Goal: Task Accomplishment & Management: Manage account settings

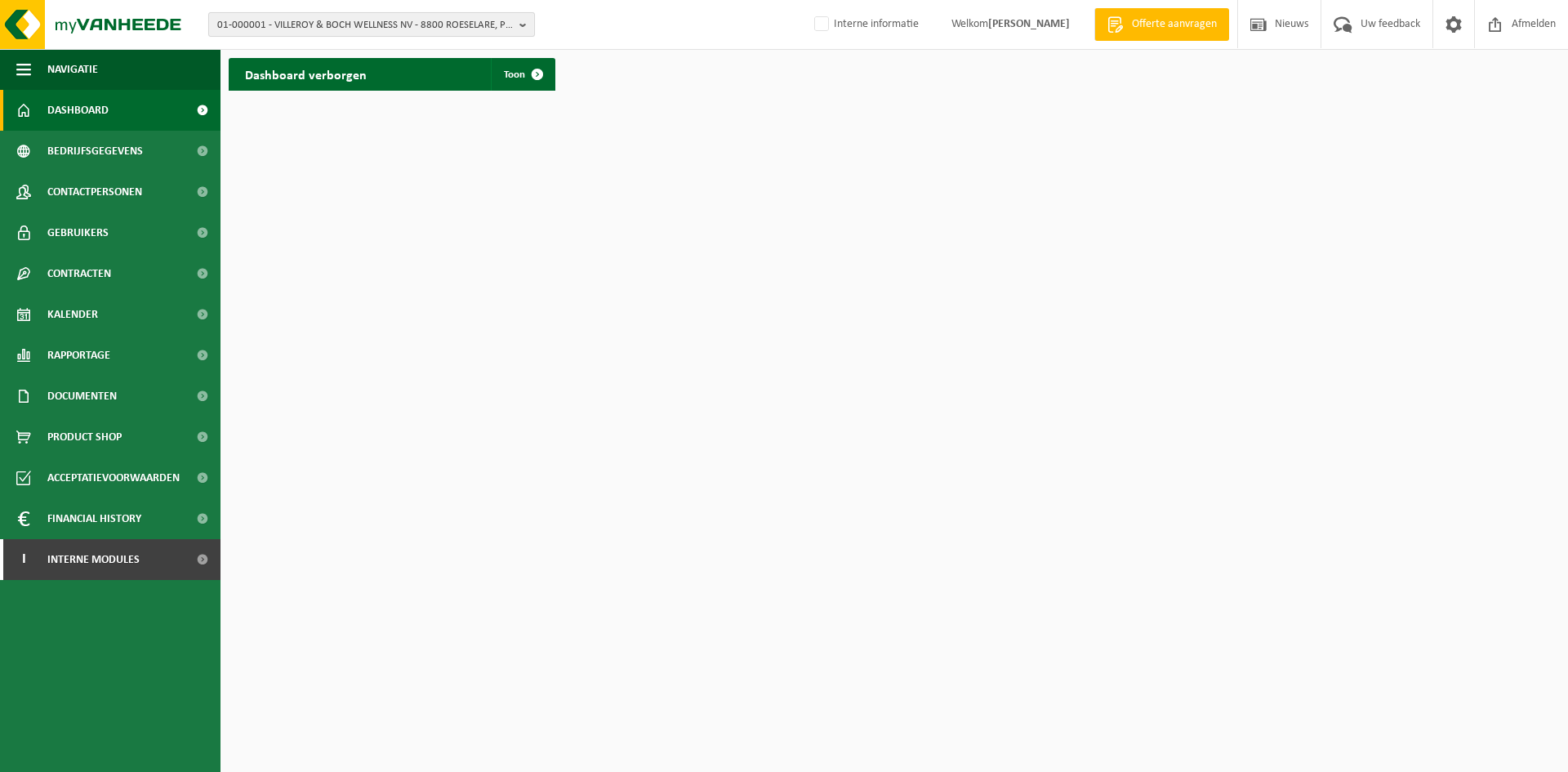
click at [384, 22] on span "01-000001 - VILLEROY & BOCH WELLNESS NV - 8800 ROESELARE, POPULIERSTRAAT 1" at bounding box center [365, 25] width 296 height 25
paste input "10-876266."
type input "10-876266"
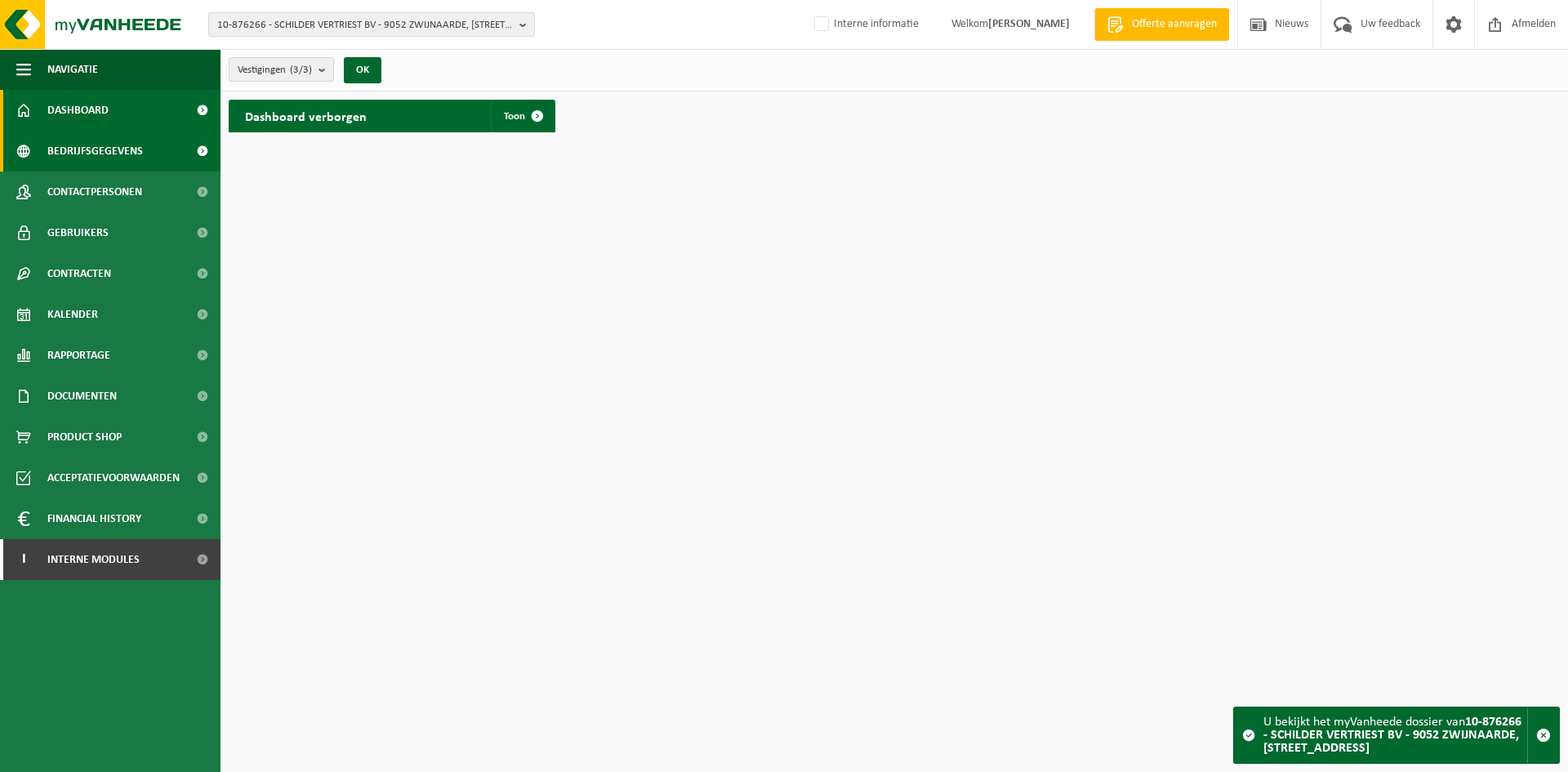
click at [125, 156] on span "Bedrijfsgegevens" at bounding box center [95, 151] width 96 height 41
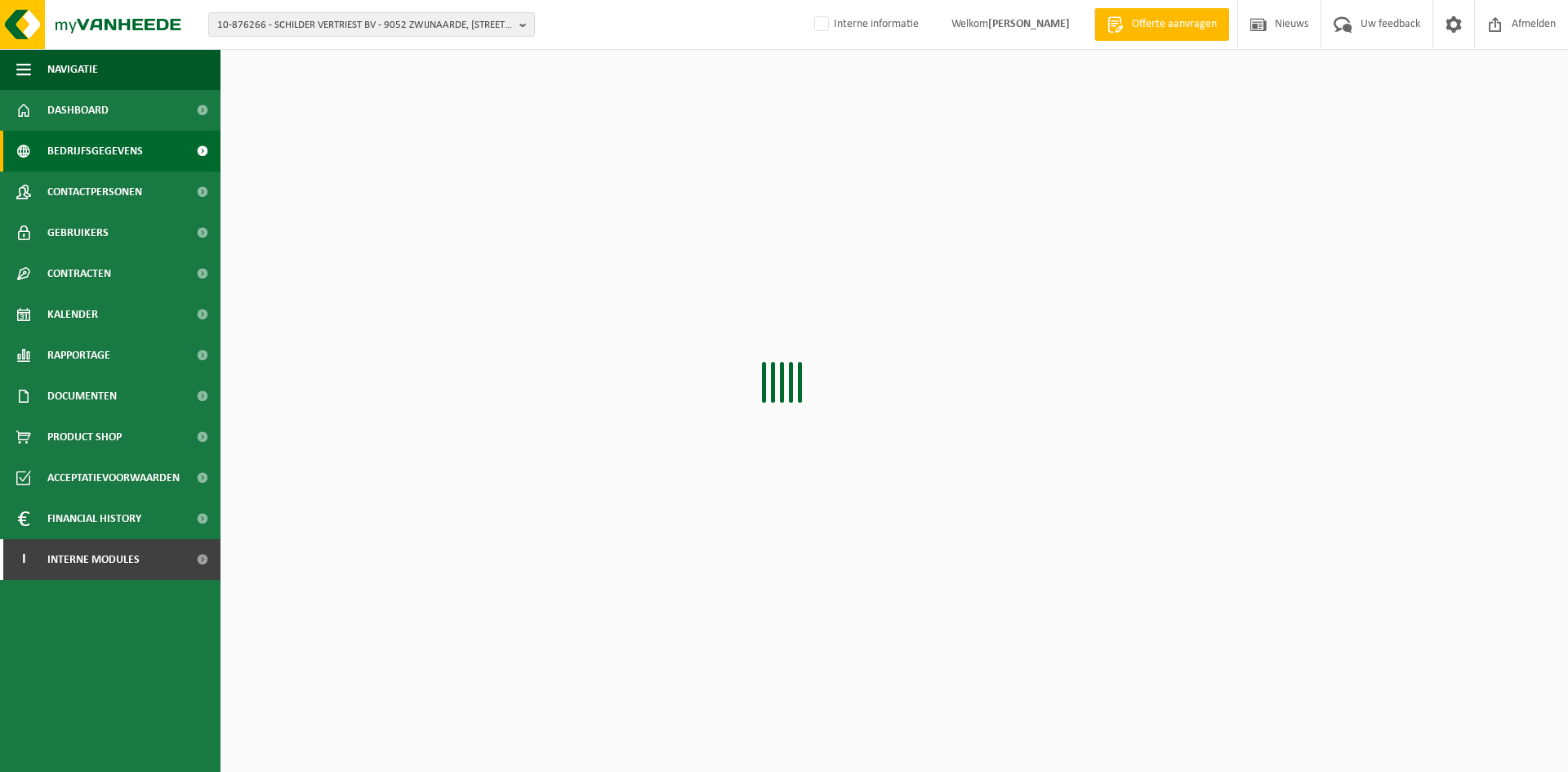
click at [129, 183] on span "Contactpersonen" at bounding box center [94, 193] width 95 height 41
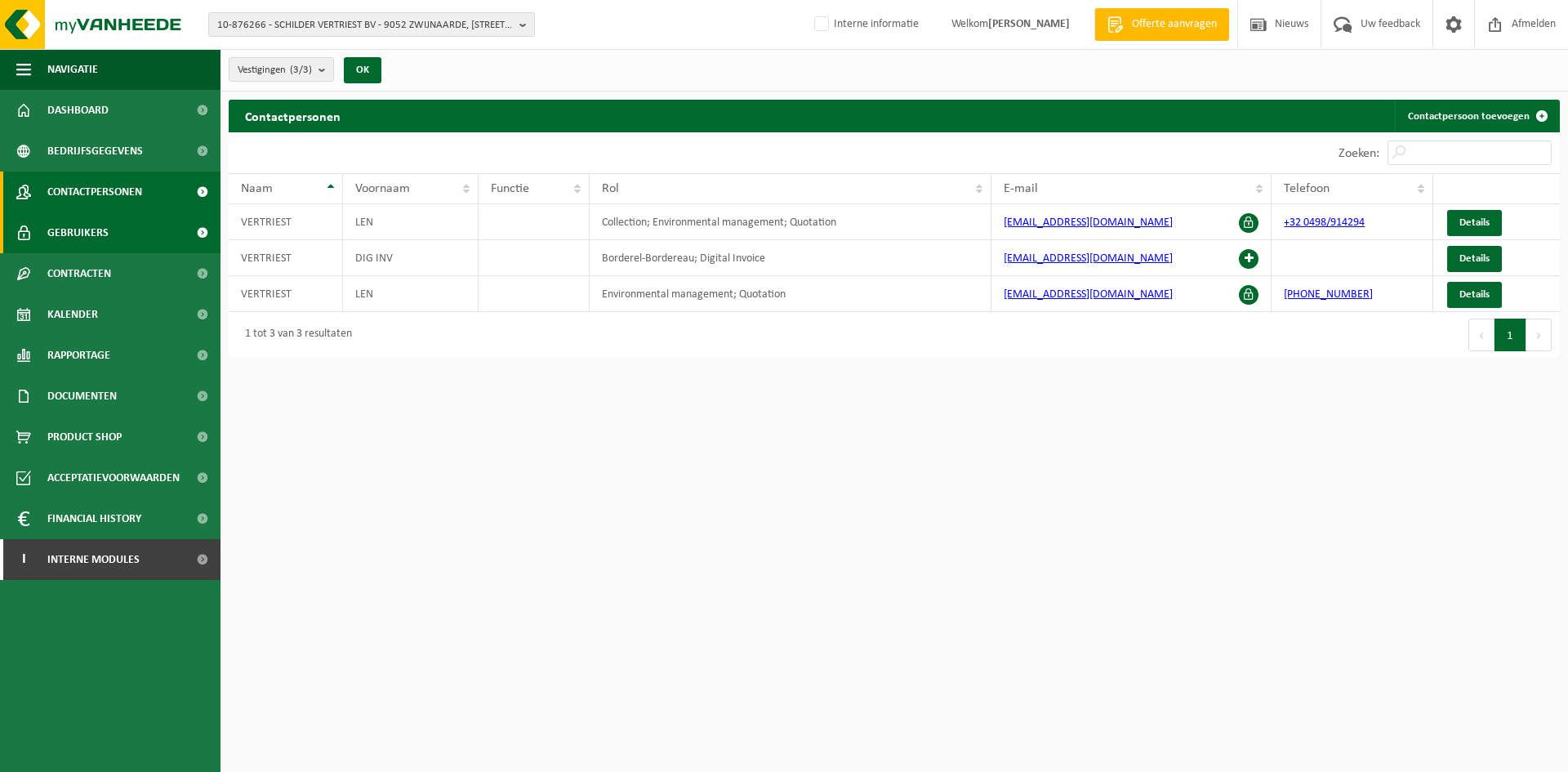
click at [127, 241] on link "Gebruikers" at bounding box center [110, 233] width 221 height 41
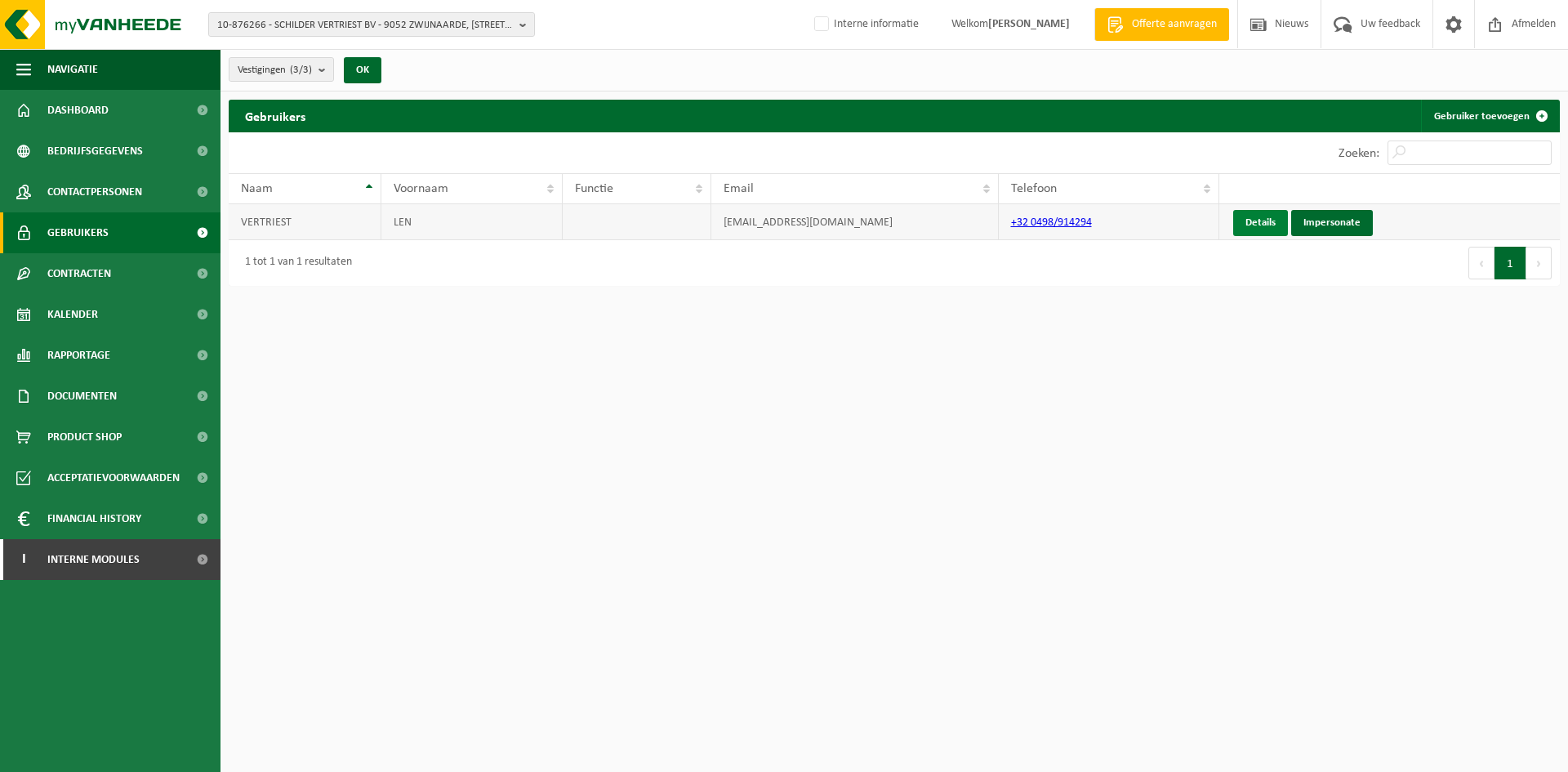
click at [1275, 218] on link "Details" at bounding box center [1261, 223] width 55 height 27
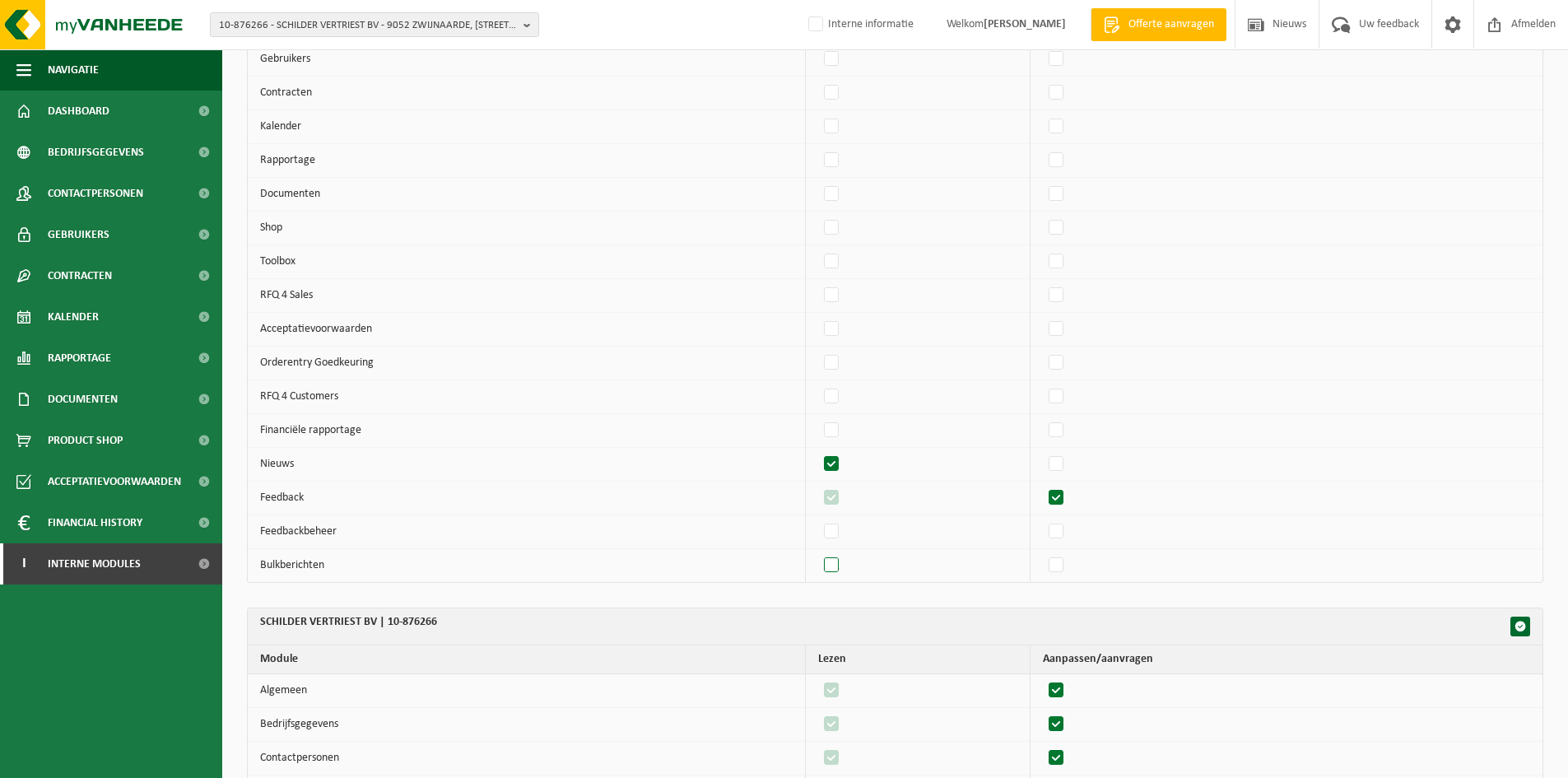
scroll to position [439, 0]
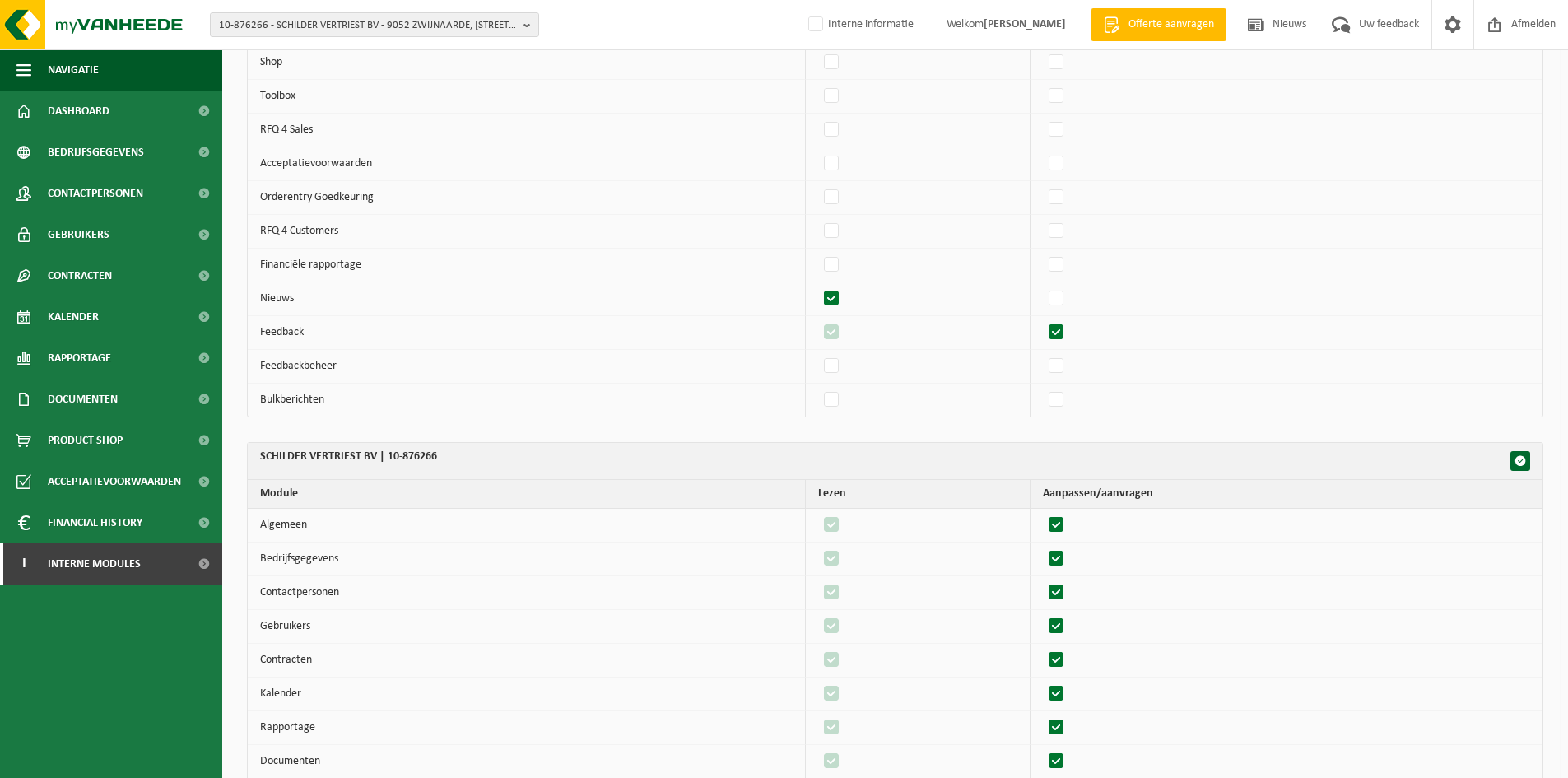
click at [855, 285] on td at bounding box center [918, 298] width 225 height 34
click at [842, 300] on label"] at bounding box center [832, 298] width 23 height 25
click at [818, 286] on input "checkbox" at bounding box center [817, 285] width 1 height 1
checkbox input "false"
click at [846, 319] on td at bounding box center [918, 333] width 225 height 34
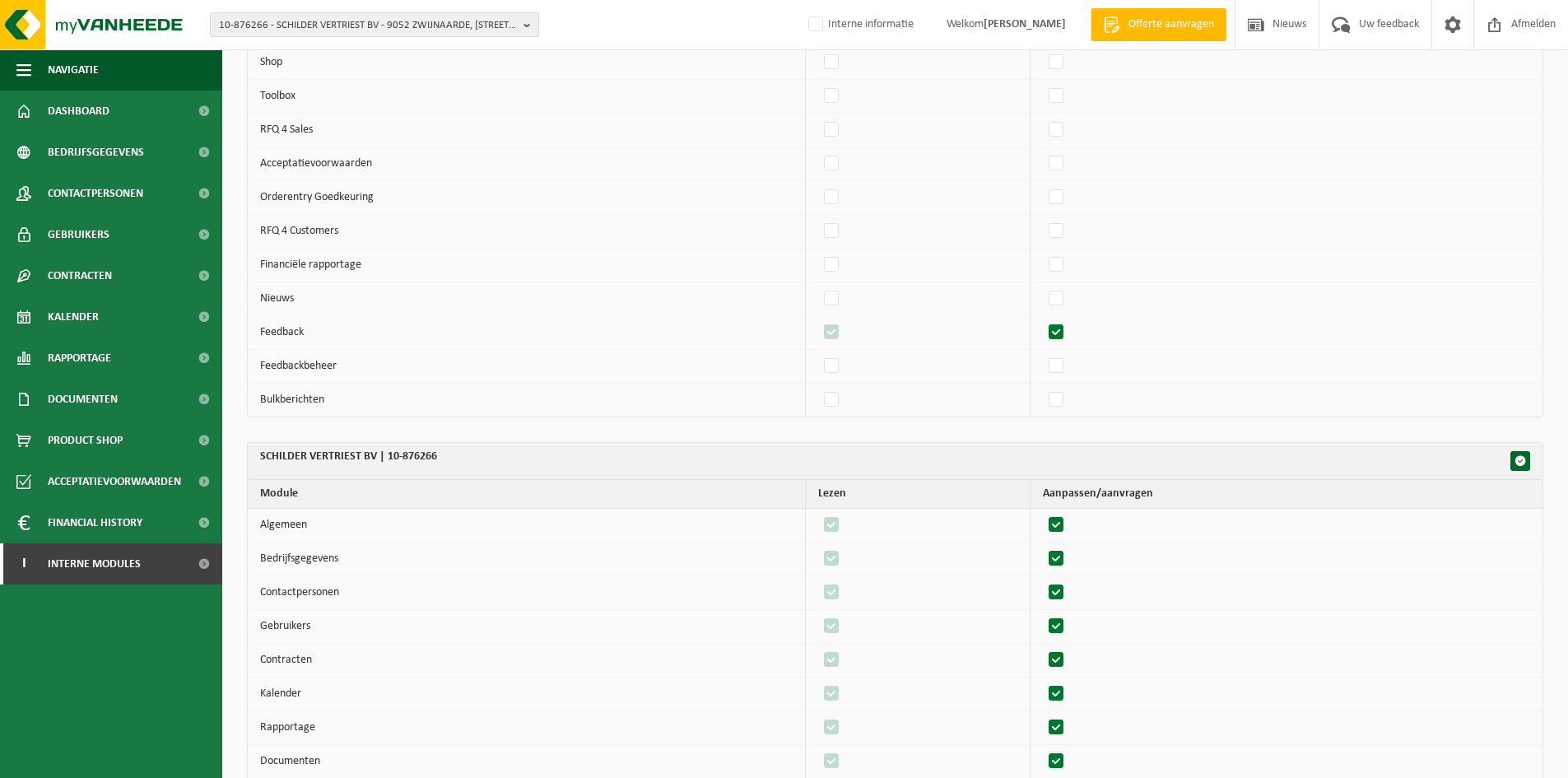
click at [842, 332] on label"] at bounding box center [832, 332] width 23 height 25
click at [1068, 335] on label"] at bounding box center [1057, 332] width 23 height 25
click at [1043, 320] on input "checkbox" at bounding box center [1042, 319] width 1 height 1
checkbox input "false"
click at [844, 330] on label"] at bounding box center [832, 332] width 23 height 25
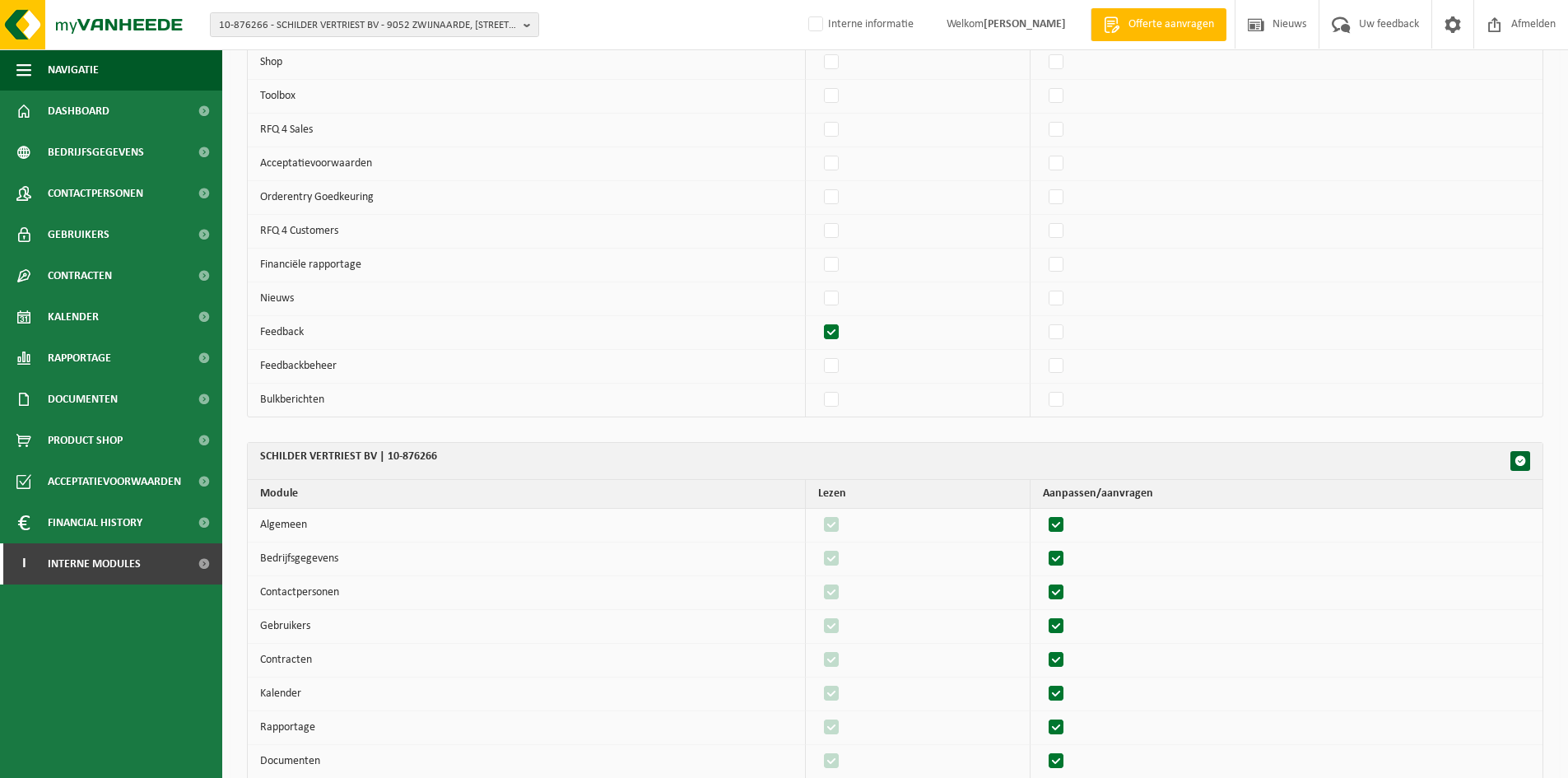
click at [818, 320] on input "checkbox" at bounding box center [817, 319] width 1 height 1
checkbox input "false"
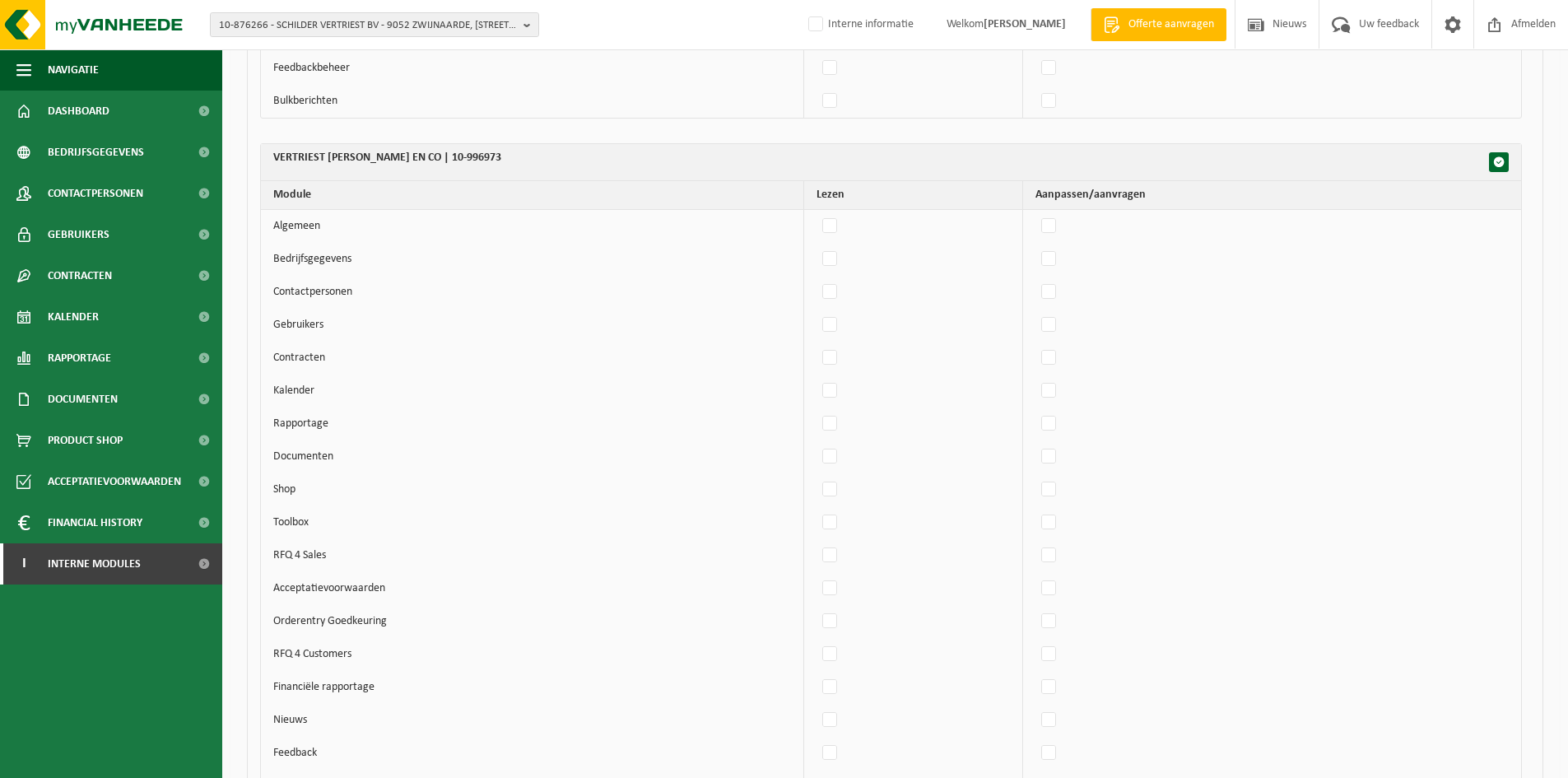
scroll to position [1976, 0]
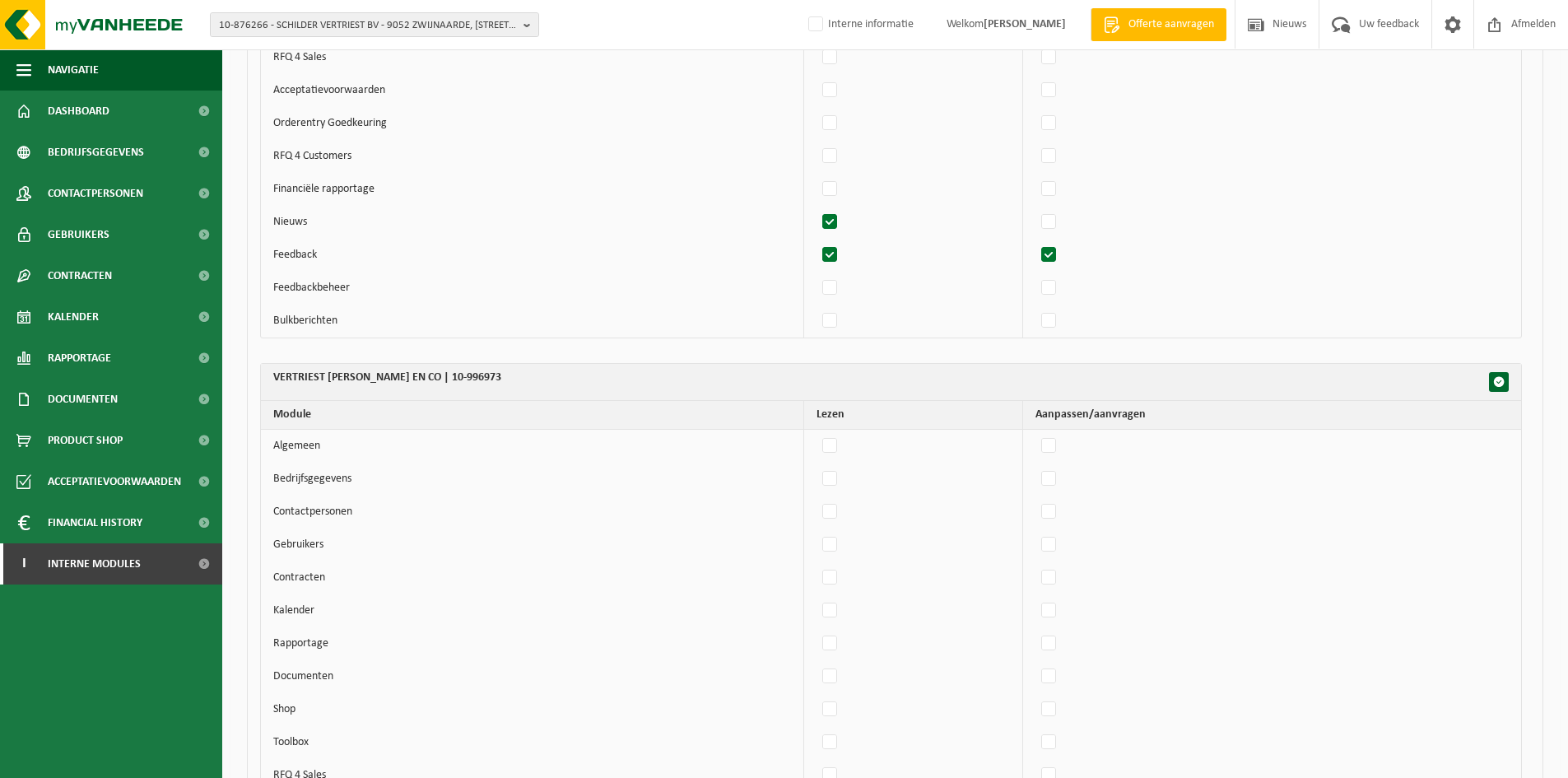
click at [1061, 250] on label"] at bounding box center [1049, 255] width 23 height 25
checkbox input "true"
click at [840, 223] on label"] at bounding box center [830, 222] width 23 height 25
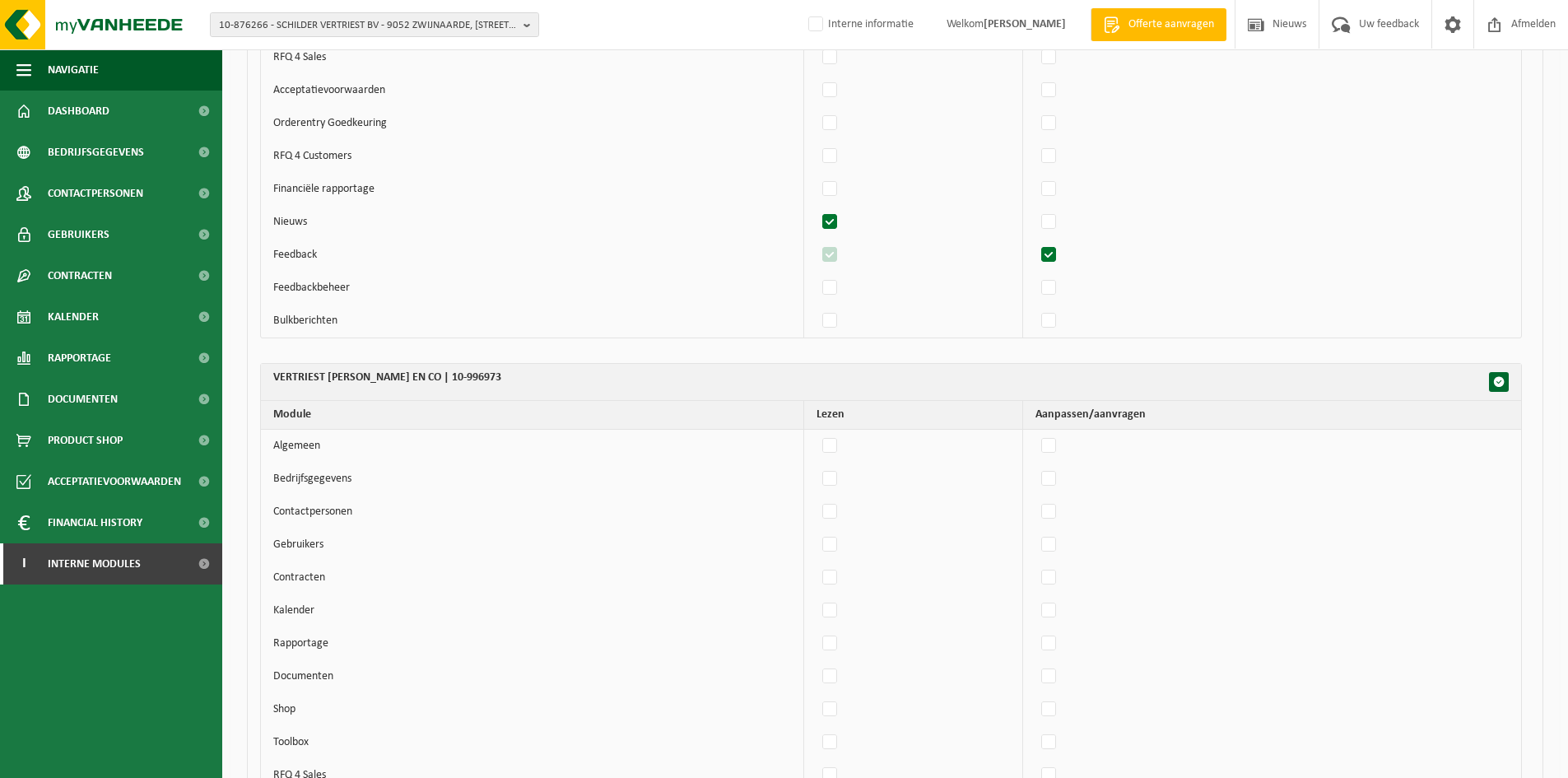
click at [838, 222] on label"] at bounding box center [830, 222] width 23 height 25
click at [833, 222] on label"] at bounding box center [830, 222] width 23 height 25
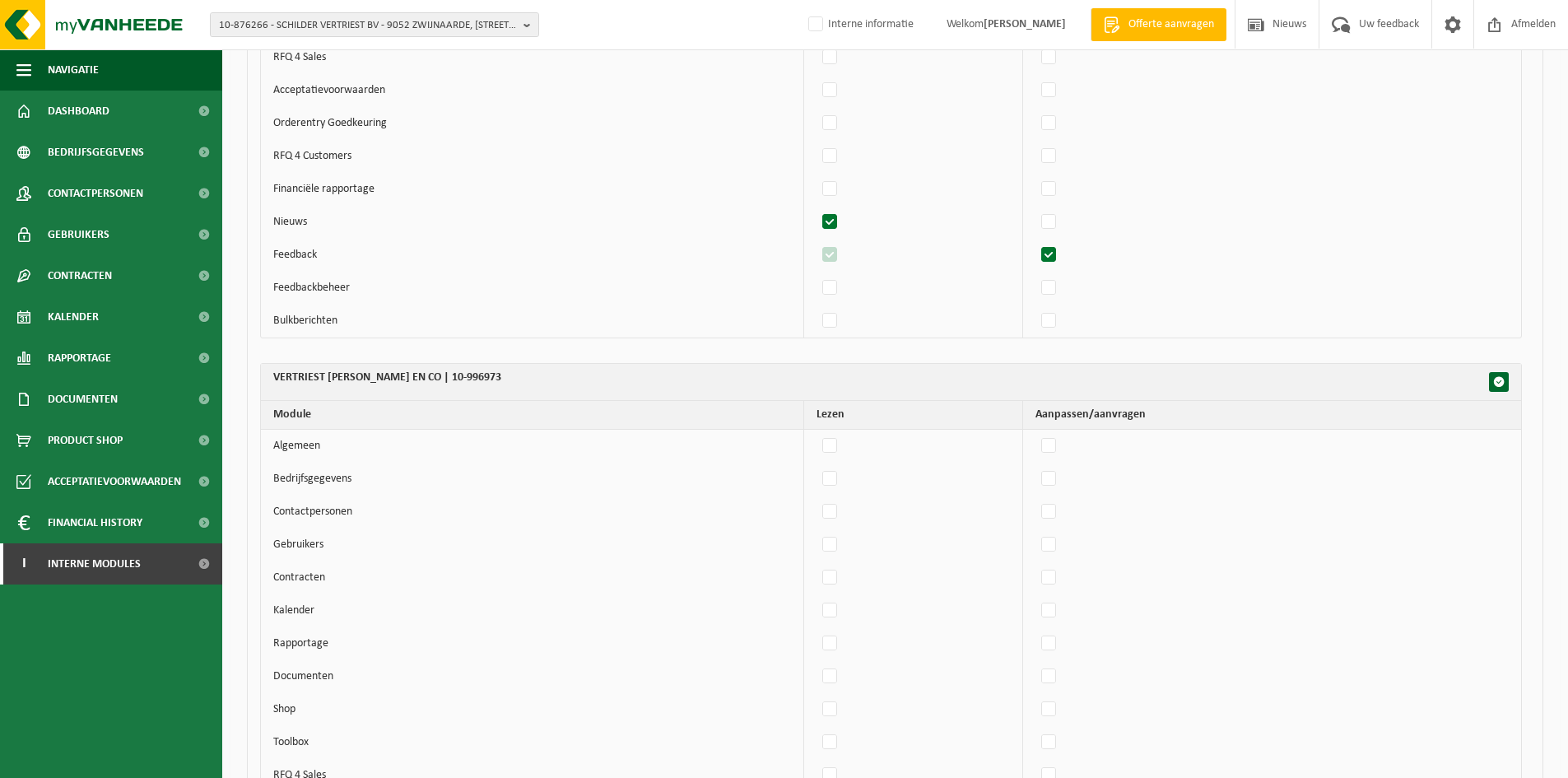
checkbox input "true"
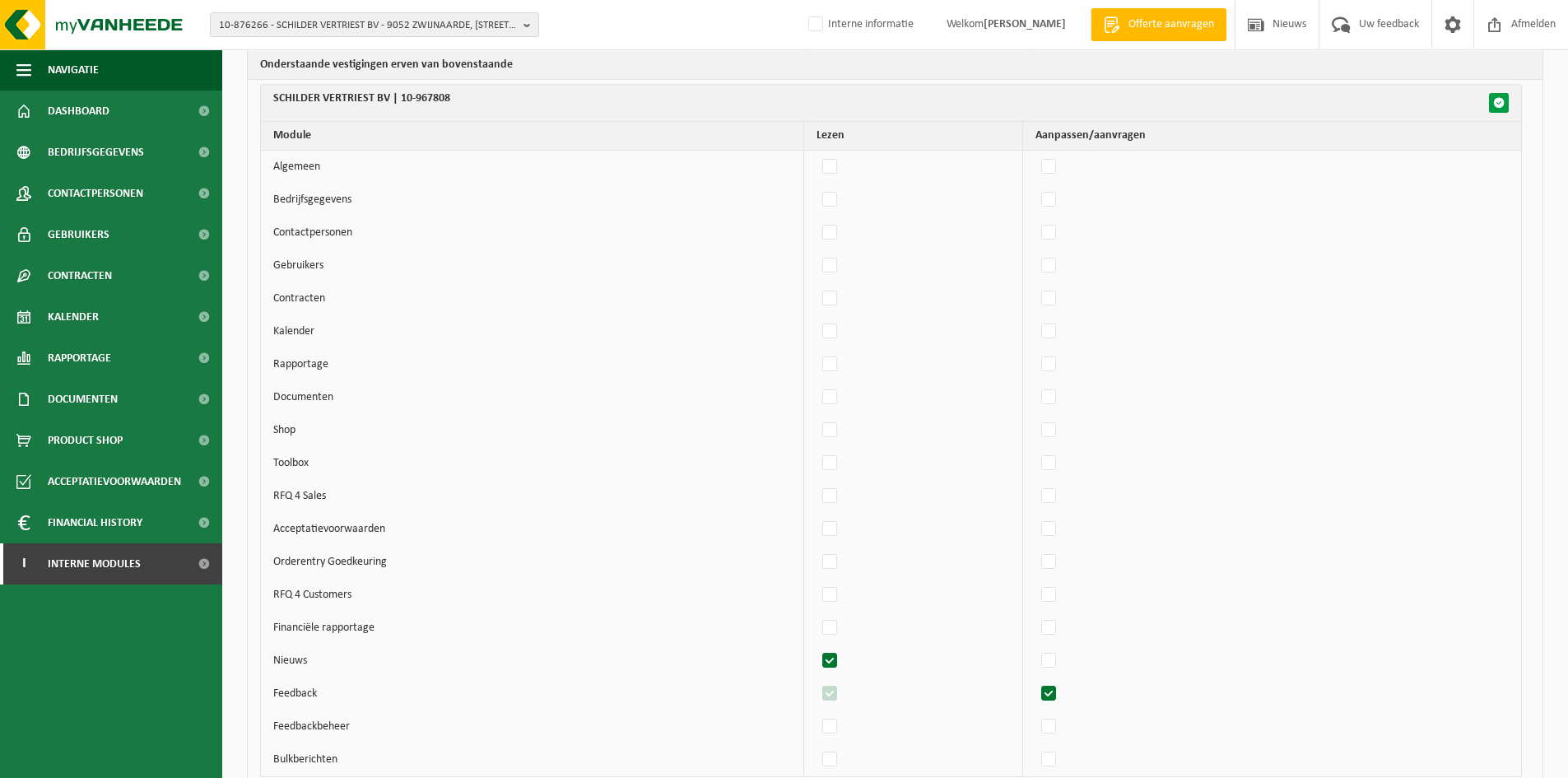
click at [1506, 100] on button "button" at bounding box center [1498, 103] width 20 height 20
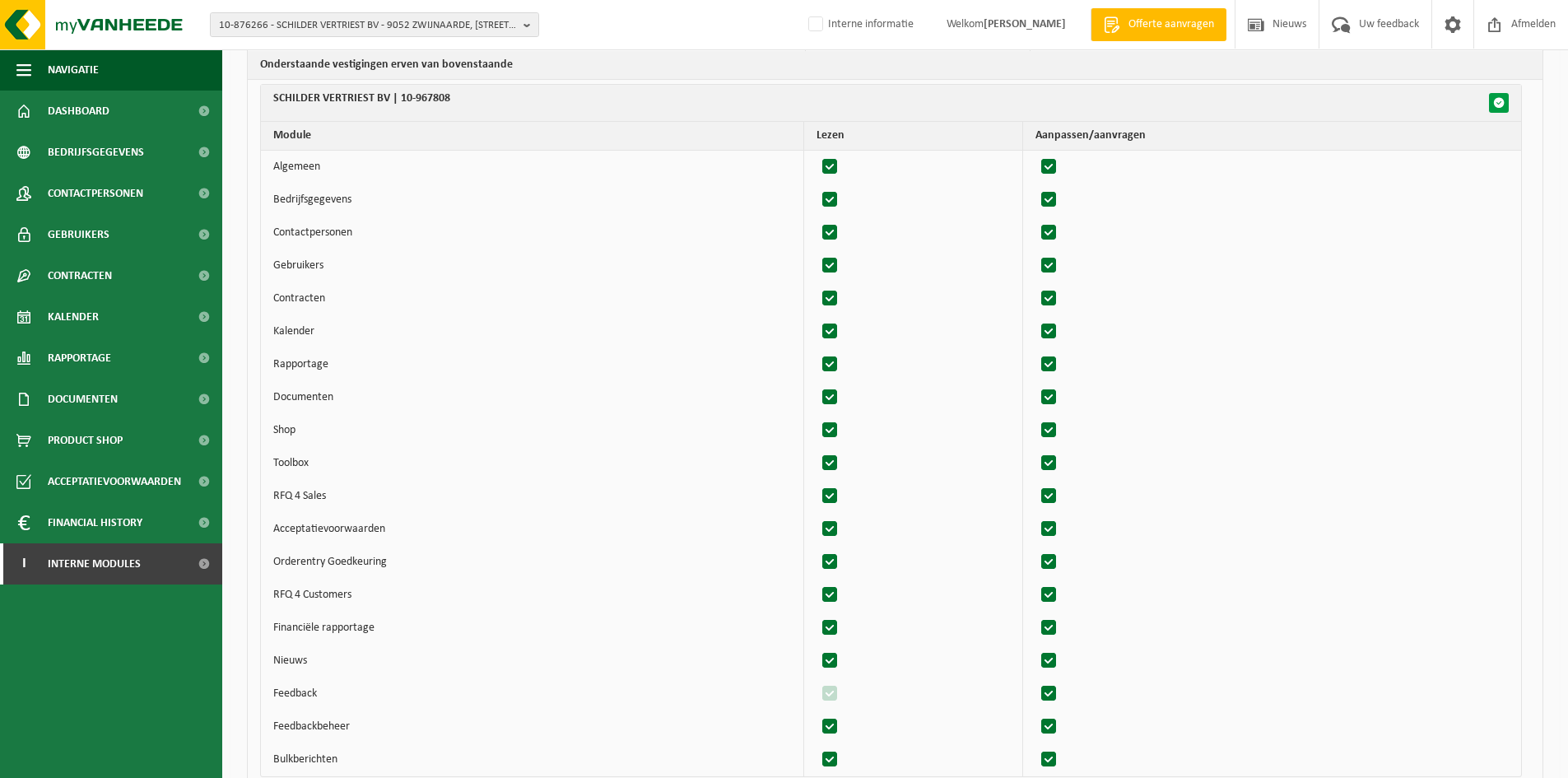
checkbox input "true"
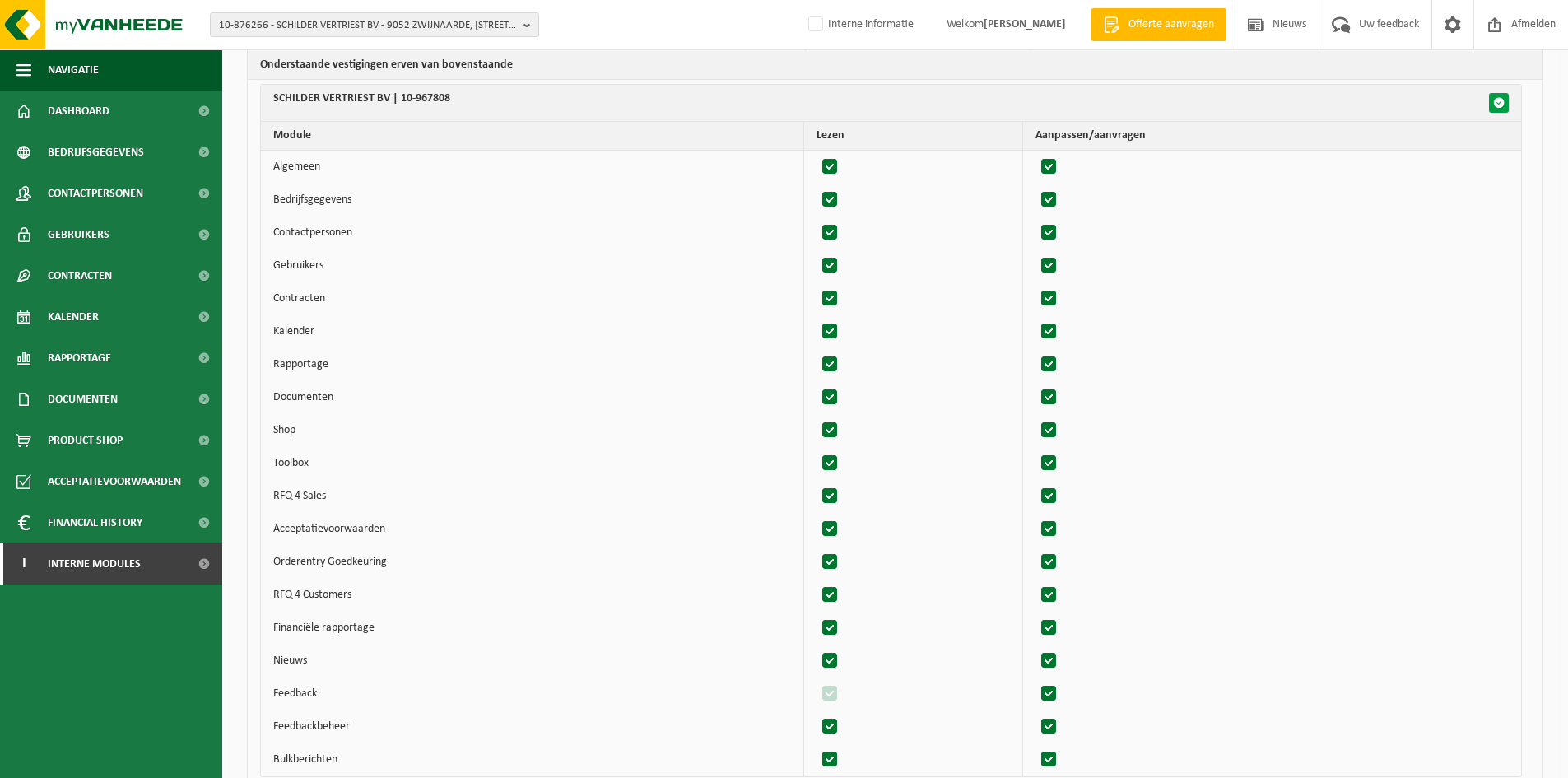
checkbox input "true"
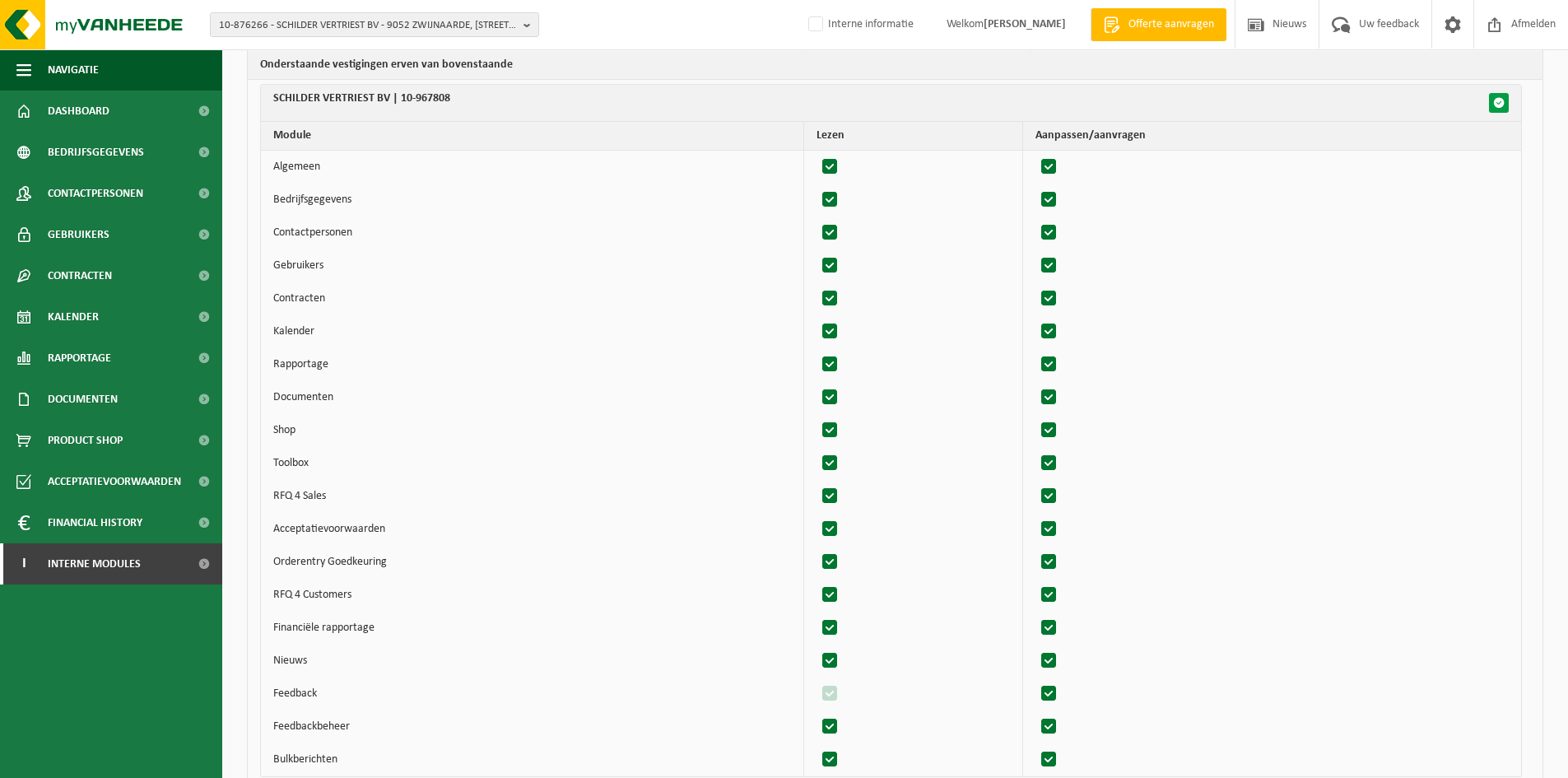
checkbox input "true"
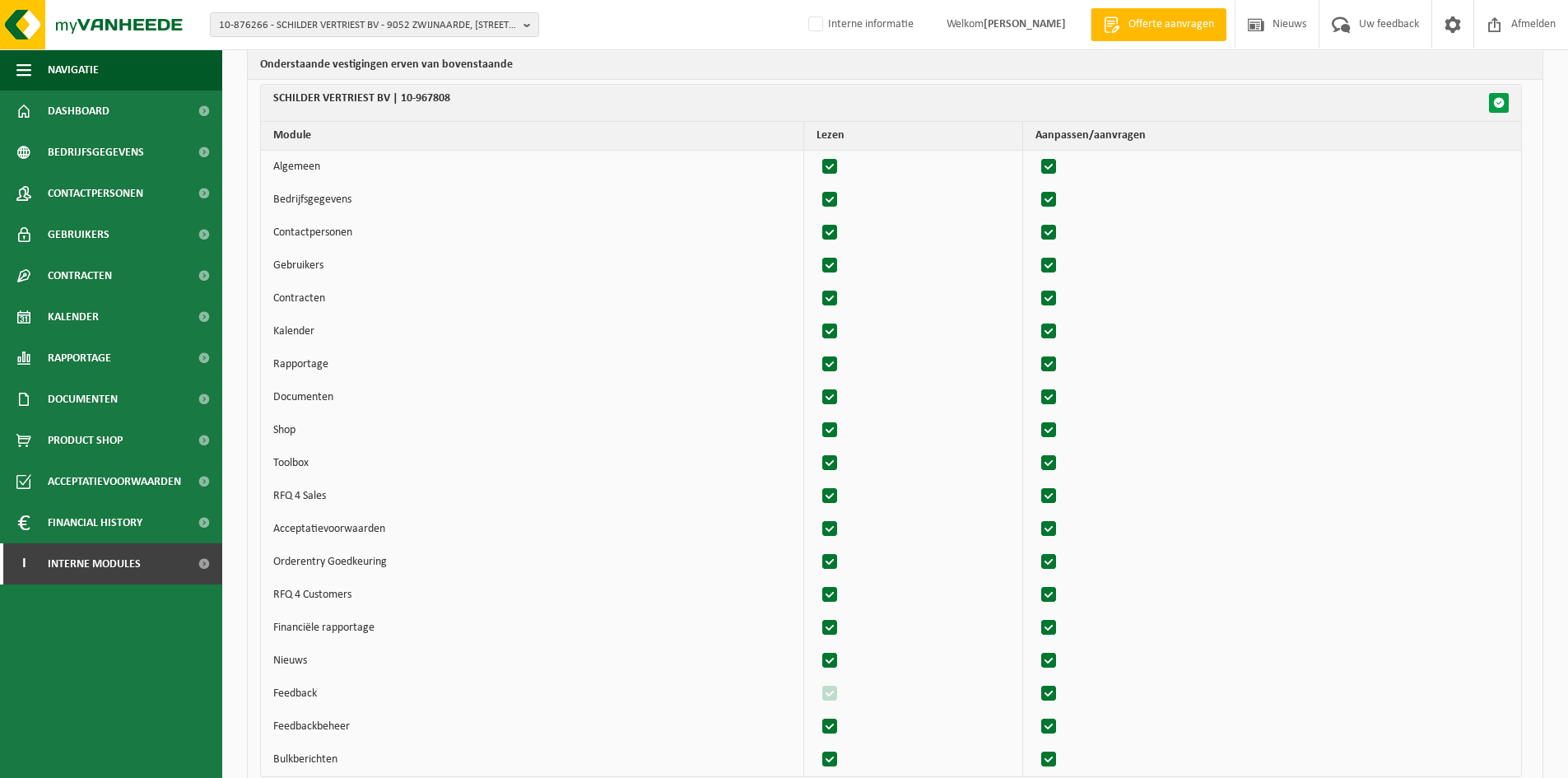
checkbox input "true"
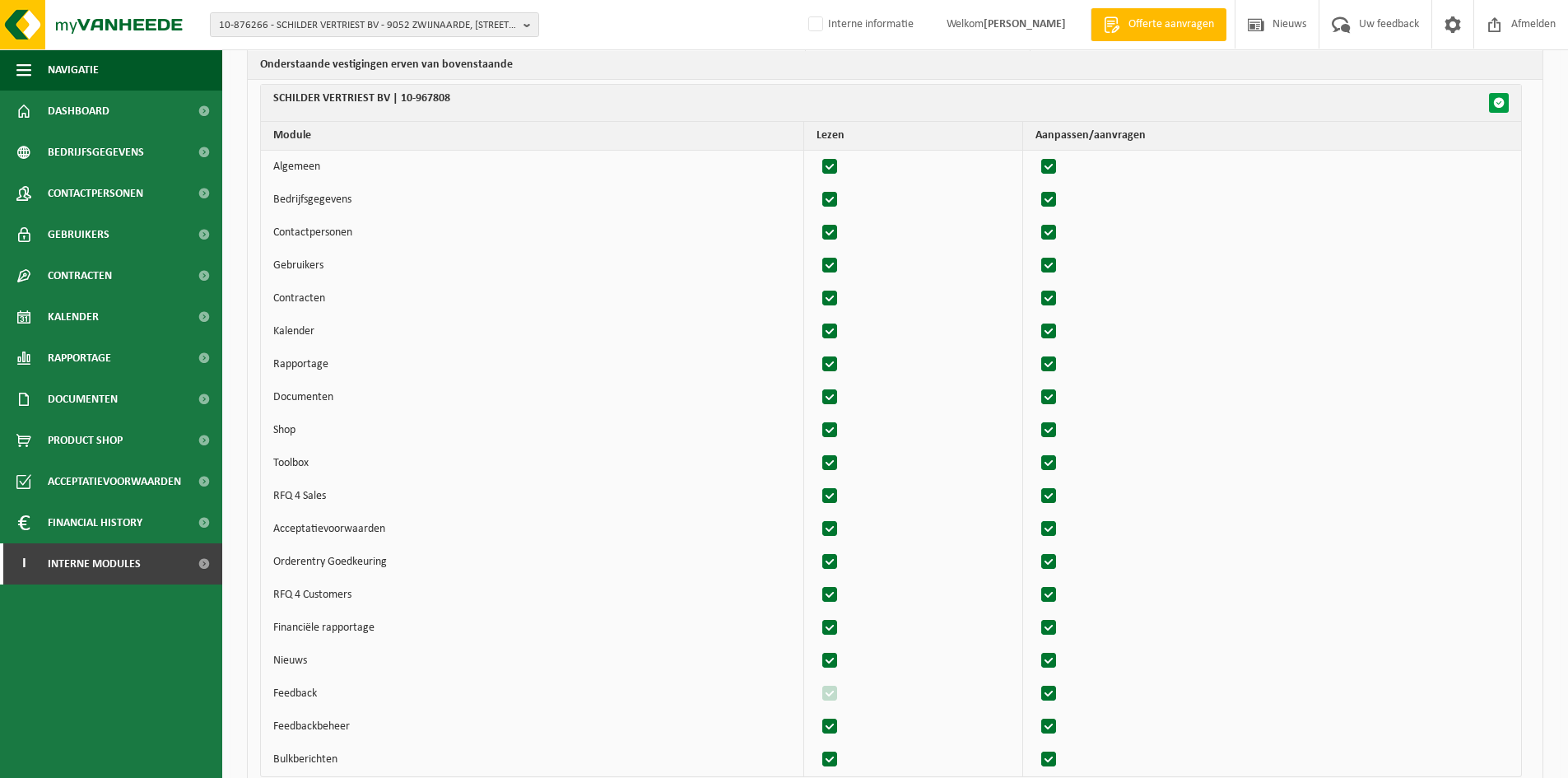
checkbox input "true"
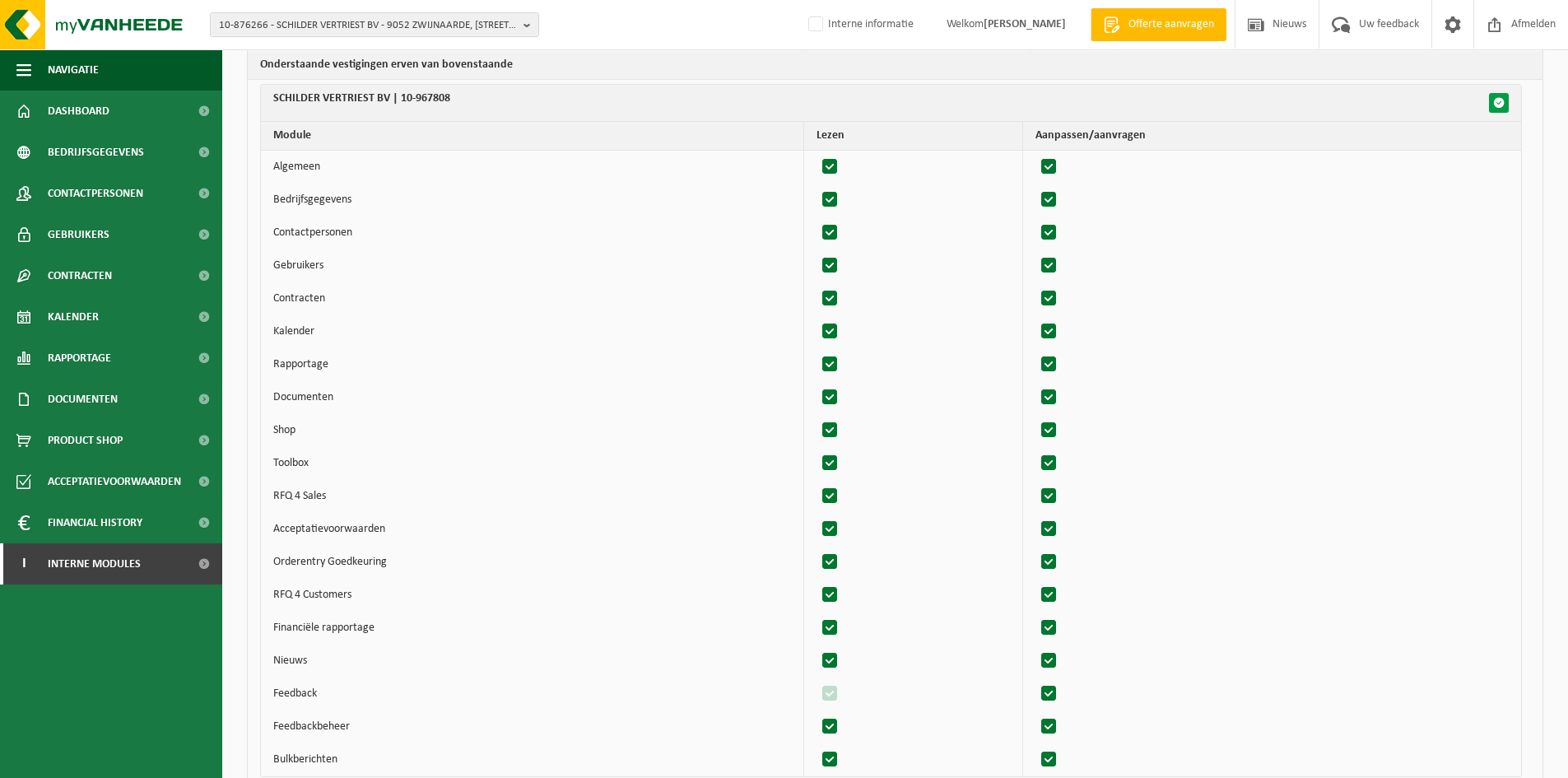
checkbox input "true"
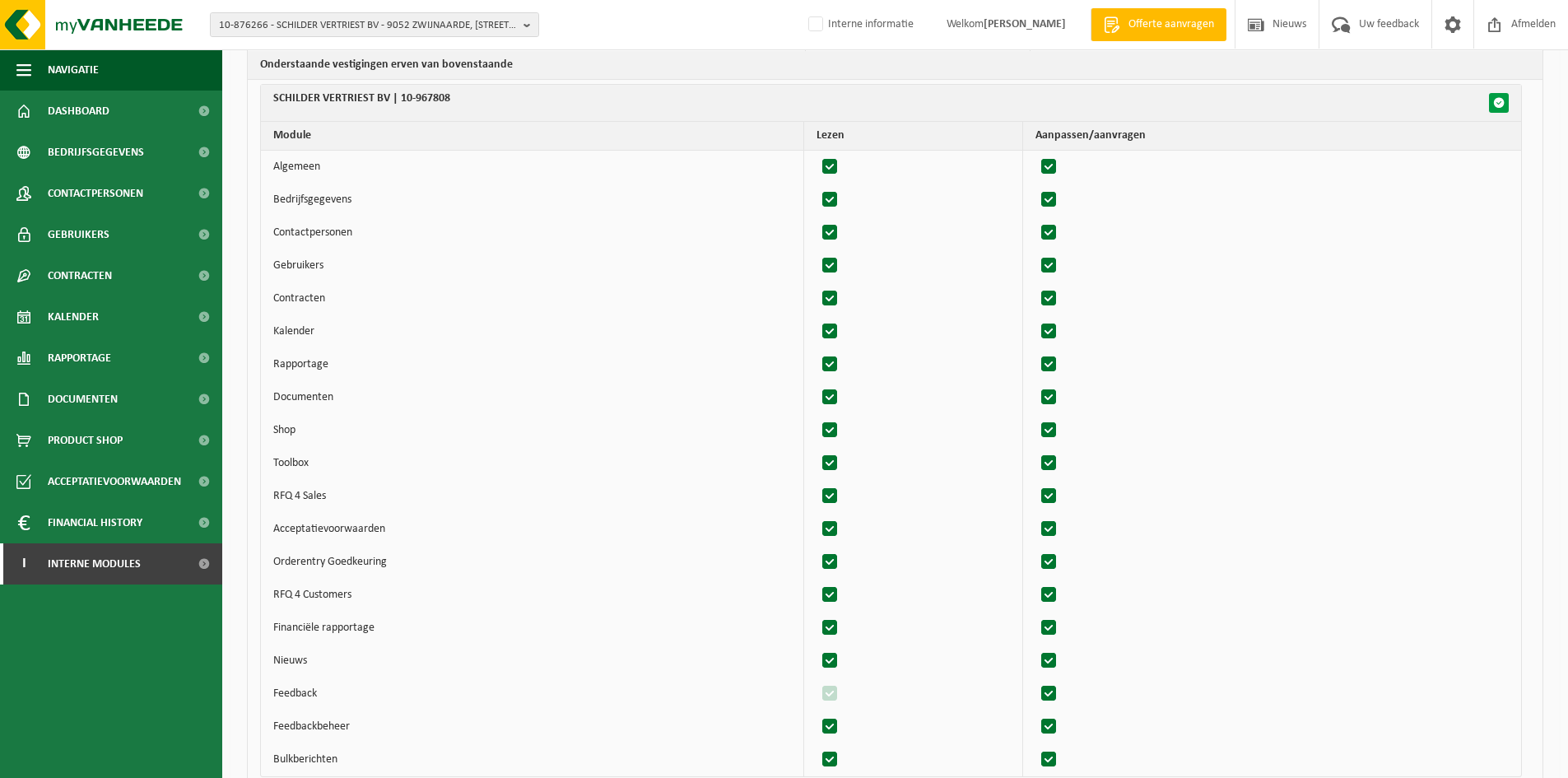
checkbox input "true"
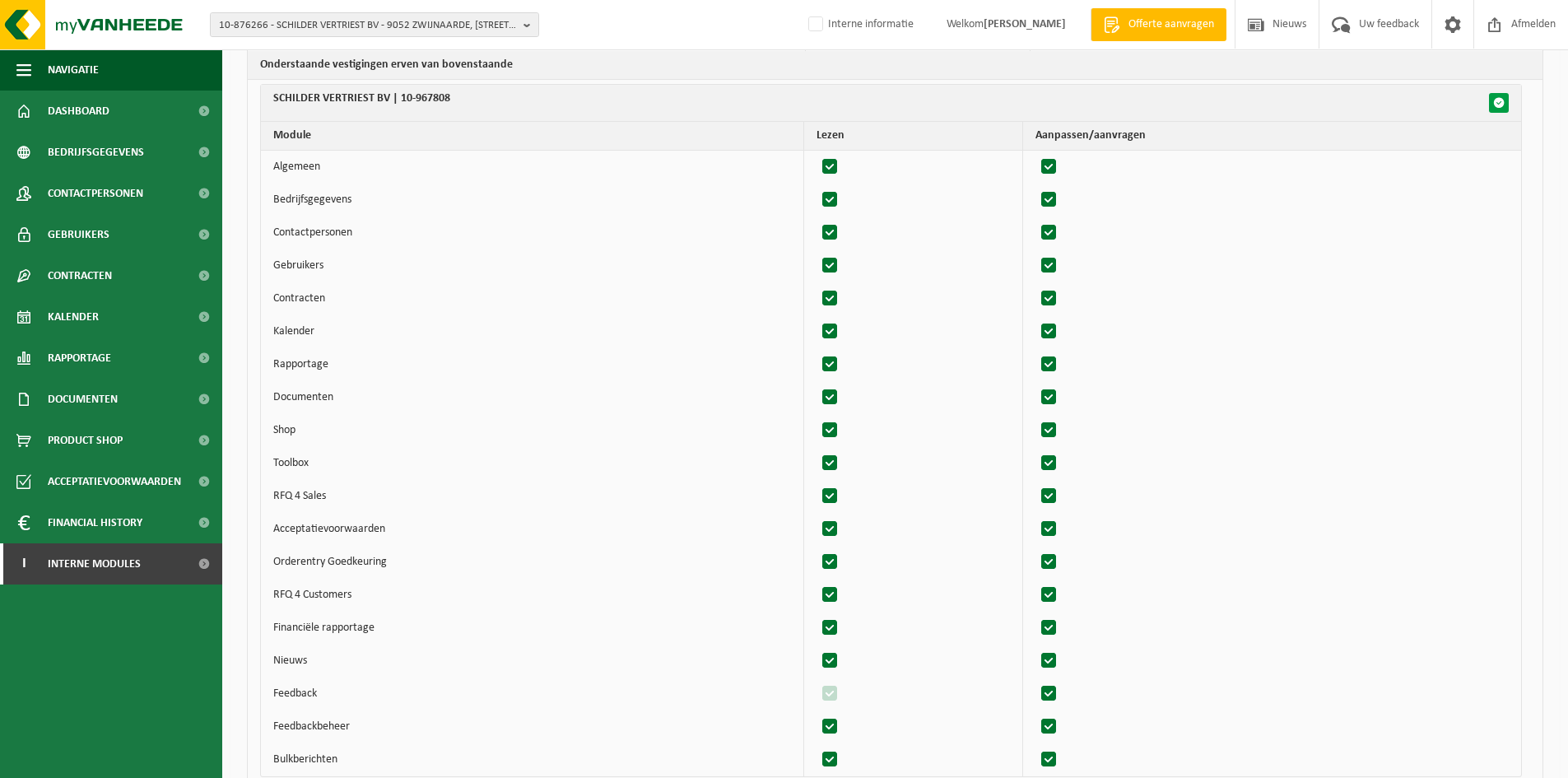
checkbox input "true"
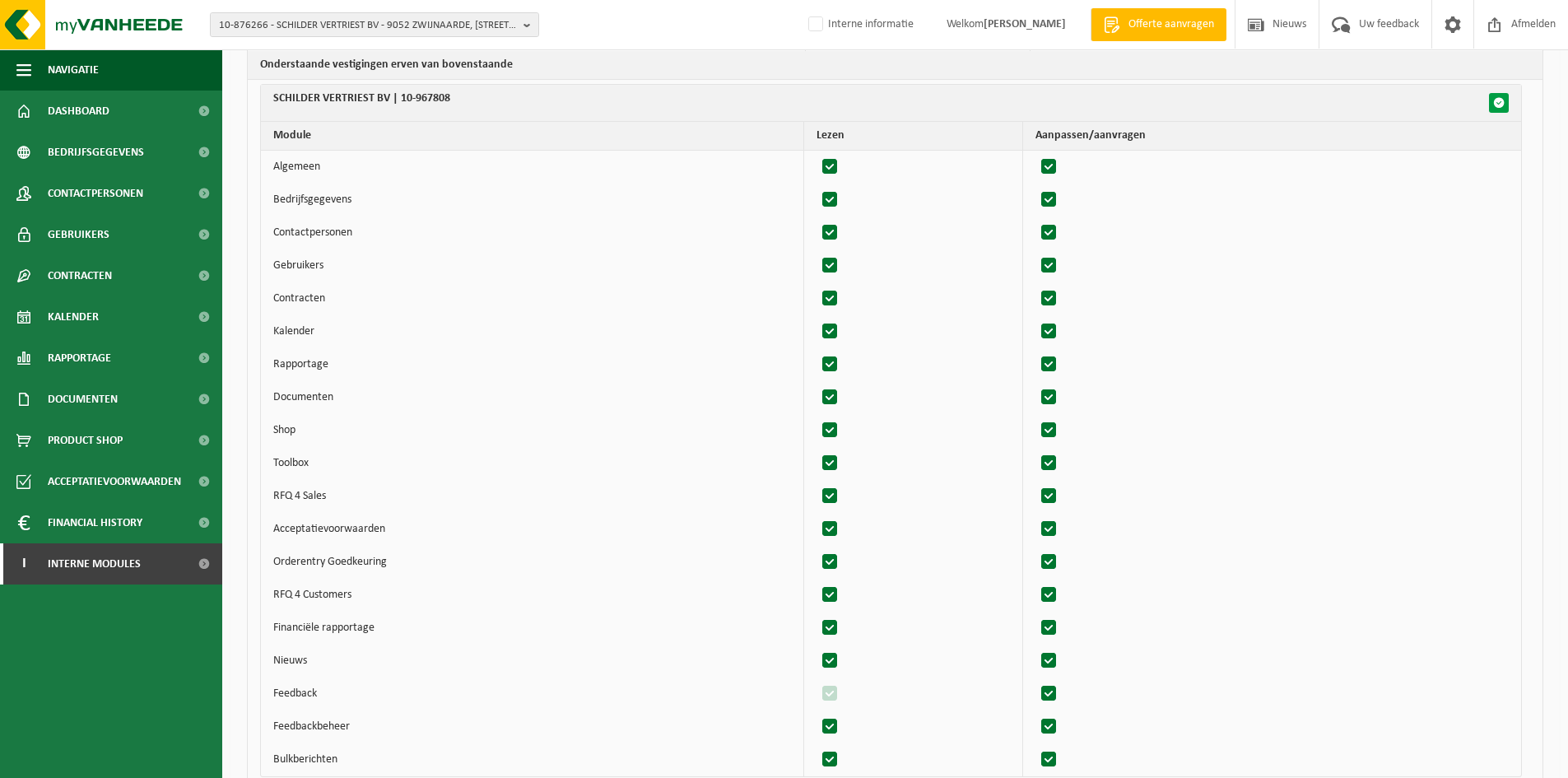
checkbox input "true"
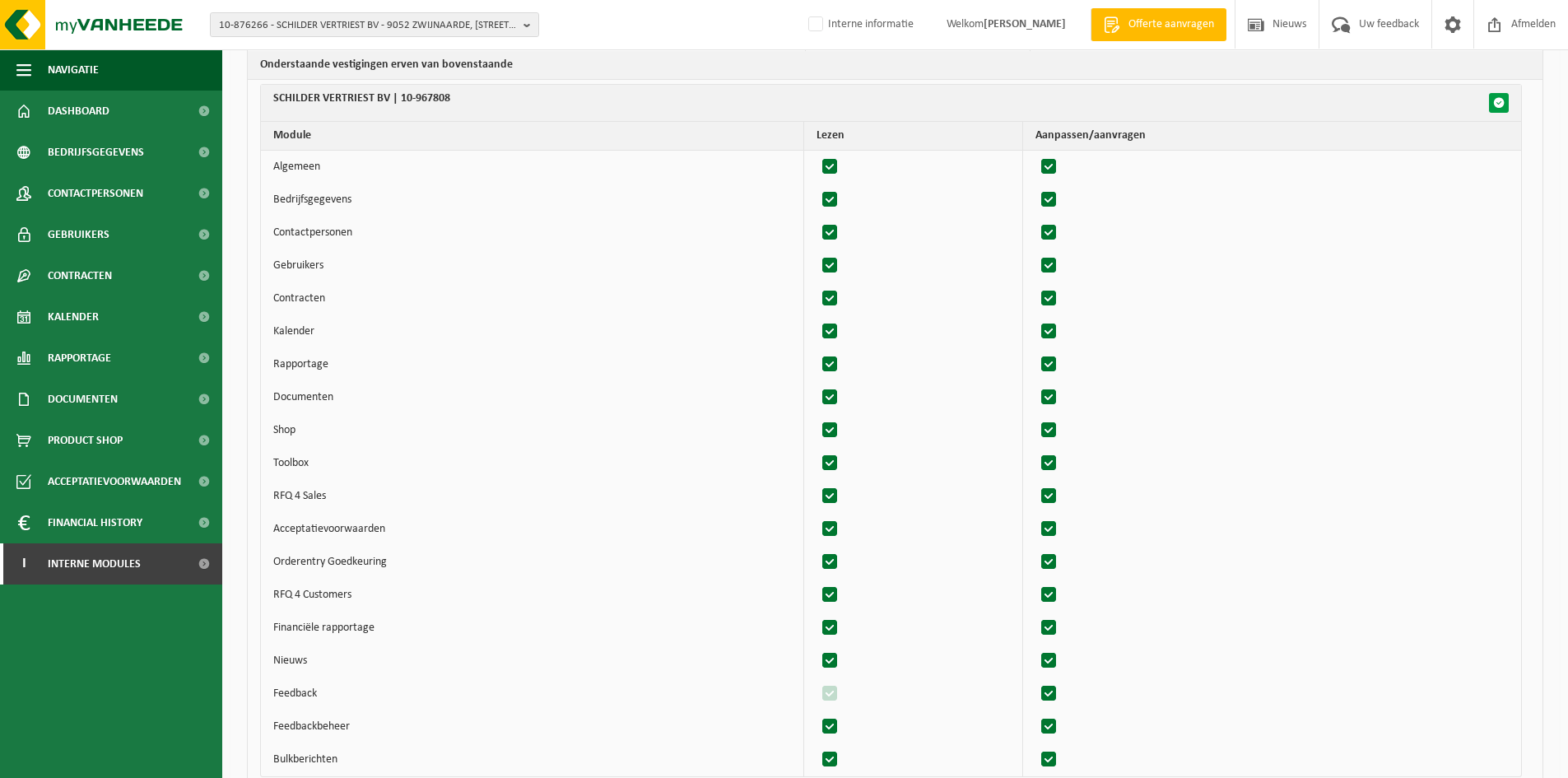
checkbox input "true"
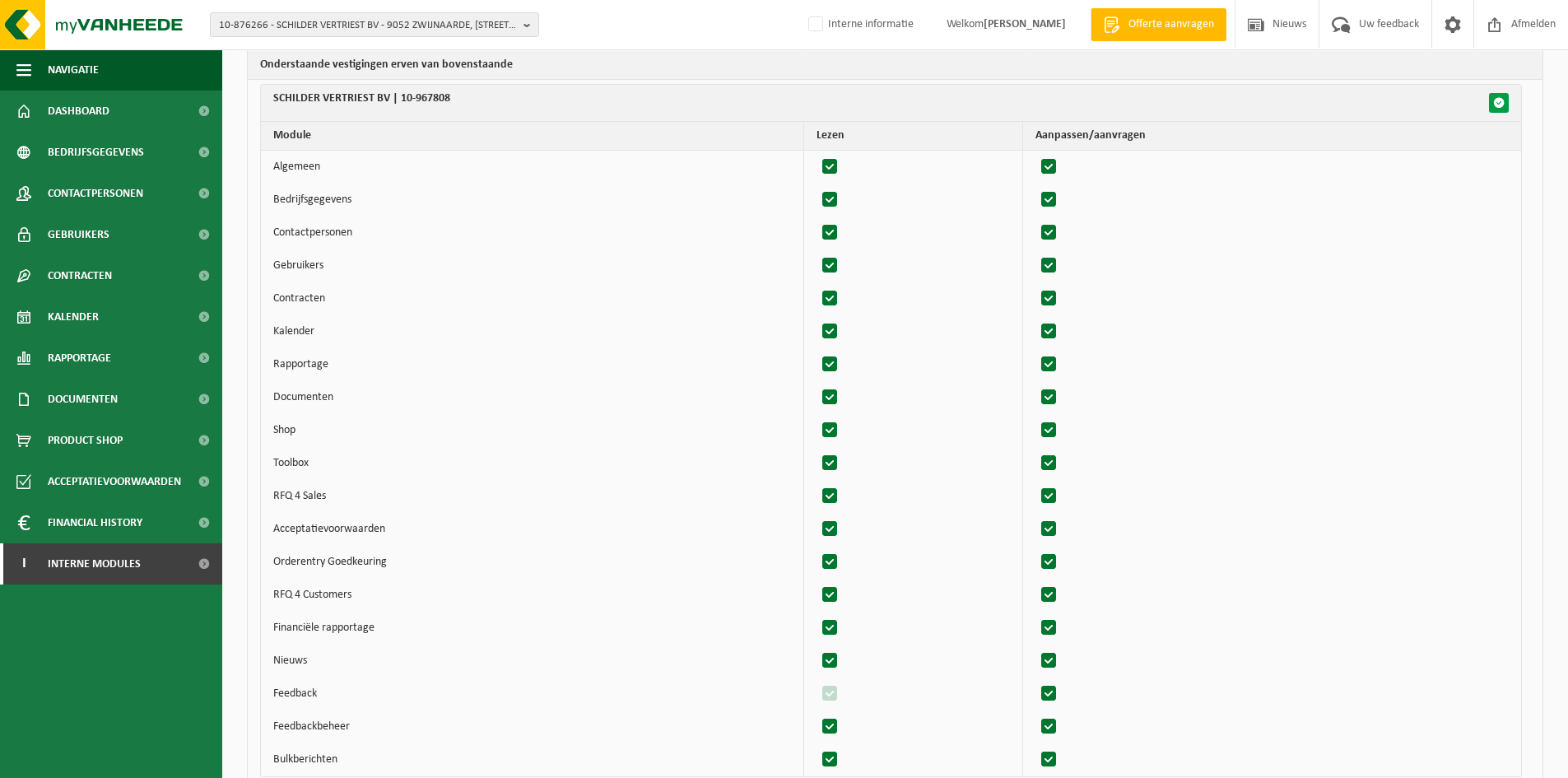
checkbox input "true"
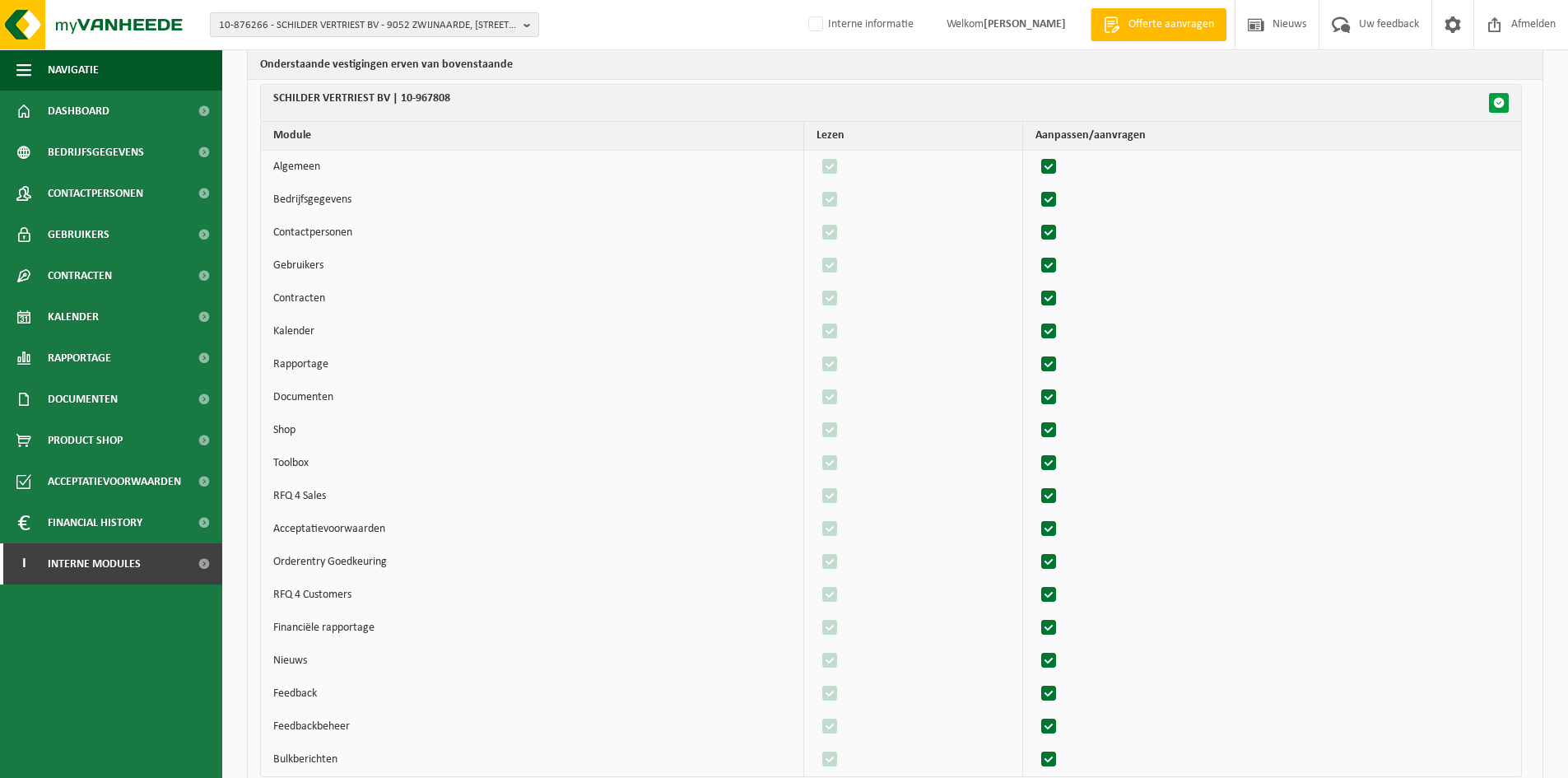
click at [1501, 100] on span "button" at bounding box center [1498, 103] width 11 height 11
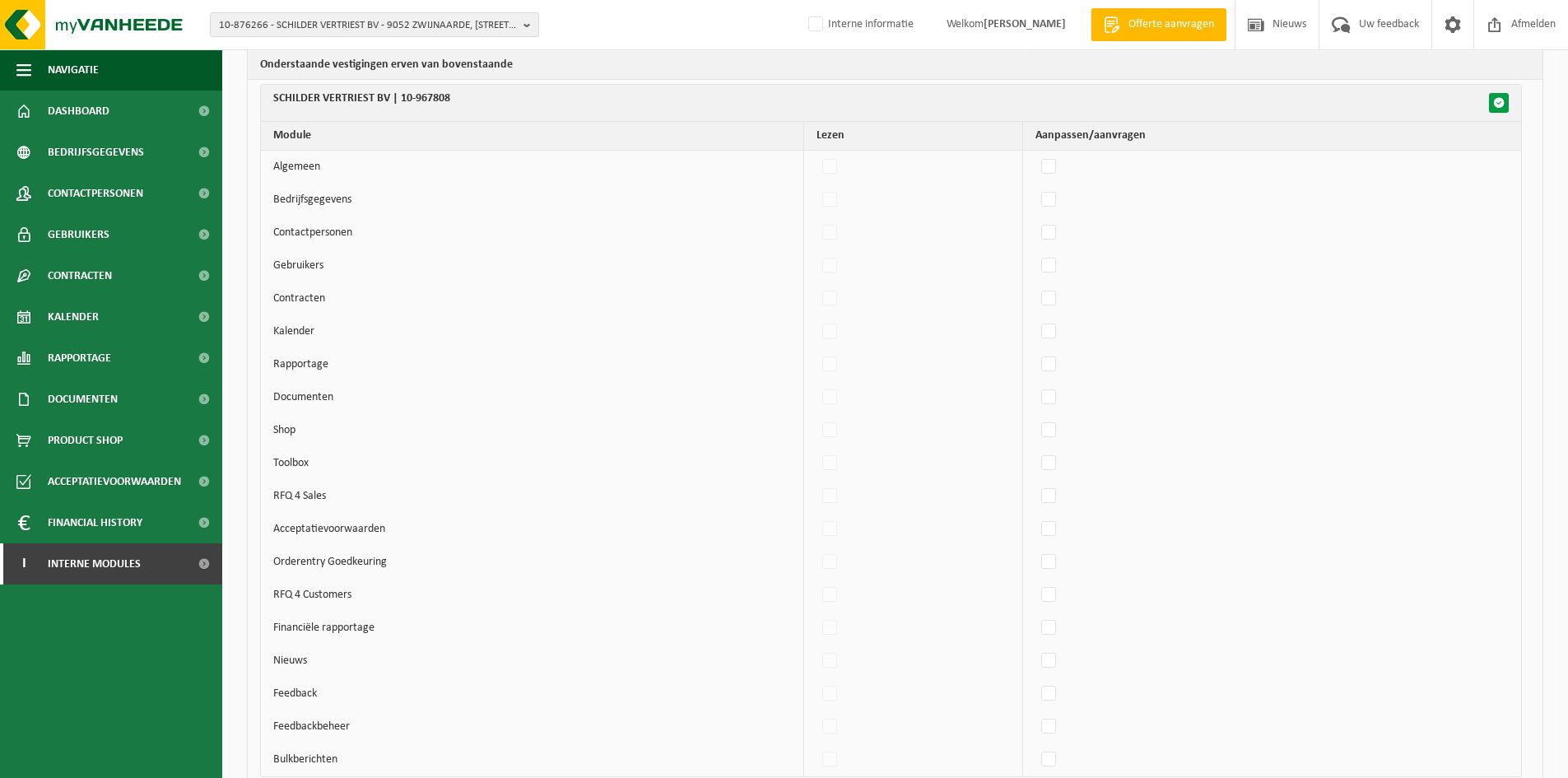
checkbox input "false"
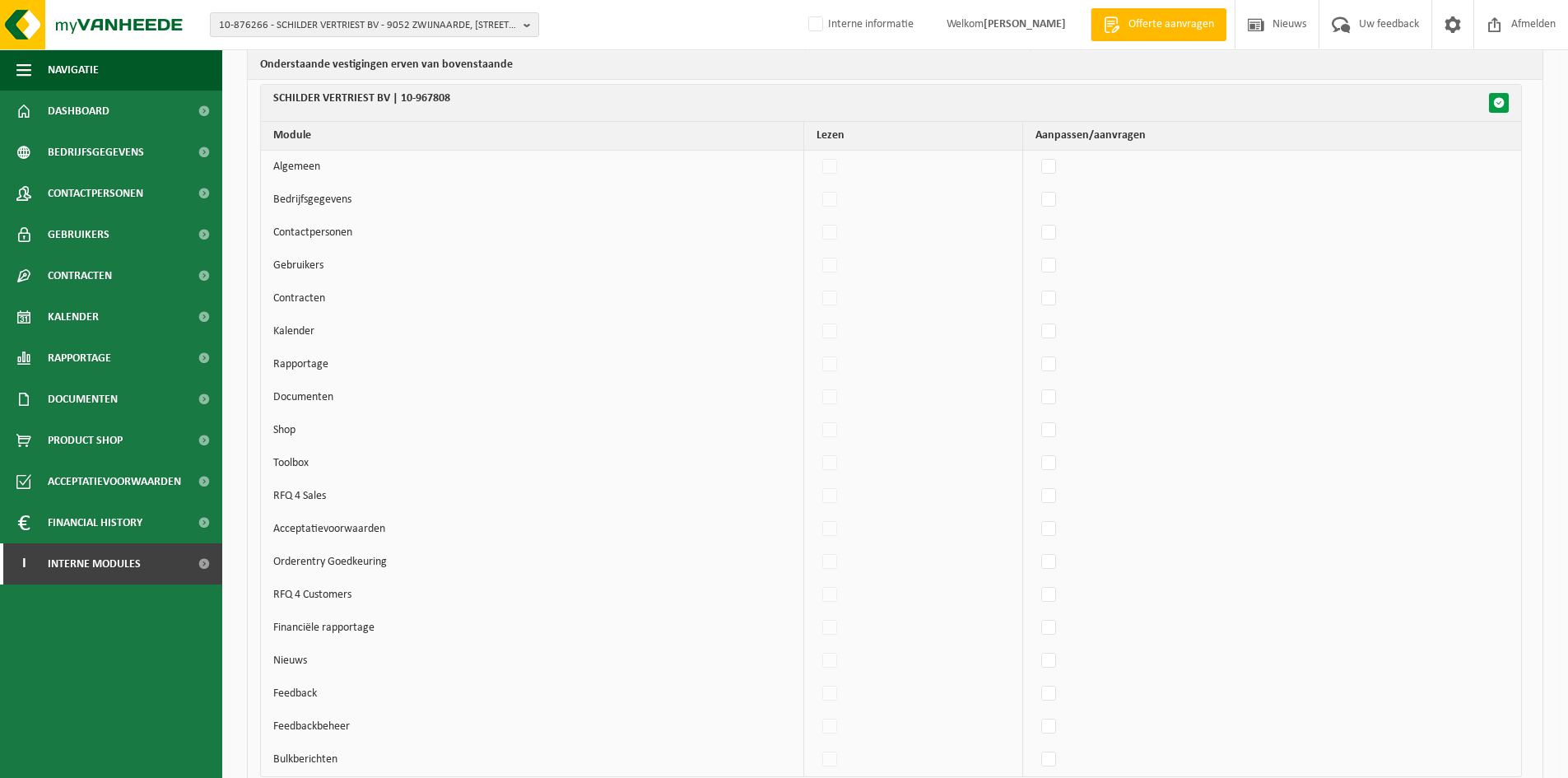
checkbox input "false"
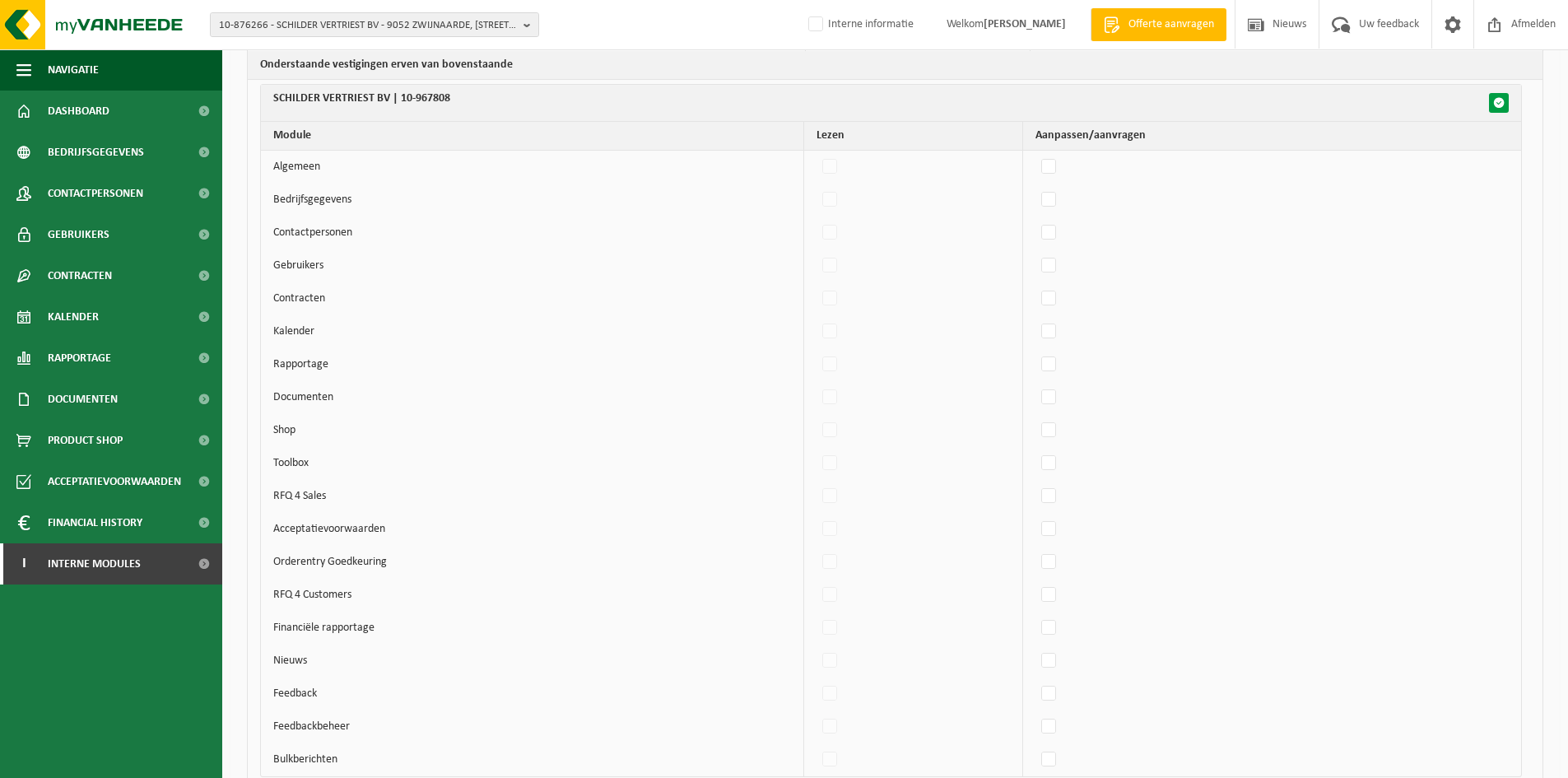
checkbox input "false"
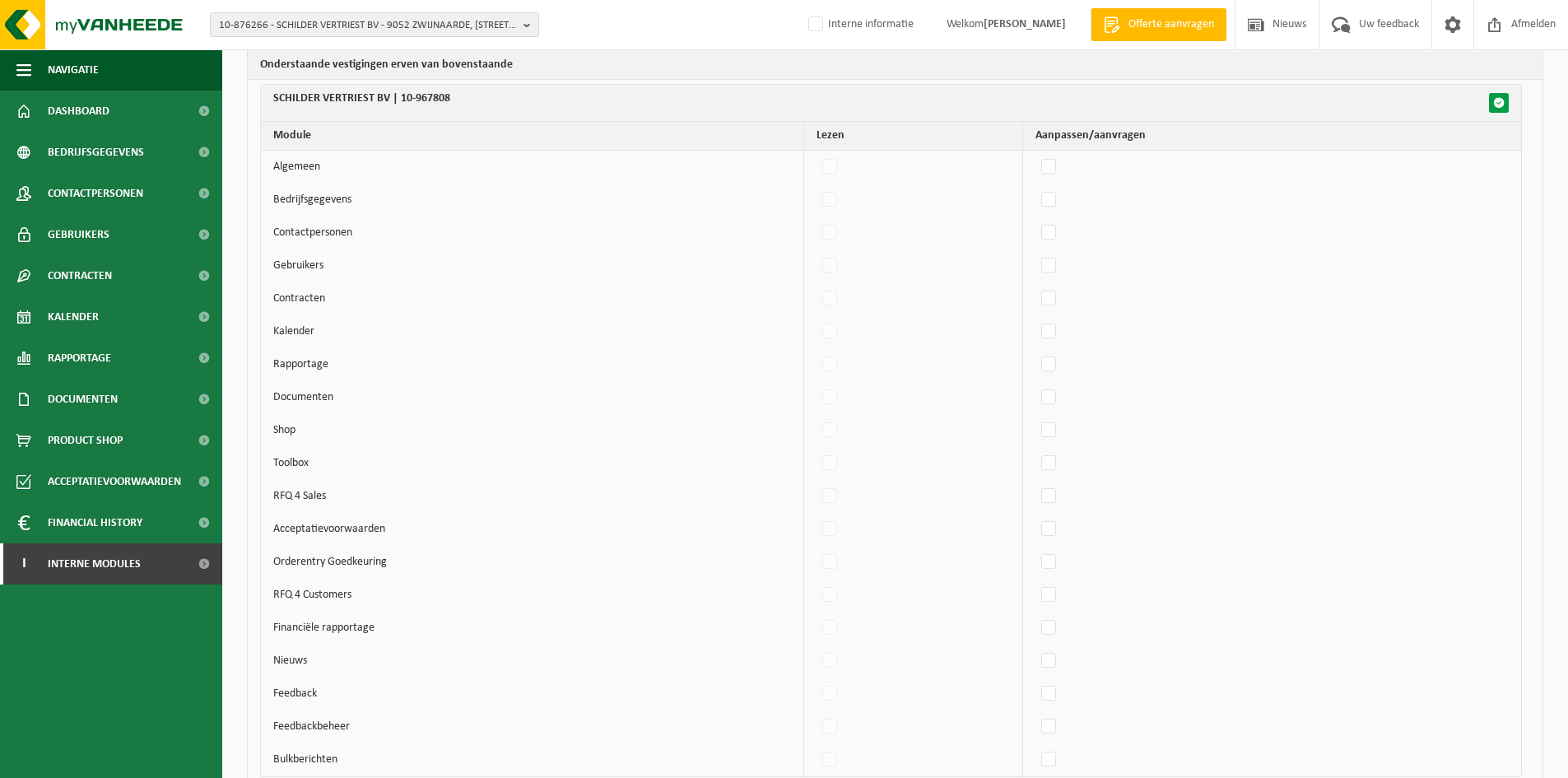
checkbox input "false"
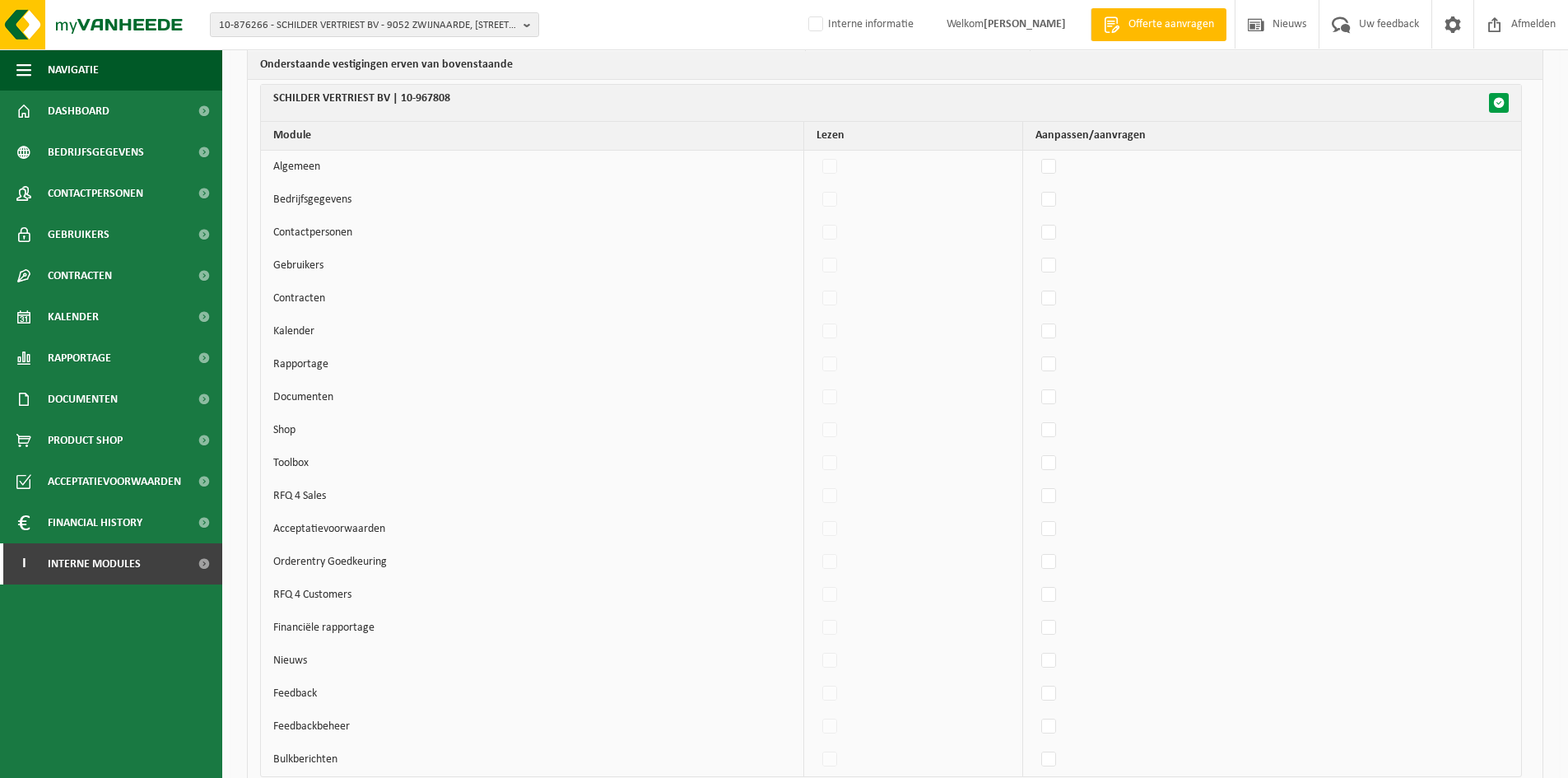
checkbox input "false"
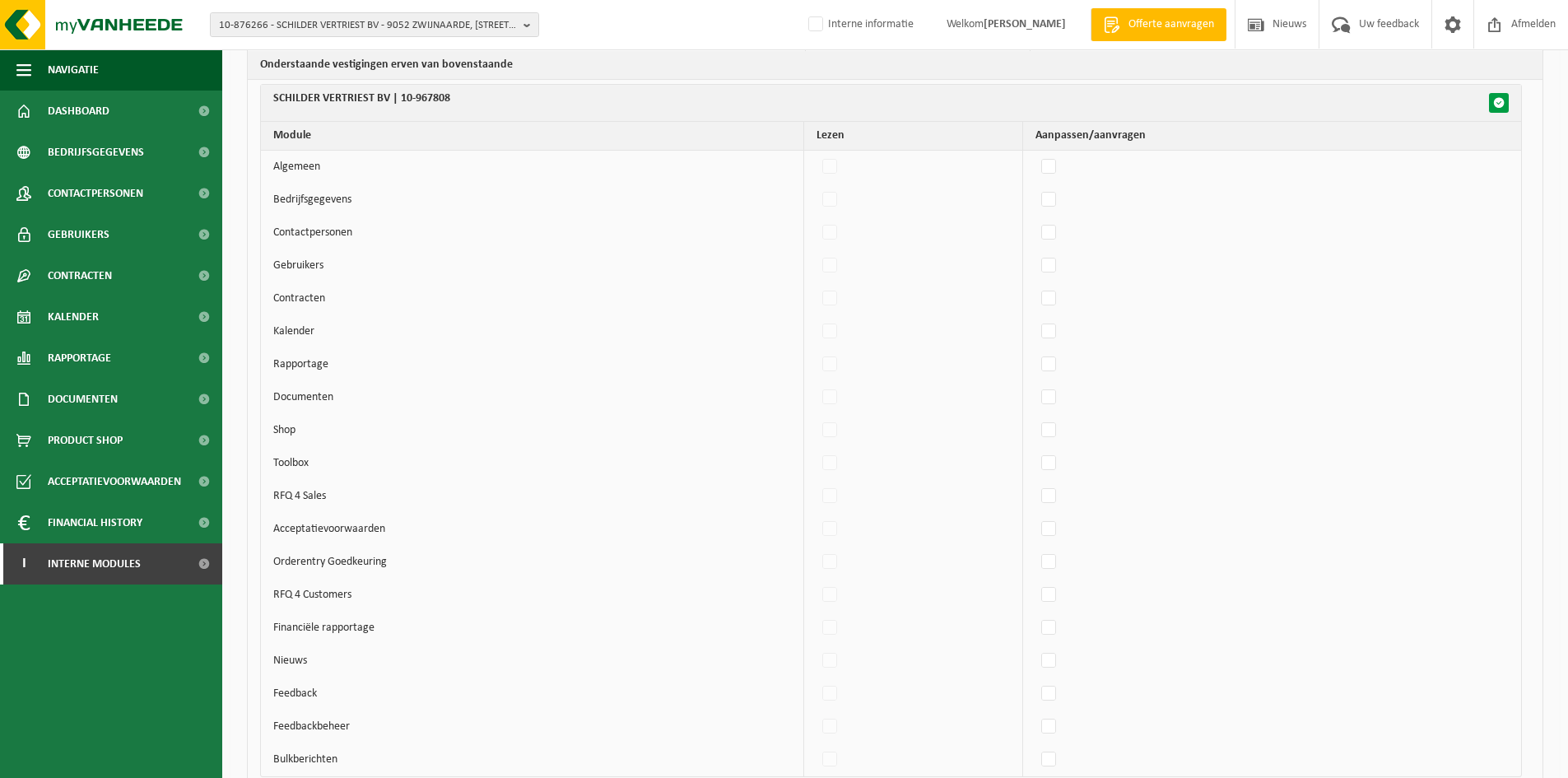
checkbox input "false"
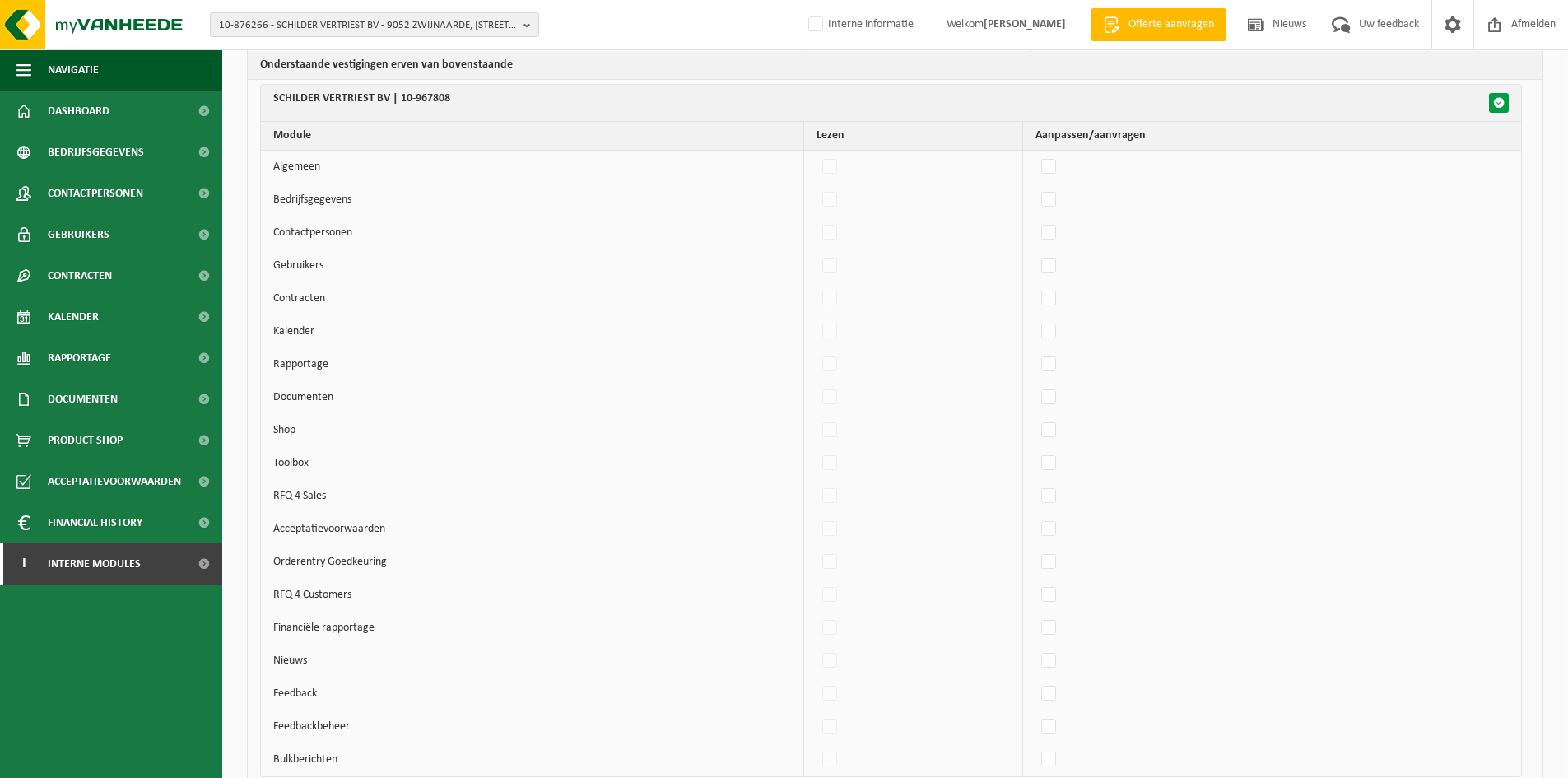
checkbox input "false"
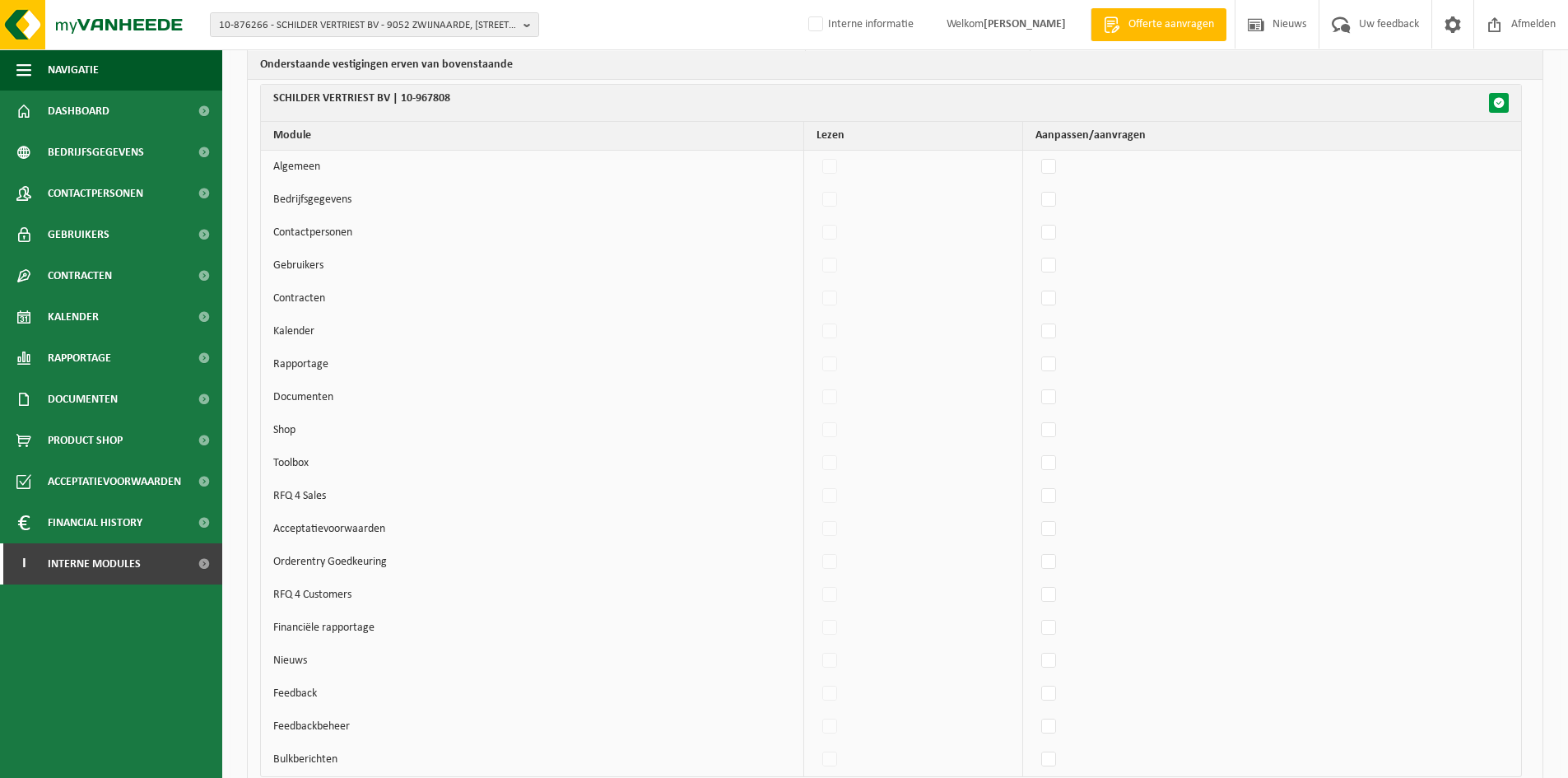
checkbox input "false"
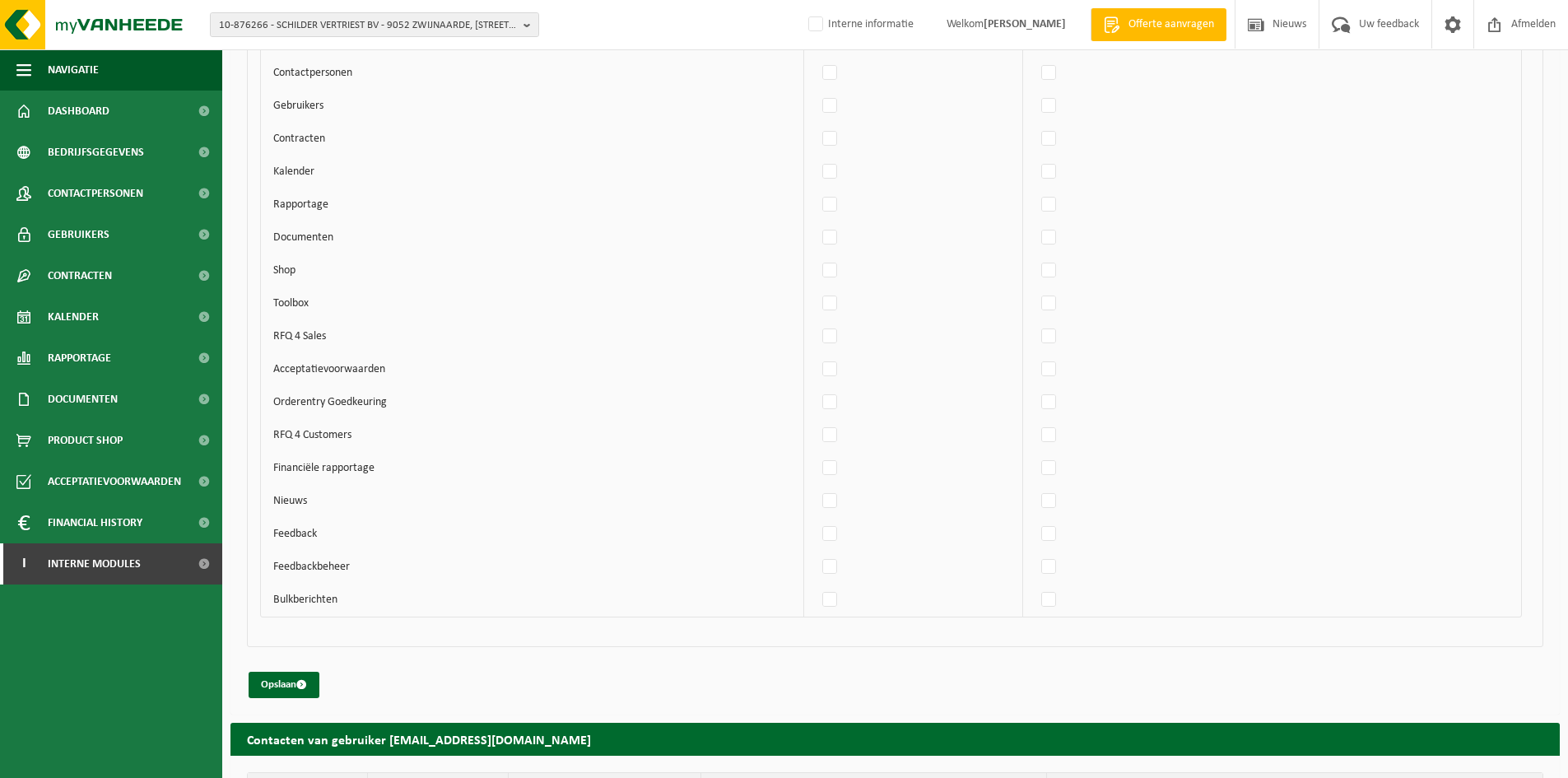
scroll to position [2196, 0]
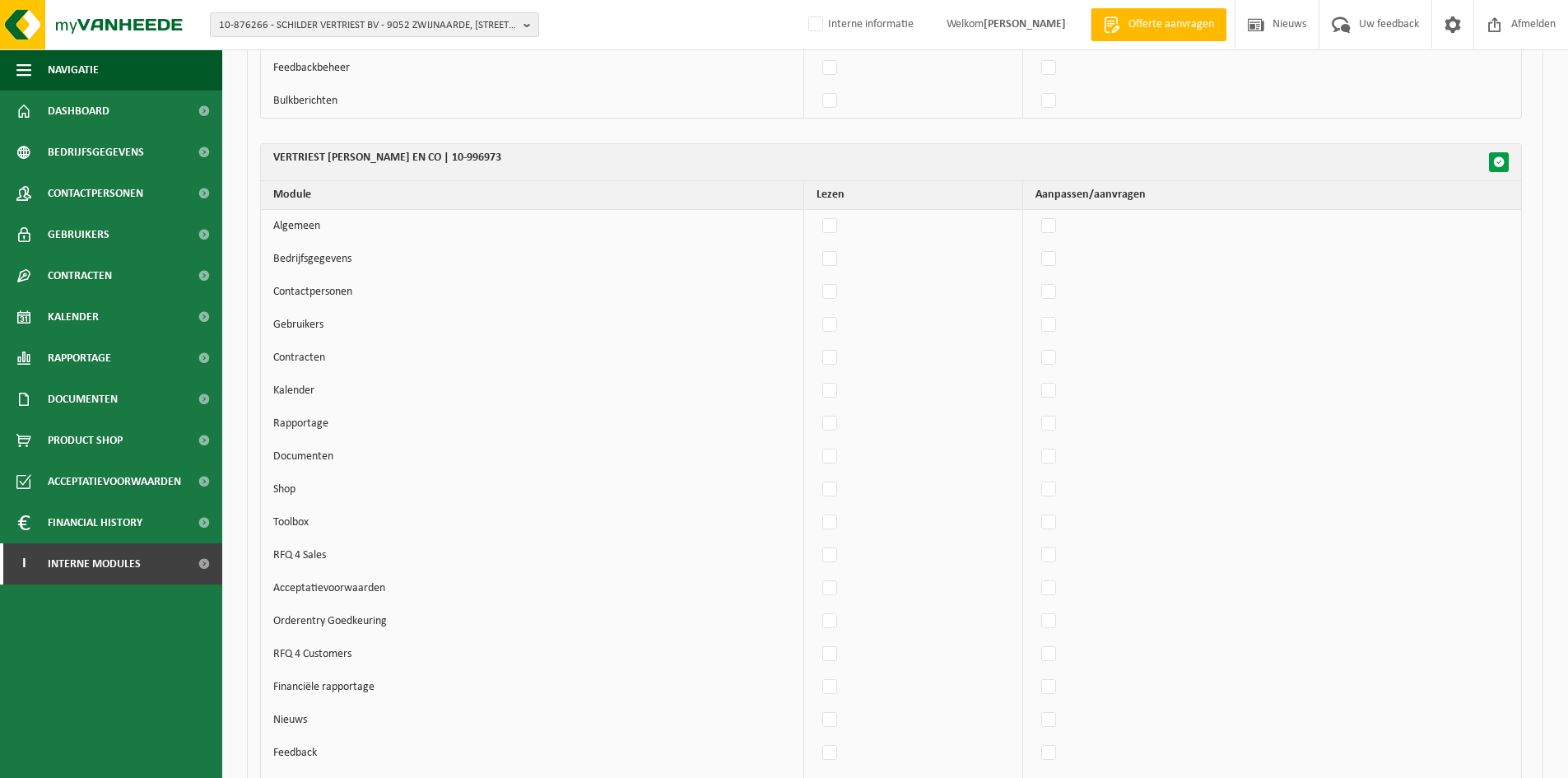
click at [1498, 165] on span "button" at bounding box center [1498, 161] width 11 height 11
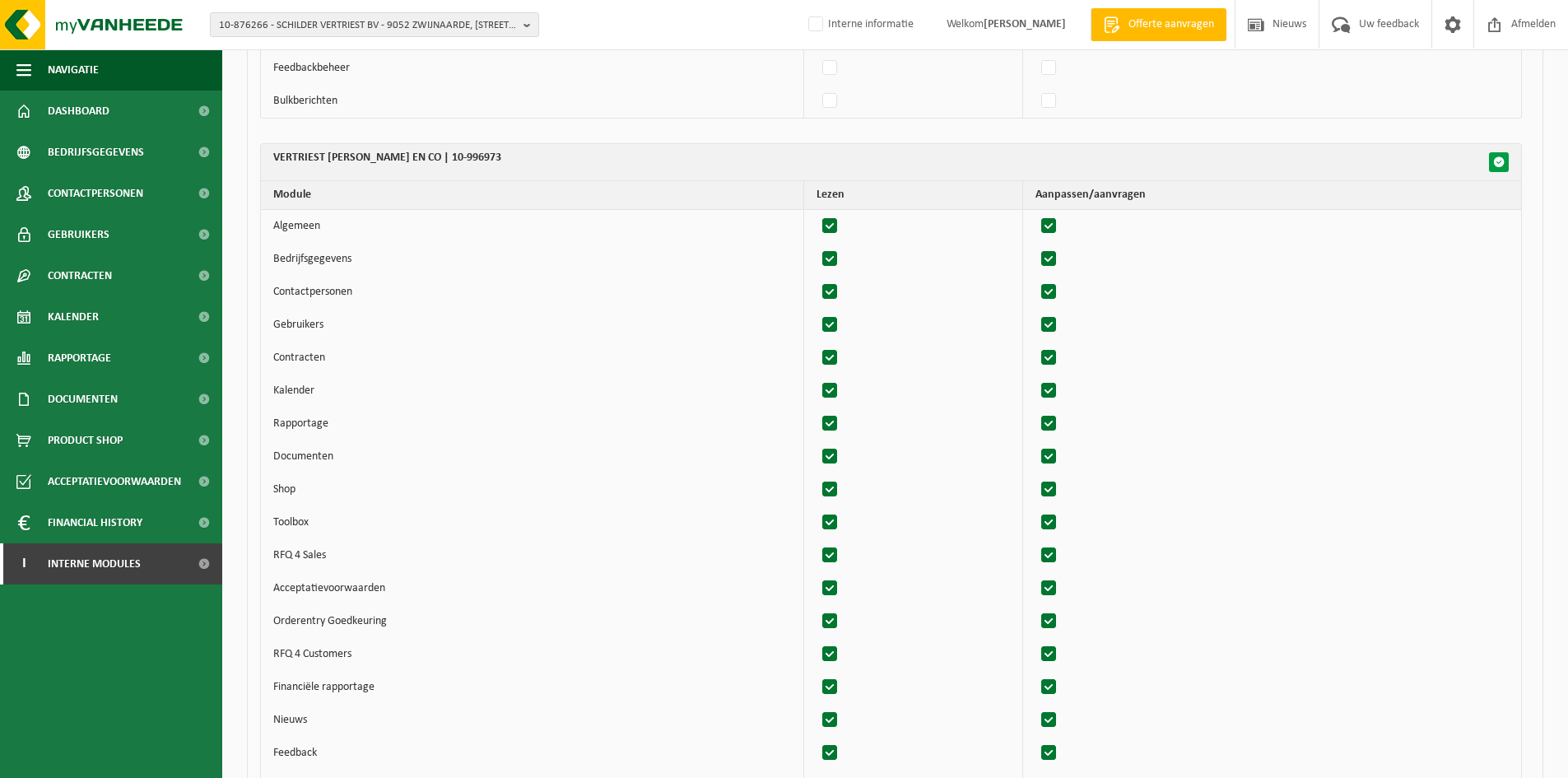
checkbox input "true"
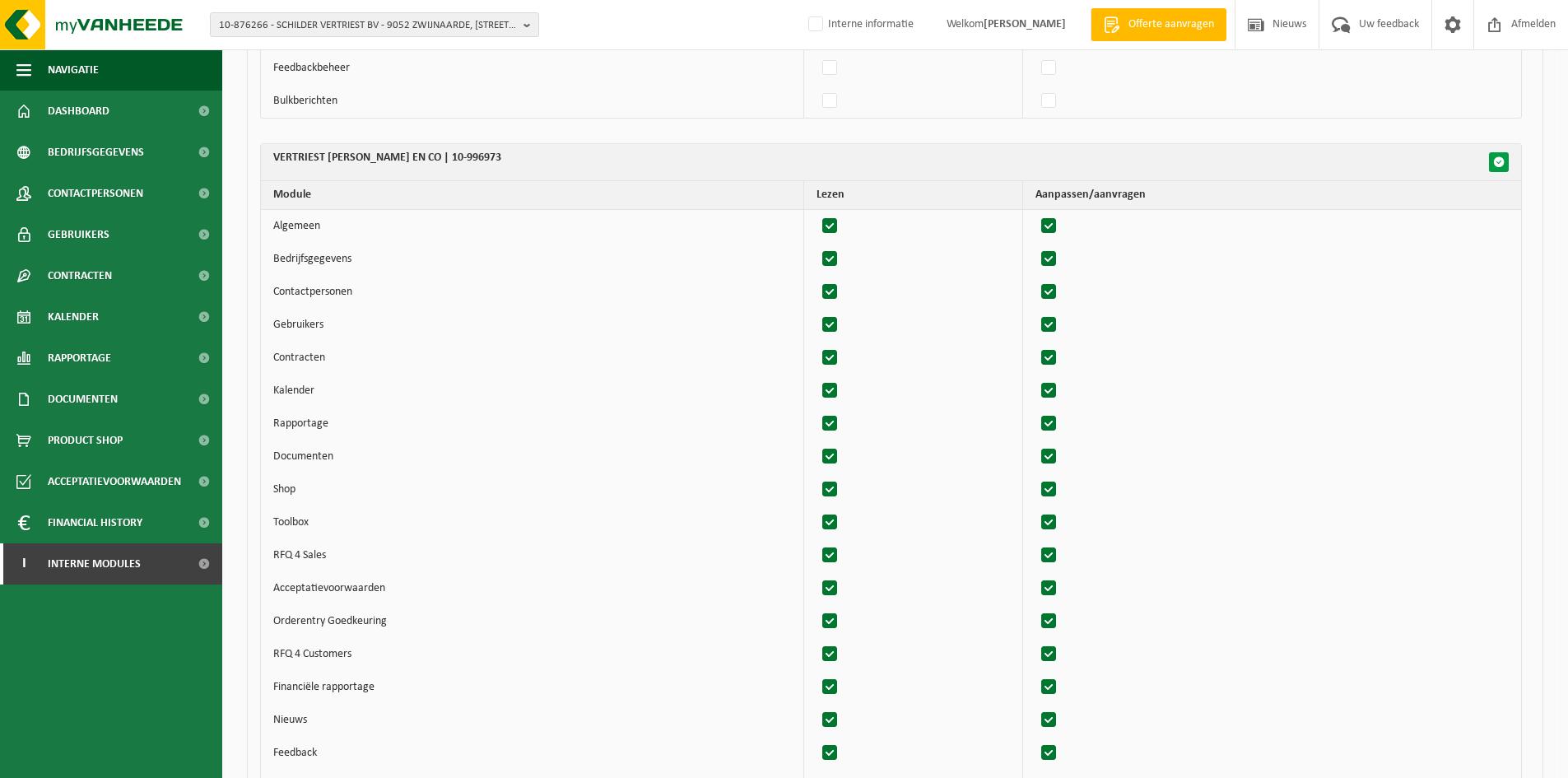
checkbox input "true"
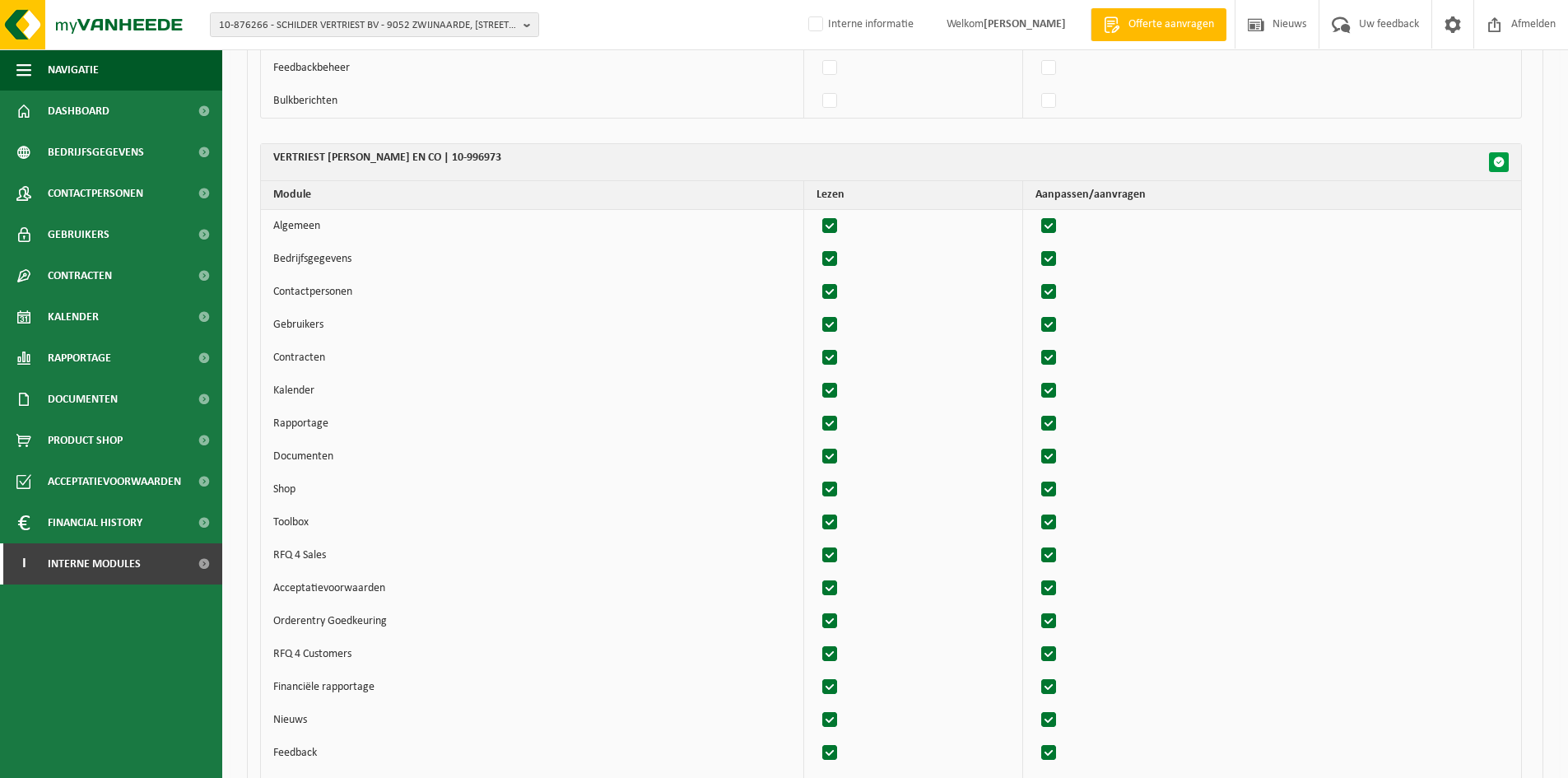
checkbox input "true"
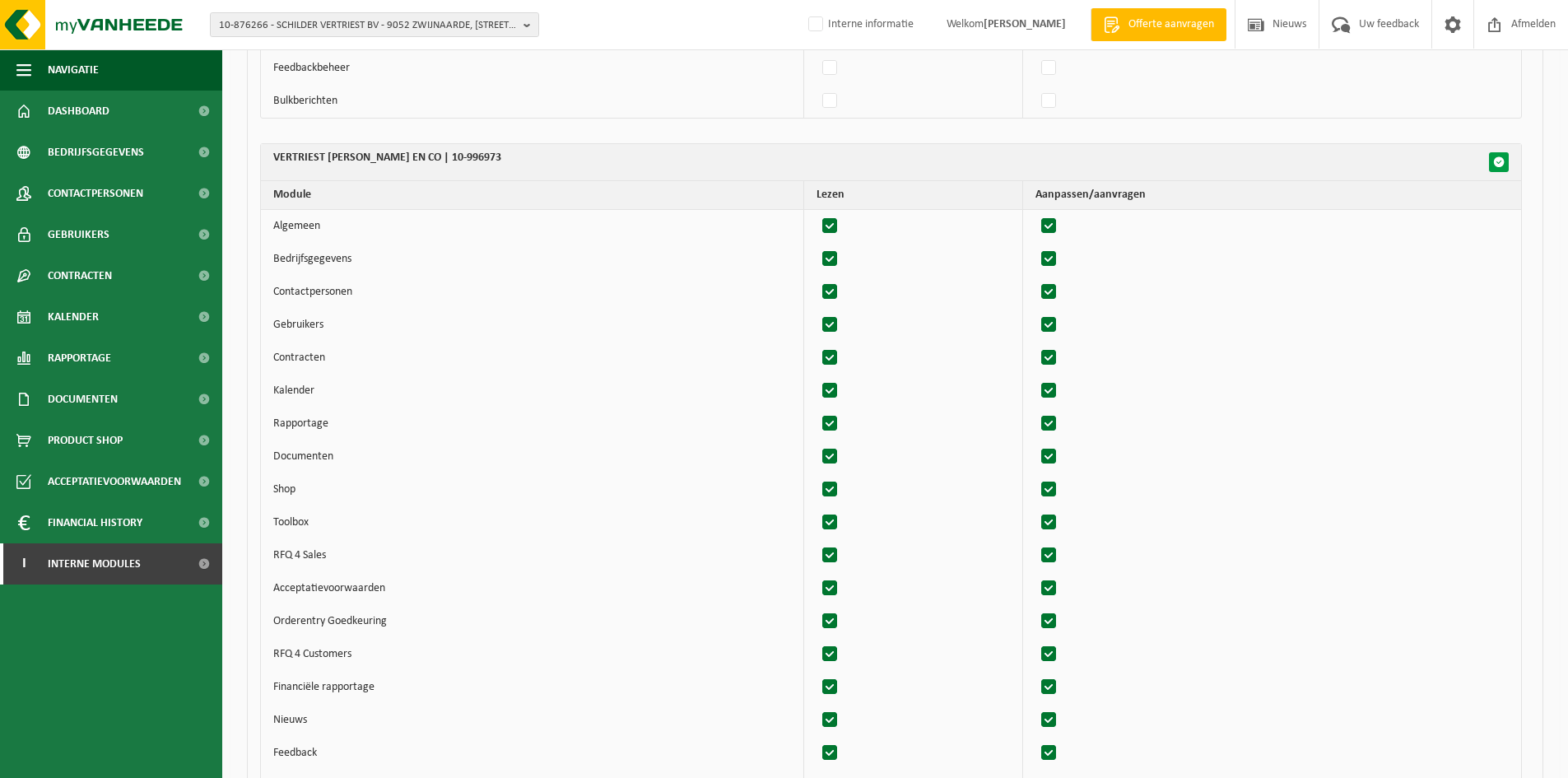
checkbox input "true"
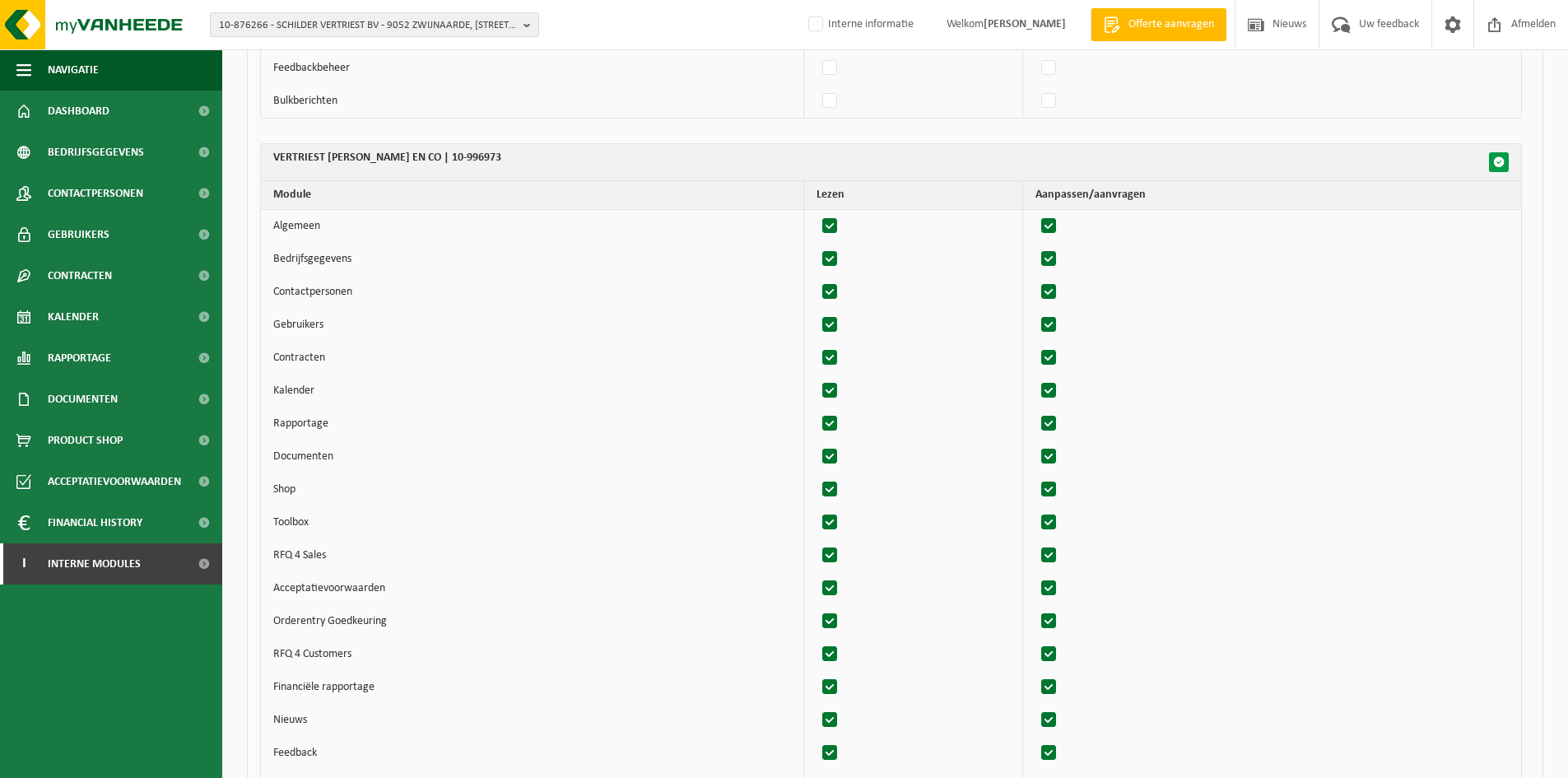
checkbox input "true"
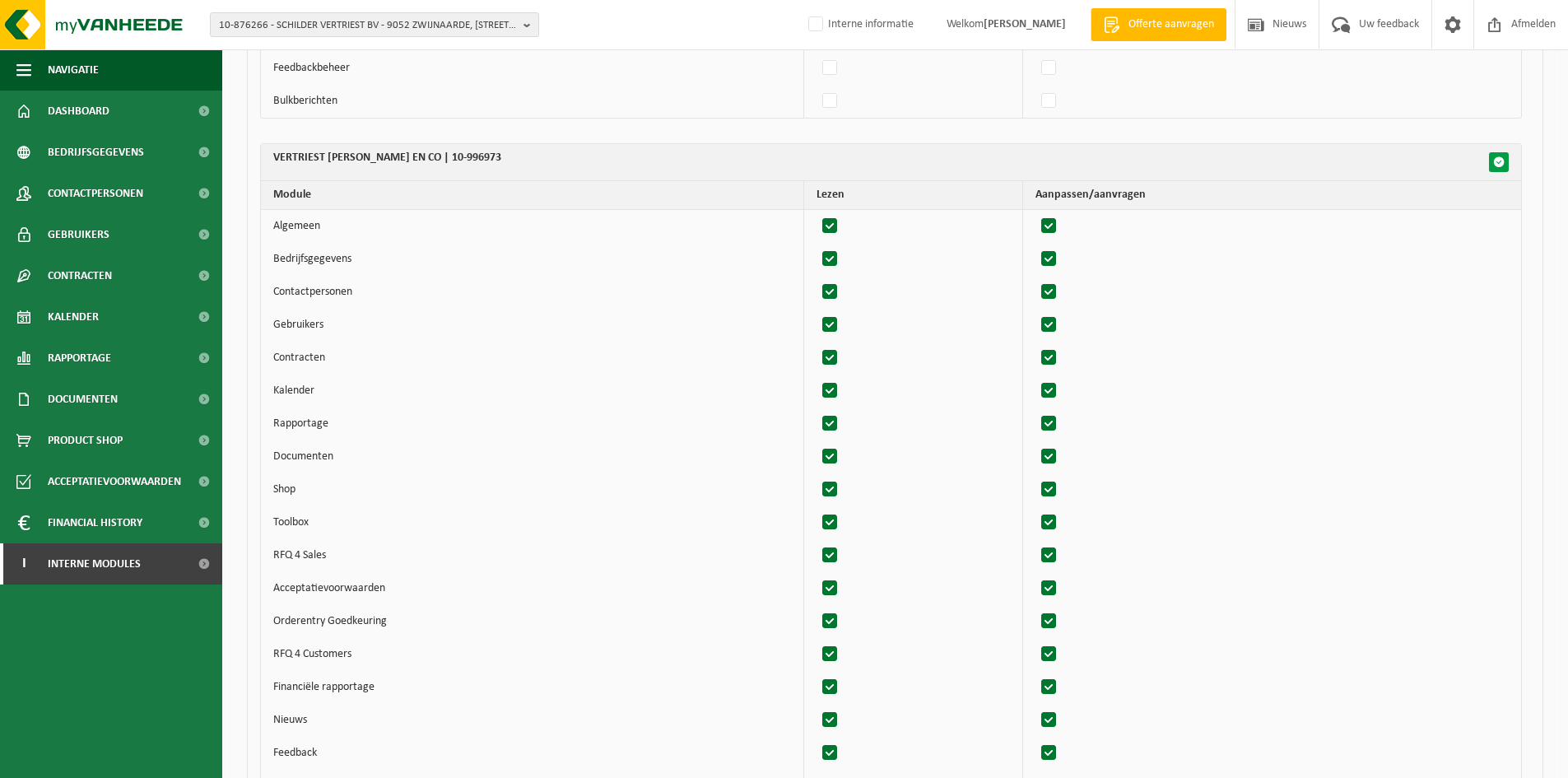
checkbox input "true"
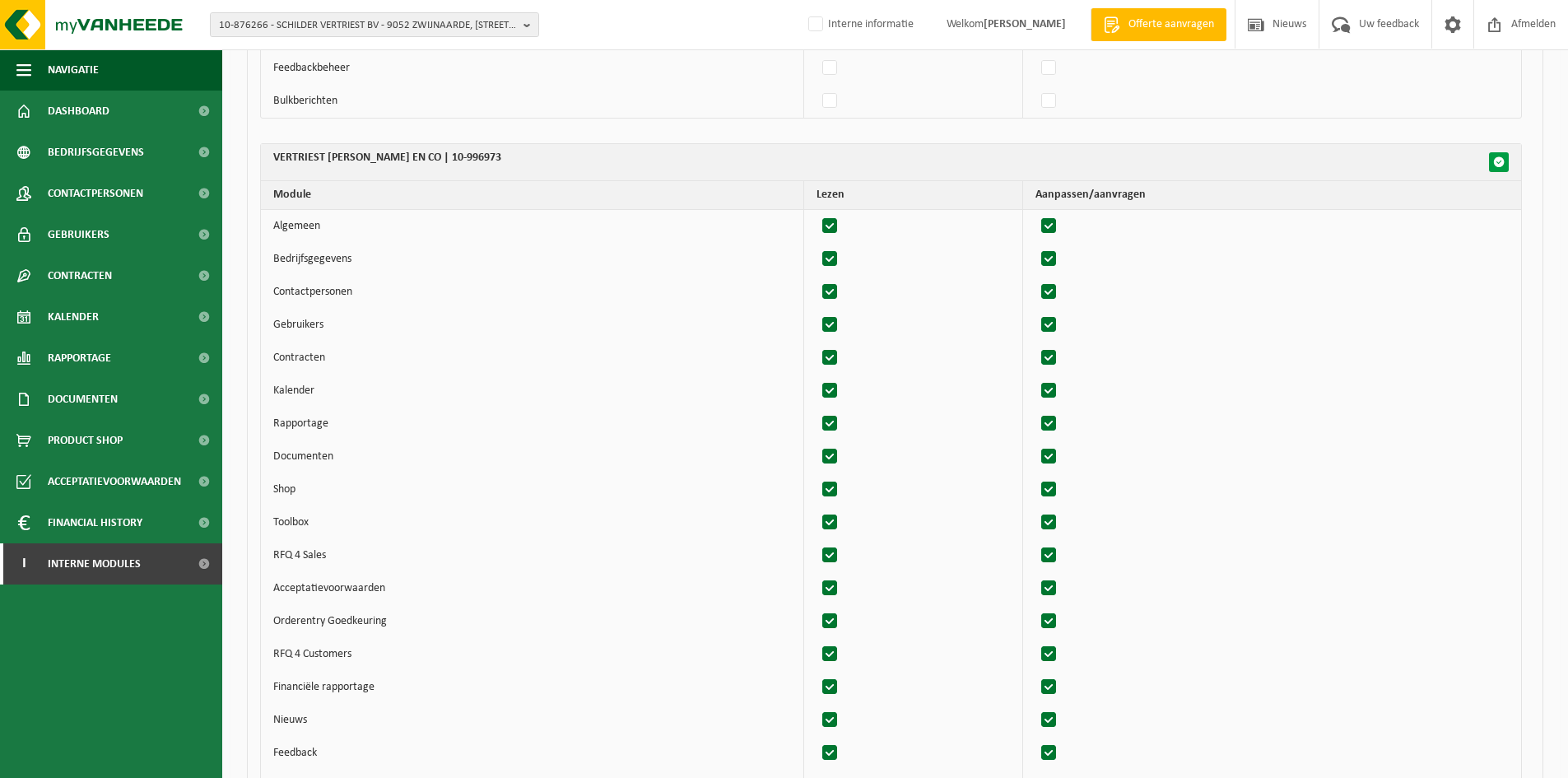
checkbox input "true"
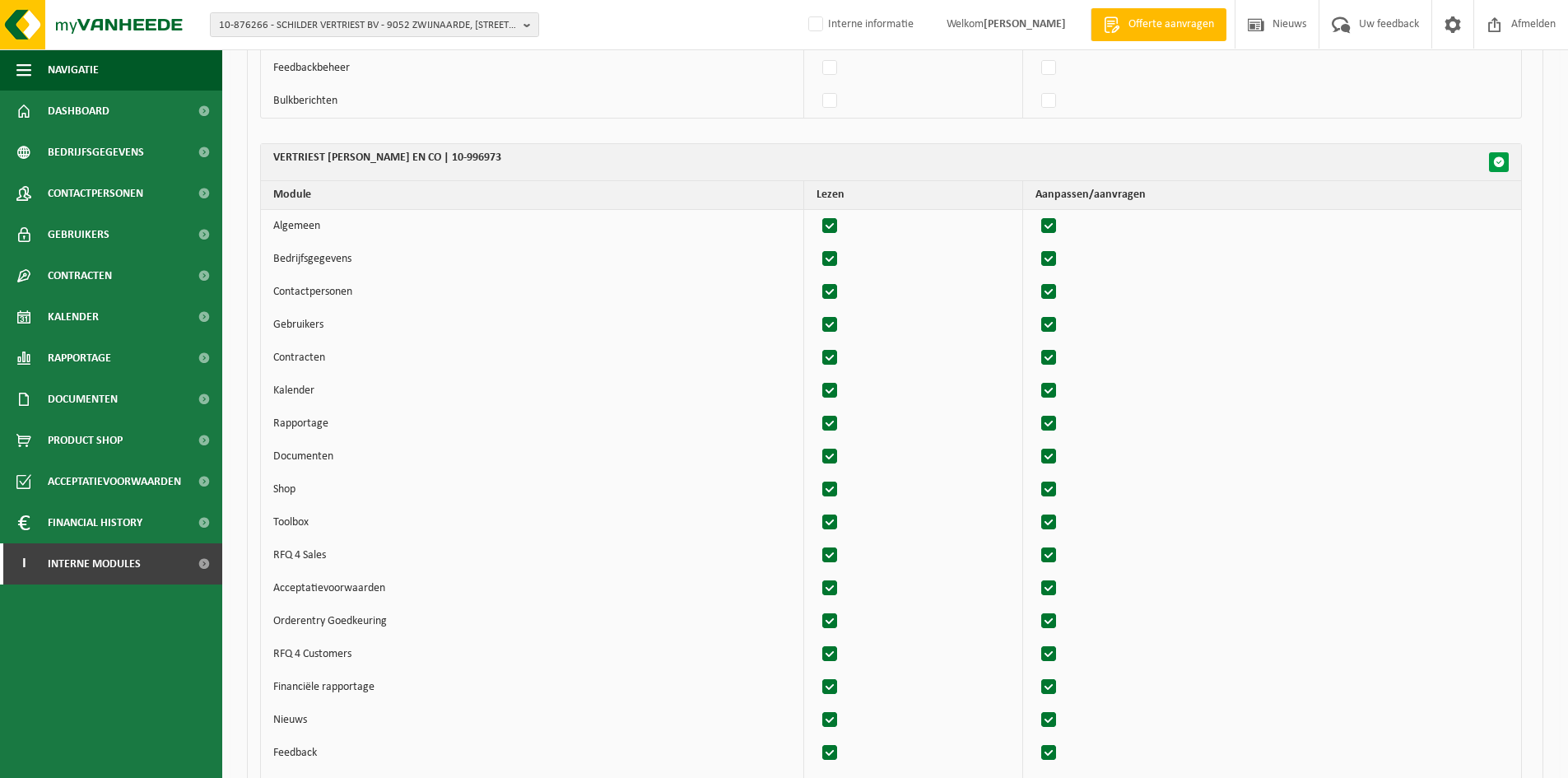
checkbox input "true"
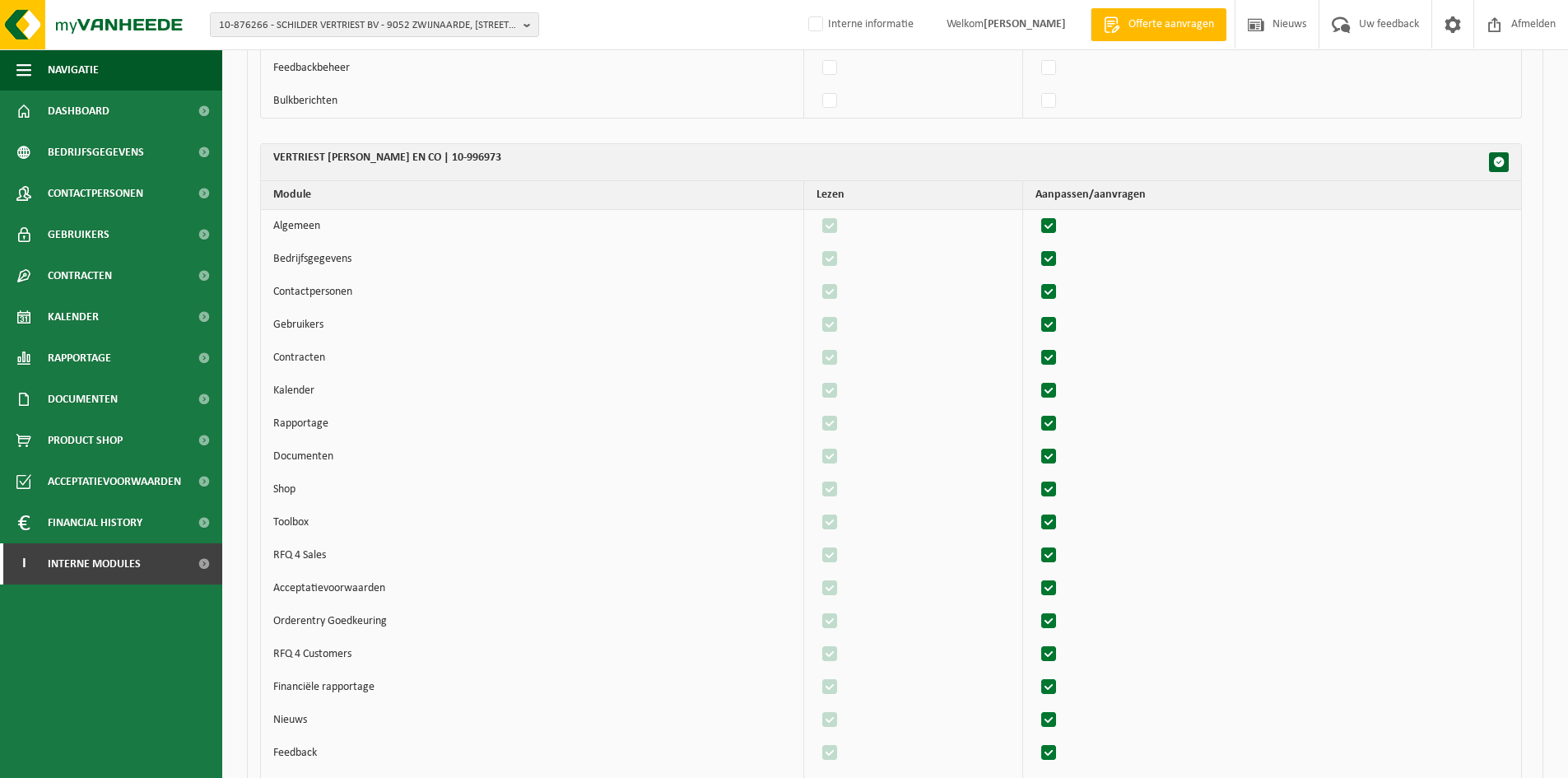
click at [1488, 160] on th "VERTRIEST CARLO EN CO | 10-996973" at bounding box center [891, 162] width 1260 height 37
click at [1499, 161] on span "button" at bounding box center [1498, 161] width 11 height 11
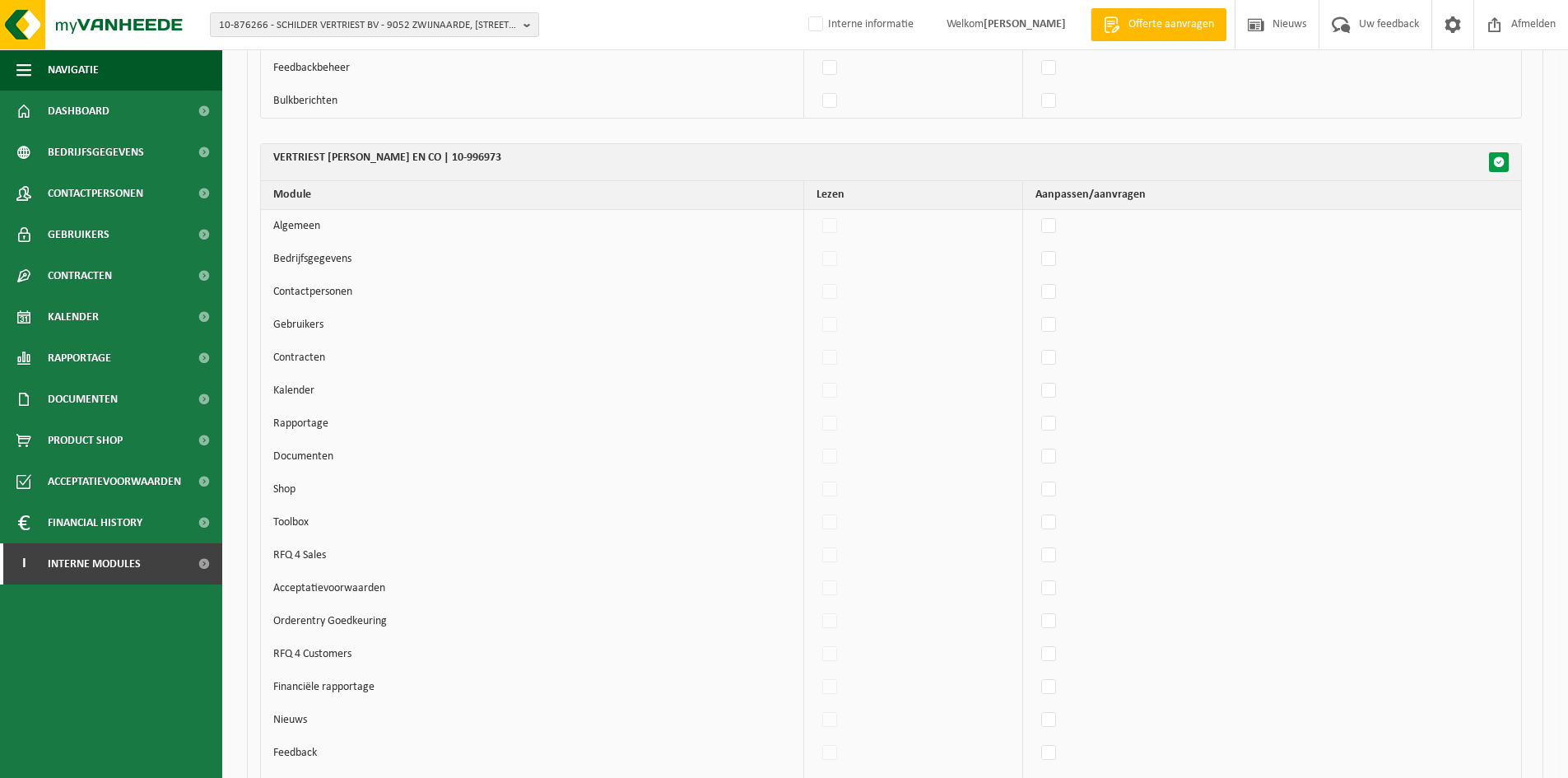
checkbox input "false"
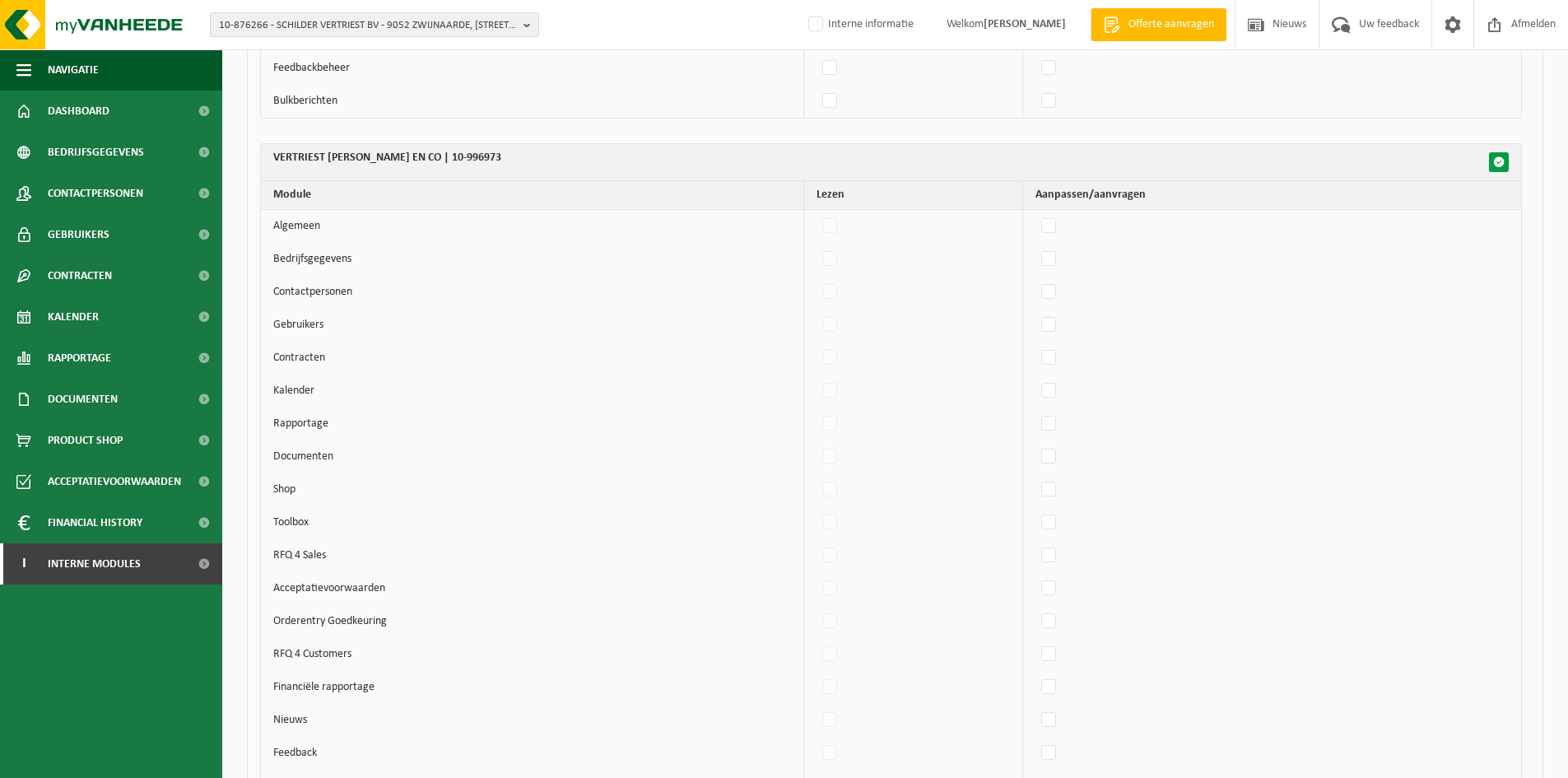
checkbox input "false"
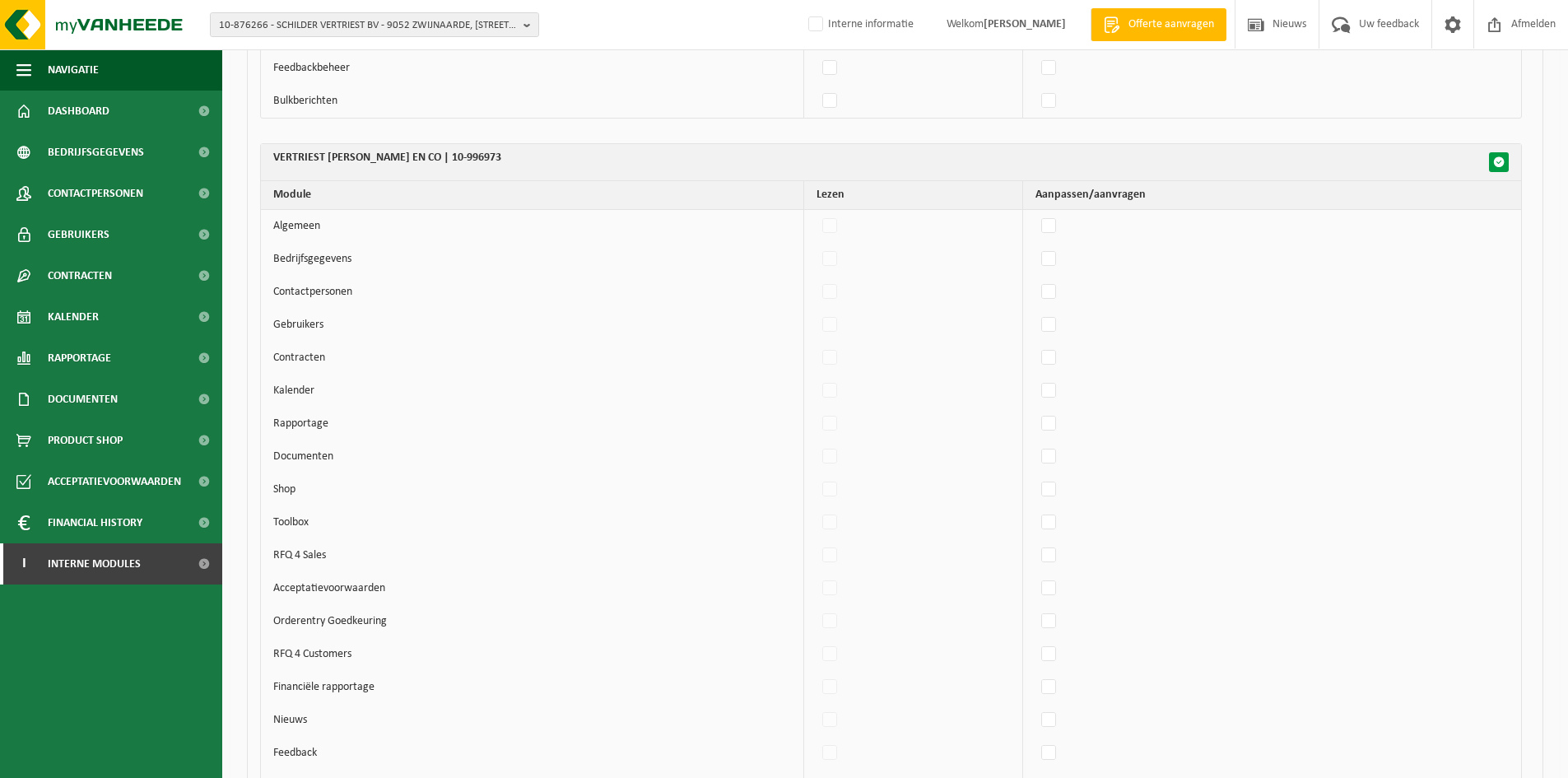
checkbox input "false"
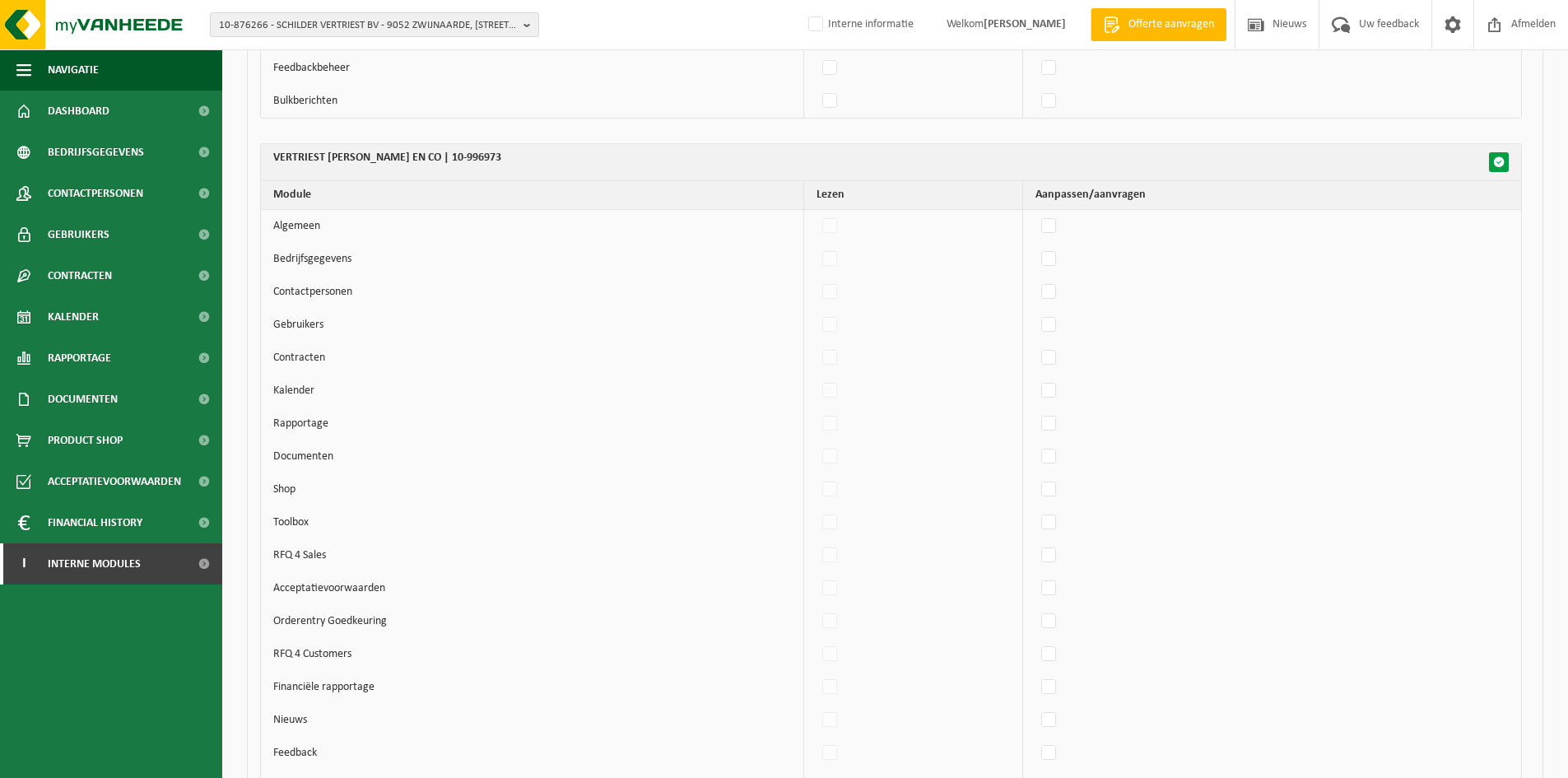
checkbox input "false"
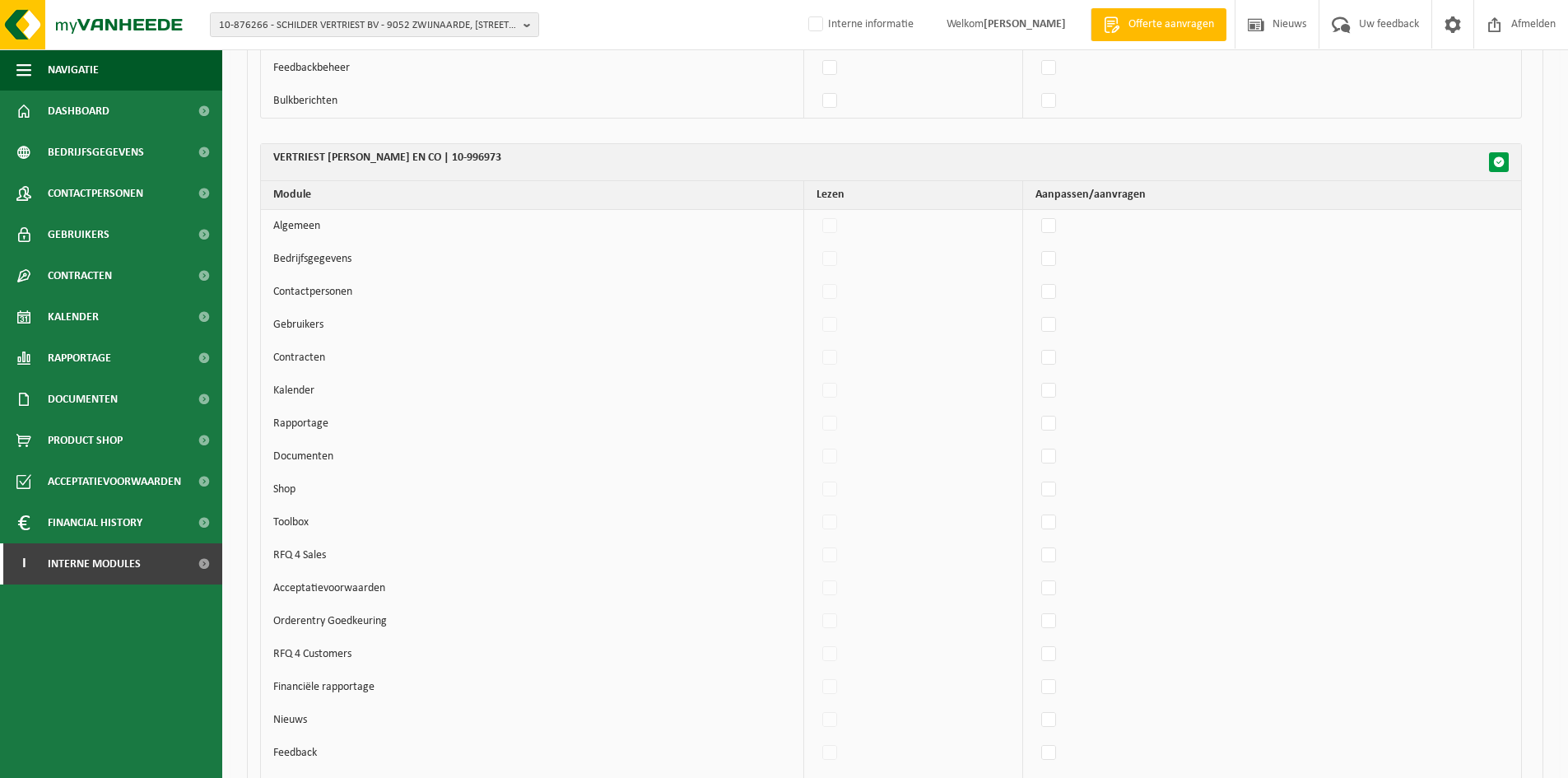
checkbox input "false"
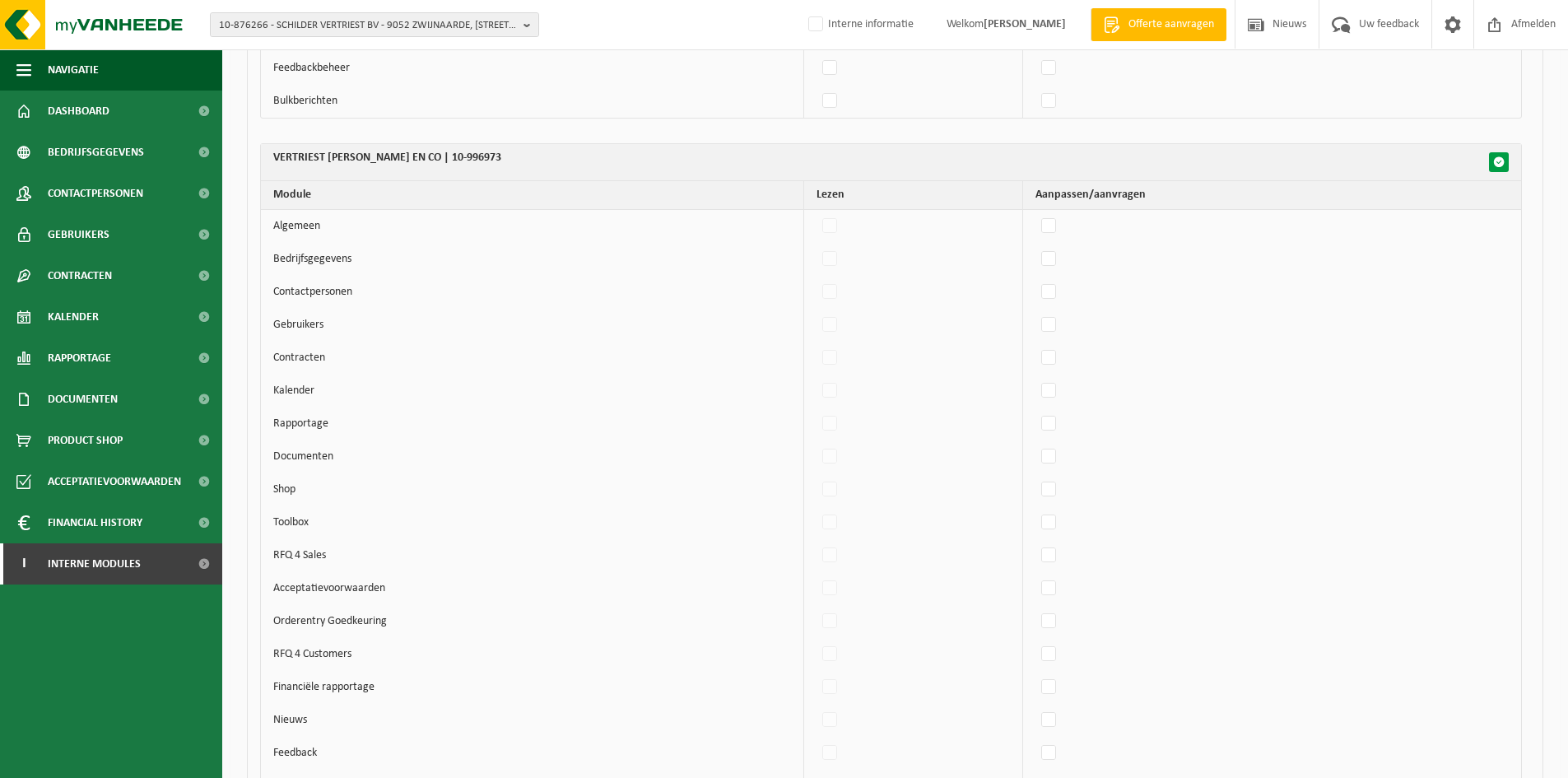
checkbox input "false"
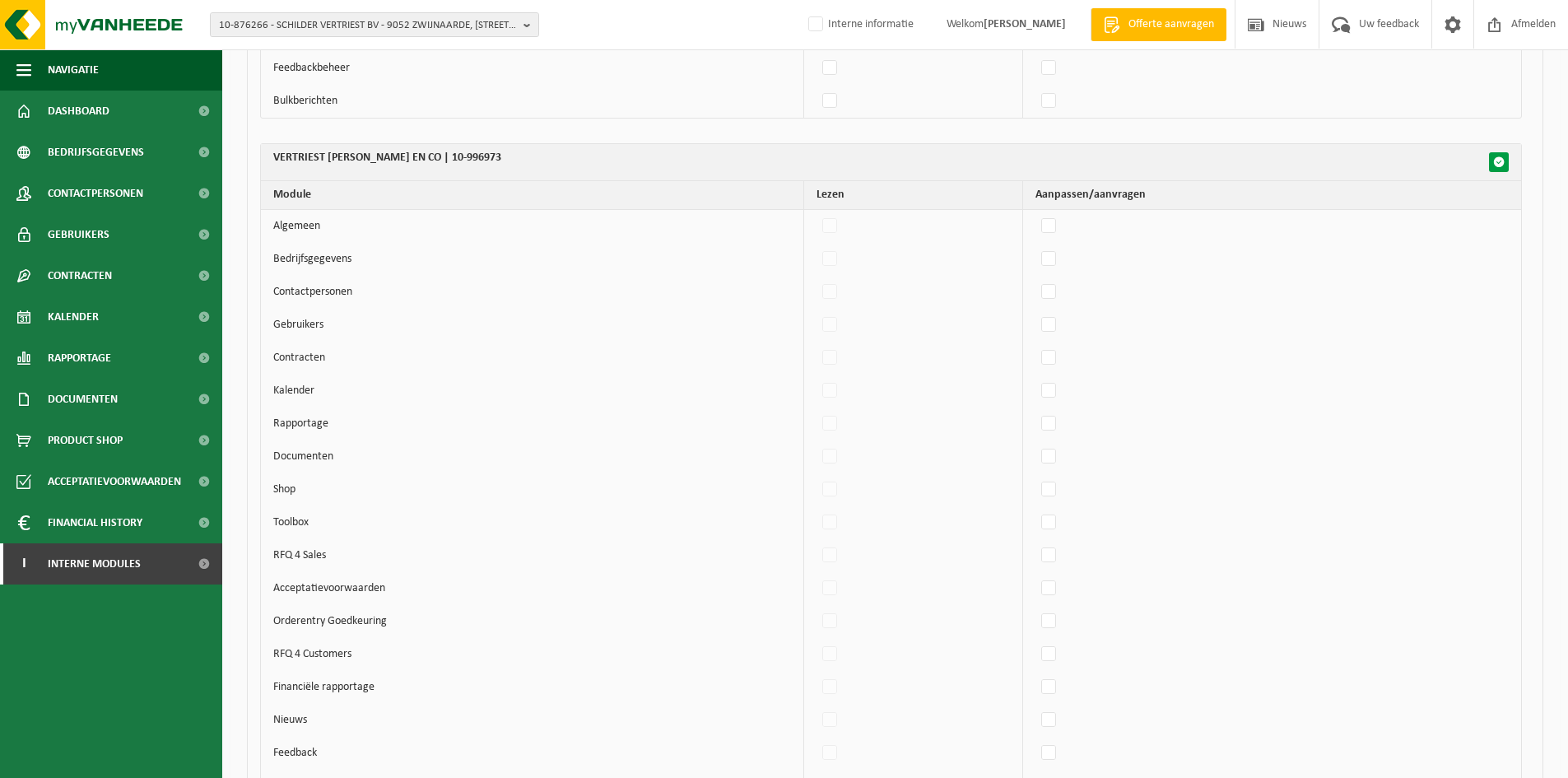
checkbox input "false"
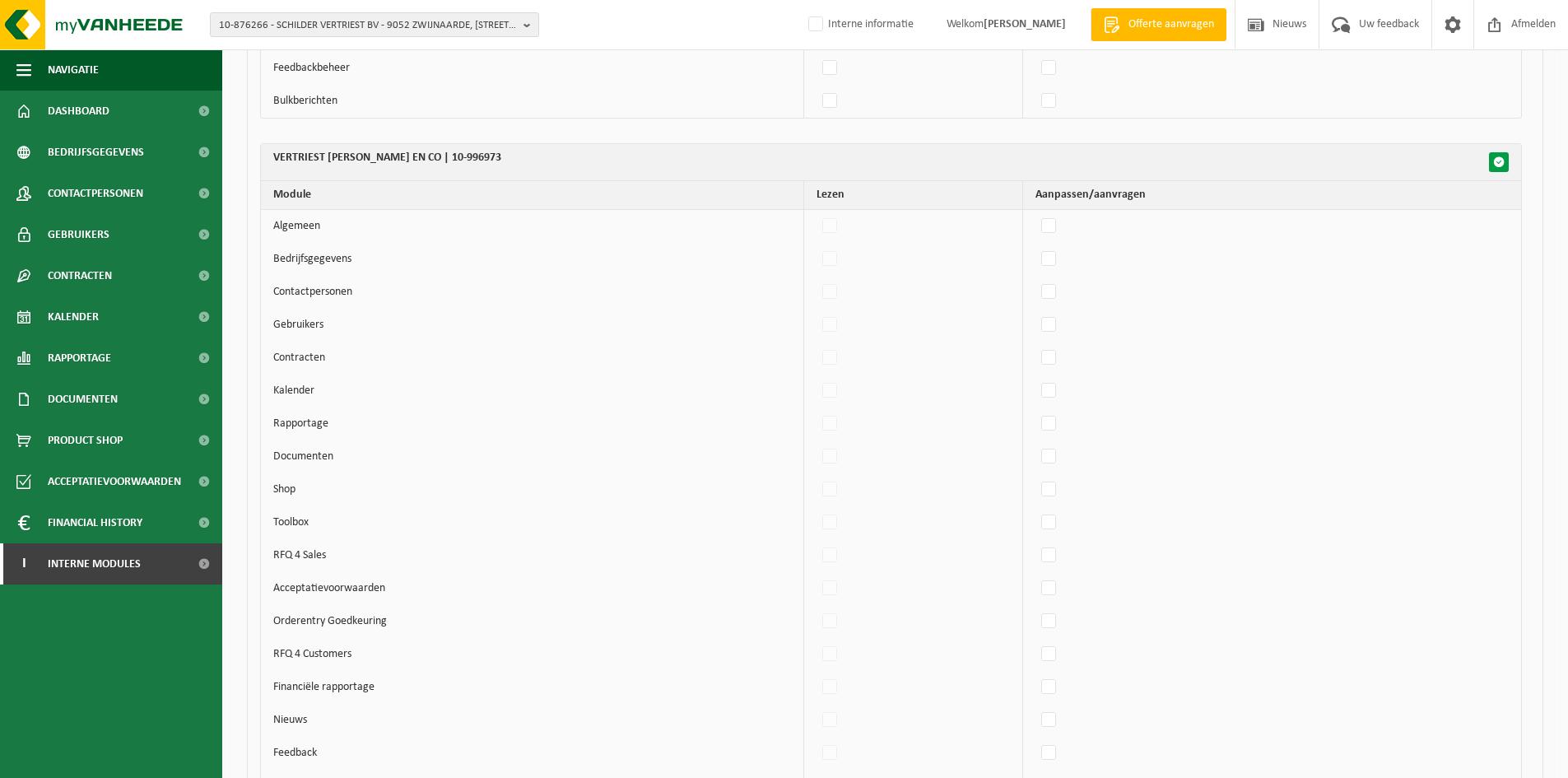
checkbox input "false"
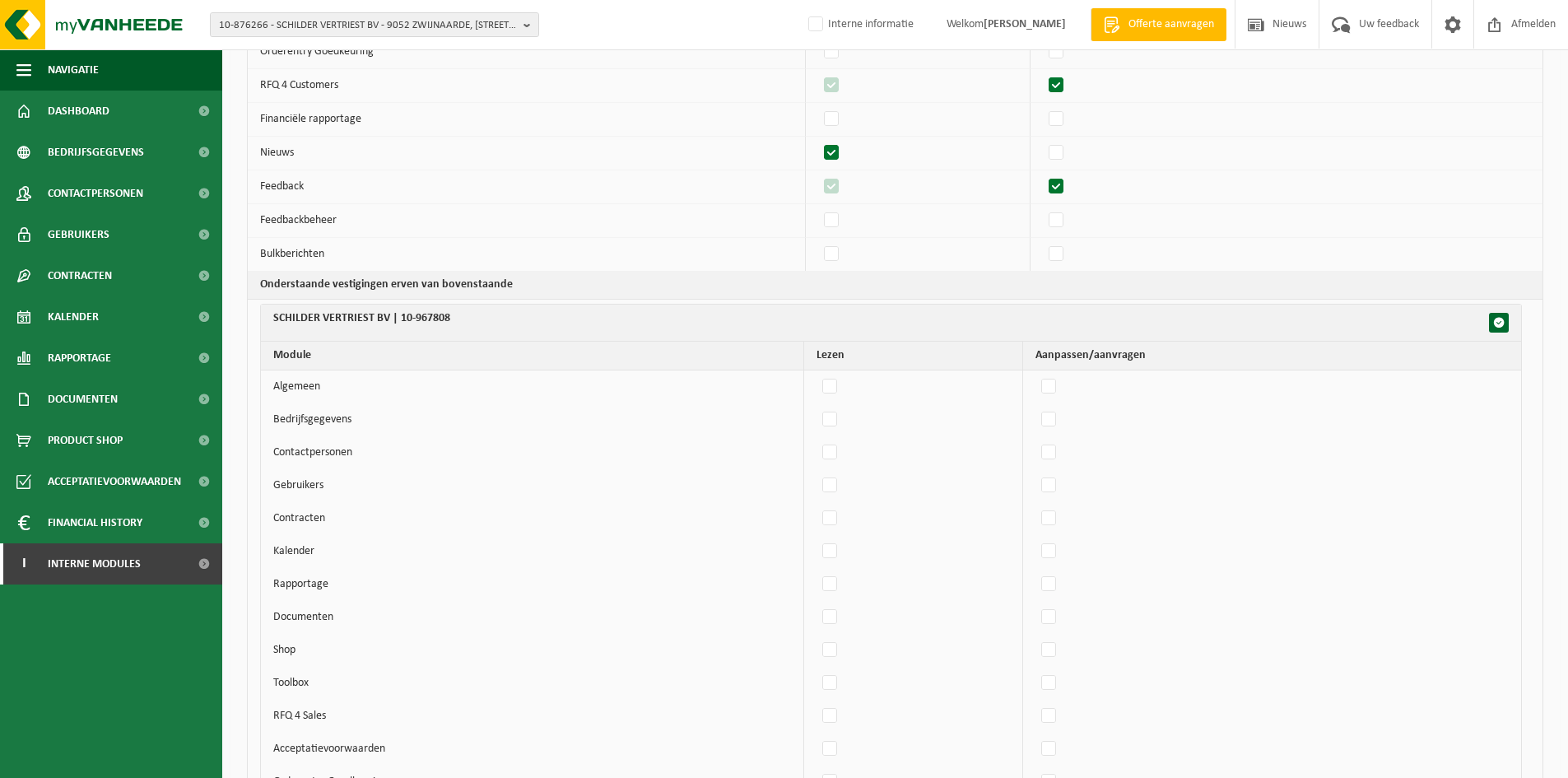
scroll to position [0, 0]
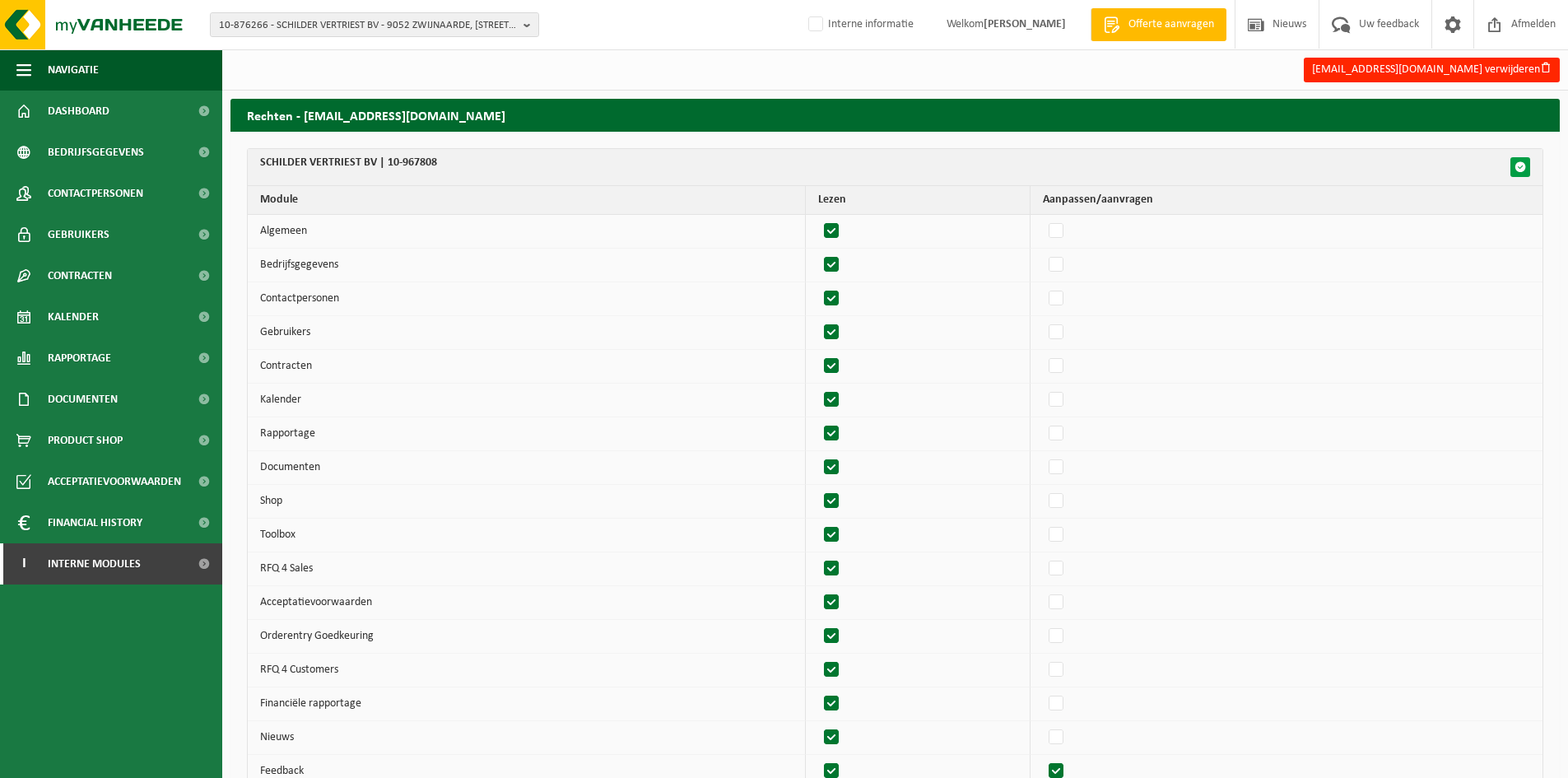
click at [1527, 159] on button "button" at bounding box center [1520, 166] width 20 height 20
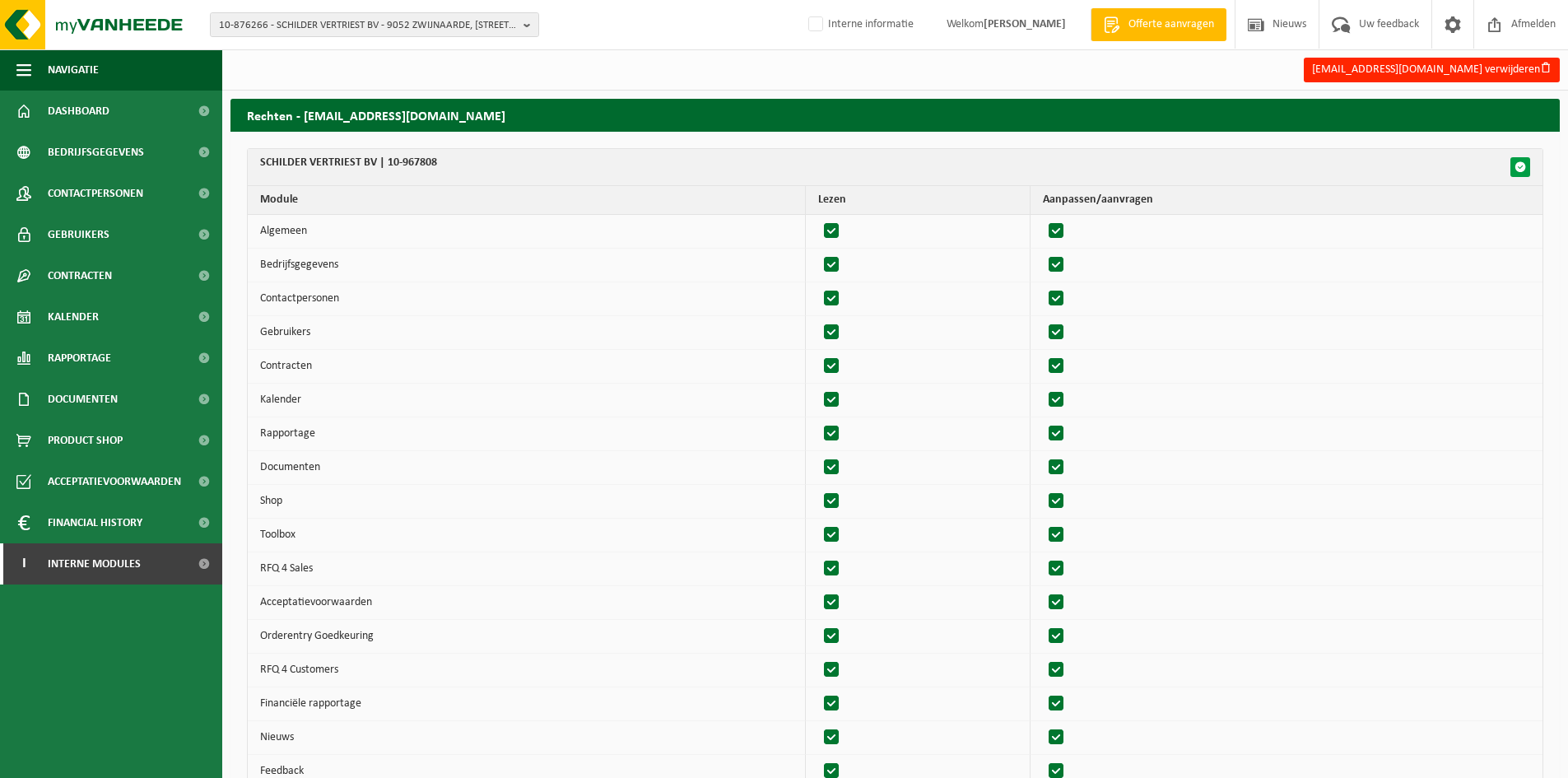
checkbox input "true"
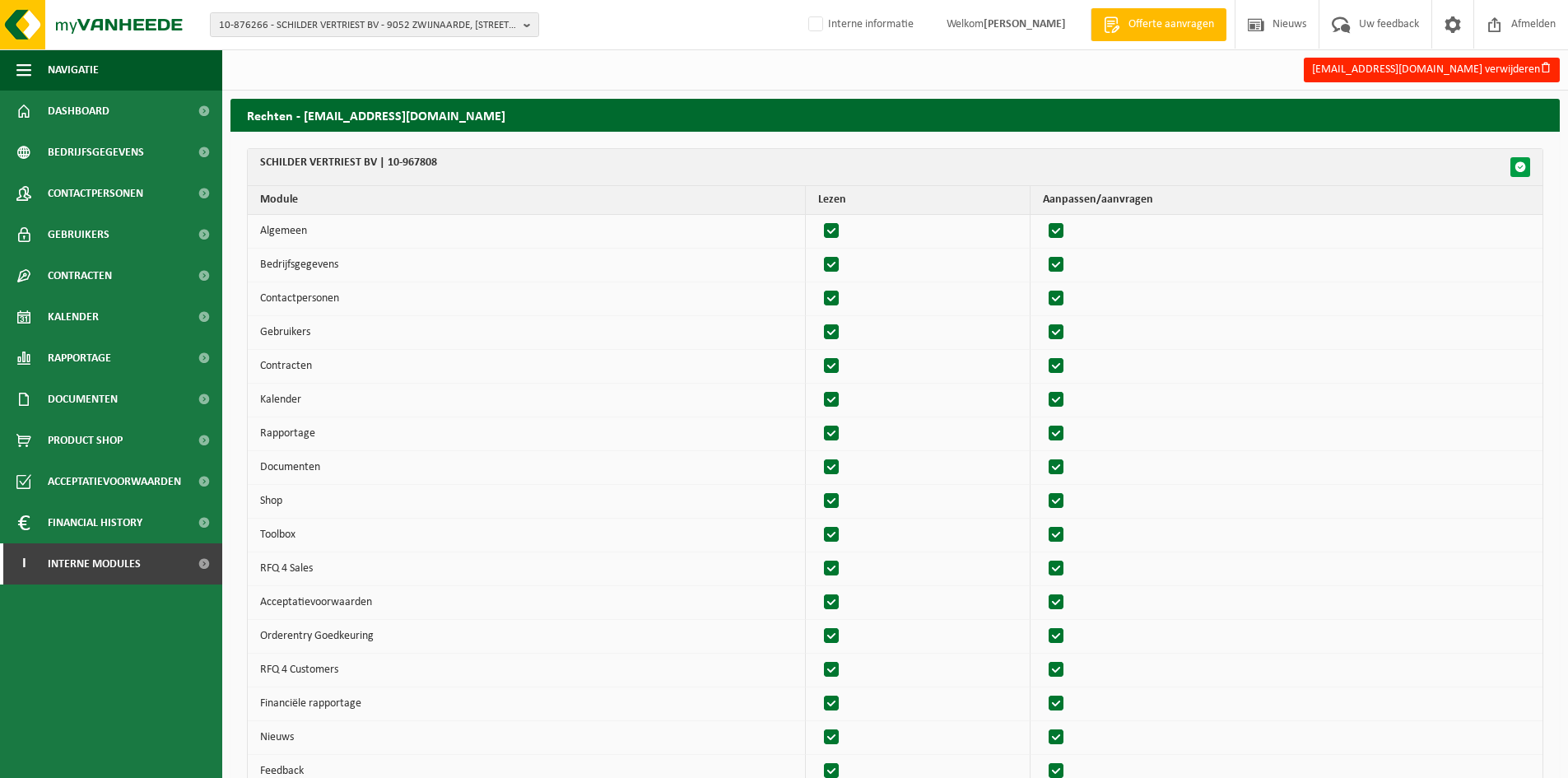
checkbox input "true"
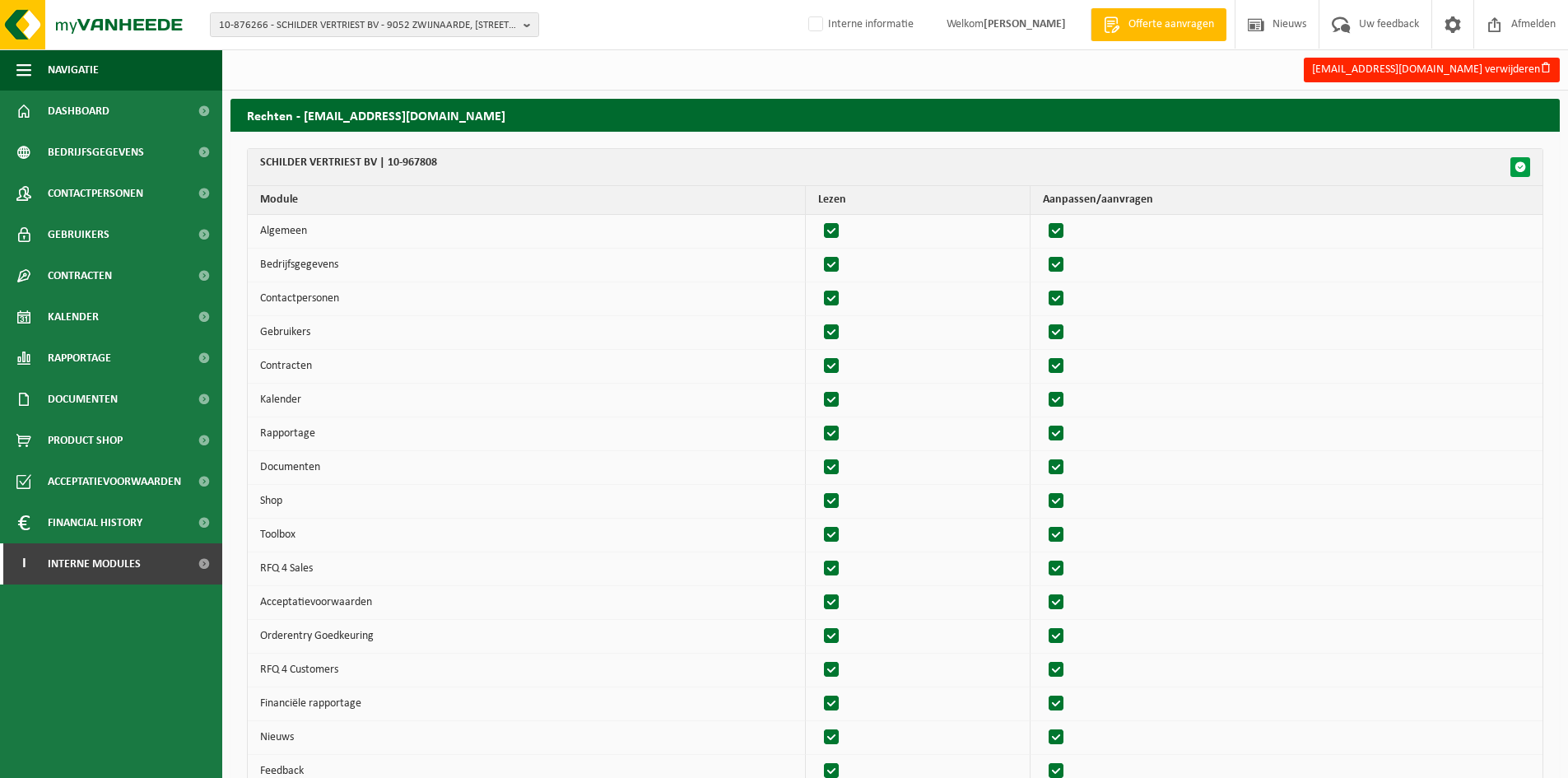
checkbox input "true"
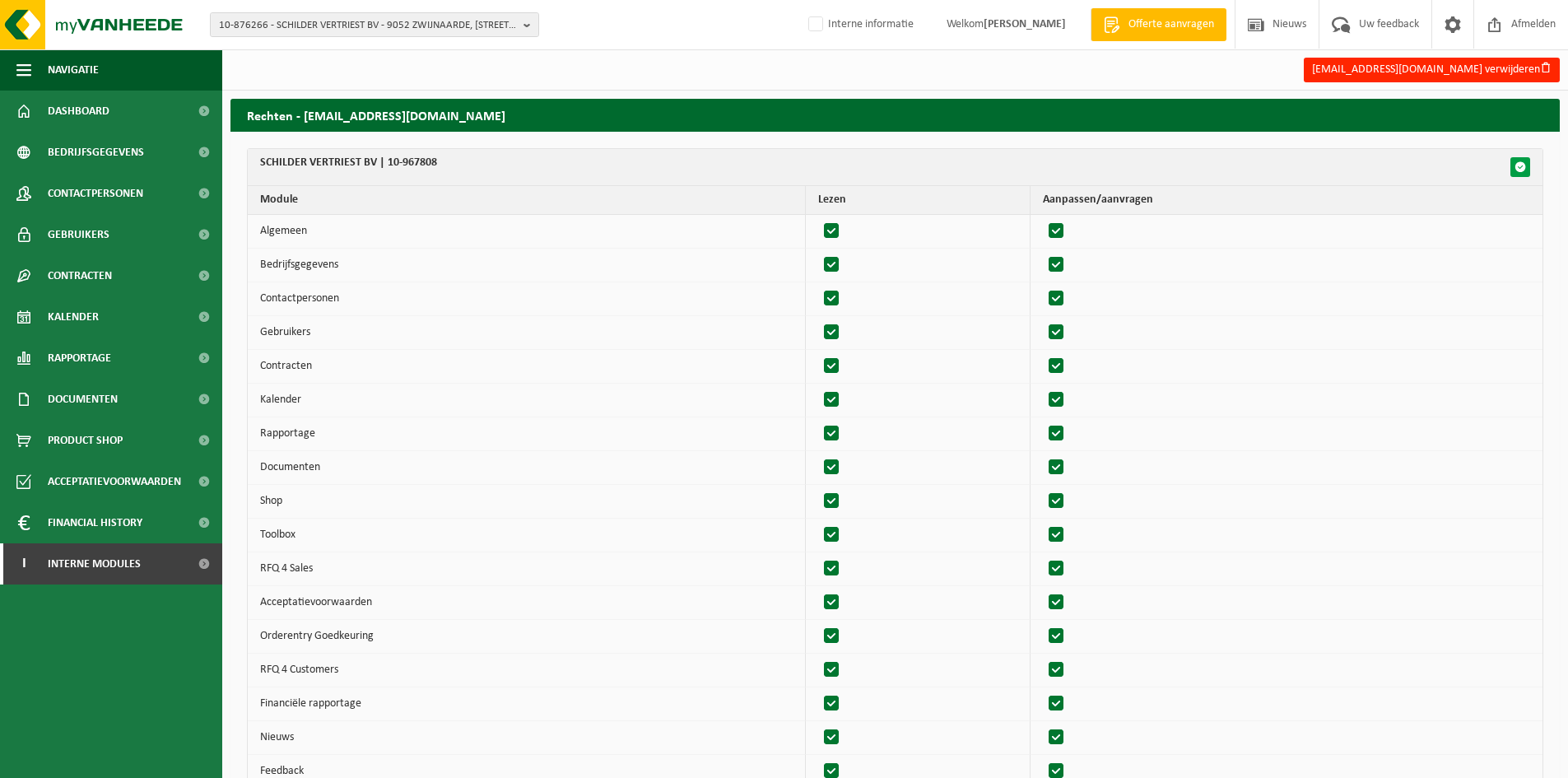
checkbox input "true"
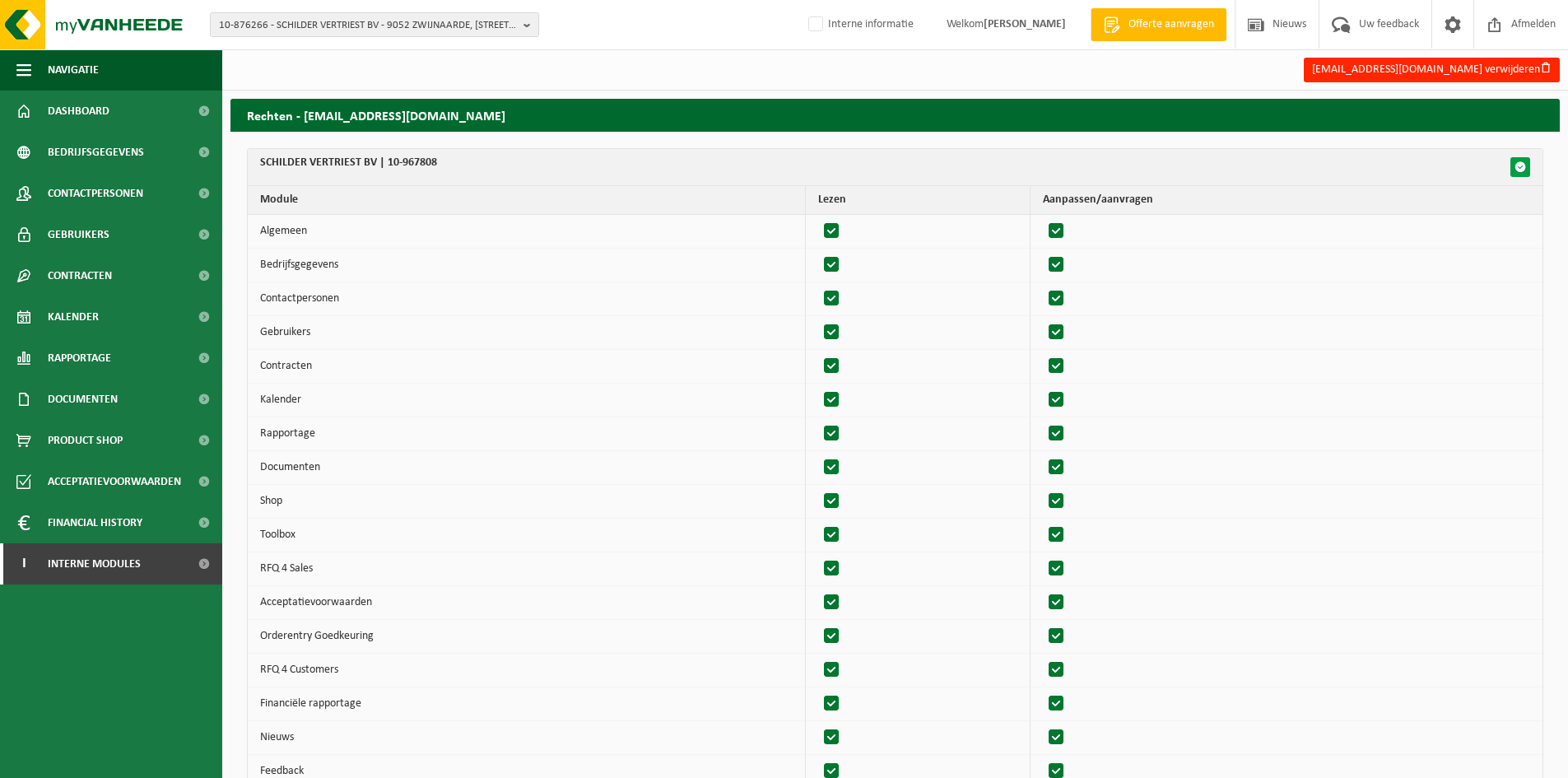
checkbox input "true"
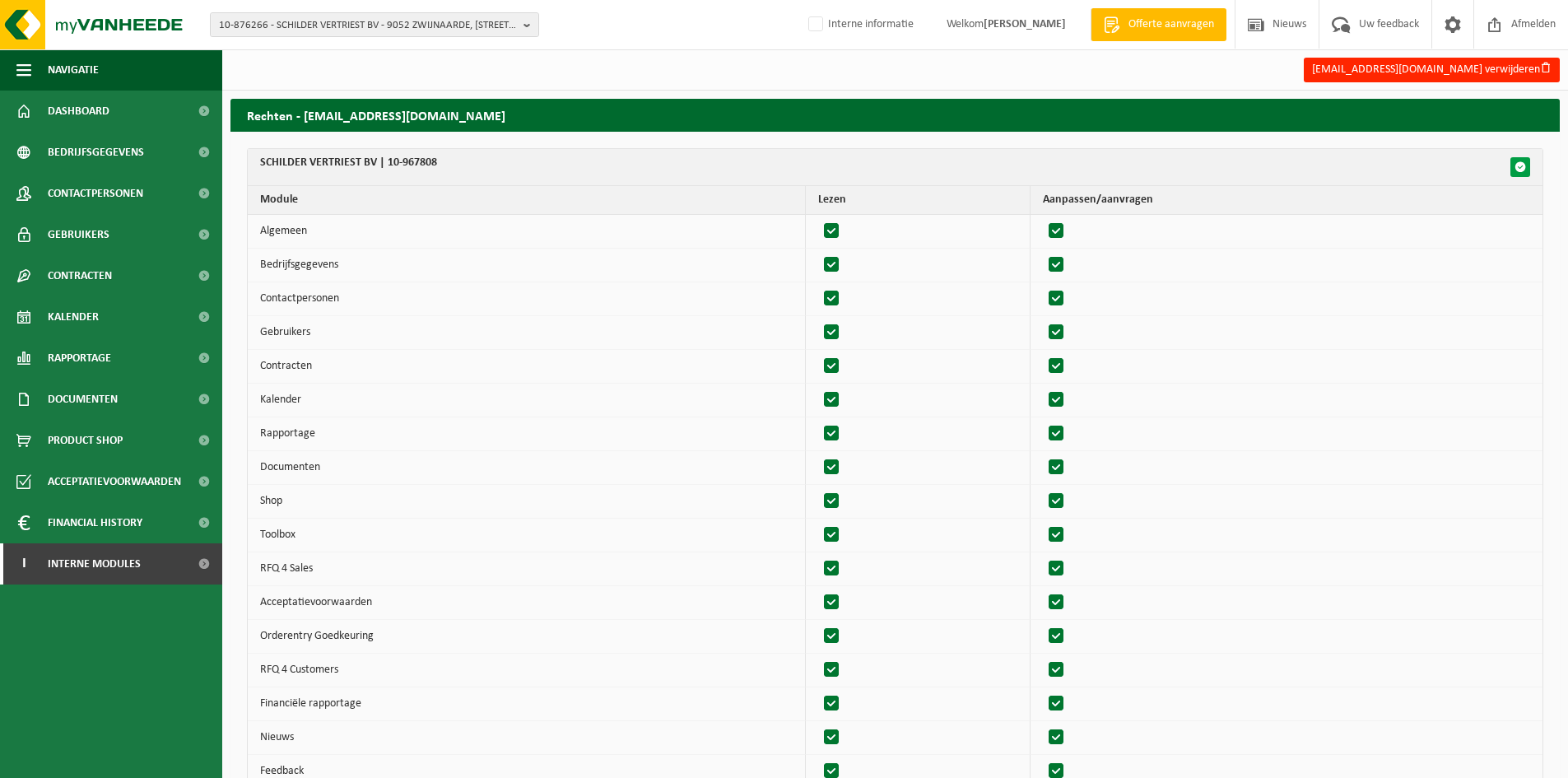
checkbox input "true"
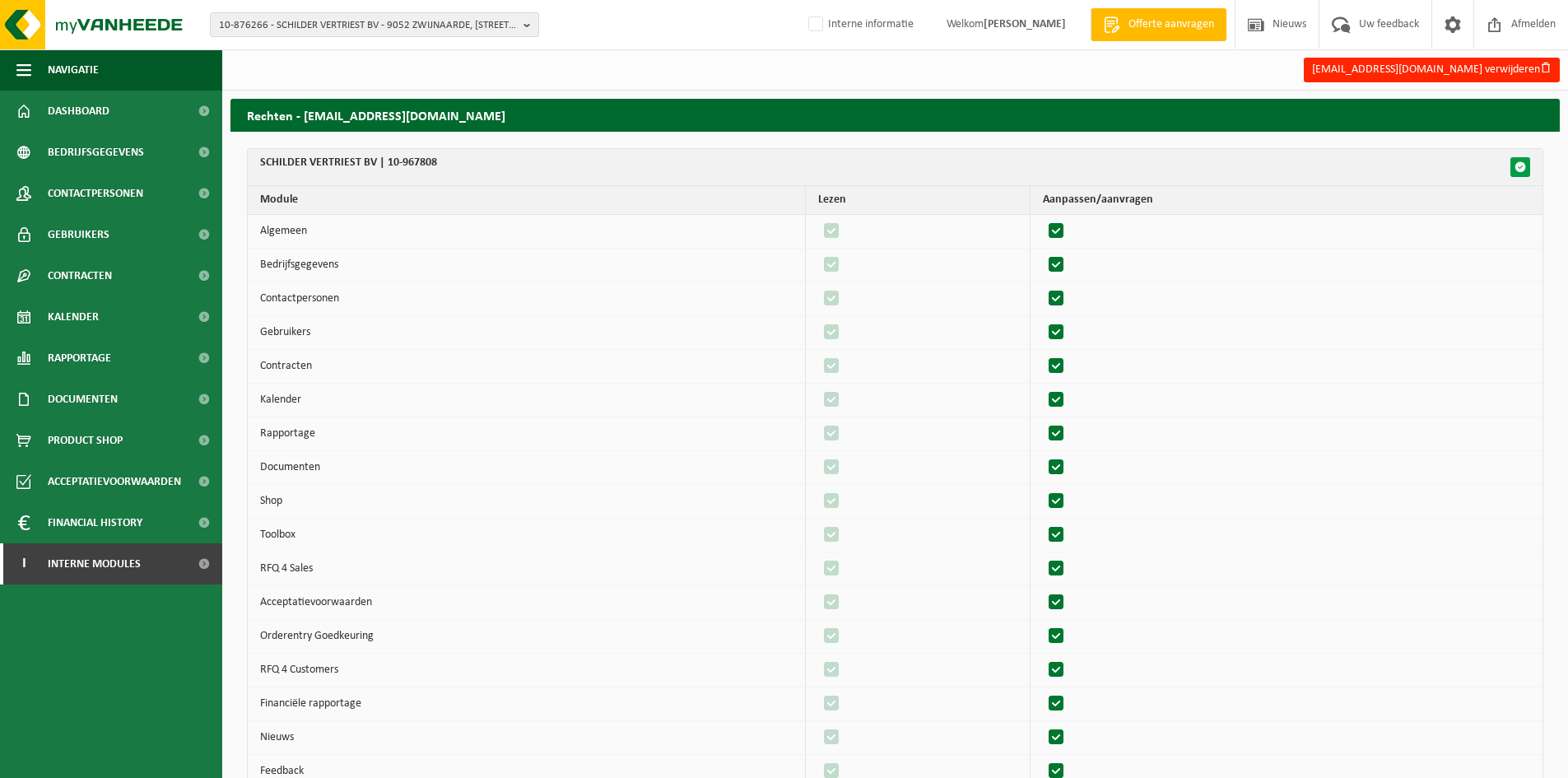
click at [1523, 160] on button "button" at bounding box center [1520, 166] width 20 height 20
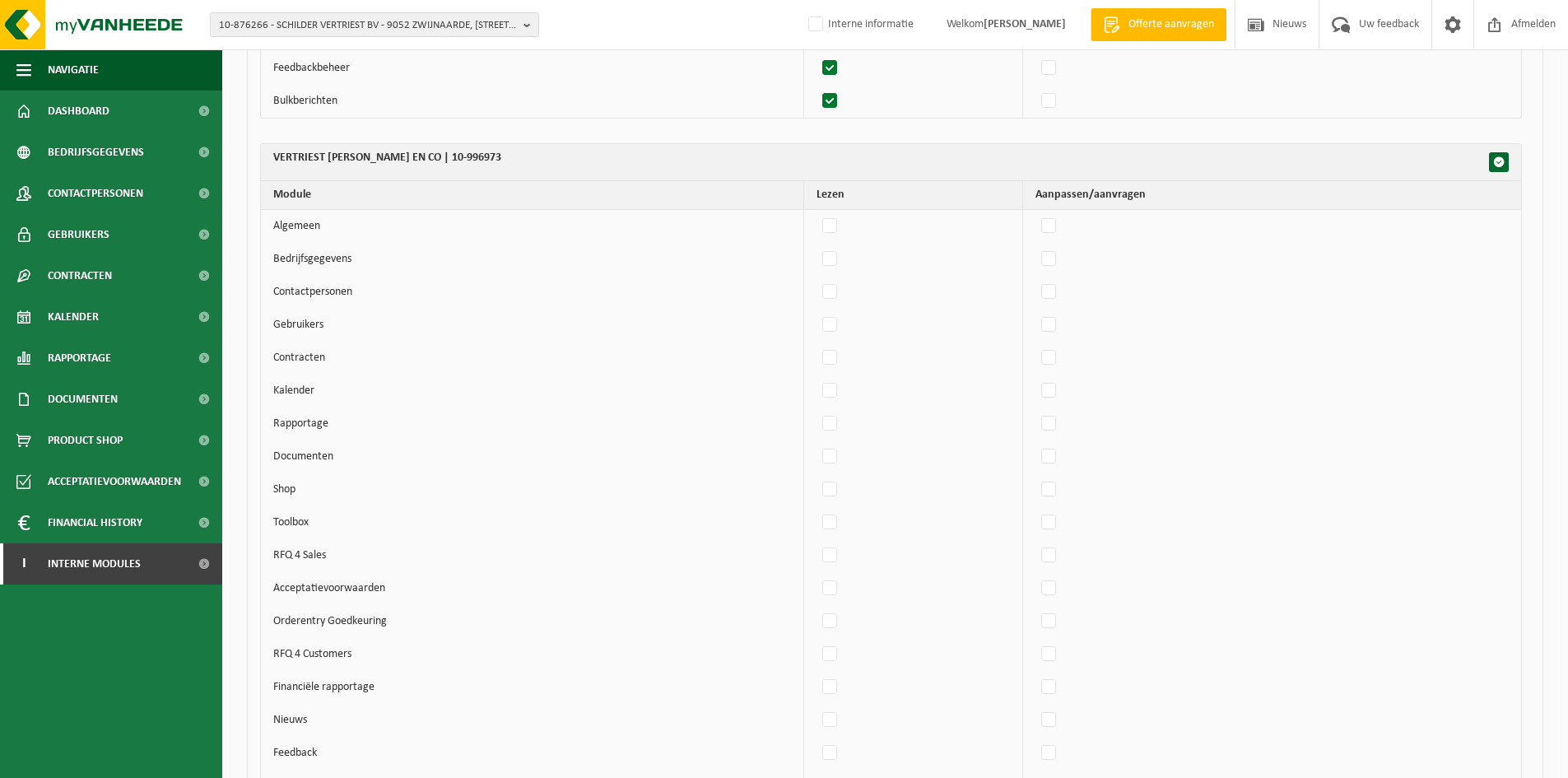
scroll to position [2550, 0]
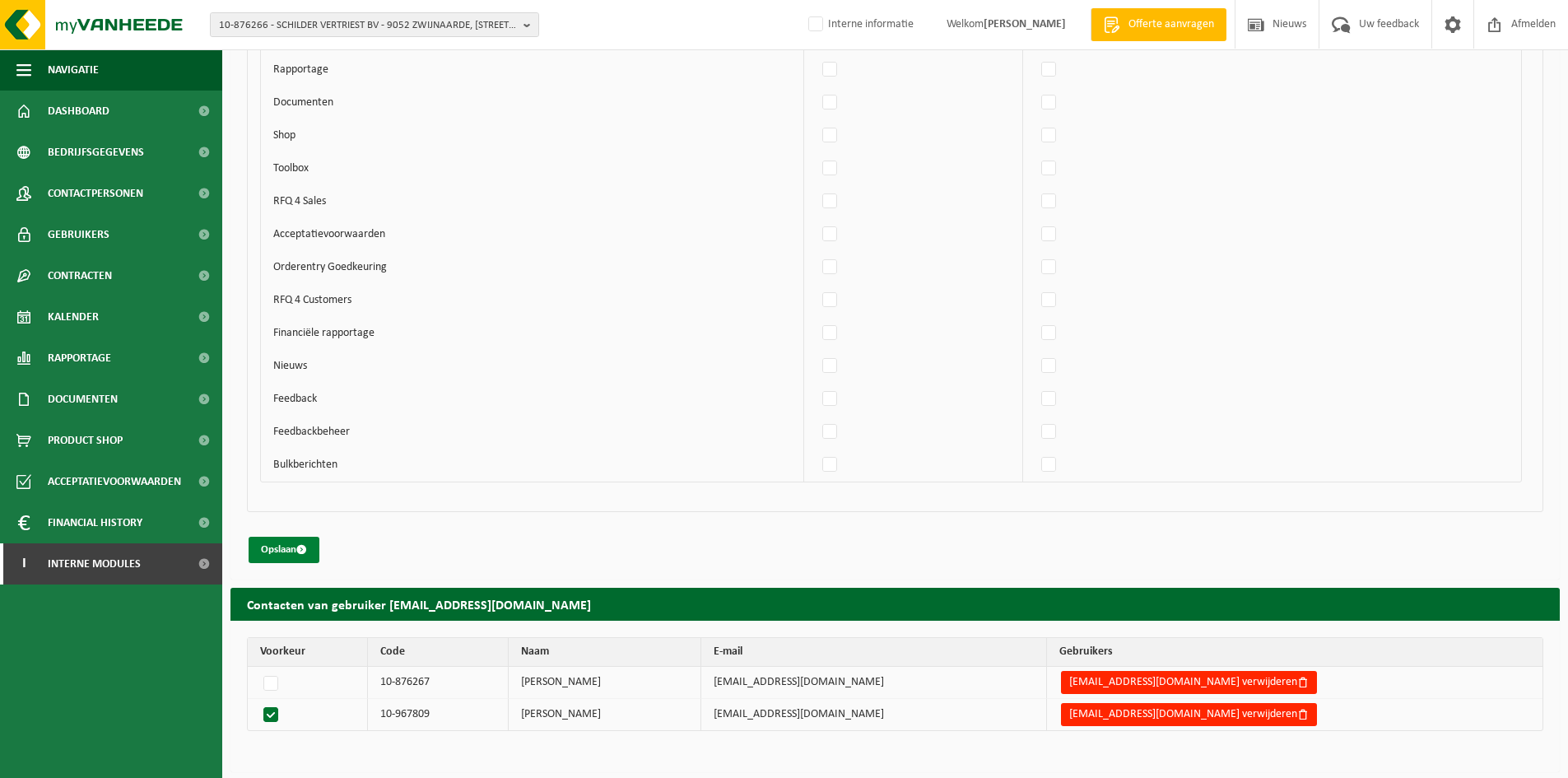
click at [301, 549] on span "submit" at bounding box center [302, 549] width 10 height 10
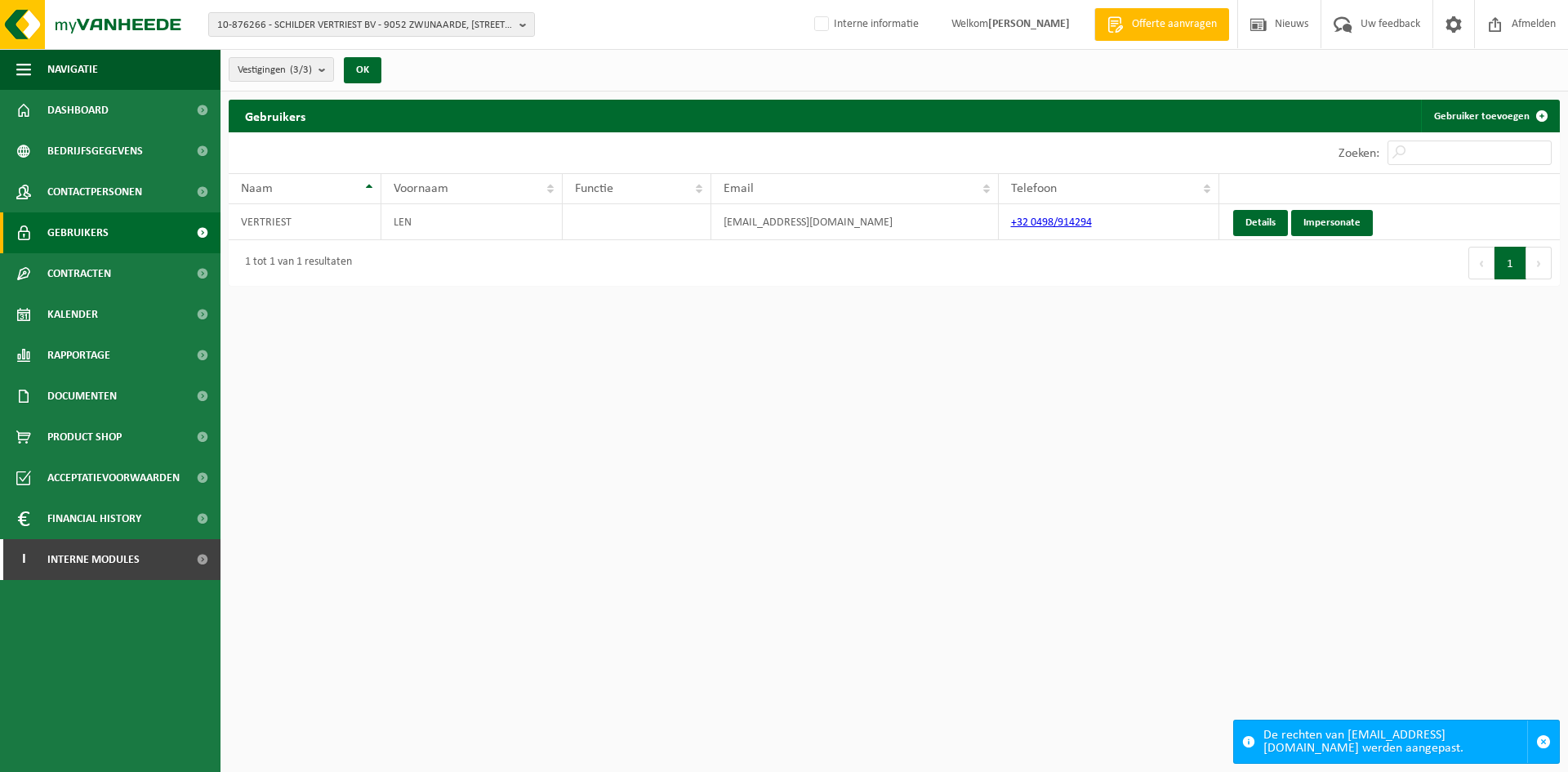
click at [541, 460] on html "10-876266 - SCHILDER VERTRIEST BV - 9052 ZWIJNAARDE, GROTESTEENWEG-ZUID 27 10-8…" at bounding box center [784, 386] width 1568 height 772
click at [394, 21] on span "10-876266 - SCHILDER VERTRIEST BV - 9052 ZWIJNAARDE, GROTESTEENWEG-ZUID 27" at bounding box center [365, 25] width 296 height 25
paste input "10-997124."
type input "10-997124"
click at [305, 75] on strong "10-997124 - R.S.C - 9890 GAVERE, KRIEPHOEKSTRAAT 54" at bounding box center [300, 74] width 166 height 12
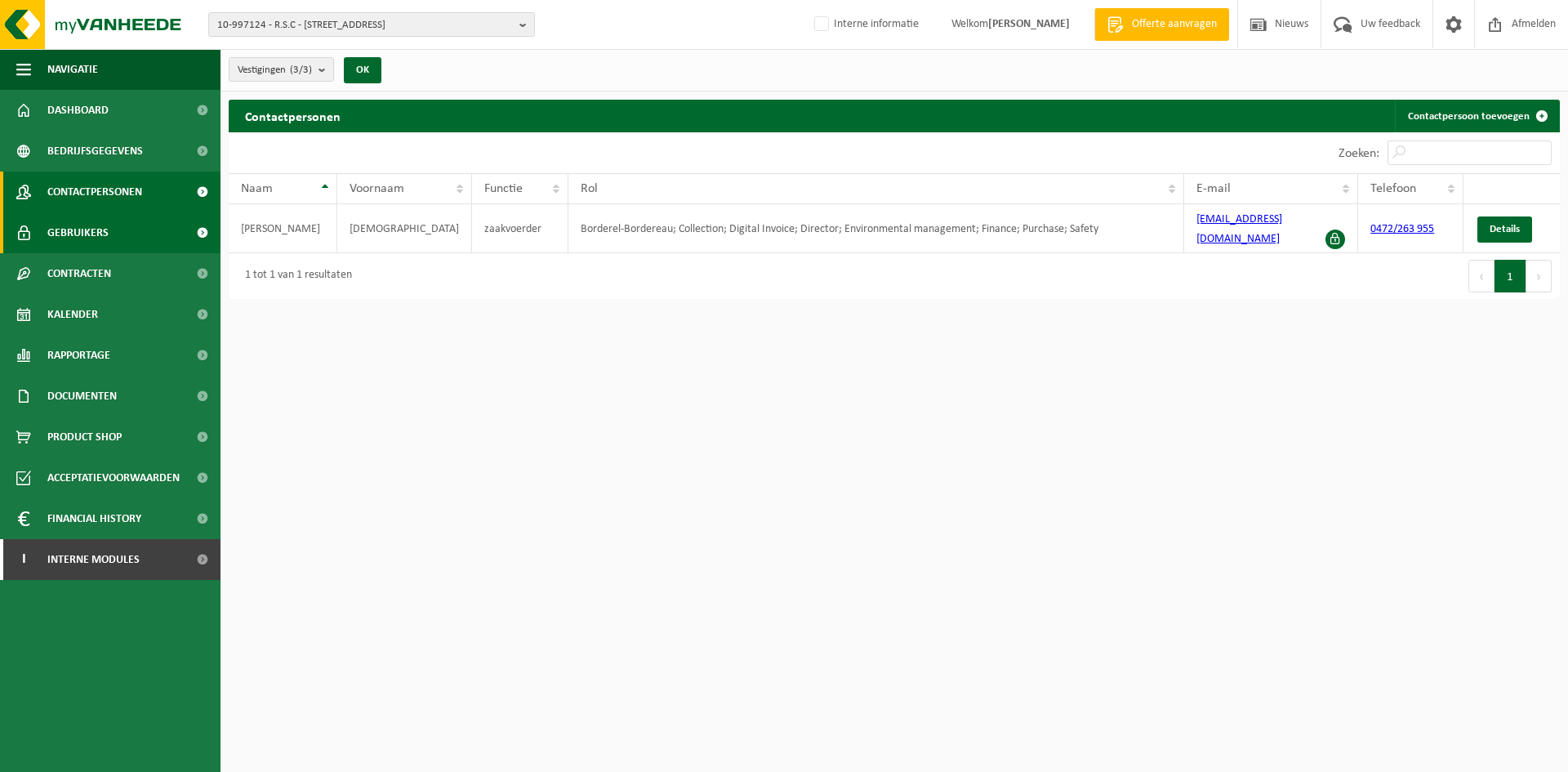
click at [148, 241] on link "Gebruikers" at bounding box center [110, 233] width 221 height 41
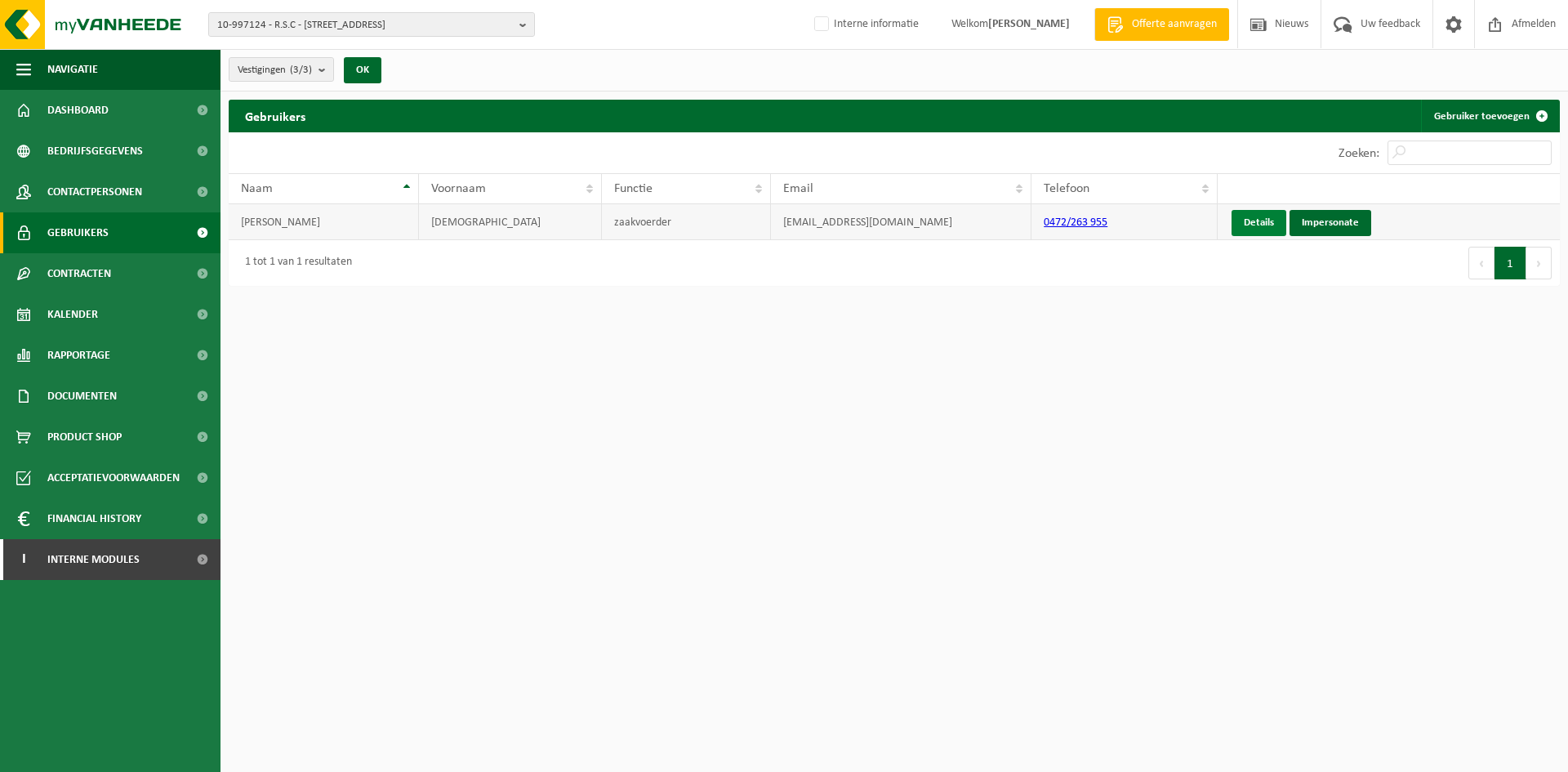
click at [1278, 223] on link "Details" at bounding box center [1259, 223] width 55 height 27
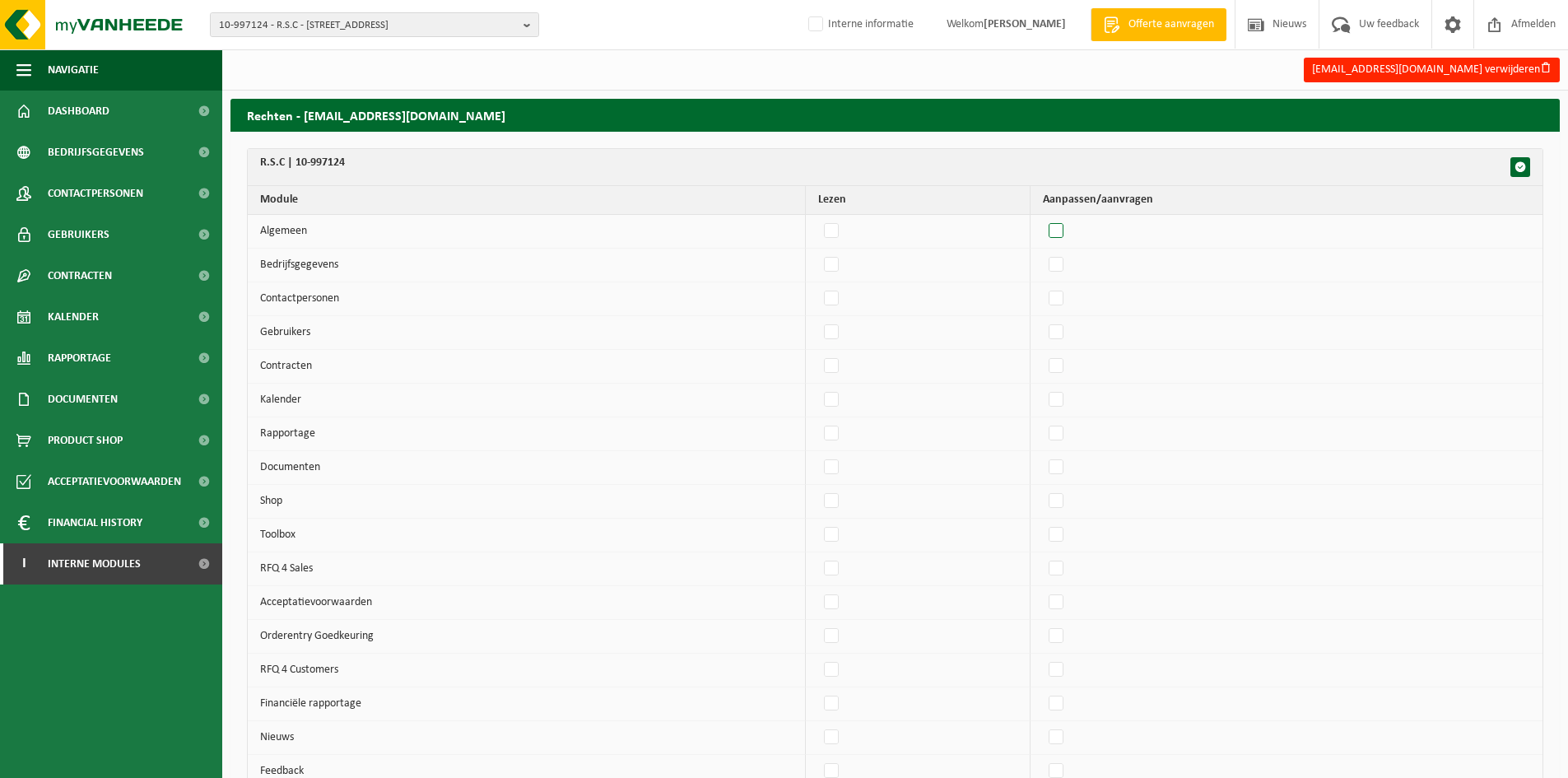
click at [1068, 231] on label"] at bounding box center [1057, 231] width 23 height 25
click at [1043, 219] on input "checkbox" at bounding box center [1042, 218] width 1 height 1
checkbox input "true"
click at [1068, 260] on label"] at bounding box center [1057, 265] width 23 height 25
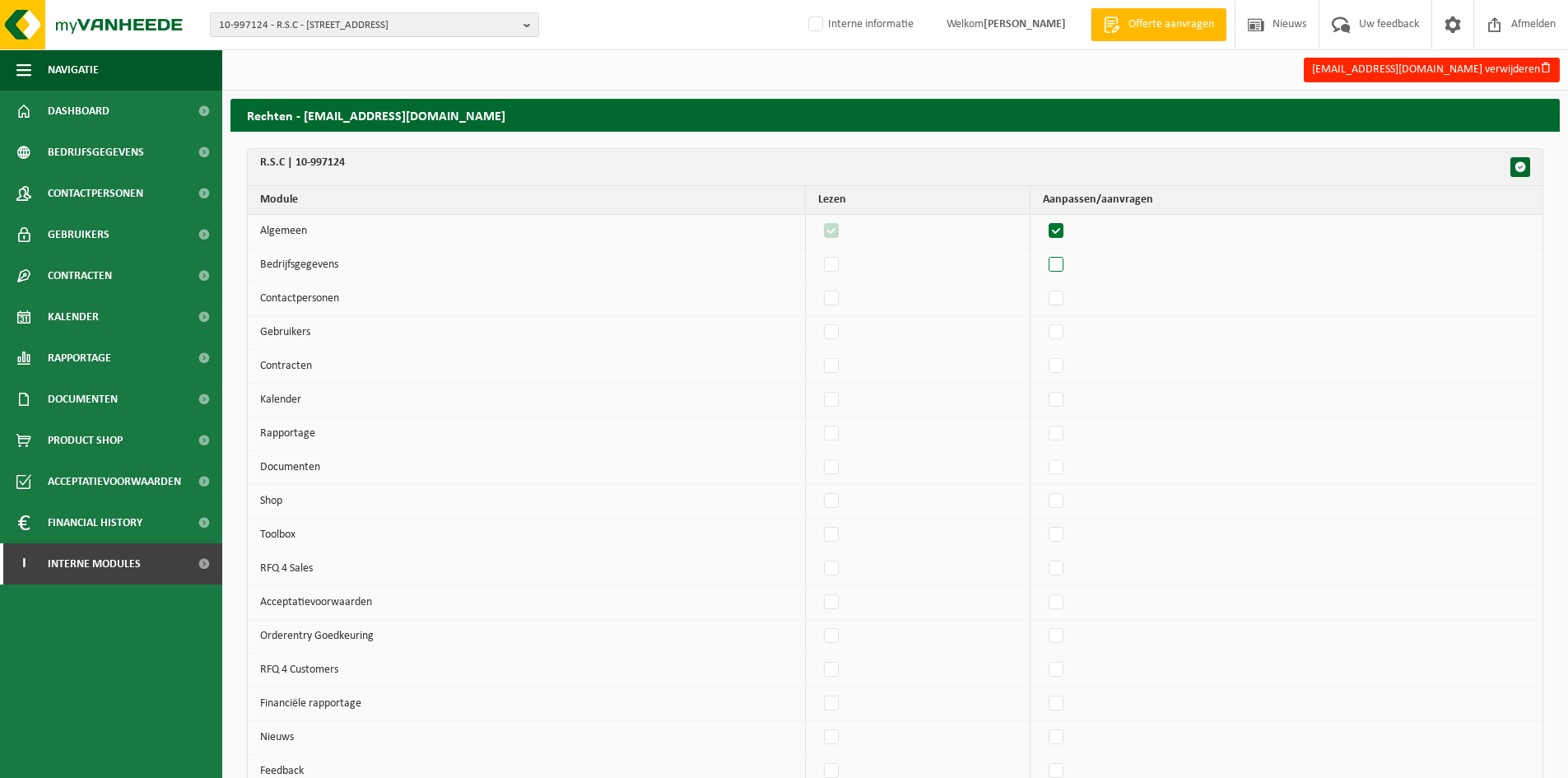
click at [1043, 253] on input "checkbox" at bounding box center [1042, 252] width 1 height 1
checkbox input "true"
click at [1068, 300] on label"] at bounding box center [1057, 298] width 23 height 25
click at [1043, 286] on input "checkbox" at bounding box center [1042, 285] width 1 height 1
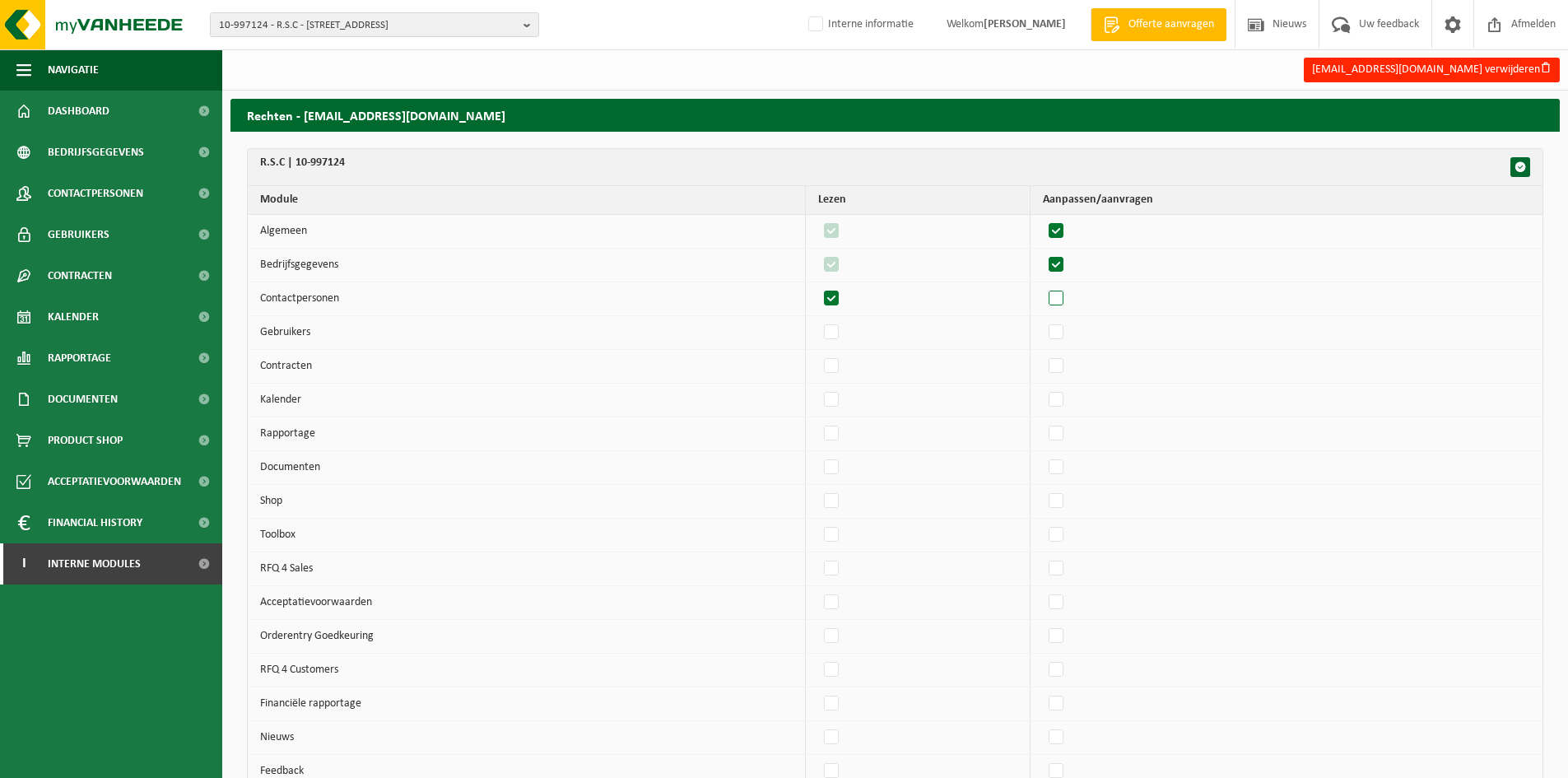
checkbox input "true"
click at [1068, 325] on label"] at bounding box center [1057, 332] width 23 height 25
click at [1043, 320] on input "checkbox" at bounding box center [1042, 319] width 1 height 1
checkbox input "true"
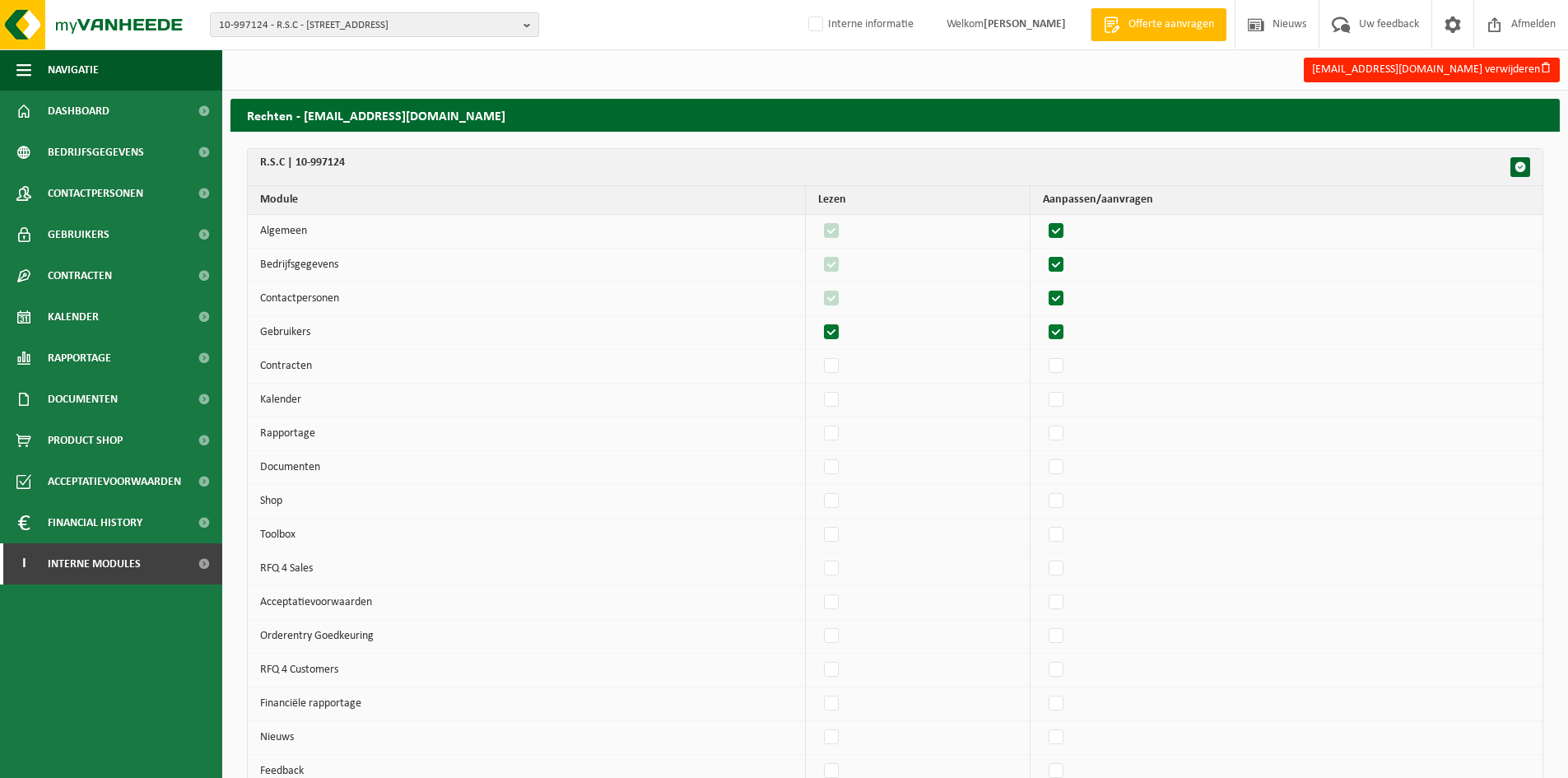
checkbox input "true"
click at [1068, 359] on label"] at bounding box center [1057, 367] width 23 height 25
click at [1043, 354] on input "checkbox" at bounding box center [1042, 354] width 1 height 1
checkbox input "true"
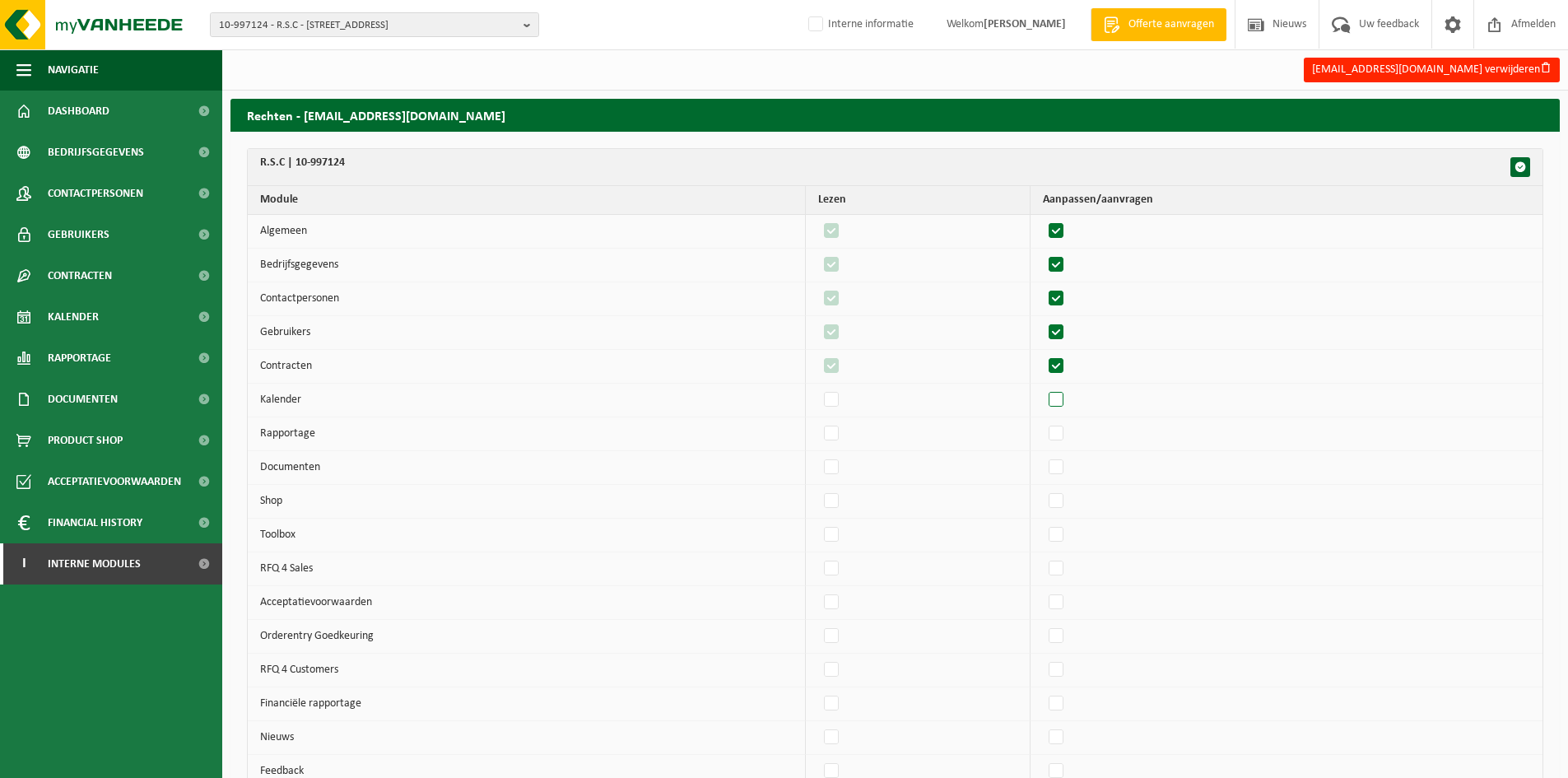
click at [1068, 392] on label"] at bounding box center [1057, 400] width 23 height 25
click at [1043, 388] on input "checkbox" at bounding box center [1042, 387] width 1 height 1
checkbox input "true"
drag, startPoint x: 1060, startPoint y: 430, endPoint x: 1066, endPoint y: 473, distance: 43.4
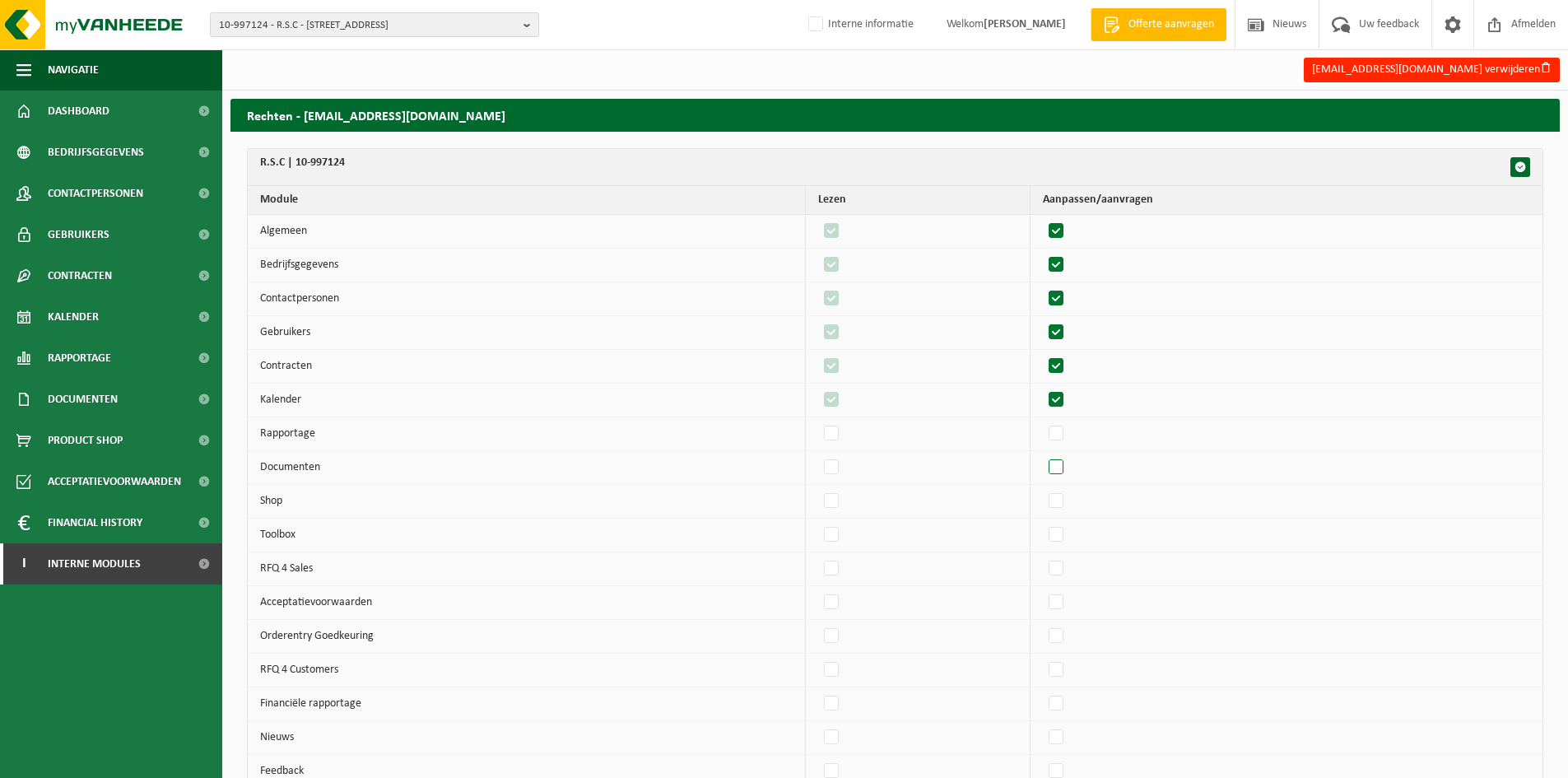
click at [1060, 430] on label"] at bounding box center [1057, 434] width 23 height 25
click at [1043, 422] on input "checkbox" at bounding box center [1042, 421] width 1 height 1
checkbox input "true"
click at [1066, 475] on label"] at bounding box center [1057, 467] width 23 height 25
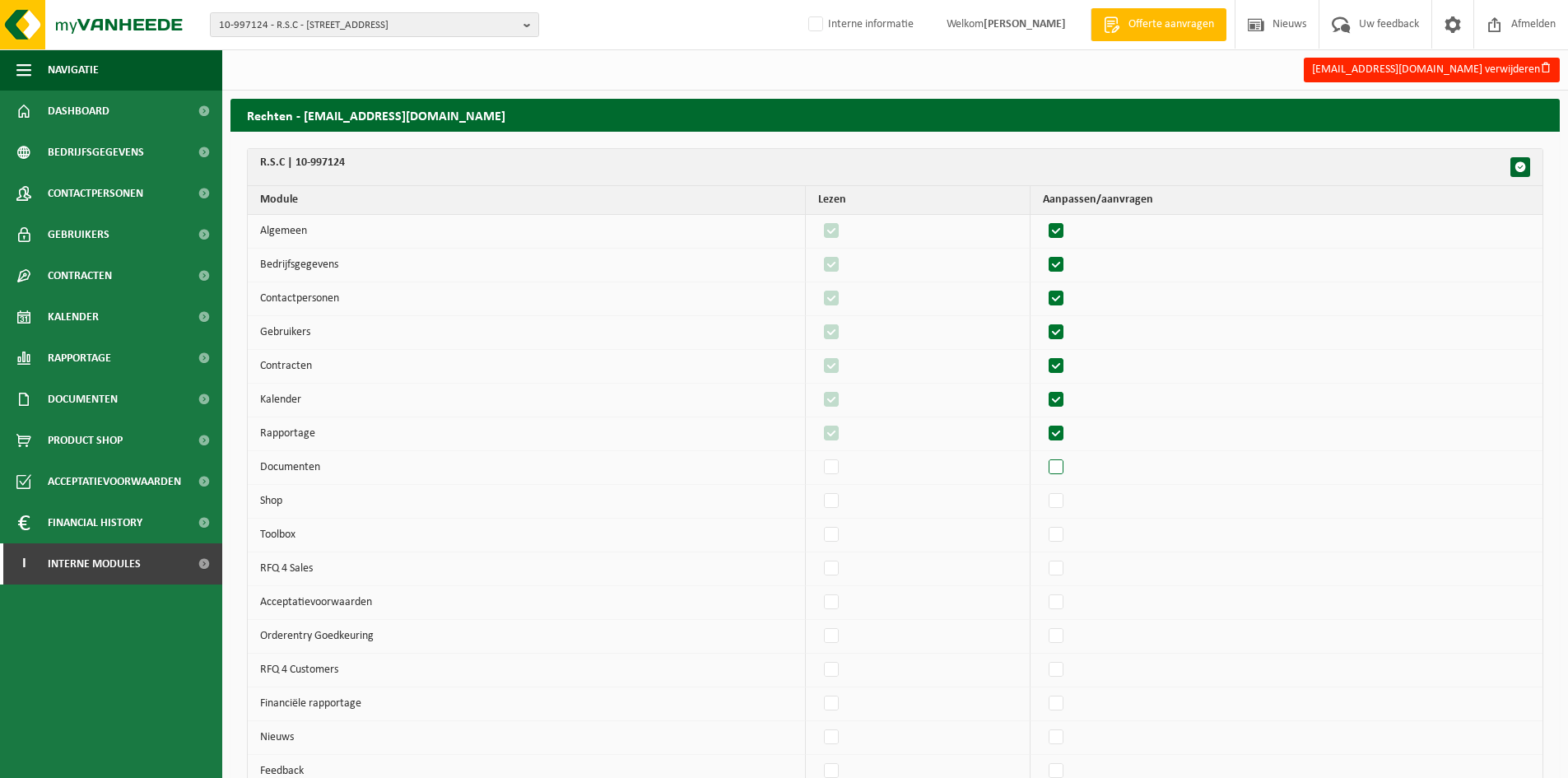
click at [1043, 455] on input "checkbox" at bounding box center [1042, 455] width 1 height 1
checkbox input "true"
click at [1060, 607] on label"] at bounding box center [1057, 603] width 23 height 25
click at [1043, 591] on input "checkbox" at bounding box center [1042, 590] width 1 height 1
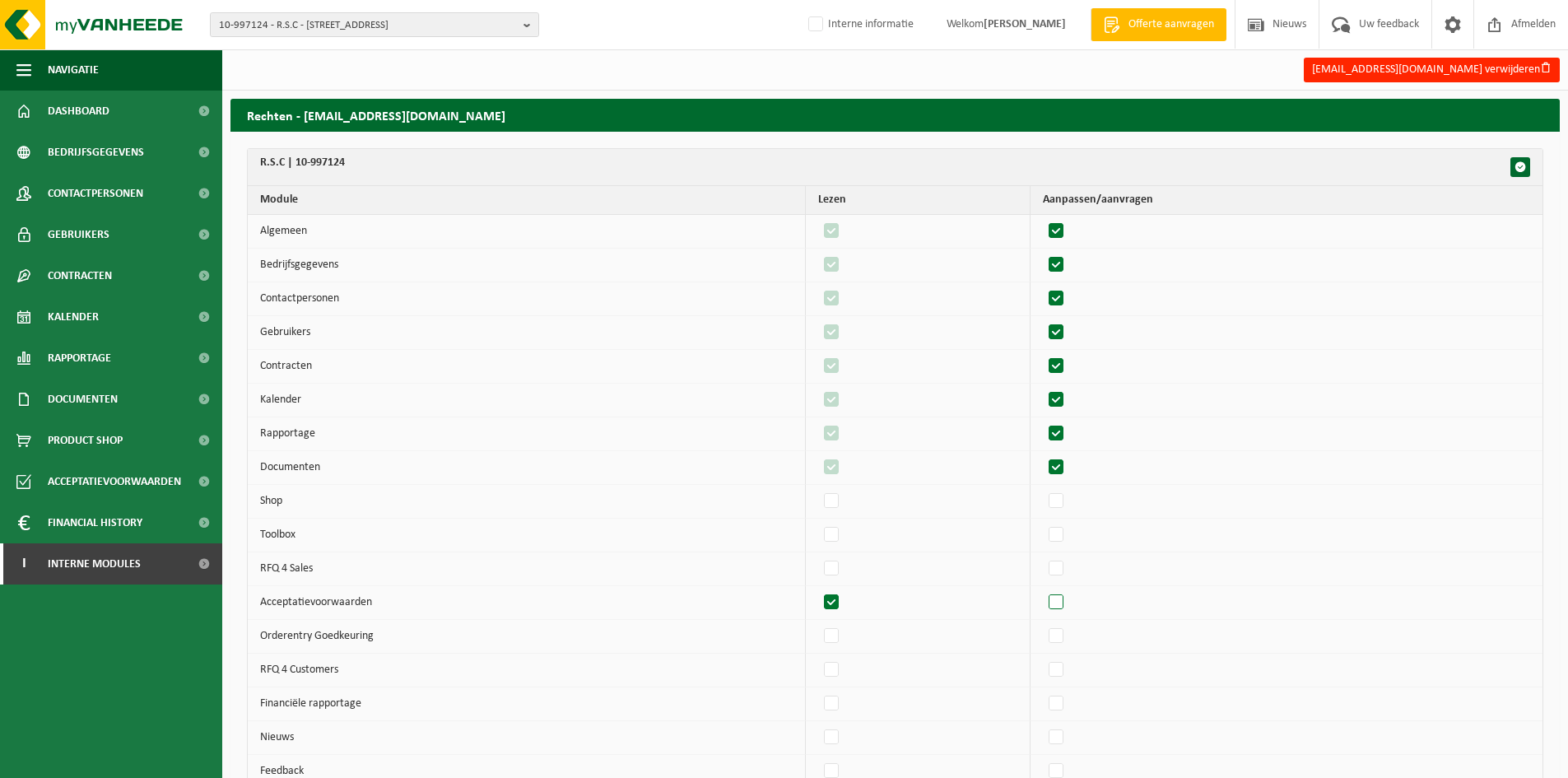
checkbox input "true"
click at [837, 742] on label"] at bounding box center [832, 737] width 23 height 25
click at [818, 725] on input "checkbox" at bounding box center [817, 725] width 1 height 1
checkbox input "true"
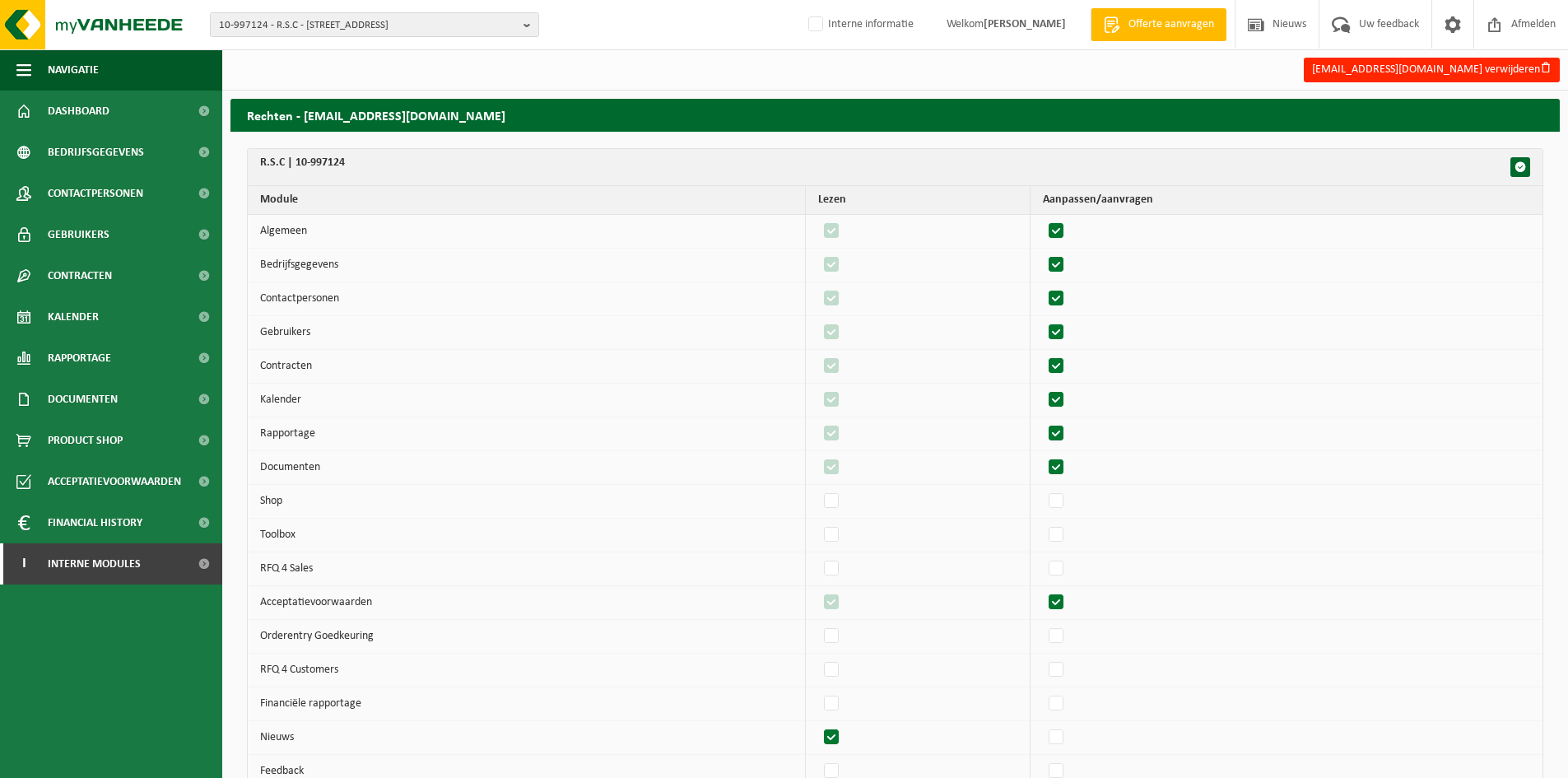
checkbox input "true"
click at [1068, 774] on label"] at bounding box center [1057, 771] width 23 height 25
click at [1043, 759] on input "checkbox" at bounding box center [1042, 758] width 1 height 1
checkbox input "true"
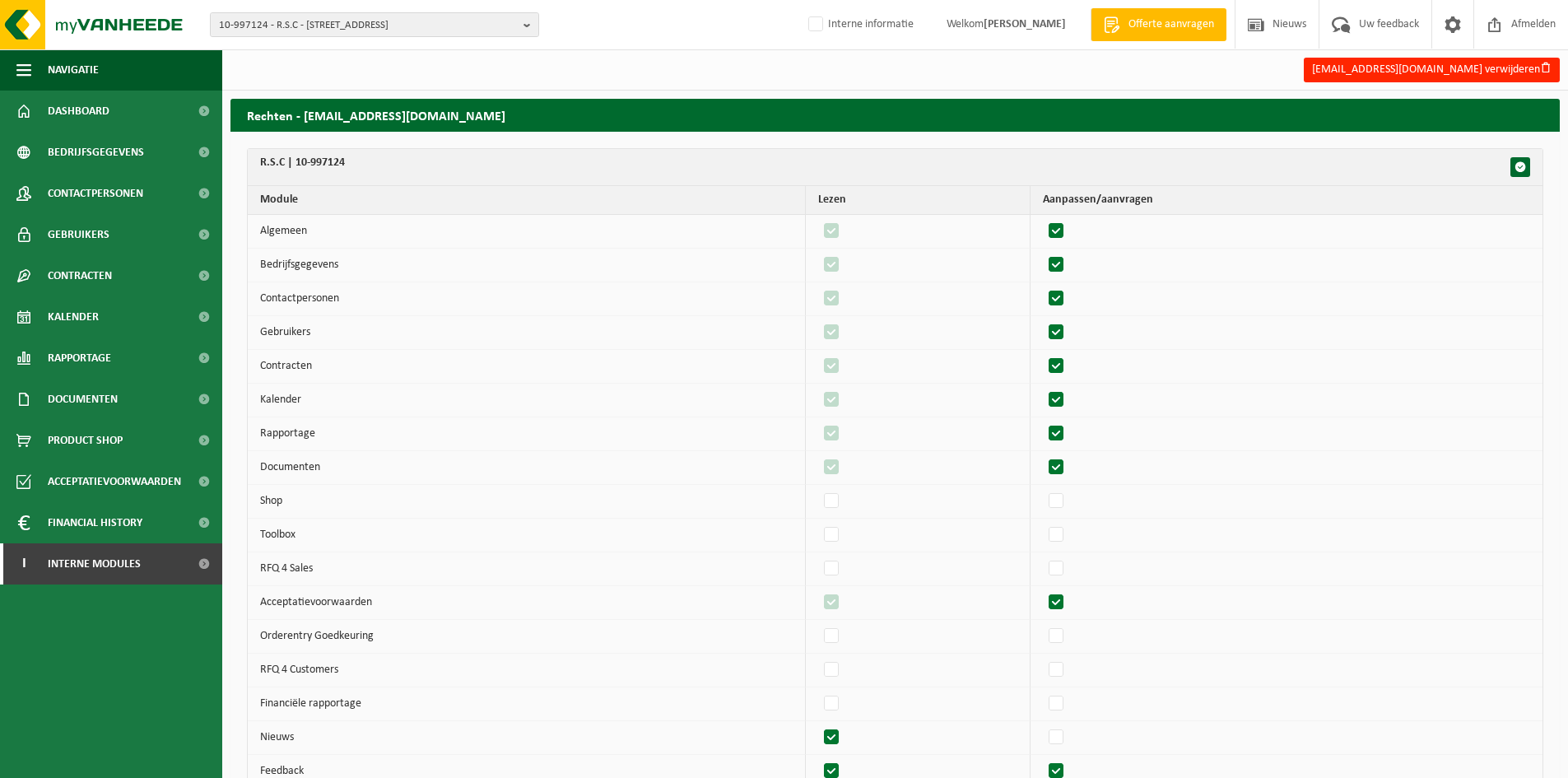
checkbox input "true"
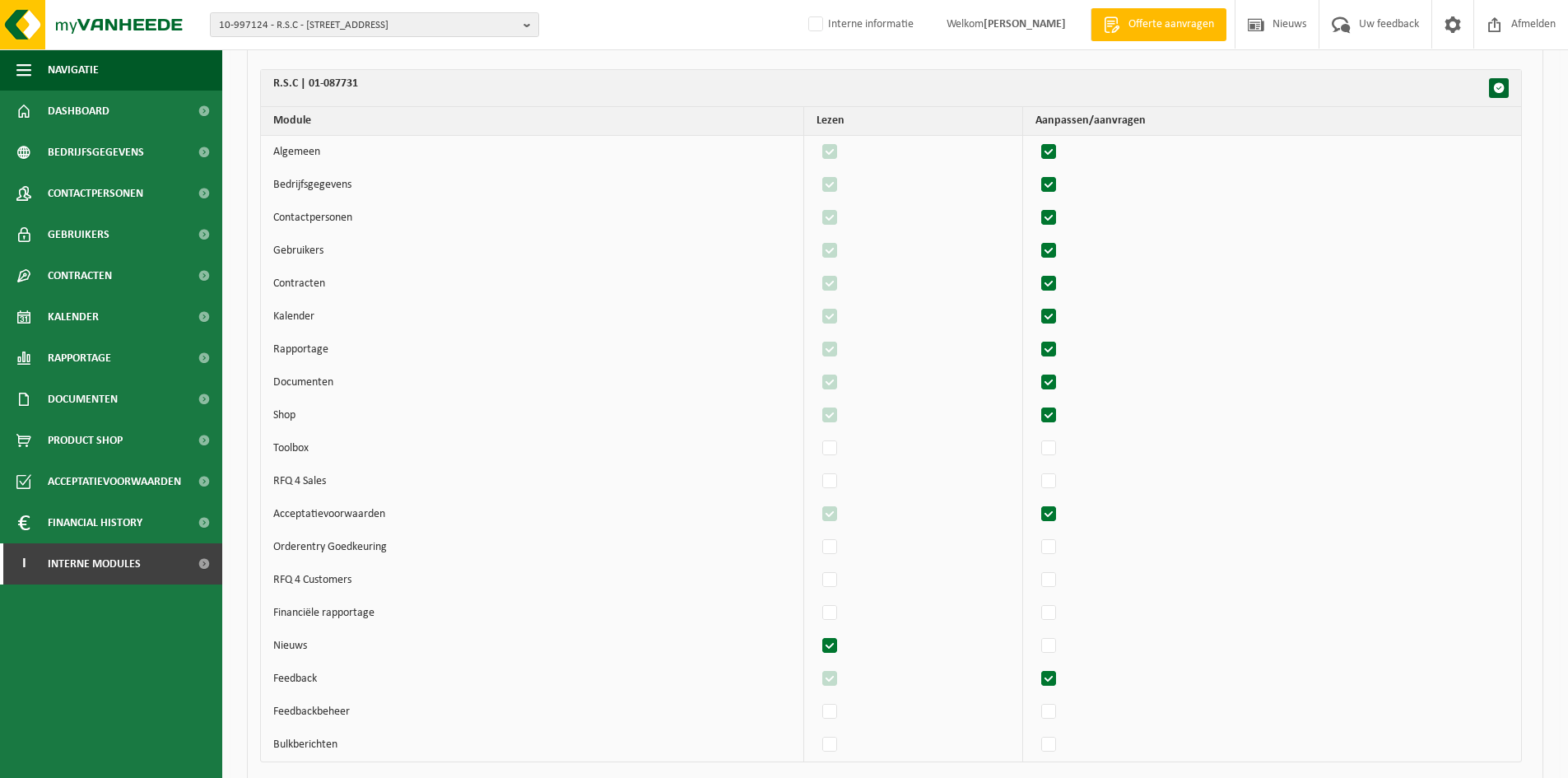
scroll to position [1817, 0]
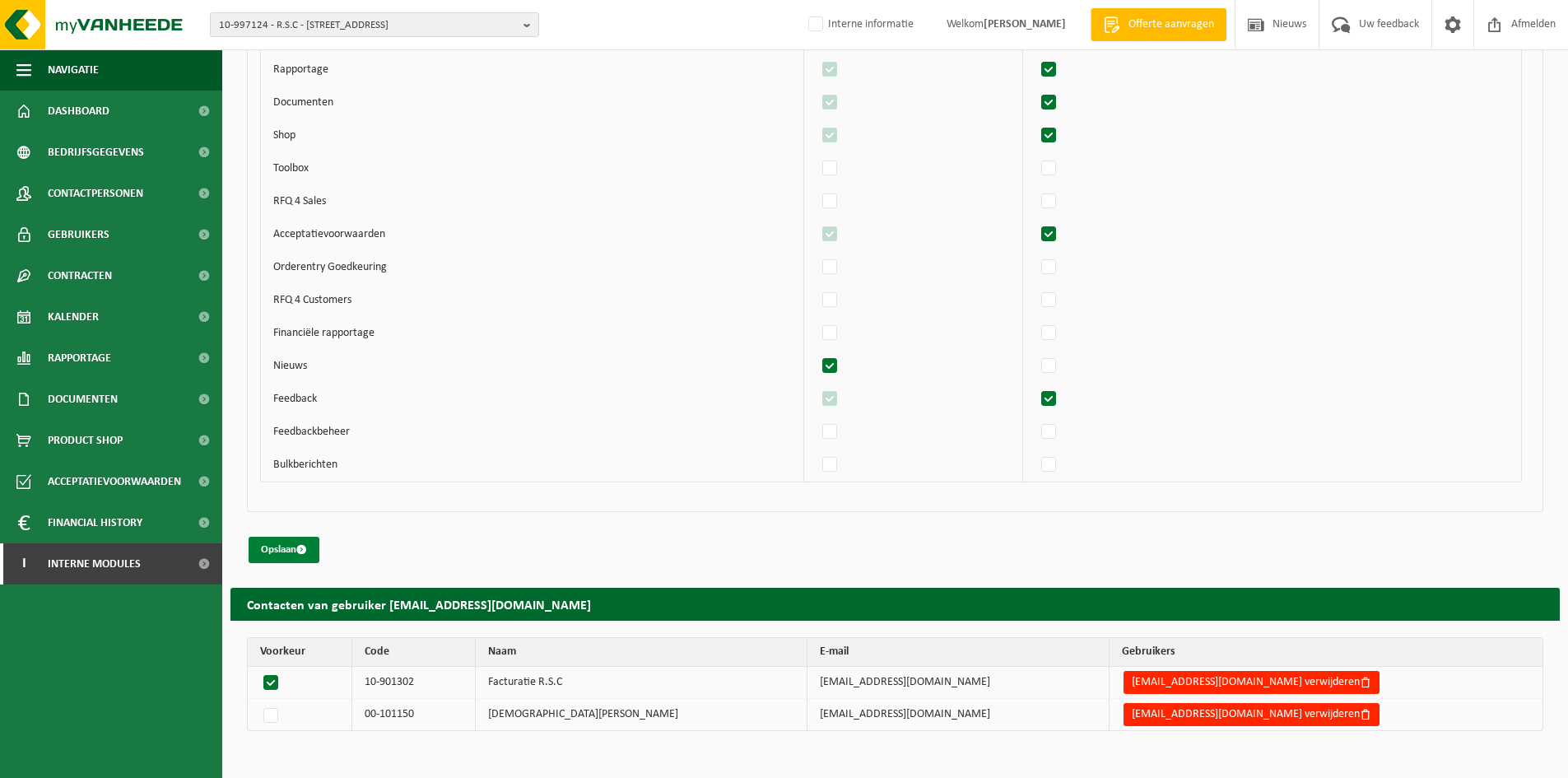
click at [278, 552] on button "Opslaan" at bounding box center [284, 550] width 71 height 27
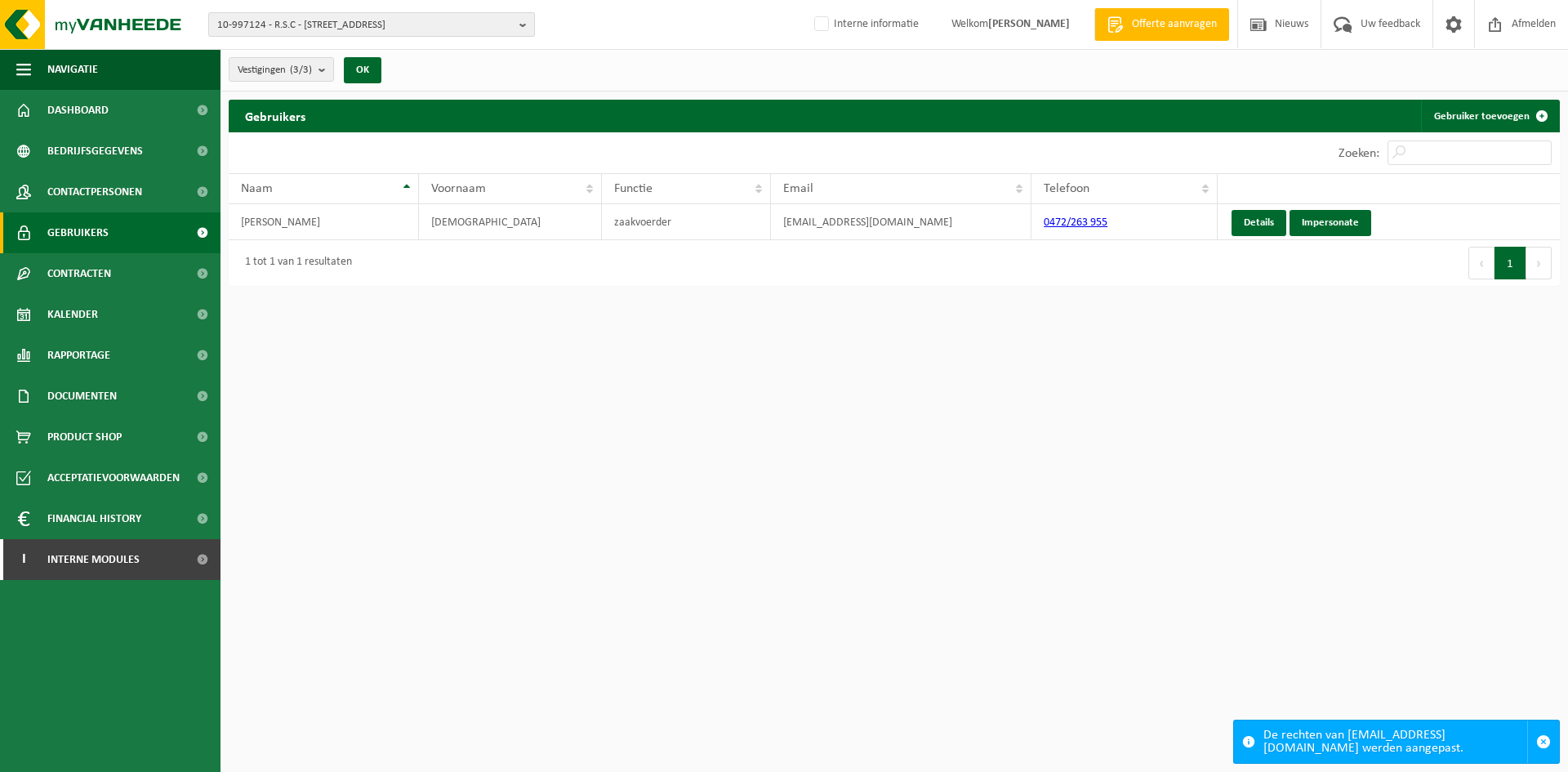
click at [316, 32] on span "10-997124 - R.S.C - 9890 GAVERE, KRIEPHOEKSTRAAT 54" at bounding box center [365, 25] width 296 height 25
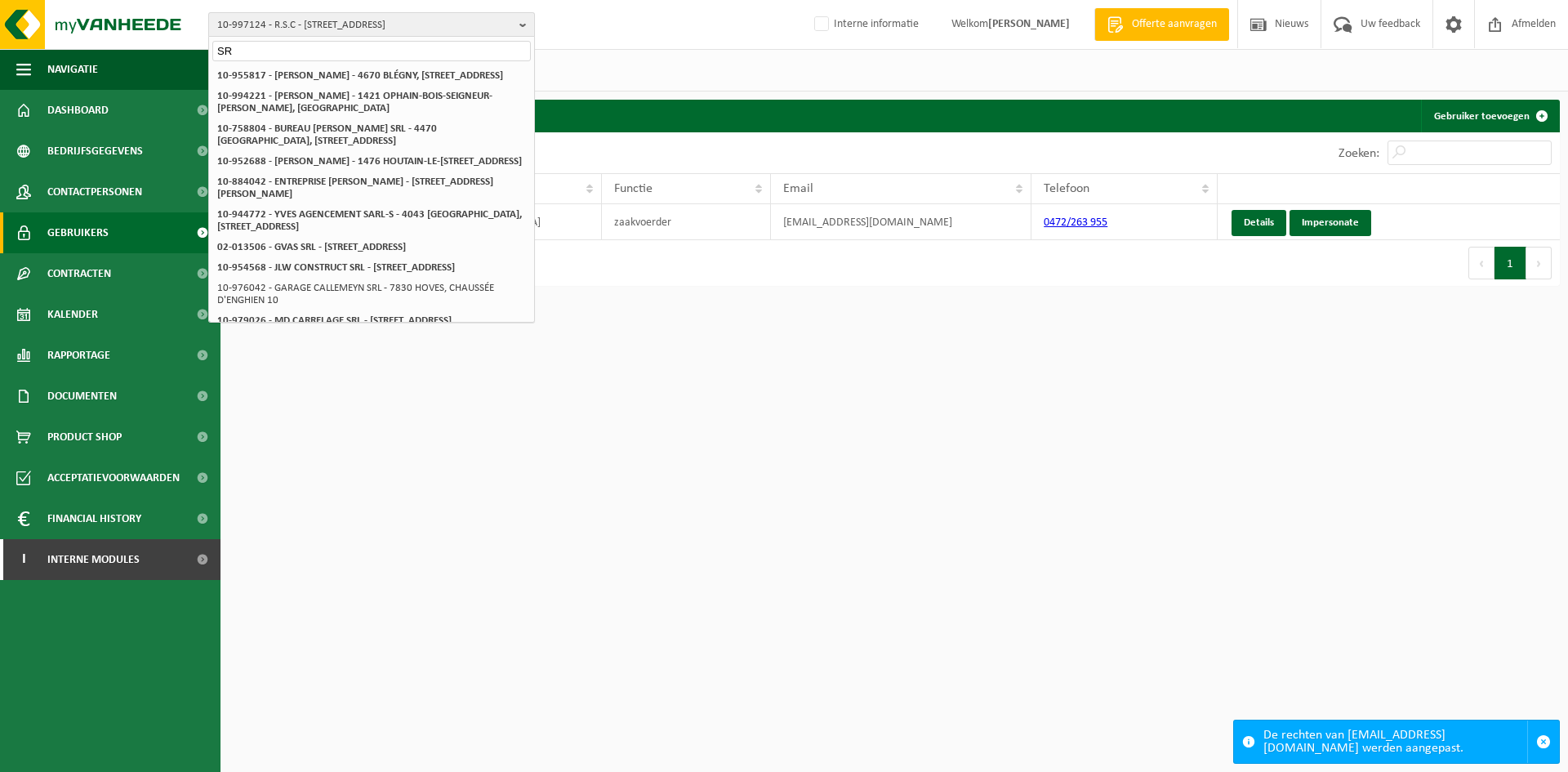
type input "S"
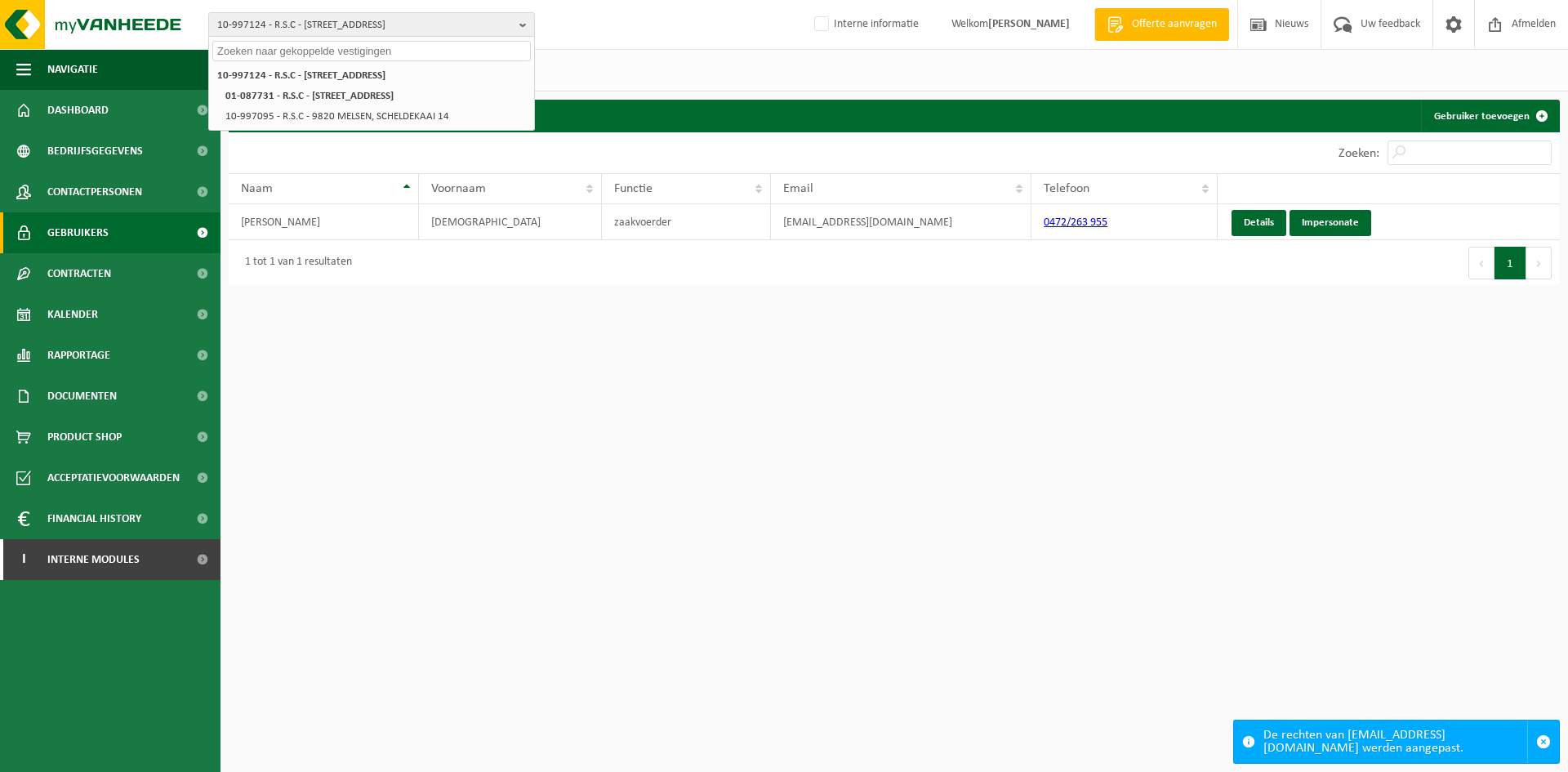
click at [280, 50] on input "text" at bounding box center [371, 51] width 318 height 21
click at [584, 659] on html "10-997124 - R.S.C - 9890 GAVERE, KRIEPHOEKSTRAAT 54 10-997124 - R.S.C - 9890 GA…" at bounding box center [784, 386] width 1568 height 772
click at [298, 50] on input "text" at bounding box center [371, 51] width 318 height 21
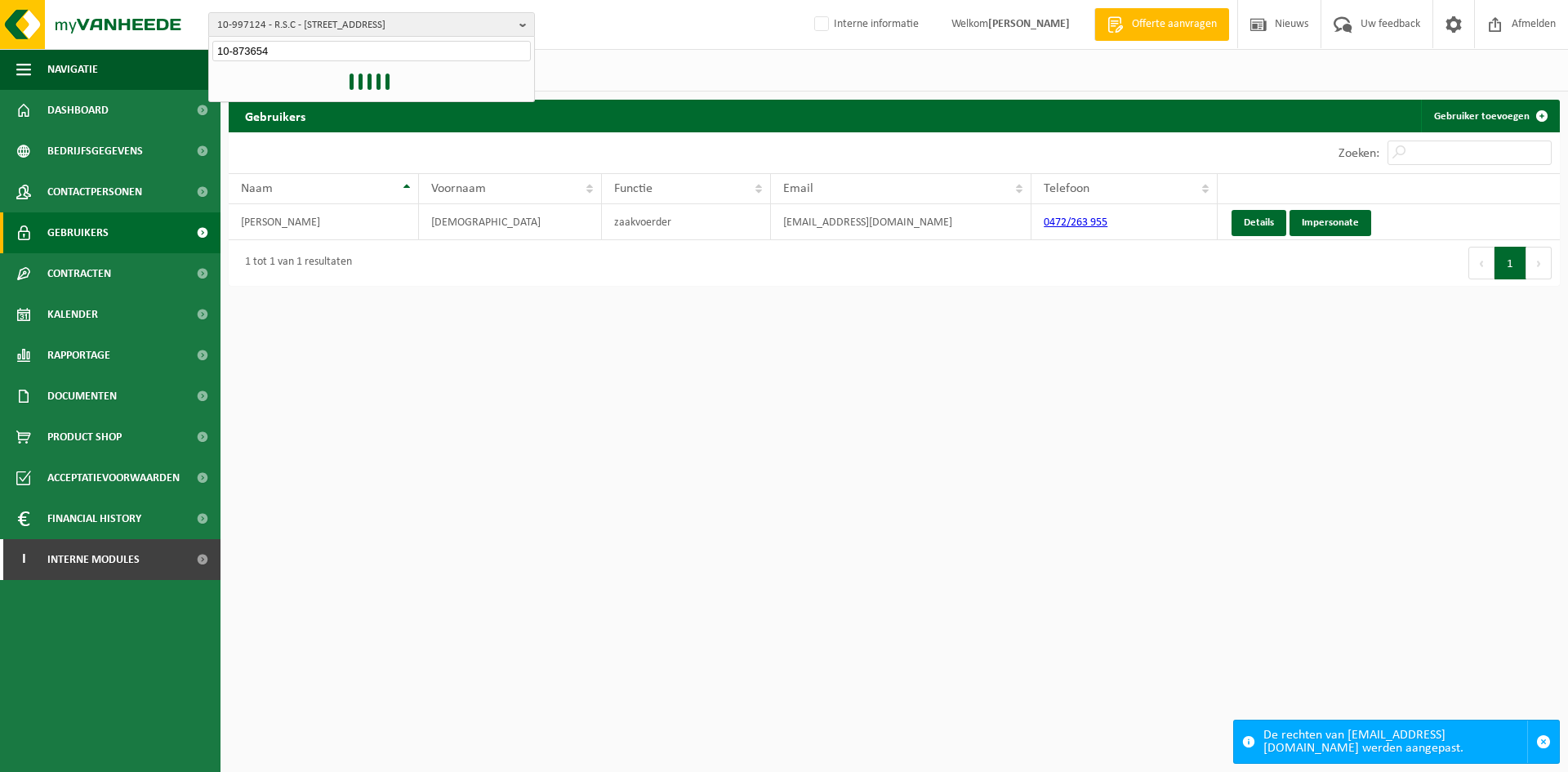
type input "10-873654"
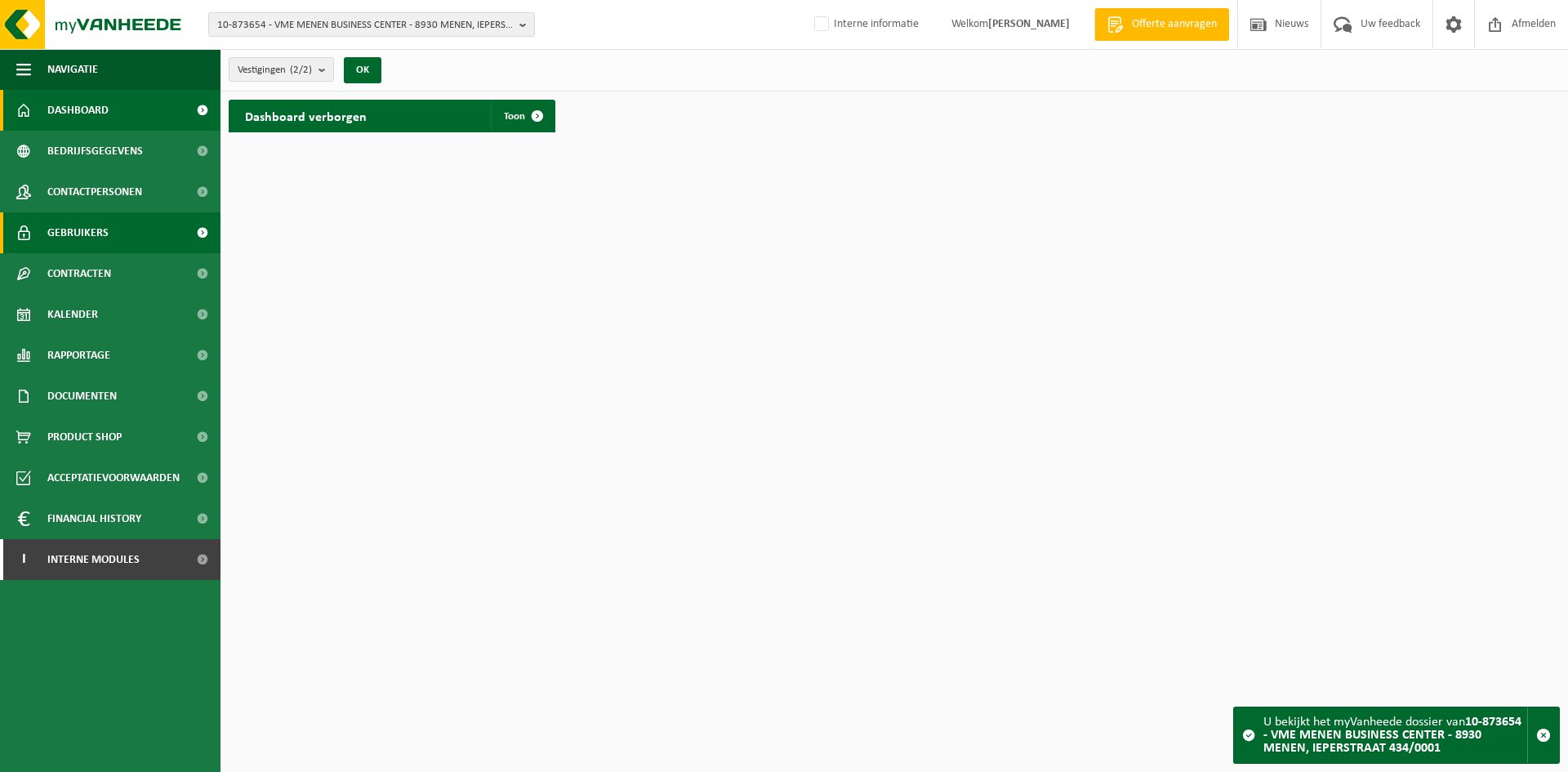
click at [101, 233] on span "Gebruikers" at bounding box center [78, 233] width 62 height 41
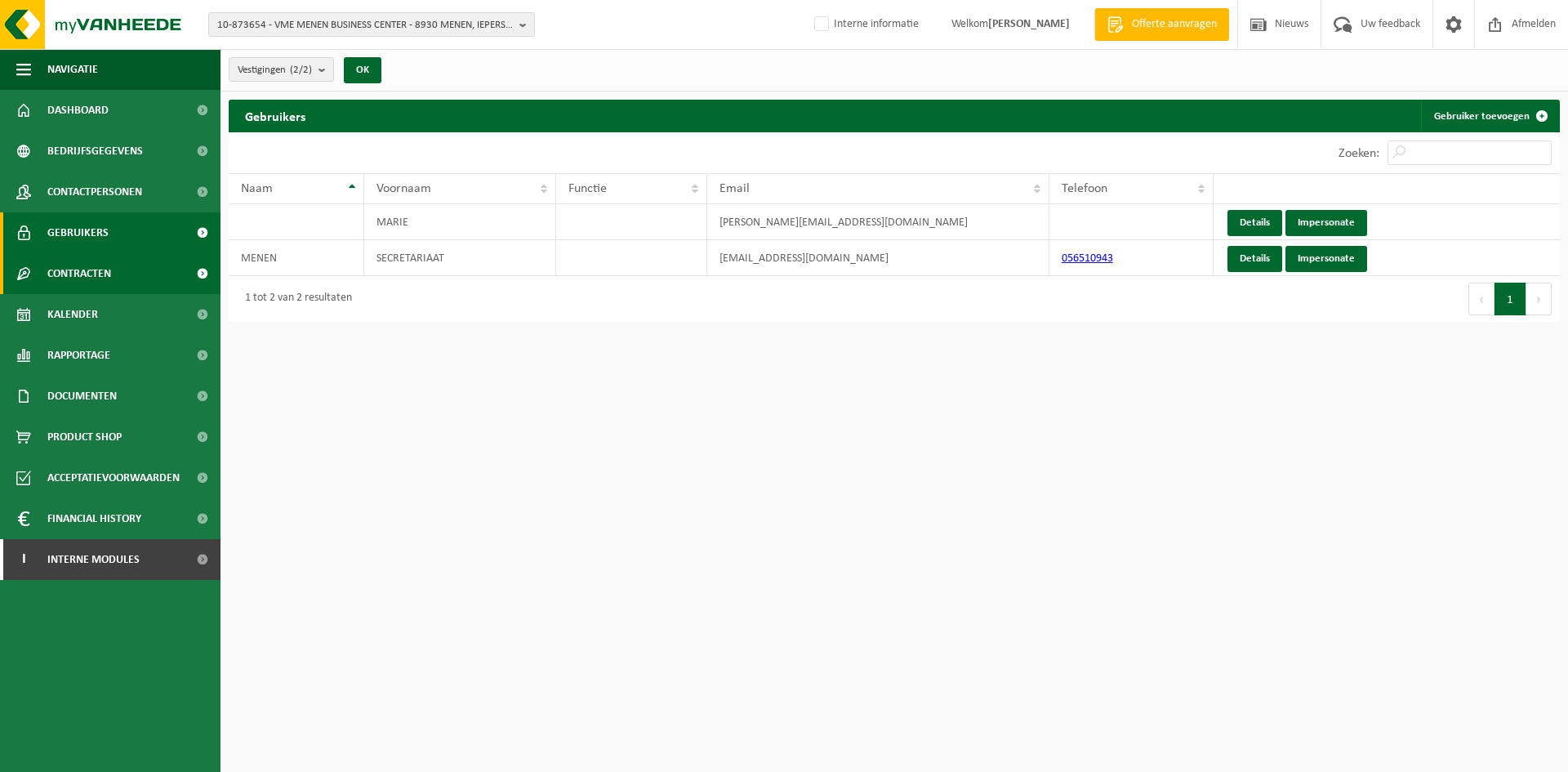
click at [68, 260] on span "Contracten" at bounding box center [79, 274] width 63 height 41
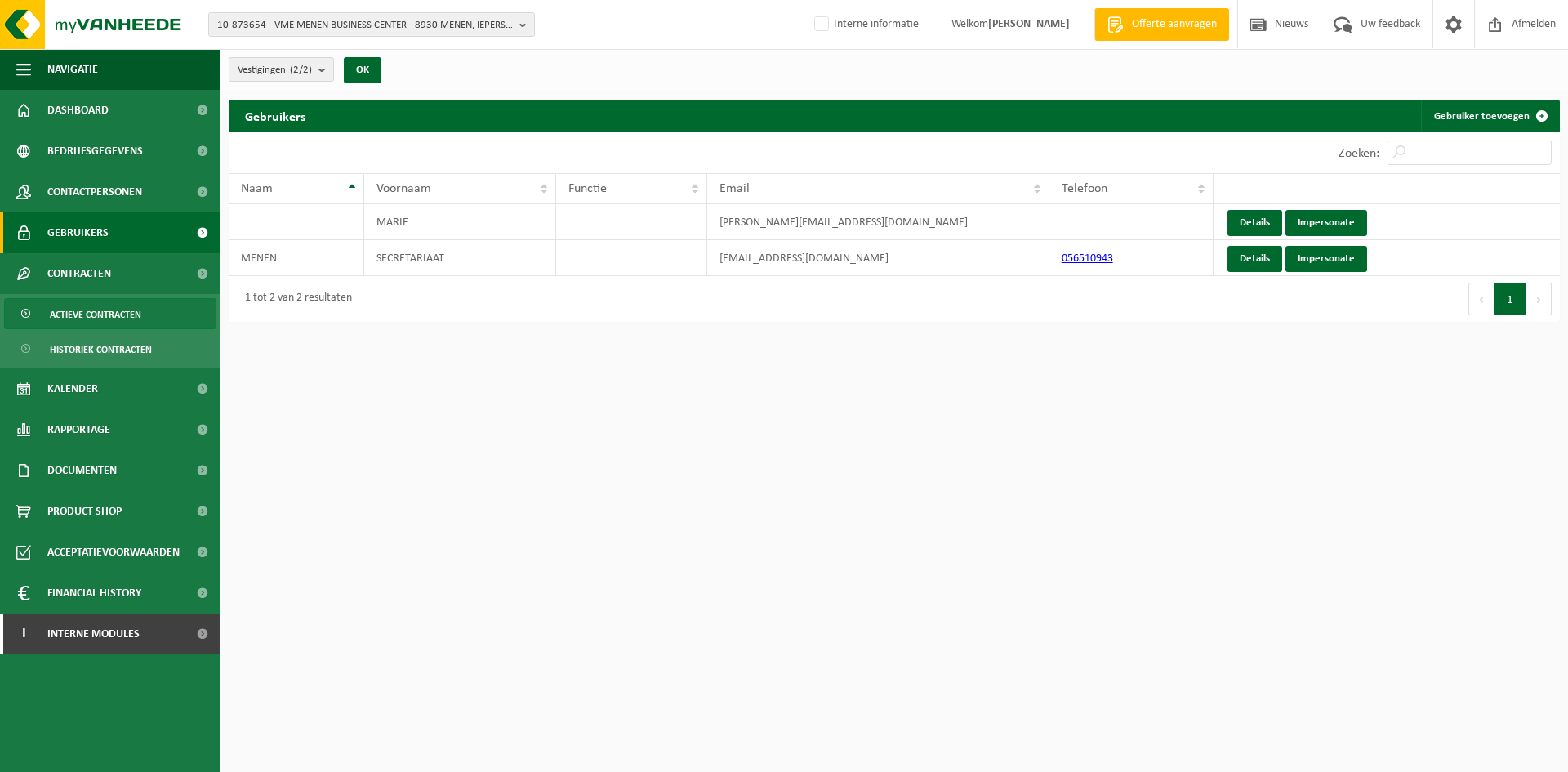
click at [143, 311] on link "Actieve contracten" at bounding box center [110, 313] width 212 height 31
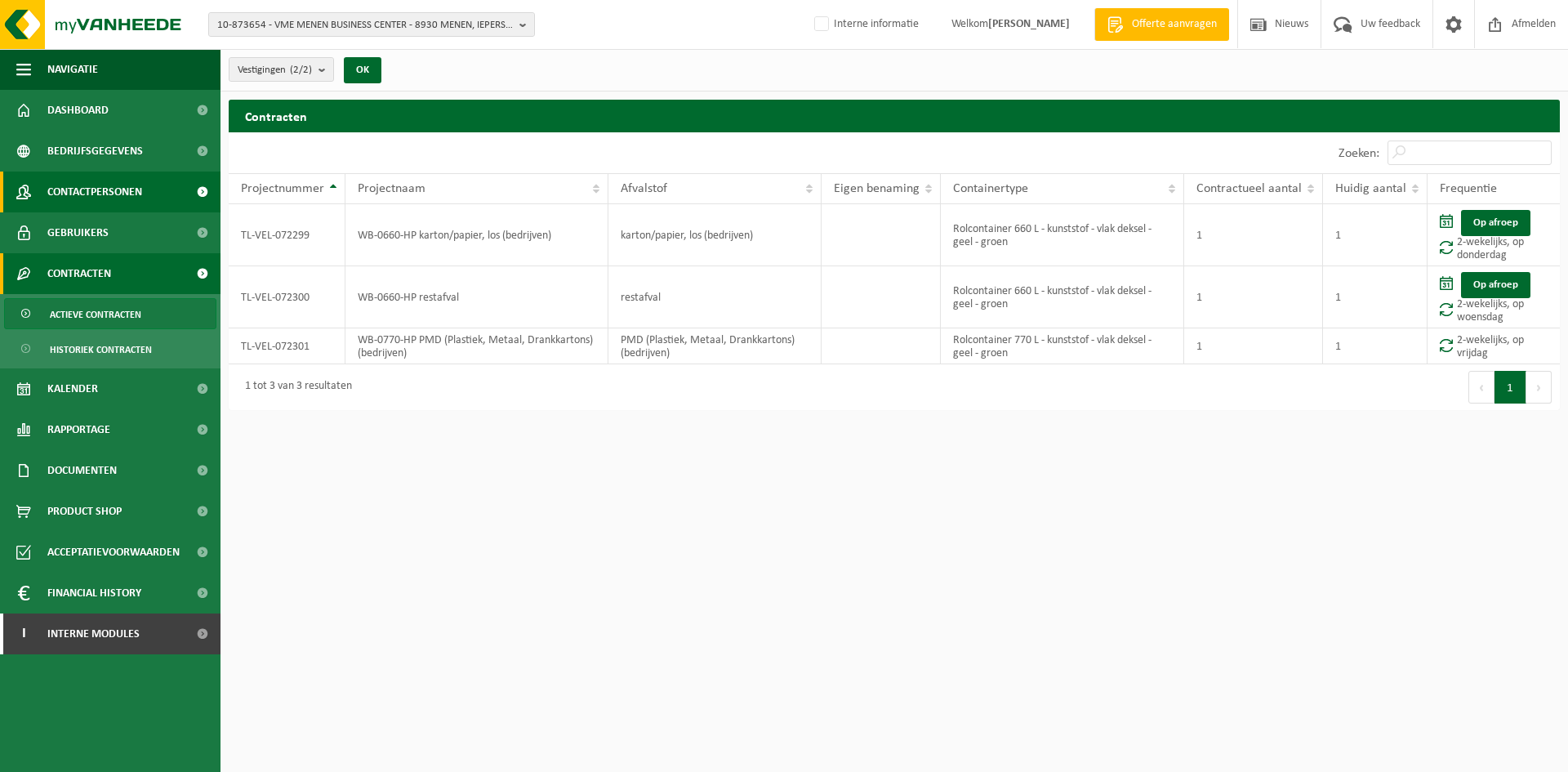
click at [172, 187] on link "Contactpersonen" at bounding box center [110, 193] width 221 height 41
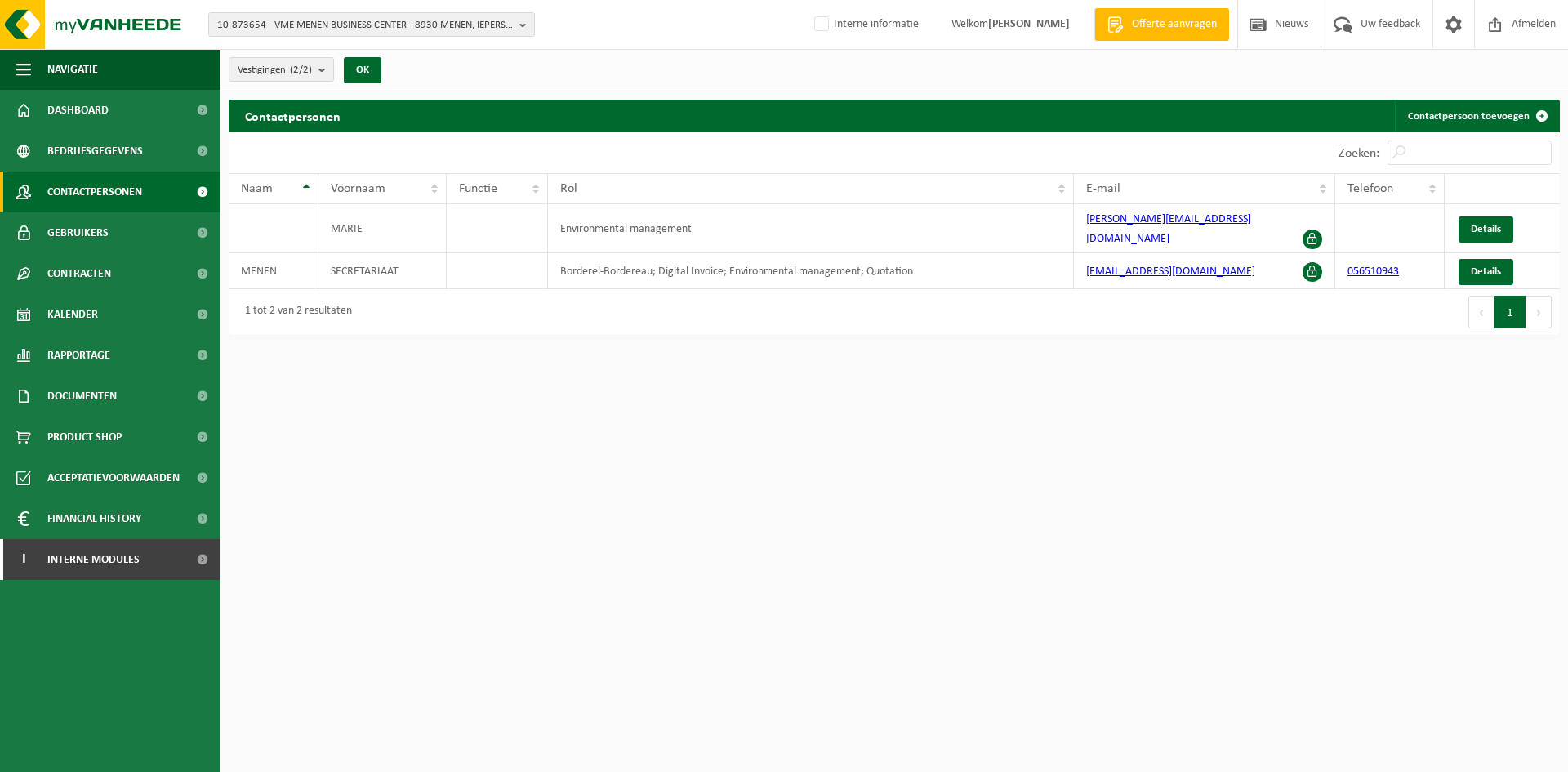
drag, startPoint x: 149, startPoint y: 276, endPoint x: 408, endPoint y: 276, distance: 259.0
click at [149, 276] on link "Contracten" at bounding box center [110, 274] width 221 height 41
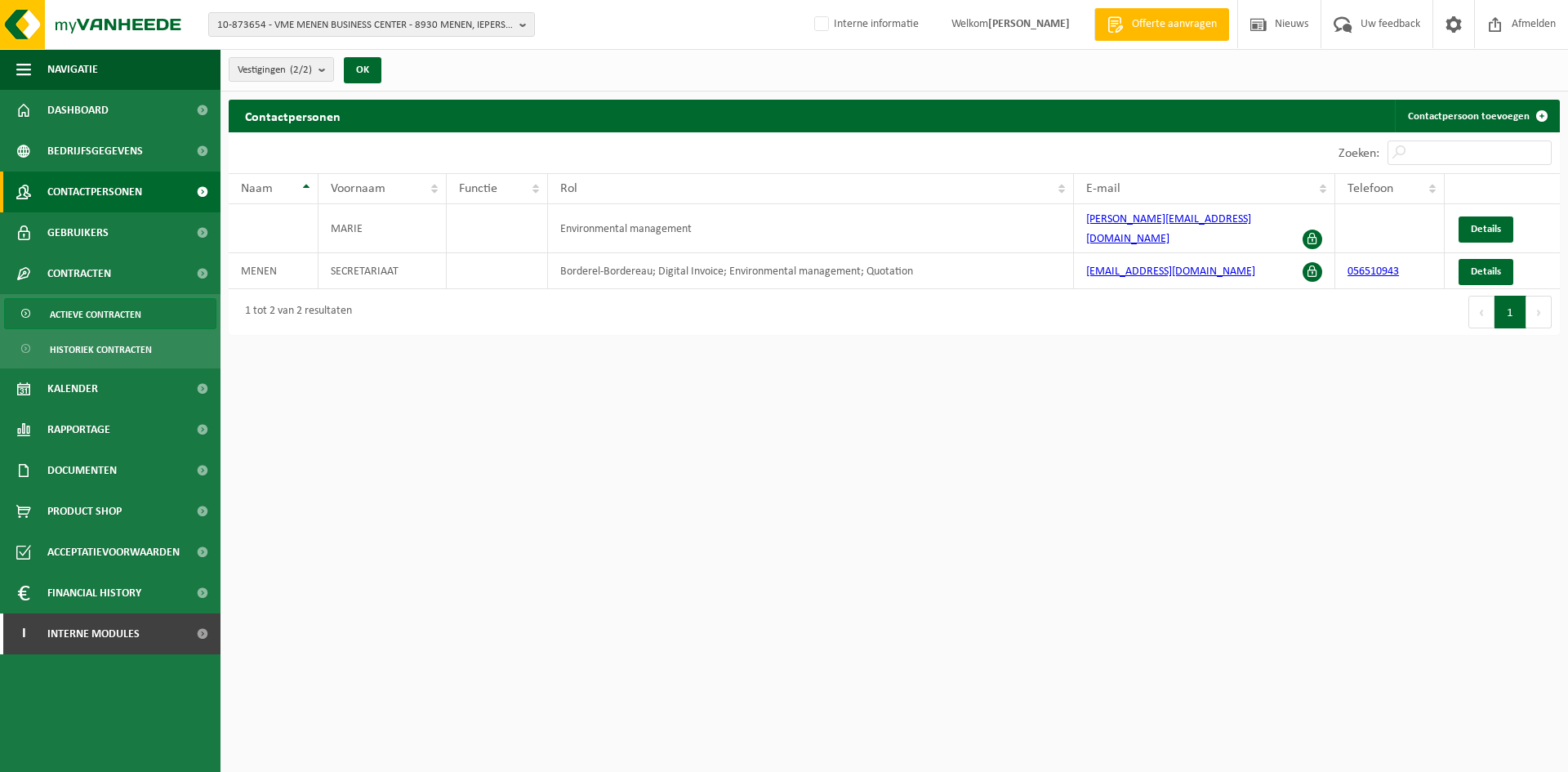
click at [100, 325] on span "Actieve contracten" at bounding box center [95, 314] width 92 height 31
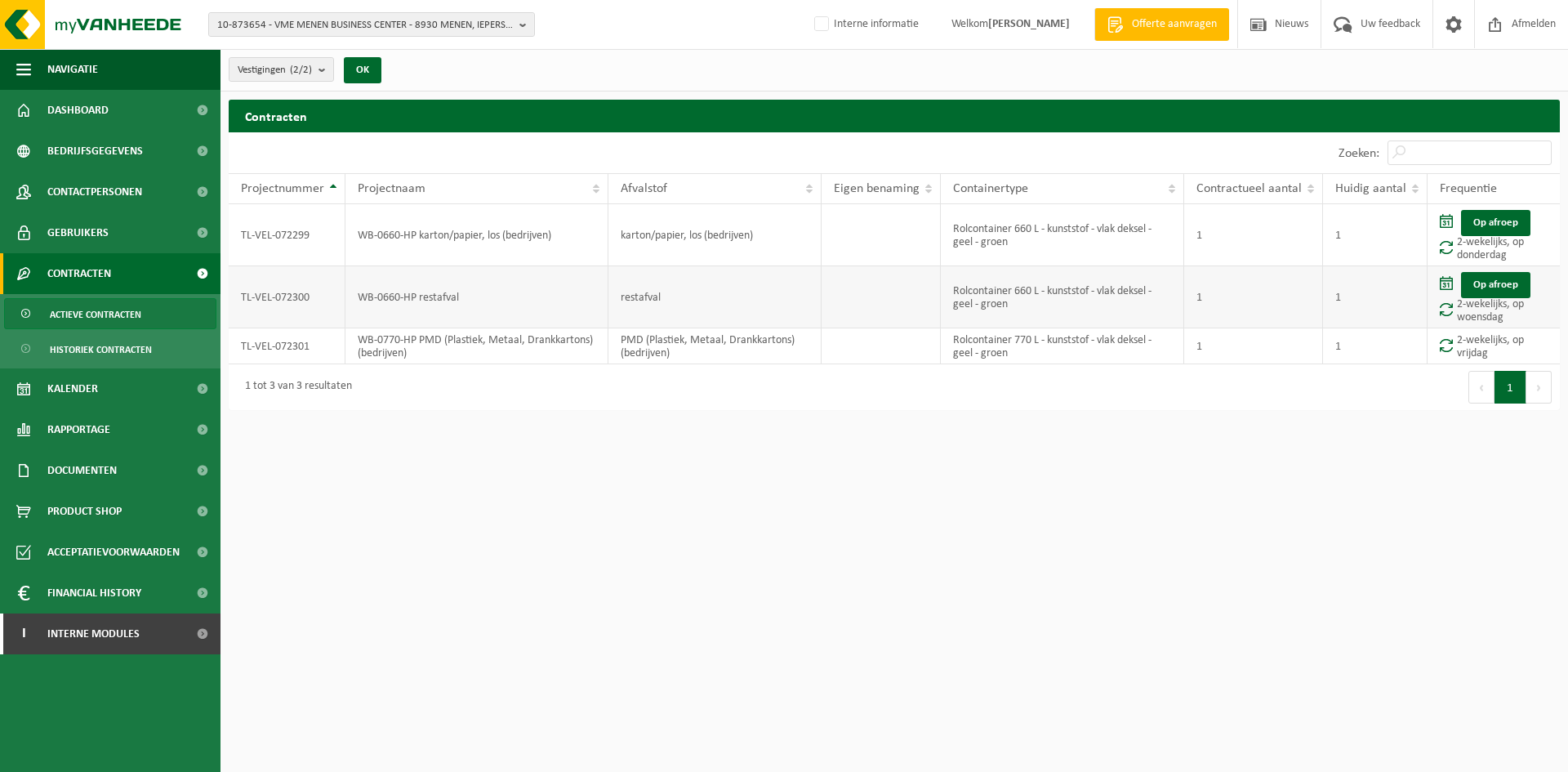
click at [272, 294] on td "TL-VEL-072300" at bounding box center [287, 297] width 117 height 62
click at [271, 292] on td "TL-VEL-072300" at bounding box center [287, 297] width 117 height 62
copy td "TL-VEL-072300"
click at [358, 28] on span "10-873654 - VME MENEN BUSINESS CENTER - 8930 MENEN, IEPERSTRAAT 434/0001" at bounding box center [365, 25] width 296 height 25
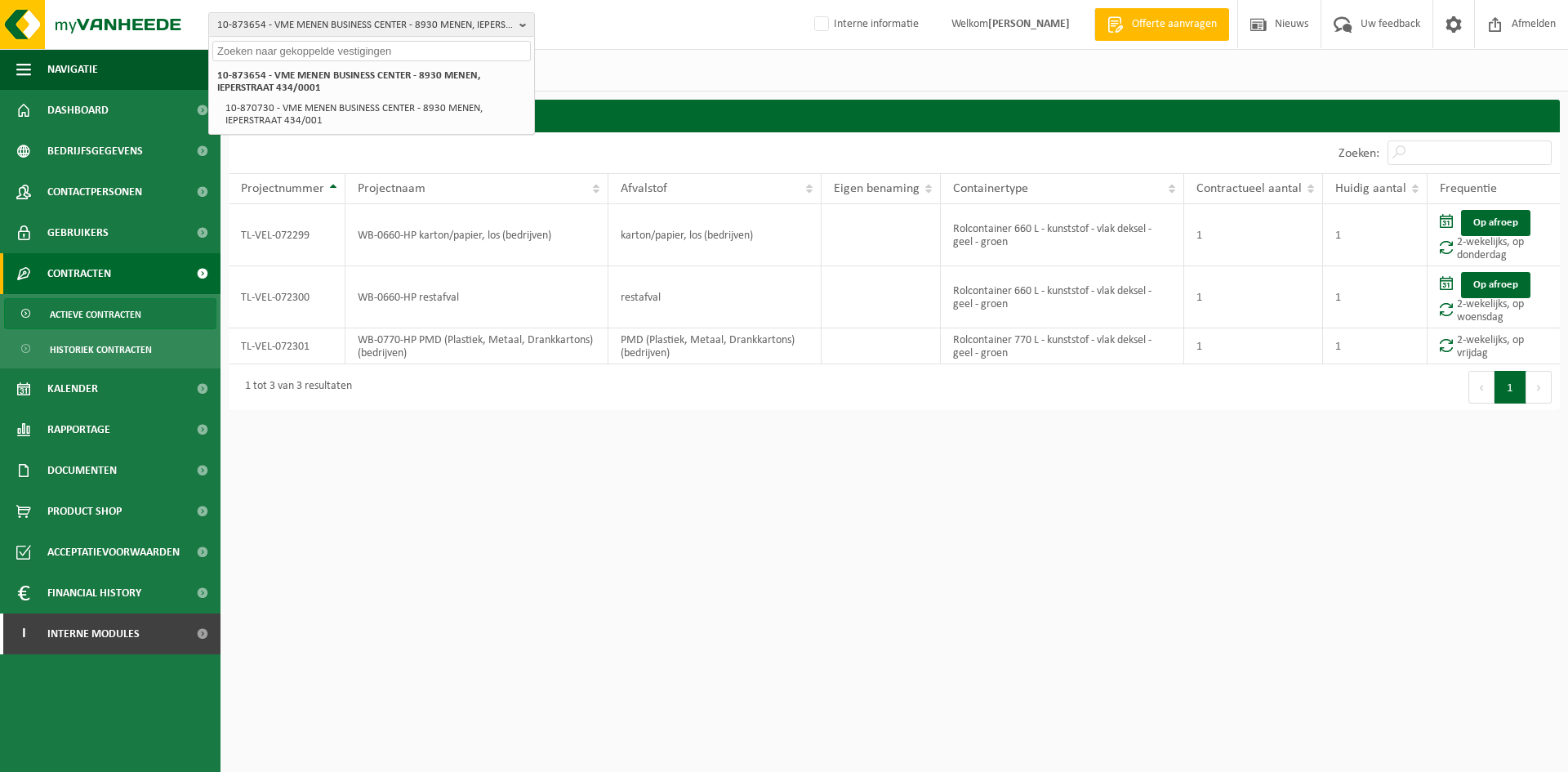
click at [346, 56] on input "text" at bounding box center [371, 51] width 318 height 21
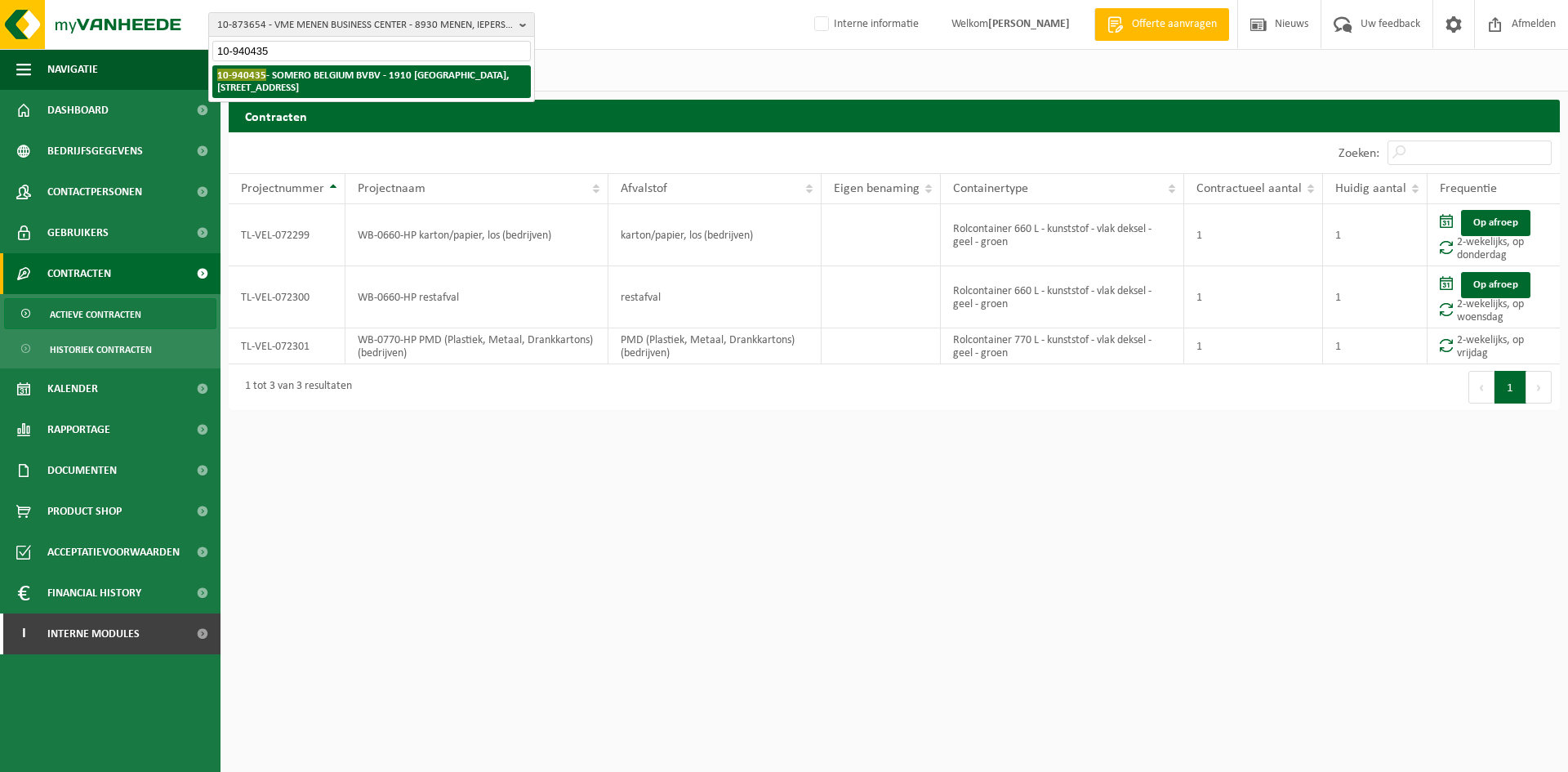
type input "10-940435"
click at [350, 75] on strong "10-940435 - SOMERO BELGIUM BVBV - [STREET_ADDRESS]" at bounding box center [363, 80] width 292 height 25
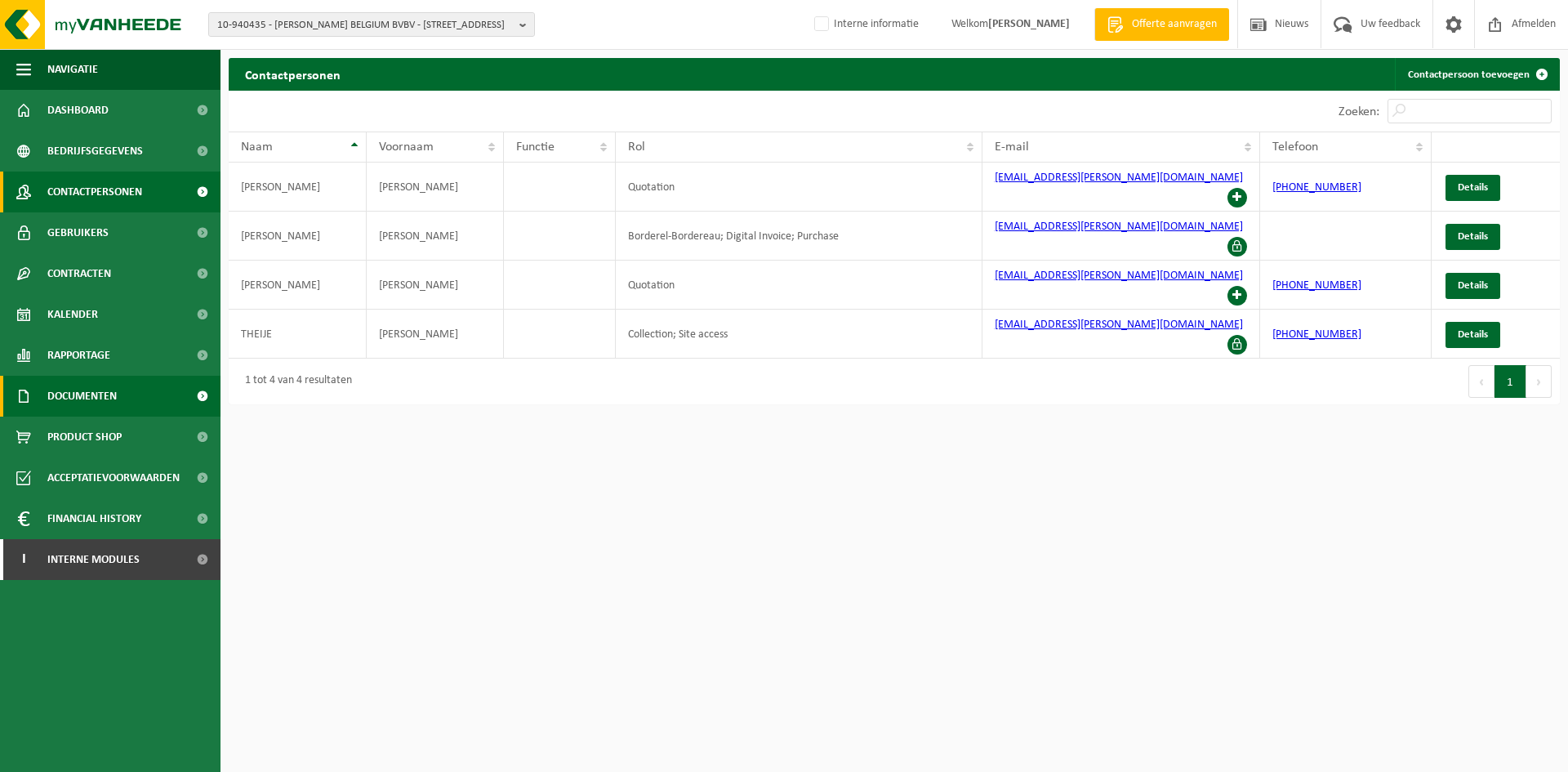
click at [99, 401] on span "Documenten" at bounding box center [81, 396] width 69 height 41
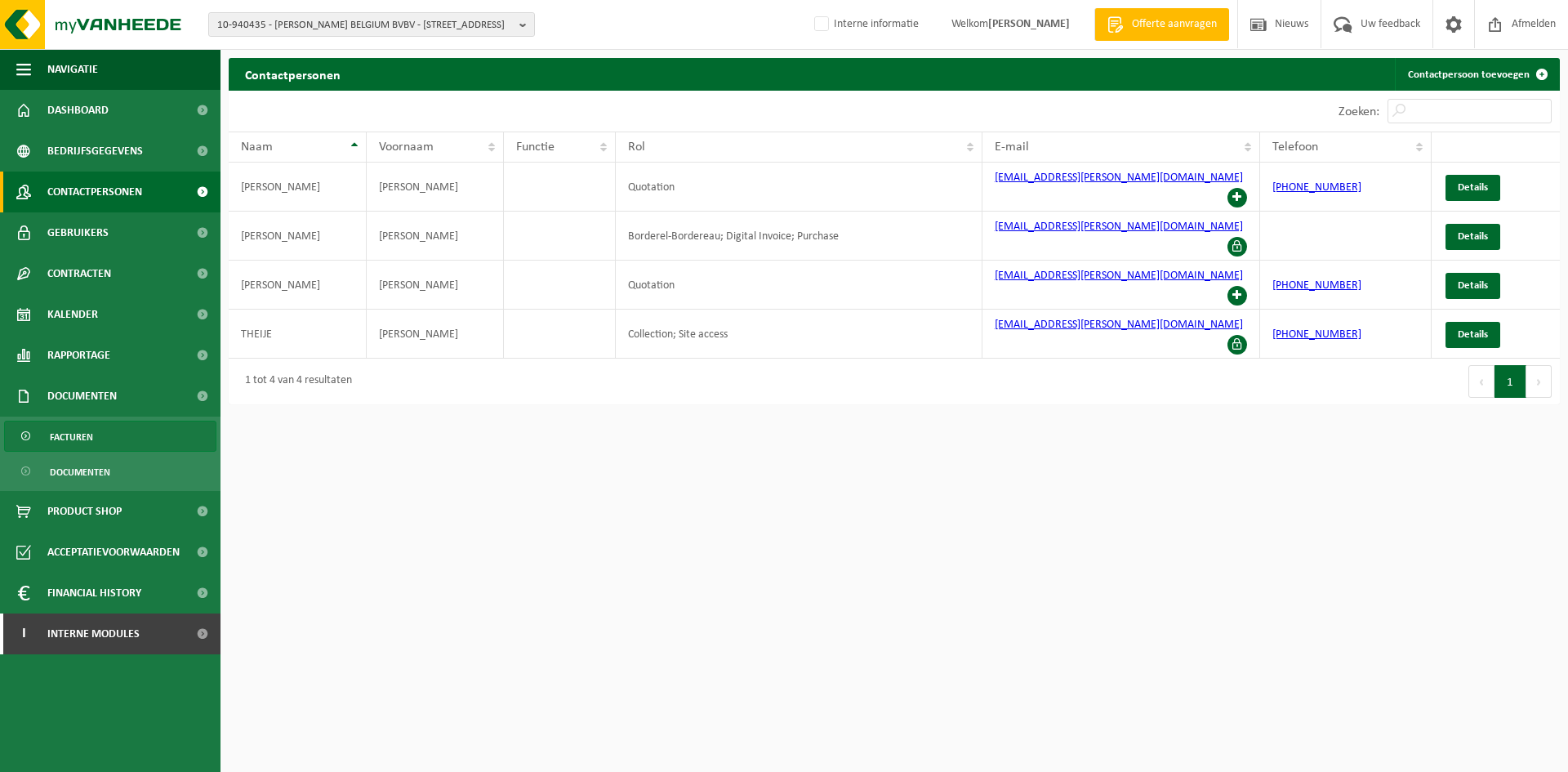
click at [145, 432] on link "Facturen" at bounding box center [110, 436] width 212 height 31
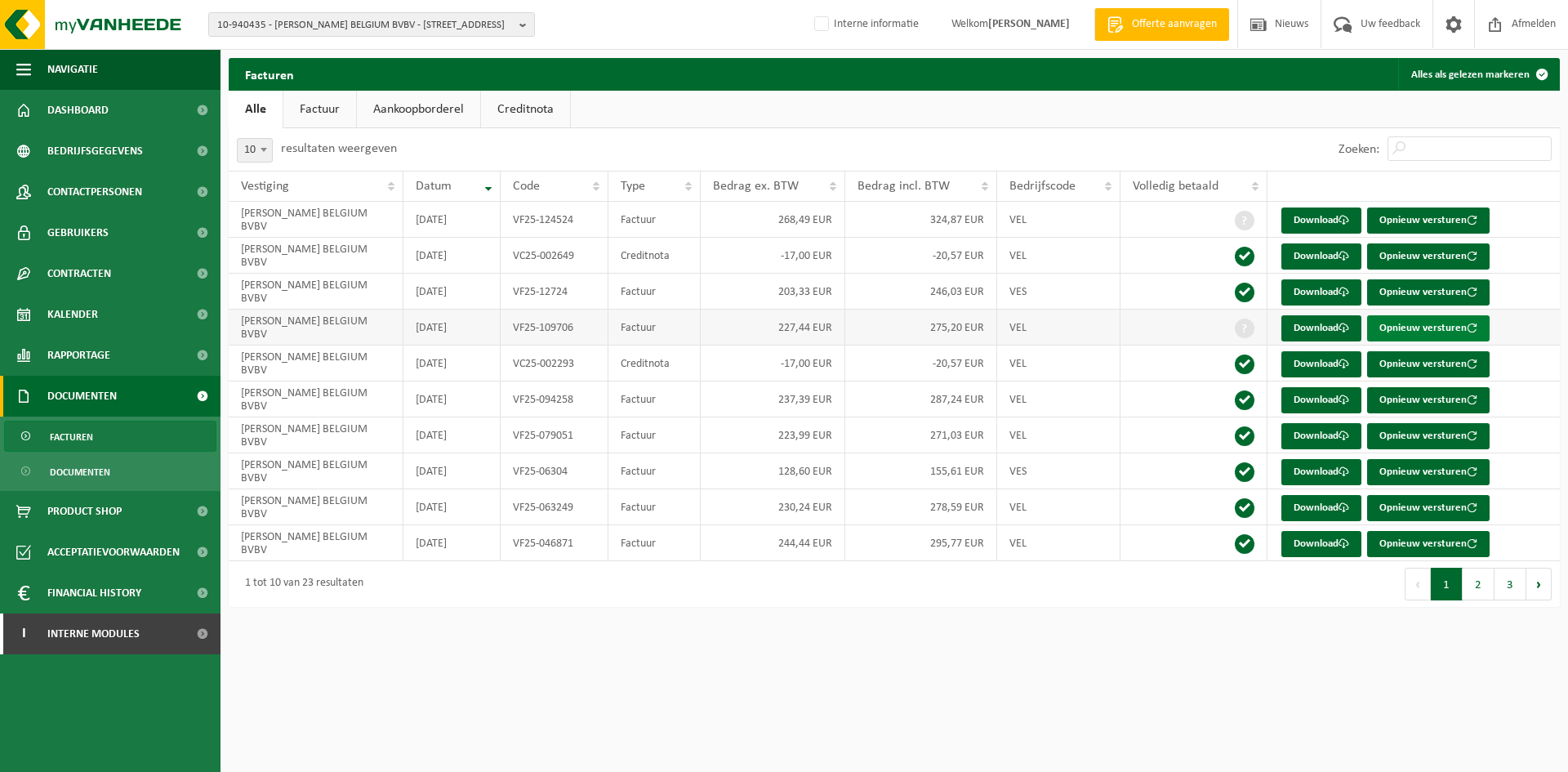
click at [1431, 324] on button "Opnieuw versturen" at bounding box center [1428, 329] width 122 height 27
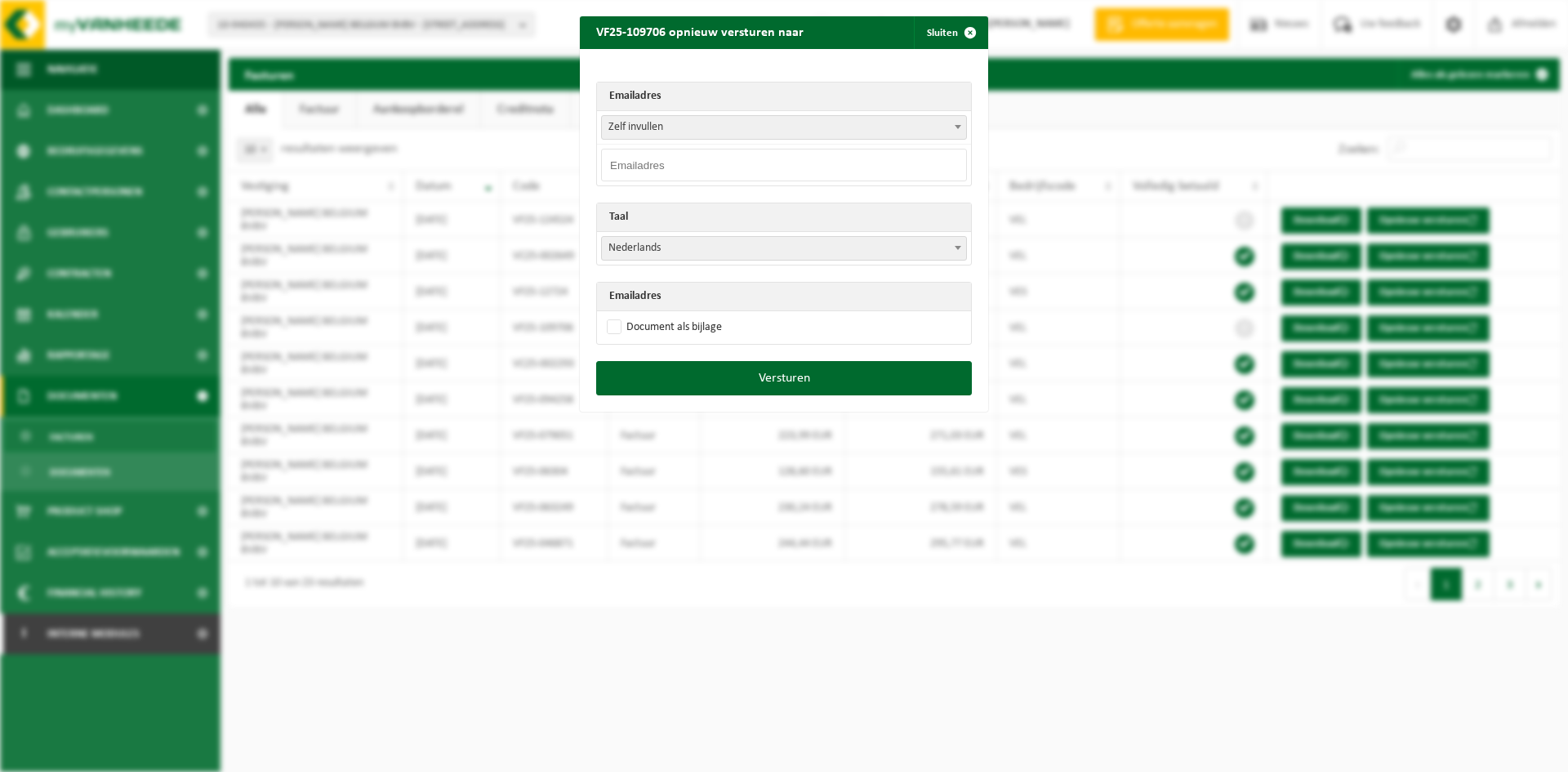
click at [746, 162] on input "email" at bounding box center [784, 165] width 366 height 33
paste input "[EMAIL_ADDRESS][PERSON_NAME][DOMAIN_NAME]"
type input "drarang@somero.com"
click at [624, 323] on label "Document als bijlage" at bounding box center [663, 328] width 118 height 25
click at [624, 316] on input "Document als bijlage" at bounding box center [804, 315] width 408 height 1
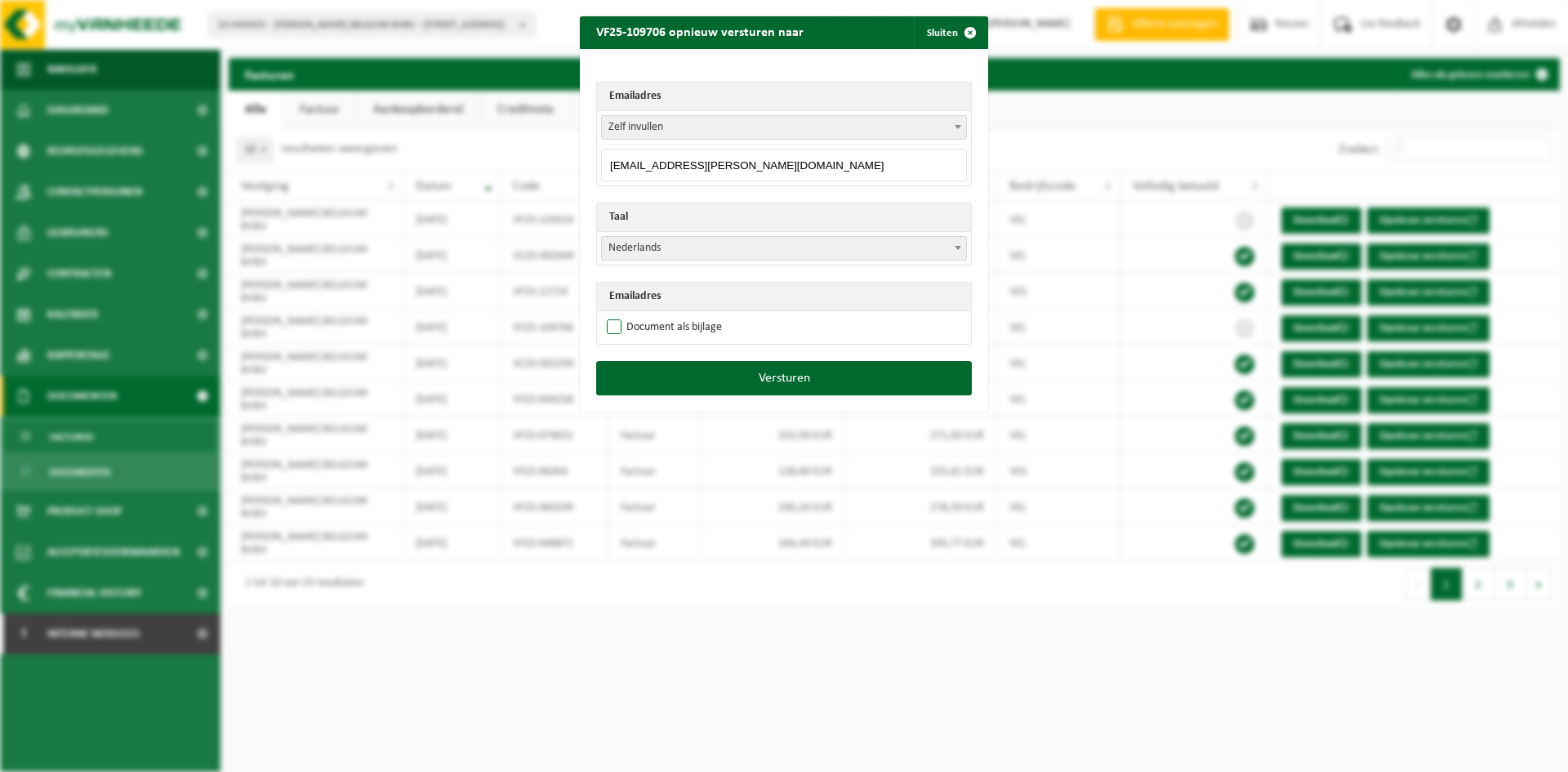
checkbox input "true"
click at [712, 377] on button "Versturen" at bounding box center [784, 378] width 376 height 34
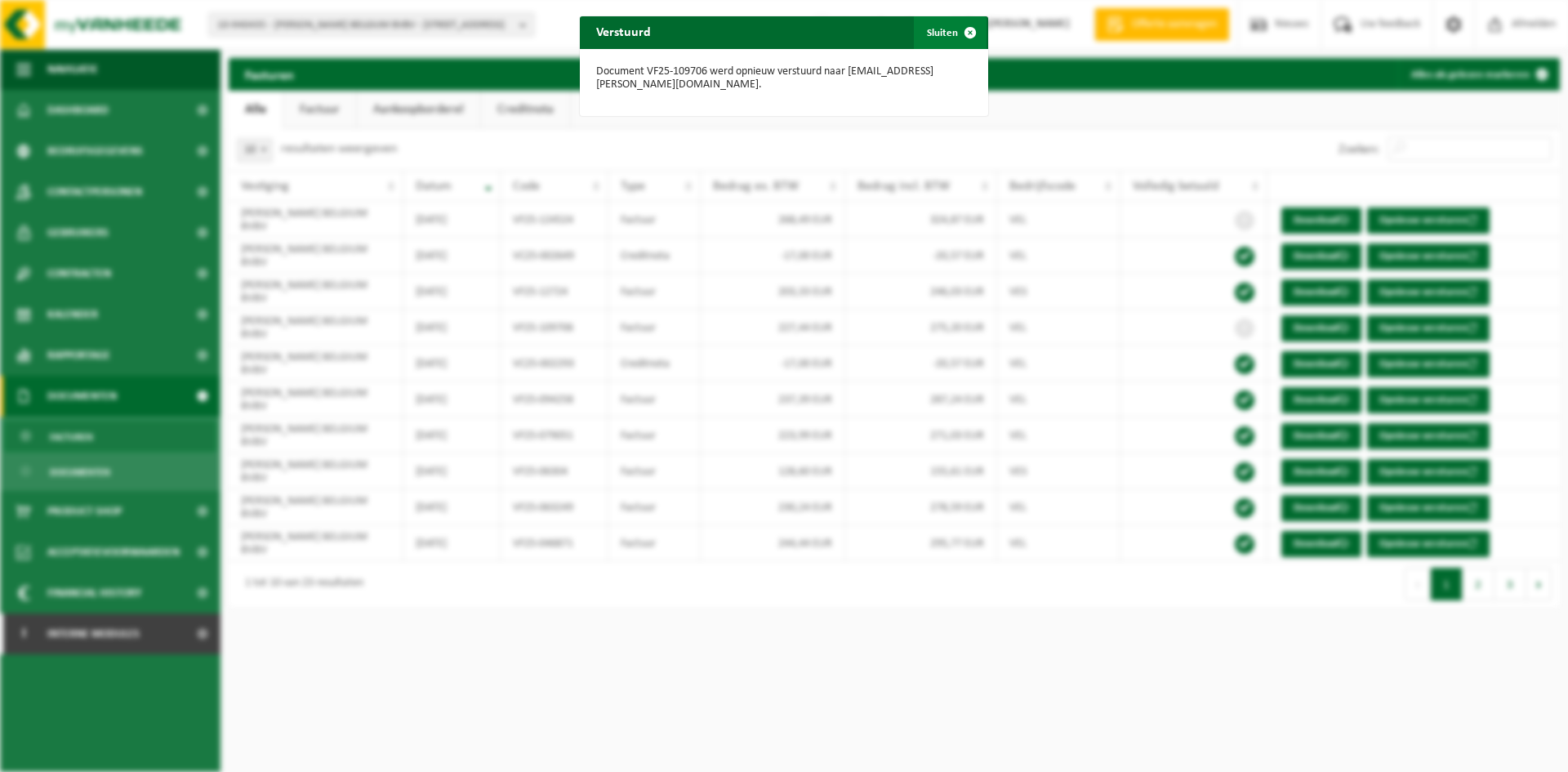
click at [958, 32] on span "button" at bounding box center [970, 33] width 33 height 33
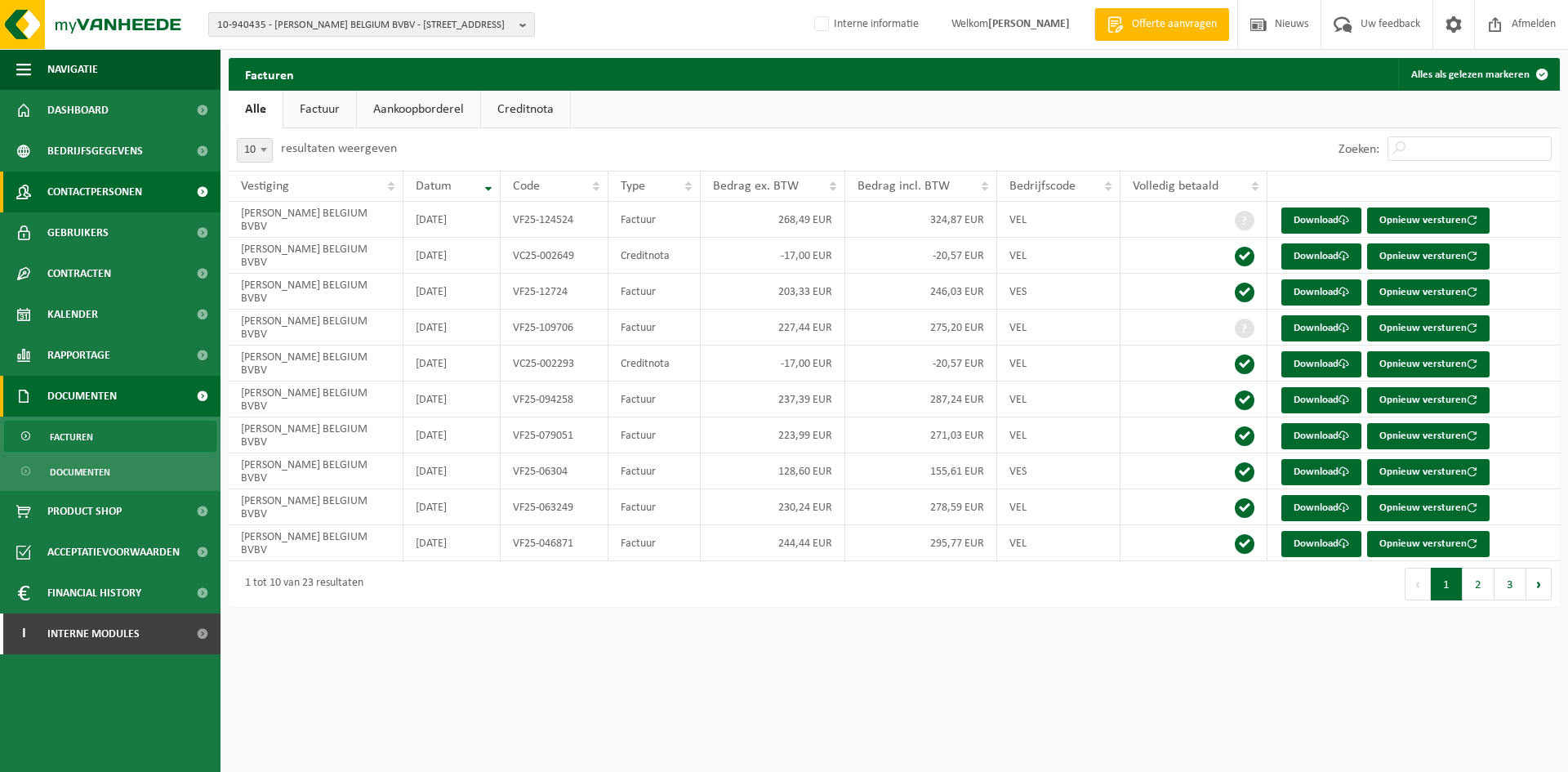
click at [90, 191] on span "Contactpersonen" at bounding box center [94, 193] width 95 height 41
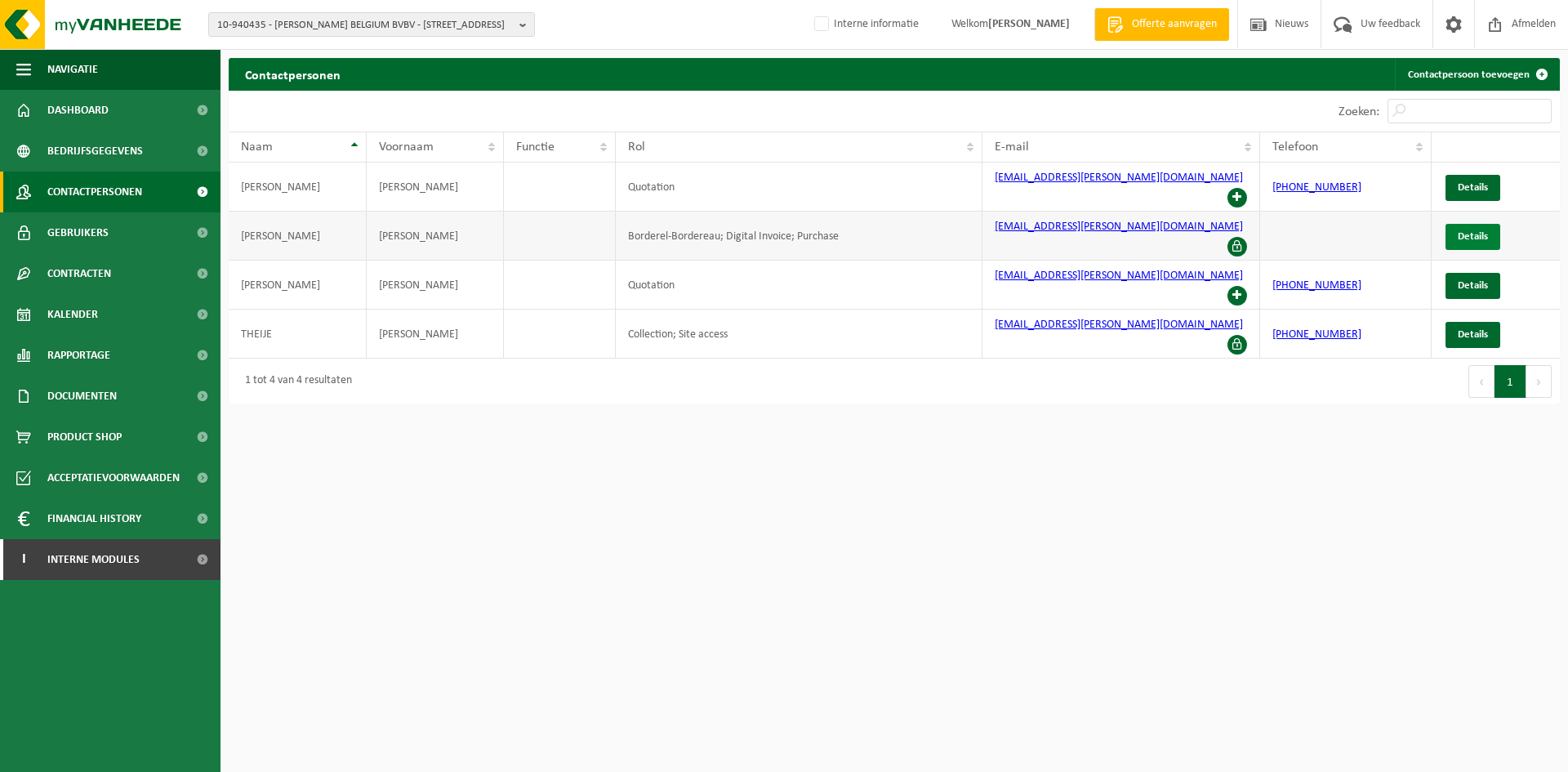
click at [1485, 231] on span "Details" at bounding box center [1472, 236] width 30 height 10
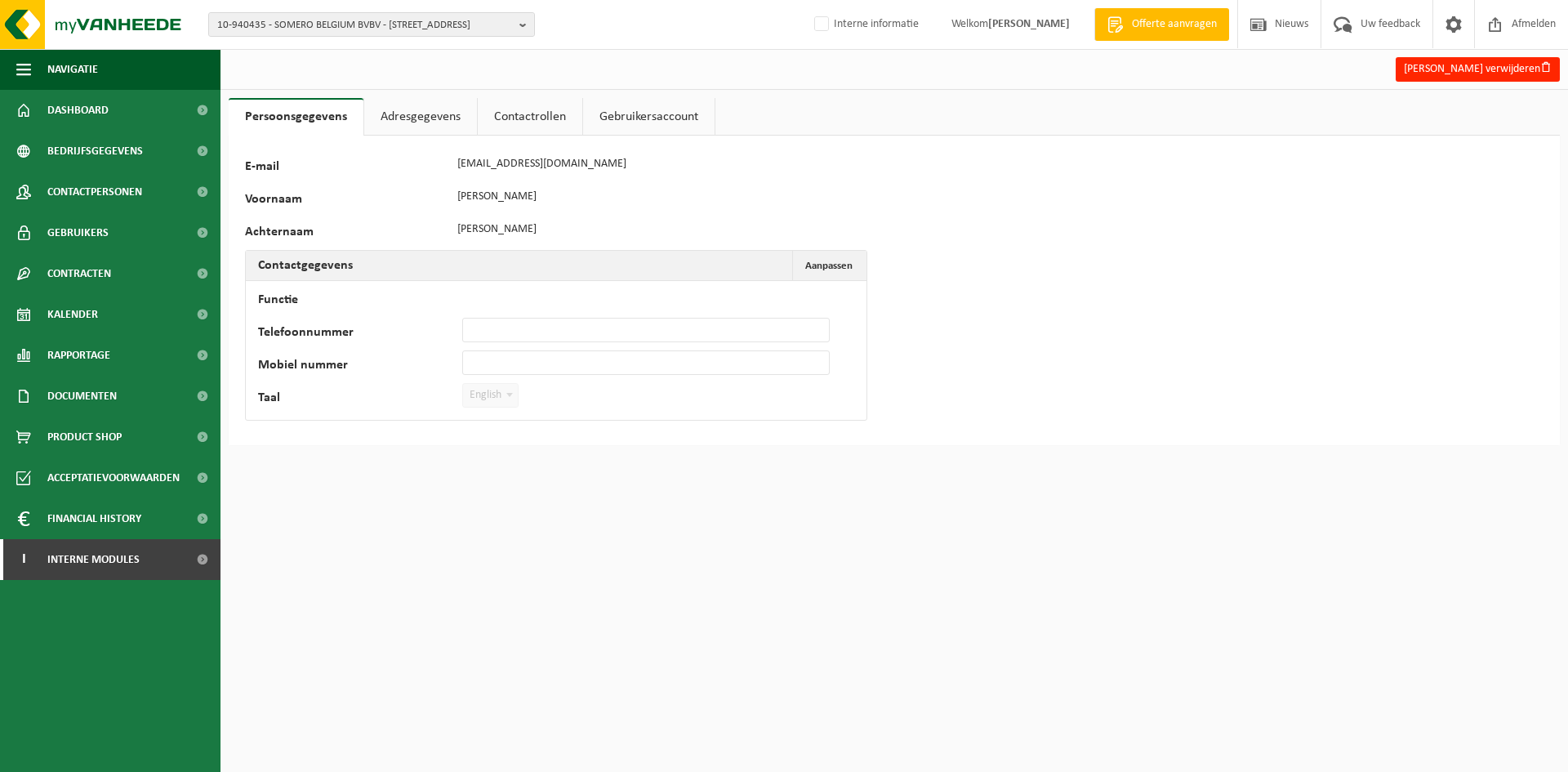
click at [435, 116] on link "Adresgegevens" at bounding box center [421, 117] width 113 height 38
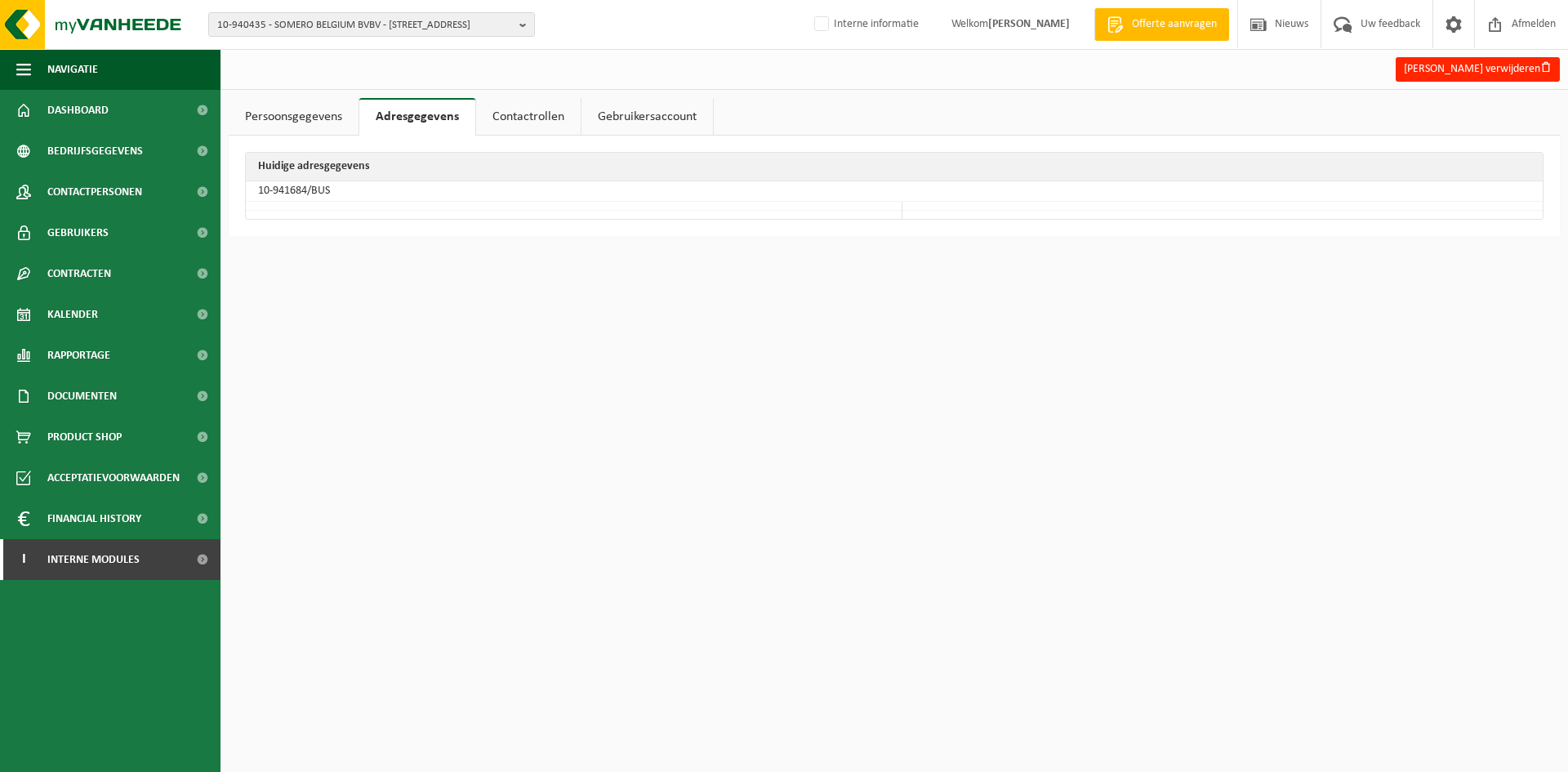
click at [322, 116] on link "Persoonsgegevens" at bounding box center [293, 117] width 130 height 38
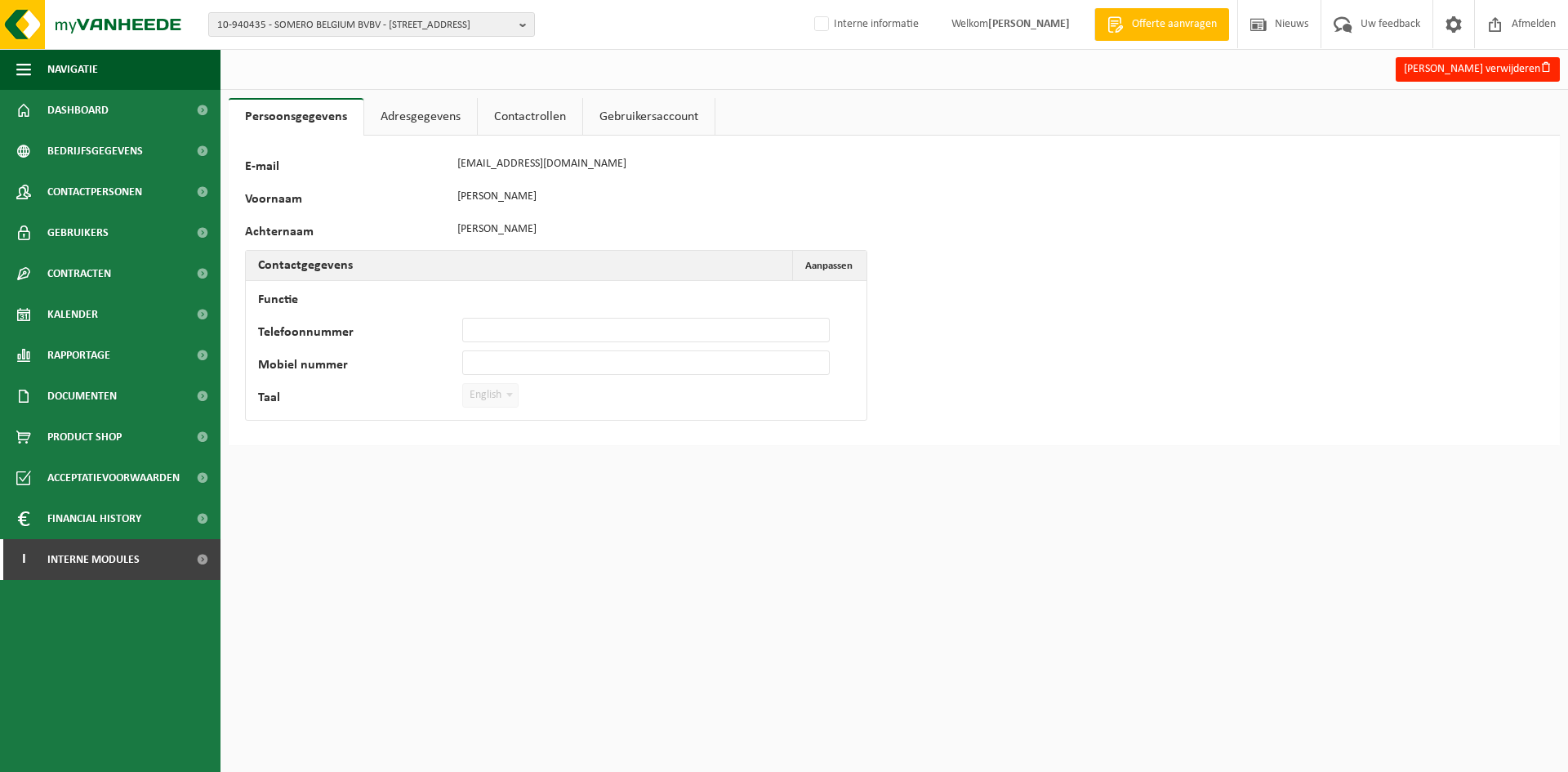
click at [381, 112] on link "Adresgegevens" at bounding box center [421, 117] width 113 height 38
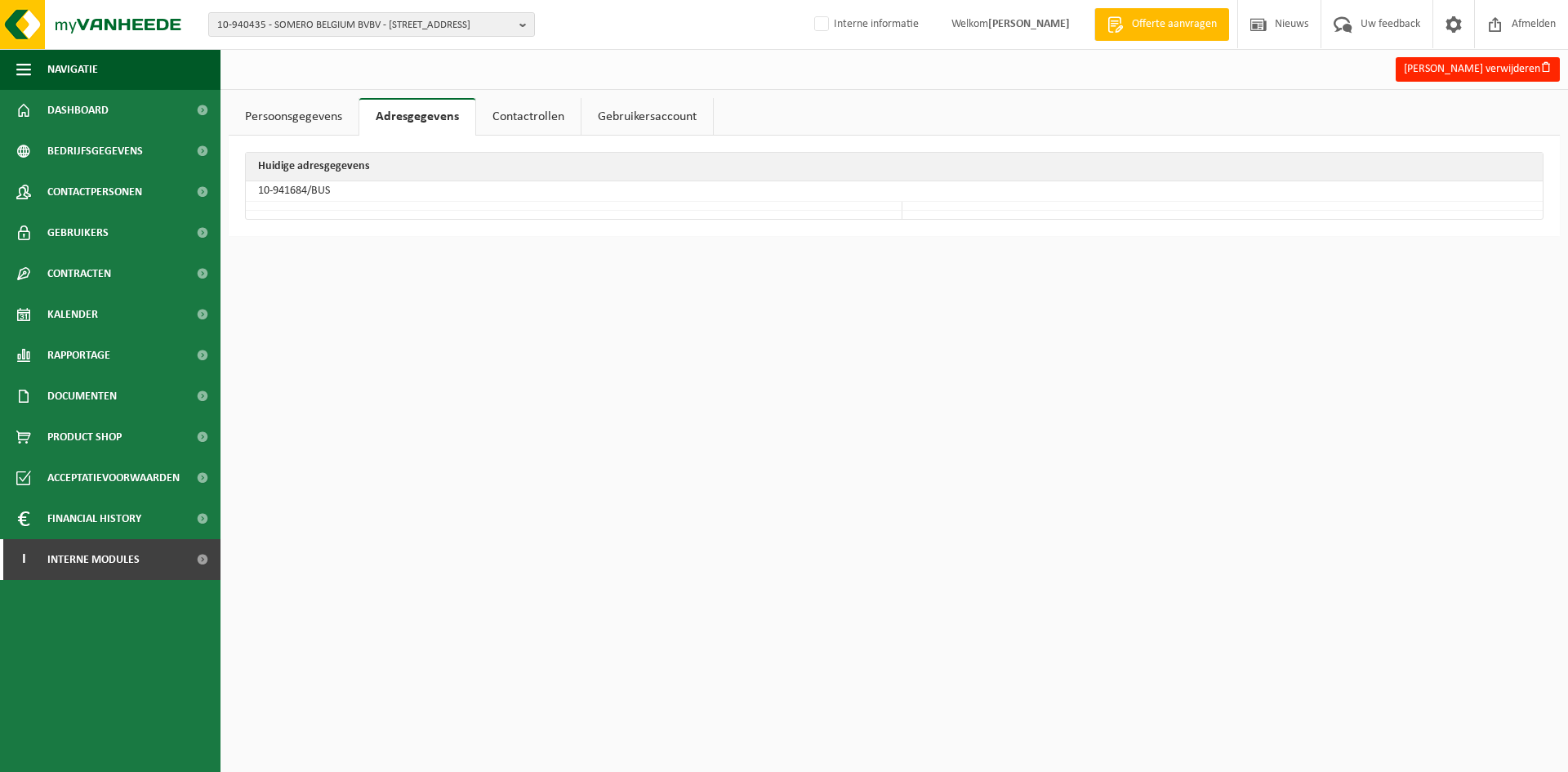
click at [291, 189] on td "10-941684/BUS" at bounding box center [894, 192] width 1297 height 21
drag, startPoint x: 305, startPoint y: 187, endPoint x: 247, endPoint y: 190, distance: 58.1
click at [247, 190] on td "10-941684/BUS" at bounding box center [894, 192] width 1297 height 21
copy td "10-941684"
click at [63, 187] on span "Contactpersonen" at bounding box center [94, 193] width 95 height 41
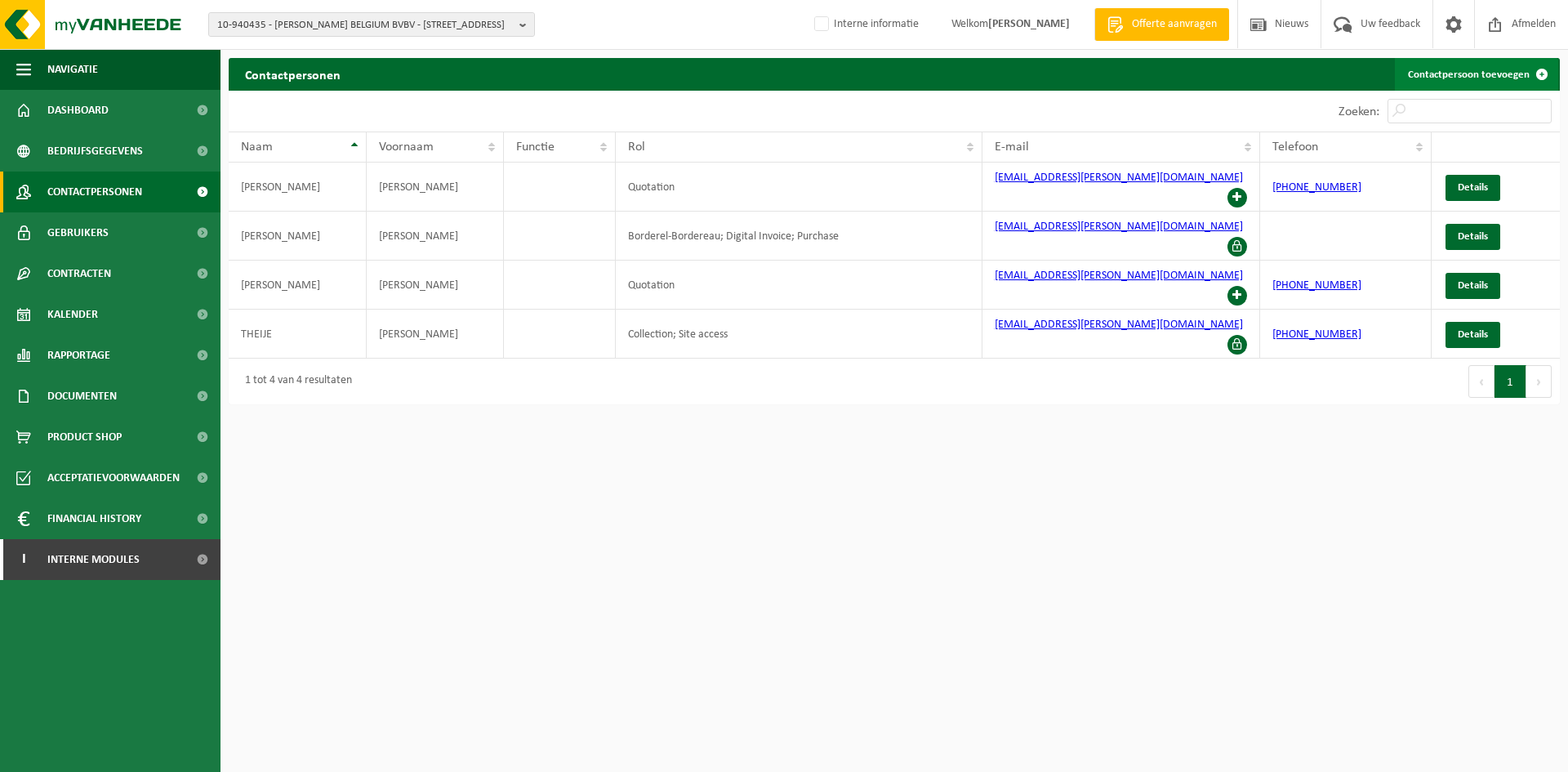
click at [1517, 73] on link "Contactpersoon toevoegen" at bounding box center [1476, 74] width 163 height 33
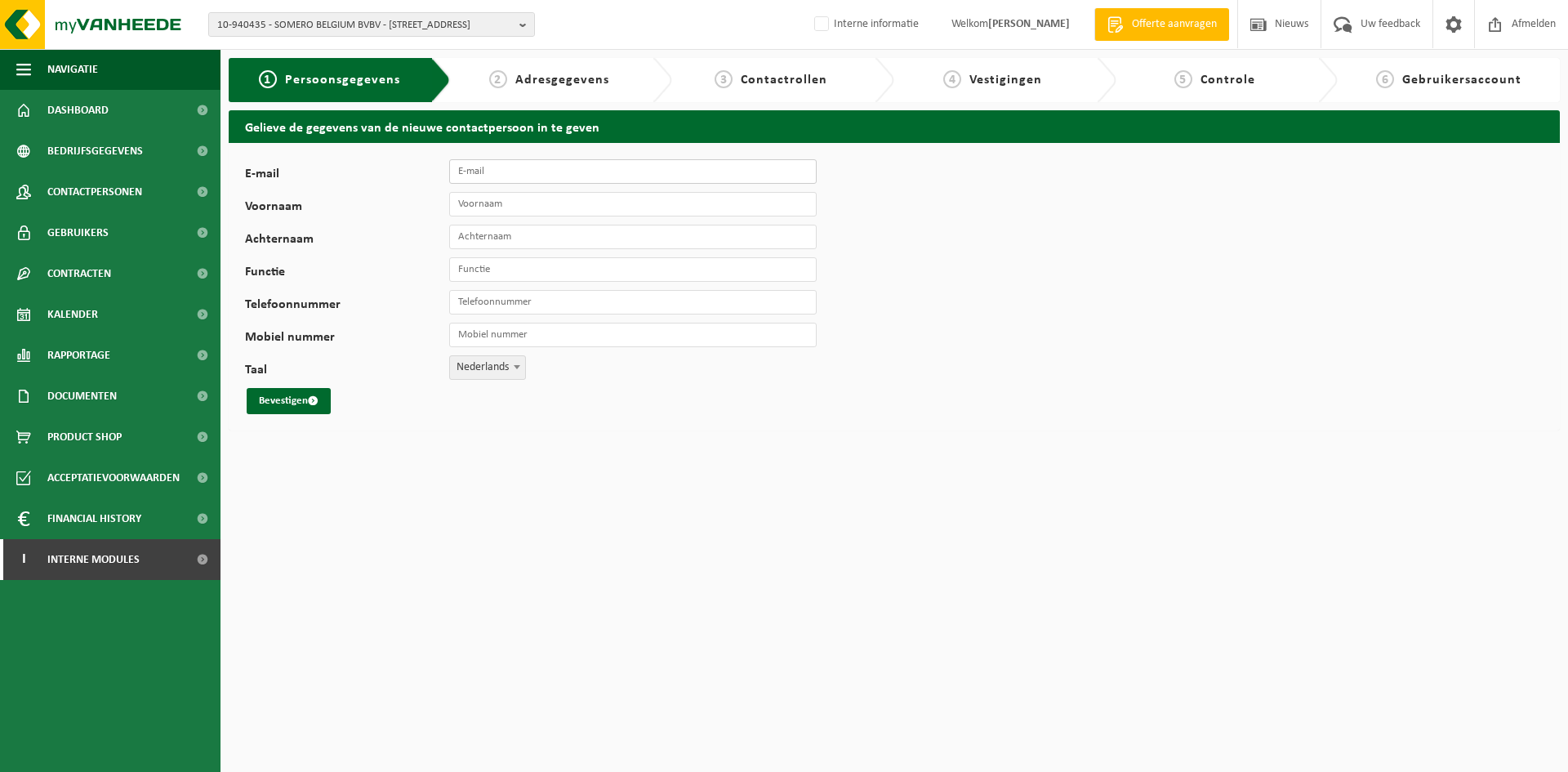
click at [537, 175] on input "E-mail" at bounding box center [633, 171] width 368 height 25
paste input "[EMAIL_ADDRESS][DOMAIN_NAME]"
type input "[EMAIL_ADDRESS][DOMAIN_NAME]"
click at [519, 206] on input "Voornaam" at bounding box center [633, 204] width 368 height 25
click at [545, 218] on div "E-mail drarang@somero.com Voornaam Achternaam Functie Telefoonnummer Mobiel num…" at bounding box center [510, 287] width 531 height 255
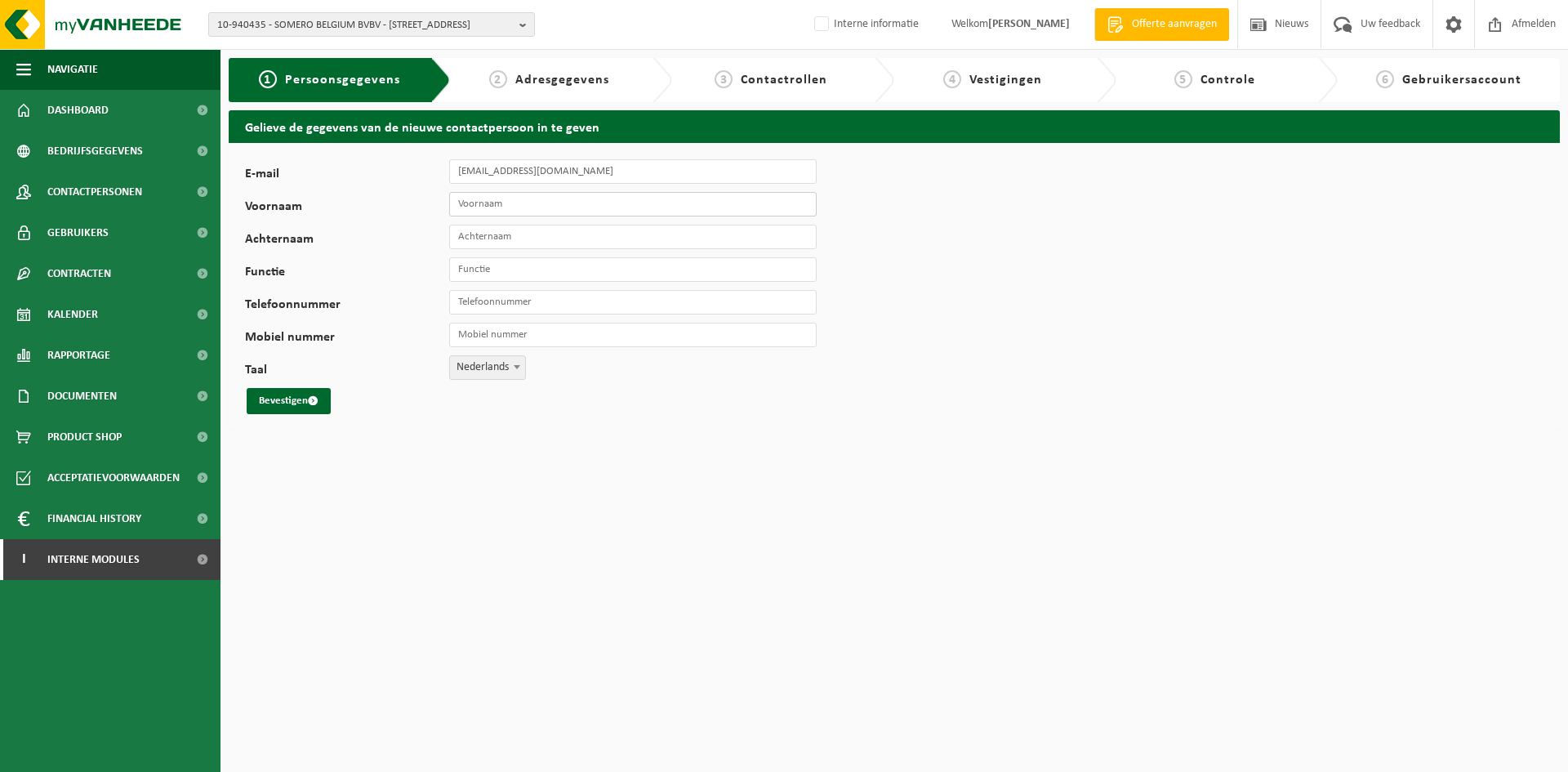
click at [559, 203] on input "Voornaam" at bounding box center [633, 204] width 368 height 25
click at [556, 205] on input "Din" at bounding box center [633, 204] width 368 height 25
type input "Dina"
click at [539, 241] on input "Achternaam" at bounding box center [633, 237] width 368 height 25
type input "D"
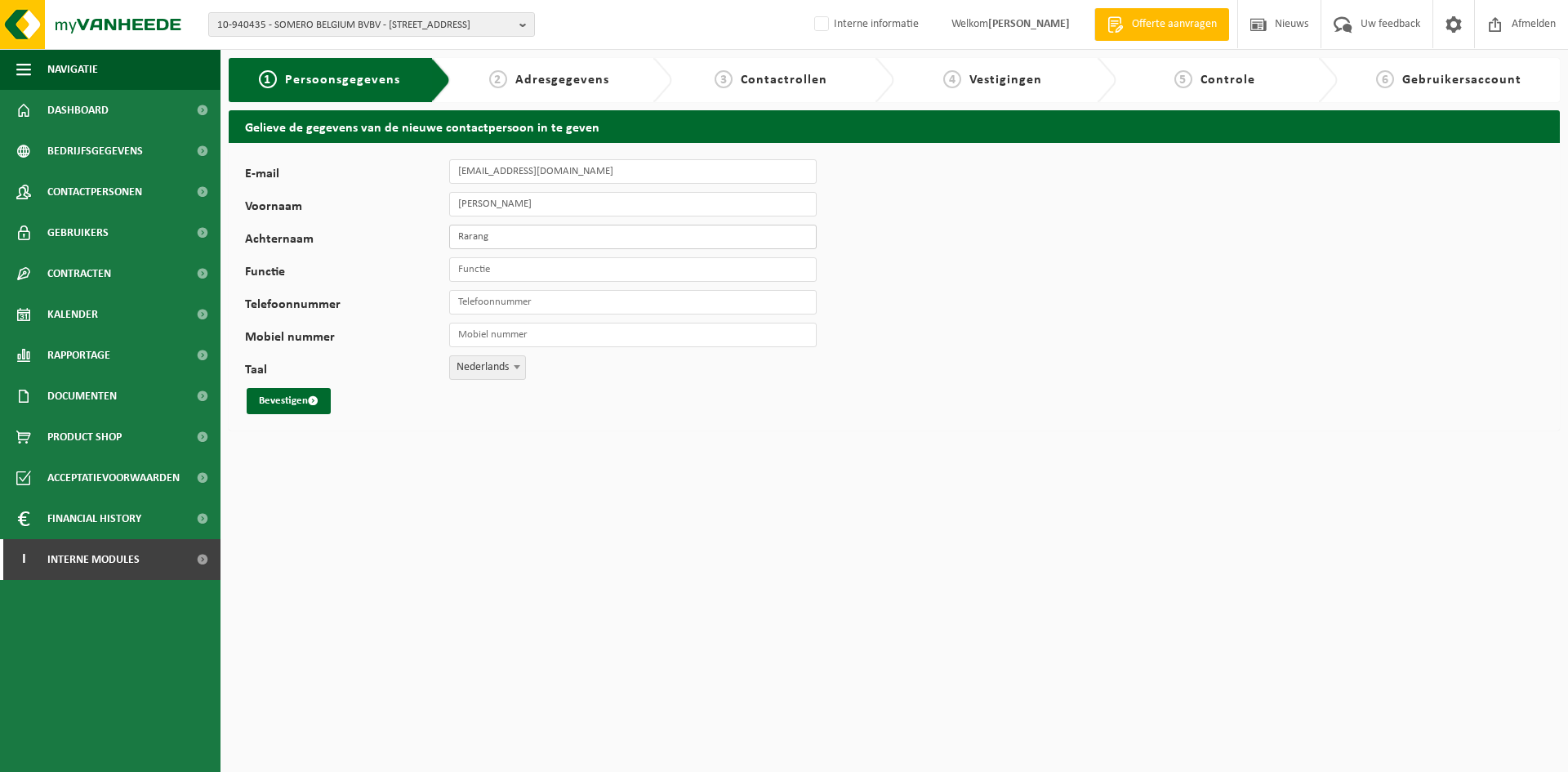
type input "Rarang"
click at [474, 275] on input "Functie" at bounding box center [633, 270] width 368 height 25
paste input "Accounting Specialist"
type input "Accounting Specialist"
drag, startPoint x: 541, startPoint y: 309, endPoint x: 133, endPoint y: 340, distance: 409.2
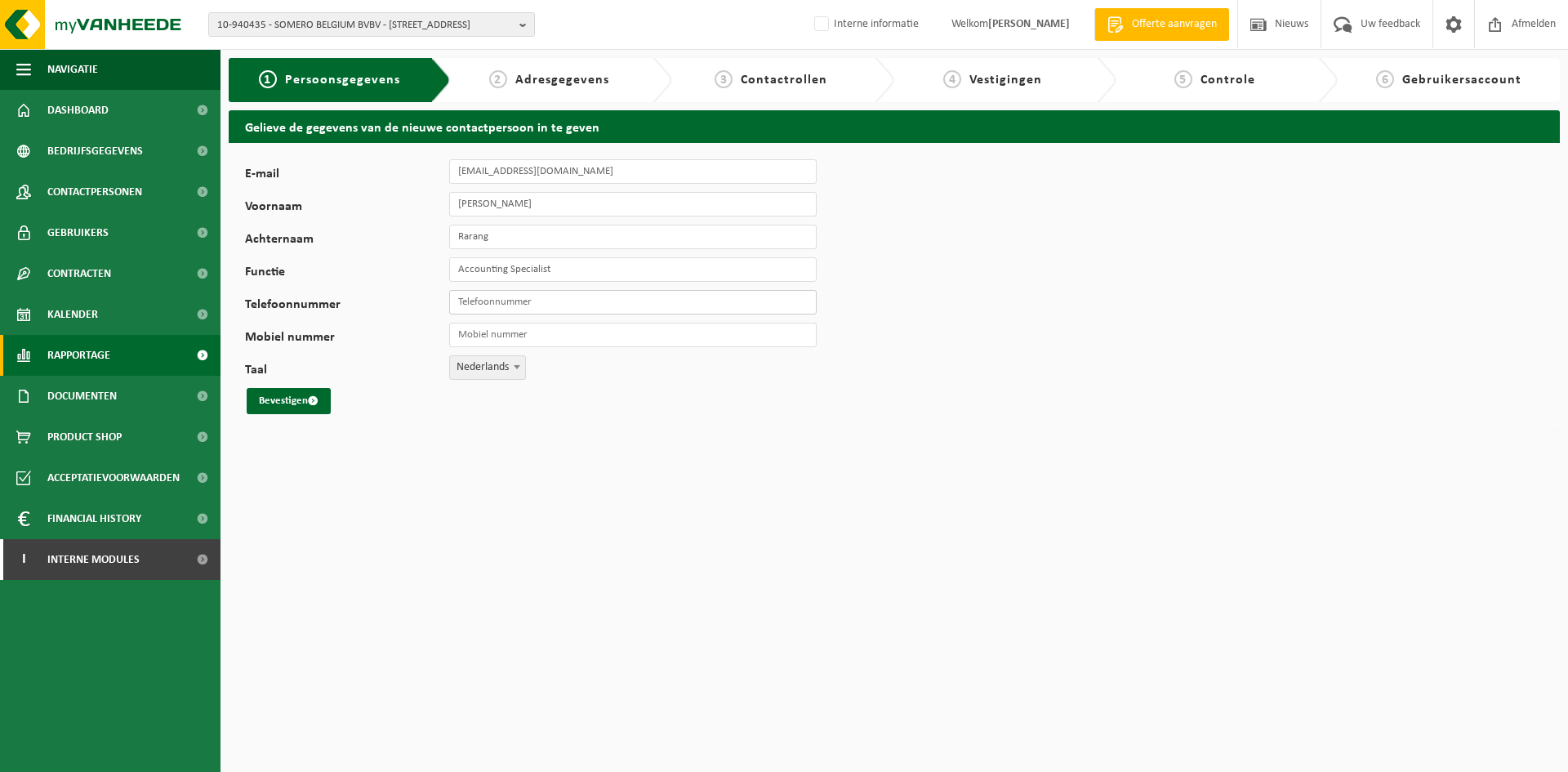
click at [541, 309] on input "Telefoonnummer" at bounding box center [633, 302] width 368 height 25
drag, startPoint x: 305, startPoint y: 403, endPoint x: 334, endPoint y: 333, distance: 75.8
click at [305, 403] on button "Bevestigen" at bounding box center [288, 401] width 84 height 27
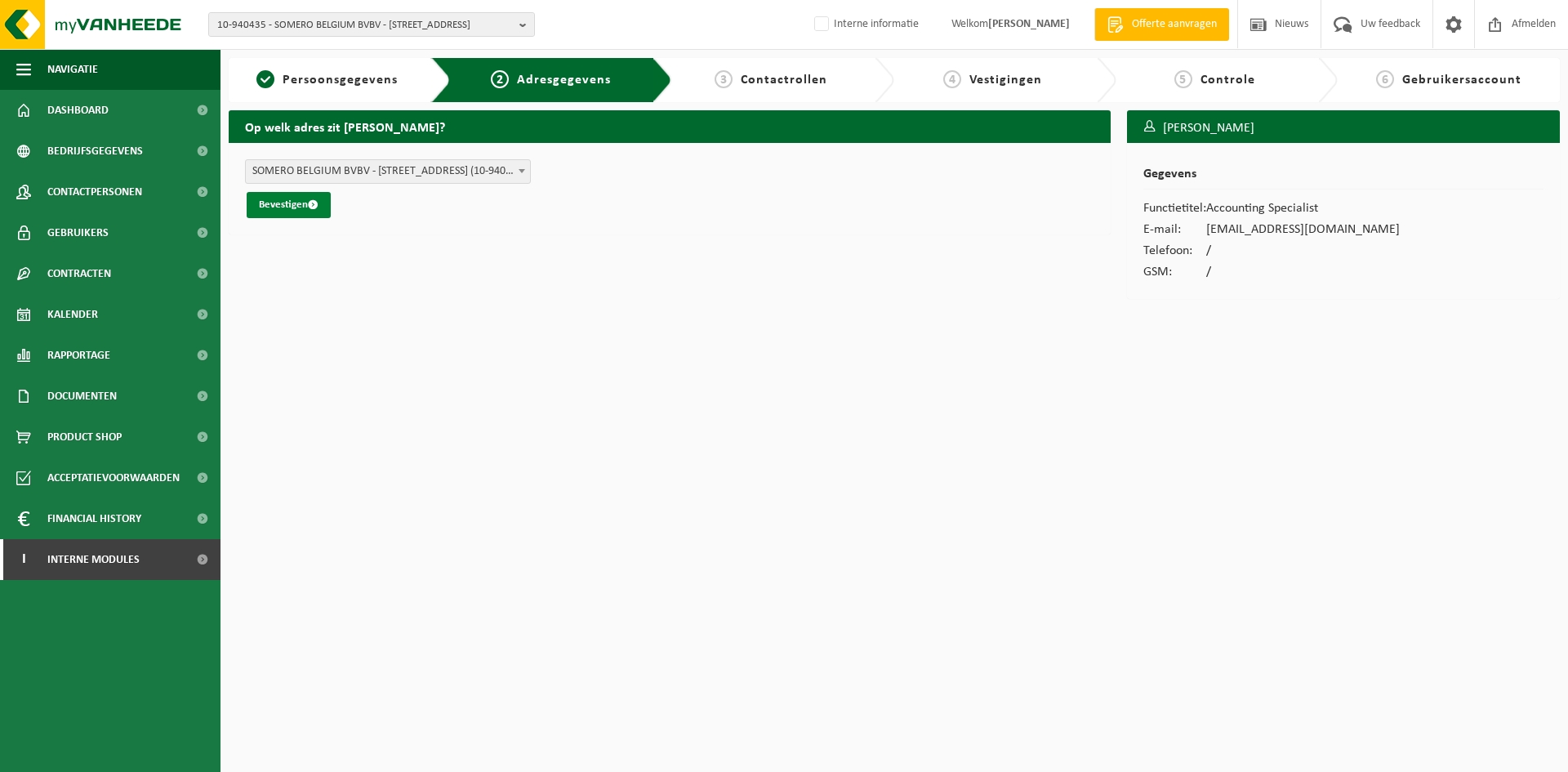
click at [298, 206] on button "Bevestigen" at bounding box center [288, 205] width 84 height 27
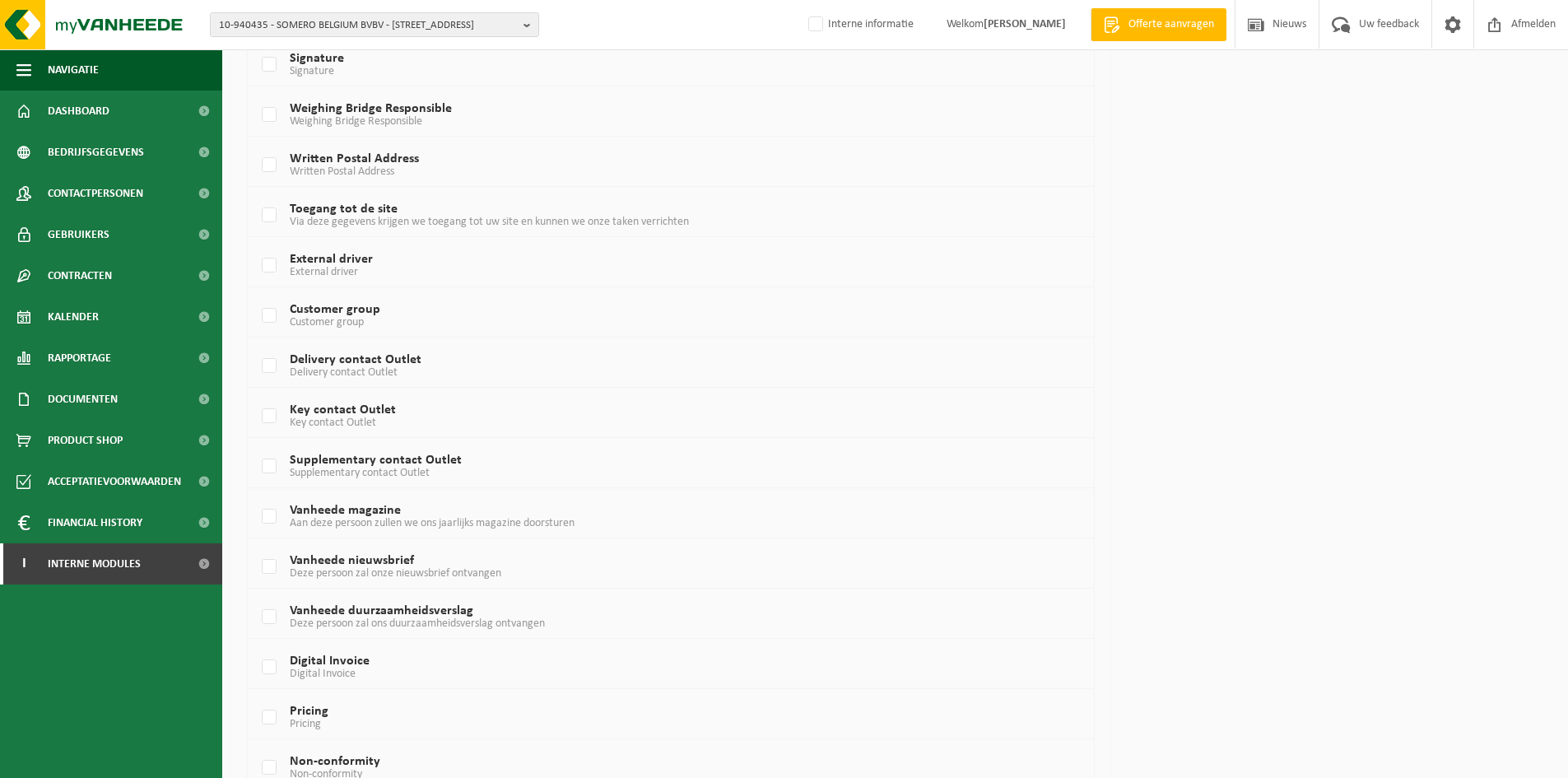
scroll to position [857, 0]
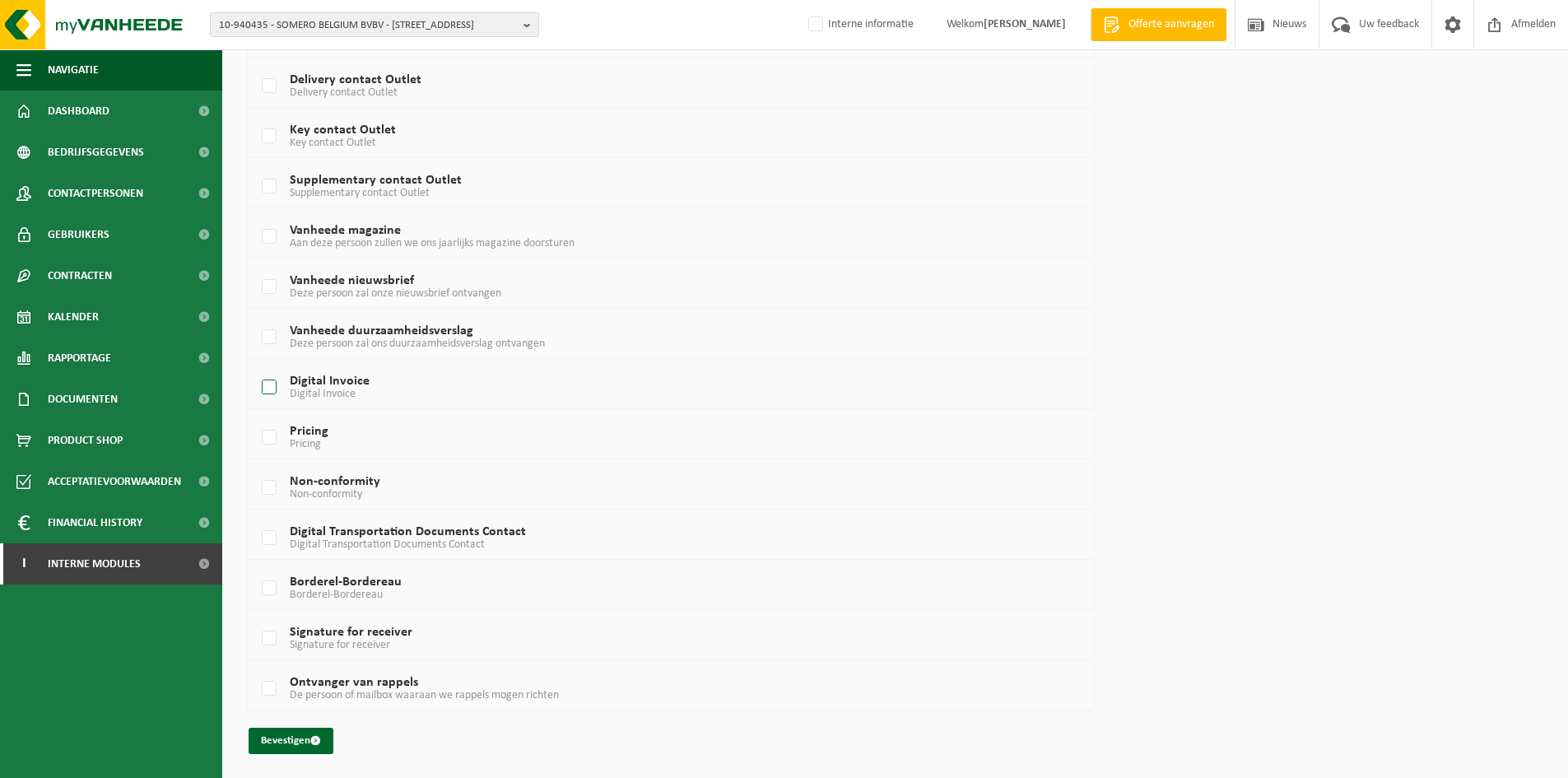
click at [289, 380] on label "Digital Invoice Digital Invoice" at bounding box center [635, 387] width 754 height 25
click at [256, 367] on input "Digital Invoice Digital Invoice" at bounding box center [255, 367] width 1 height 1
checkbox input "true"
click at [297, 698] on span "De persoon of mailbox waaraan we rappels mogen richten" at bounding box center [424, 695] width 269 height 12
click at [256, 668] on input "Ontvanger van rappels De persoon of mailbox waaraan we rappels mogen richten" at bounding box center [255, 668] width 1 height 1
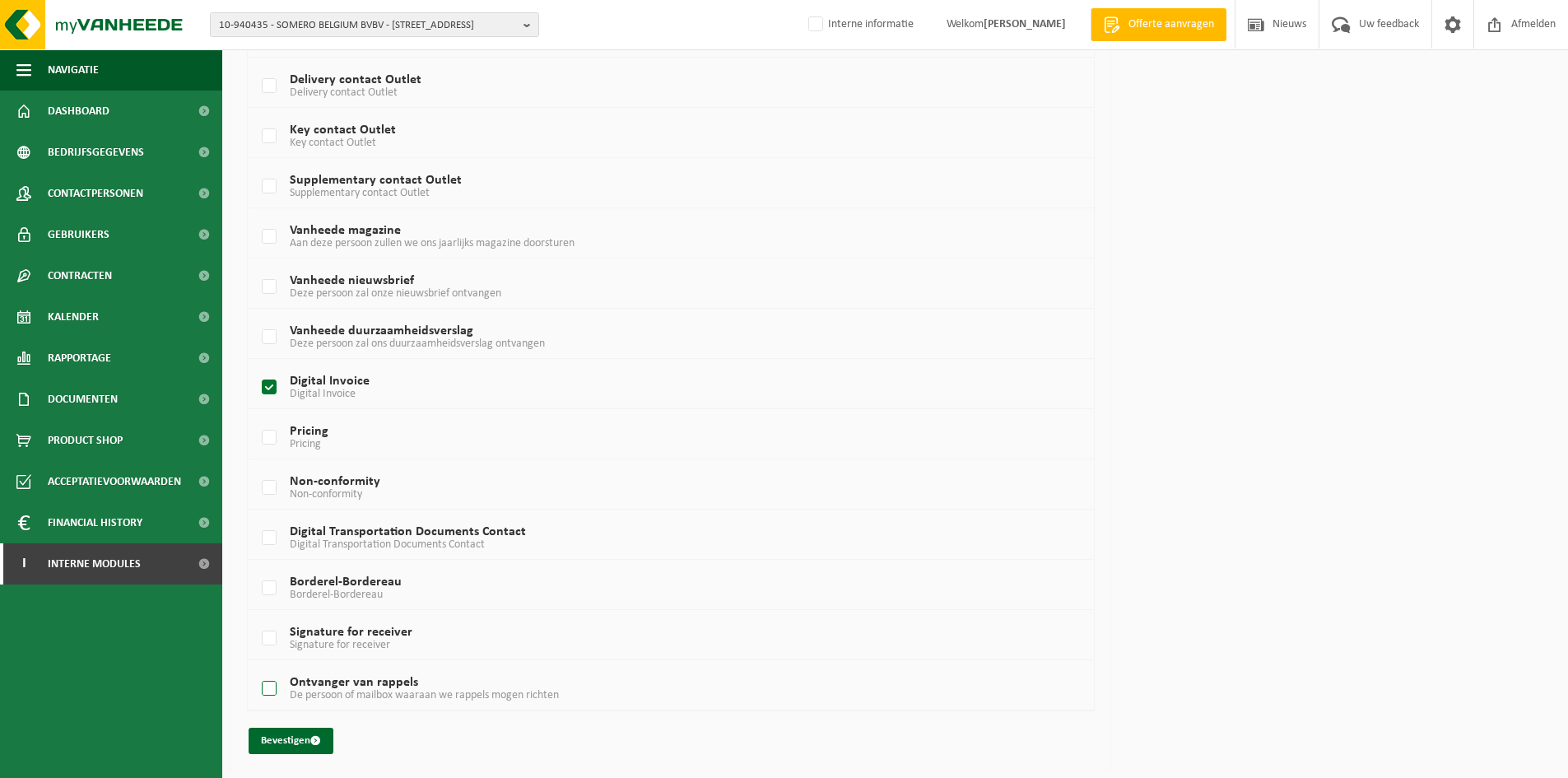
checkbox input "true"
click at [268, 583] on label "Borderel-Bordereau Borderel-Bordereau" at bounding box center [635, 588] width 754 height 25
click at [256, 568] on input "Borderel-Bordereau Borderel-Bordereau" at bounding box center [255, 568] width 1 height 1
checkbox input "true"
click at [265, 482] on label "Non-conformity Non-conformity" at bounding box center [635, 488] width 754 height 25
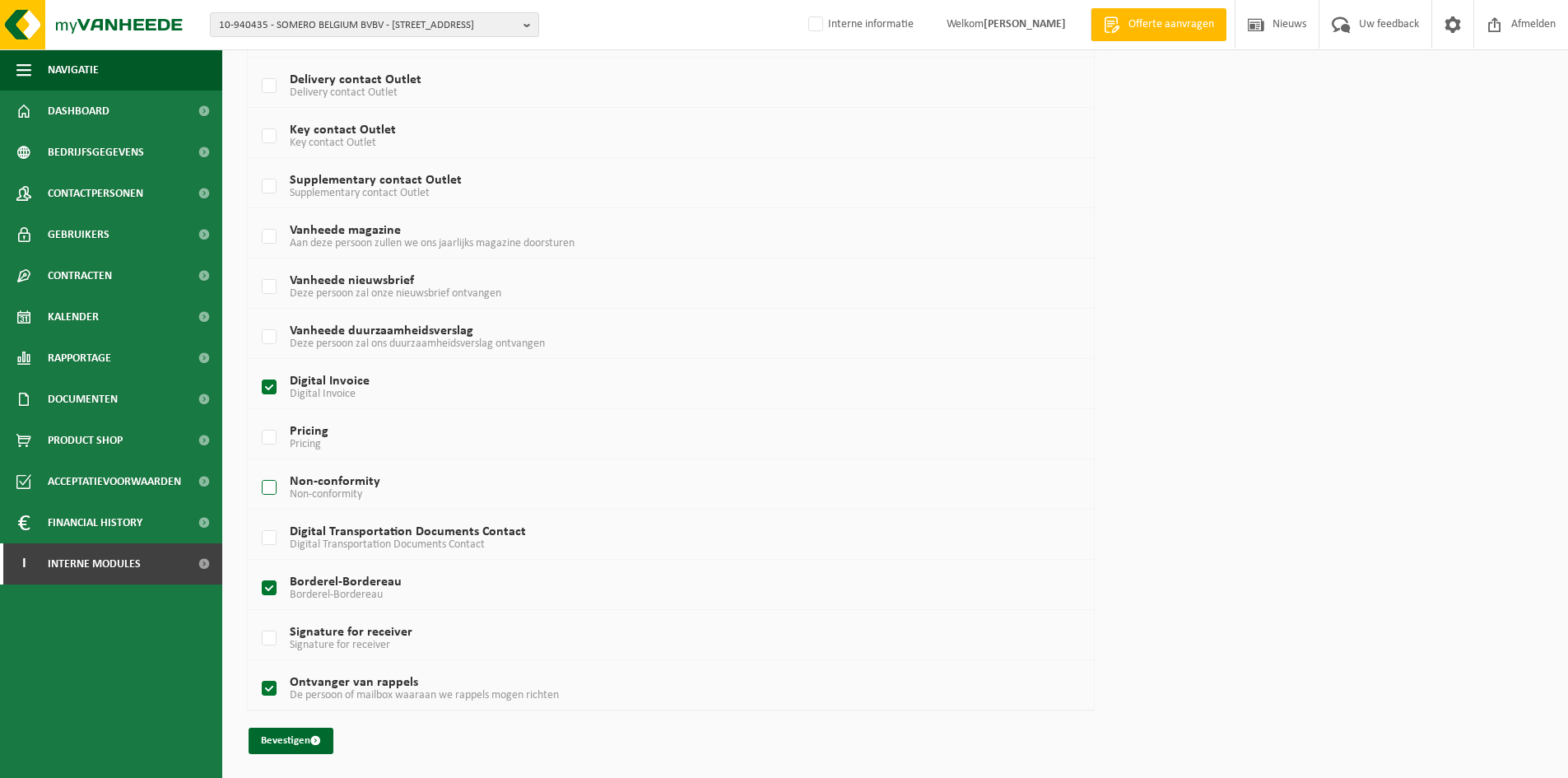
click at [256, 467] on input "Non-conformity Non-conformity" at bounding box center [255, 467] width 1 height 1
checkbox input "true"
click at [315, 738] on span "submit" at bounding box center [315, 741] width 10 height 10
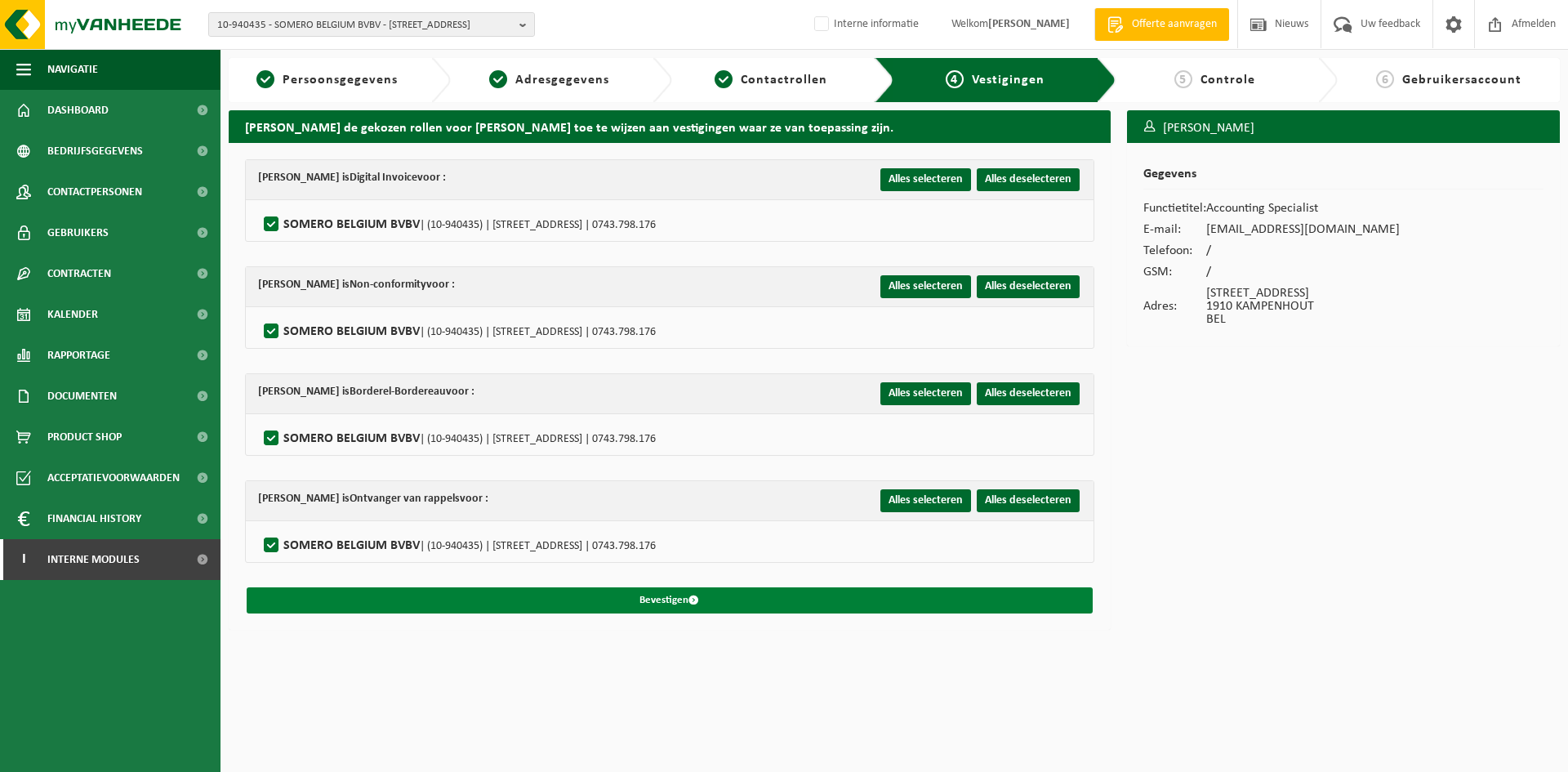
click at [620, 594] on button "Bevestigen" at bounding box center [669, 600] width 846 height 27
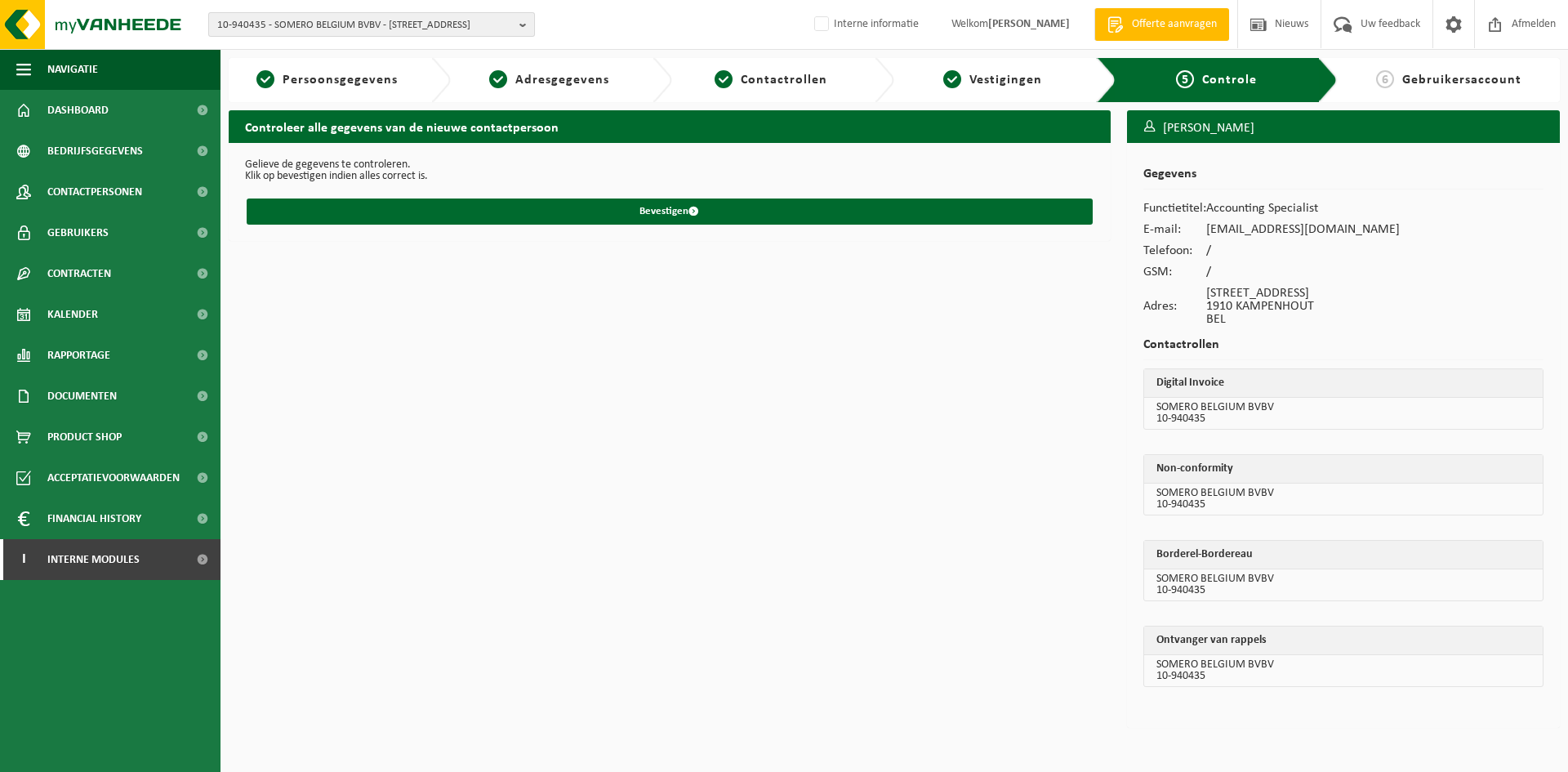
click at [316, 32] on span "10-940435 - SOMERO BELGIUM BVBV - [STREET_ADDRESS]" at bounding box center [365, 25] width 296 height 25
click at [296, 45] on input "text" at bounding box center [371, 51] width 318 height 21
paste input "04-005610"
type input "04-005610"
click at [301, 81] on strong "04-005610 - [PERSON_NAME] BV - [STREET_ADDRESS]" at bounding box center [344, 74] width 254 height 14
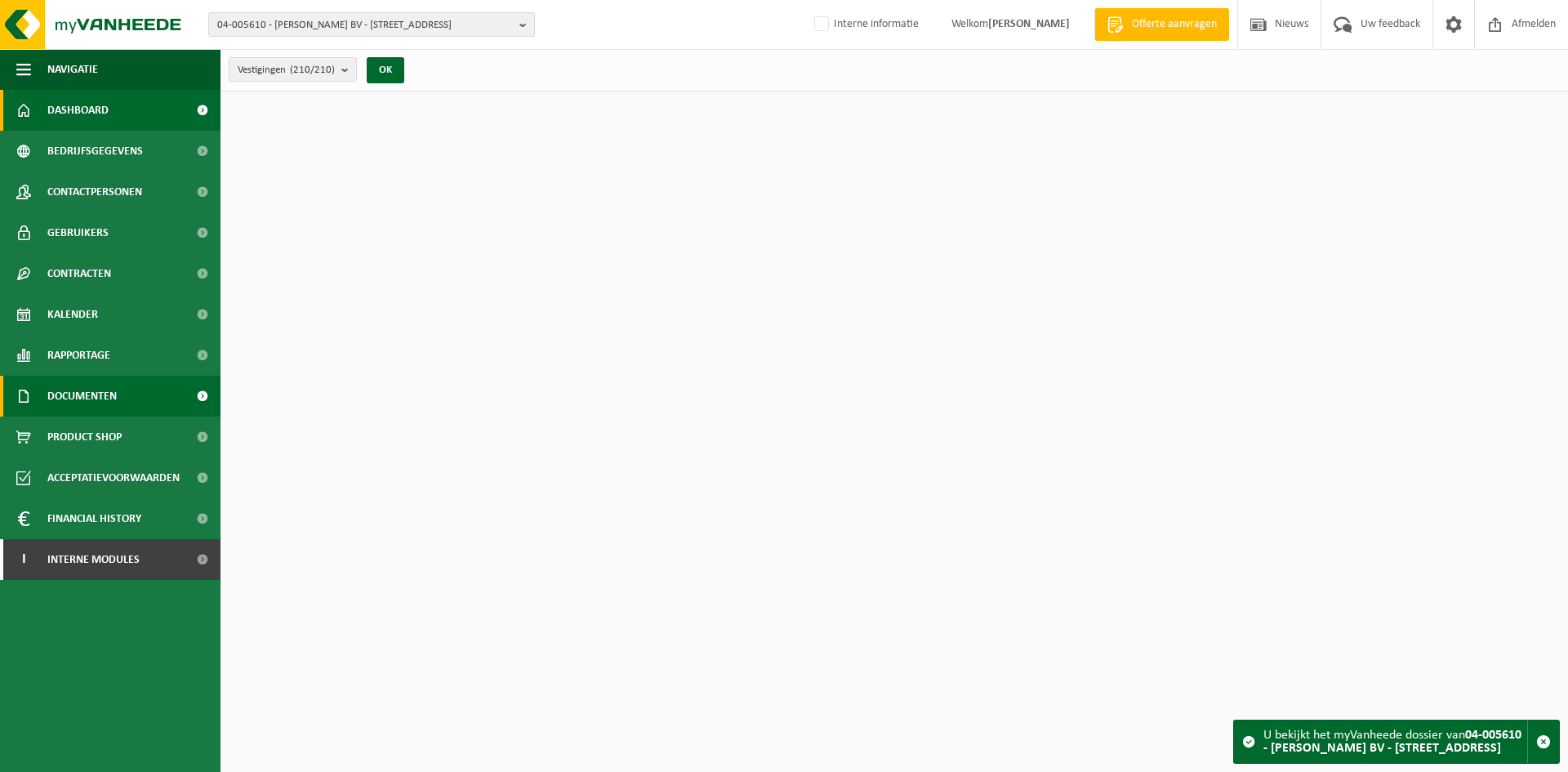
click at [98, 398] on span "Documenten" at bounding box center [81, 396] width 69 height 41
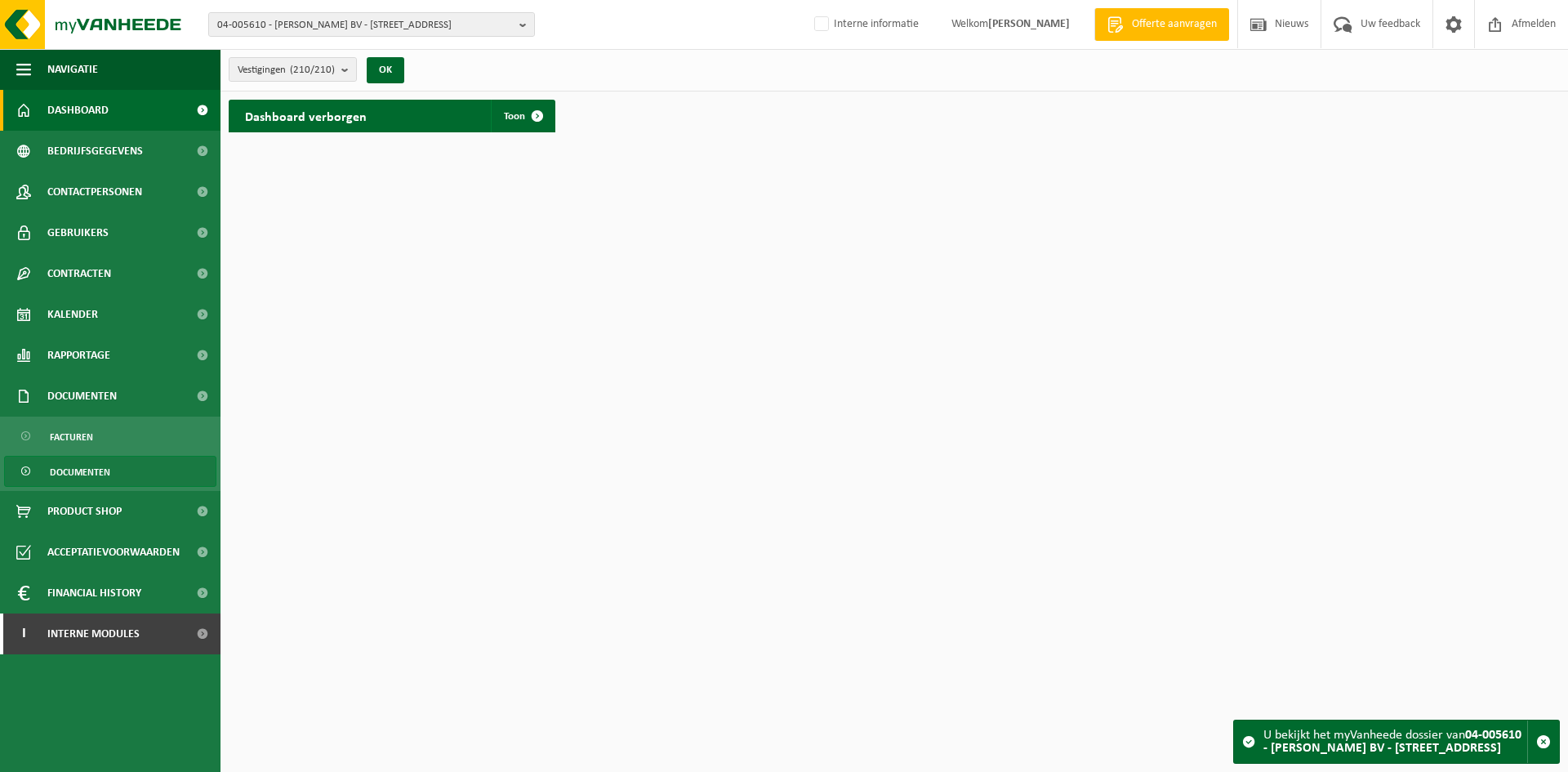
click at [85, 469] on span "Documenten" at bounding box center [80, 472] width 61 height 31
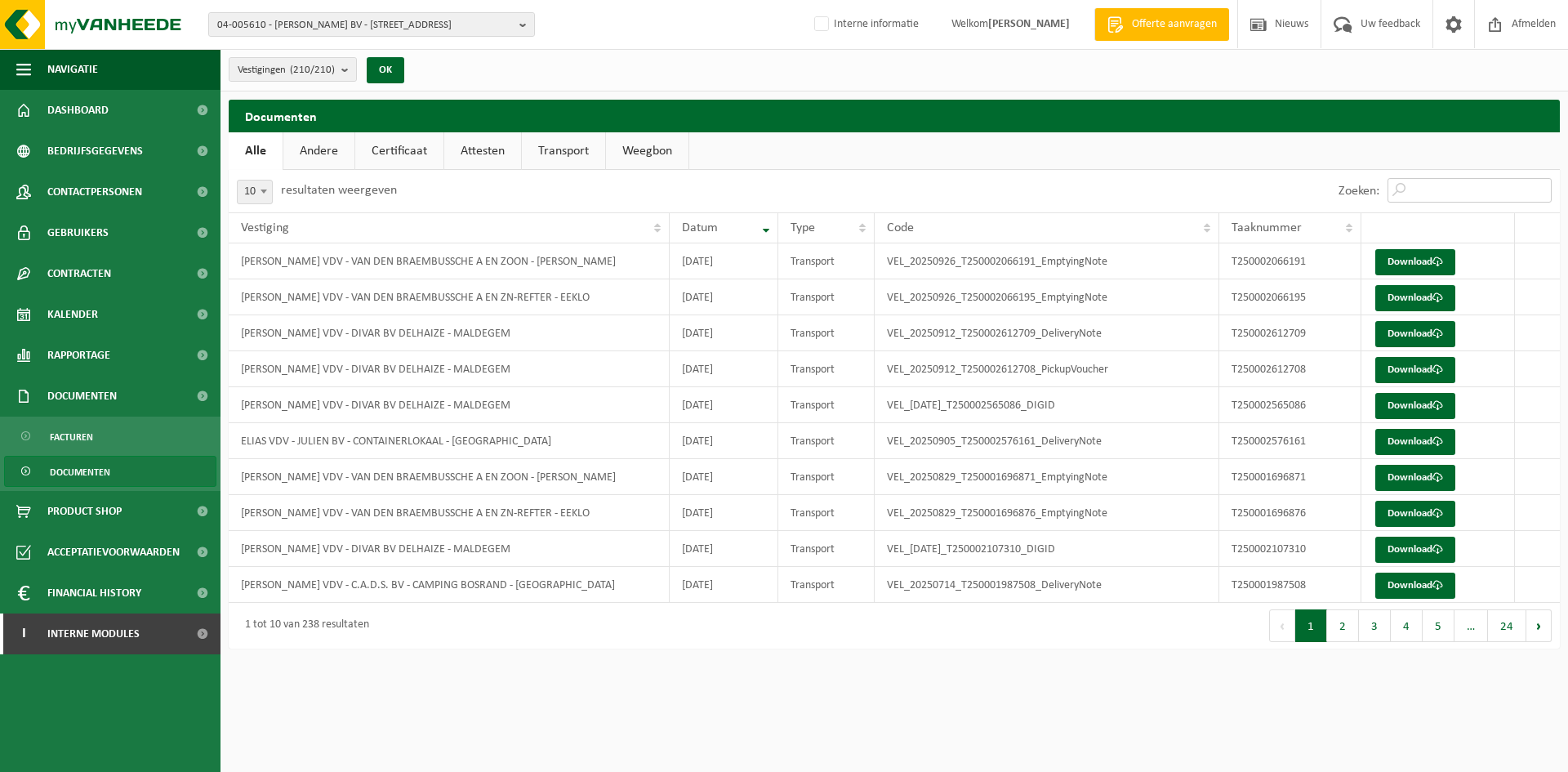
click at [1467, 190] on input "Zoeken:" at bounding box center [1470, 190] width 164 height 25
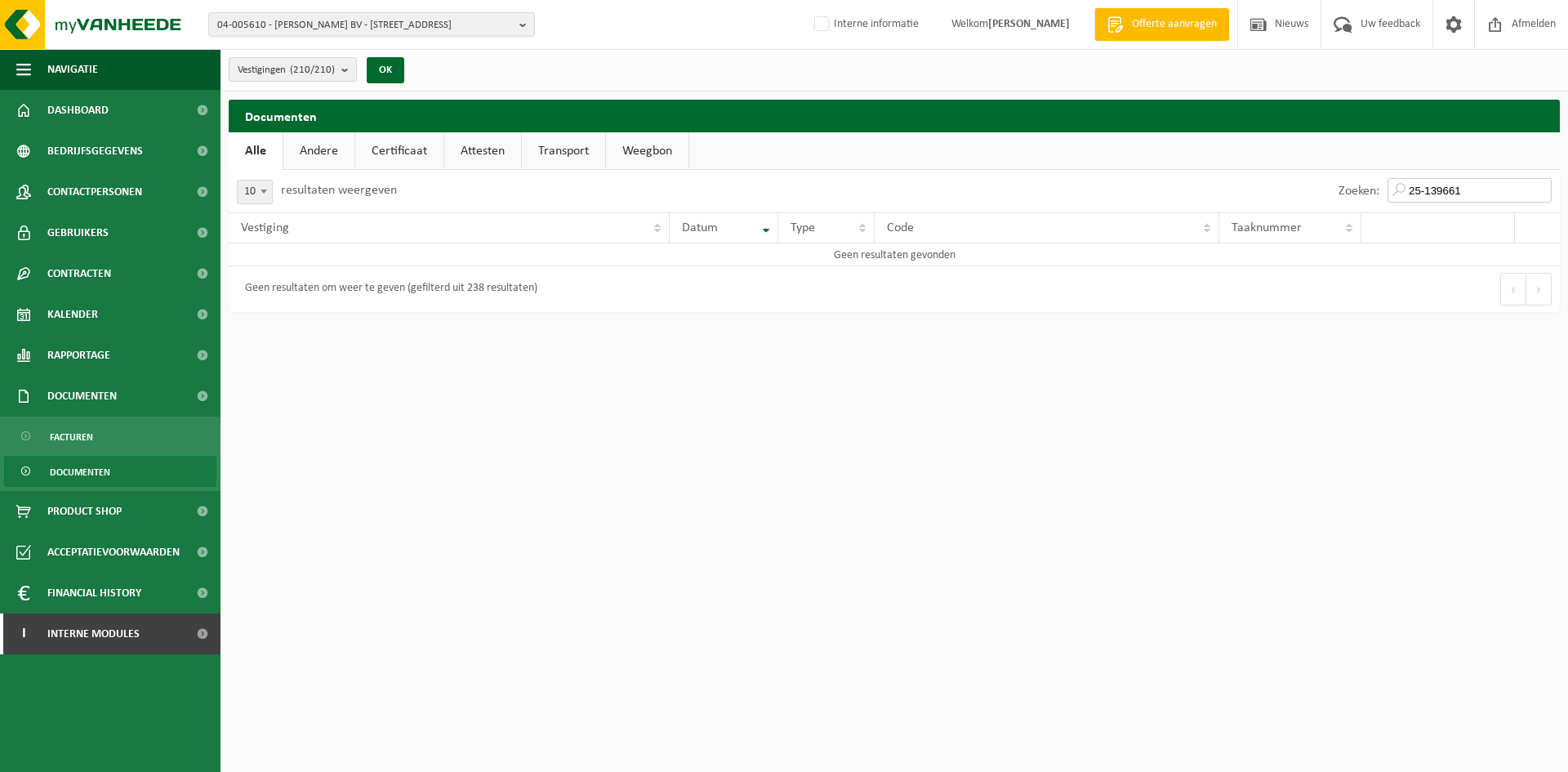
click at [1406, 190] on input "25-139661" at bounding box center [1470, 190] width 164 height 25
type input "VF25-139661"
click at [129, 439] on link "Facturen" at bounding box center [110, 436] width 212 height 31
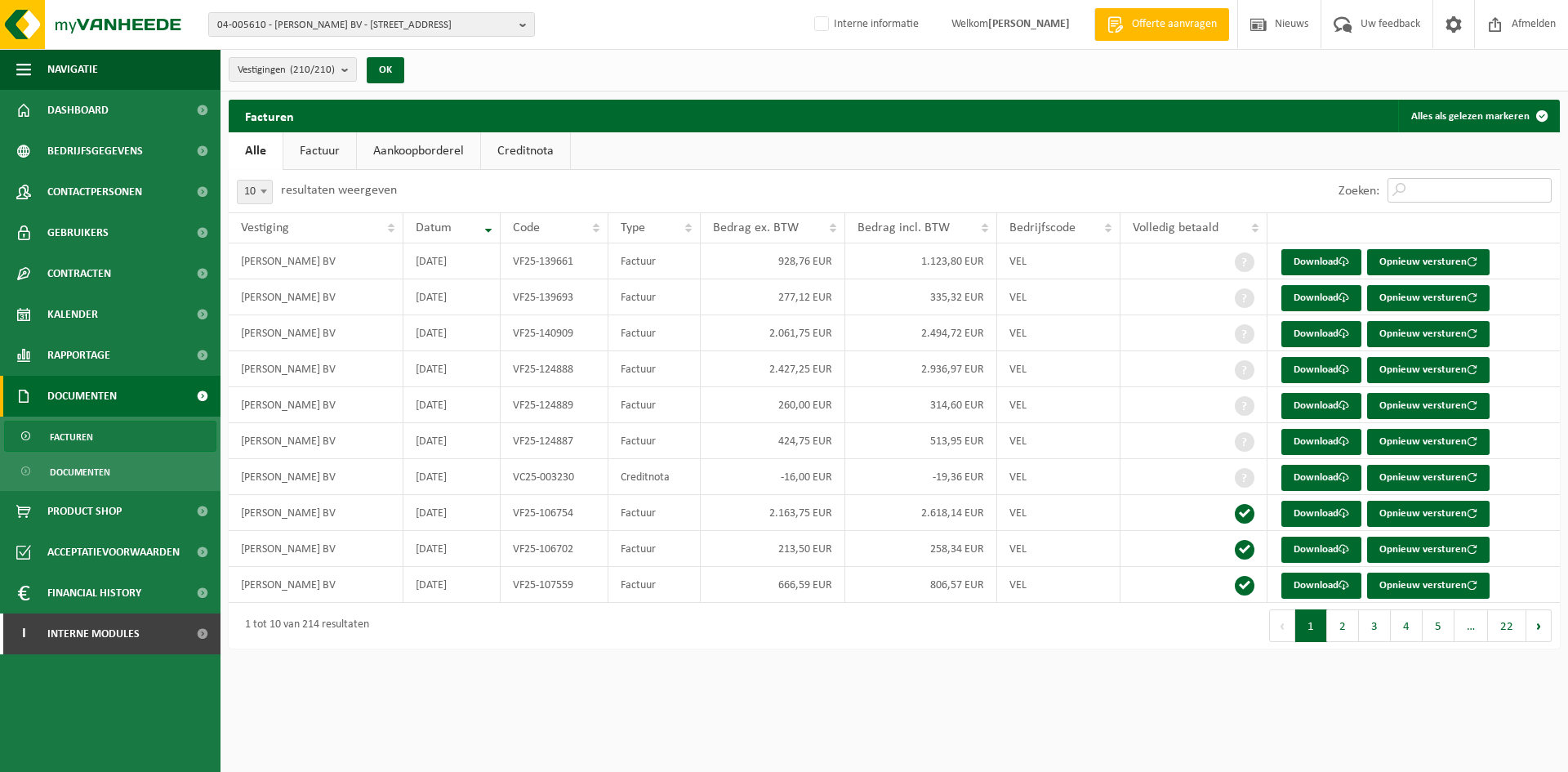
drag, startPoint x: 0, startPoint y: 0, endPoint x: 1469, endPoint y: 199, distance: 1482.4
click at [1469, 199] on input "Zoeken:" at bounding box center [1470, 190] width 164 height 25
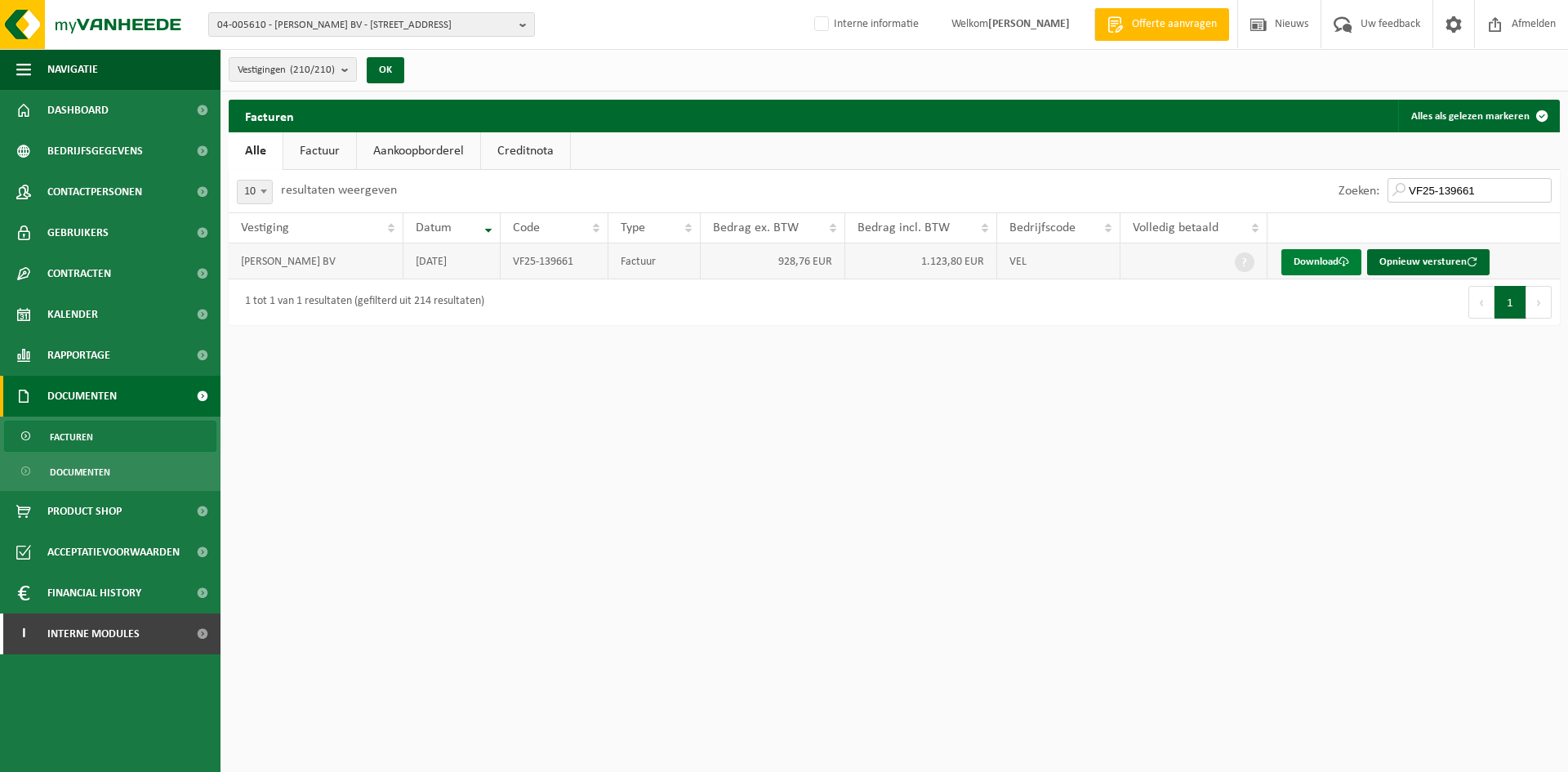
type input "VF25-139661"
click at [1302, 261] on link "Download" at bounding box center [1322, 262] width 80 height 27
click at [340, 28] on span "04-005610 - [PERSON_NAME] BV - [STREET_ADDRESS]" at bounding box center [365, 25] width 296 height 25
type input "de balsemboom"
drag, startPoint x: 476, startPoint y: 63, endPoint x: 459, endPoint y: 74, distance: 20.2
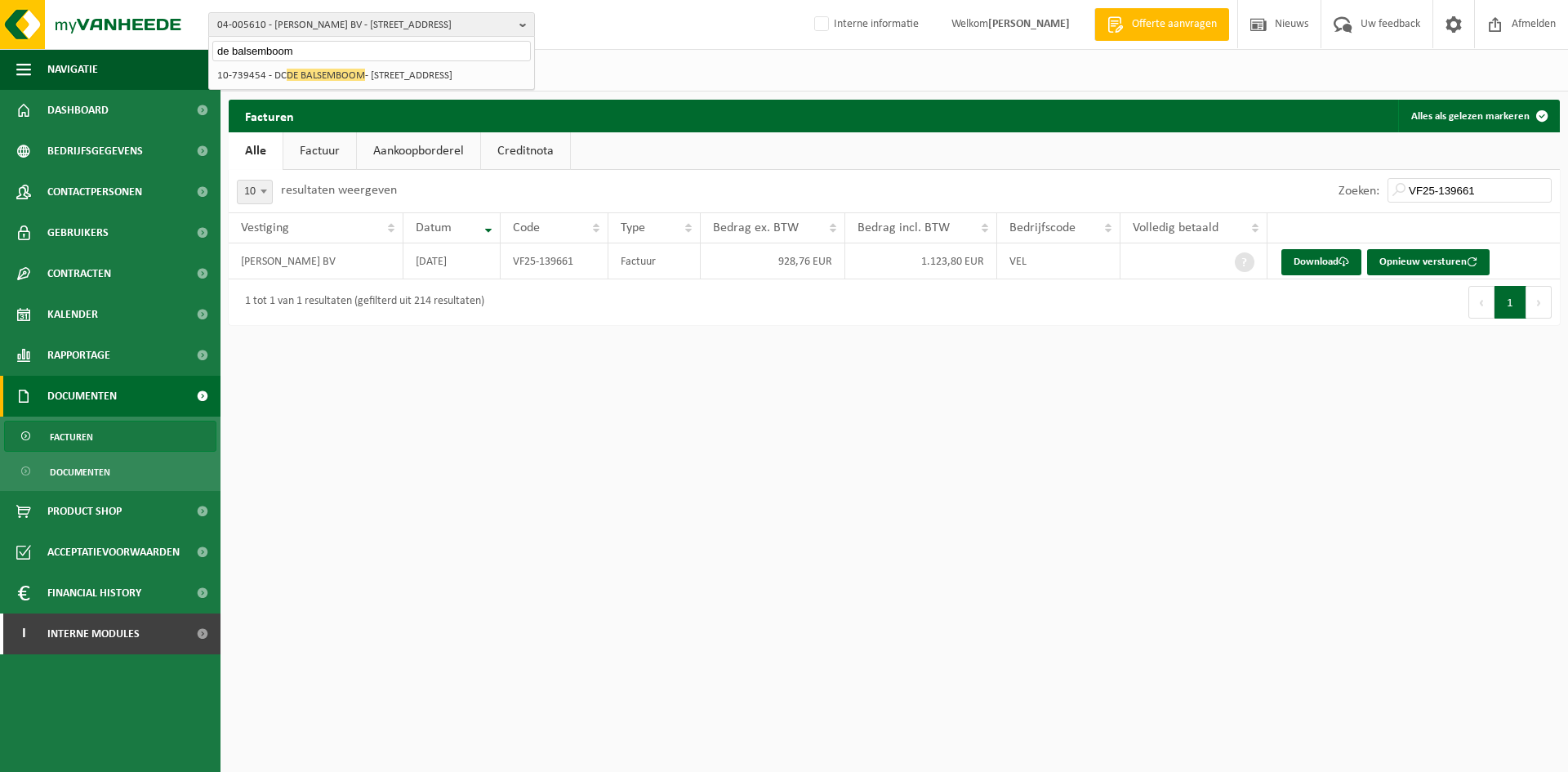
click at [476, 63] on div "04-005610 - [PERSON_NAME] BV - 9900 [GEOGRAPHIC_DATA], NIEUWENDORPE 53 10-96642…" at bounding box center [371, 76] width 325 height 27
click at [452, 79] on li "10-739454 - DC DE BALSEMBOOM - [STREET_ADDRESS]" at bounding box center [371, 75] width 318 height 21
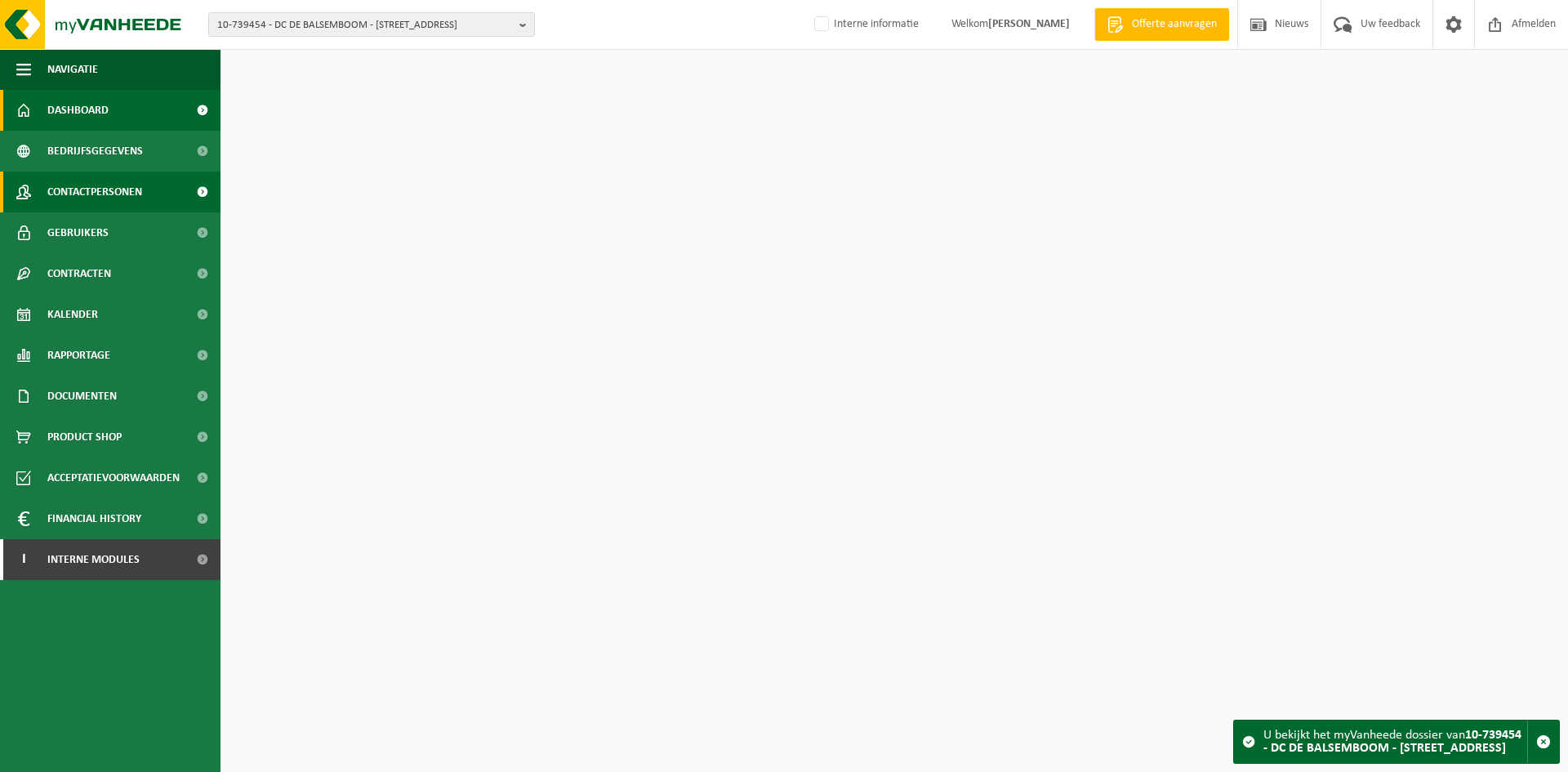
click at [141, 182] on span "Contactpersonen" at bounding box center [94, 193] width 95 height 41
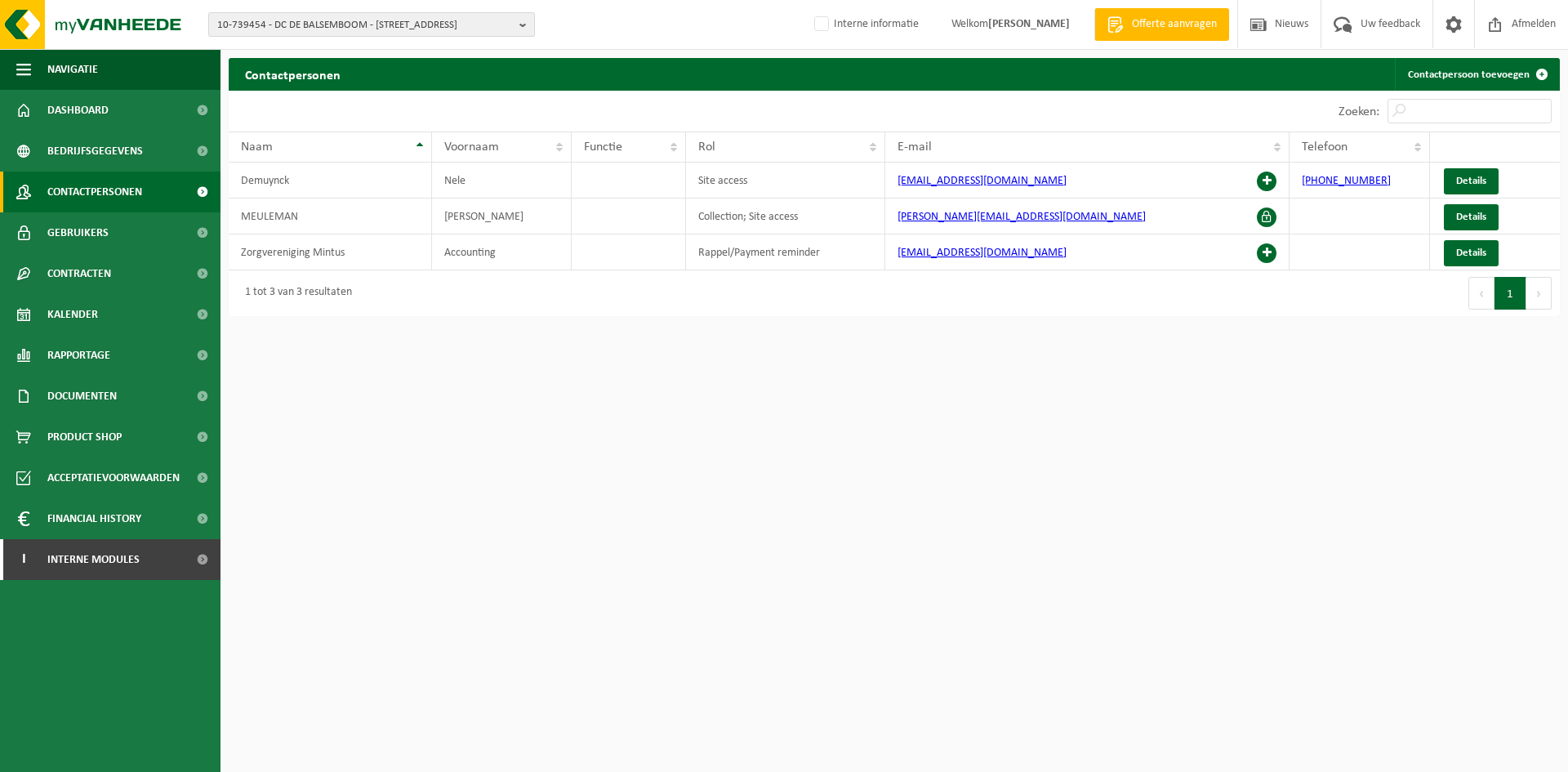
click at [433, 31] on span "10-739454 - DC DE BALSEMBOOM - [STREET_ADDRESS]" at bounding box center [365, 25] width 296 height 25
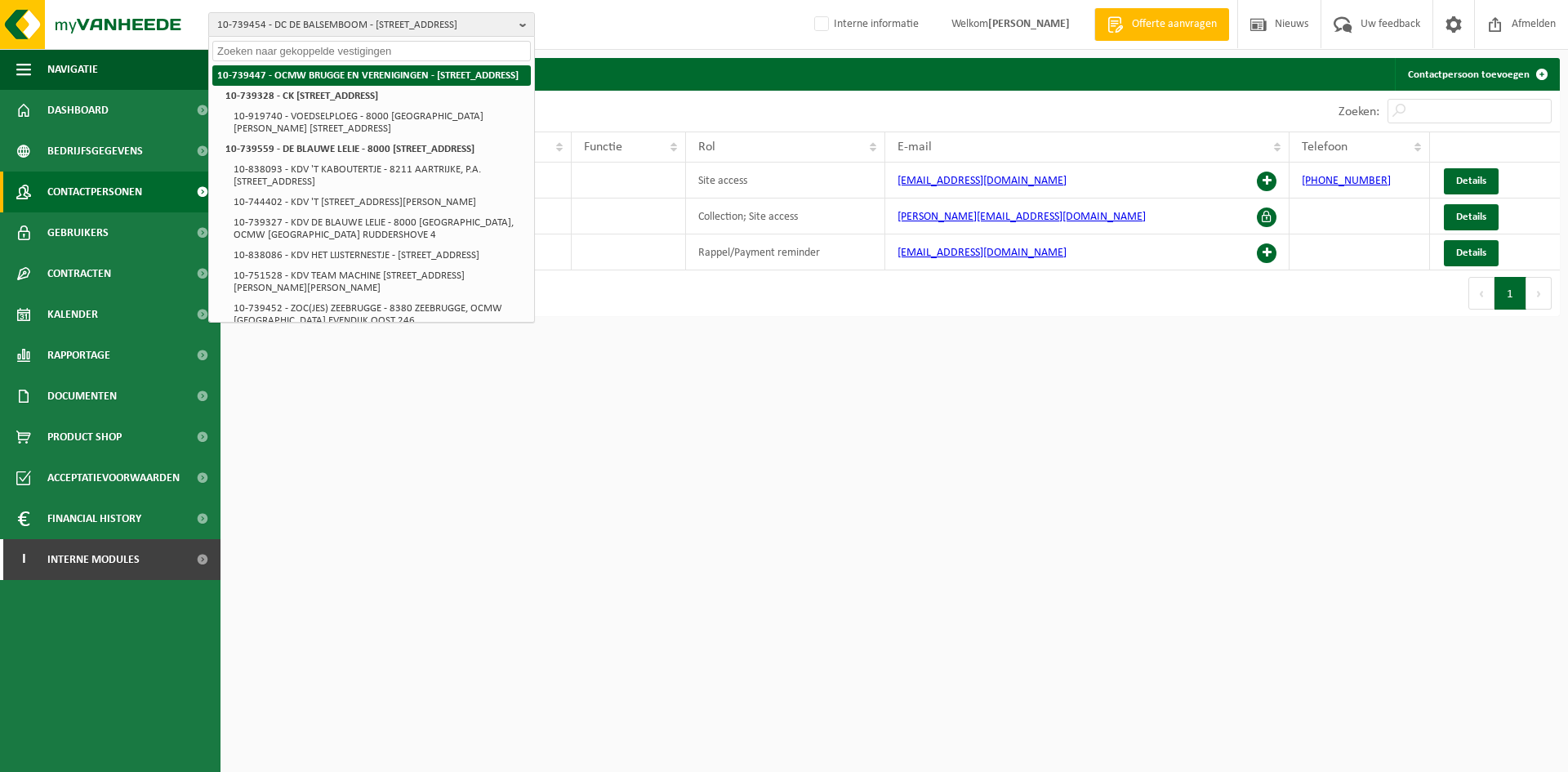
click at [393, 72] on strong "10-739447 - OCMW BRUGGE EN VERENIGINGEN - [STREET_ADDRESS]" at bounding box center [368, 75] width 301 height 10
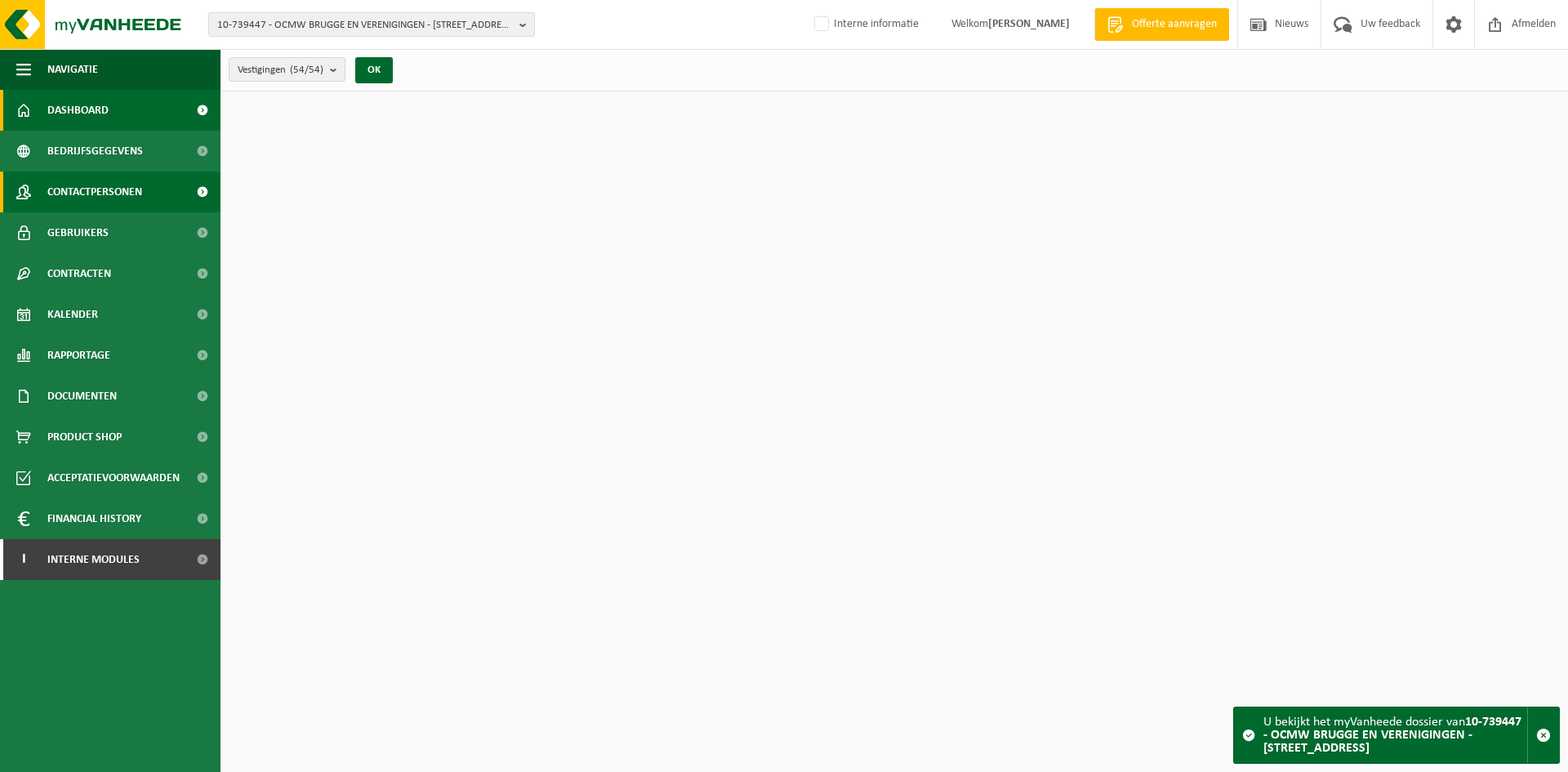
click at [103, 189] on span "Contactpersonen" at bounding box center [94, 193] width 95 height 41
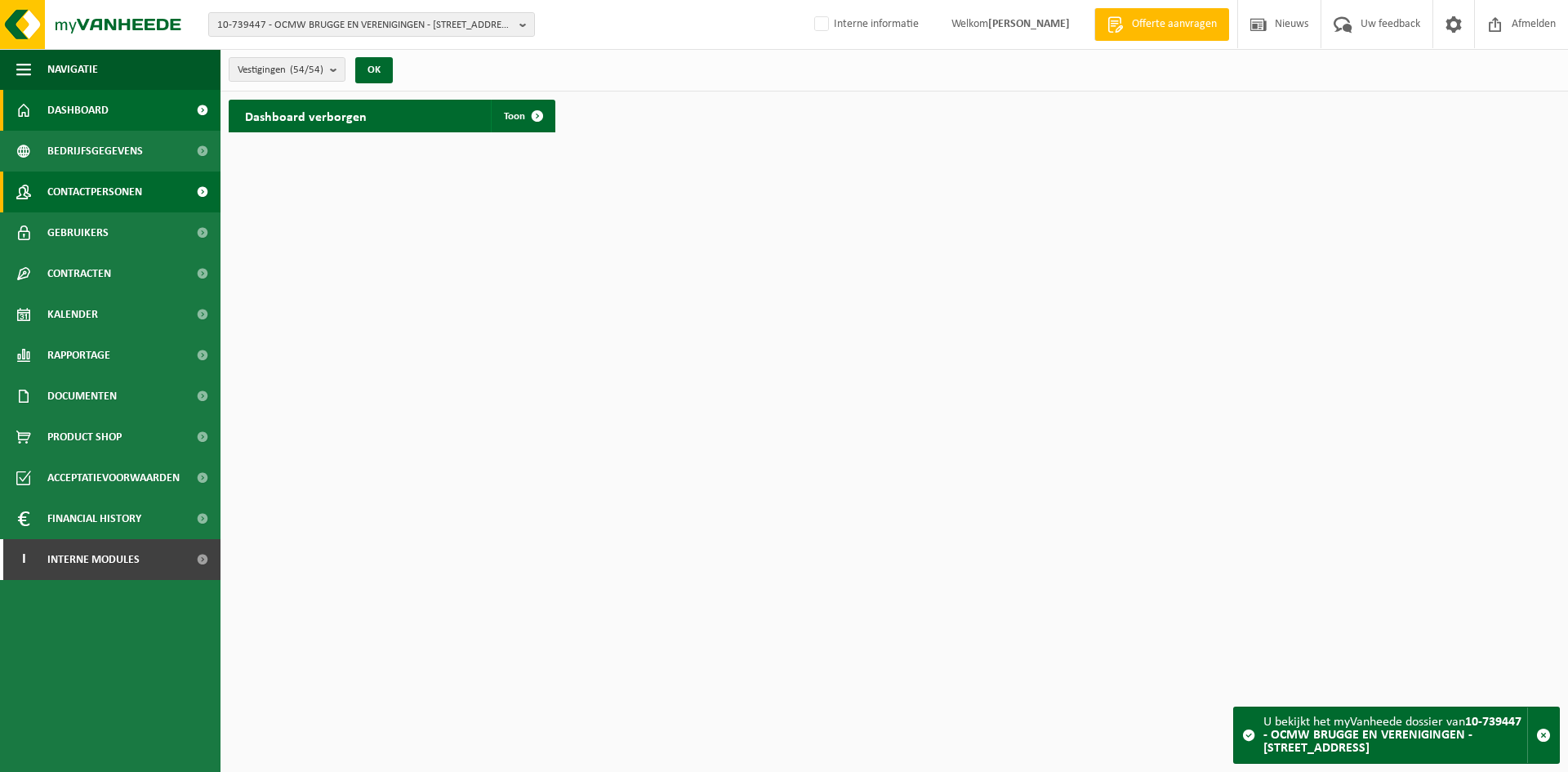
click at [127, 193] on span "Contactpersonen" at bounding box center [94, 193] width 95 height 41
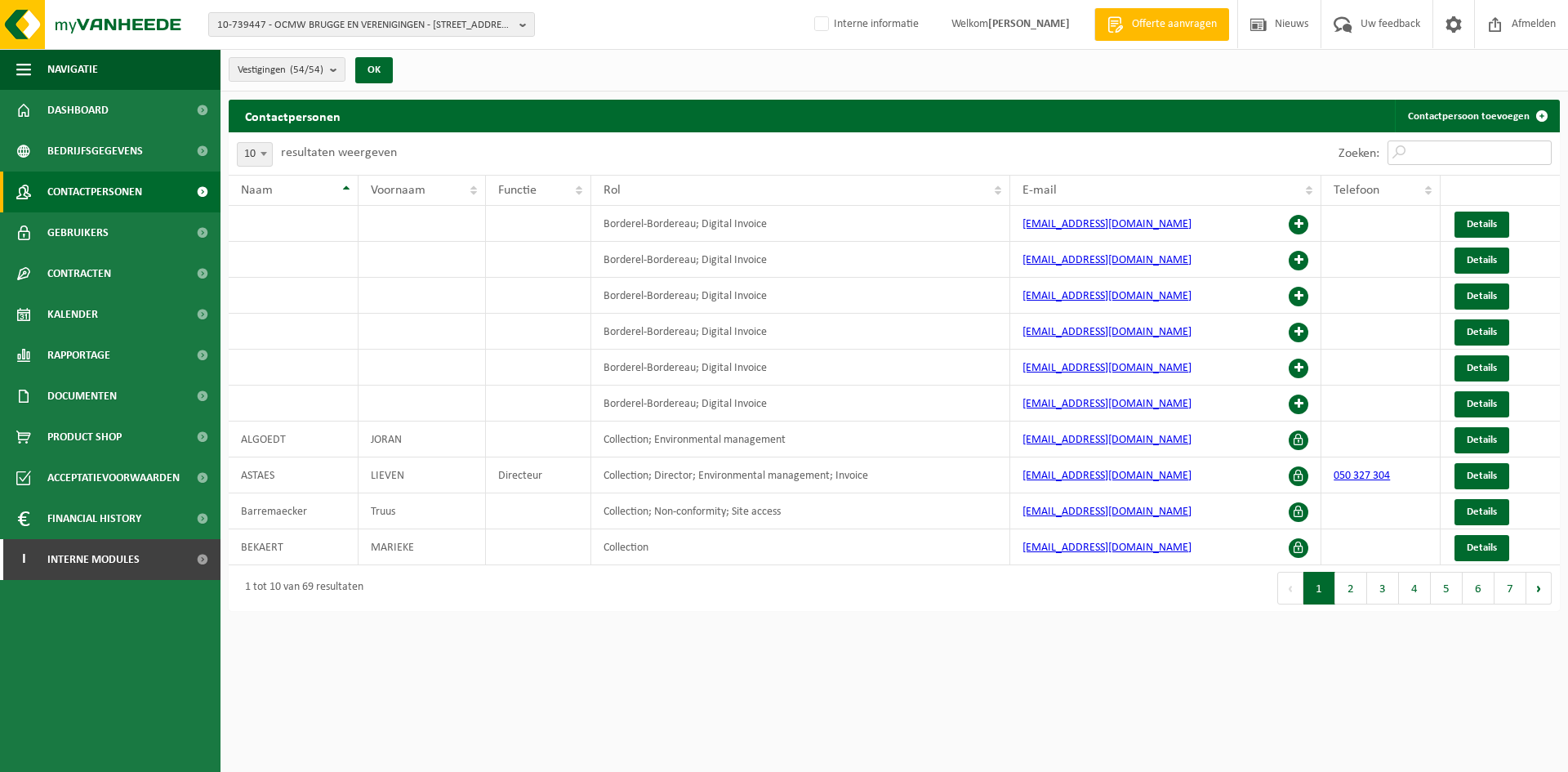
click at [1472, 153] on input "Zoeken:" at bounding box center [1470, 152] width 164 height 25
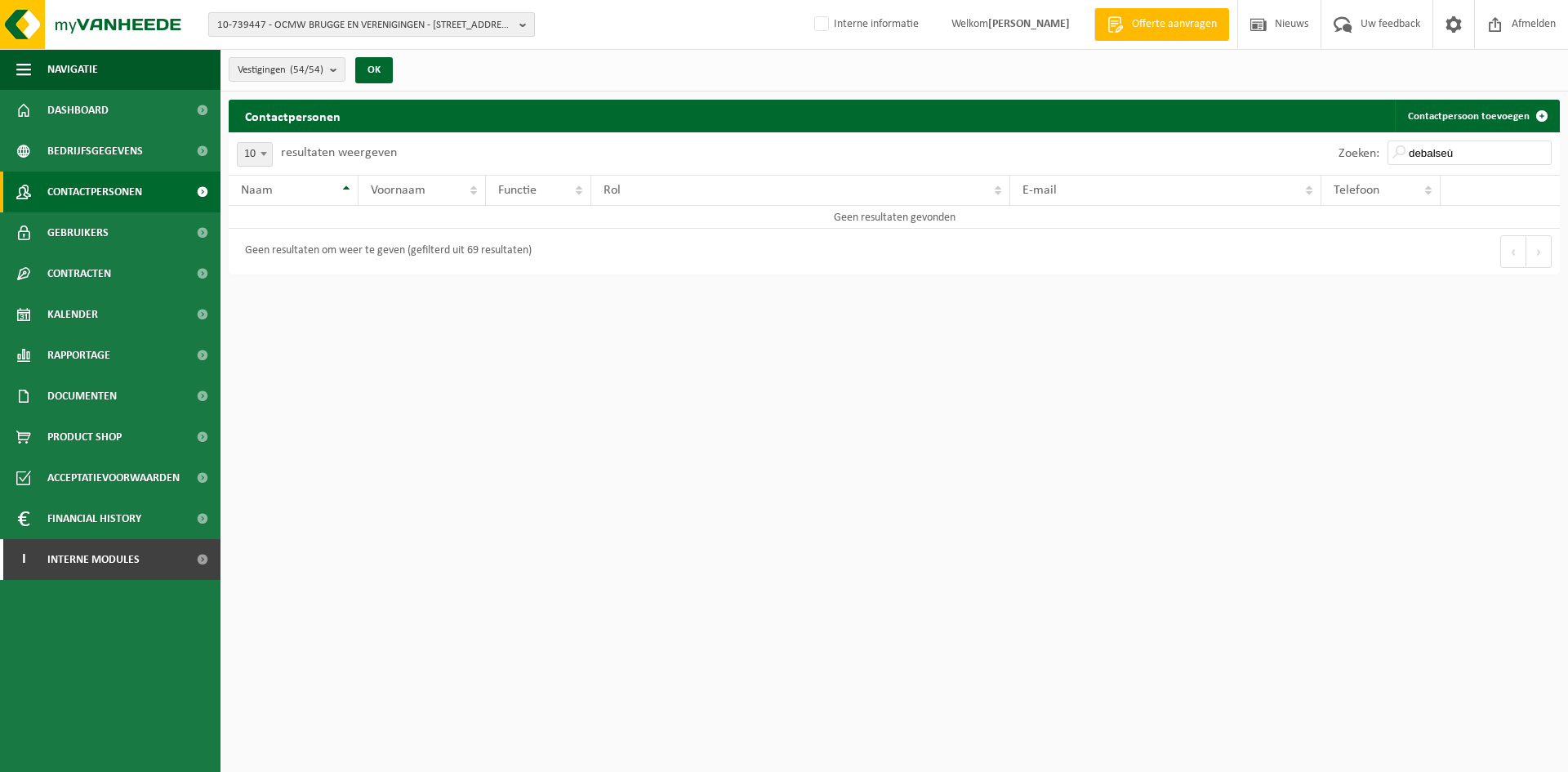
click at [333, 26] on span "10-739447 - OCMW BRUGGE EN VERENIGINGEN - 8000 BRUGGE, RUDDERSHOVE 4" at bounding box center [365, 25] width 296 height 25
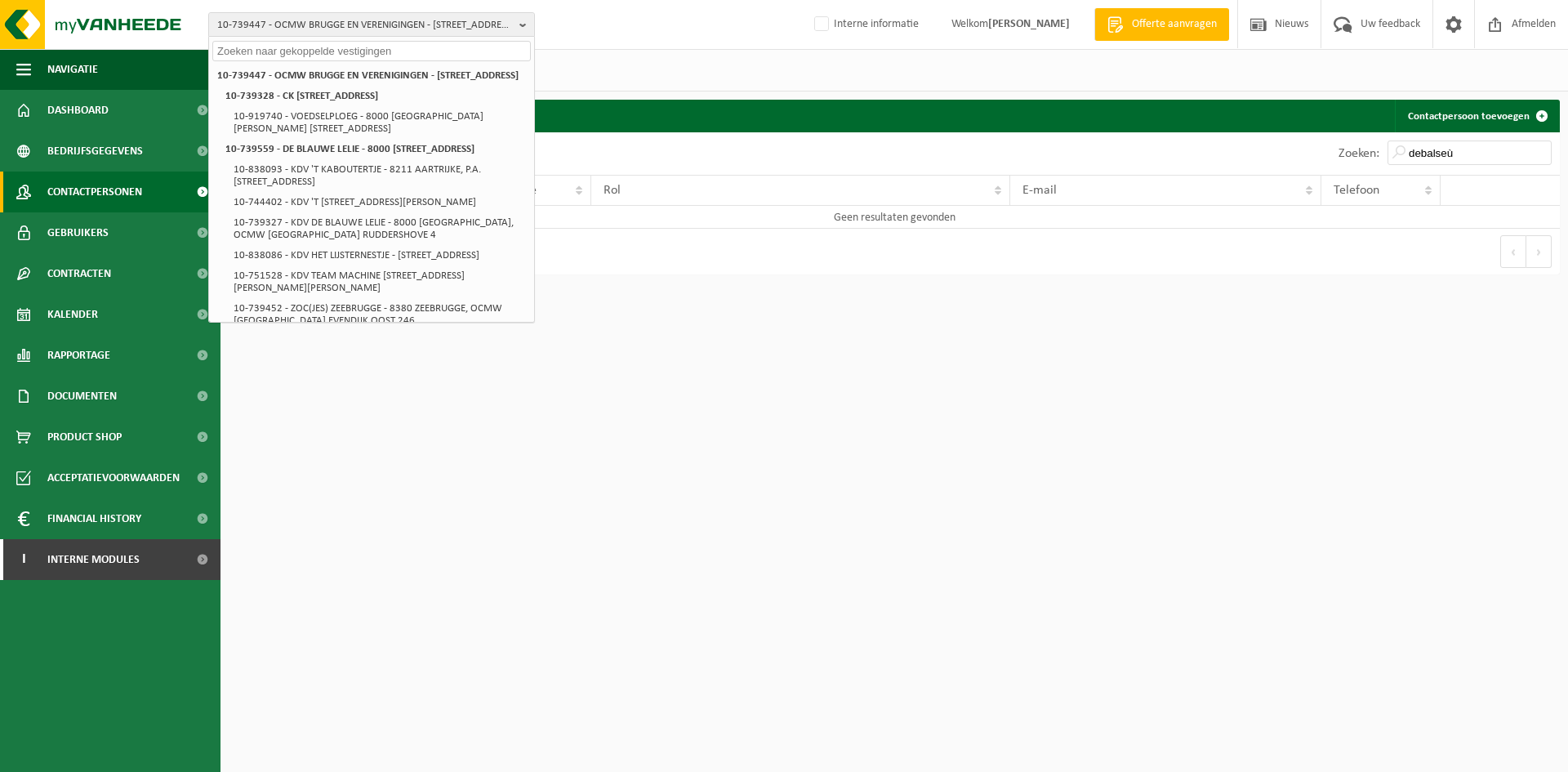
click at [826, 450] on html "10-739447 - OCMW BRUGGE EN VERENIGINGEN - 8000 BRUGGE, RUDDERSHOVE 4 10-739447 …" at bounding box center [784, 386] width 1568 height 772
click at [1481, 158] on input "debalseù" at bounding box center [1470, 152] width 164 height 25
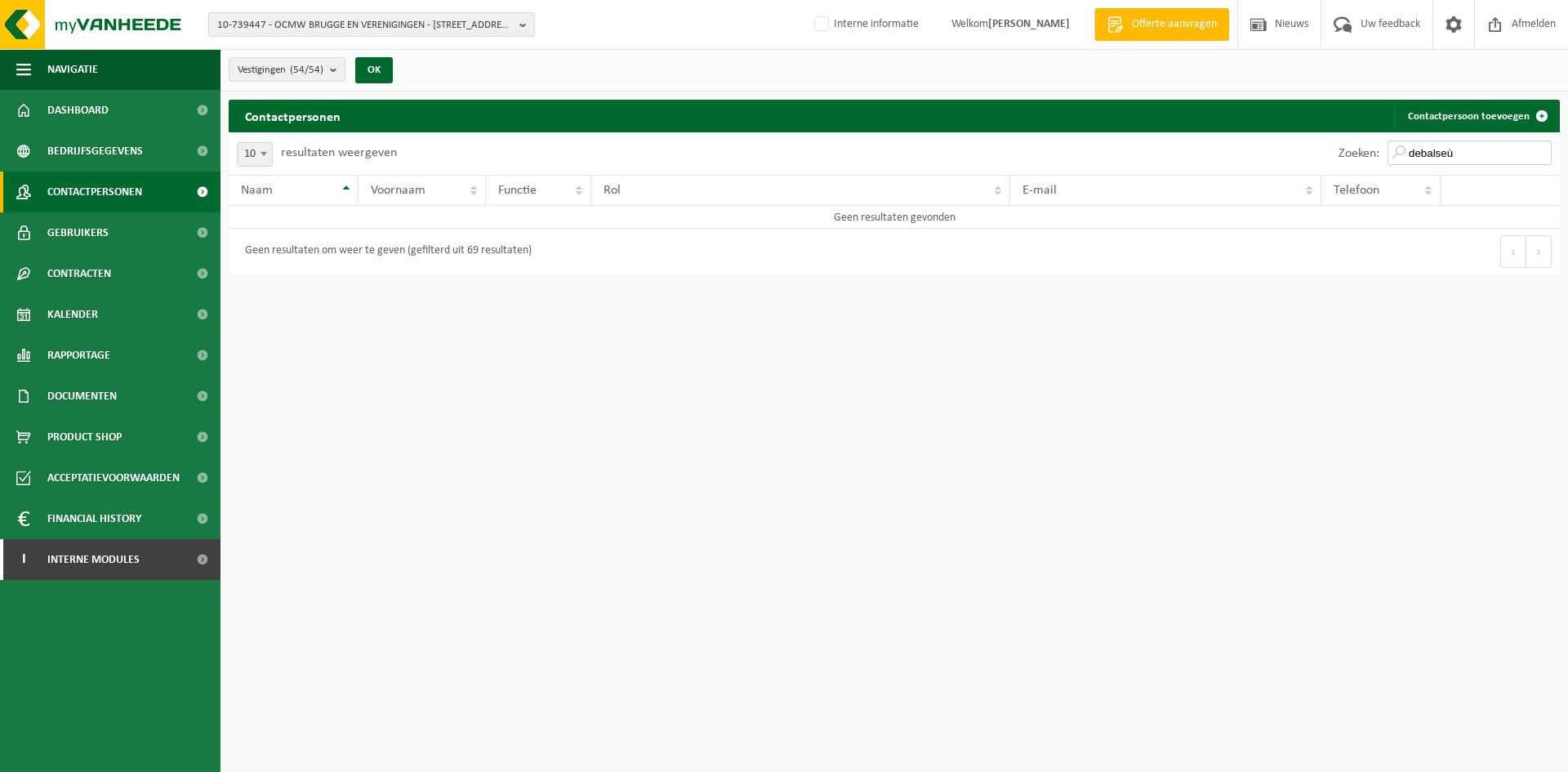
click at [1492, 149] on input "debalseù" at bounding box center [1470, 152] width 164 height 25
type input "d"
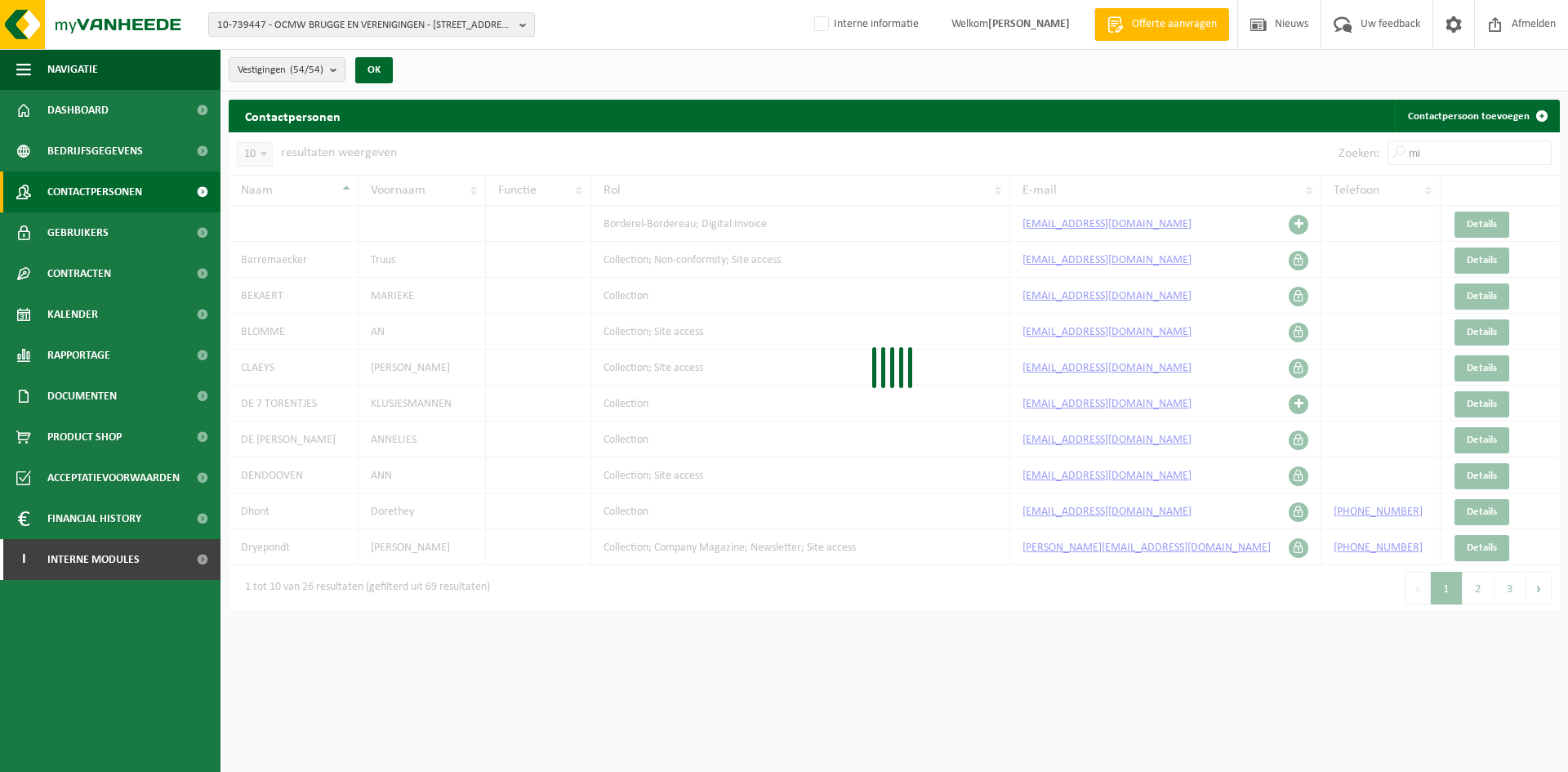
type input "m"
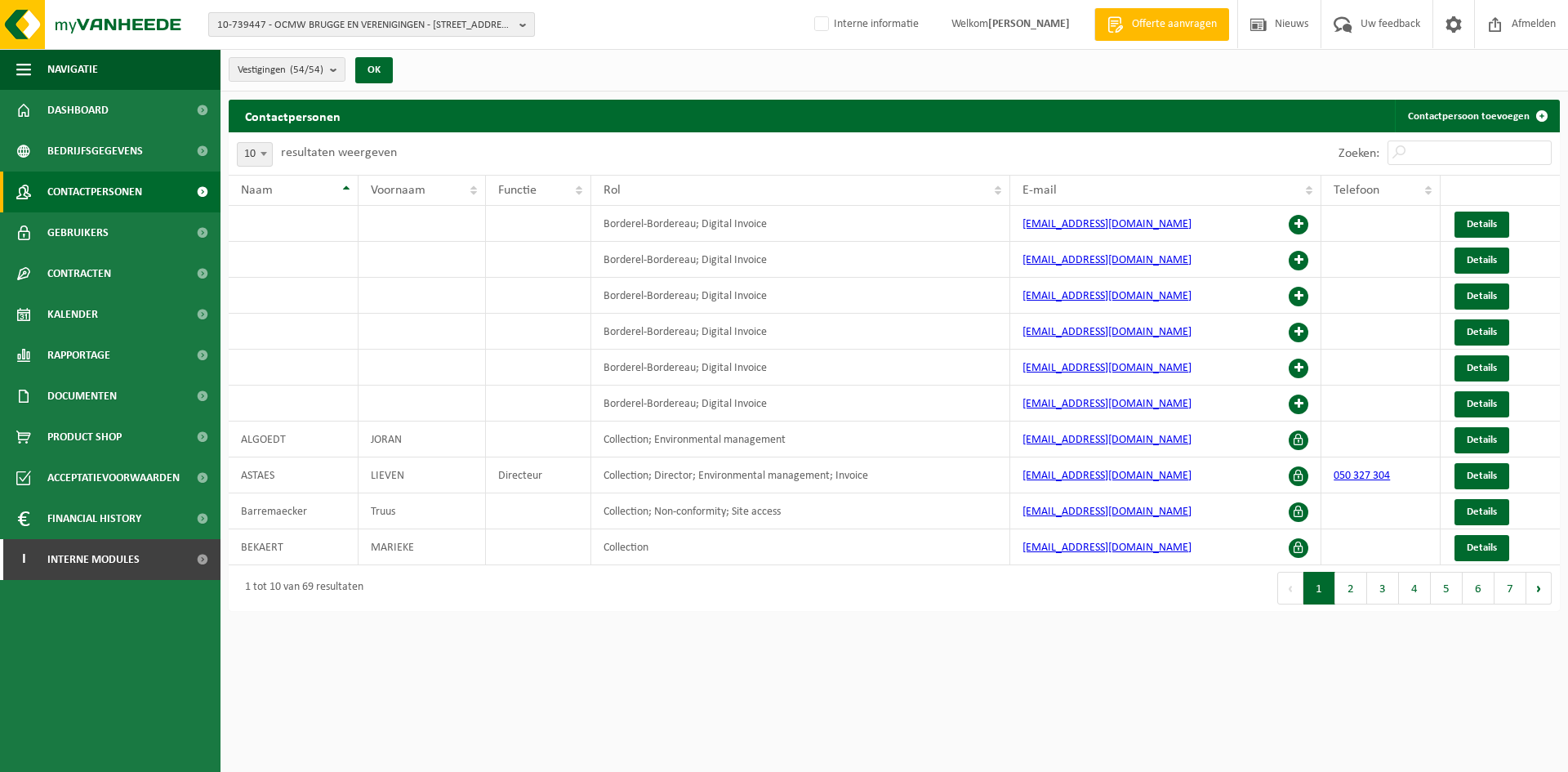
click at [377, 21] on span "10-739447 - OCMW BRUGGE EN VERENIGINGEN - 8000 BRUGGE, RUDDERSHOVE 4" at bounding box center [365, 25] width 296 height 25
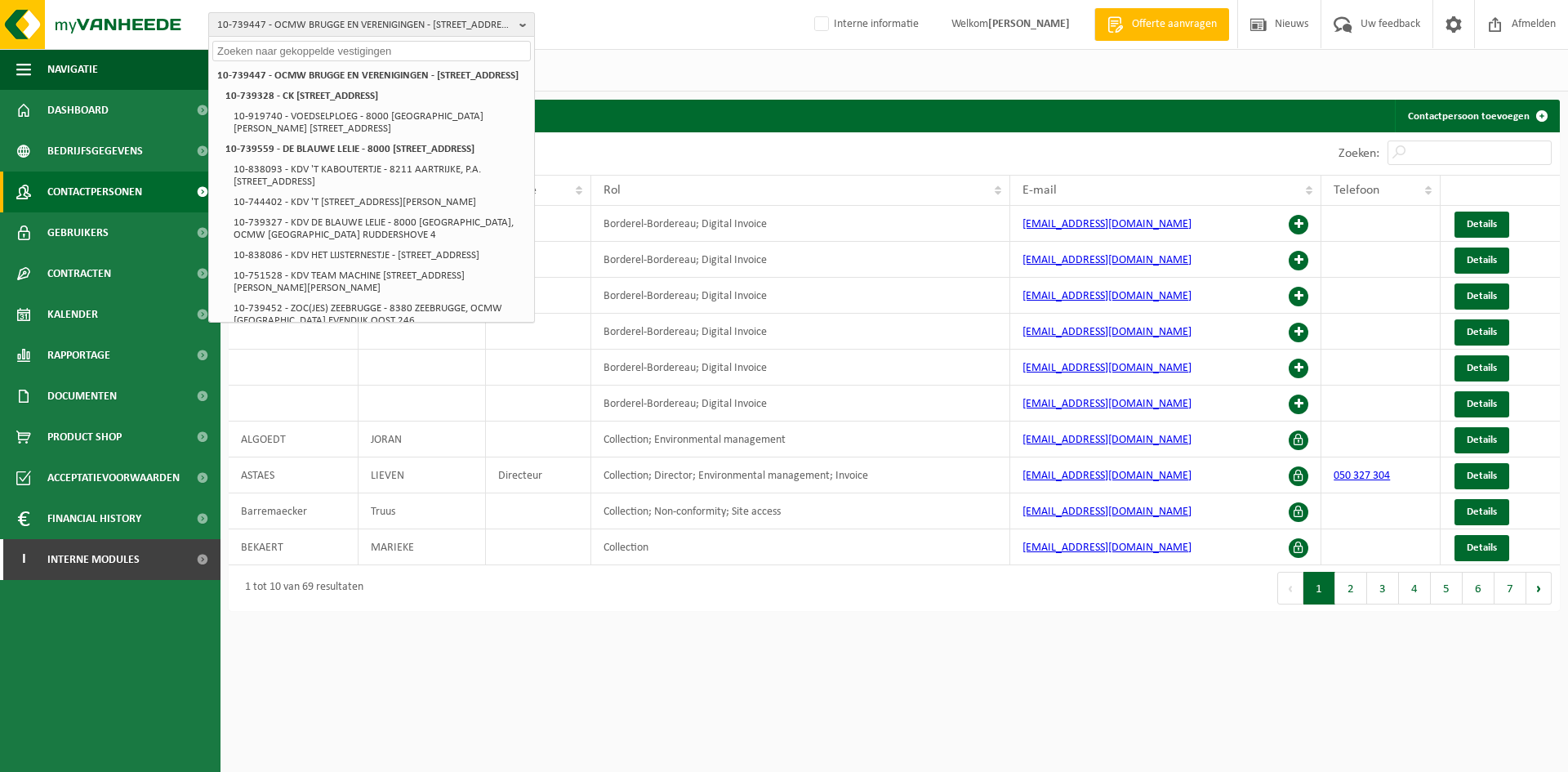
paste input "10-794636"
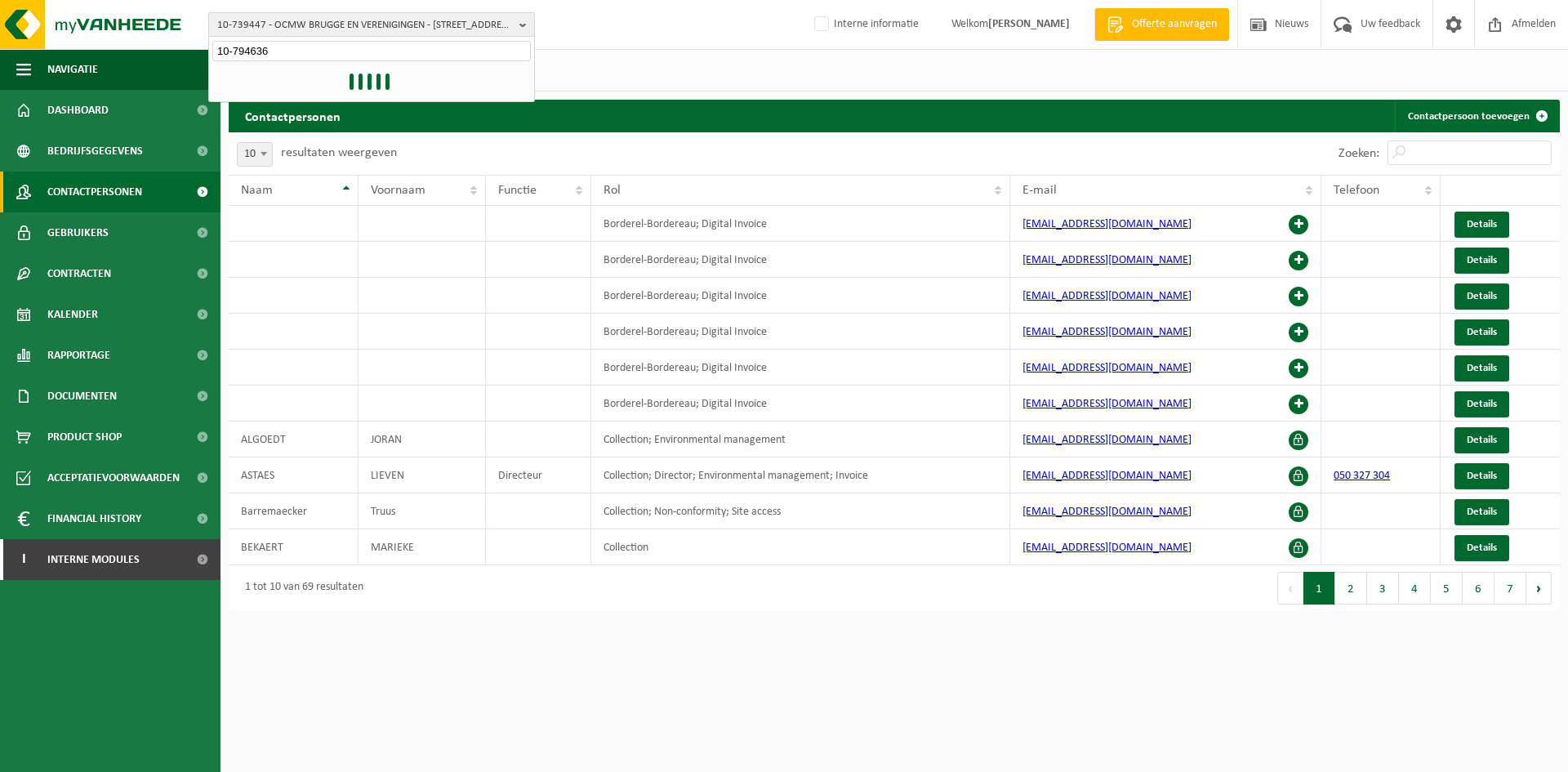
type input "10-794636"
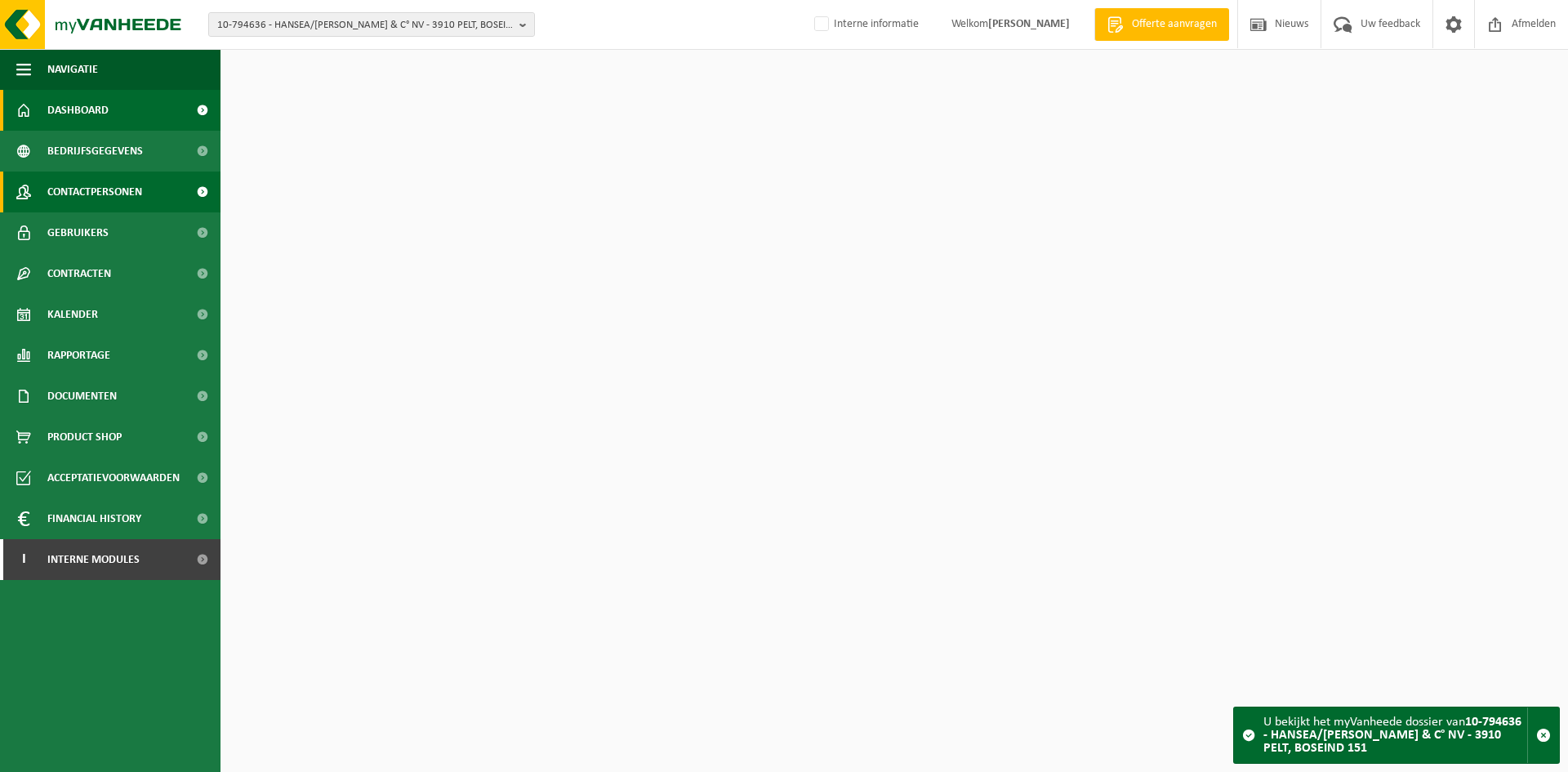
click at [99, 197] on span "Contactpersonen" at bounding box center [94, 193] width 95 height 41
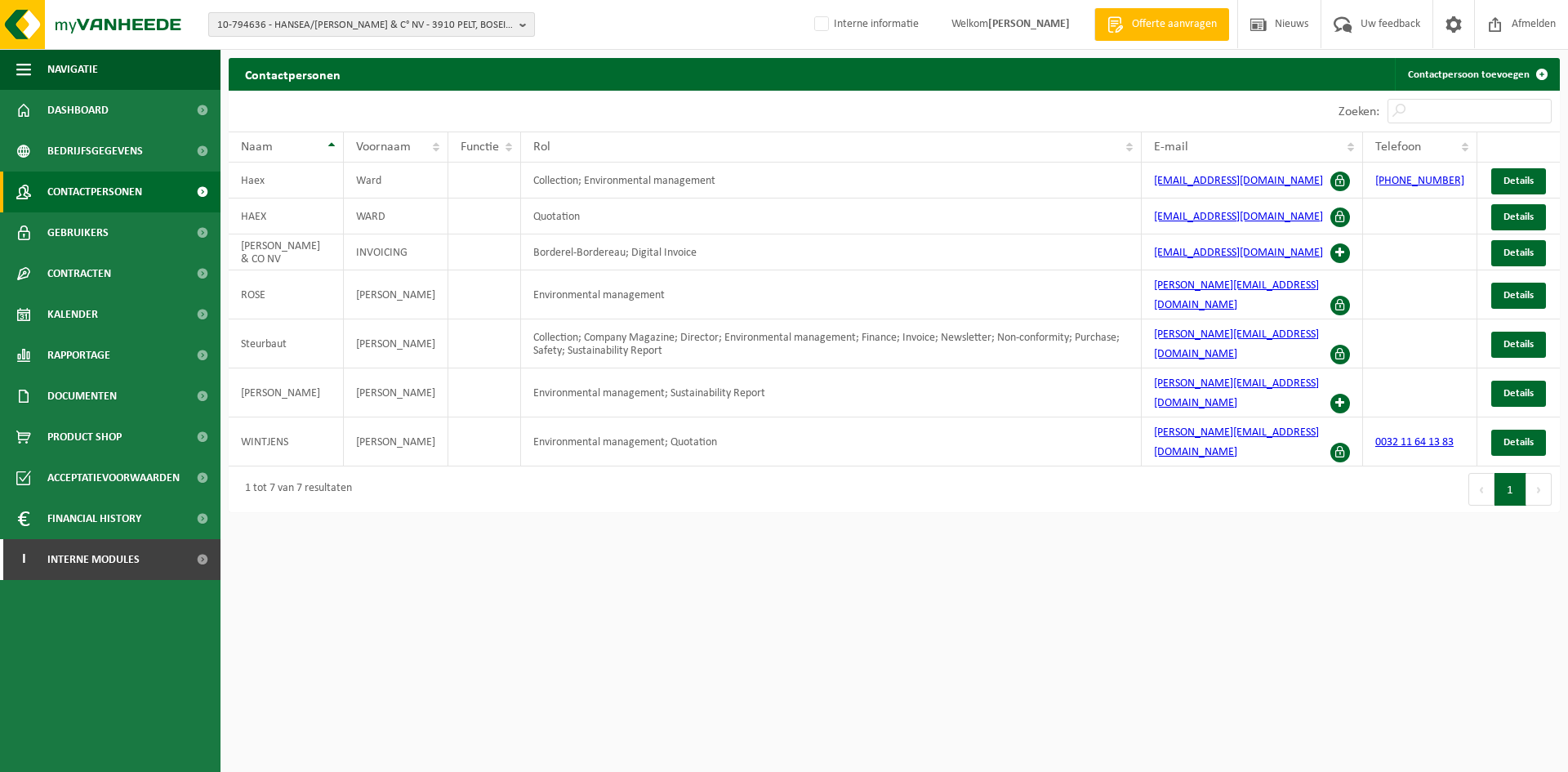
click at [340, 27] on span "10-794636 - HANSEA/[PERSON_NAME] & C° NV - 3910 PELT, BOSEIND 151" at bounding box center [365, 25] width 296 height 25
type input "10-753620"
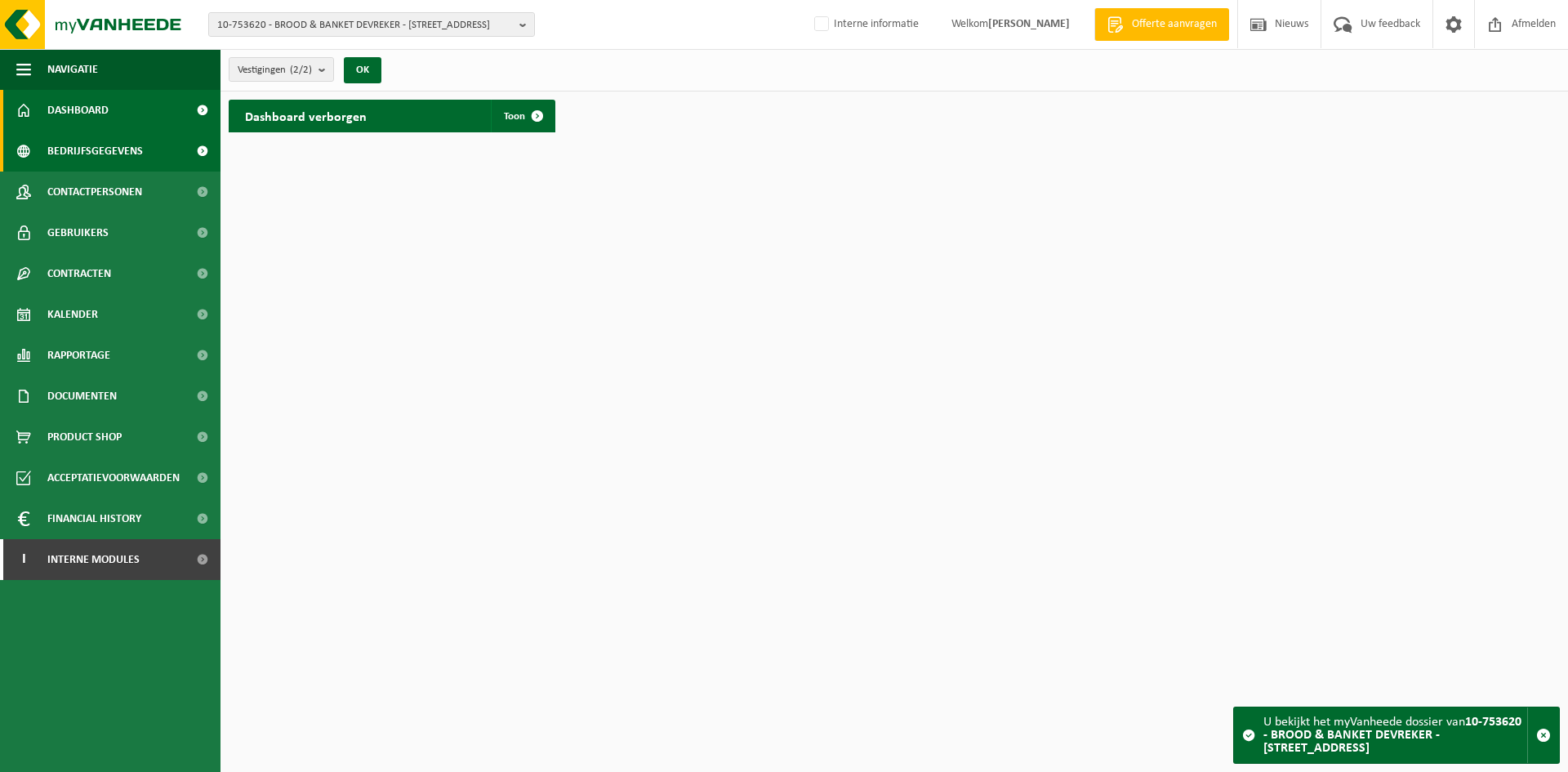
drag, startPoint x: 149, startPoint y: 151, endPoint x: 151, endPoint y: 166, distance: 15.1
click at [149, 151] on link "Bedrijfsgegevens" at bounding box center [110, 151] width 221 height 41
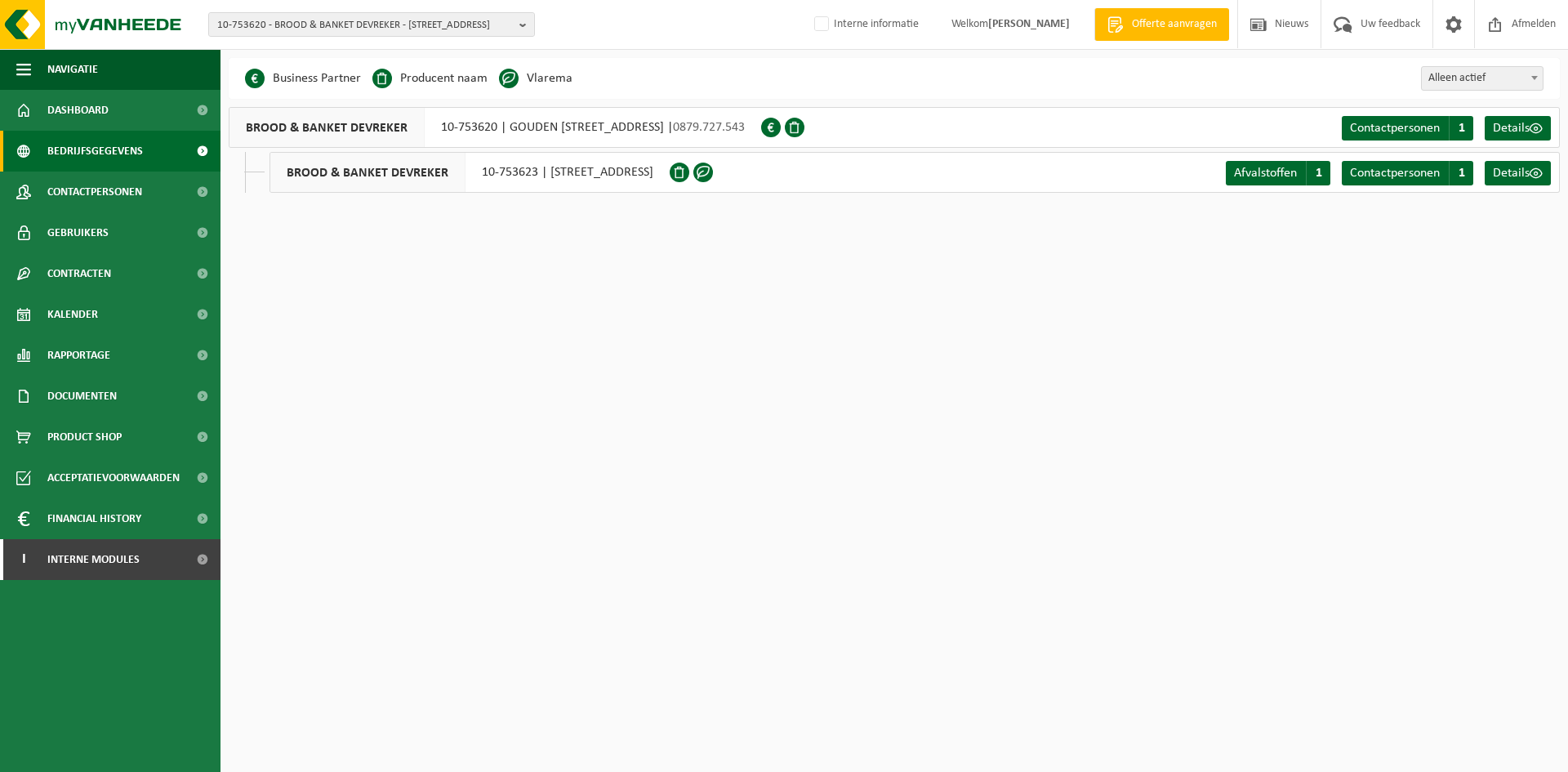
click at [677, 135] on div "BROOD & BANKET DEVREKER 10-753620 | GOUDEN HOOFDSTRAAT 35, 8630 VINKEM | 0879.7…" at bounding box center [494, 128] width 533 height 41
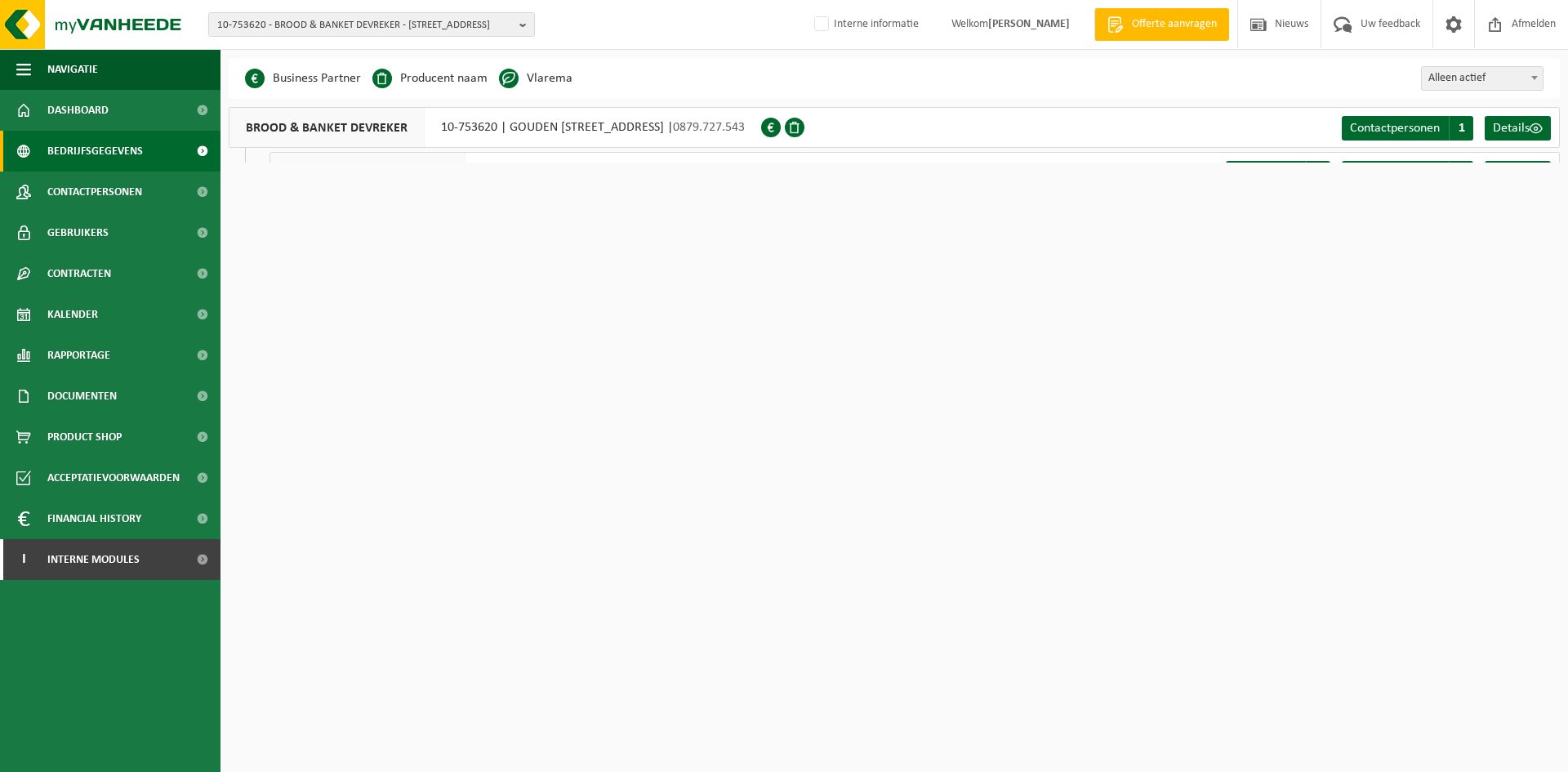
click at [677, 135] on div "BROOD & BANKET DEVREKER 10-753620 | GOUDEN HOOFDSTRAAT 35, 8630 VINKEM | 0879.7…" at bounding box center [494, 128] width 533 height 41
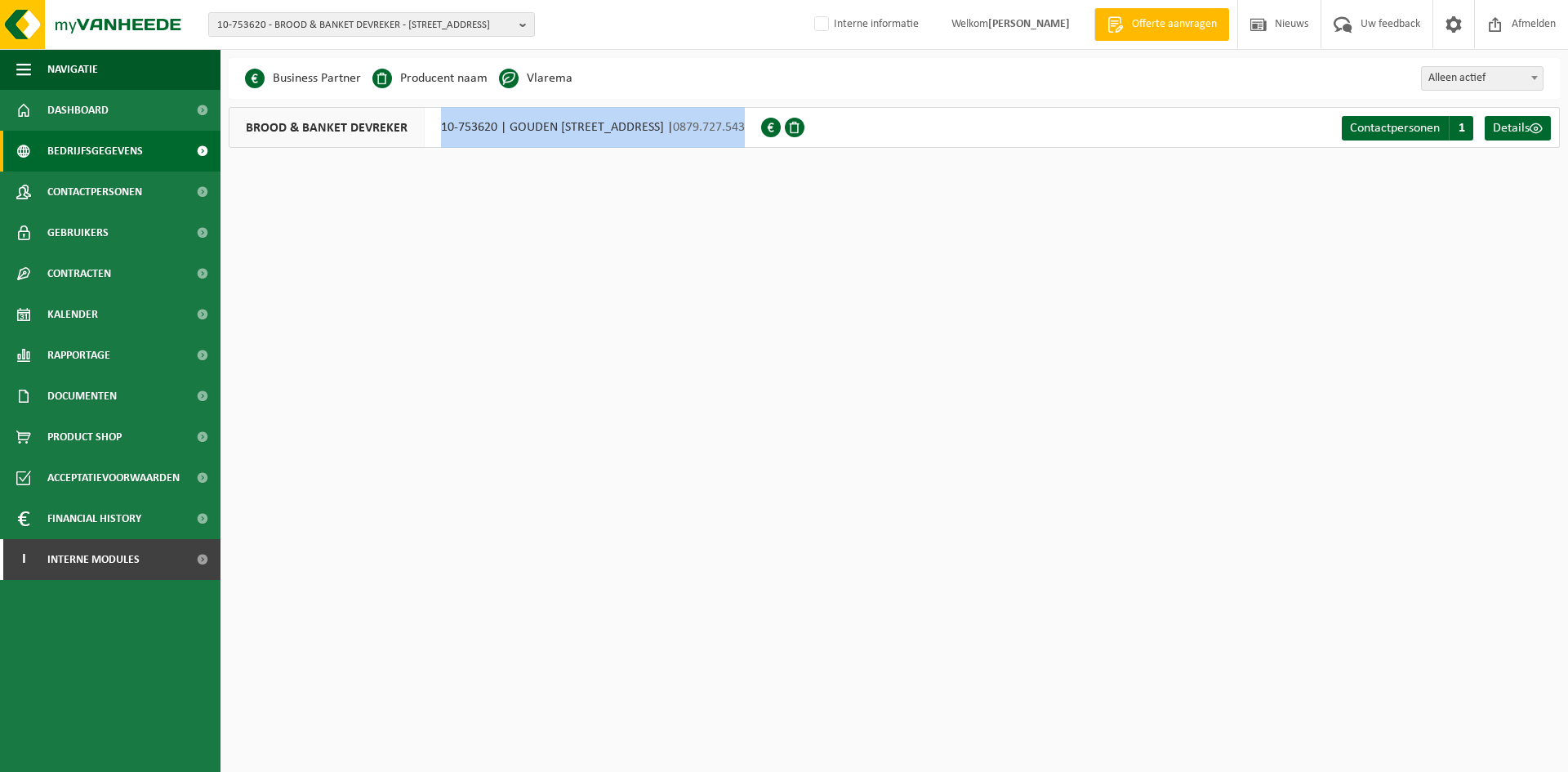
click at [553, 129] on div "BROOD & BANKET DEVREKER 10-753620 | GOUDEN HOOFDSTRAAT 35, 8630 VINKEM | 0879.7…" at bounding box center [494, 128] width 533 height 41
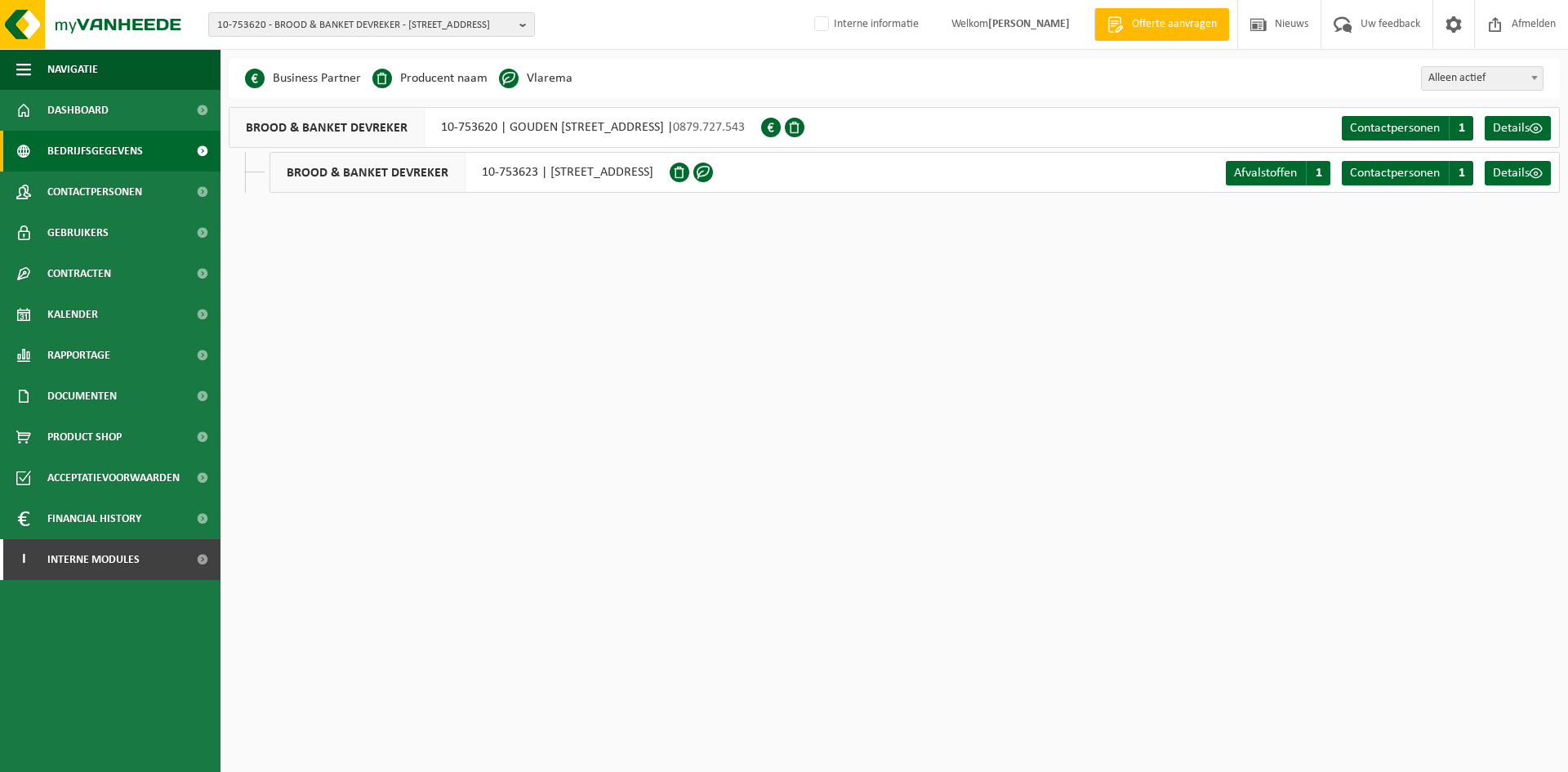
click at [1030, 125] on div "BROOD & BANKET DEVREKER 10-753620 | GOUDEN HOOFDSTRAAT 35, 8630 VINKEM | 0879.7…" at bounding box center [894, 128] width 1331 height 41
click at [256, 21] on span "10-753620 - BROOD & BANKET DEVREKER - 8630 VINKEM, GOUDEN HOOFDSTRAAT 35" at bounding box center [365, 25] width 296 height 25
paste input "10-977581"
type input "10-977581"
click at [307, 77] on strong "10-977581 - SURVEX BV - 8790 WAREGEM, LIJSTERLAAN 1" at bounding box center [314, 74] width 193 height 12
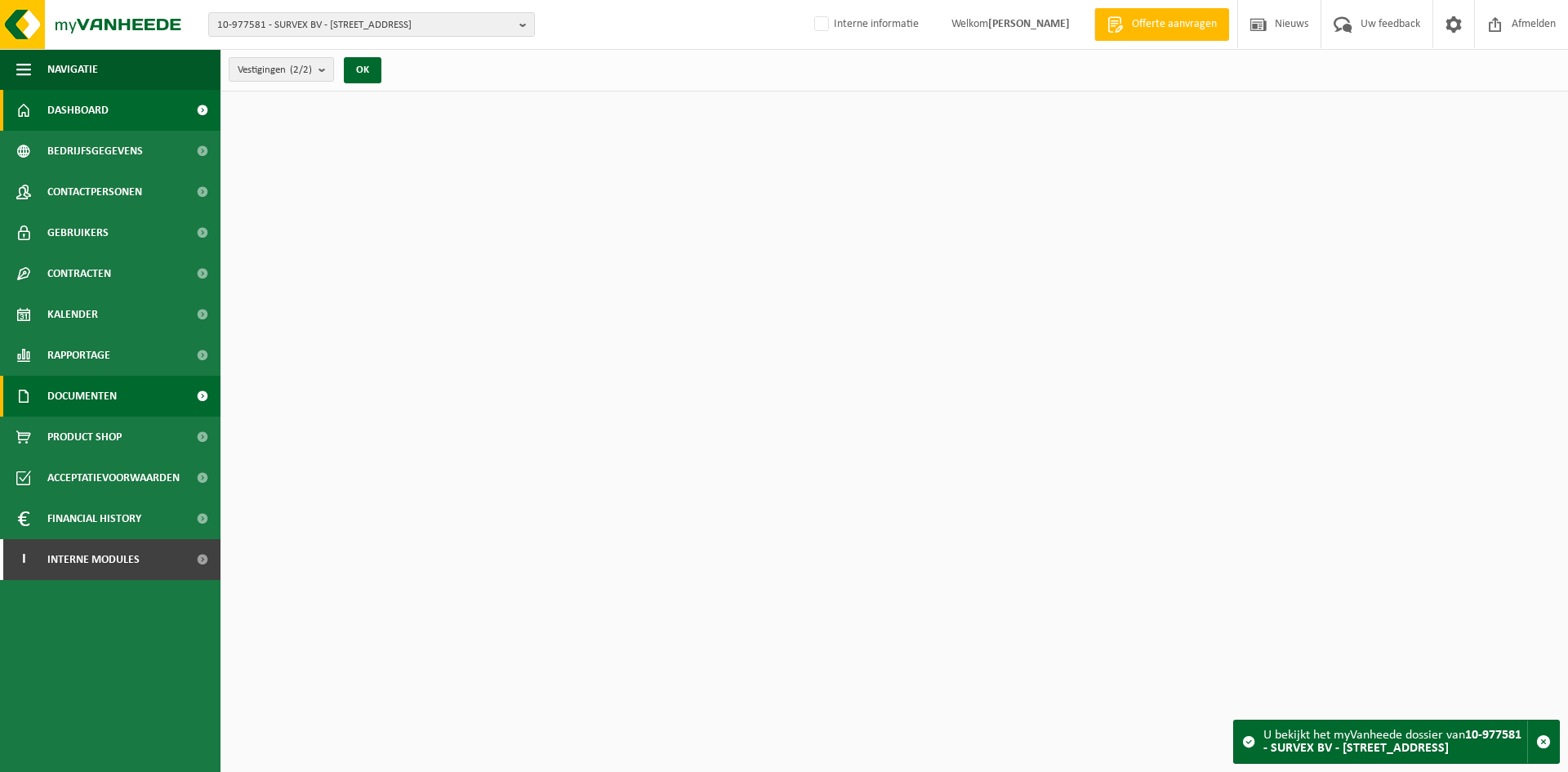
click at [77, 396] on span "Documenten" at bounding box center [81, 396] width 69 height 41
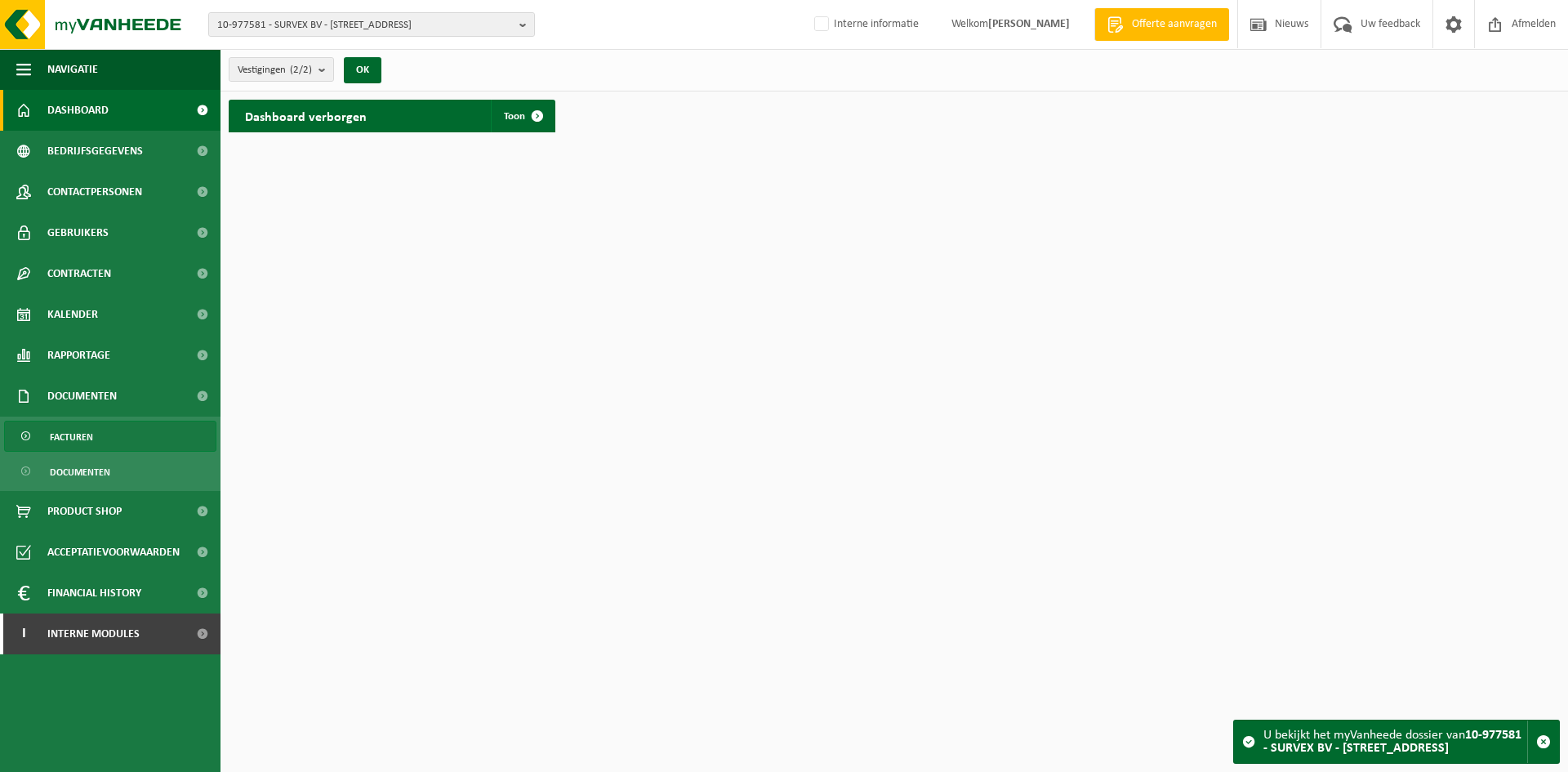
click at [78, 442] on span "Facturen" at bounding box center [71, 437] width 44 height 31
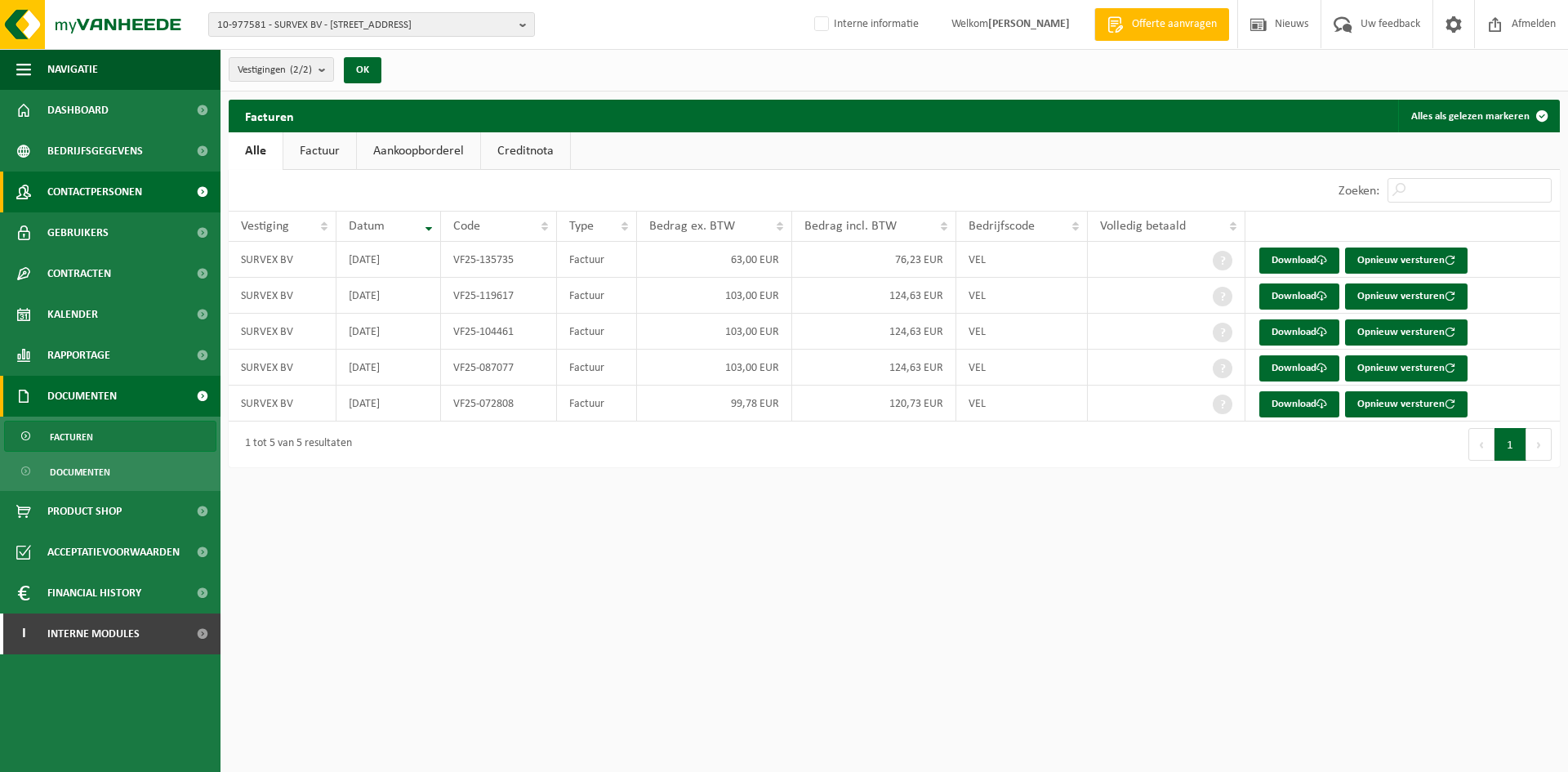
click at [145, 190] on link "Contactpersonen" at bounding box center [110, 193] width 221 height 41
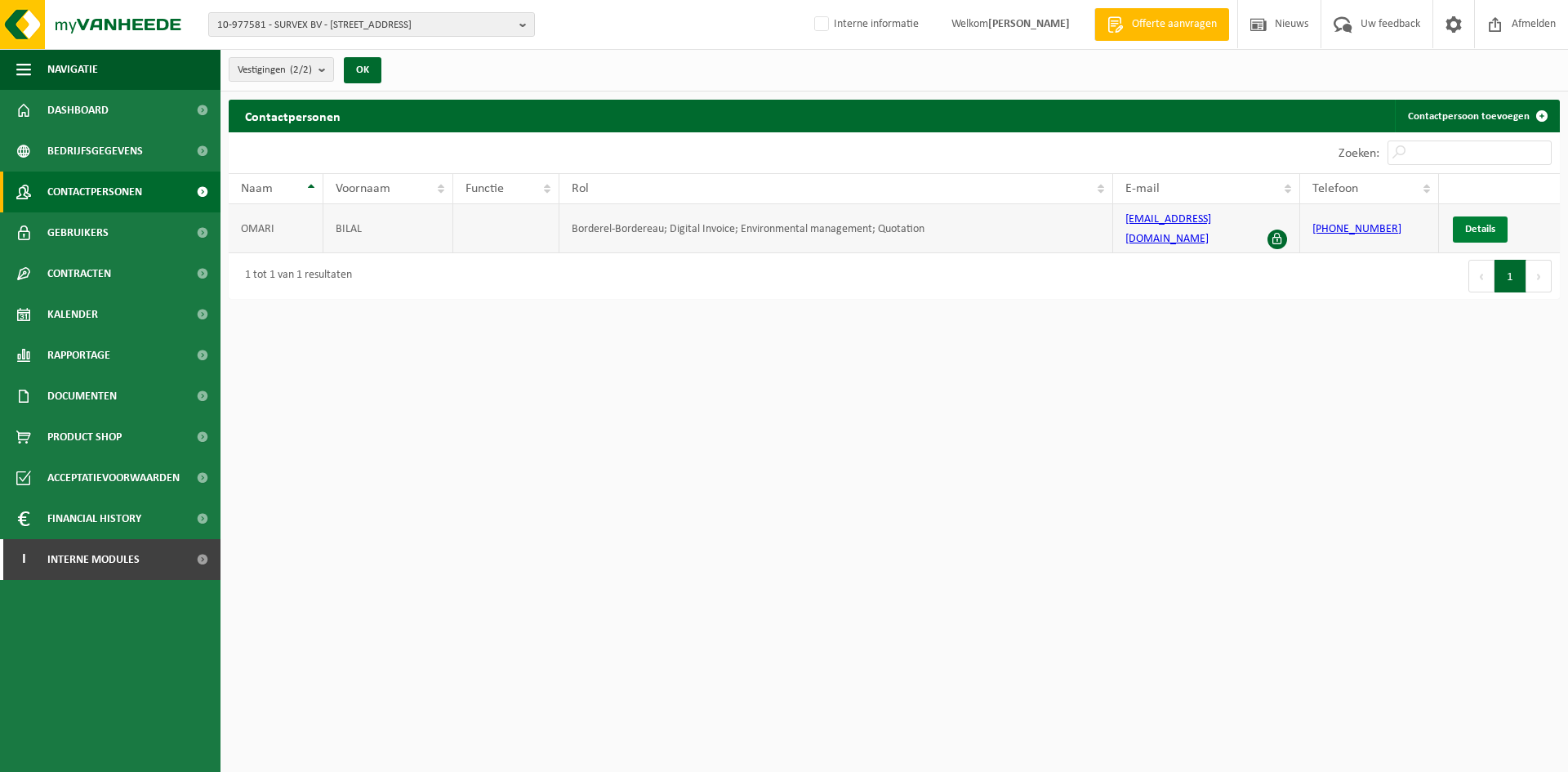
click at [1489, 224] on span "Details" at bounding box center [1480, 229] width 30 height 10
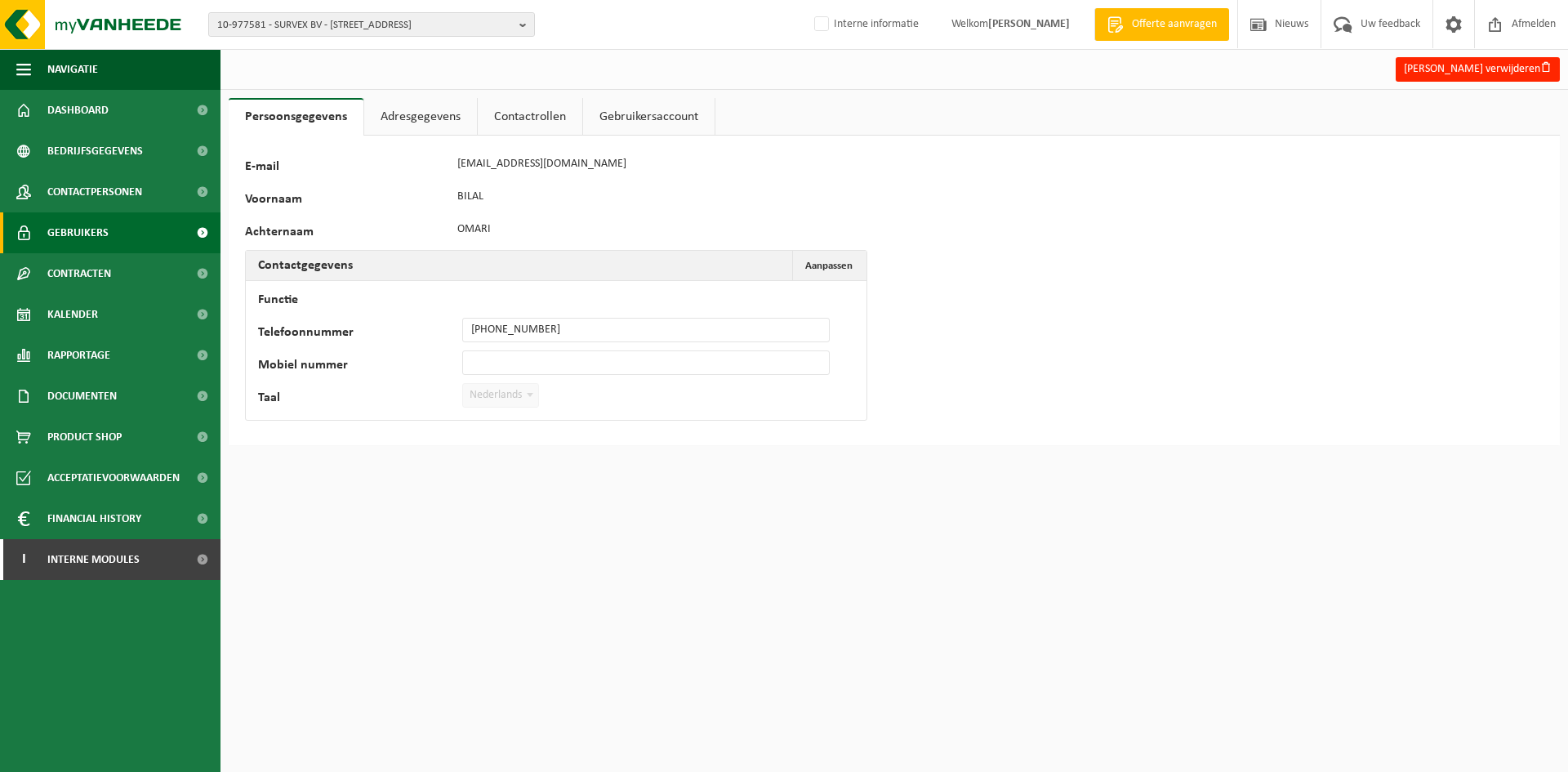
click at [65, 226] on span "Gebruikers" at bounding box center [78, 233] width 62 height 41
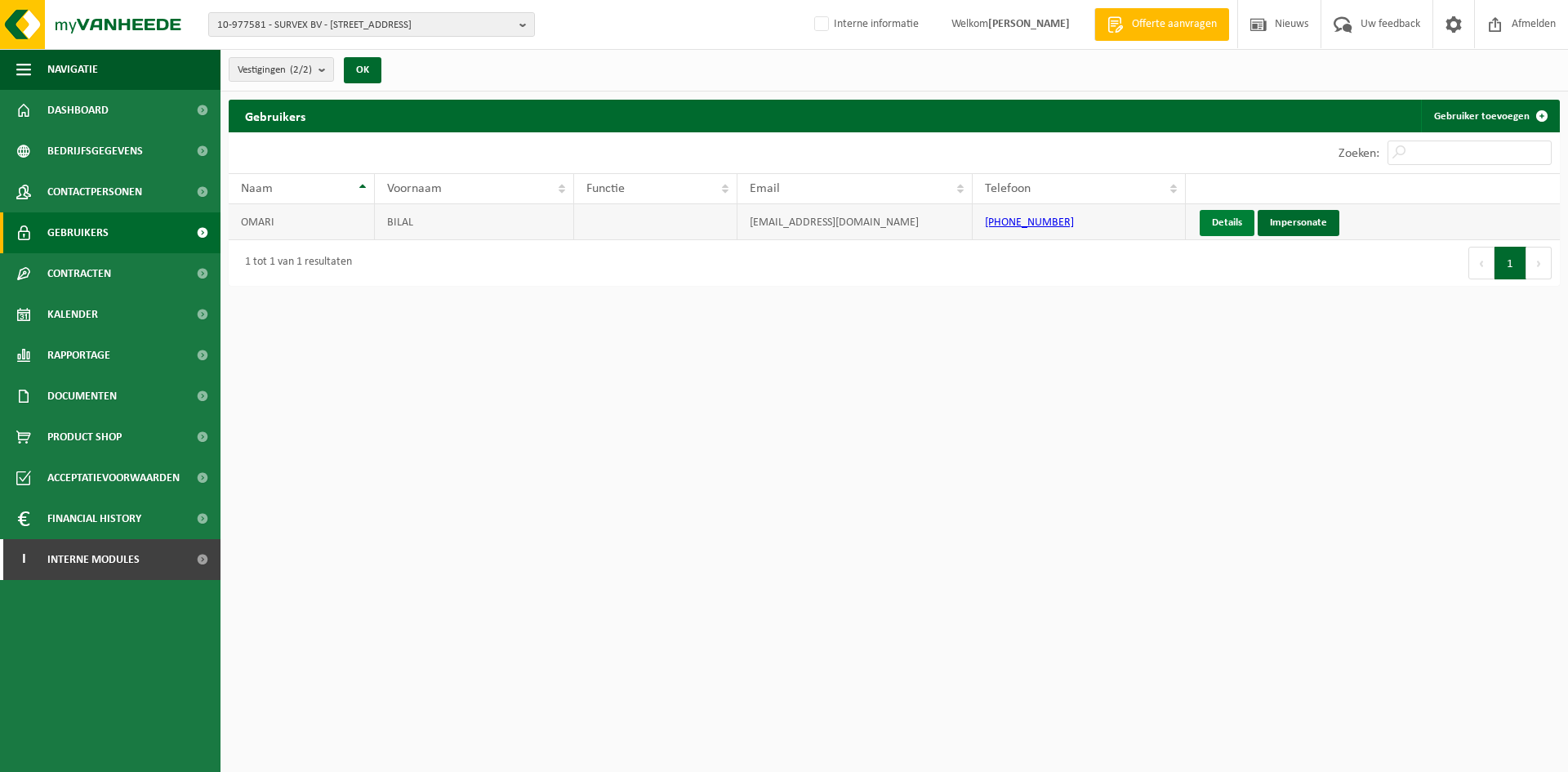
click at [1238, 221] on link "Details" at bounding box center [1228, 223] width 55 height 27
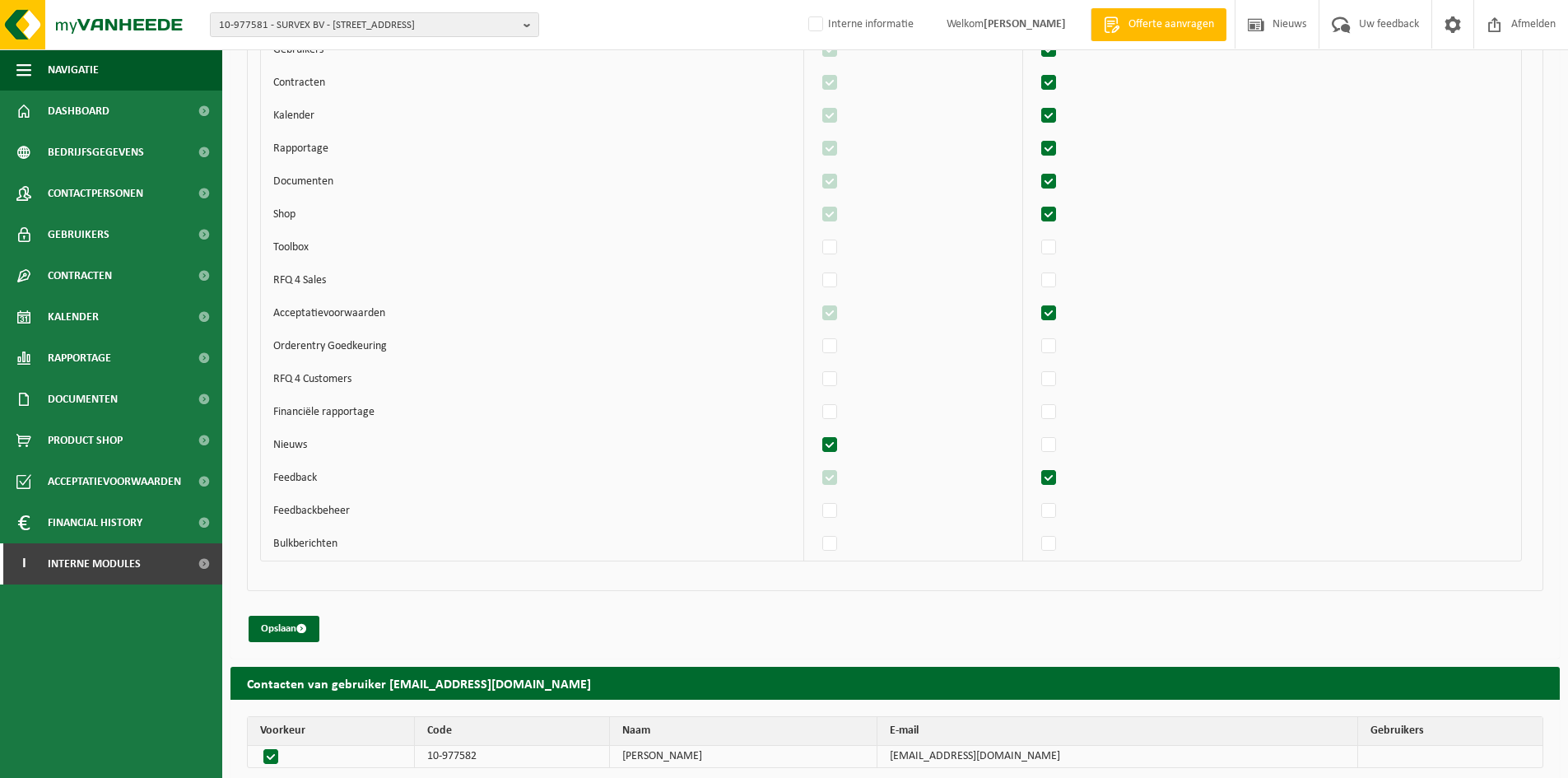
scroll to position [1059, 0]
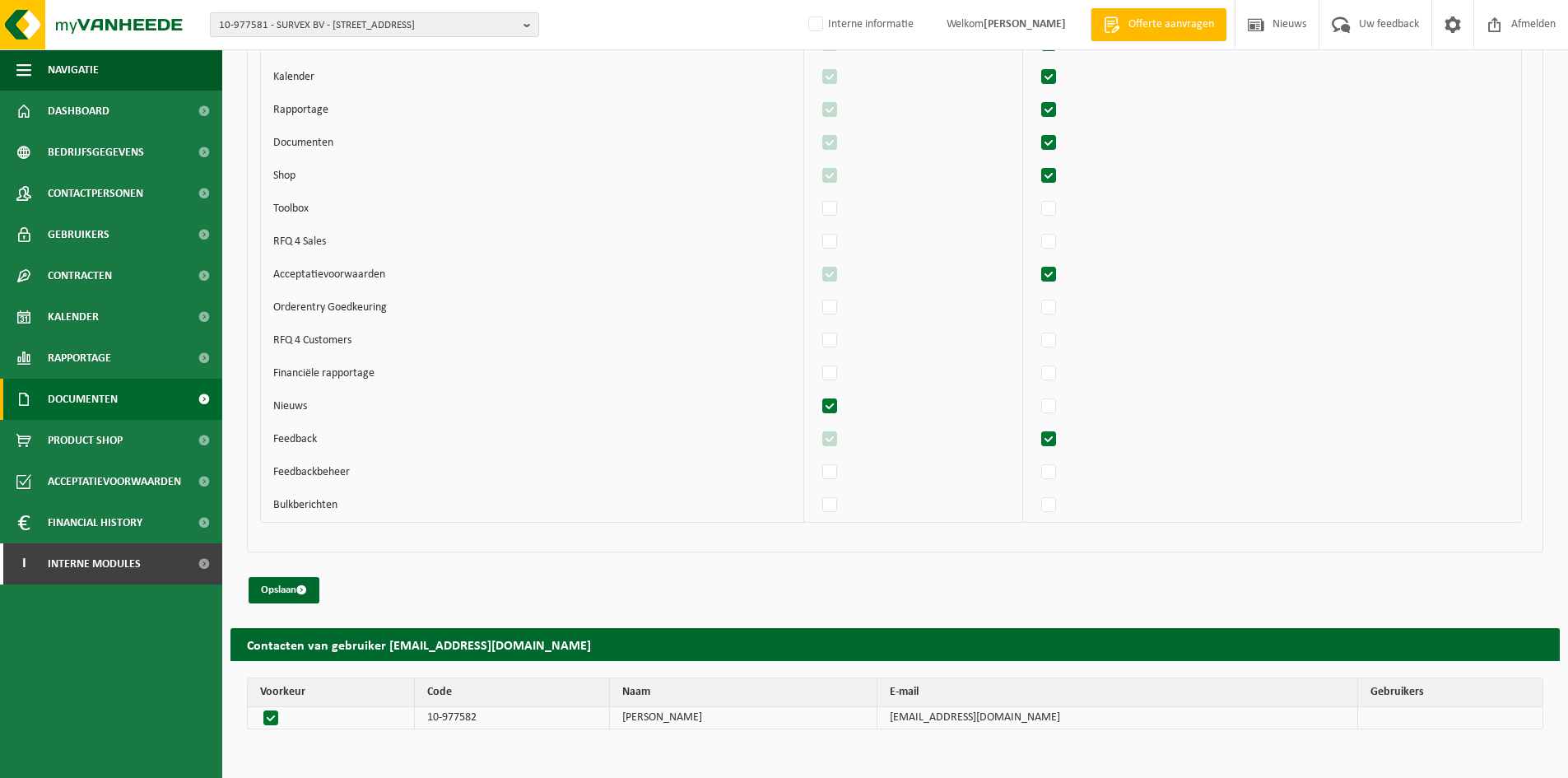
click at [136, 408] on link "Documenten" at bounding box center [111, 399] width 222 height 41
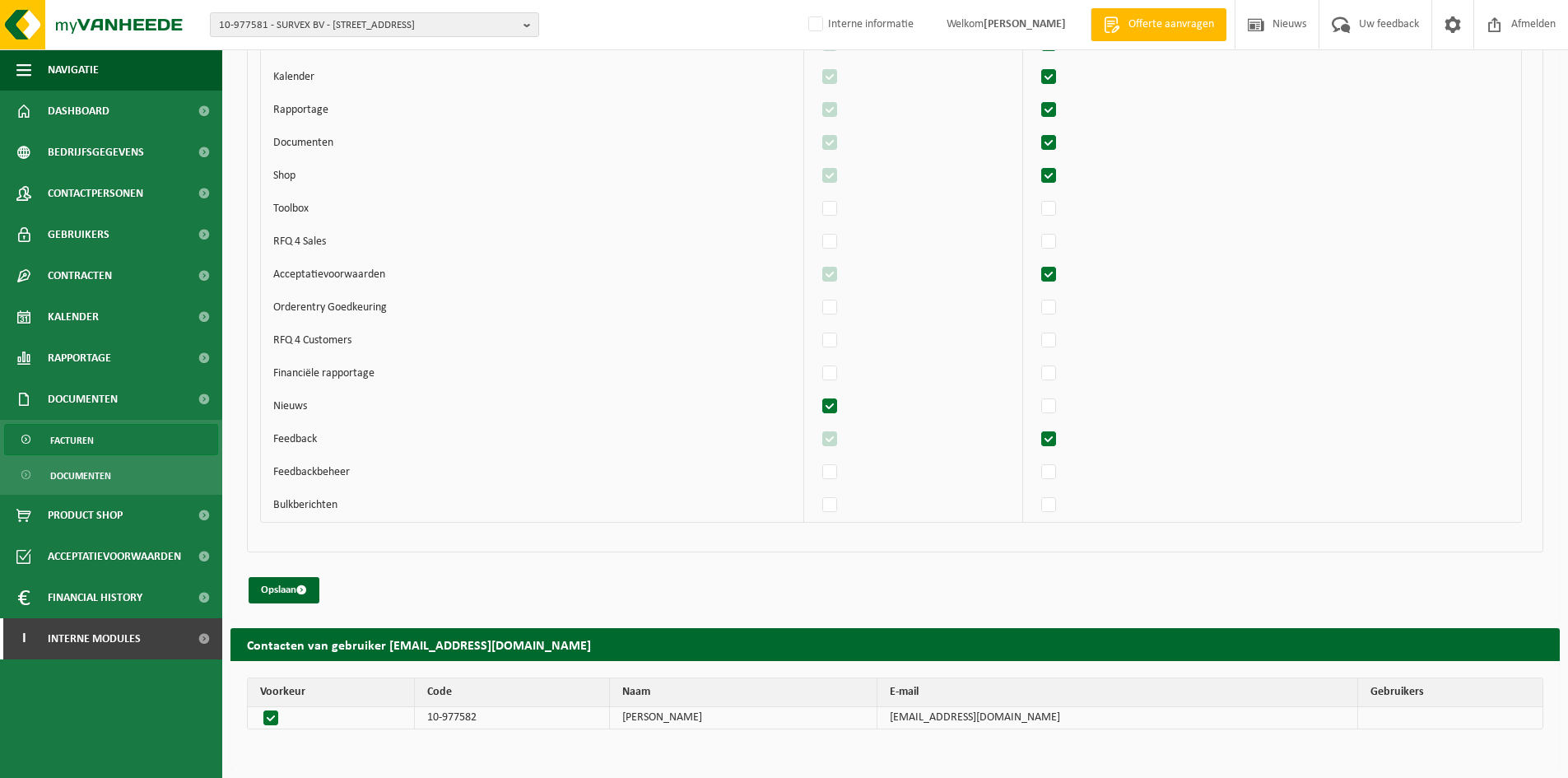
click at [122, 436] on link "Facturen" at bounding box center [111, 440] width 214 height 31
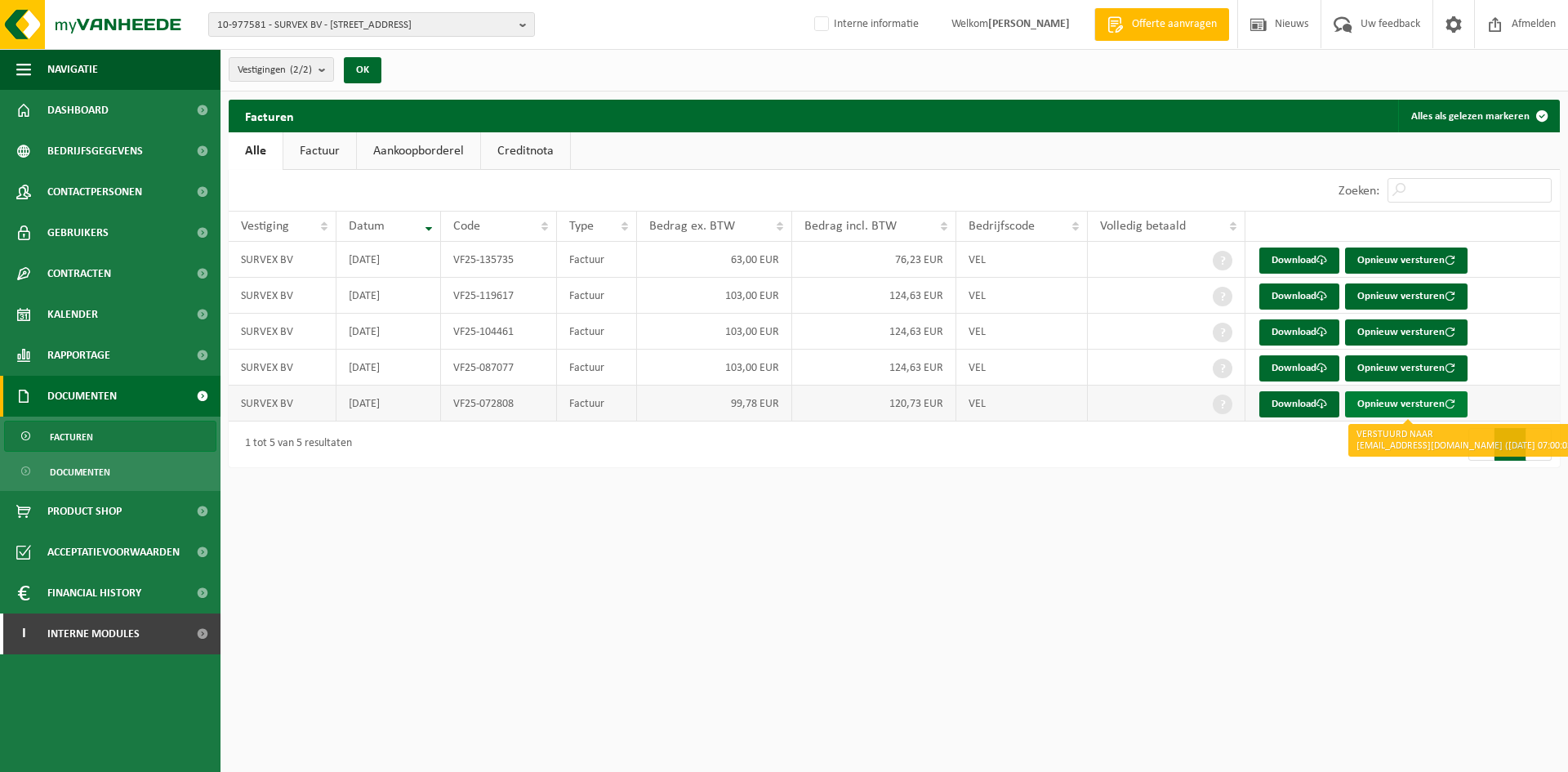
click at [1416, 411] on button "Opnieuw versturen" at bounding box center [1406, 404] width 122 height 27
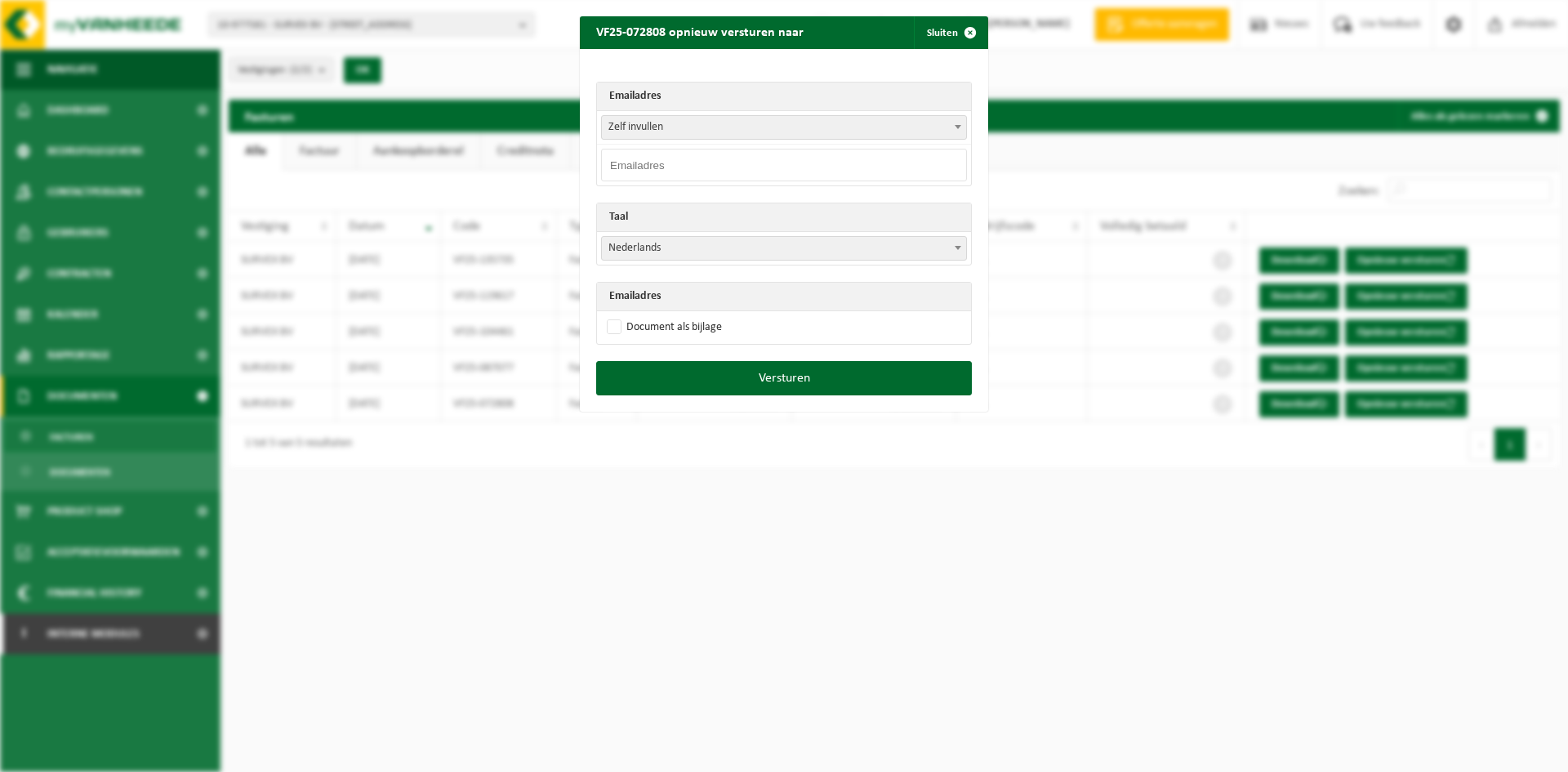
drag, startPoint x: 694, startPoint y: 167, endPoint x: 710, endPoint y: 169, distance: 16.1
click at [694, 167] on input "email" at bounding box center [784, 165] width 366 height 33
click at [884, 126] on span "Zelf invullen" at bounding box center [784, 128] width 364 height 23
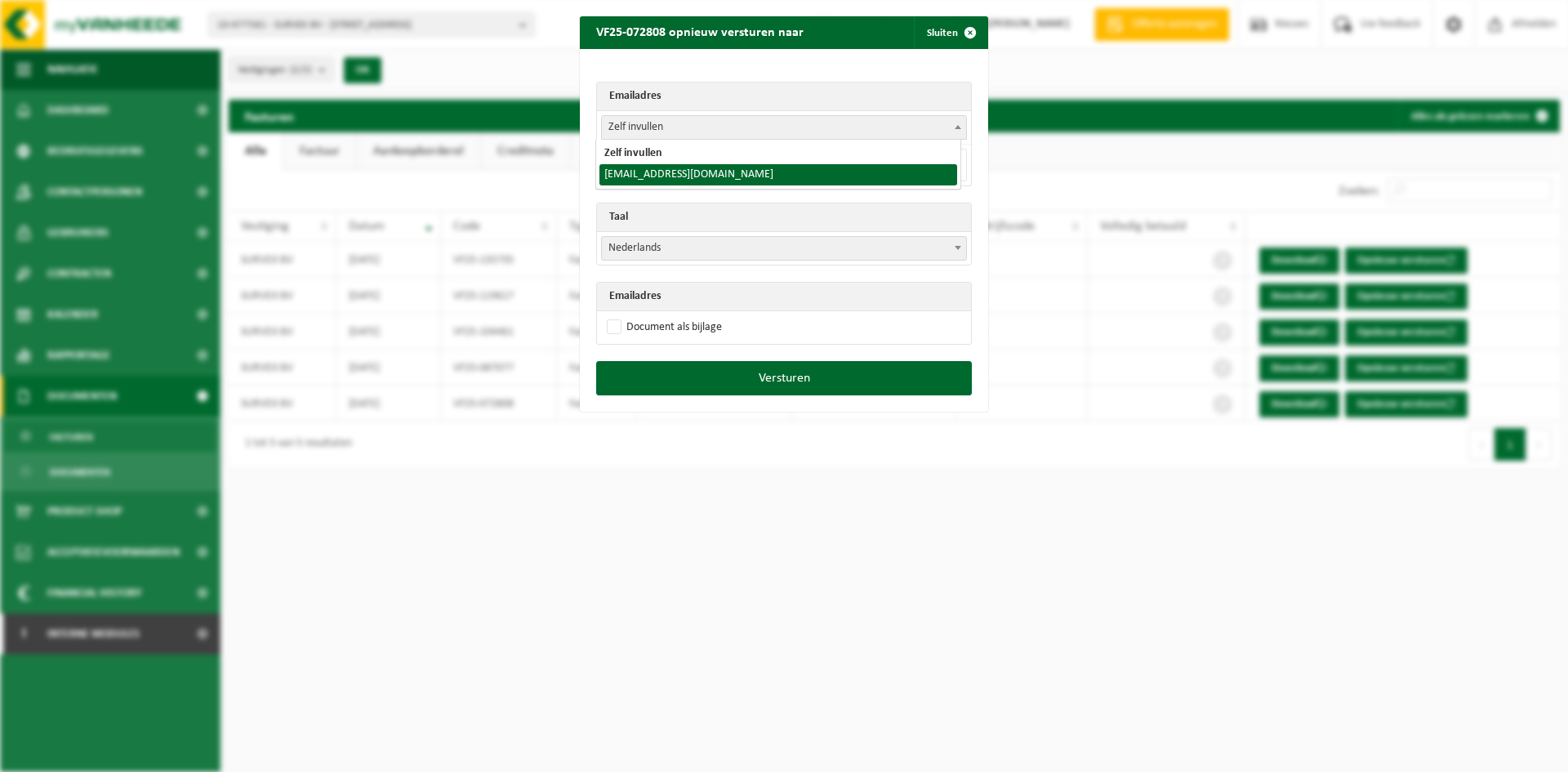
select select "[EMAIL_ADDRESS][DOMAIN_NAME]"
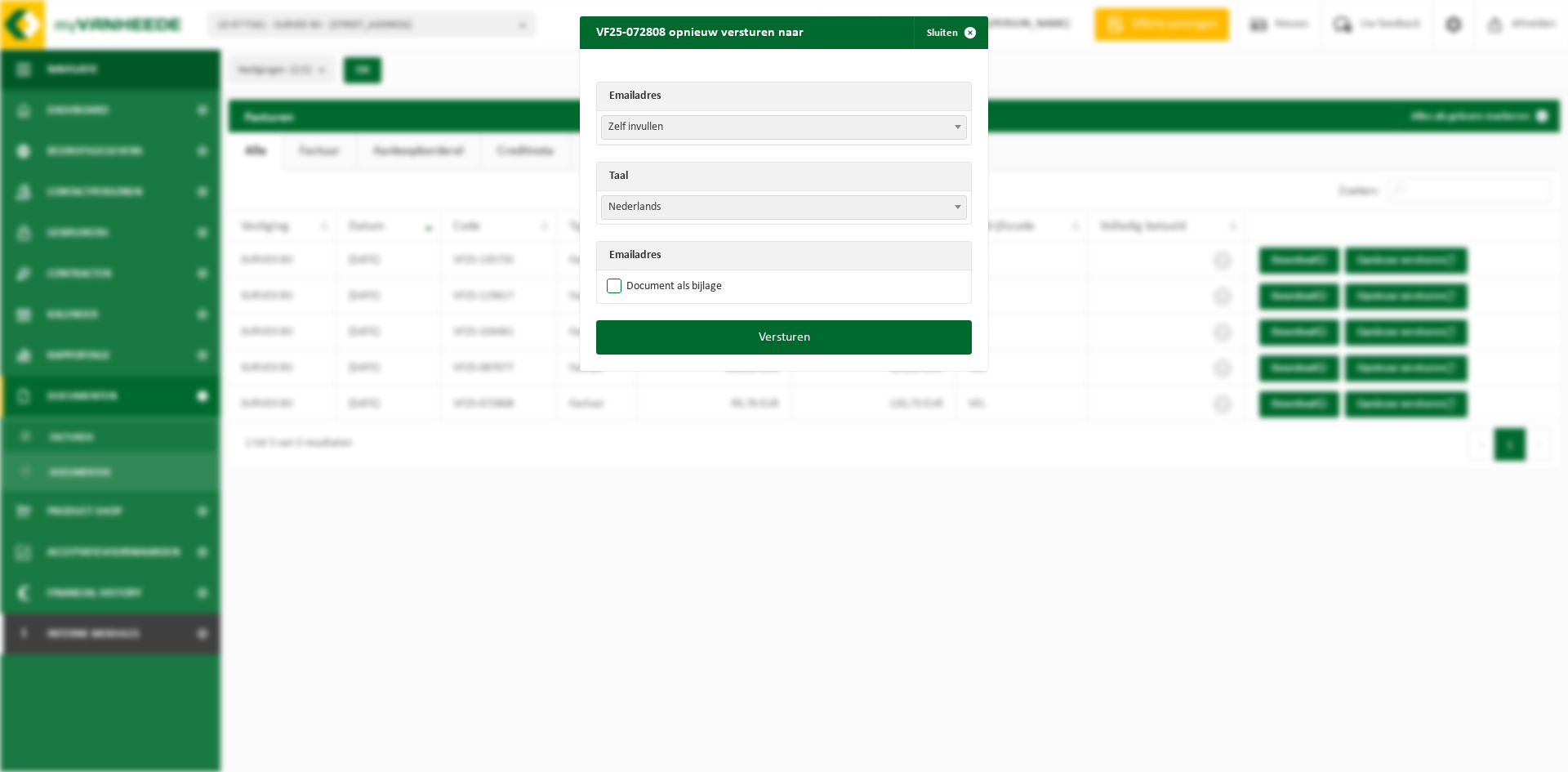
click at [625, 296] on label "Document als bijlage" at bounding box center [663, 287] width 118 height 25
click at [625, 275] on input "Document als bijlage" at bounding box center [804, 274] width 408 height 1
checkbox input "true"
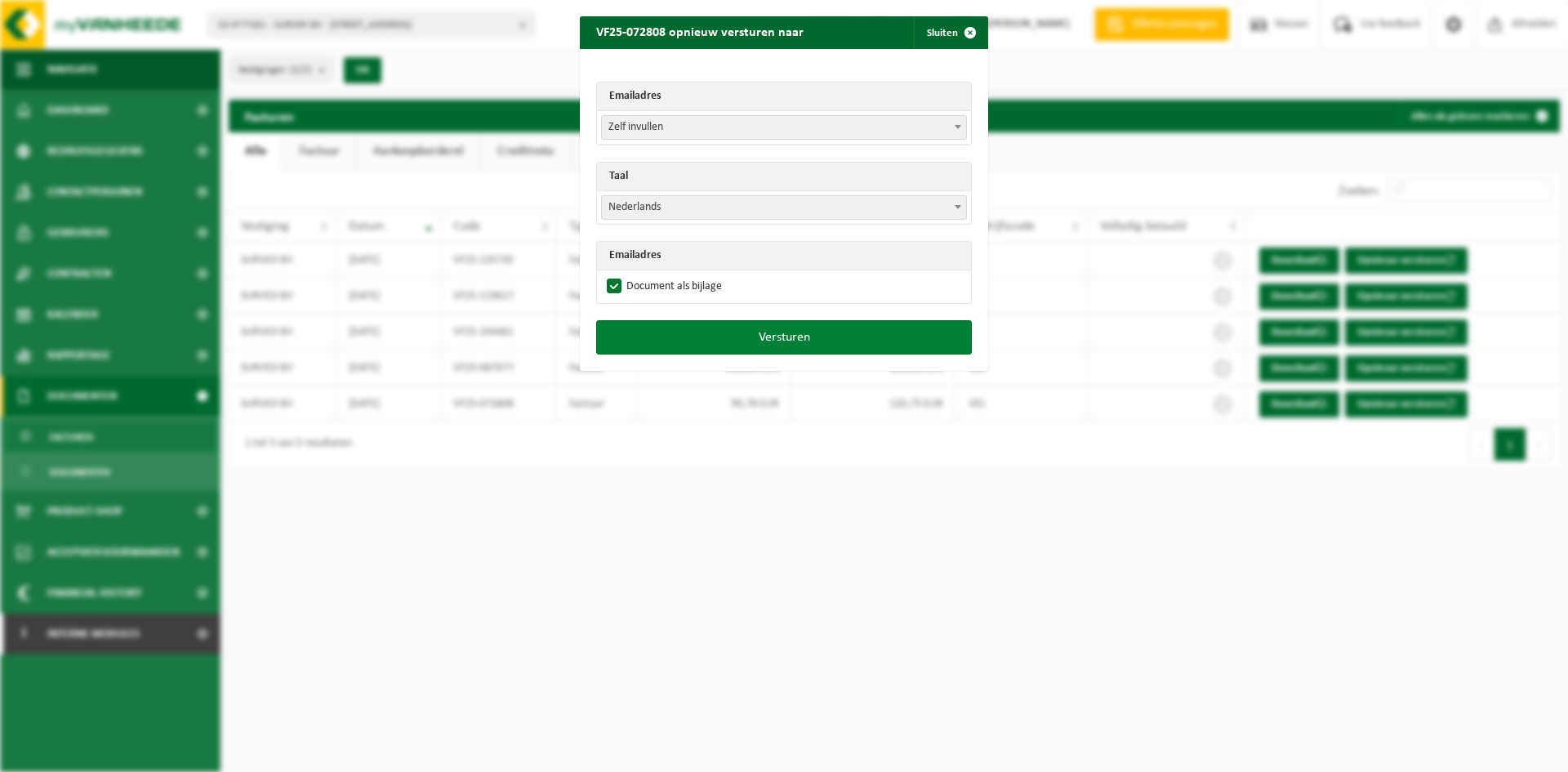
click at [758, 341] on button "Versturen" at bounding box center [784, 337] width 376 height 34
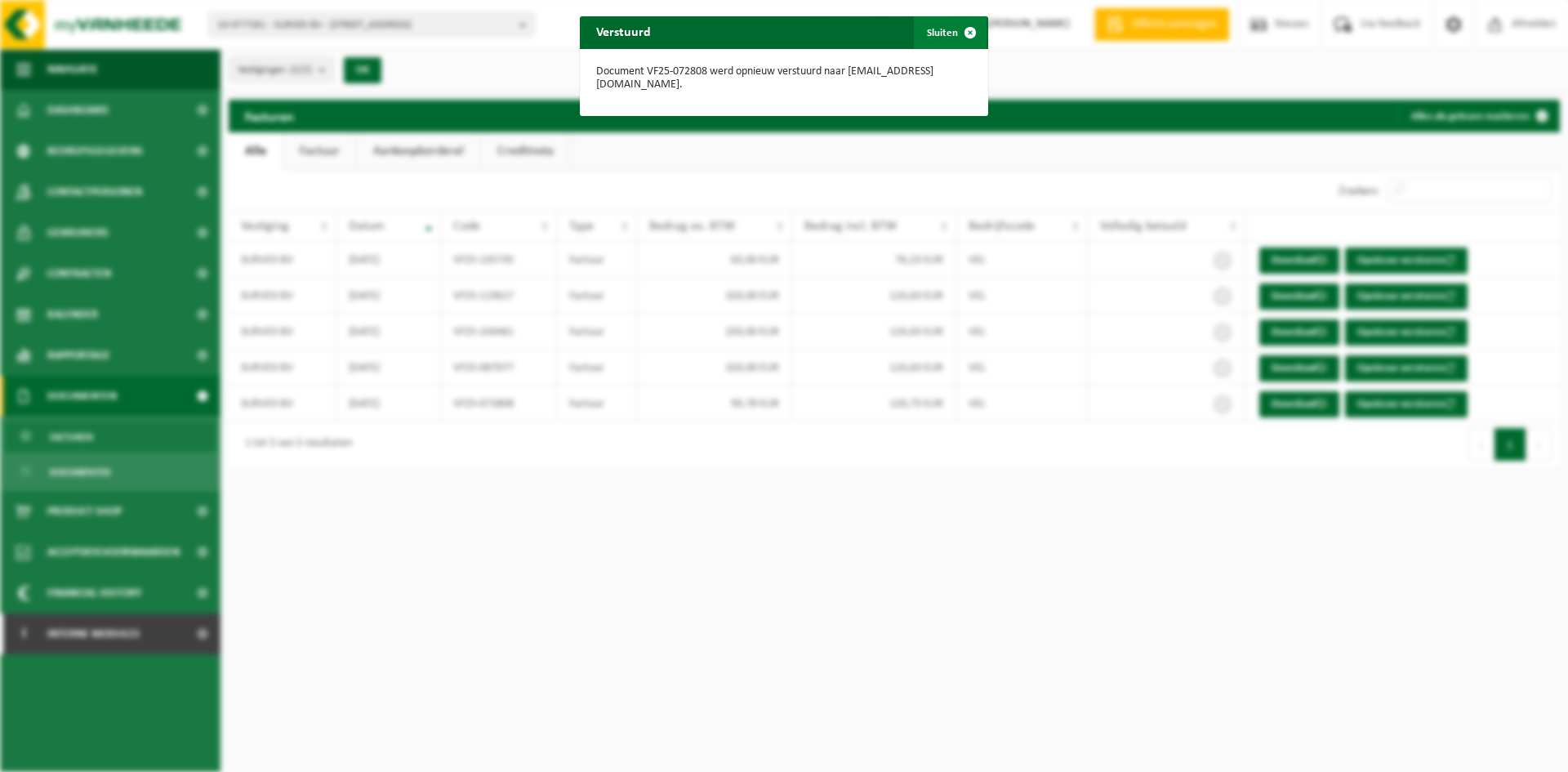
click at [954, 30] on span "button" at bounding box center [970, 33] width 33 height 33
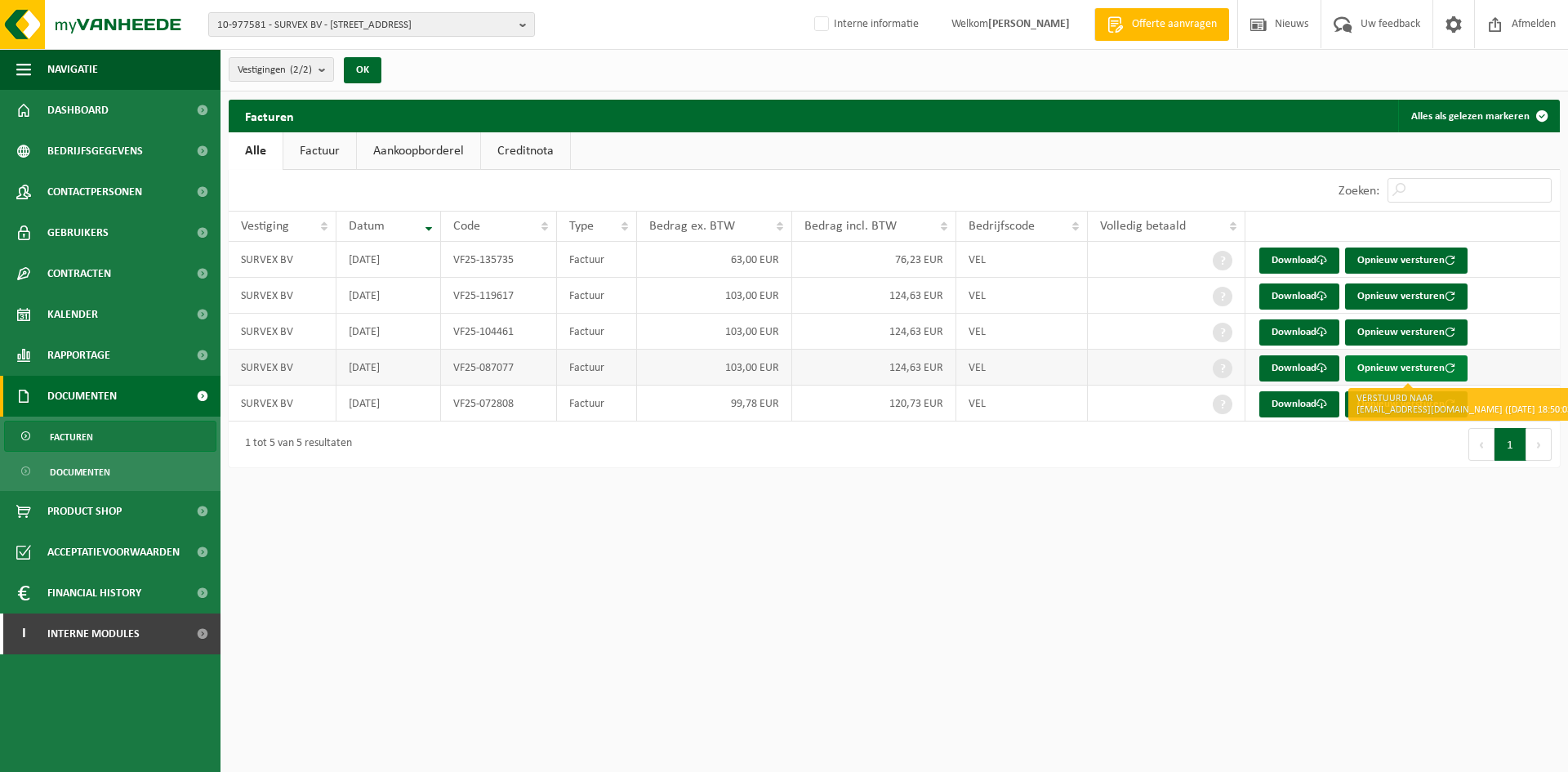
click at [1430, 365] on button "Opnieuw versturen" at bounding box center [1406, 368] width 122 height 27
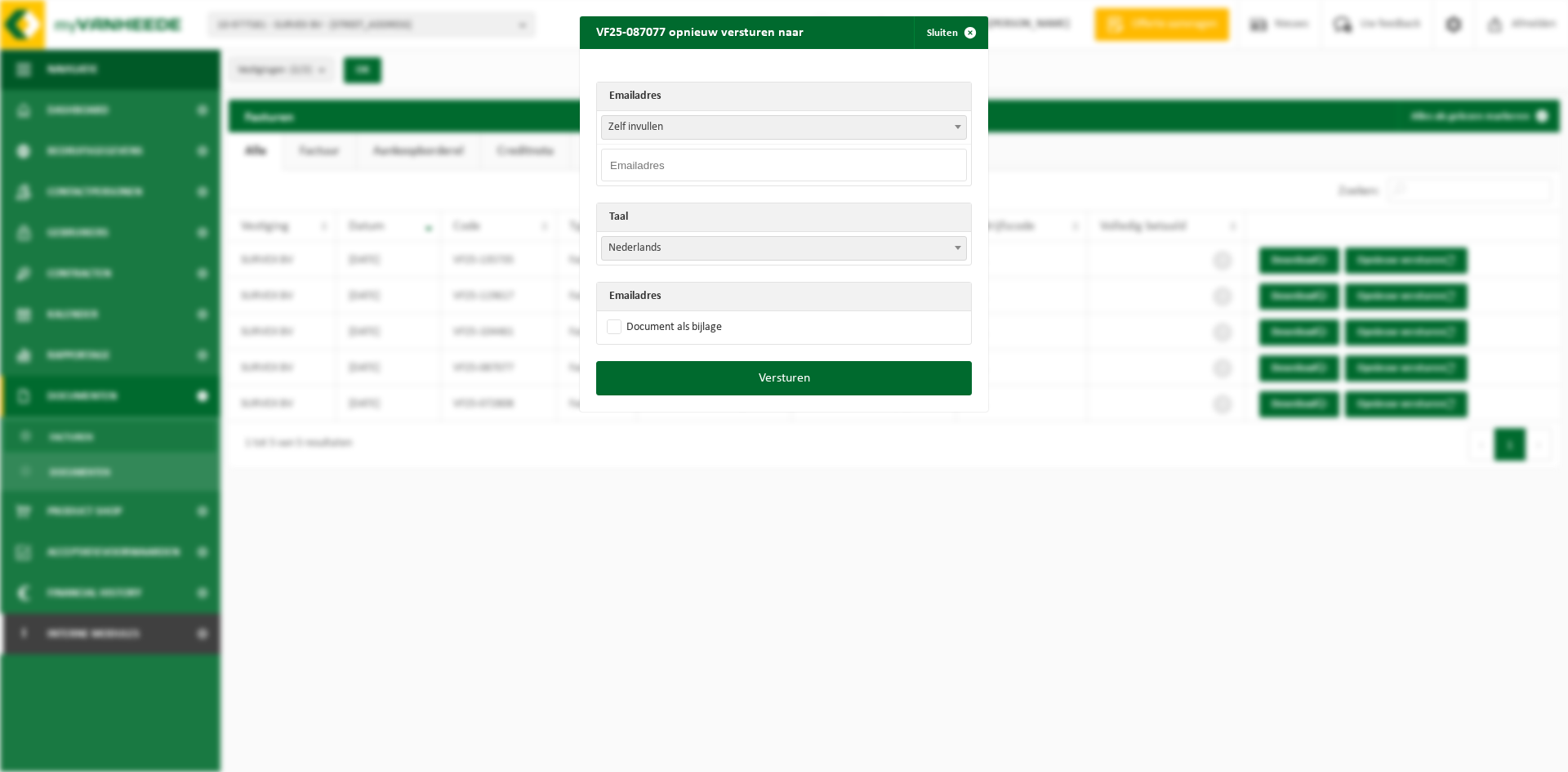
click at [743, 154] on input "email" at bounding box center [784, 165] width 366 height 33
click at [789, 129] on span "Zelf invullen" at bounding box center [784, 128] width 364 height 23
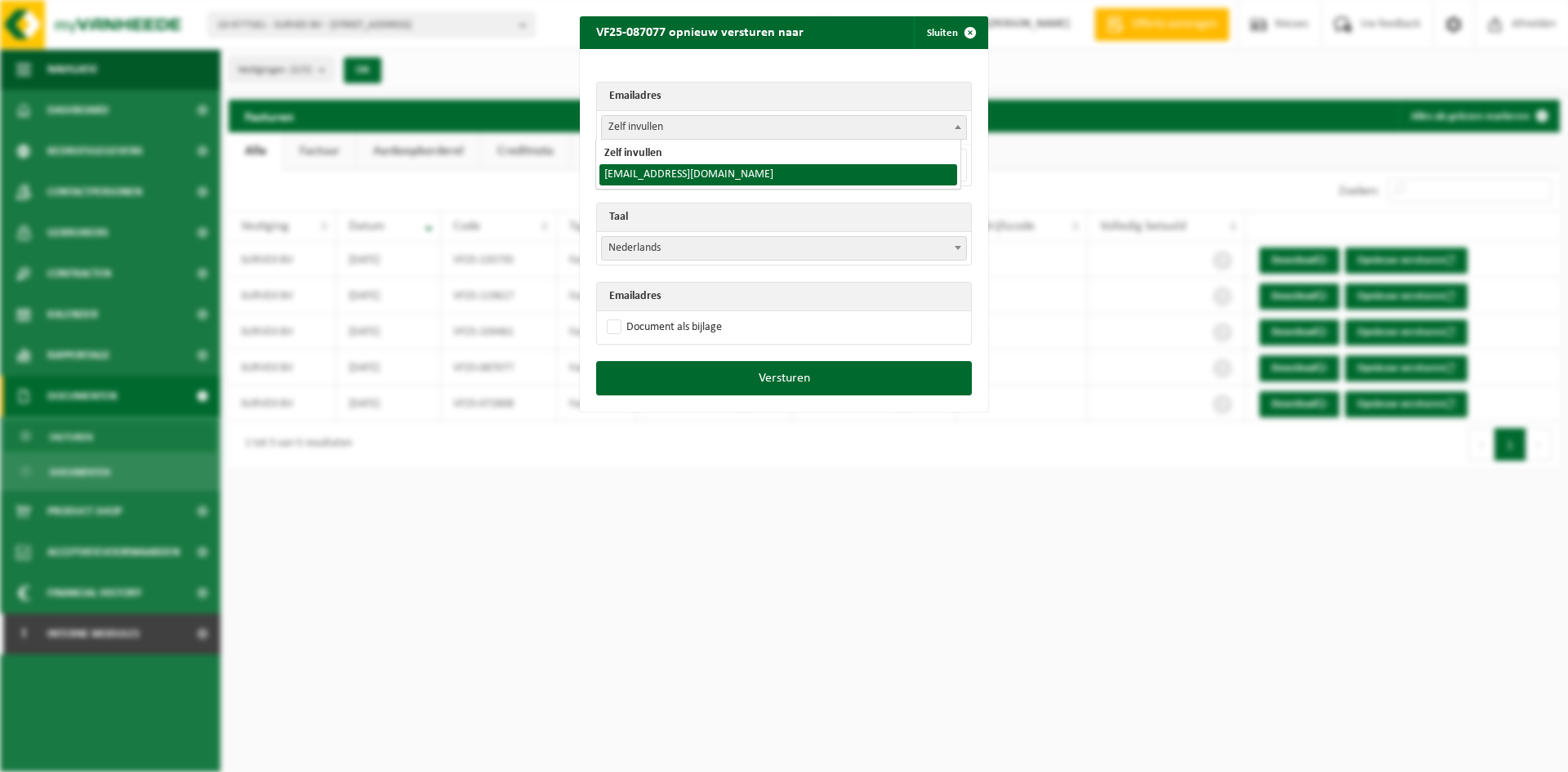
select select "bram@survex.be"
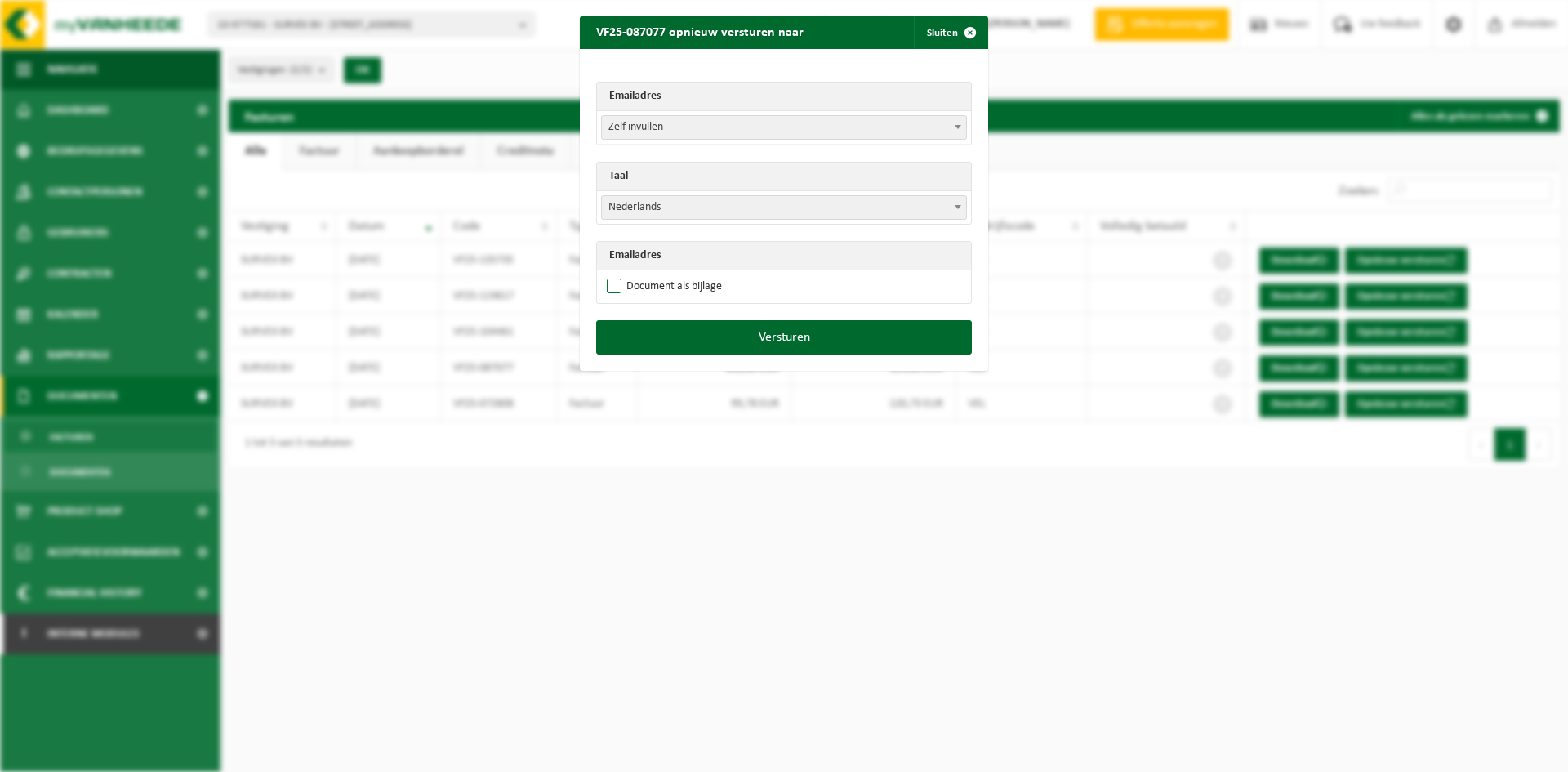
click at [628, 296] on label "Document als bijlage" at bounding box center [663, 287] width 118 height 25
click at [628, 275] on input "Document als bijlage" at bounding box center [804, 274] width 408 height 1
checkbox input "true"
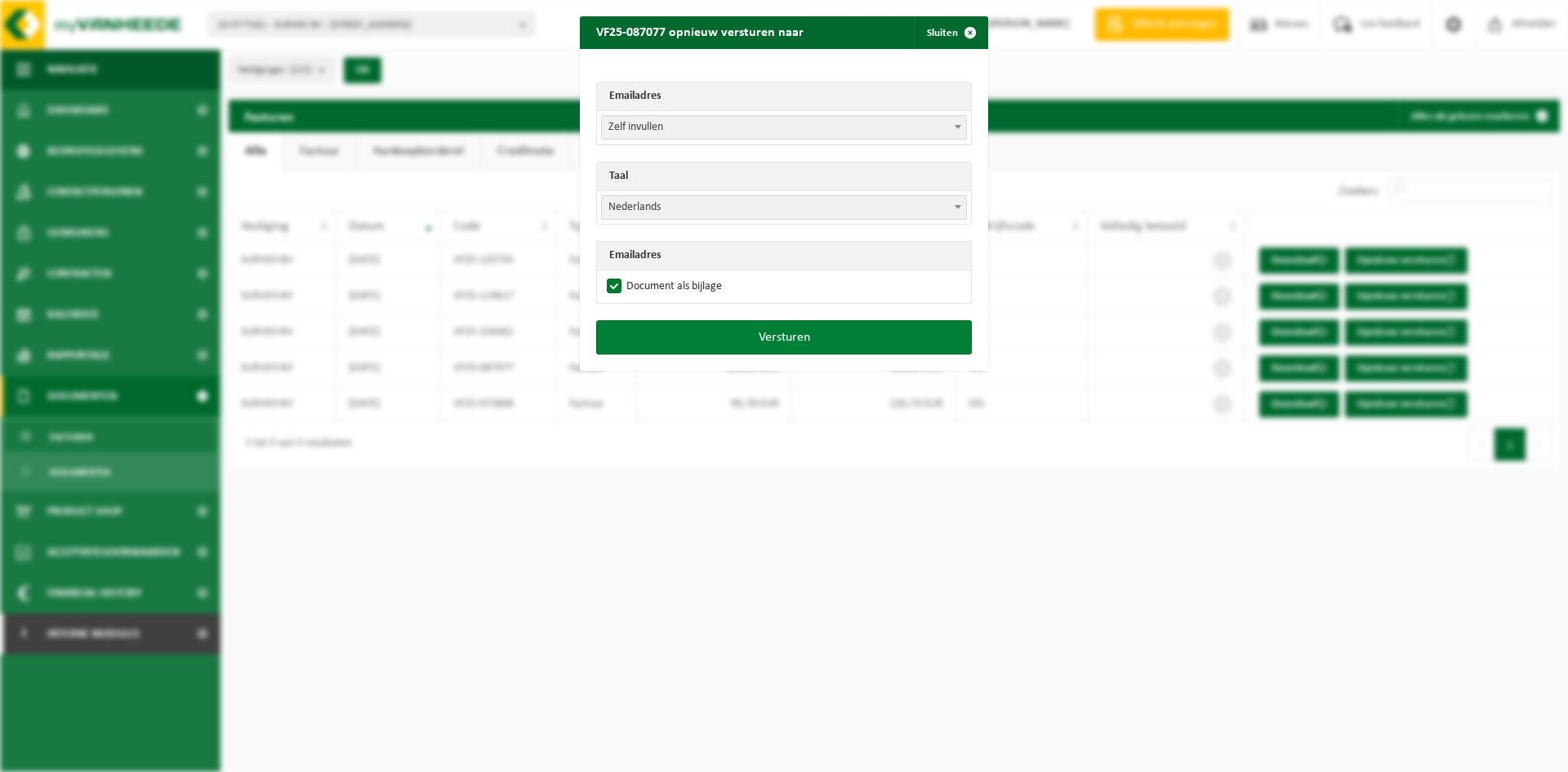
click at [704, 337] on button "Versturen" at bounding box center [784, 337] width 376 height 34
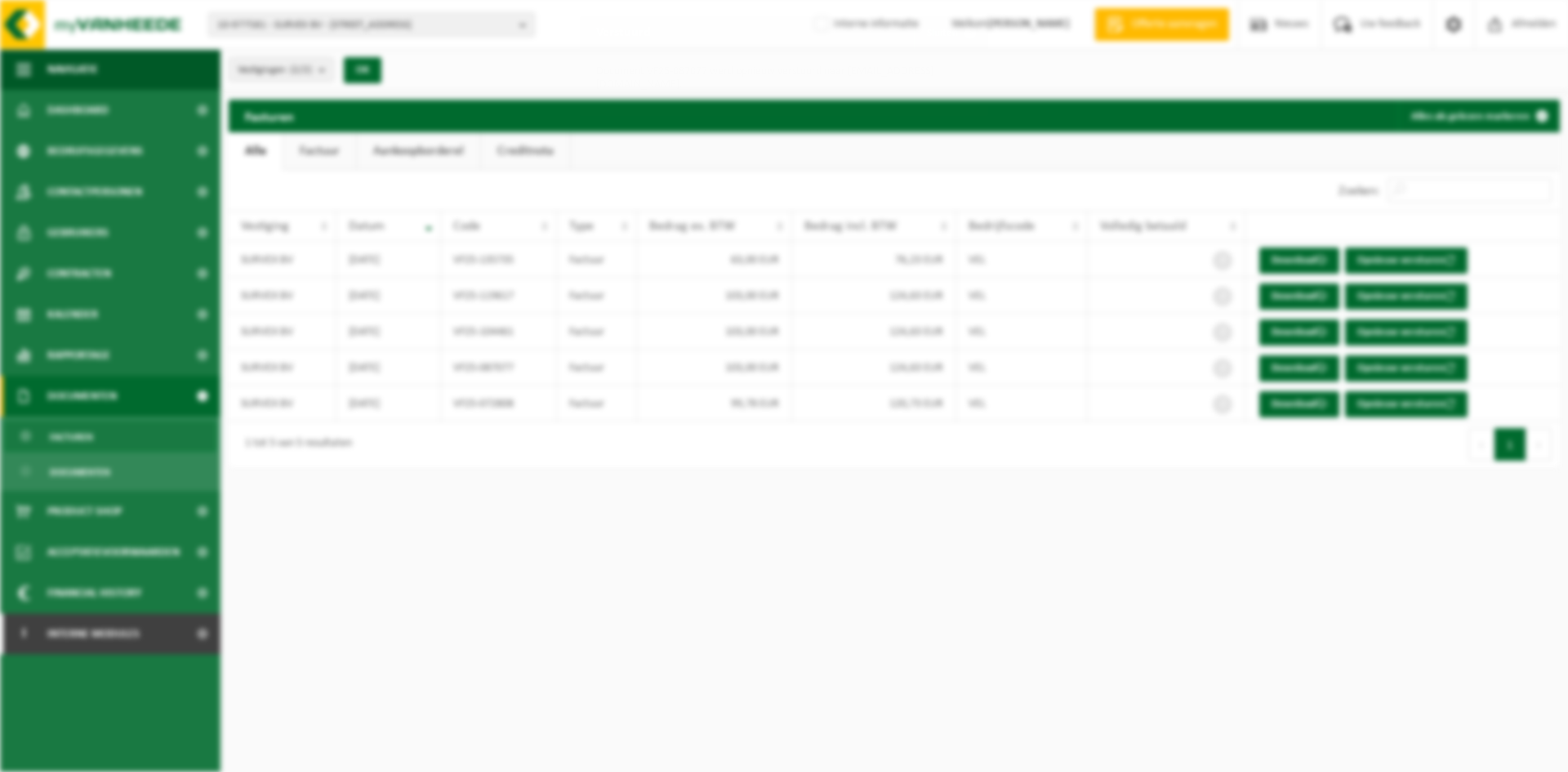
click at [1405, 325] on div "Verstuurd Sluiten Document VF25-087077 werd opnieuw verstuurd naar bram@survex.…" at bounding box center [784, 386] width 1568 height 772
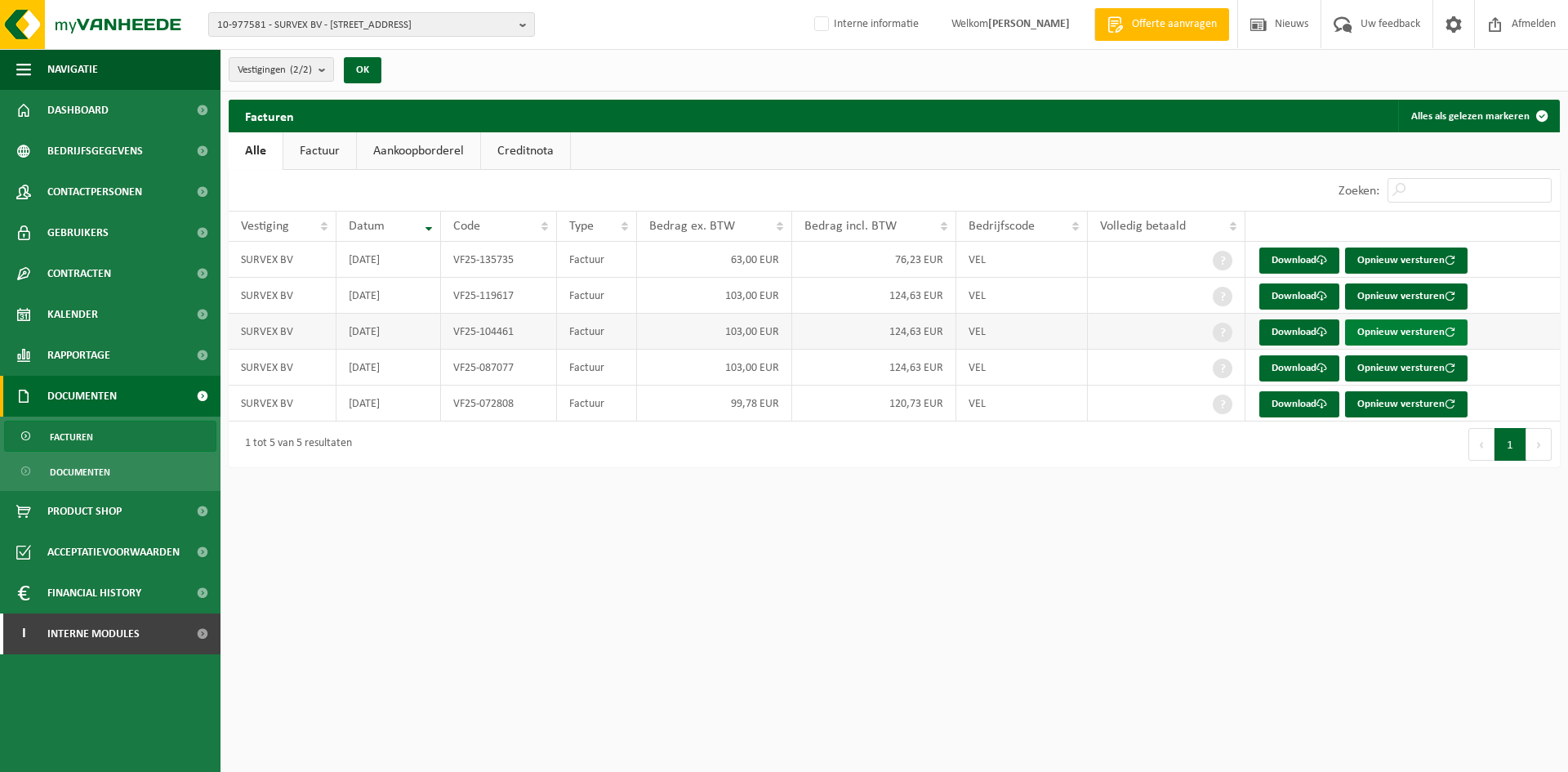
click at [1389, 331] on button "Opnieuw versturen" at bounding box center [1406, 332] width 122 height 27
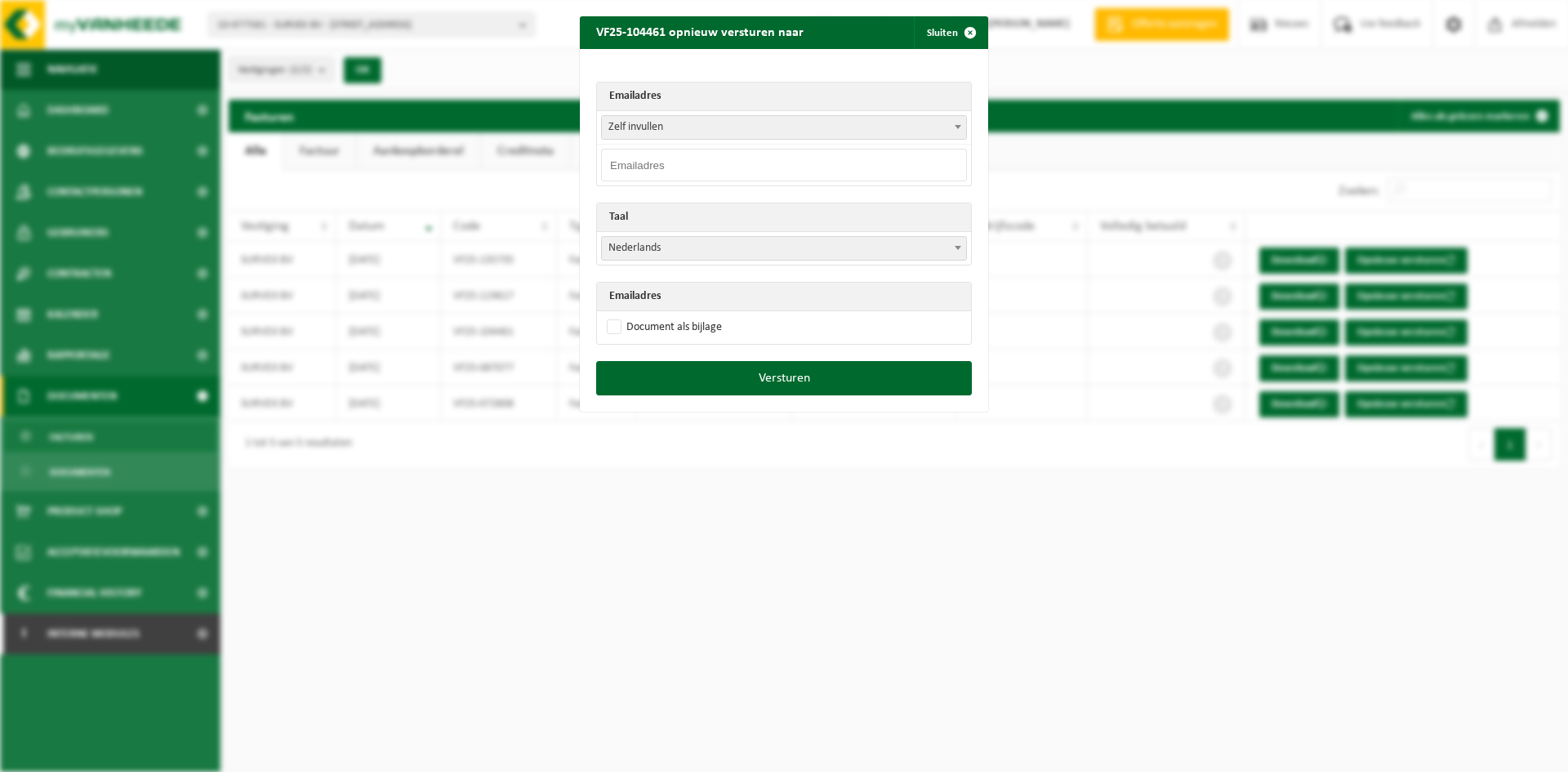
click at [815, 170] on input "email" at bounding box center [784, 165] width 366 height 33
click at [867, 118] on span "Zelf invullen" at bounding box center [784, 128] width 364 height 23
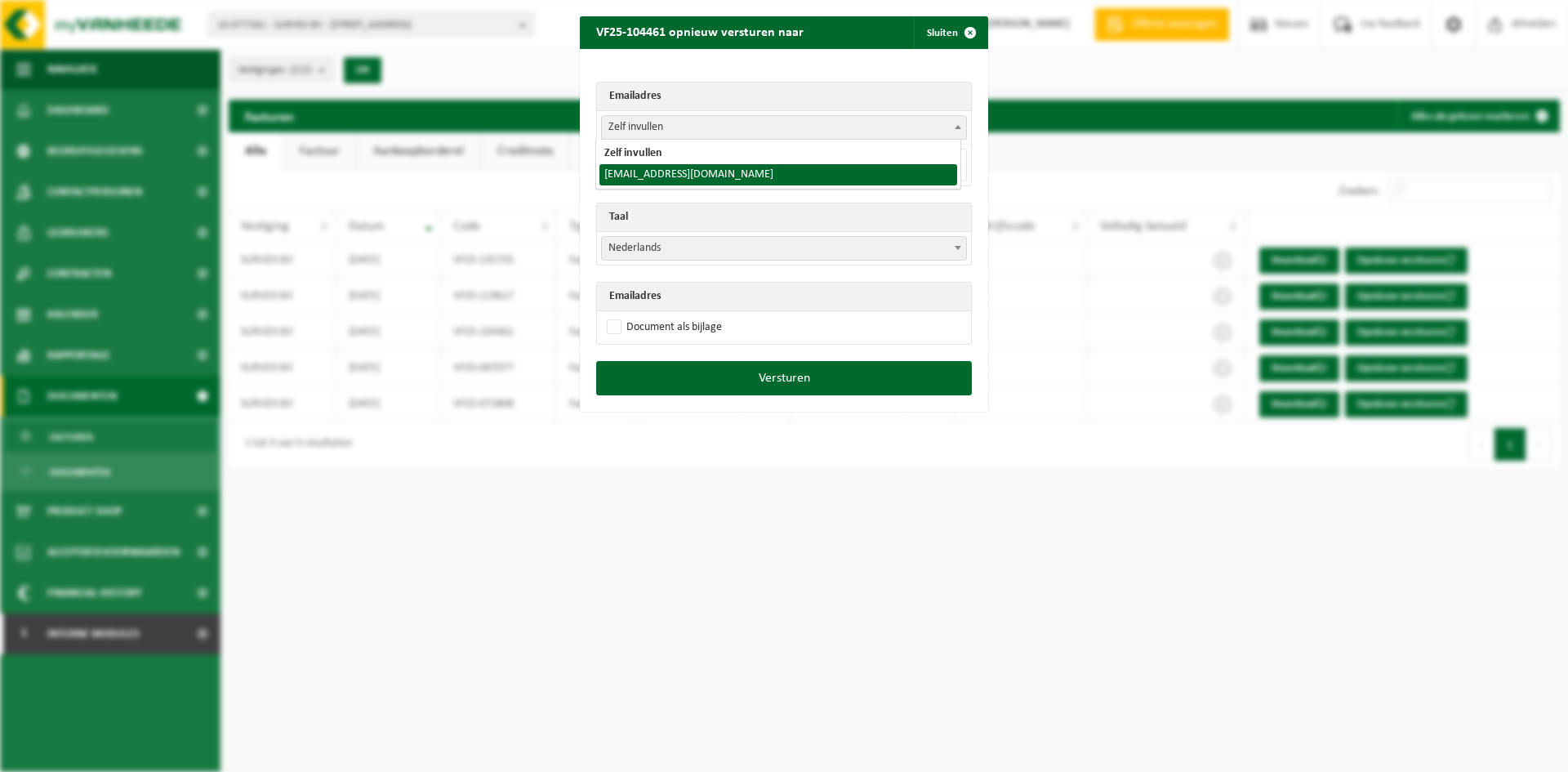
select select "bram@survex.be"
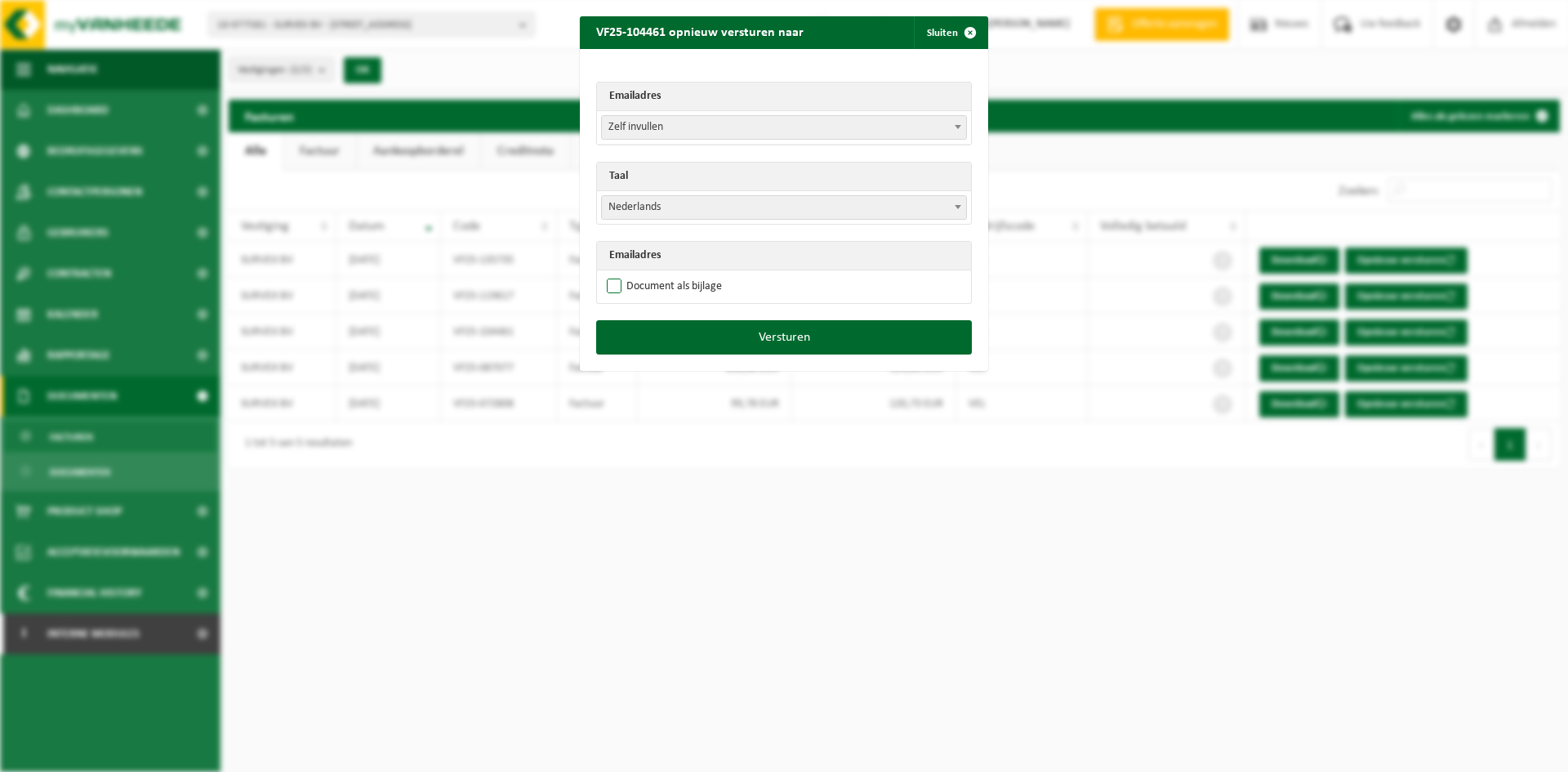
click at [673, 283] on label "Document als bijlage" at bounding box center [663, 287] width 118 height 25
click at [673, 275] on input "Document als bijlage" at bounding box center [804, 274] width 408 height 1
checkbox input "true"
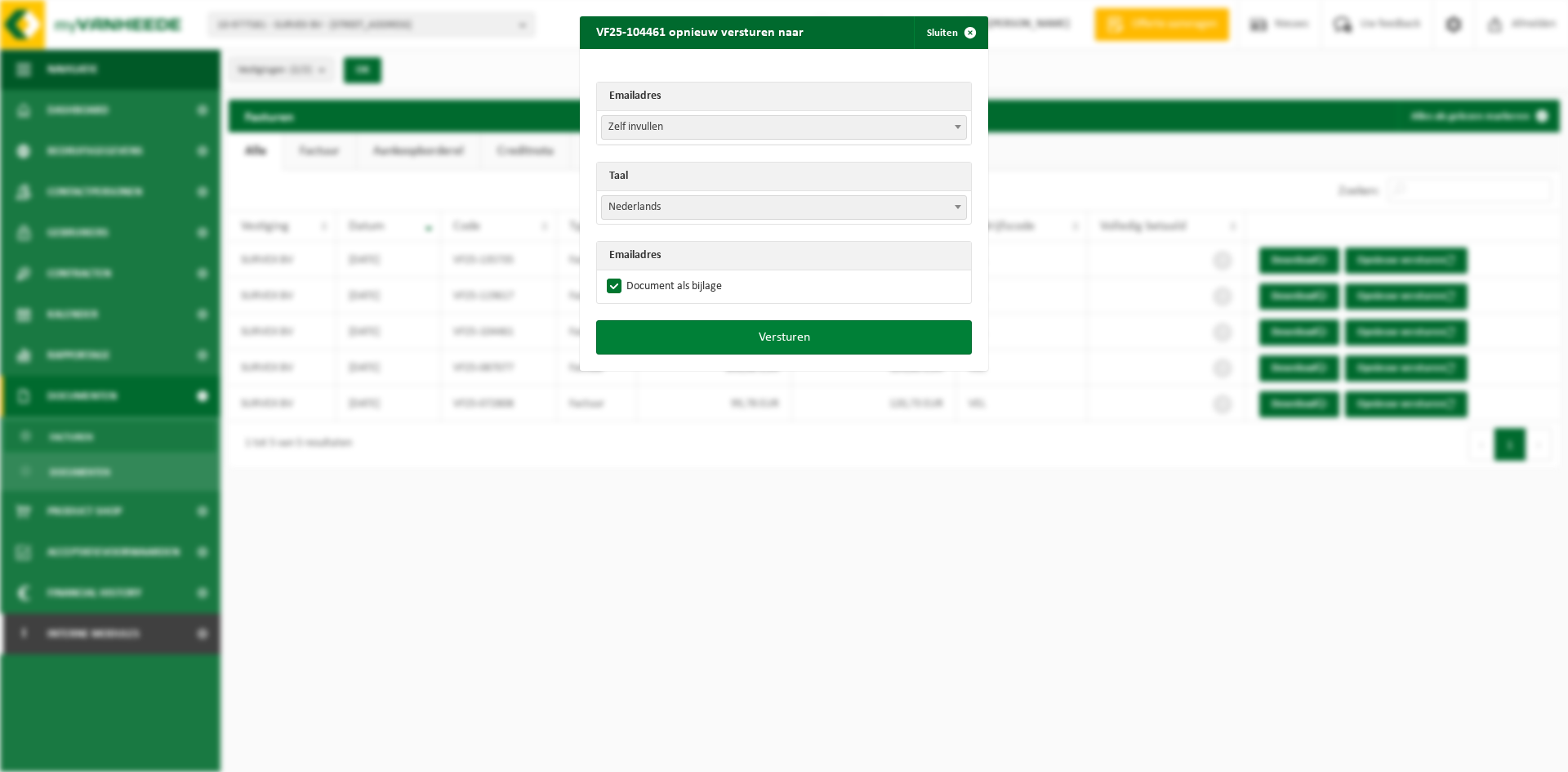
click at [731, 329] on button "Versturen" at bounding box center [784, 337] width 376 height 34
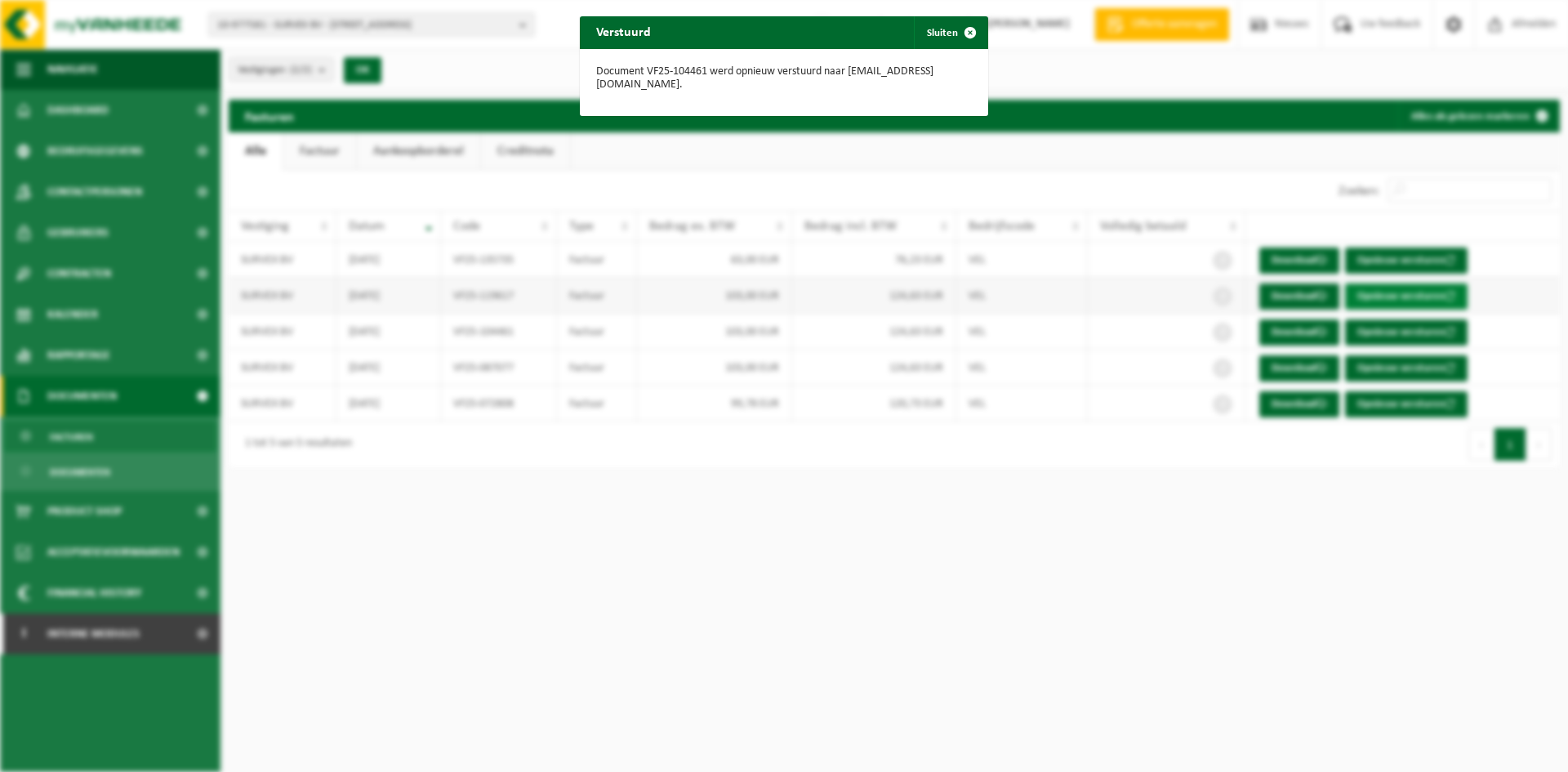
click at [1445, 293] on div "Verstuurd Sluiten Document VF25-104461 werd opnieuw verstuurd naar bram@survex.…" at bounding box center [784, 386] width 1568 height 772
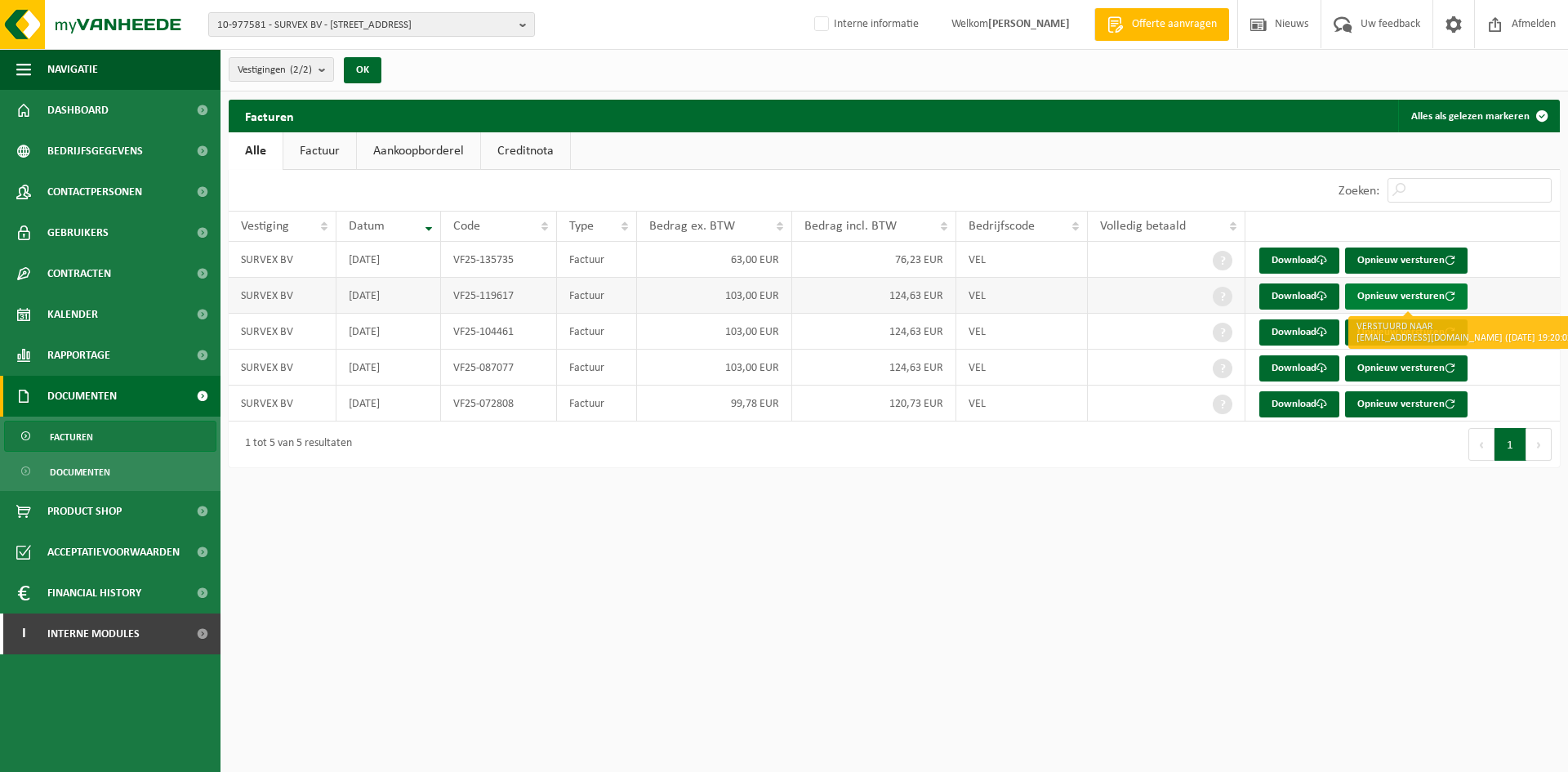
click at [1436, 294] on button "Opnieuw versturen" at bounding box center [1406, 296] width 122 height 27
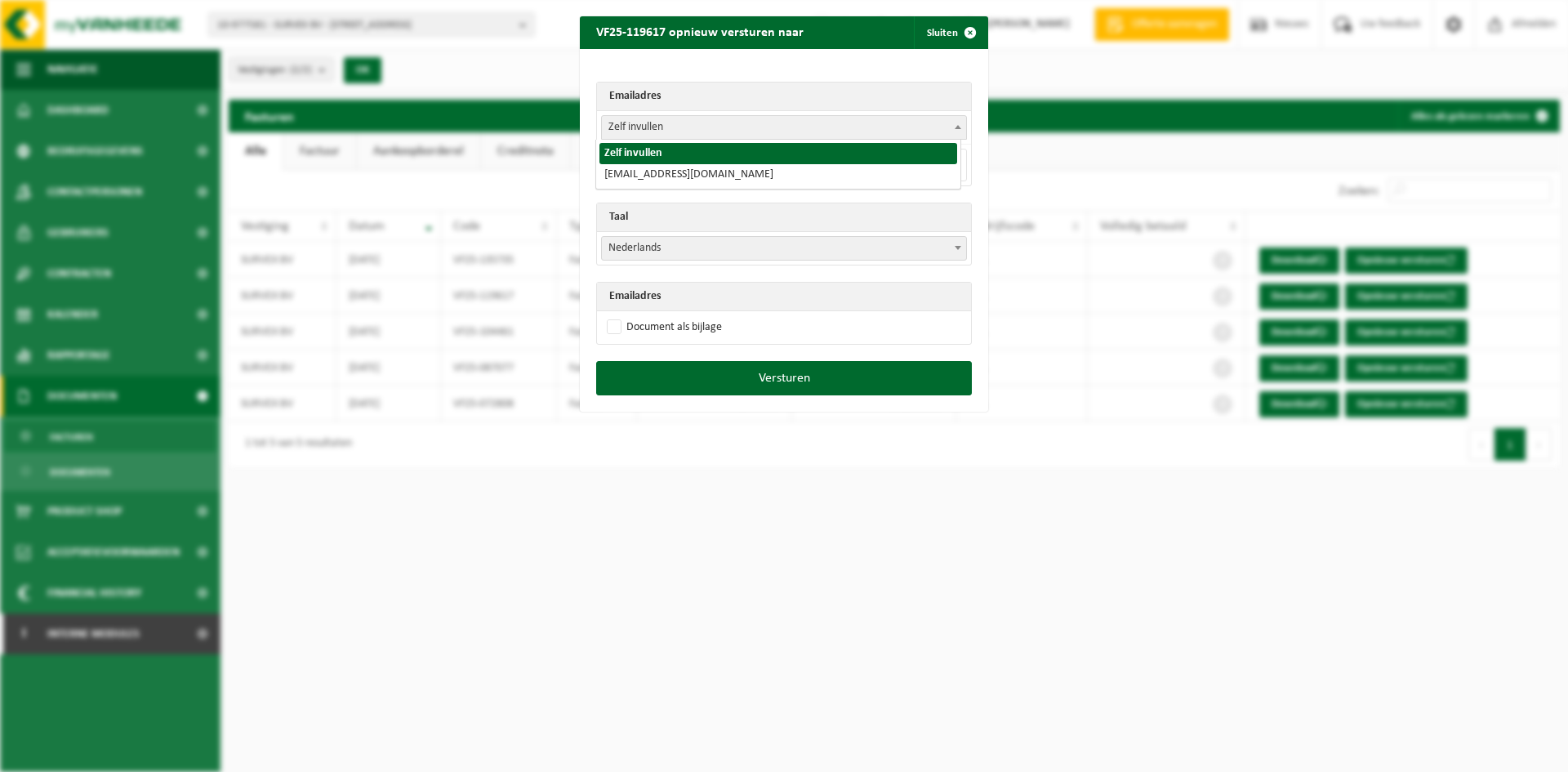
click at [671, 131] on span "Zelf invullen" at bounding box center [784, 128] width 364 height 23
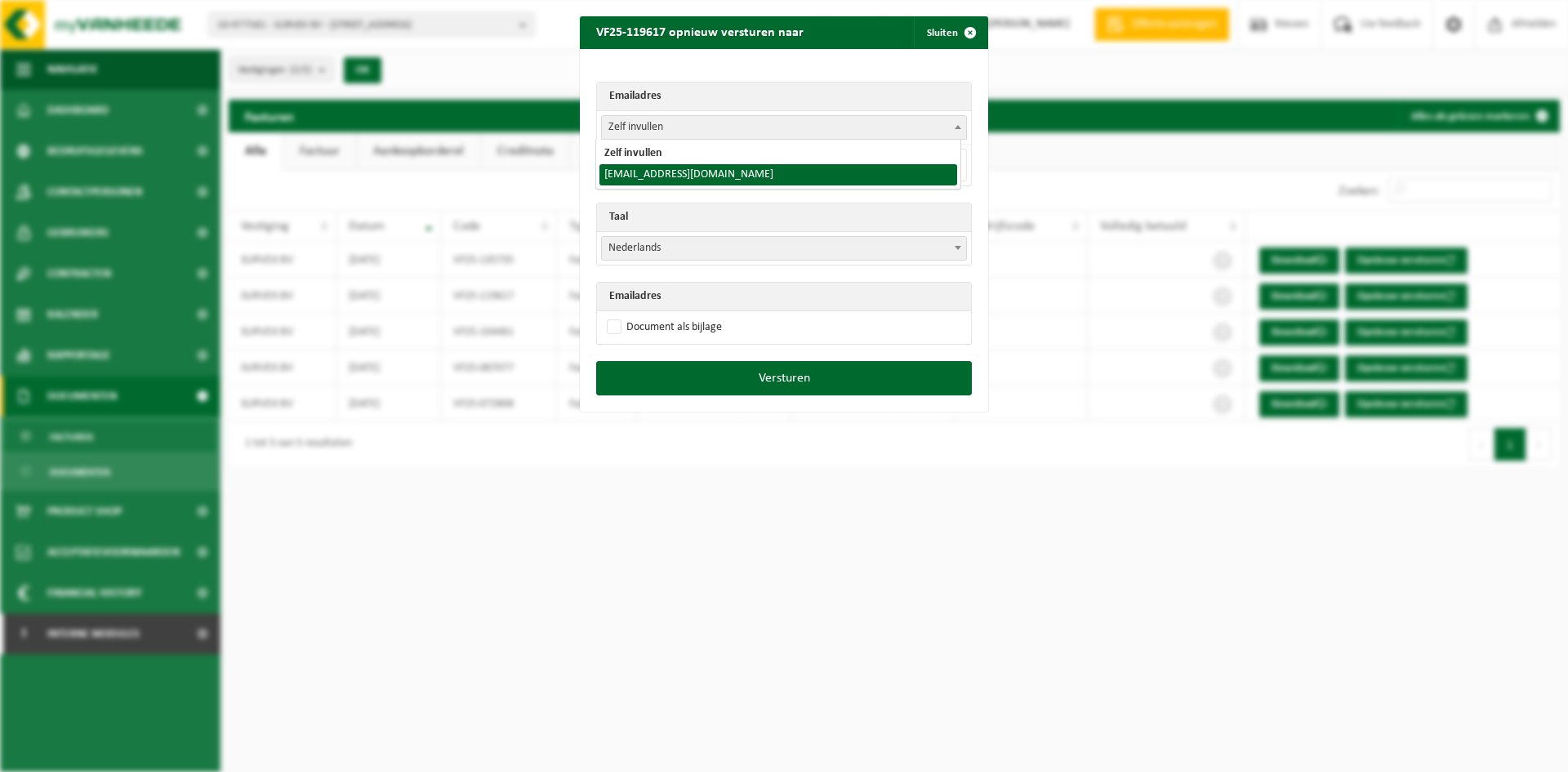
select select "bram@survex.be"
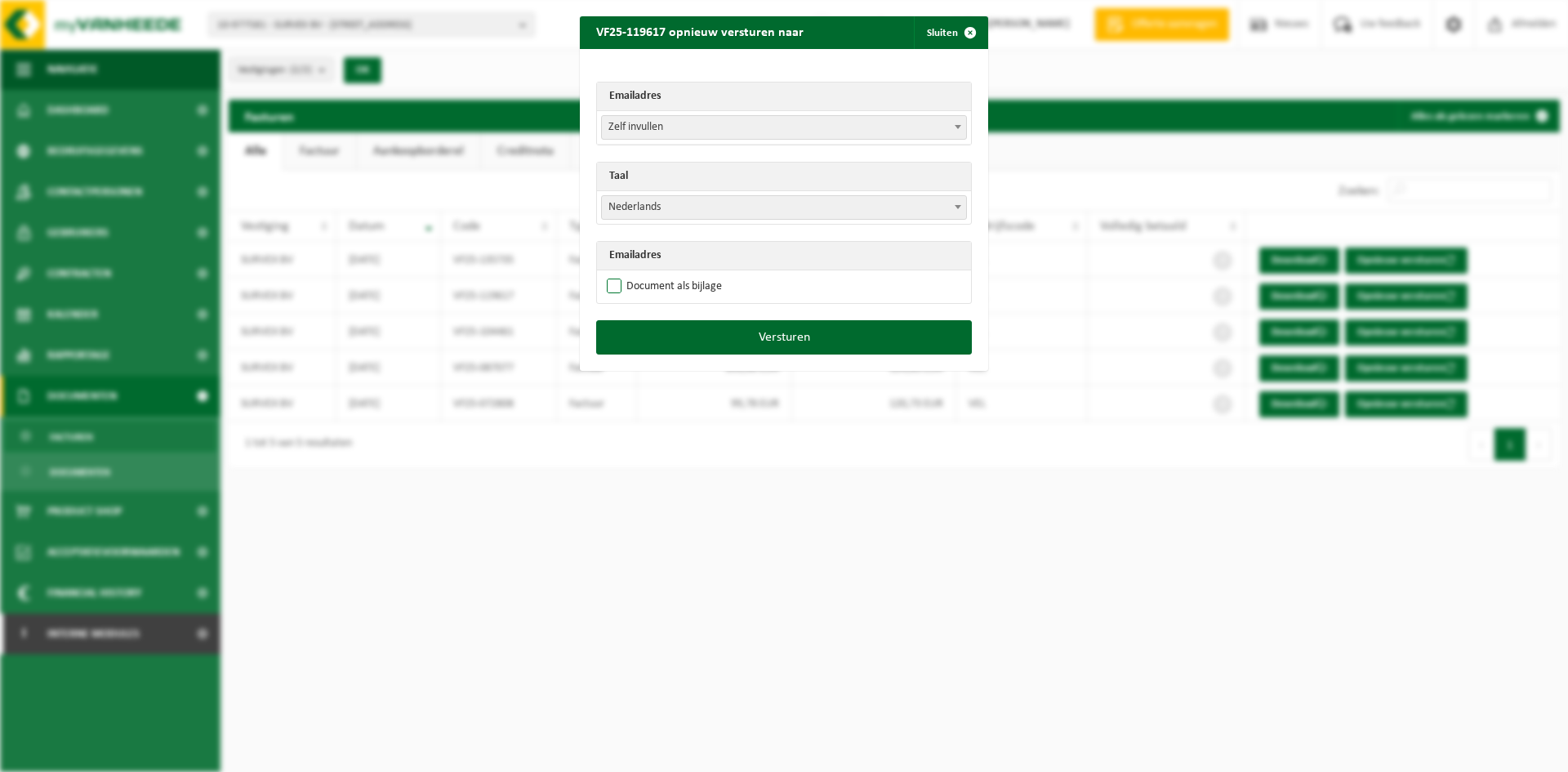
click at [613, 286] on label "Document als bijlage" at bounding box center [663, 287] width 118 height 25
click at [613, 275] on input "Document als bijlage" at bounding box center [804, 274] width 408 height 1
checkbox input "true"
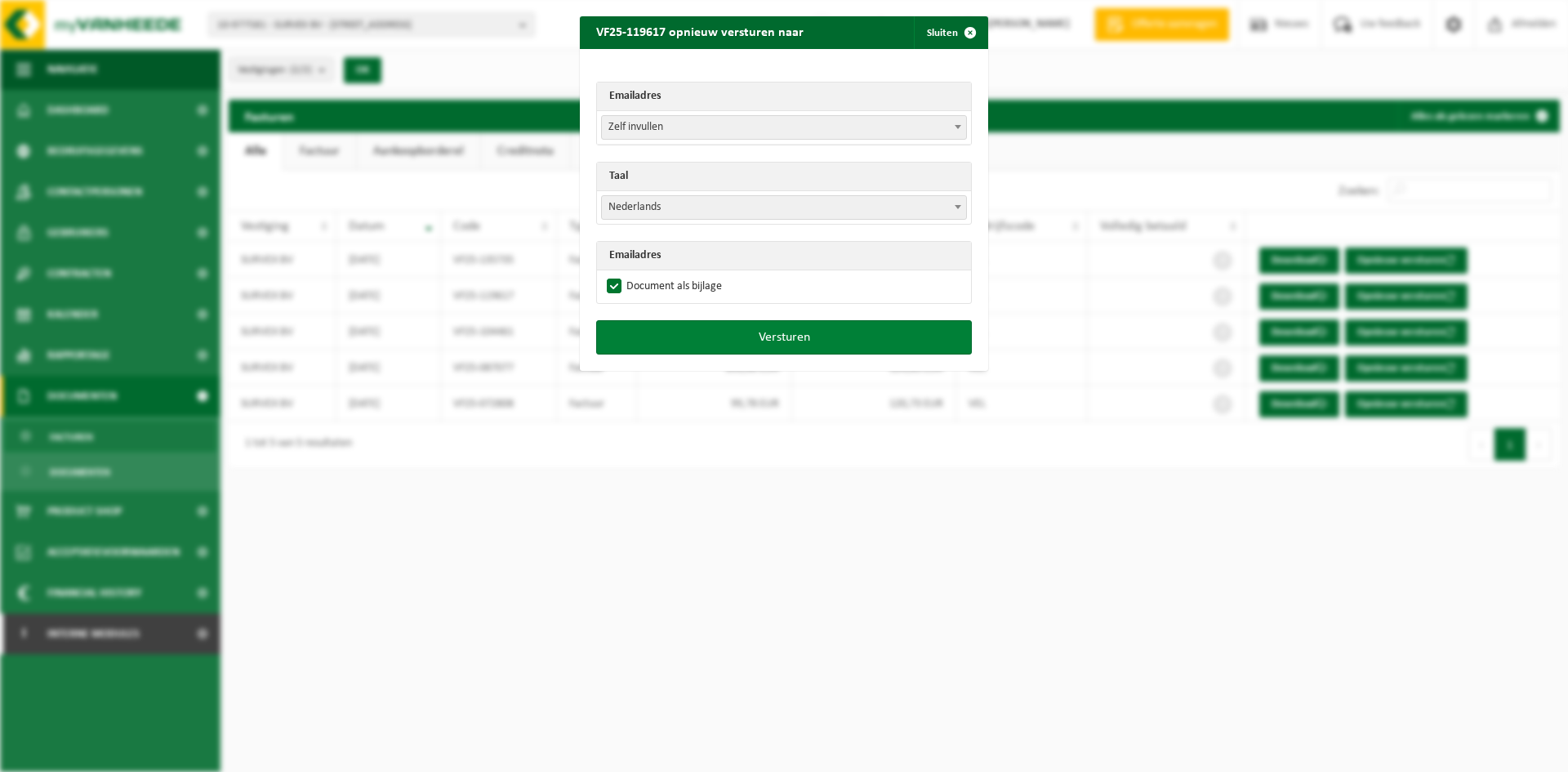
click at [639, 328] on button "Versturen" at bounding box center [784, 337] width 376 height 34
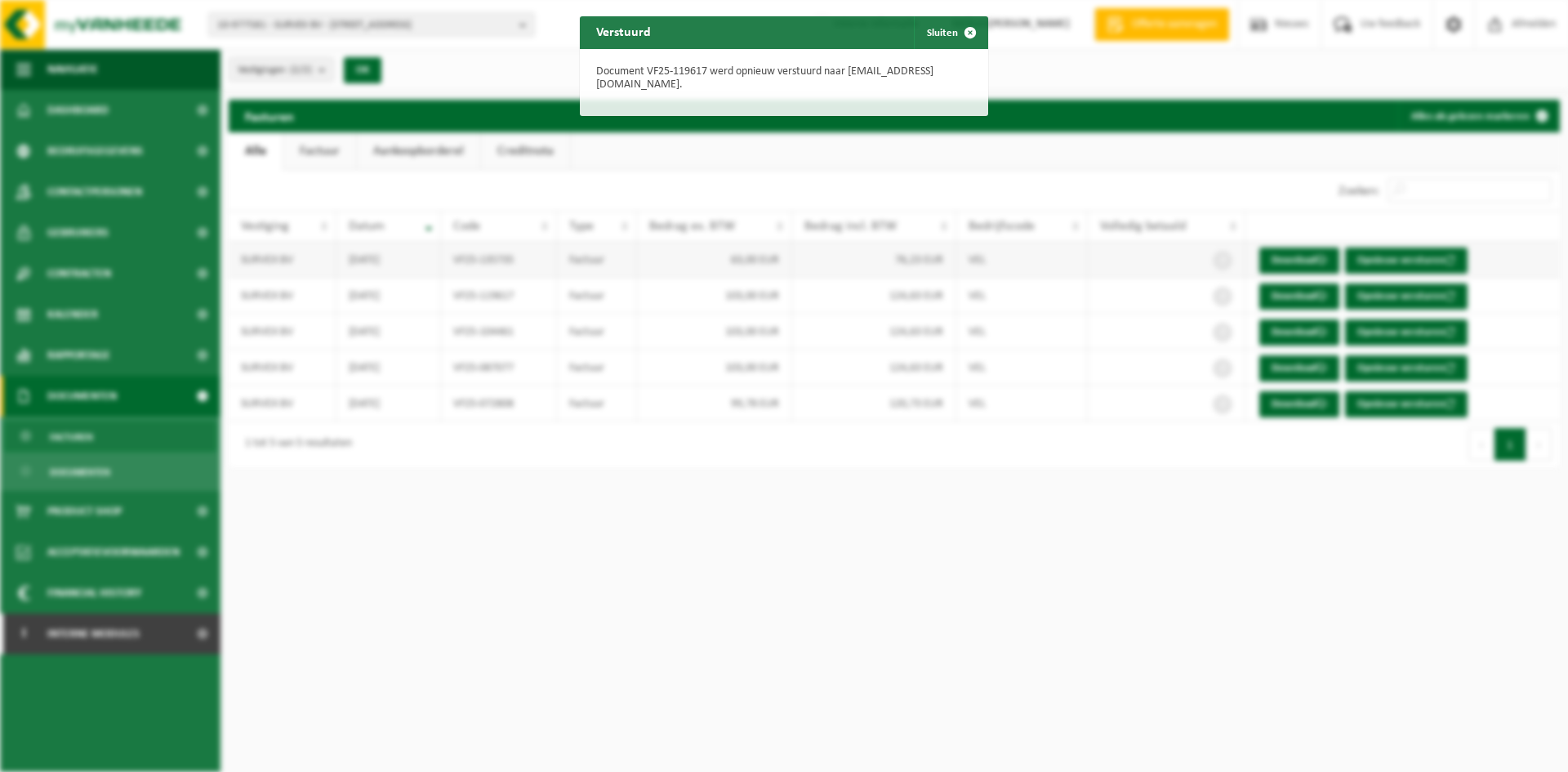
click at [1433, 244] on div "Verstuurd Sluiten Document VF25-119617 werd opnieuw verstuurd naar bram@survex.…" at bounding box center [784, 386] width 1568 height 772
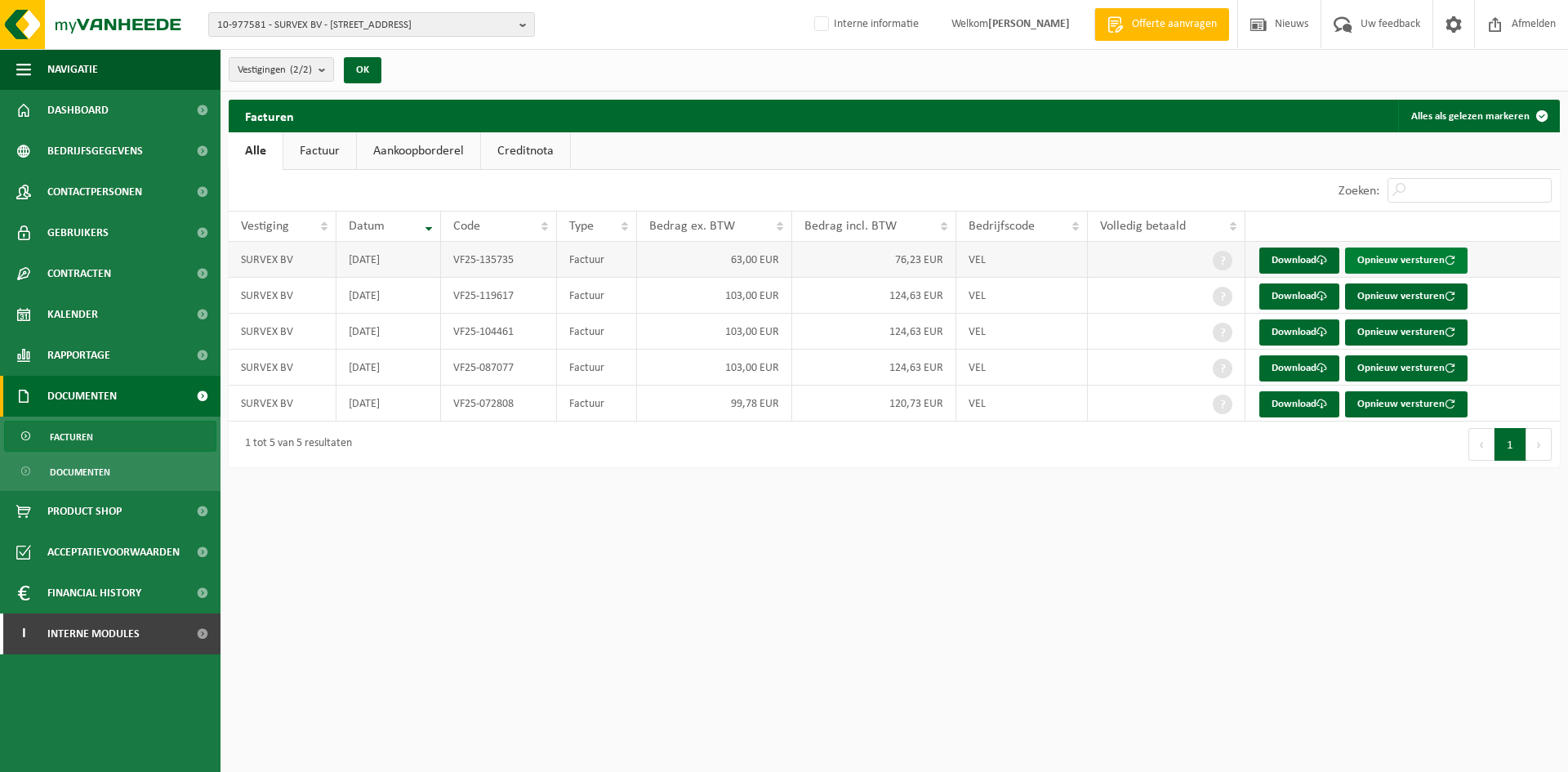
click at [1405, 256] on button "Opnieuw versturen" at bounding box center [1406, 260] width 122 height 27
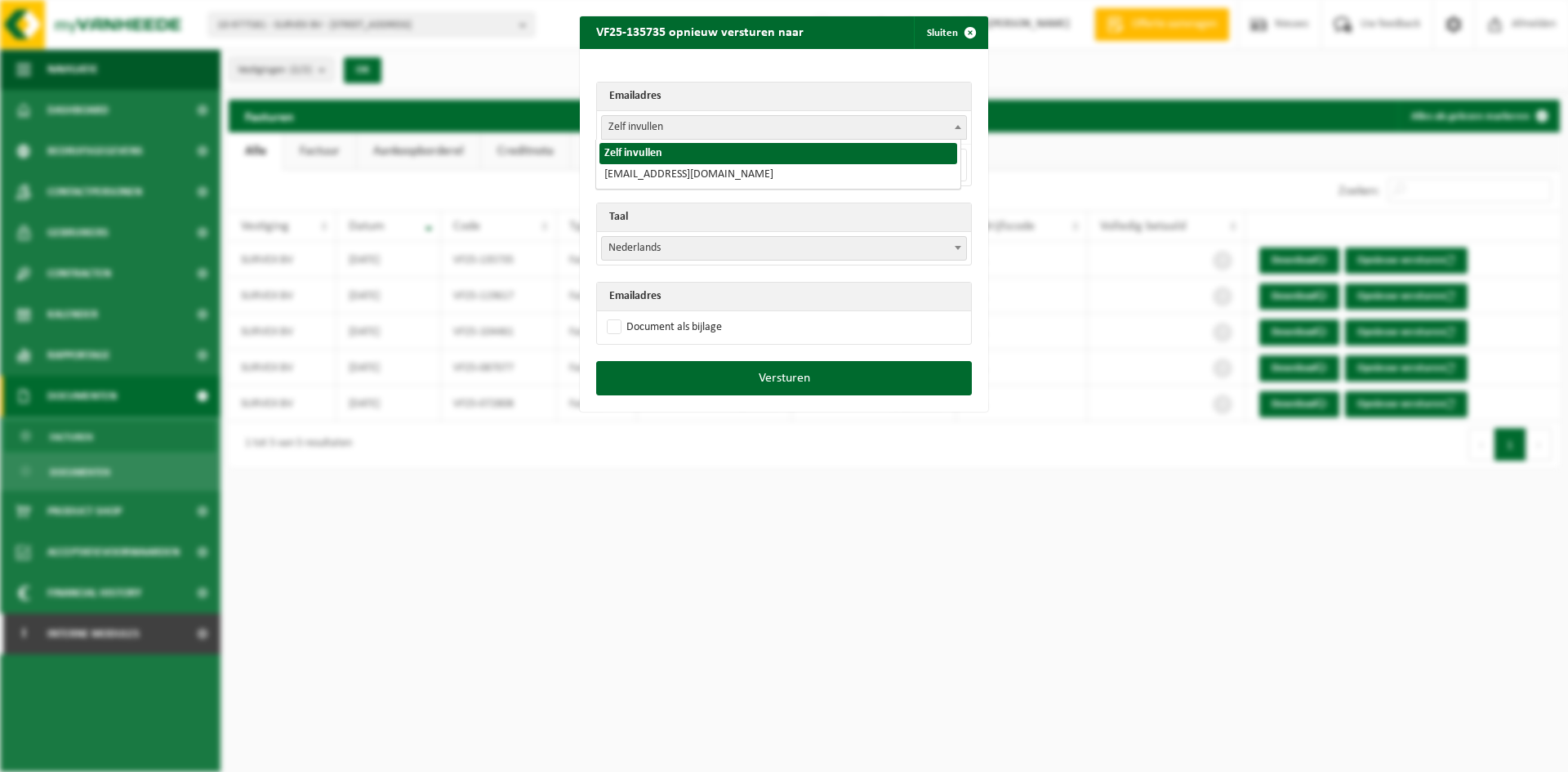
click at [717, 130] on span "Zelf invullen" at bounding box center [784, 128] width 364 height 23
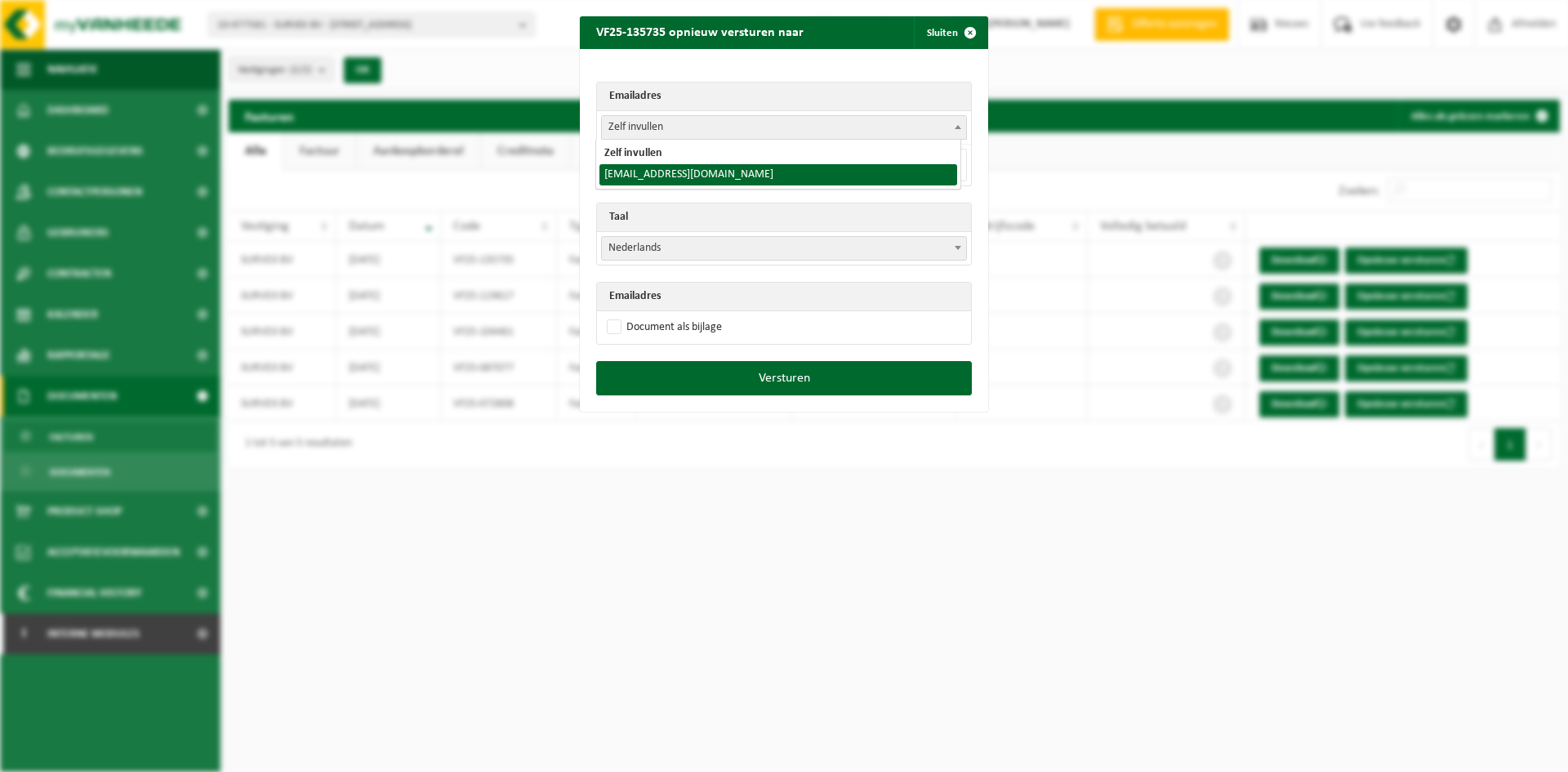
select select "bram@survex.be"
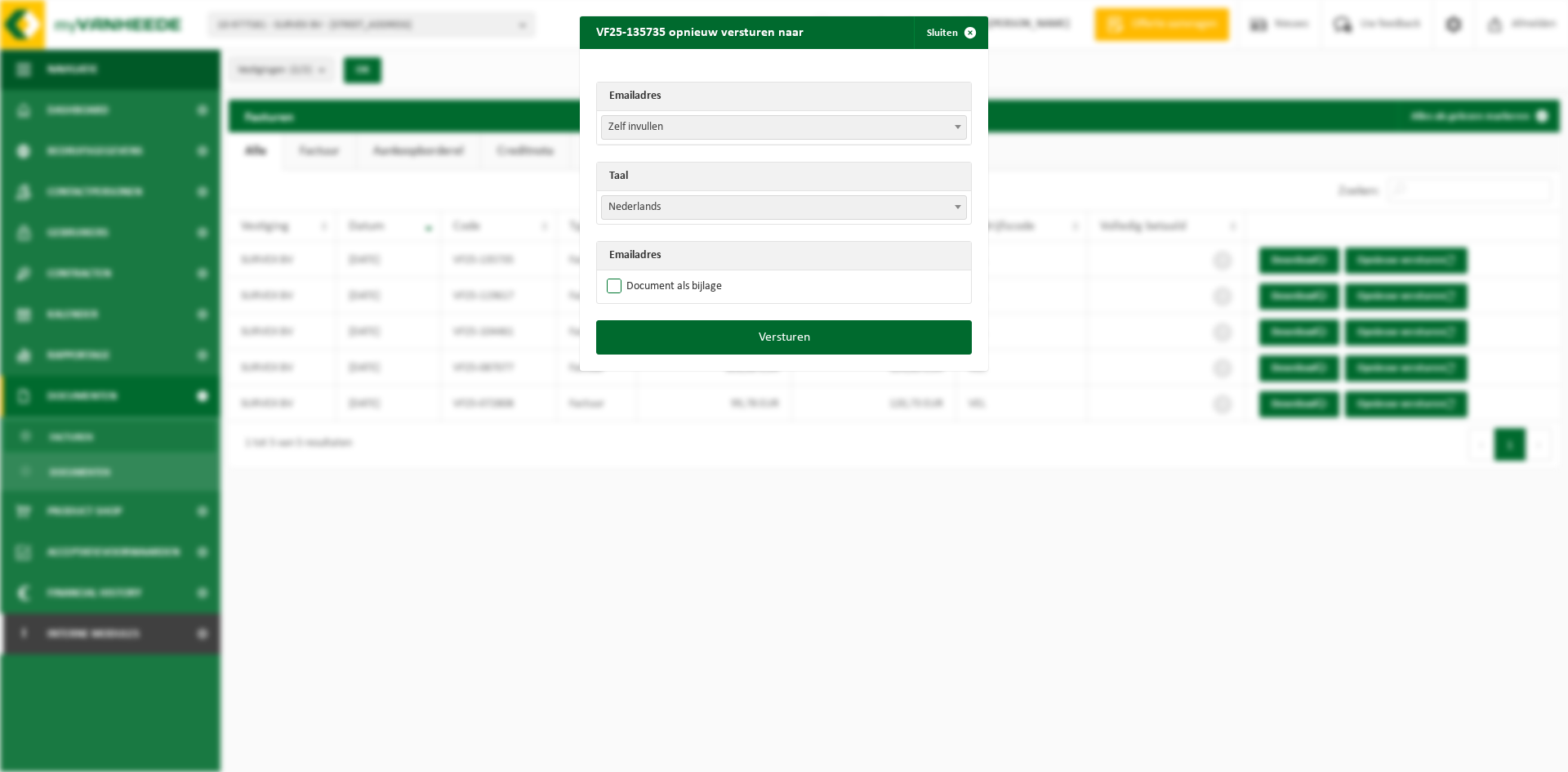
click at [640, 282] on label "Document als bijlage" at bounding box center [663, 287] width 118 height 25
click at [640, 275] on input "Document als bijlage" at bounding box center [804, 274] width 408 height 1
checkbox input "true"
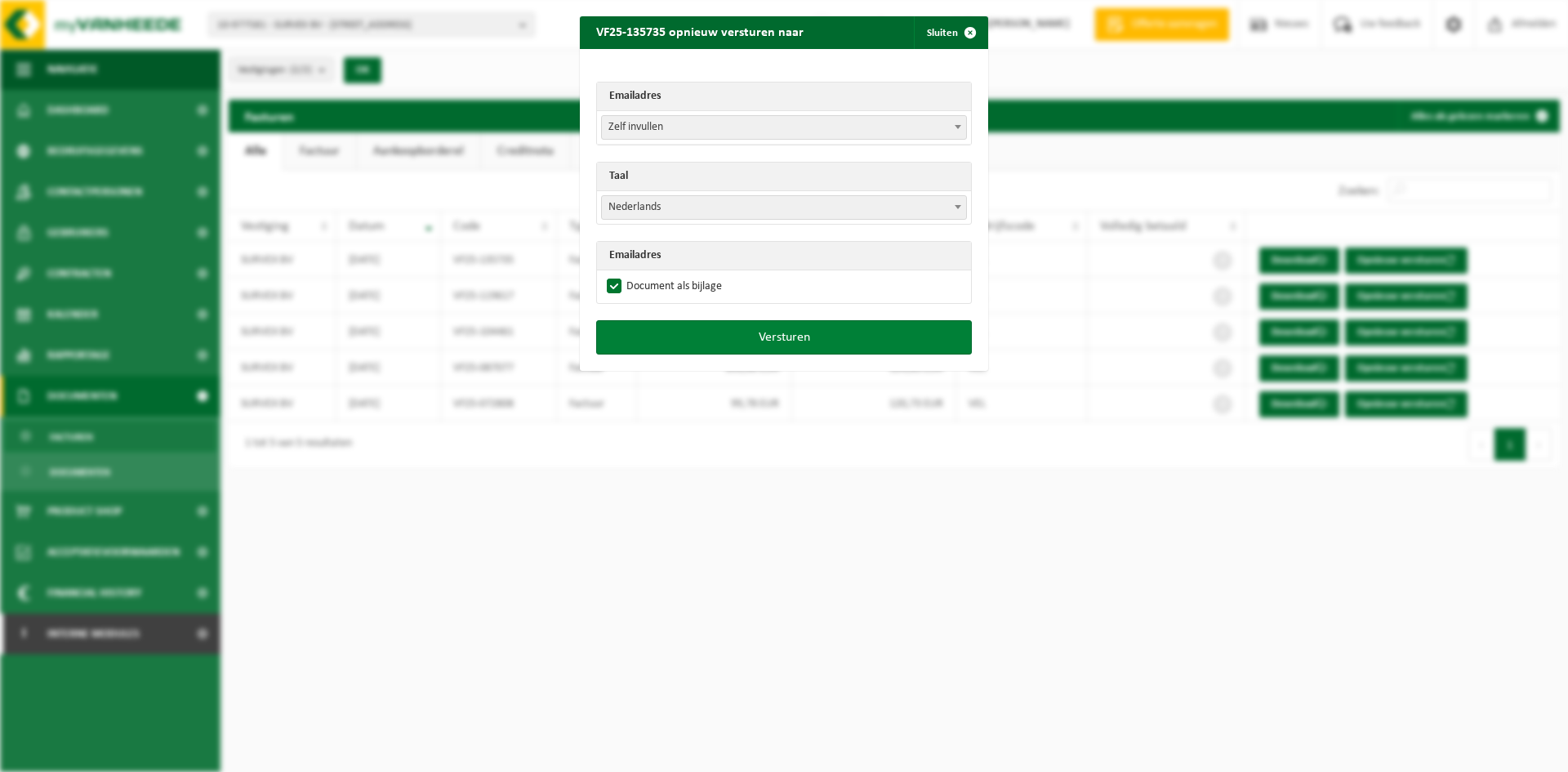
click at [651, 337] on button "Versturen" at bounding box center [784, 337] width 376 height 34
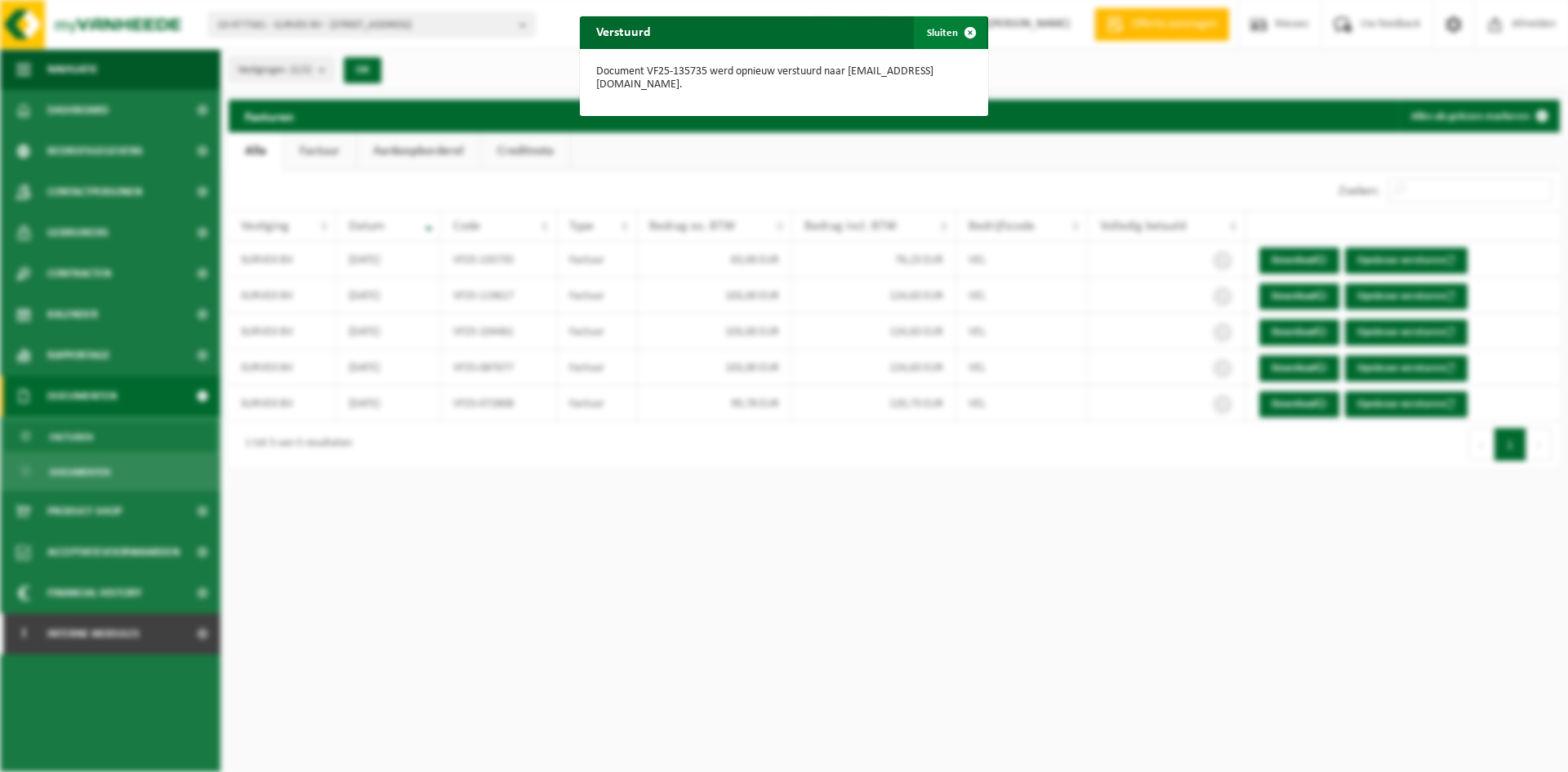
click at [947, 29] on button "Sluiten" at bounding box center [950, 33] width 73 height 33
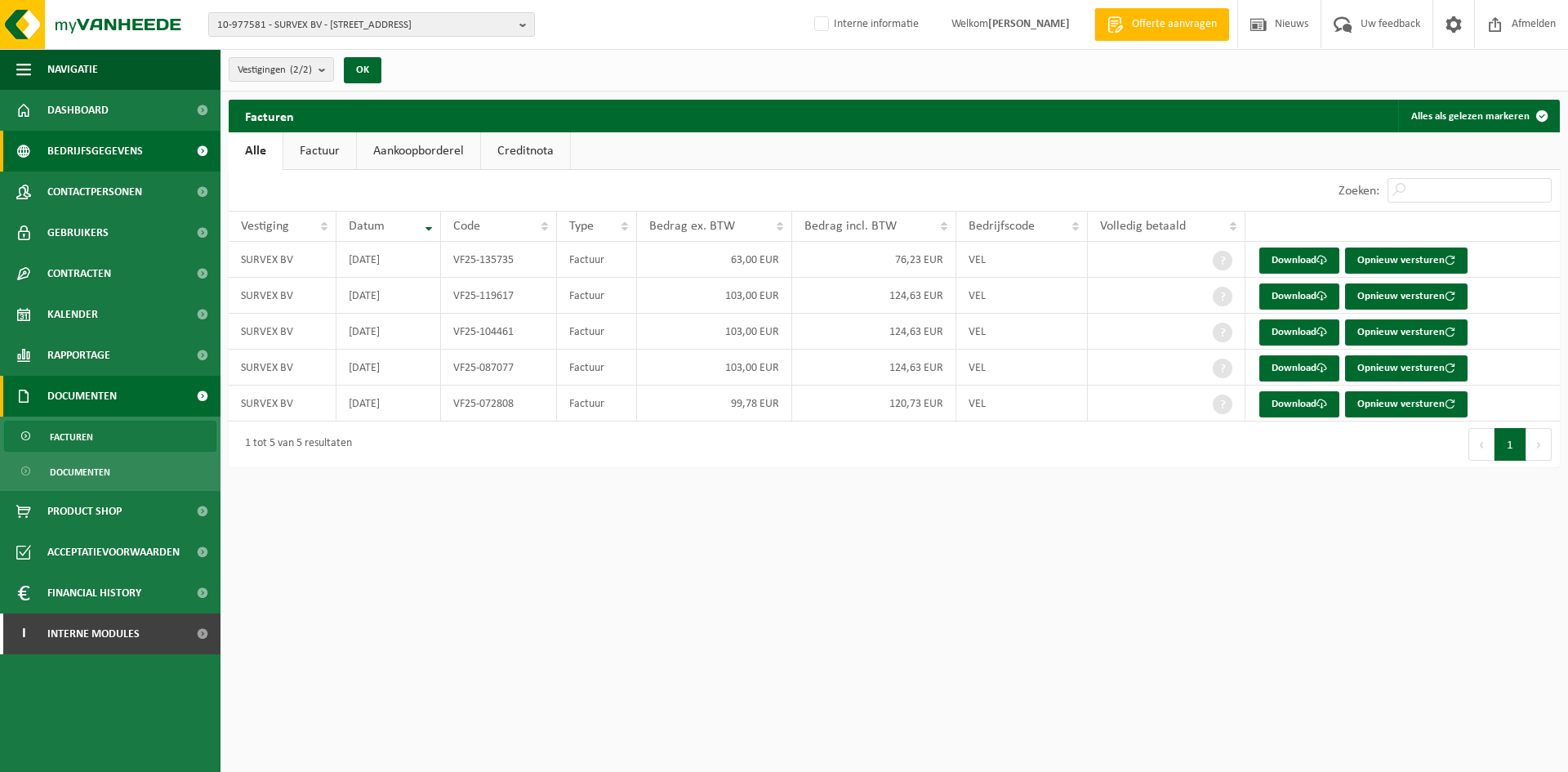
click at [98, 145] on span "Bedrijfsgegevens" at bounding box center [95, 151] width 96 height 41
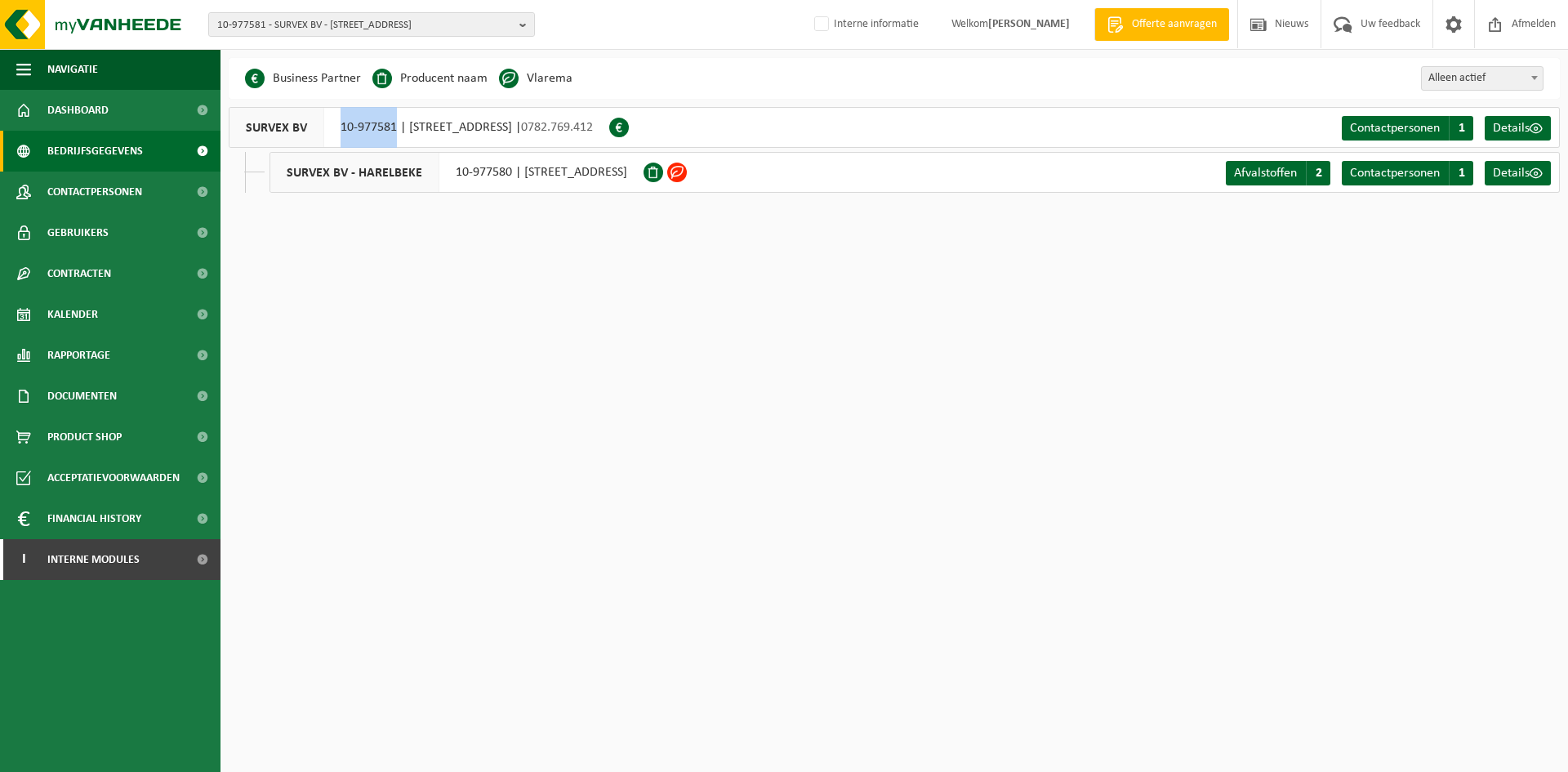
drag, startPoint x: 334, startPoint y: 131, endPoint x: 395, endPoint y: 136, distance: 61.2
click at [395, 136] on div "SURVEX BV 10-977581 | [STREET_ADDRESS] | 0782.769.412" at bounding box center [418, 128] width 381 height 41
copy div "10-977581"
click at [274, 26] on span "10-977581 - SURVEX BV - [STREET_ADDRESS]" at bounding box center [365, 25] width 296 height 25
paste input "10-819209"
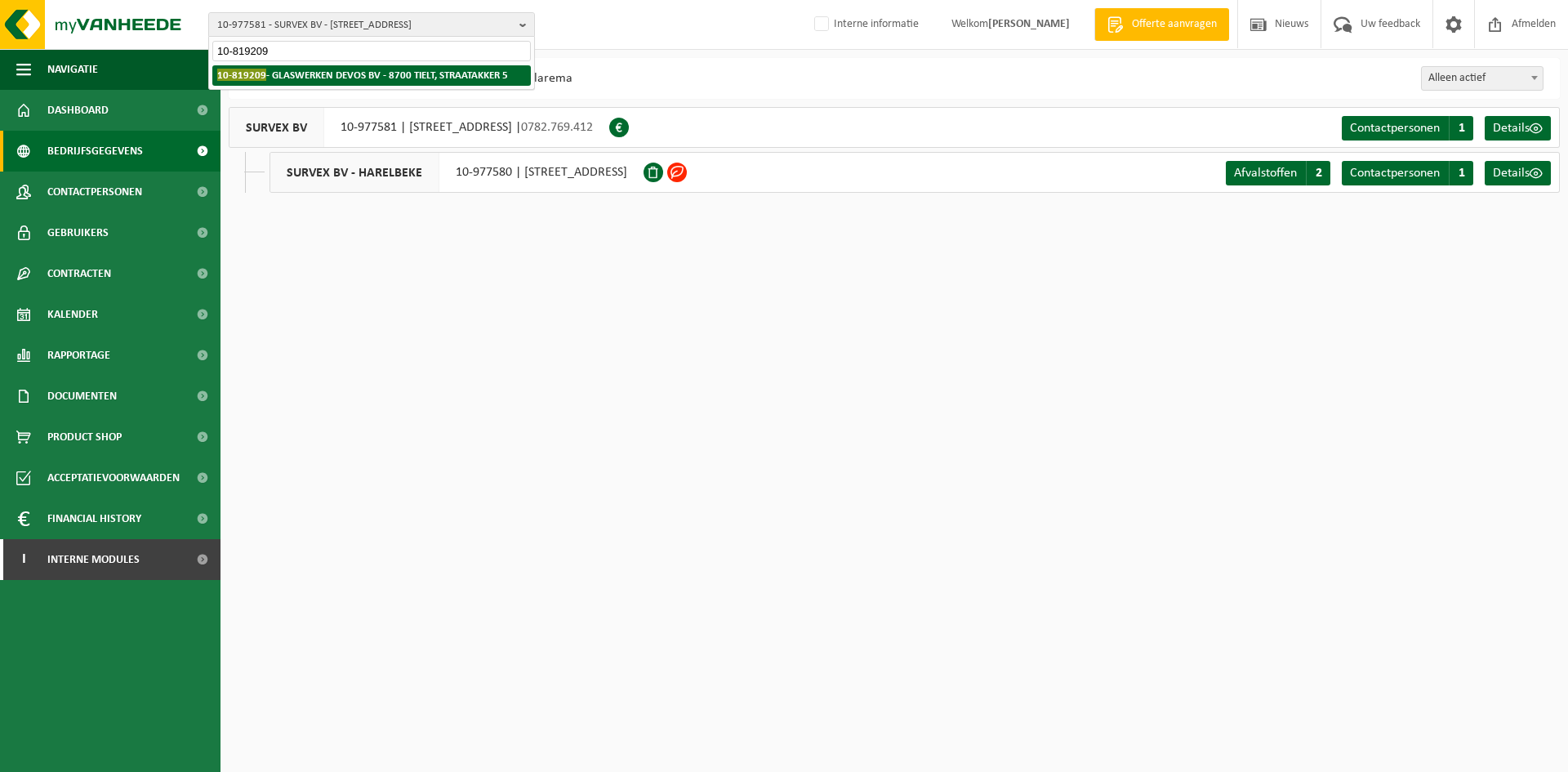
type input "10-819209"
click at [278, 79] on strong "10-819209 - GLASWERKEN DEVOS BV - 8700 TIELT, STRAATAKKER 5" at bounding box center [363, 74] width 291 height 12
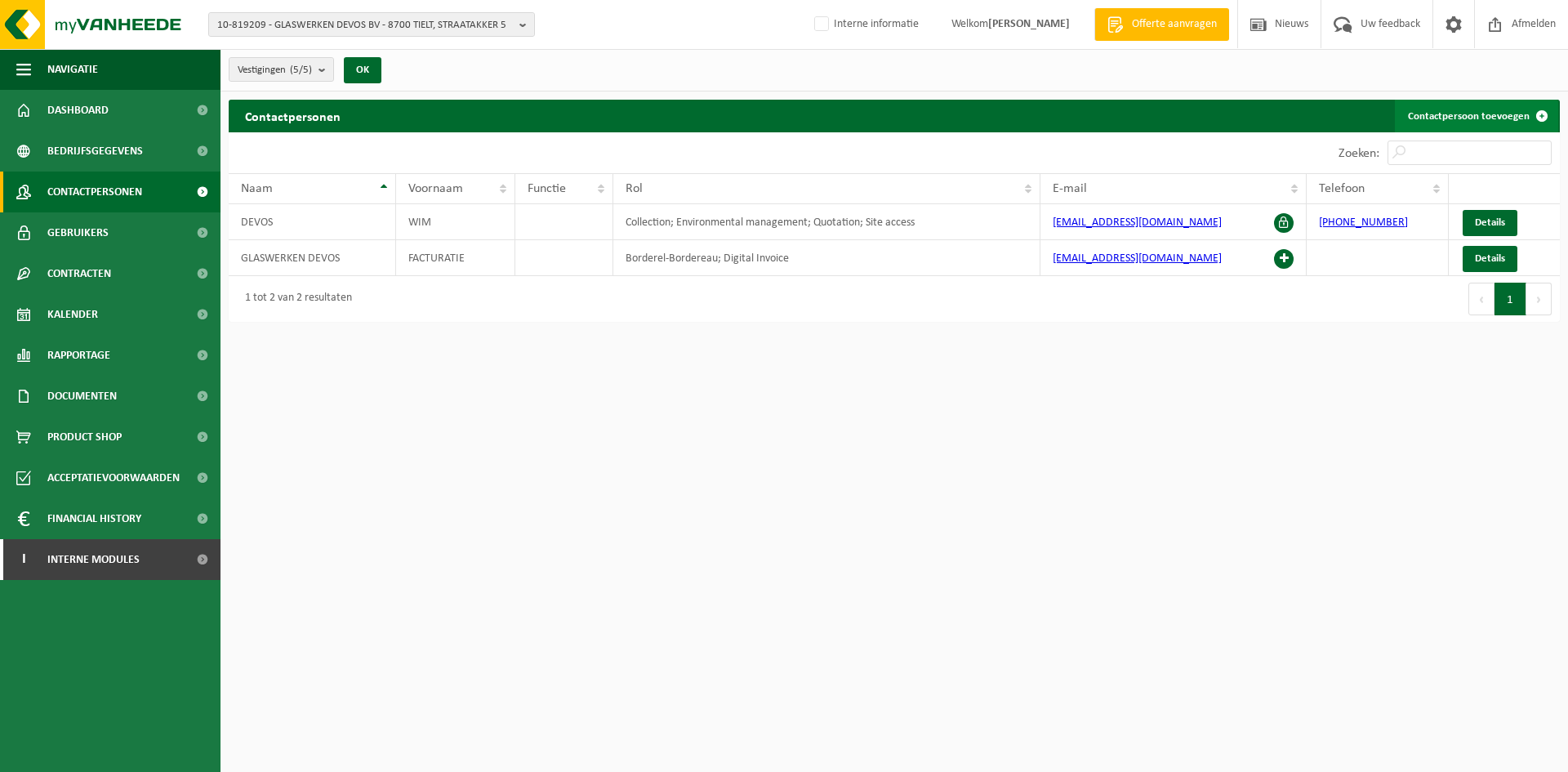
click at [1465, 121] on link "Contactpersoon toevoegen" at bounding box center [1476, 116] width 163 height 33
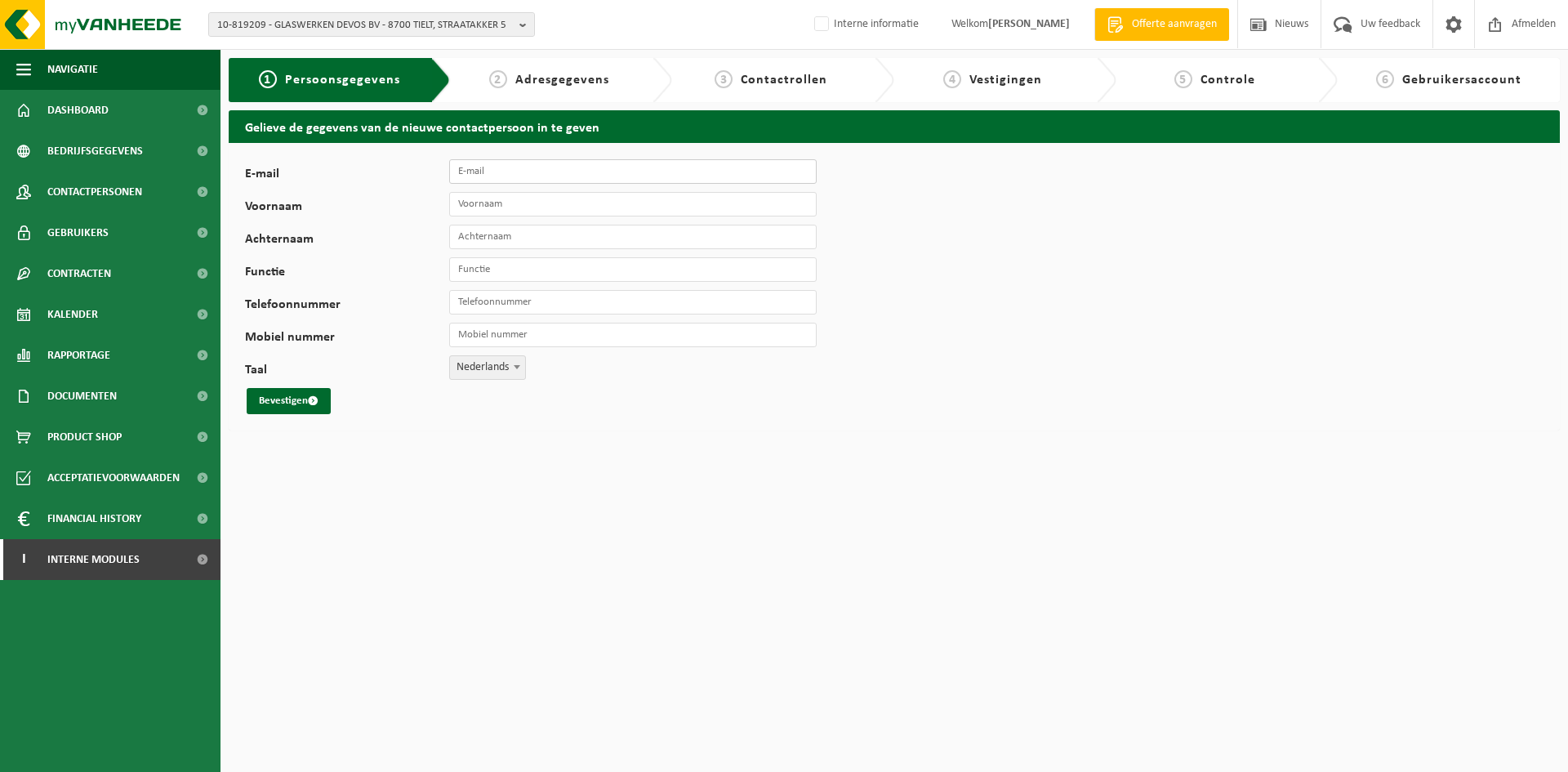
click at [560, 181] on input "E-mail" at bounding box center [633, 171] width 368 height 25
paste input "[EMAIL_ADDRESS][DOMAIN_NAME]"
click at [458, 170] on input "[EMAIL_ADDRESS][DOMAIN_NAME]" at bounding box center [633, 171] width 368 height 25
type input "[EMAIL_ADDRESS][DOMAIN_NAME]"
drag, startPoint x: 547, startPoint y: 192, endPoint x: 559, endPoint y: 190, distance: 12.2
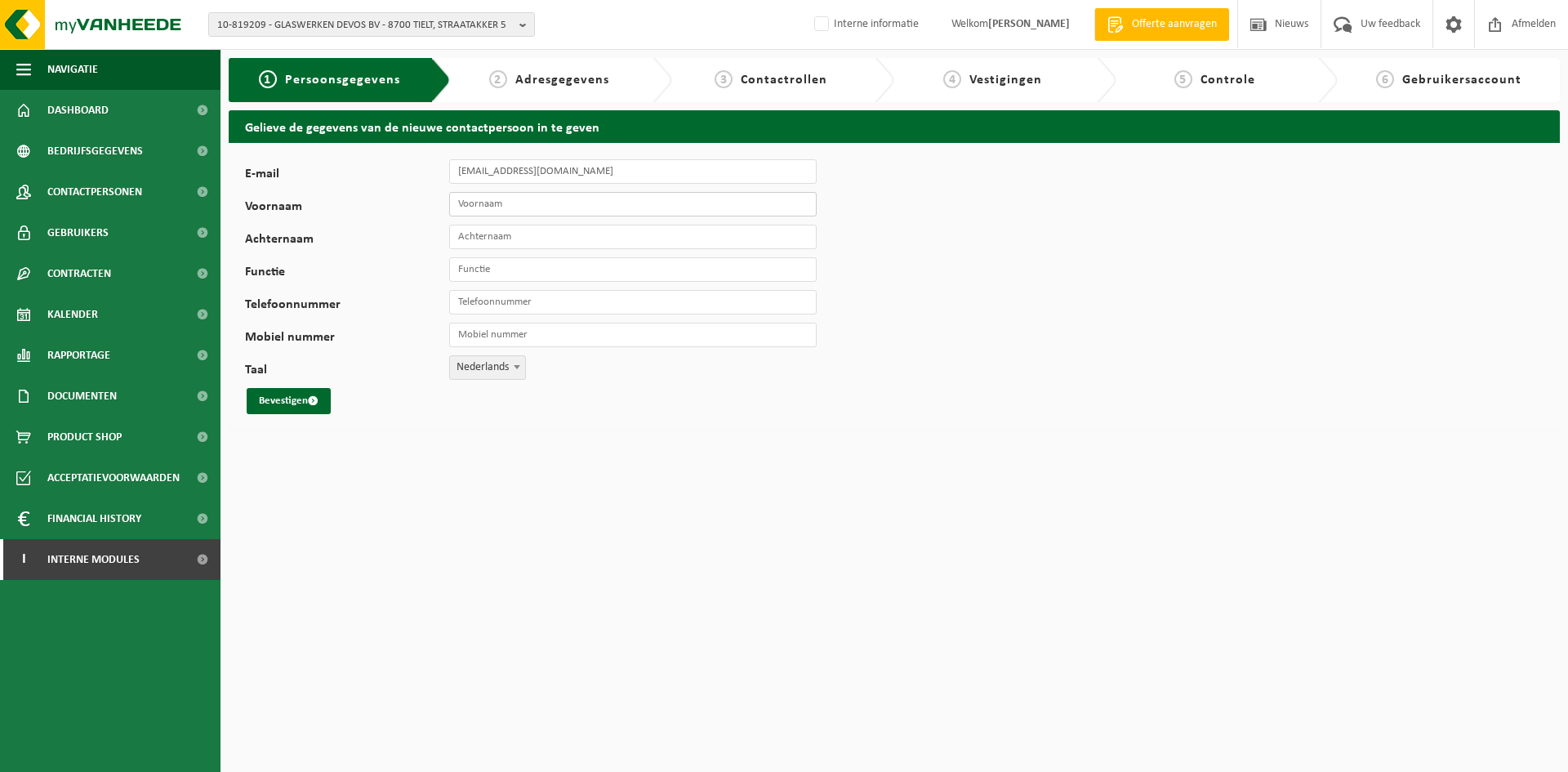
click at [547, 192] on input "Voornaam" at bounding box center [633, 204] width 368 height 25
click at [478, 200] on input "Voornaam" at bounding box center [633, 204] width 368 height 25
type input "info"
click at [462, 241] on input "glaswerken Devos" at bounding box center [633, 237] width 368 height 25
type input "Glaswerken Devos"
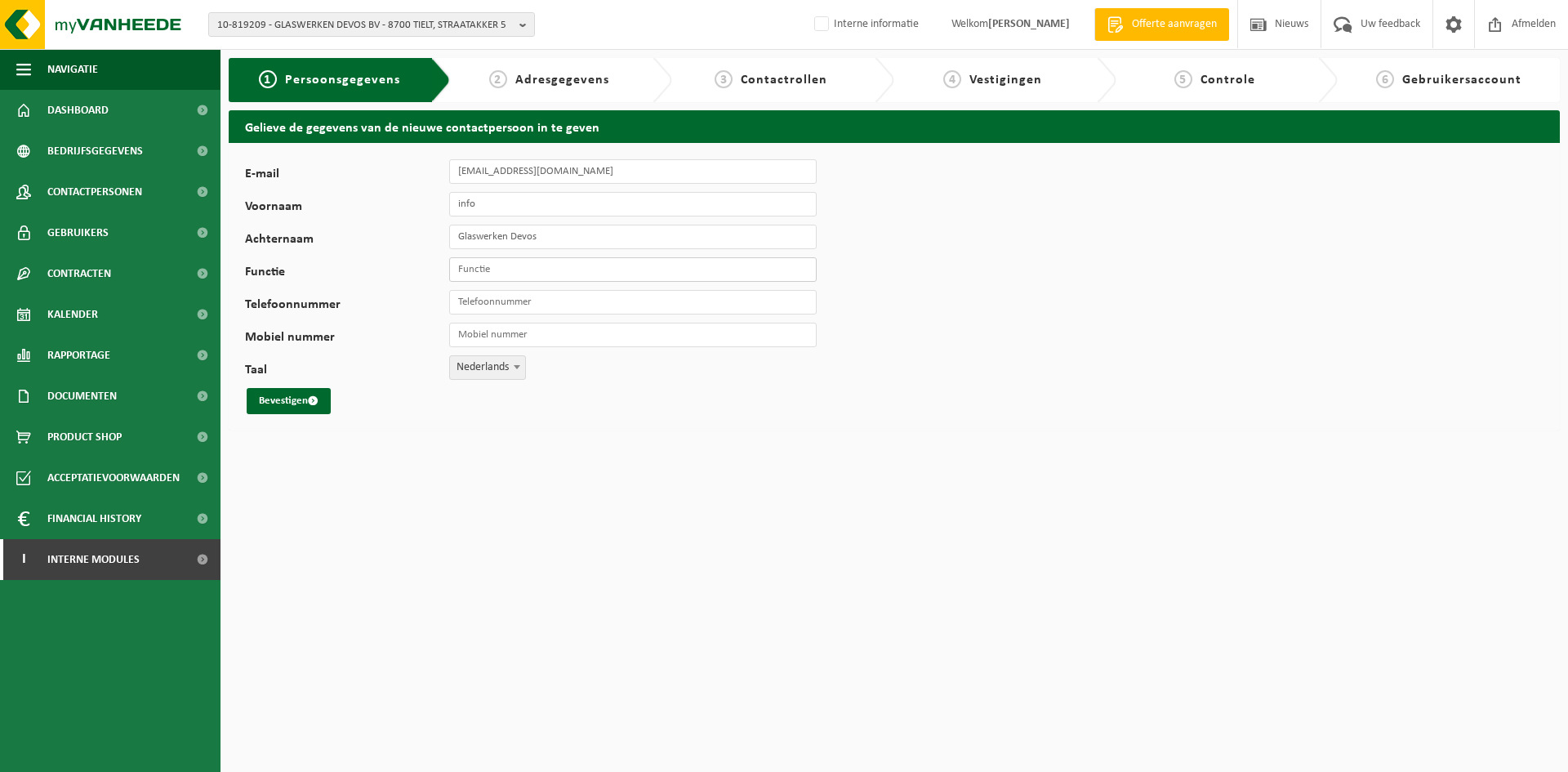
click at [601, 275] on input "Functie" at bounding box center [633, 270] width 368 height 25
click at [295, 407] on button "Bevestigen" at bounding box center [288, 401] width 84 height 27
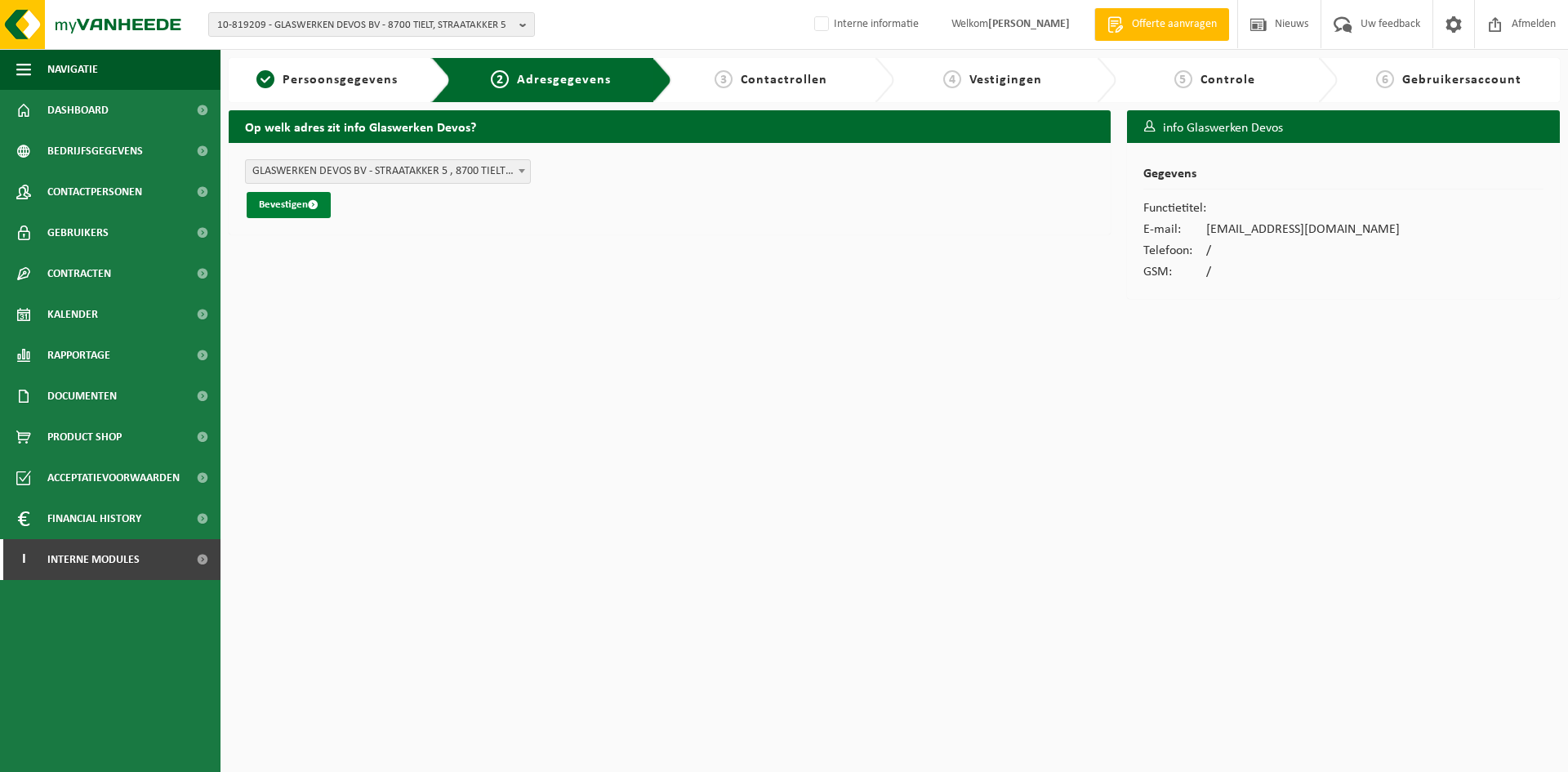
click at [305, 209] on button "Bevestigen" at bounding box center [288, 205] width 84 height 27
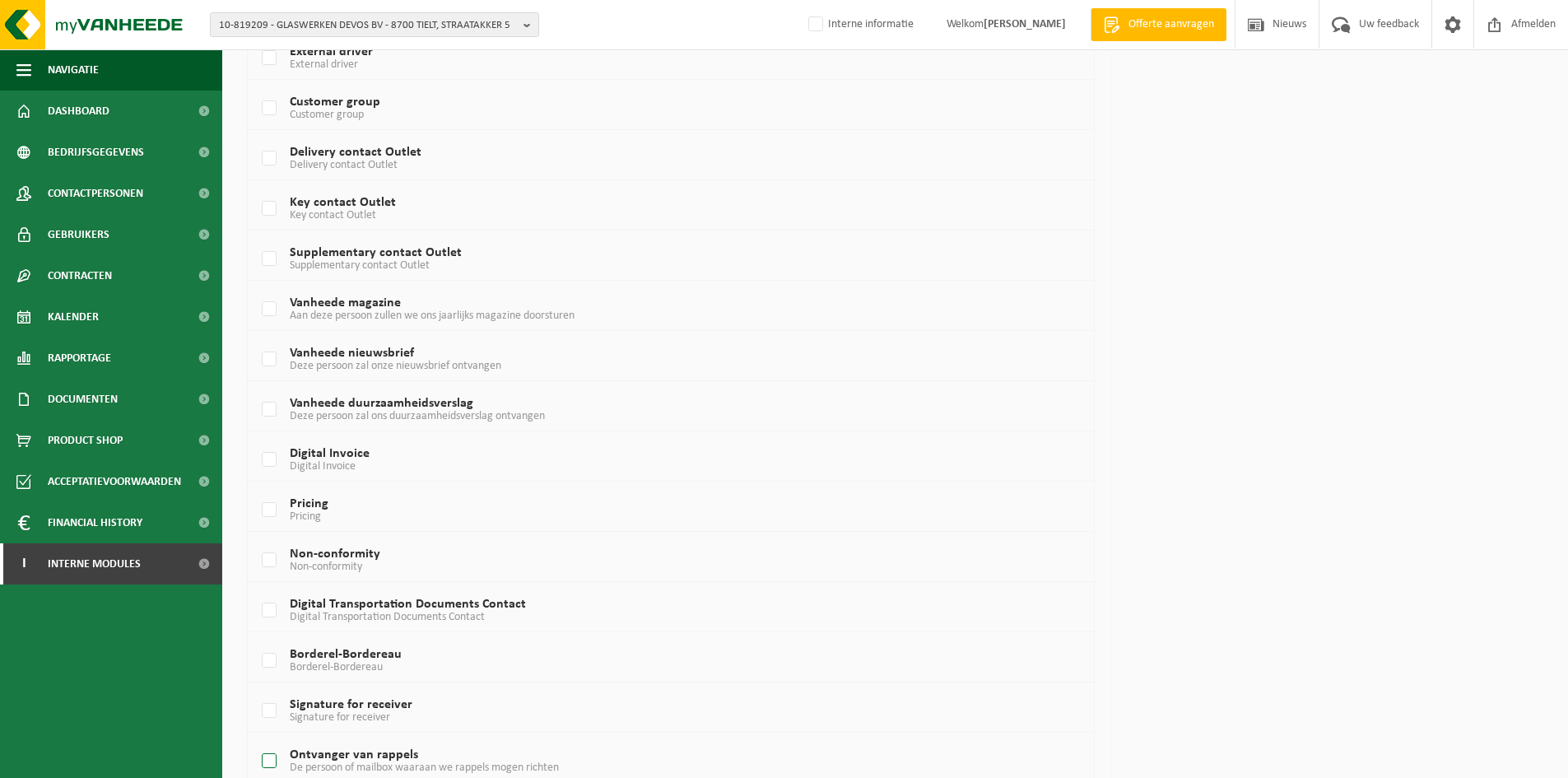
scroll to position [857, 0]
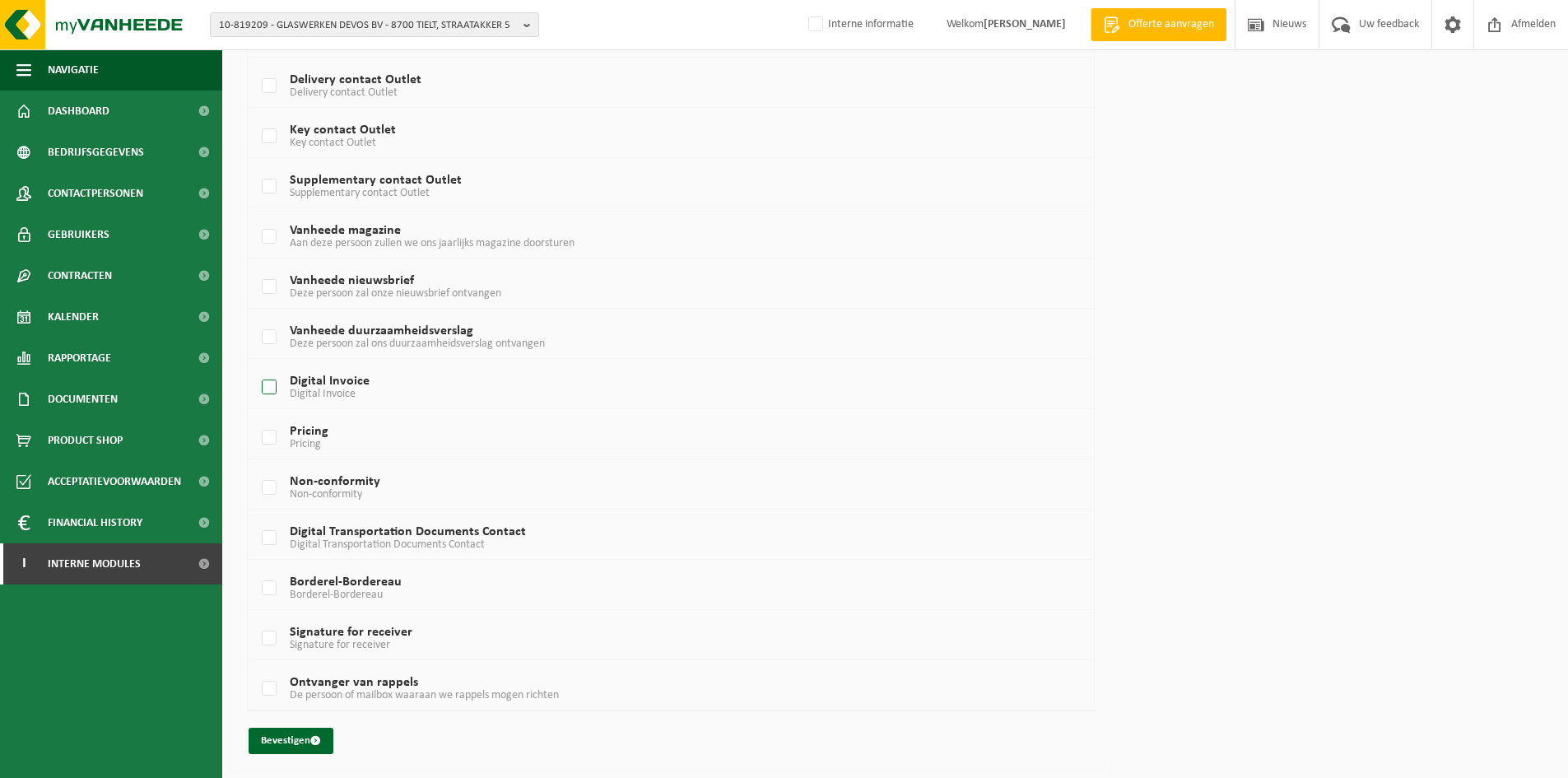
click at [306, 384] on label "Digital Invoice Digital Invoice" at bounding box center [635, 387] width 754 height 25
click at [256, 367] on input "Digital Invoice Digital Invoice" at bounding box center [255, 367] width 1 height 1
checkbox input "true"
click at [341, 484] on label "Non-conformity Non-conformity" at bounding box center [635, 488] width 754 height 25
click at [256, 467] on input "Non-conformity Non-conformity" at bounding box center [255, 467] width 1 height 1
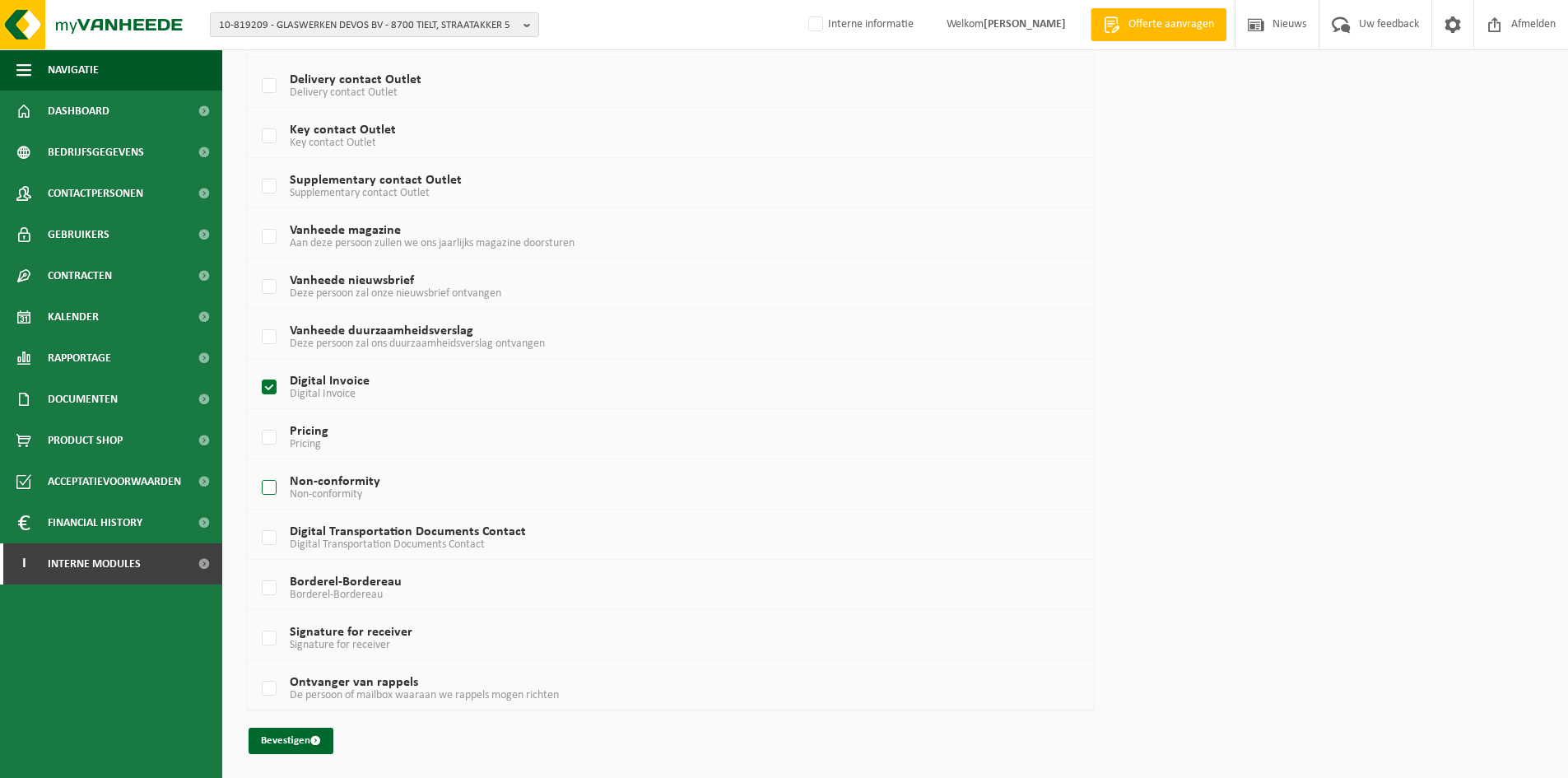
checkbox input "true"
click at [350, 590] on span "Borderel-Bordereau" at bounding box center [336, 595] width 93 height 12
click at [256, 568] on input "Borderel-Bordereau Borderel-Bordereau" at bounding box center [255, 568] width 1 height 1
checkbox input "true"
click at [315, 687] on label "Ontvanger van rappels De persoon of mailbox waaraan we rappels mogen richten" at bounding box center [635, 689] width 754 height 25
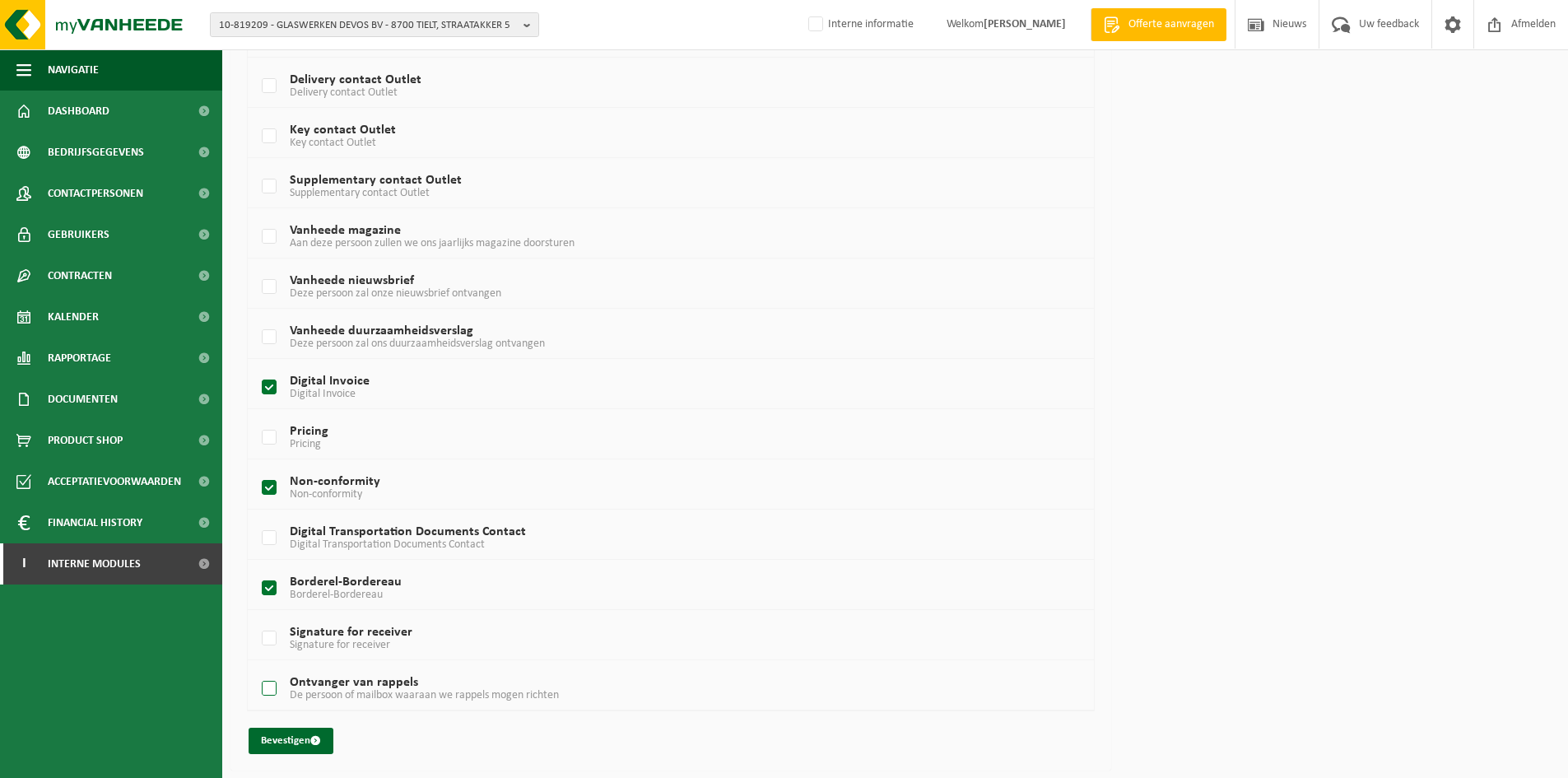
click at [256, 668] on input "Ontvanger van rappels De persoon of mailbox waaraan we rappels mogen richten" at bounding box center [255, 668] width 1 height 1
checkbox input "true"
click at [301, 743] on button "Bevestigen" at bounding box center [290, 741] width 84 height 27
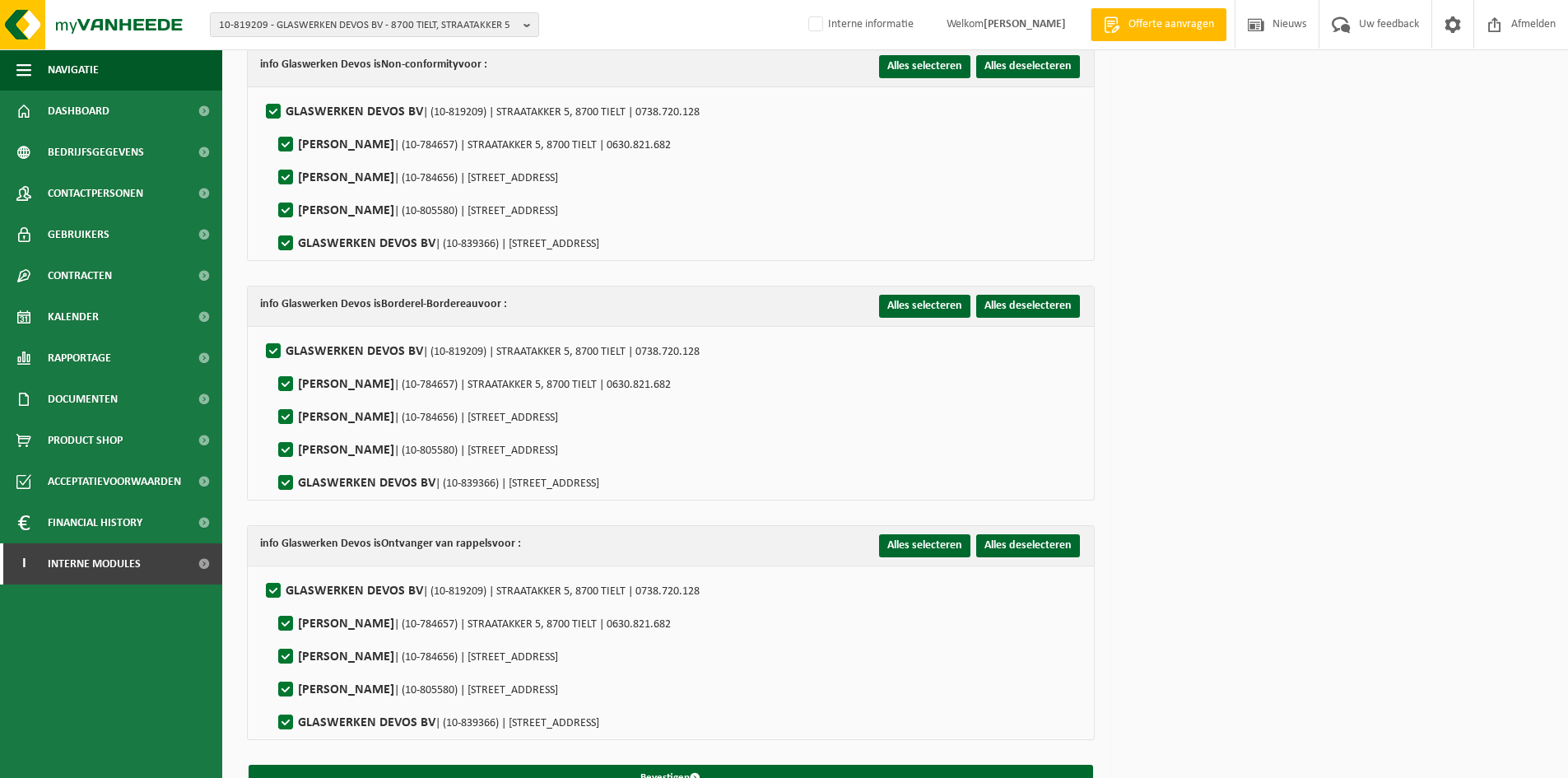
scroll to position [388, 0]
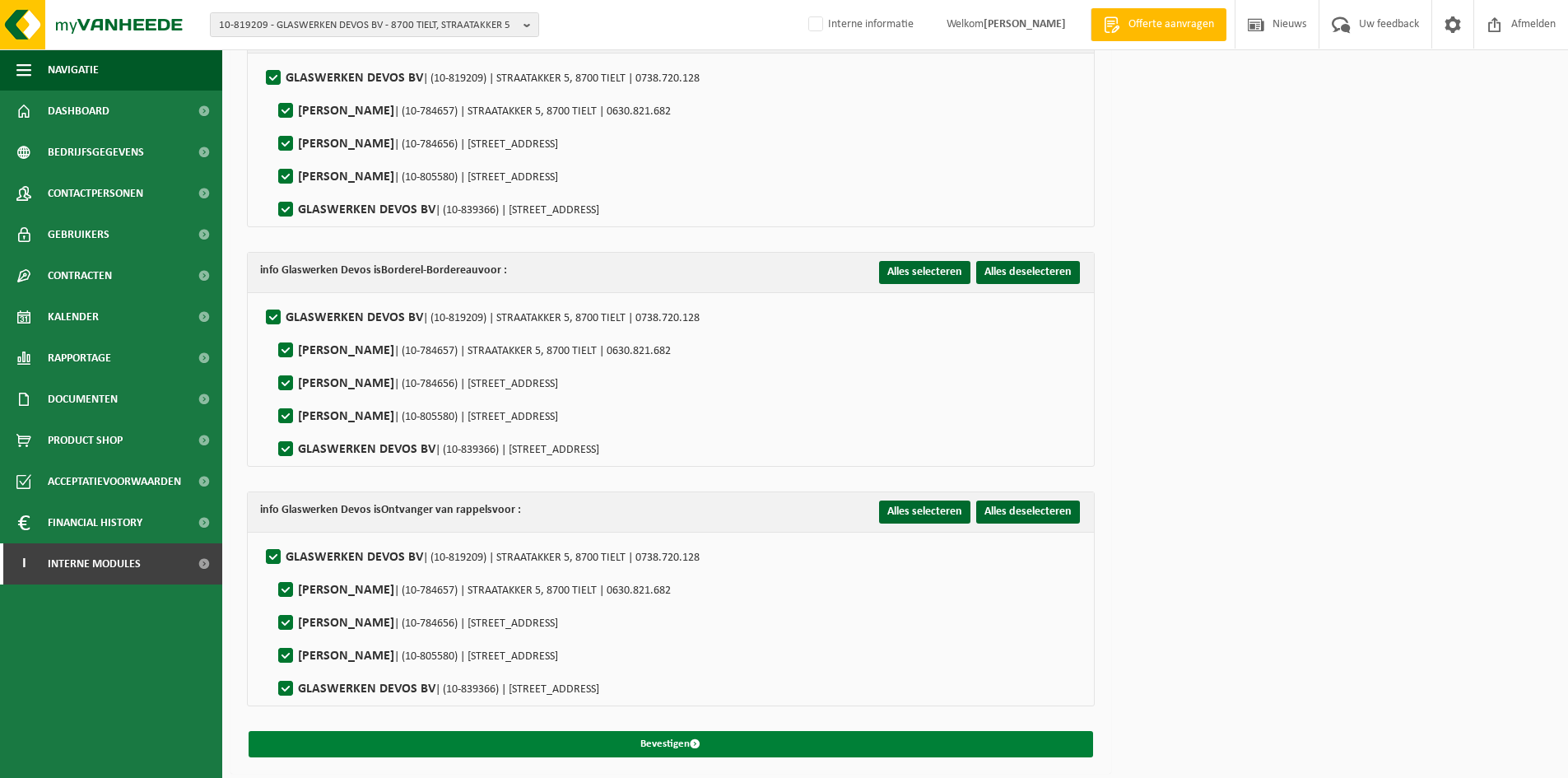
click at [719, 743] on button "Bevestigen" at bounding box center [671, 744] width 845 height 27
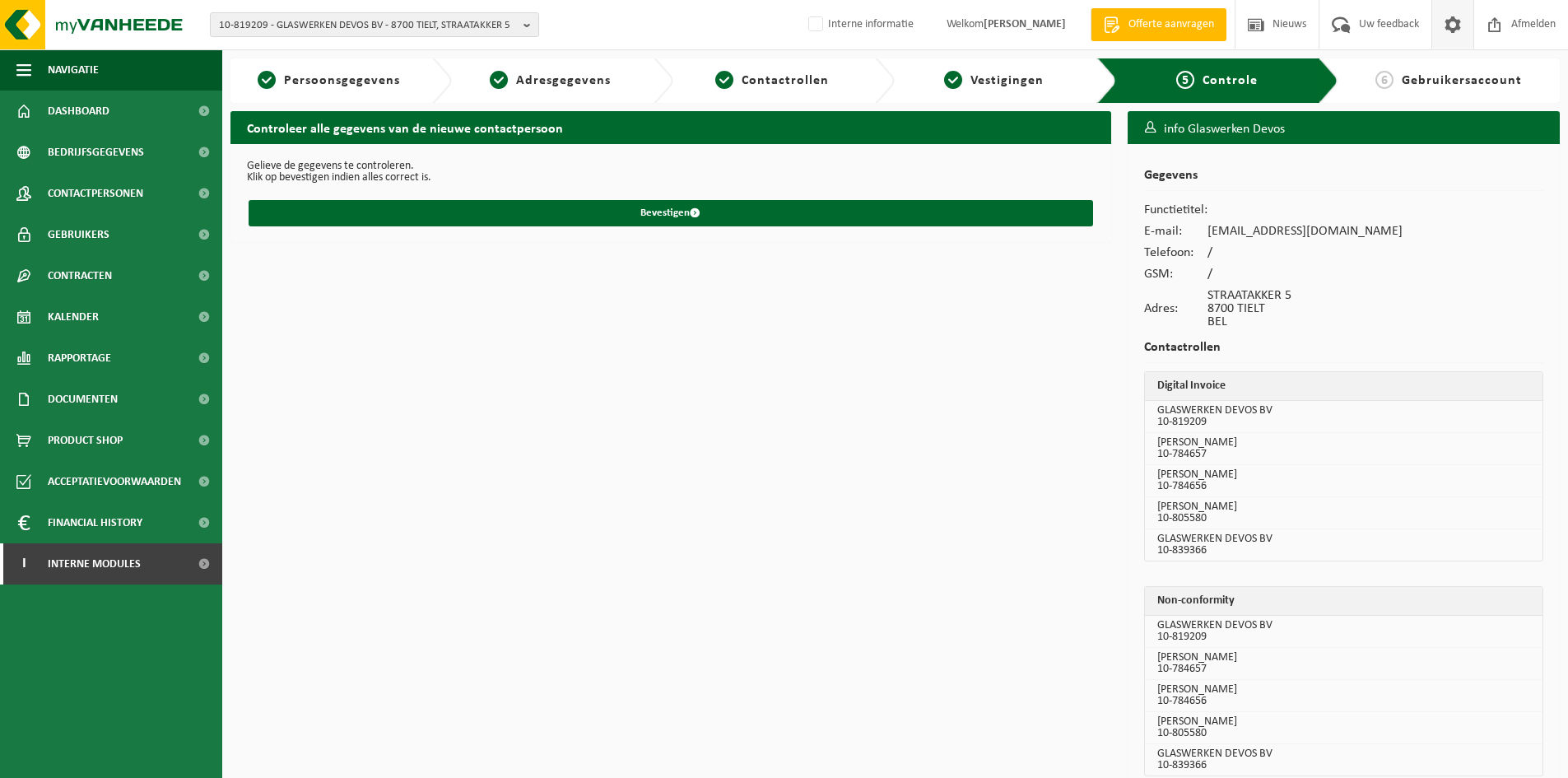
click at [1454, 19] on span at bounding box center [1452, 24] width 25 height 48
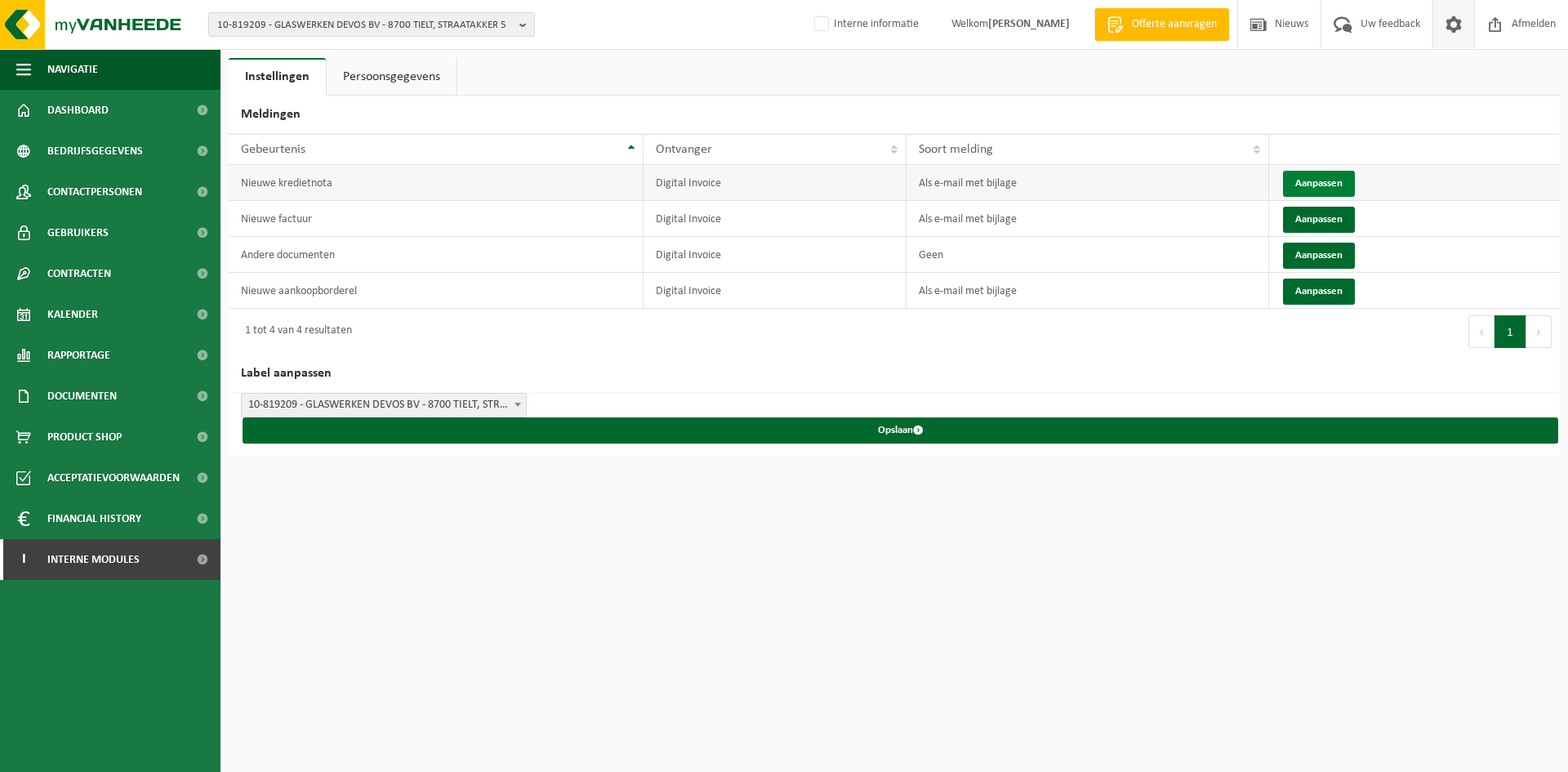
click at [1321, 184] on button "Aanpassen" at bounding box center [1319, 184] width 72 height 27
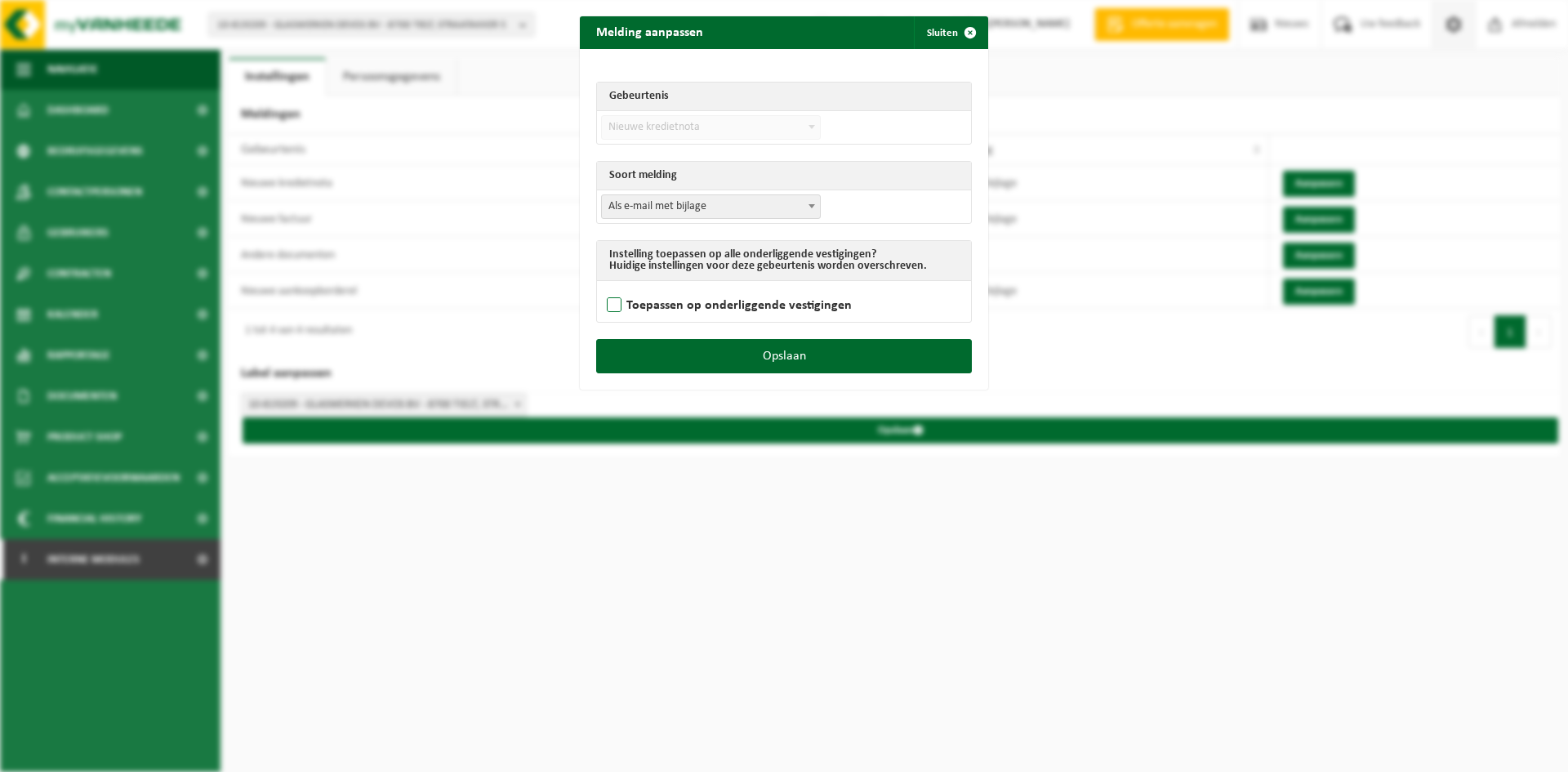
click at [685, 306] on label "Toepassen op onderliggende vestigingen" at bounding box center [728, 306] width 248 height 25
click at [685, 285] on input "Toepassen op onderliggende vestigingen" at bounding box center [804, 284] width 408 height 1
checkbox input "true"
click at [778, 348] on button "Opslaan" at bounding box center [784, 356] width 376 height 34
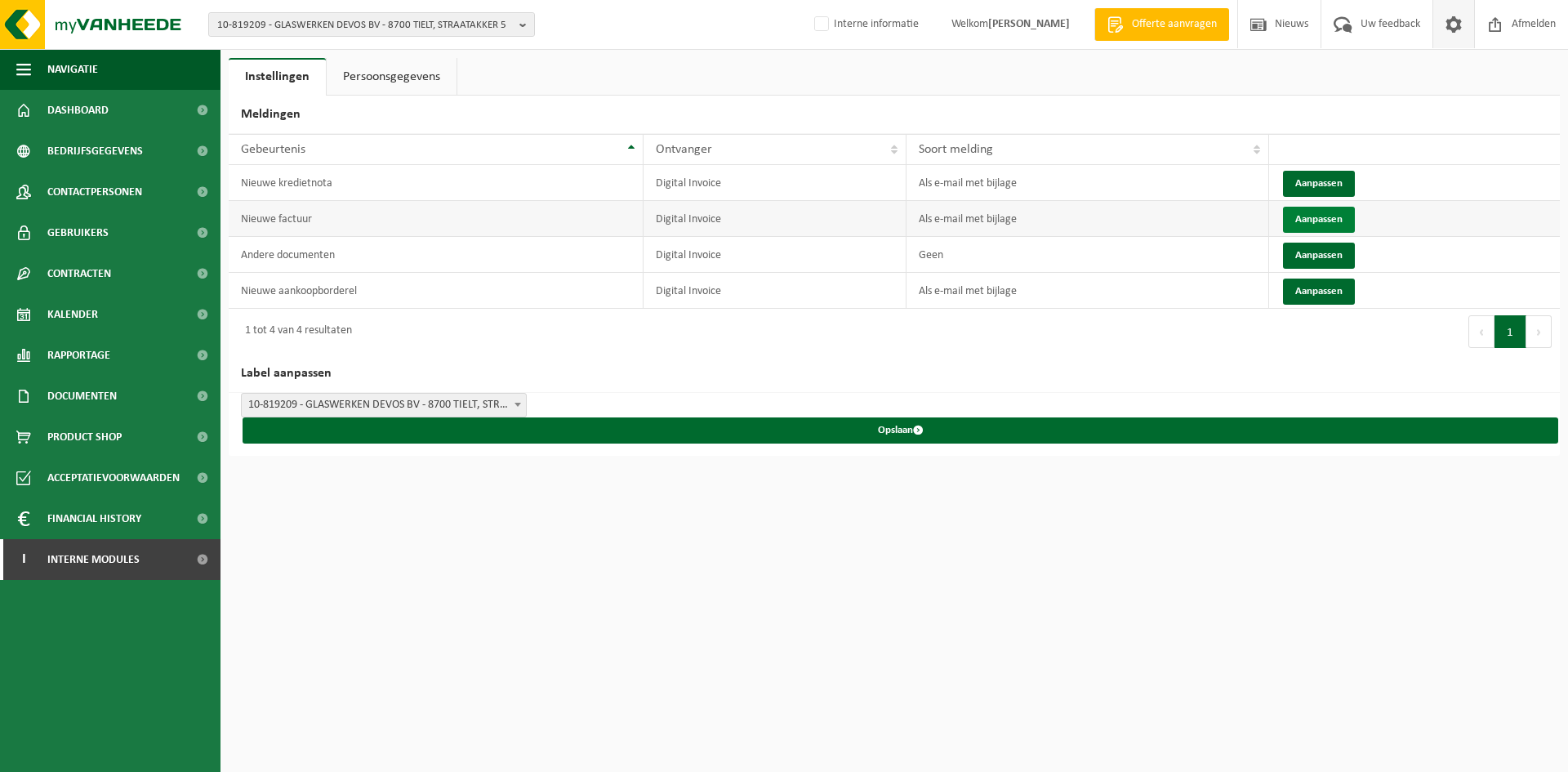
click at [1321, 224] on button "Aanpassen" at bounding box center [1319, 220] width 72 height 27
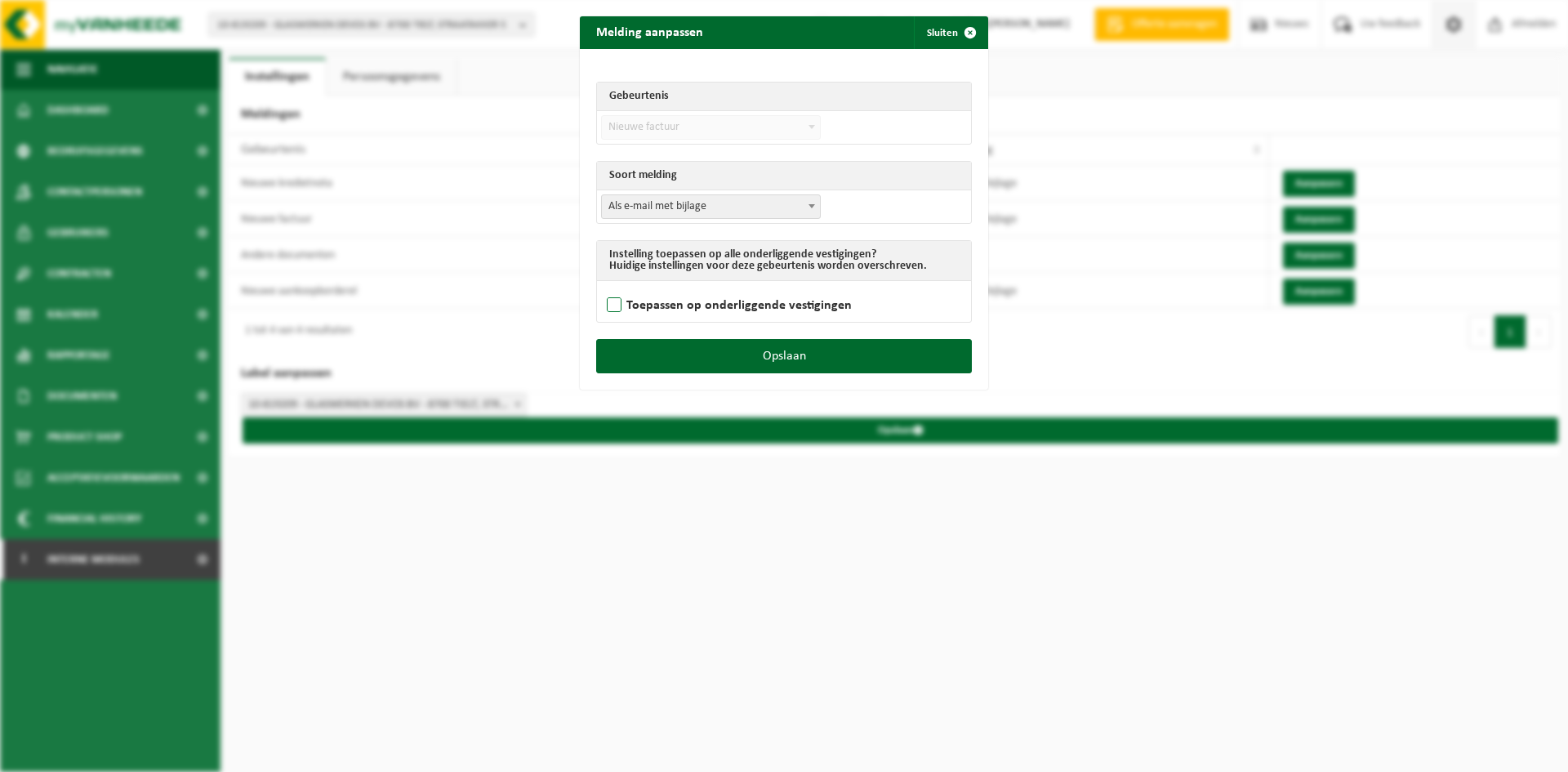
click at [673, 314] on label "Toepassen op onderliggende vestigingen" at bounding box center [728, 306] width 248 height 25
click at [673, 285] on input "Toepassen op onderliggende vestigingen" at bounding box center [804, 284] width 408 height 1
checkbox input "true"
click at [775, 368] on button "Opslaan" at bounding box center [784, 356] width 376 height 34
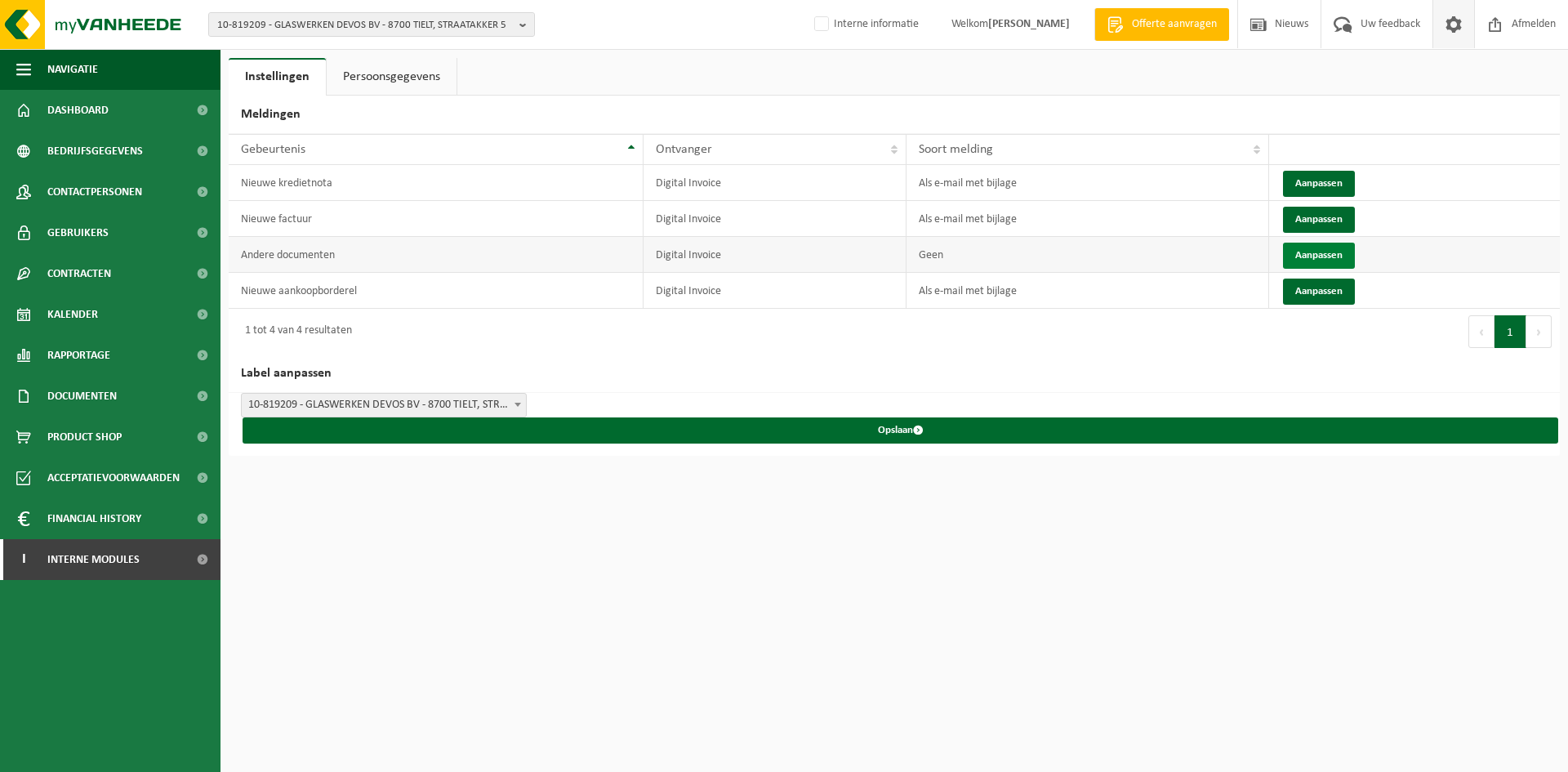
click at [1308, 250] on button "Aanpassen" at bounding box center [1319, 256] width 72 height 27
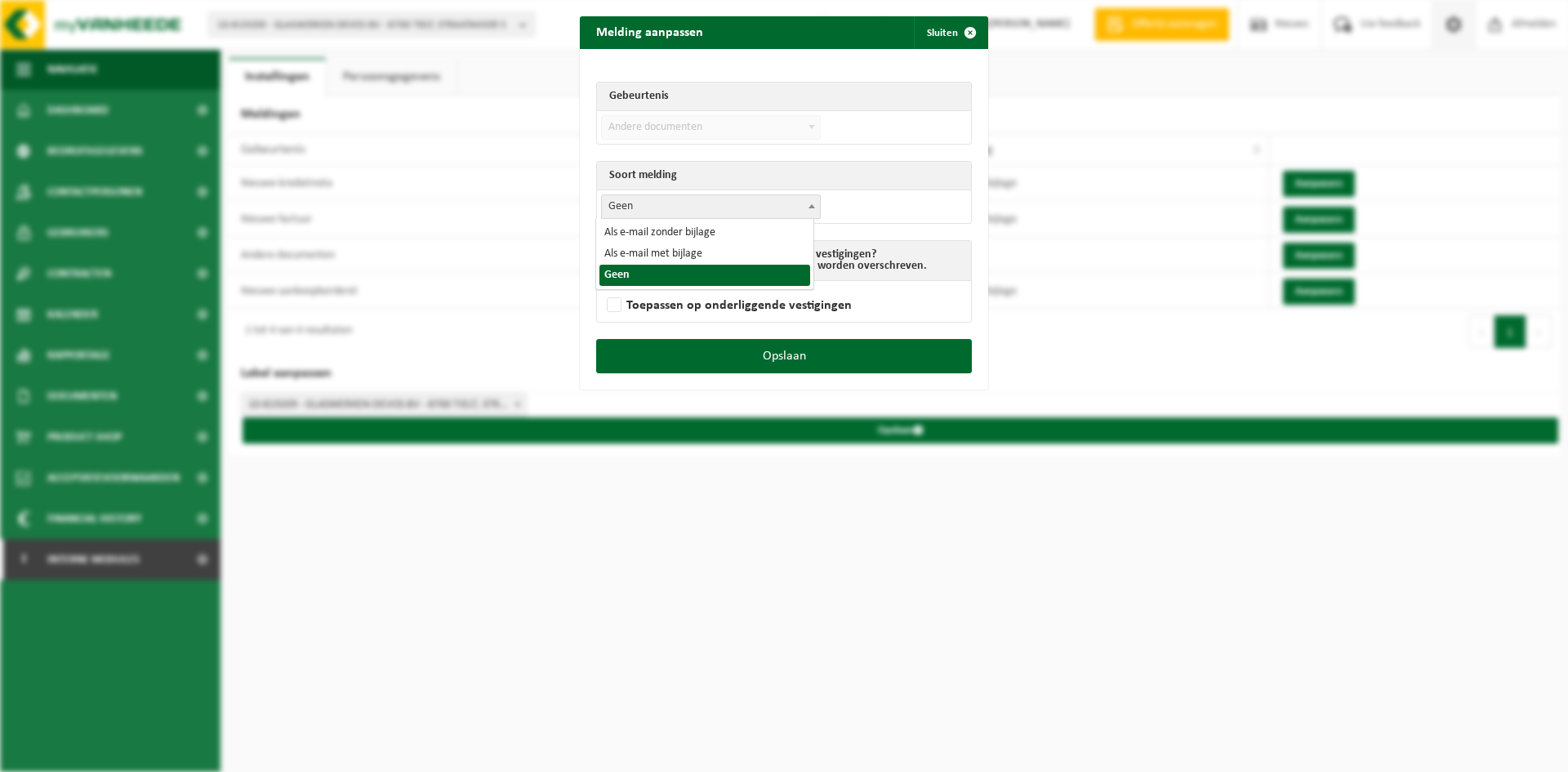
click at [706, 211] on span "Geen" at bounding box center [711, 206] width 218 height 23
select select "3"
click at [683, 305] on label "Toepassen op onderliggende vestigingen" at bounding box center [728, 306] width 248 height 25
click at [683, 285] on input "Toepassen op onderliggende vestigingen" at bounding box center [804, 284] width 408 height 1
checkbox input "true"
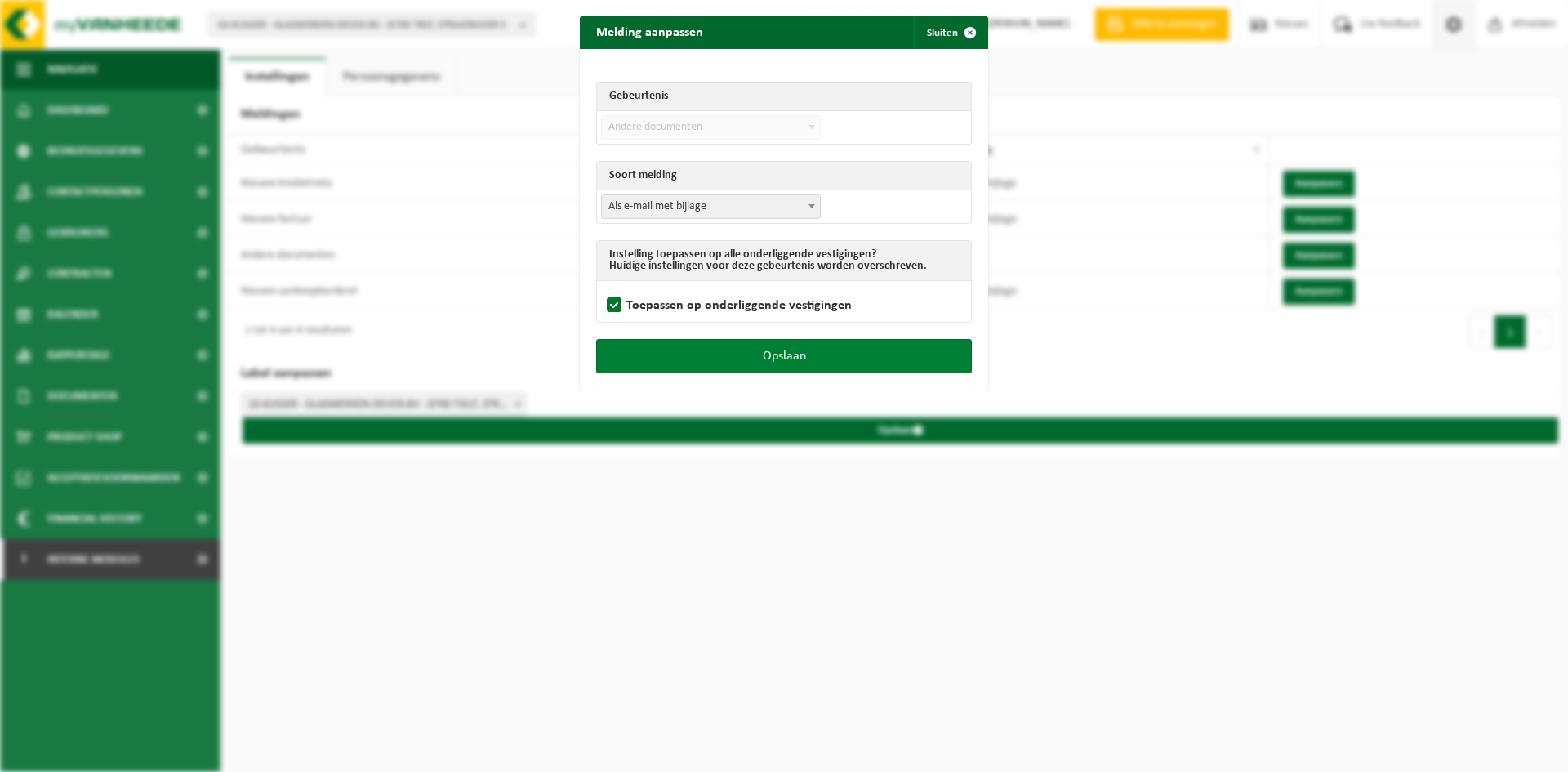
click at [695, 356] on button "Opslaan" at bounding box center [784, 356] width 376 height 34
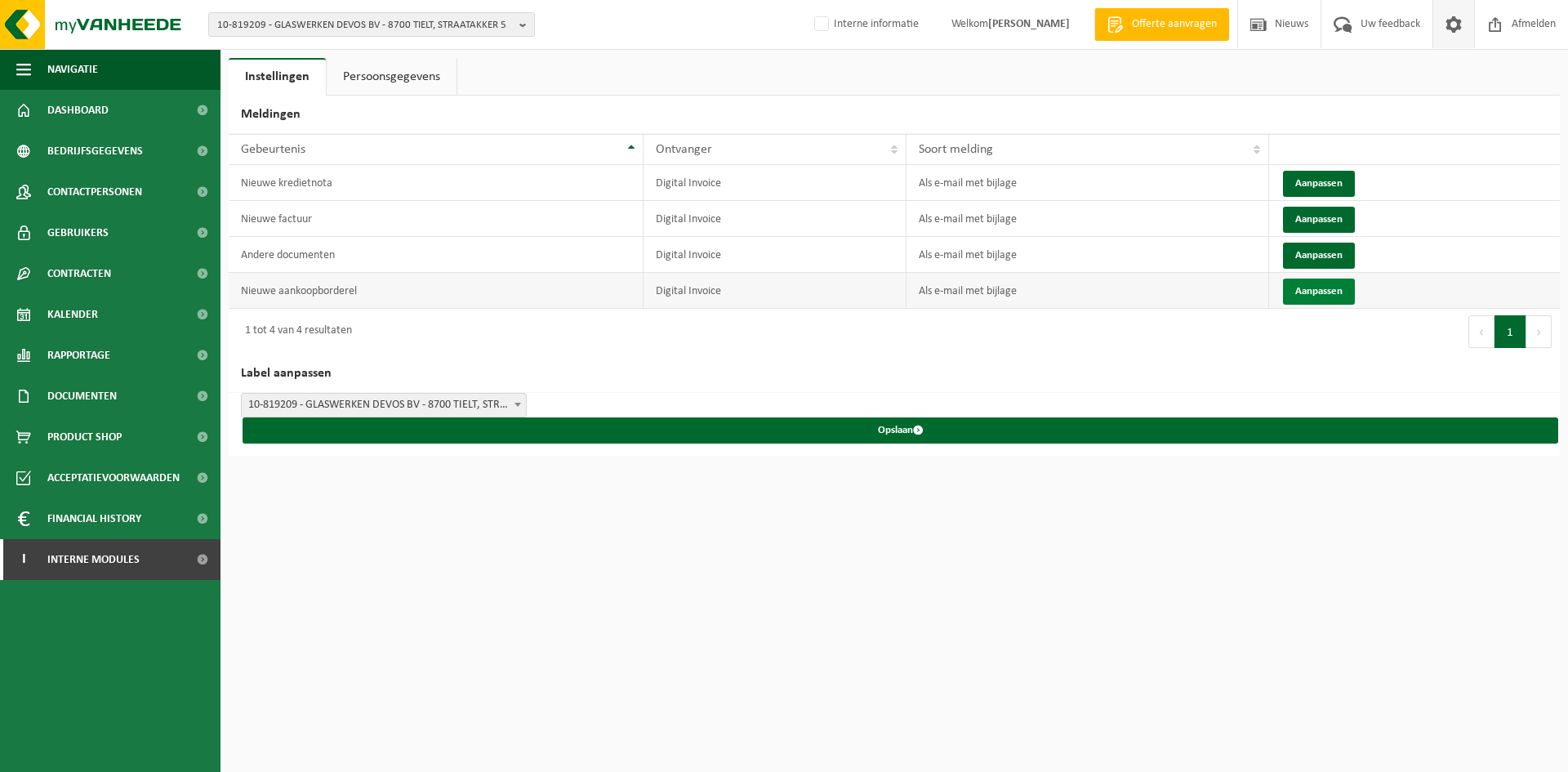
click at [1320, 288] on button "Aanpassen" at bounding box center [1319, 292] width 72 height 27
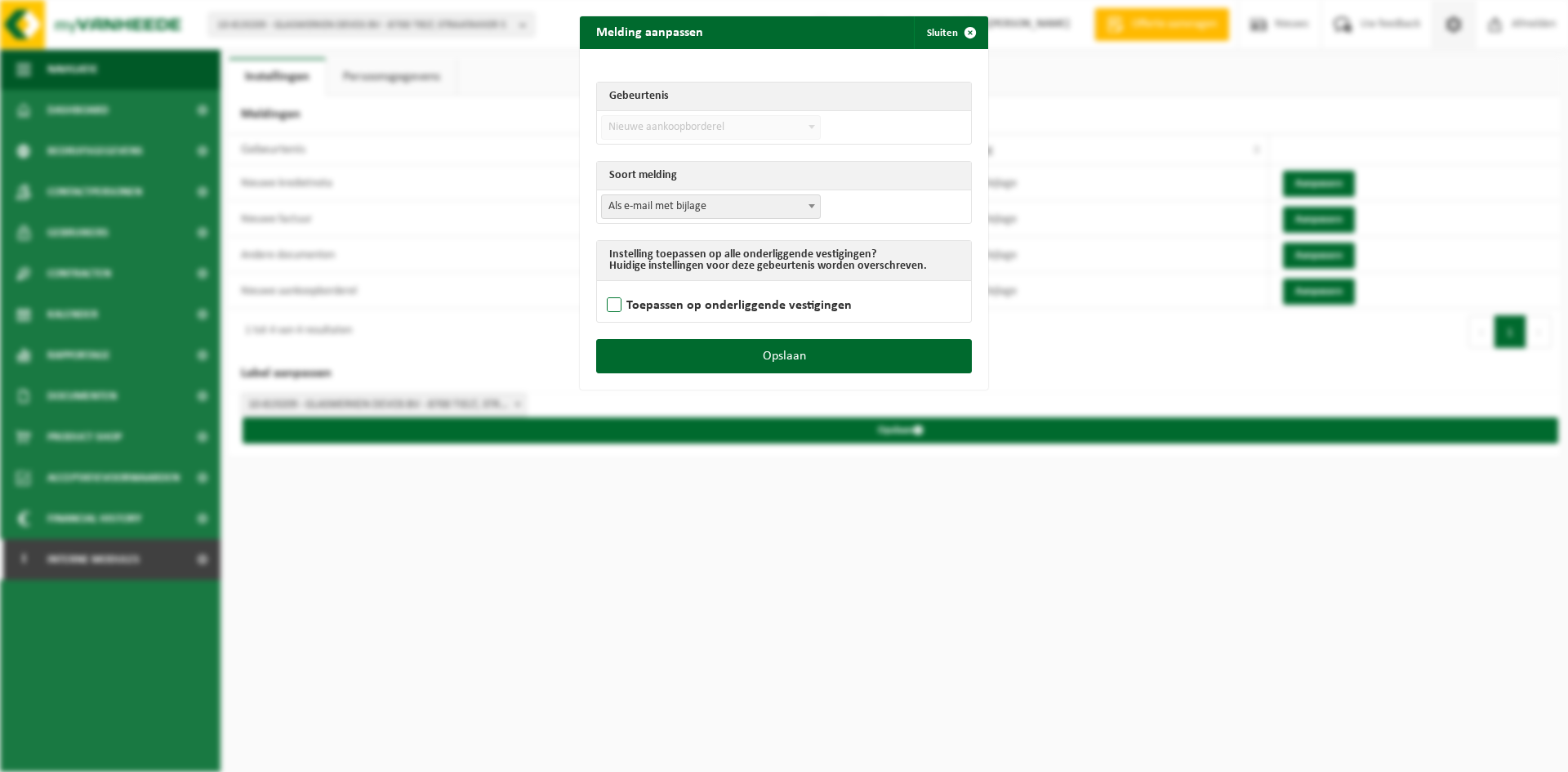
click at [610, 308] on label "Toepassen op onderliggende vestigingen" at bounding box center [728, 306] width 248 height 25
click at [610, 285] on input "Toepassen op onderliggende vestigingen" at bounding box center [804, 284] width 408 height 1
checkbox input "true"
click at [650, 365] on button "Opslaan" at bounding box center [784, 356] width 376 height 34
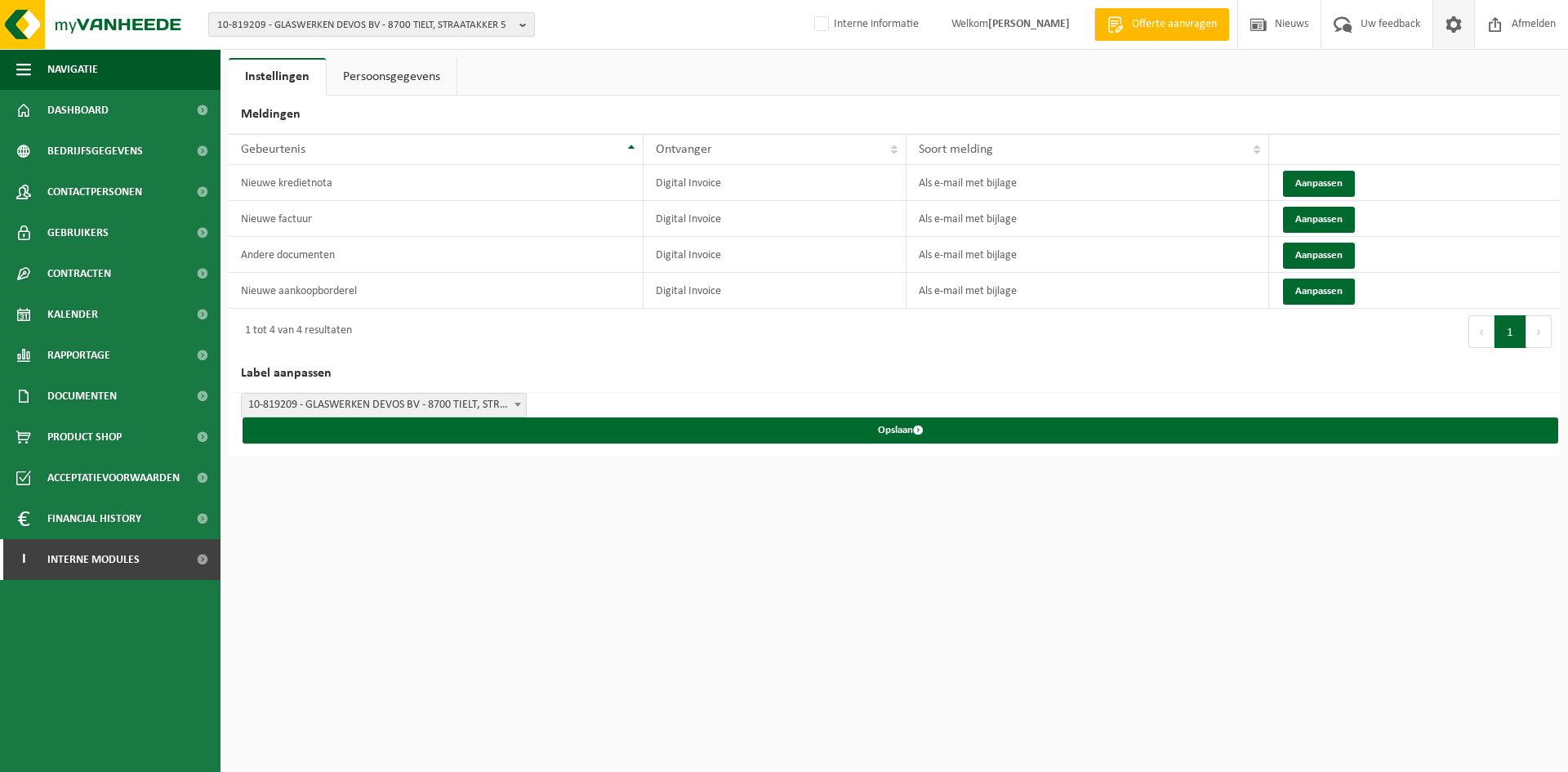
click at [396, 18] on span "10-819209 - GLASWERKEN DEVOS BV - 8700 TIELT, STRAATAKKER 5" at bounding box center [365, 25] width 296 height 25
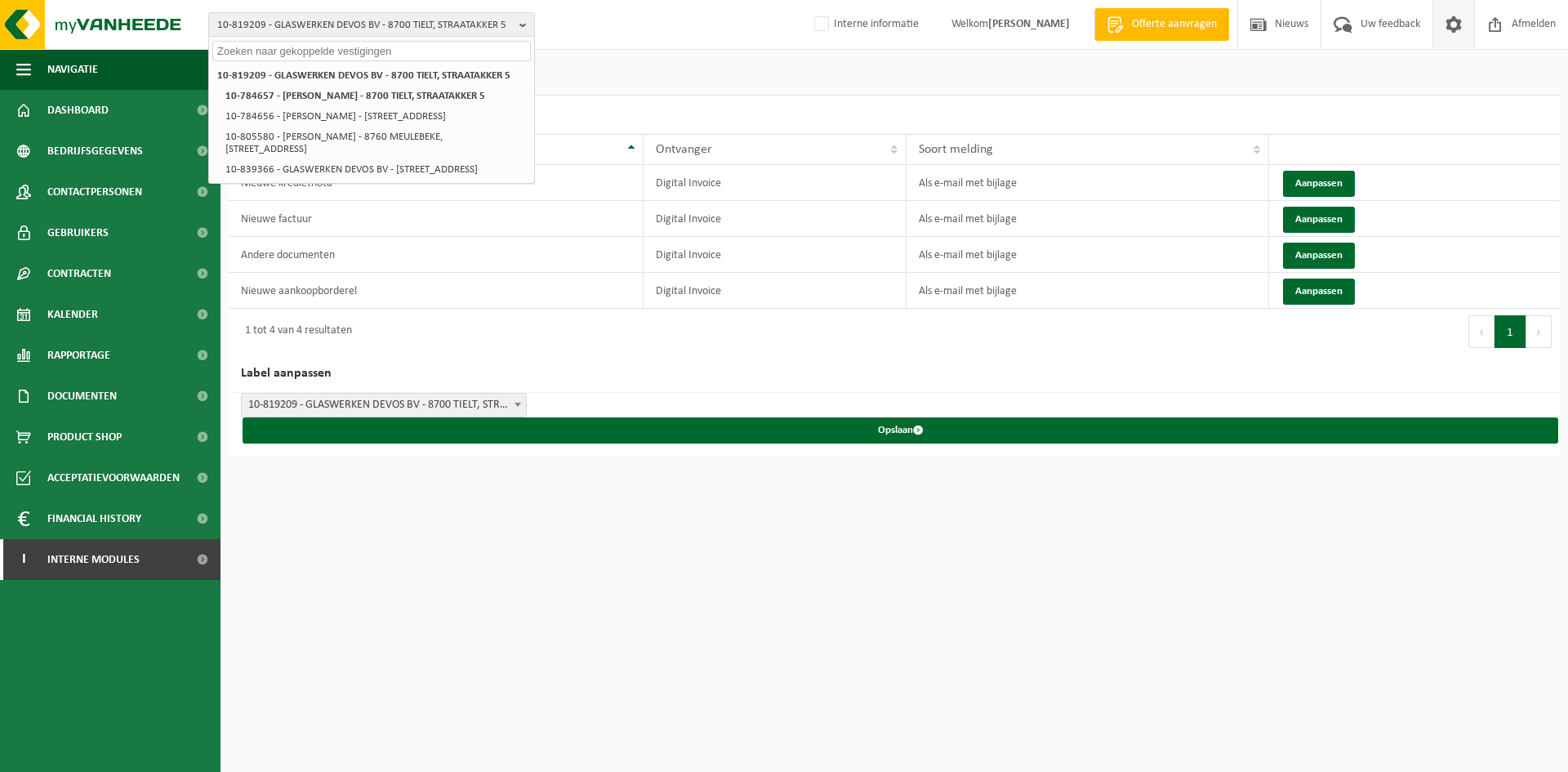
paste input "10-985698"
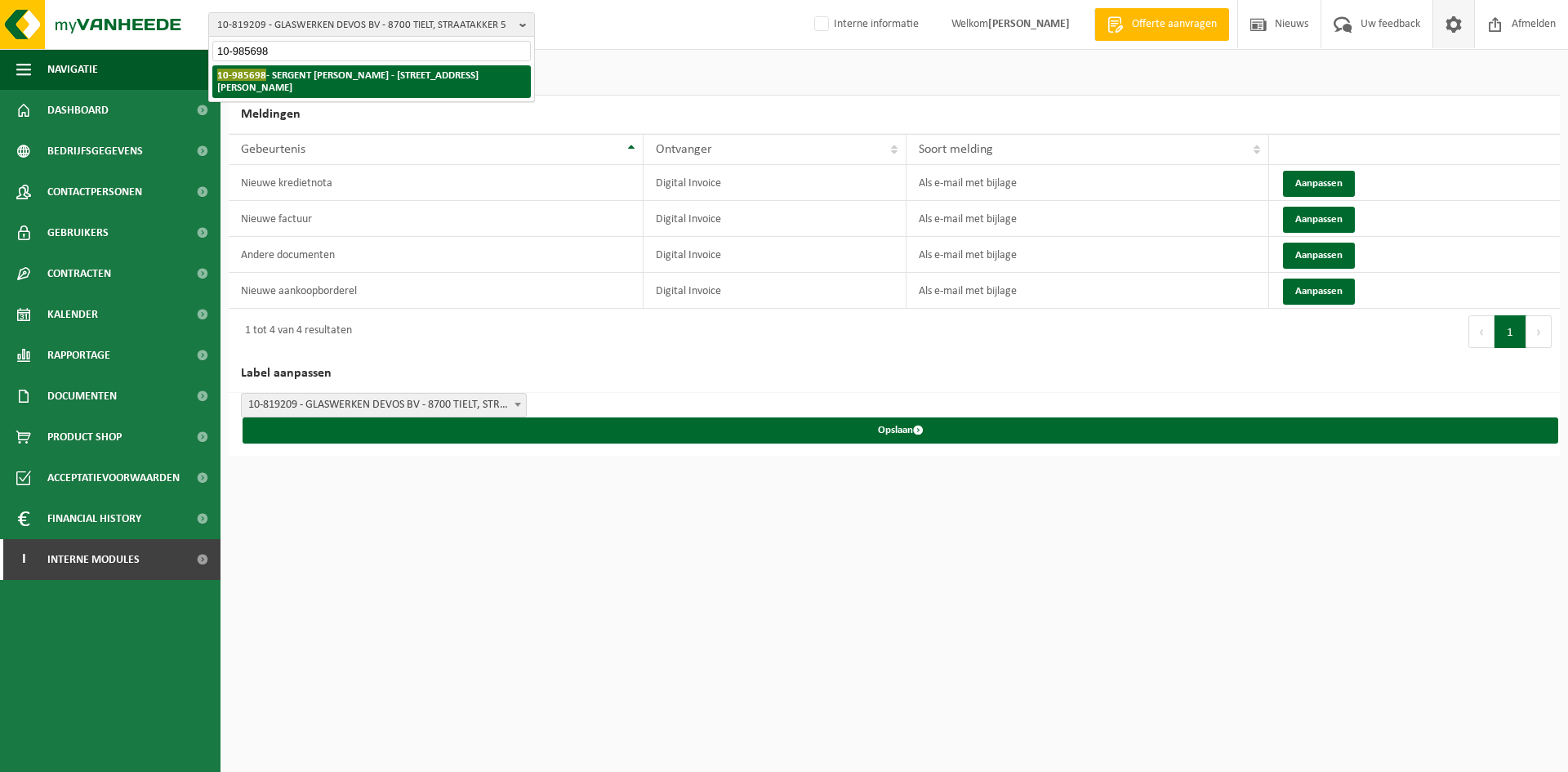
type input "10-985698"
click at [375, 72] on strong "10-985698 - SERGENT NICOLAS - 7350 THULIN, AVENUE PRINCE CHARLES 26" at bounding box center [348, 80] width 262 height 25
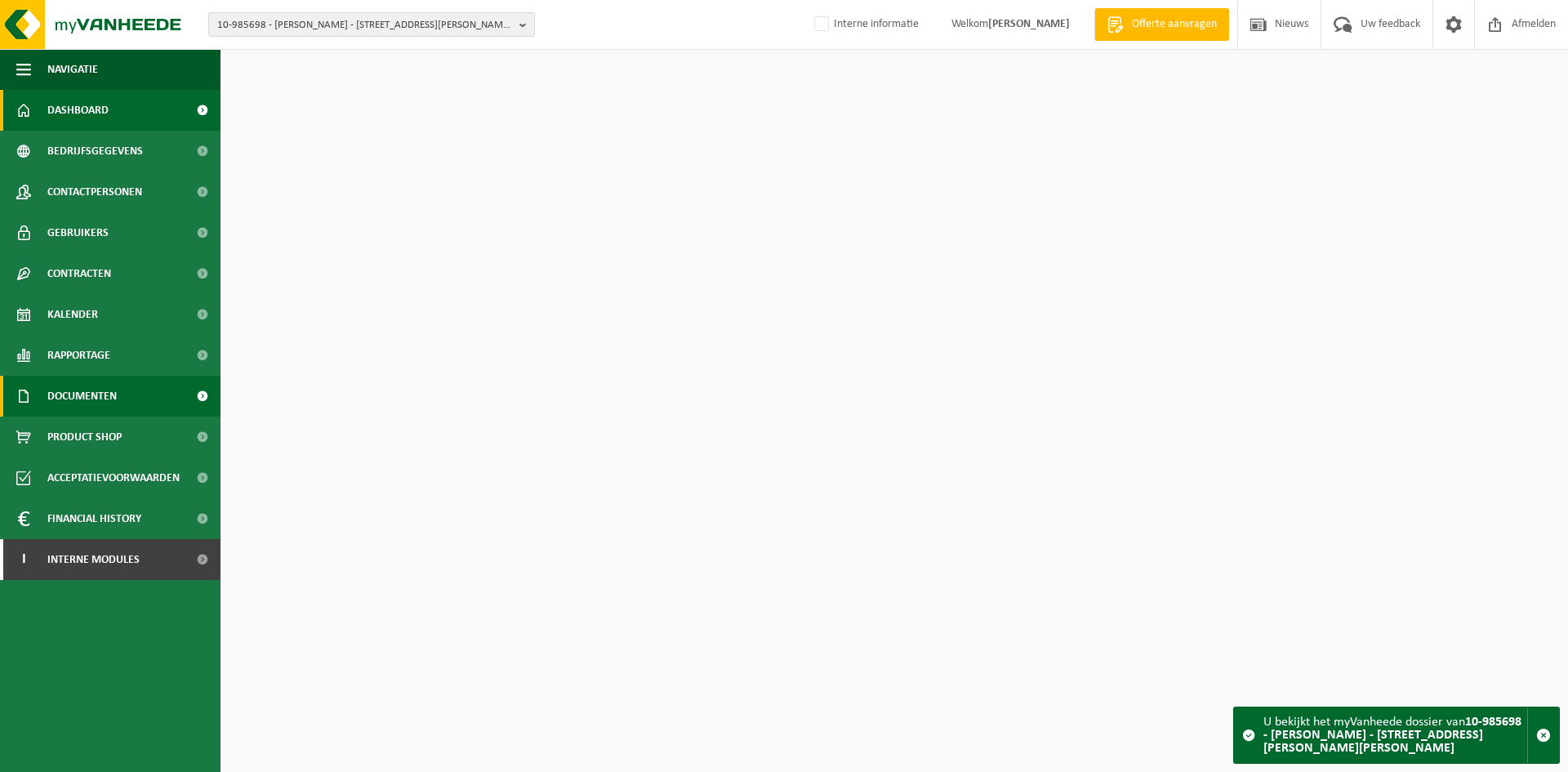
click at [67, 395] on span "Documenten" at bounding box center [81, 396] width 69 height 41
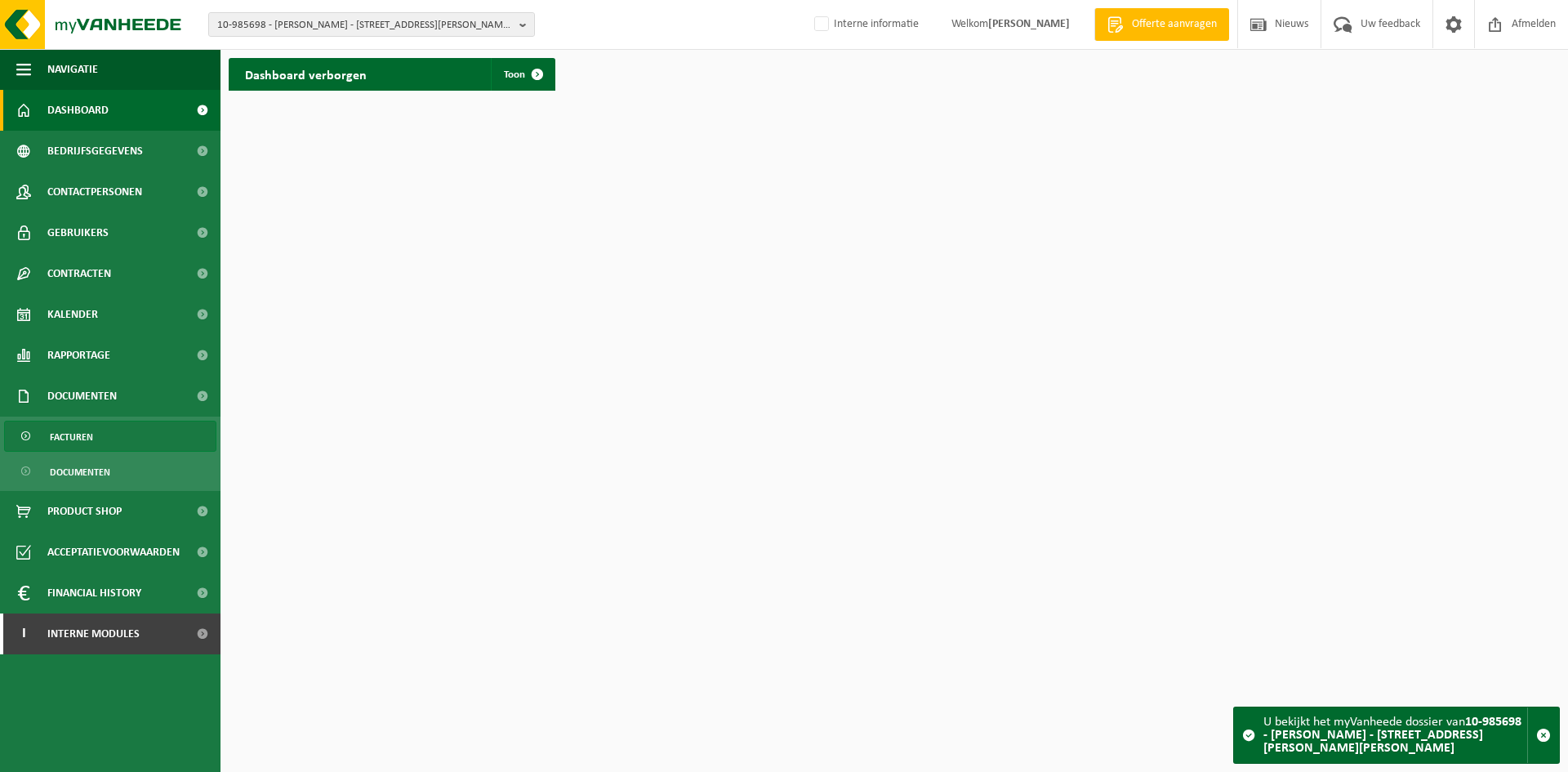
click at [81, 434] on span "Facturen" at bounding box center [71, 437] width 44 height 31
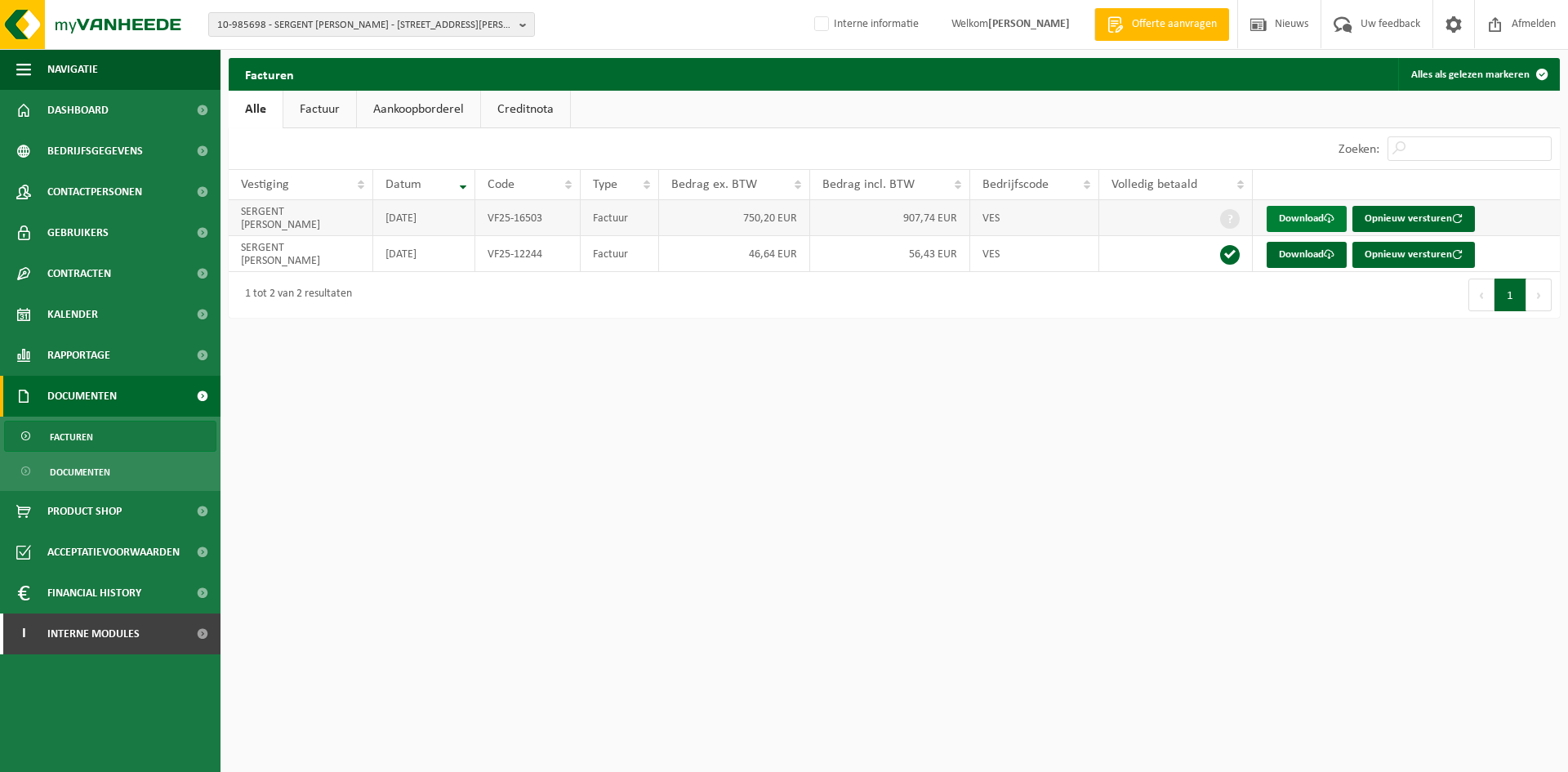
click at [1310, 217] on link "Download" at bounding box center [1307, 219] width 80 height 27
click at [402, 35] on span "10-985698 - SERGENT NICOLAS - 7350 THULIN, AVENUE PRINCE CHARLES 26" at bounding box center [365, 25] width 296 height 25
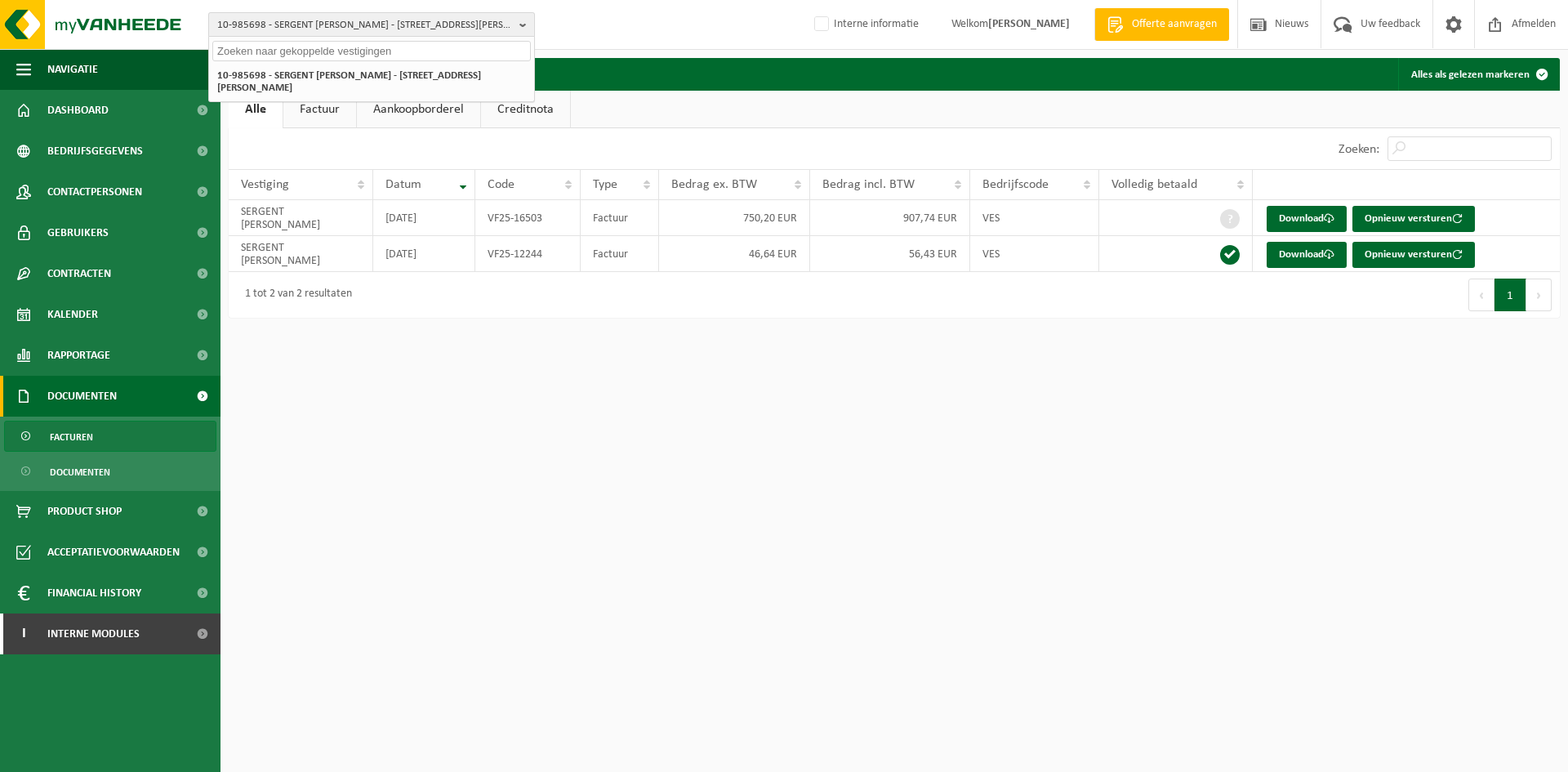
paste input "10-746364"
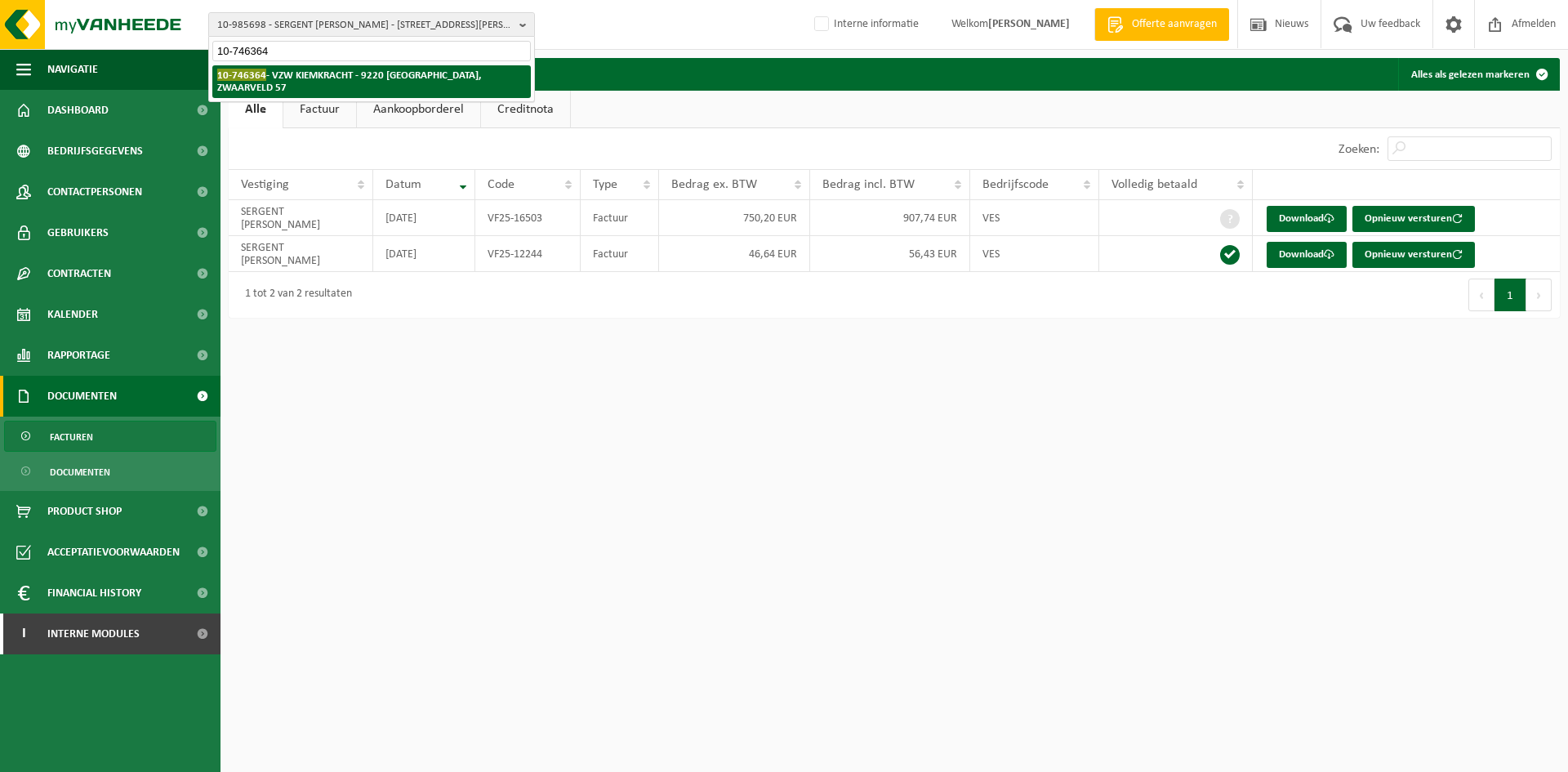
type input "10-746364"
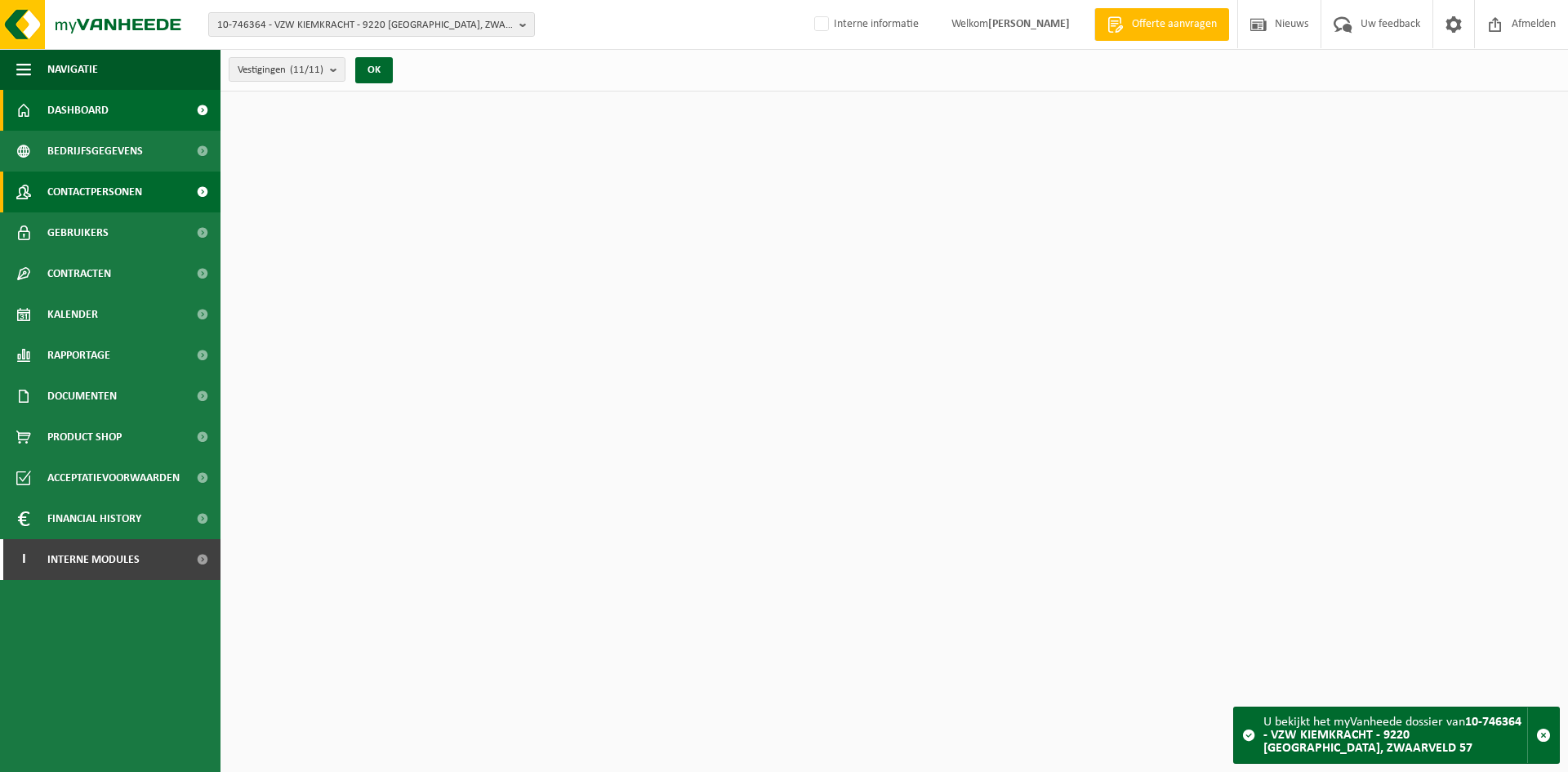
click at [93, 189] on span "Contactpersonen" at bounding box center [94, 193] width 95 height 41
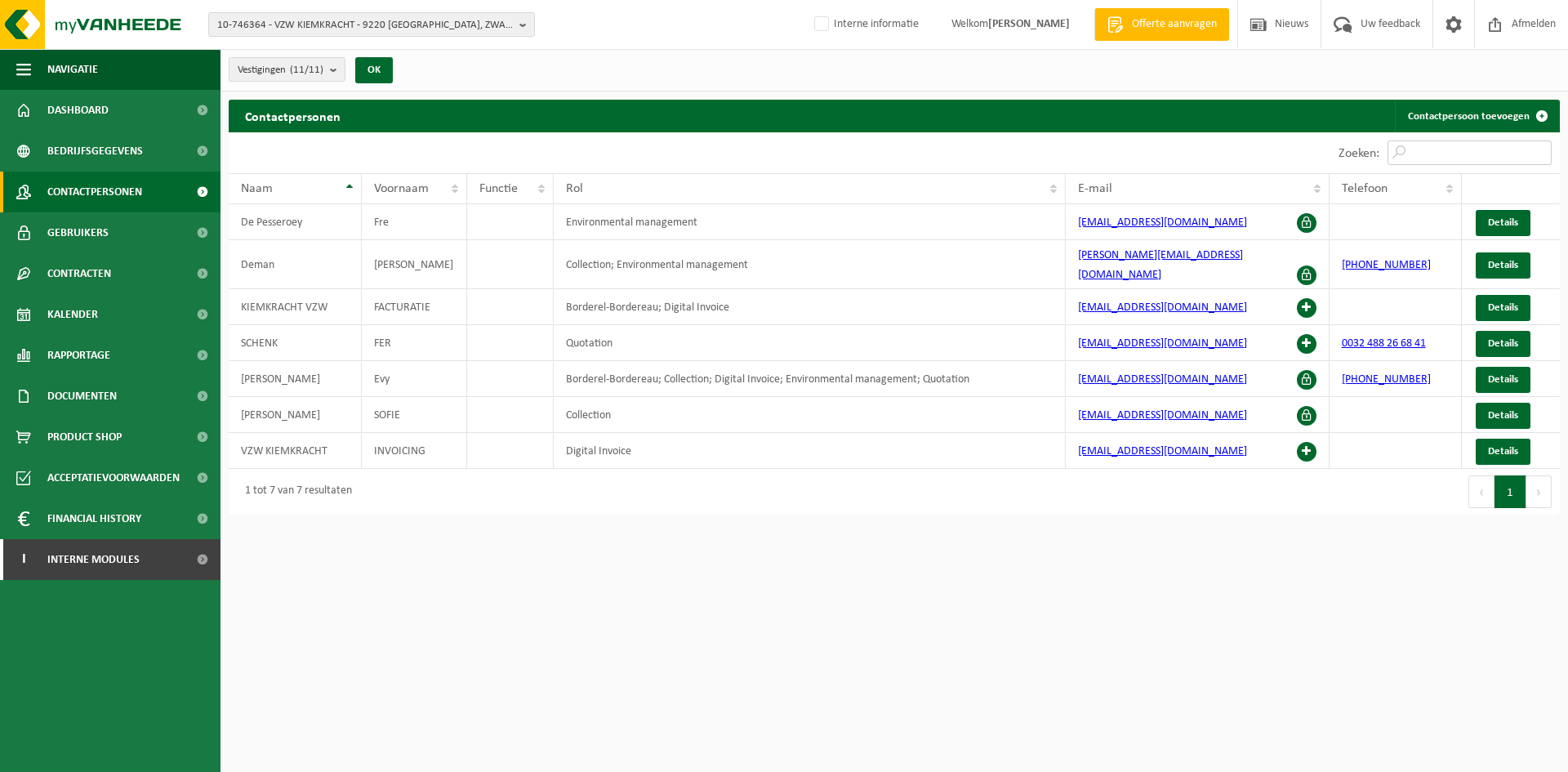
click at [1439, 152] on input "Zoeken:" at bounding box center [1470, 152] width 164 height 25
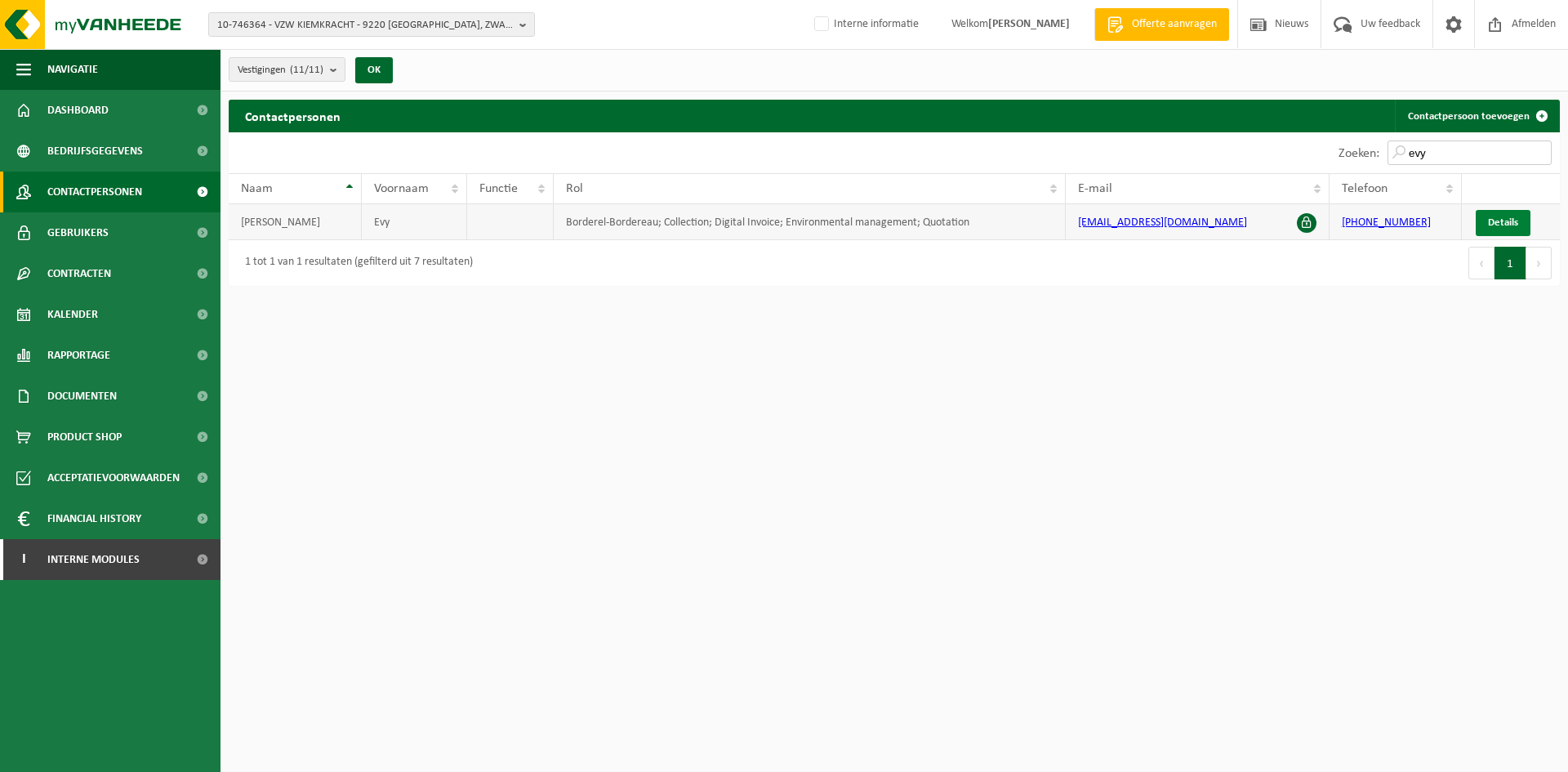
type input "evy"
click at [1500, 220] on span "Details" at bounding box center [1503, 223] width 30 height 10
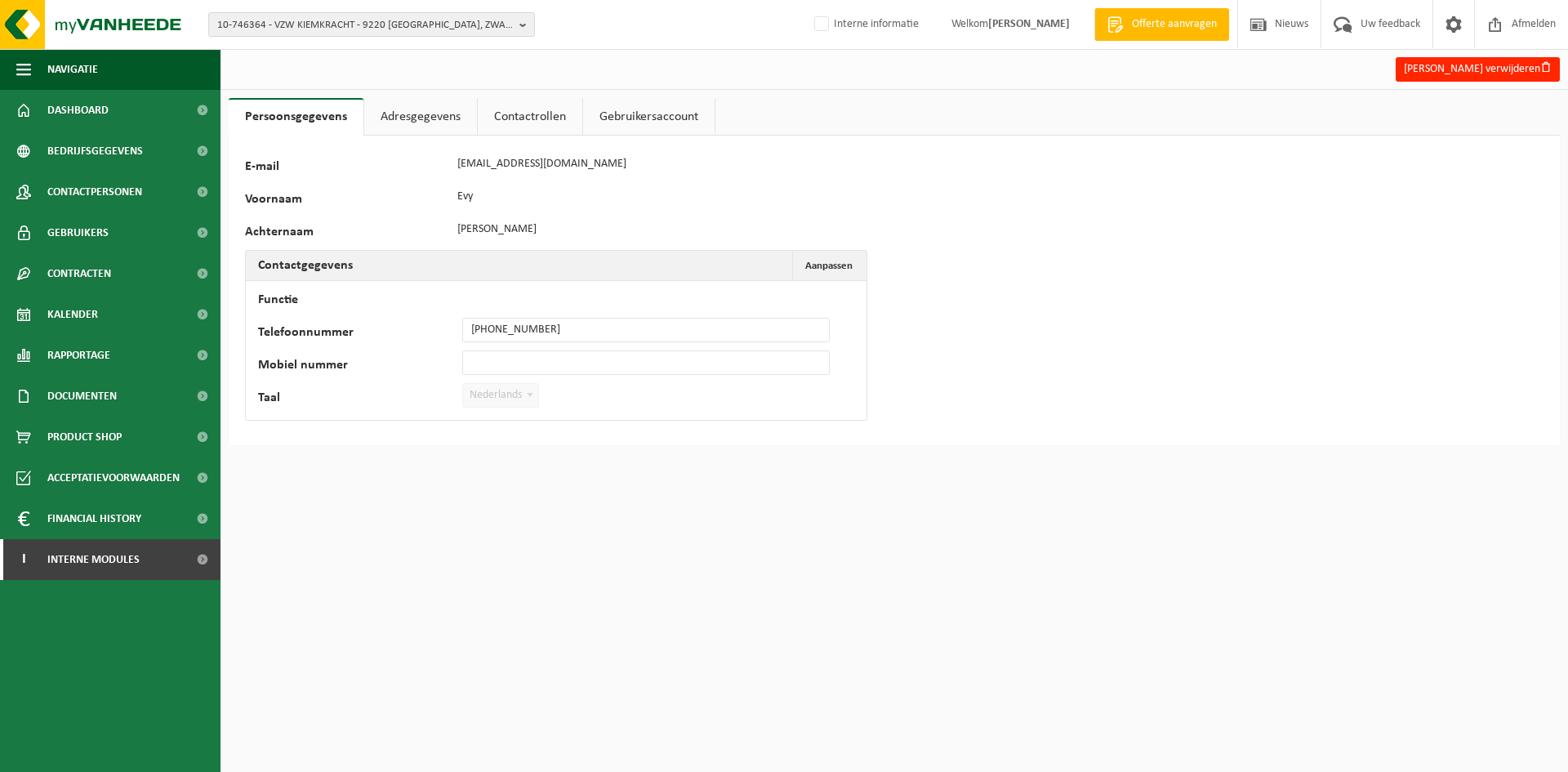
click at [449, 106] on link "Adresgegevens" at bounding box center [421, 117] width 113 height 38
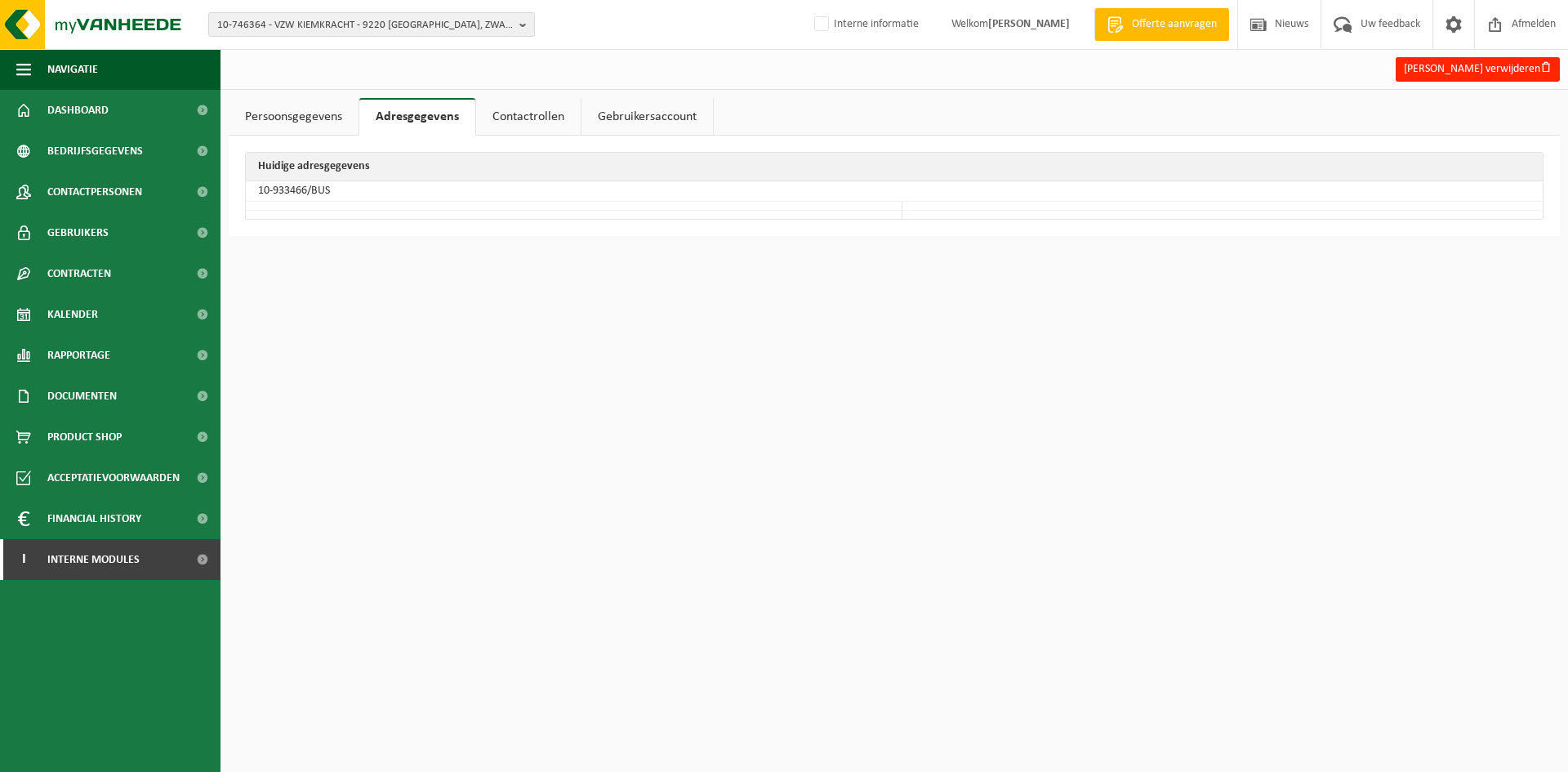
click at [504, 104] on link "Contactrollen" at bounding box center [529, 117] width 104 height 38
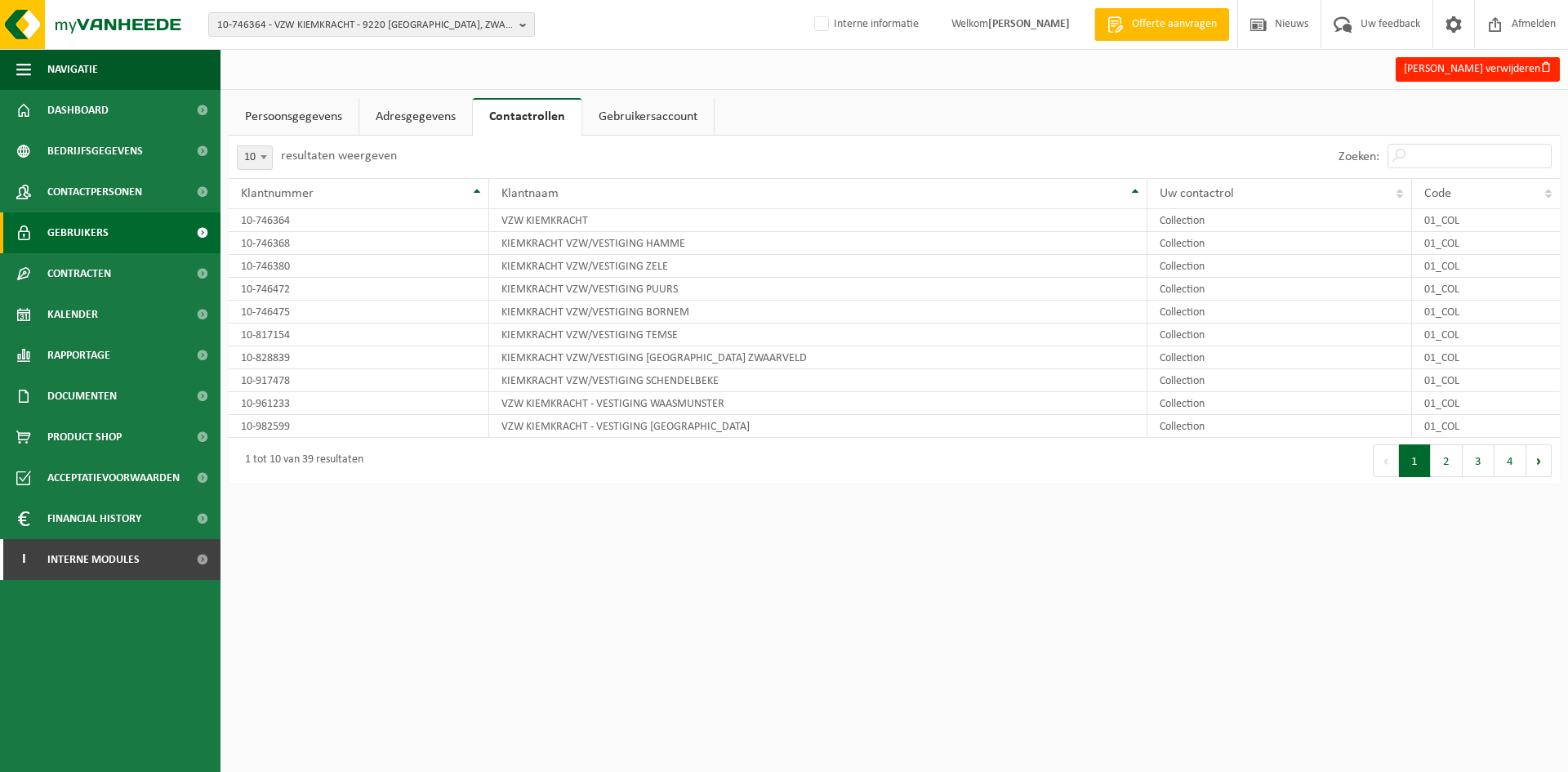
click at [117, 224] on link "Gebruikers" at bounding box center [110, 233] width 221 height 41
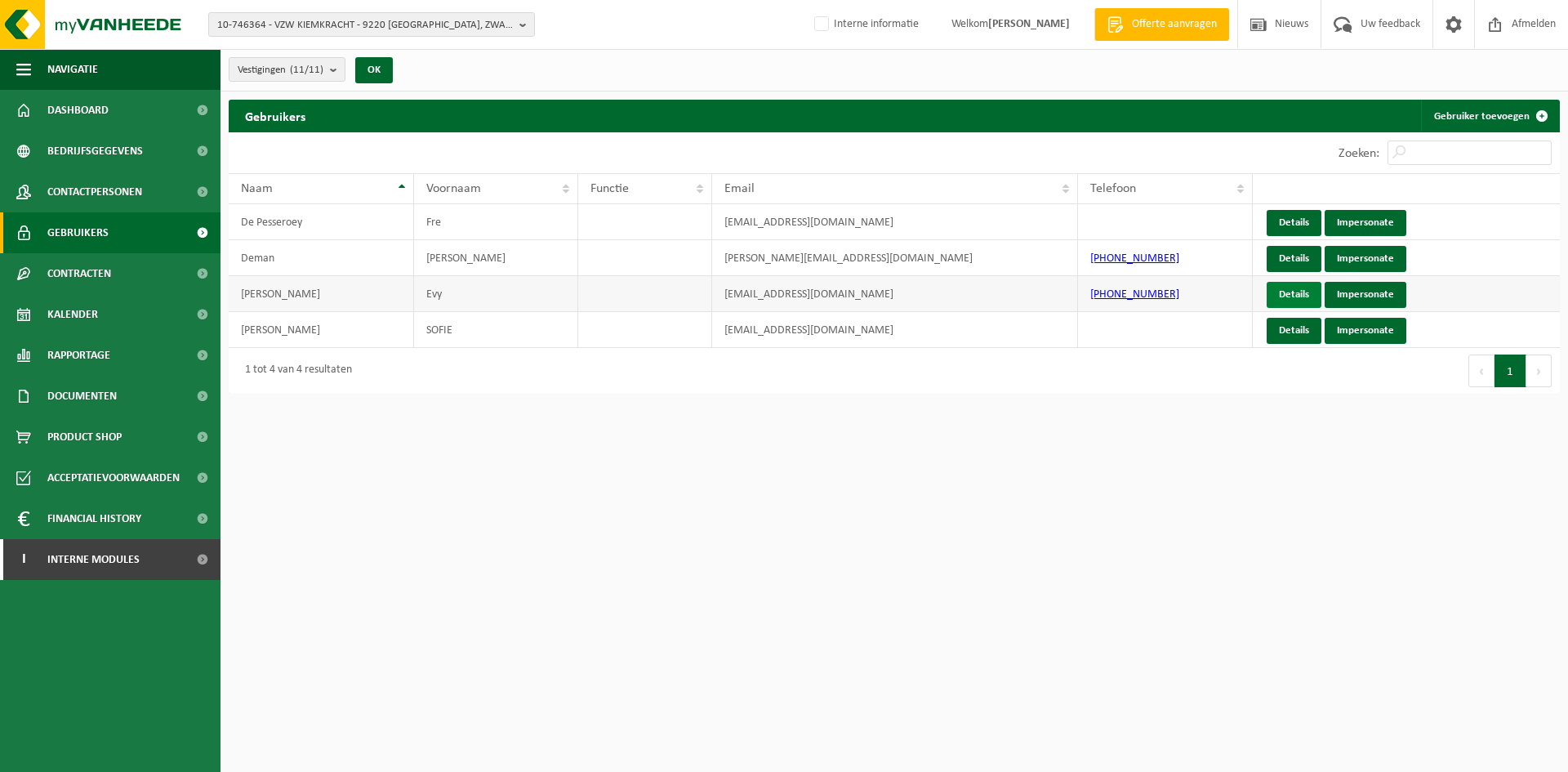
click at [1304, 298] on link "Details" at bounding box center [1294, 294] width 55 height 27
click at [99, 110] on span "Dashboard" at bounding box center [78, 110] width 62 height 41
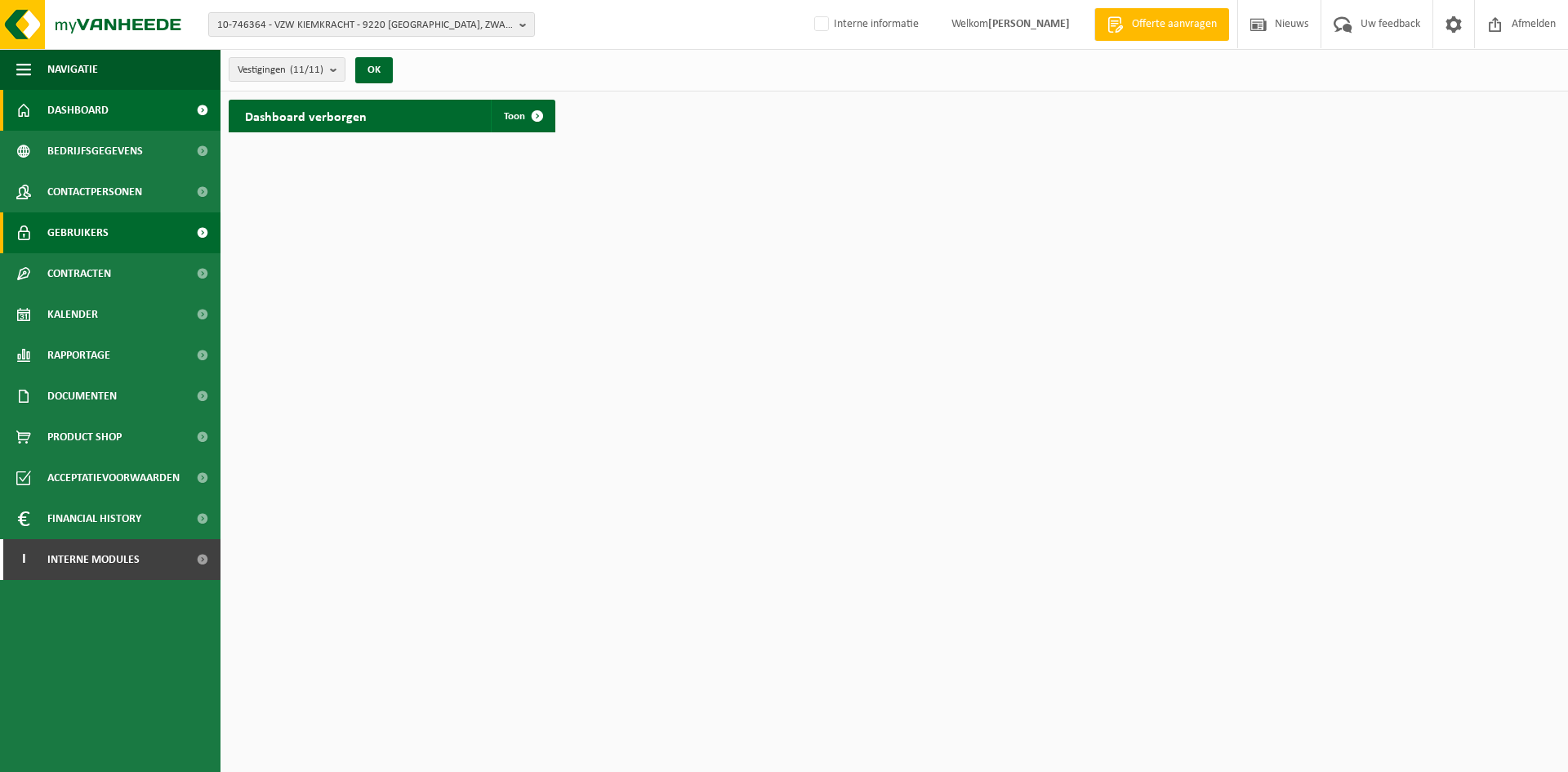
click at [99, 235] on span "Gebruikers" at bounding box center [78, 233] width 62 height 41
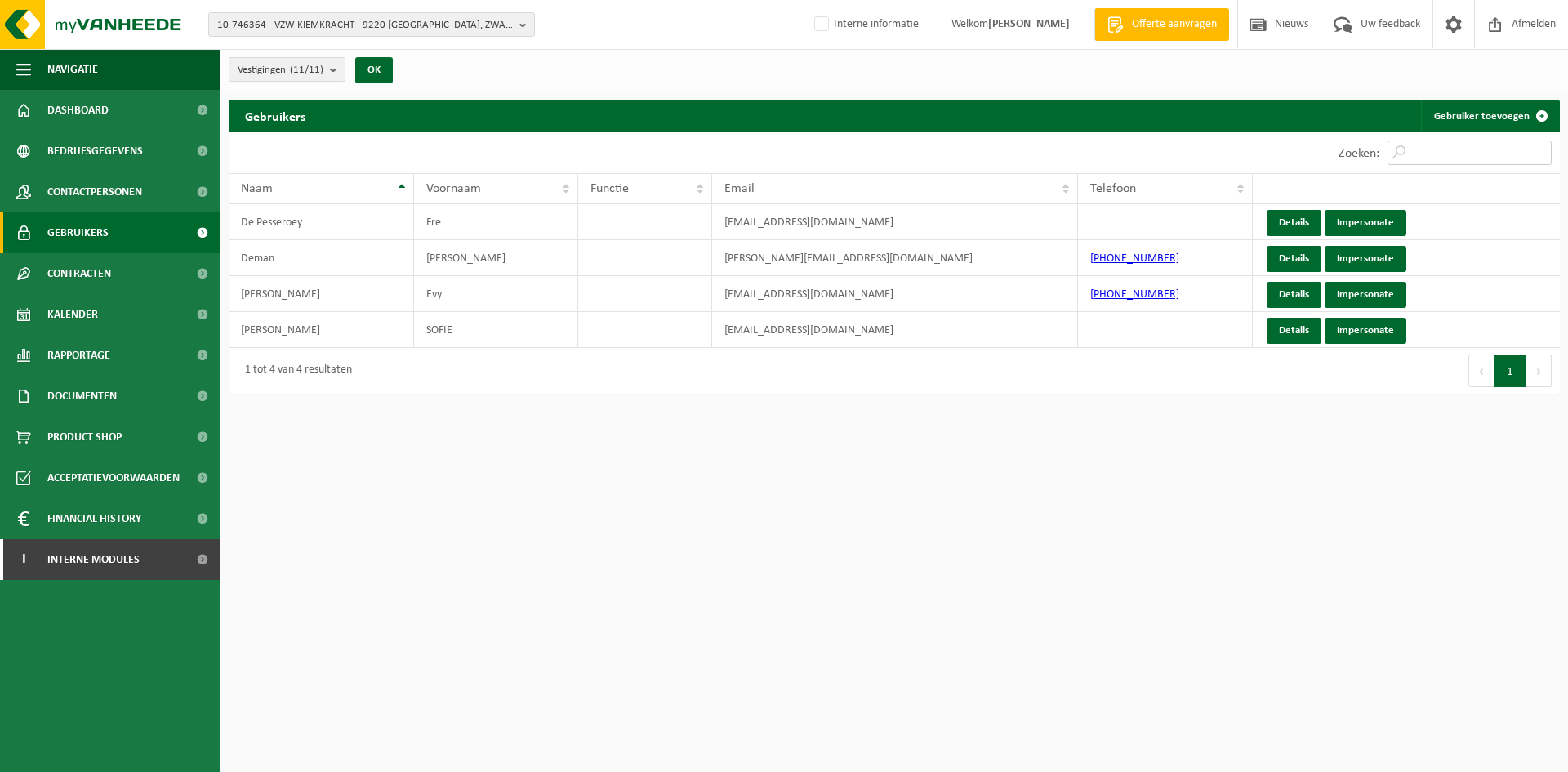
click at [1434, 157] on input "Zoeken:" at bounding box center [1470, 152] width 164 height 25
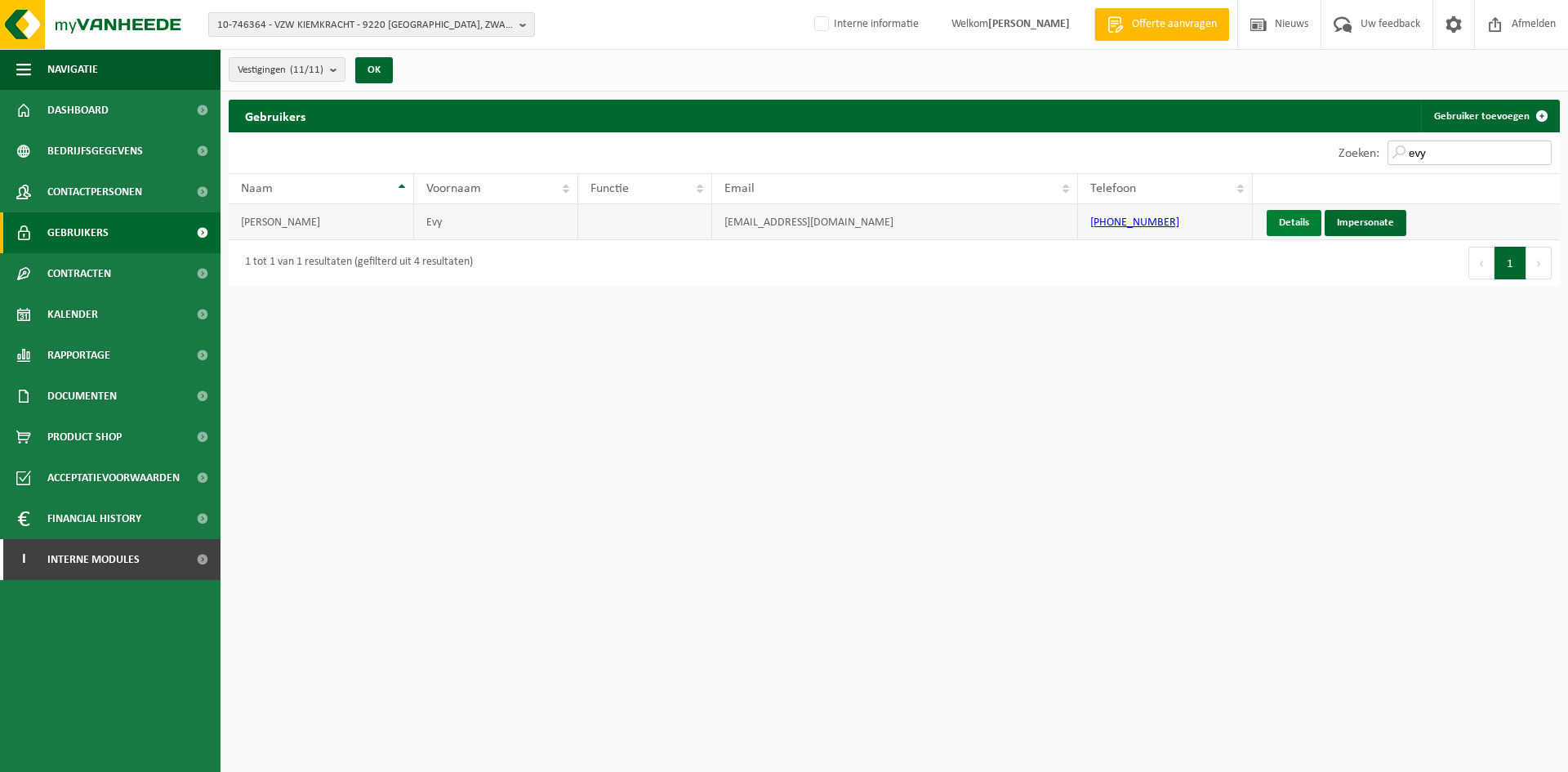
type input "evy"
click at [1307, 217] on link "Details" at bounding box center [1294, 223] width 55 height 27
click at [1295, 226] on link "Details" at bounding box center [1294, 223] width 55 height 27
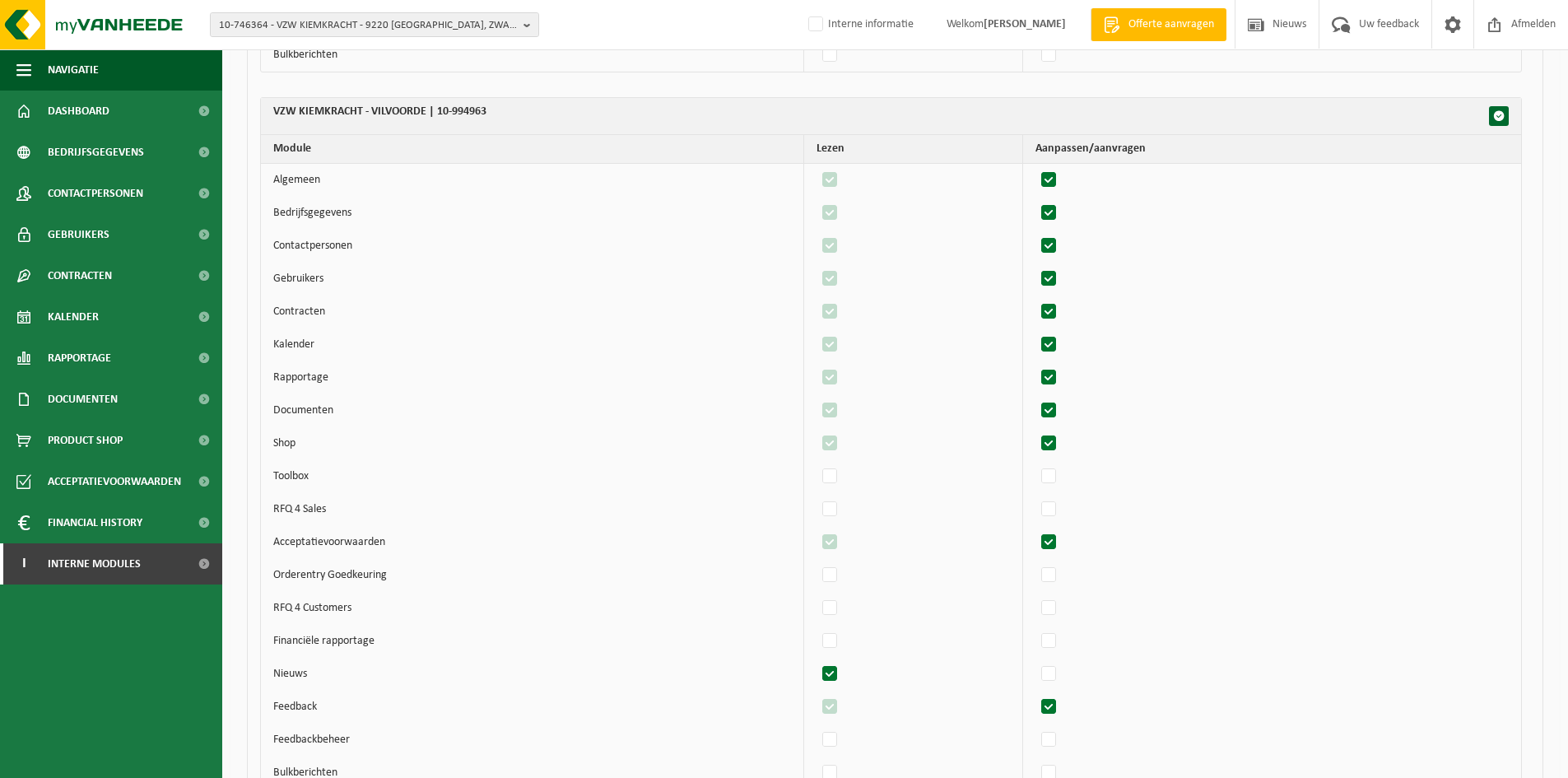
scroll to position [7522, 0]
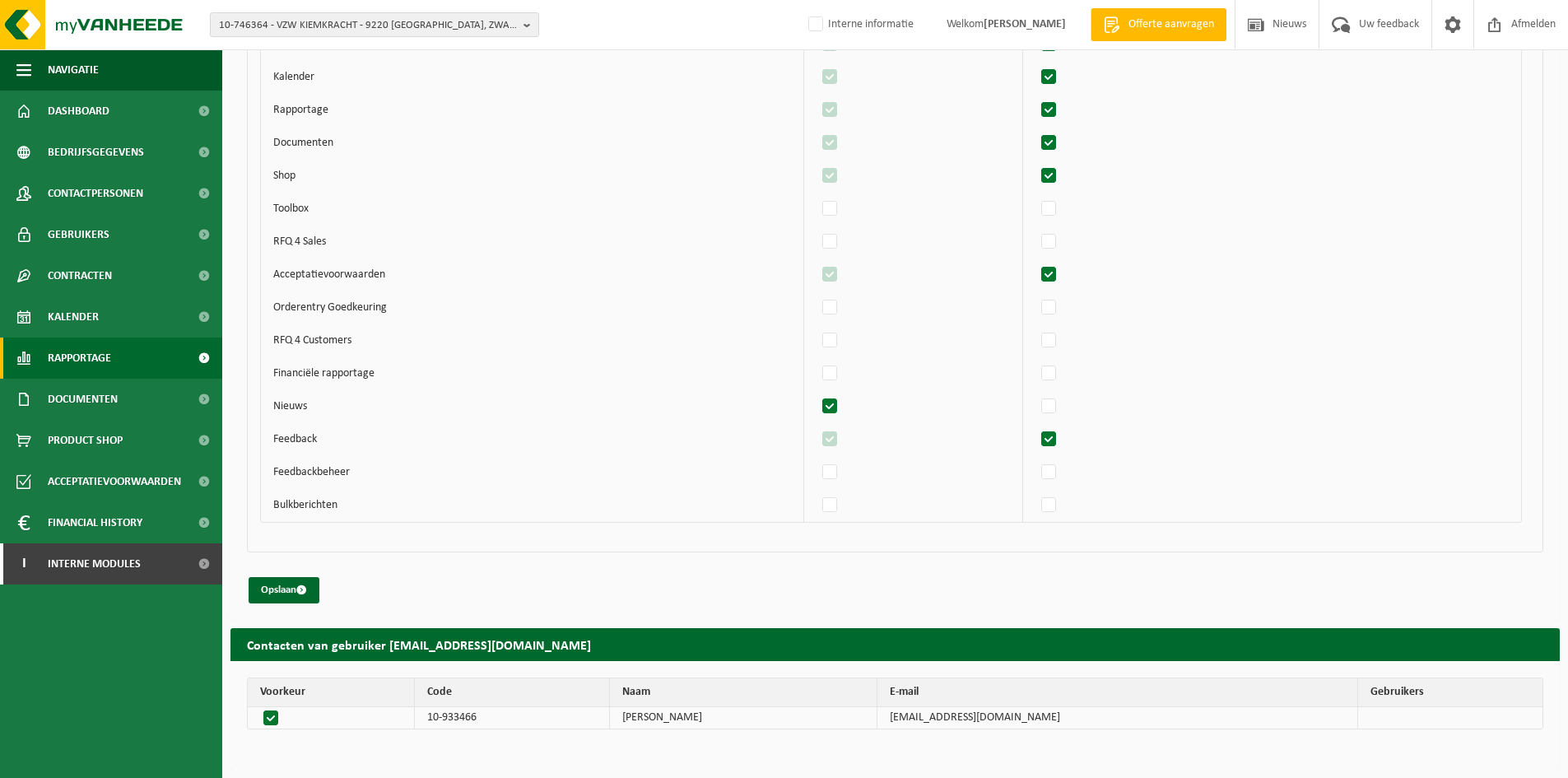
click at [110, 357] on span "Rapportage" at bounding box center [79, 358] width 64 height 41
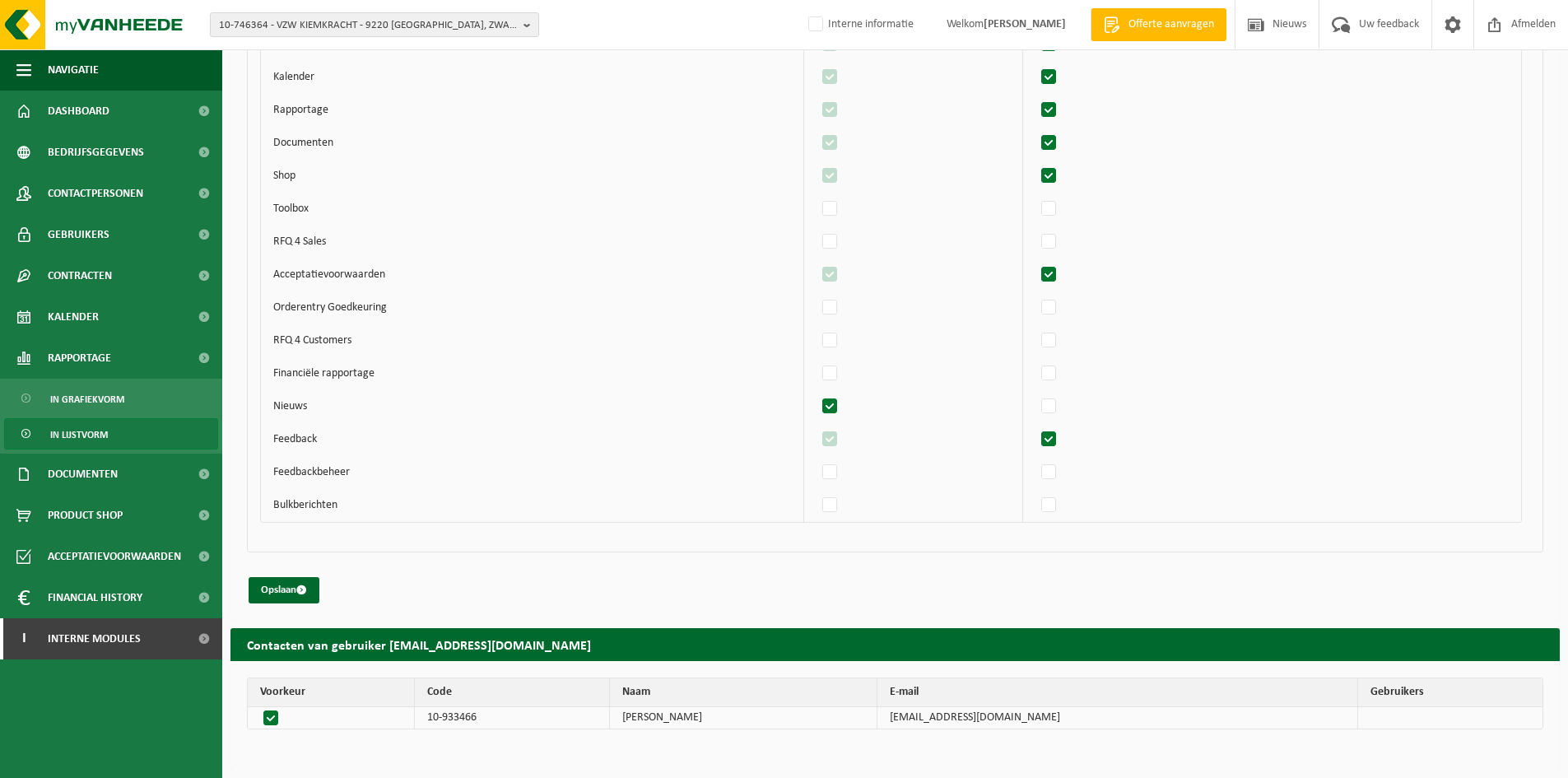
click at [110, 428] on link "In lijstvorm" at bounding box center [111, 434] width 214 height 31
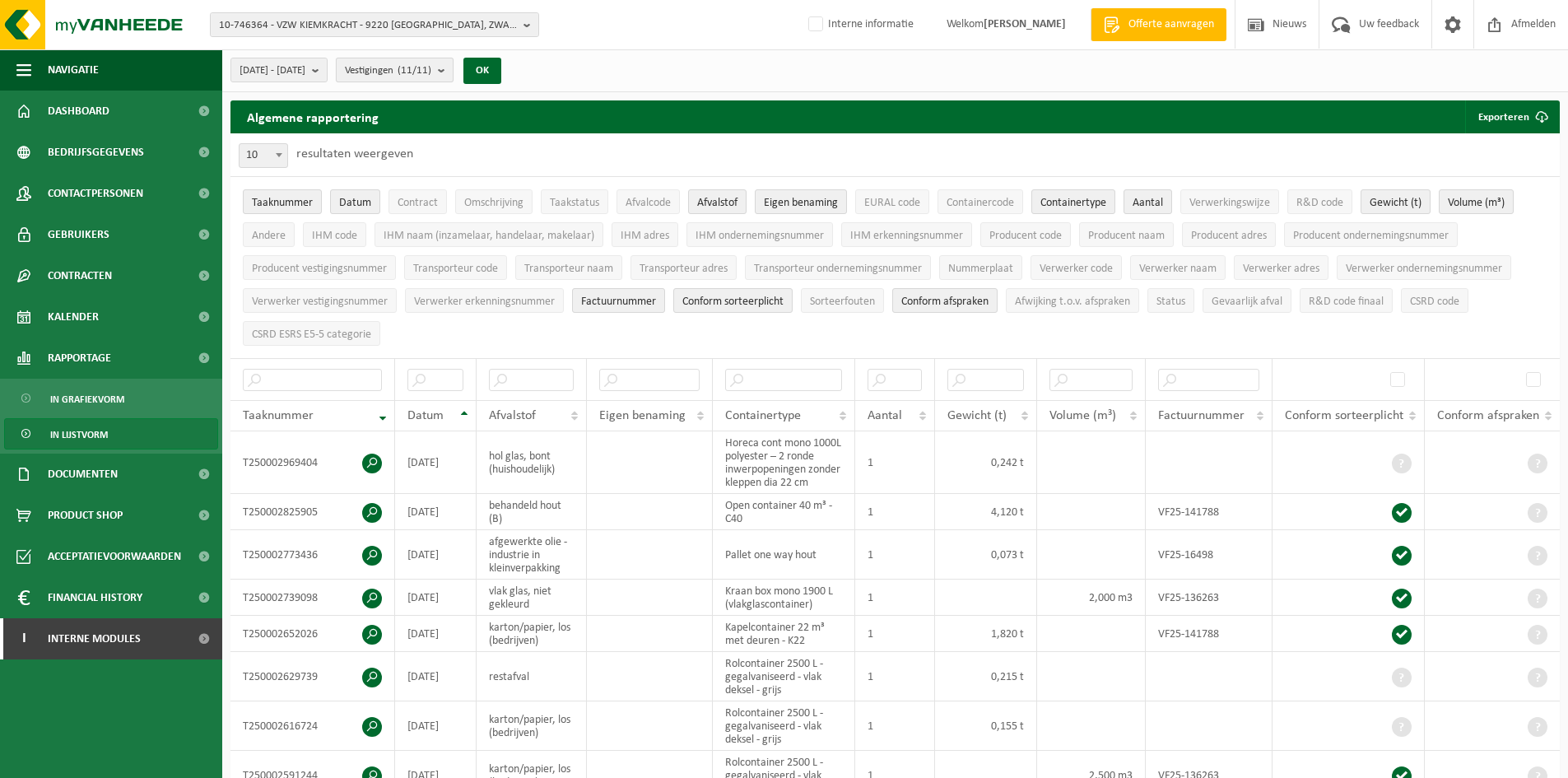
click at [428, 74] on span "Vestigingen (11/11)" at bounding box center [388, 71] width 86 height 25
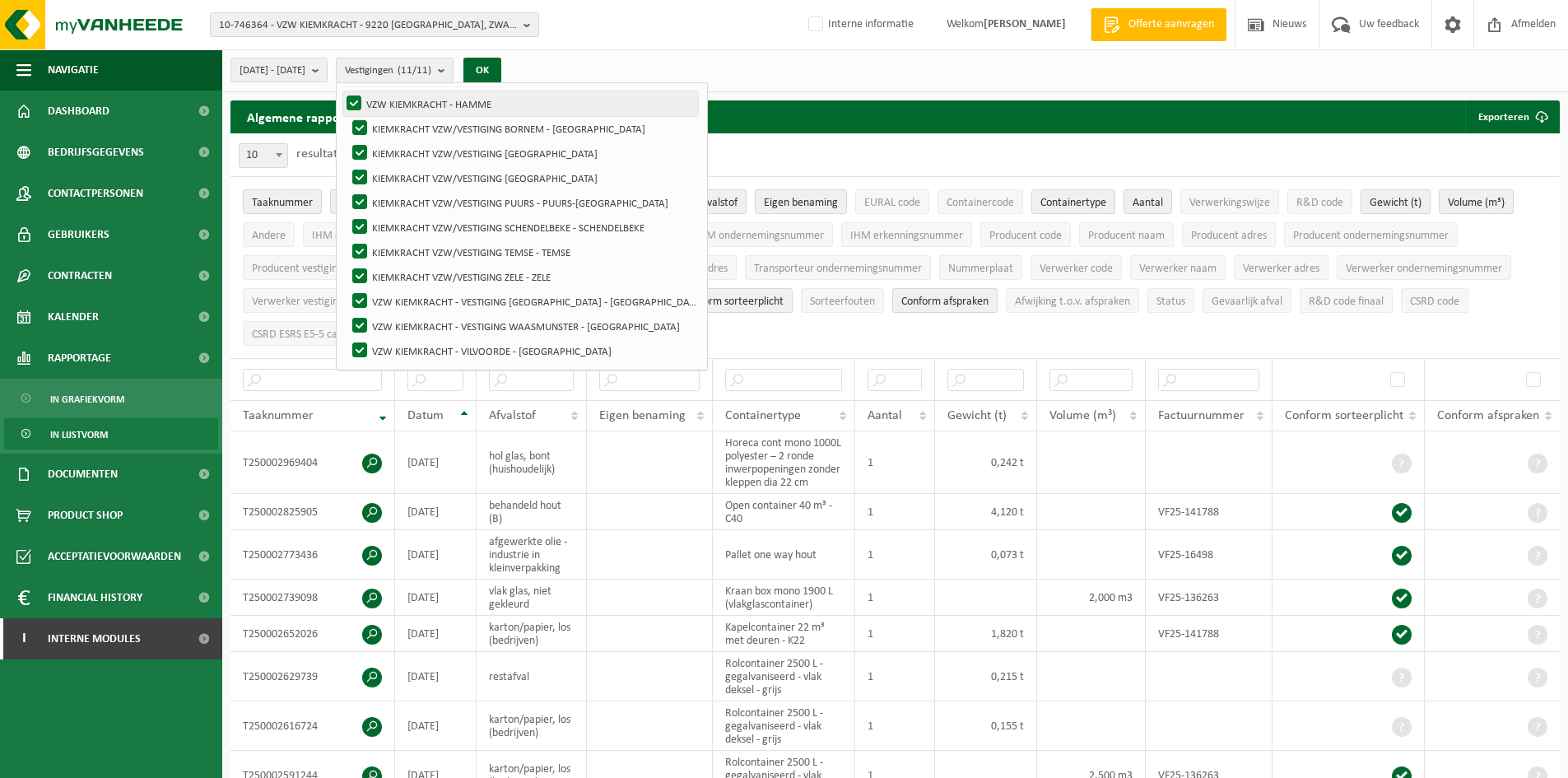
click at [400, 101] on label "VZW KIEMKRACHT - HAMME" at bounding box center [521, 104] width 355 height 25
click at [340, 91] on input "VZW KIEMKRACHT - HAMME" at bounding box center [340, 91] width 1 height 1
click at [398, 105] on label "VZW KIEMKRACHT - HAMME" at bounding box center [521, 104] width 355 height 25
click at [340, 91] on input "VZW KIEMKRACHT - HAMME" at bounding box center [340, 91] width 1 height 1
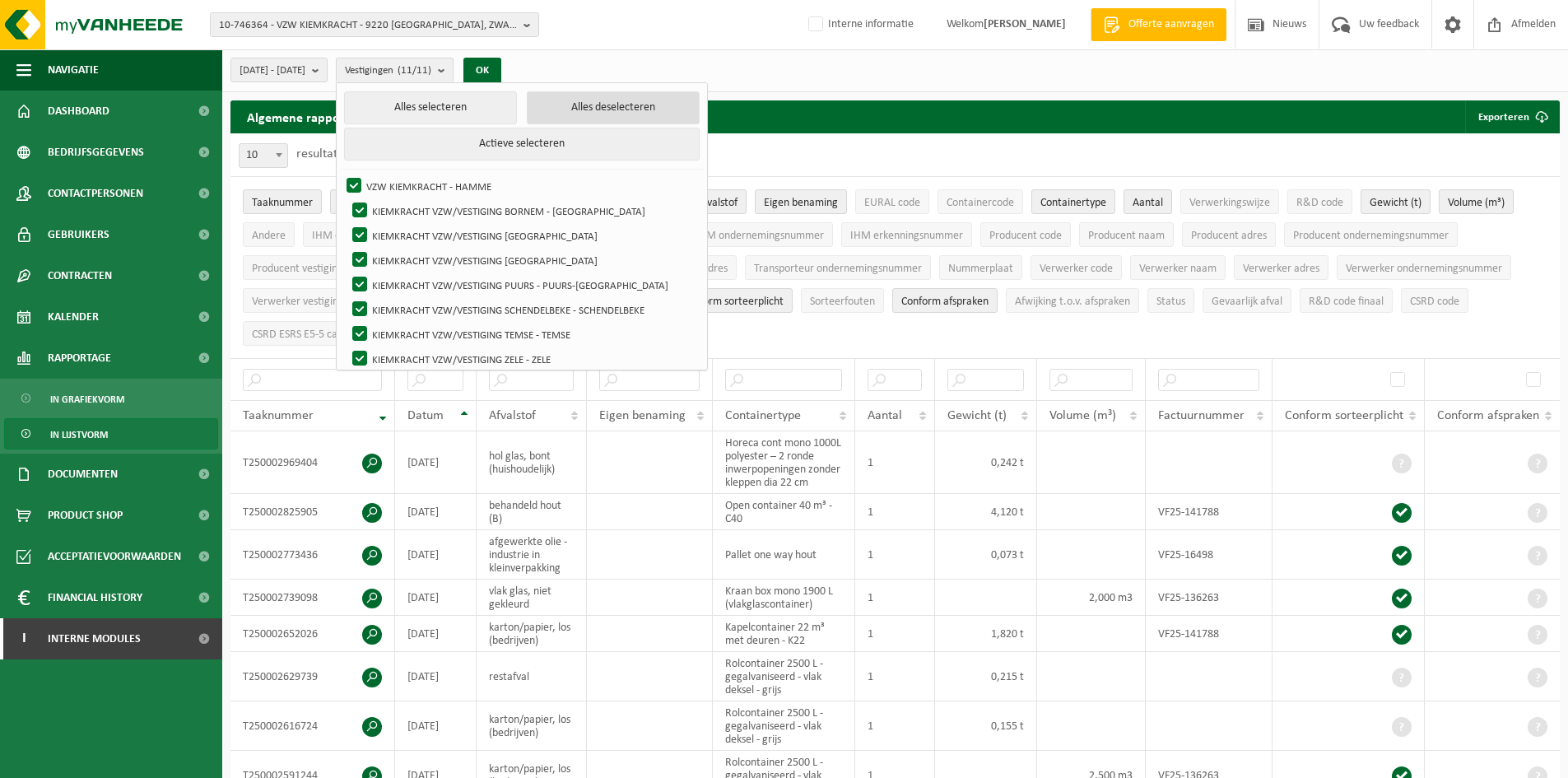
click at [646, 104] on button "Alles deselecteren" at bounding box center [613, 108] width 173 height 33
checkbox input "false"
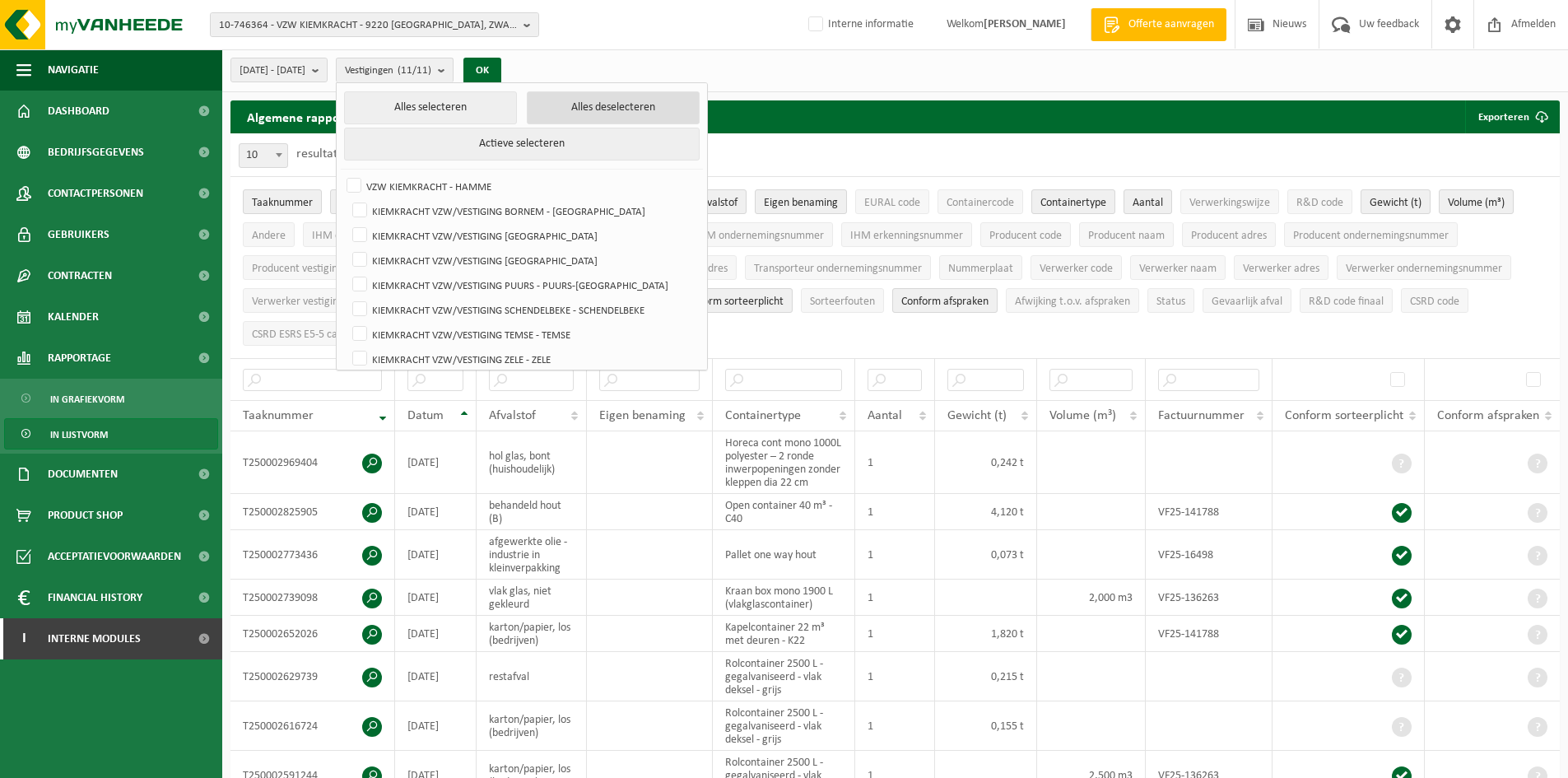
checkbox input "false"
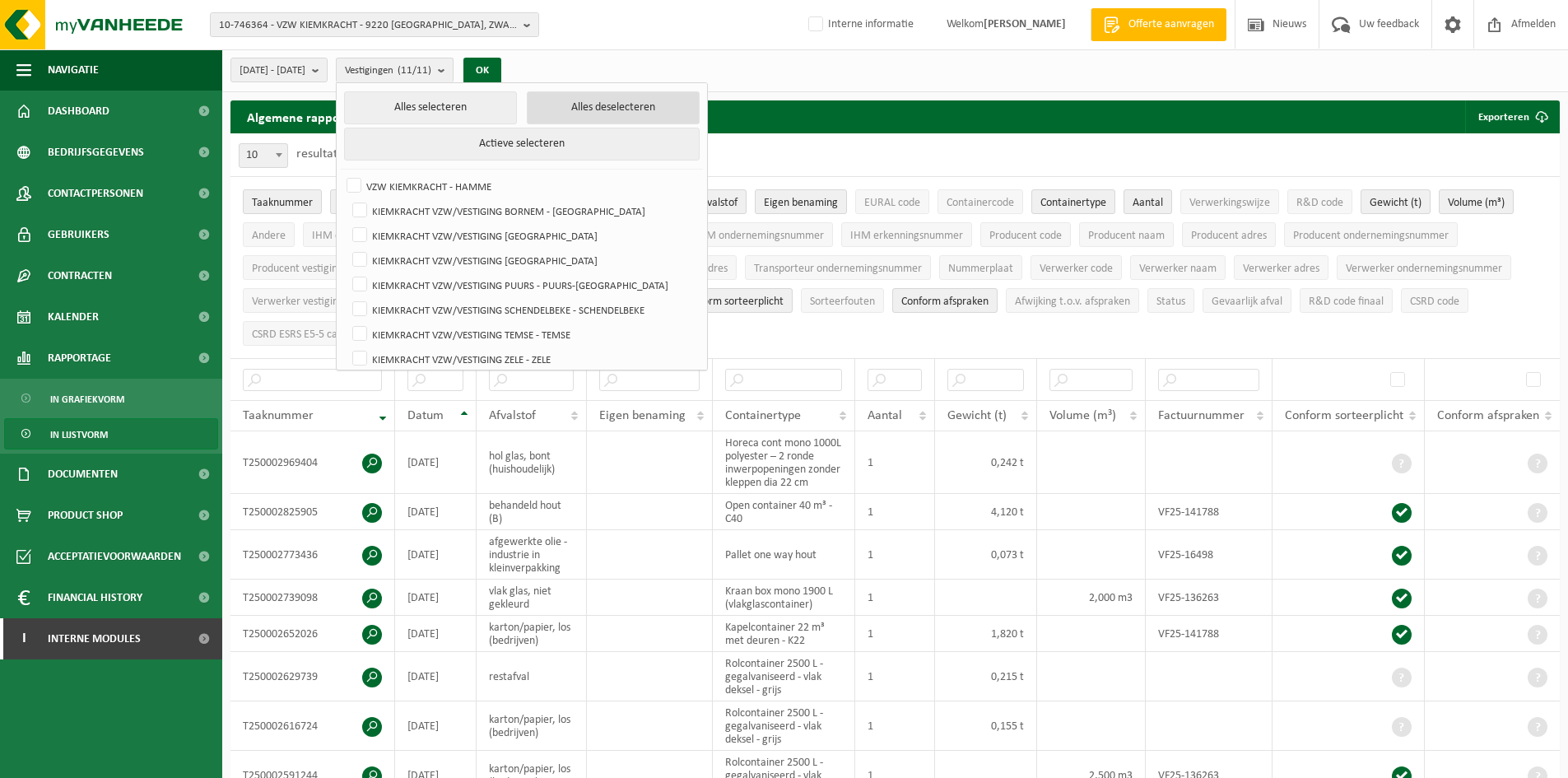
checkbox input "false"
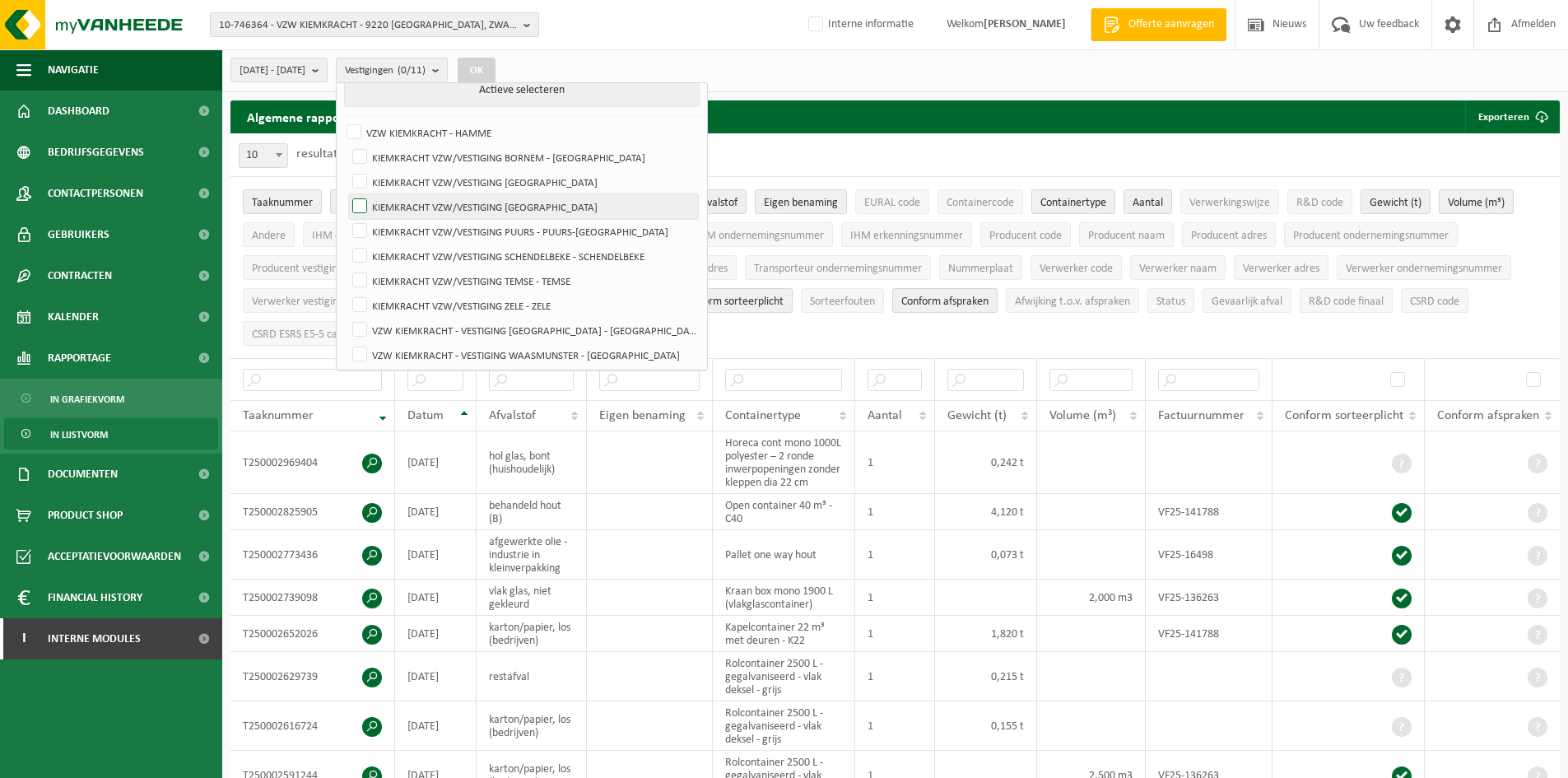
scroll to position [82, 0]
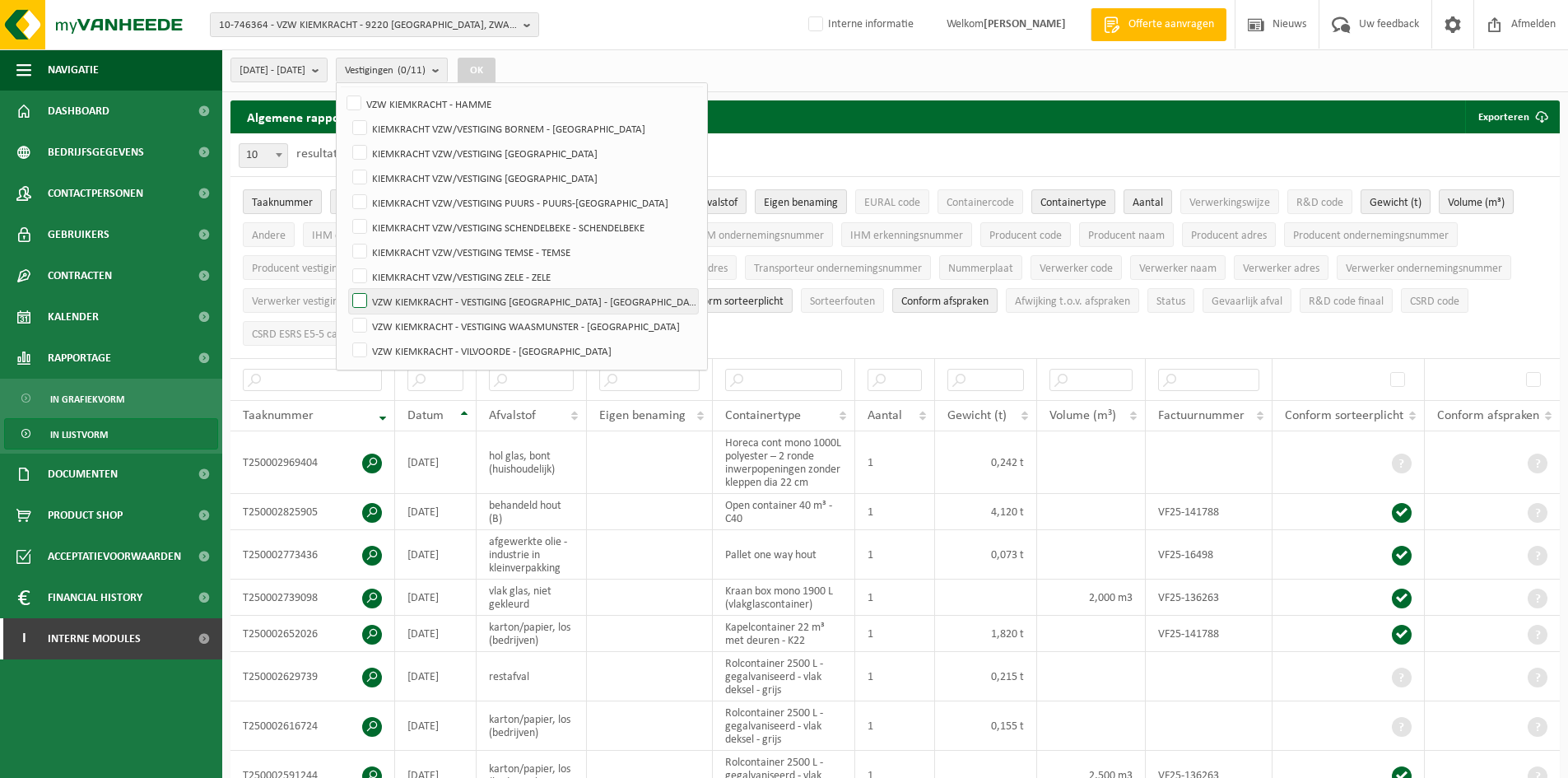
click at [409, 298] on label "VZW KIEMKRACHT - VESTIGING DENDERMONDE - DENDERMONDE" at bounding box center [523, 301] width 349 height 25
click at [347, 289] on input "VZW KIEMKRACHT - VESTIGING DENDERMONDE - DENDERMONDE" at bounding box center [346, 288] width 1 height 1
checkbox input "true"
click at [393, 317] on label "VZW KIEMKRACHT - VESTIGING WAASMUNSTER - WAASMUNSTER" at bounding box center [523, 326] width 349 height 25
click at [347, 314] on input "VZW KIEMKRACHT - VESTIGING WAASMUNSTER - WAASMUNSTER" at bounding box center [346, 313] width 1 height 1
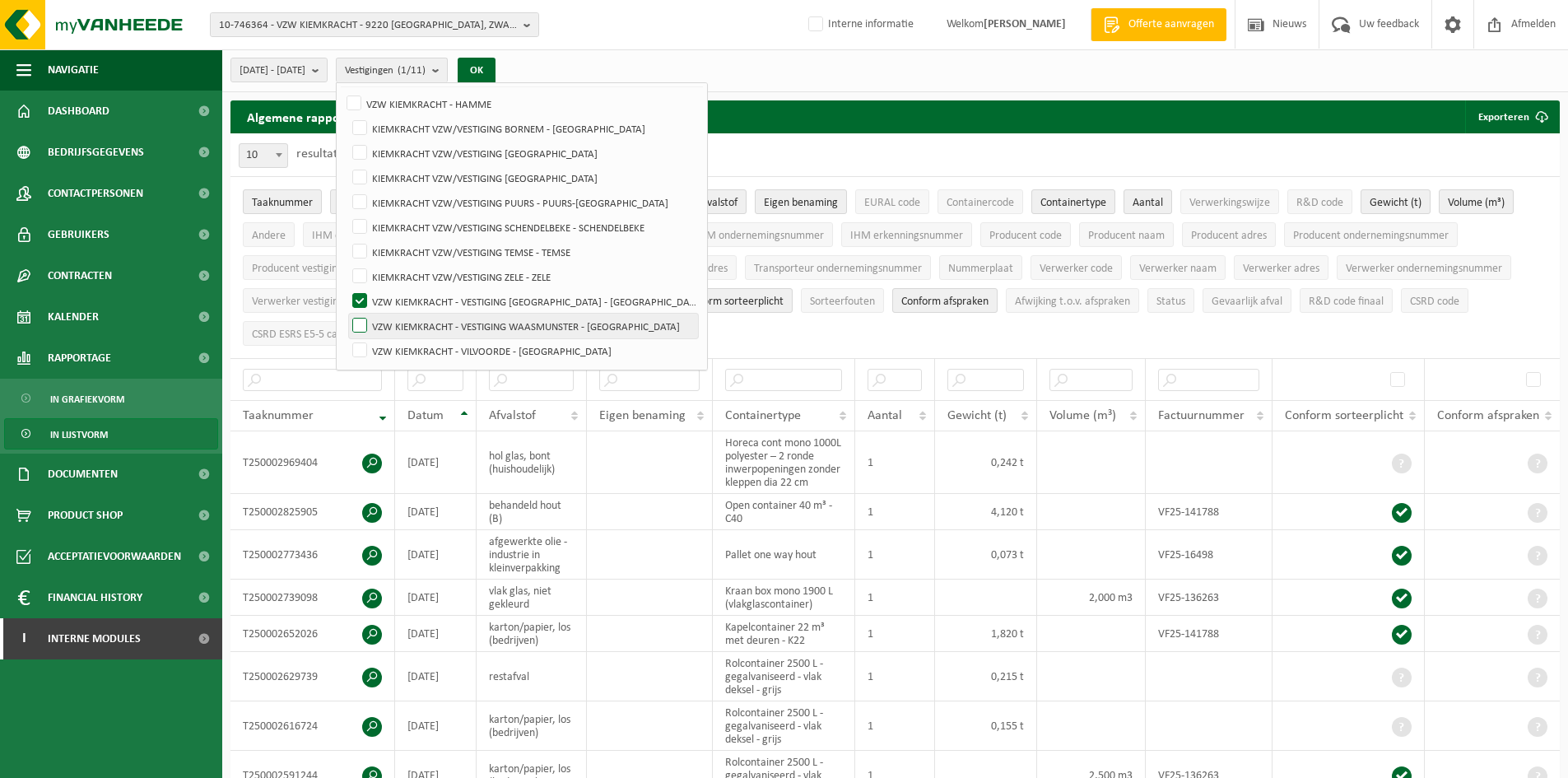
checkbox input "true"
click at [496, 75] on button "OK" at bounding box center [477, 71] width 38 height 27
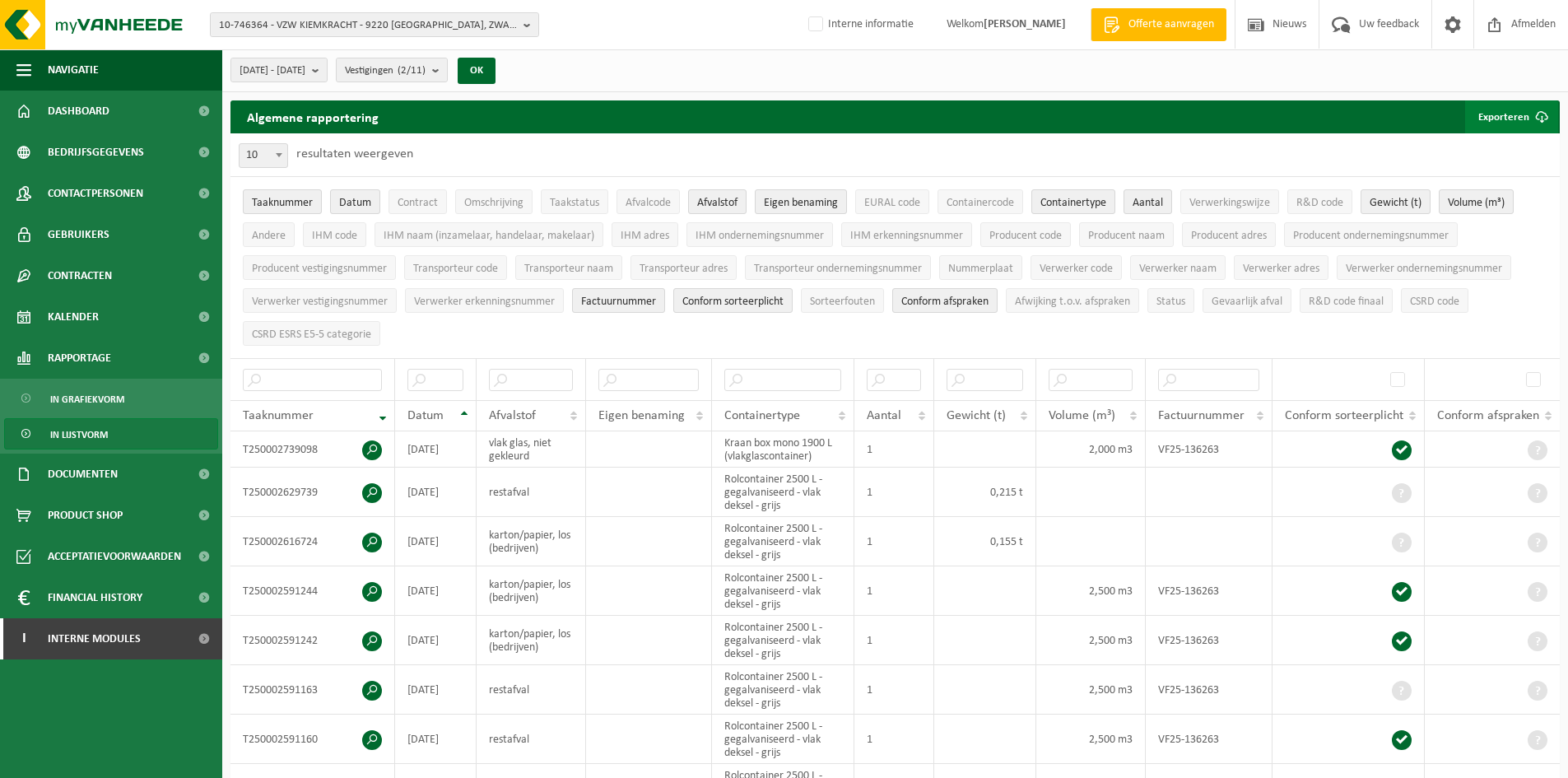
click at [1505, 111] on button "Exporteren" at bounding box center [1511, 116] width 93 height 33
click at [1535, 173] on link "Alle beschikbare kolommen" at bounding box center [1483, 183] width 149 height 33
click at [334, 22] on span "10-746364 - VZW KIEMKRACHT - 9220 HAMME, ZWAARVELD 57" at bounding box center [368, 25] width 298 height 25
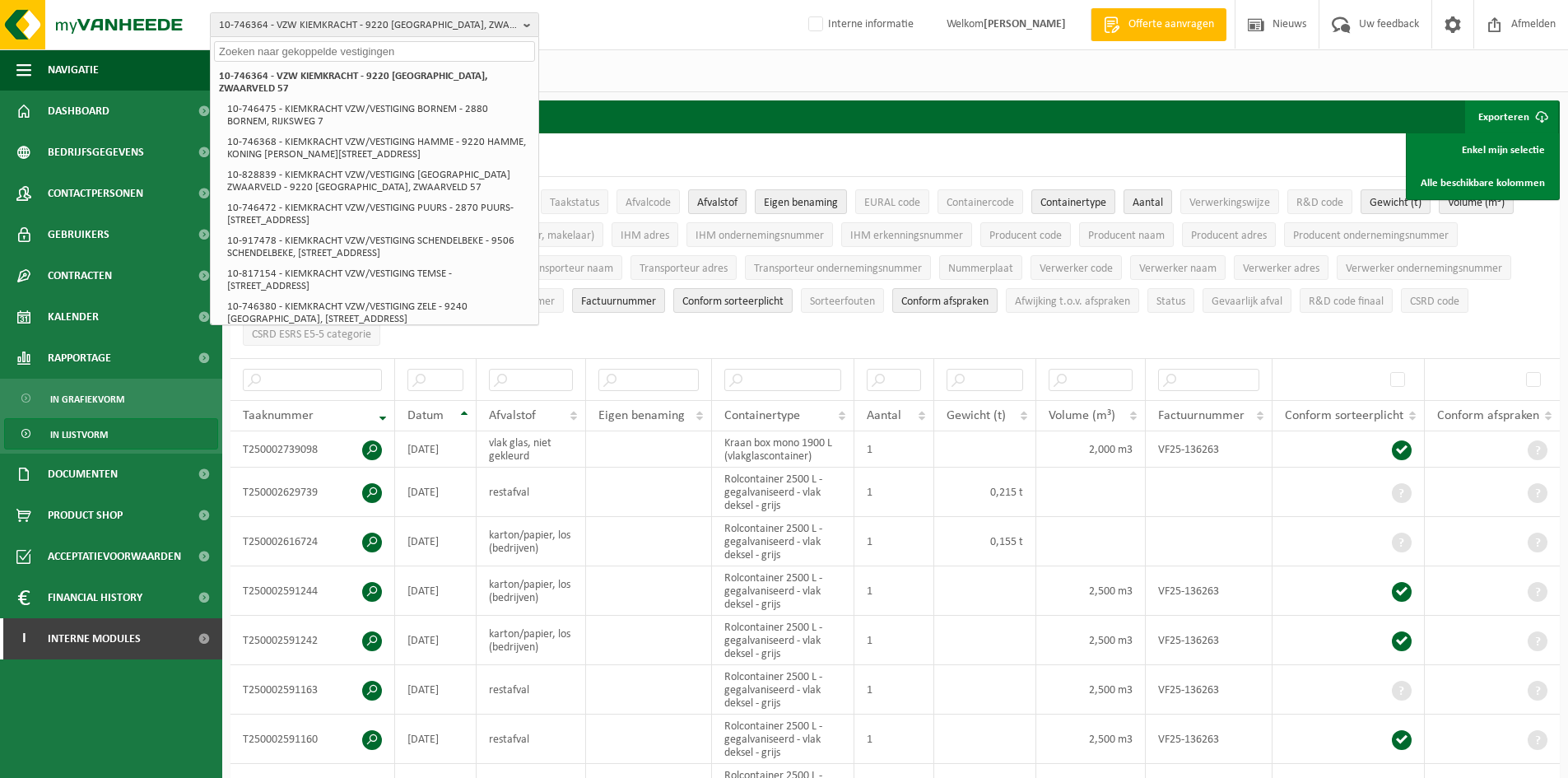
paste input "10-860076"
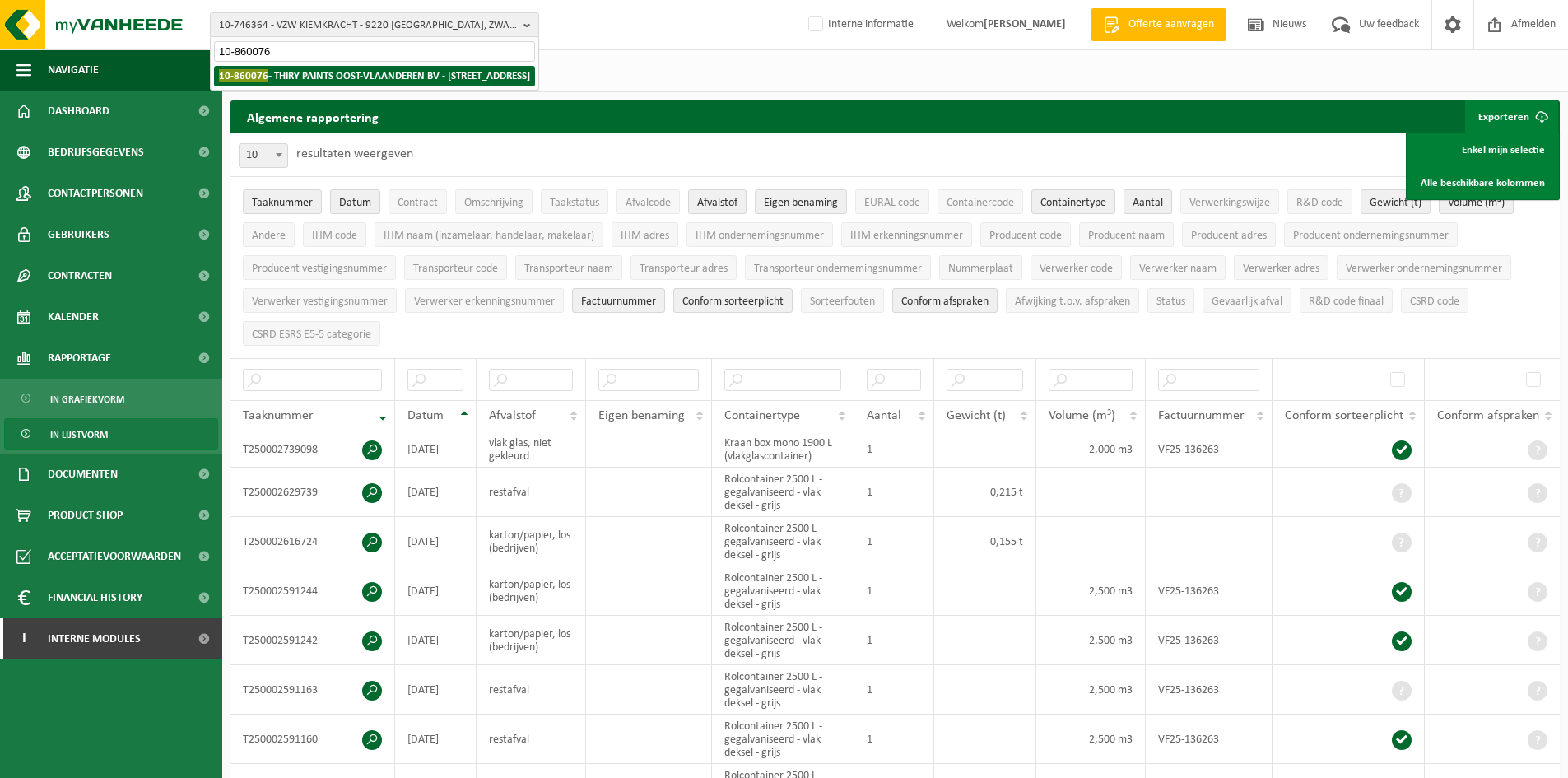
type input "10-860076"
click at [344, 84] on li "10-860076 - THIRY PAINTS OOST-VLAANDEREN BV - 2800 MECHELEN, EIKESTRAAT 62" at bounding box center [374, 76] width 321 height 21
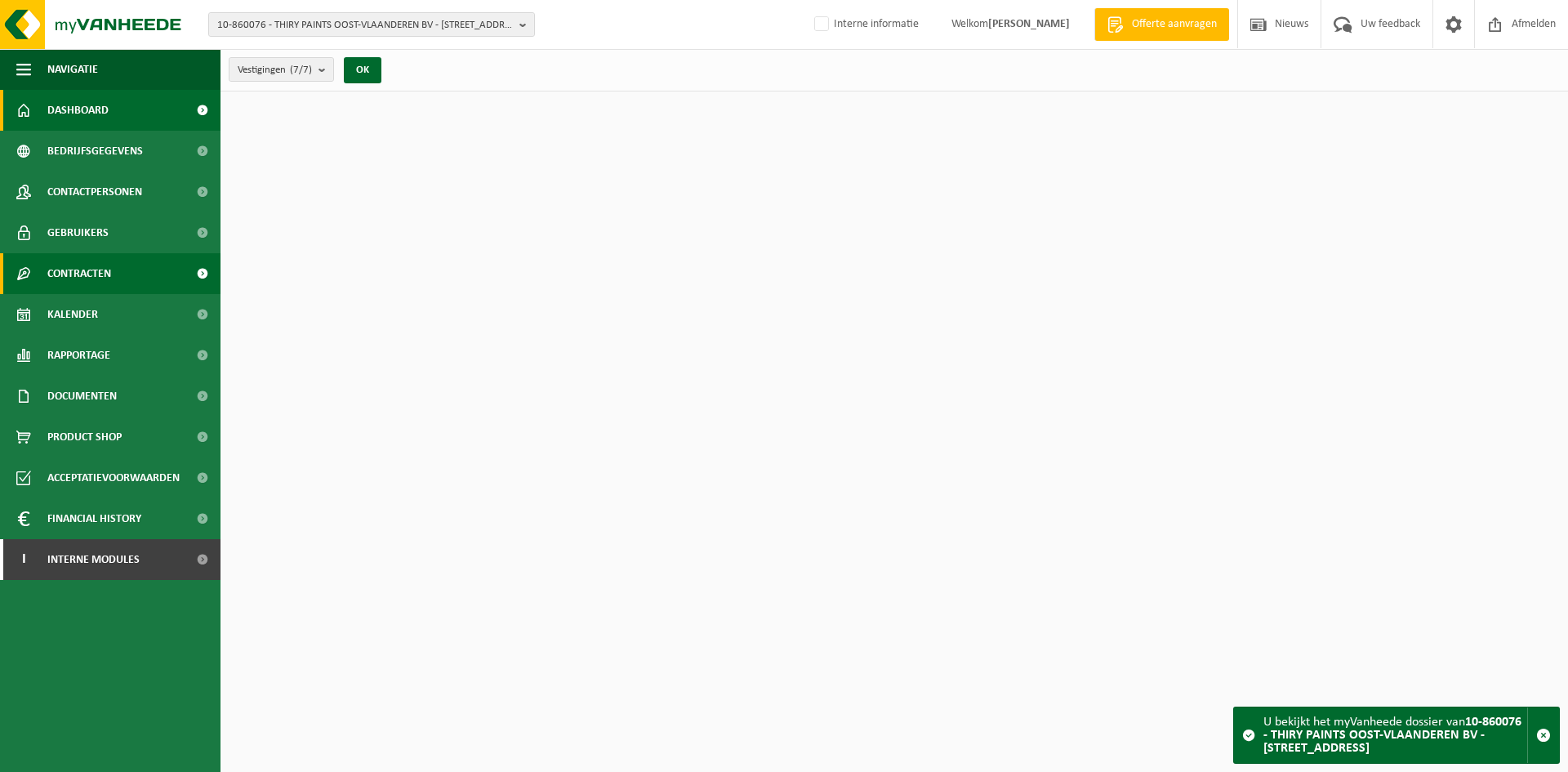
click at [89, 270] on span "Contracten" at bounding box center [79, 274] width 63 height 41
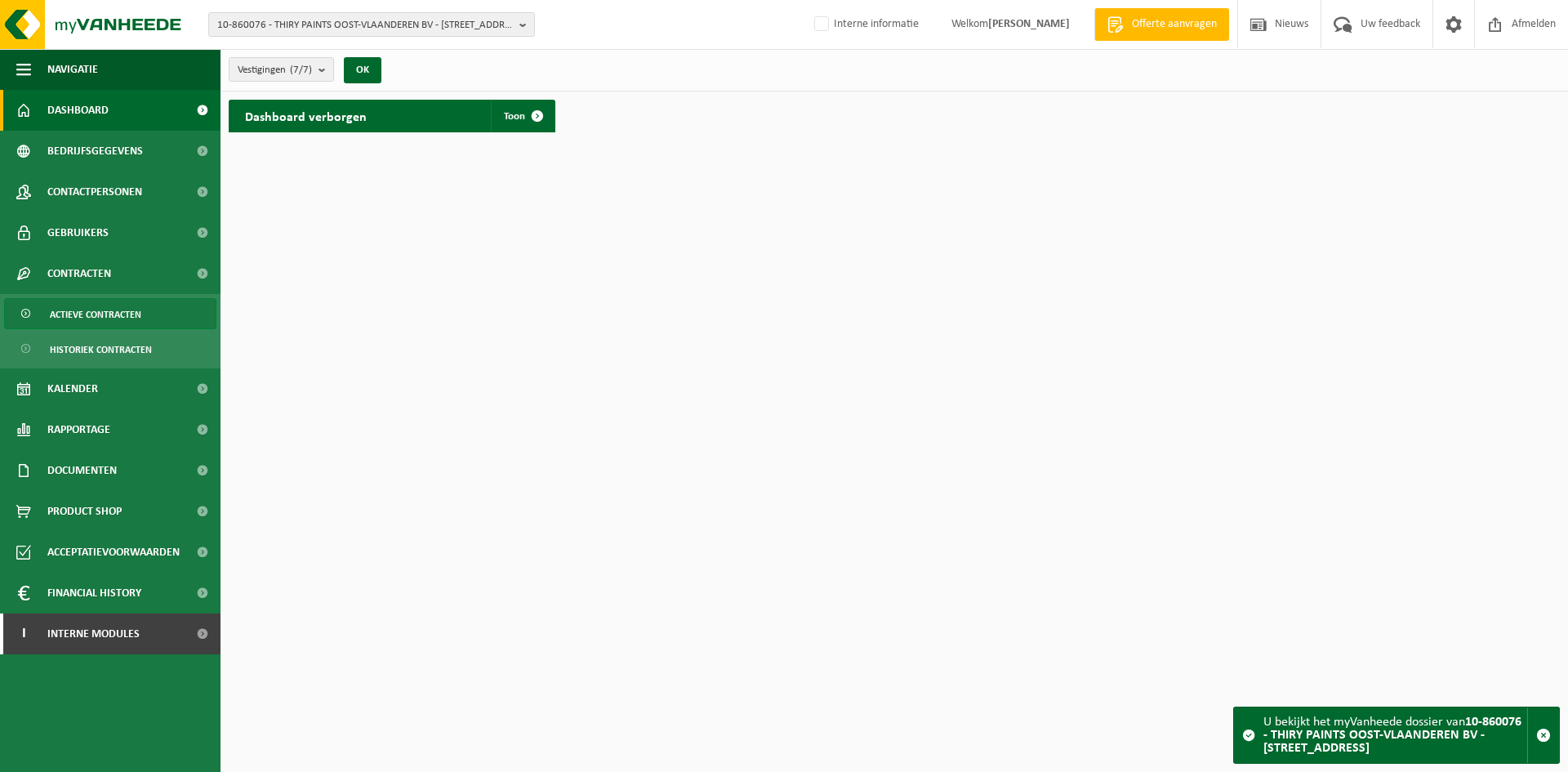
click at [144, 322] on link "Actieve contracten" at bounding box center [110, 313] width 212 height 31
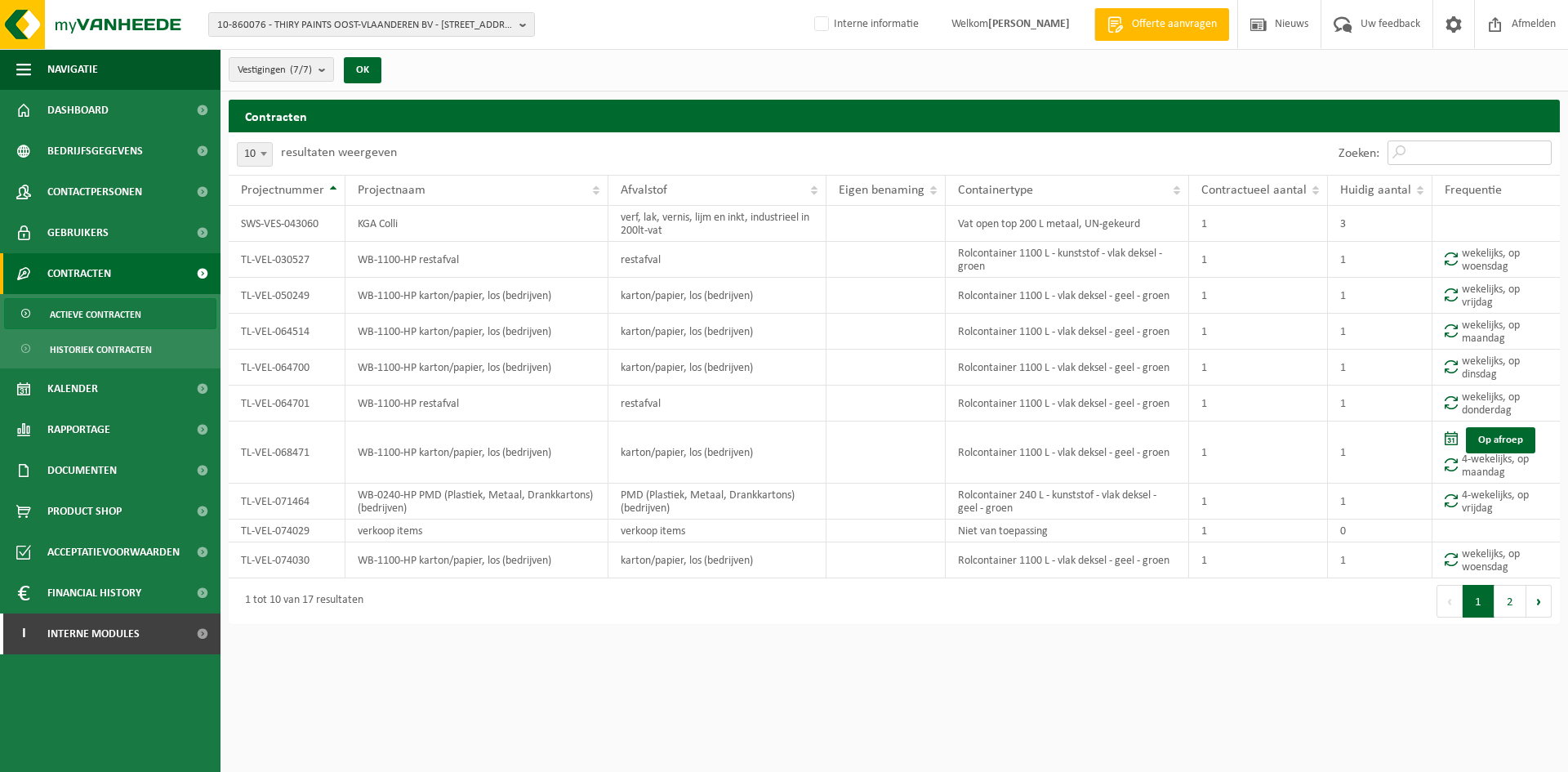
click at [1476, 147] on input "Zoeken:" at bounding box center [1470, 152] width 164 height 25
type input "r"
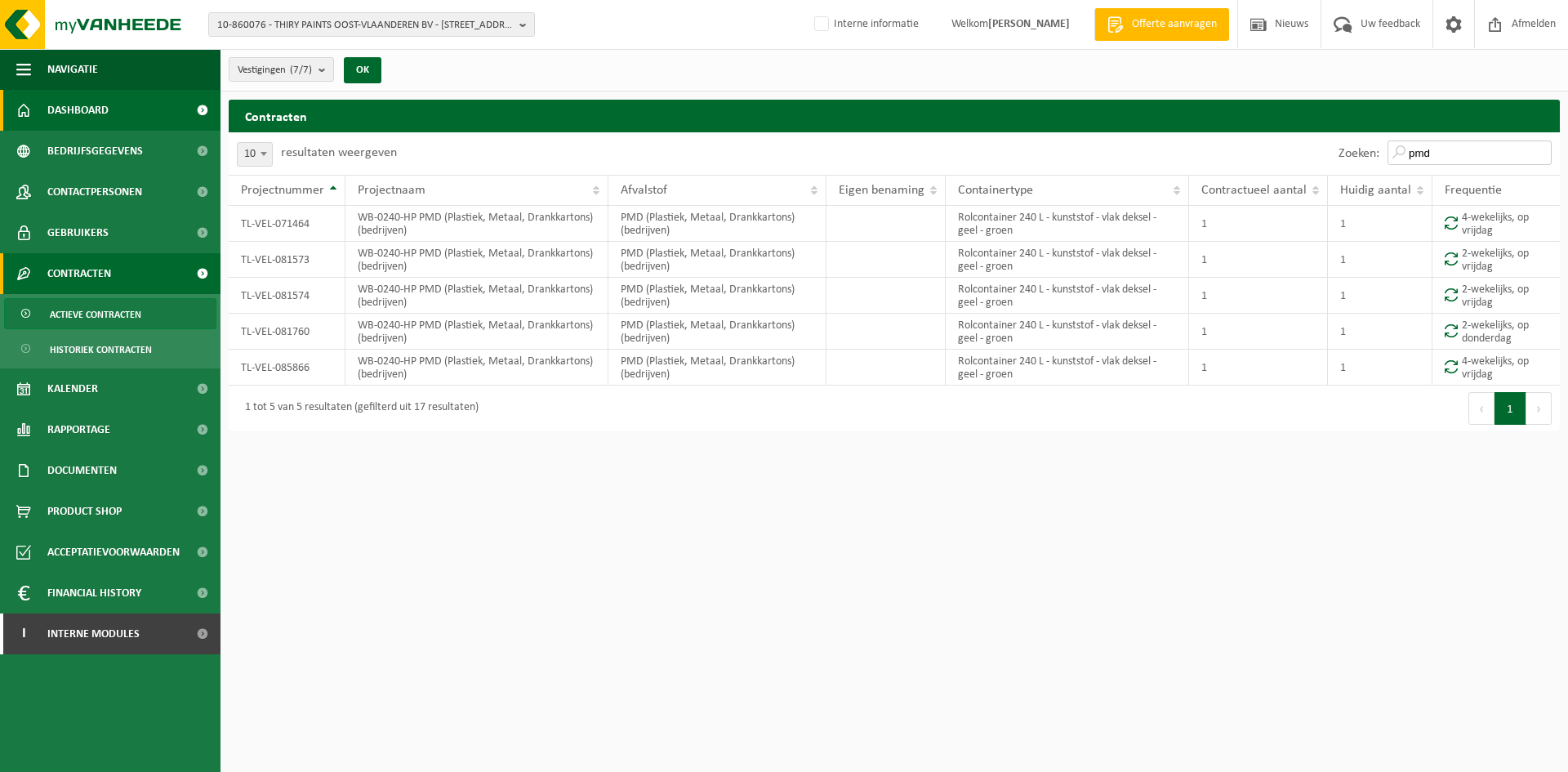
type input "pmd"
click at [270, 18] on span "10-860076 - THIRY PAINTS OOST-VLAANDEREN BV - 2800 MECHELEN, EIKESTRAAT 62" at bounding box center [365, 25] width 296 height 25
paste input "01-087731."
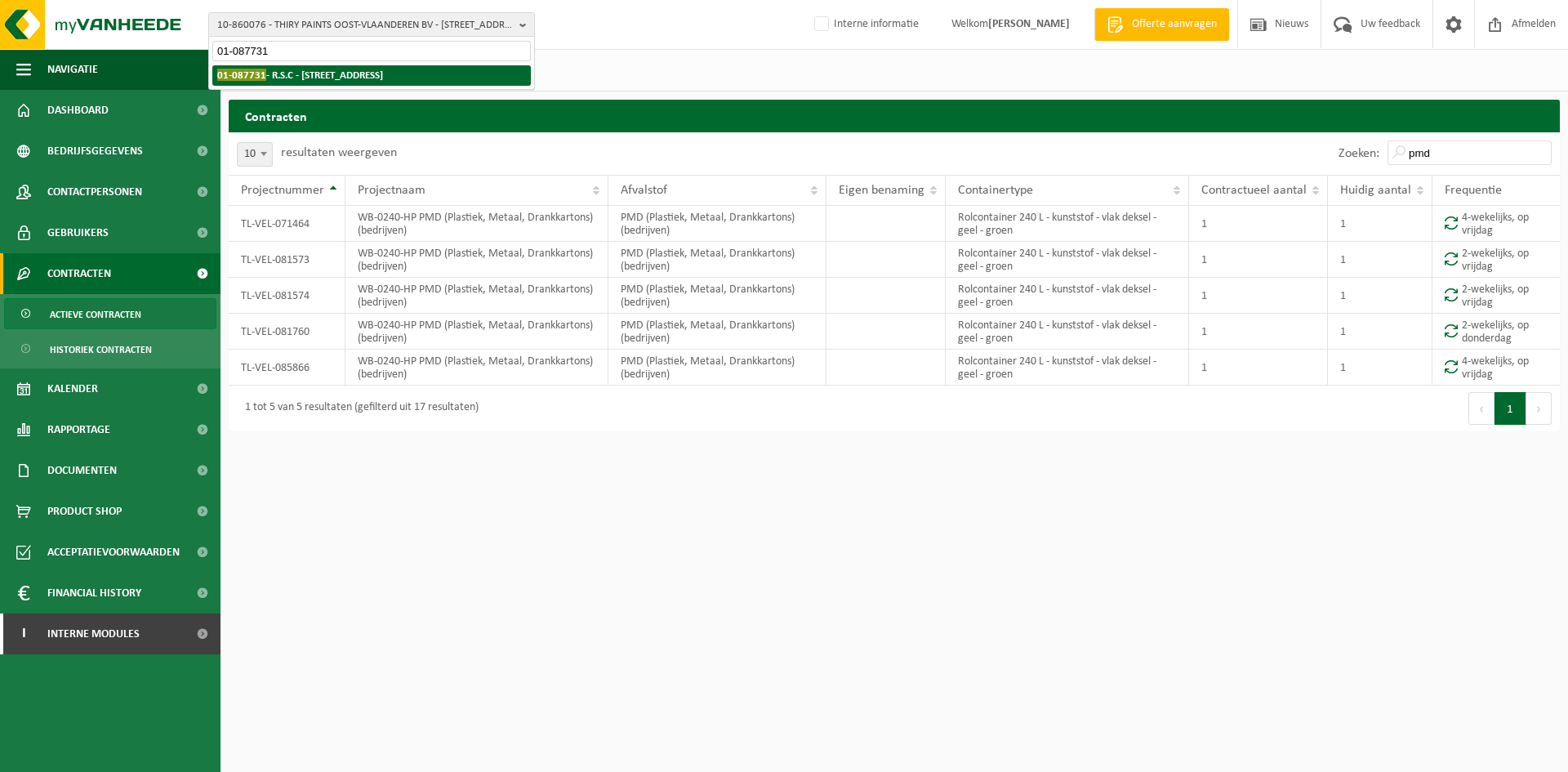
type input "01-087731"
click at [311, 77] on strong "01-087731 - R.S.C - 9890 GAVERE, LEGEN HEIRWEG 69 B" at bounding box center [300, 74] width 166 height 12
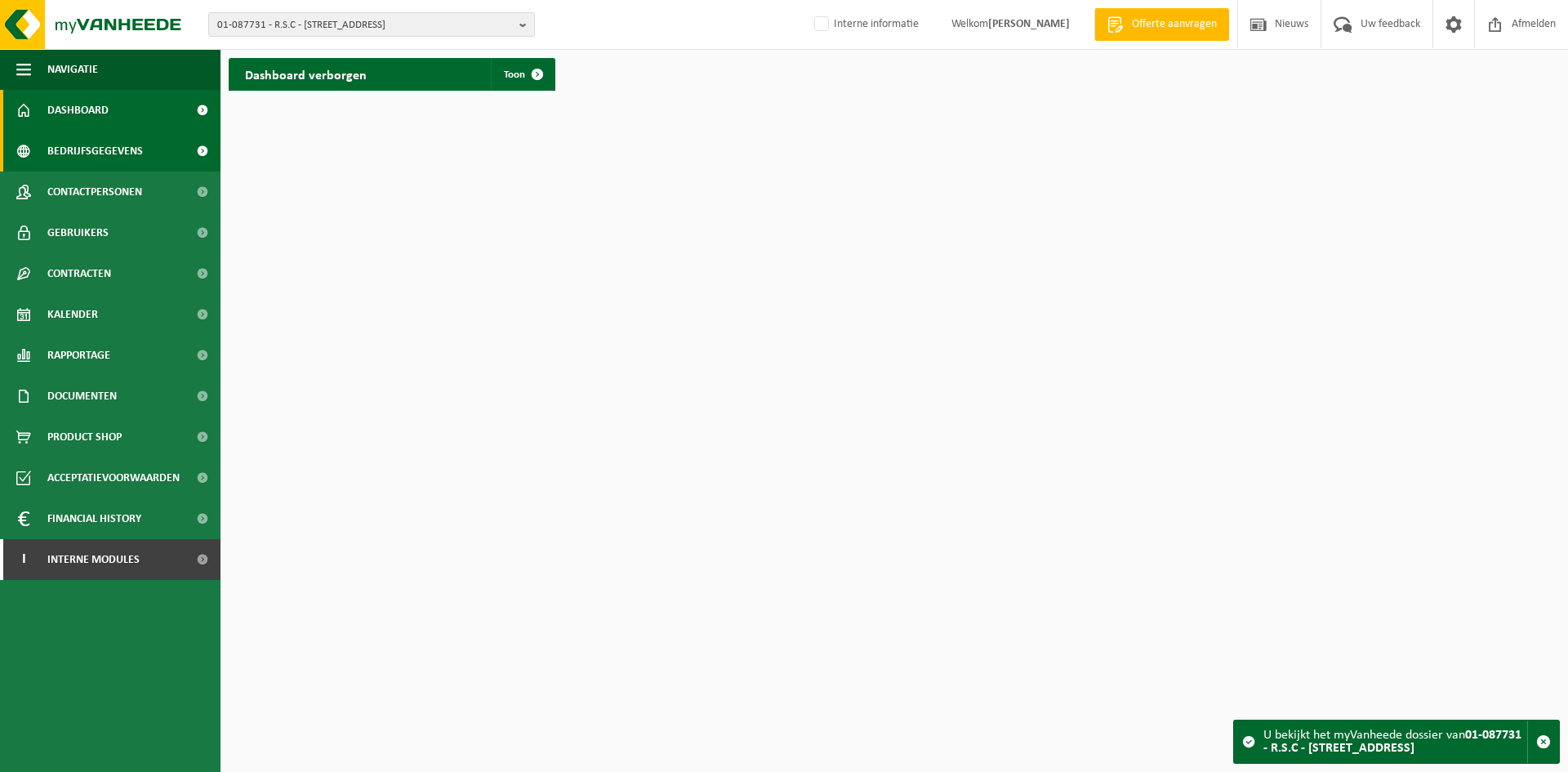
click at [114, 151] on span "Bedrijfsgegevens" at bounding box center [95, 151] width 96 height 41
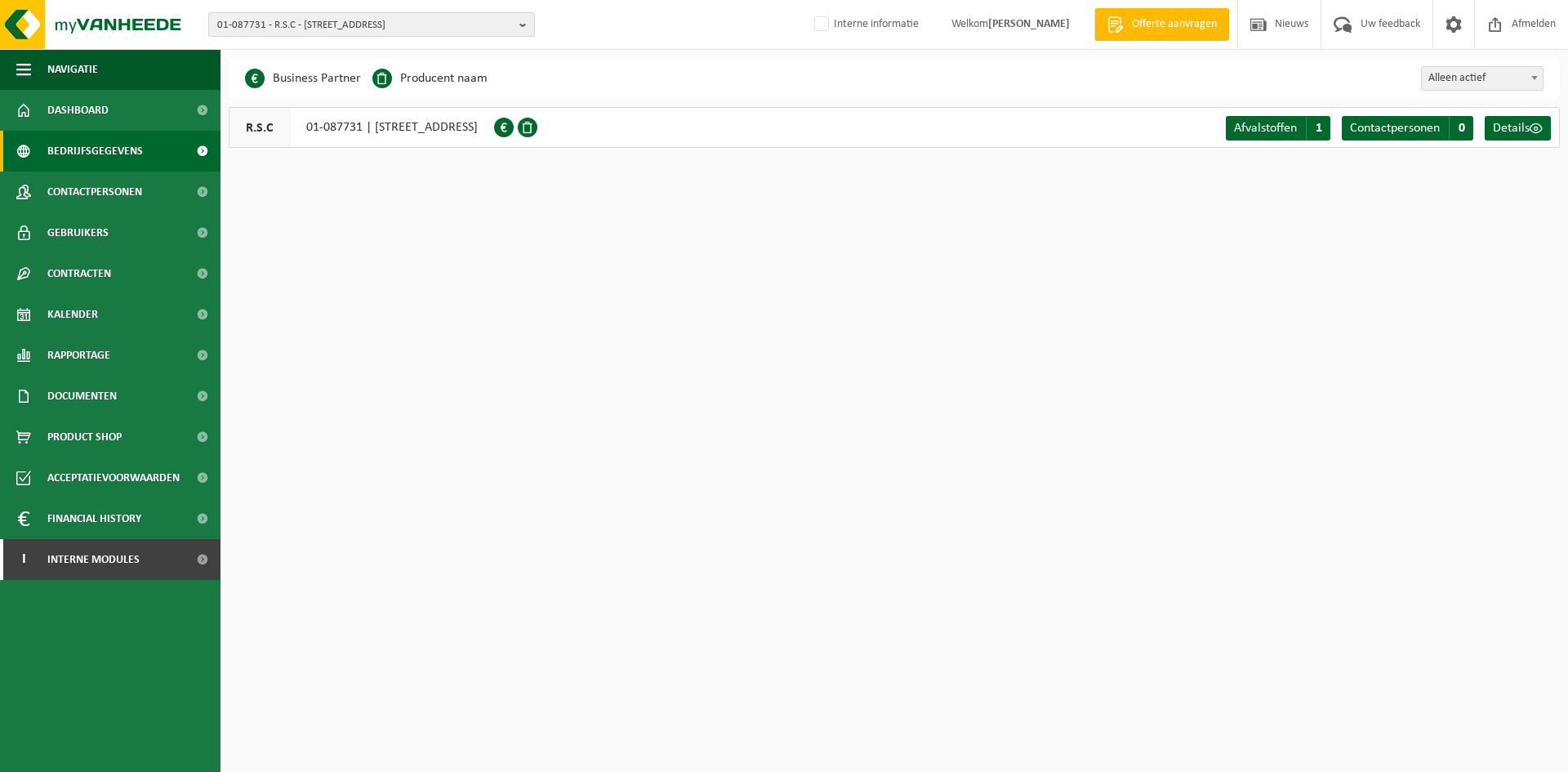
click at [340, 21] on span "01-087731 - R.S.C - [STREET_ADDRESS]" at bounding box center [365, 25] width 296 height 25
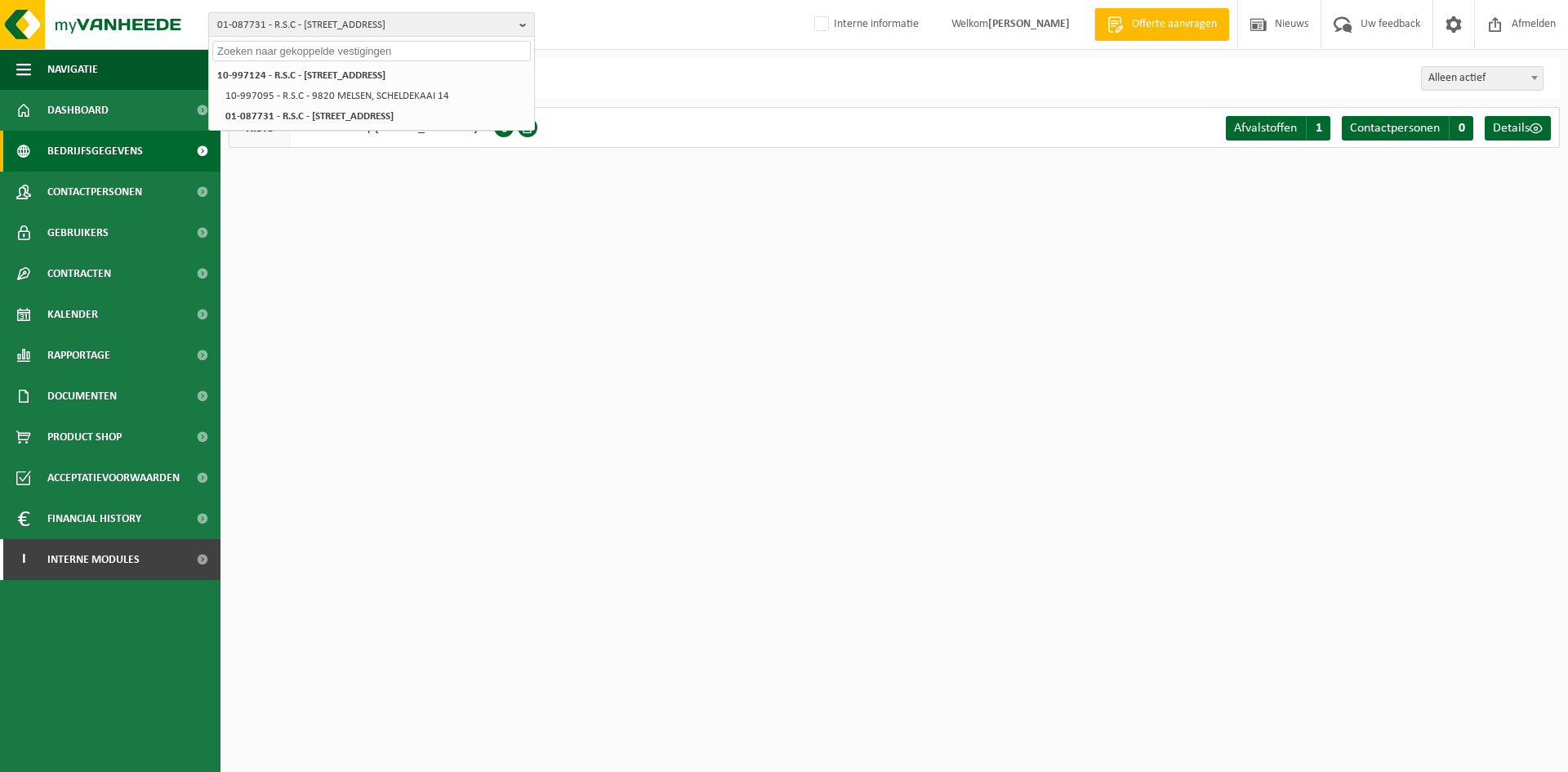
paste input "10-997095"
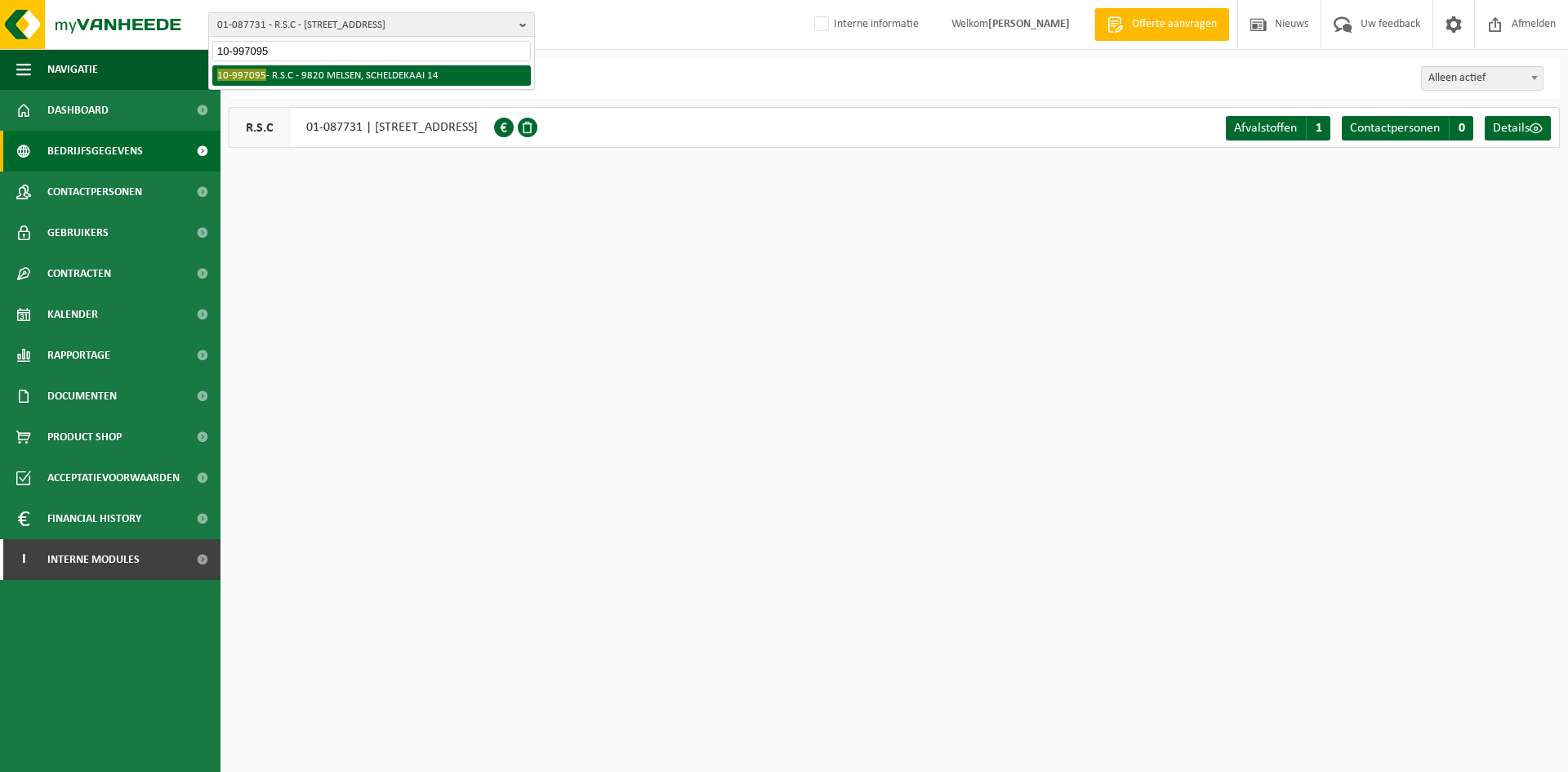
type input "10-997095"
click at [320, 75] on li "10-997095 - R.S.C - 9820 MELSEN, SCHELDEKAAI 14" at bounding box center [371, 75] width 318 height 21
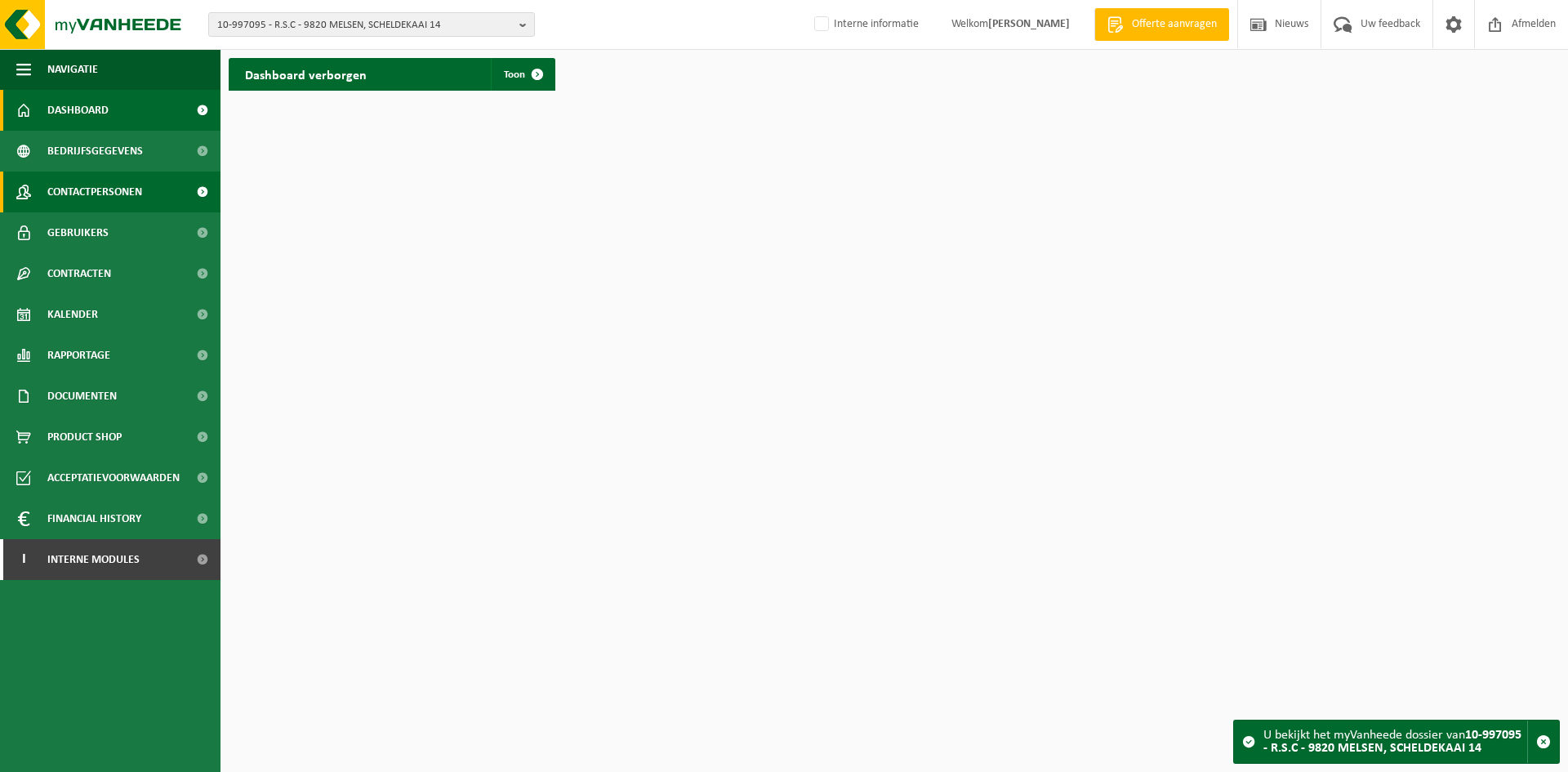
click at [142, 196] on span "Contactpersonen" at bounding box center [94, 193] width 95 height 41
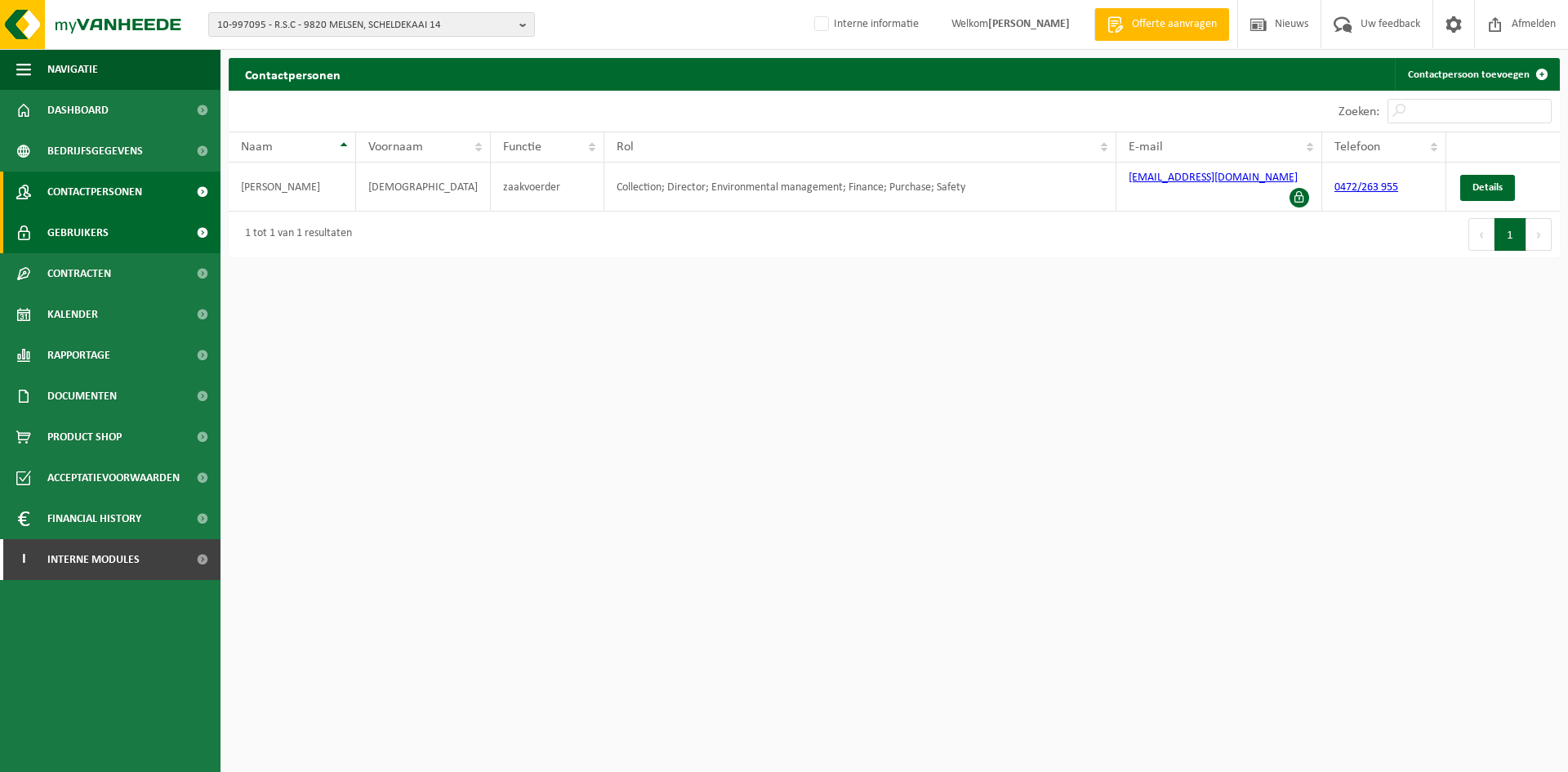
click at [131, 218] on link "Gebruikers" at bounding box center [110, 233] width 221 height 41
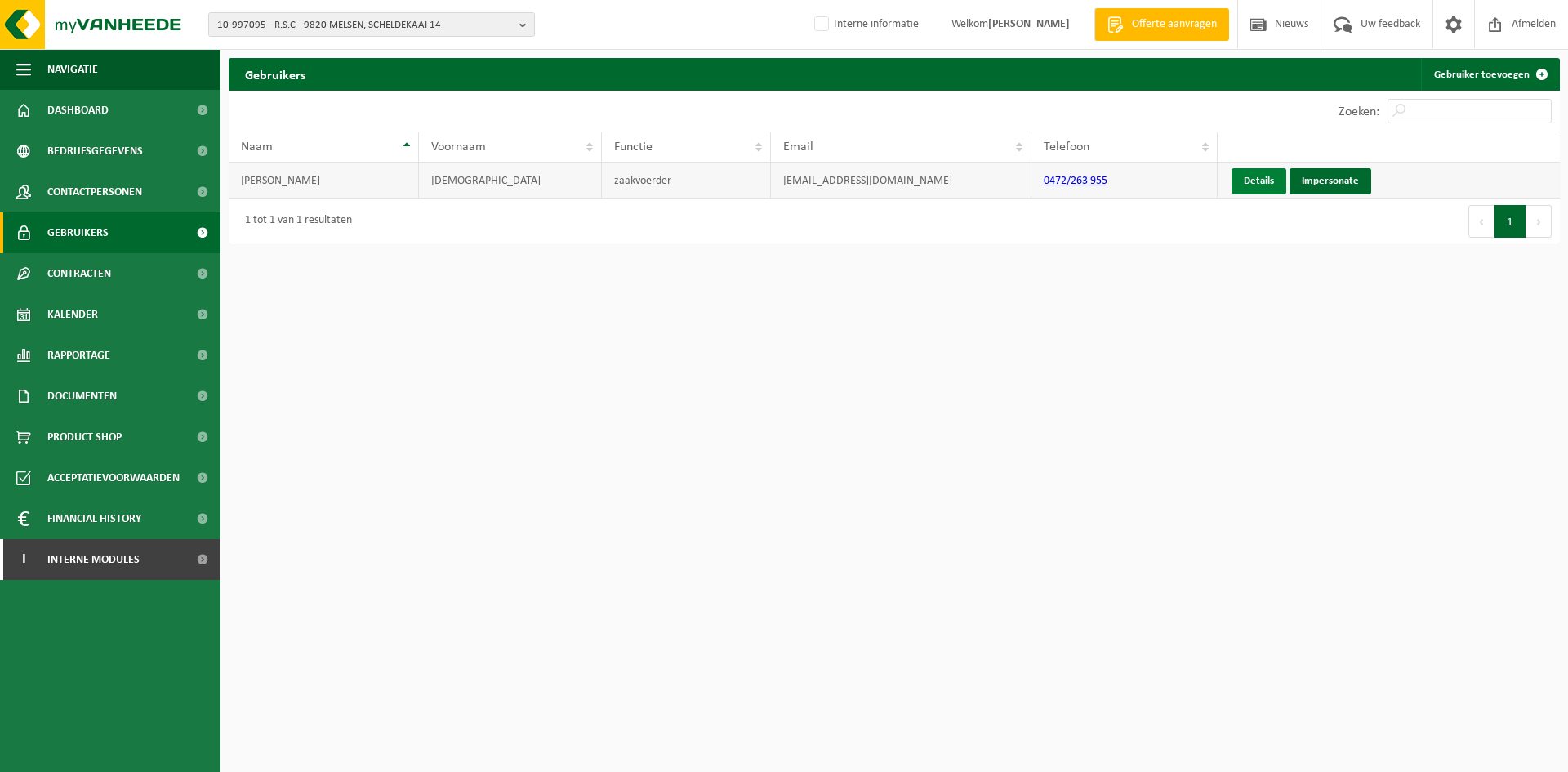
click at [1240, 175] on link "Details" at bounding box center [1259, 181] width 55 height 27
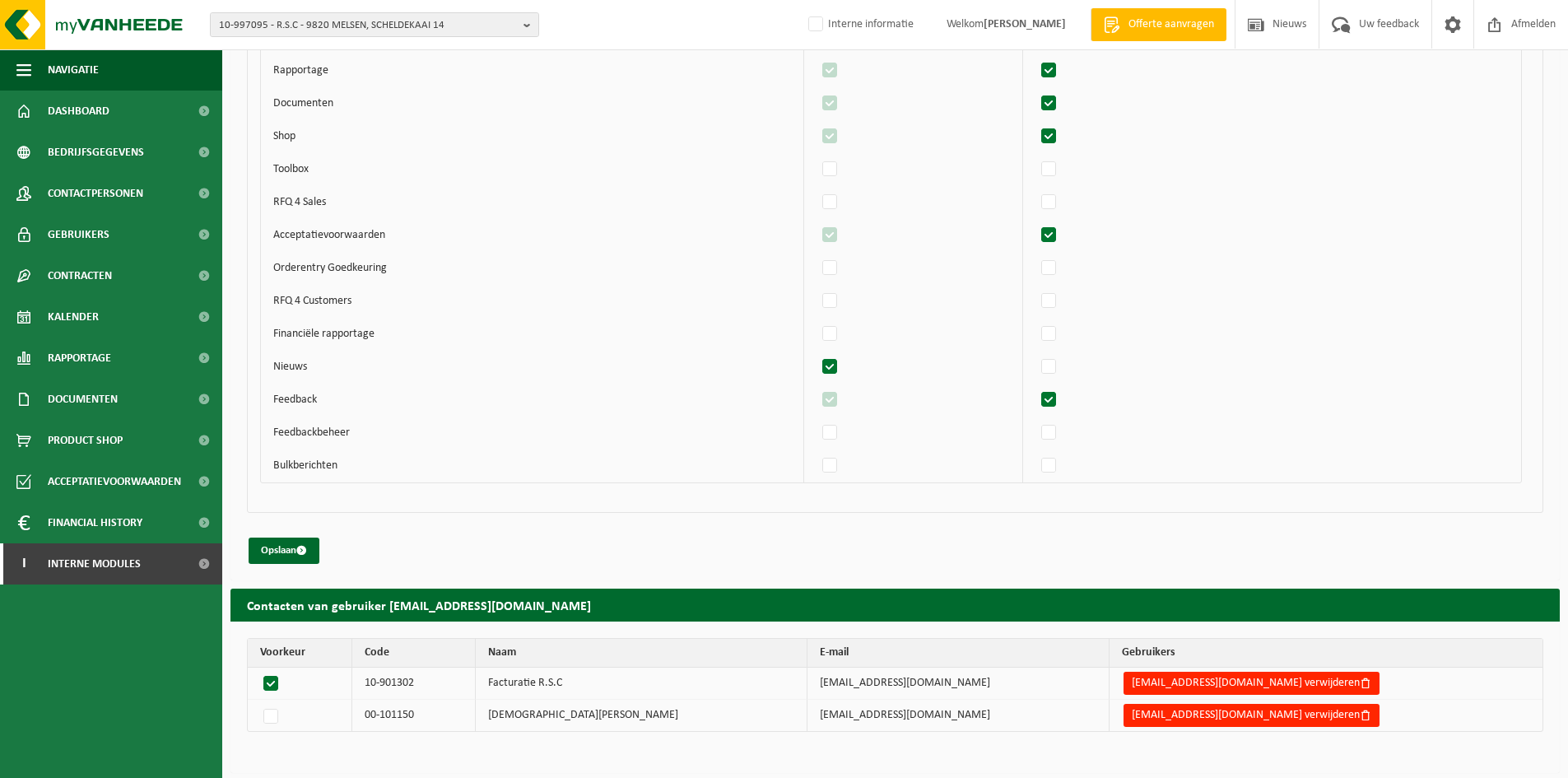
scroll to position [1817, 0]
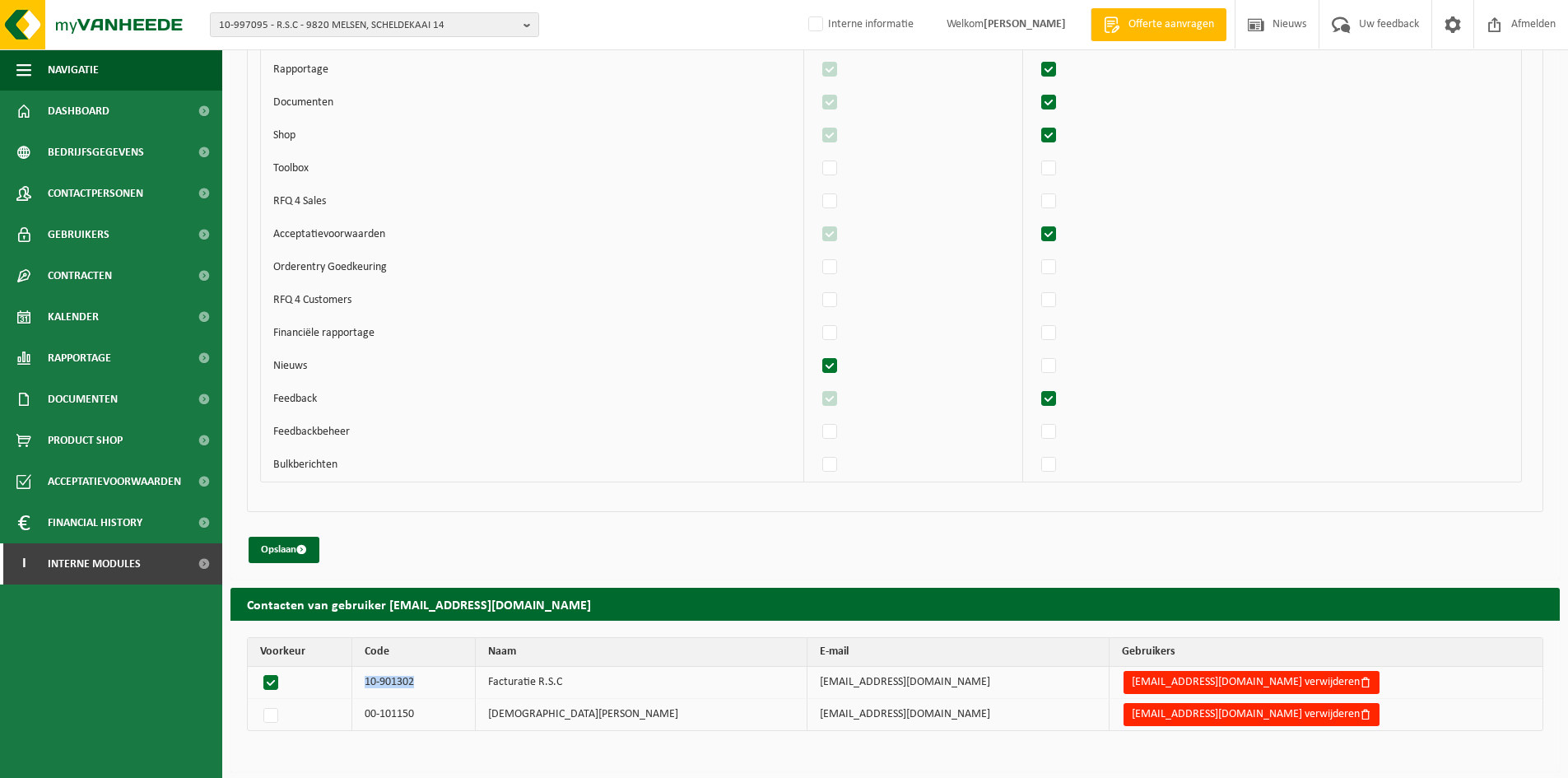
drag, startPoint x: 448, startPoint y: 681, endPoint x: 395, endPoint y: 687, distance: 53.3
click at [395, 687] on td "10-901302" at bounding box center [414, 682] width 123 height 32
copy td "10-901302"
drag, startPoint x: 472, startPoint y: 710, endPoint x: 384, endPoint y: 709, distance: 88.0
click at [384, 709] on tr "00-101150 CHRIST VAN DE VELDE mc.vdv@hotmail.com mc.vdv@hotmail.com verwijderen" at bounding box center [895, 715] width 1295 height 31
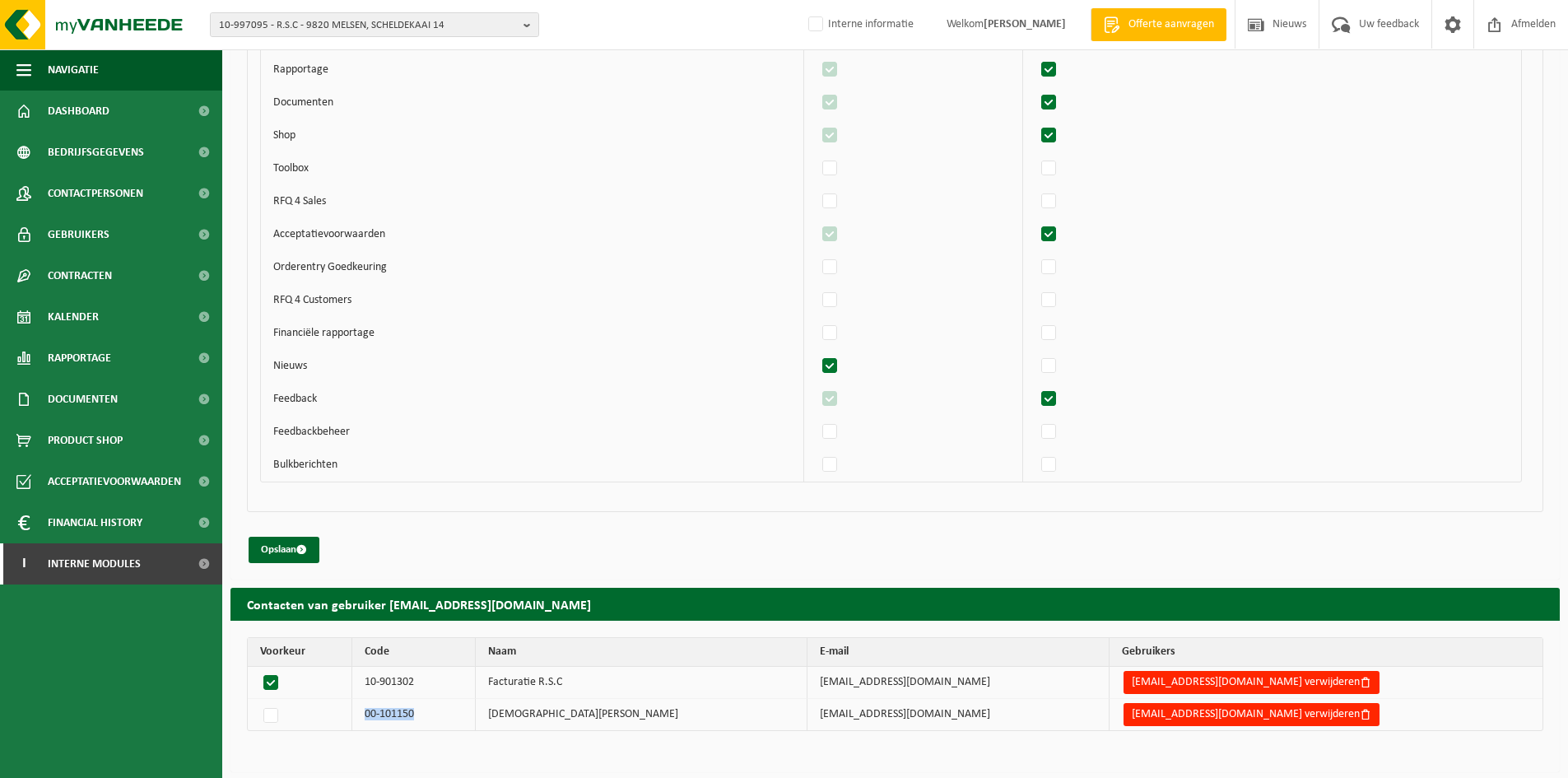
copy td "00-101150"
click at [267, 710] on label at bounding box center [274, 714] width 28 height 23
radio input "true"
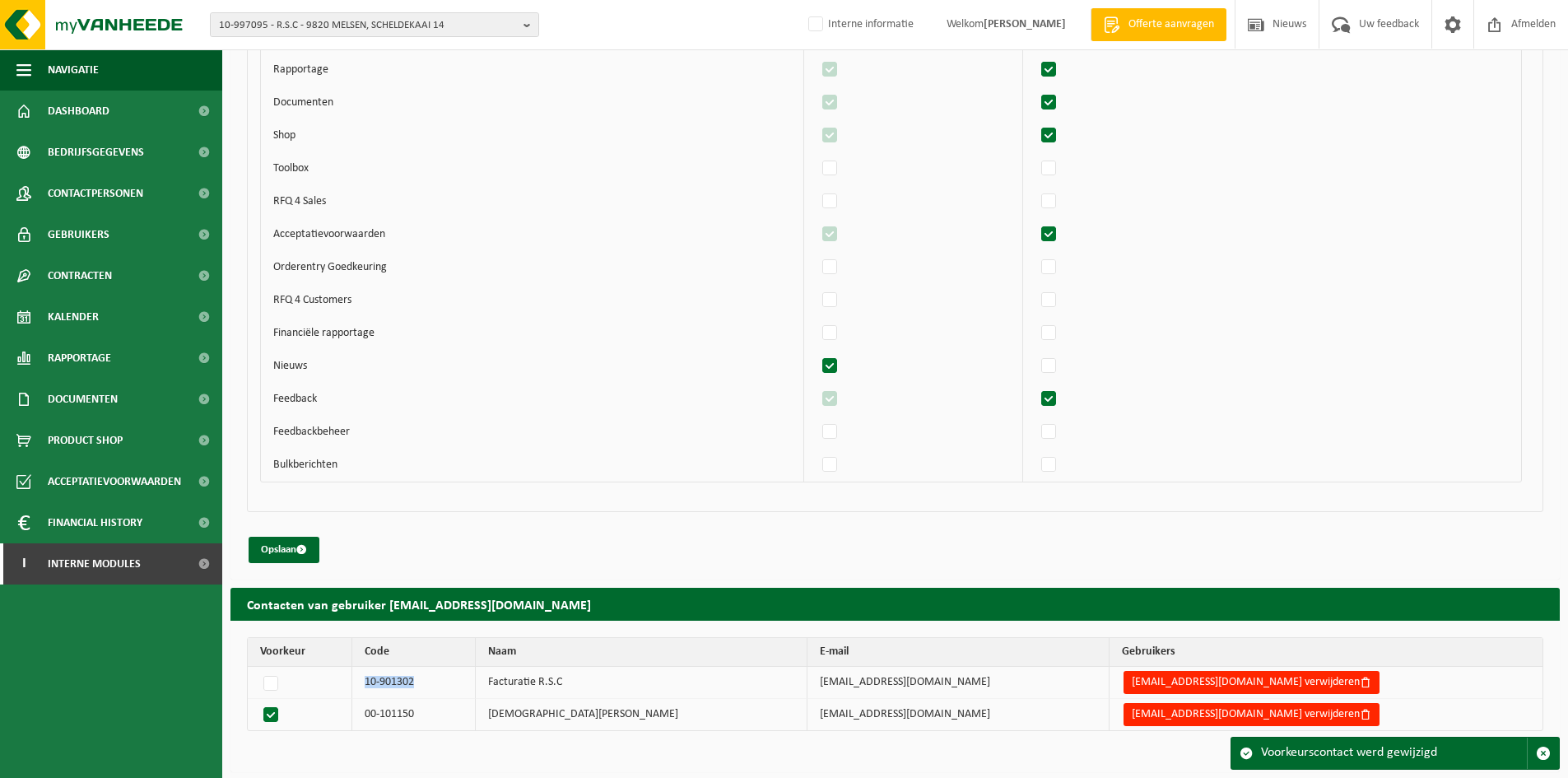
drag, startPoint x: 465, startPoint y: 687, endPoint x: 396, endPoint y: 677, distance: 69.7
click at [396, 677] on td "10-901302" at bounding box center [414, 682] width 123 height 32
copy td "10-901302"
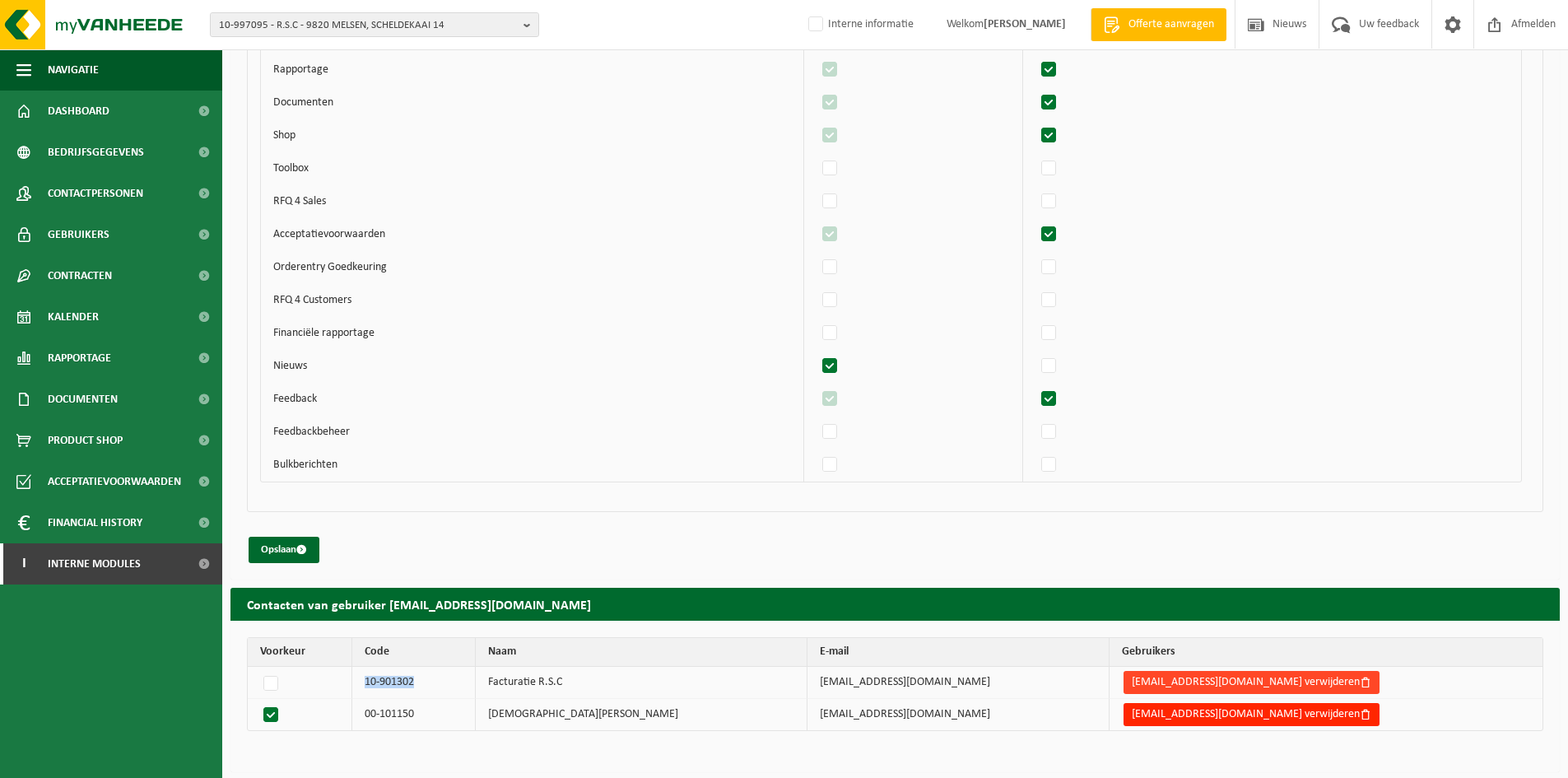
click at [1179, 683] on button "mc.vdv@hotmail.com verwijderen" at bounding box center [1251, 682] width 256 height 23
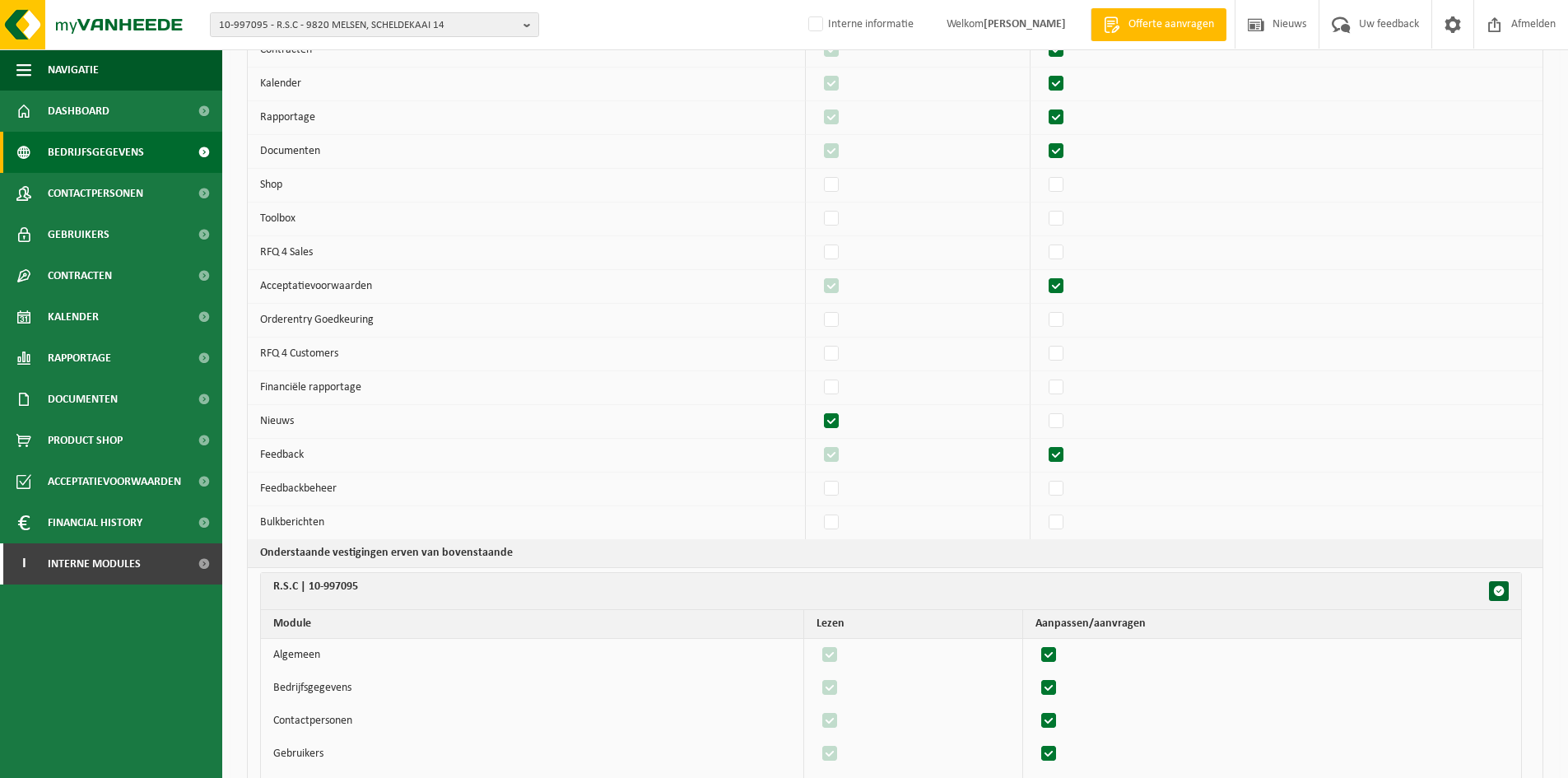
scroll to position [248, 0]
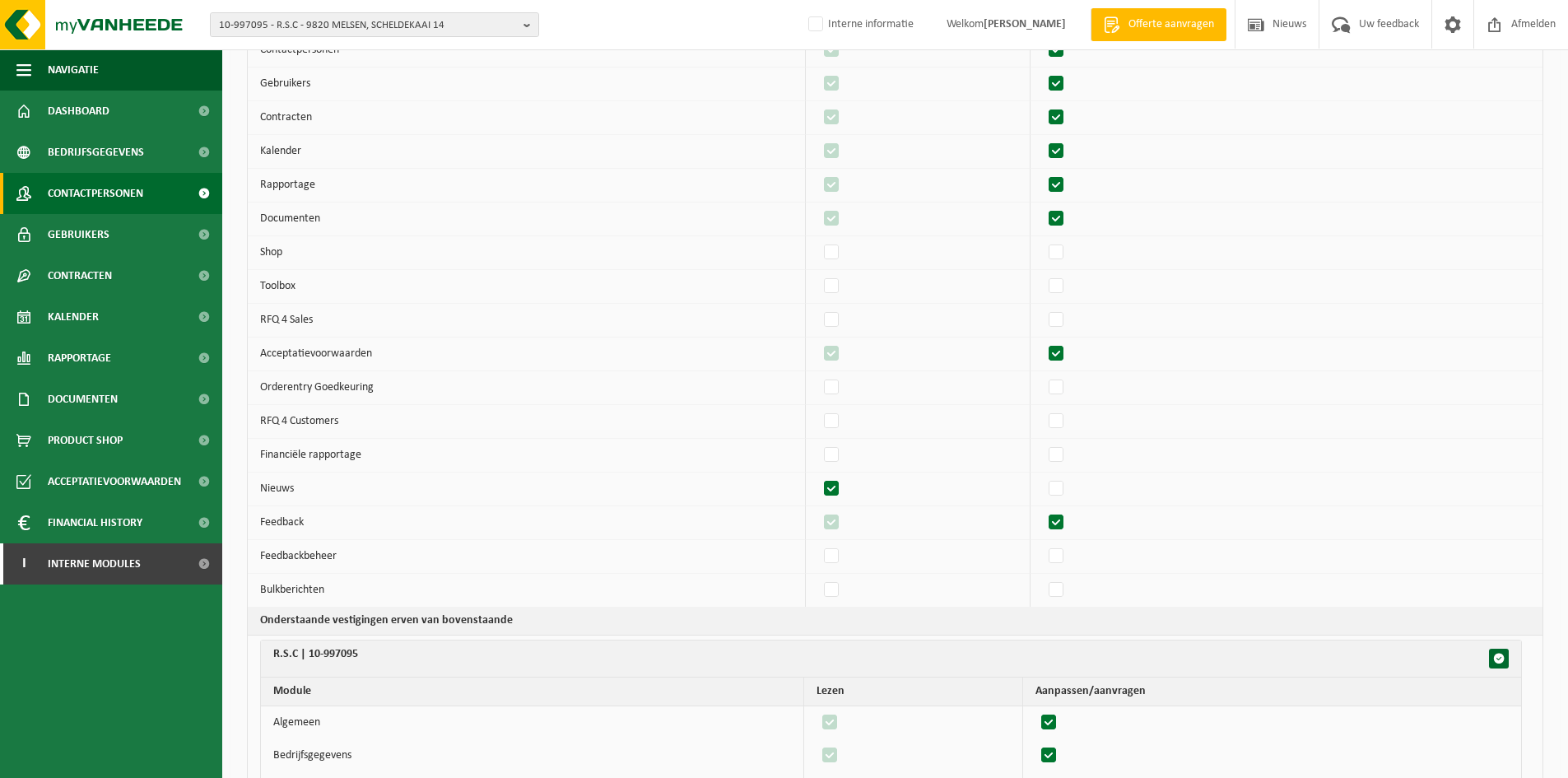
click at [112, 187] on span "Contactpersonen" at bounding box center [95, 194] width 96 height 41
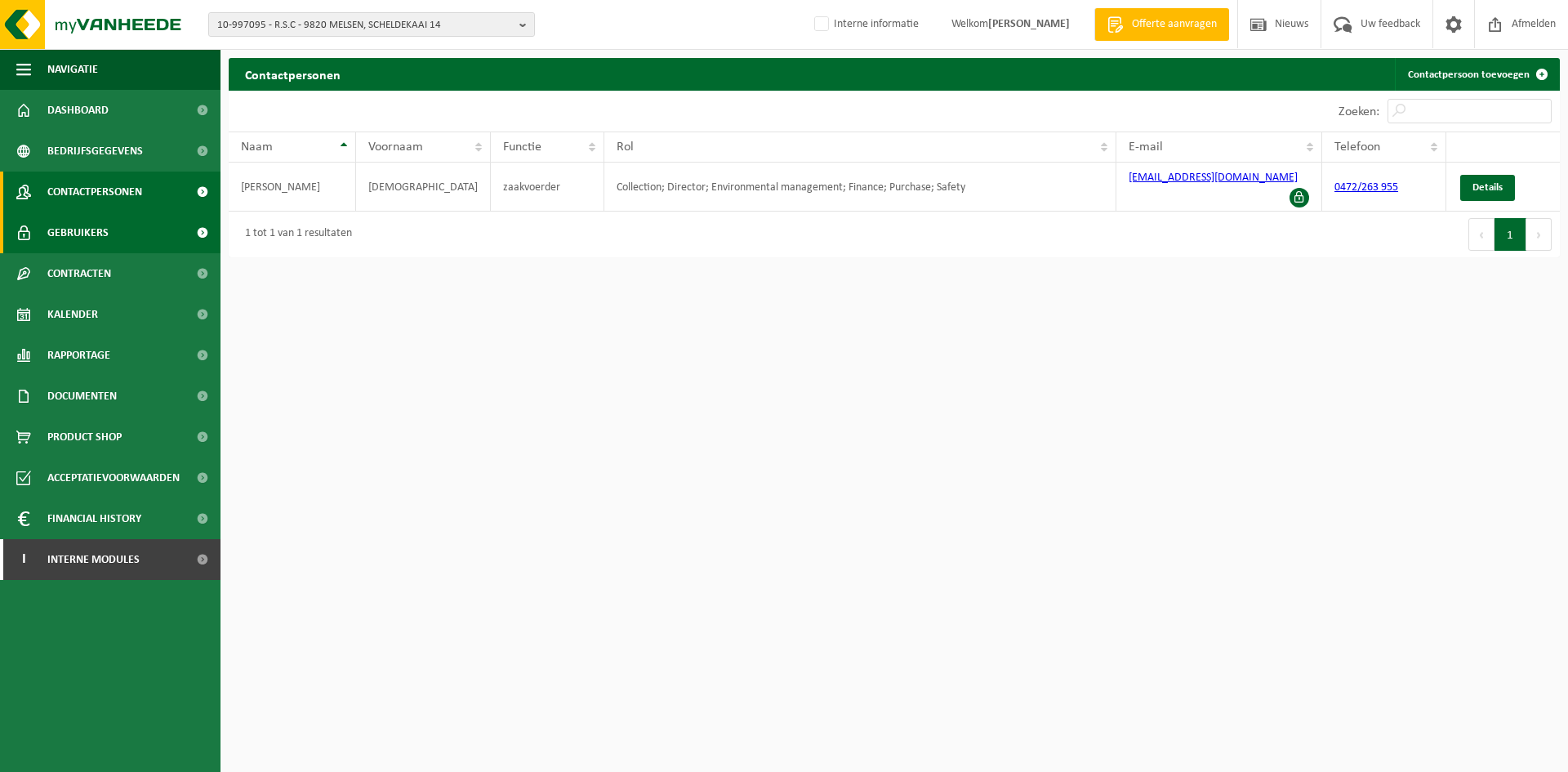
click at [106, 229] on span "Gebruikers" at bounding box center [78, 233] width 62 height 41
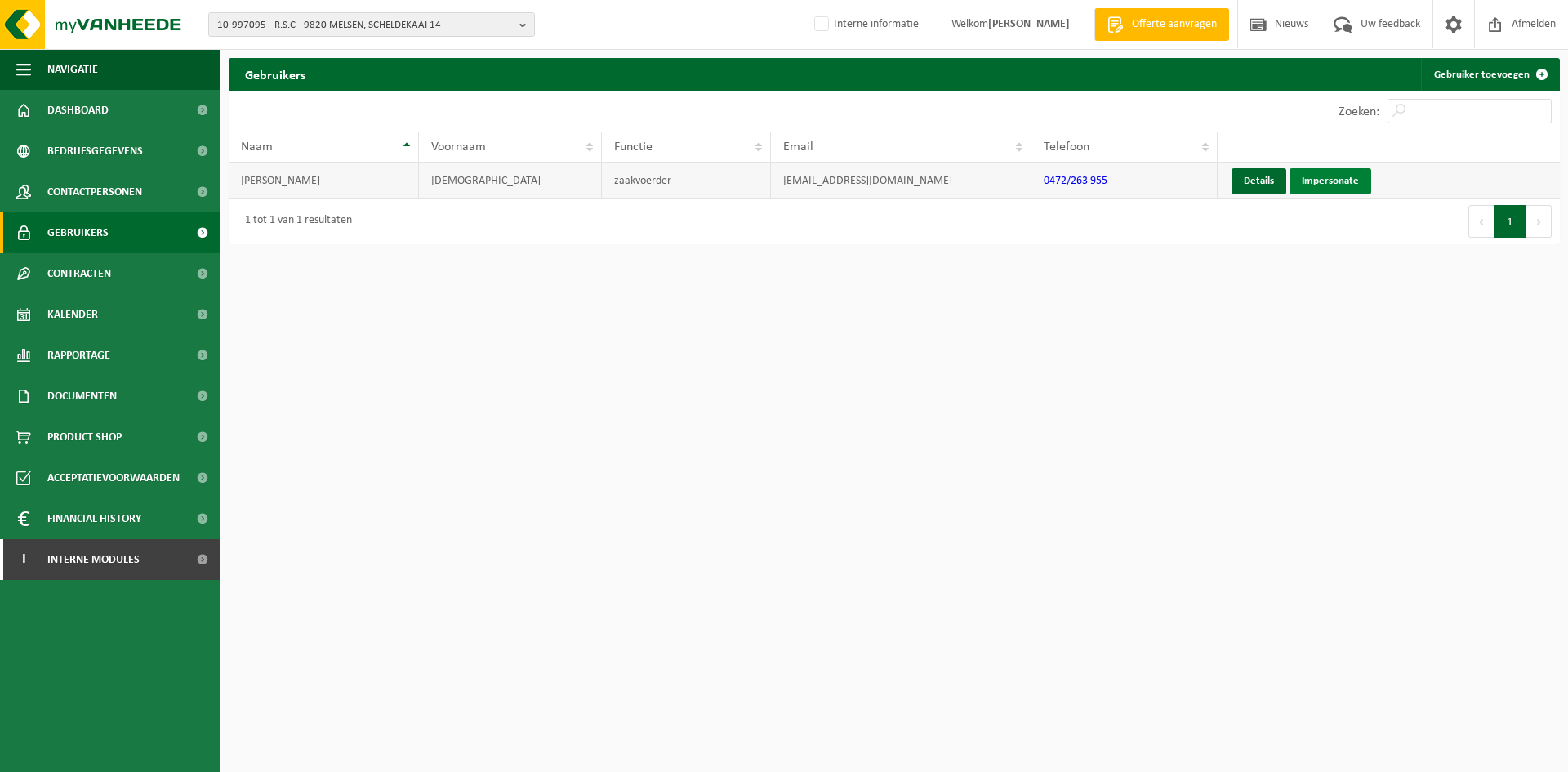
click at [1310, 181] on link "Impersonate" at bounding box center [1330, 181] width 81 height 27
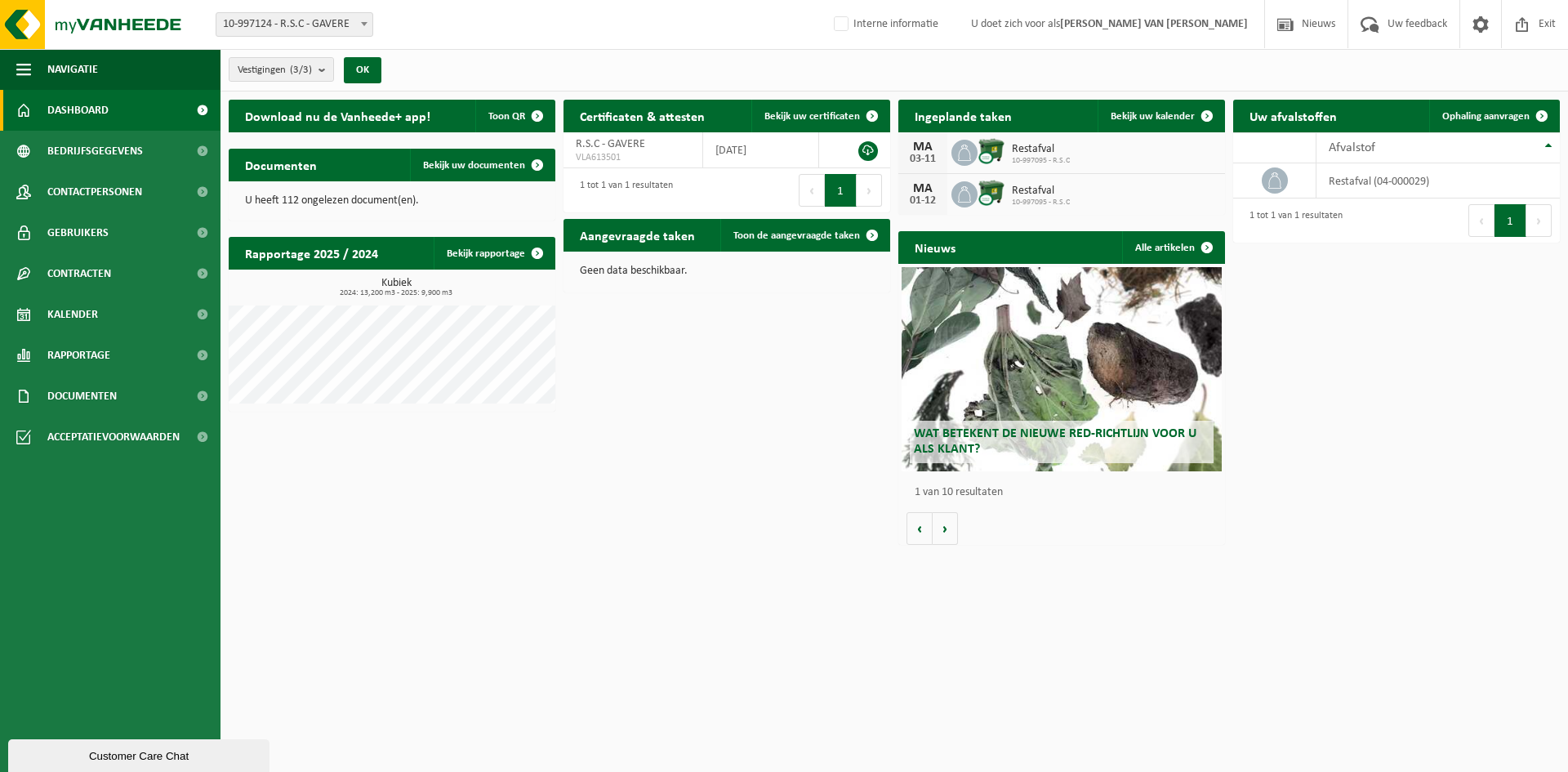
click at [364, 15] on span at bounding box center [364, 23] width 16 height 21
select select "173221"
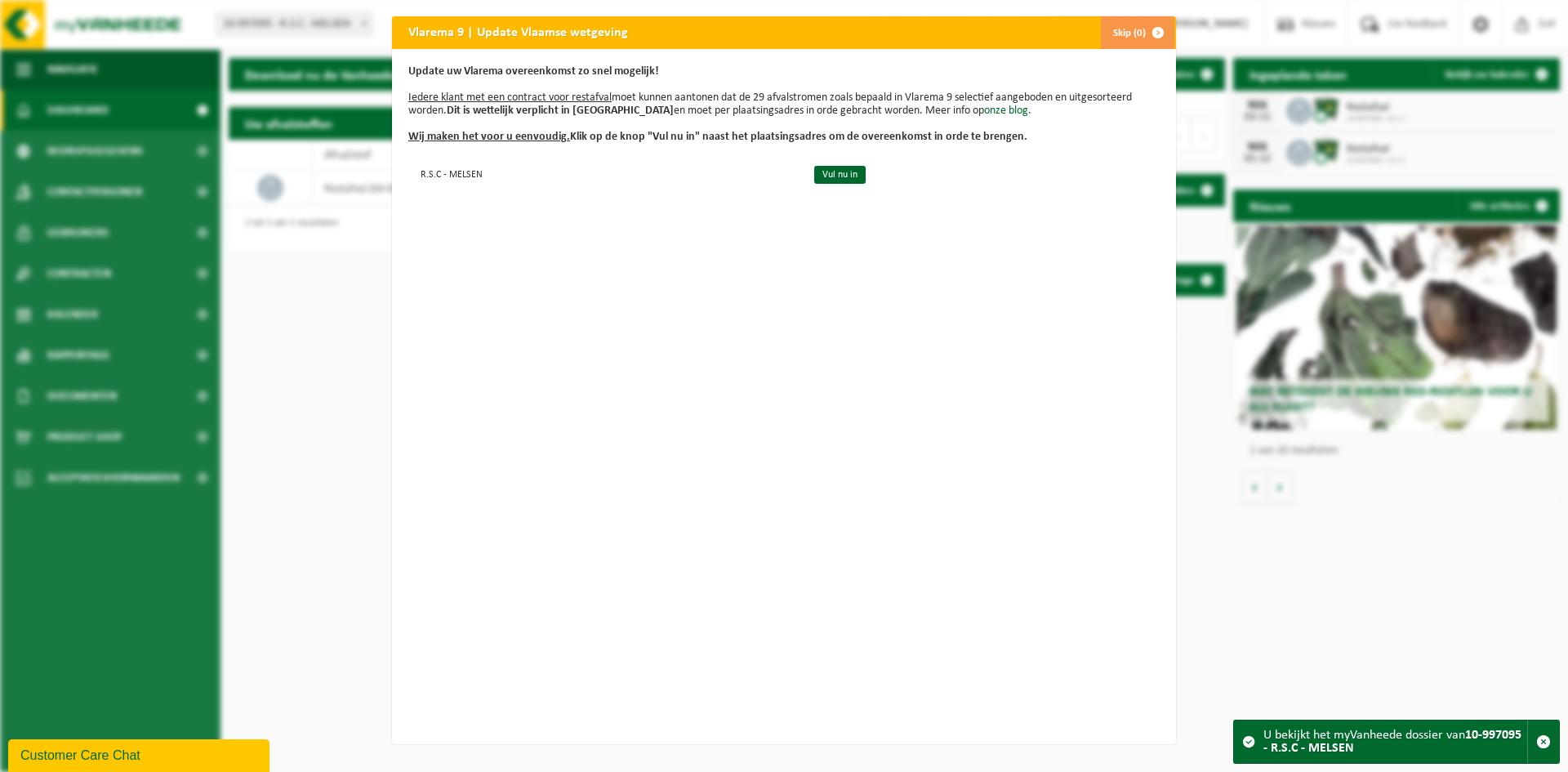
click at [1143, 26] on span "button" at bounding box center [1158, 33] width 33 height 33
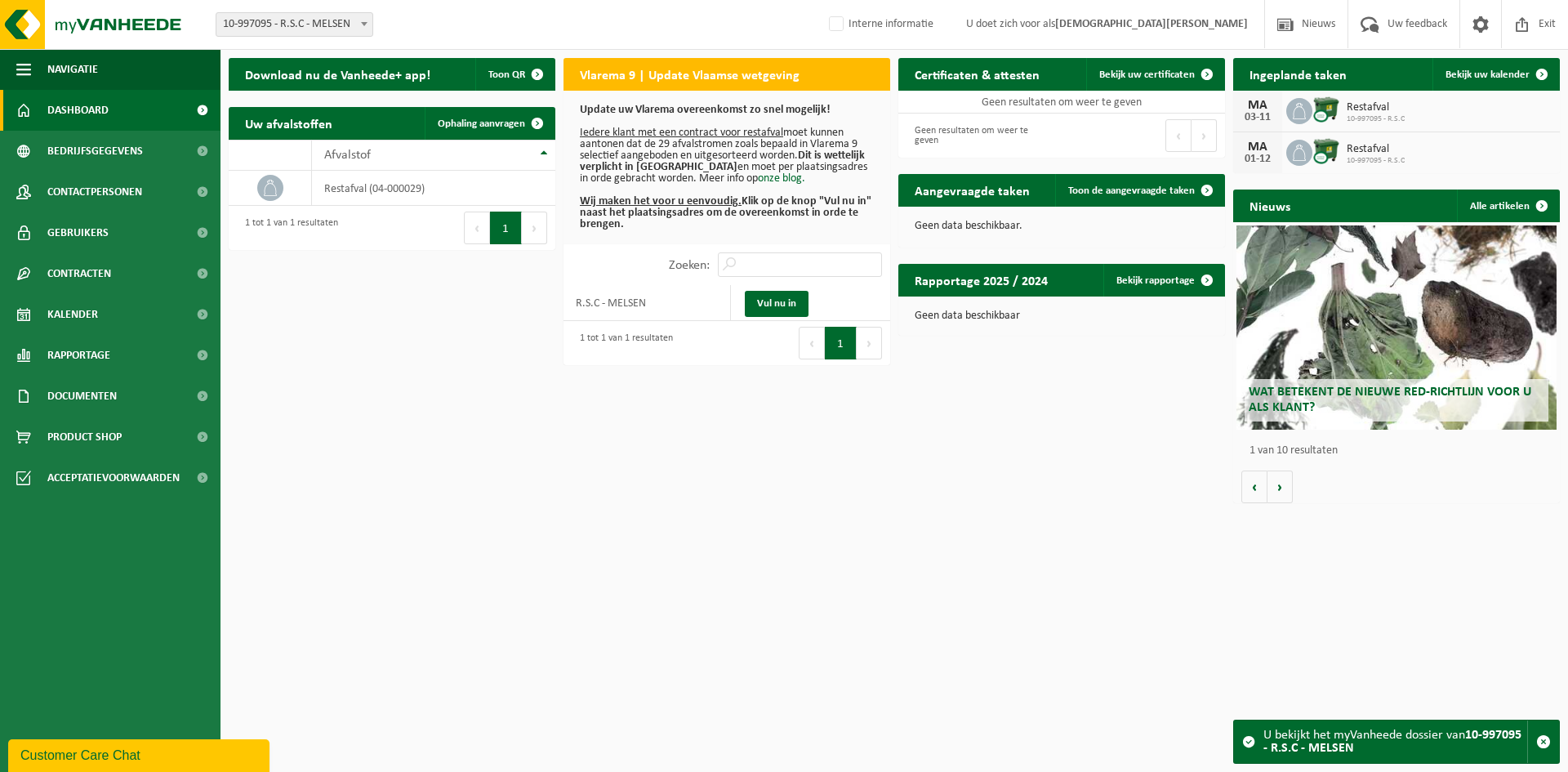
click at [345, 27] on span "10-997095 - R.S.C - MELSEN" at bounding box center [294, 24] width 156 height 23
select select "8442"
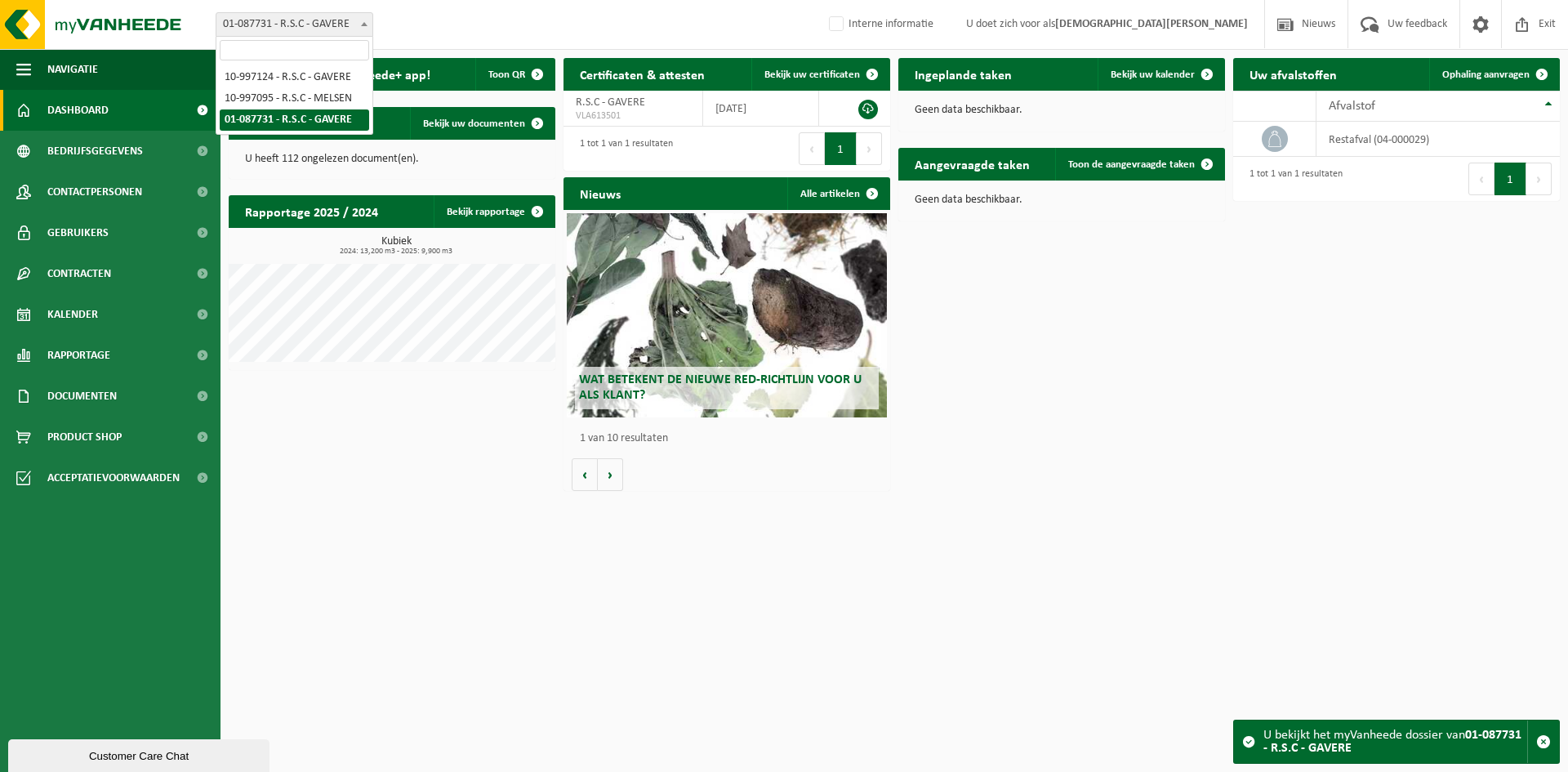
click at [358, 24] on span at bounding box center [364, 23] width 16 height 21
click at [798, 12] on div "Vestiging: 10-997124 - R.S.C - GAVERE 10-997095 - R.S.C - MELSEN 01-087731 - R.…" at bounding box center [784, 25] width 1568 height 50
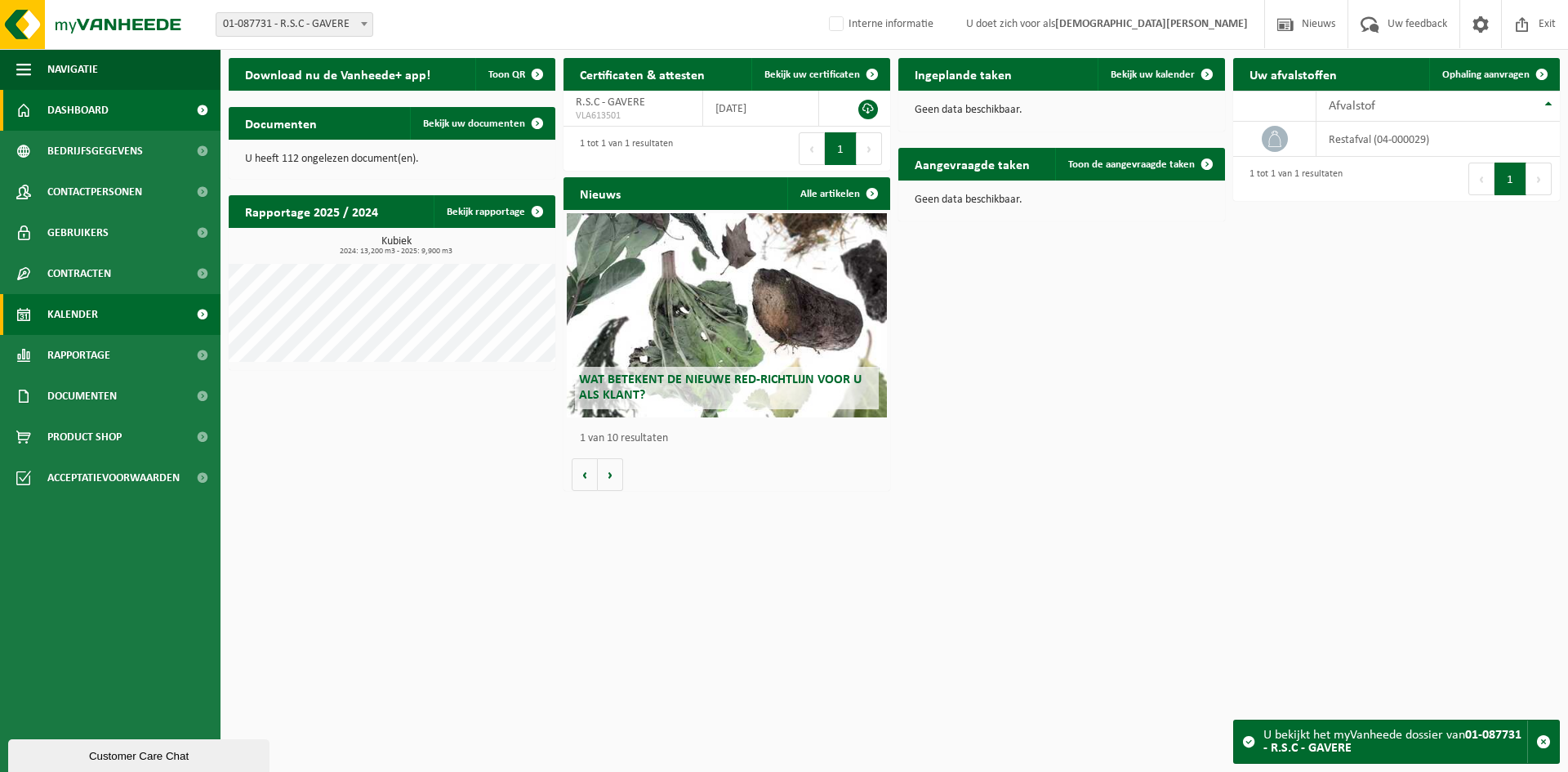
click at [99, 305] on link "Kalender" at bounding box center [110, 315] width 221 height 41
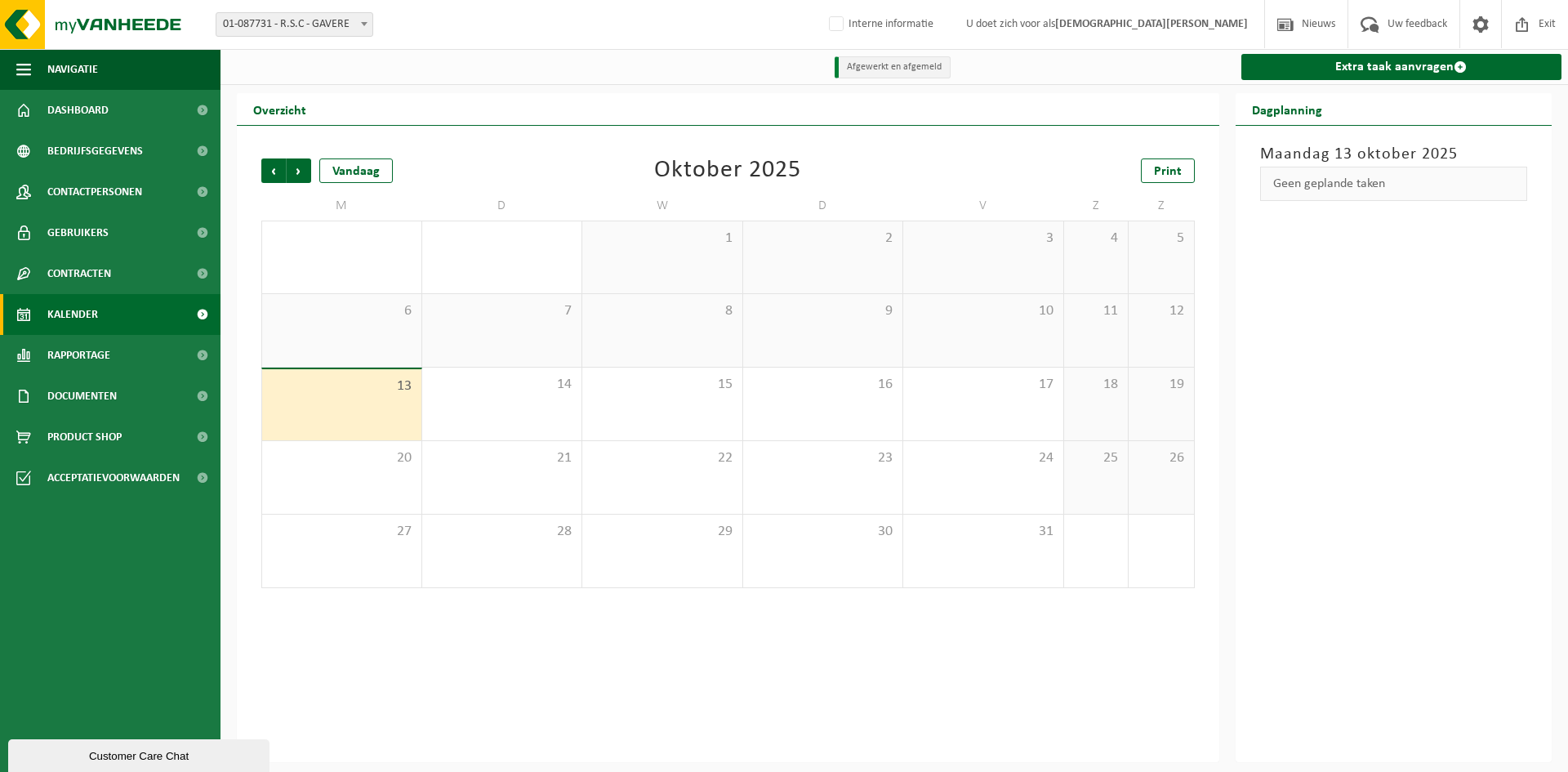
click at [301, 24] on span "01-087731 - R.S.C - GAVERE" at bounding box center [294, 24] width 156 height 23
click at [465, 43] on div "Vestiging: 10-997124 - R.S.C - GAVERE 10-997095 - R.S.C - MELSEN 01-087731 - R.…" at bounding box center [784, 25] width 1568 height 50
click at [159, 117] on link "Dashboard" at bounding box center [110, 110] width 221 height 41
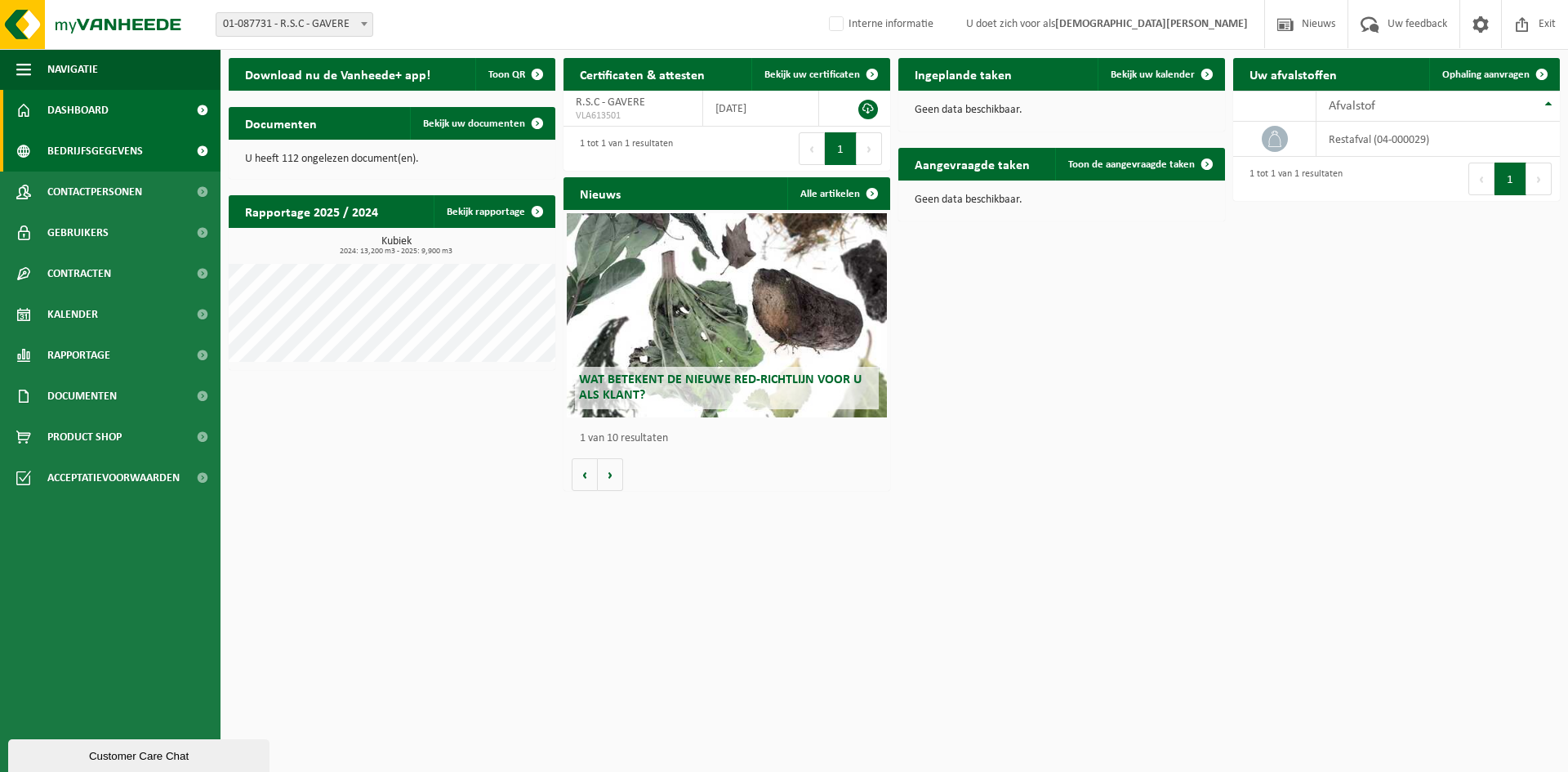
click at [111, 147] on span "Bedrijfsgegevens" at bounding box center [95, 151] width 96 height 41
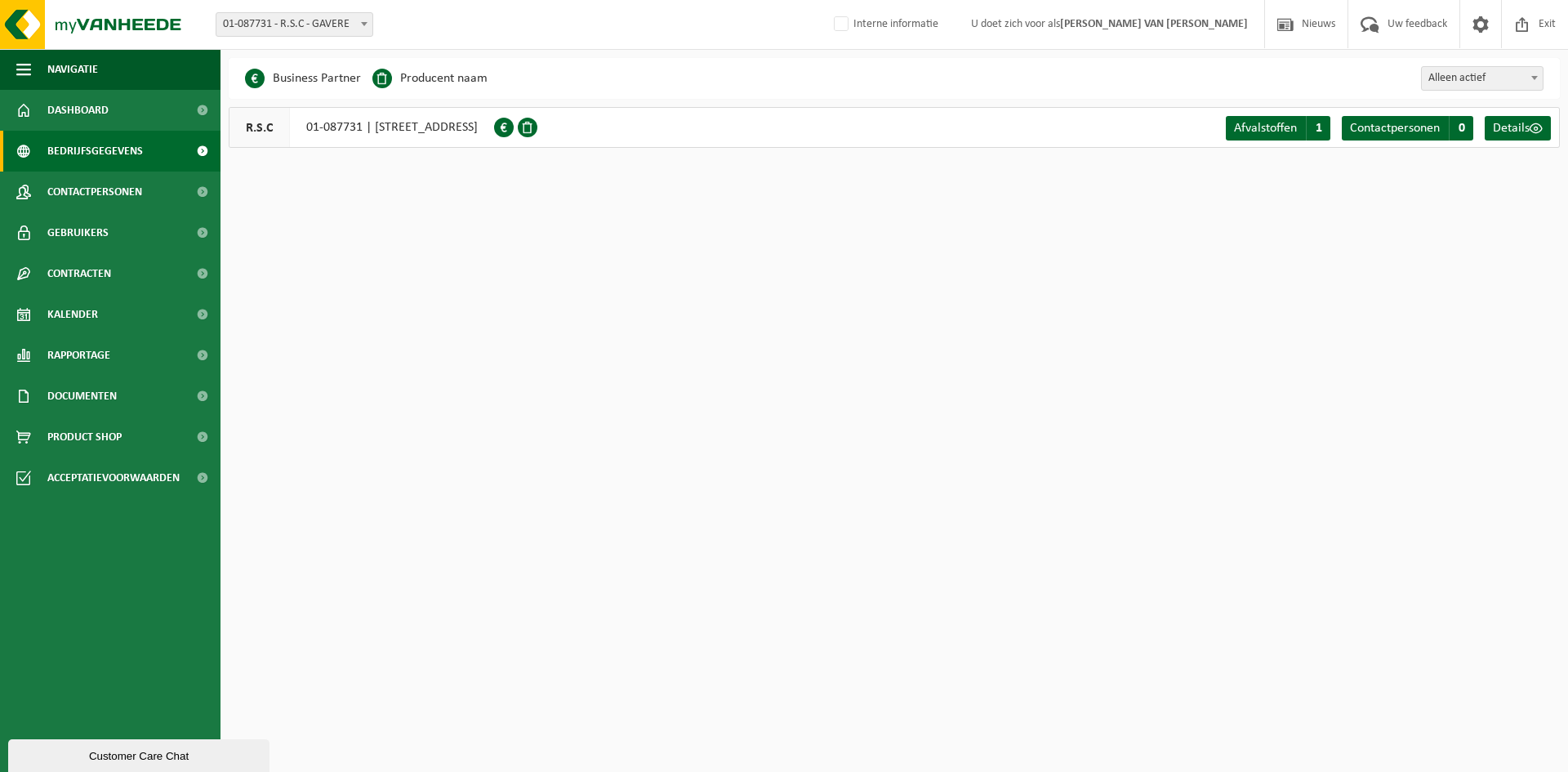
click at [334, 35] on span "01-087731 - R.S.C - GAVERE" at bounding box center [294, 24] width 156 height 23
select select "173240"
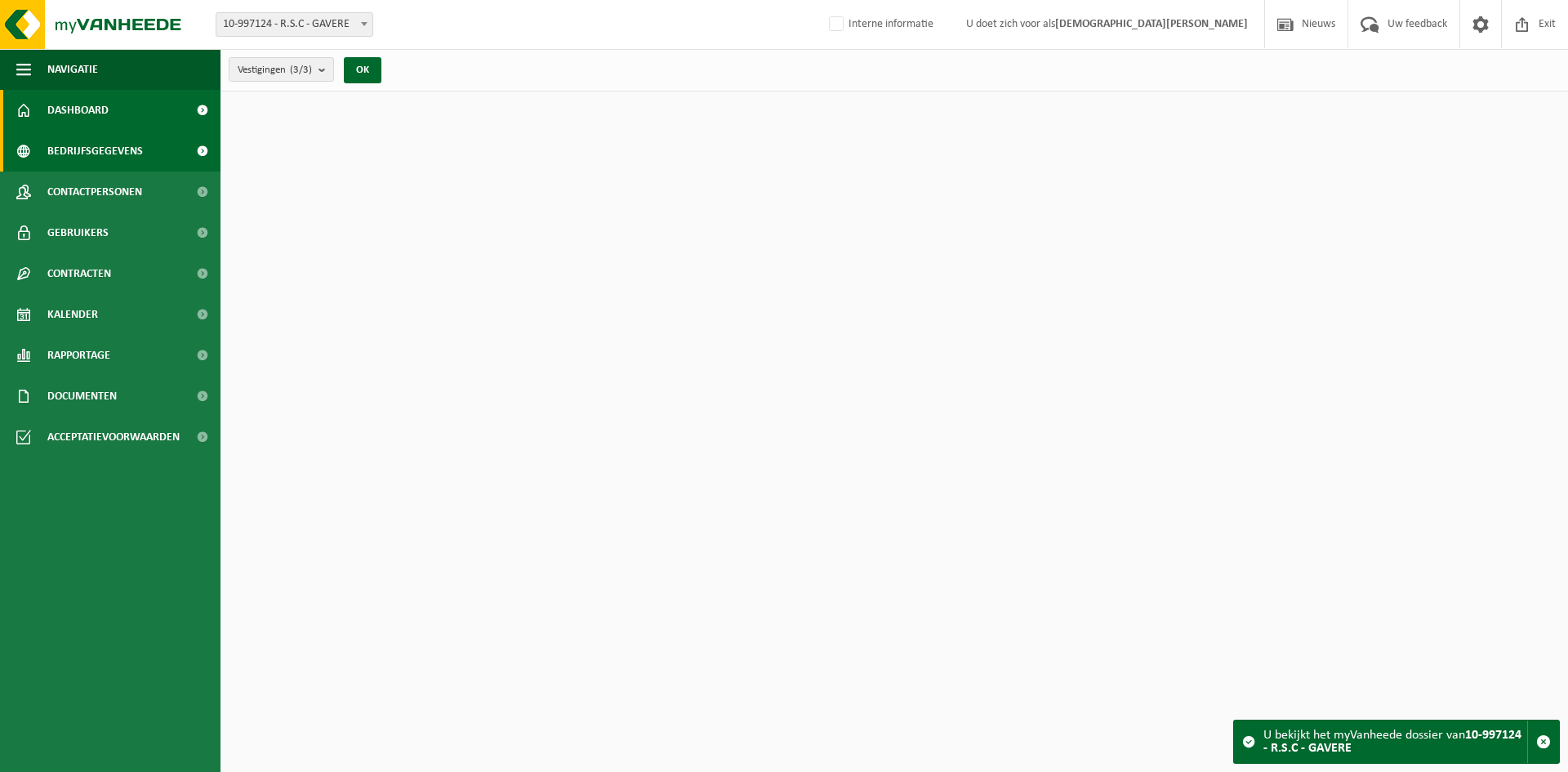
click at [133, 157] on span "Bedrijfsgegevens" at bounding box center [95, 151] width 96 height 41
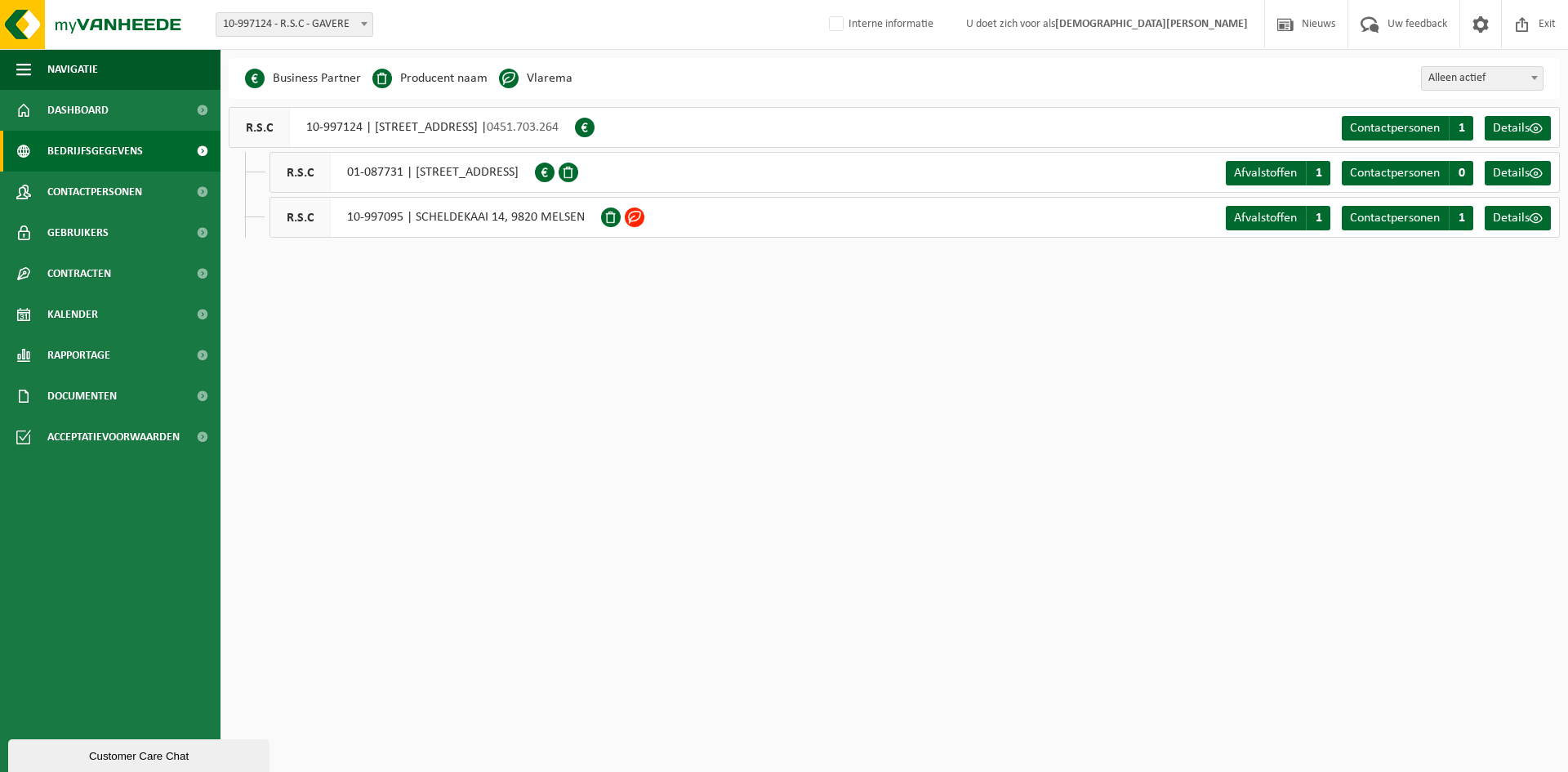
click at [392, 218] on div "R.S.C 10-997095 | SCHELDEKAAI 14, 9820 MELSEN" at bounding box center [435, 217] width 332 height 41
click at [389, 218] on div "R.S.C 10-997095 | SCHELDEKAAI 14, 9820 MELSEN" at bounding box center [435, 217] width 332 height 41
drag, startPoint x: 352, startPoint y: 220, endPoint x: 405, endPoint y: 221, distance: 53.0
click at [405, 221] on div "R.S.C 10-997095 | SCHELDEKAAI 14, 9820 MELSEN" at bounding box center [435, 217] width 332 height 41
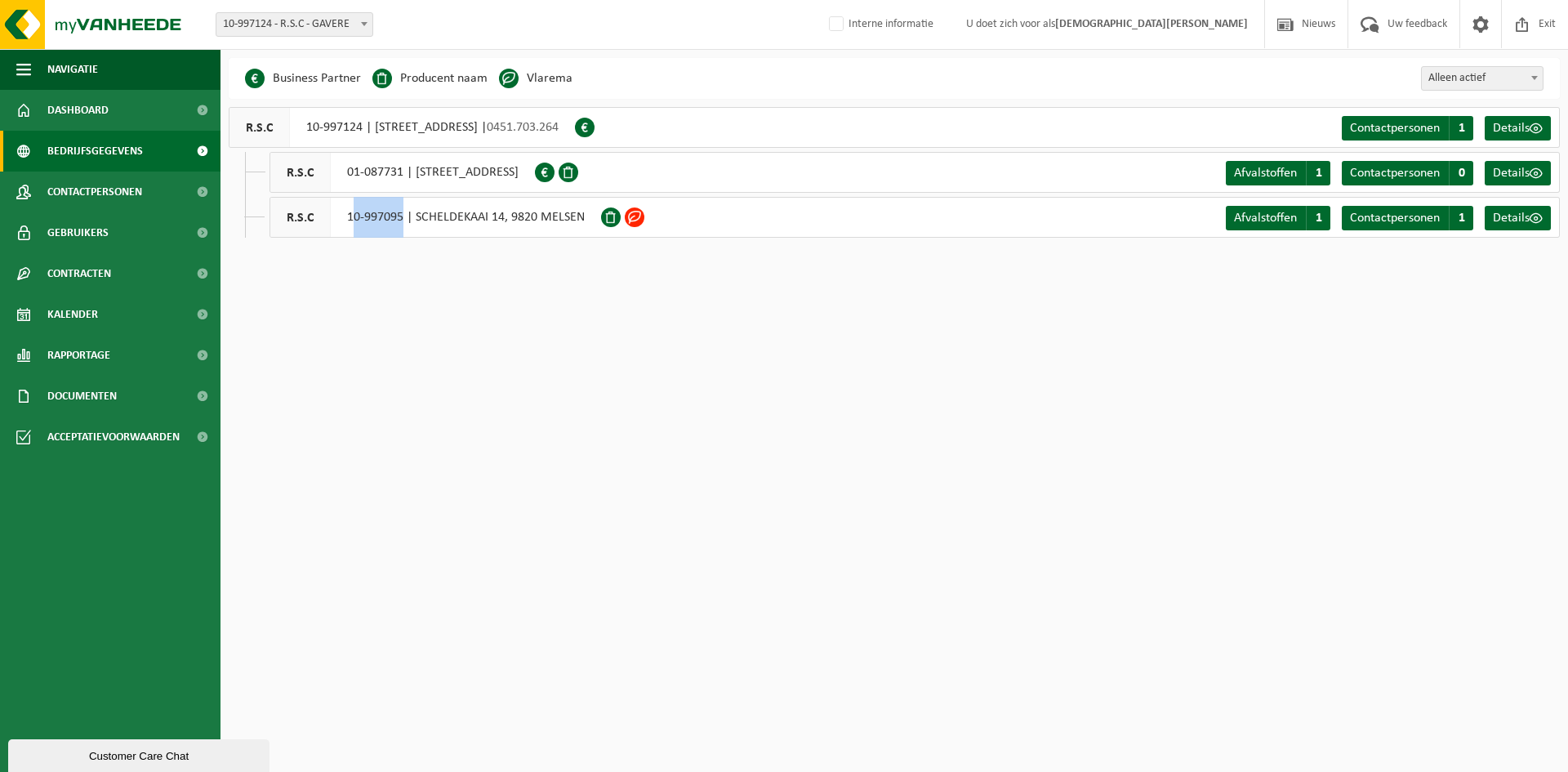
click at [375, 220] on div "R.S.C 10-997095 | SCHELDEKAAI 14, 9820 MELSEN" at bounding box center [435, 217] width 332 height 41
drag, startPoint x: 345, startPoint y: 170, endPoint x: 402, endPoint y: 174, distance: 57.1
click at [402, 174] on div "R.S.C 01-087731 | LEGEN HEIRWEG 69 B, 9890 GAVERE" at bounding box center [402, 173] width 265 height 41
copy div "01-087731"
click at [359, 211] on div "R.S.C 10-997095 | SCHELDEKAAI 14, 9820 MELSEN" at bounding box center [435, 217] width 332 height 41
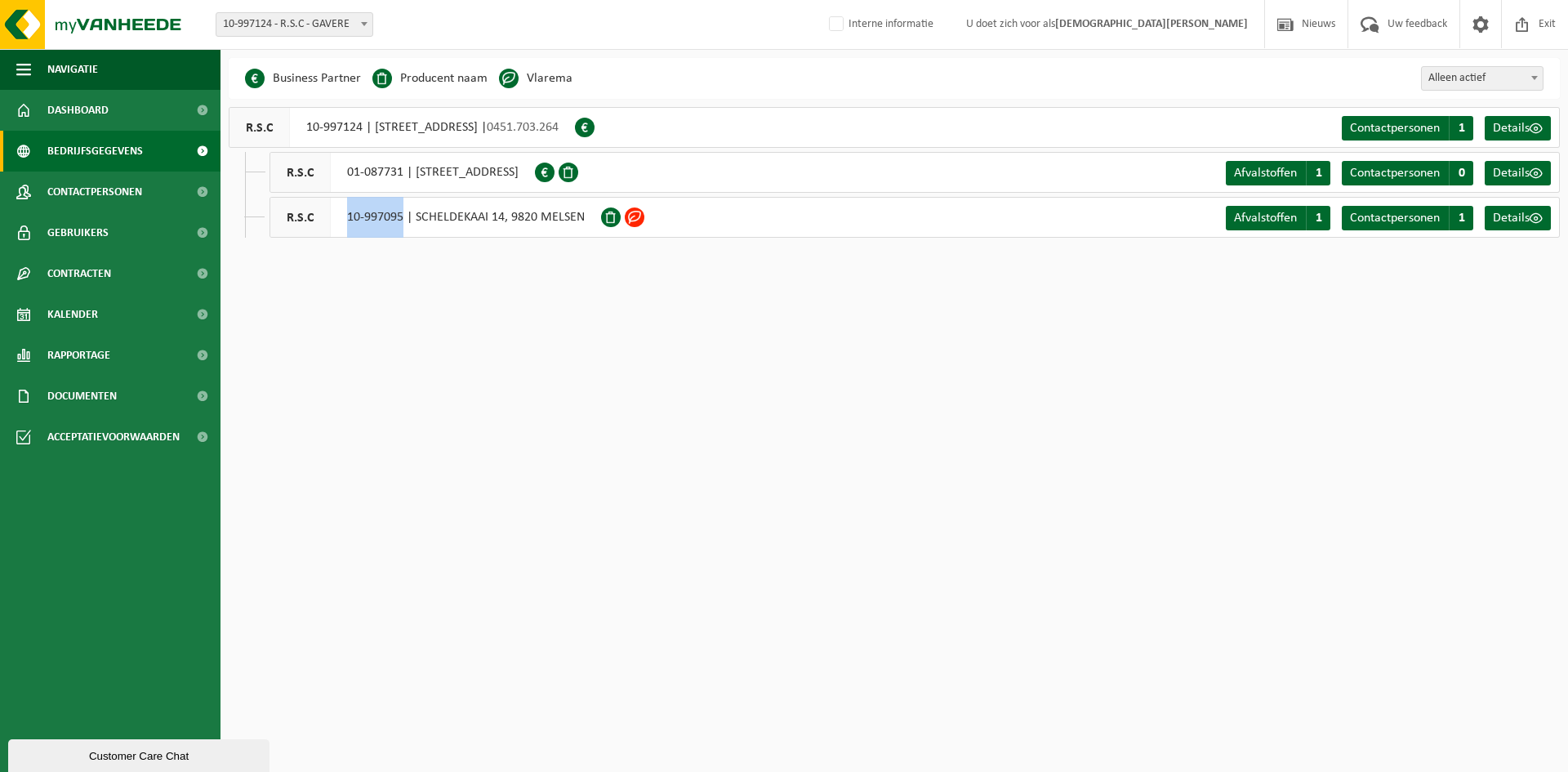
drag, startPoint x: 345, startPoint y: 220, endPoint x: 403, endPoint y: 225, distance: 58.2
click at [403, 225] on div "R.S.C 10-997095 | SCHELDEKAAI 14, 9820 MELSEN" at bounding box center [435, 217] width 332 height 41
copy div "10-997095"
click at [559, 129] on span "0451.703.264" at bounding box center [523, 127] width 72 height 13
click at [300, 129] on div "R.S.C 10-997124 | KRIEPHOEKSTRAAT 54, 9890 GAVERE | 0451.703.264" at bounding box center [401, 128] width 346 height 41
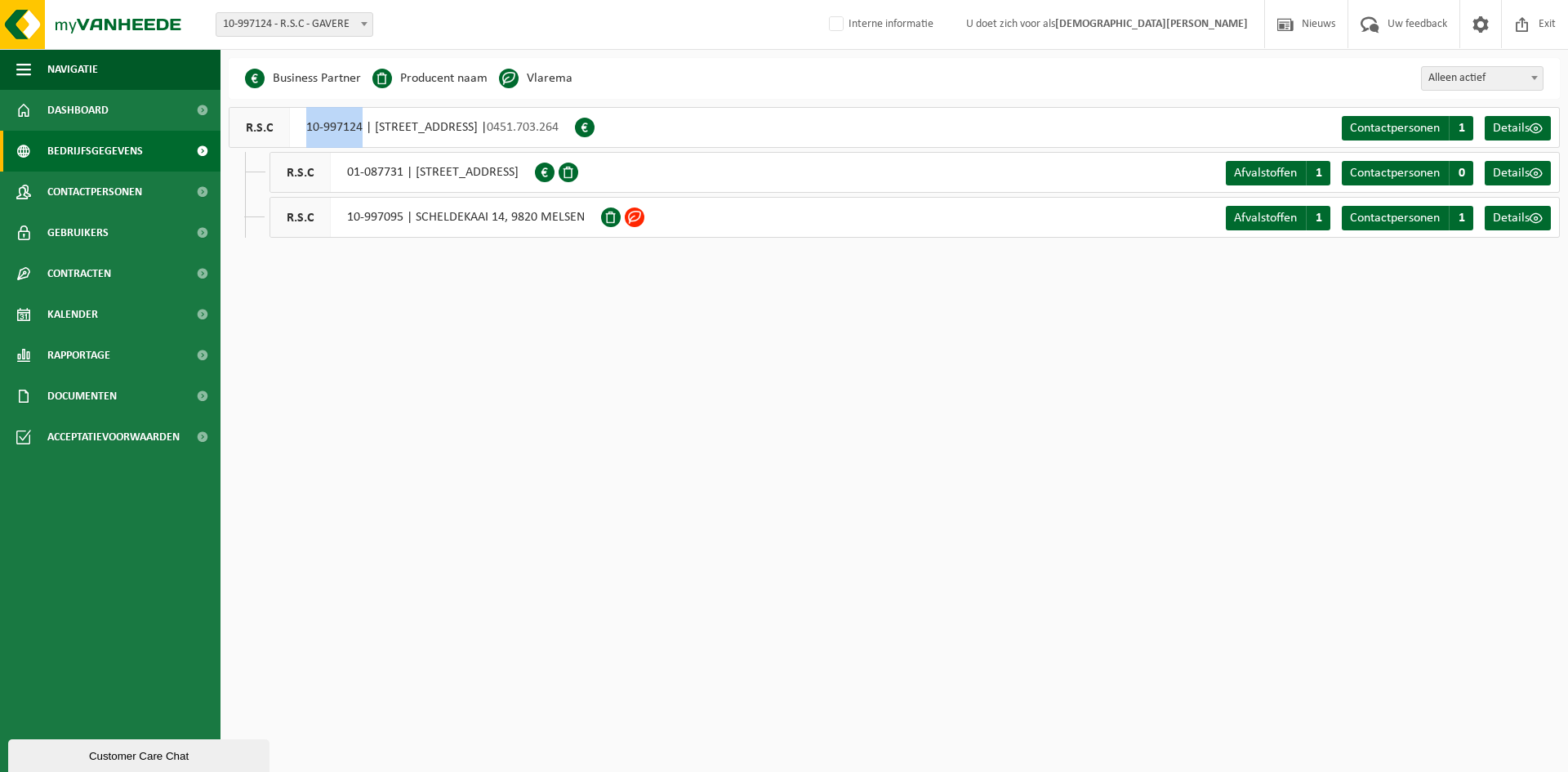
drag, startPoint x: 309, startPoint y: 128, endPoint x: 362, endPoint y: 129, distance: 53.0
click at [362, 129] on div "R.S.C 10-997124 | KRIEPHOEKSTRAAT 54, 9890 GAVERE | 0451.703.264" at bounding box center [401, 128] width 346 height 41
copy div "10-997124"
drag, startPoint x: 1540, startPoint y: 27, endPoint x: 1471, endPoint y: 44, distance: 71.1
click at [1540, 27] on span "Exit" at bounding box center [1547, 24] width 26 height 48
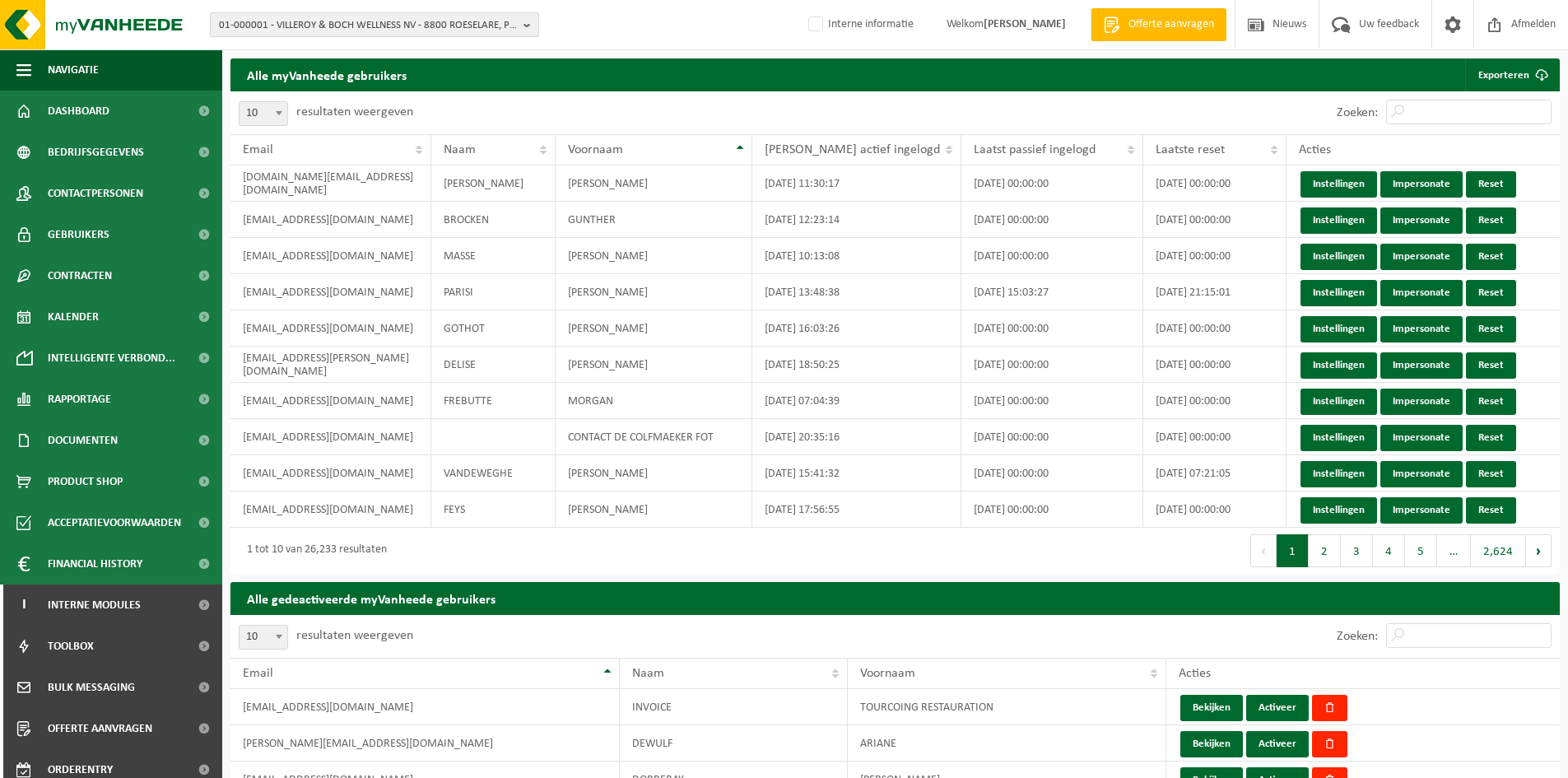
click at [319, 24] on span "01-000001 - VILLEROY & BOCH WELLNESS NV - 8800 ROESELARE, POPULIERSTRAAT 1" at bounding box center [368, 25] width 298 height 25
paste input "10-997124"
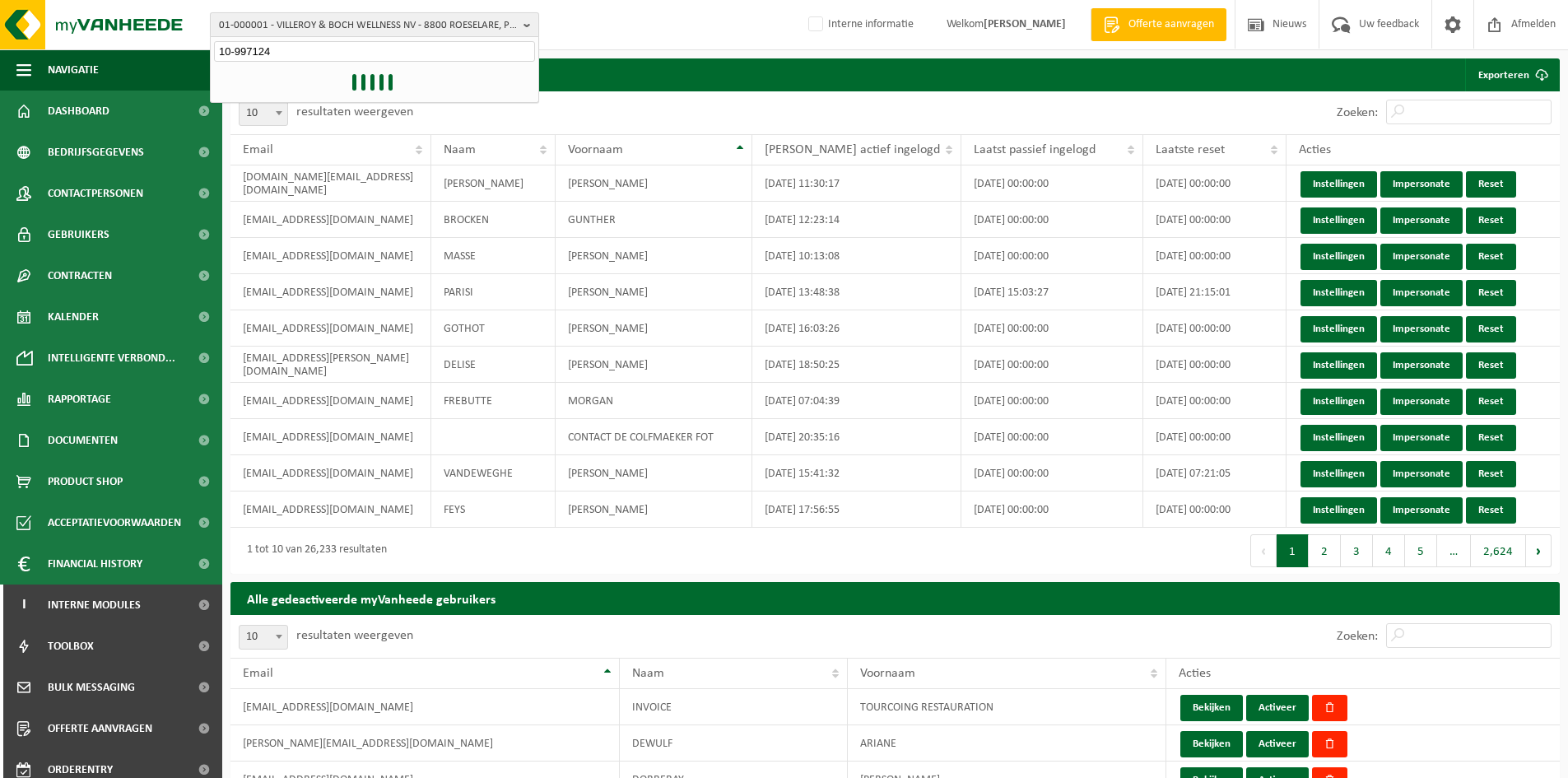
type input "10-997124"
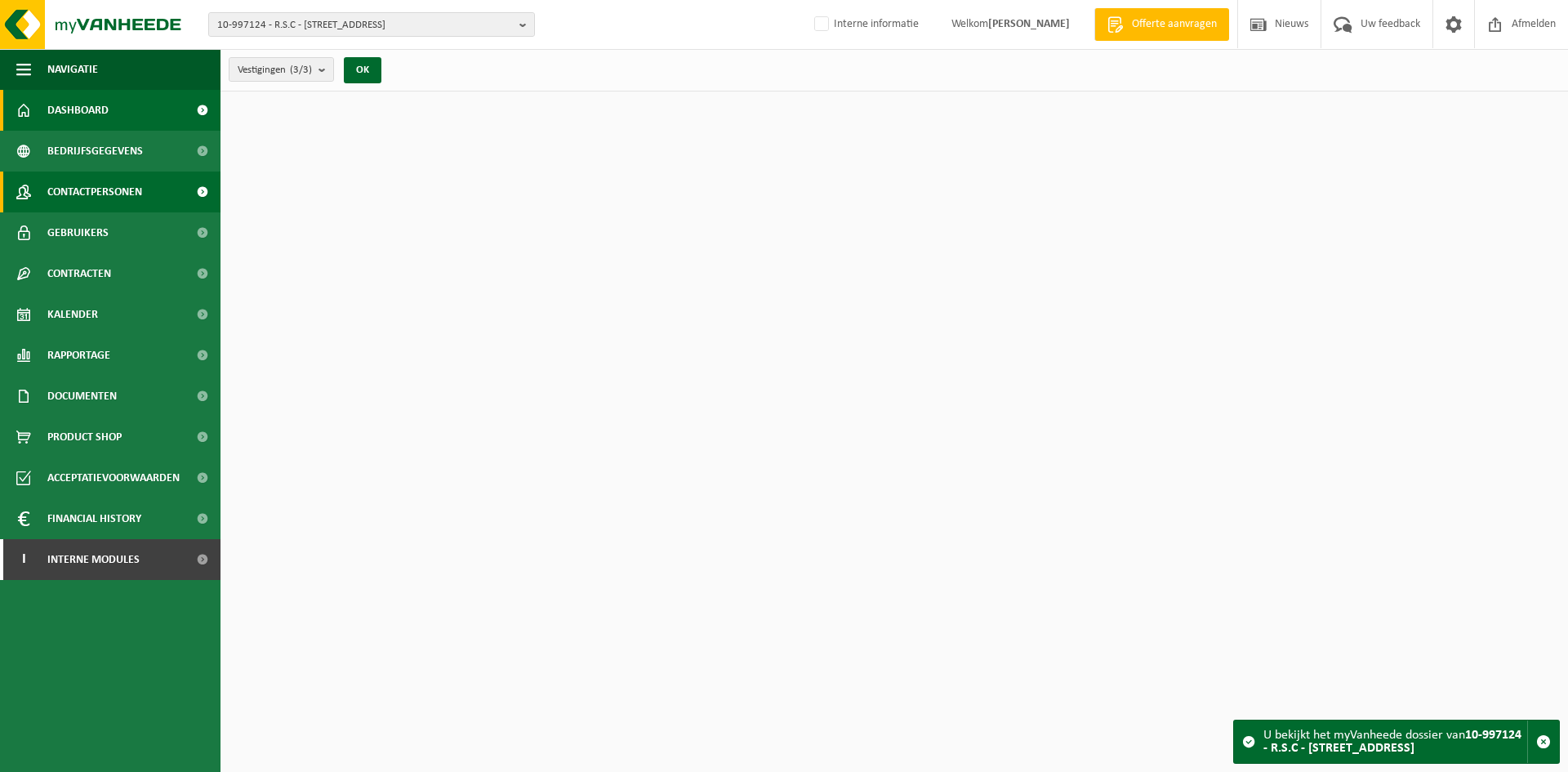
click at [127, 189] on span "Contactpersonen" at bounding box center [94, 193] width 95 height 41
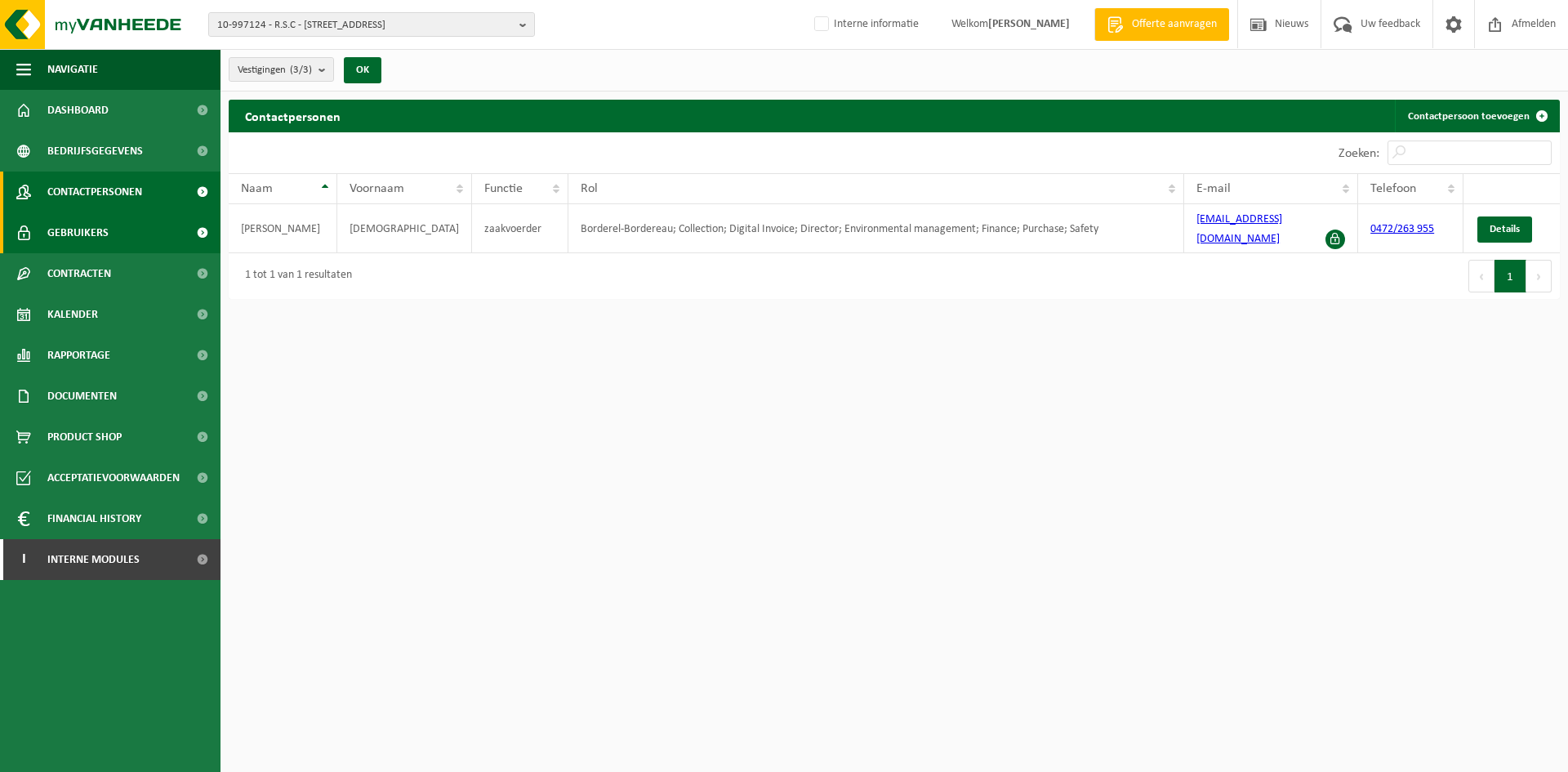
click at [128, 232] on link "Gebruikers" at bounding box center [110, 233] width 221 height 41
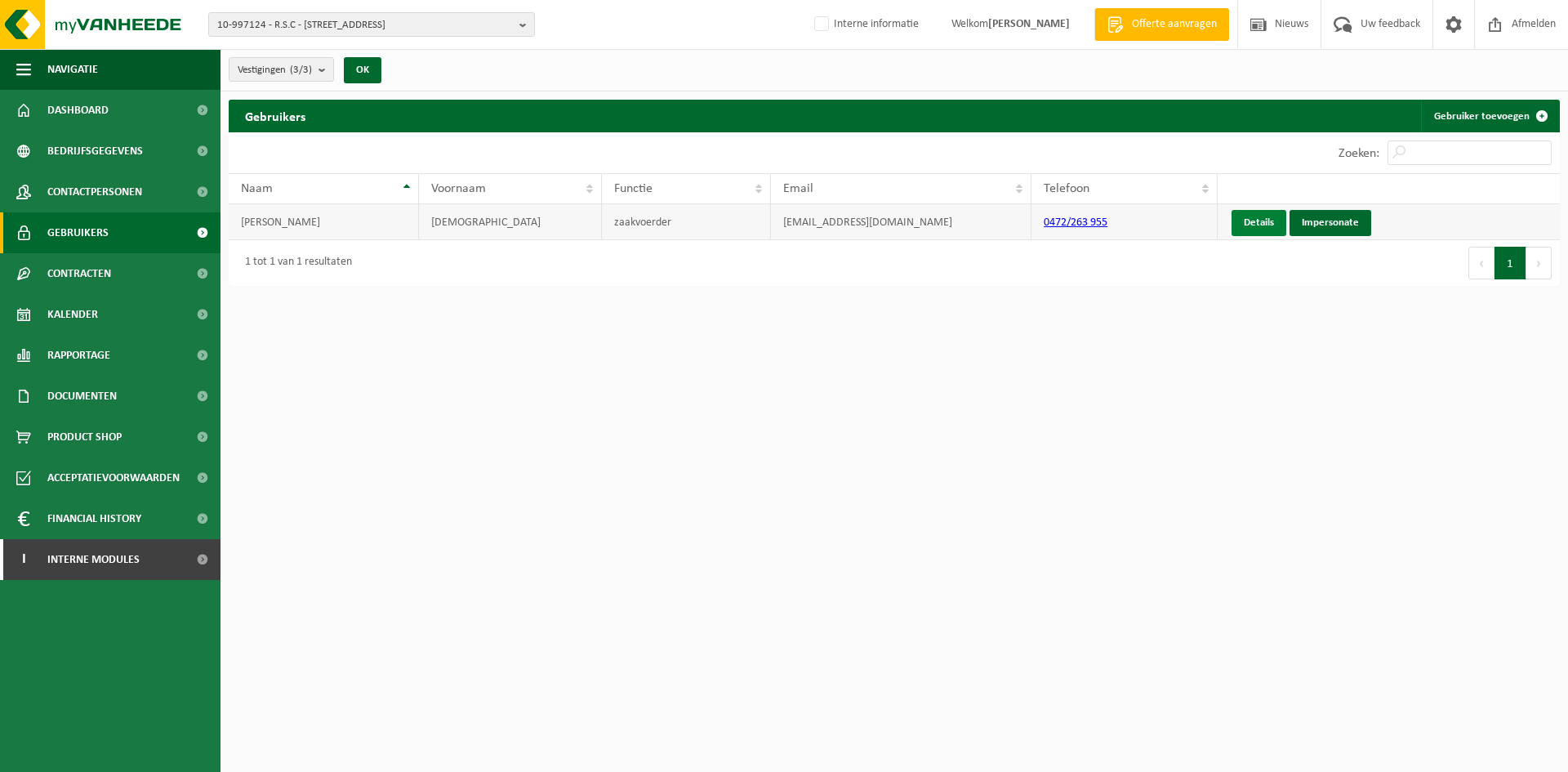
click at [1246, 218] on link "Details" at bounding box center [1259, 223] width 55 height 27
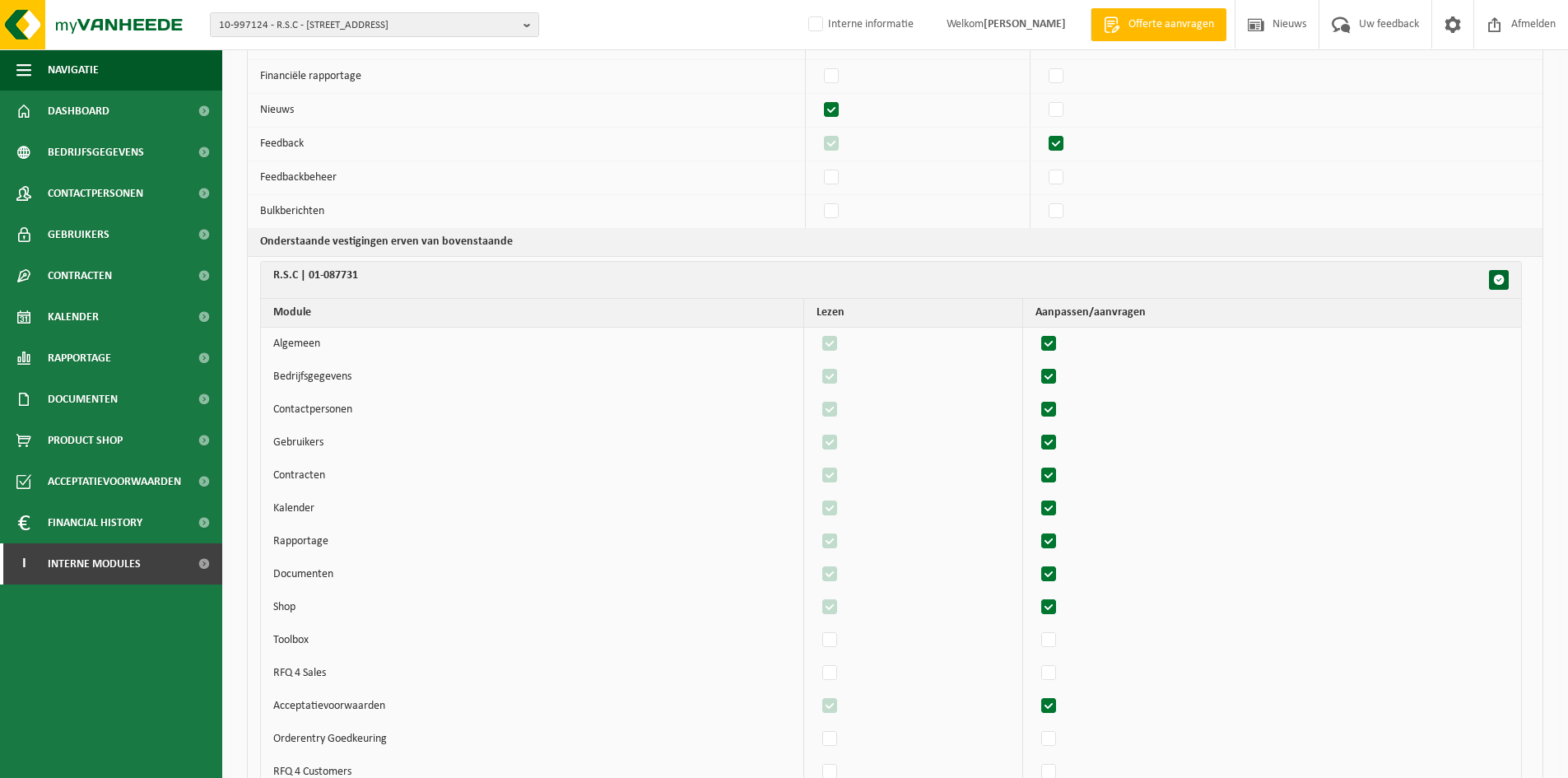
scroll to position [659, 0]
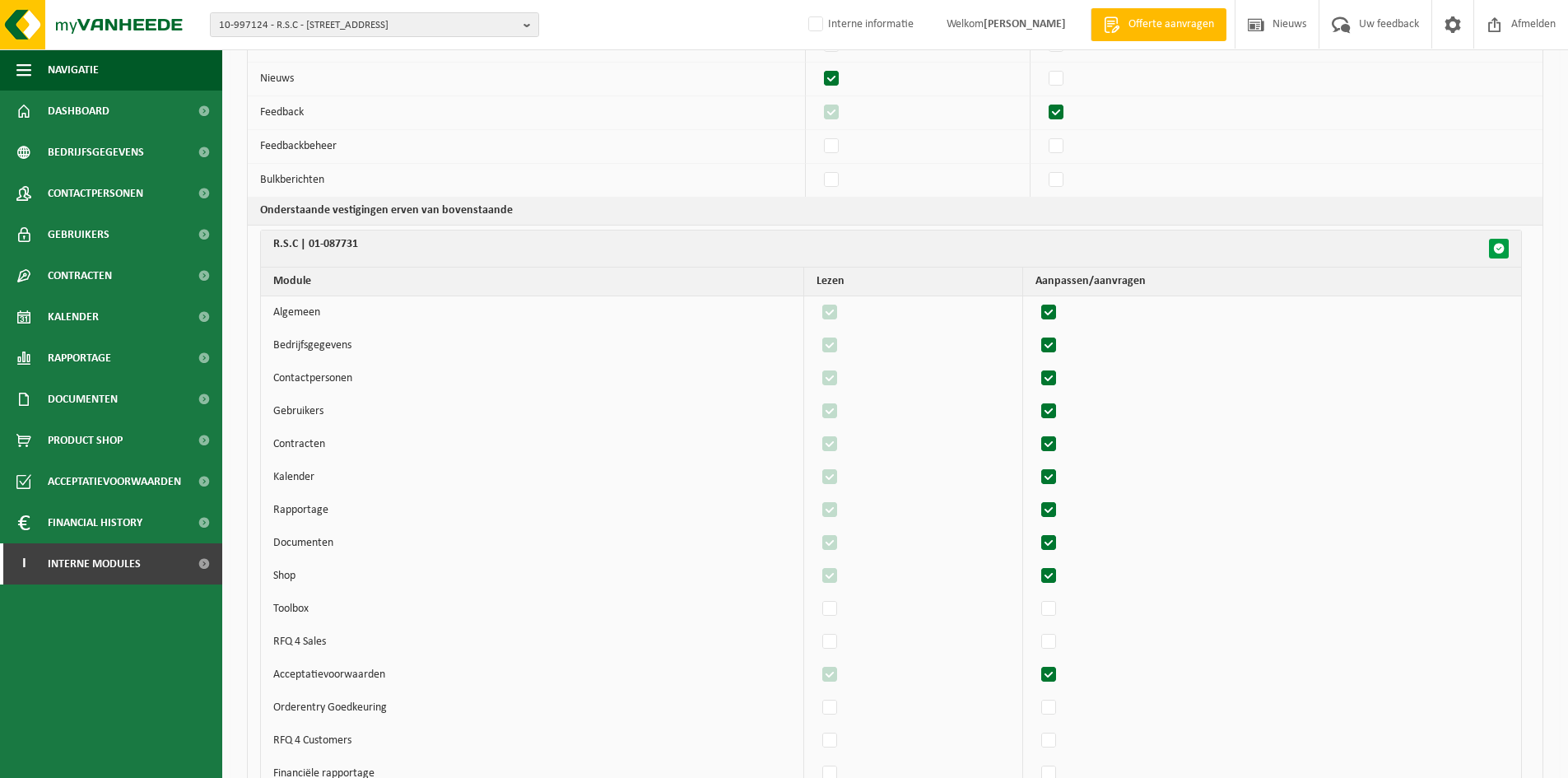
click at [1495, 247] on span "button" at bounding box center [1498, 248] width 11 height 11
checkbox input "true"
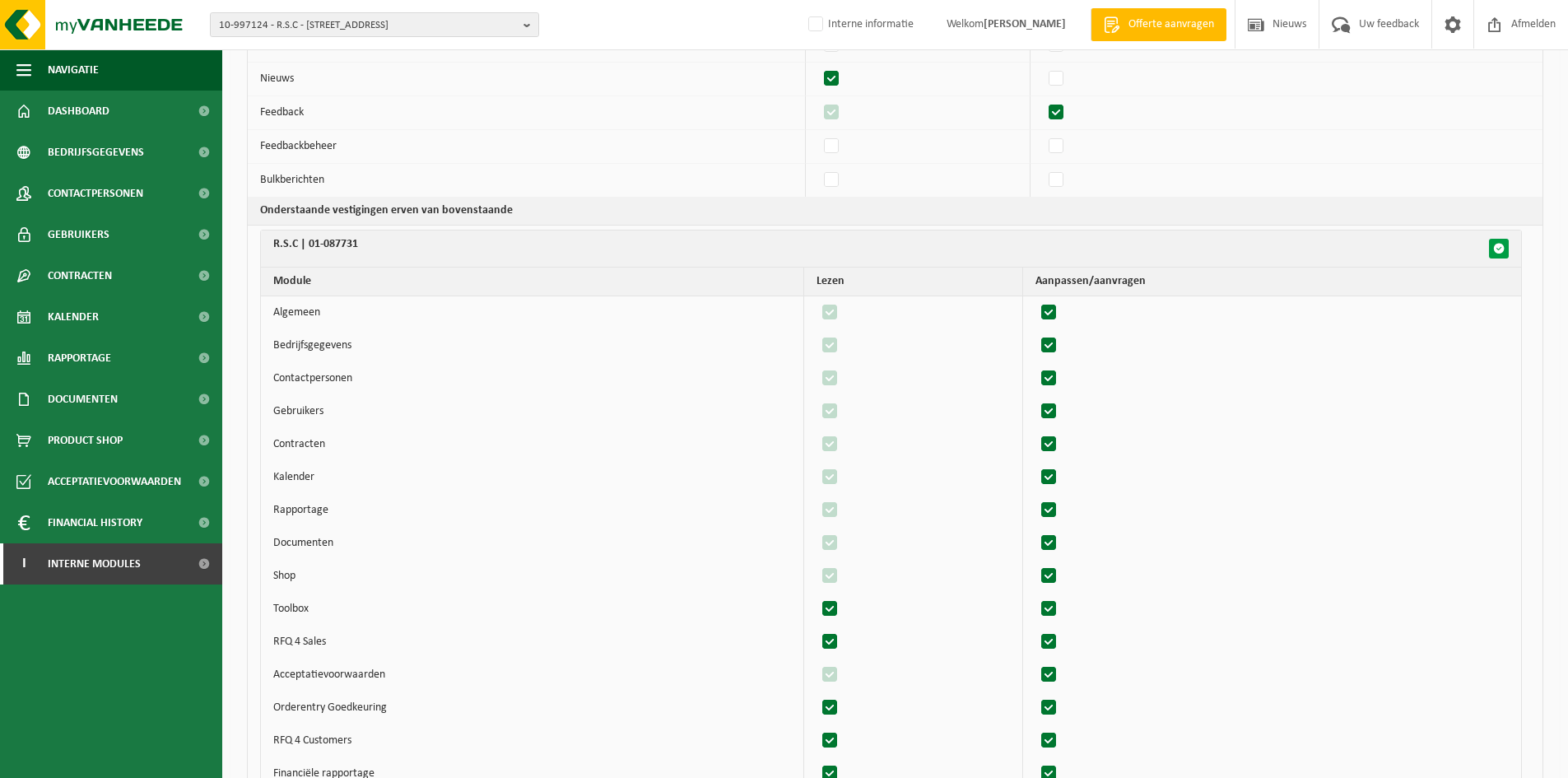
checkbox input "true"
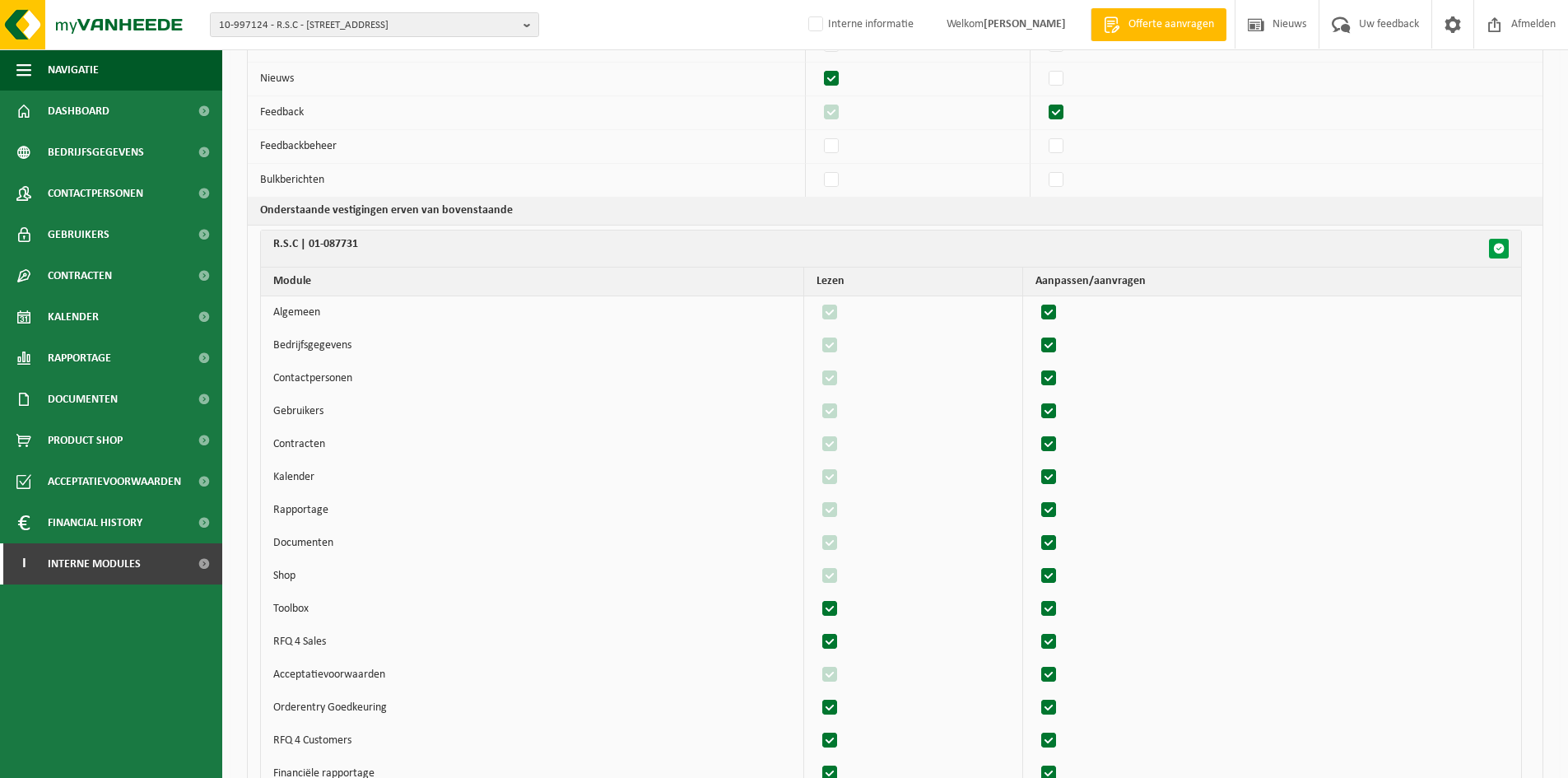
checkbox input "true"
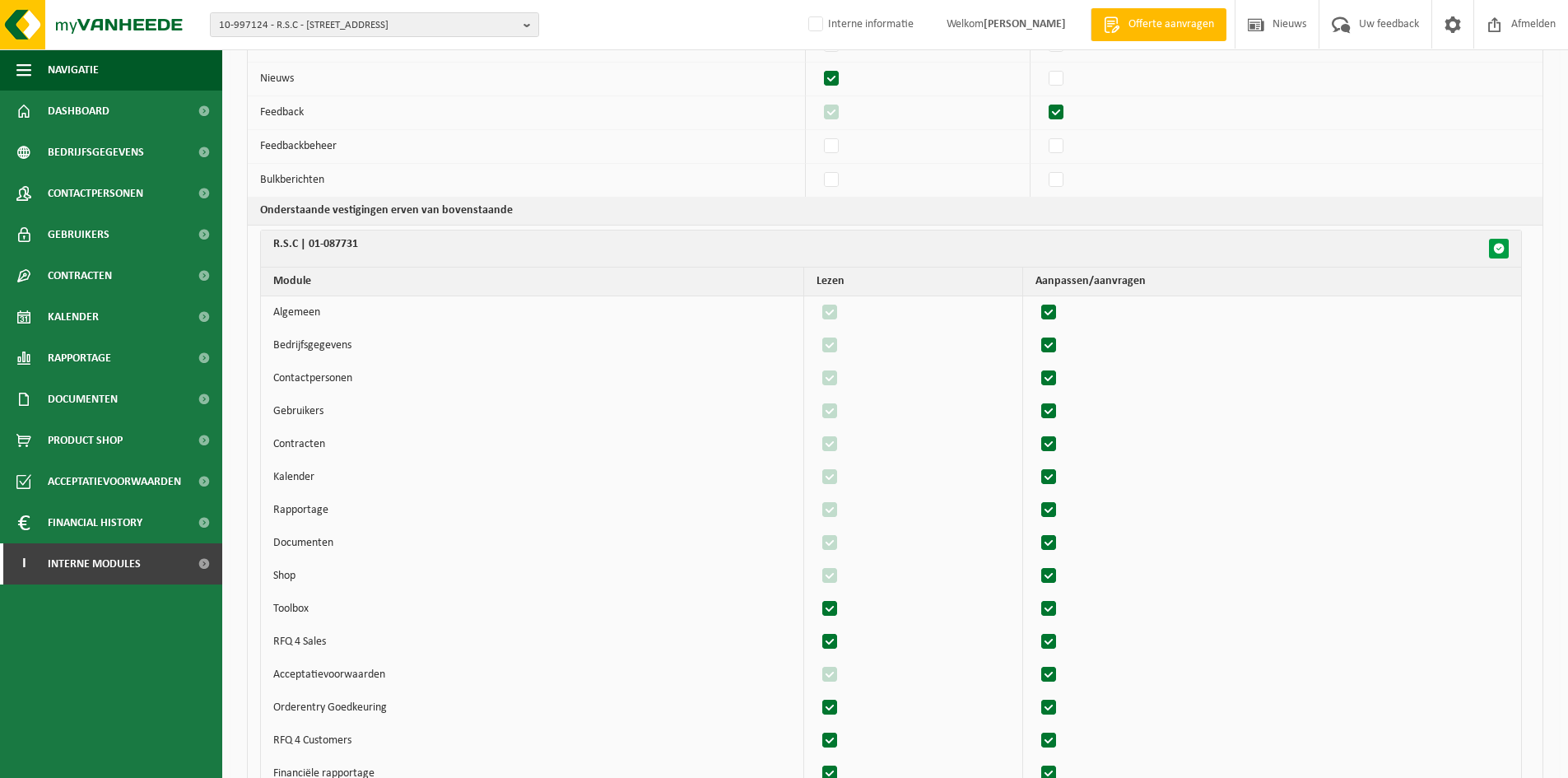
checkbox input "true"
click at [1495, 247] on span "button" at bounding box center [1498, 248] width 11 height 11
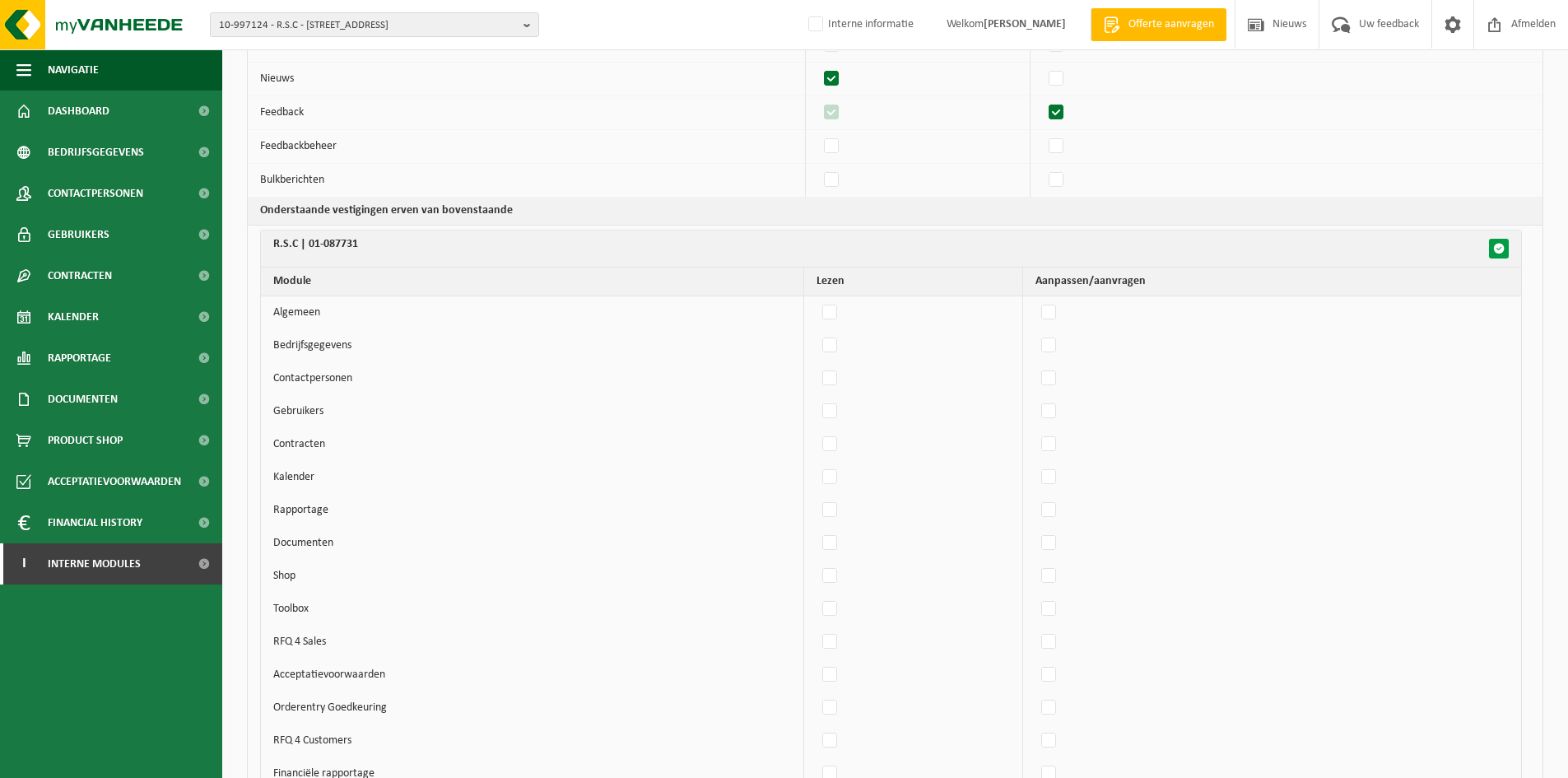
checkbox input "false"
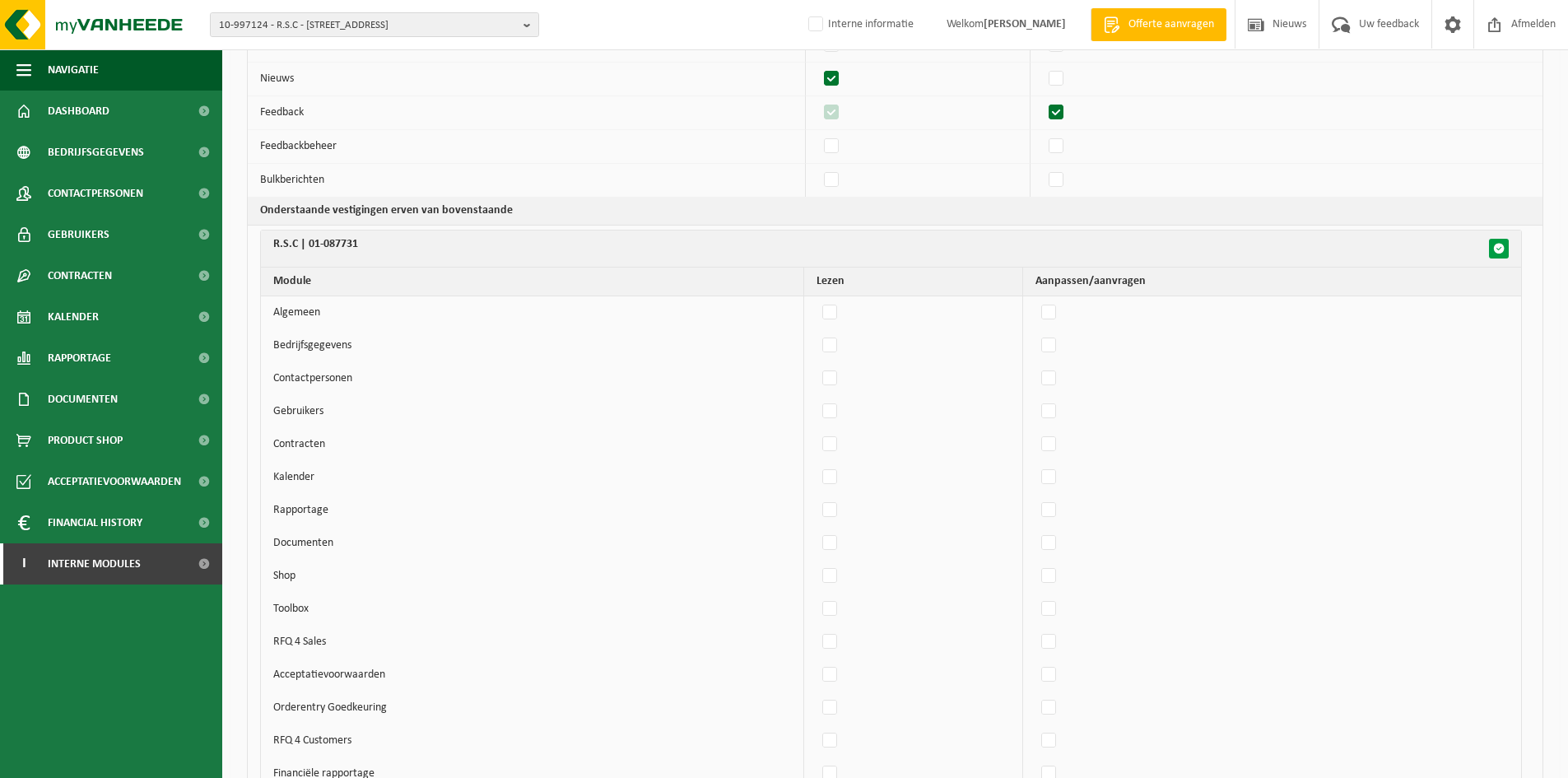
checkbox input "false"
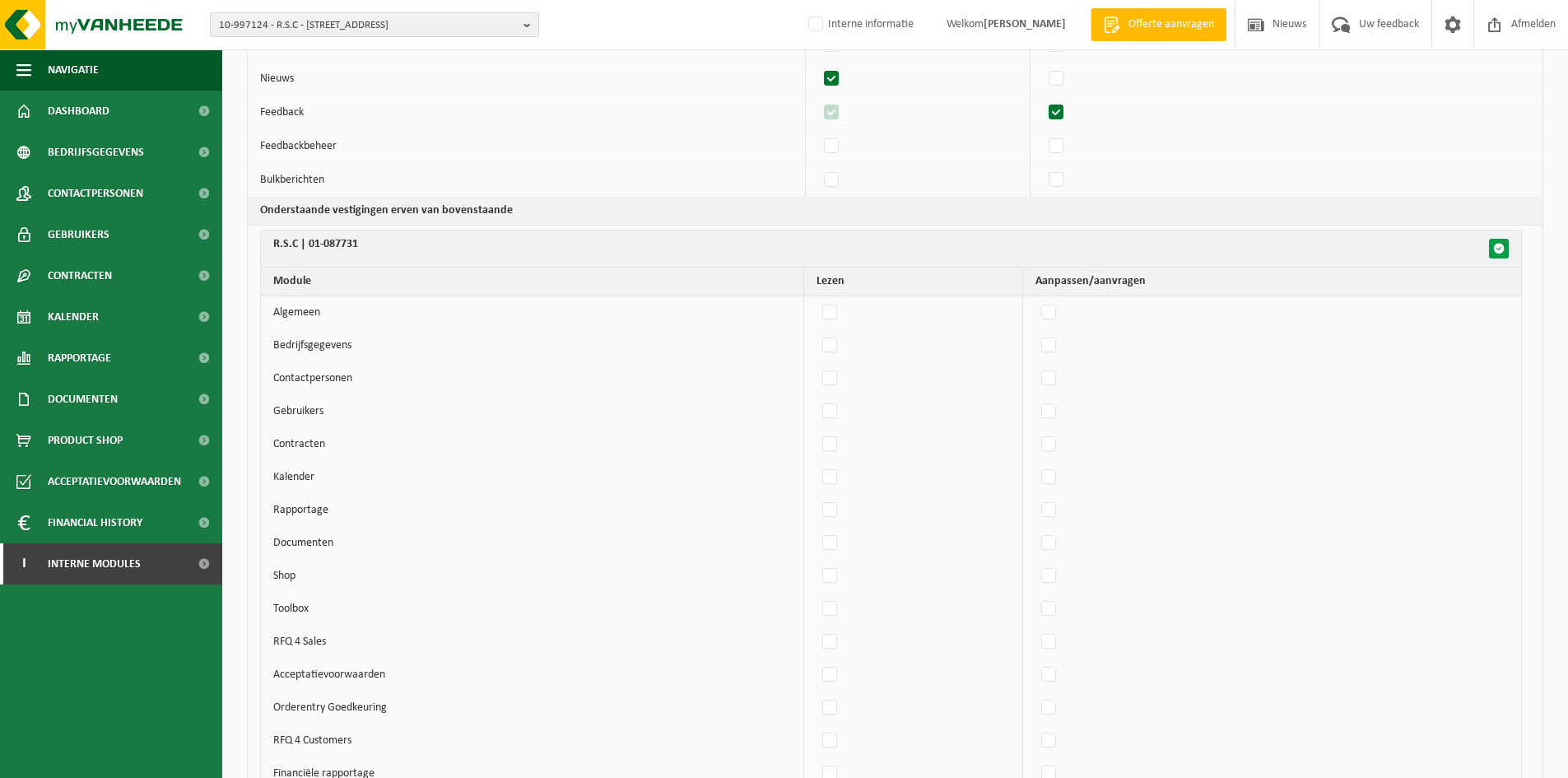
checkbox input "false"
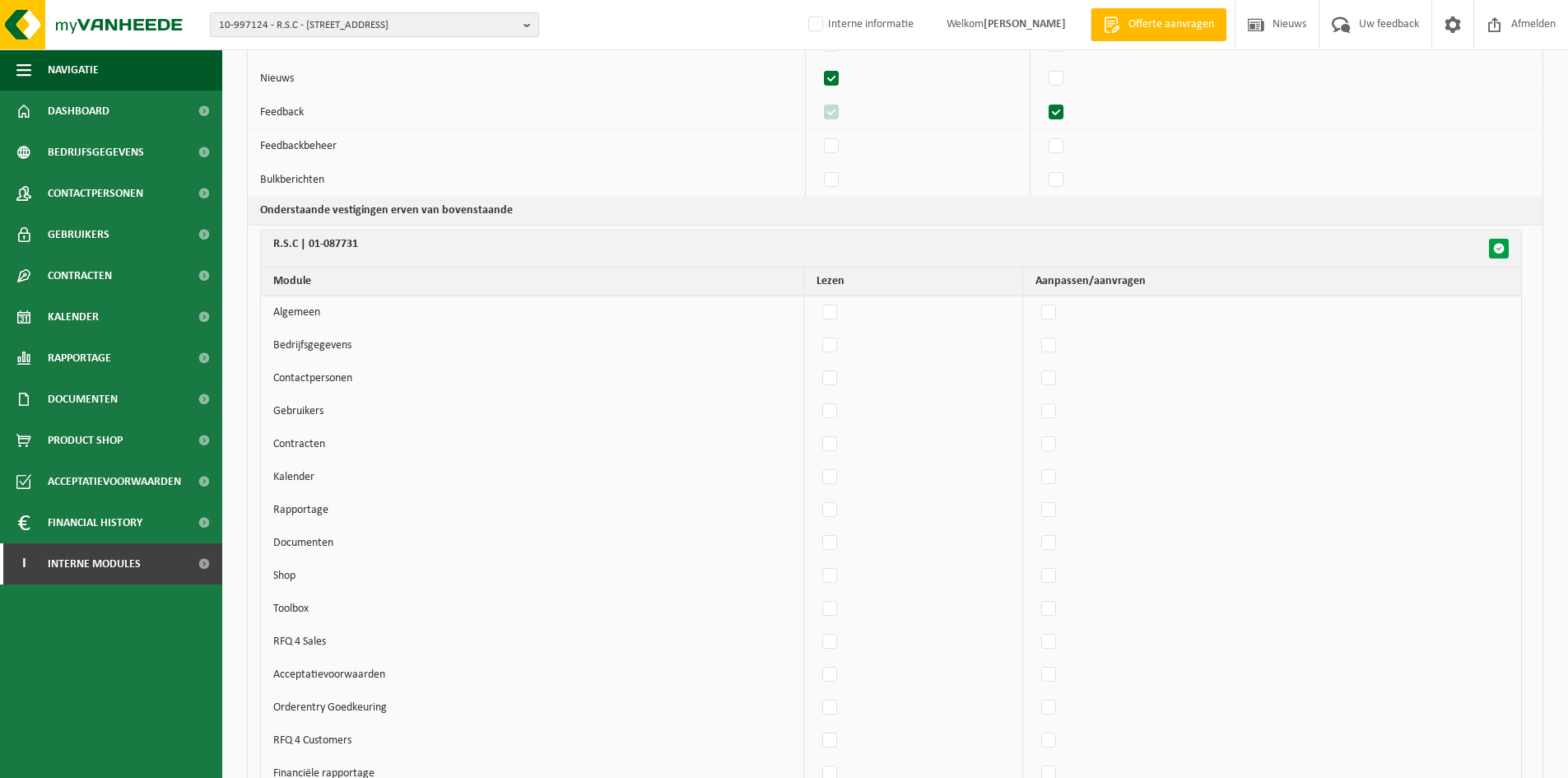
checkbox input "false"
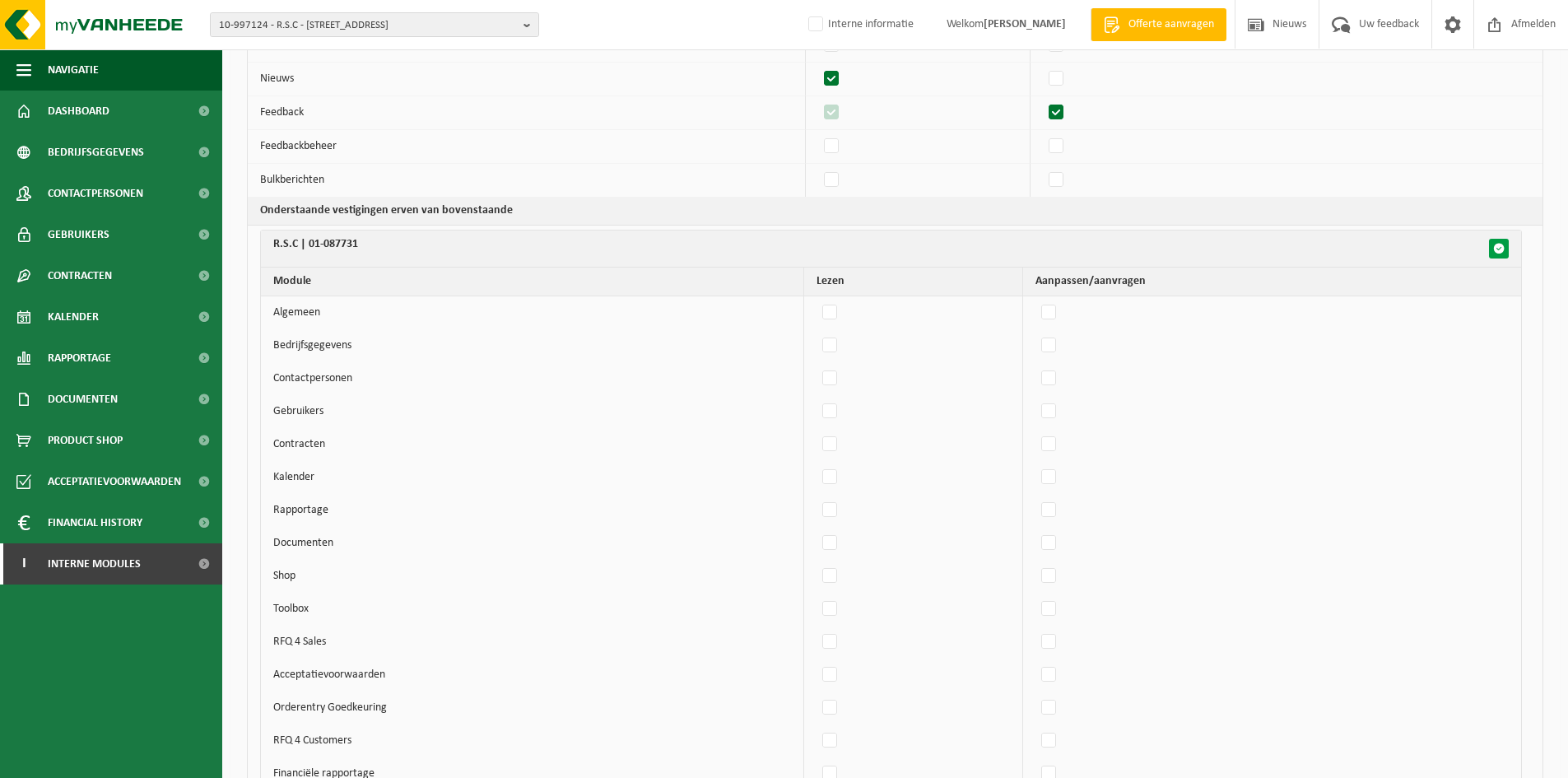
checkbox input "false"
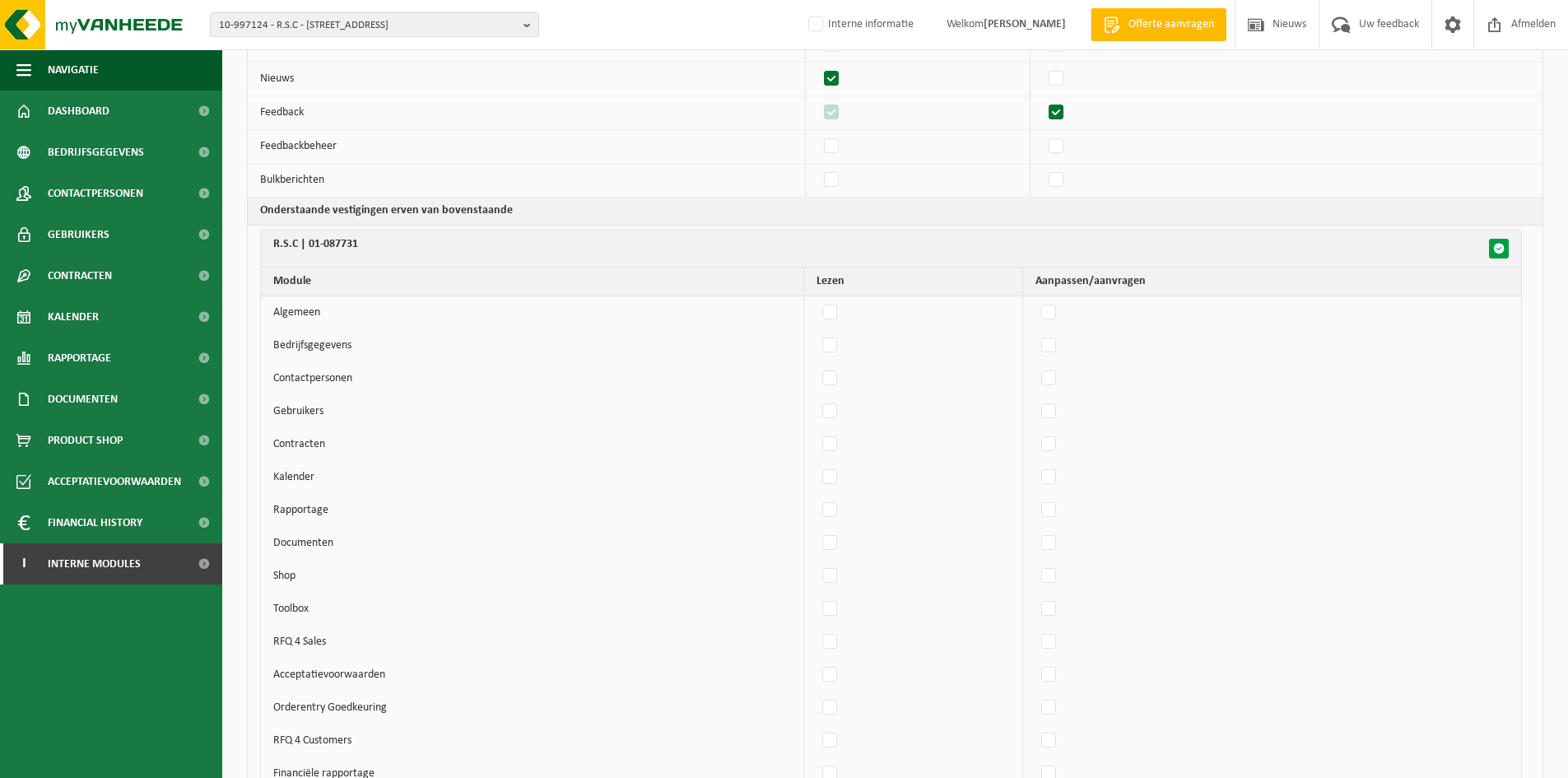
checkbox input "false"
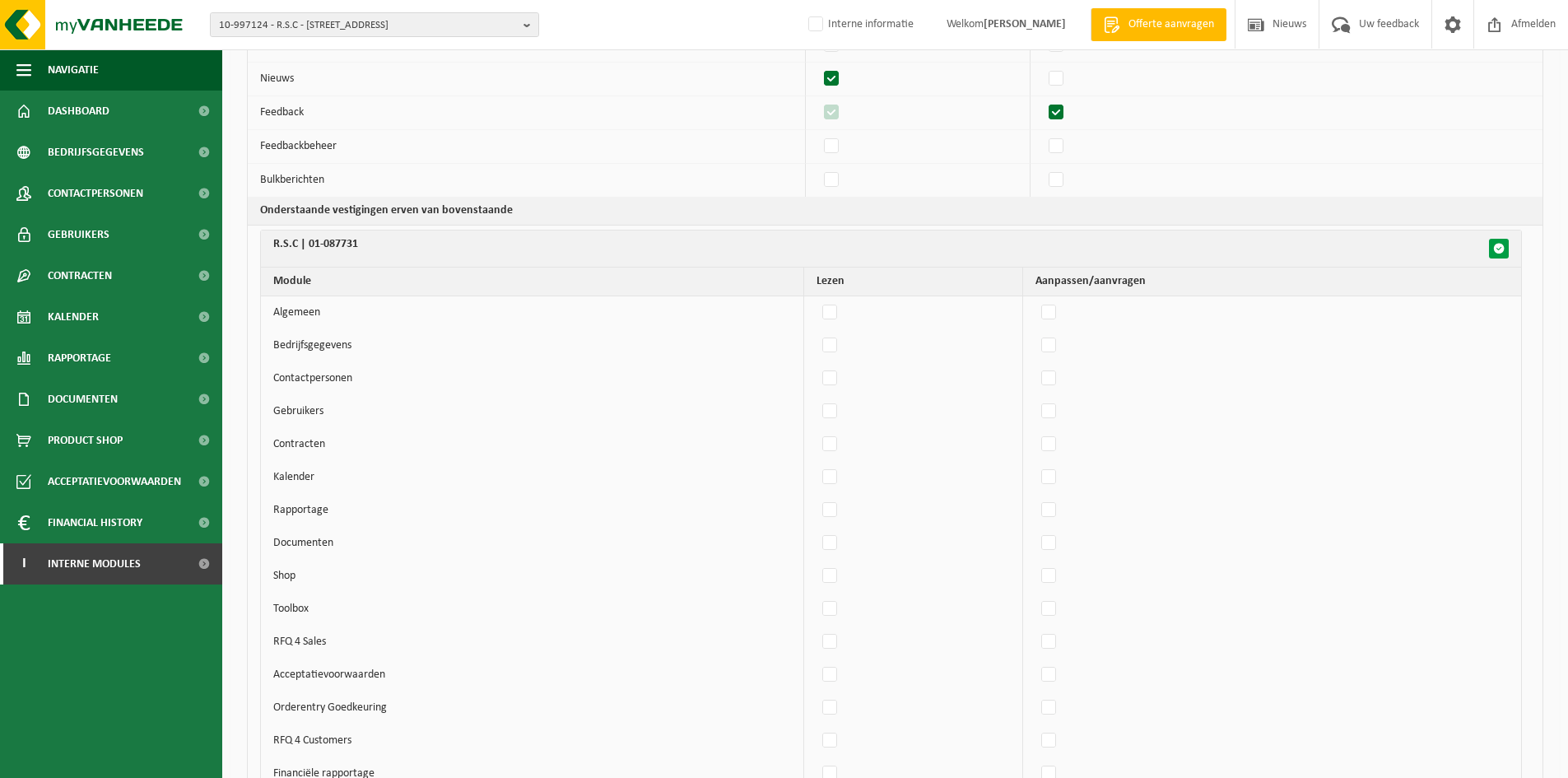
checkbox input "false"
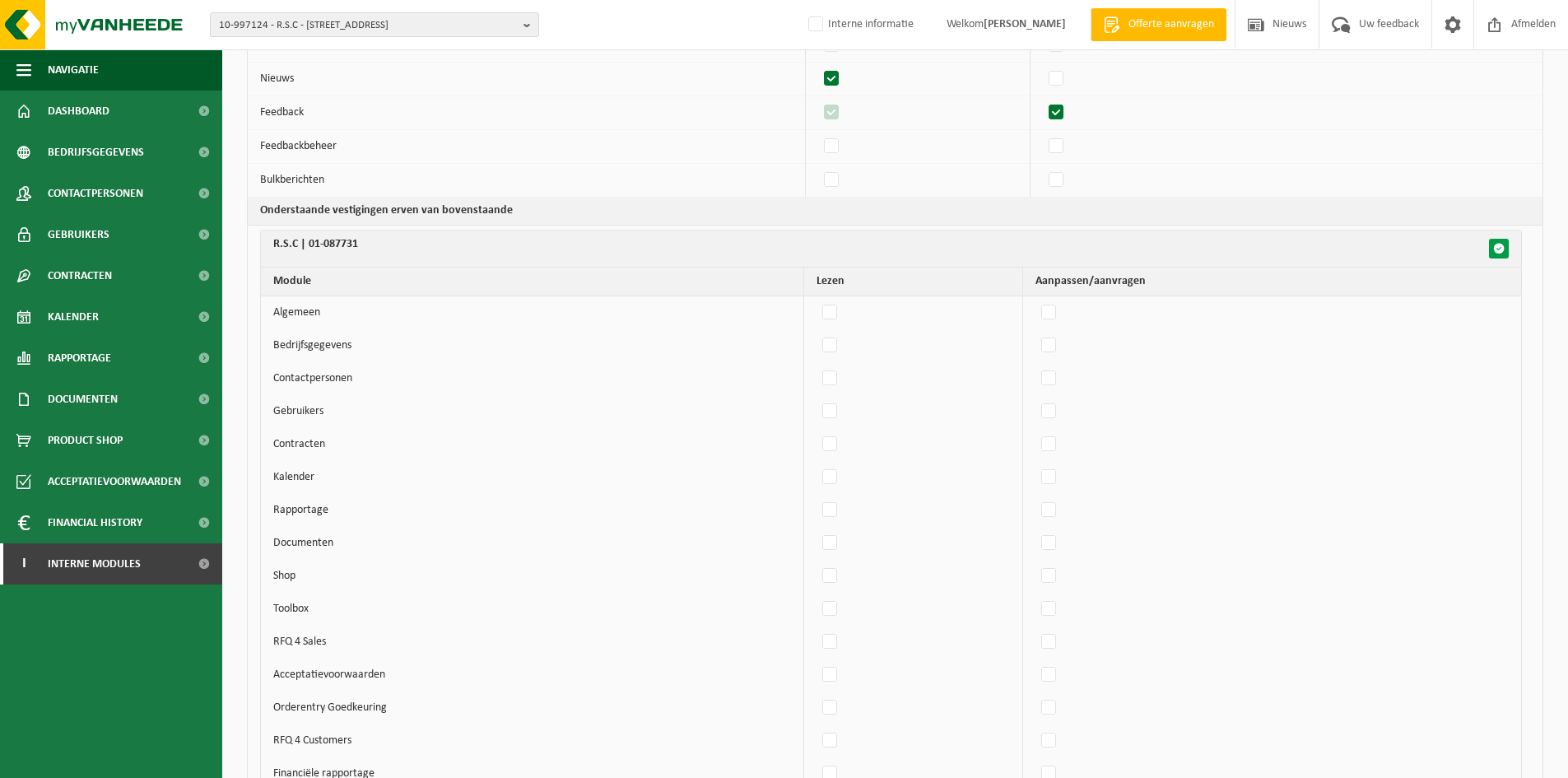
checkbox input "false"
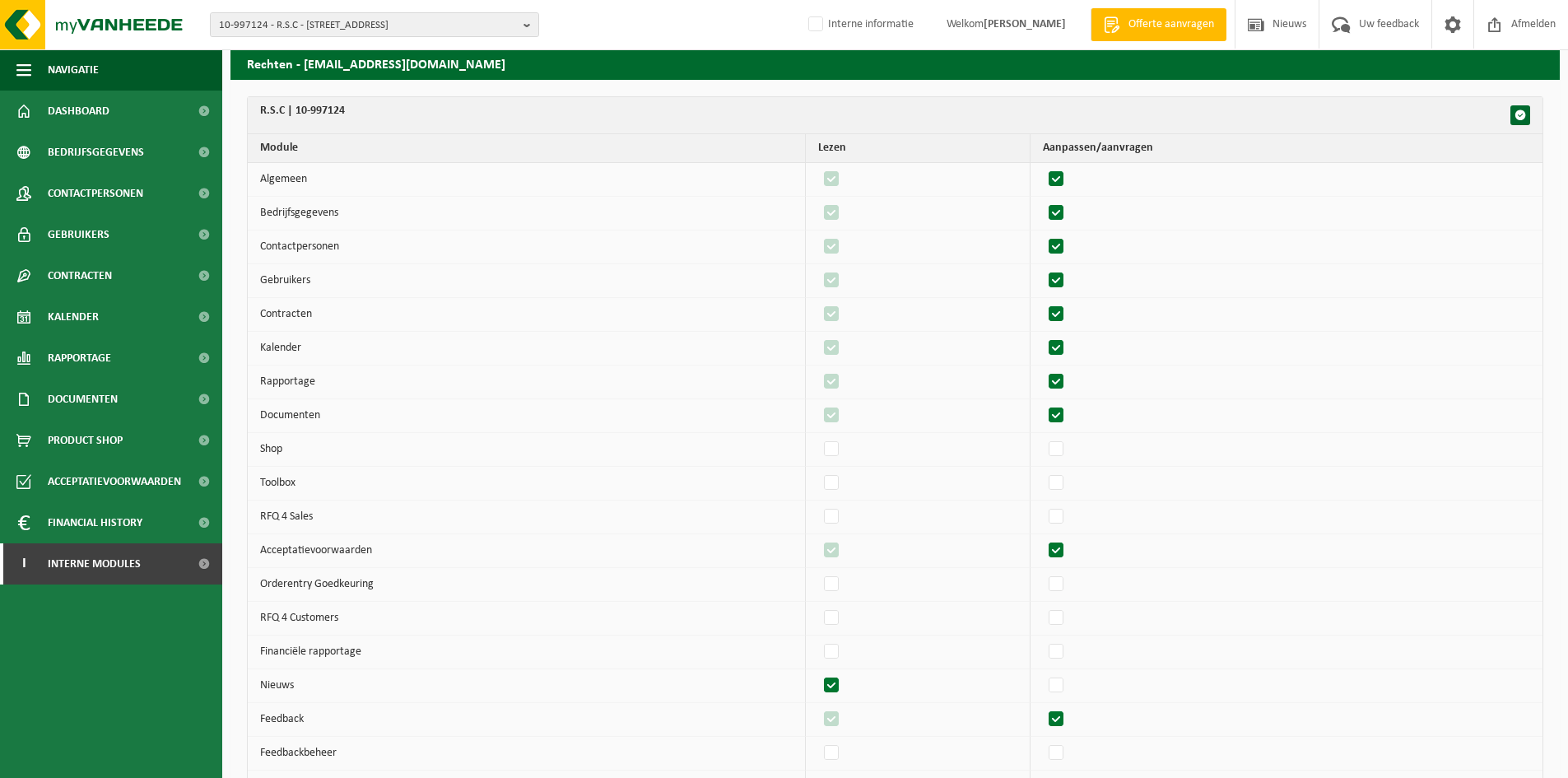
scroll to position [21, 0]
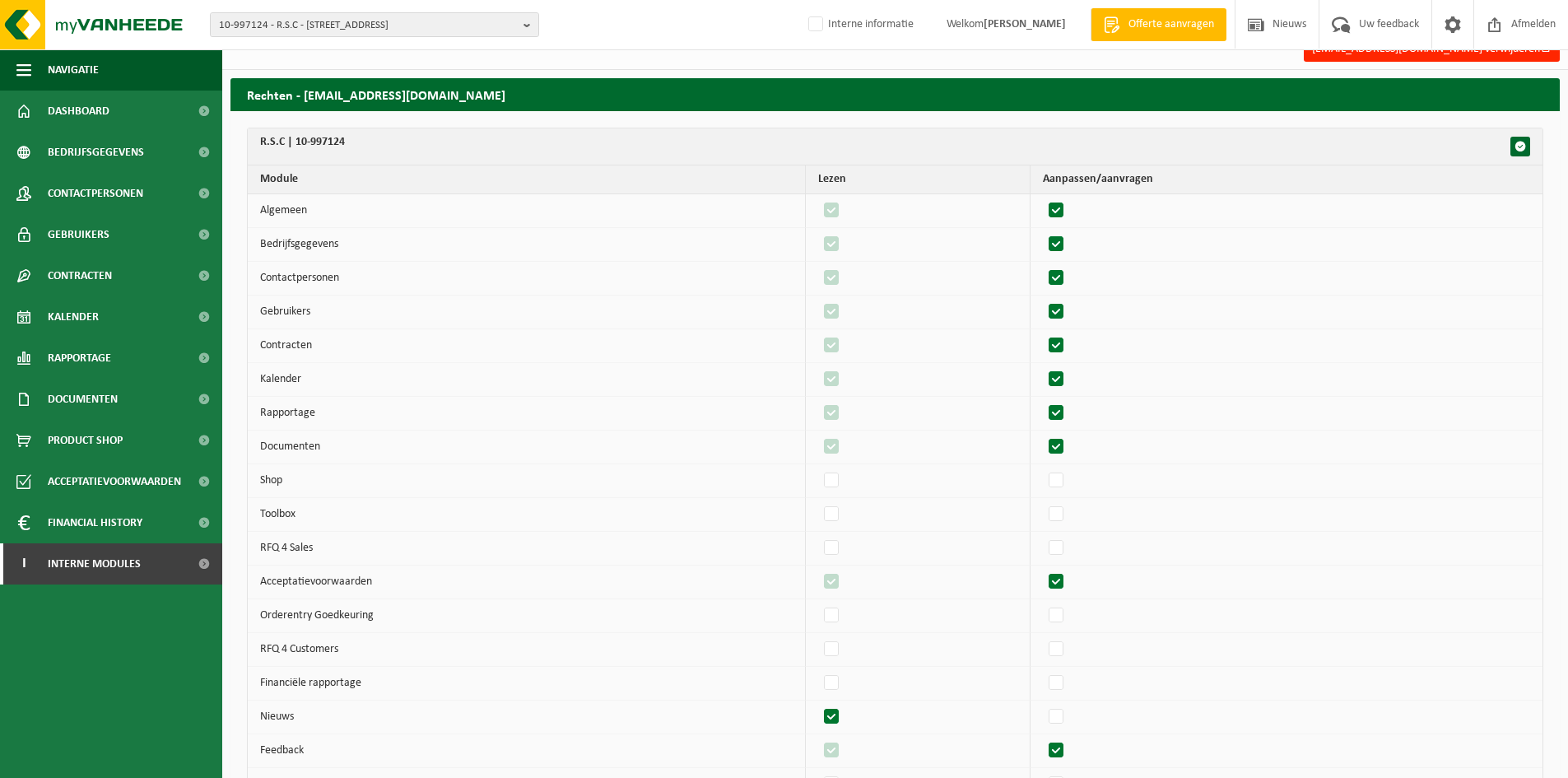
click at [1082, 752] on td at bounding box center [1286, 751] width 512 height 34
click at [1068, 751] on label"] at bounding box center [1057, 750] width 23 height 25
click at [1043, 738] on input "checkbox" at bounding box center [1042, 737] width 1 height 1
checkbox input "false"
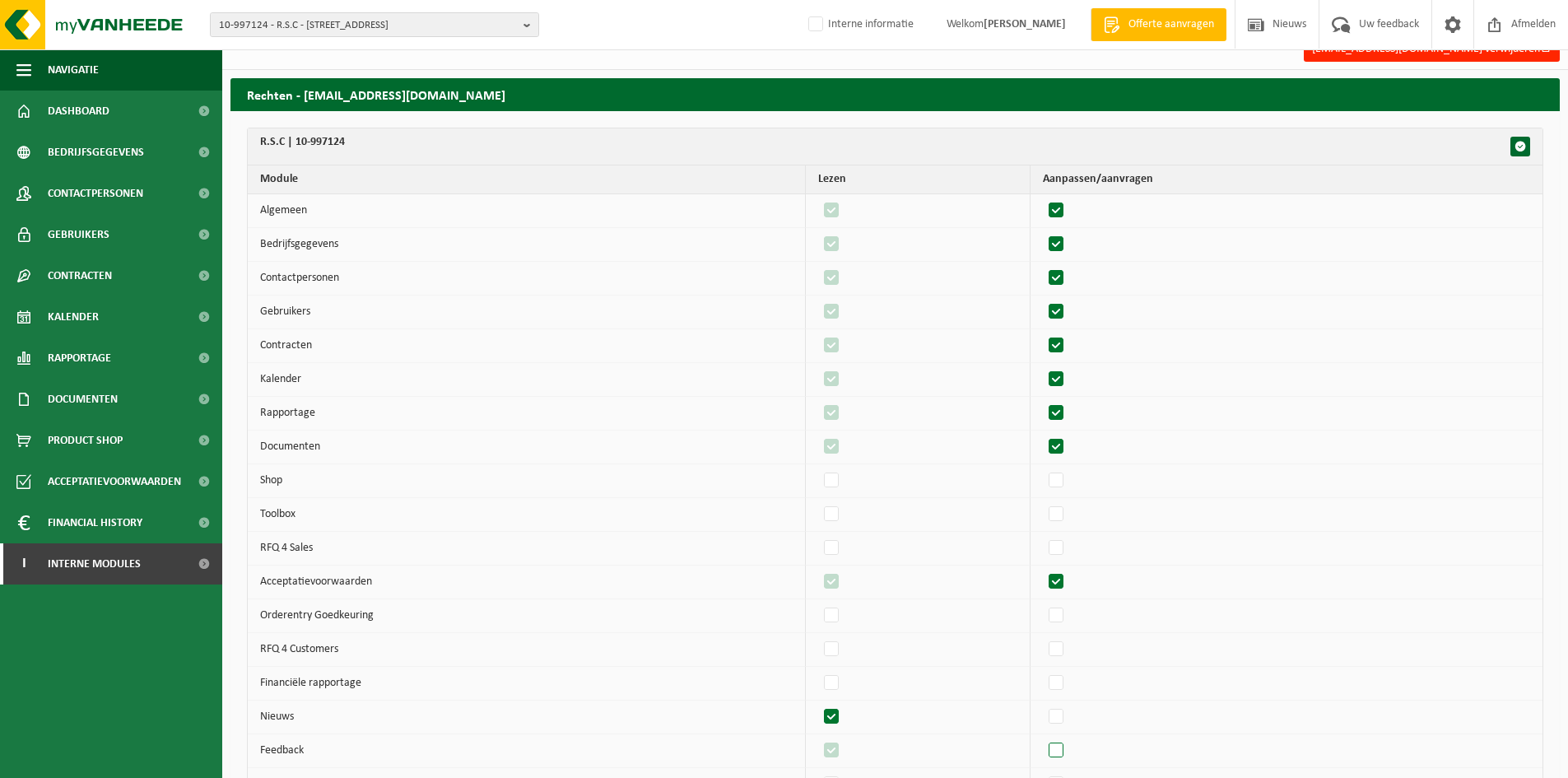
checkbox input "false"
click at [1068, 755] on label"] at bounding box center [1057, 750] width 23 height 25
click at [1043, 738] on input "checkbox" at bounding box center [1042, 737] width 1 height 1
checkbox input "true"
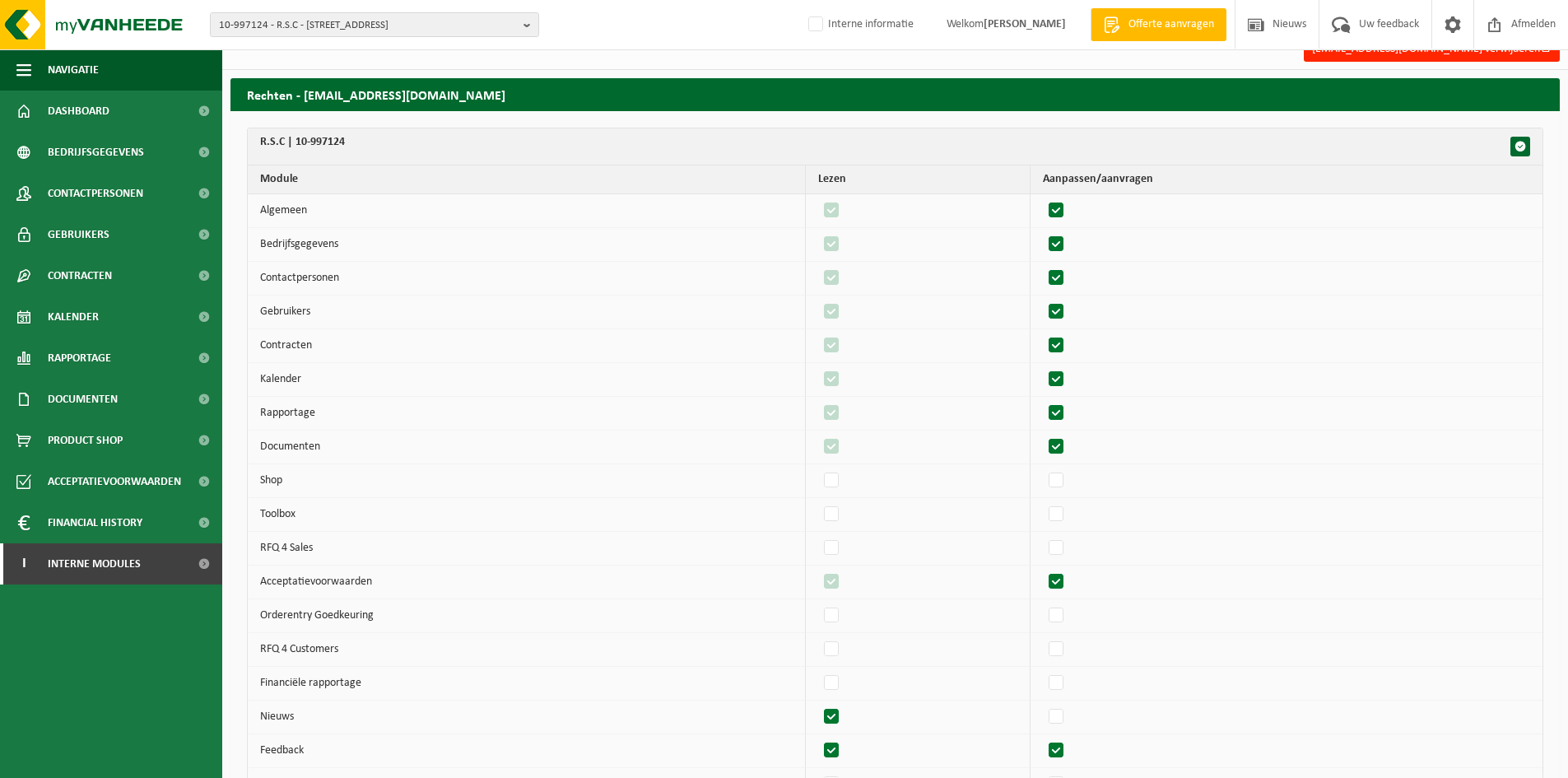
checkbox input "true"
click at [1068, 377] on label"] at bounding box center [1057, 380] width 23 height 25
click at [1043, 367] on input "checkbox" at bounding box center [1042, 367] width 1 height 1
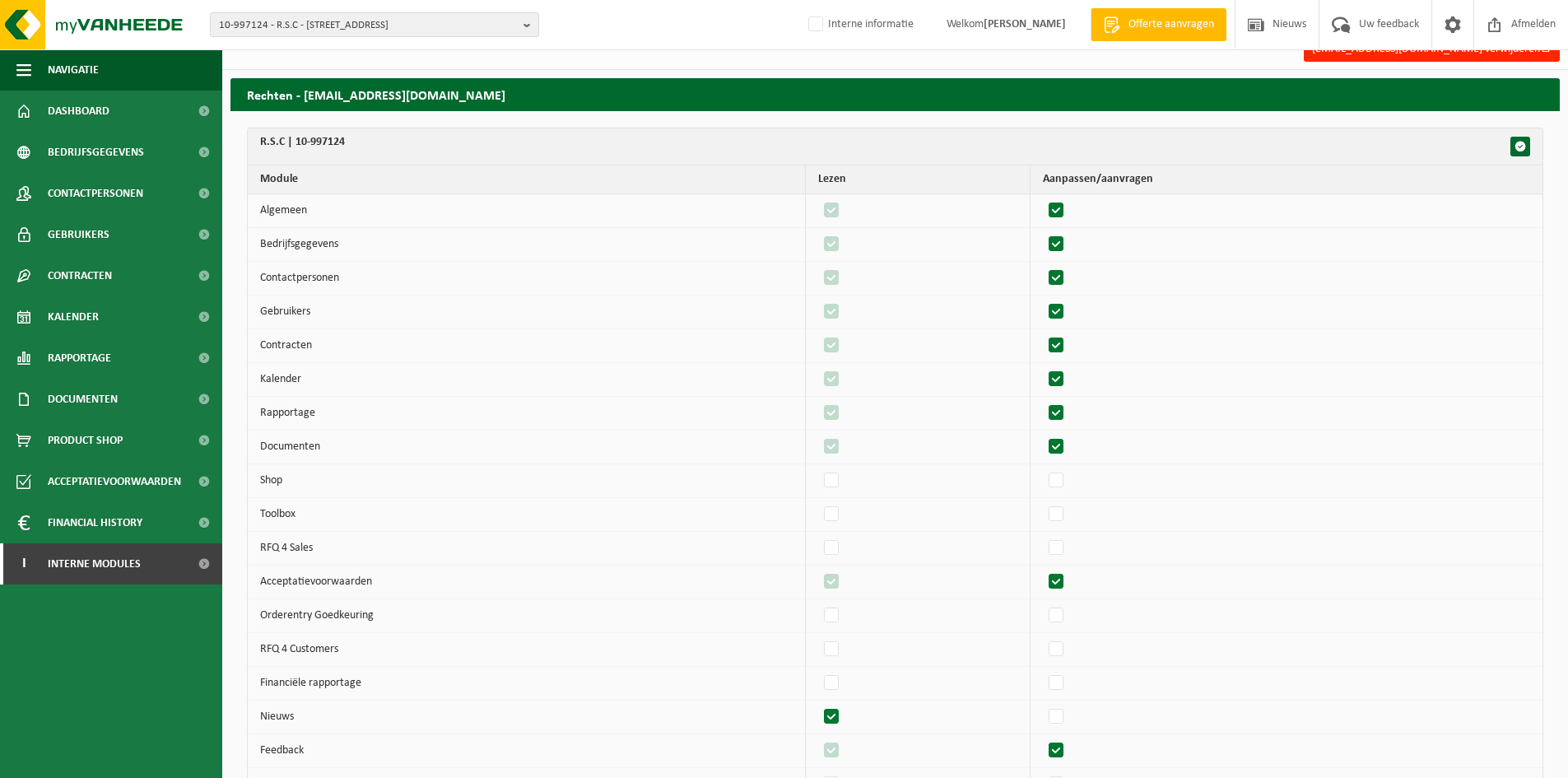
checkbox input "false"
click at [842, 374] on label"] at bounding box center [832, 380] width 23 height 25
click at [818, 367] on input "checkbox" at bounding box center [817, 367] width 1 height 1
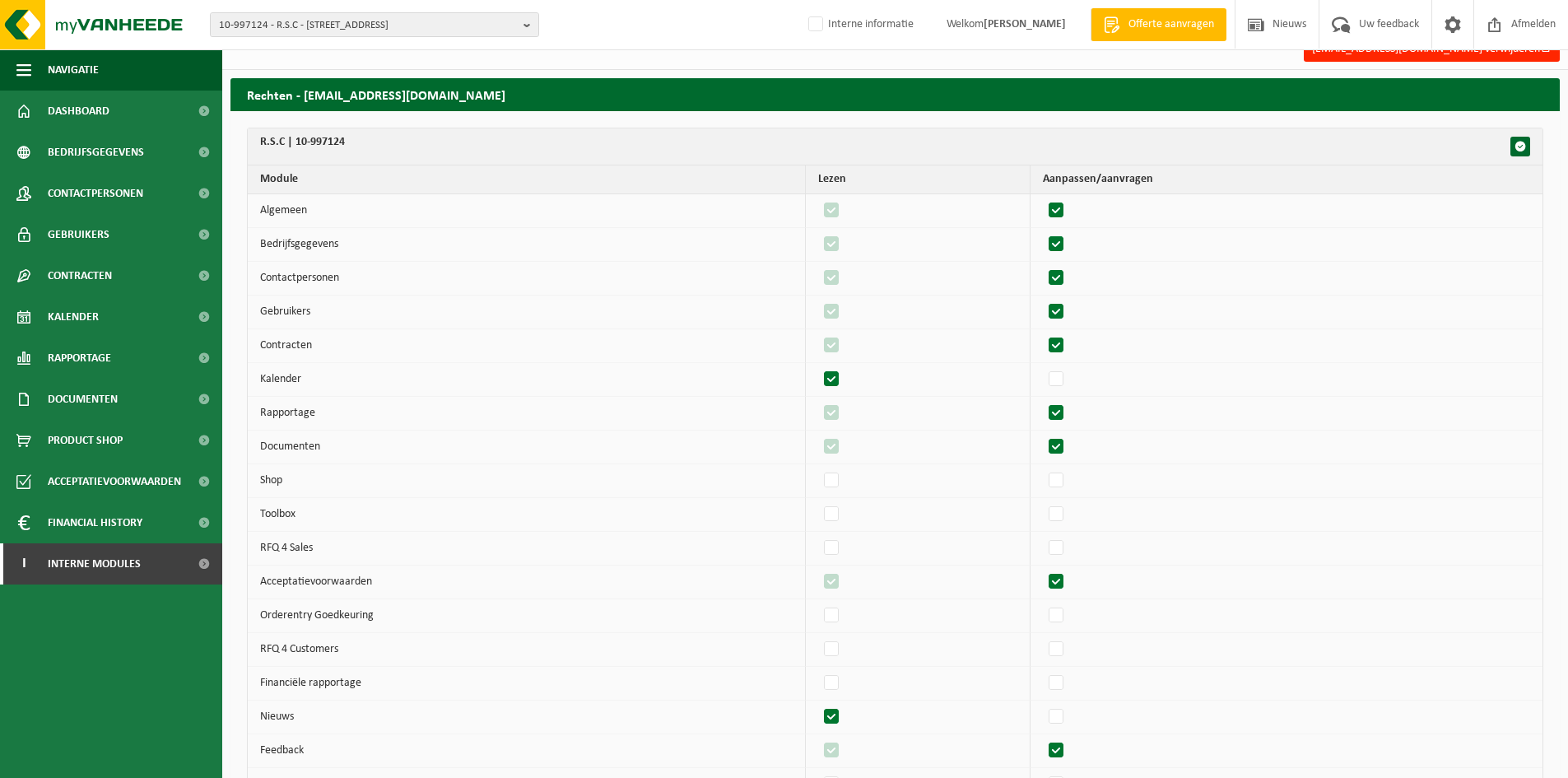
checkbox input "false"
click at [1066, 343] on label"] at bounding box center [1057, 346] width 23 height 25
click at [1043, 334] on input "checkbox" at bounding box center [1042, 333] width 1 height 1
checkbox input "false"
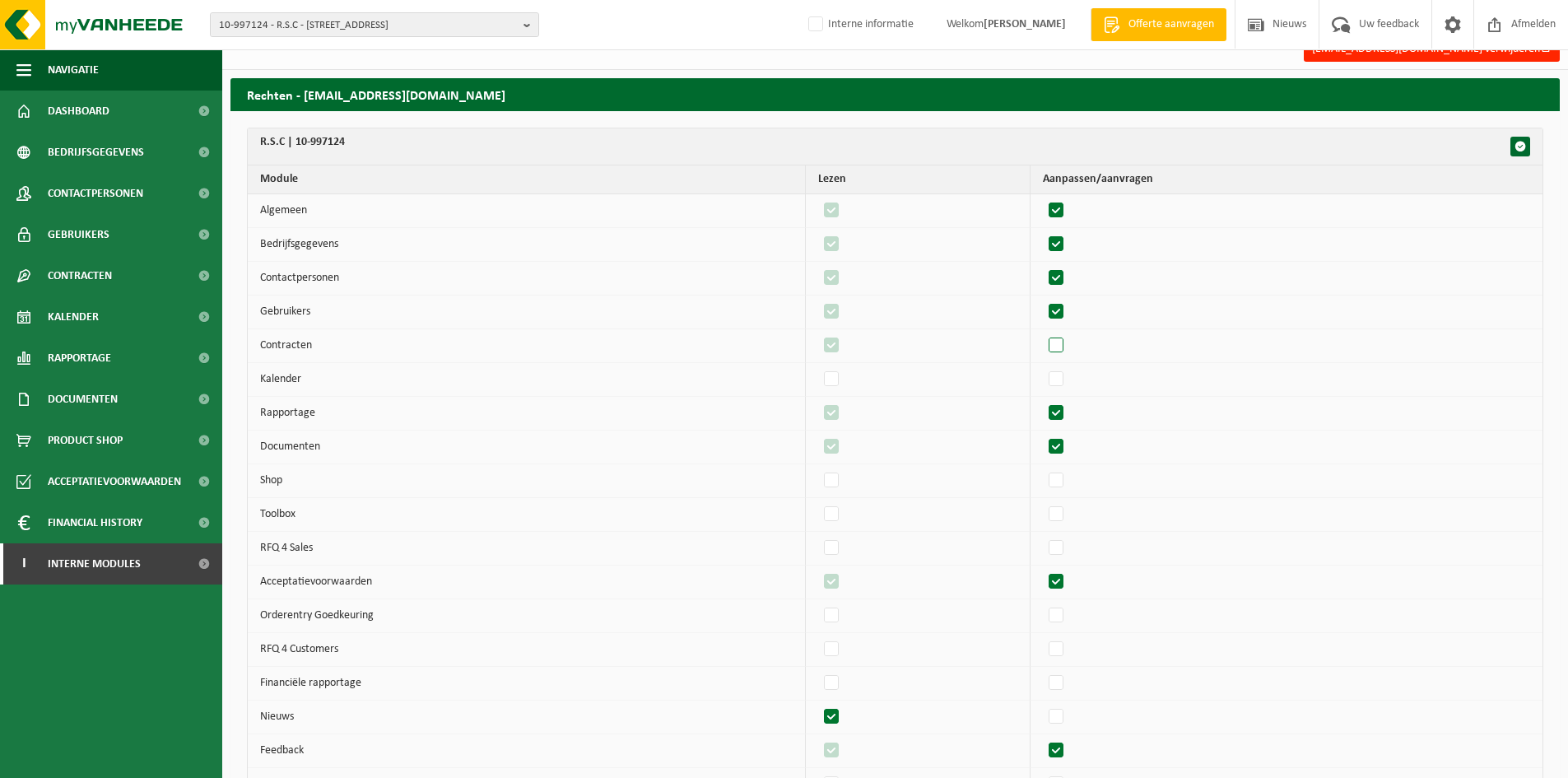
checkbox input "false"
click at [1065, 341] on label"] at bounding box center [1057, 346] width 23 height 25
click at [1043, 334] on input "checkbox" at bounding box center [1042, 333] width 1 height 1
checkbox input "true"
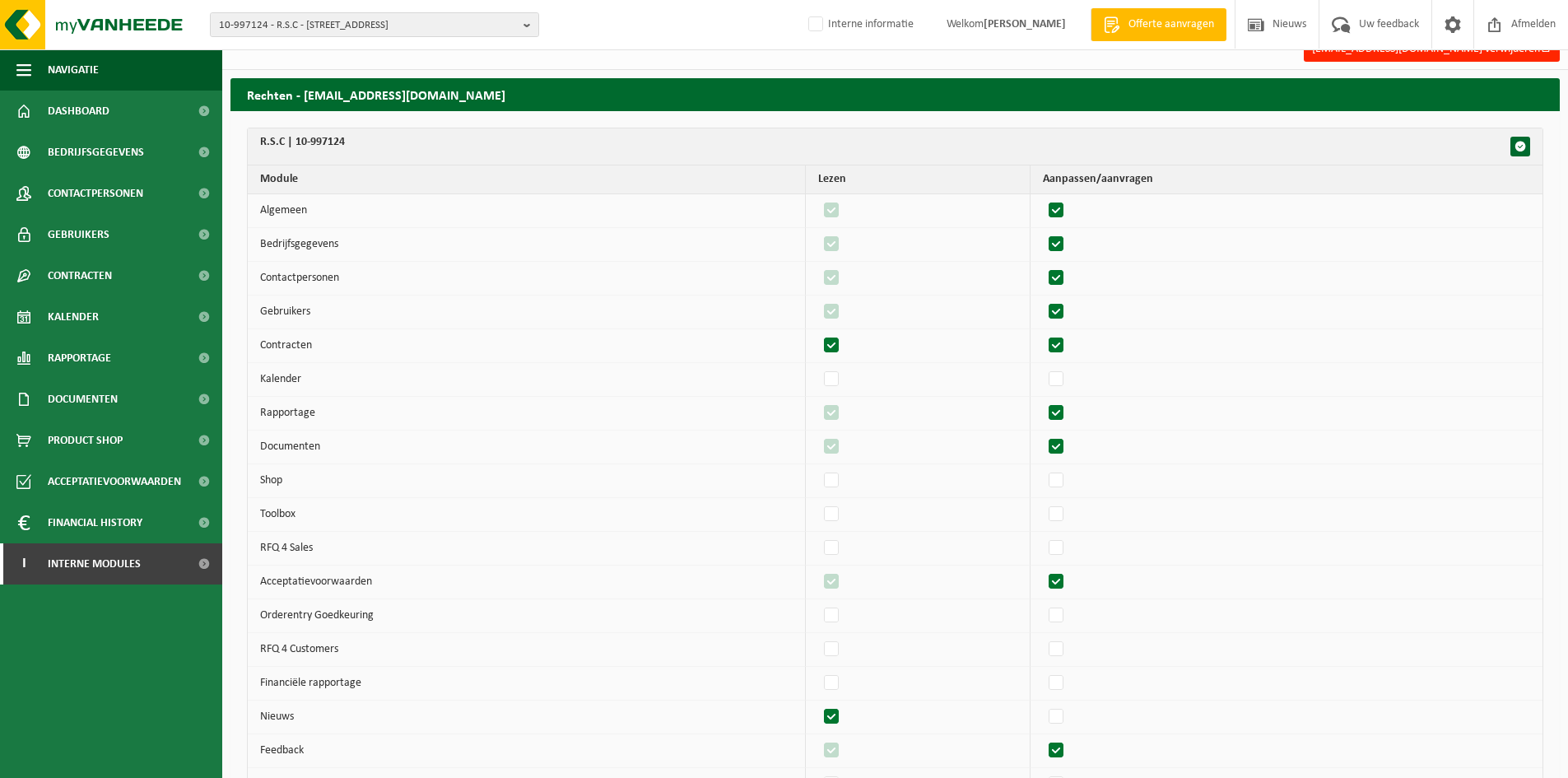
checkbox input "true"
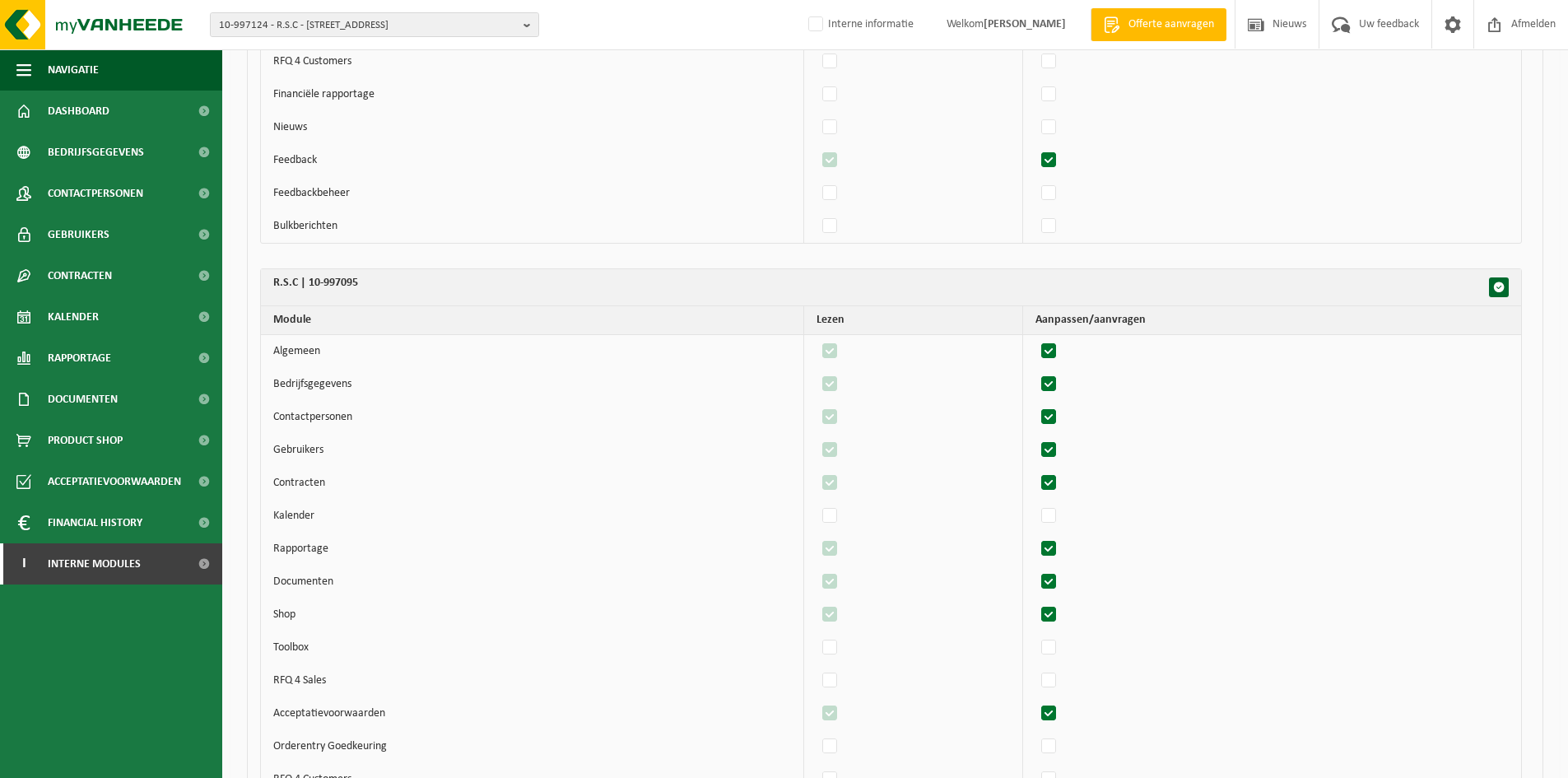
scroll to position [1119, 0]
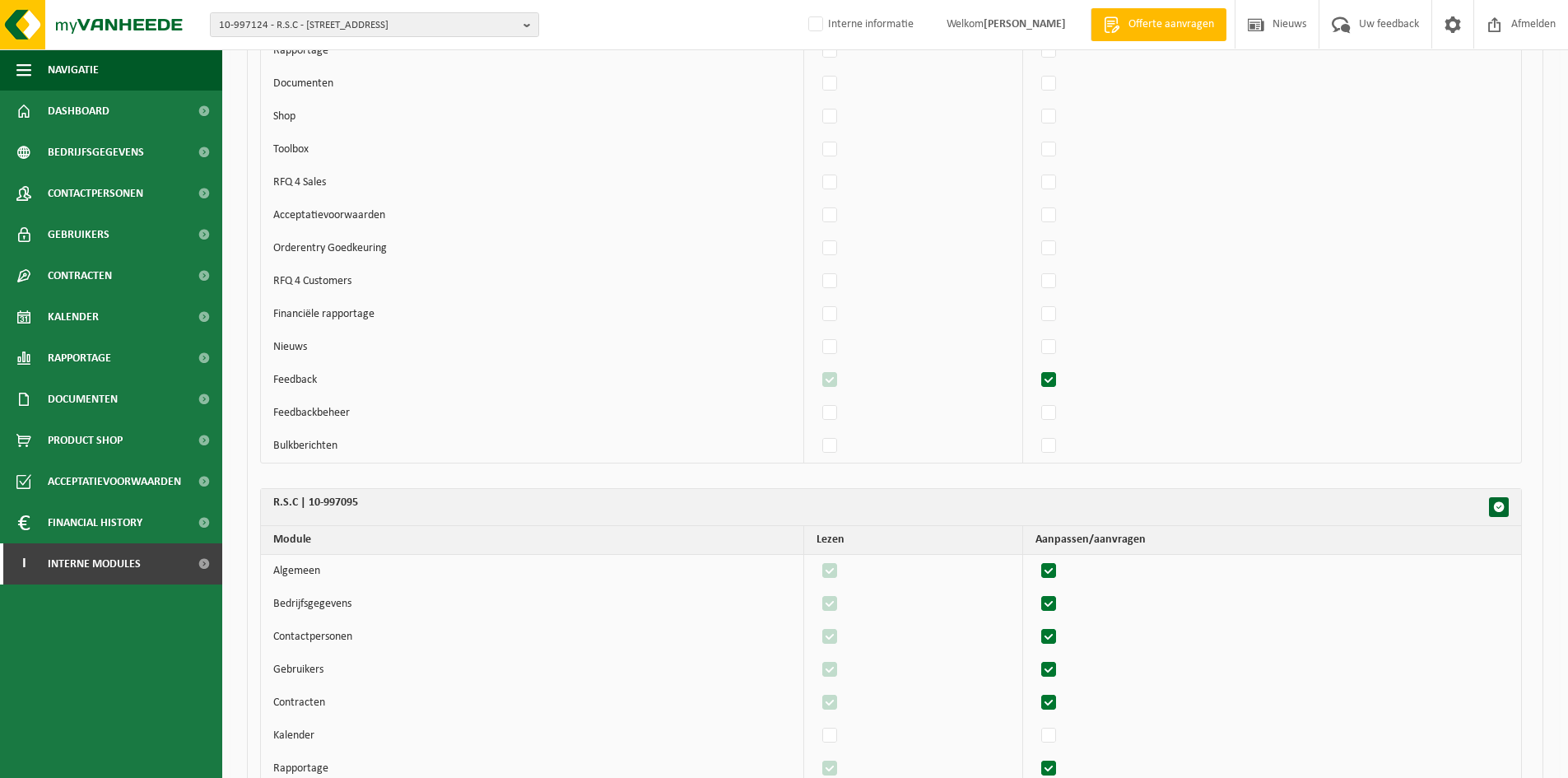
click at [1057, 380] on label"] at bounding box center [1049, 380] width 23 height 25
click at [1035, 368] on input "checkbox" at bounding box center [1034, 367] width 1 height 1
checkbox input "false"
click at [835, 379] on label"] at bounding box center [830, 380] width 23 height 25
click at [816, 368] on input "checkbox" at bounding box center [815, 367] width 1 height 1
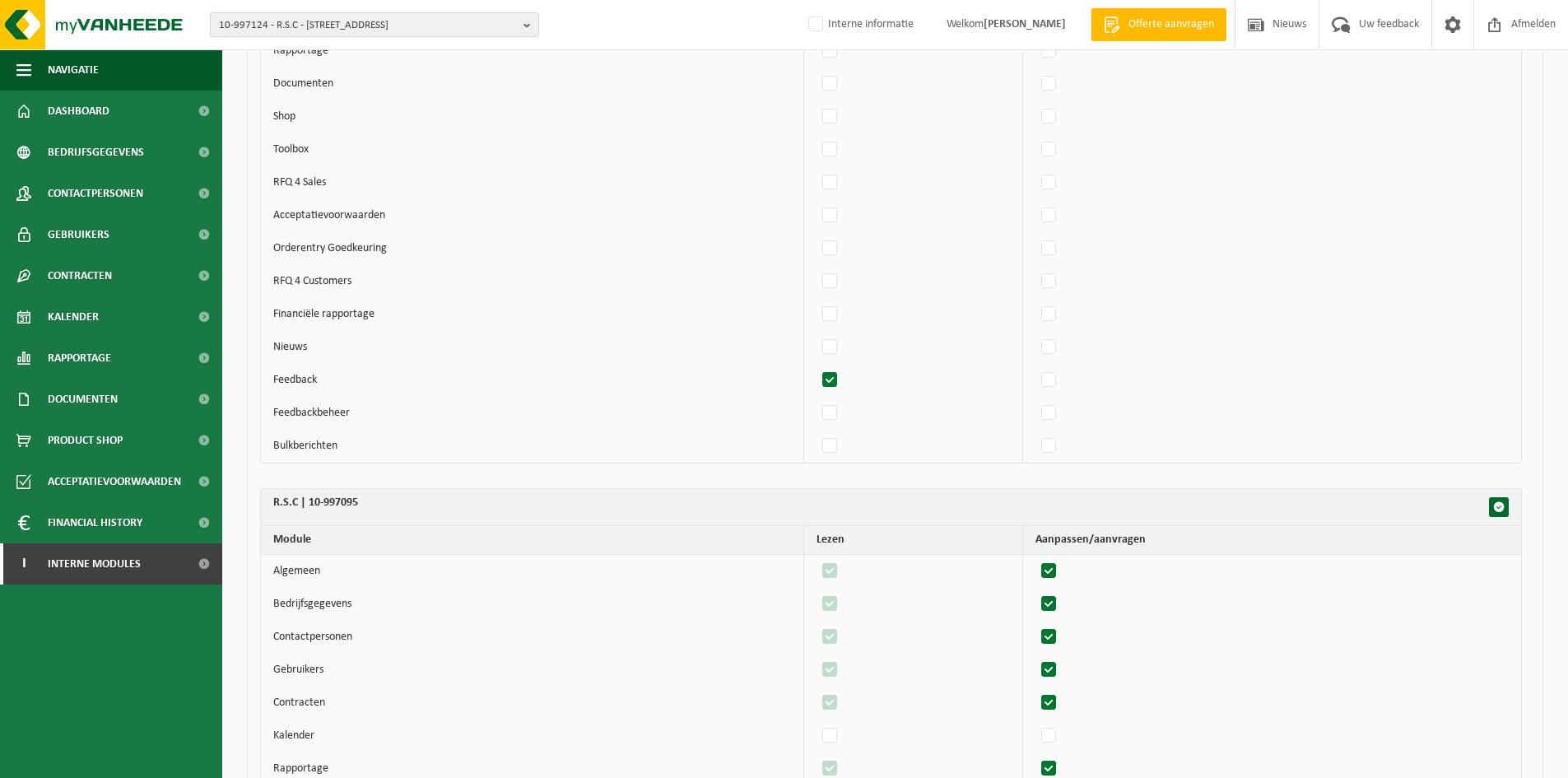
checkbox input "false"
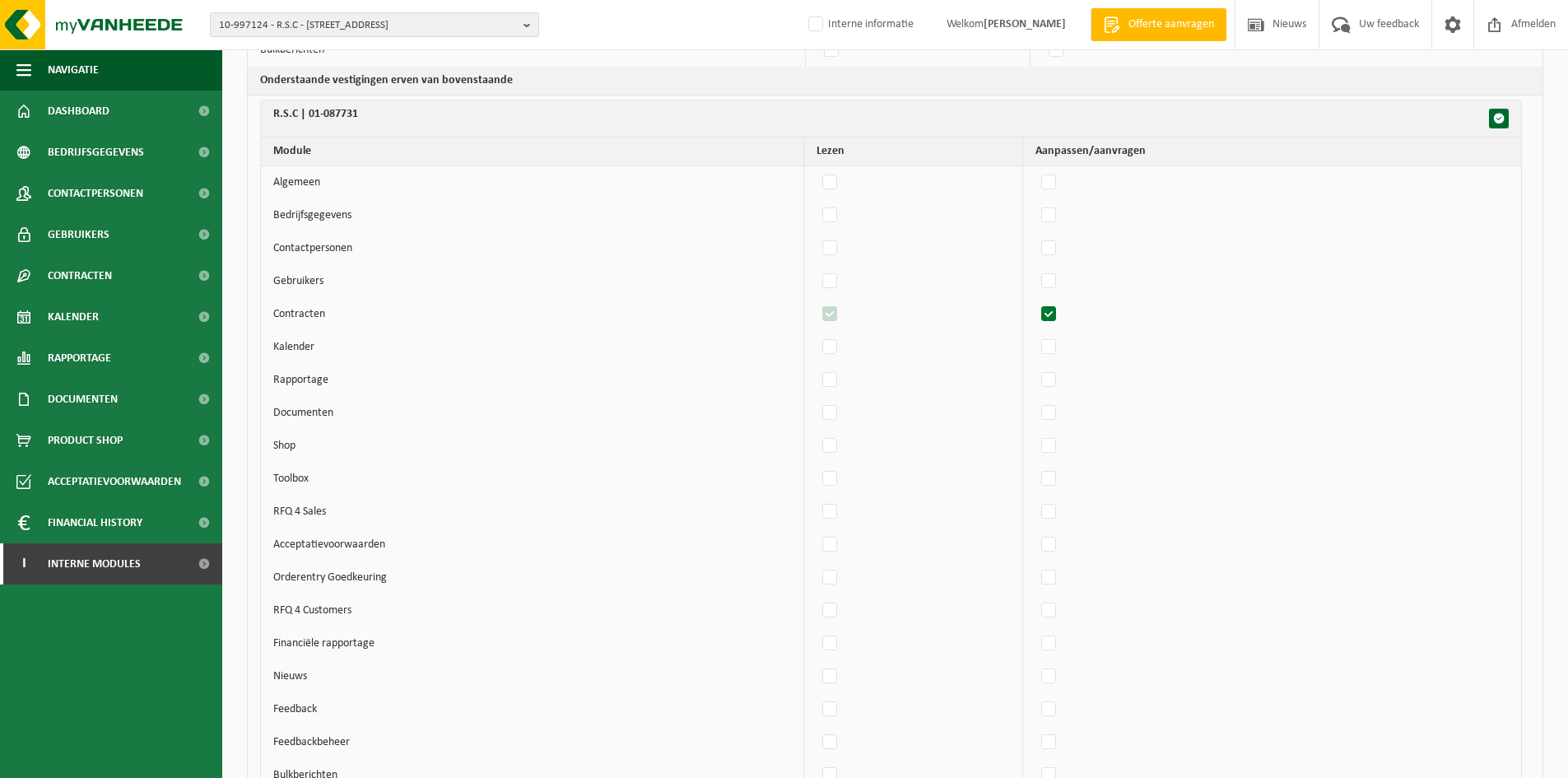
scroll to position [680, 0]
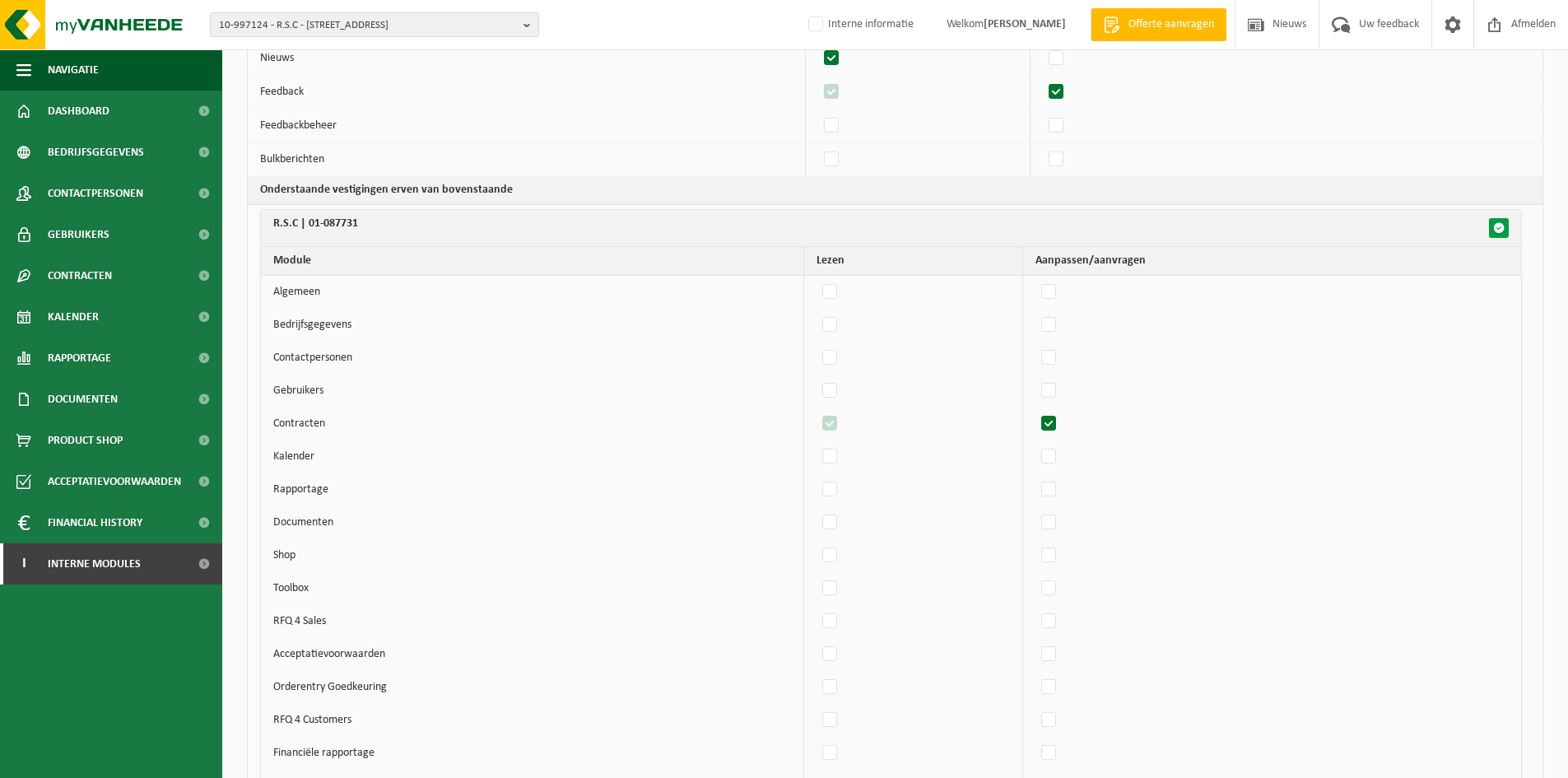
click at [1507, 229] on button "button" at bounding box center [1498, 228] width 20 height 20
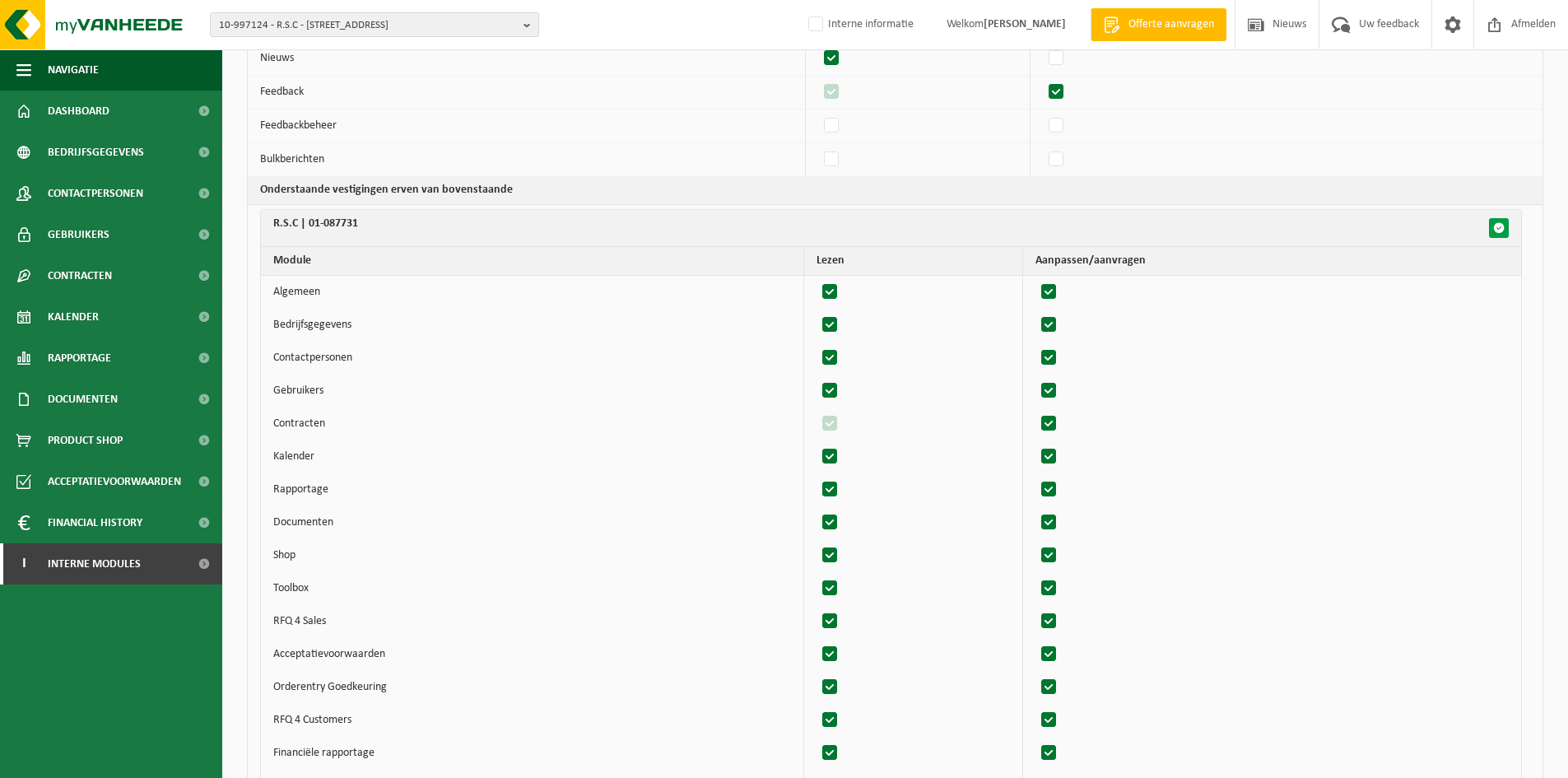
checkbox input "true"
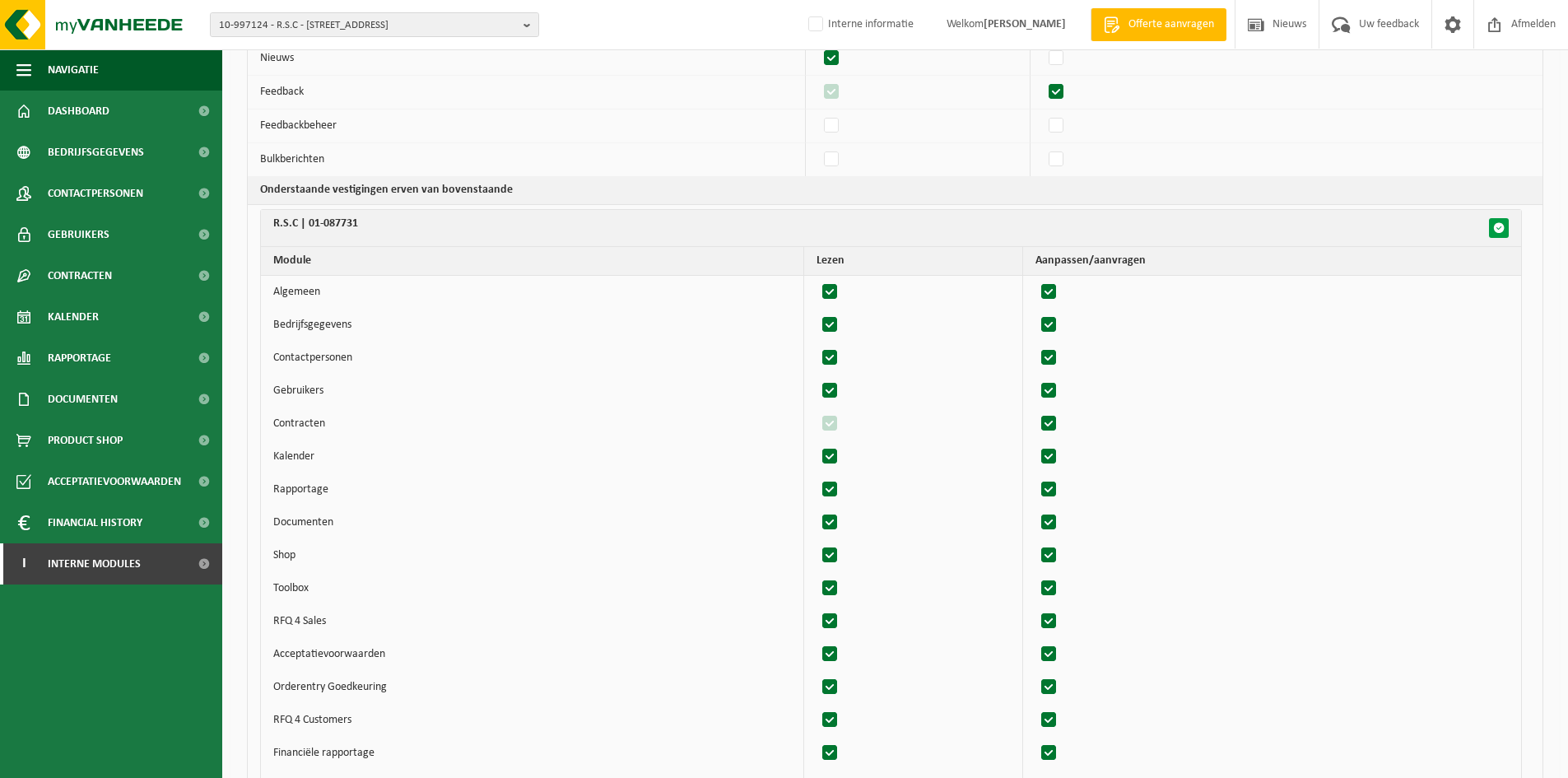
checkbox input "true"
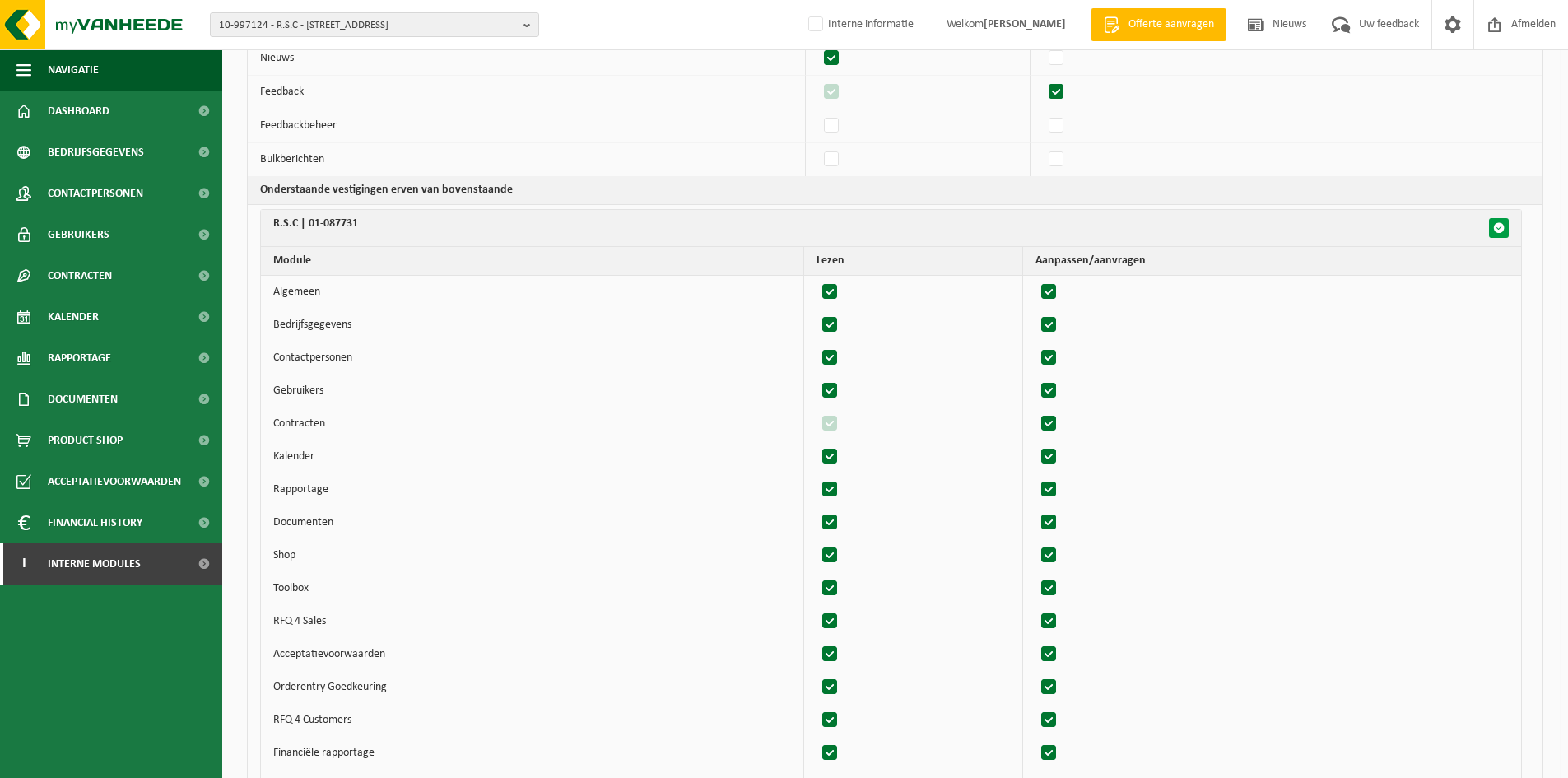
checkbox input "true"
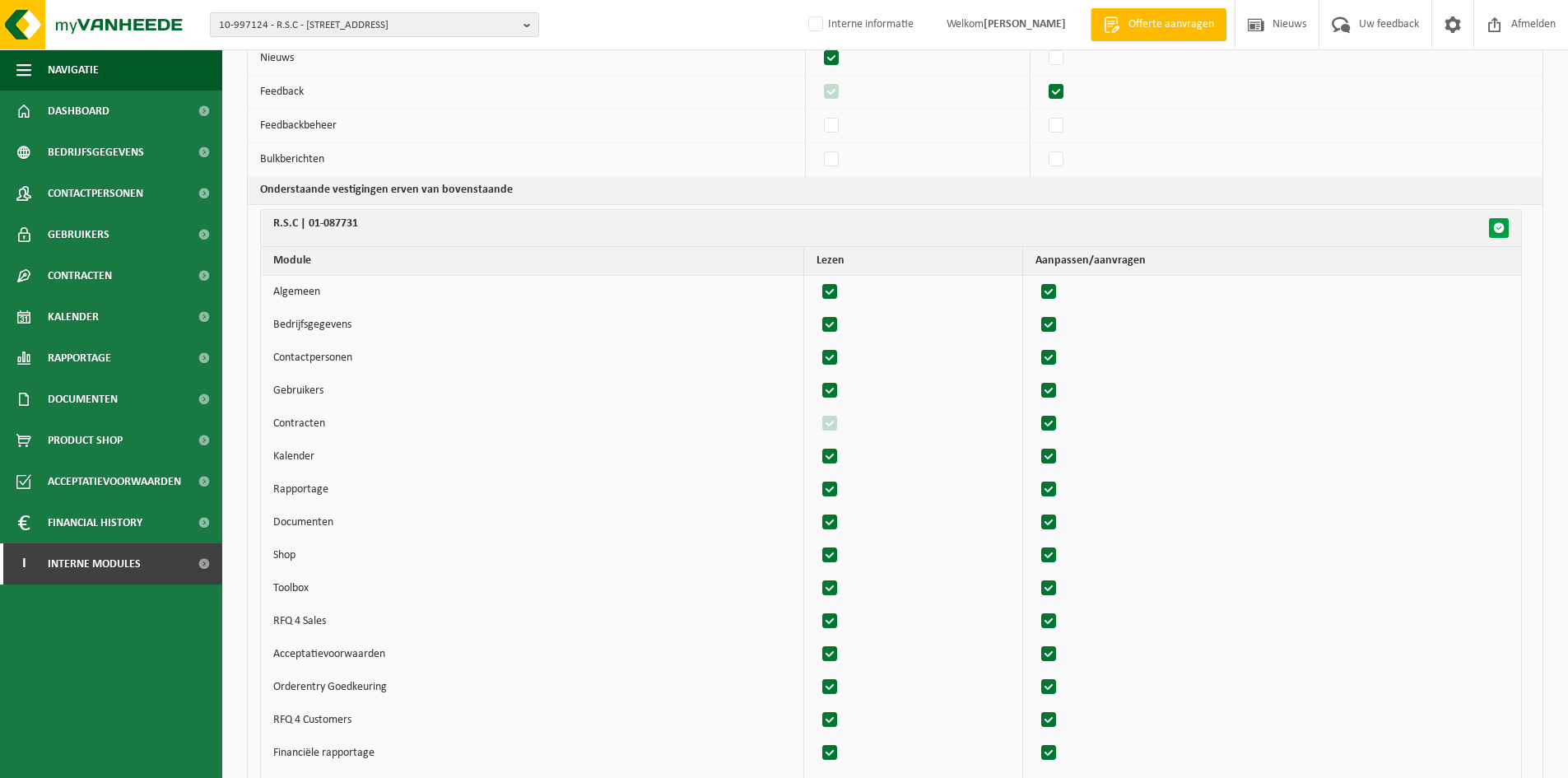
checkbox input "true"
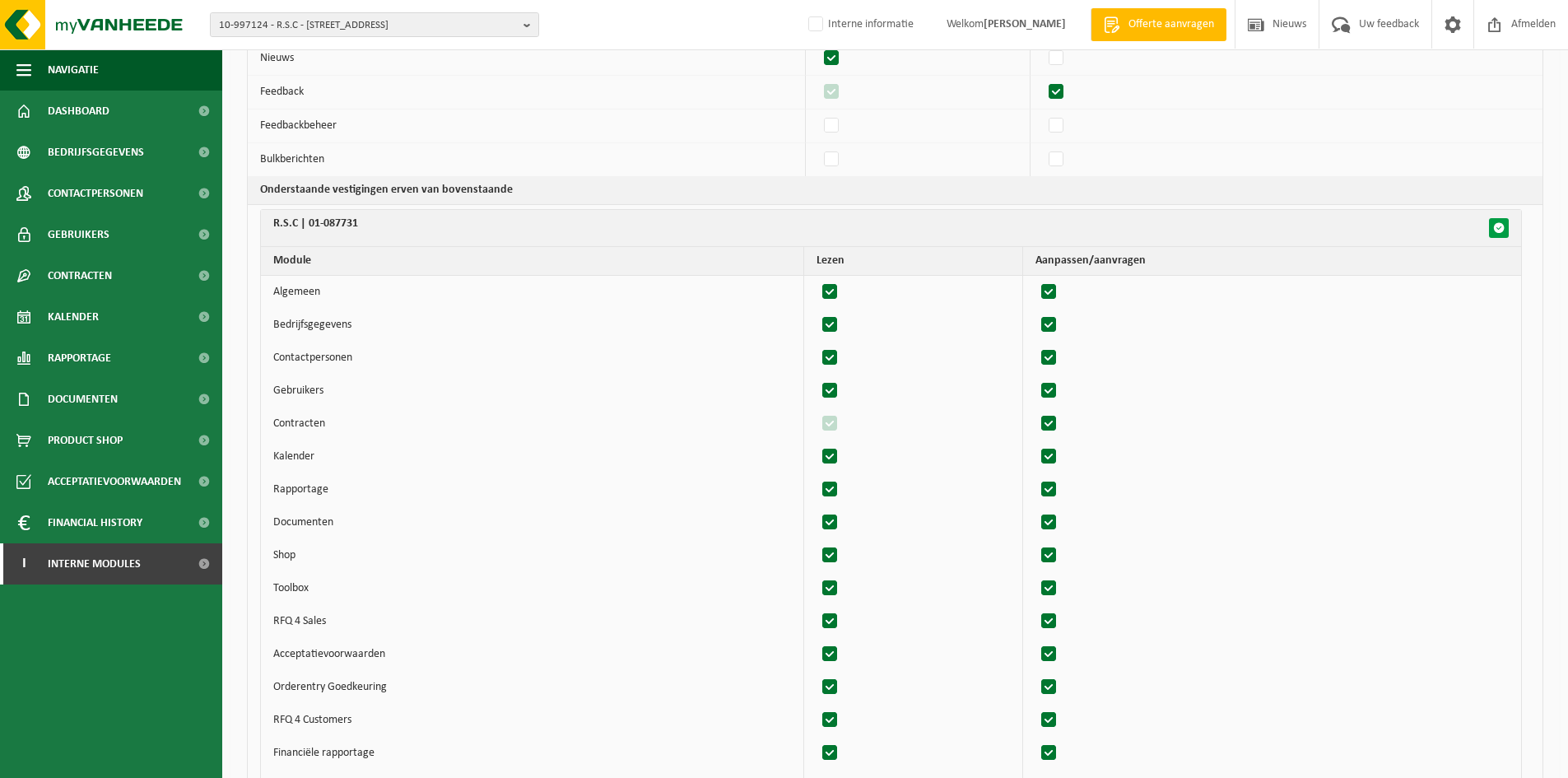
checkbox input "true"
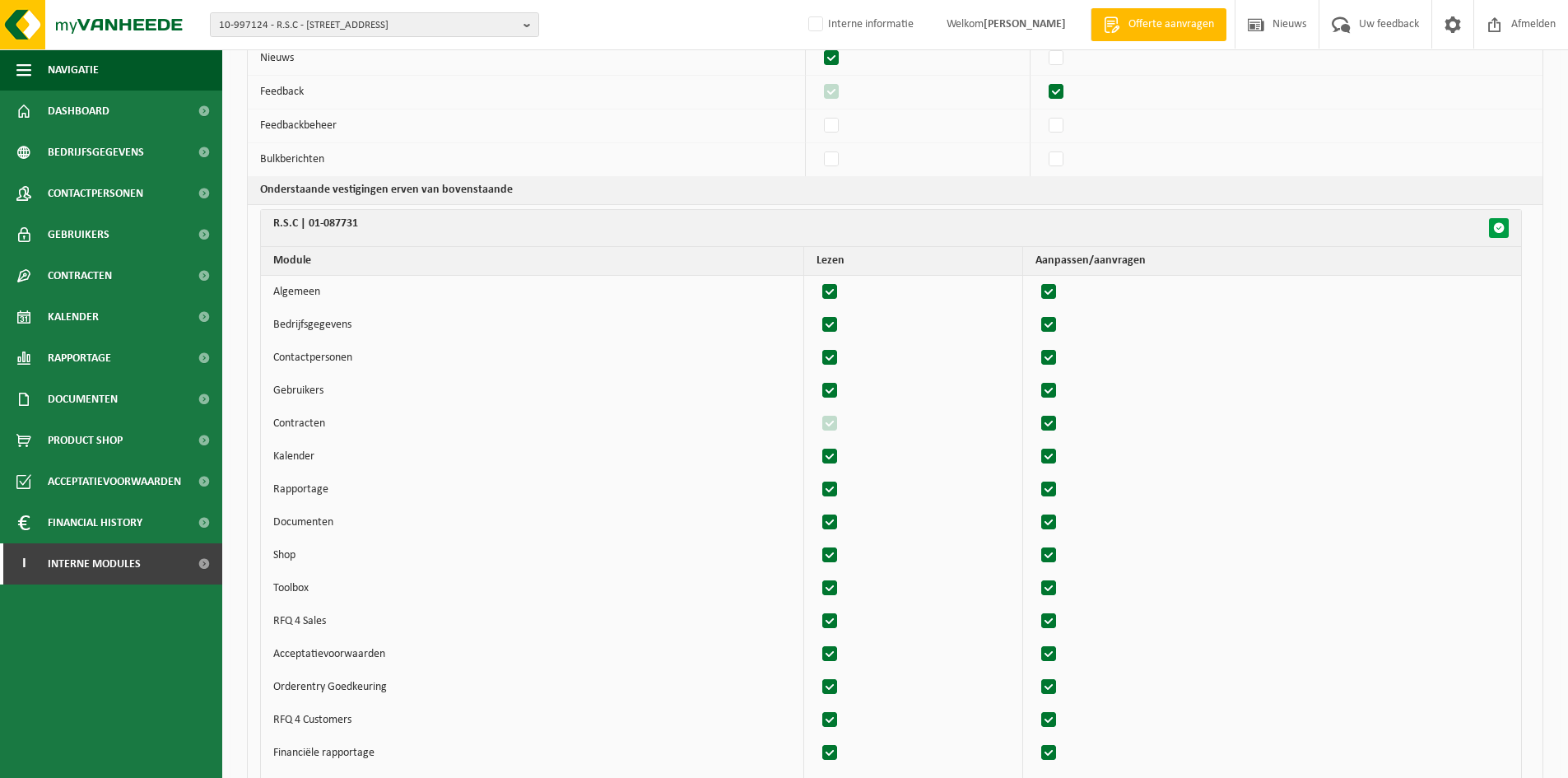
checkbox input "true"
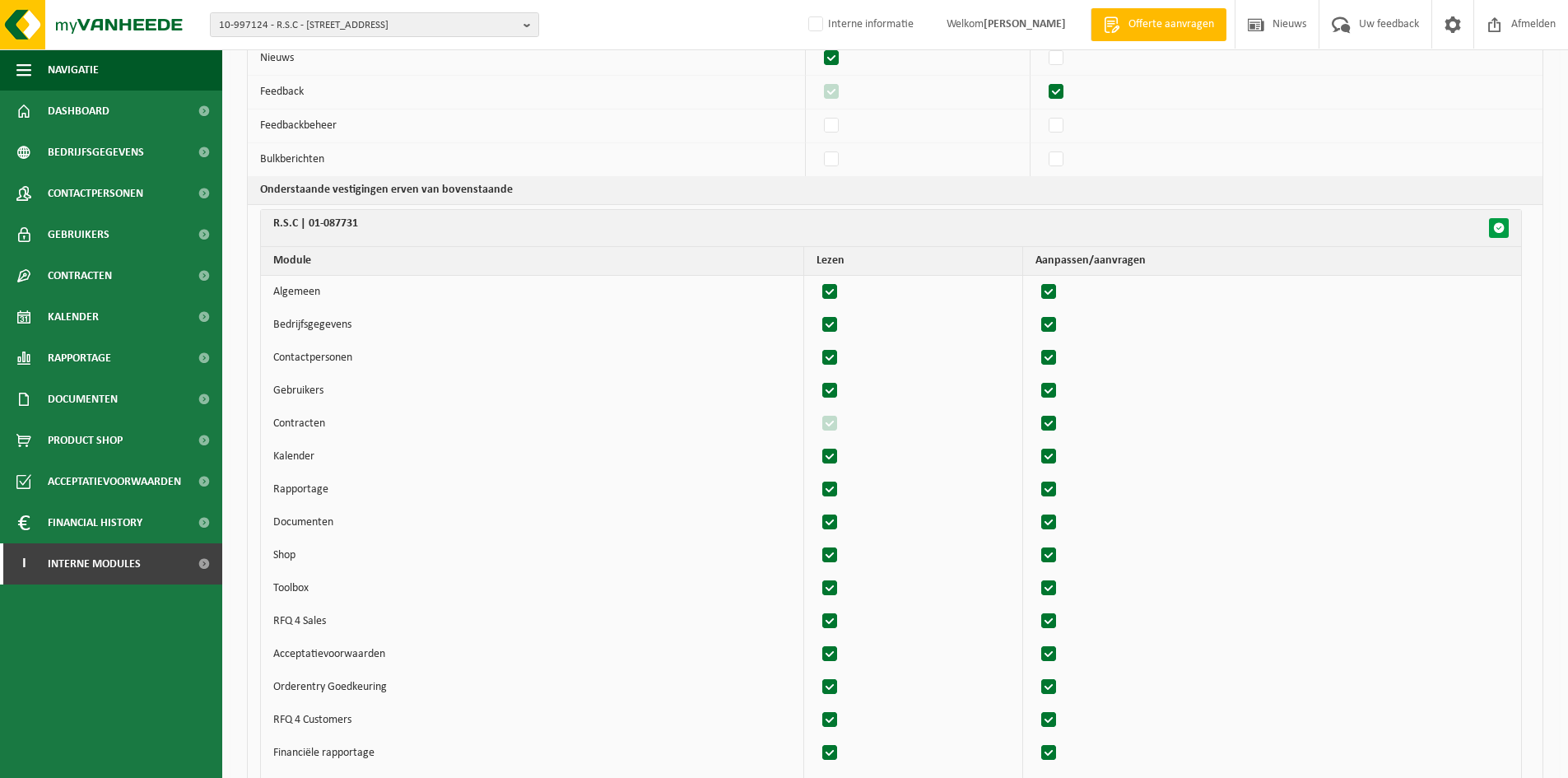
checkbox input "true"
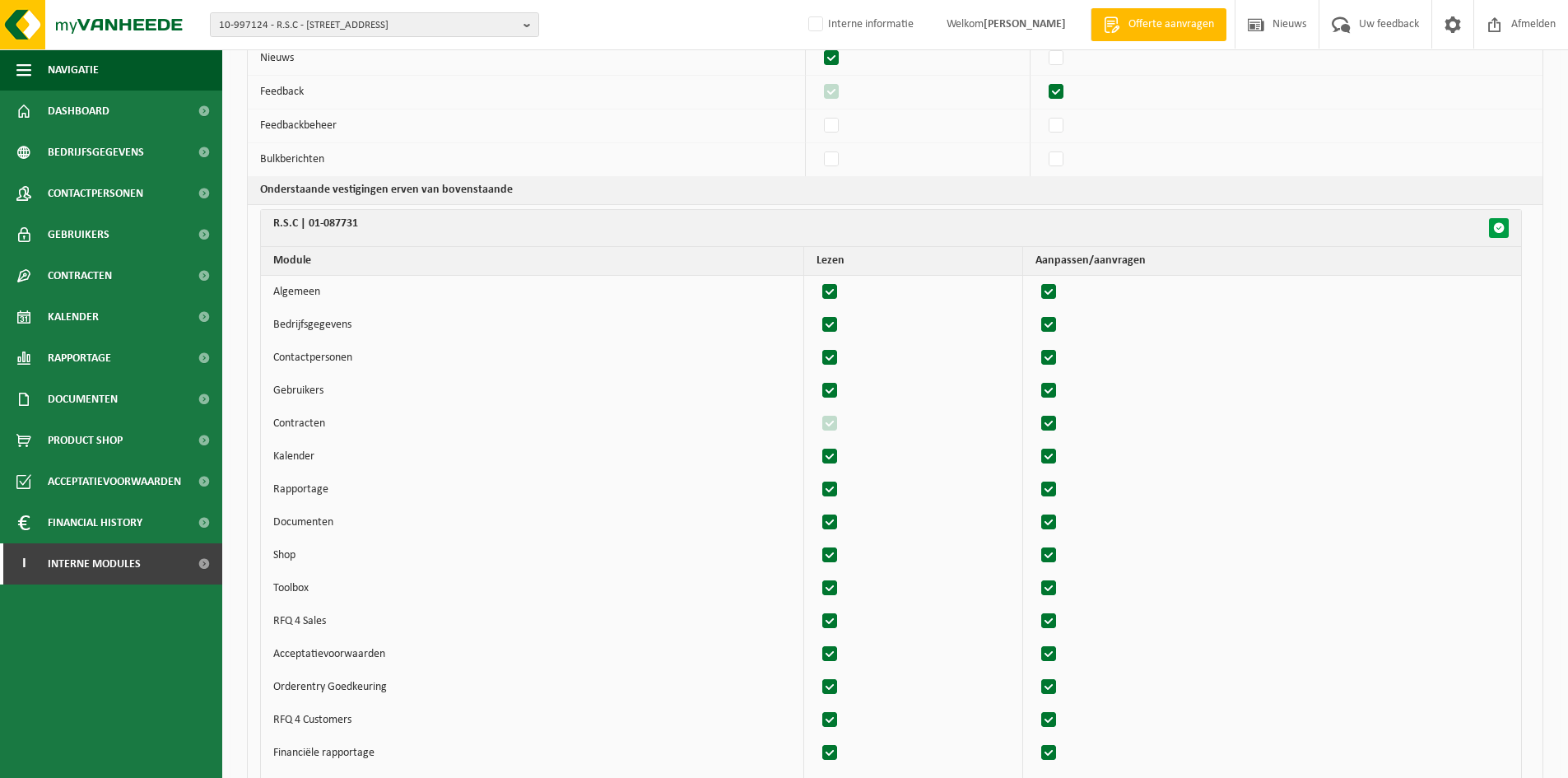
checkbox input "true"
click at [1507, 229] on button "button" at bounding box center [1498, 228] width 20 height 20
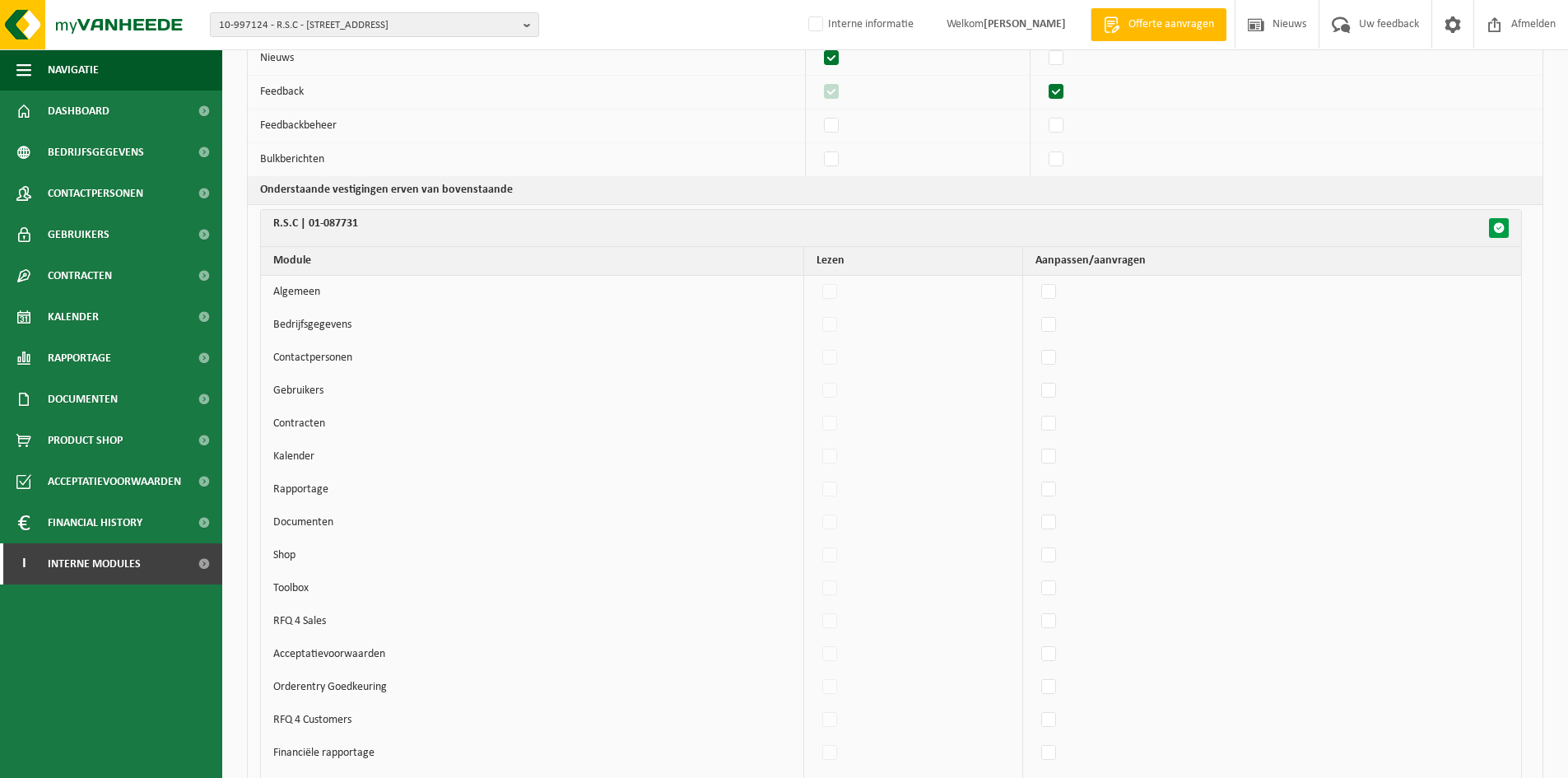
checkbox input "false"
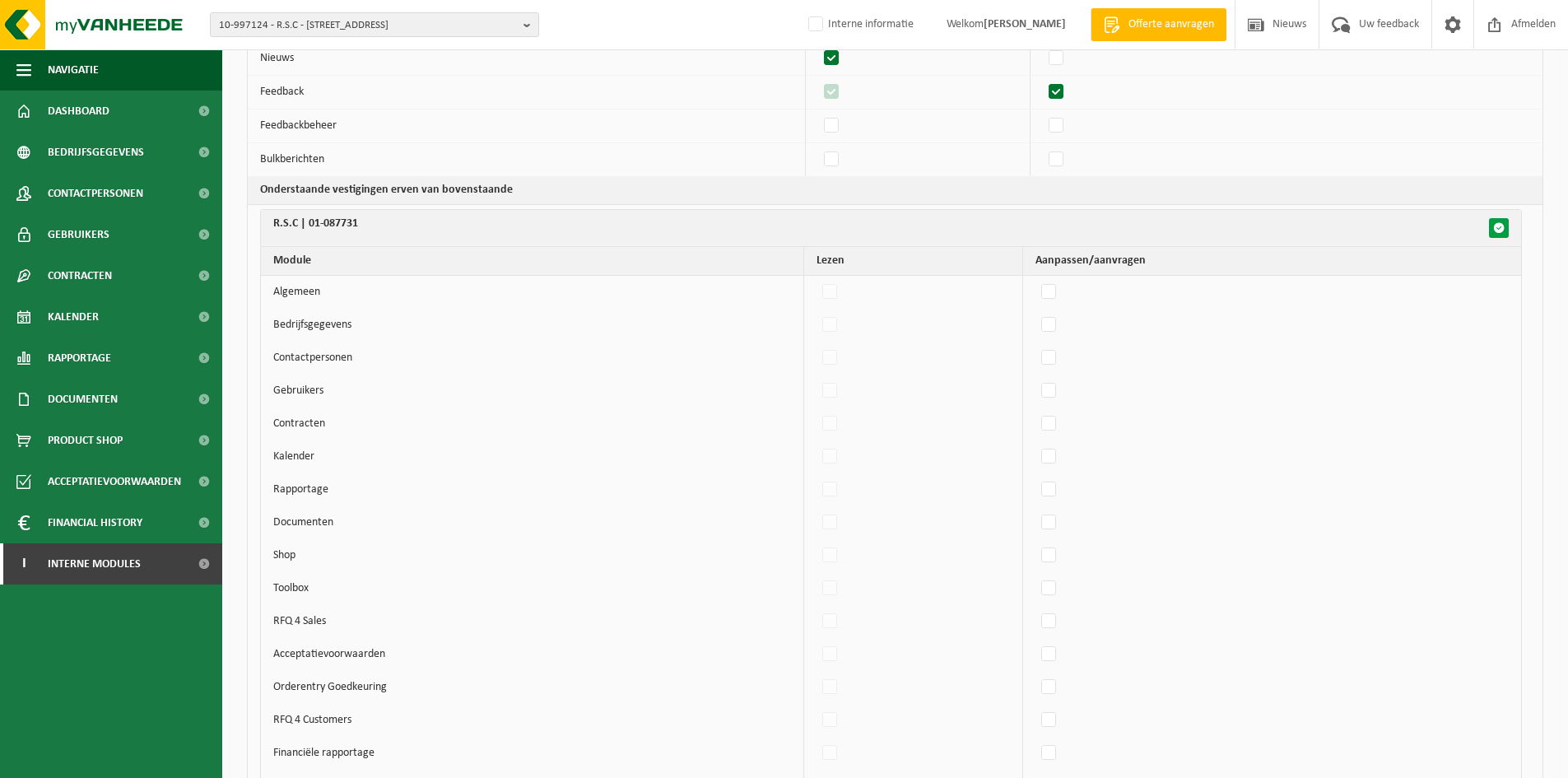
checkbox input "false"
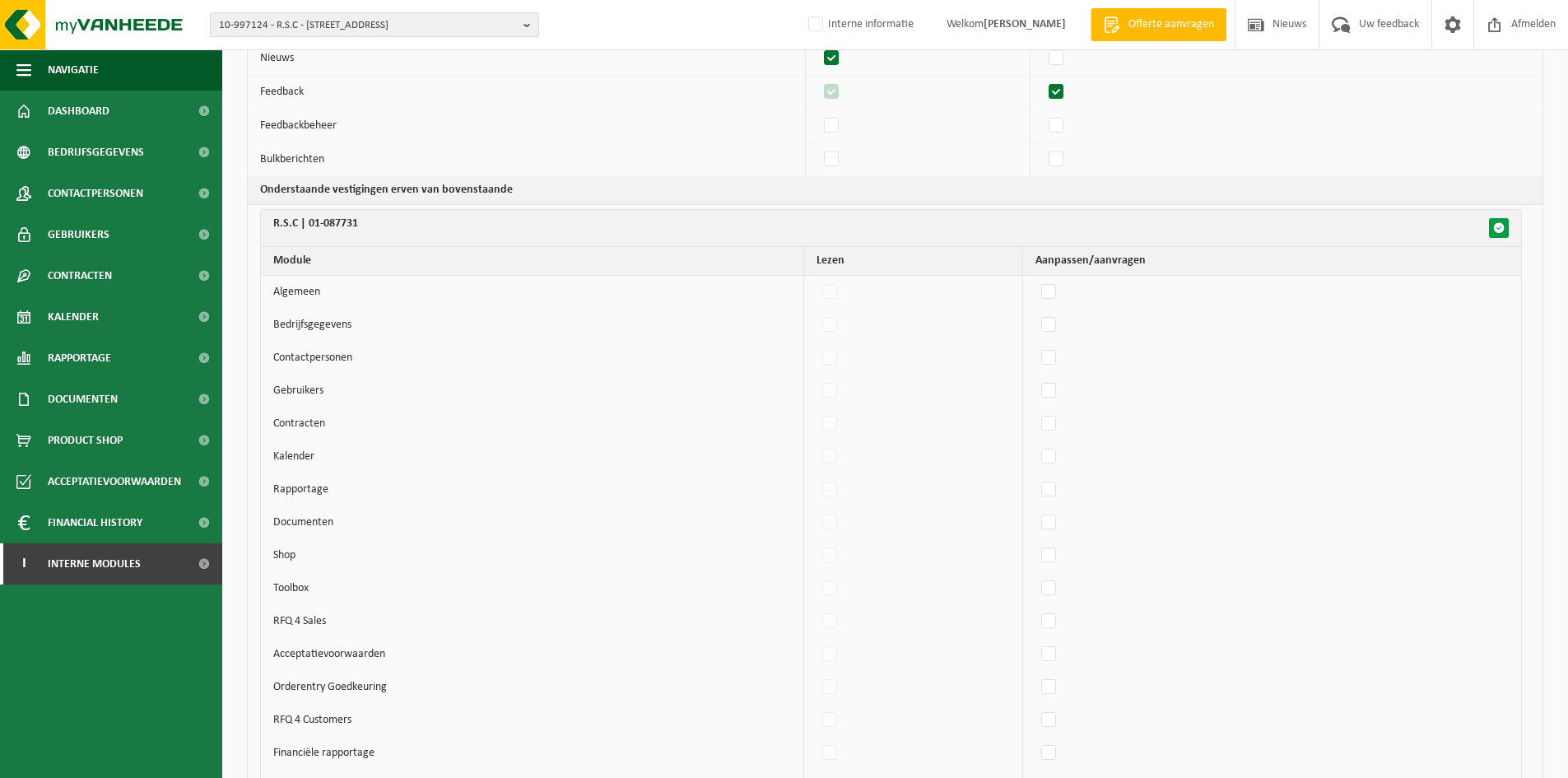
checkbox input "false"
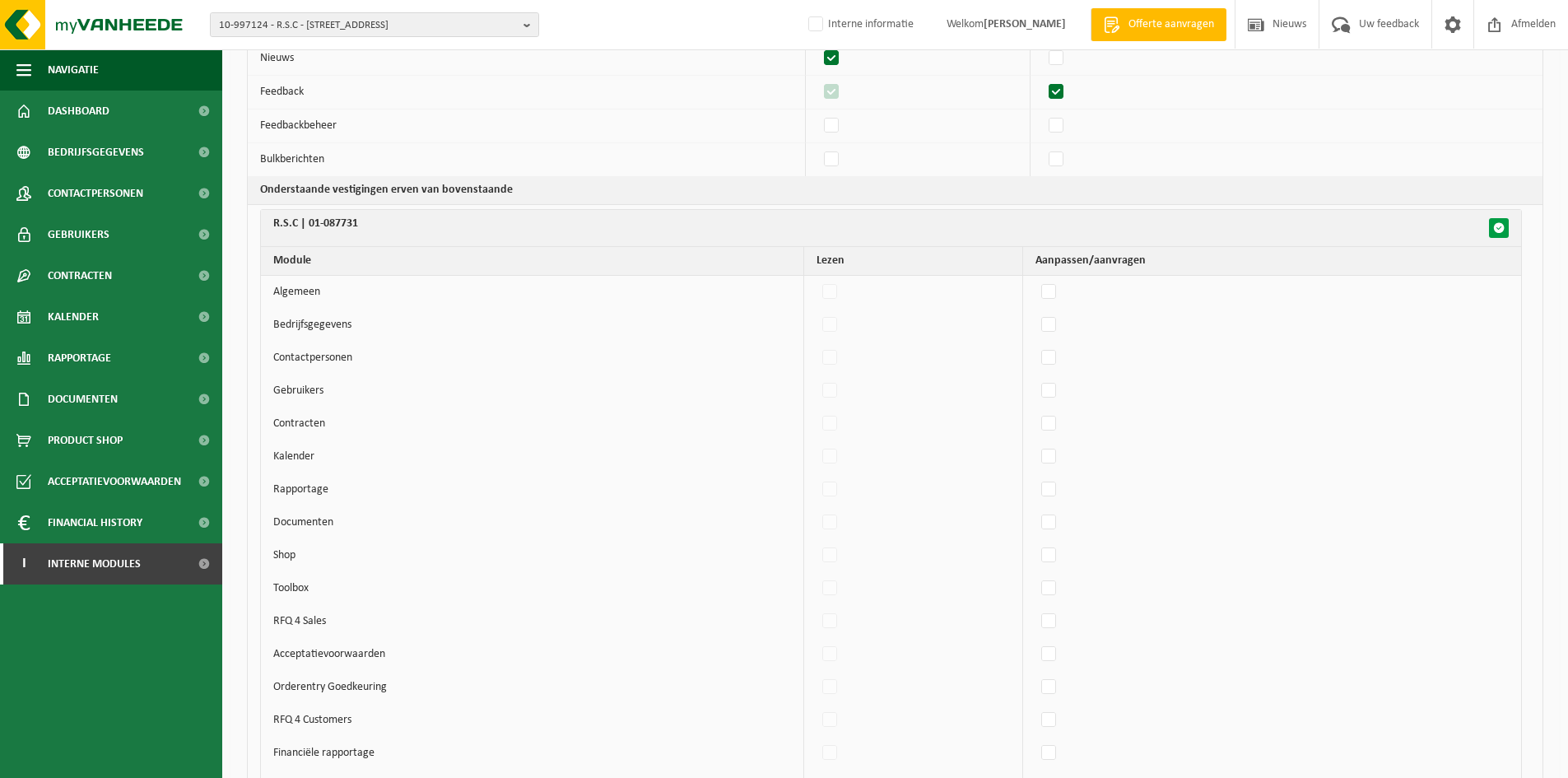
checkbox input "false"
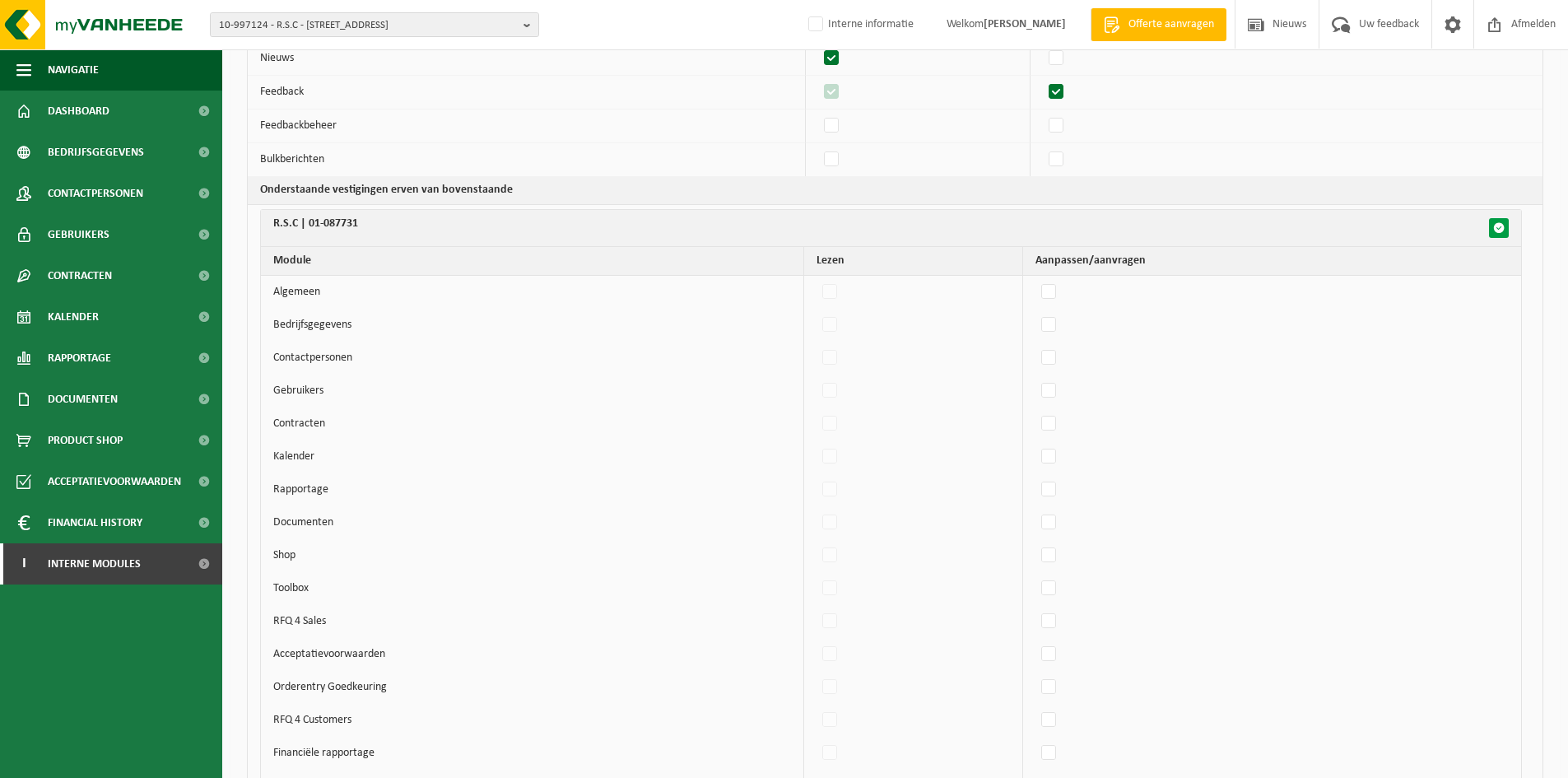
checkbox input "false"
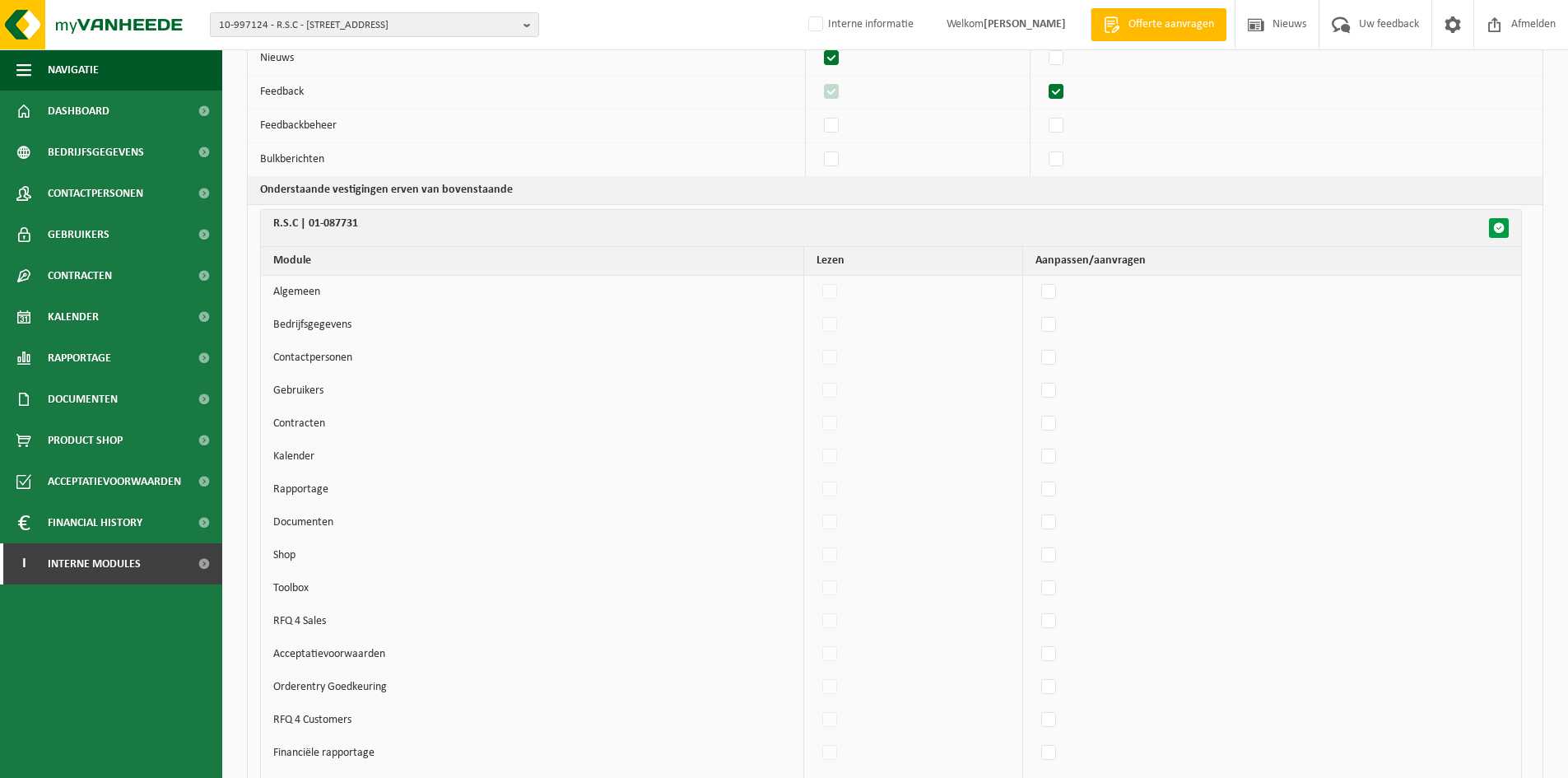
checkbox input "false"
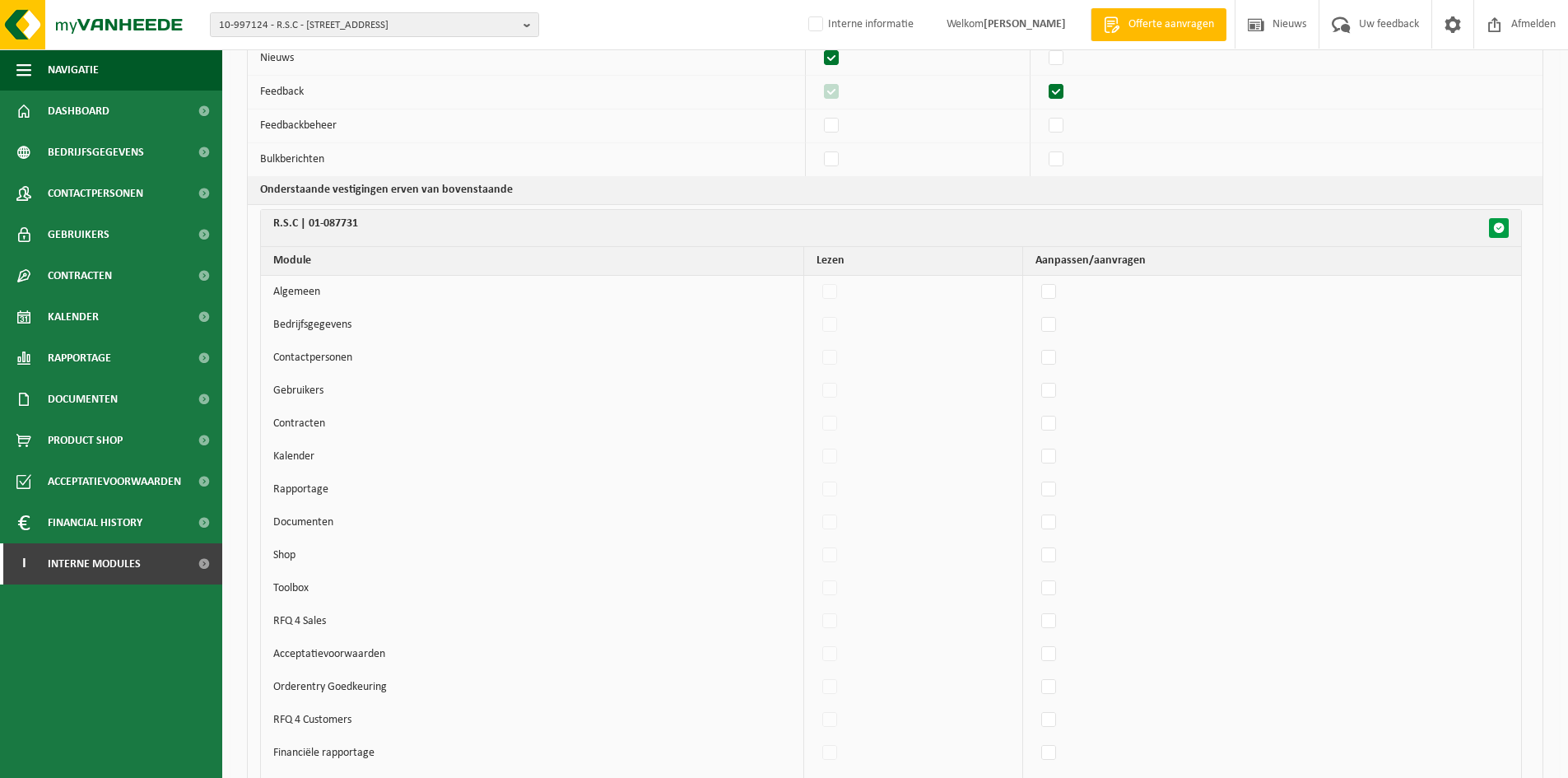
checkbox input "false"
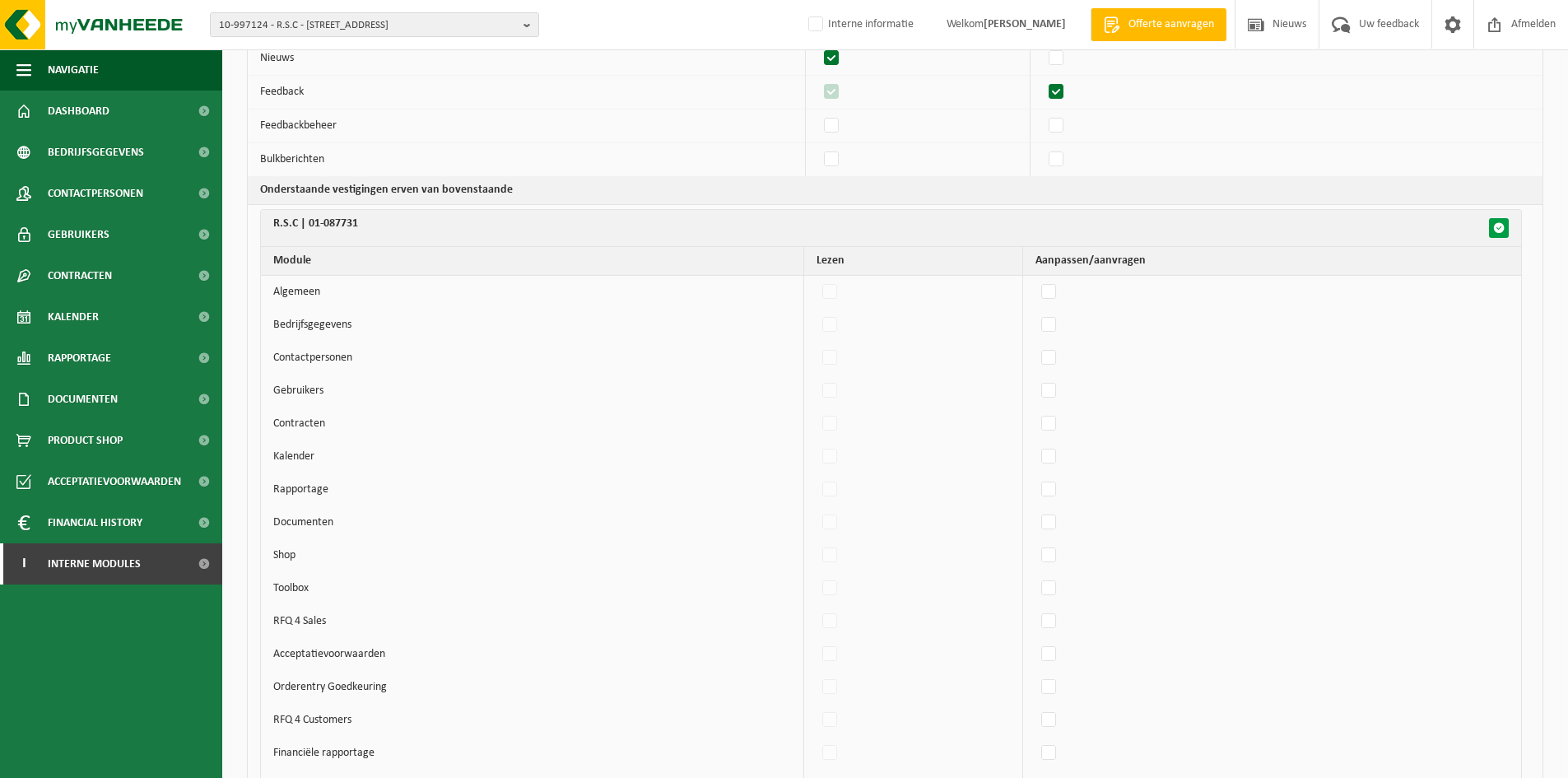
checkbox input "false"
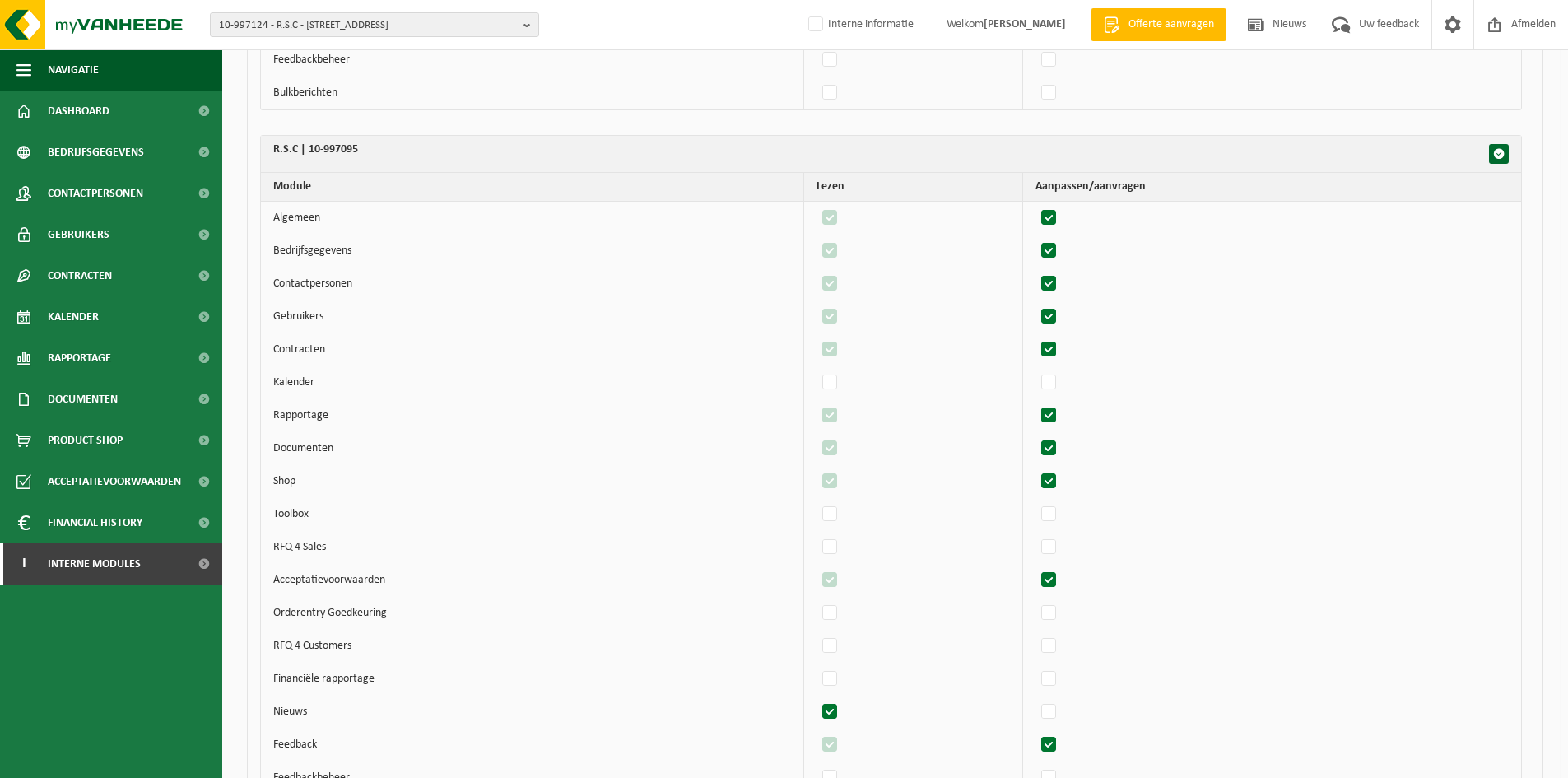
scroll to position [1777, 0]
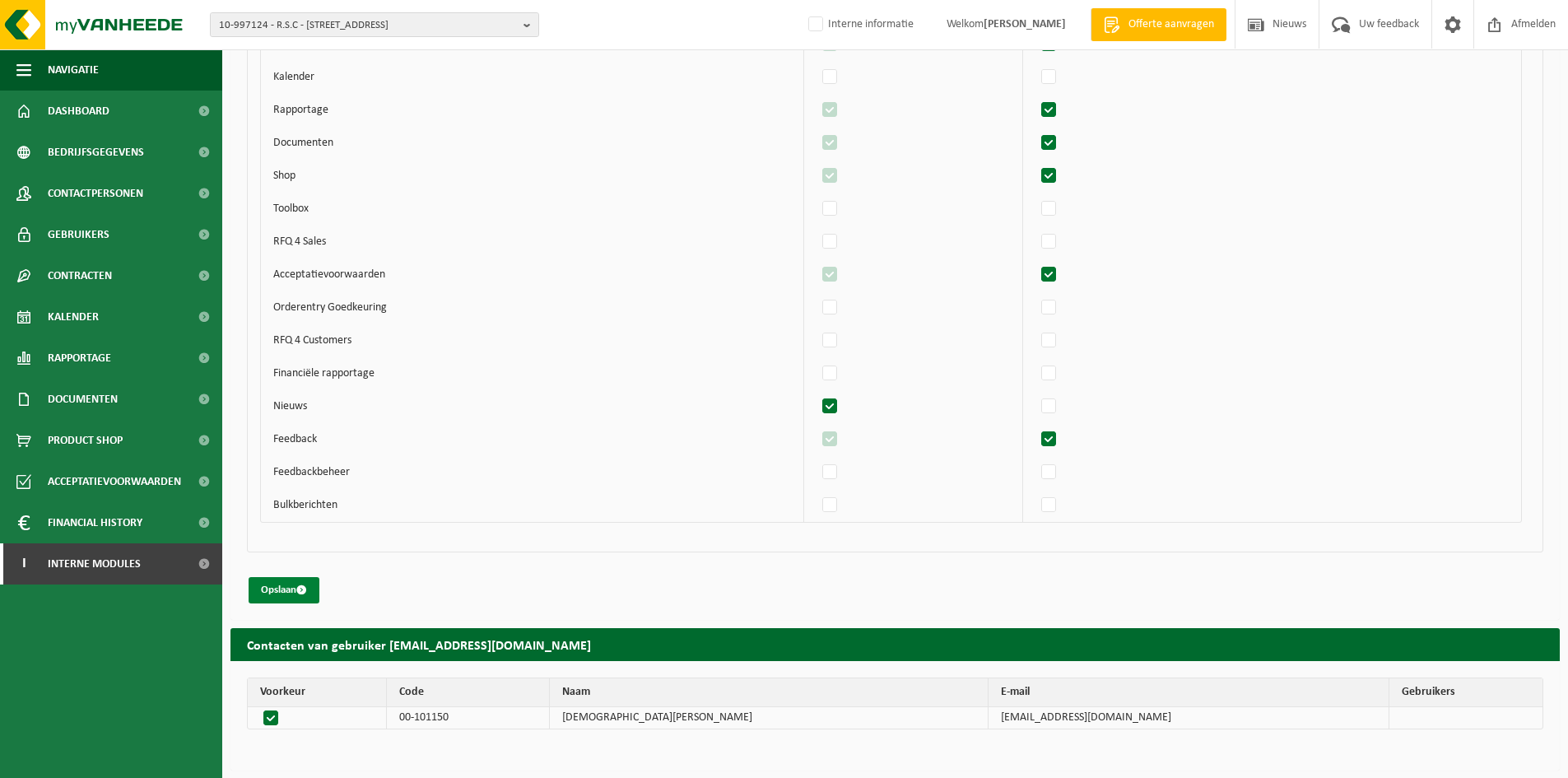
click at [307, 594] on span "submit" at bounding box center [302, 590] width 10 height 10
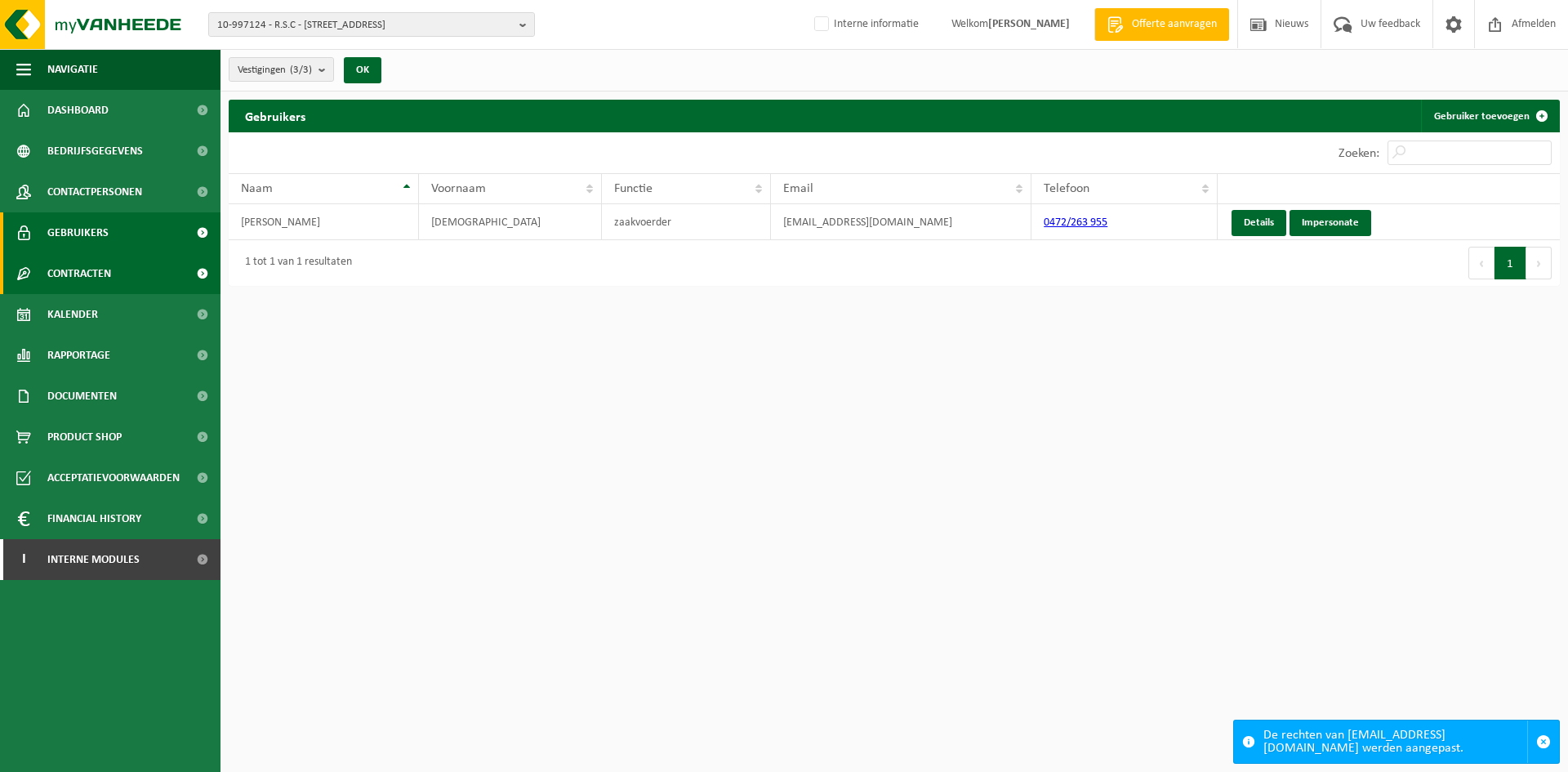
click at [133, 275] on link "Contracten" at bounding box center [110, 274] width 221 height 41
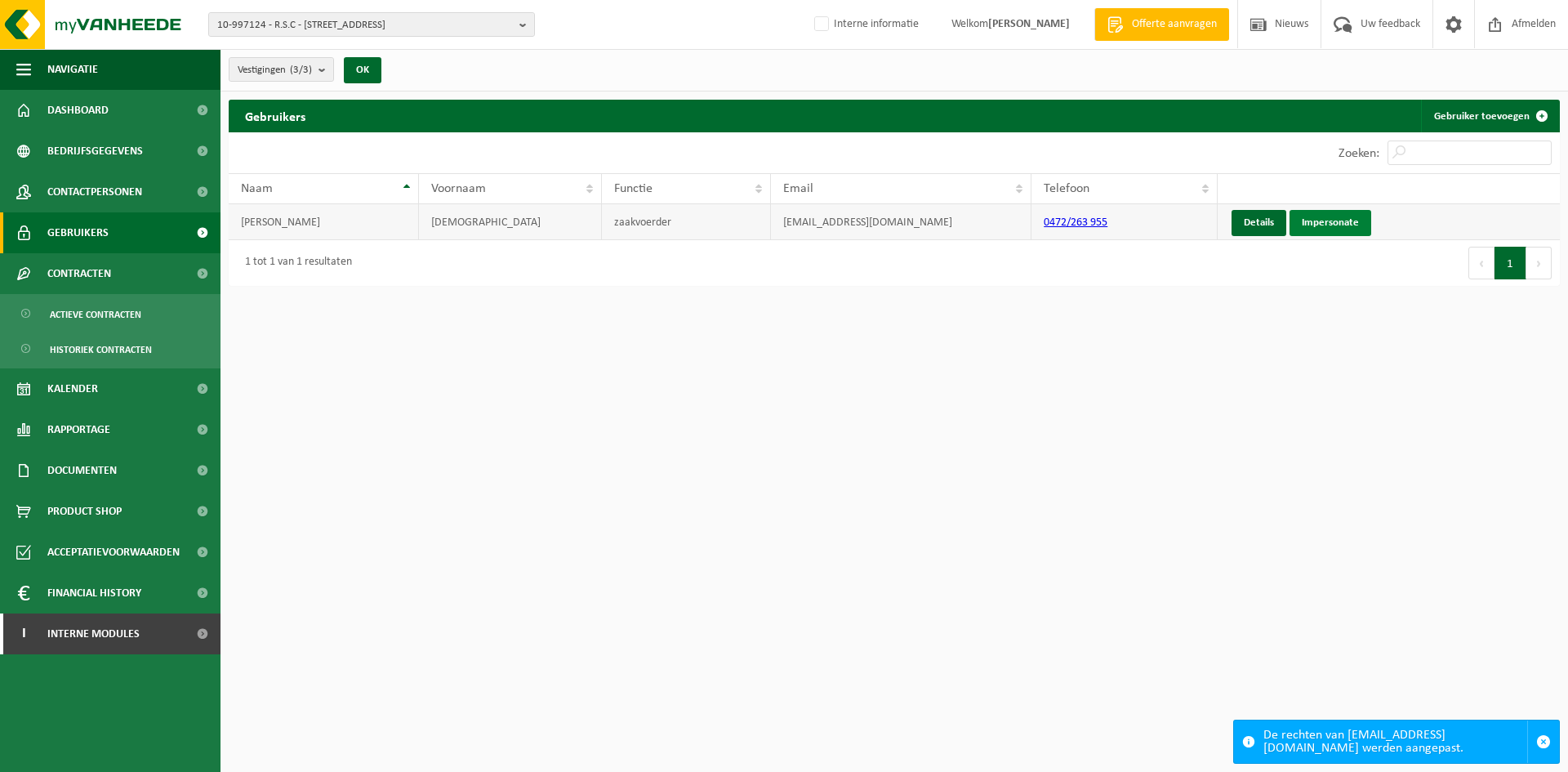
click at [1340, 213] on link "Impersonate" at bounding box center [1330, 223] width 81 height 27
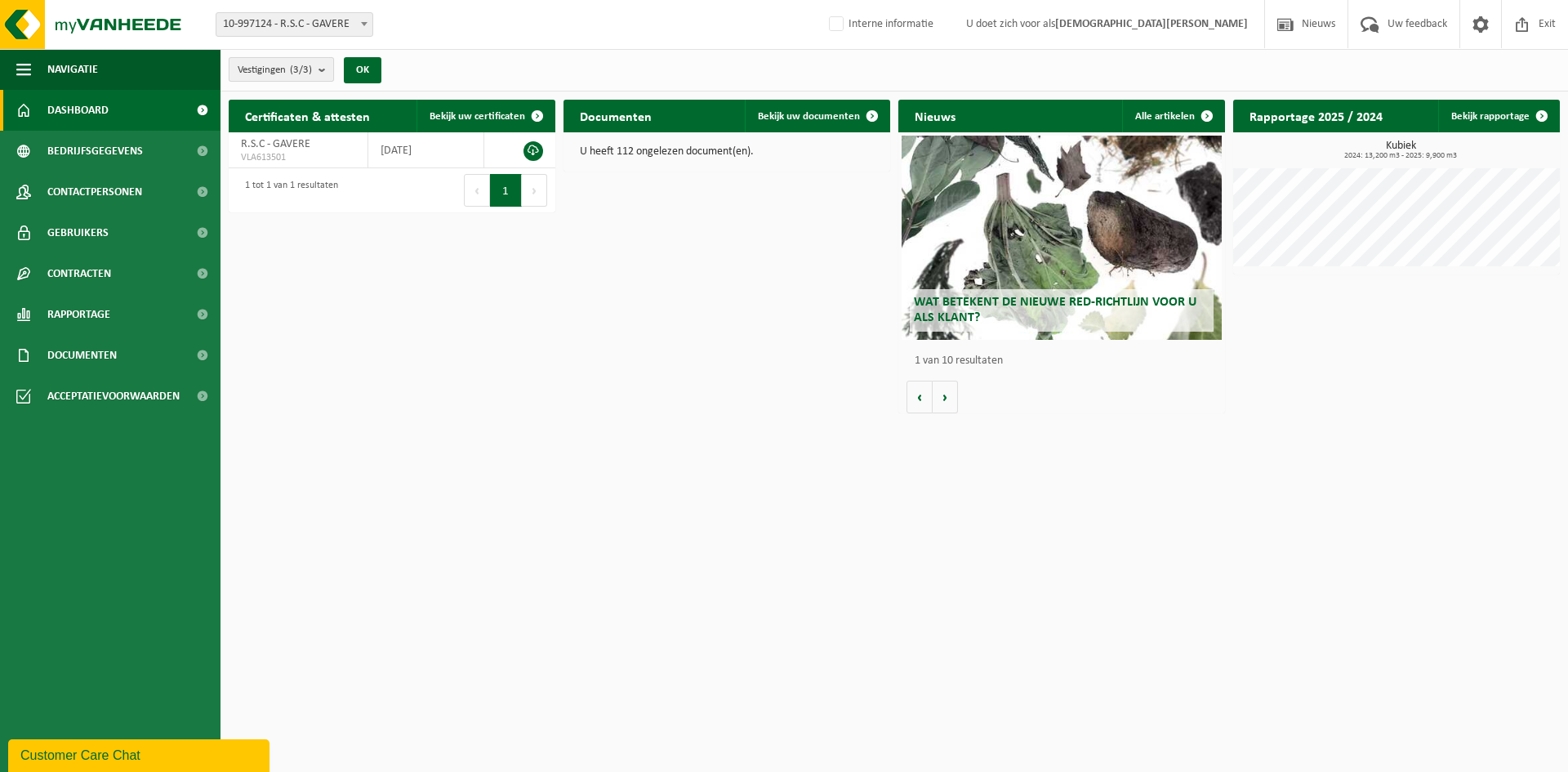
click at [287, 63] on span "Vestigingen (3/3)" at bounding box center [275, 70] width 74 height 25
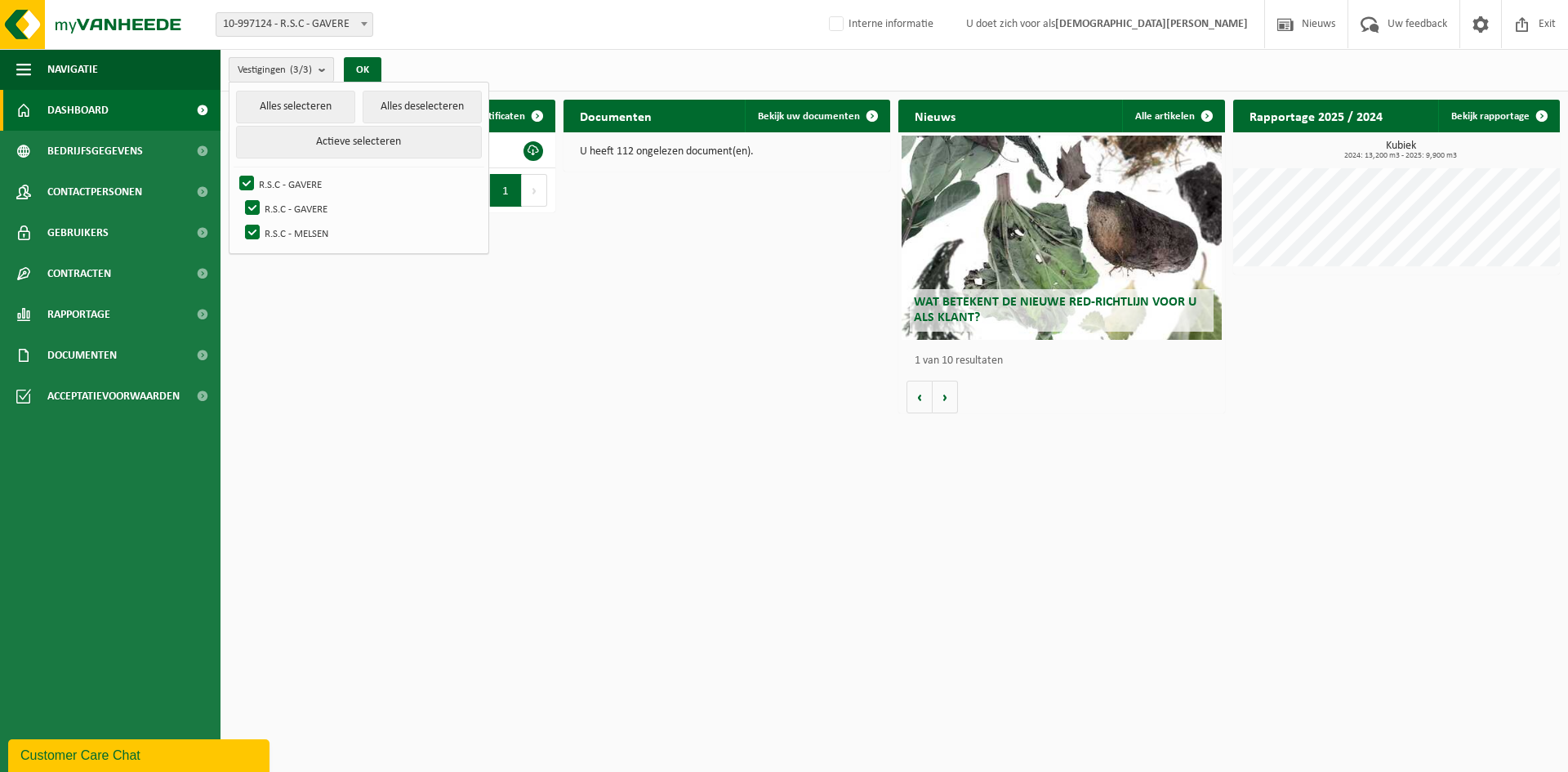
click at [287, 74] on span "Vestigingen (3/3)" at bounding box center [275, 70] width 74 height 25
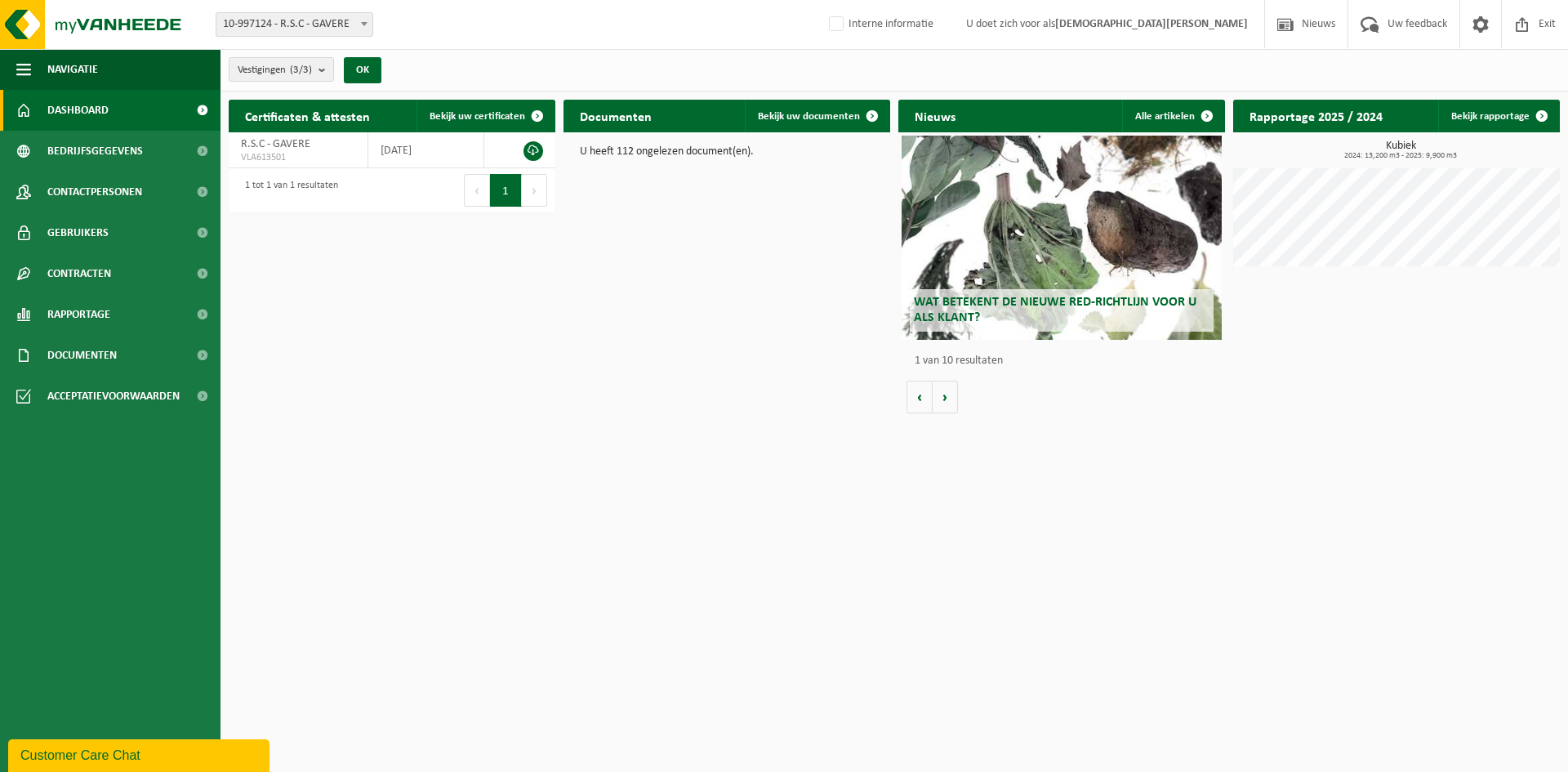
click at [327, 27] on span "10-997124 - R.S.C - GAVERE" at bounding box center [294, 24] width 156 height 23
click at [536, 27] on div "Vestiging: 10-997124 - R.S.C - GAVERE 01-087731 - R.S.C - GAVERE 10-997095 - R.…" at bounding box center [784, 25] width 1568 height 50
click at [80, 187] on span "Contactpersonen" at bounding box center [94, 193] width 95 height 41
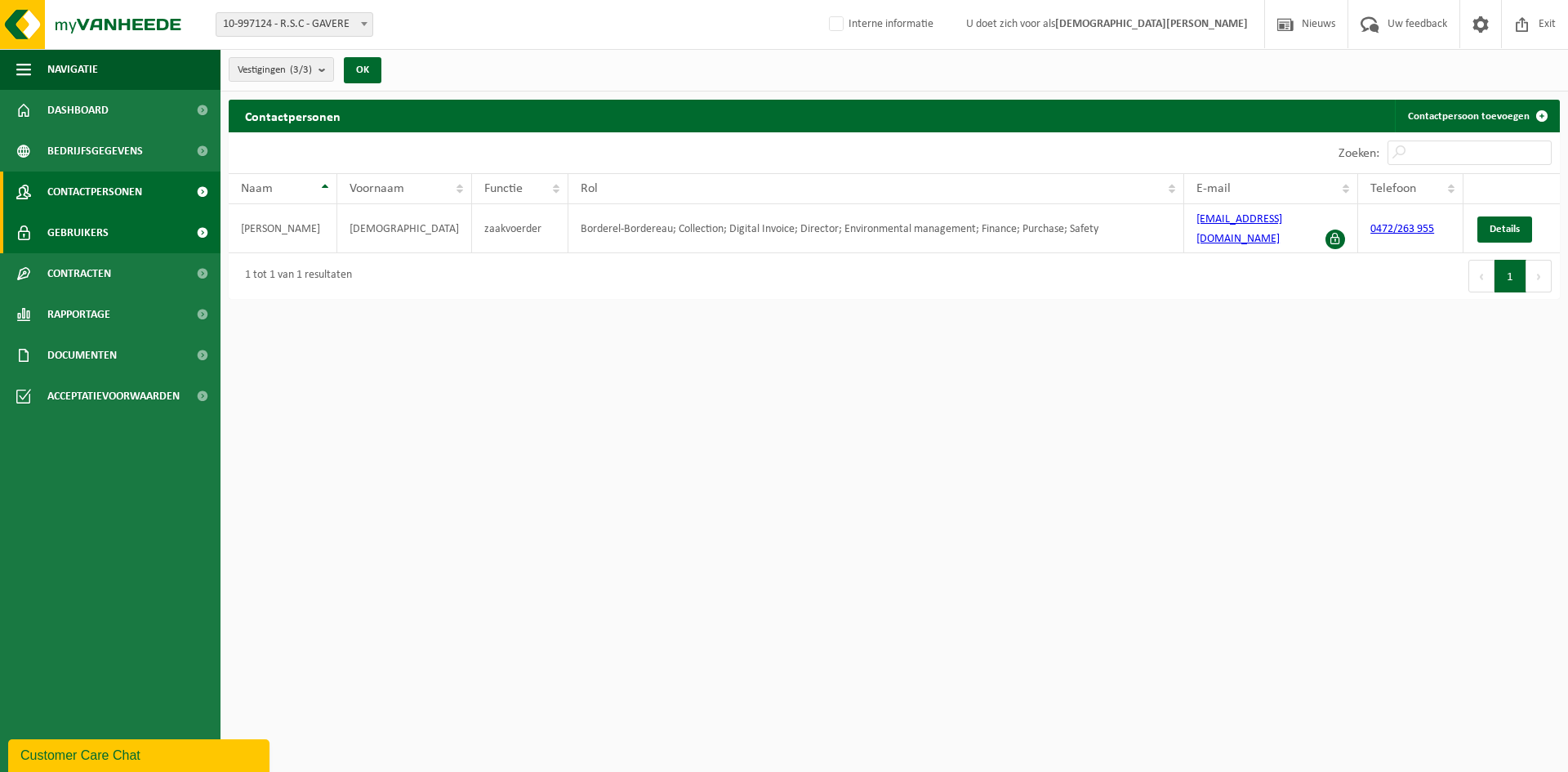
click at [97, 237] on span "Gebruikers" at bounding box center [78, 233] width 62 height 41
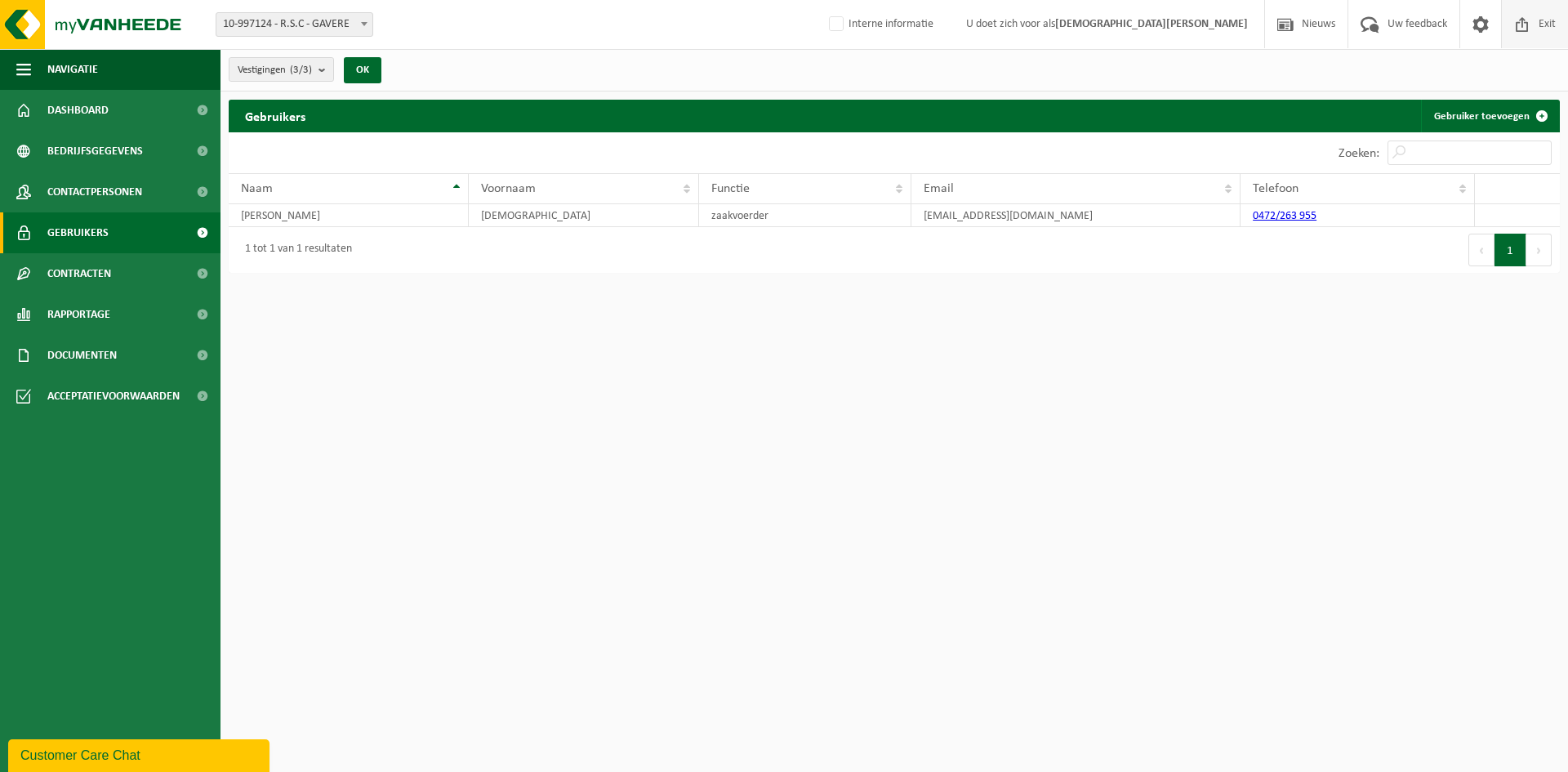
click at [1529, 20] on span at bounding box center [1522, 24] width 25 height 48
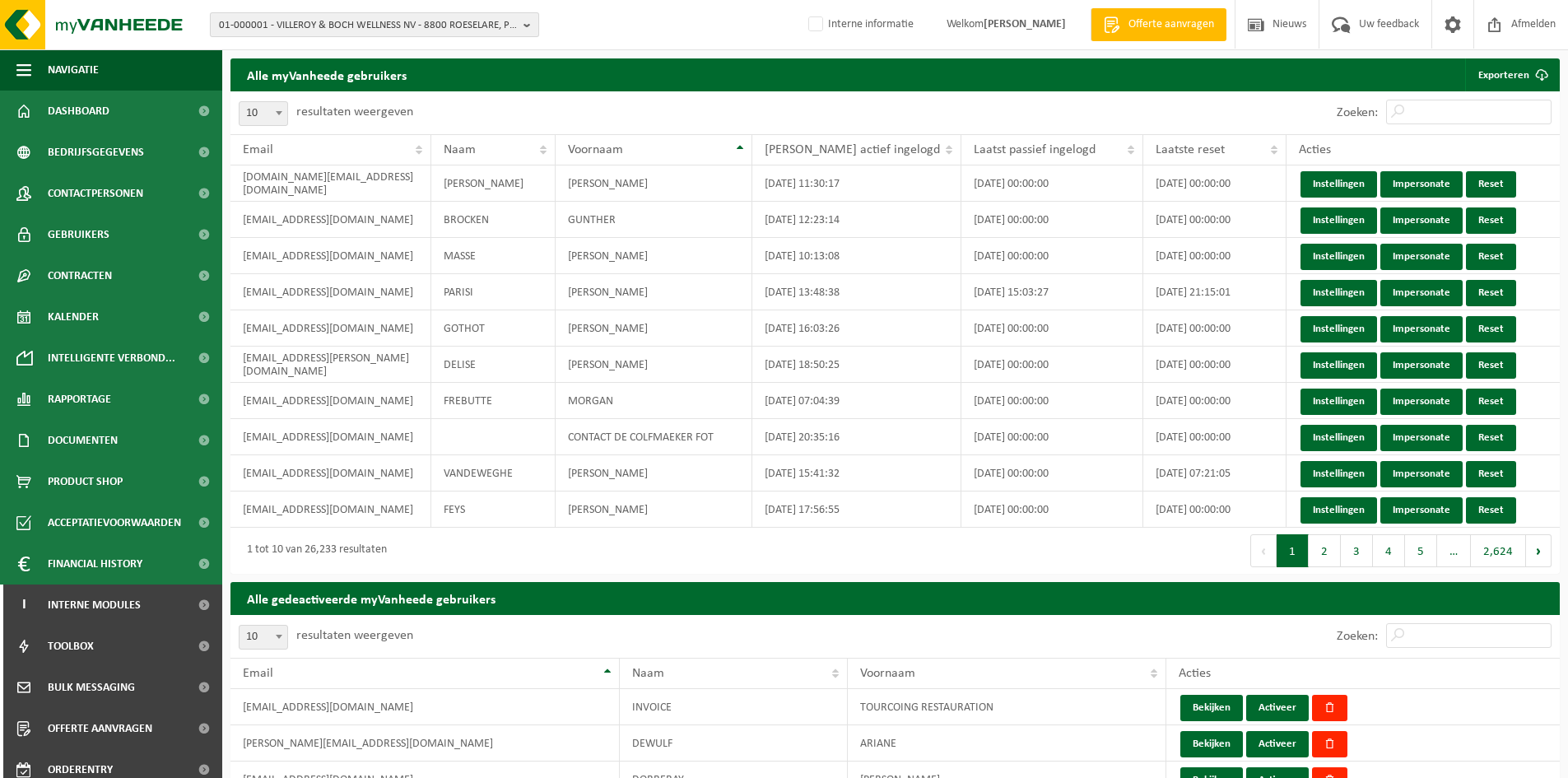
click at [282, 16] on span "01-000001 - VILLEROY & BOCH WELLNESS NV - 8800 ROESELARE, POPULIERSTRAAT 1" at bounding box center [368, 25] width 298 height 25
paste input "10-997124"
type input "10-997124"
click at [282, 68] on li "10-997124 - R.S.C - [STREET_ADDRESS]" at bounding box center [374, 76] width 321 height 21
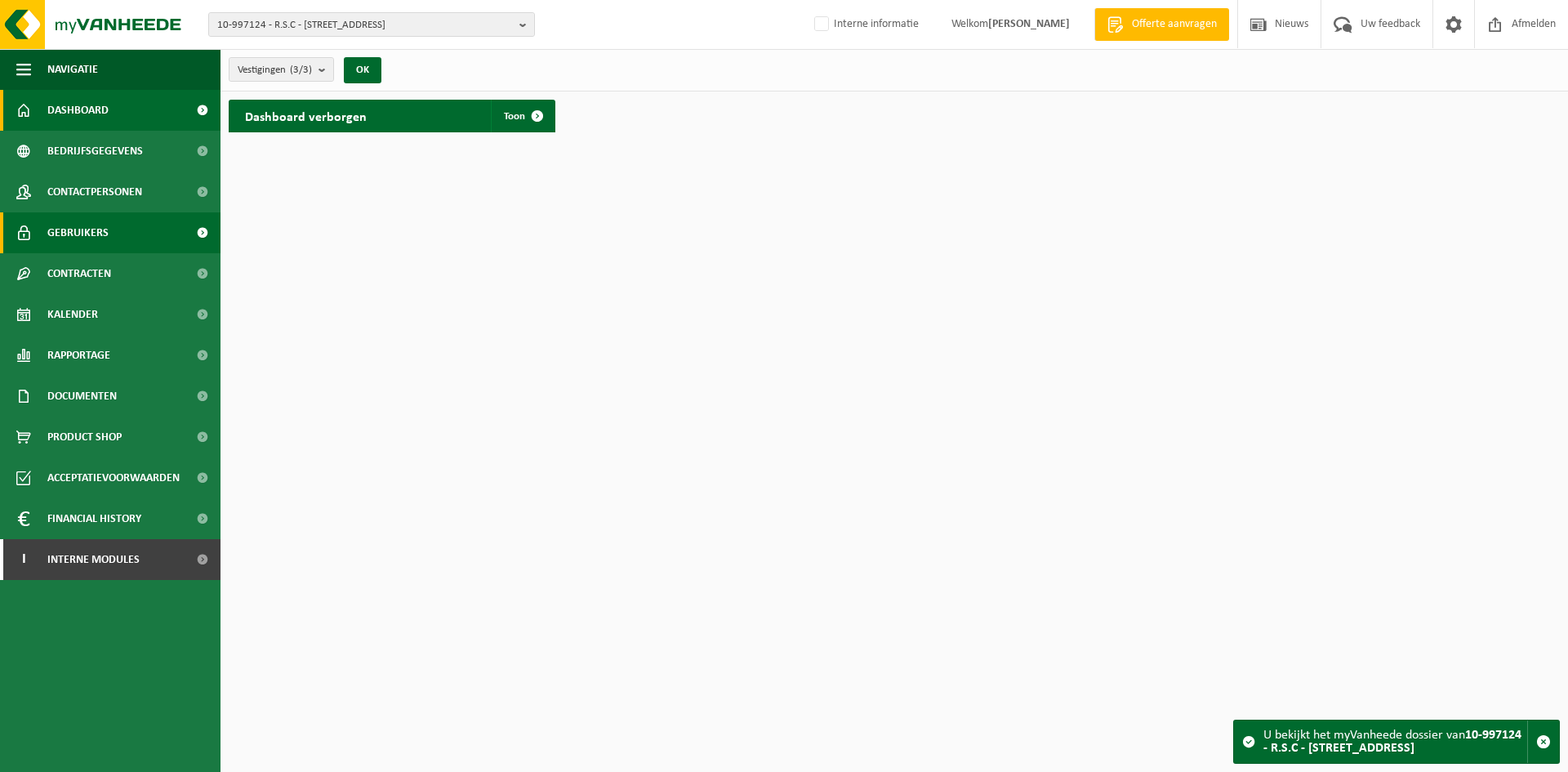
click at [124, 241] on link "Gebruikers" at bounding box center [110, 233] width 221 height 41
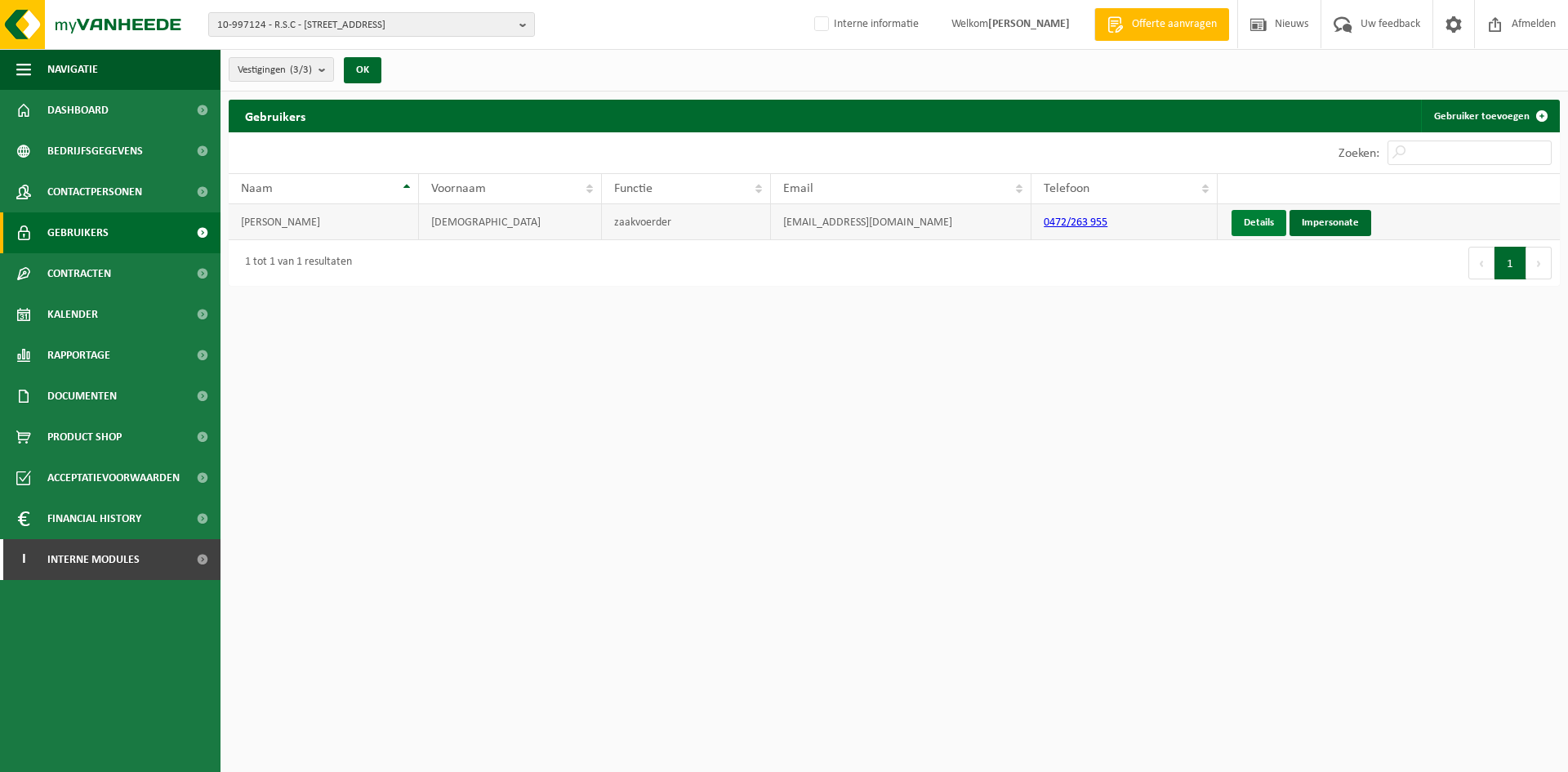
click at [1247, 223] on link "Details" at bounding box center [1259, 223] width 55 height 27
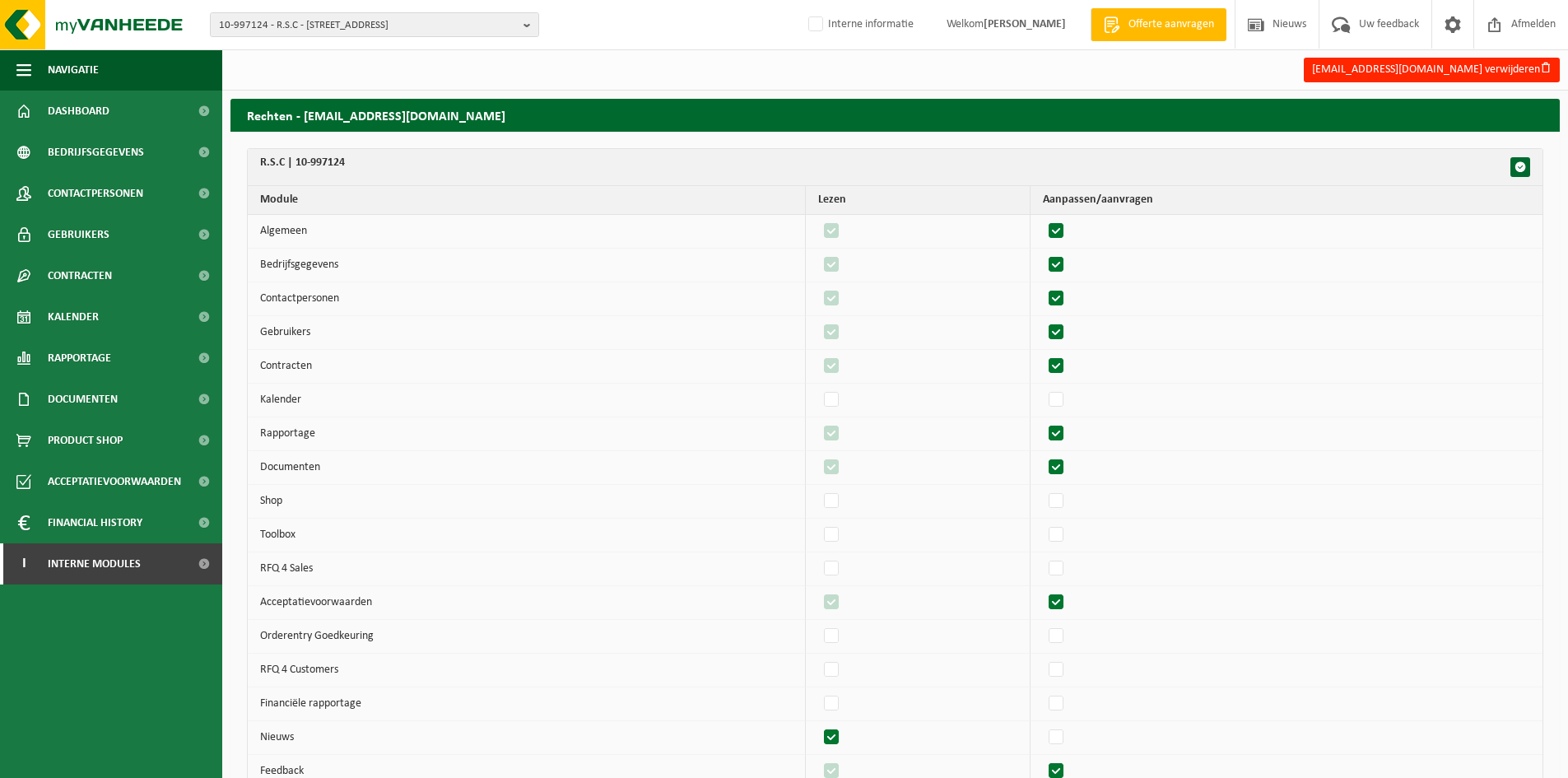
click at [1068, 228] on label"] at bounding box center [1057, 231] width 23 height 25
click at [1043, 219] on input "checkbox" at bounding box center [1042, 218] width 1 height 1
checkbox input "false"
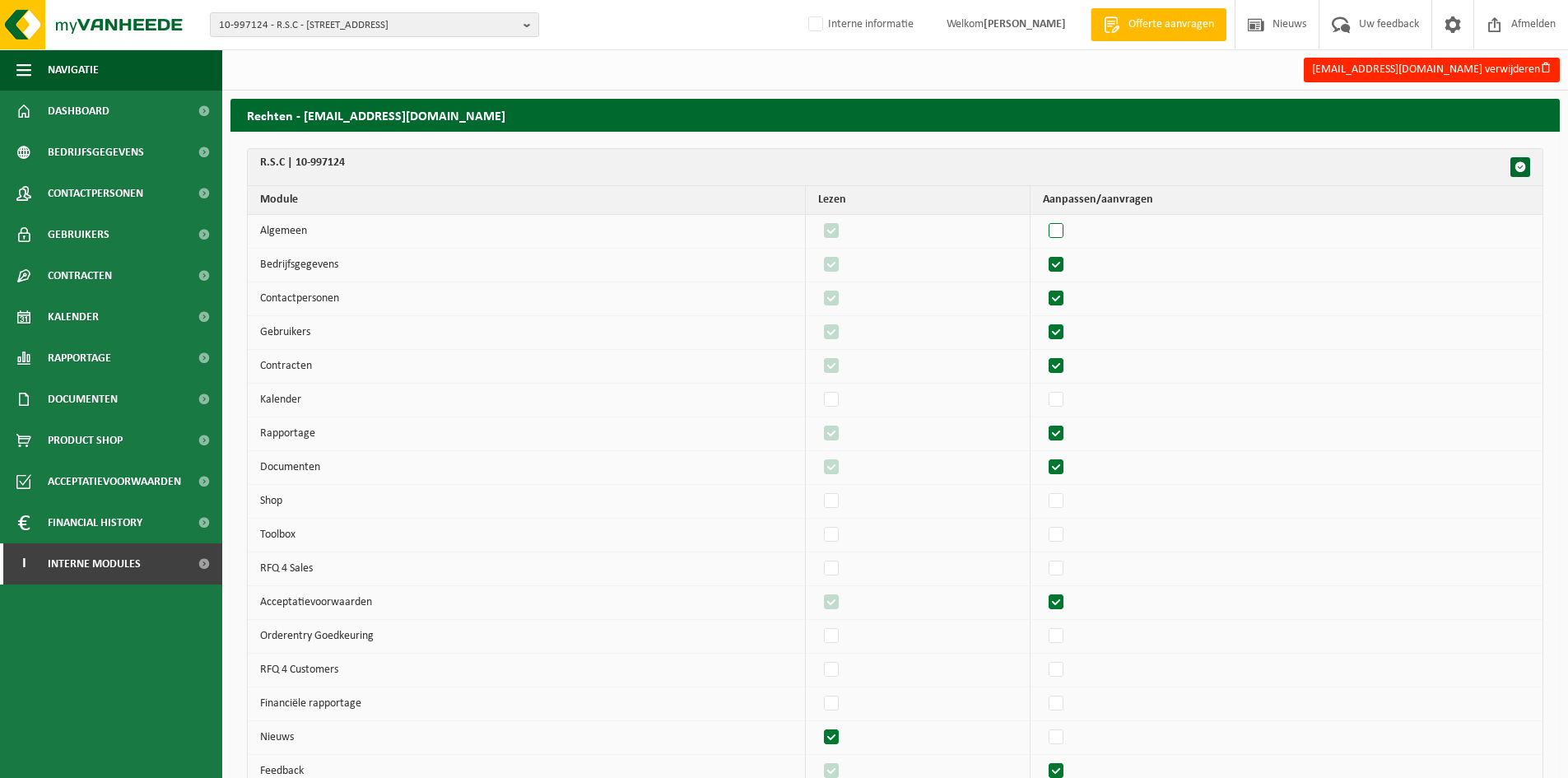
click at [1068, 228] on label"] at bounding box center [1057, 231] width 23 height 25
click at [1043, 219] on input "checkbox" at bounding box center [1042, 218] width 1 height 1
checkbox input "true"
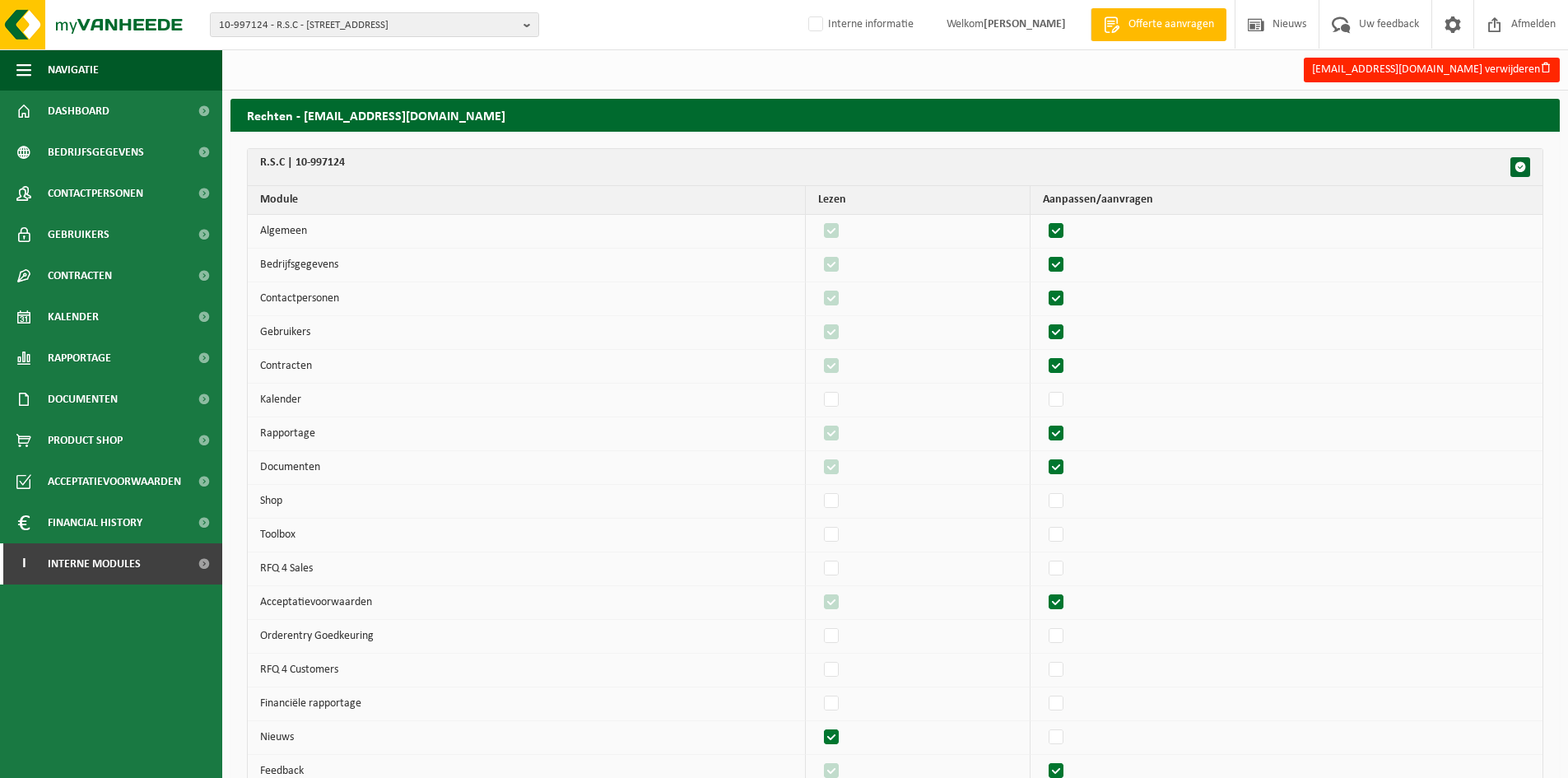
checkbox input "true"
click at [1066, 265] on label"] at bounding box center [1057, 265] width 23 height 25
click at [1043, 253] on input "checkbox" at bounding box center [1042, 252] width 1 height 1
checkbox input "false"
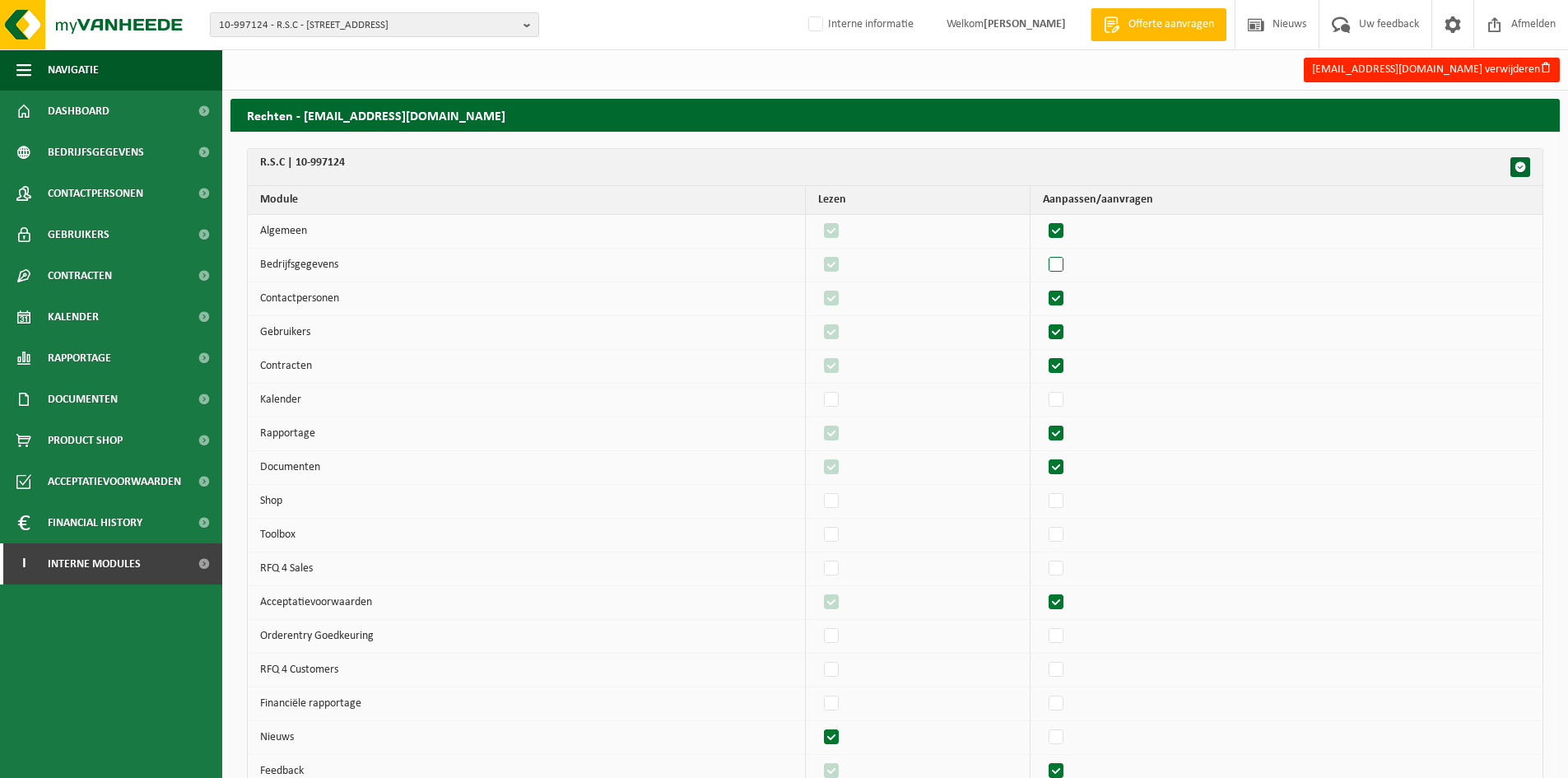
checkbox input "false"
click at [1066, 265] on label"] at bounding box center [1057, 265] width 23 height 25
click at [1043, 253] on input "checkbox" at bounding box center [1042, 252] width 1 height 1
checkbox input "true"
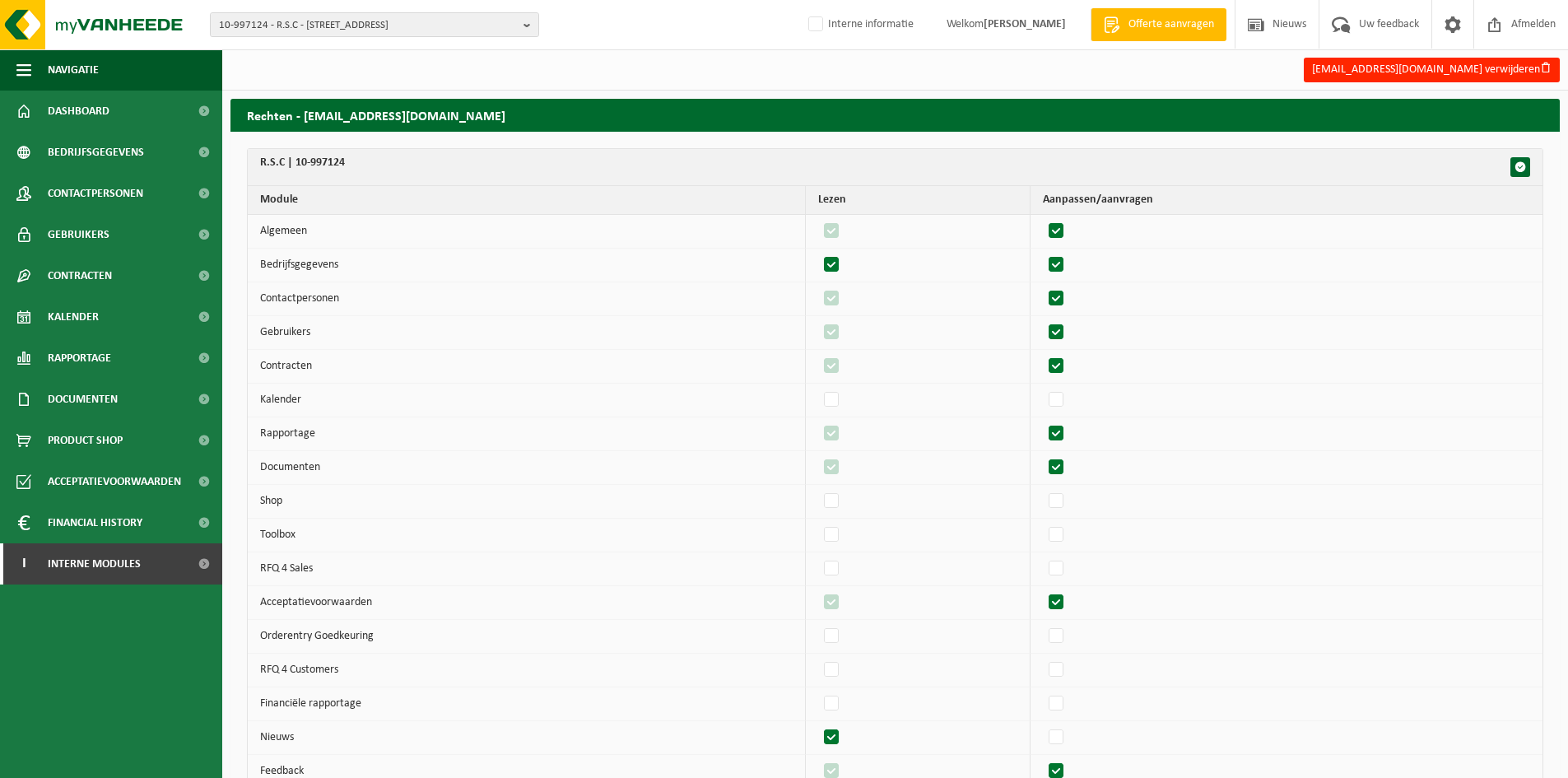
checkbox input "true"
click at [1068, 295] on label"] at bounding box center [1057, 298] width 23 height 25
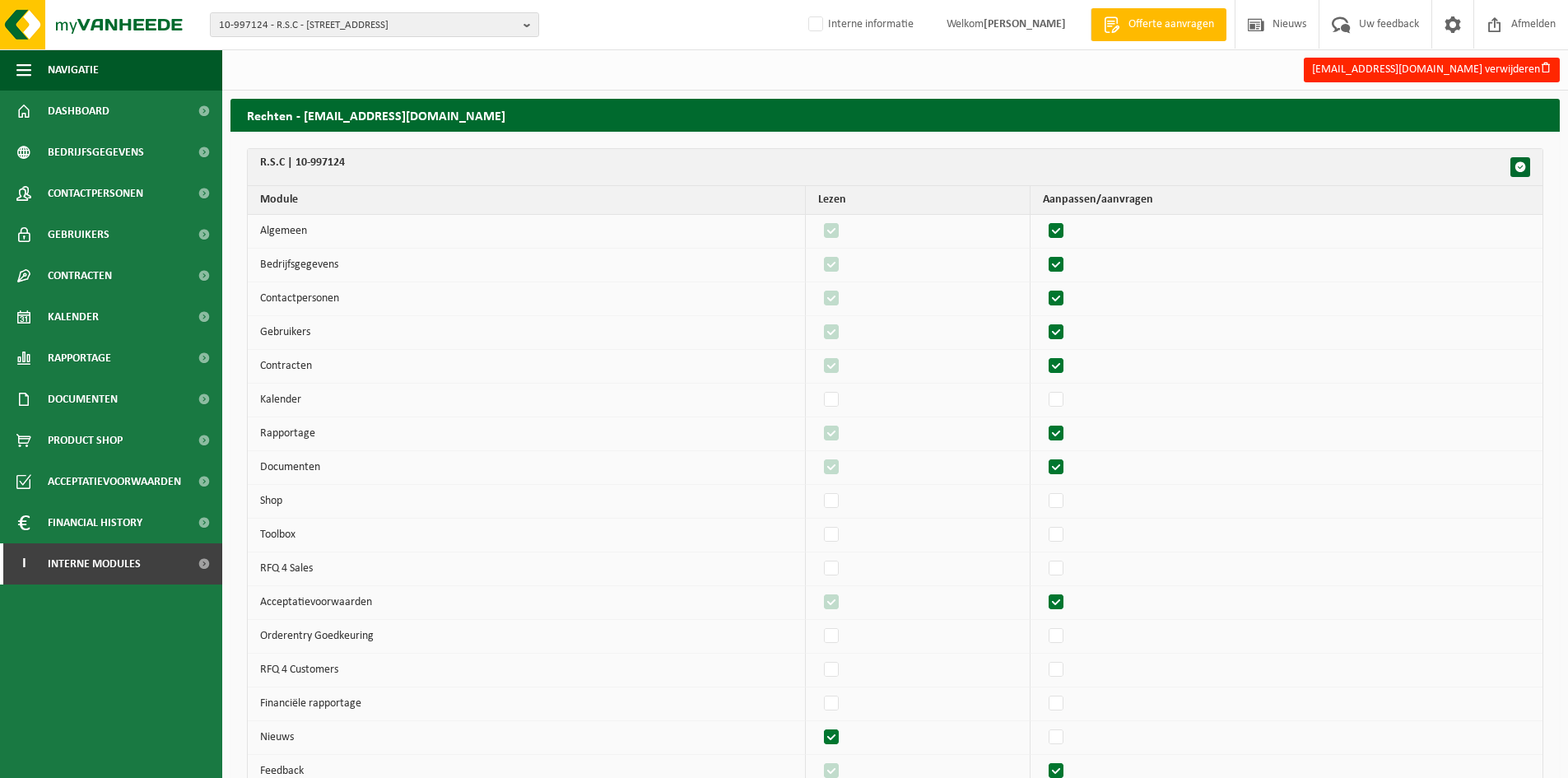
click at [1043, 286] on input "checkbox" at bounding box center [1042, 285] width 1 height 1
checkbox input "false"
click at [1068, 295] on label"] at bounding box center [1057, 298] width 23 height 25
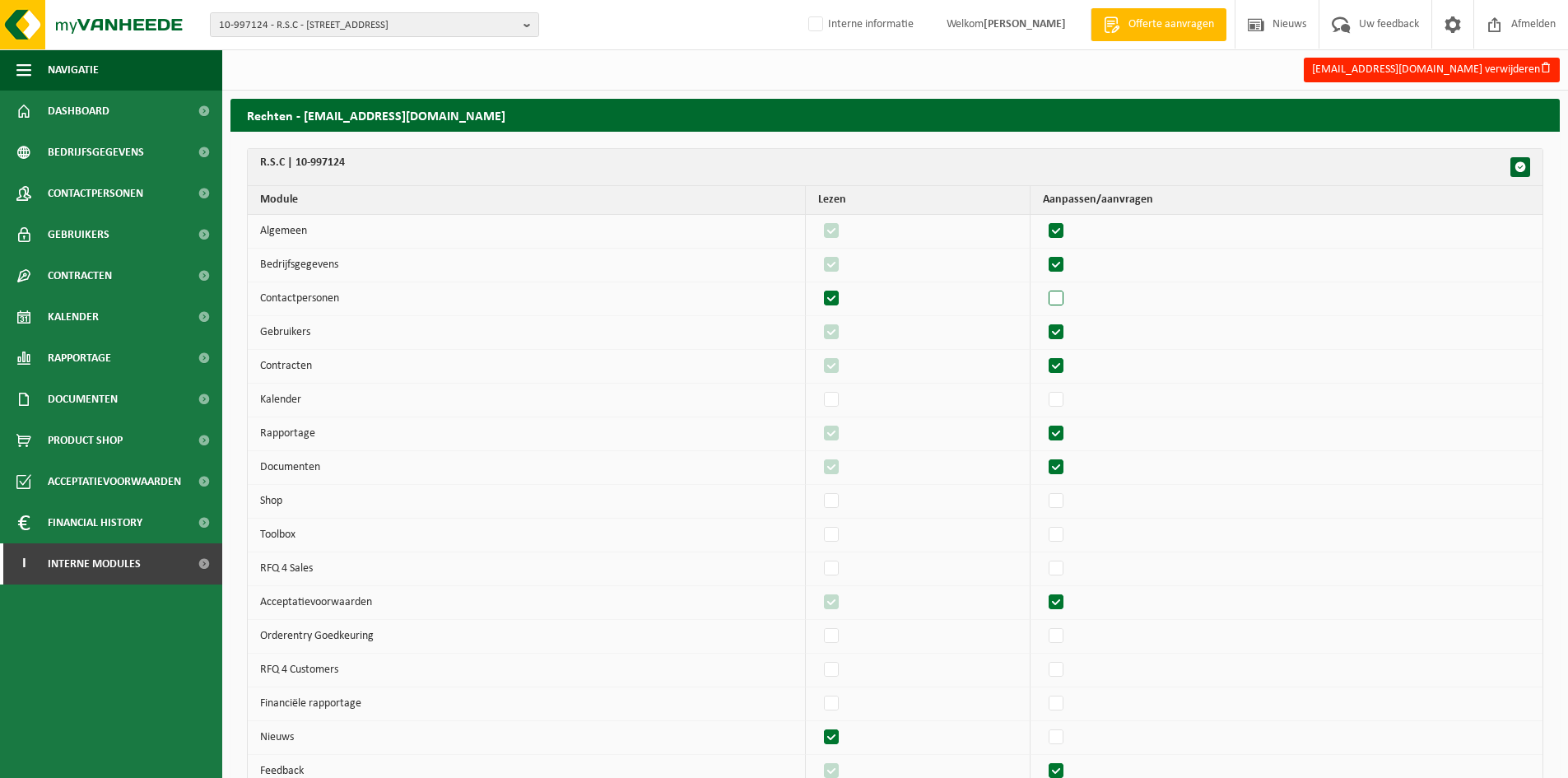
click at [1043, 286] on input "checkbox" at bounding box center [1042, 285] width 1 height 1
checkbox input "true"
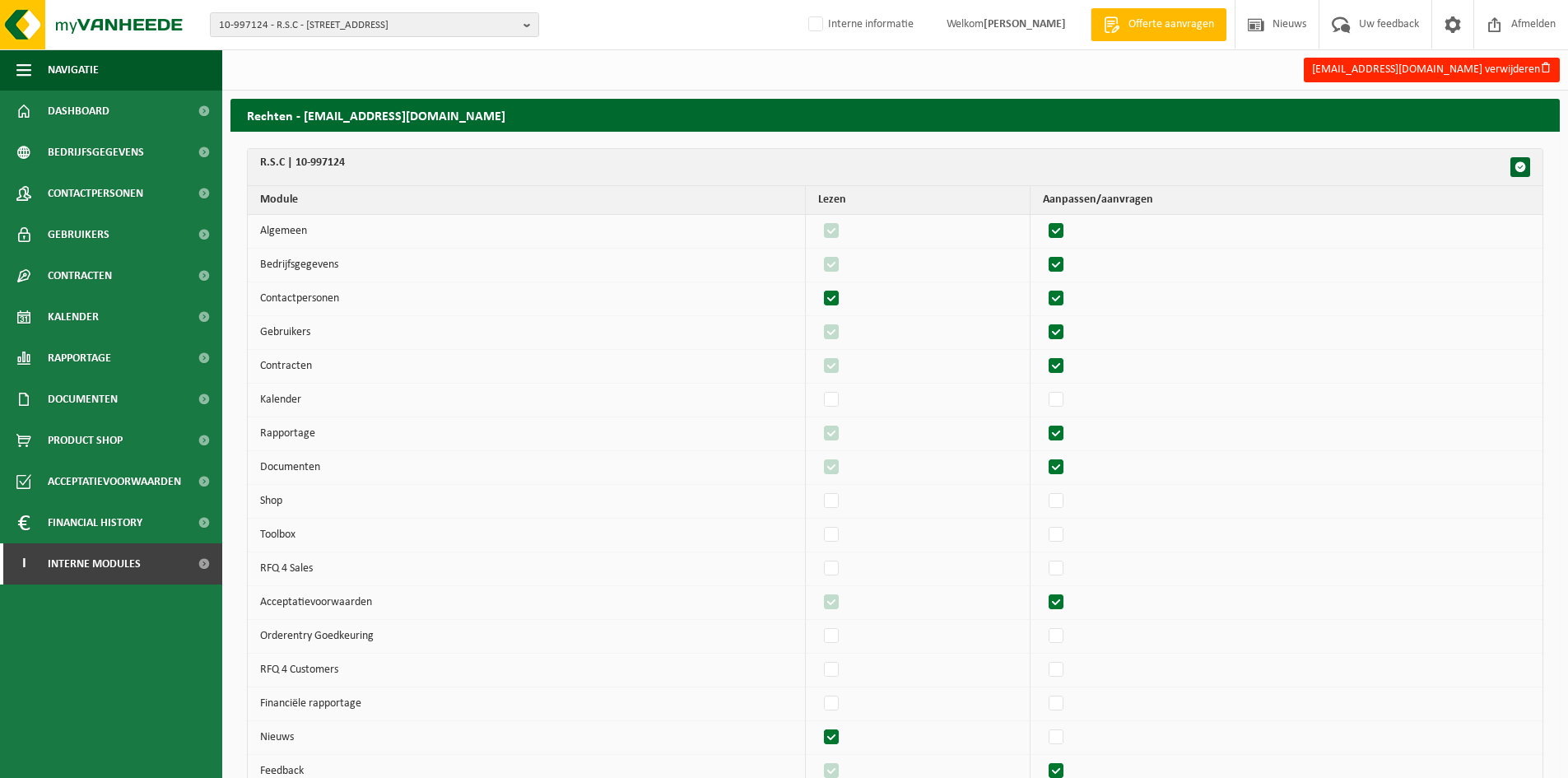
checkbox input "true"
click at [1068, 333] on label"] at bounding box center [1057, 332] width 23 height 25
click at [1043, 320] on input "checkbox" at bounding box center [1042, 319] width 1 height 1
checkbox input "false"
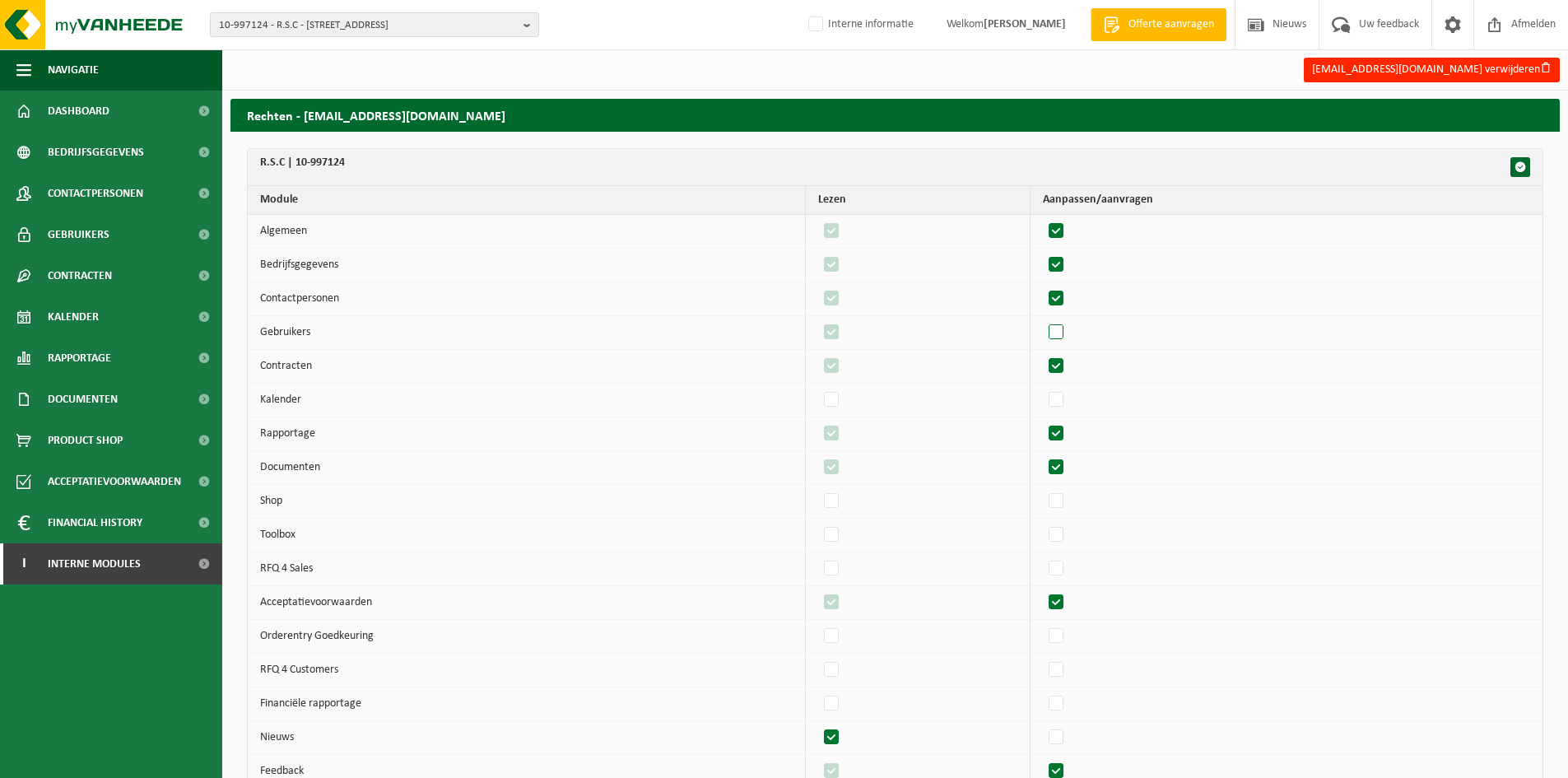
checkbox input "false"
click at [1068, 333] on label"] at bounding box center [1057, 332] width 23 height 25
click at [1043, 320] on input "checkbox" at bounding box center [1042, 319] width 1 height 1
checkbox input "true"
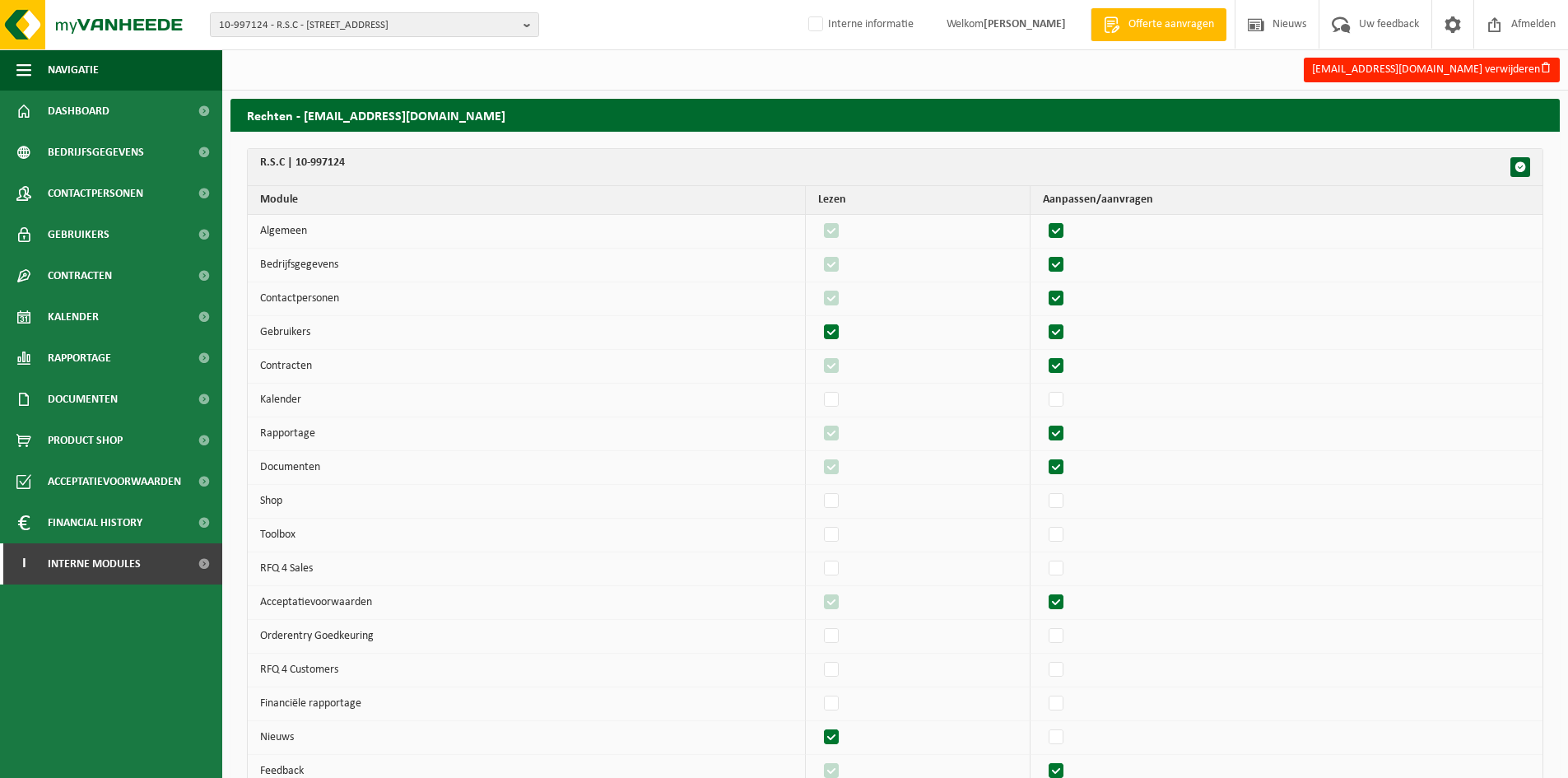
checkbox input "true"
click at [1067, 367] on label"] at bounding box center [1057, 367] width 23 height 25
click at [1043, 354] on input "checkbox" at bounding box center [1042, 354] width 1 height 1
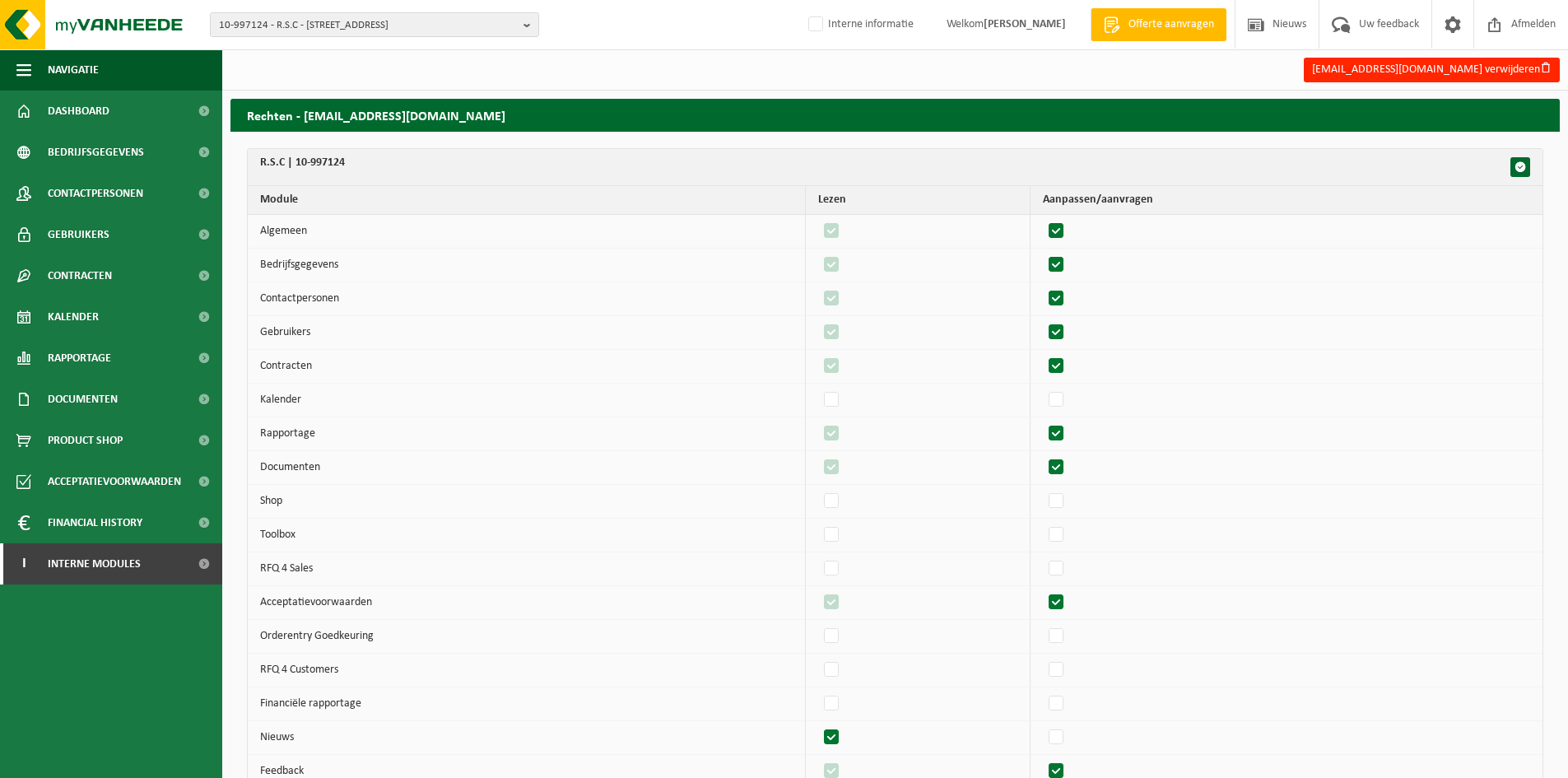
checkbox input "false"
click at [1067, 367] on label"] at bounding box center [1057, 367] width 23 height 25
click at [1043, 354] on input "checkbox" at bounding box center [1042, 354] width 1 height 1
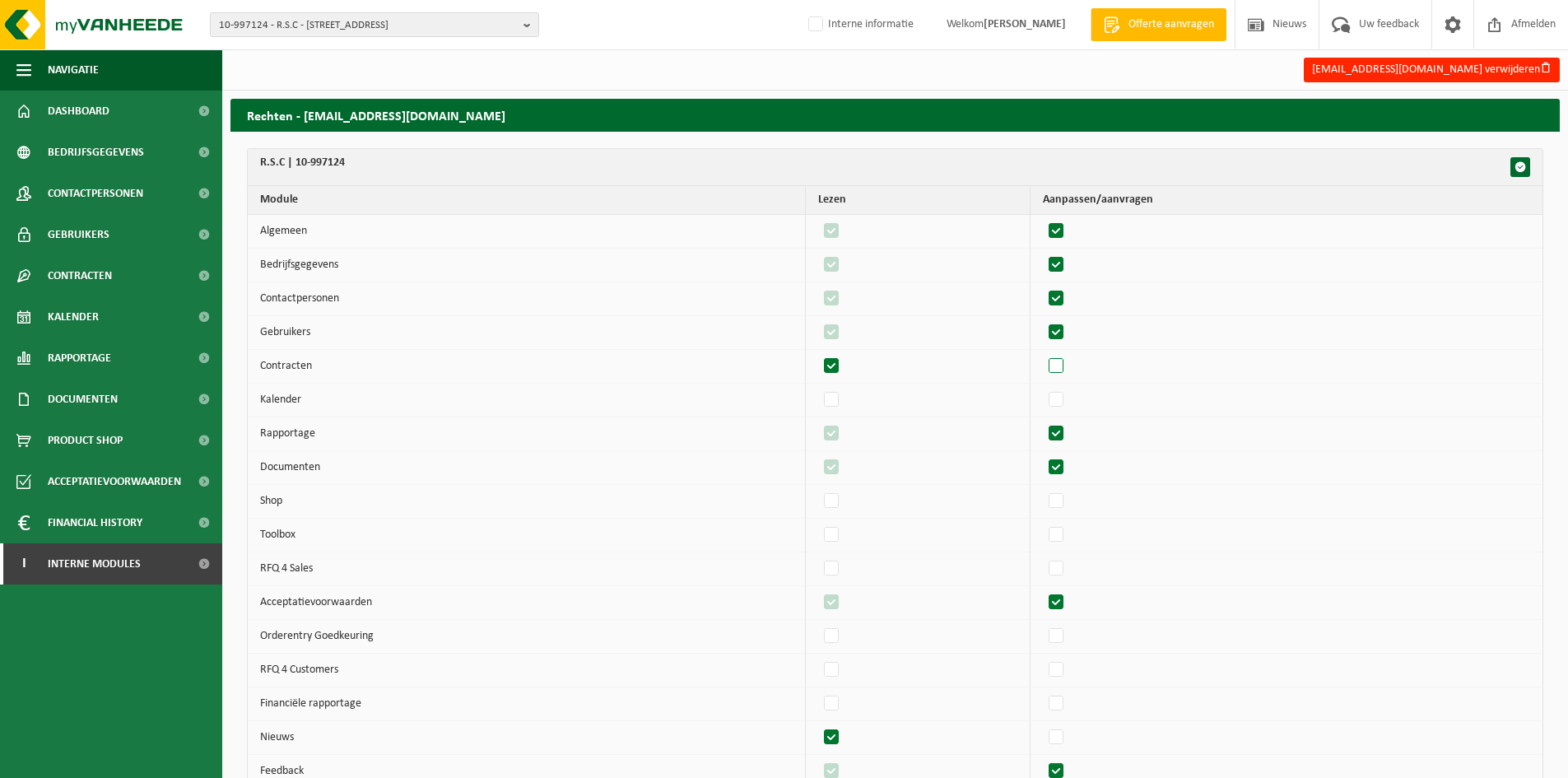
checkbox input "true"
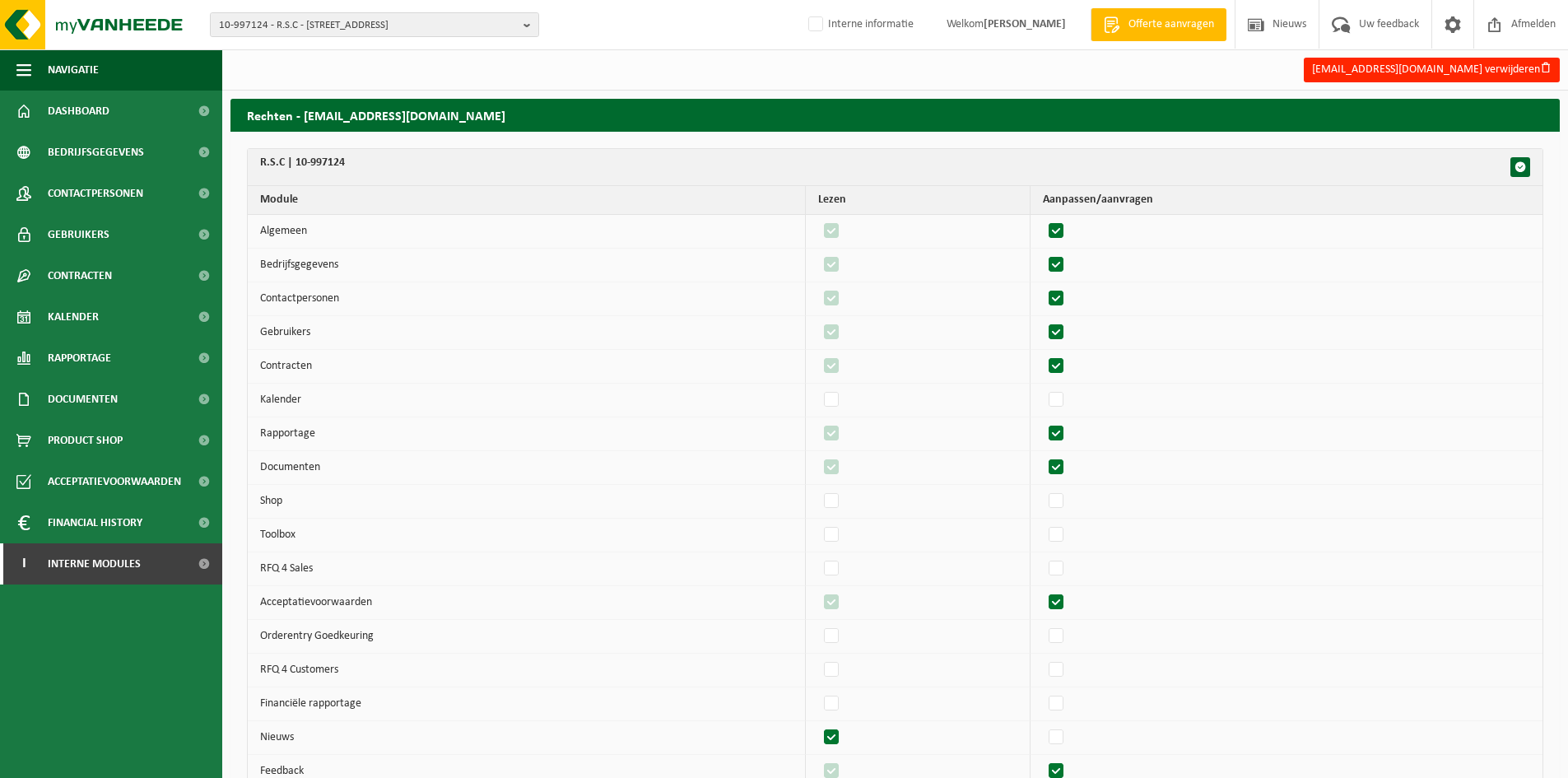
click at [1065, 436] on label"] at bounding box center [1057, 434] width 23 height 25
click at [1043, 422] on input "checkbox" at bounding box center [1042, 421] width 1 height 1
checkbox input "false"
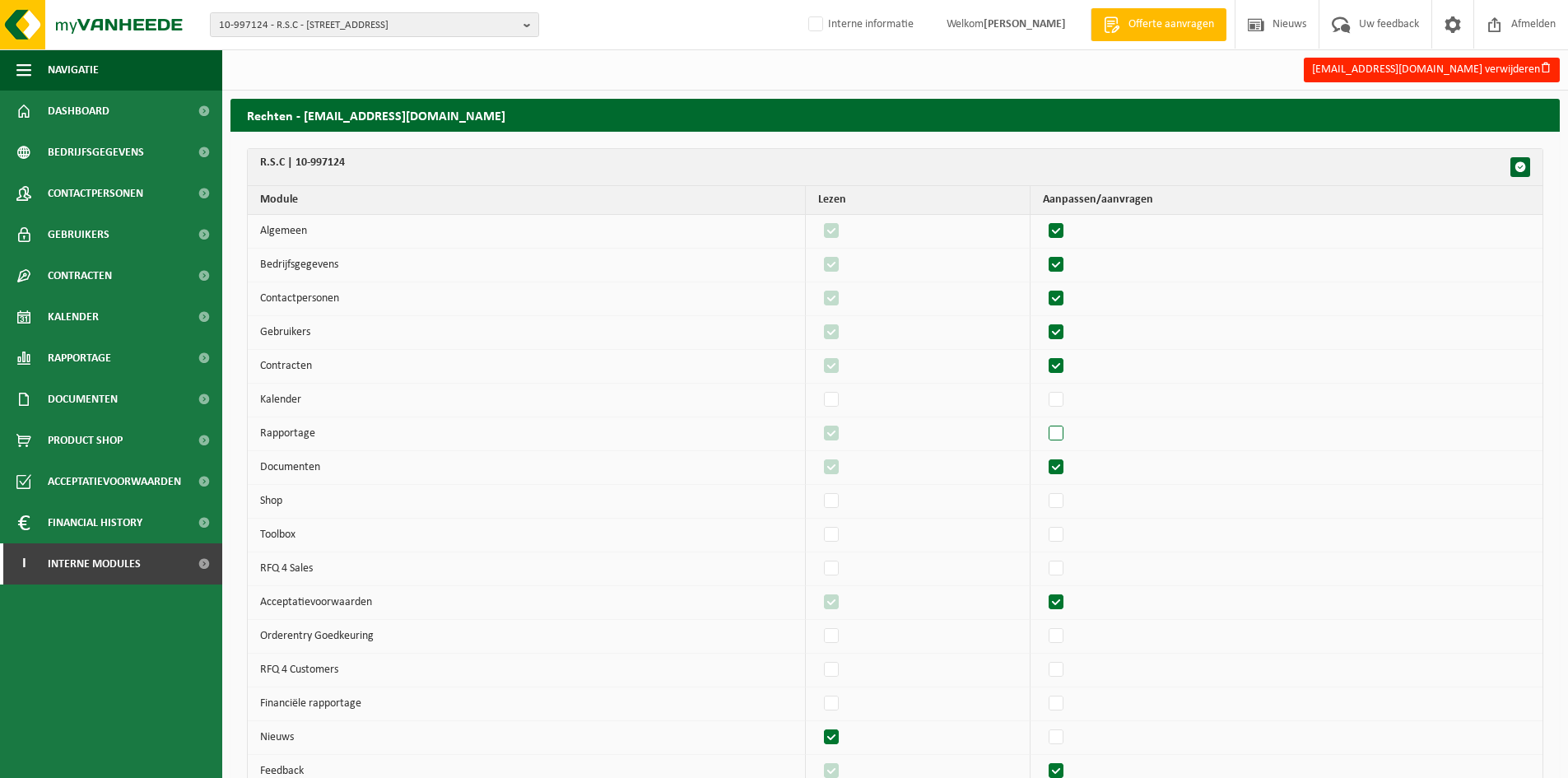
click at [1065, 436] on label"] at bounding box center [1057, 434] width 23 height 25
click at [1043, 422] on input "checkbox" at bounding box center [1042, 421] width 1 height 1
checkbox input "true"
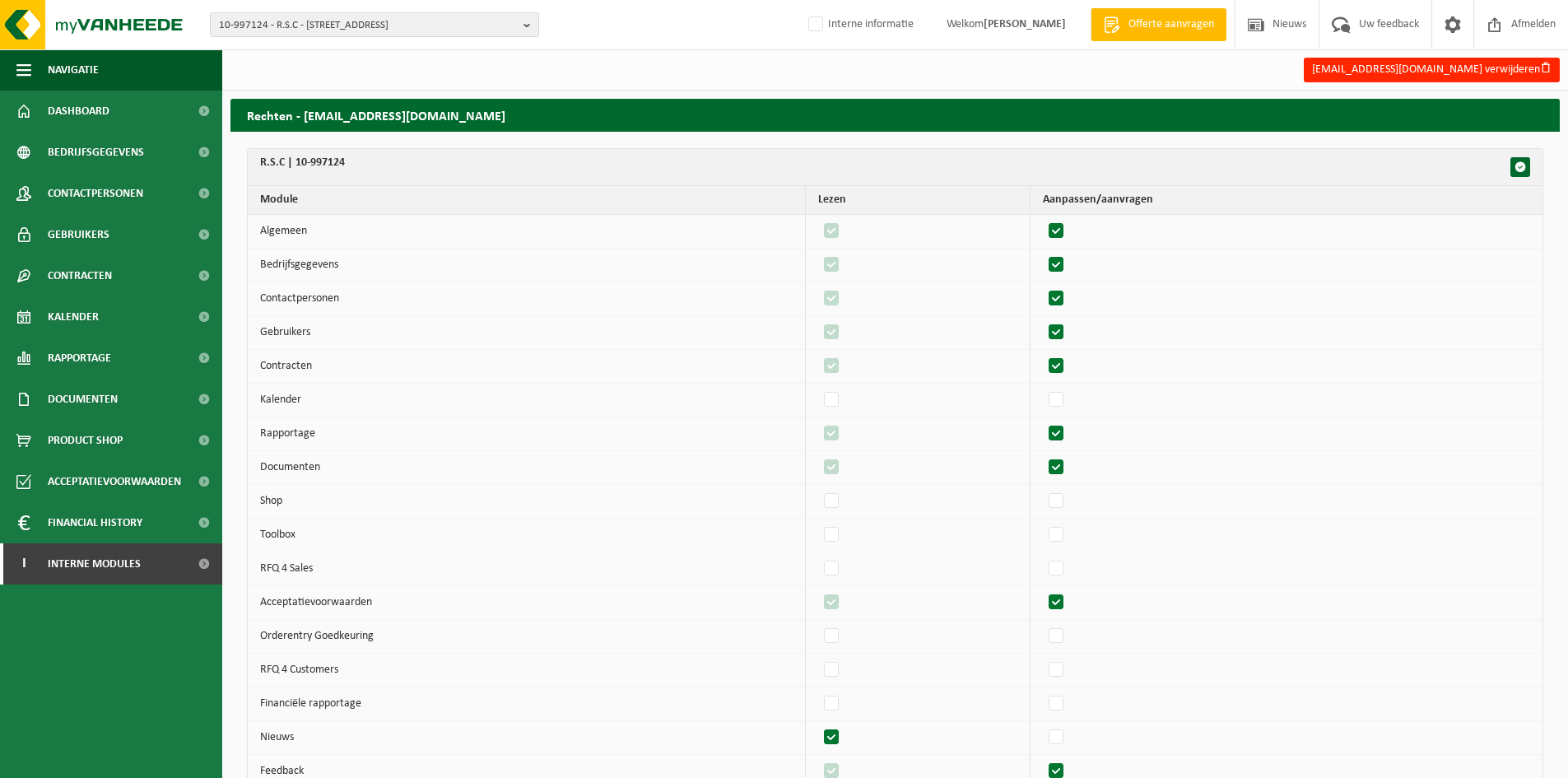
checkbox input "true"
click at [1065, 464] on label"] at bounding box center [1057, 467] width 23 height 25
click at [1043, 455] on input "checkbox" at bounding box center [1042, 455] width 1 height 1
checkbox input "false"
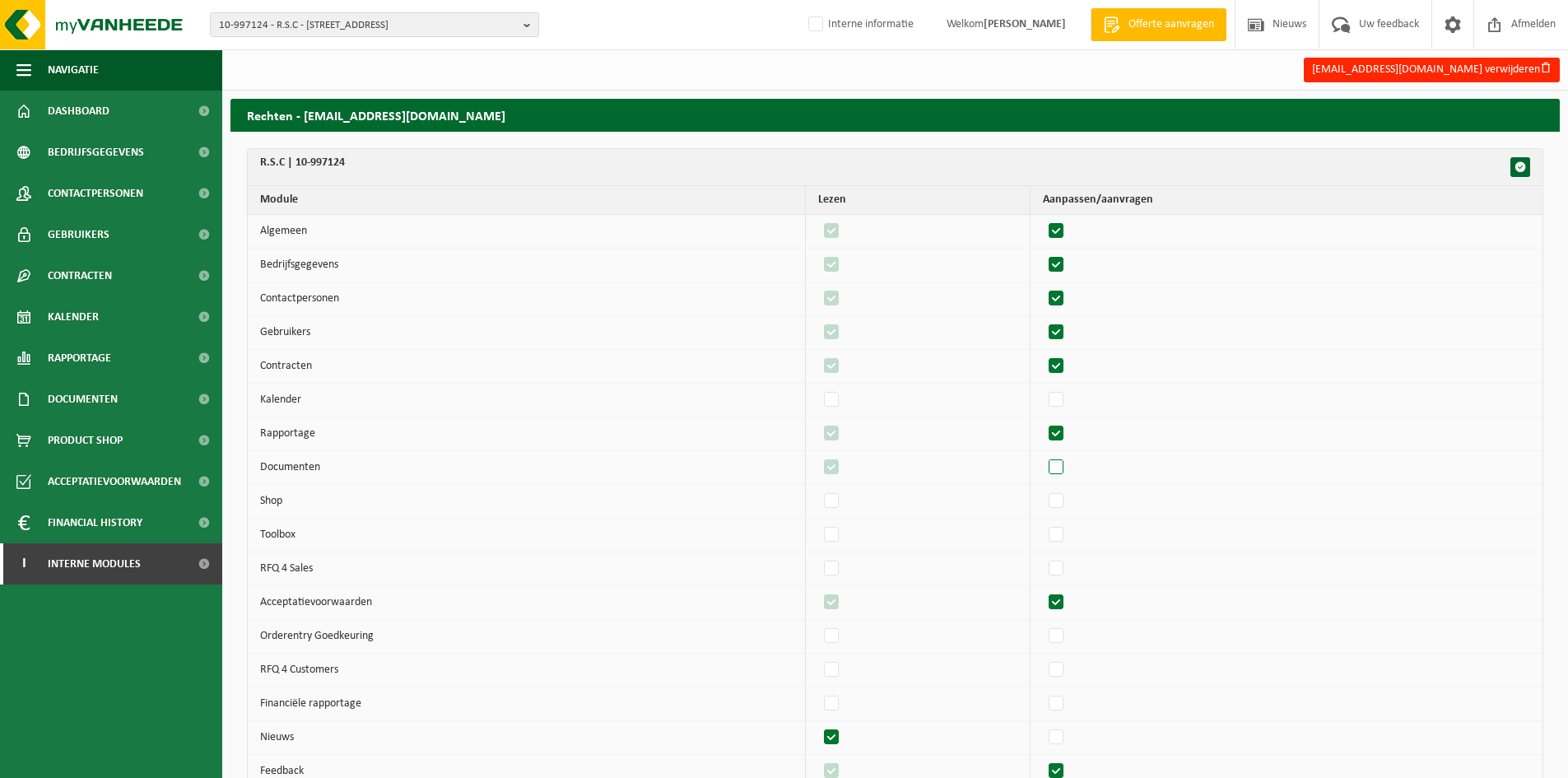
checkbox input "false"
click at [1065, 464] on label"] at bounding box center [1057, 467] width 23 height 25
click at [1043, 455] on input "checkbox" at bounding box center [1042, 455] width 1 height 1
checkbox input "true"
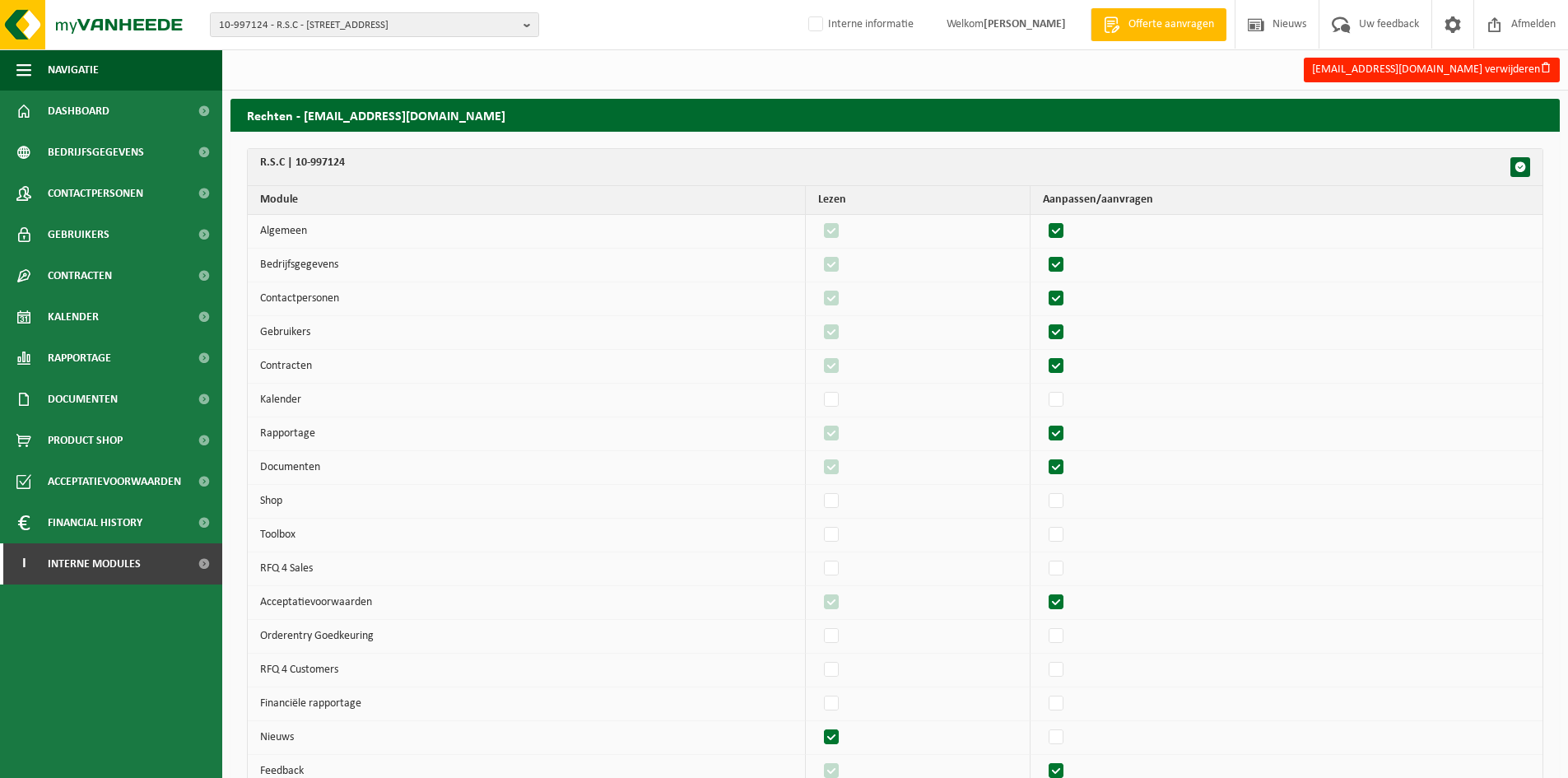
checkbox input "true"
click at [1062, 605] on label"] at bounding box center [1057, 603] width 23 height 25
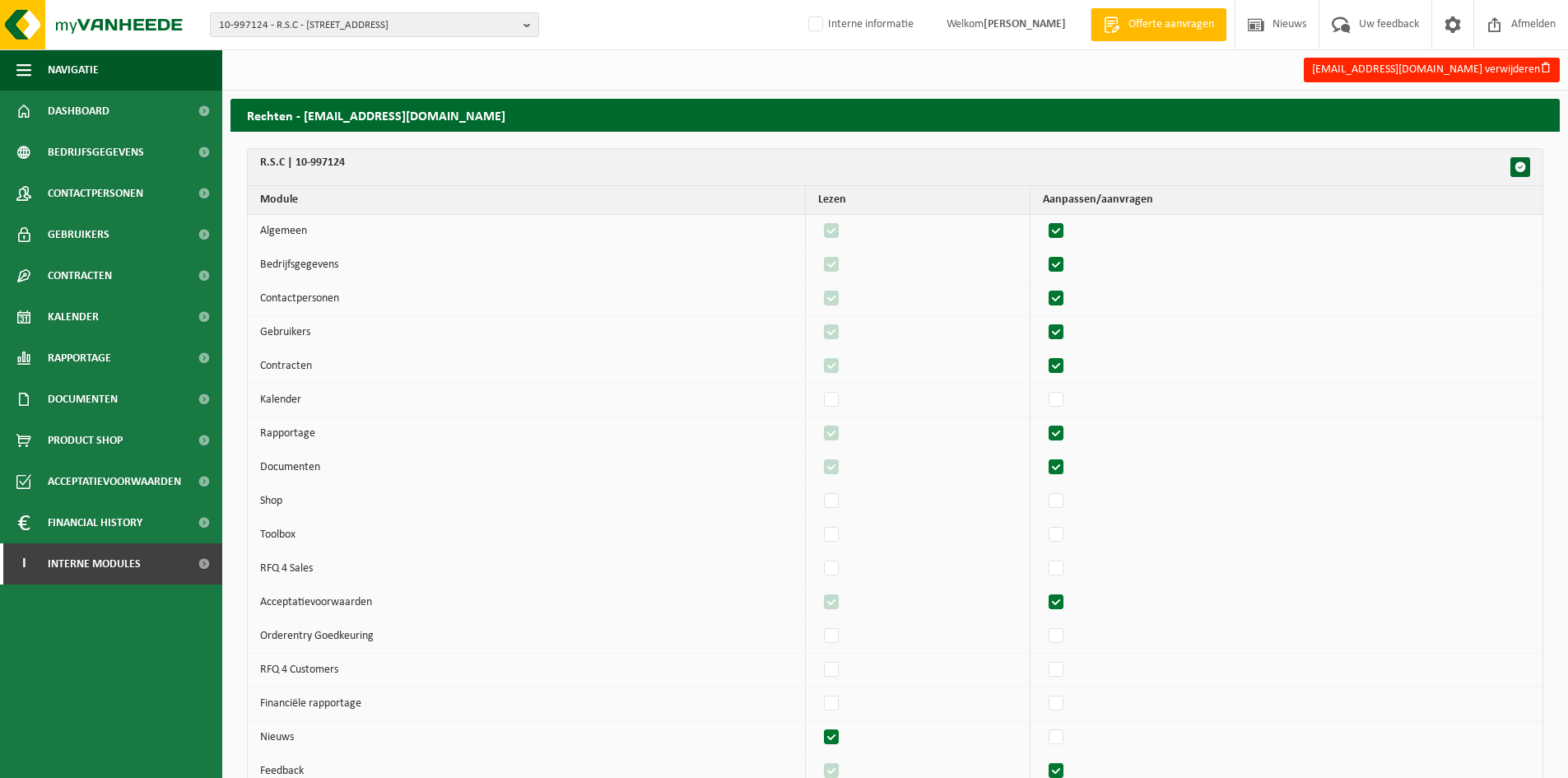
click at [1043, 591] on input "checkbox" at bounding box center [1042, 590] width 1 height 1
checkbox input "false"
click at [1062, 605] on label"] at bounding box center [1057, 603] width 23 height 25
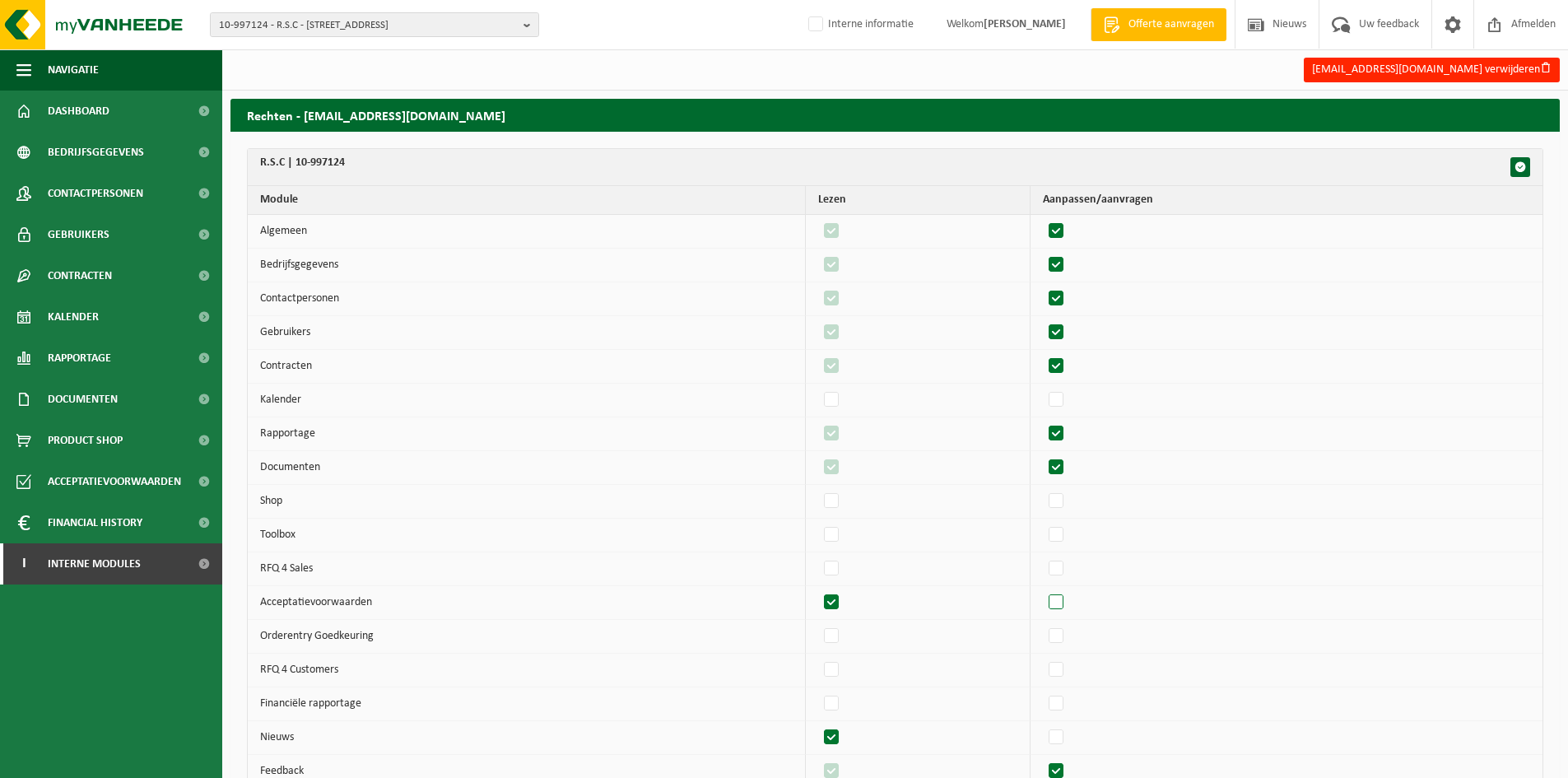
click at [1043, 591] on input "checkbox" at bounding box center [1042, 590] width 1 height 1
checkbox input "true"
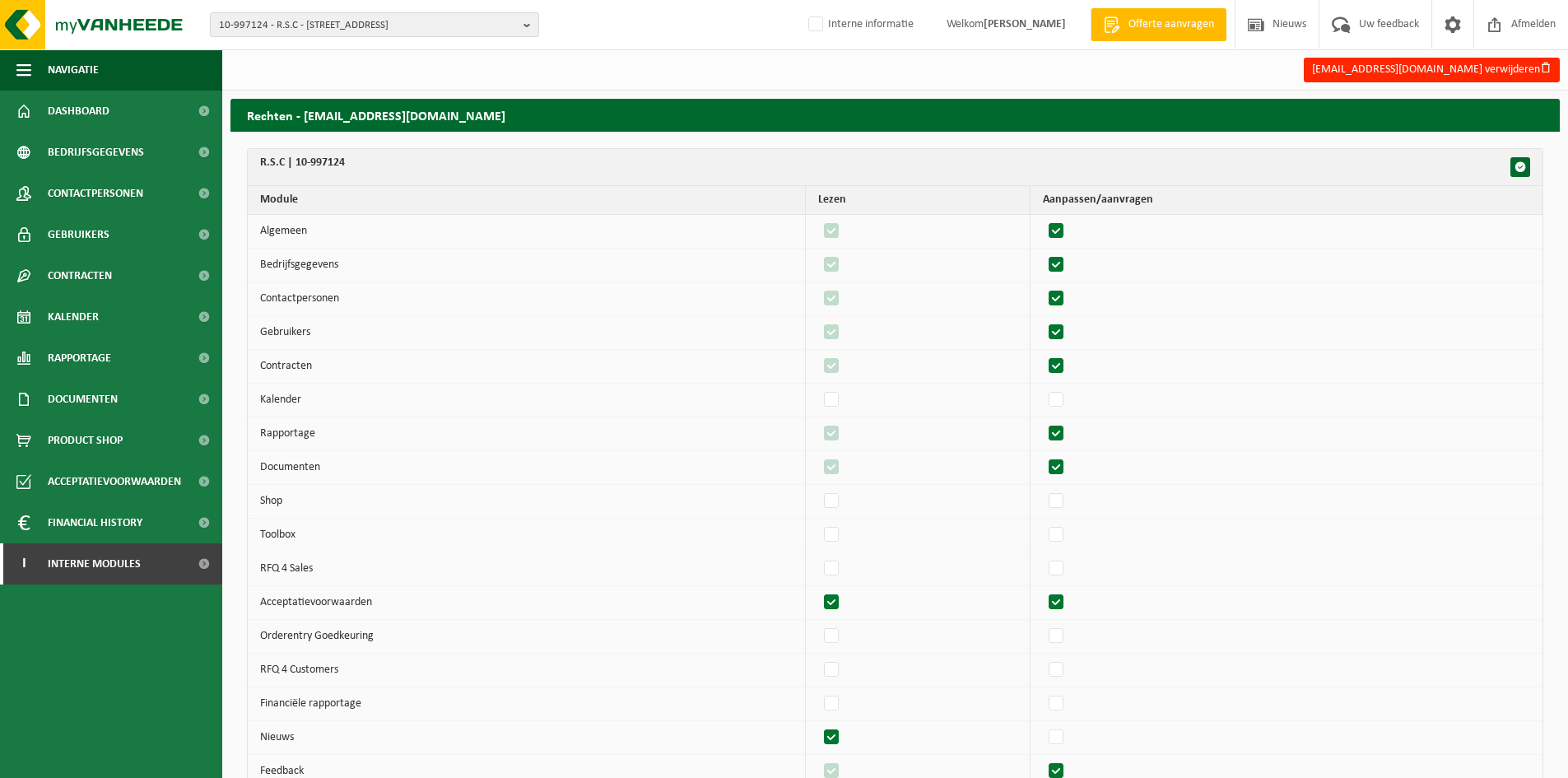
checkbox input "true"
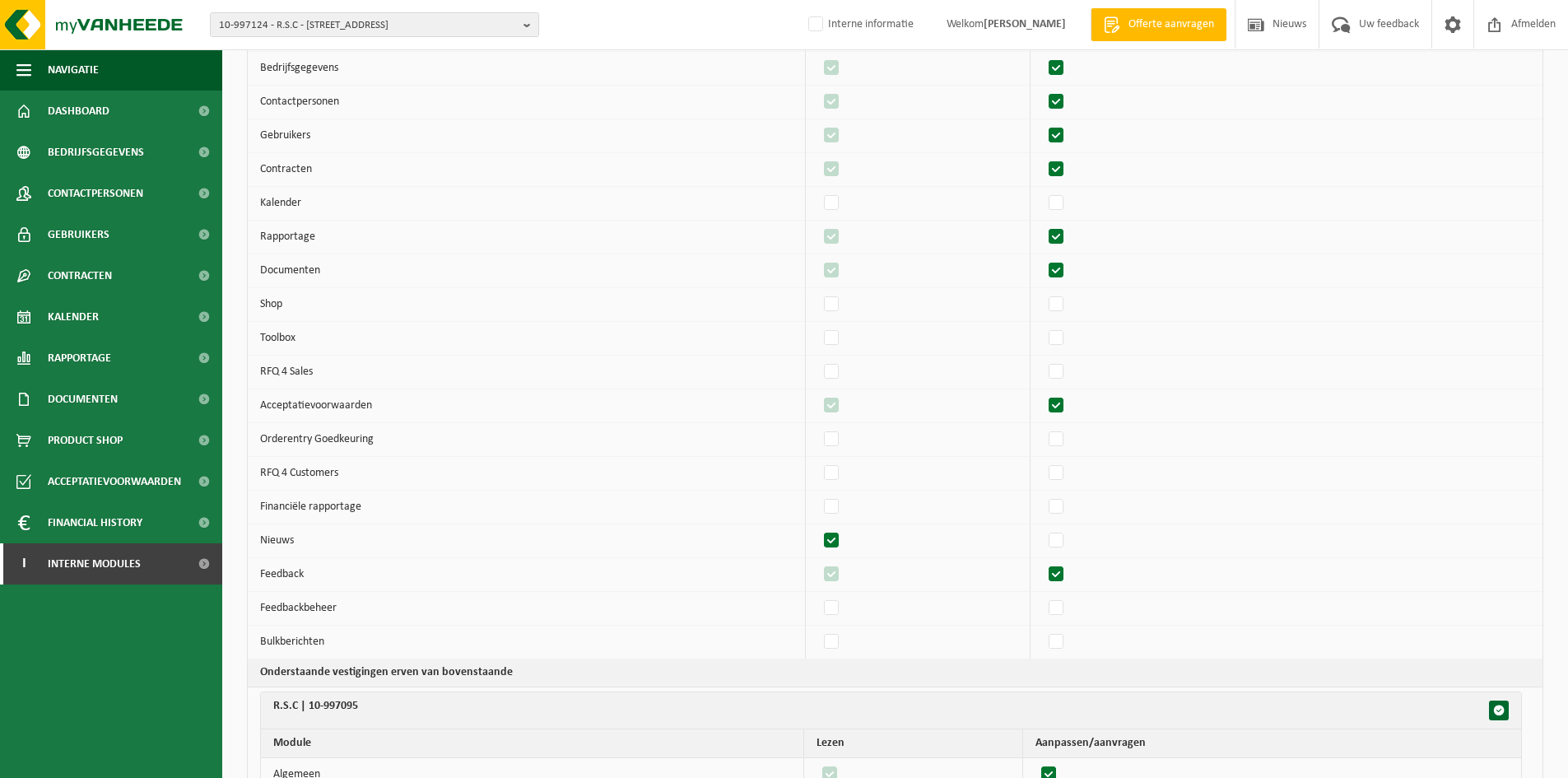
scroll to position [220, 0]
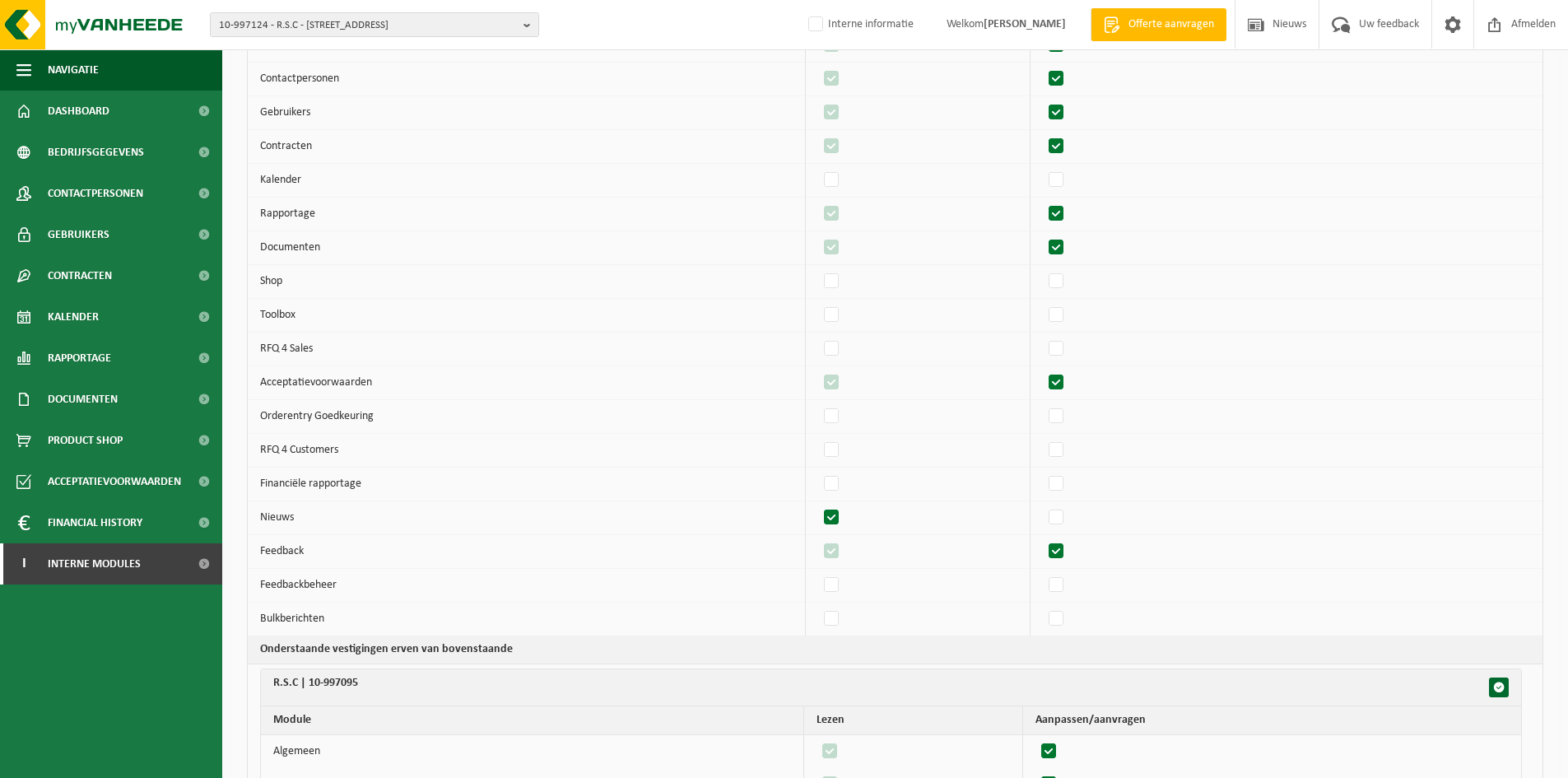
click at [840, 516] on label"] at bounding box center [832, 518] width 23 height 25
click at [818, 505] on input "checkbox" at bounding box center [817, 505] width 1 height 1
checkbox input "false"
click at [840, 516] on label"] at bounding box center [832, 518] width 23 height 25
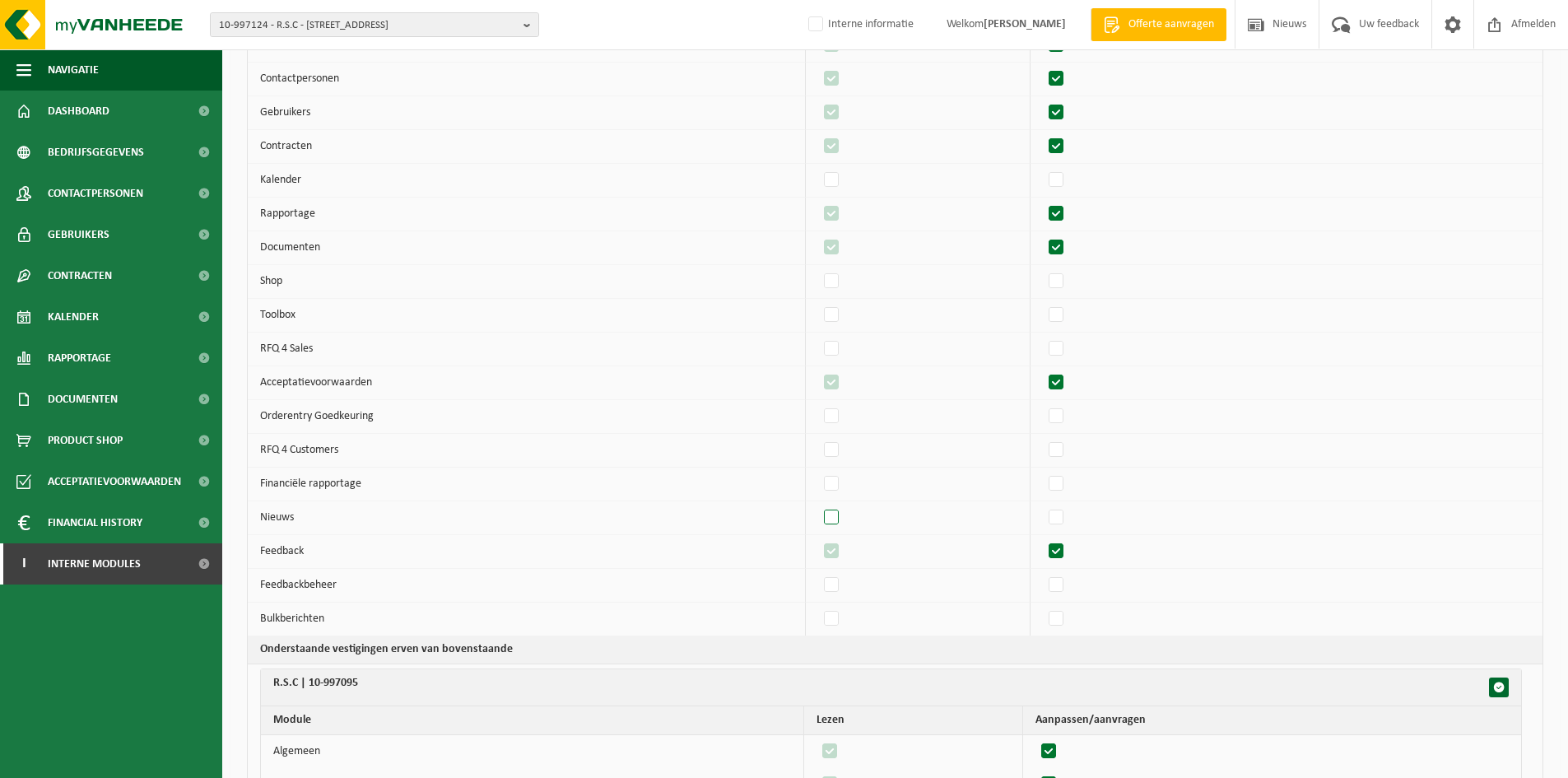
click at [818, 505] on input "checkbox" at bounding box center [817, 505] width 1 height 1
checkbox input "true"
click at [1065, 549] on label"] at bounding box center [1057, 551] width 23 height 25
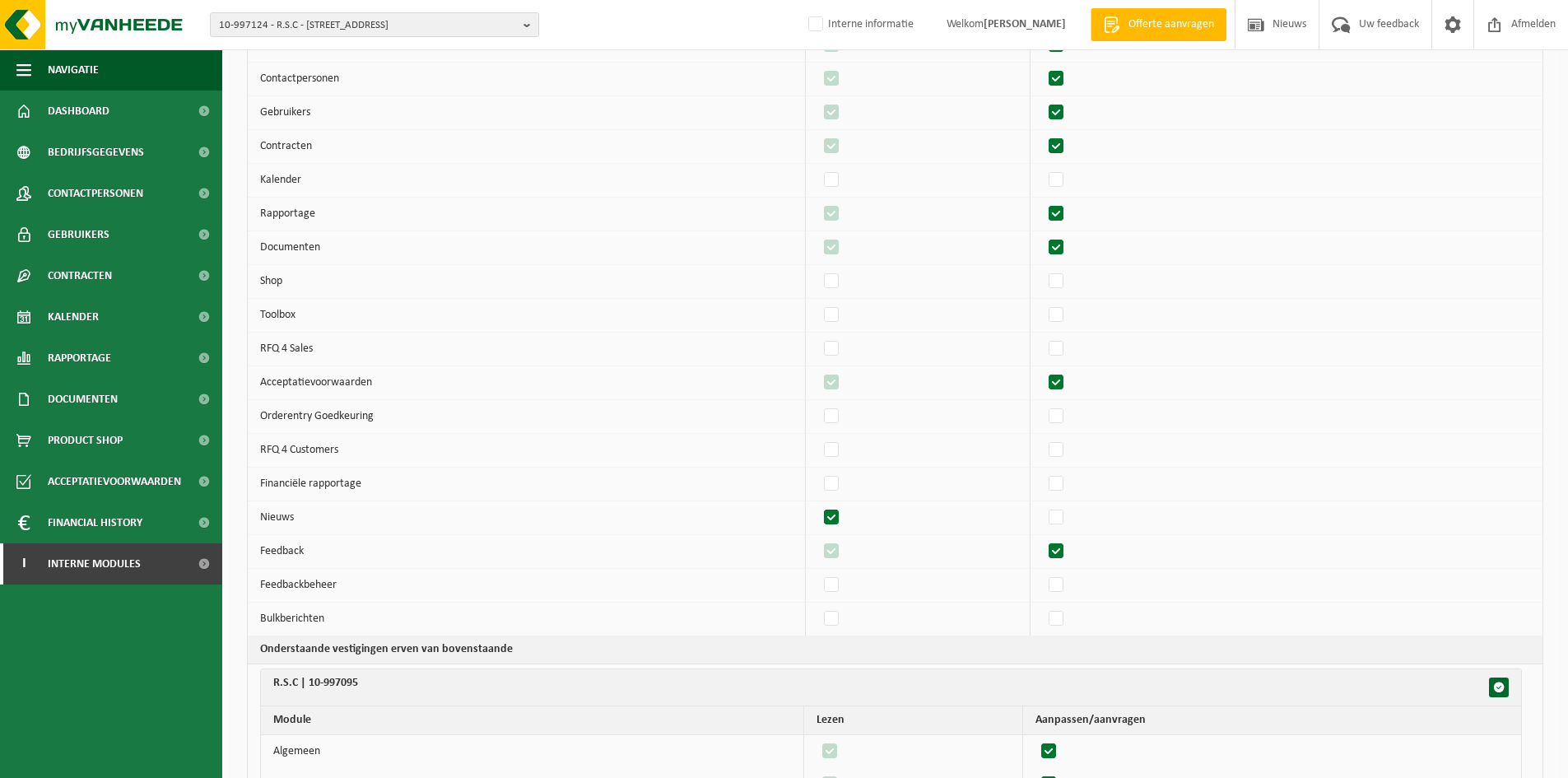
click at [1043, 539] on input "checkbox" at bounding box center [1042, 538] width 1 height 1
checkbox input "false"
click at [1065, 549] on label"] at bounding box center [1057, 551] width 23 height 25
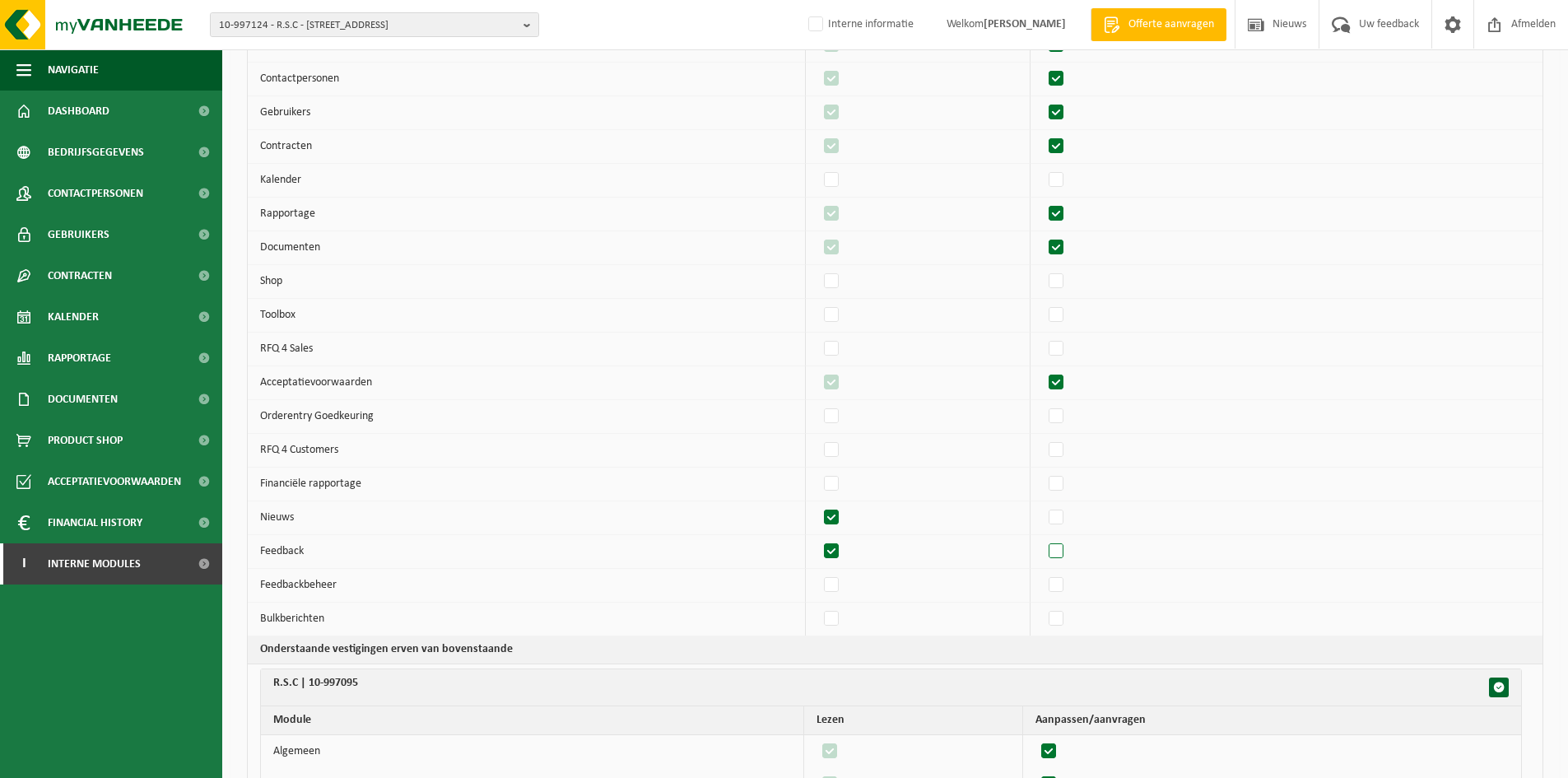
click at [1043, 539] on input "checkbox" at bounding box center [1042, 538] width 1 height 1
checkbox input "true"
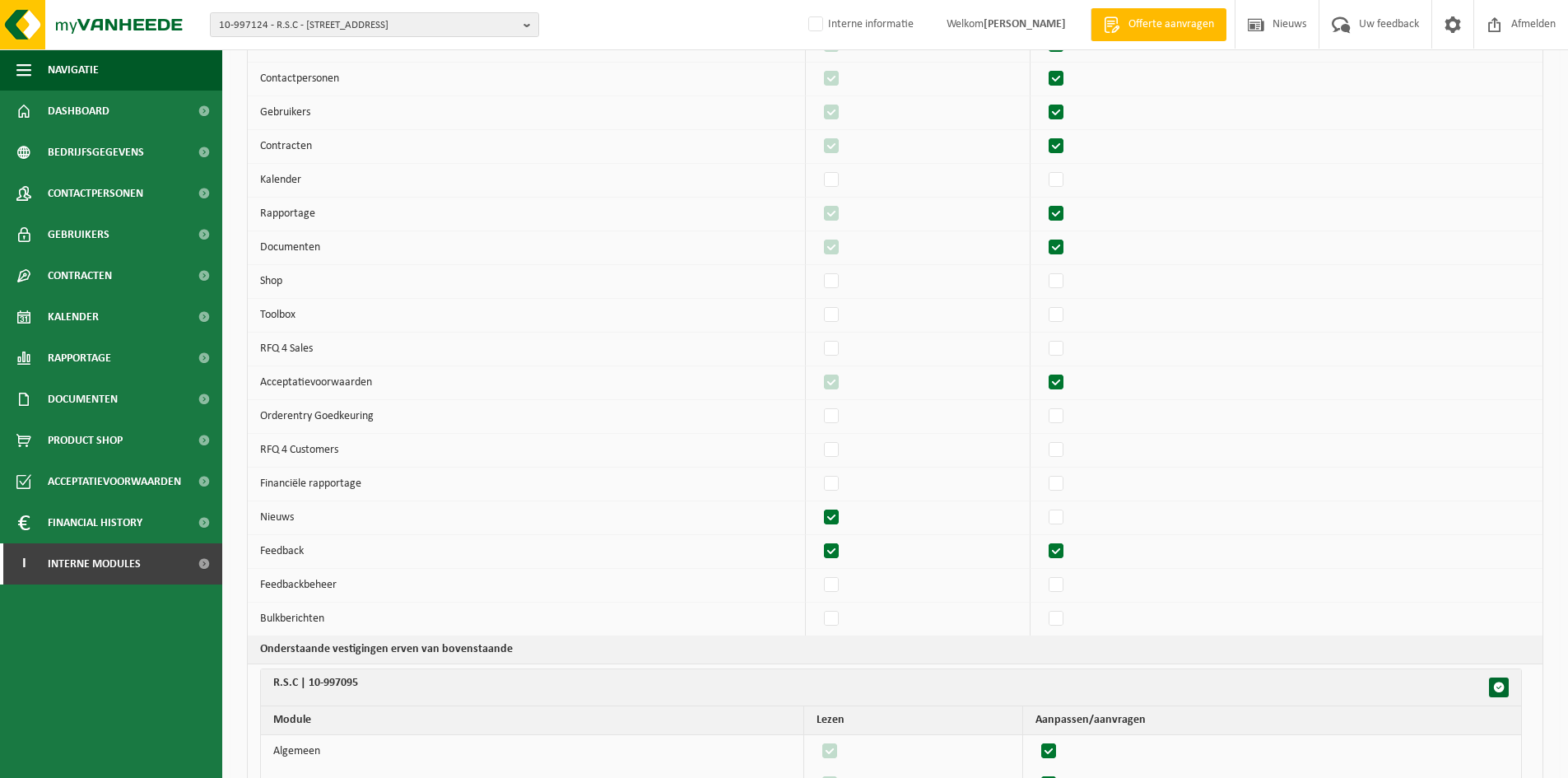
checkbox input "true"
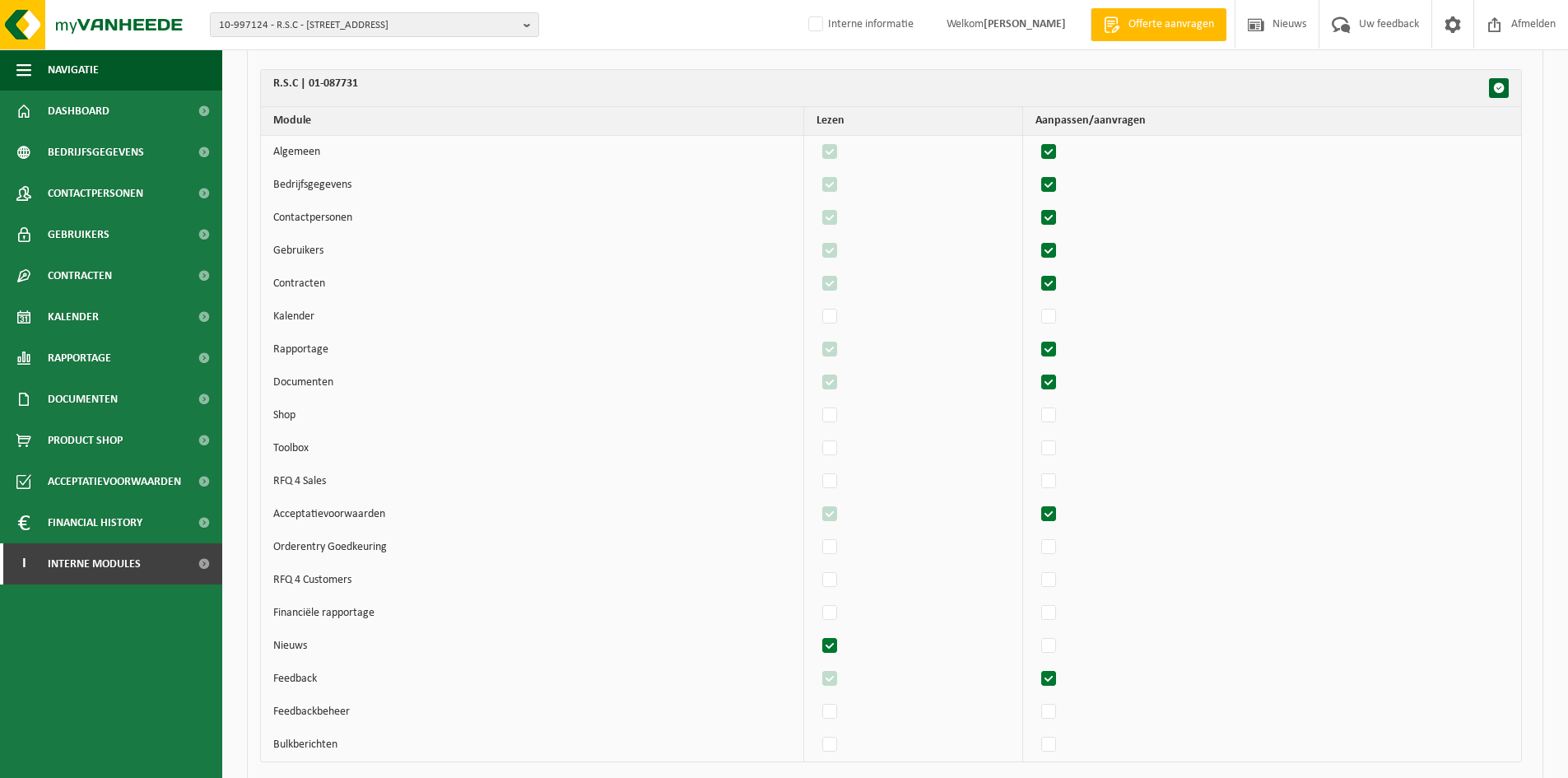
scroll to position [1777, 0]
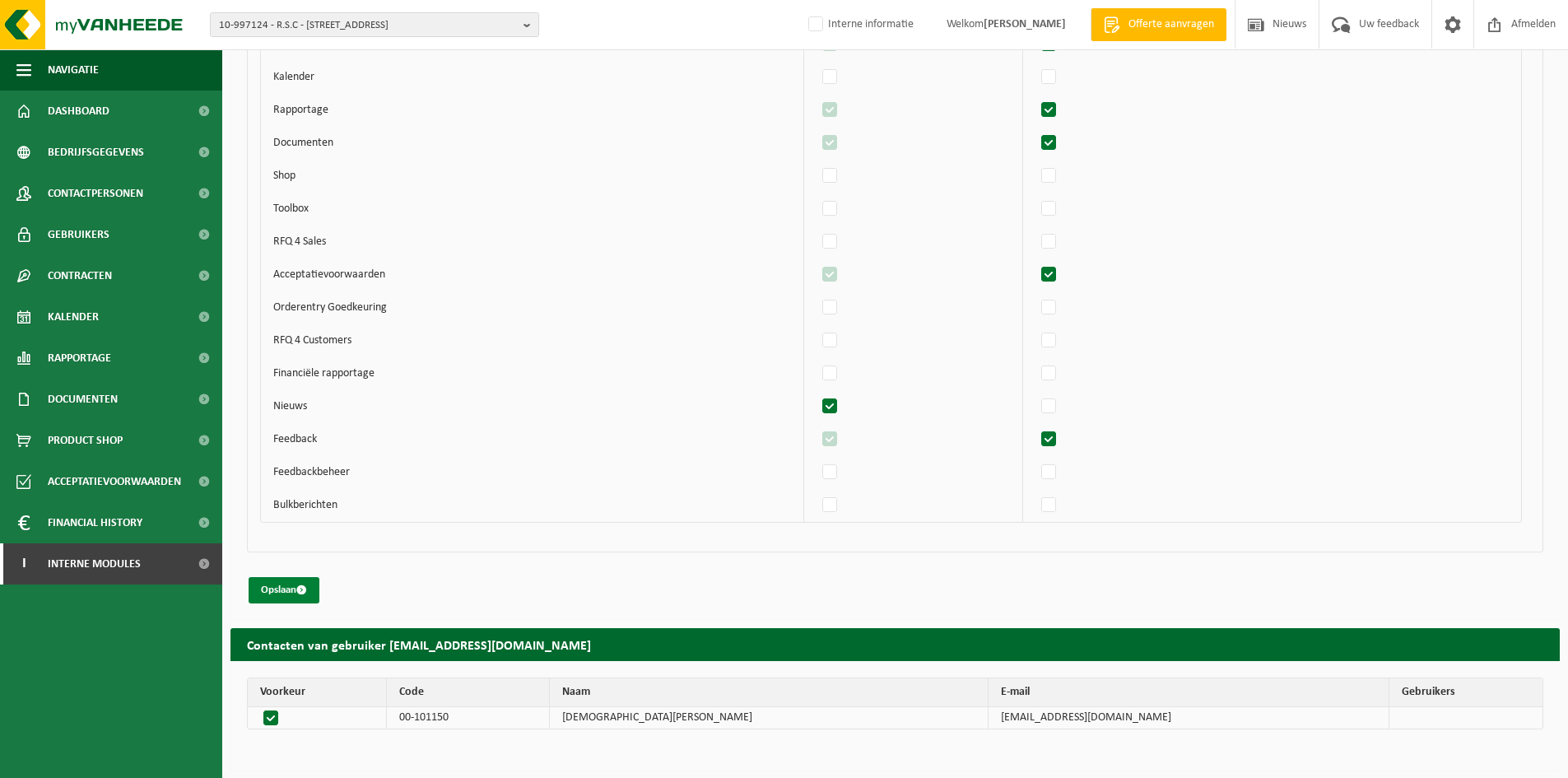
click at [296, 585] on button "Opslaan" at bounding box center [284, 590] width 71 height 27
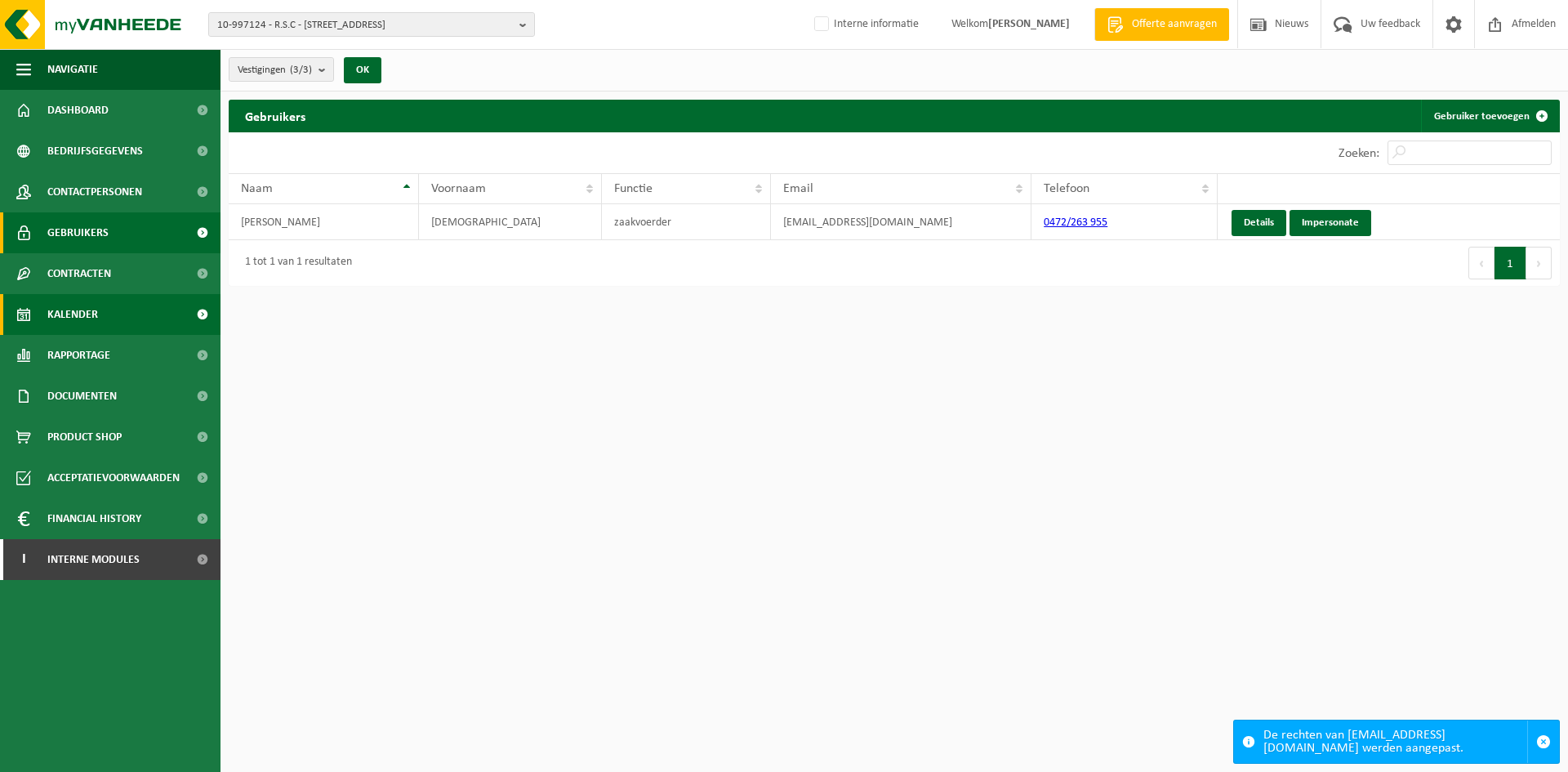
click at [68, 303] on span "Kalender" at bounding box center [72, 315] width 50 height 41
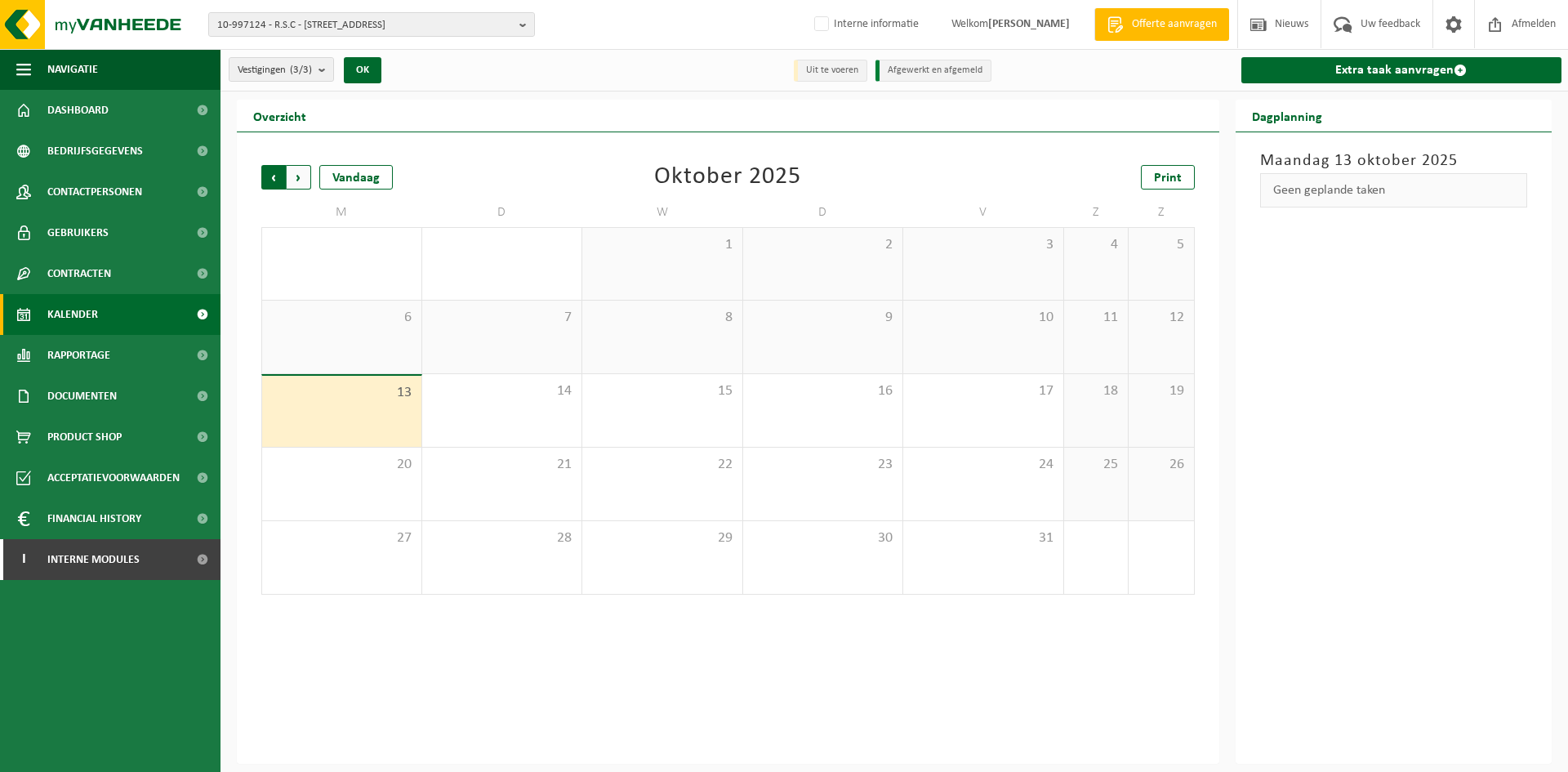
click at [291, 178] on span "Volgende" at bounding box center [299, 177] width 25 height 25
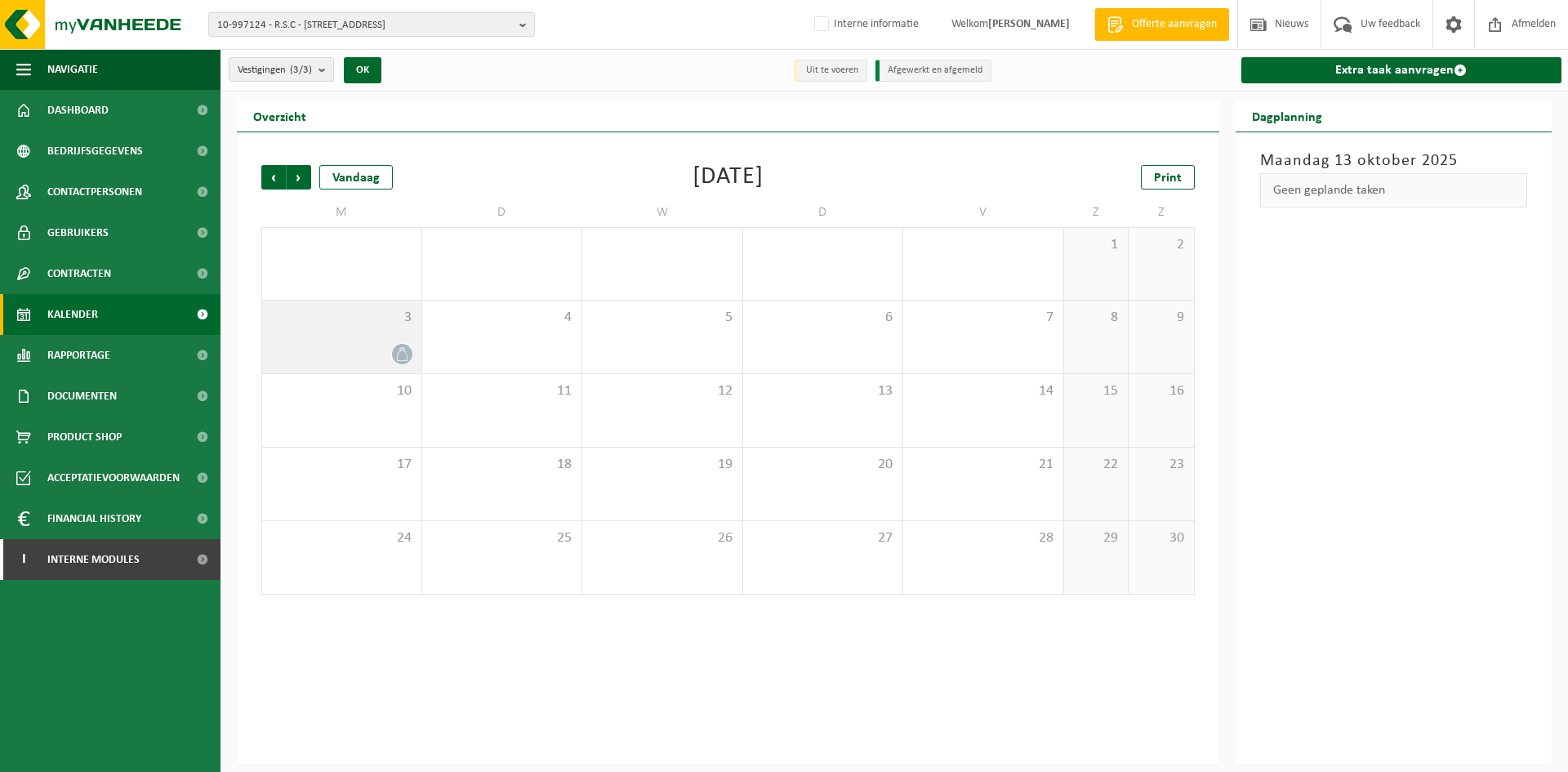
click at [362, 354] on div at bounding box center [341, 354] width 143 height 22
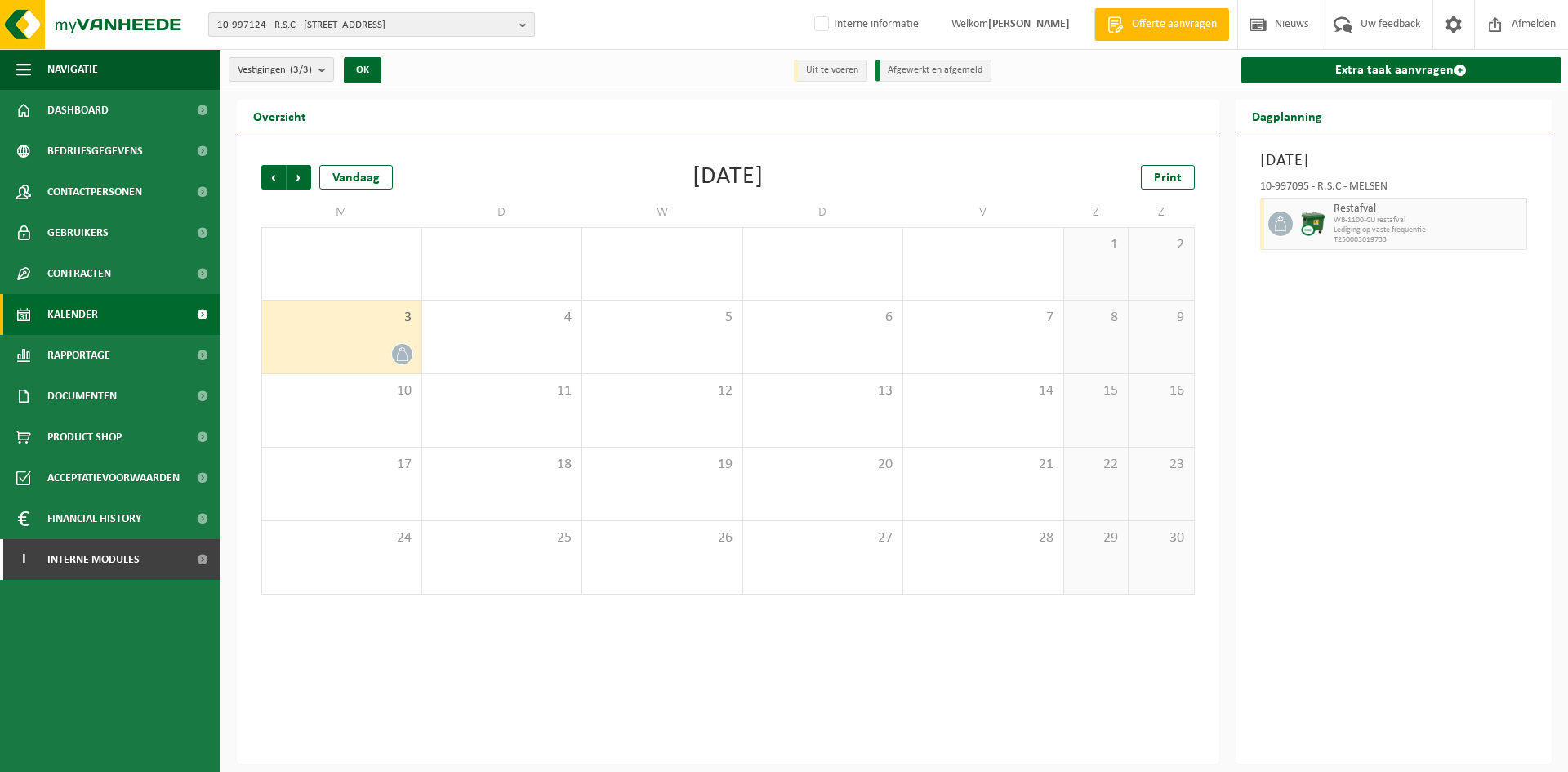
click at [299, 26] on span "10-997124 - R.S.C - [STREET_ADDRESS]" at bounding box center [365, 25] width 296 height 25
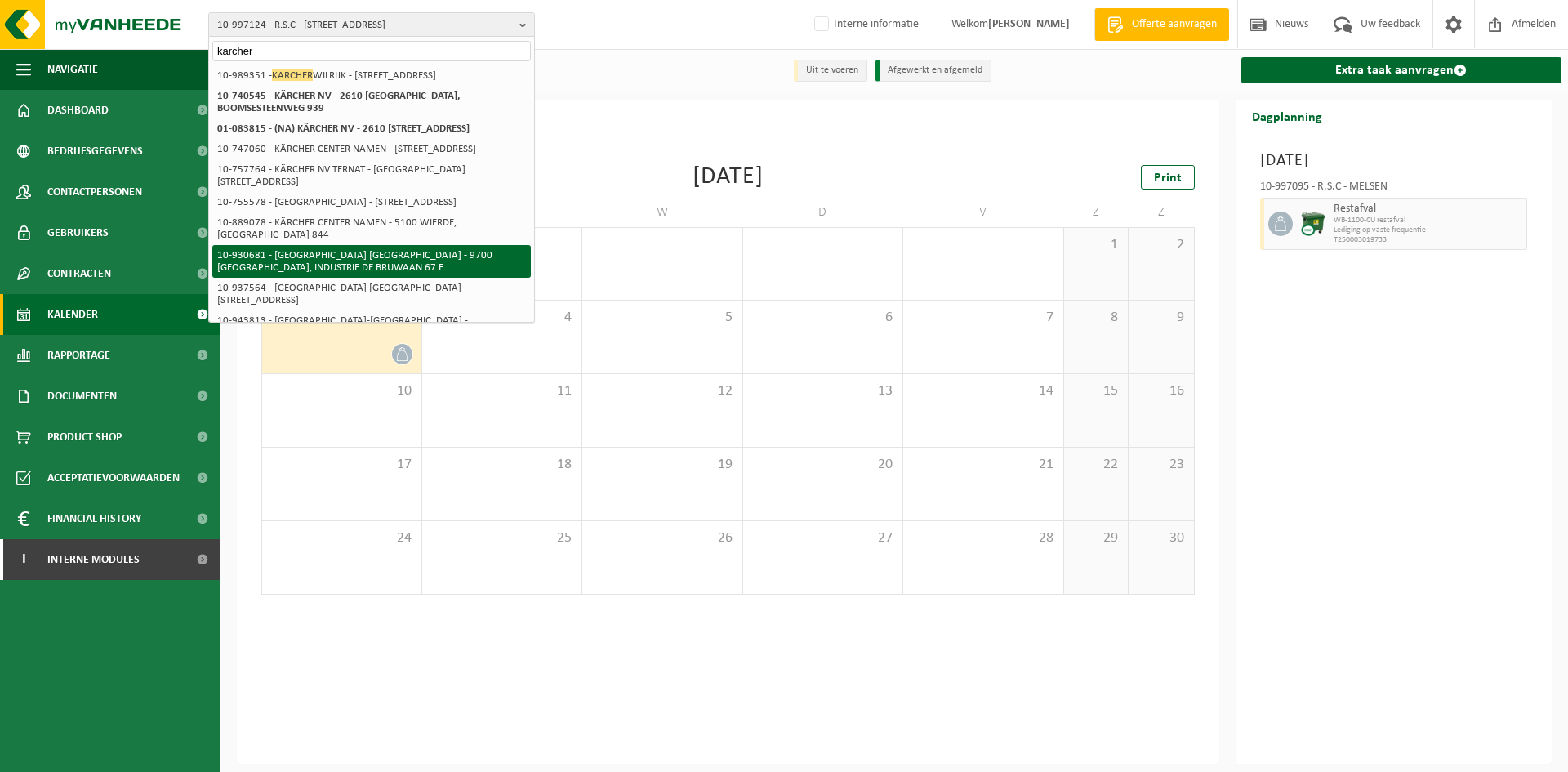
type input "karcher"
click at [463, 278] on li "10-930681 - [GEOGRAPHIC_DATA] [GEOGRAPHIC_DATA] - 9700 [GEOGRAPHIC_DATA], INDUS…" at bounding box center [371, 261] width 318 height 33
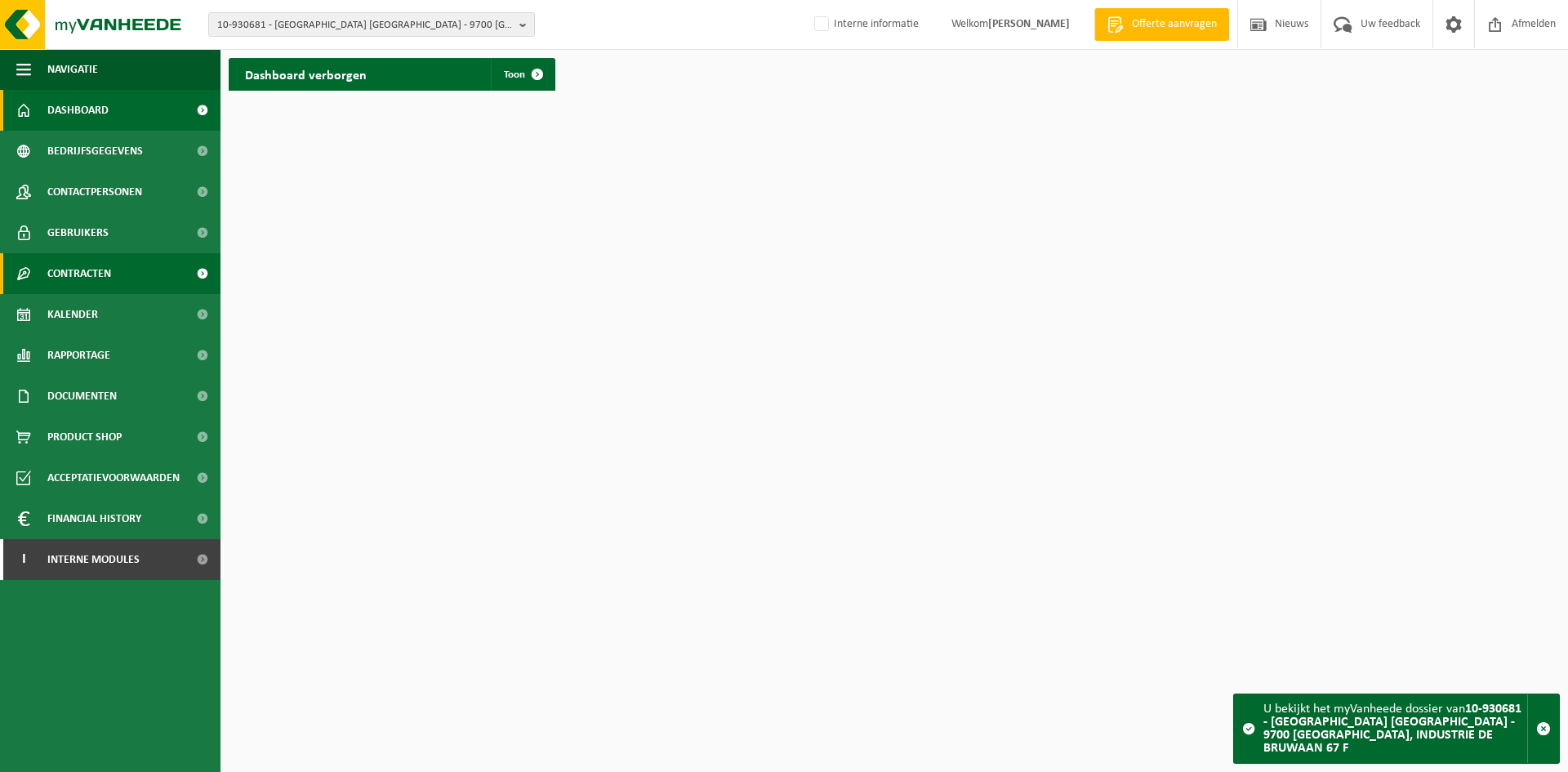
click at [100, 275] on span "Contracten" at bounding box center [79, 274] width 63 height 41
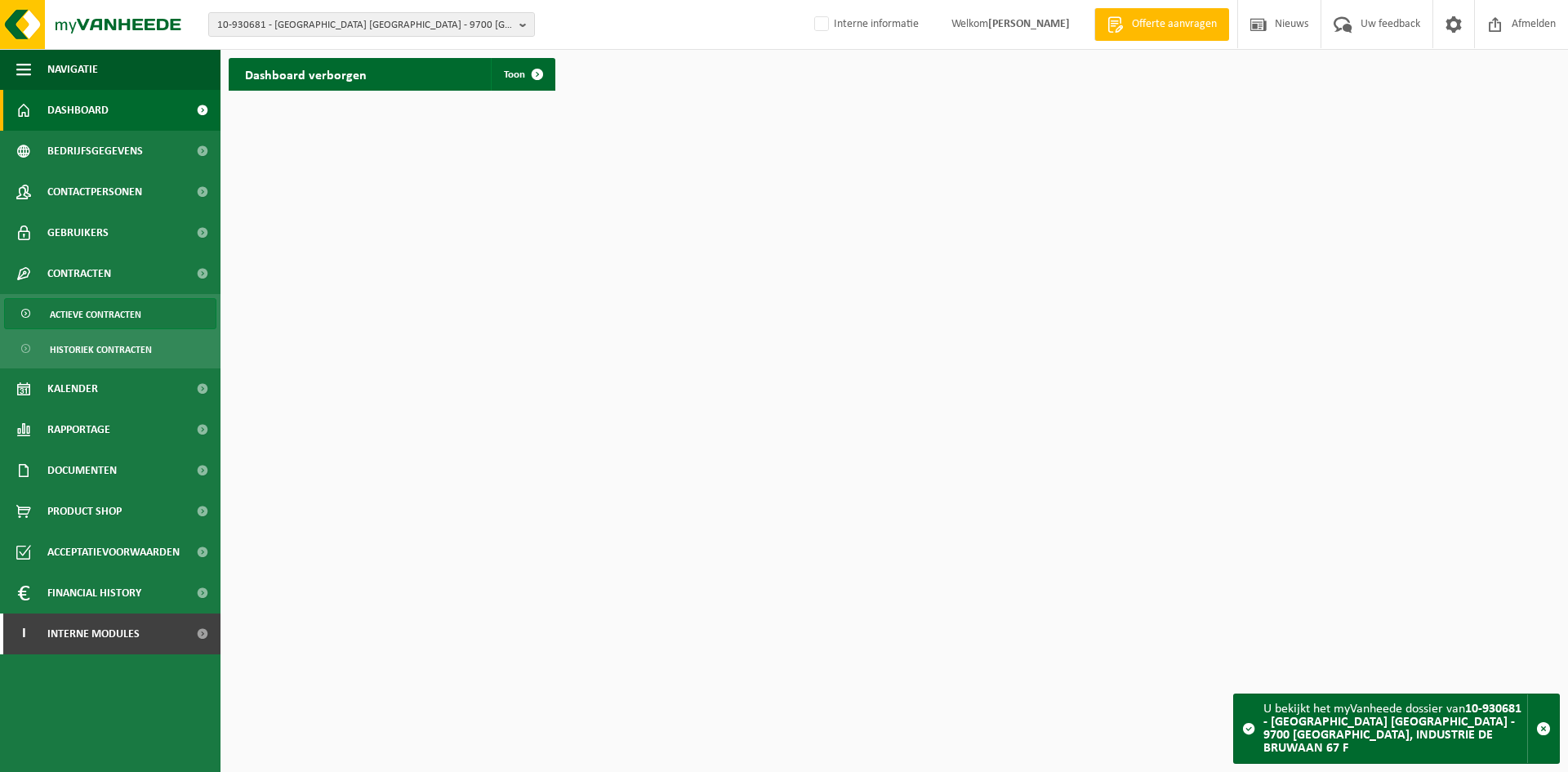
click at [51, 305] on span "Actieve contracten" at bounding box center [95, 314] width 92 height 31
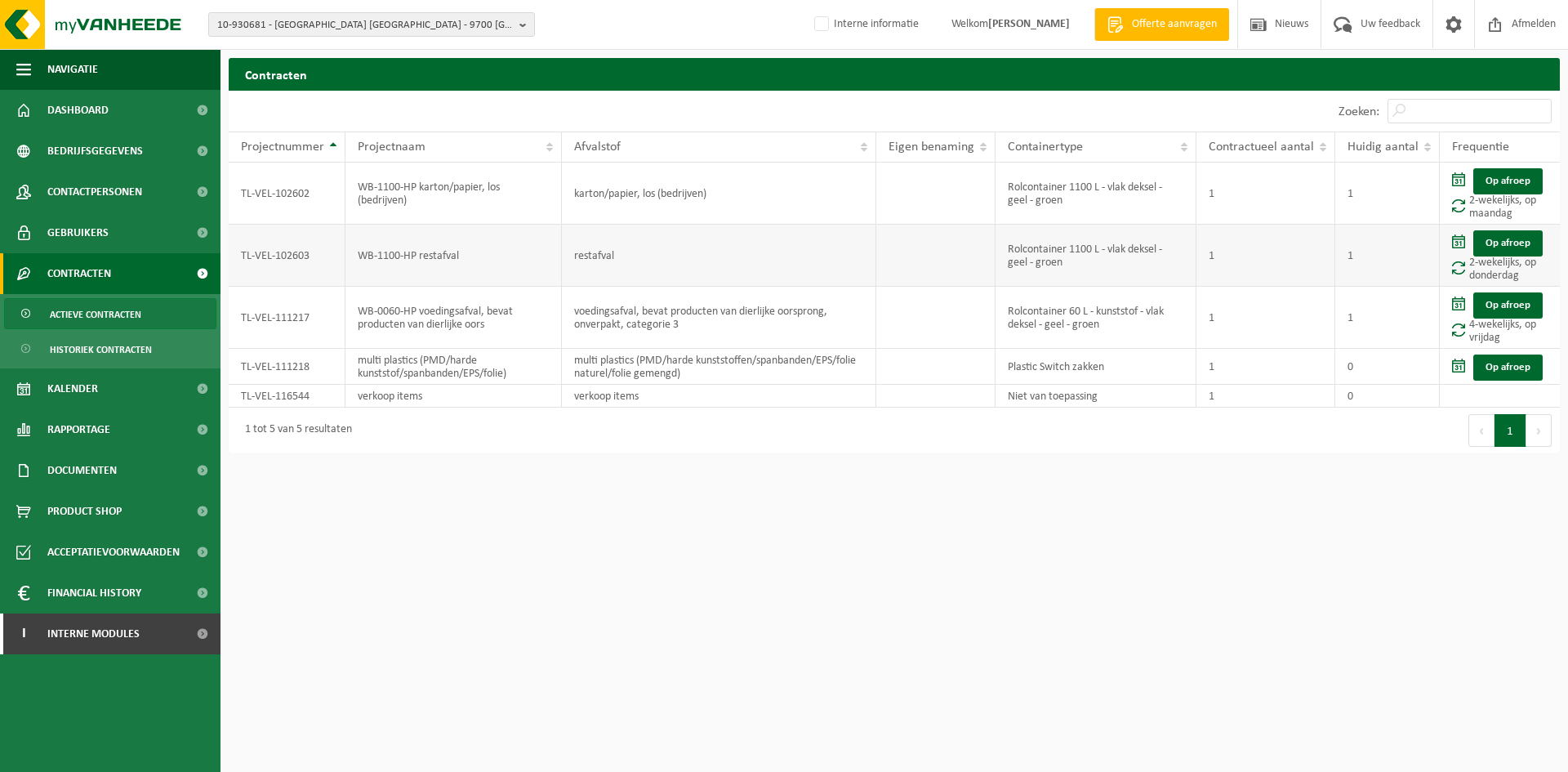
click at [295, 253] on td "TL-VEL-102603" at bounding box center [287, 256] width 117 height 62
copy td "TL-VEL-102603"
click at [269, 16] on span "10-930681 - [GEOGRAPHIC_DATA] [GEOGRAPHIC_DATA] - 9700 [GEOGRAPHIC_DATA], INDUS…" at bounding box center [365, 25] width 296 height 25
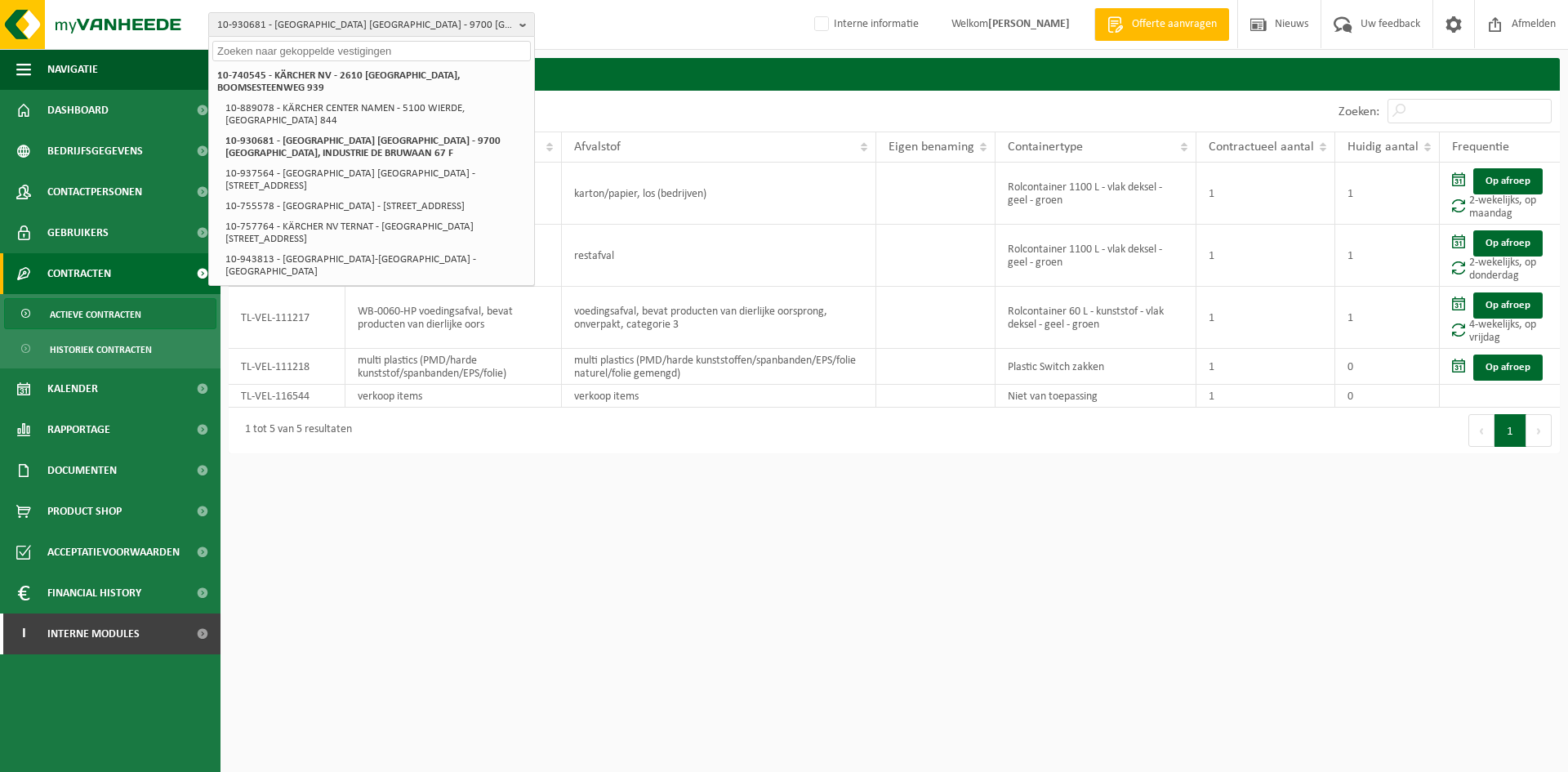
paste input "10-819725"
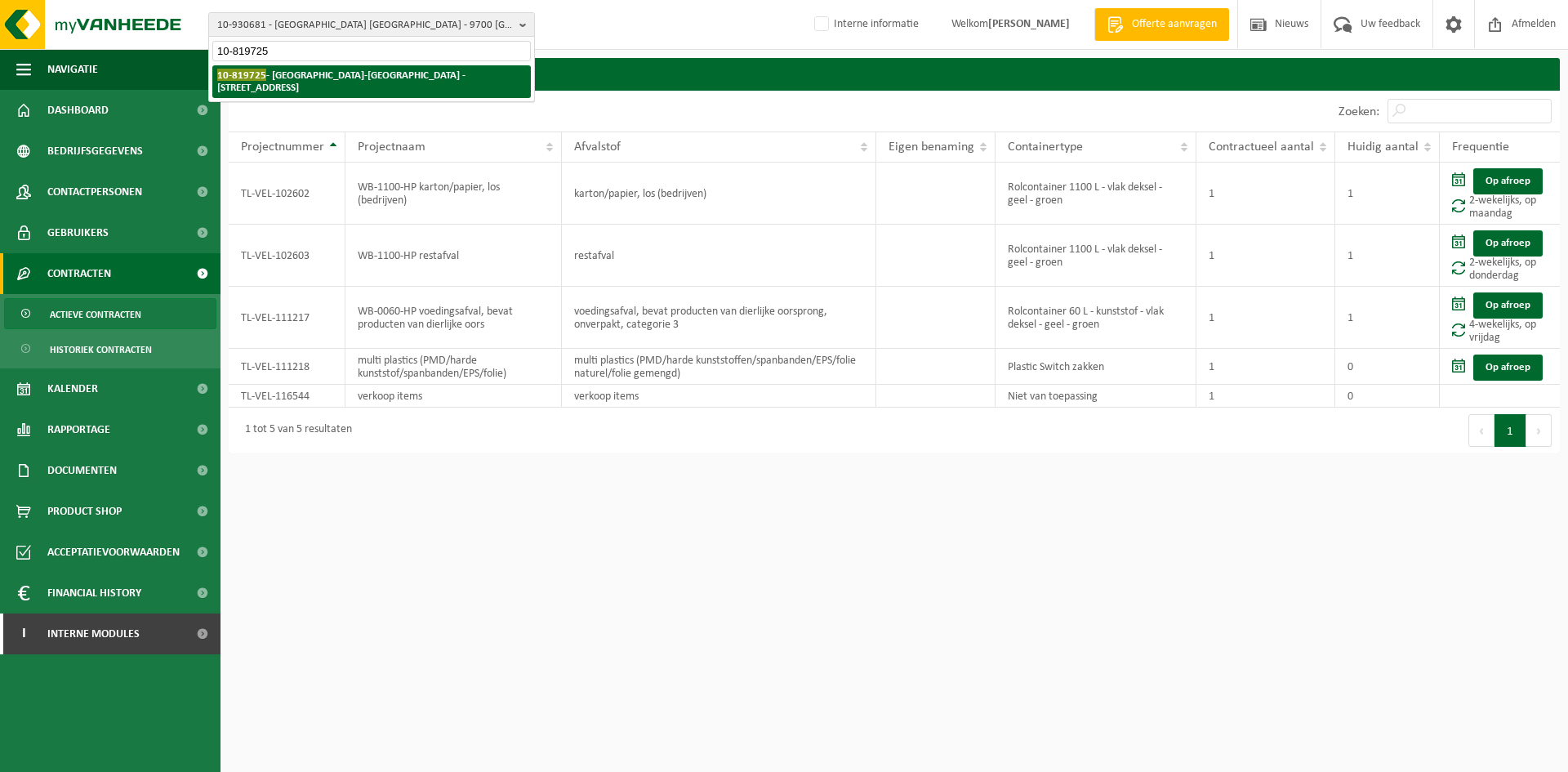
type input "10-819725"
click at [339, 78] on strong "10-819725 - [STREET_ADDRESS]" at bounding box center [341, 80] width 248 height 25
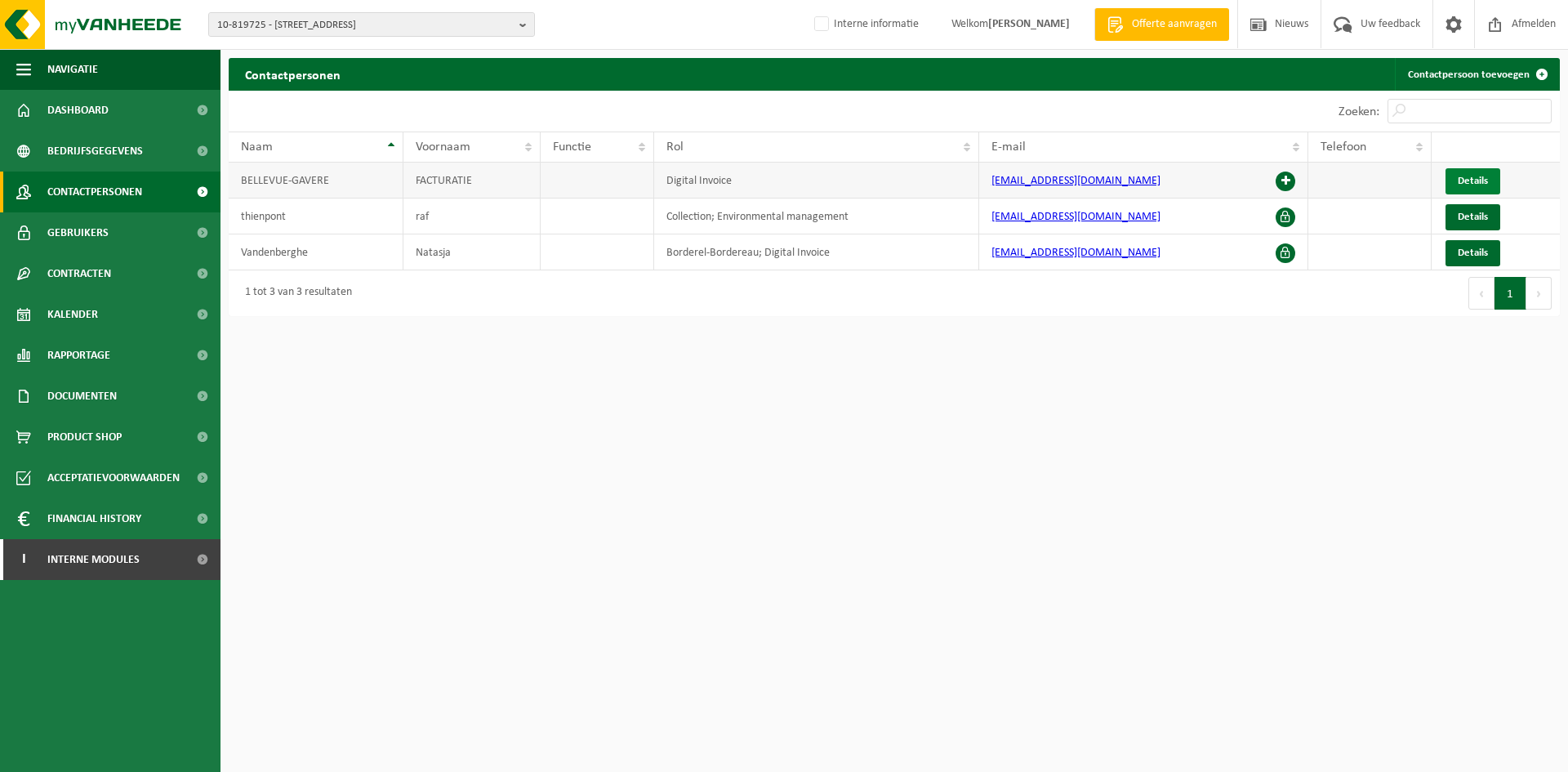
click at [1459, 178] on span "Details" at bounding box center [1472, 181] width 30 height 10
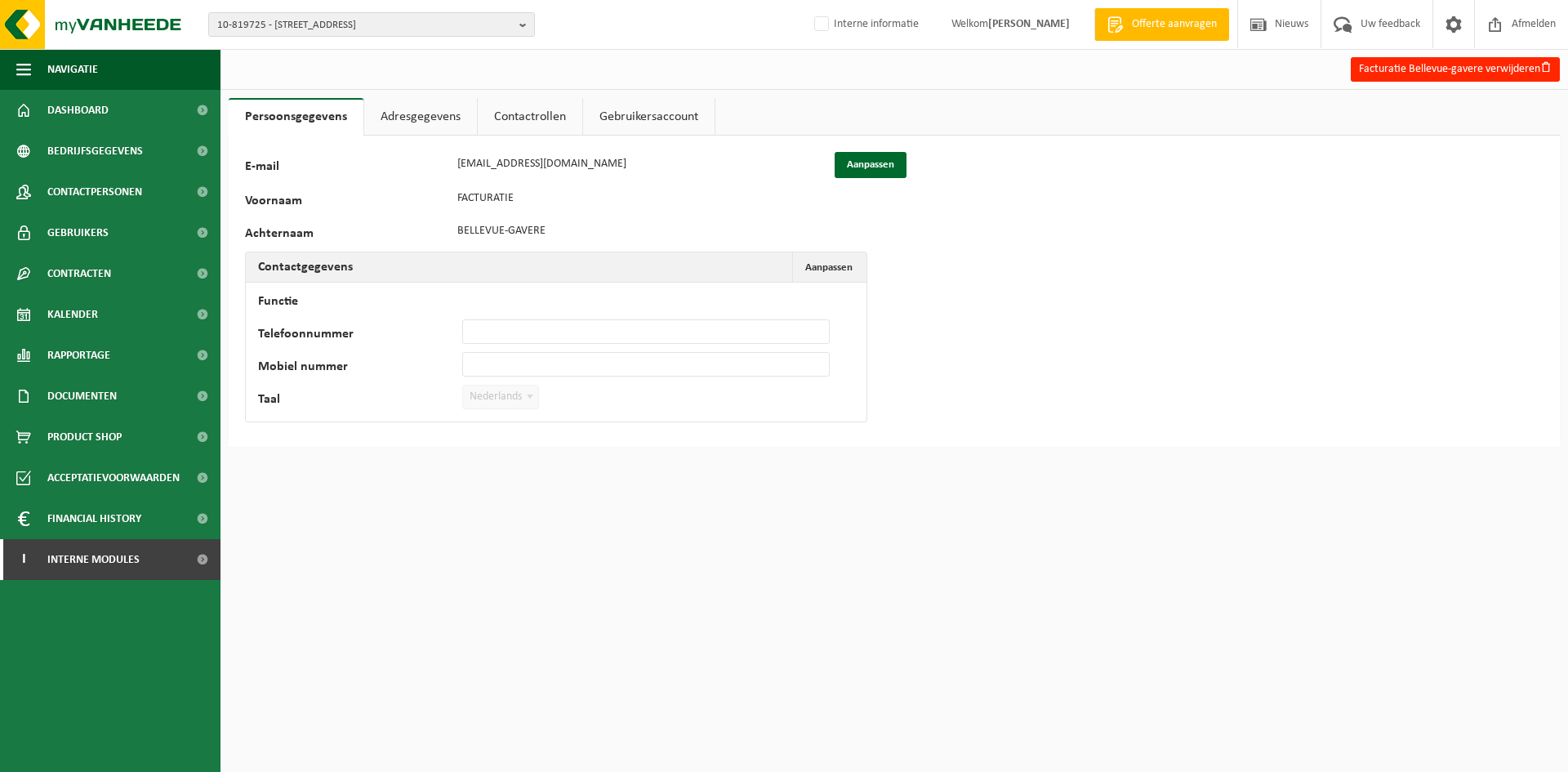
click at [465, 121] on link "Adresgegevens" at bounding box center [421, 117] width 113 height 38
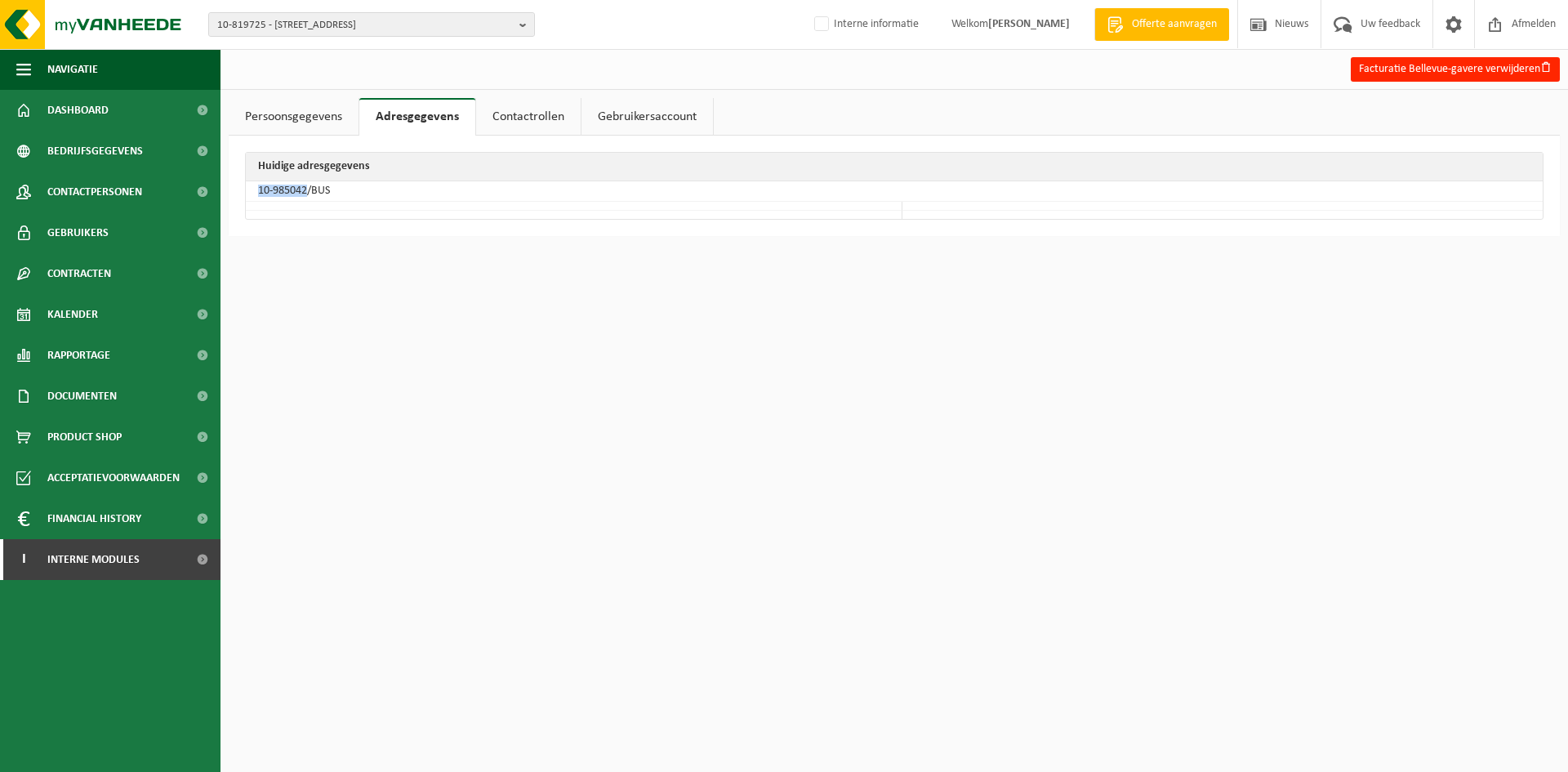
drag, startPoint x: 308, startPoint y: 189, endPoint x: 259, endPoint y: 198, distance: 49.8
click at [259, 198] on td "10-985042/BUS" at bounding box center [894, 192] width 1297 height 21
copy td "10-985042"
click at [379, 23] on span "10-819725 - [STREET_ADDRESS]" at bounding box center [365, 25] width 296 height 25
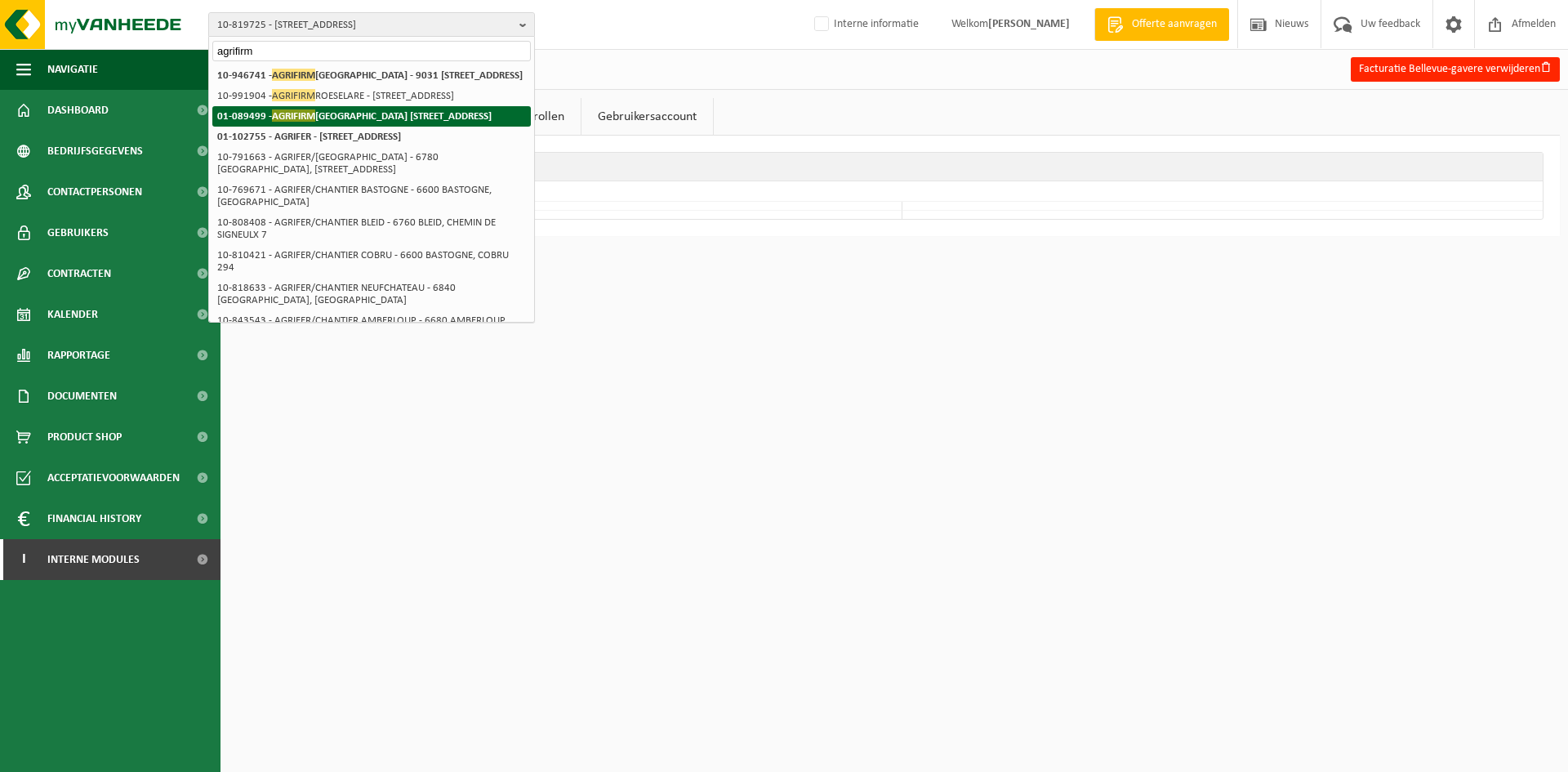
type input "agrifirm"
click at [406, 122] on strong "01-089499 - AGRIFIRM [GEOGRAPHIC_DATA] [GEOGRAPHIC_DATA] - [STREET_ADDRESS]" at bounding box center [354, 116] width 275 height 12
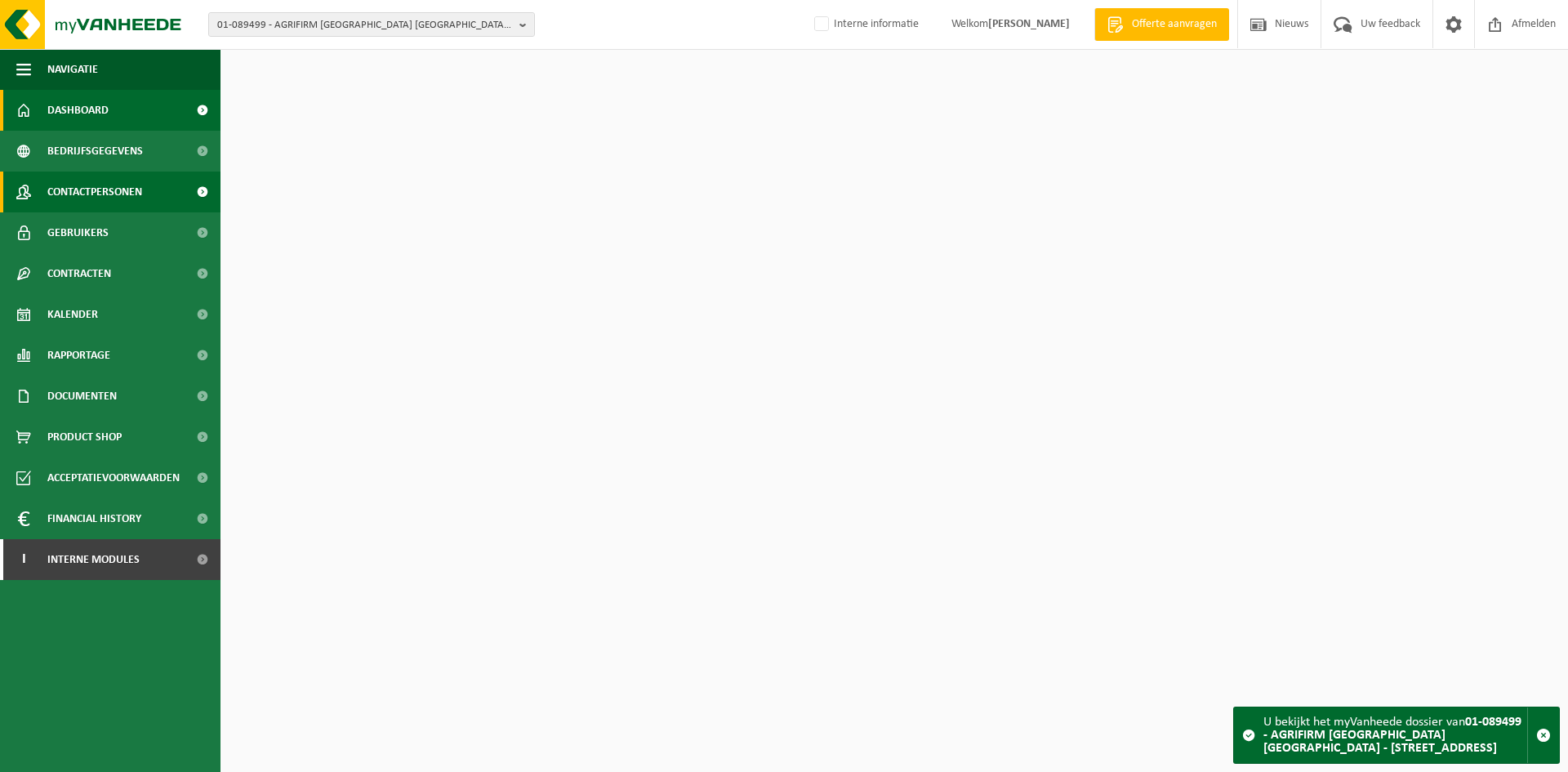
drag, startPoint x: 0, startPoint y: 0, endPoint x: 83, endPoint y: 176, distance: 194.6
click at [83, 176] on span "Contactpersonen" at bounding box center [94, 193] width 95 height 41
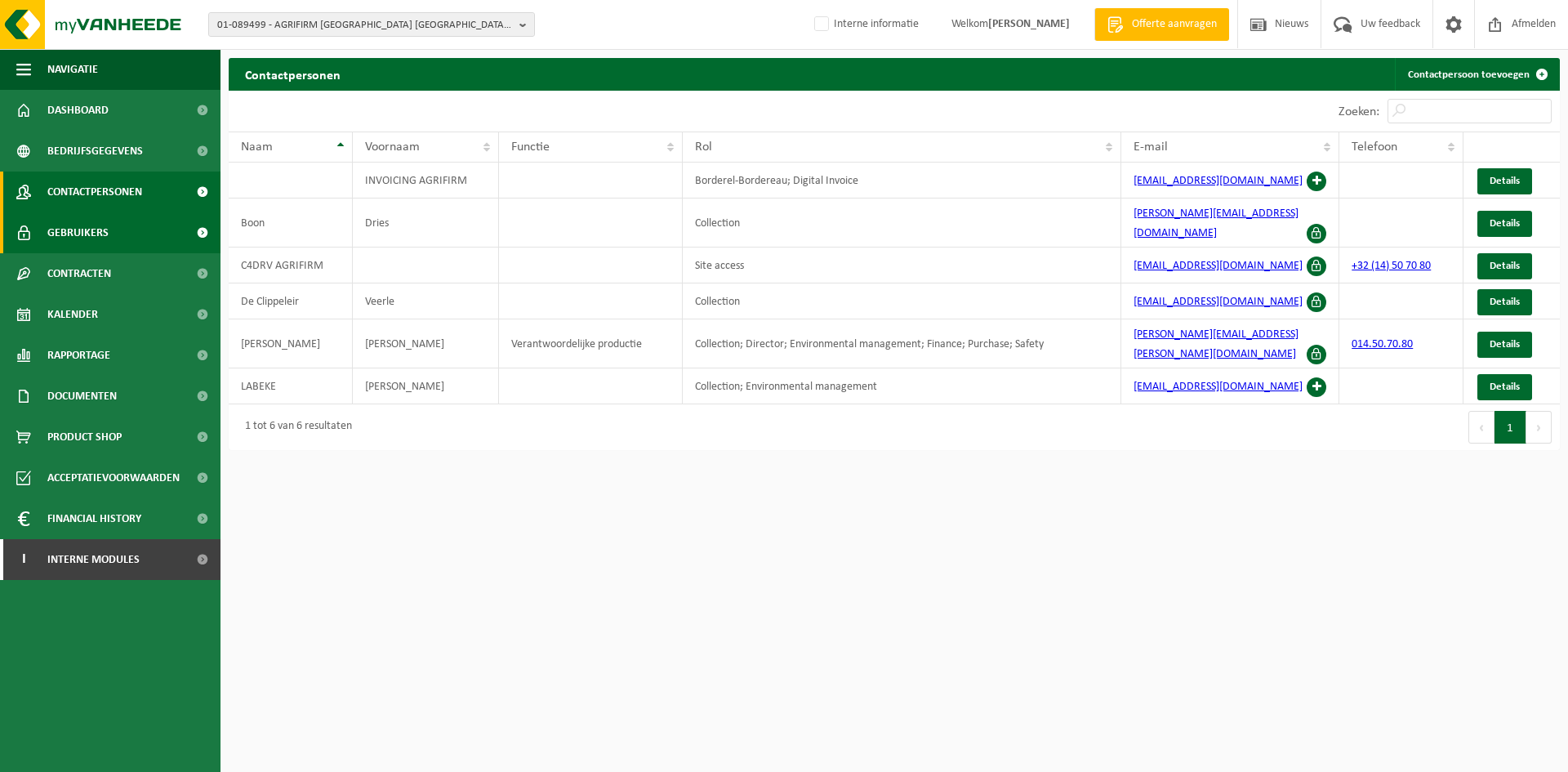
click at [180, 231] on link "Gebruikers" at bounding box center [110, 233] width 221 height 41
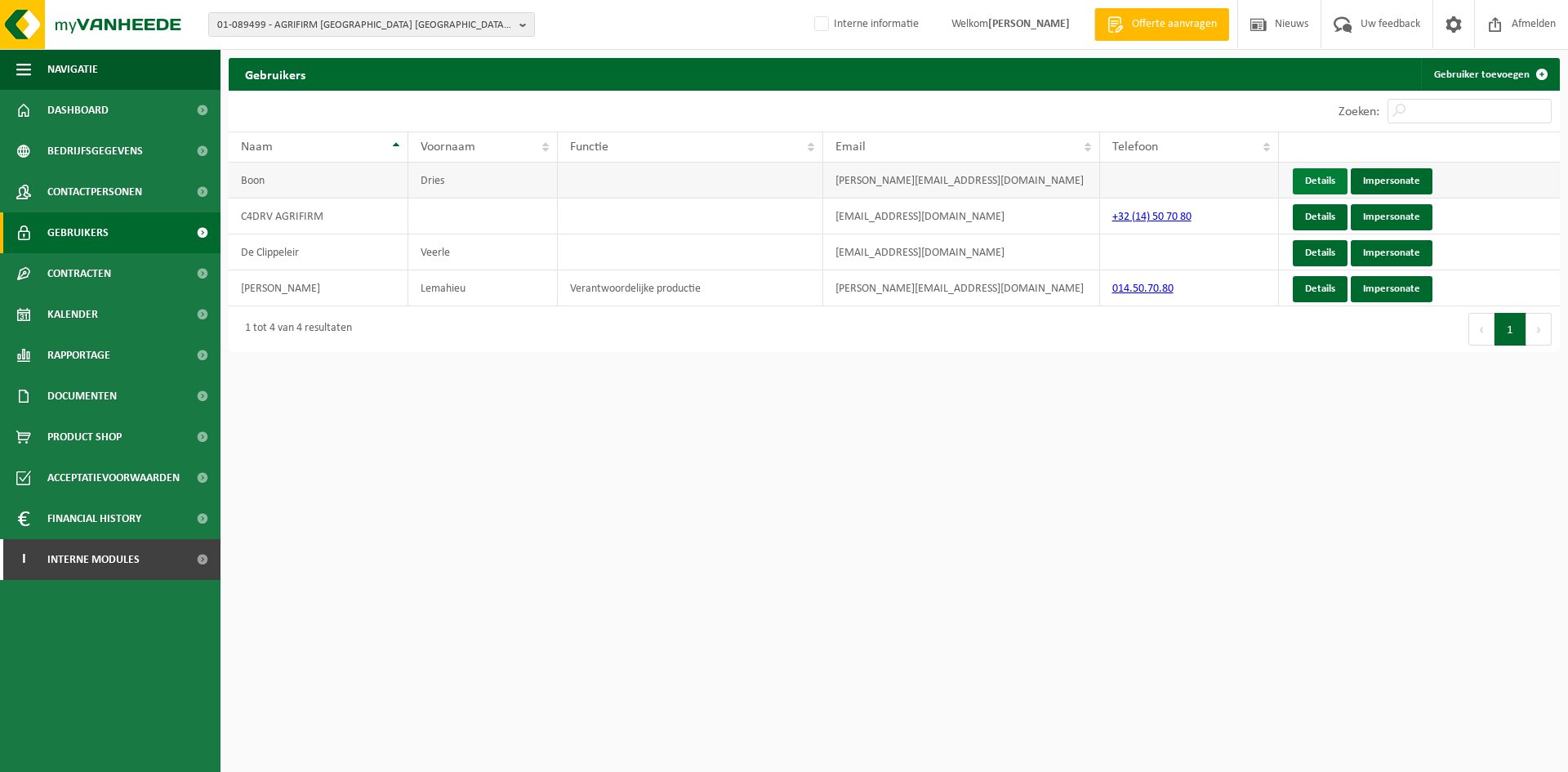
click at [1310, 181] on link "Details" at bounding box center [1320, 181] width 55 height 27
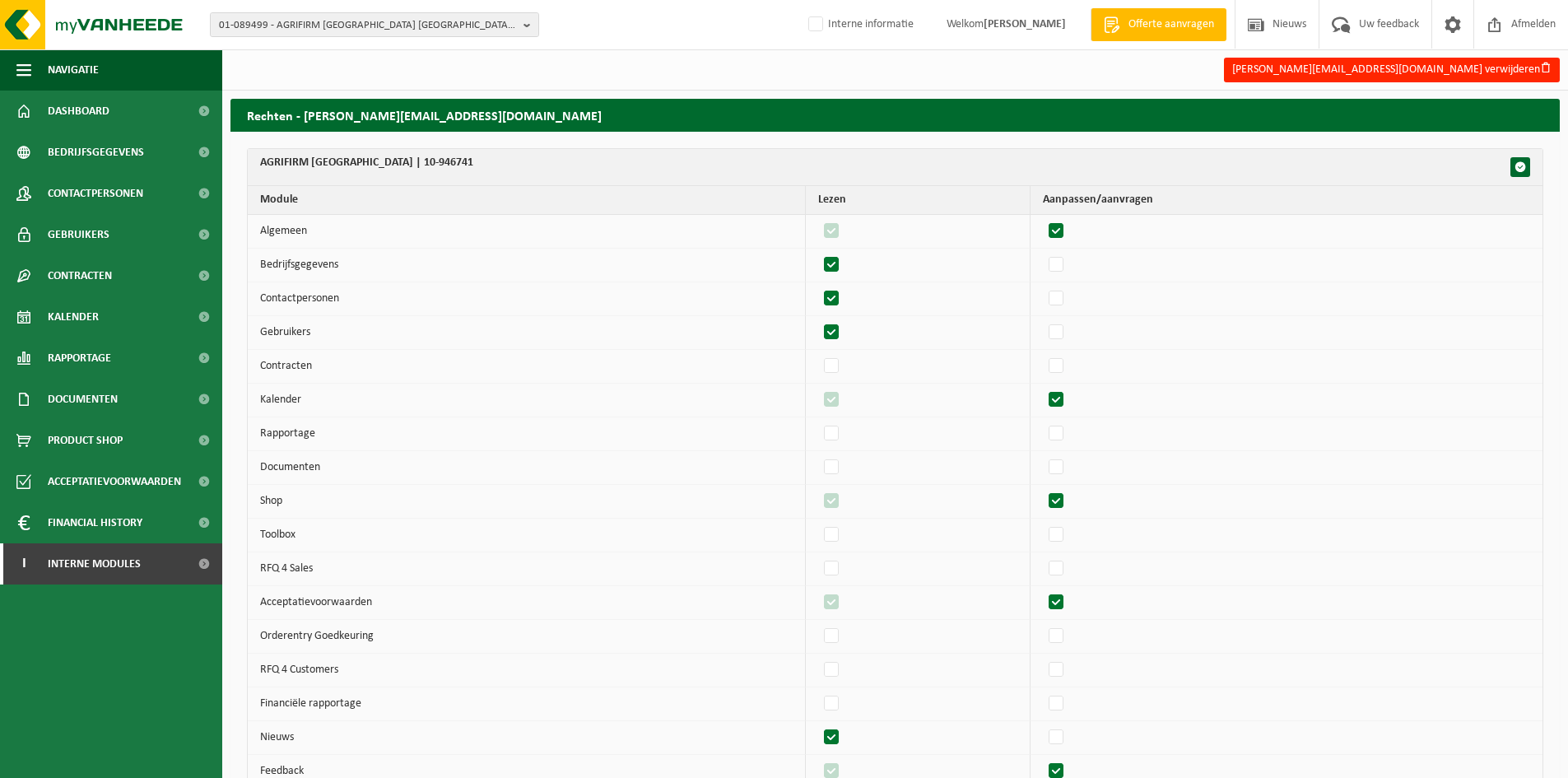
click at [1065, 223] on label"] at bounding box center [1057, 231] width 23 height 25
click at [1043, 219] on input "checkbox" at bounding box center [1042, 218] width 1 height 1
checkbox input "false"
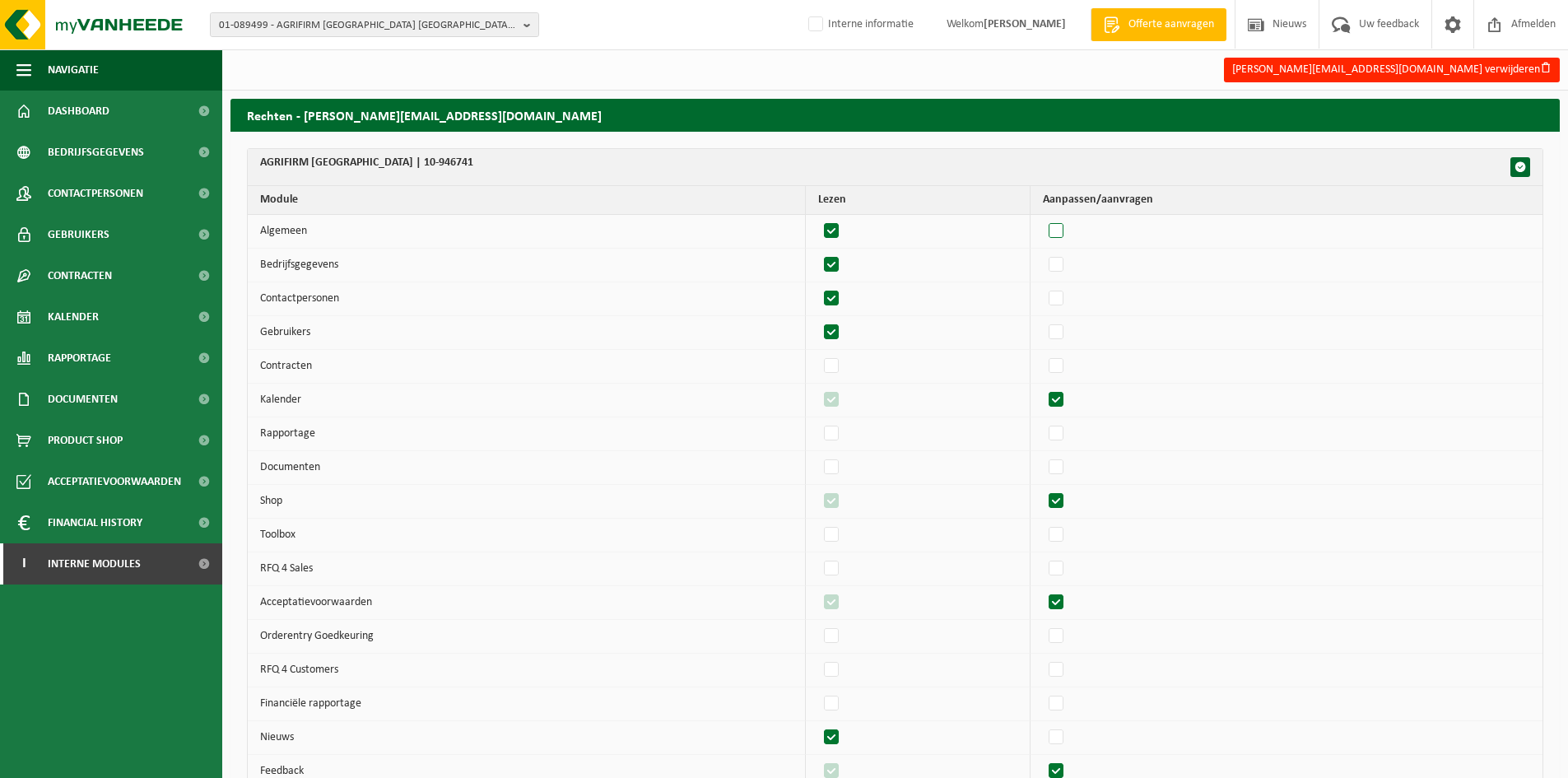
click at [1065, 223] on label"] at bounding box center [1057, 231] width 23 height 25
click at [1043, 219] on input "checkbox" at bounding box center [1042, 218] width 1 height 1
checkbox input "true"
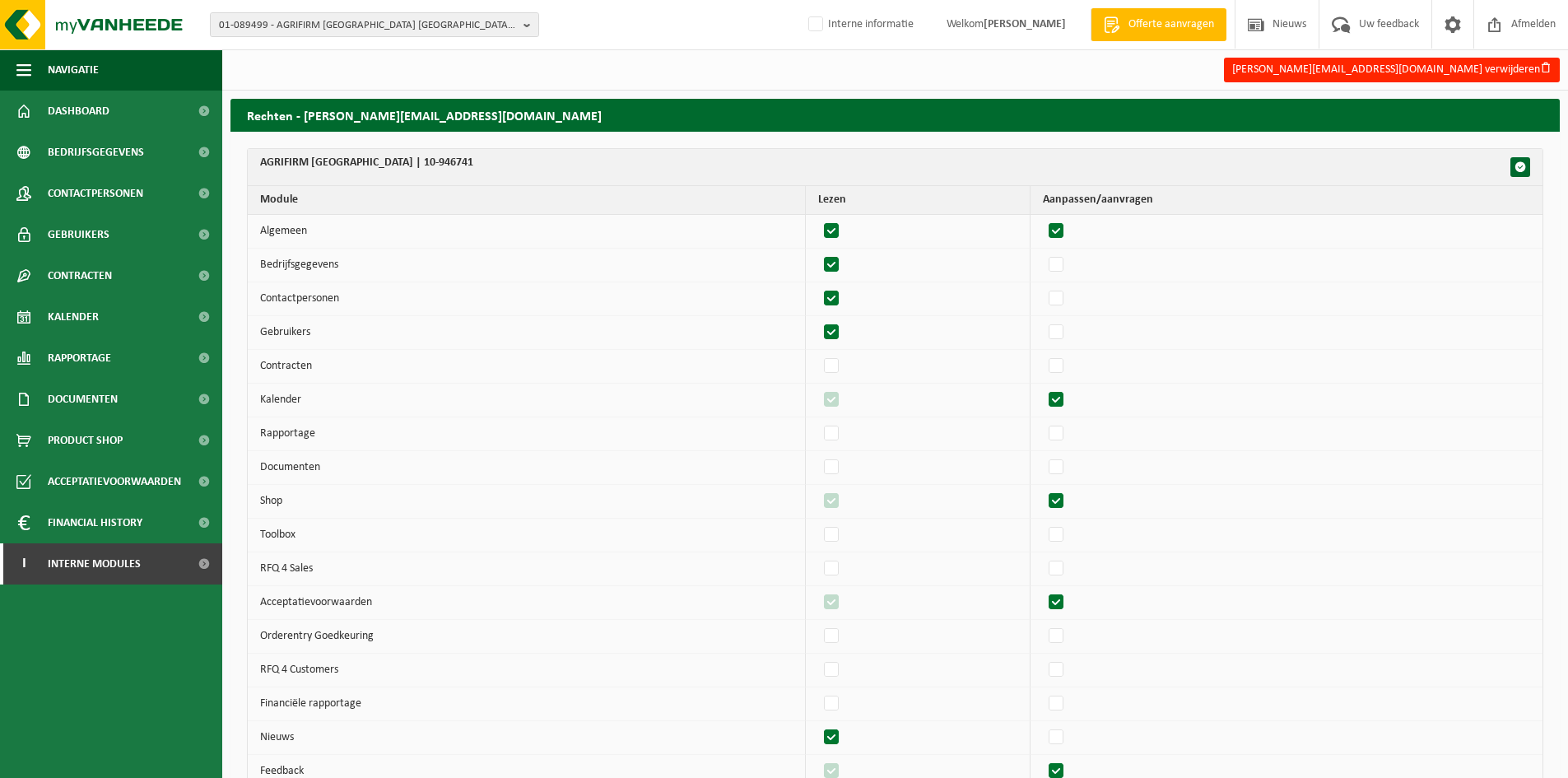
checkbox input "true"
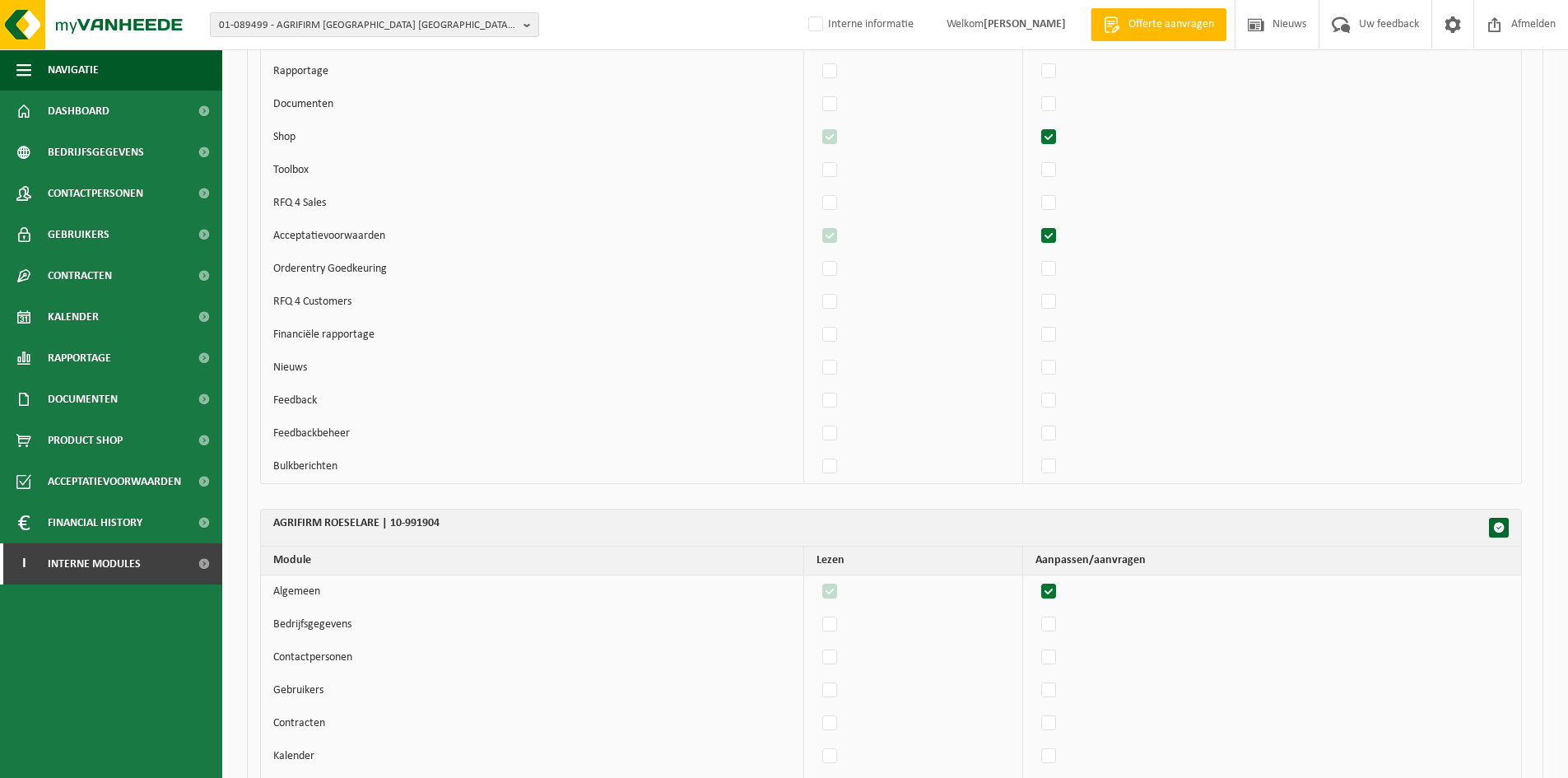
scroll to position [659, 0]
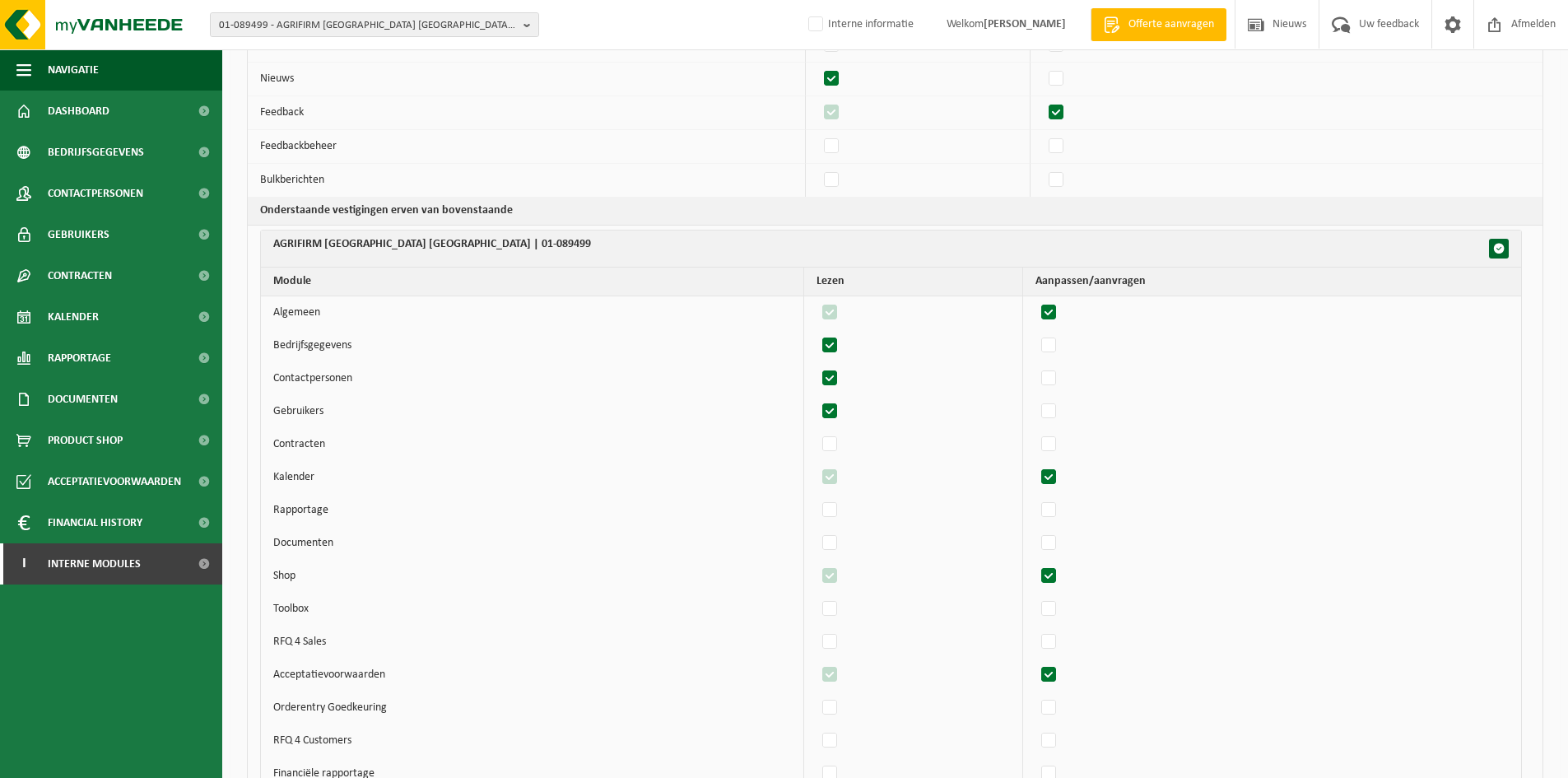
click at [1058, 313] on label"] at bounding box center [1049, 312] width 23 height 25
click at [1035, 300] on input "checkbox" at bounding box center [1034, 300] width 1 height 1
click at [1058, 313] on label"] at bounding box center [1049, 312] width 23 height 25
click at [1035, 300] on input "checkbox" at bounding box center [1034, 300] width 1 height 1
checkbox input "true"
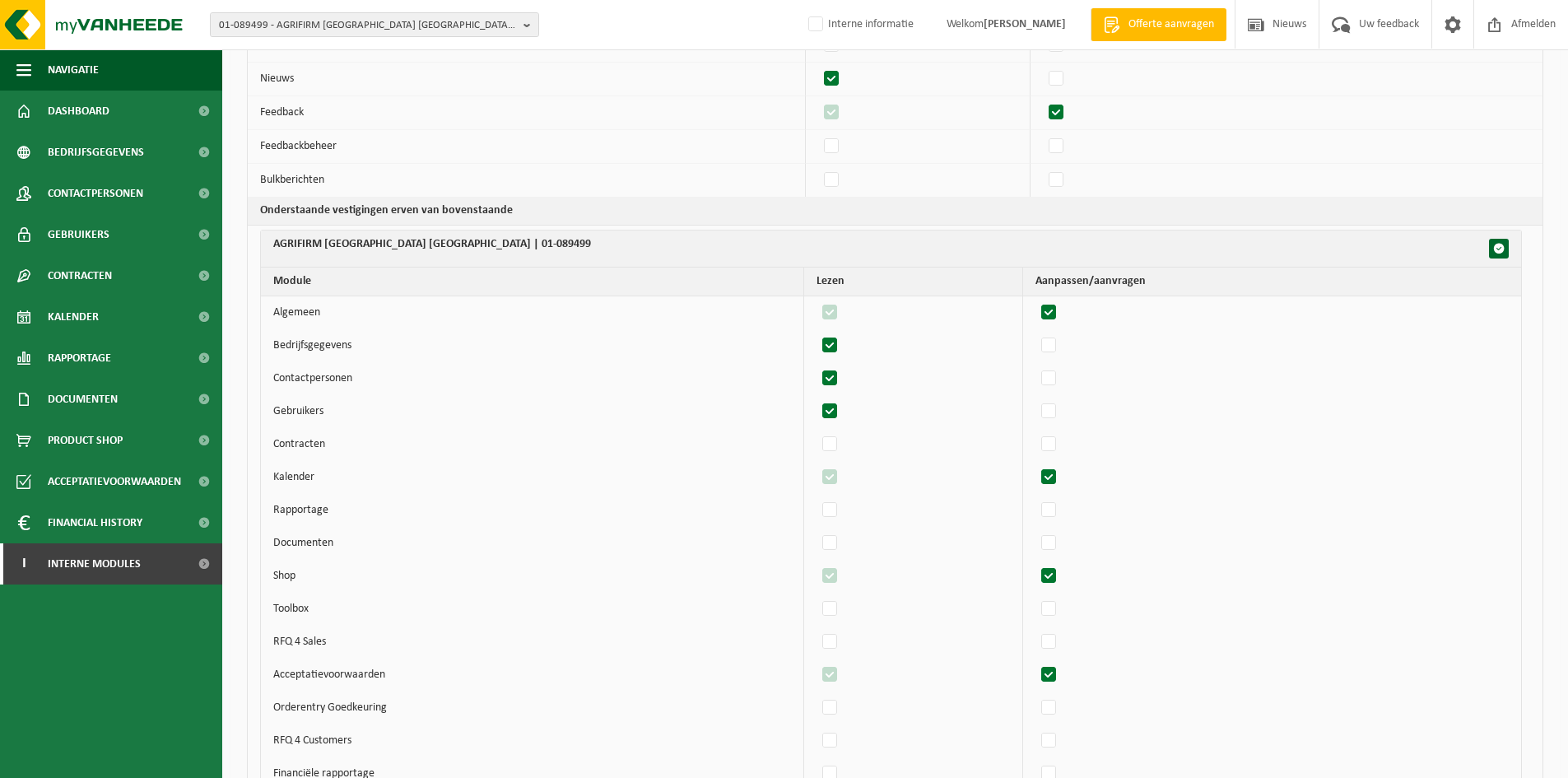
click at [842, 340] on label"] at bounding box center [830, 346] width 23 height 25
click at [816, 334] on input "checkbox" at bounding box center [815, 333] width 1 height 1
click at [842, 346] on label"] at bounding box center [830, 346] width 23 height 25
click at [816, 334] on input "checkbox" at bounding box center [815, 333] width 1 height 1
checkbox input "true"
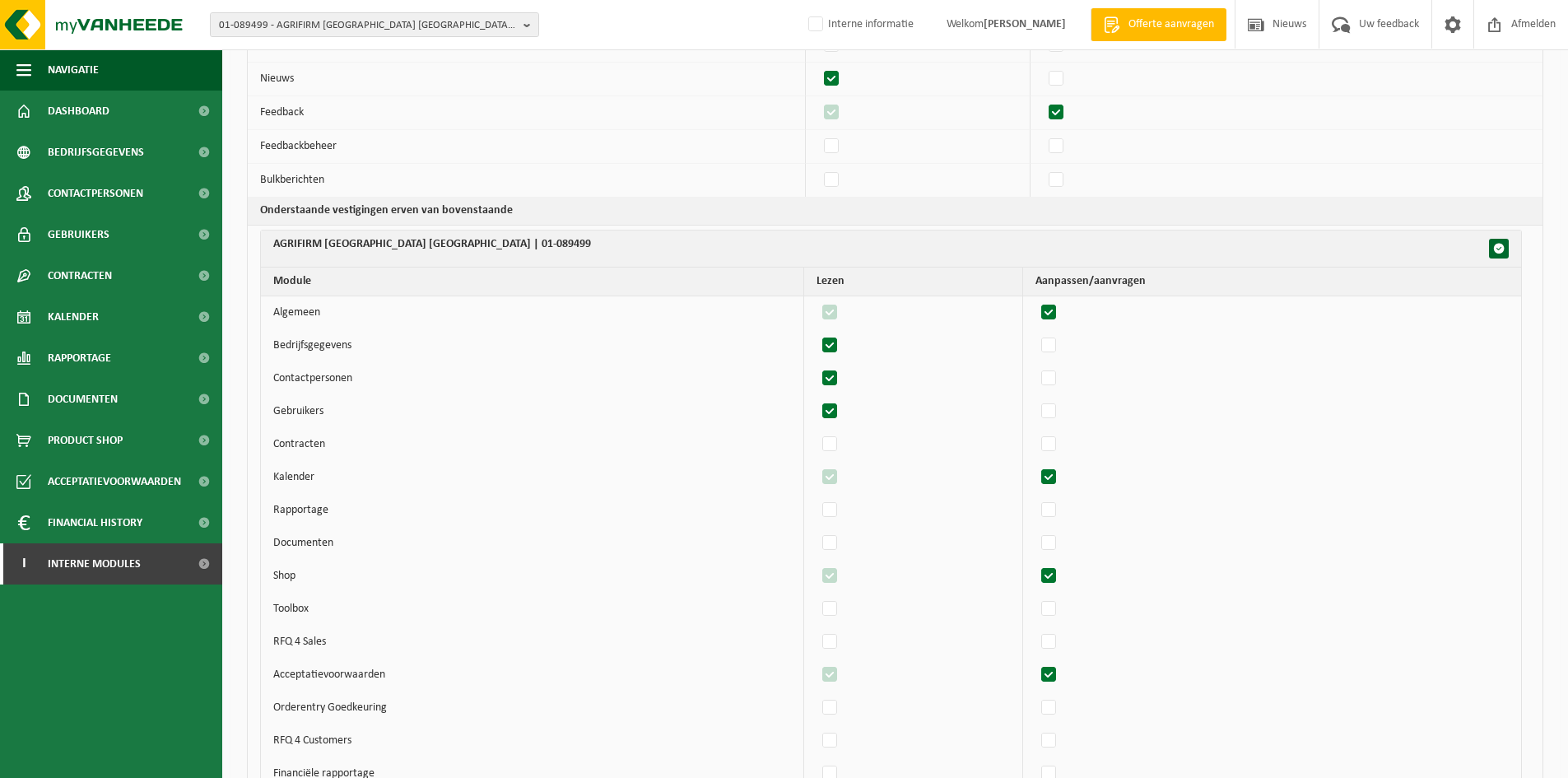
click at [841, 373] on label"] at bounding box center [830, 379] width 23 height 25
click at [816, 367] on input "checkbox" at bounding box center [815, 366] width 1 height 1
click at [840, 373] on label"] at bounding box center [830, 379] width 23 height 25
click at [816, 367] on input "checkbox" at bounding box center [815, 366] width 1 height 1
checkbox input "true"
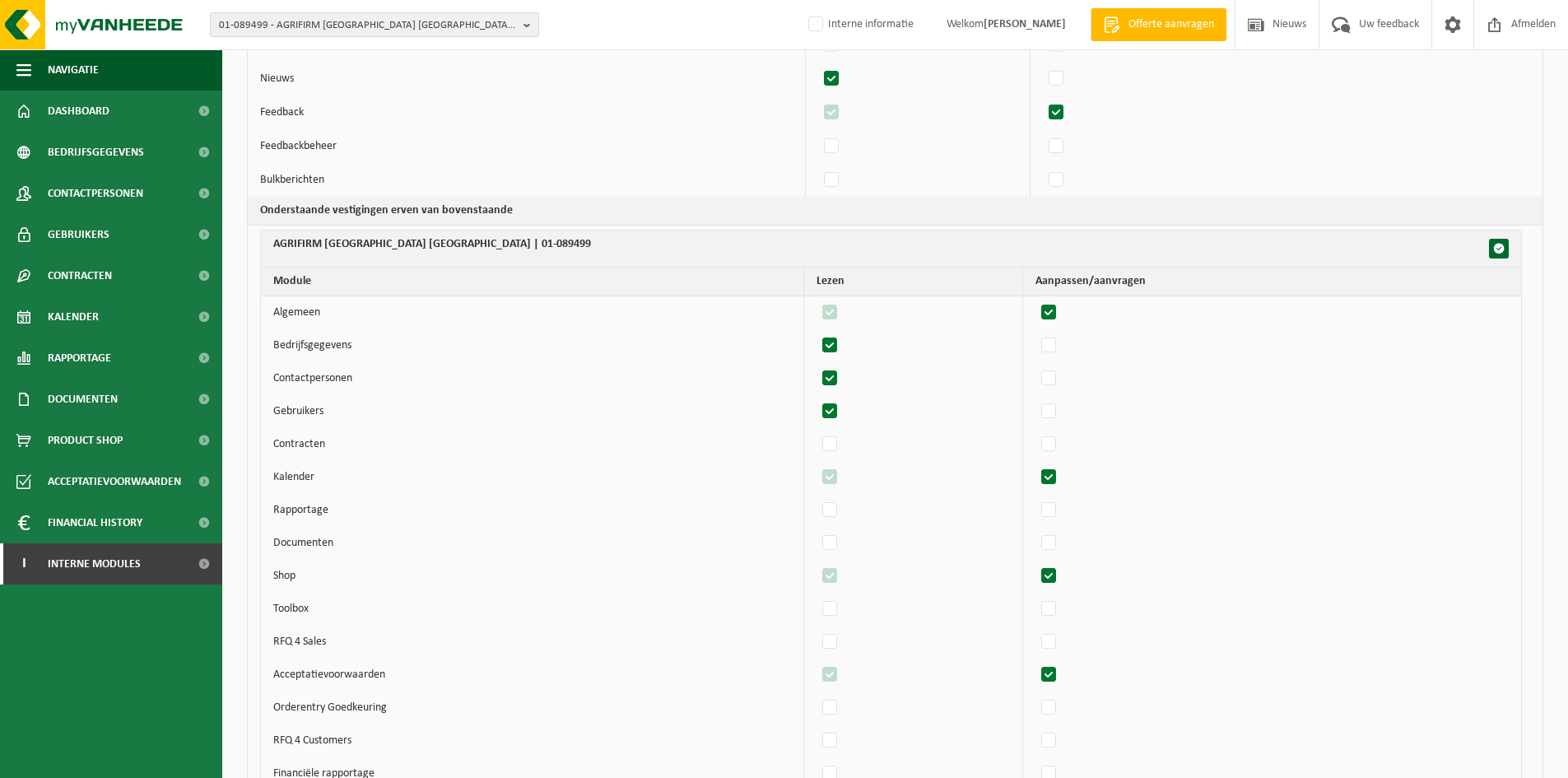
click at [834, 404] on label"] at bounding box center [830, 411] width 23 height 25
click at [816, 399] on input "checkbox" at bounding box center [815, 398] width 1 height 1
click at [834, 404] on label"] at bounding box center [830, 411] width 23 height 25
click at [816, 399] on input "checkbox" at bounding box center [815, 398] width 1 height 1
checkbox input "true"
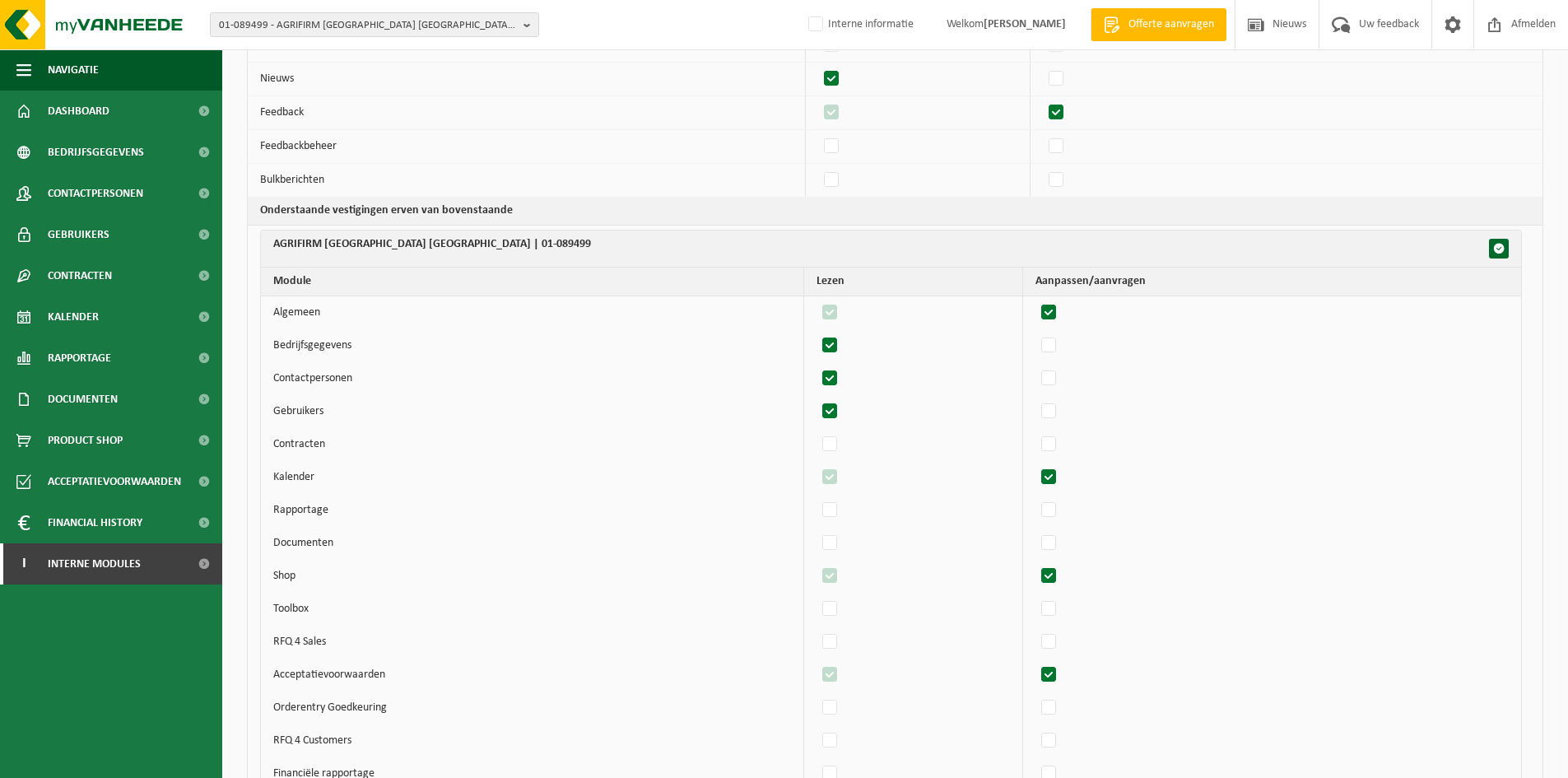
click at [1053, 477] on label"] at bounding box center [1049, 477] width 23 height 25
click at [1035, 465] on input "checkbox" at bounding box center [1034, 464] width 1 height 1
click at [1054, 477] on label"] at bounding box center [1049, 477] width 23 height 25
click at [1035, 465] on input "checkbox" at bounding box center [1034, 464] width 1 height 1
checkbox input "true"
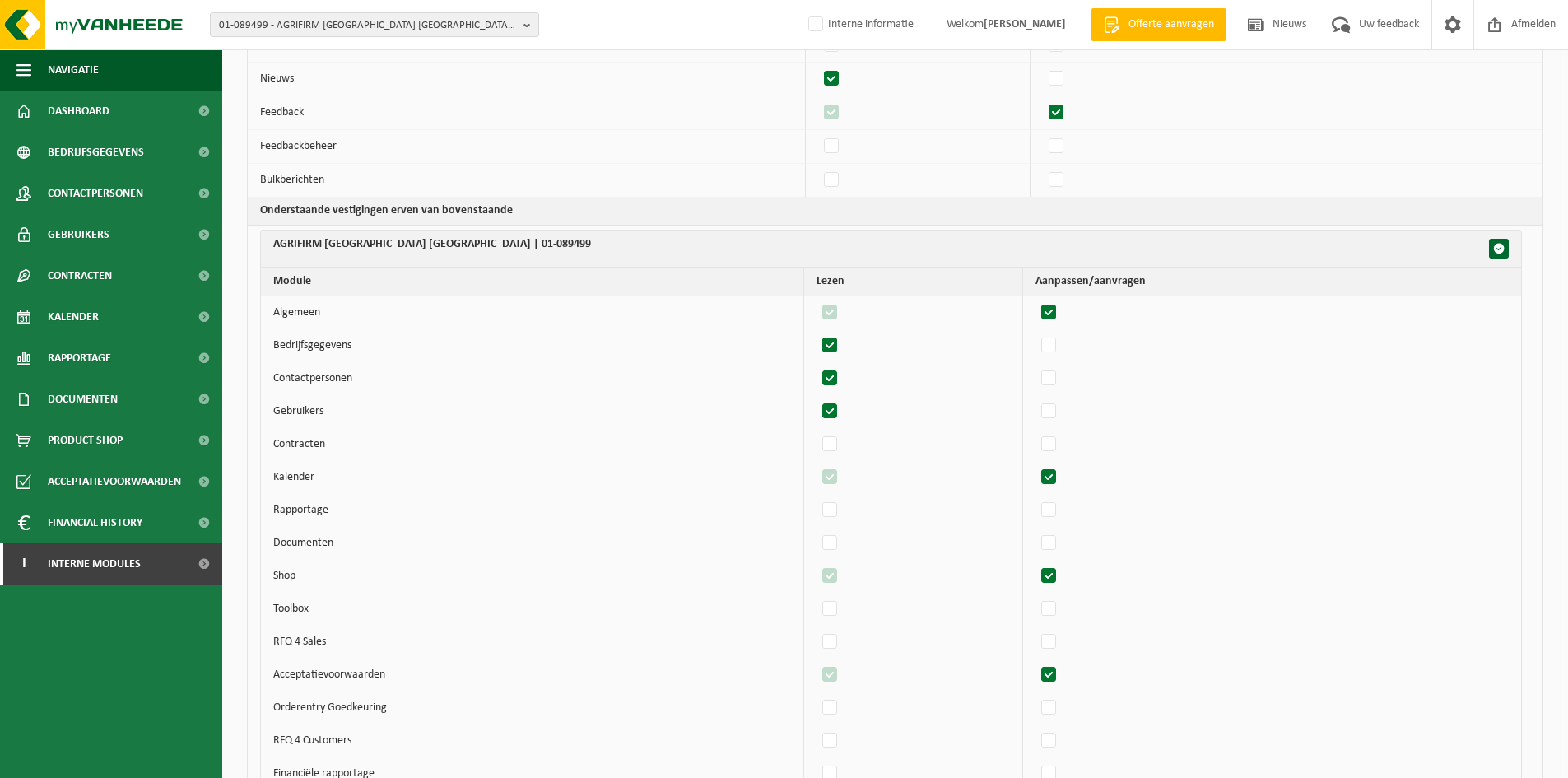
click at [1055, 573] on label"] at bounding box center [1049, 576] width 23 height 25
click at [1035, 564] on input "checkbox" at bounding box center [1034, 563] width 1 height 1
click at [1055, 573] on label"] at bounding box center [1049, 576] width 23 height 25
click at [1035, 564] on input "checkbox" at bounding box center [1034, 563] width 1 height 1
checkbox input "true"
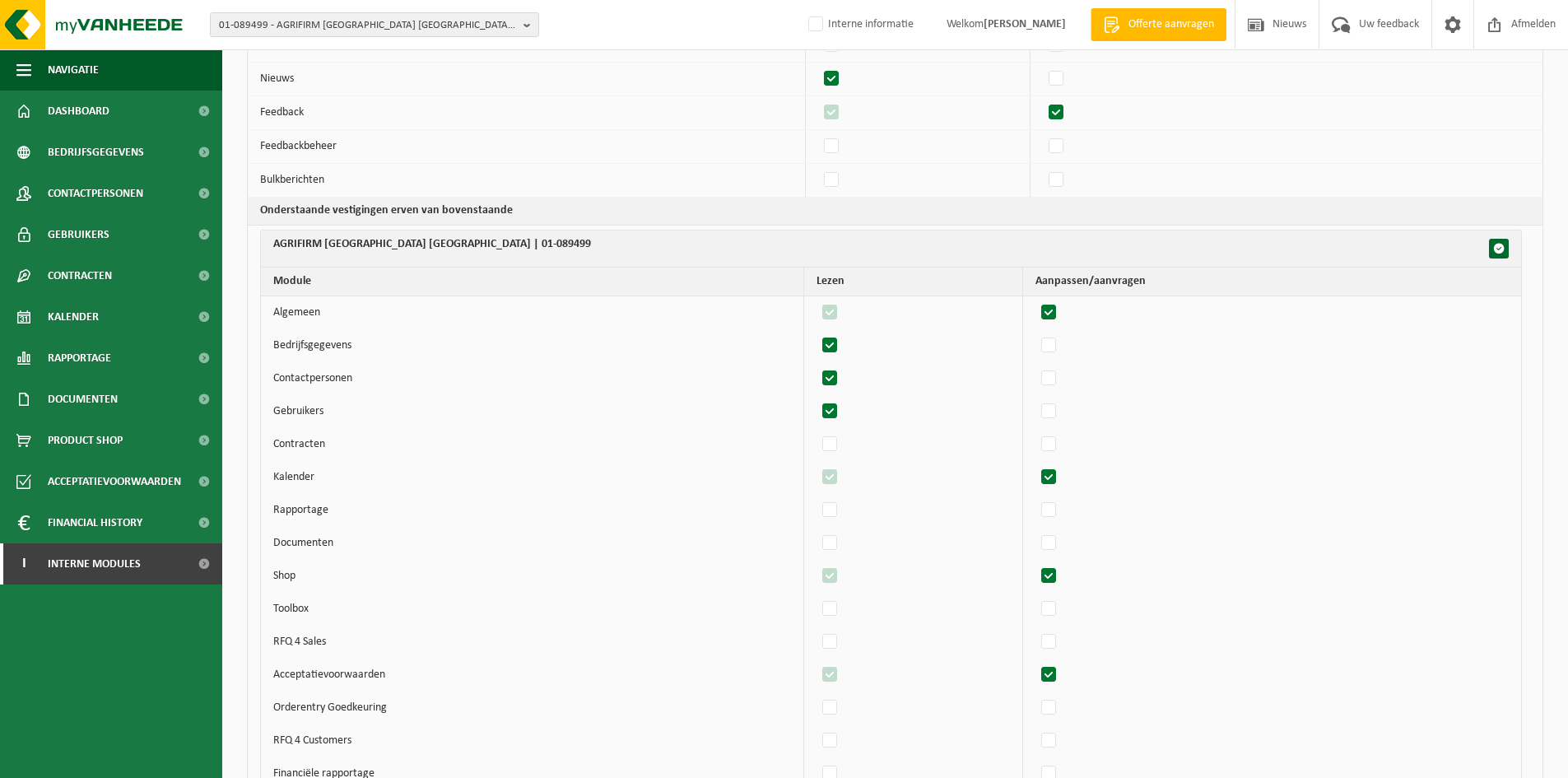
click at [1054, 675] on label"] at bounding box center [1049, 675] width 23 height 25
click at [1035, 663] on input "checkbox" at bounding box center [1034, 662] width 1 height 1
click at [1054, 675] on label"] at bounding box center [1049, 675] width 23 height 25
click at [1035, 663] on input "checkbox" at bounding box center [1034, 662] width 1 height 1
checkbox input "true"
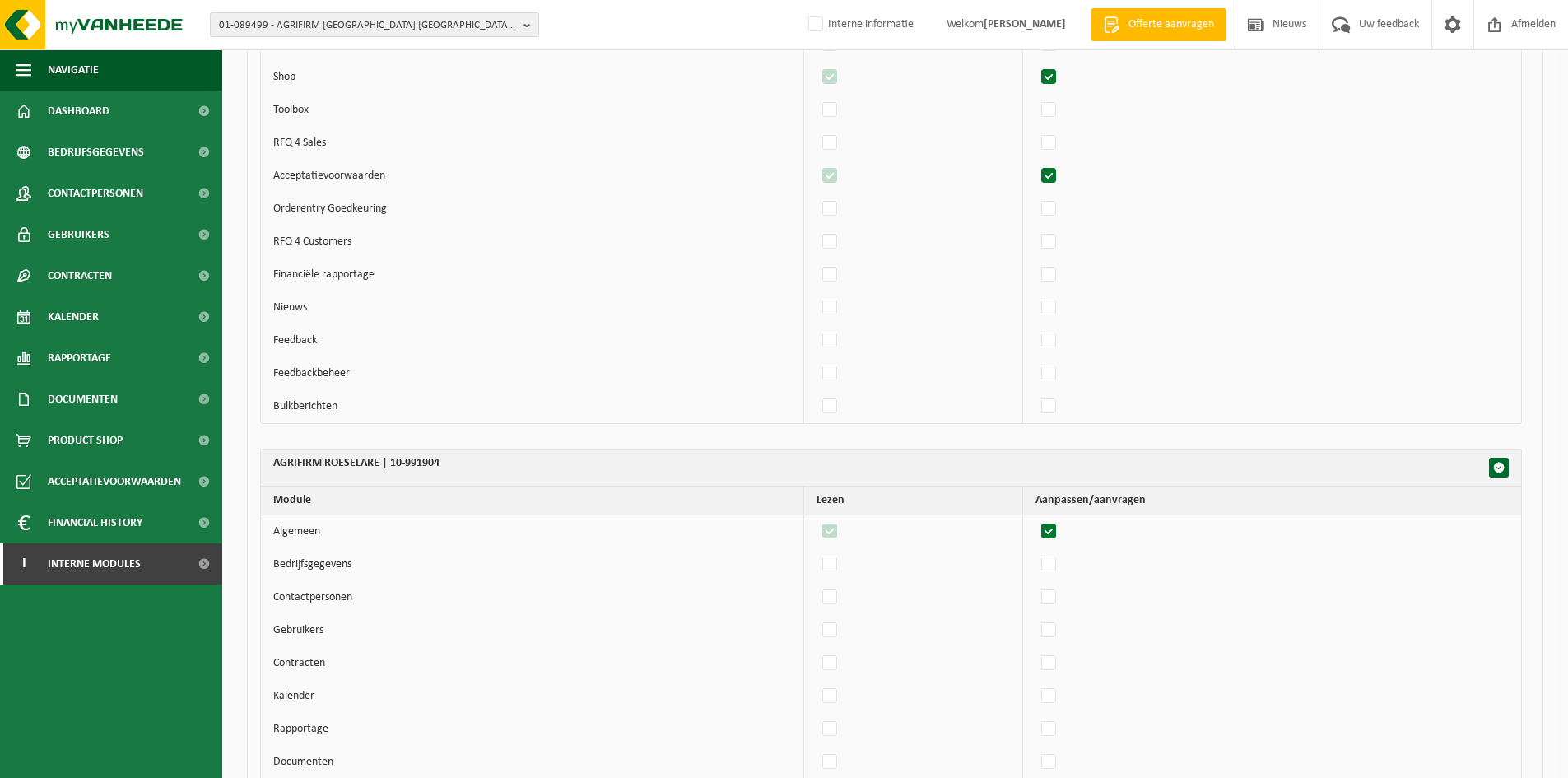
scroll to position [1318, 0]
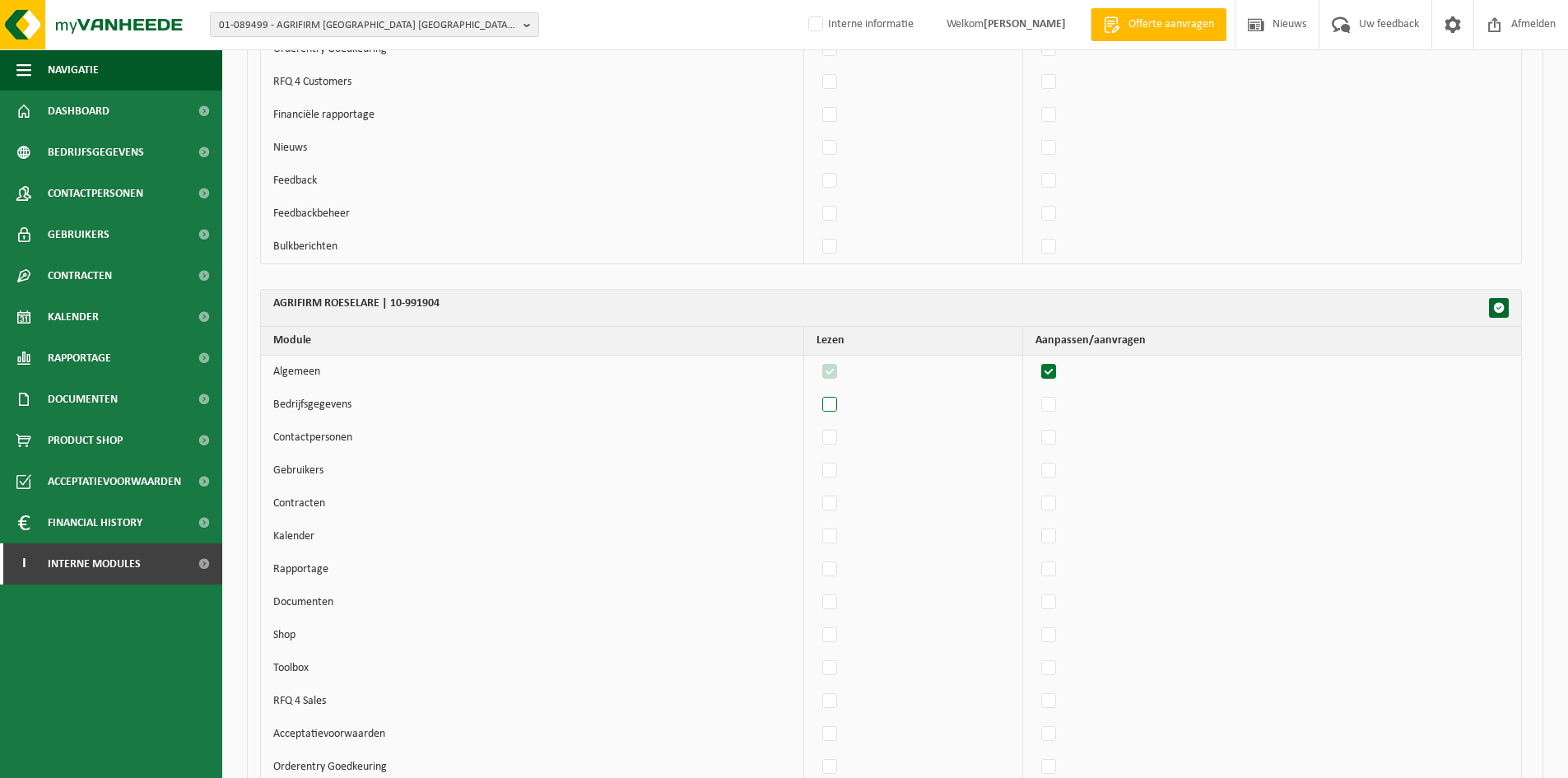
click at [842, 404] on label"] at bounding box center [830, 405] width 23 height 25
click at [816, 392] on input "checkbox" at bounding box center [815, 392] width 1 height 1
checkbox input "true"
click at [842, 449] on label"] at bounding box center [830, 438] width 23 height 25
click at [816, 426] on input "checkbox" at bounding box center [815, 425] width 1 height 1
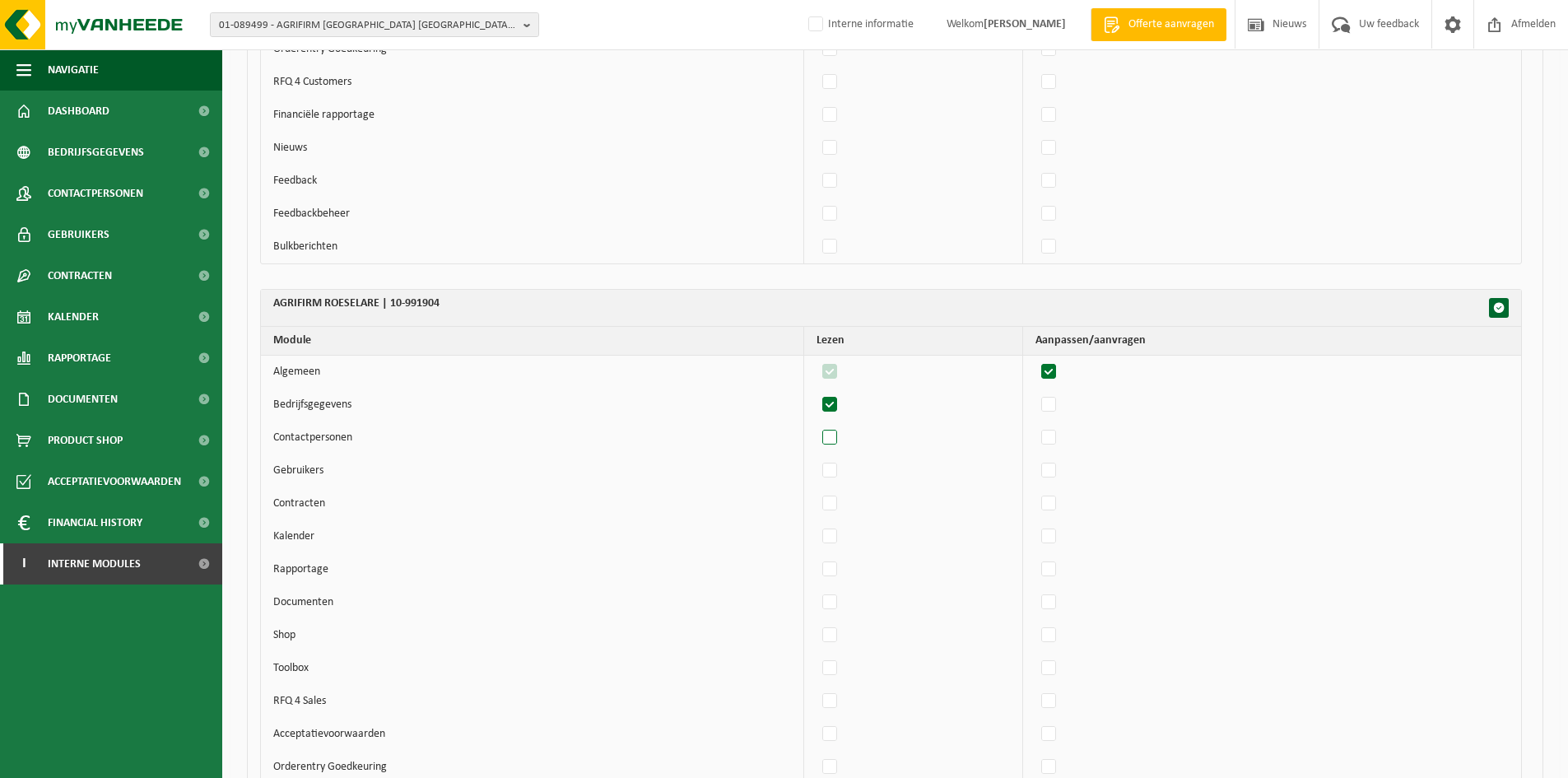
checkbox input "true"
click at [841, 479] on label"] at bounding box center [830, 471] width 23 height 25
click at [816, 459] on input "checkbox" at bounding box center [815, 458] width 1 height 1
checkbox input "true"
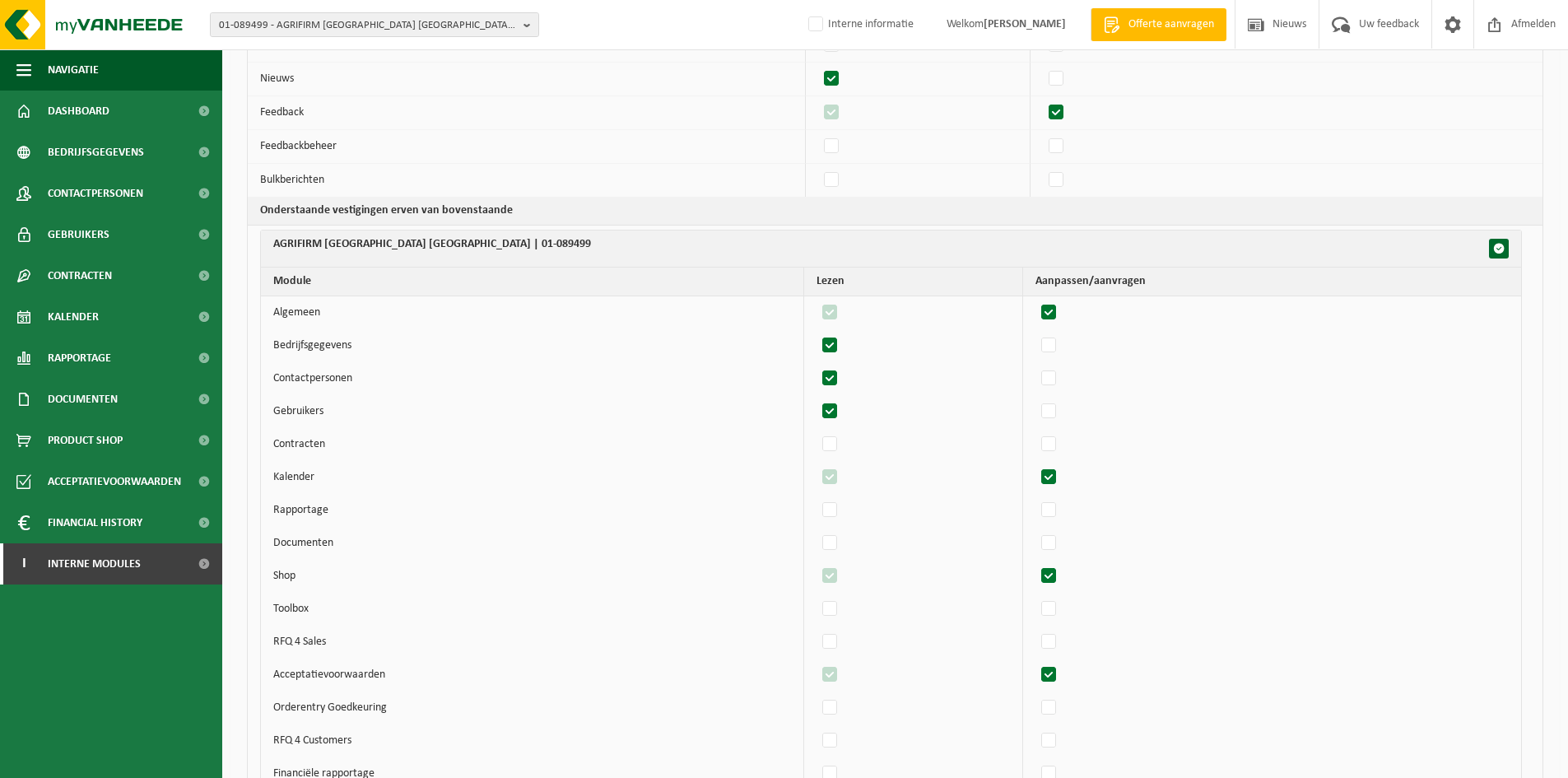
scroll to position [1098, 0]
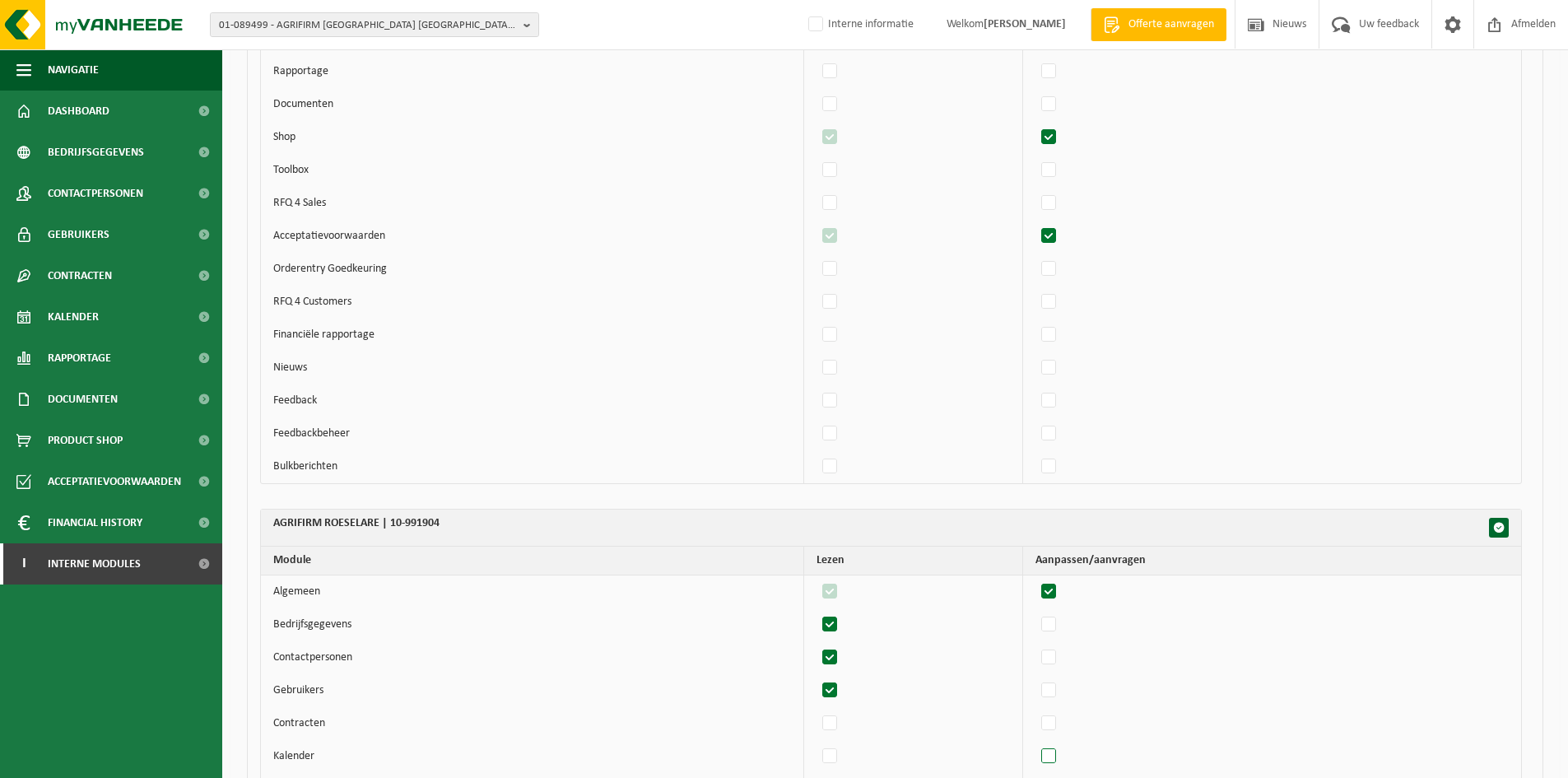
click at [1061, 756] on label"] at bounding box center [1049, 756] width 23 height 25
click at [1035, 744] on input "checkbox" at bounding box center [1034, 743] width 1 height 1
checkbox input "true"
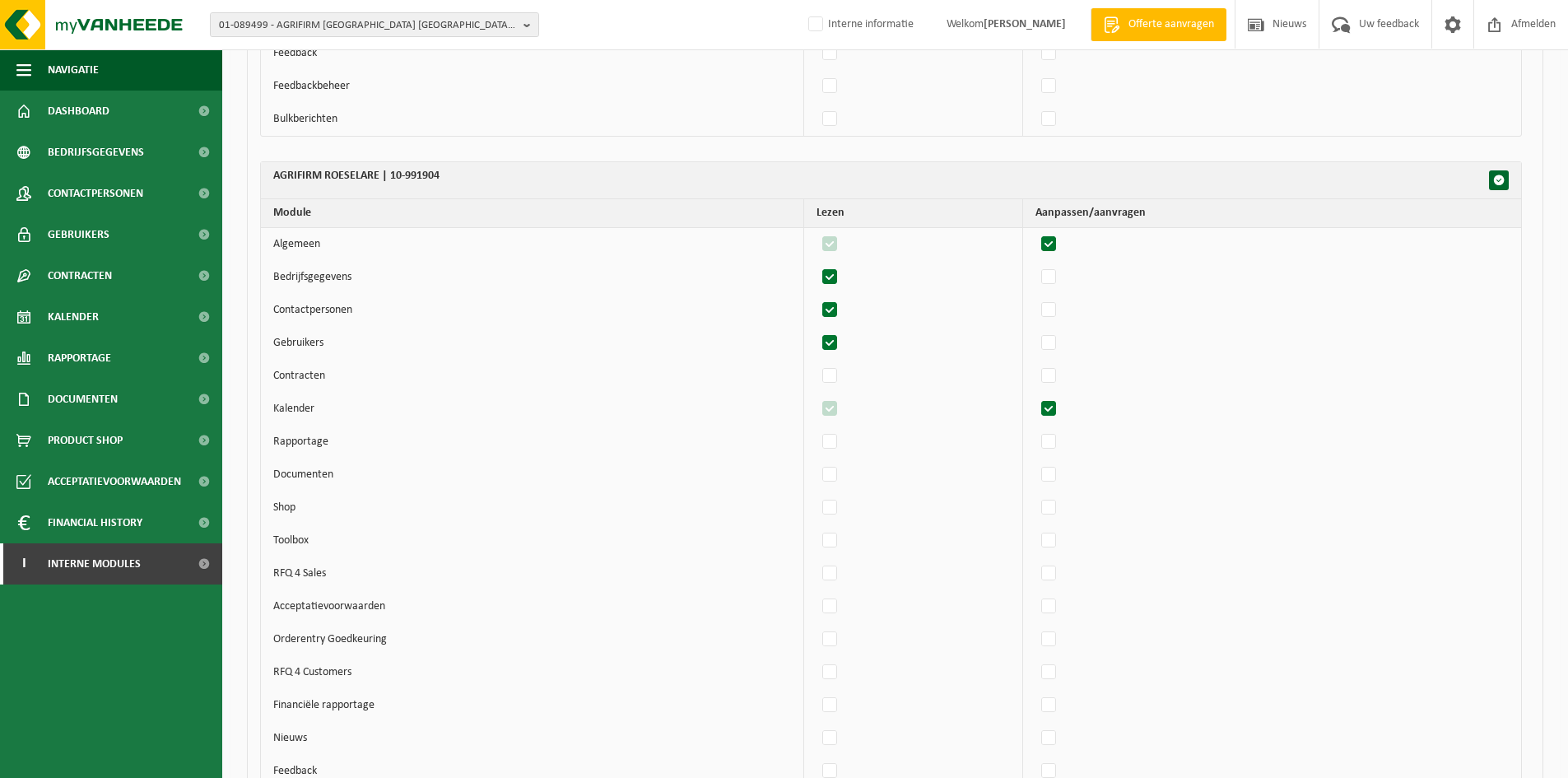
scroll to position [1538, 0]
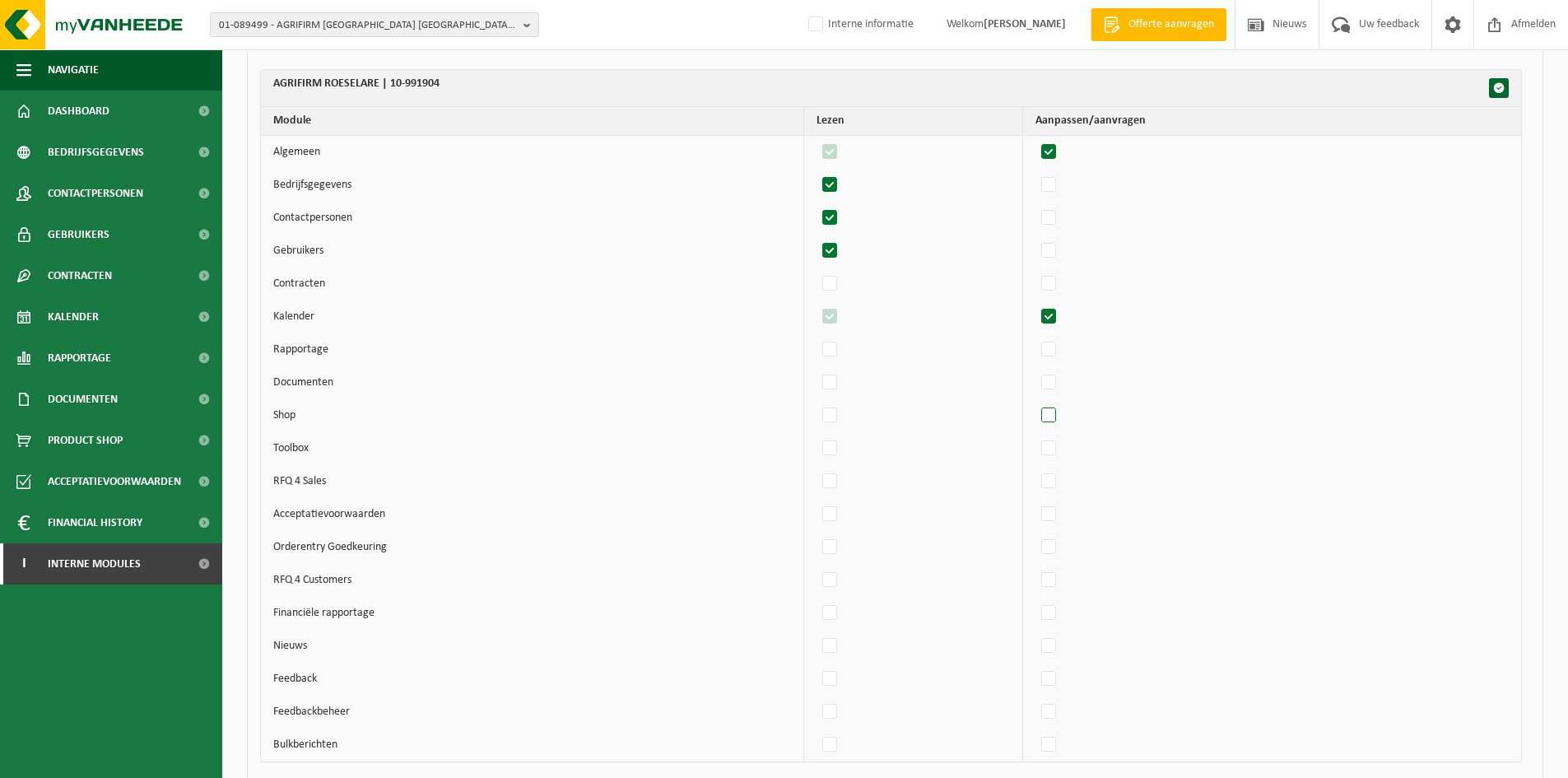
click at [1059, 423] on label"] at bounding box center [1049, 416] width 23 height 25
click at [1035, 404] on input "checkbox" at bounding box center [1034, 403] width 1 height 1
checkbox input "true"
click at [1053, 518] on label"] at bounding box center [1049, 514] width 23 height 25
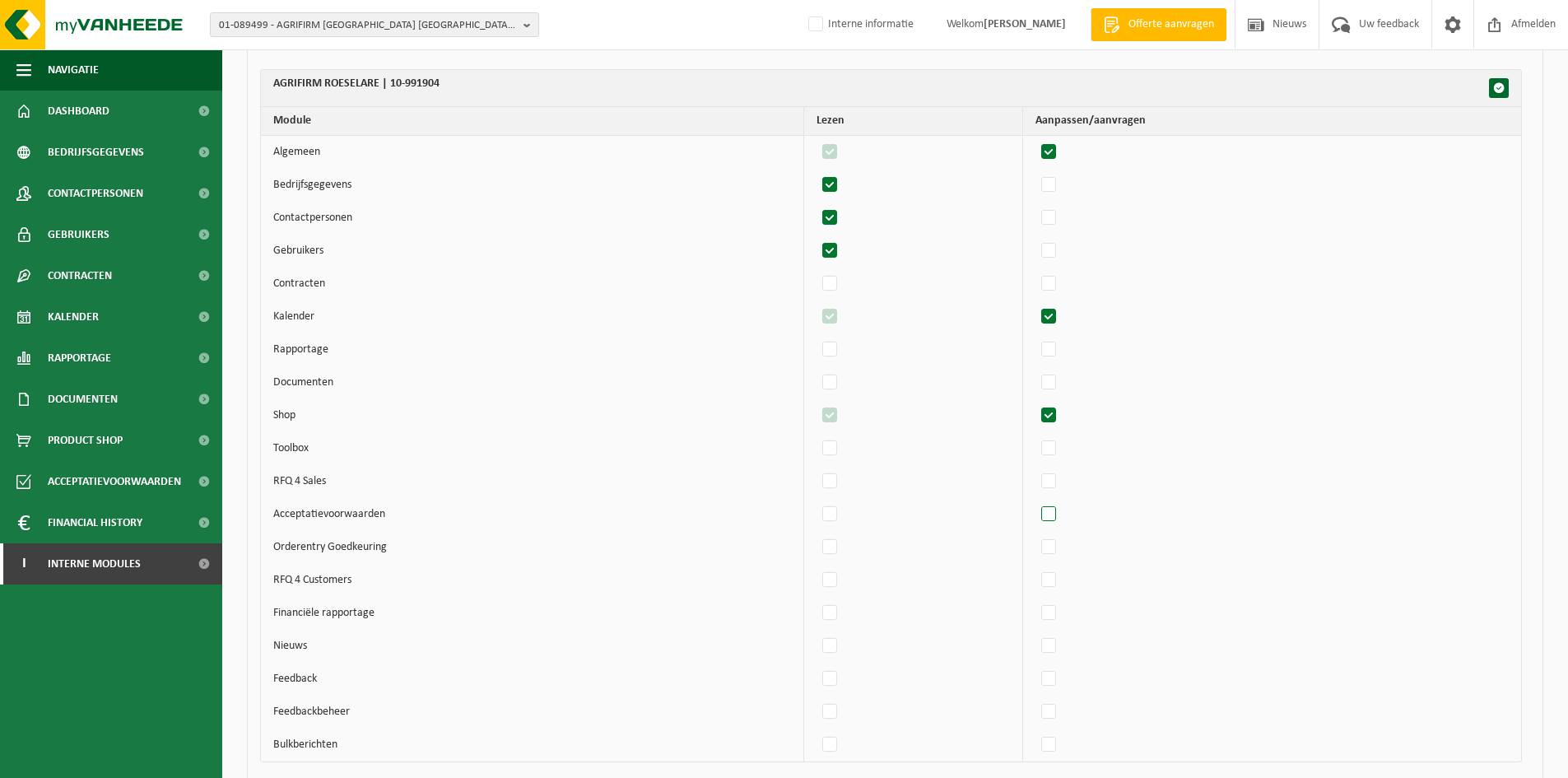
click at [1035, 502] on input "checkbox" at bounding box center [1034, 501] width 1 height 1
checkbox input "true"
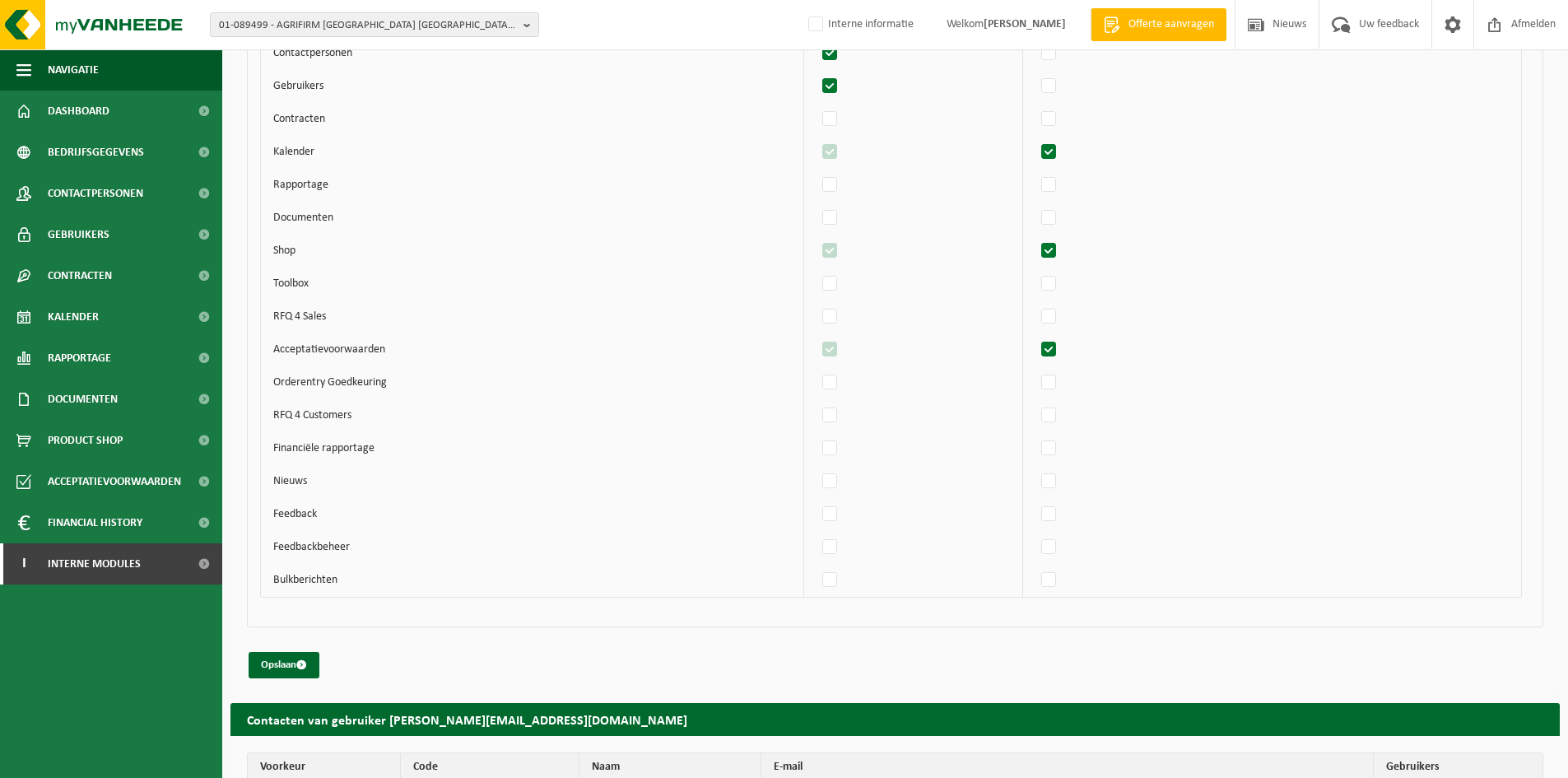
scroll to position [1777, 0]
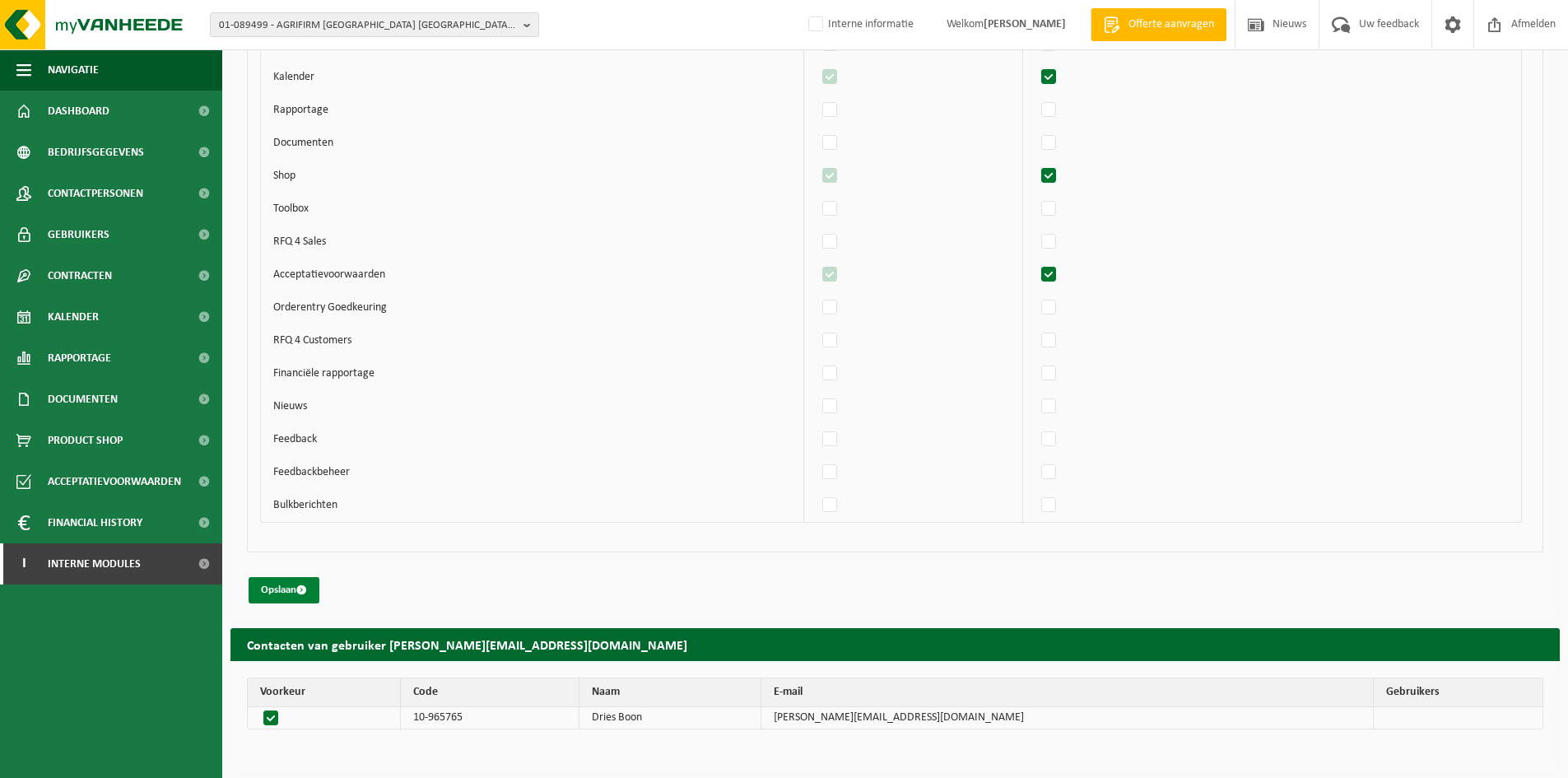
click at [310, 591] on button "Opslaan" at bounding box center [284, 590] width 71 height 27
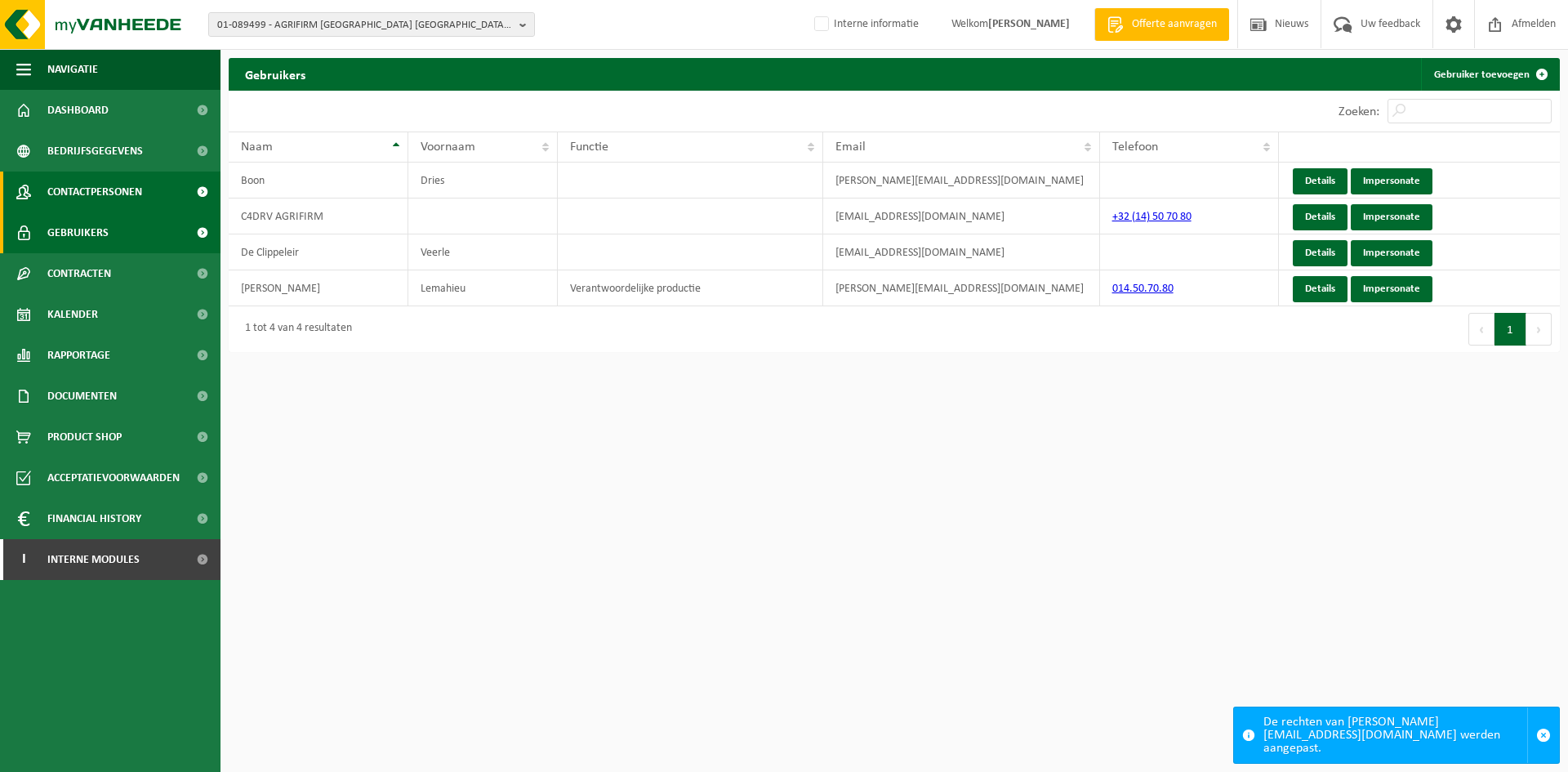
click at [112, 192] on span "Contactpersonen" at bounding box center [94, 193] width 95 height 41
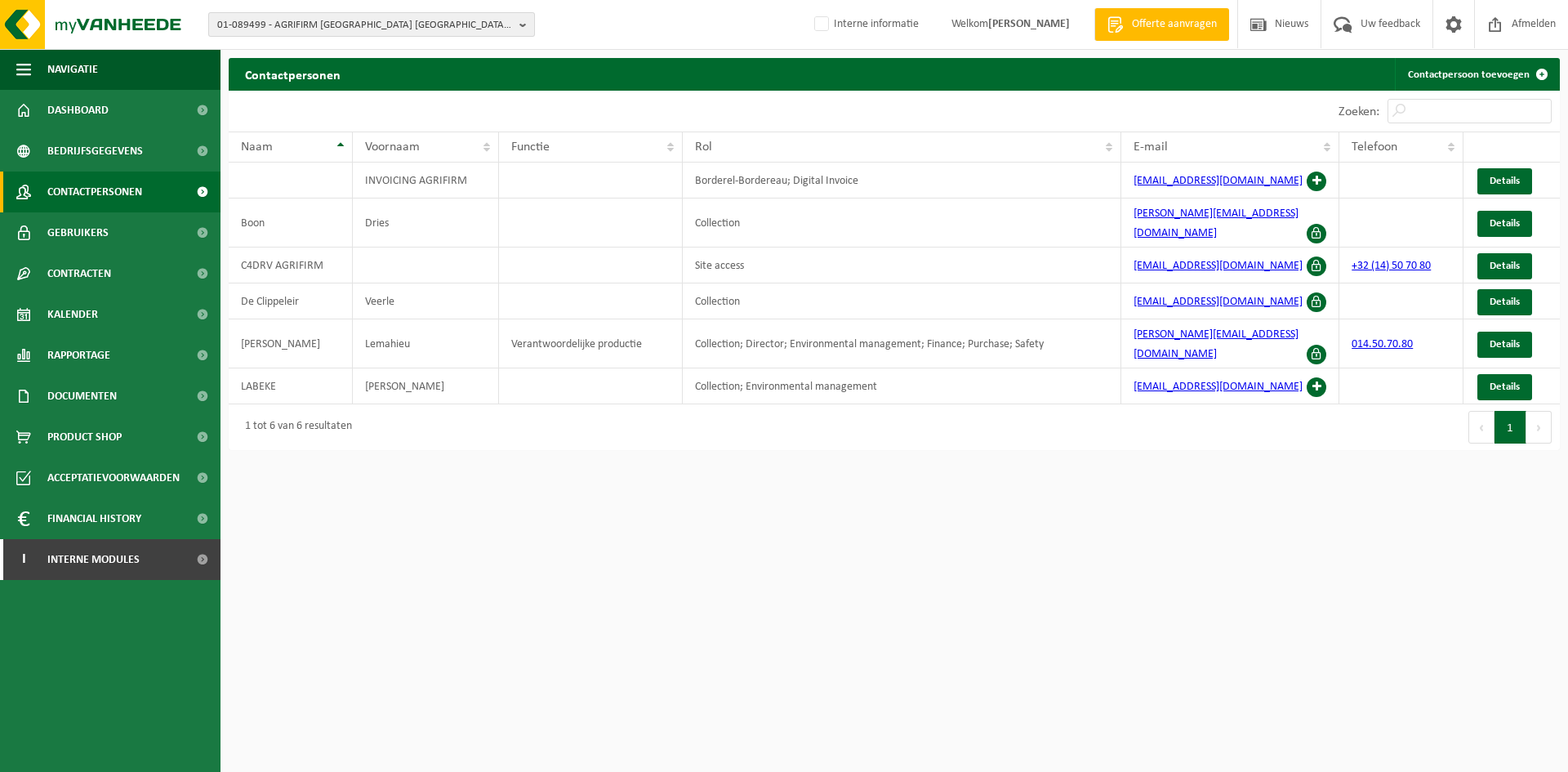
click at [307, 14] on span "01-089499 - AGRIFIRM [GEOGRAPHIC_DATA] [GEOGRAPHIC_DATA] - [STREET_ADDRESS]" at bounding box center [365, 25] width 296 height 25
paste input "10-754081"
type input "10-754081"
click at [311, 81] on li "10-754081 - GALLUVET NV - [STREET_ADDRESS]" at bounding box center [371, 75] width 318 height 21
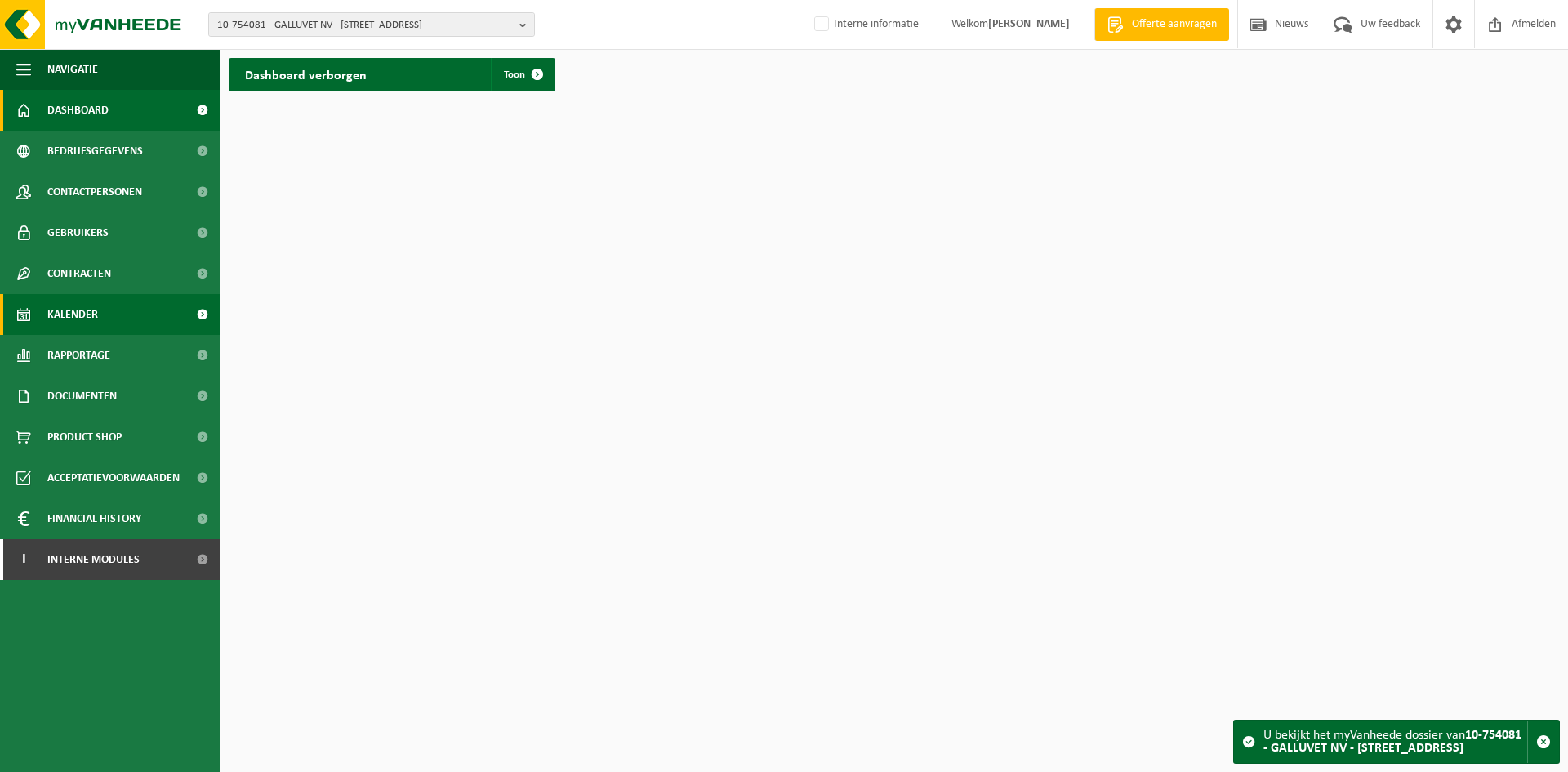
click at [98, 308] on link "Kalender" at bounding box center [110, 315] width 221 height 41
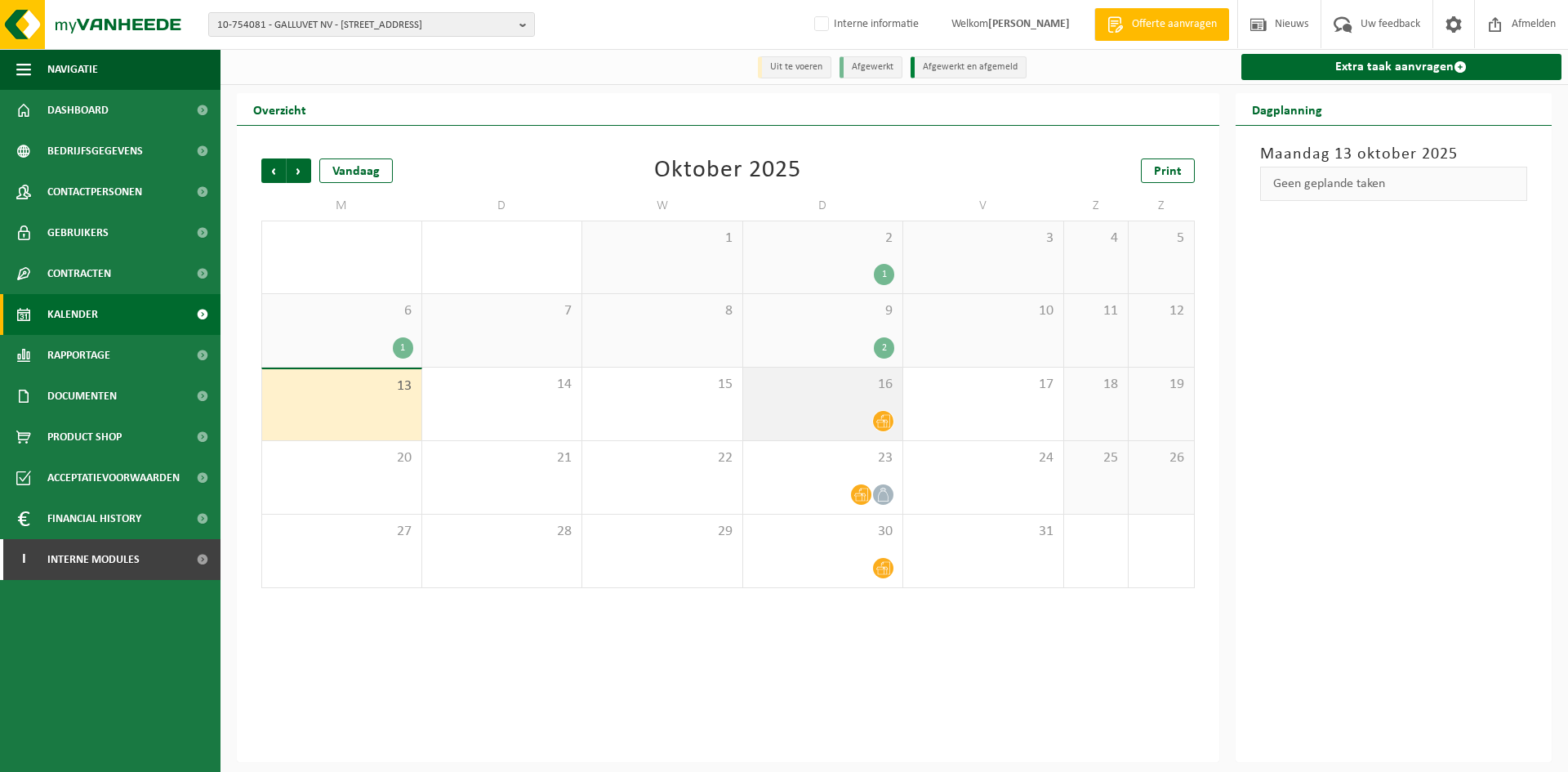
click at [847, 409] on div "16" at bounding box center [823, 404] width 160 height 73
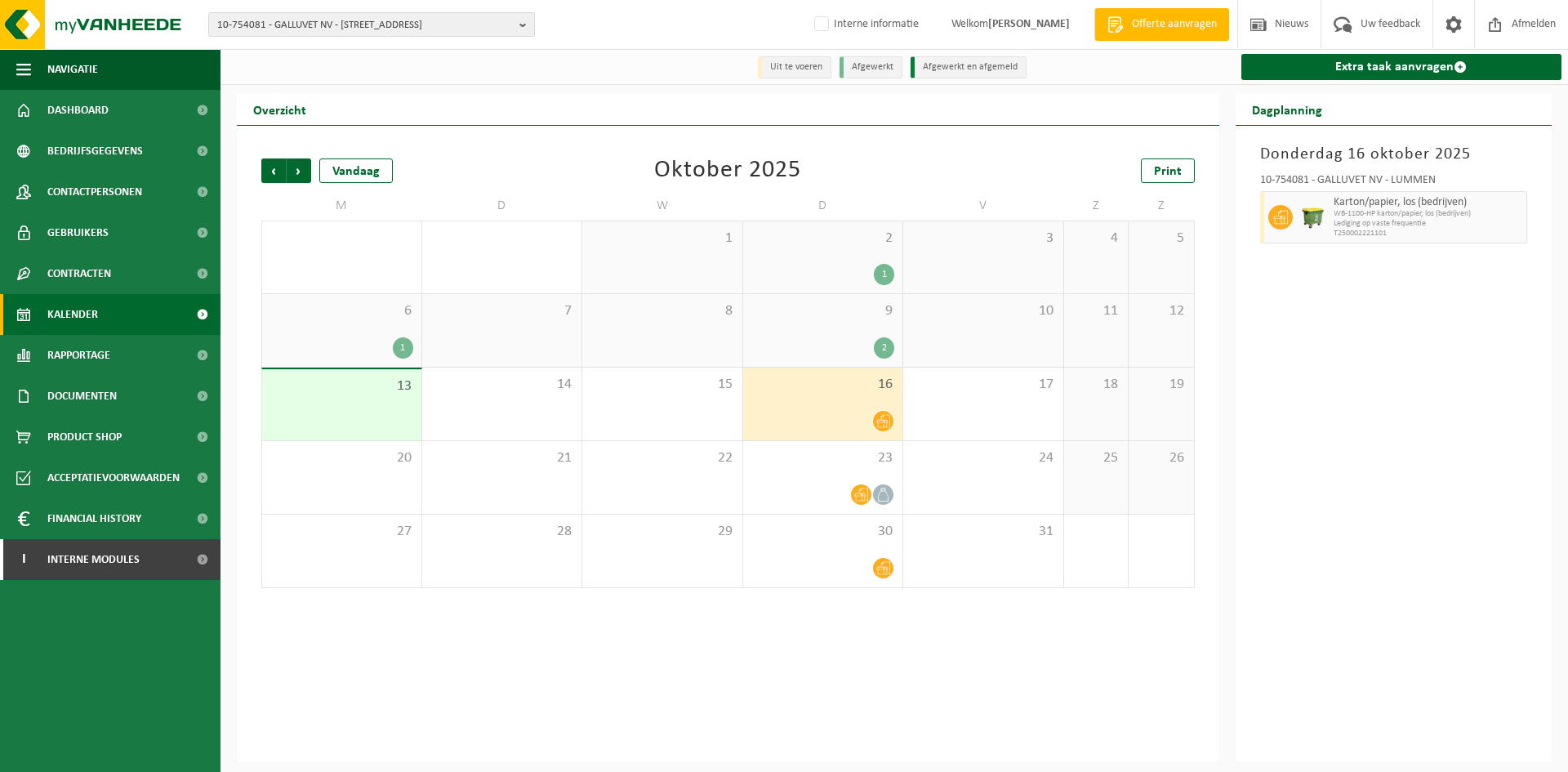
click at [879, 335] on div "9 2" at bounding box center [823, 330] width 160 height 73
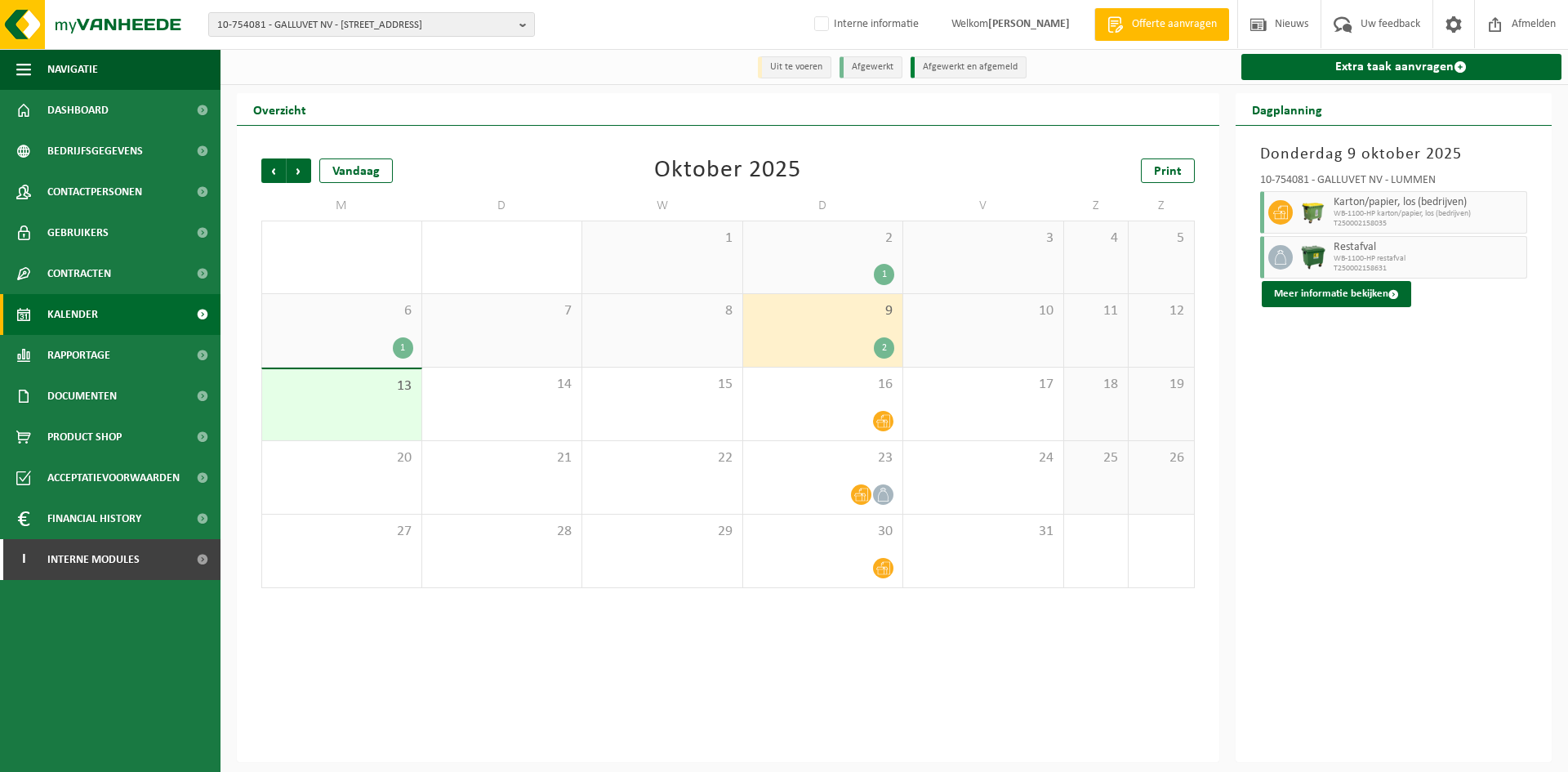
click at [355, 345] on div "1" at bounding box center [341, 347] width 143 height 21
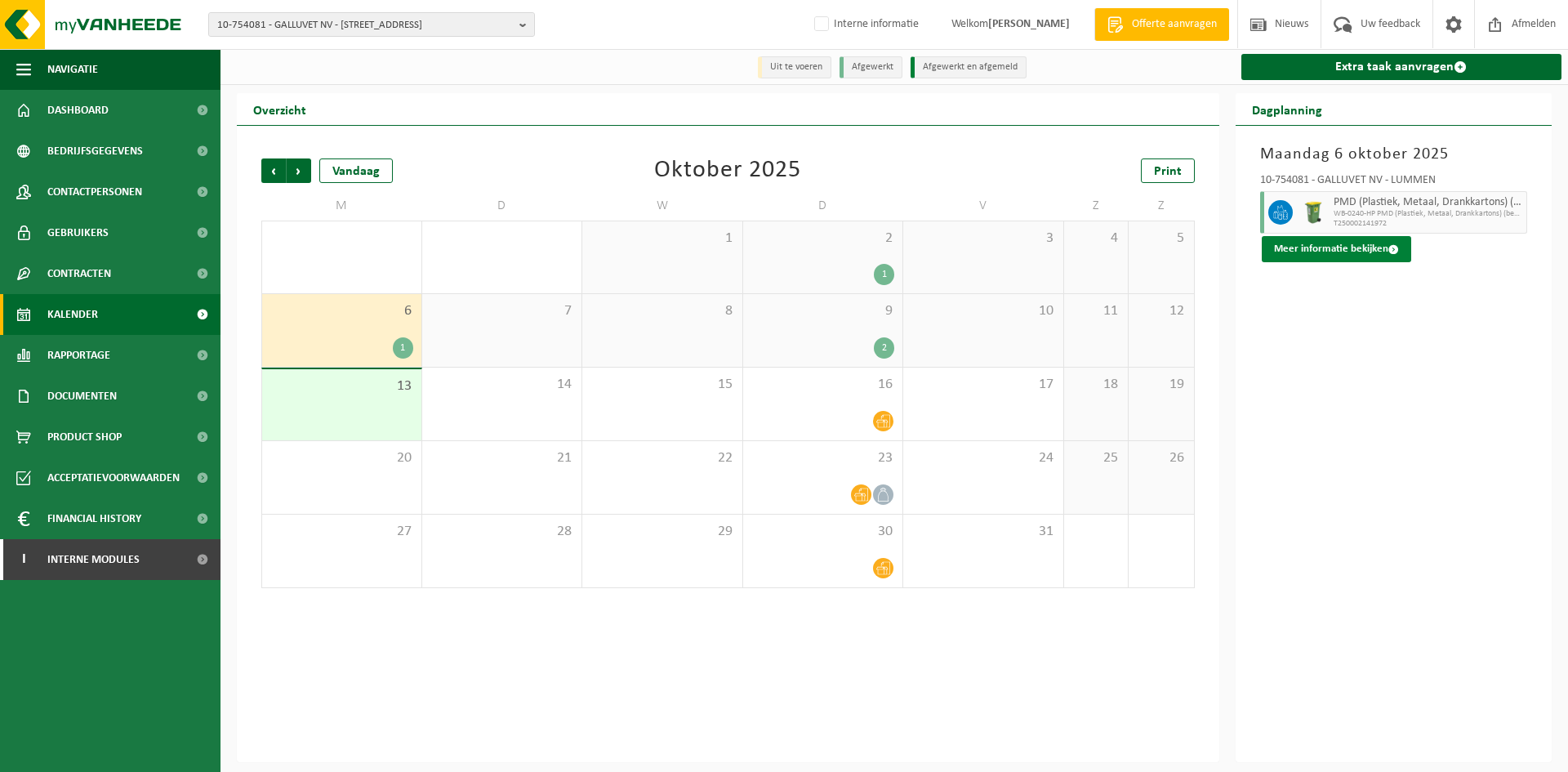
click at [1322, 248] on button "Meer informatie bekijken" at bounding box center [1336, 249] width 150 height 27
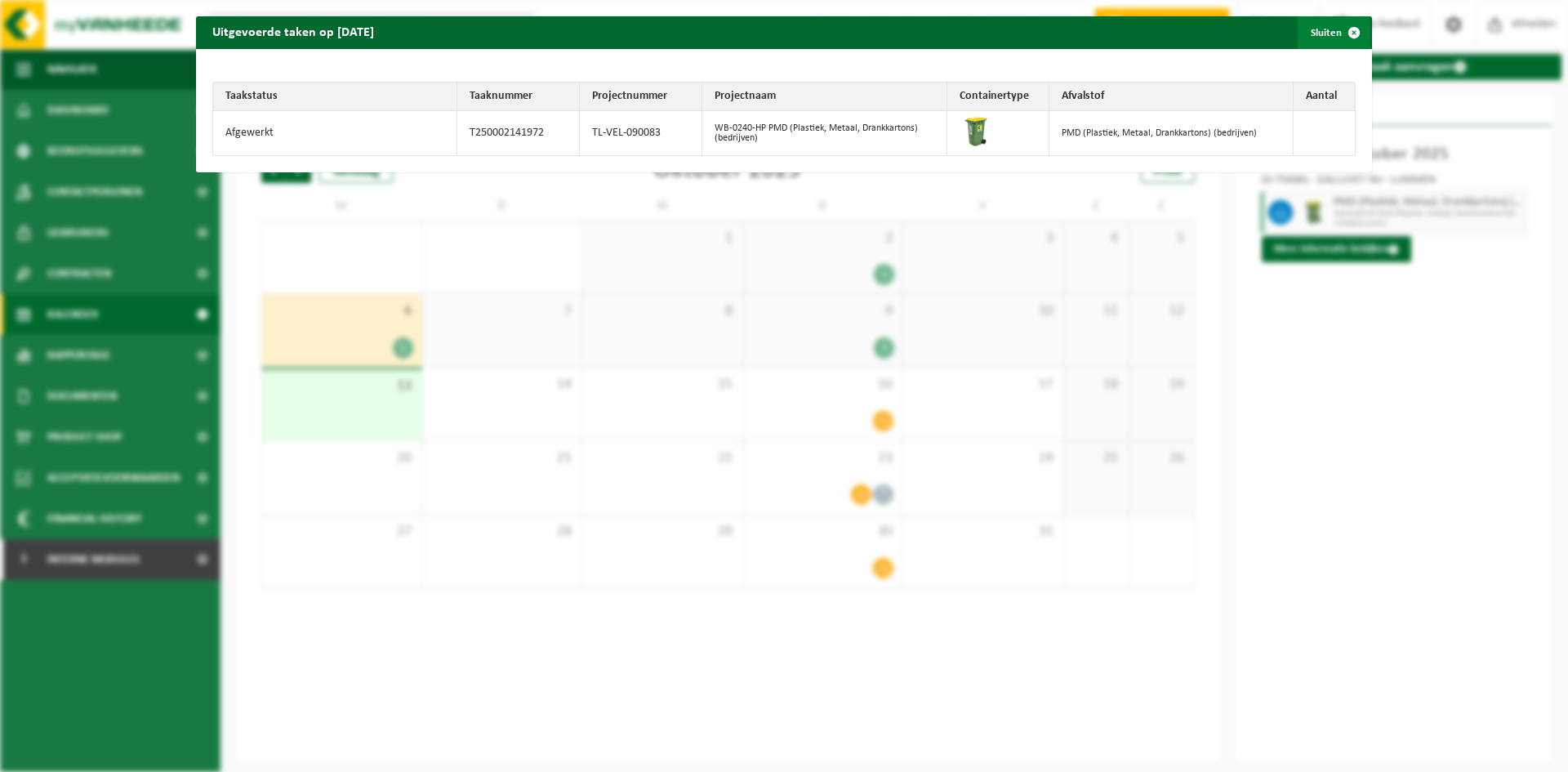
click at [1352, 40] on span "button" at bounding box center [1354, 33] width 33 height 33
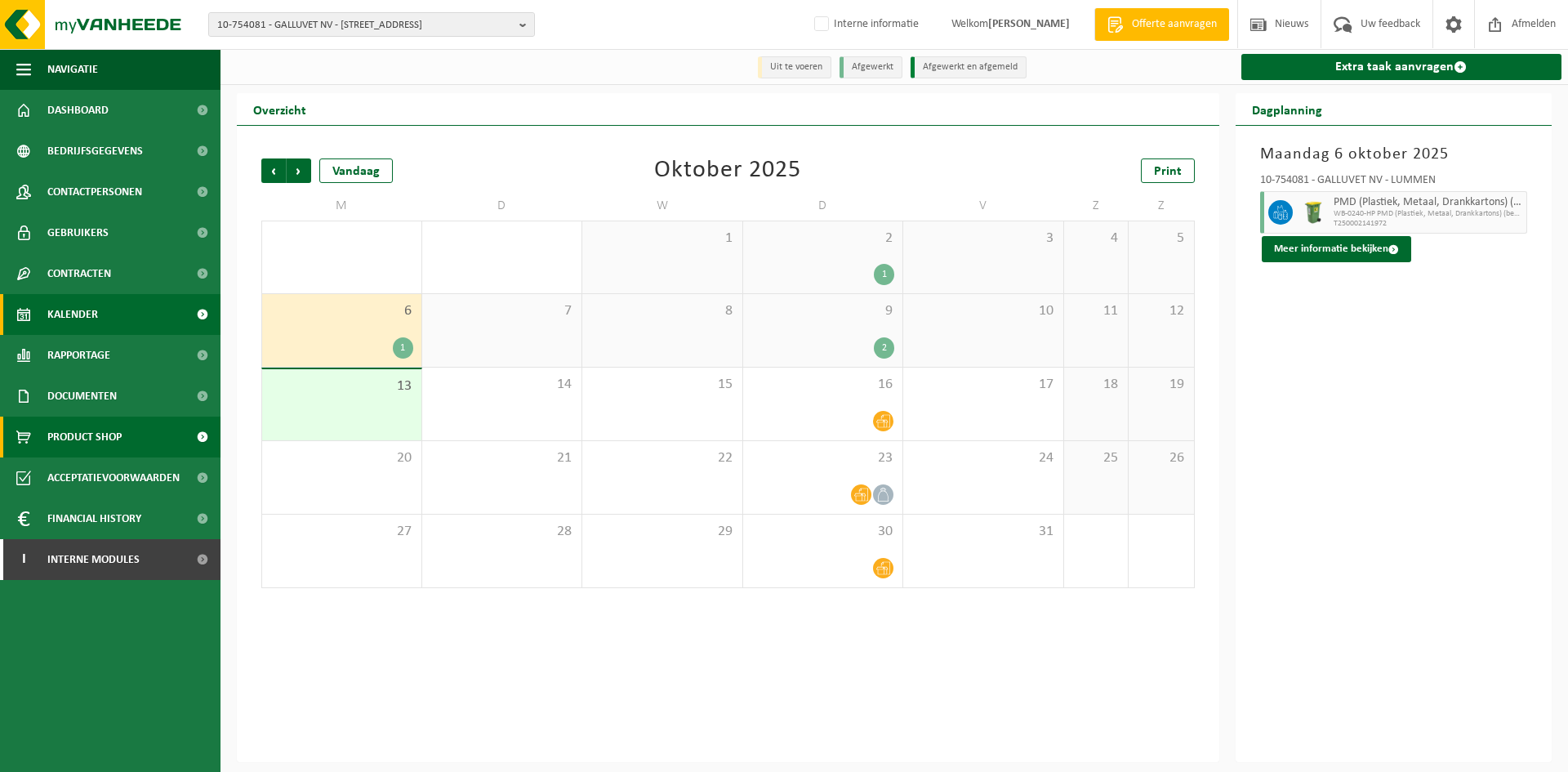
click at [63, 435] on span "Product Shop" at bounding box center [84, 437] width 74 height 41
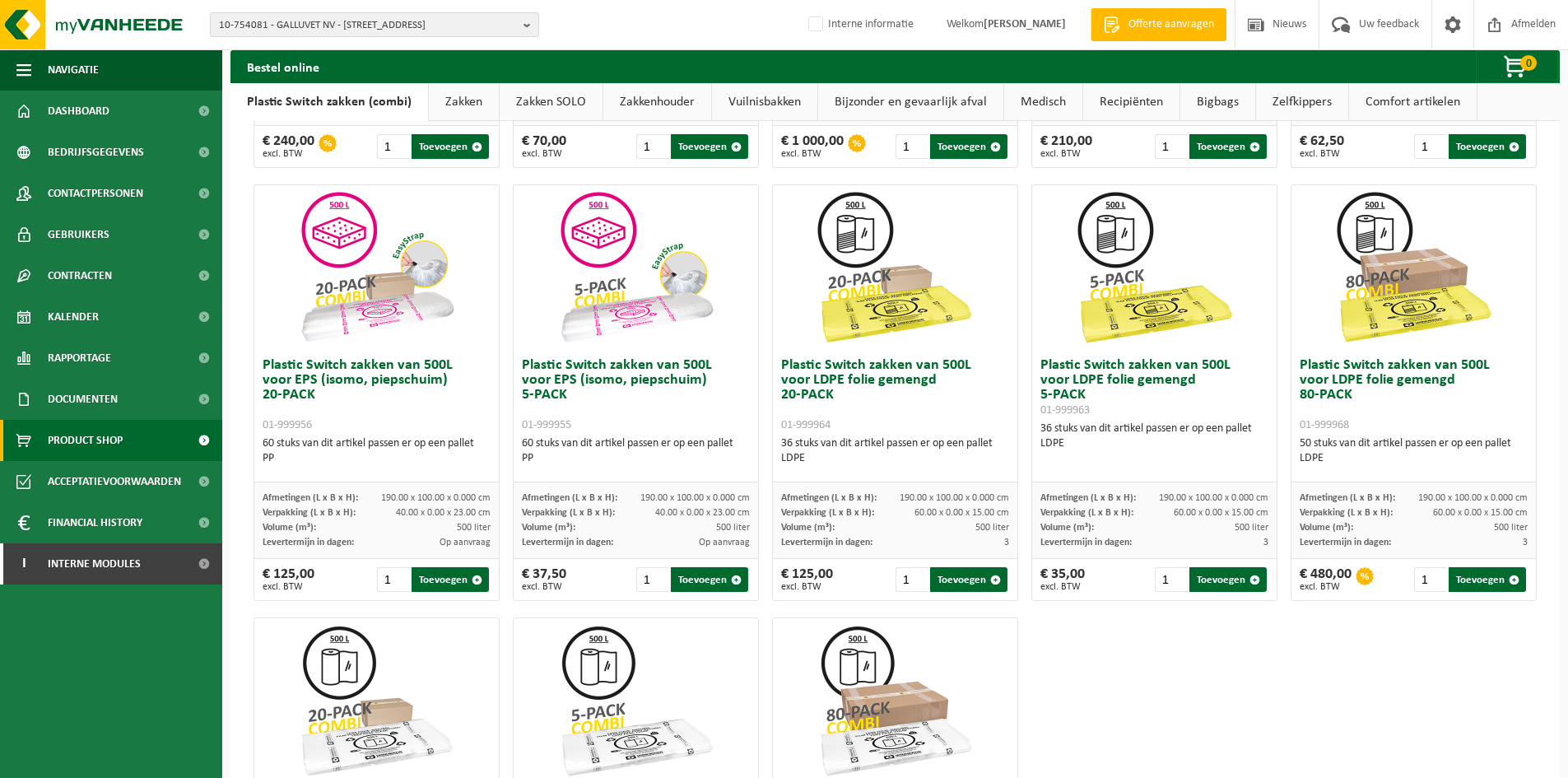
scroll to position [439, 0]
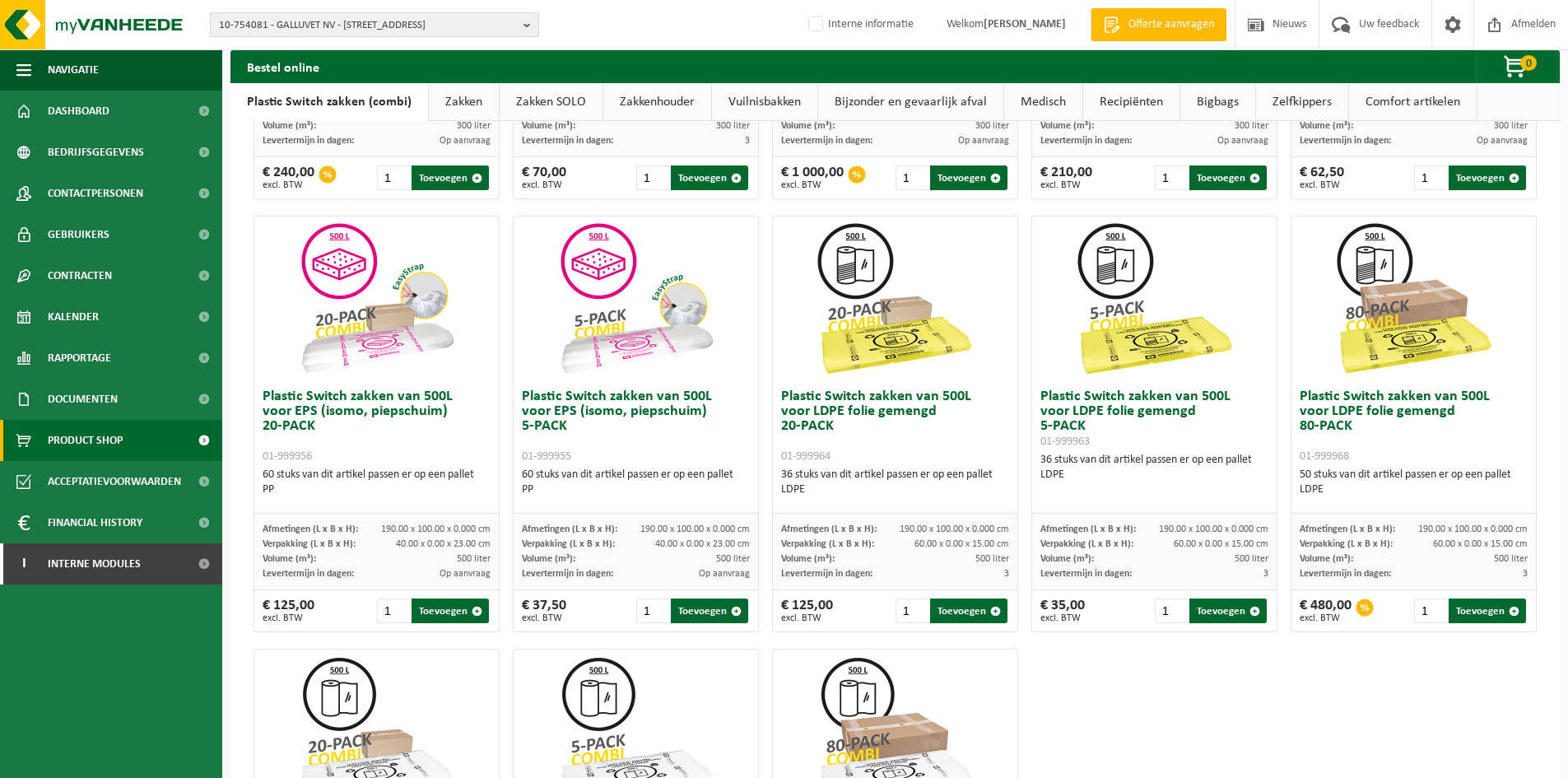
click at [348, 20] on span "10-754081 - GALLUVET NV - [STREET_ADDRESS]" at bounding box center [368, 25] width 298 height 25
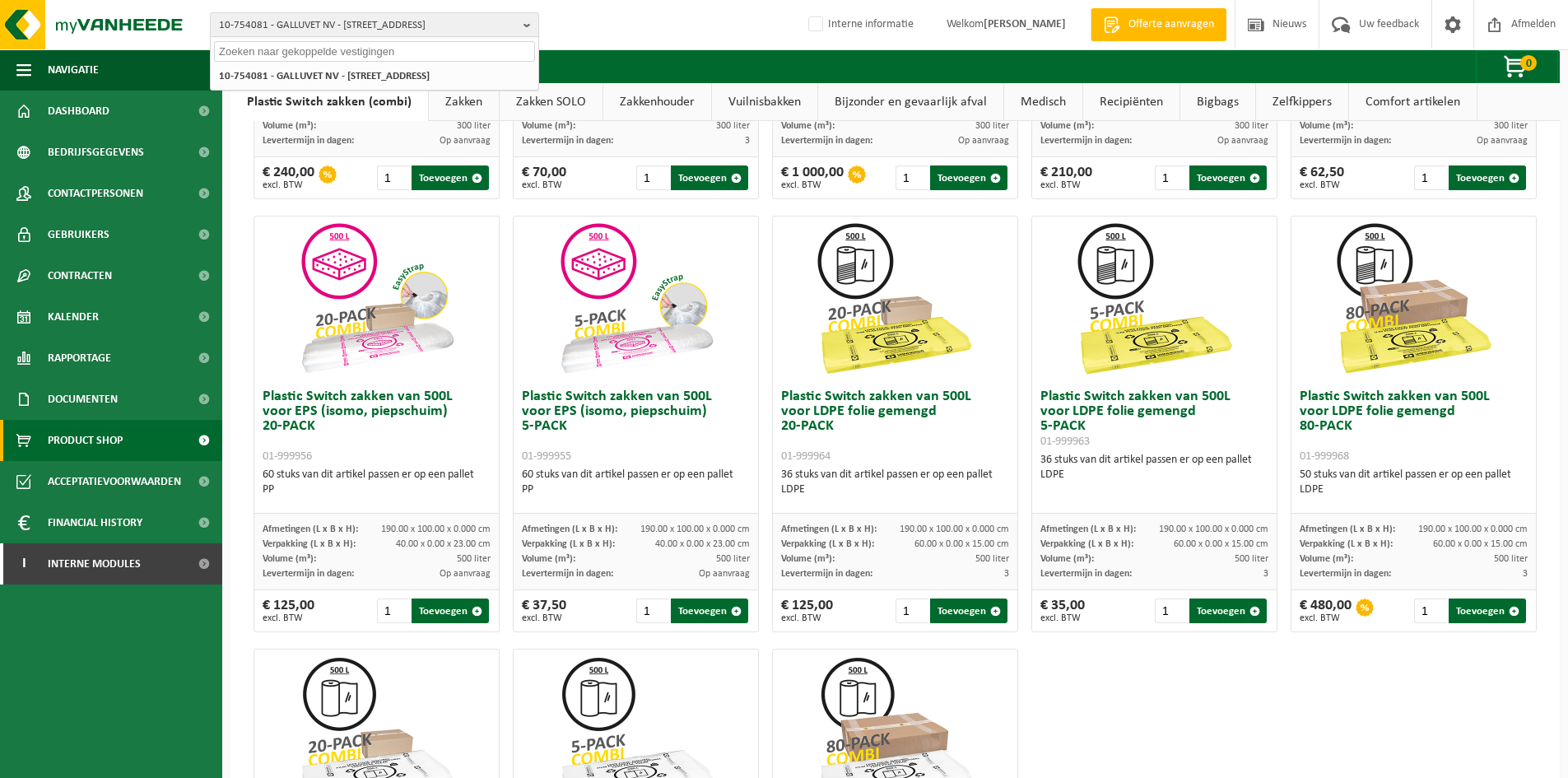
click at [305, 61] on input "text" at bounding box center [374, 52] width 321 height 21
paste input "01-096726"
type input "01-096726"
click at [303, 76] on strong "01-096726 - HONDA CASET BV - [STREET_ADDRESS]" at bounding box center [331, 75] width 225 height 12
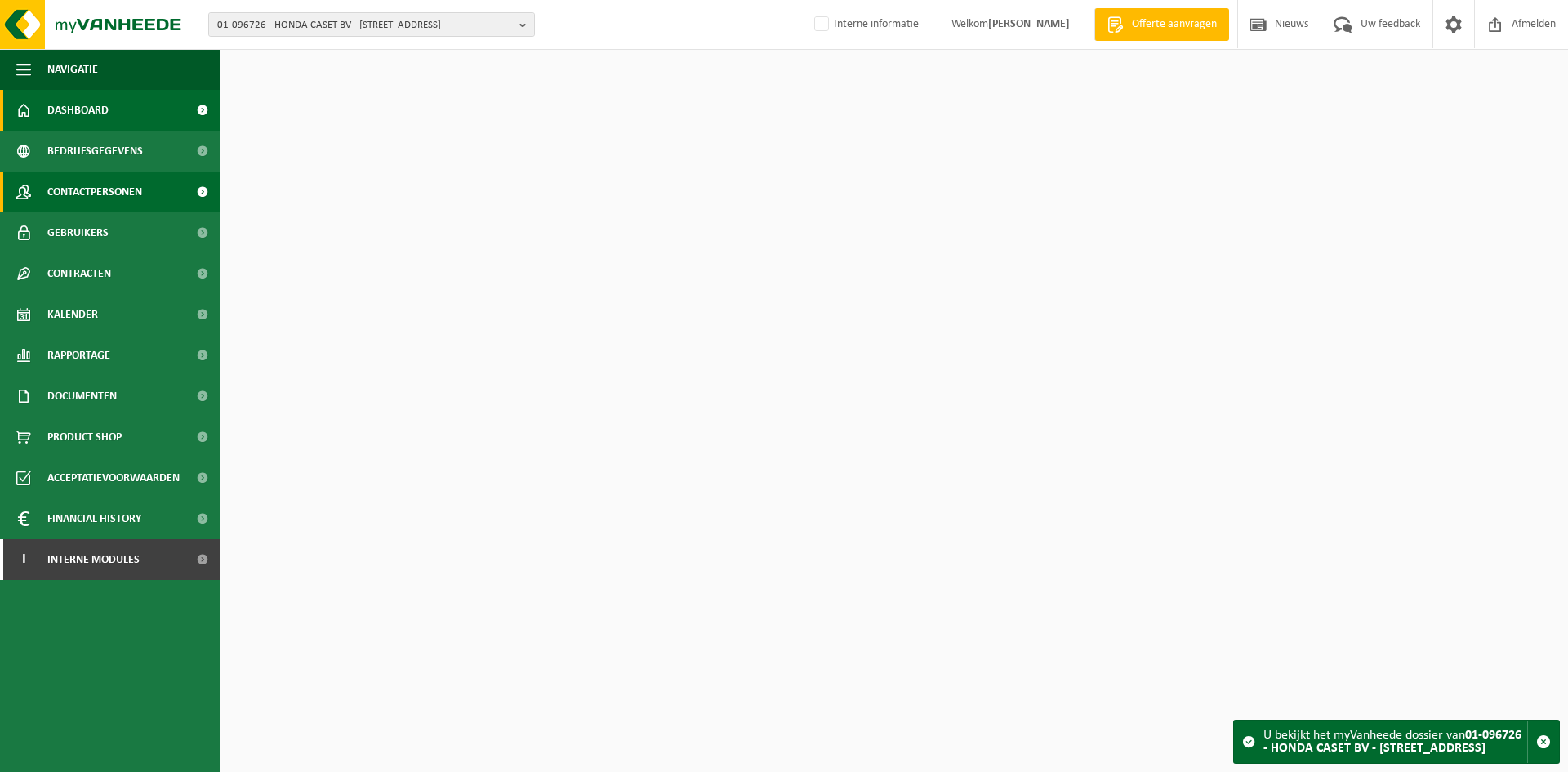
click at [86, 186] on span "Contactpersonen" at bounding box center [94, 193] width 95 height 41
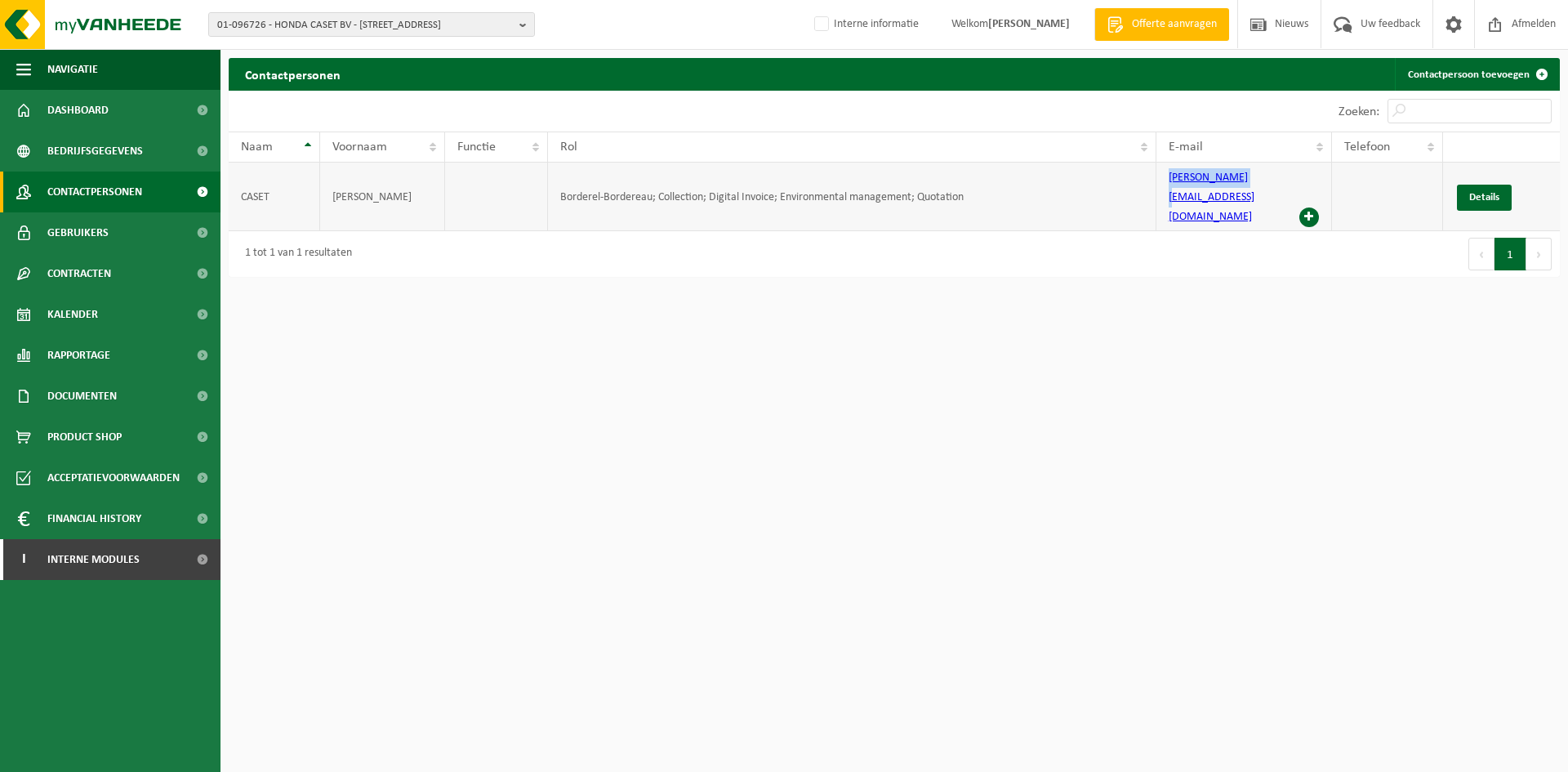
drag, startPoint x: 1263, startPoint y: 180, endPoint x: 1115, endPoint y: 184, distance: 148.1
click at [1115, 184] on tr "CASET [PERSON_NAME]-Bordereau; Collection; Digital Invoice; Environmental manag…" at bounding box center [894, 197] width 1331 height 68
copy tr "[PERSON_NAME][EMAIL_ADDRESS][DOMAIN_NAME]"
click at [1307, 208] on span at bounding box center [1309, 217] width 20 height 20
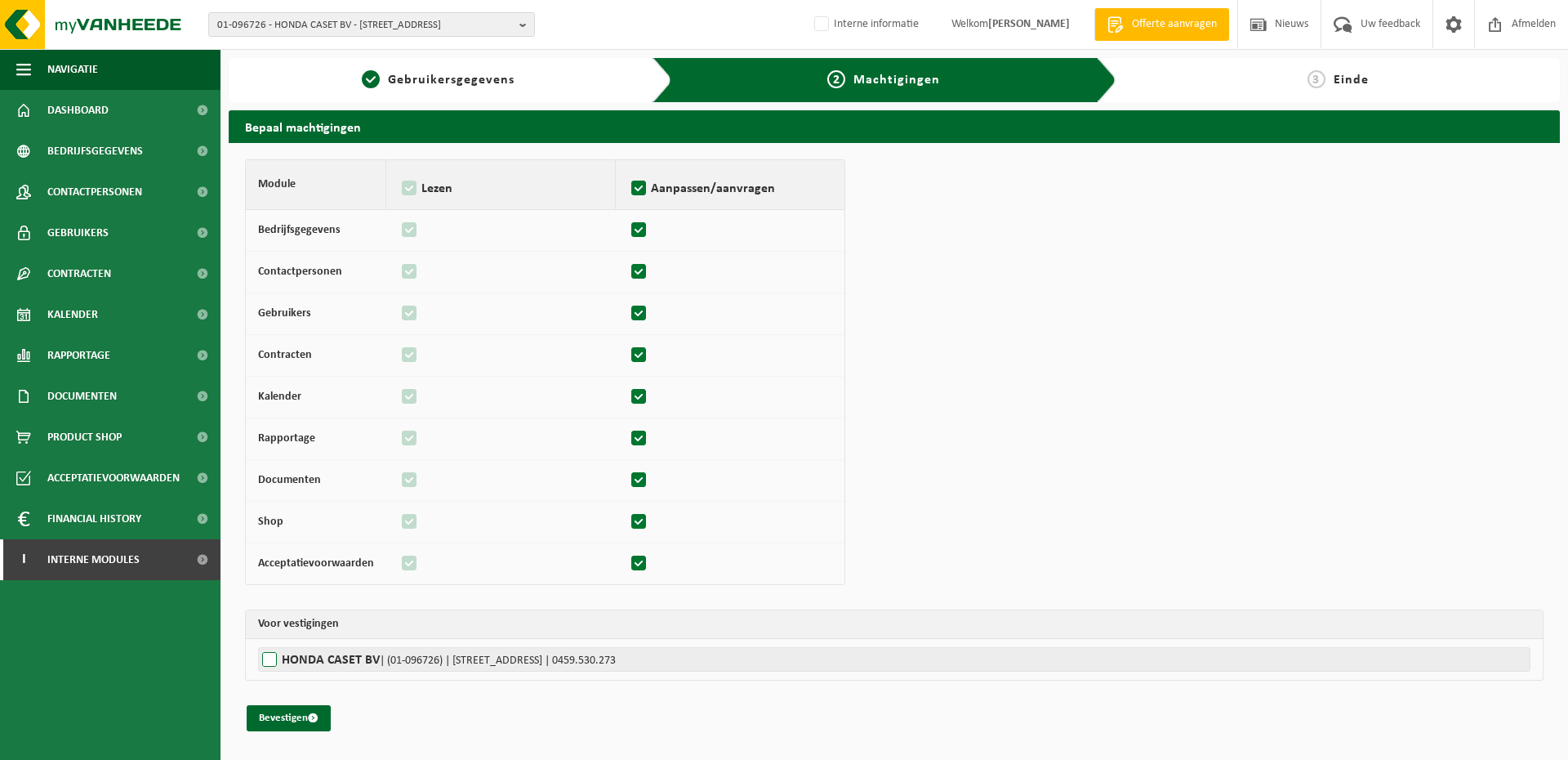
click at [331, 662] on label"] "HONDA CASET BV | (01-096726) | BRUGSEBAAN 24, 8810 LICHTERVELDE | 0459.530.273" at bounding box center [895, 659] width 1273 height 25
click at [331, 662] on input "HONDA CASET BV | (01-096726) | BRUGSEBAAN 24, 8810 LICHTERVELDE | 0459.530.273" at bounding box center [1042, 659] width 1568 height 25
checkbox input "true"
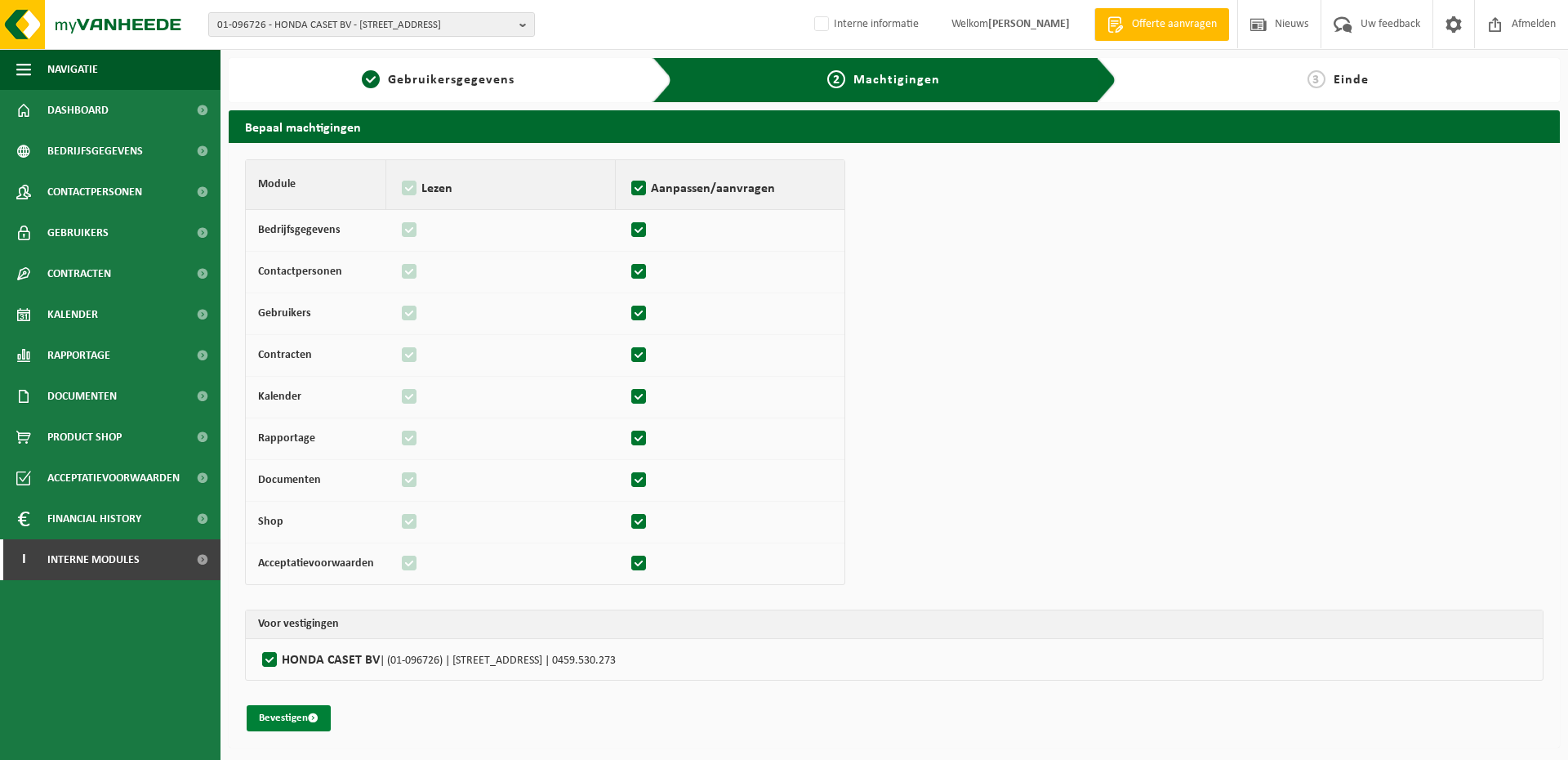
click at [298, 716] on button "Bevestigen" at bounding box center [288, 718] width 84 height 27
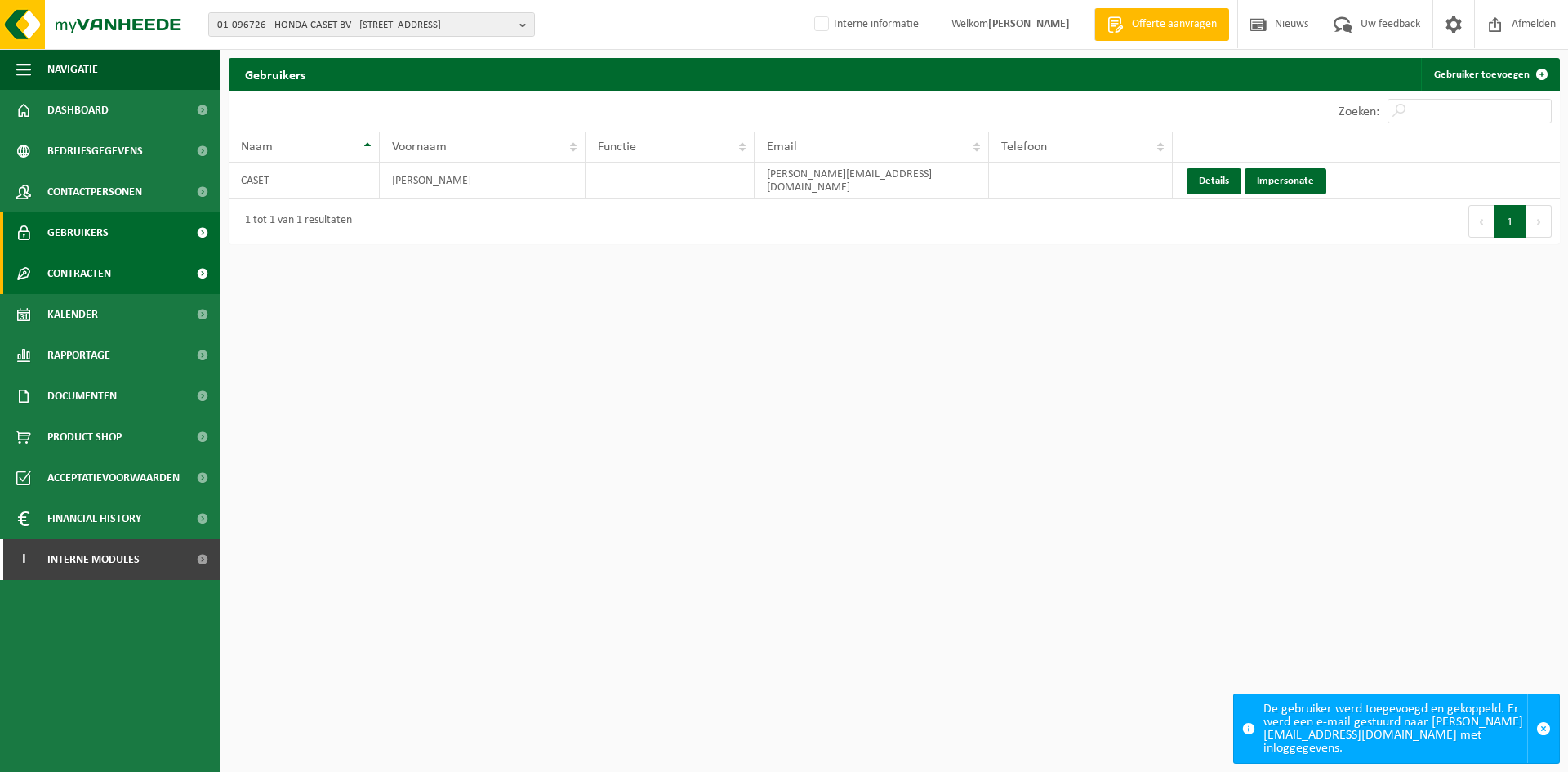
click at [98, 274] on span "Contracten" at bounding box center [79, 274] width 63 height 41
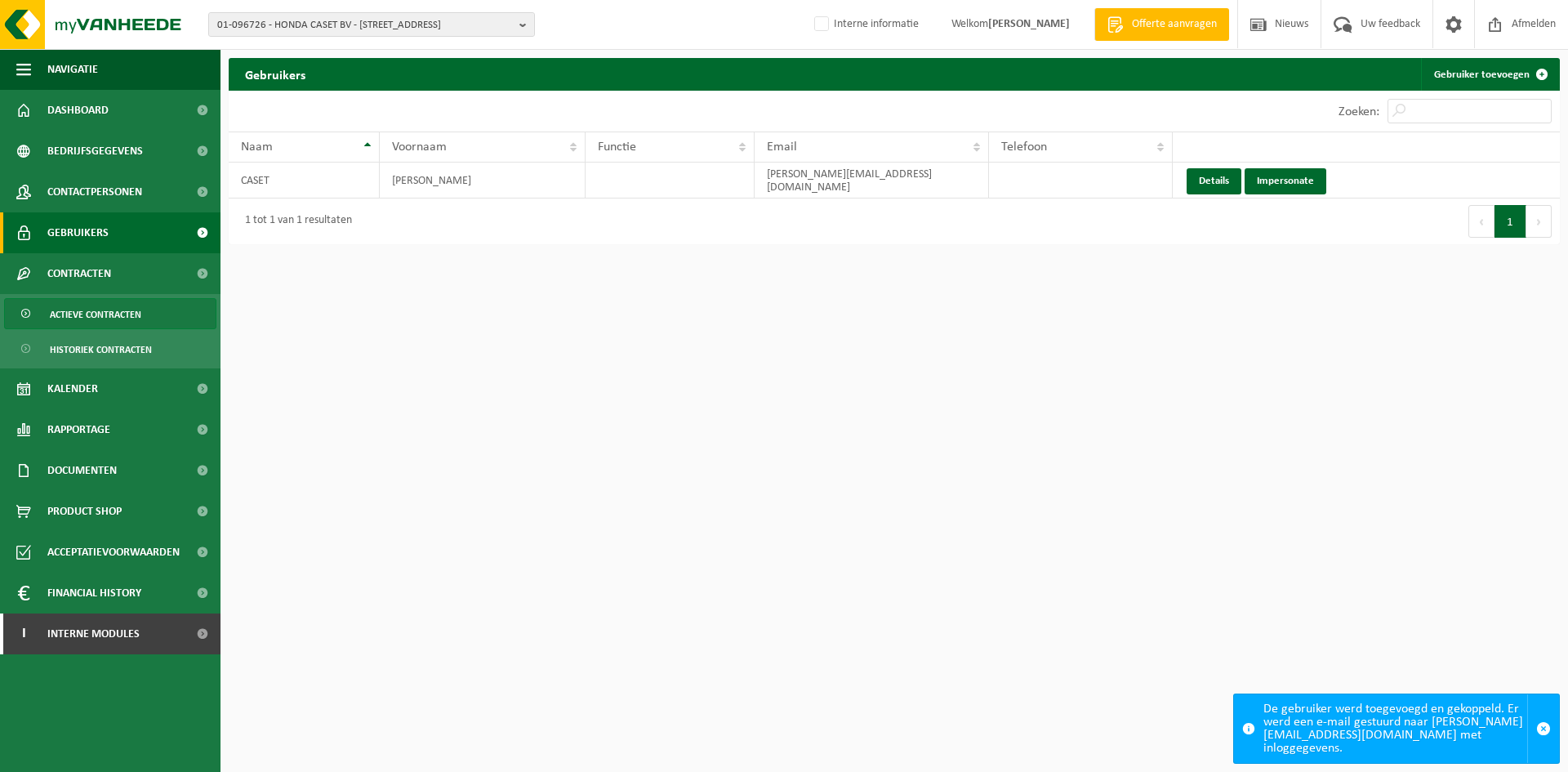
click at [133, 319] on span "Actieve contracten" at bounding box center [95, 314] width 92 height 31
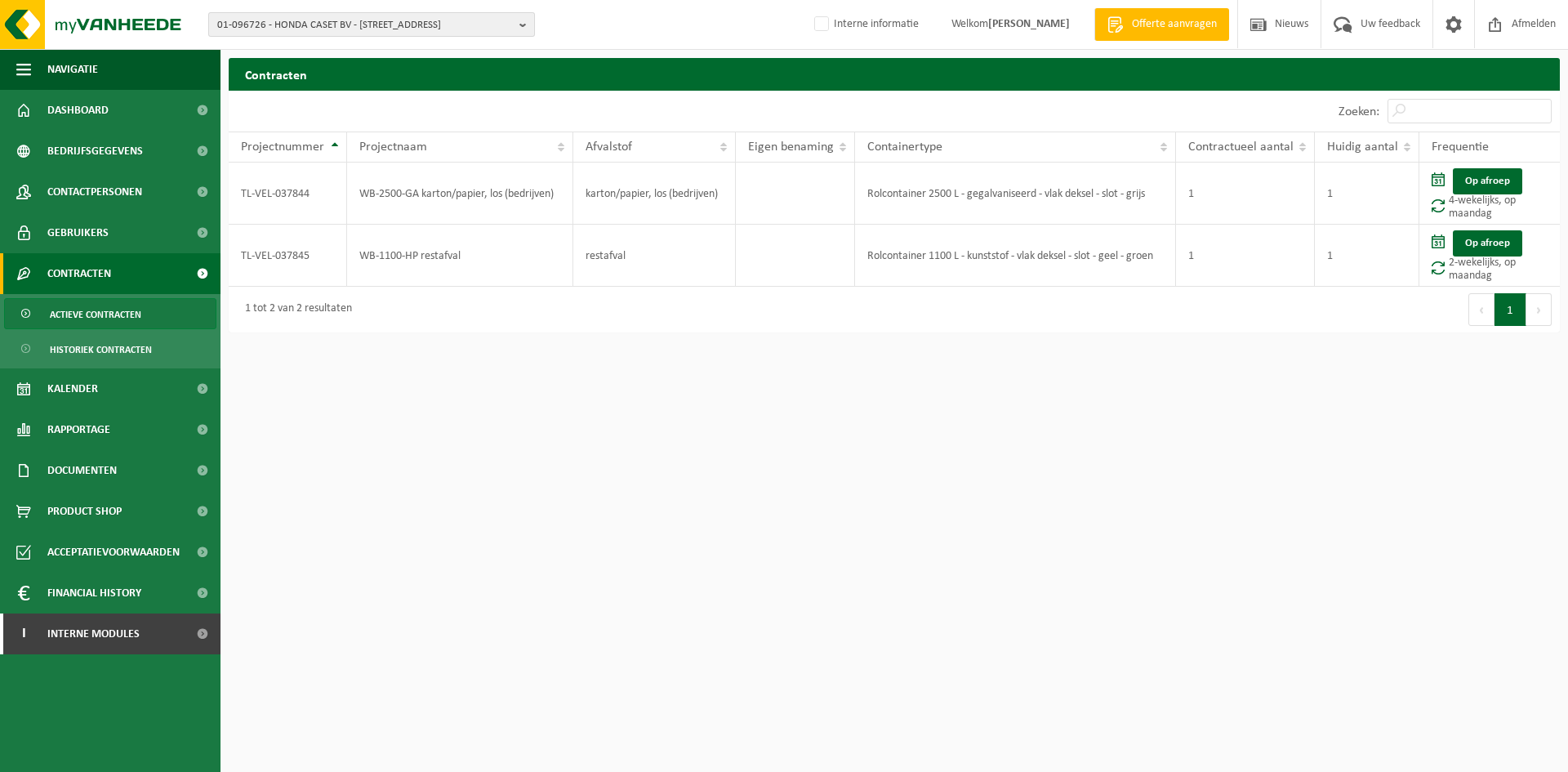
click at [291, 27] on span "01-096726 - HONDA CASET BV - 8810 LICHTERVELDE, BRUGSEBAAN 24" at bounding box center [365, 25] width 296 height 25
paste input "bemoran bv"
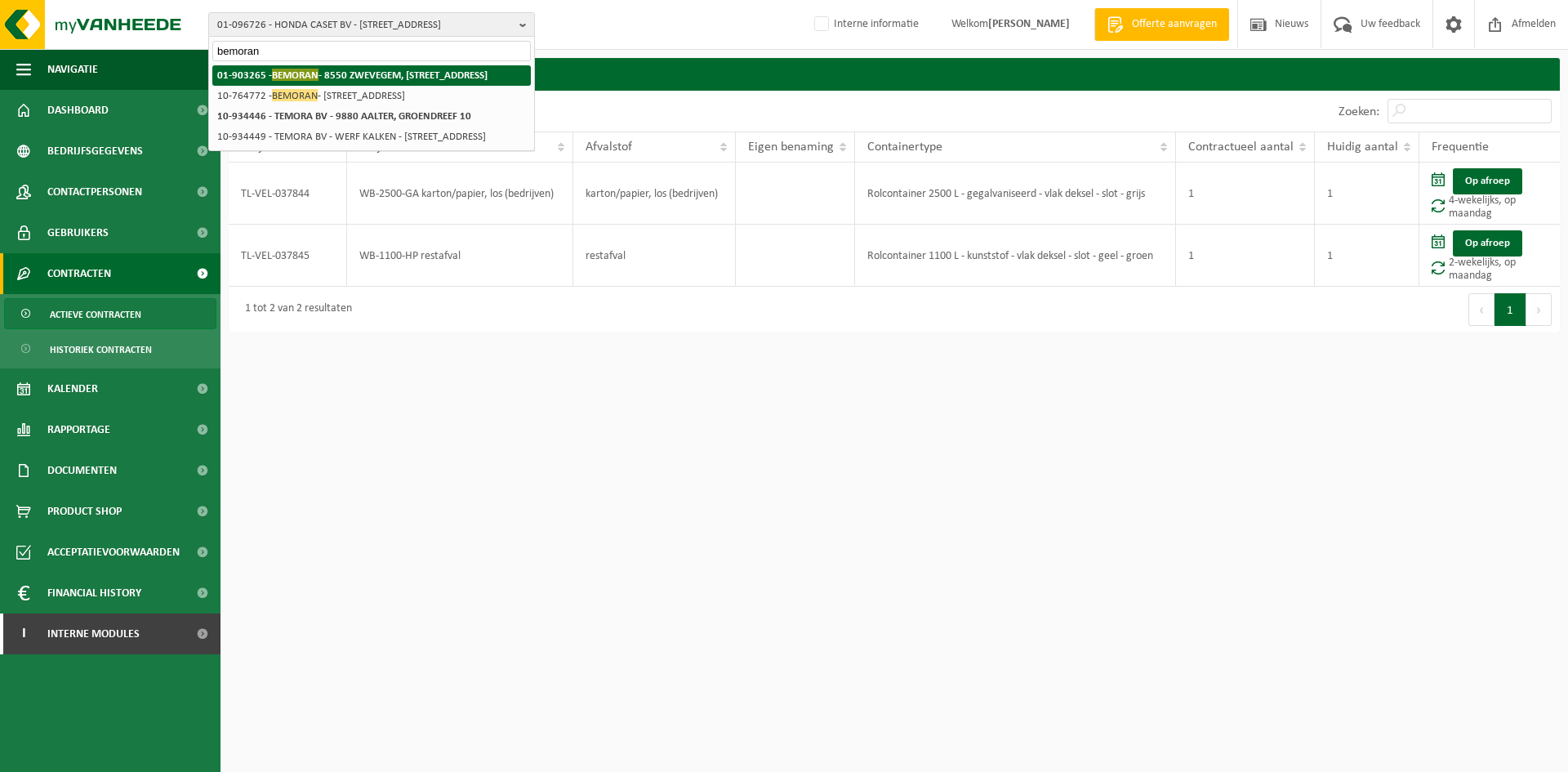
type input "bemoran"
click at [409, 74] on strong "01-903265 - BEMORAN - 8550 ZWEVEGEM, KAPPAERTSTRAAT 48" at bounding box center [352, 74] width 270 height 12
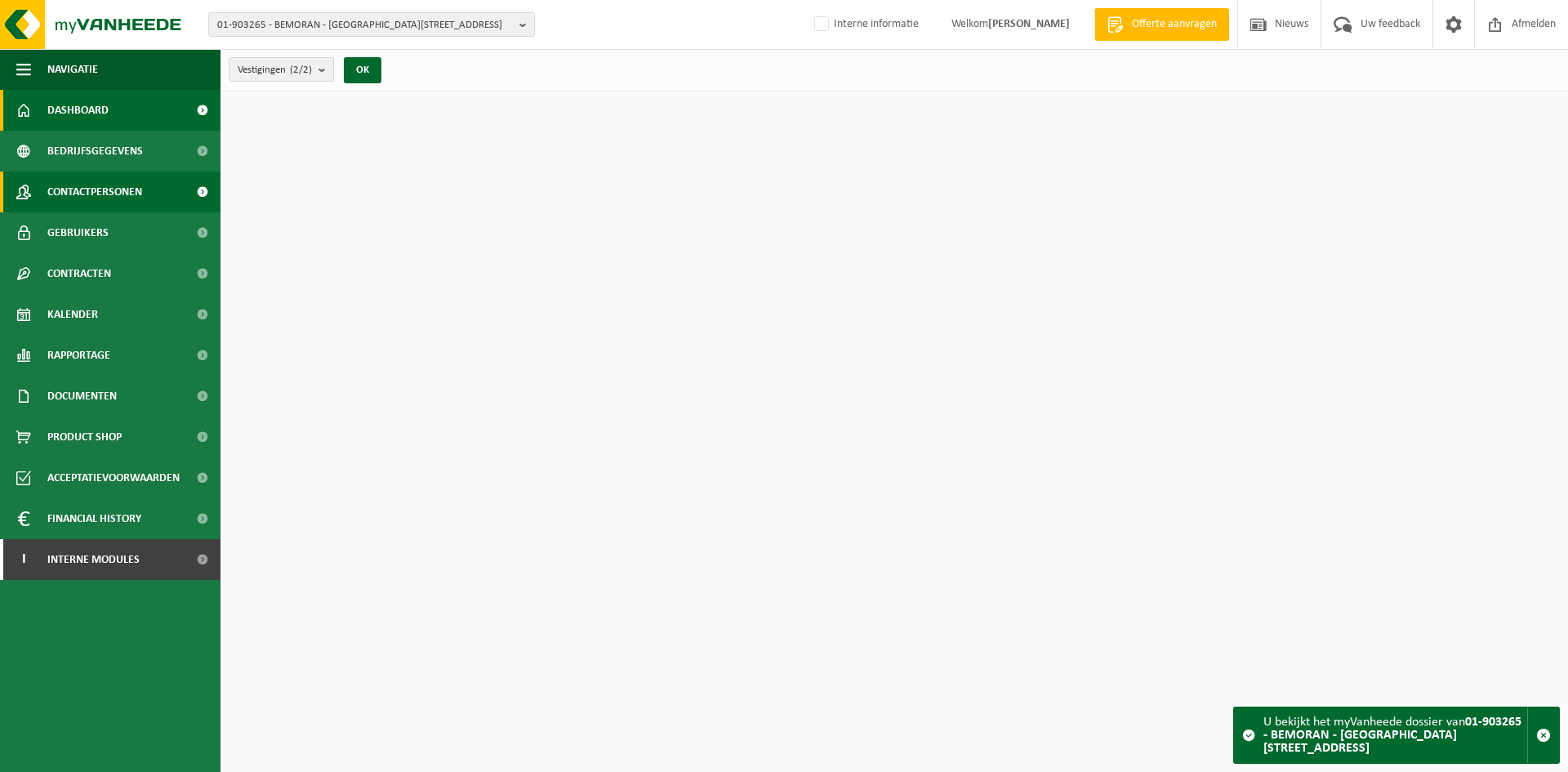
click at [135, 201] on span "Contactpersonen" at bounding box center [94, 193] width 95 height 41
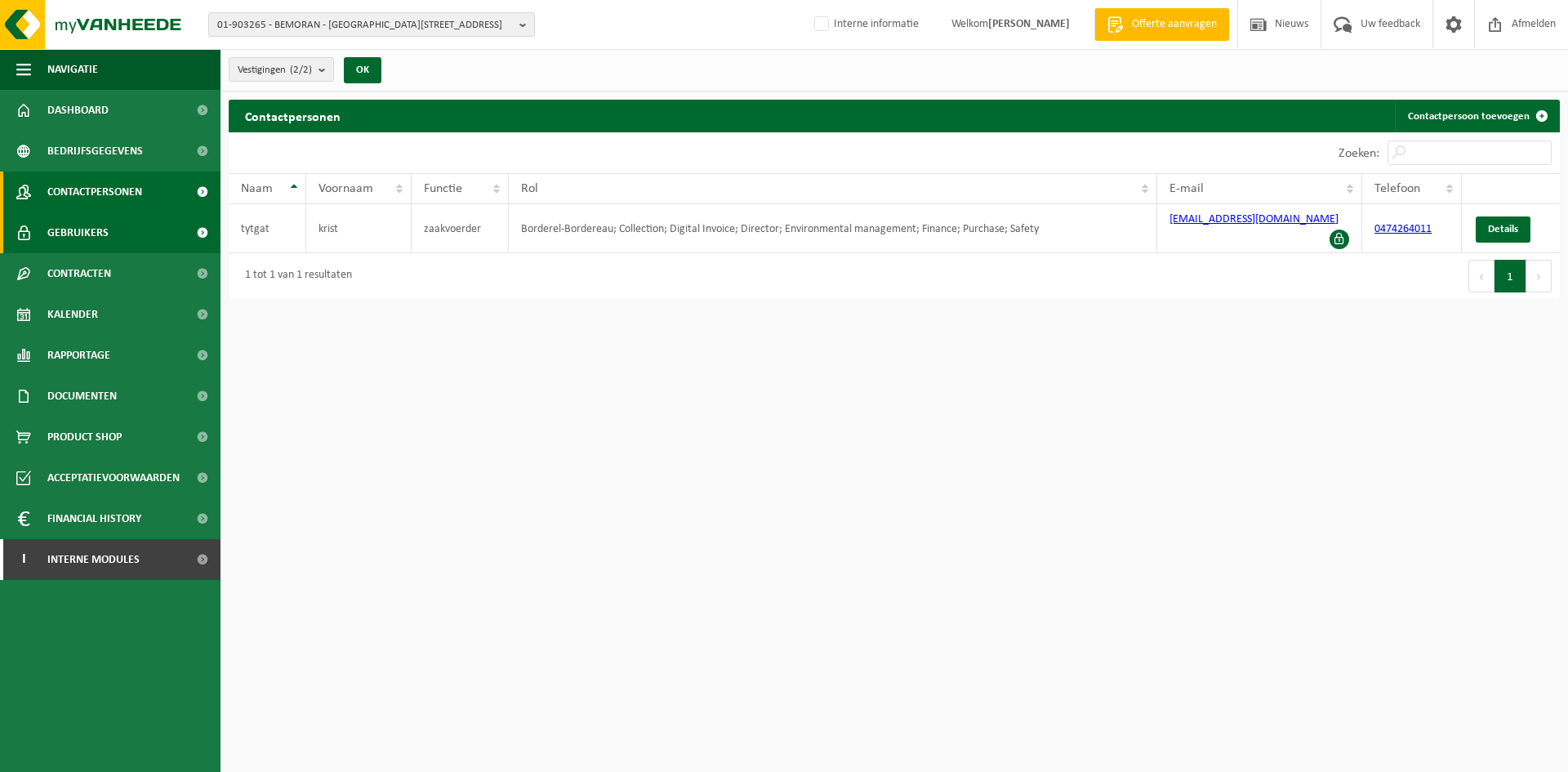
click at [107, 231] on span "Gebruikers" at bounding box center [78, 233] width 62 height 41
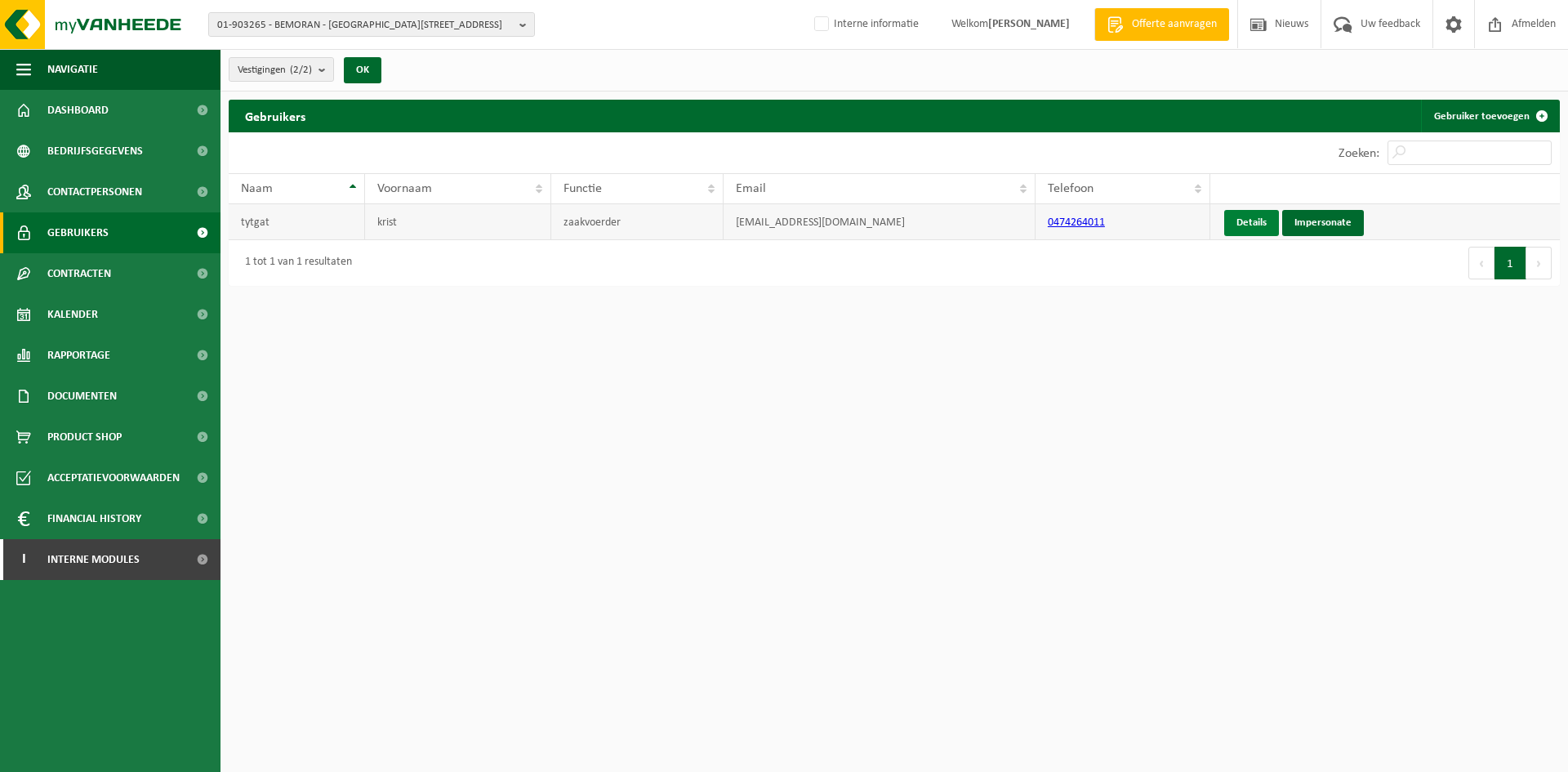
click at [1264, 226] on link "Details" at bounding box center [1251, 223] width 55 height 27
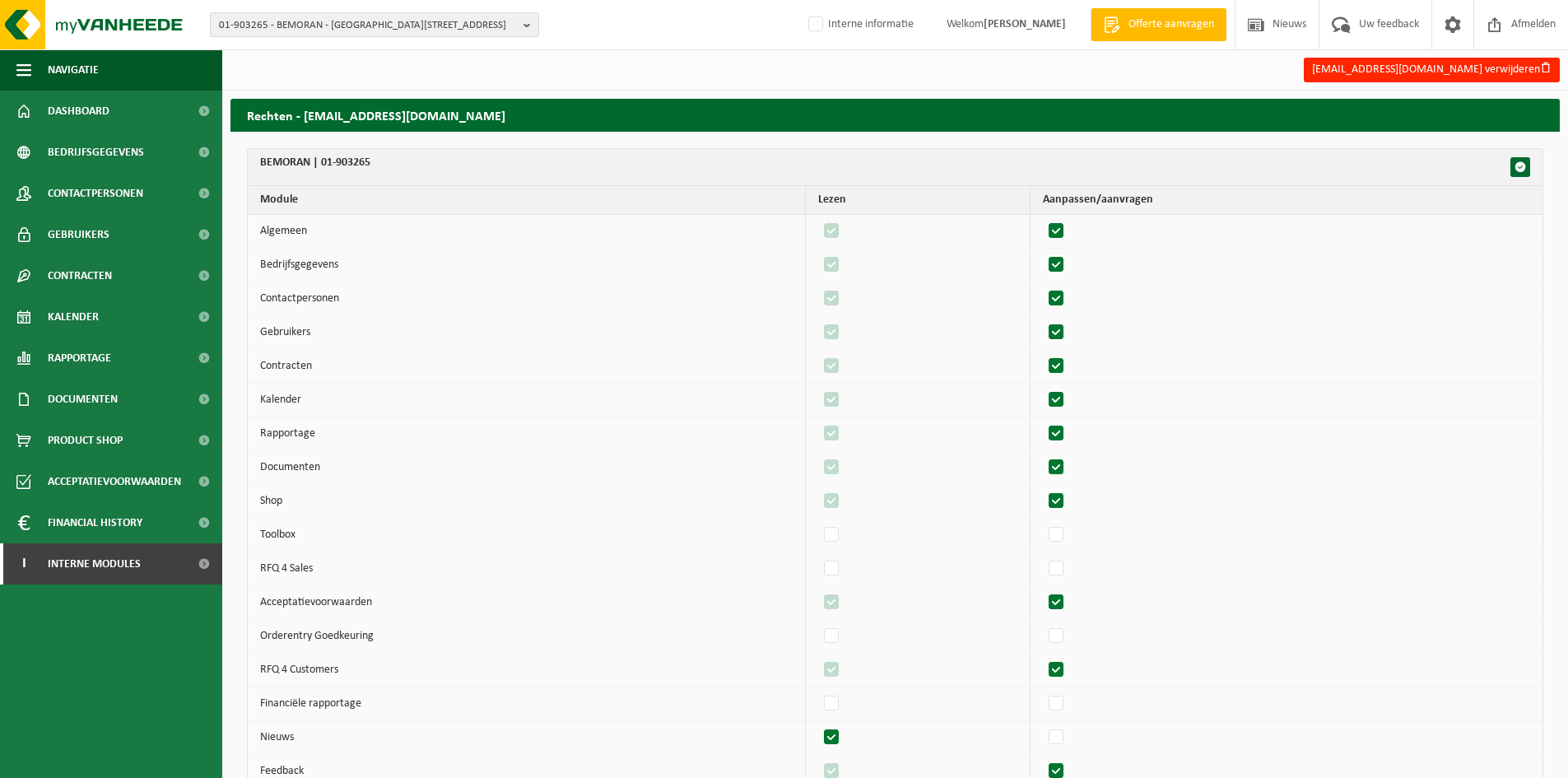
click at [1066, 225] on label"] at bounding box center [1057, 231] width 23 height 25
click at [1043, 219] on input "checkbox" at bounding box center [1042, 218] width 1 height 1
click at [1066, 225] on label"] at bounding box center [1057, 231] width 23 height 25
click at [1043, 219] on input "checkbox" at bounding box center [1042, 218] width 1 height 1
checkbox input "true"
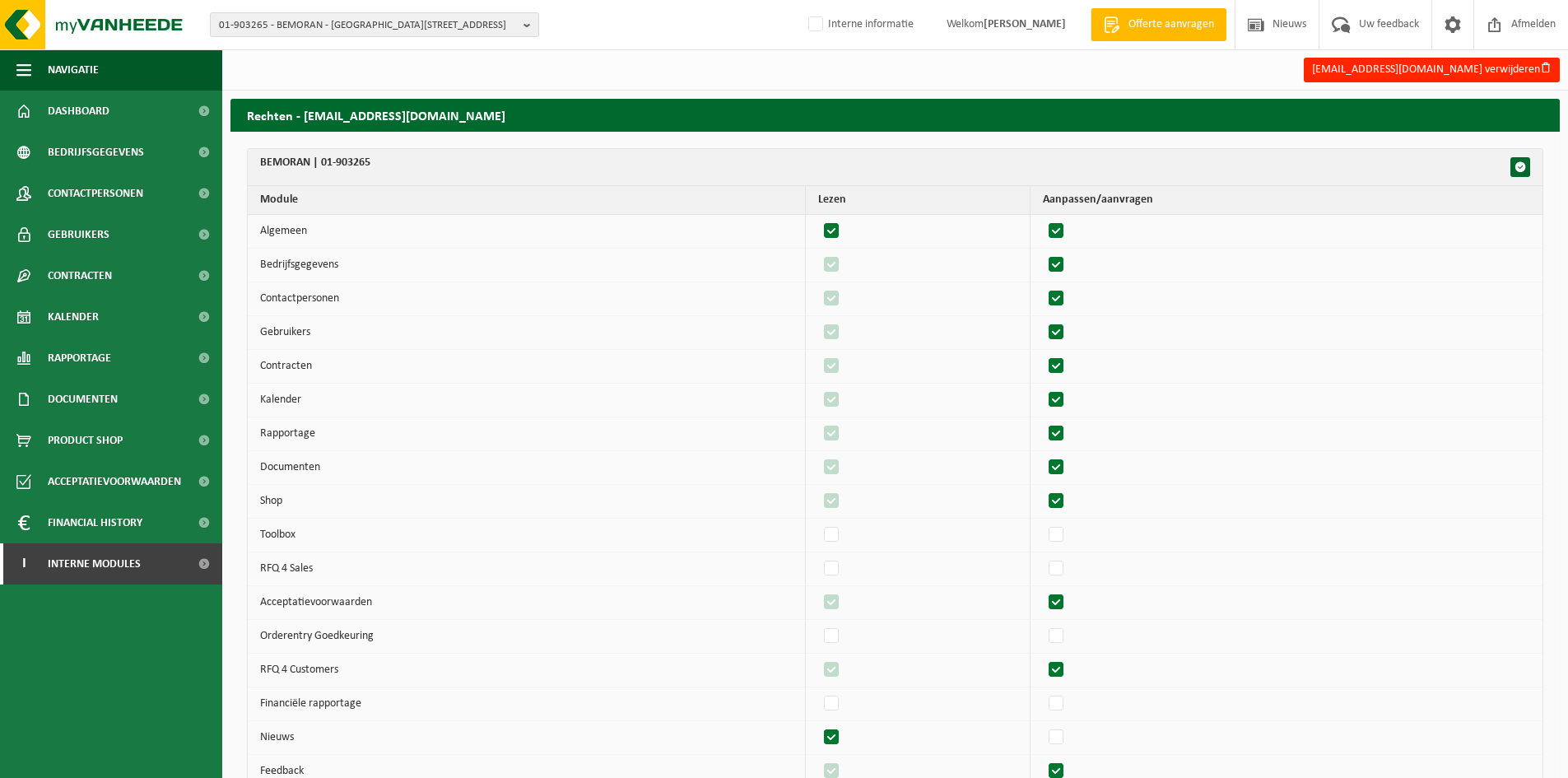
checkbox input "true"
click at [1067, 264] on label"] at bounding box center [1057, 265] width 23 height 25
click at [1043, 253] on input "checkbox" at bounding box center [1042, 252] width 1 height 1
click at [1067, 264] on label"] at bounding box center [1057, 265] width 23 height 25
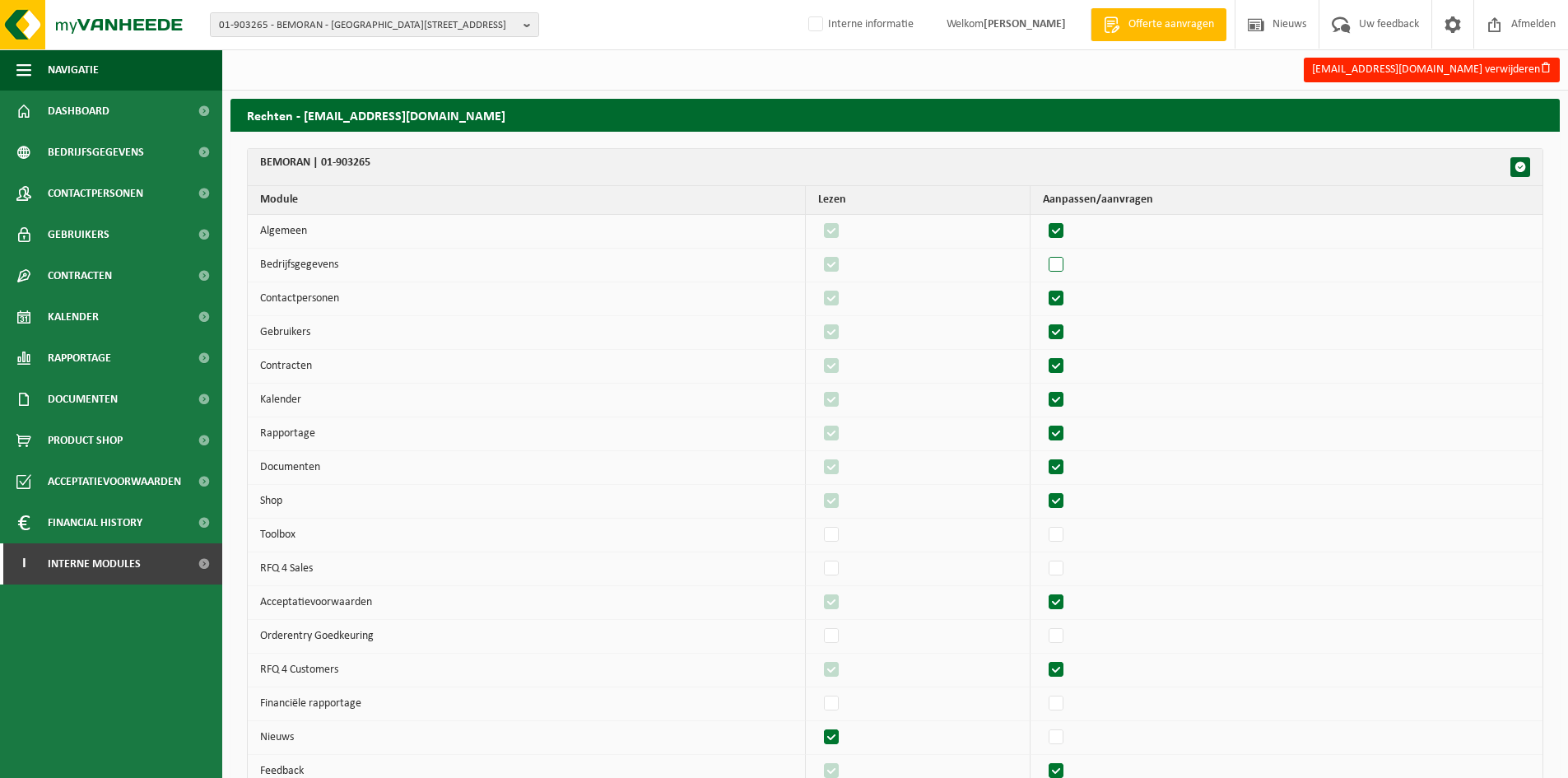
click at [1043, 253] on input "checkbox" at bounding box center [1042, 252] width 1 height 1
checkbox input "true"
click at [1068, 297] on label"] at bounding box center [1057, 298] width 23 height 25
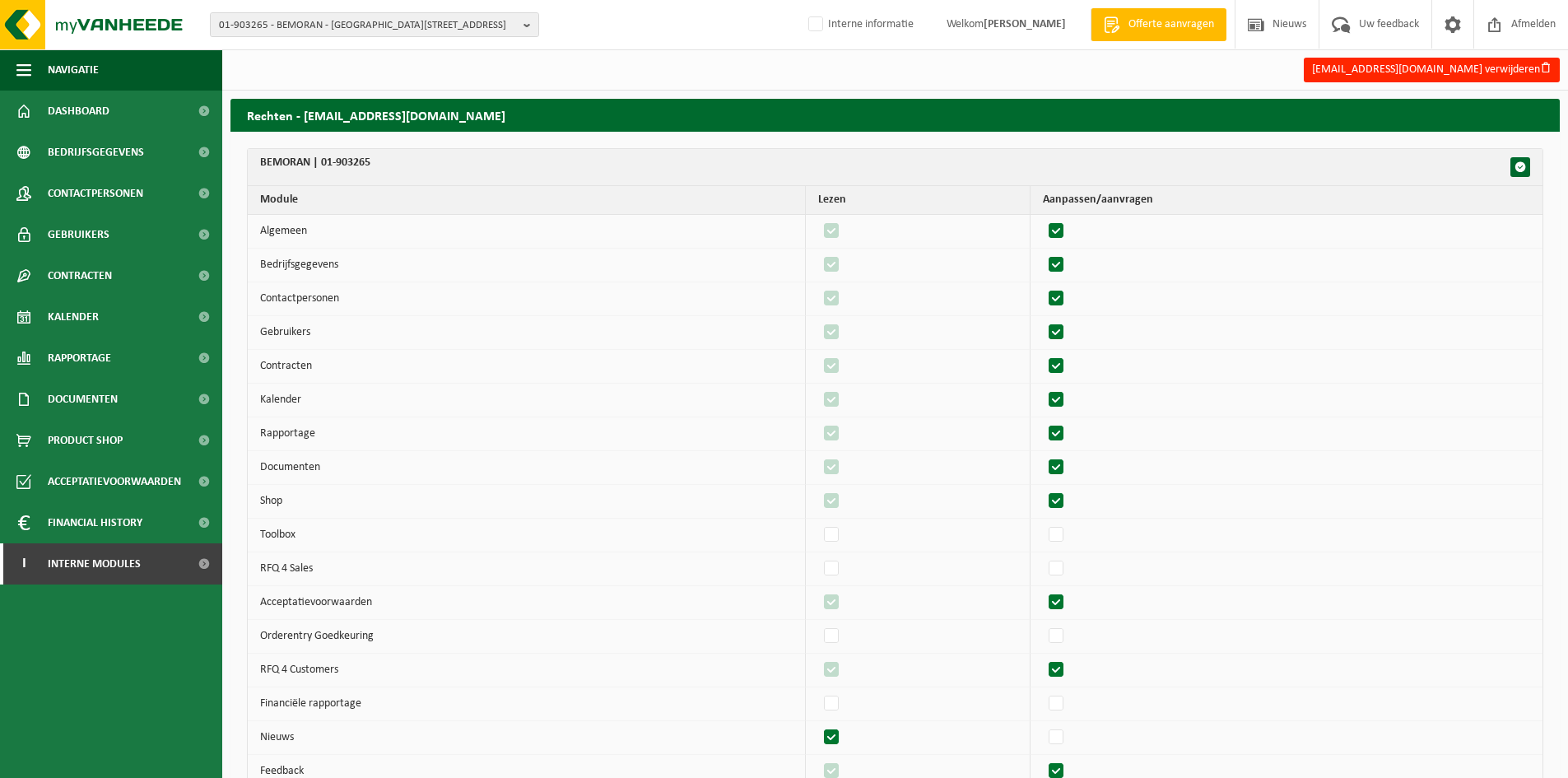
click at [1043, 286] on input "checkbox" at bounding box center [1042, 285] width 1 height 1
click at [1068, 297] on label"] at bounding box center [1057, 298] width 23 height 25
click at [1043, 286] on input "checkbox" at bounding box center [1042, 285] width 1 height 1
checkbox input "true"
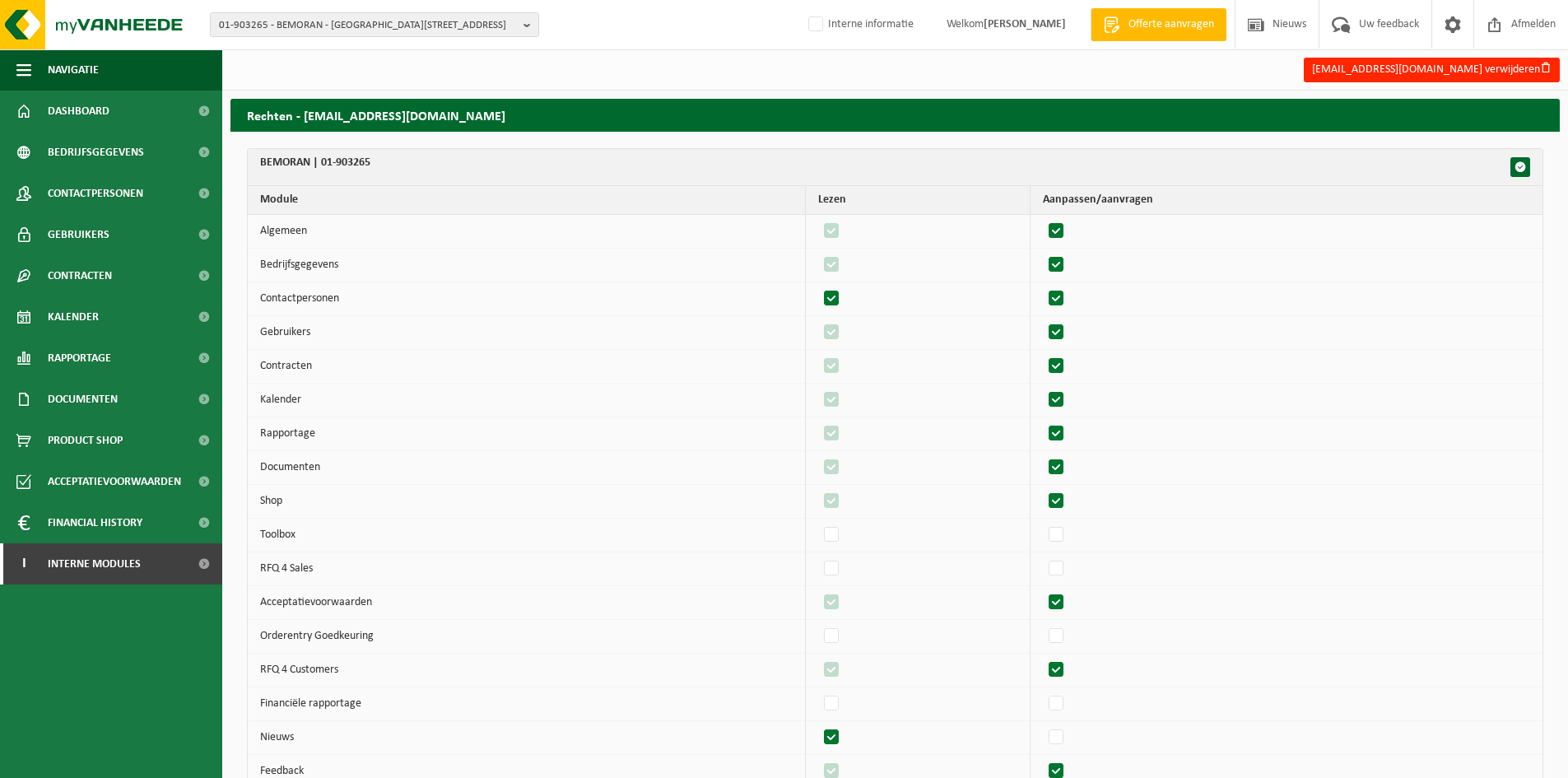
checkbox input "true"
click at [1066, 333] on label"] at bounding box center [1057, 332] width 23 height 25
click at [1043, 320] on input "checkbox" at bounding box center [1042, 319] width 1 height 1
click at [1066, 333] on label"] at bounding box center [1057, 332] width 23 height 25
click at [1043, 320] on input "checkbox" at bounding box center [1042, 319] width 1 height 1
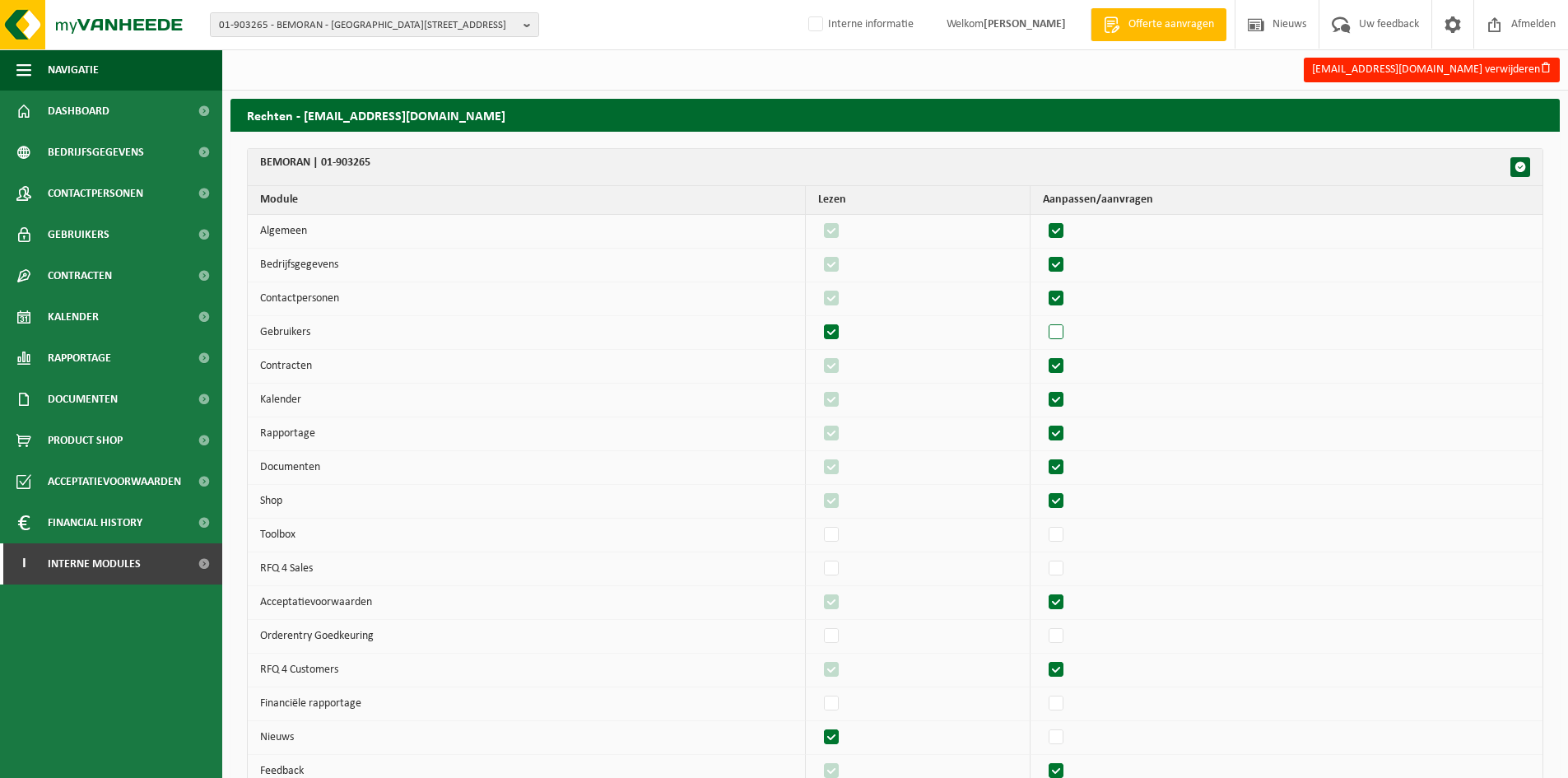
checkbox input "true"
click at [1068, 363] on label"] at bounding box center [1057, 367] width 23 height 25
click at [1043, 354] on input "checkbox" at bounding box center [1042, 354] width 1 height 1
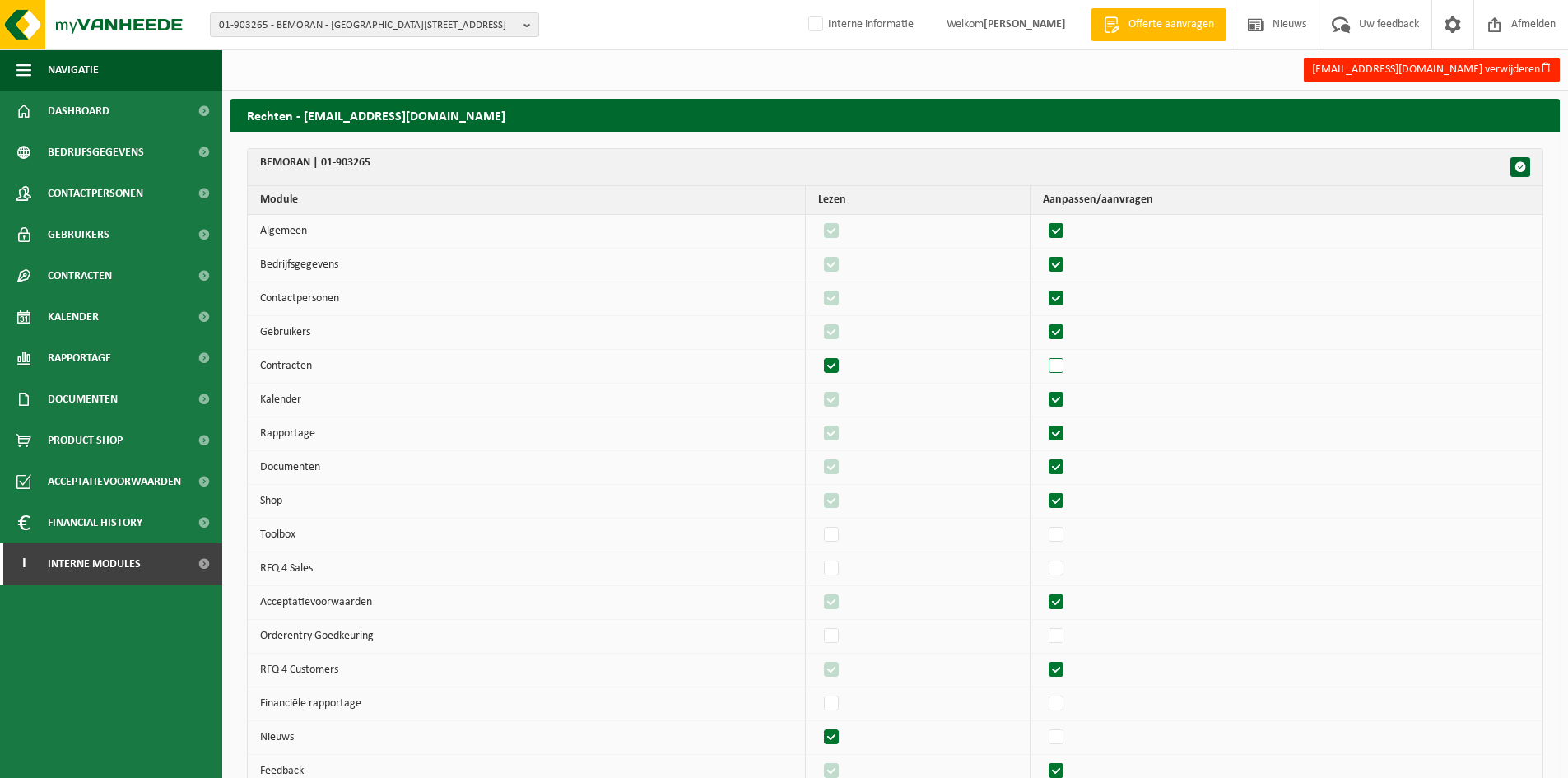
click at [1068, 363] on label"] at bounding box center [1057, 367] width 23 height 25
click at [1043, 354] on input "checkbox" at bounding box center [1042, 354] width 1 height 1
checkbox input "true"
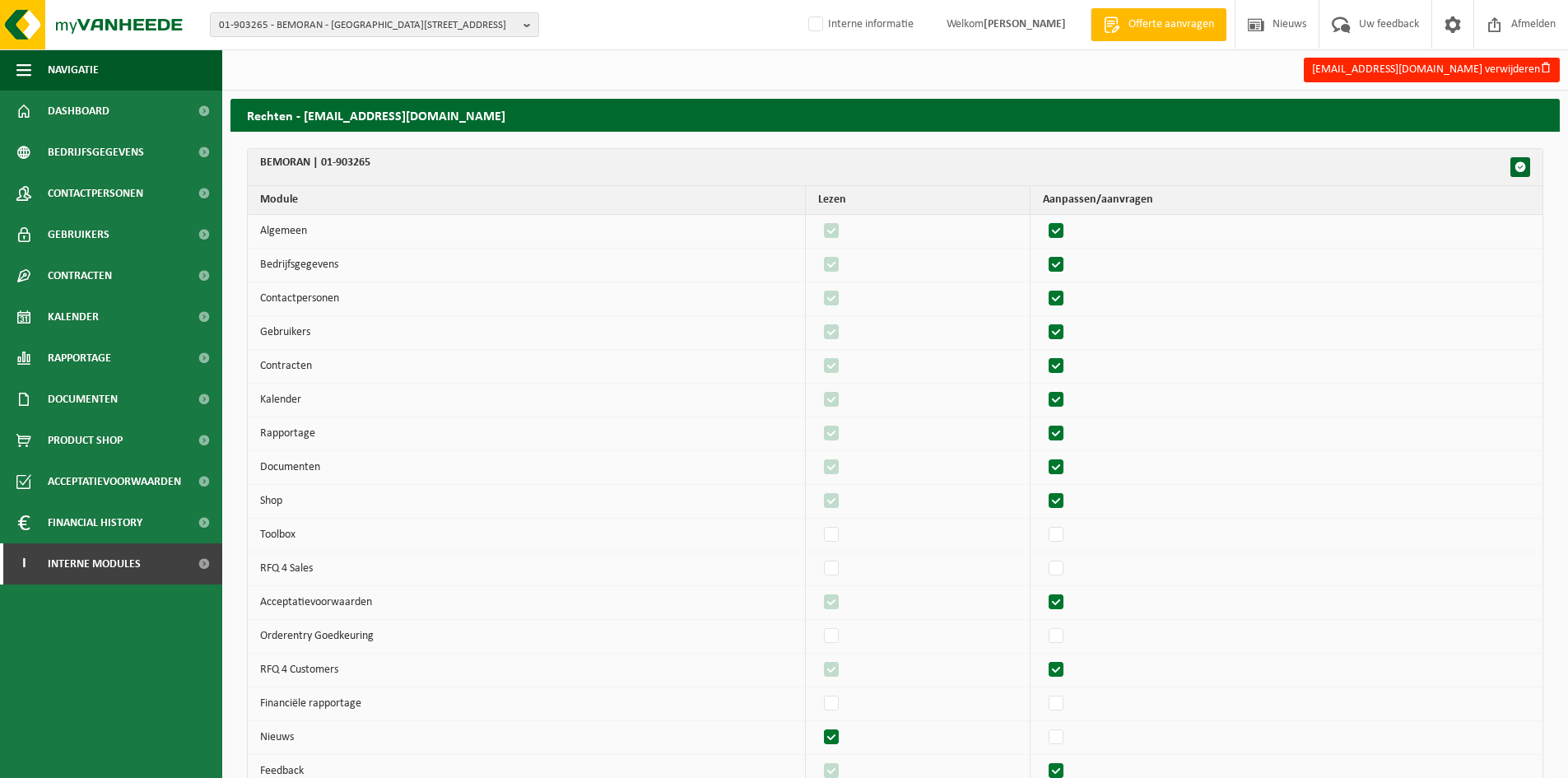
click at [1067, 392] on label"] at bounding box center [1057, 400] width 23 height 25
click at [1043, 388] on input "checkbox" at bounding box center [1042, 387] width 1 height 1
click at [1067, 392] on label"] at bounding box center [1057, 400] width 23 height 25
click at [1043, 388] on input "checkbox" at bounding box center [1042, 387] width 1 height 1
checkbox input "true"
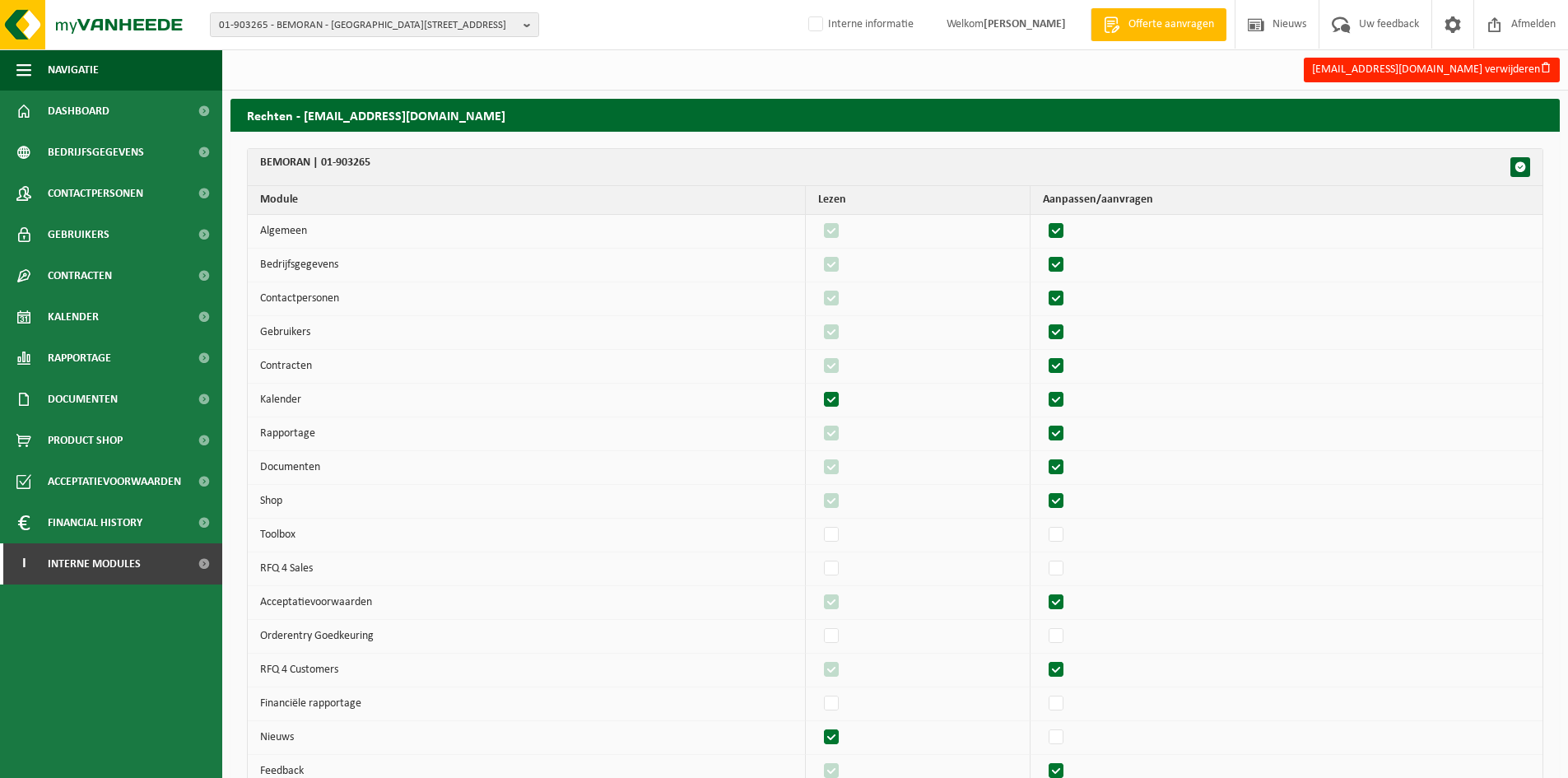
checkbox input "true"
click at [1067, 437] on label"] at bounding box center [1057, 434] width 23 height 25
click at [1043, 422] on input "checkbox" at bounding box center [1042, 421] width 1 height 1
click at [1067, 437] on label"] at bounding box center [1057, 434] width 23 height 25
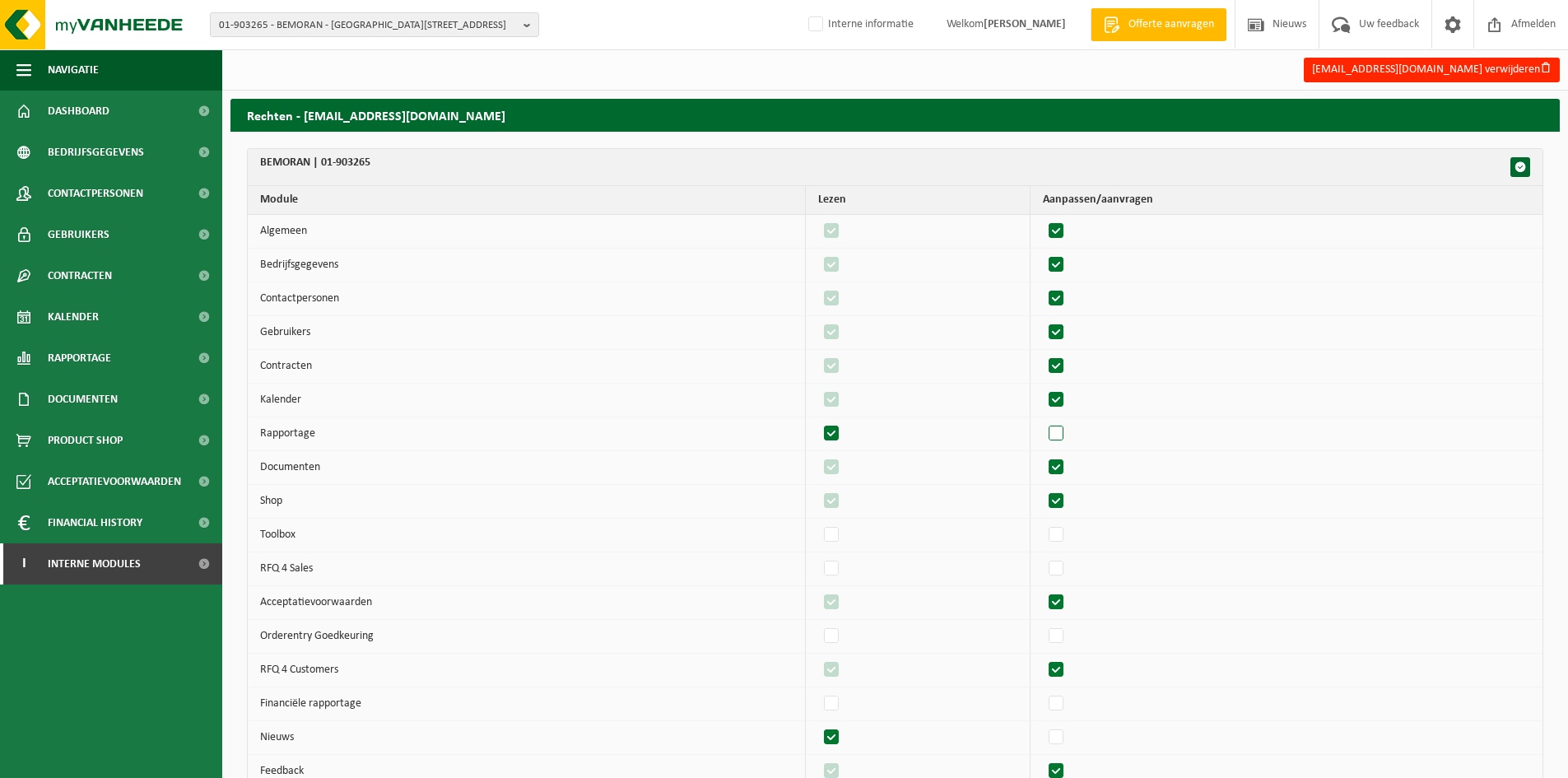
click at [1043, 422] on input "checkbox" at bounding box center [1042, 421] width 1 height 1
checkbox input "true"
click at [1068, 462] on label"] at bounding box center [1057, 467] width 23 height 25
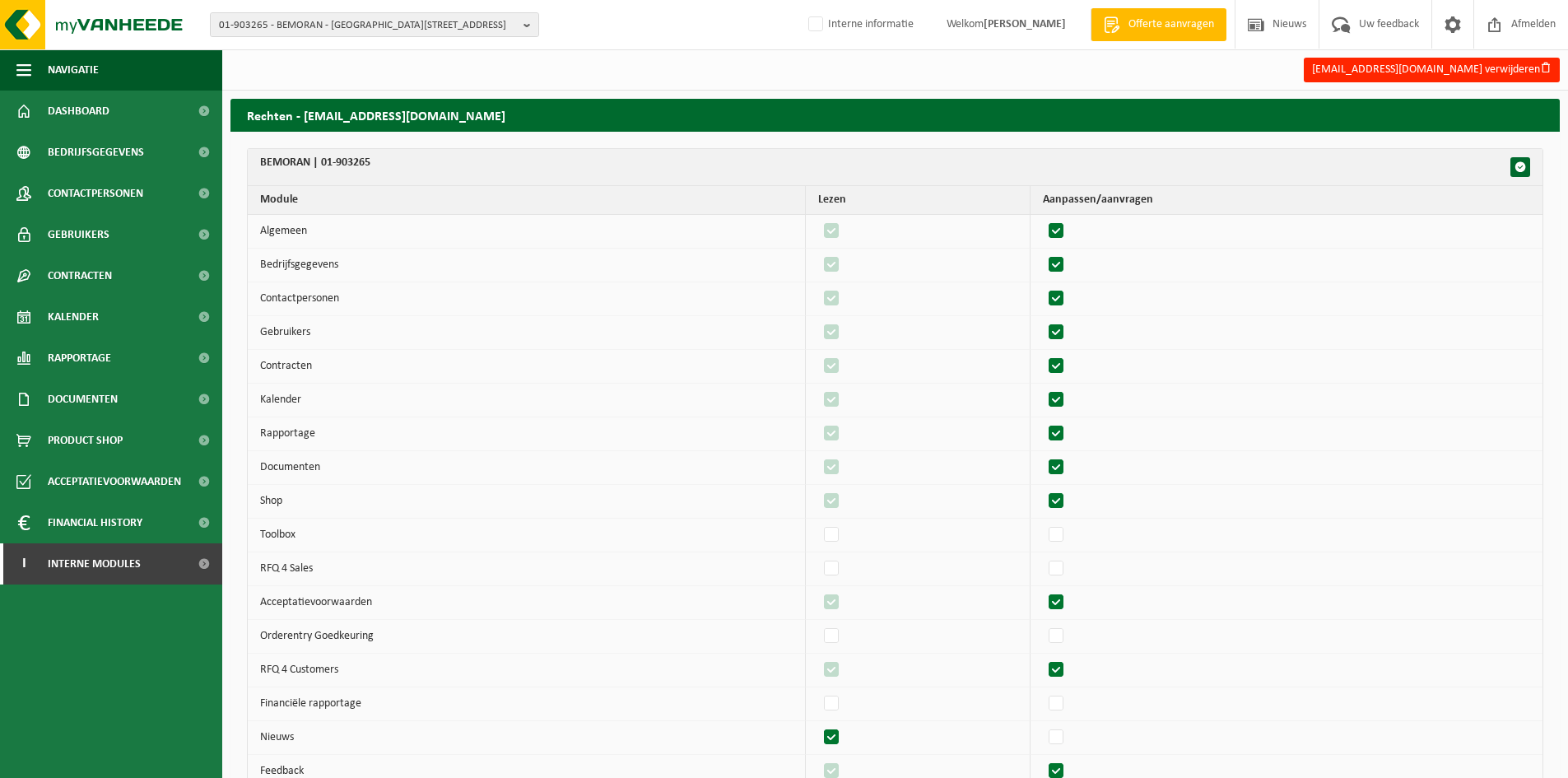
click at [1043, 455] on input "checkbox" at bounding box center [1042, 455] width 1 height 1
click at [1068, 462] on label"] at bounding box center [1057, 467] width 23 height 25
click at [1043, 455] on input "checkbox" at bounding box center [1042, 455] width 1 height 1
checkbox input "true"
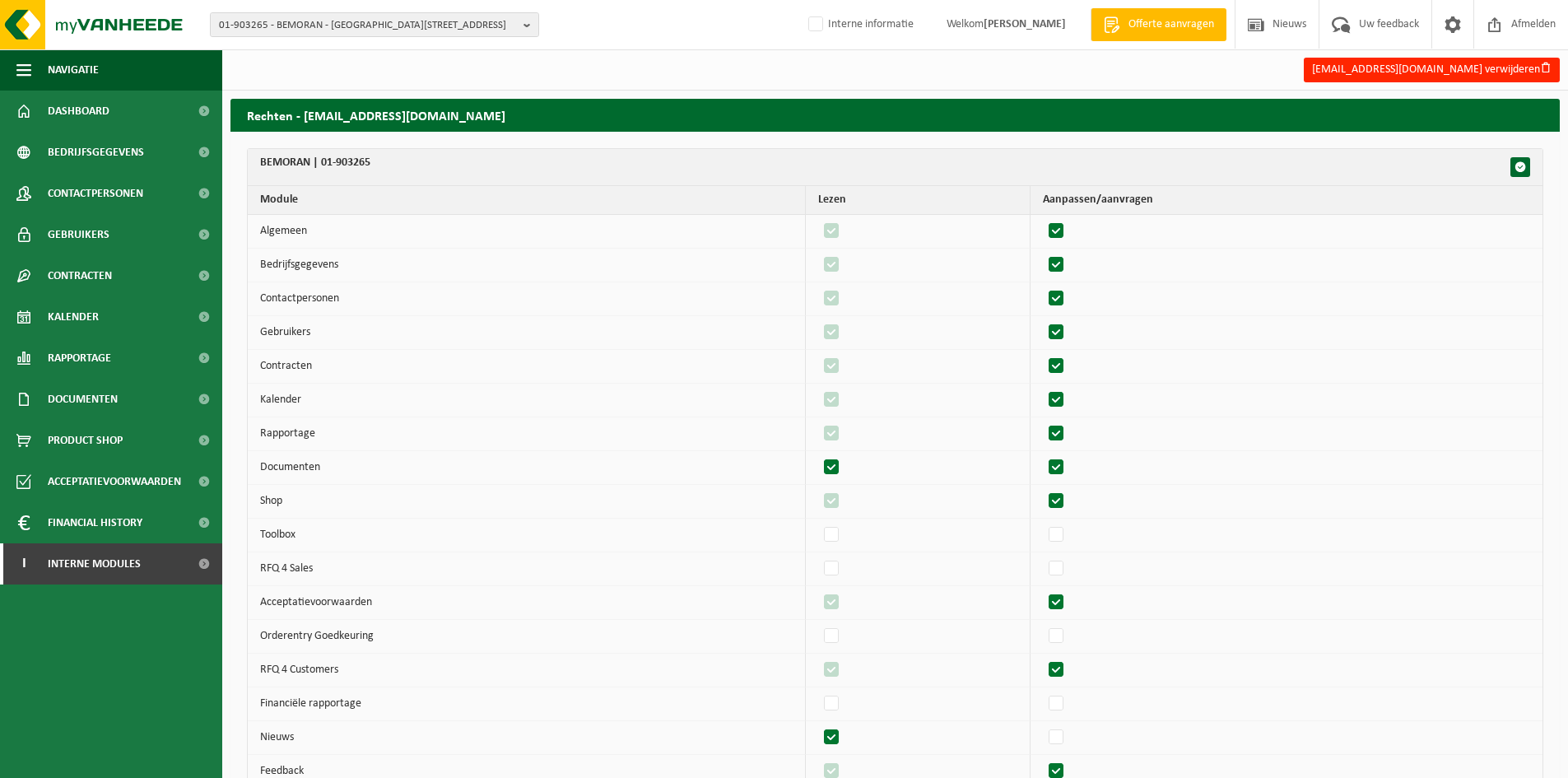
checkbox input "true"
click at [1068, 506] on label"] at bounding box center [1057, 501] width 23 height 25
click at [1043, 489] on input "checkbox" at bounding box center [1042, 488] width 1 height 1
click at [1068, 506] on label"] at bounding box center [1057, 501] width 23 height 25
click at [1043, 489] on input "checkbox" at bounding box center [1042, 488] width 1 height 1
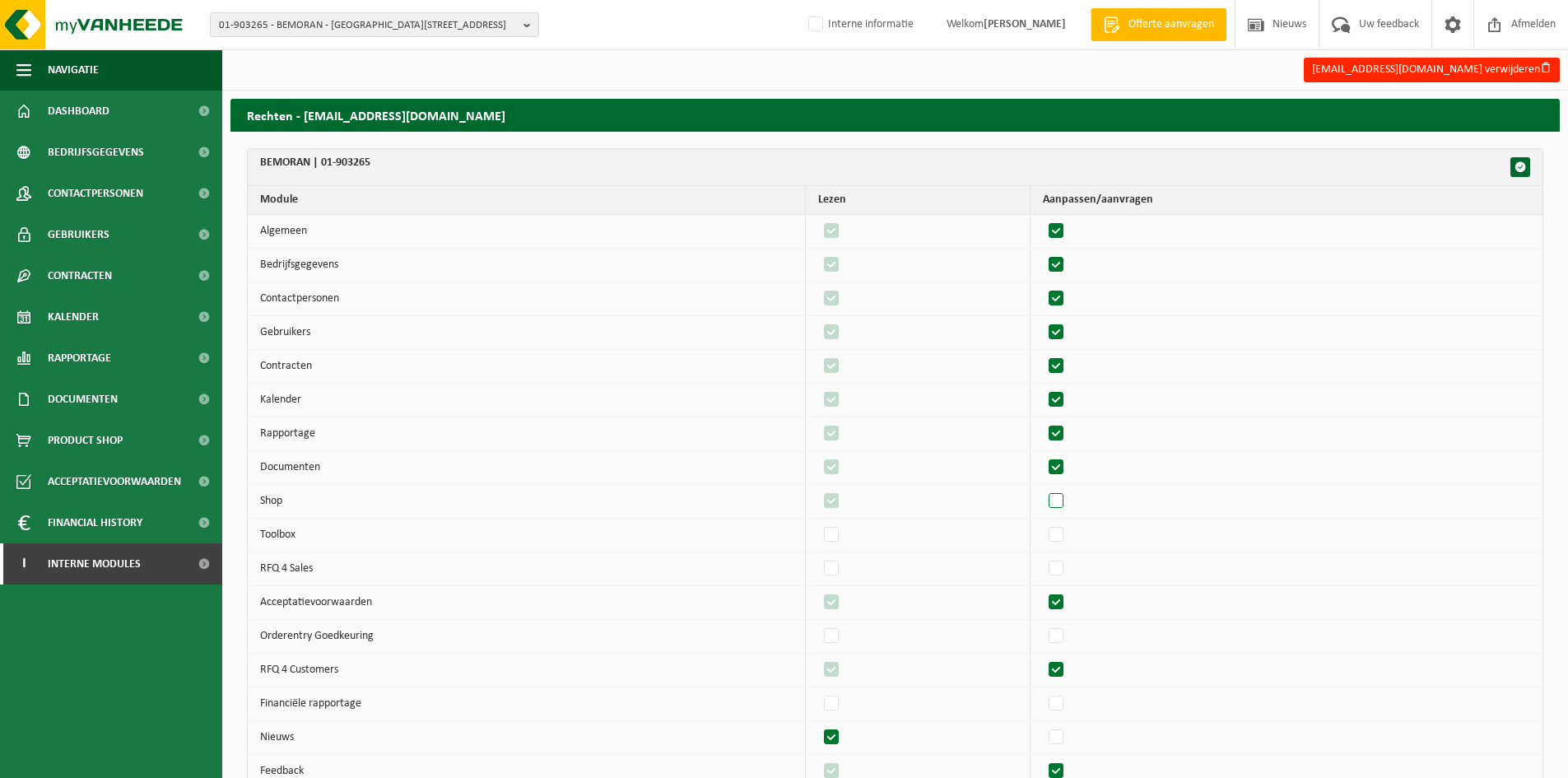
checkbox input "true"
click at [1068, 593] on label"] at bounding box center [1057, 603] width 23 height 25
click at [1043, 591] on input "checkbox" at bounding box center [1042, 590] width 1 height 1
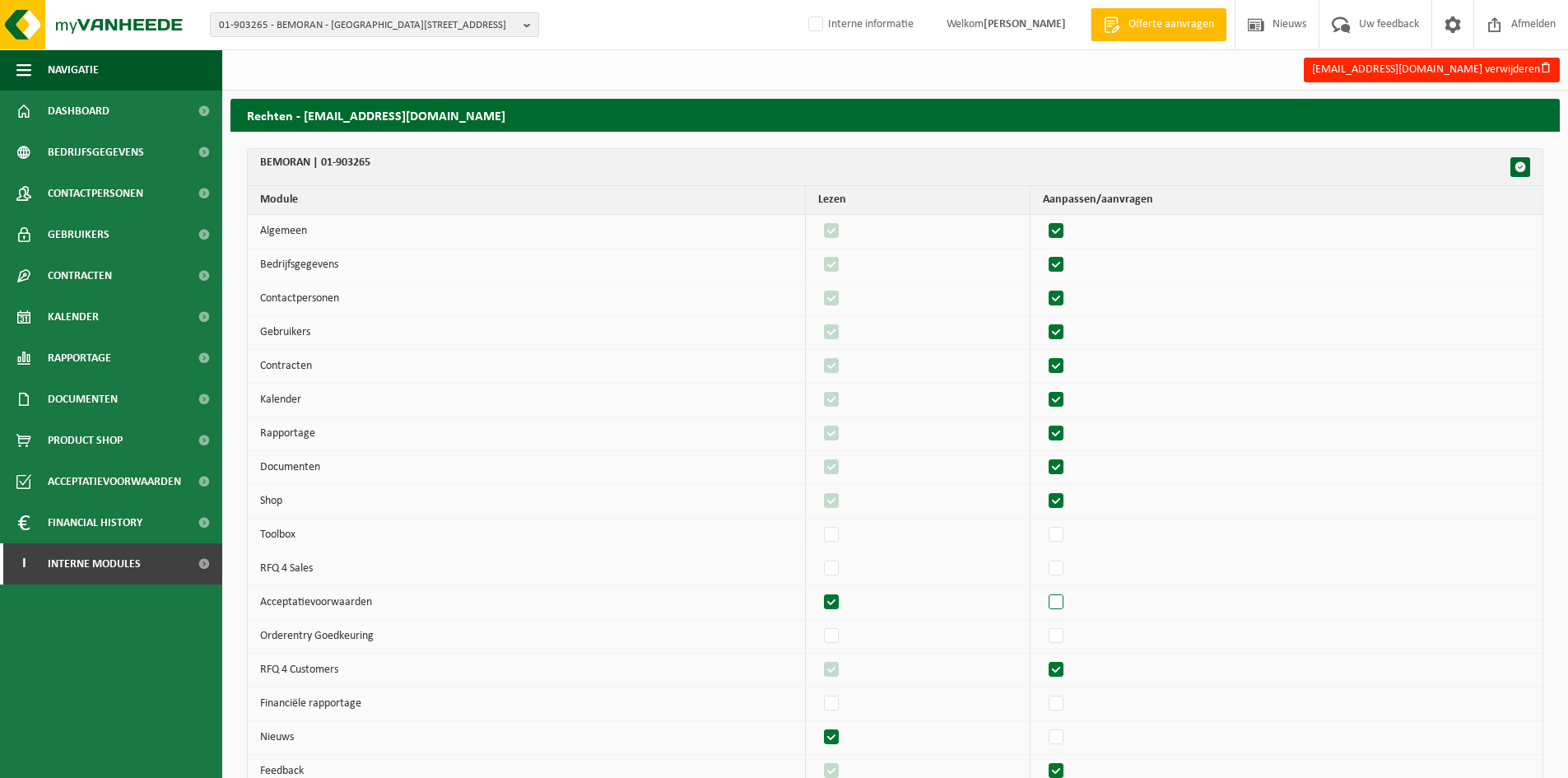
click at [1068, 593] on label"] at bounding box center [1057, 603] width 23 height 25
click at [1043, 591] on input "checkbox" at bounding box center [1042, 590] width 1 height 1
checkbox input "true"
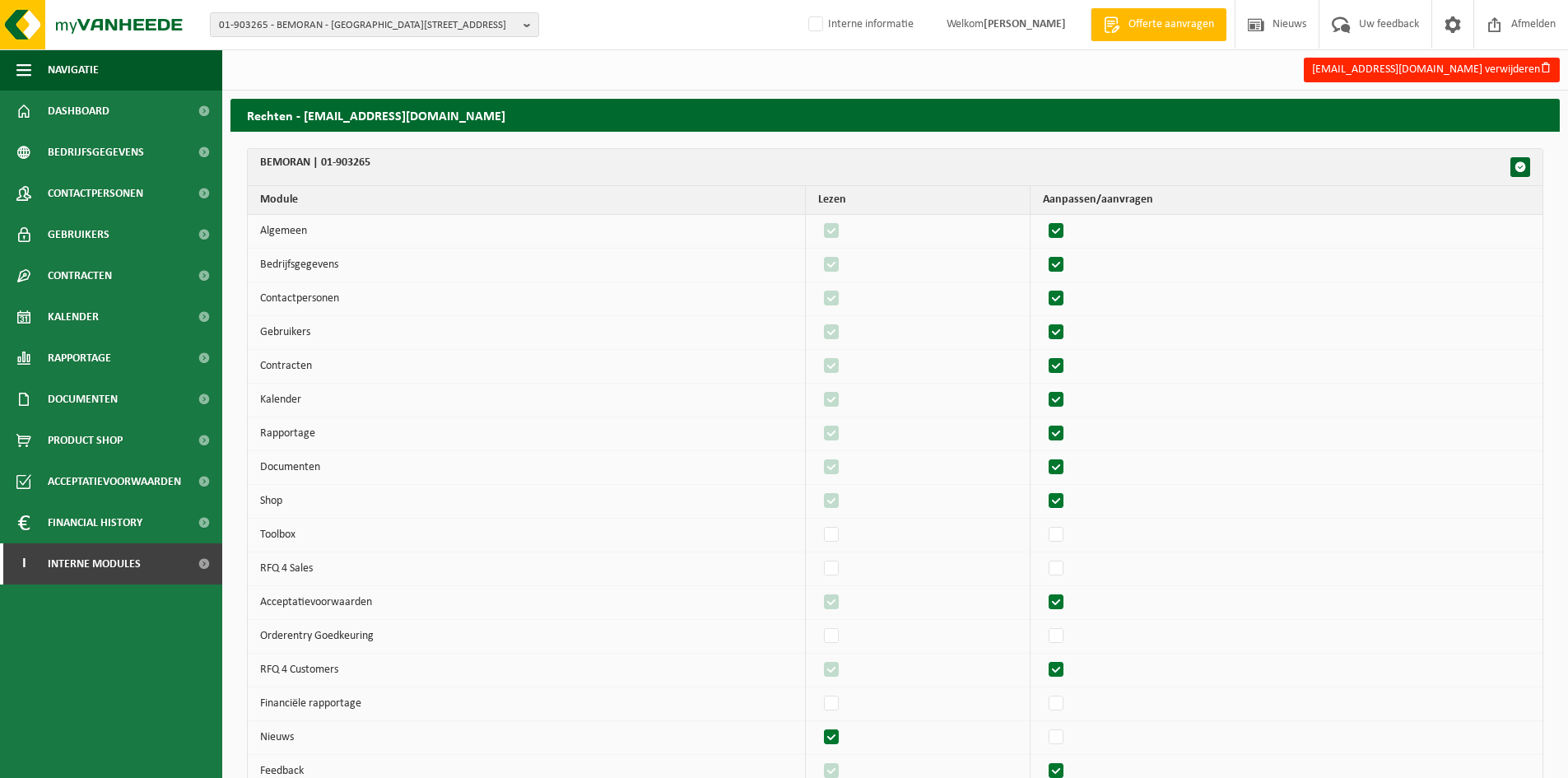
click at [1065, 668] on label"] at bounding box center [1057, 670] width 23 height 25
click at [1043, 658] on input "checkbox" at bounding box center [1042, 657] width 1 height 1
checkbox input "false"
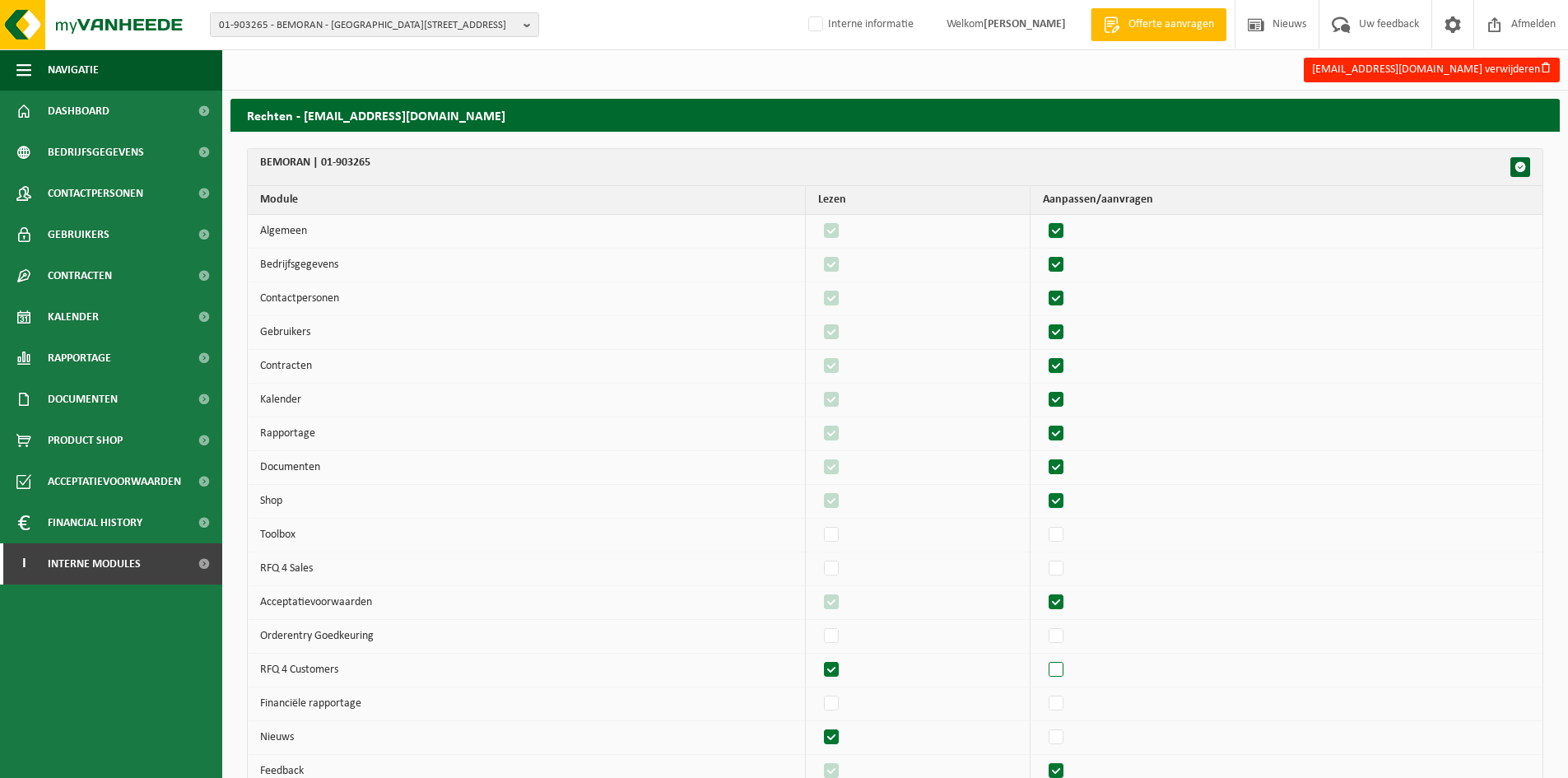
click at [1065, 668] on label"] at bounding box center [1057, 670] width 23 height 25
click at [1043, 658] on input "checkbox" at bounding box center [1042, 657] width 1 height 1
checkbox input "true"
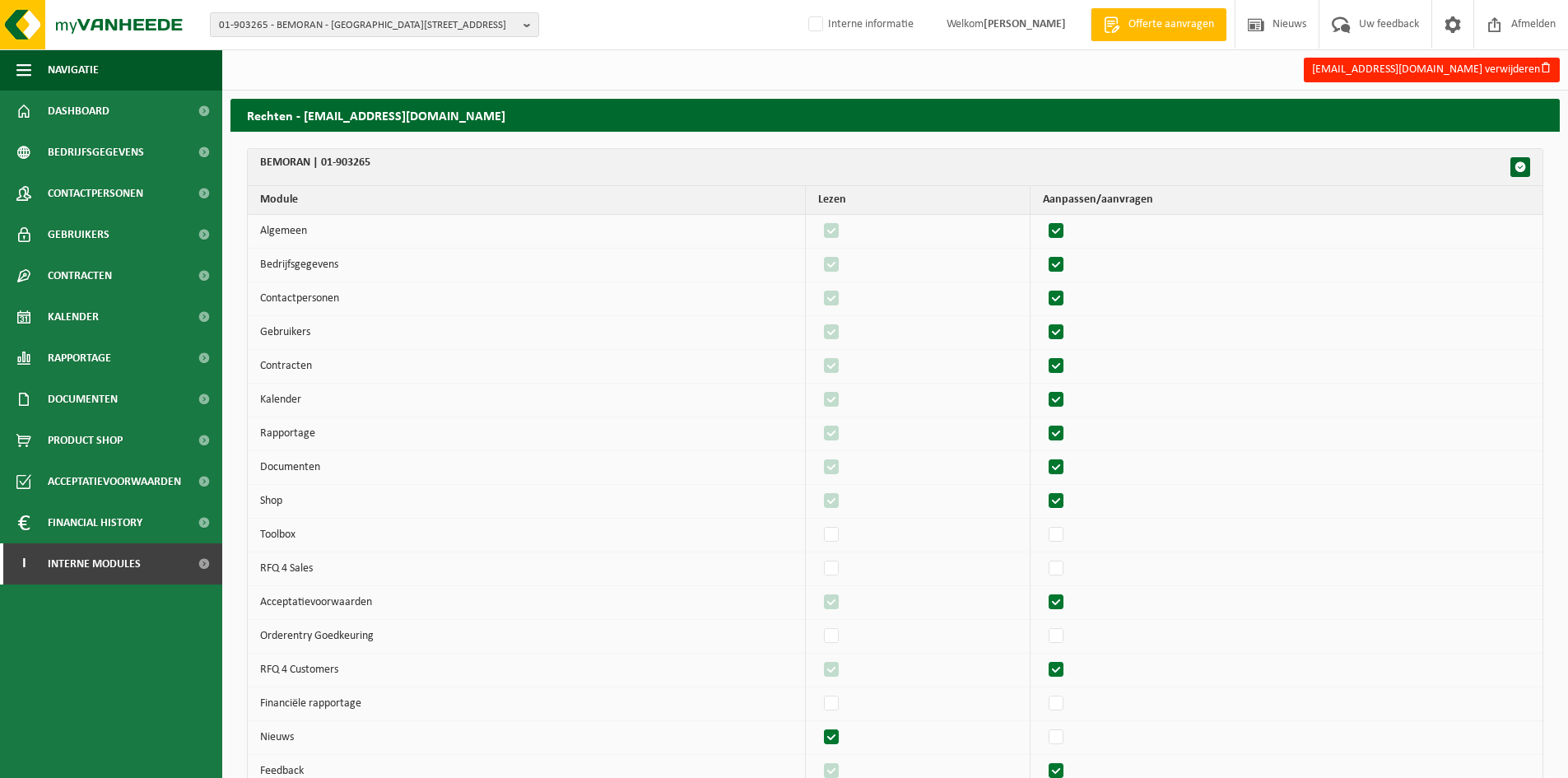
click at [842, 737] on label"] at bounding box center [832, 737] width 23 height 25
click at [818, 725] on input "checkbox" at bounding box center [817, 725] width 1 height 1
click at [842, 737] on label"] at bounding box center [832, 737] width 23 height 25
click at [818, 725] on input "checkbox" at bounding box center [817, 725] width 1 height 1
checkbox input "true"
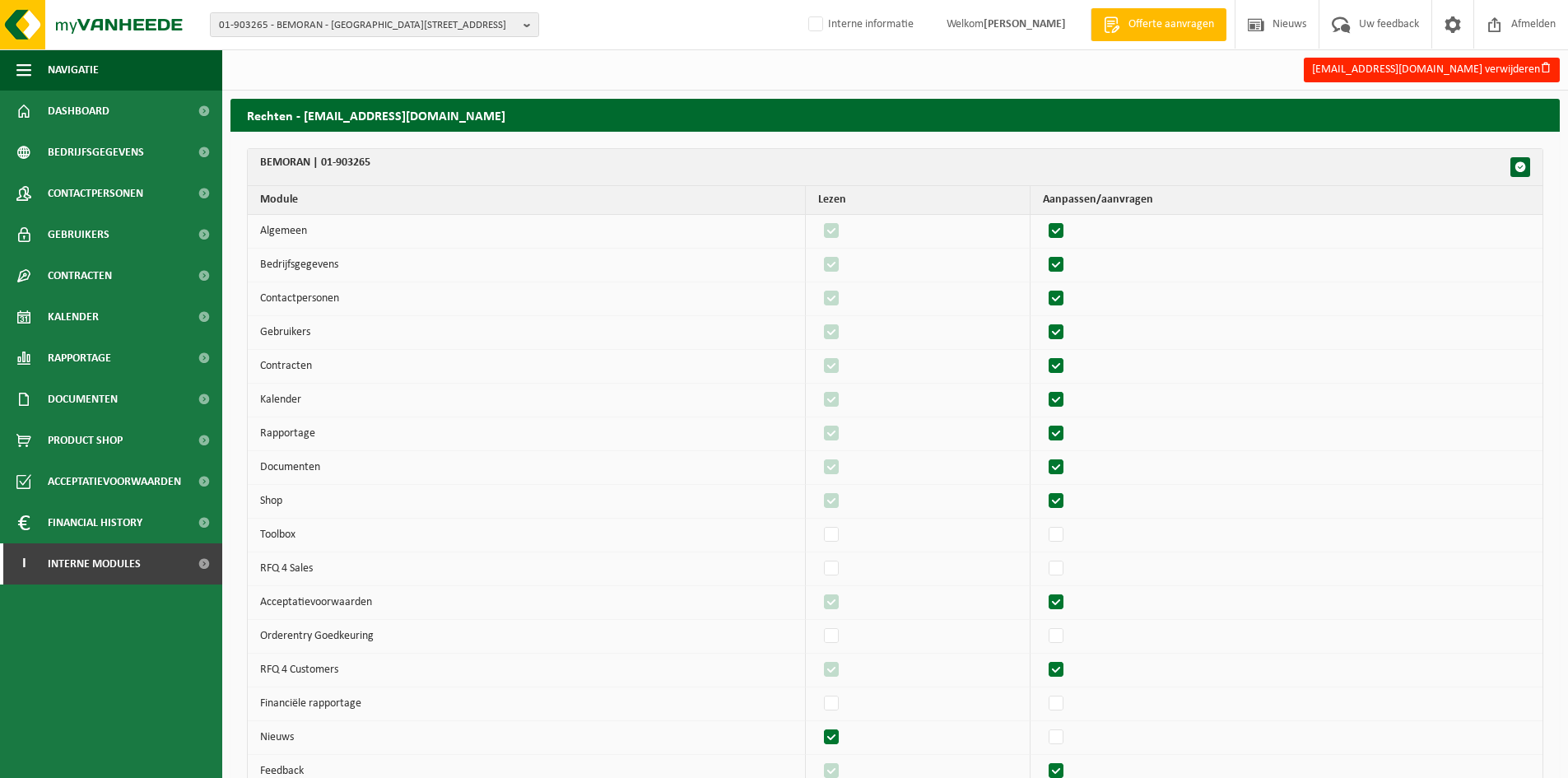
checkbox input "true"
click at [1067, 770] on label"] at bounding box center [1057, 771] width 23 height 25
click at [1043, 759] on input "checkbox" at bounding box center [1042, 758] width 1 height 1
click at [1067, 770] on label"] at bounding box center [1057, 771] width 23 height 25
click at [1043, 759] on input "checkbox" at bounding box center [1042, 758] width 1 height 1
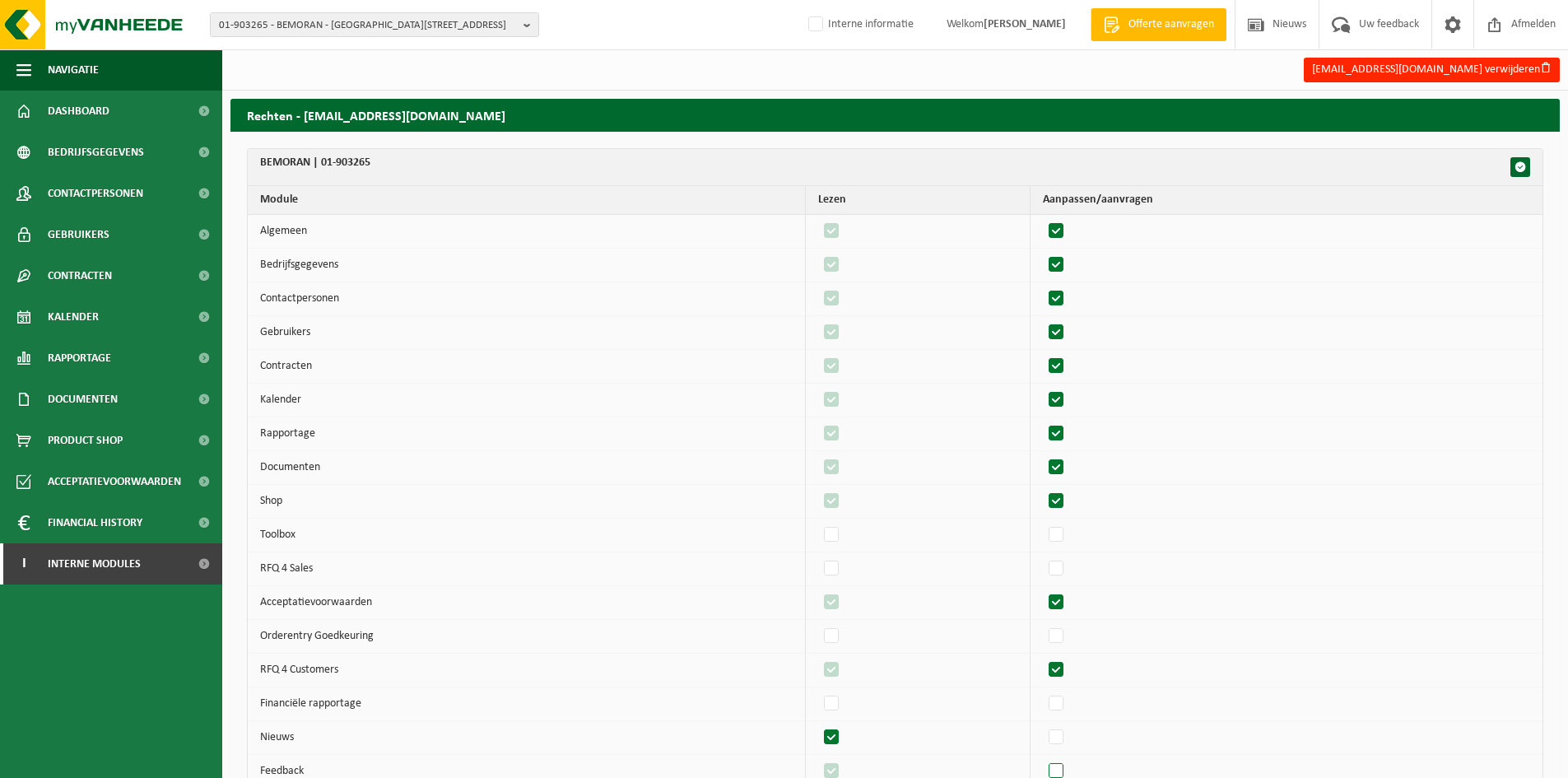
checkbox input "true"
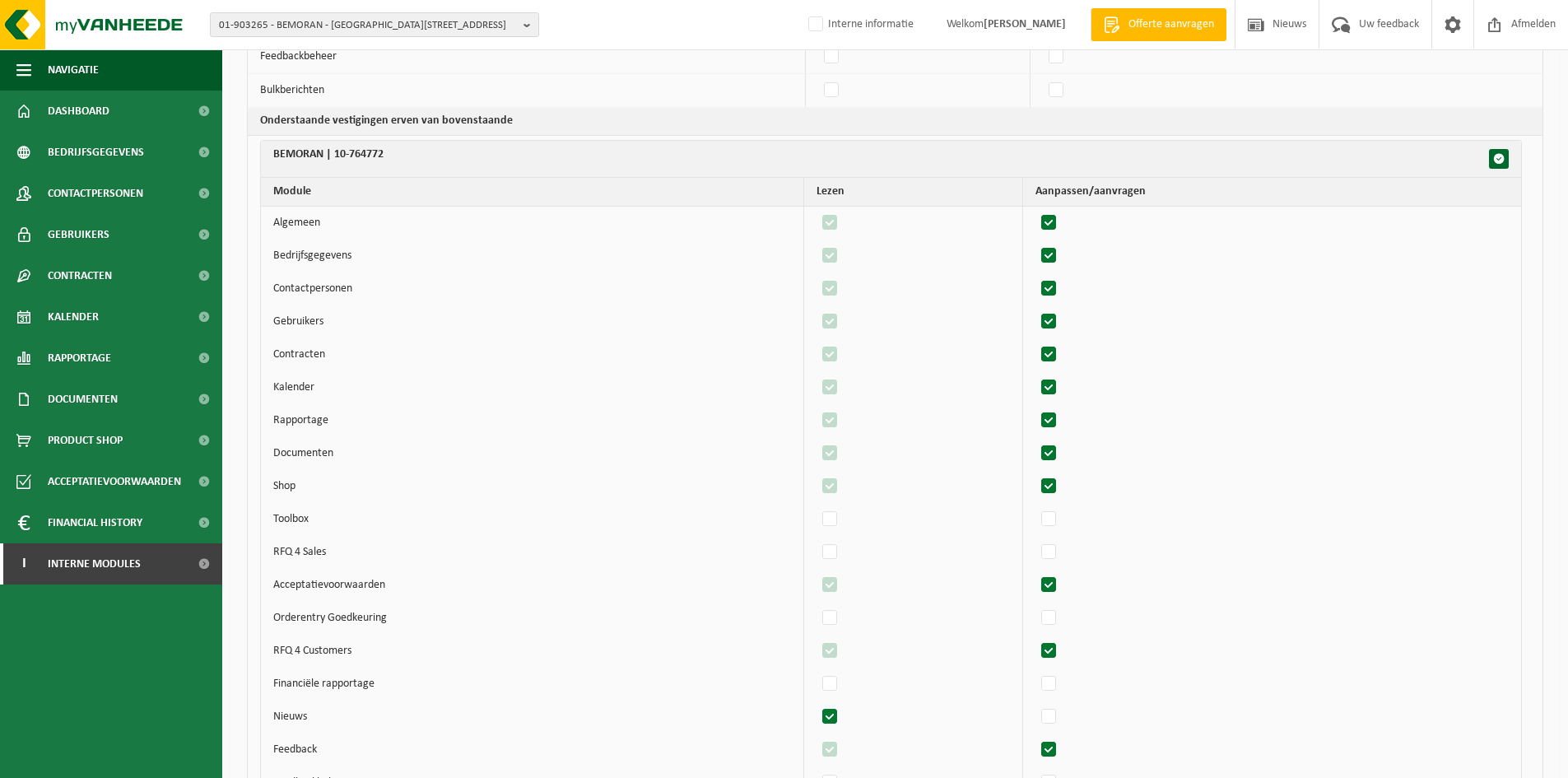
scroll to position [1059, 0]
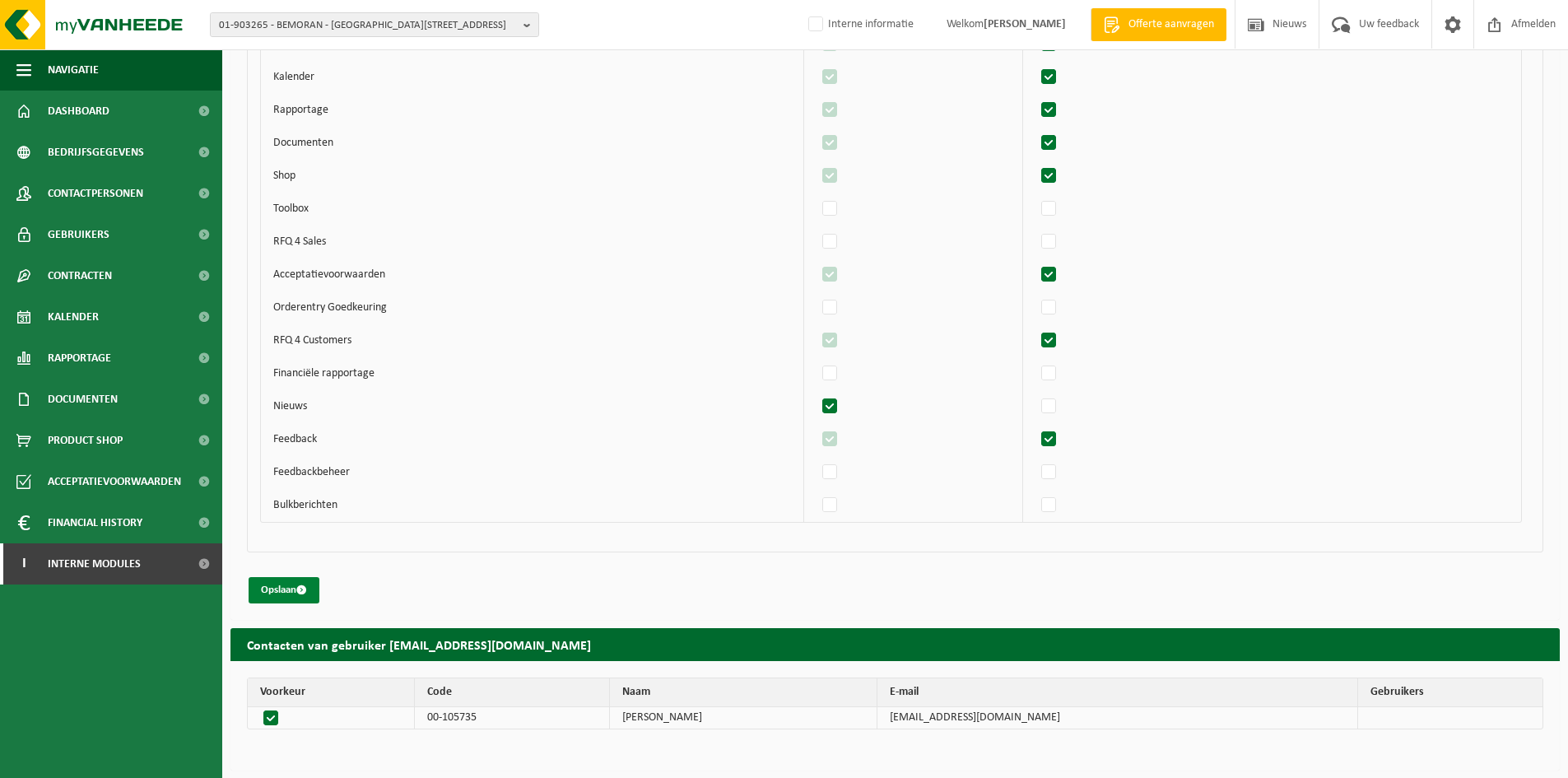
click at [264, 586] on button "Opslaan" at bounding box center [284, 590] width 71 height 27
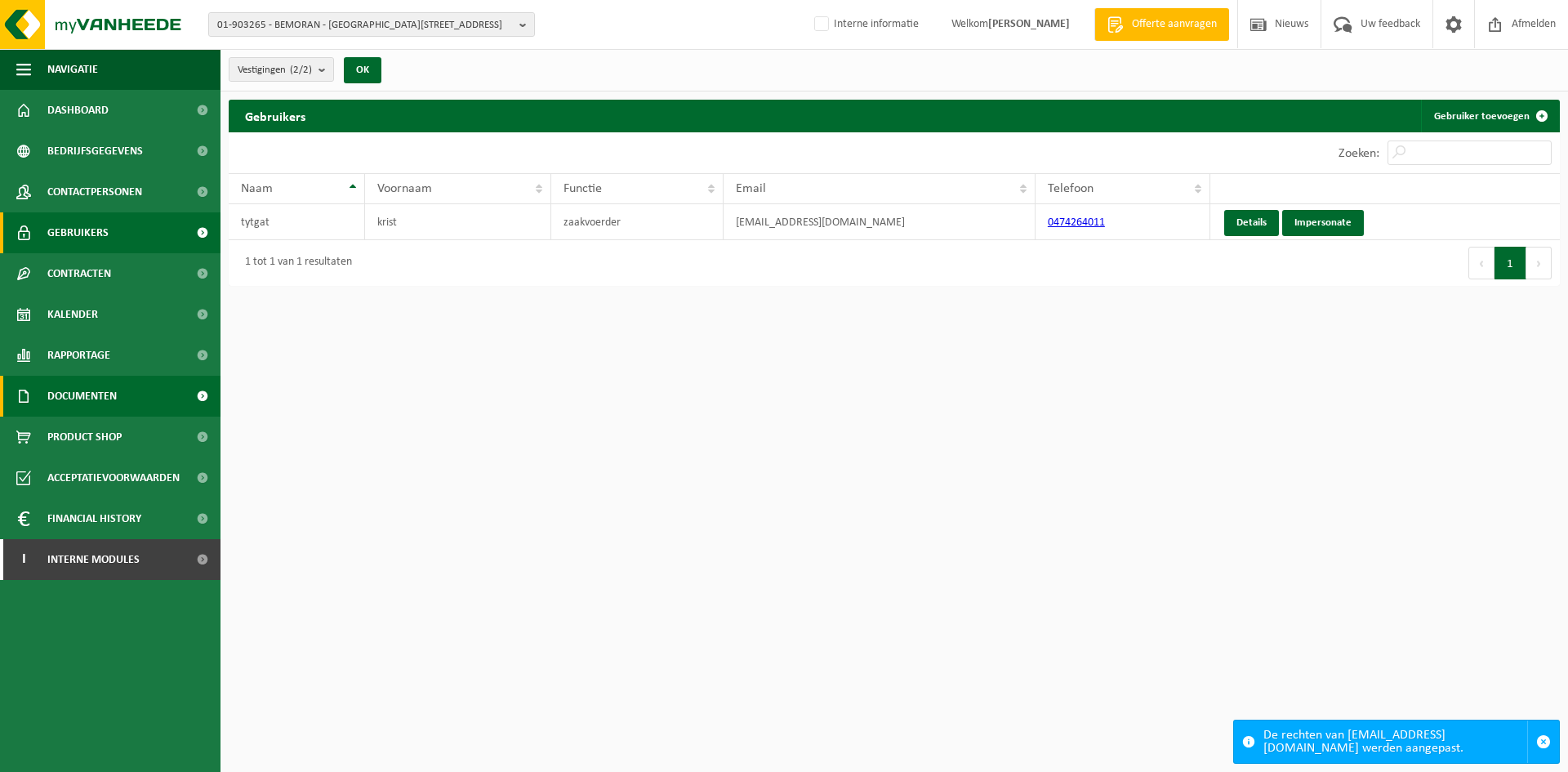
drag, startPoint x: 100, startPoint y: 395, endPoint x: 100, endPoint y: 407, distance: 12.0
click at [100, 395] on span "Documenten" at bounding box center [81, 396] width 69 height 41
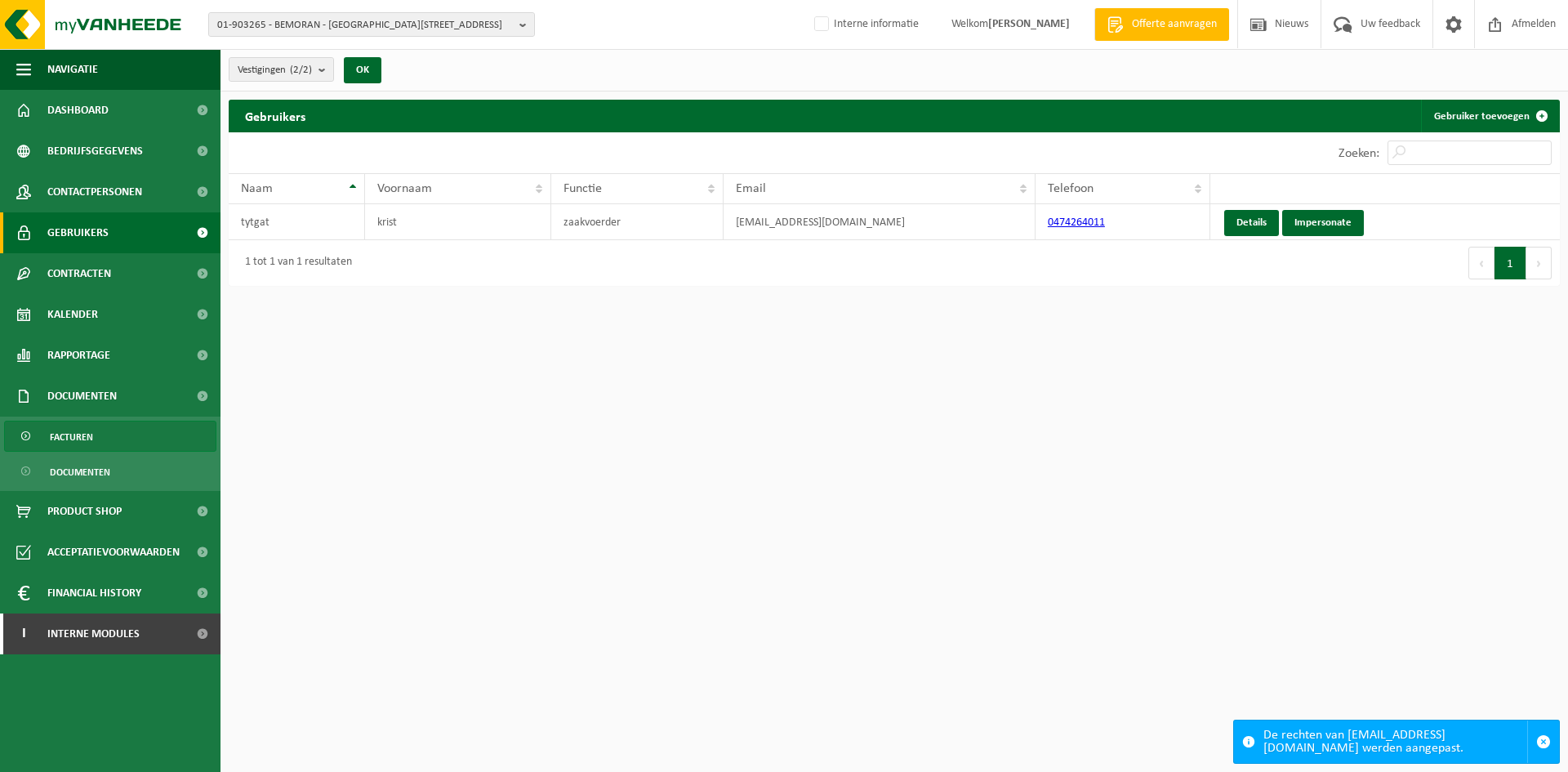
click at [101, 432] on link "Facturen" at bounding box center [110, 436] width 212 height 31
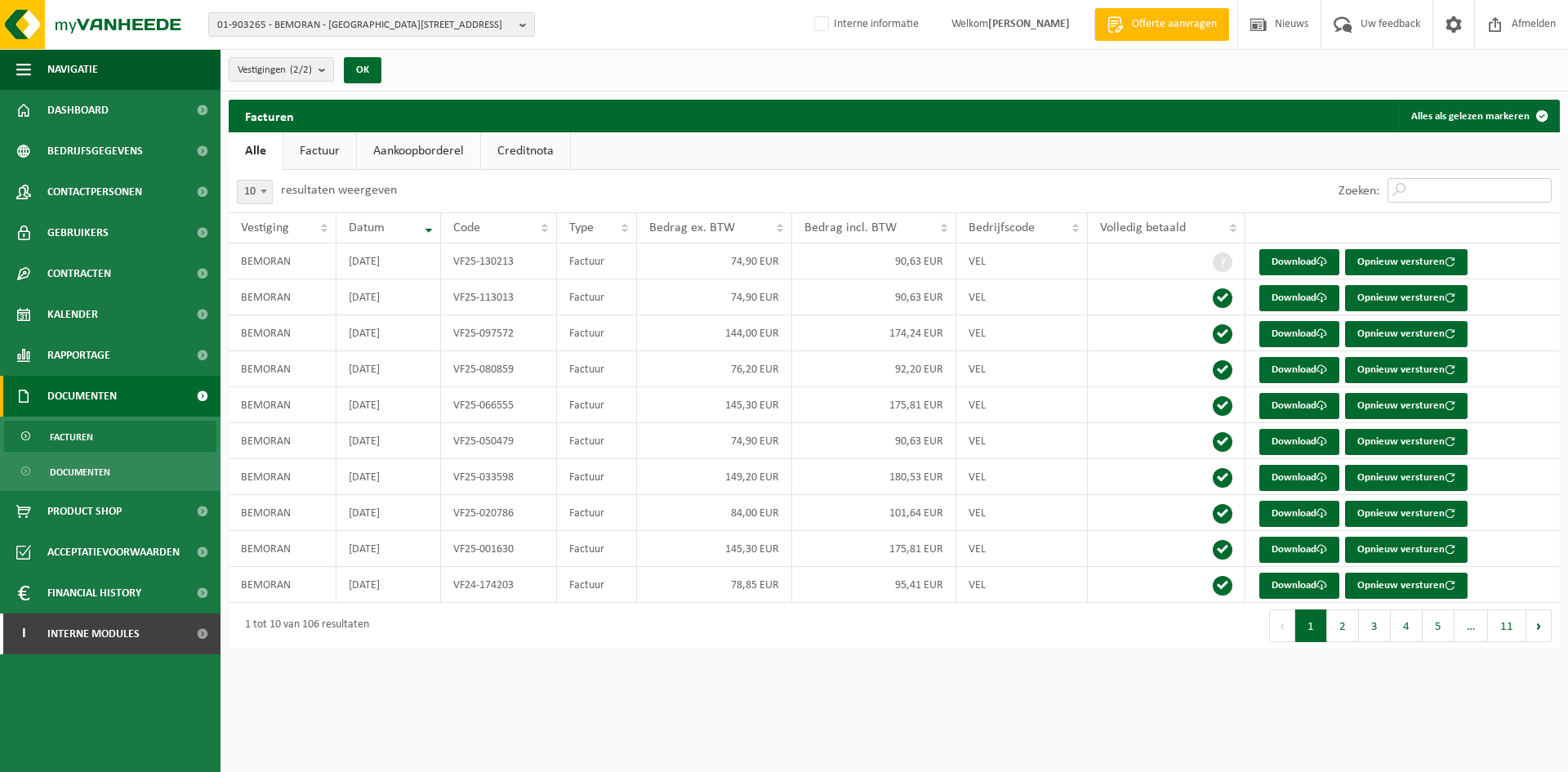
click at [1501, 183] on input "Zoeken:" at bounding box center [1470, 190] width 164 height 25
paste input "VF25-033598"
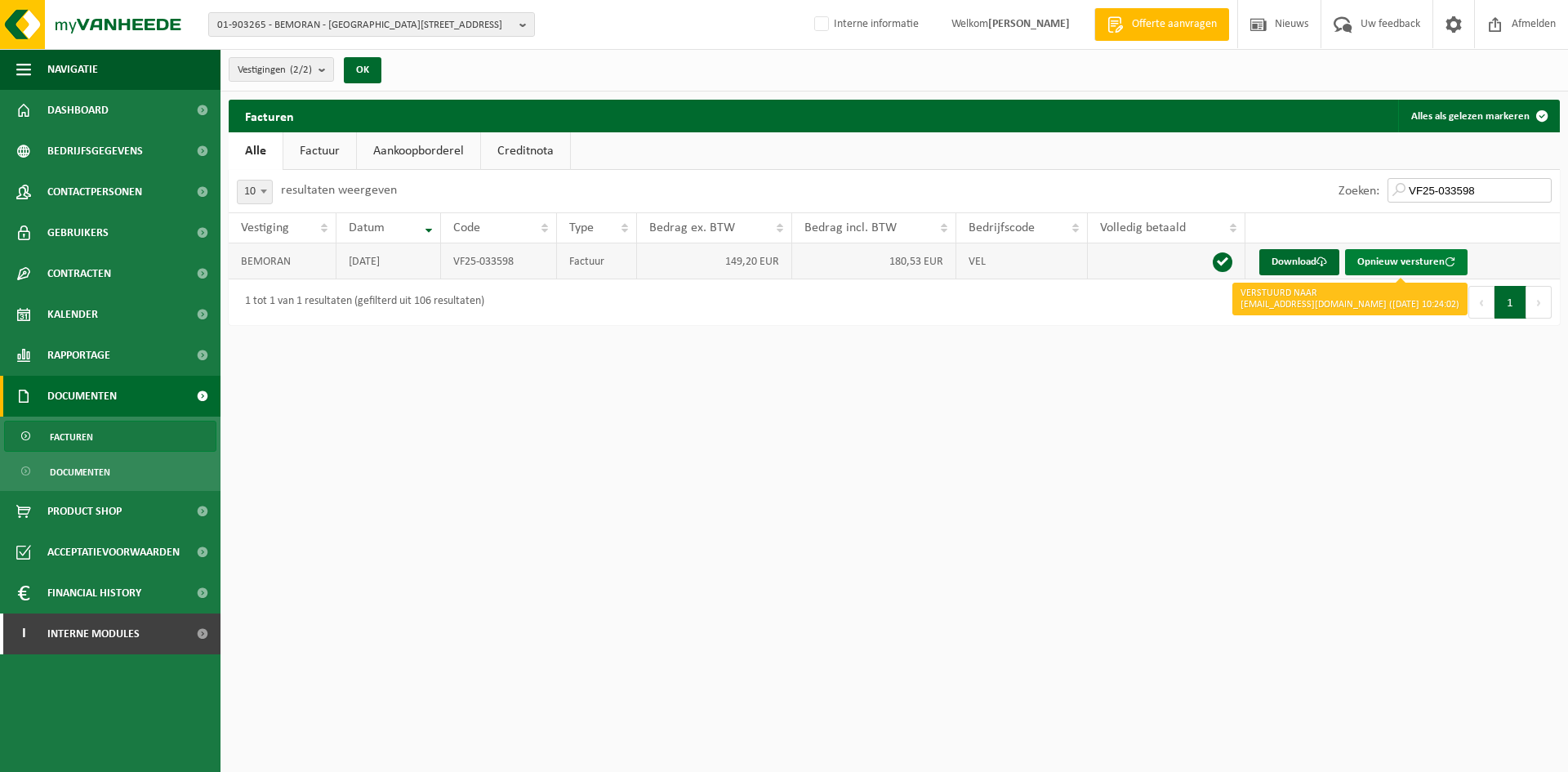
type input "VF25-033598"
click at [1427, 266] on button "Opnieuw versturen" at bounding box center [1406, 262] width 122 height 27
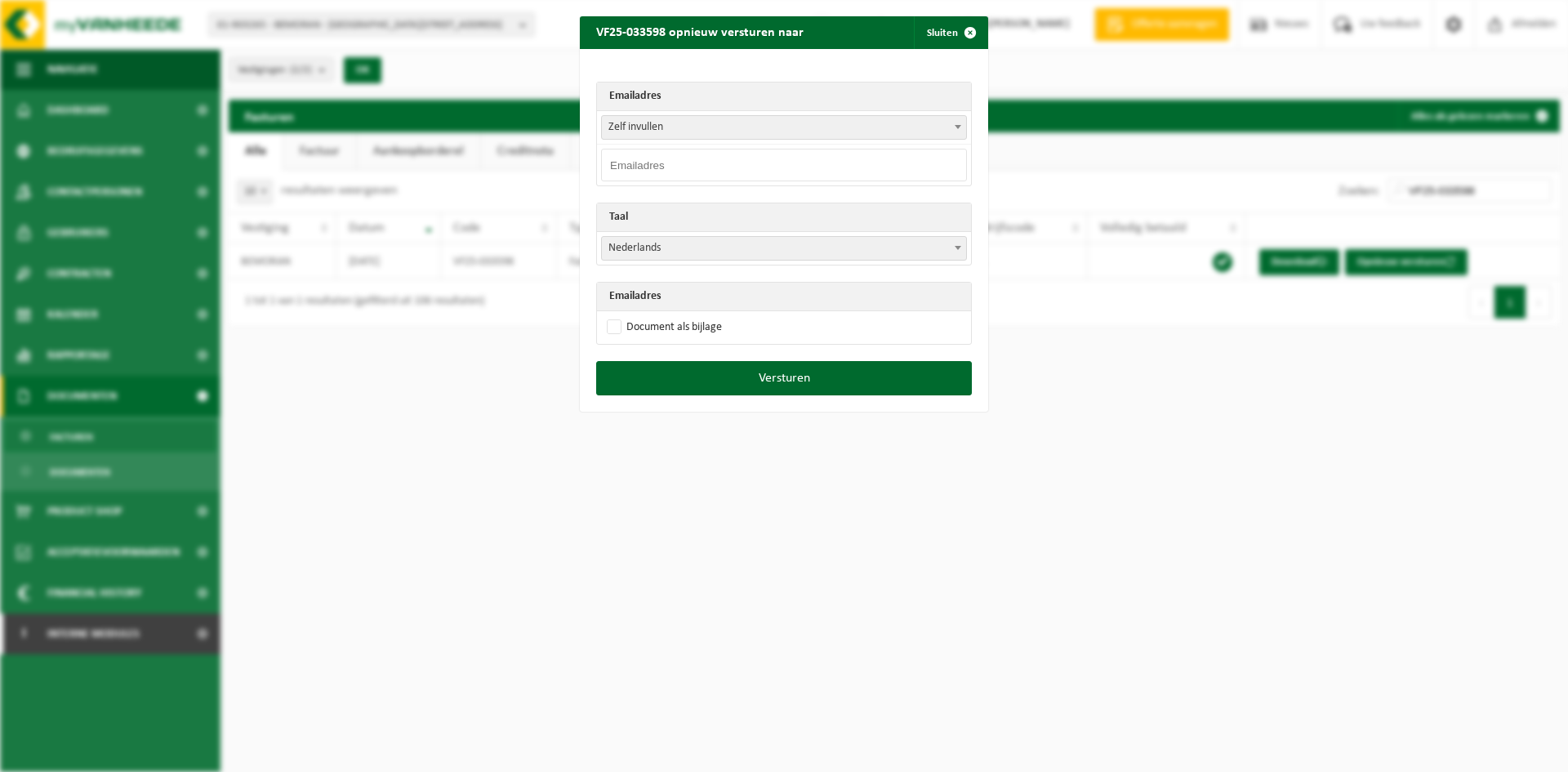
click at [683, 166] on input "email" at bounding box center [784, 165] width 366 height 33
drag, startPoint x: 734, startPoint y: 166, endPoint x: 754, endPoint y: 168, distance: 20.1
click at [734, 166] on input "email" at bounding box center [784, 165] width 366 height 33
click at [911, 125] on span "Zelf invullen" at bounding box center [784, 128] width 364 height 23
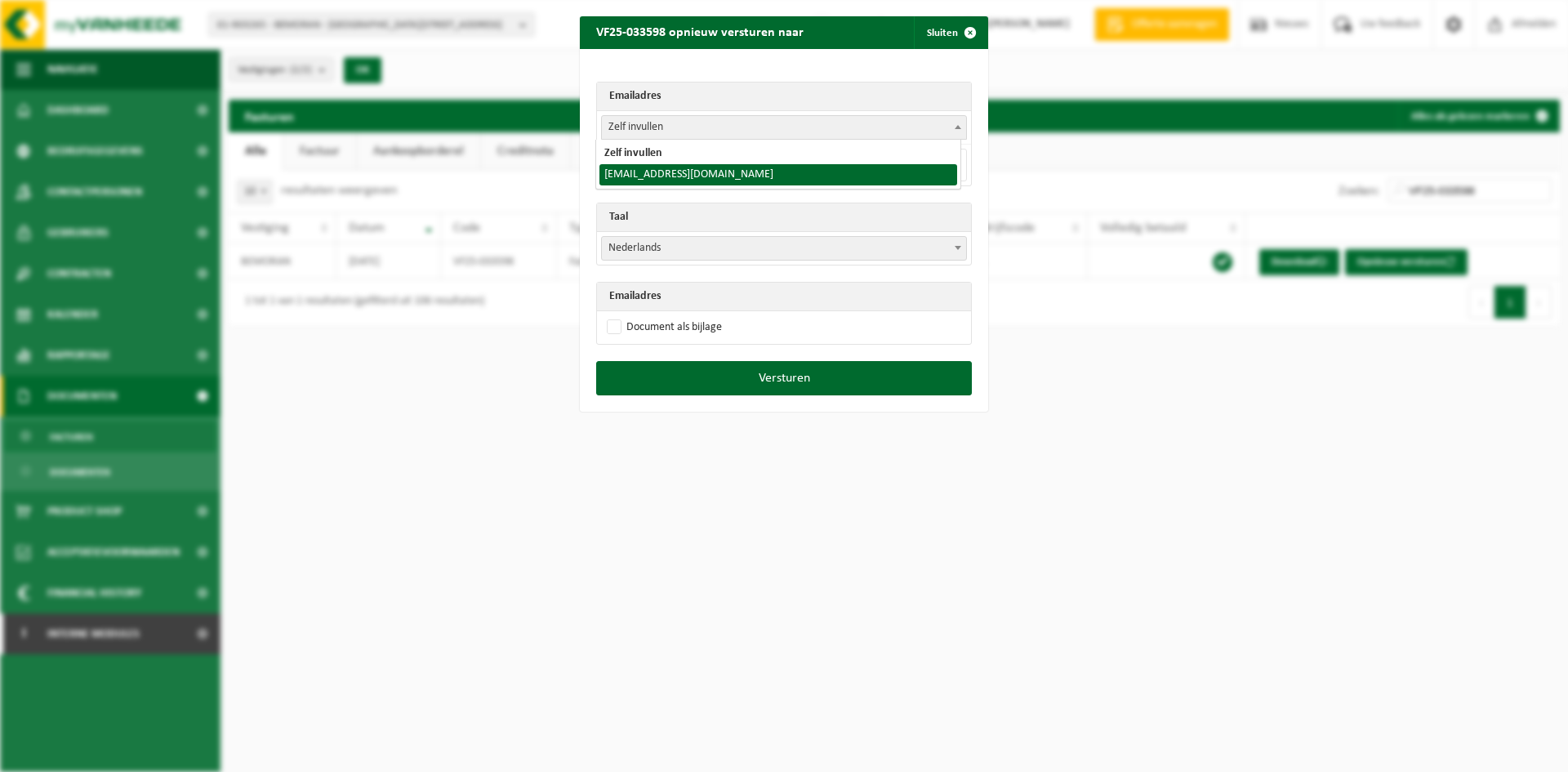
select select "krist.bemoran@telenet.be"
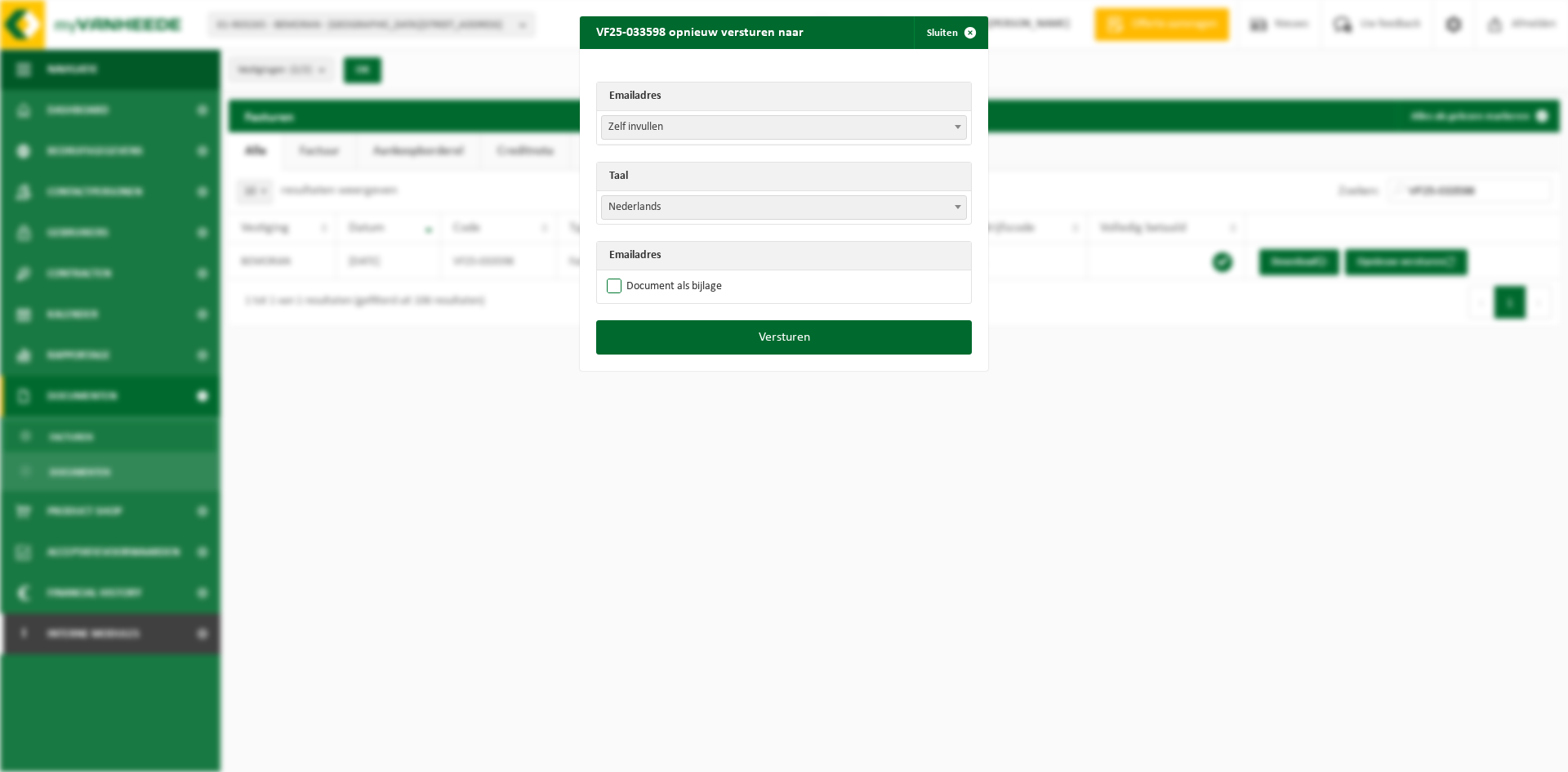
click at [654, 280] on label "Document als bijlage" at bounding box center [663, 287] width 118 height 25
click at [654, 275] on input "Document als bijlage" at bounding box center [804, 274] width 408 height 1
checkbox input "true"
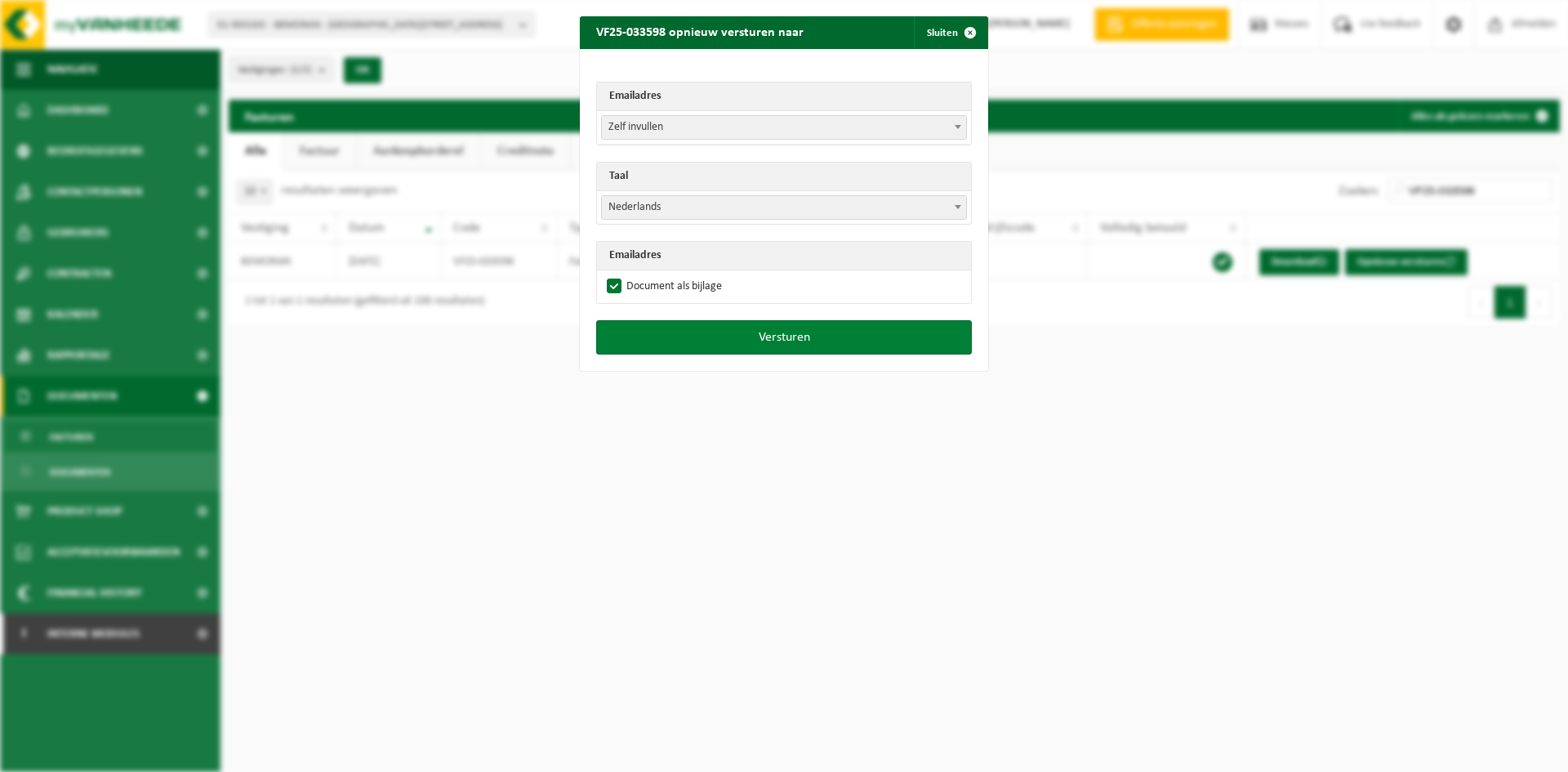
click at [788, 339] on button "Versturen" at bounding box center [784, 337] width 376 height 34
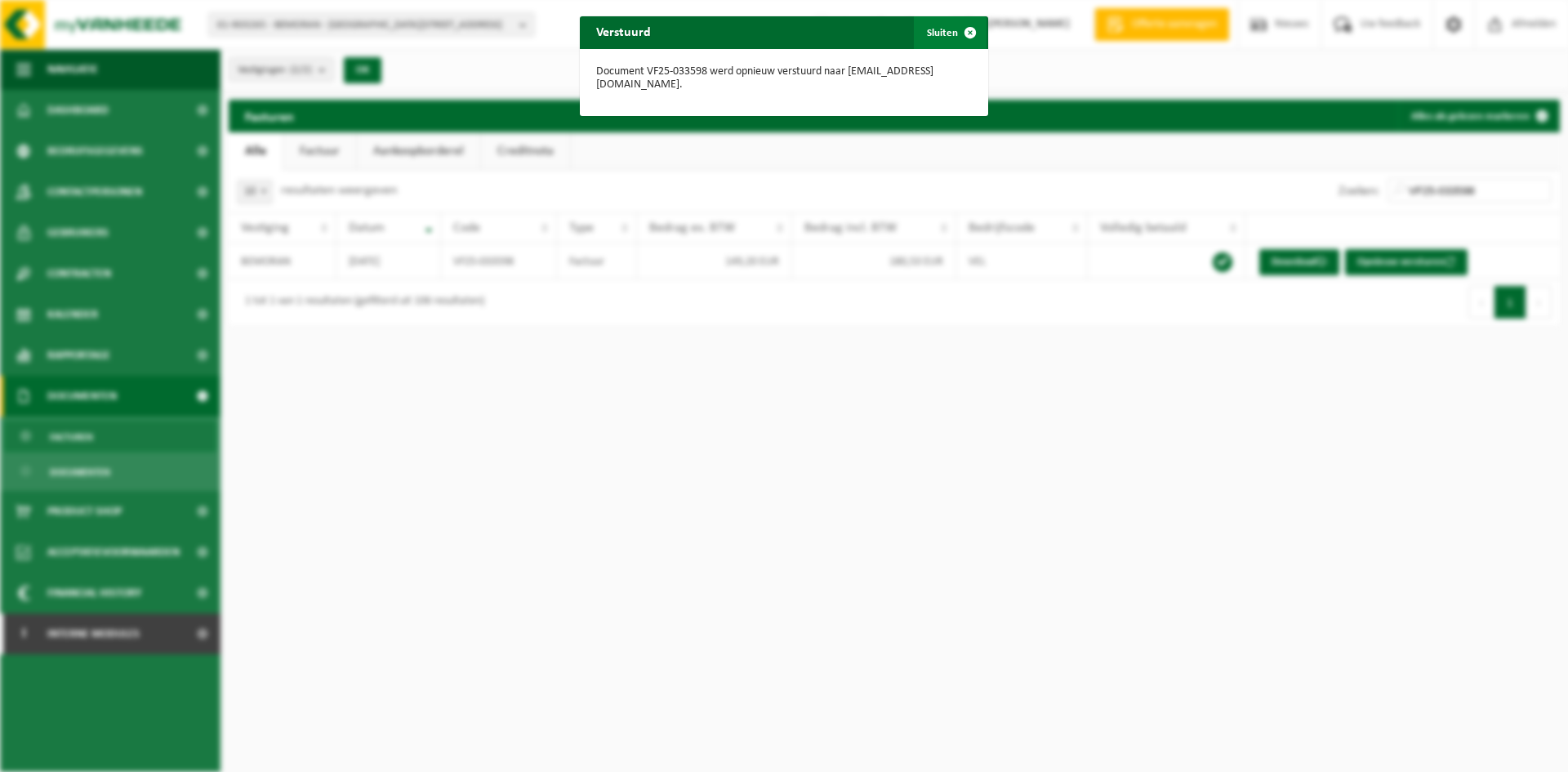
click at [959, 32] on span "button" at bounding box center [970, 33] width 33 height 33
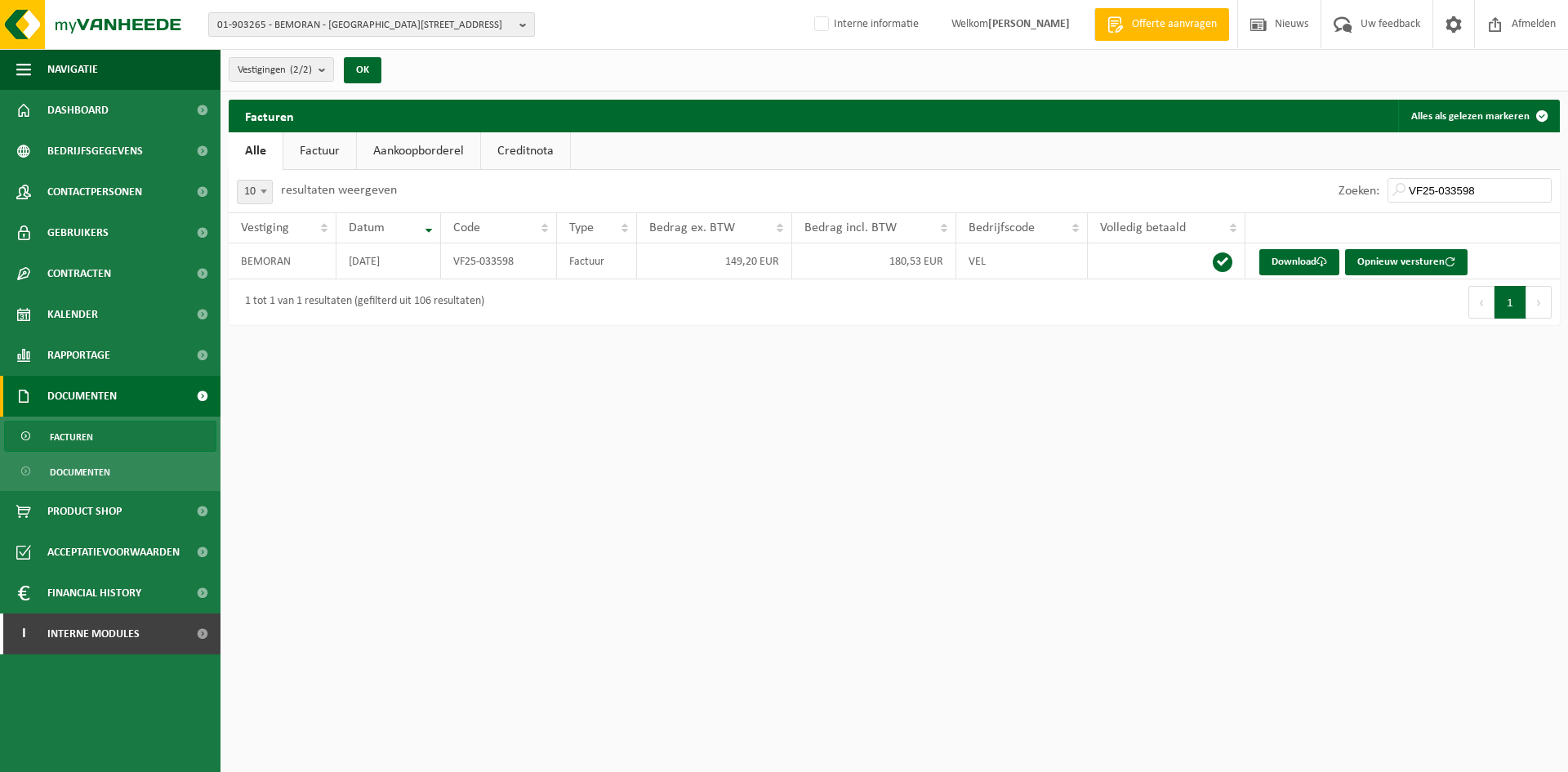
click at [314, 27] on span "01-903265 - BEMORAN - 8550 ZWEVEGEM, KAPPAERTSTRAAT 48" at bounding box center [365, 25] width 296 height 25
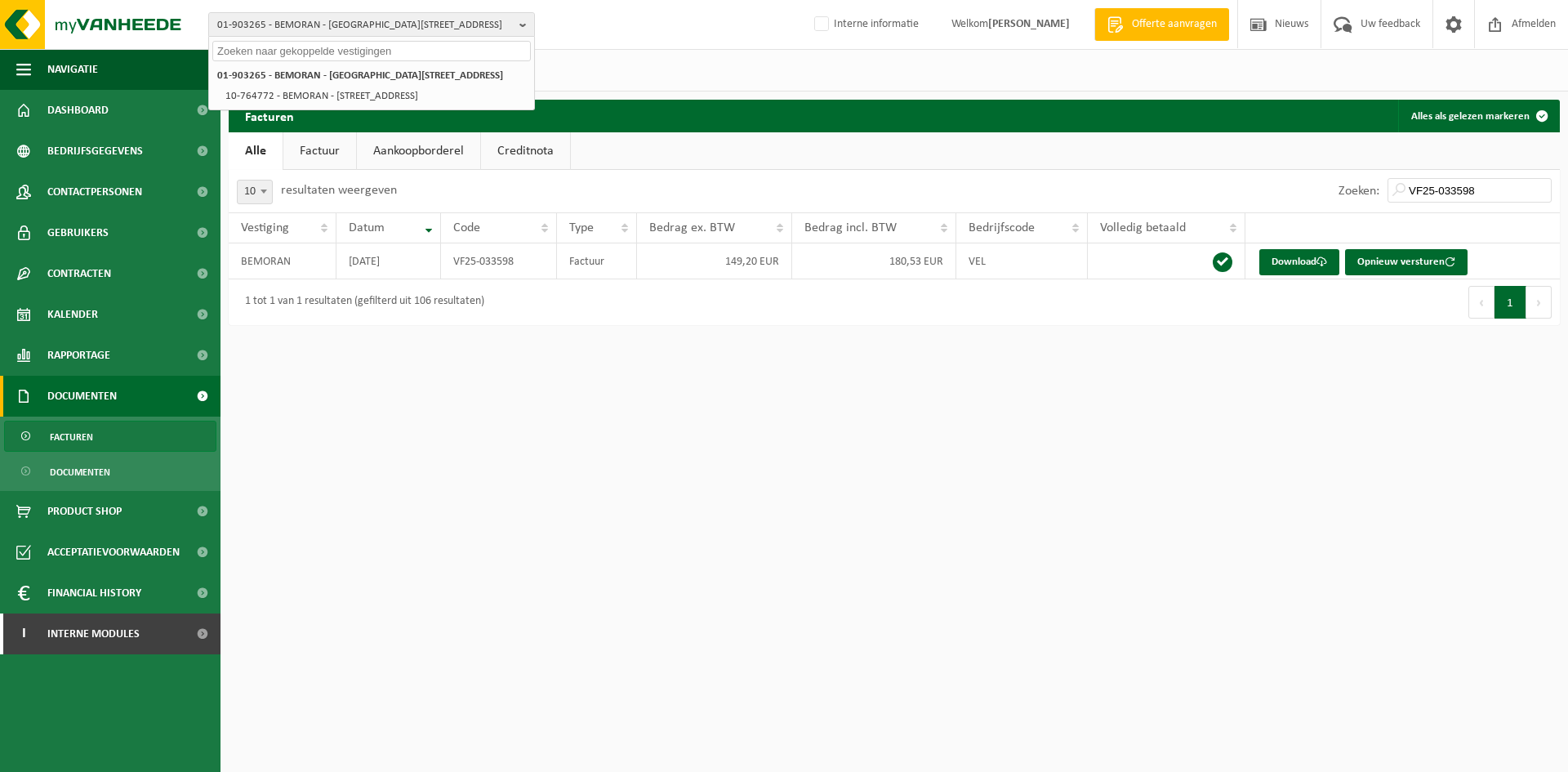
click at [1133, 326] on div "Facturen Alles als gelezen markeren Even geduld. Door de grote hoeveelheid gege…" at bounding box center [894, 216] width 1347 height 234
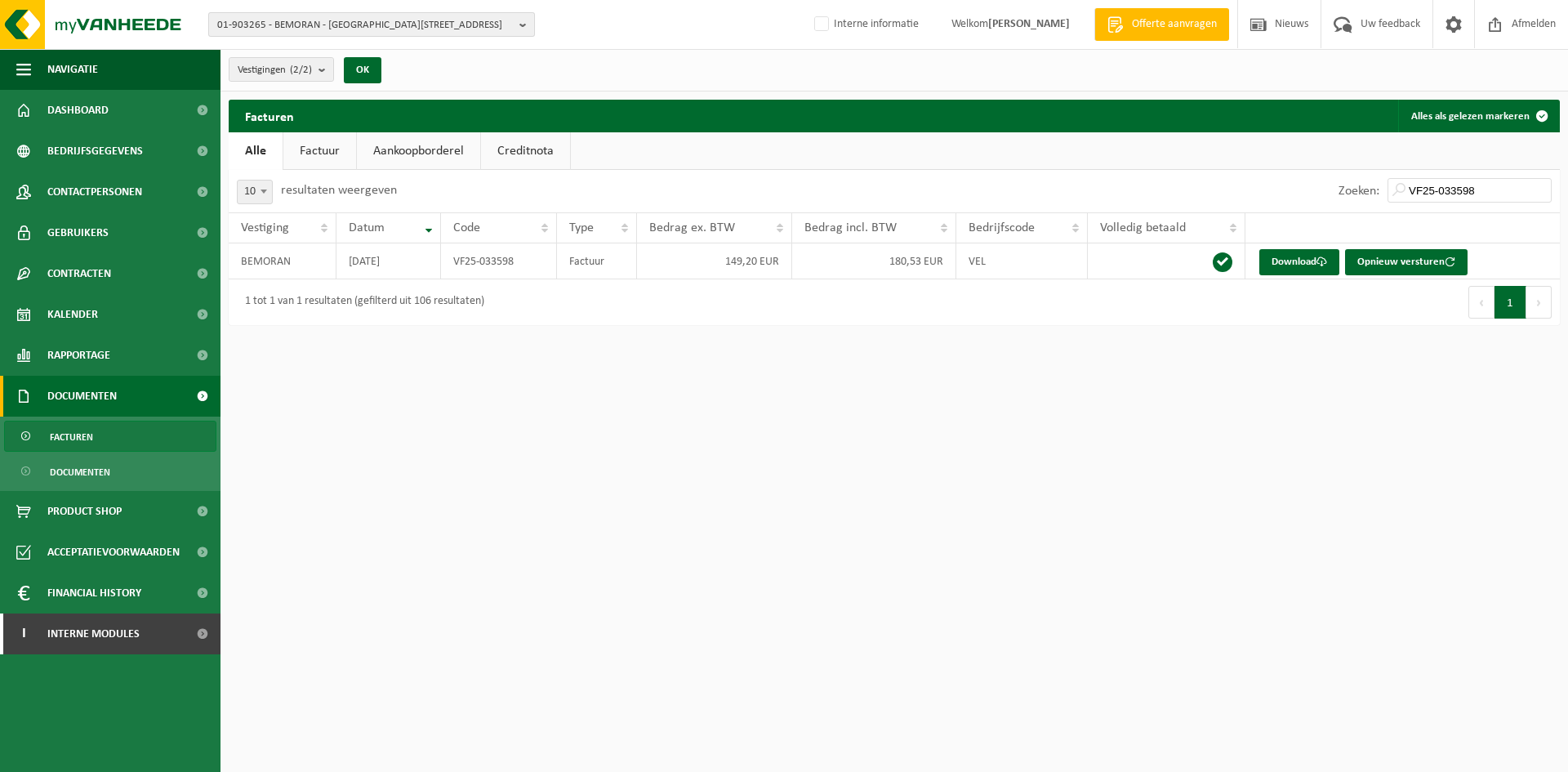
click at [342, 32] on span "01-903265 - BEMORAN - 8550 ZWEVEGEM, KAPPAERTSTRAAT 48" at bounding box center [365, 25] width 296 height 25
paste input "10-930681"
type input "10-930681"
click at [291, 80] on li "10-930681 - KÄRCHER CENTER OUDENAARDE - 9700 OUDENAARDE, INDUSTRIE DE BRUWAAN 6…" at bounding box center [371, 81] width 318 height 33
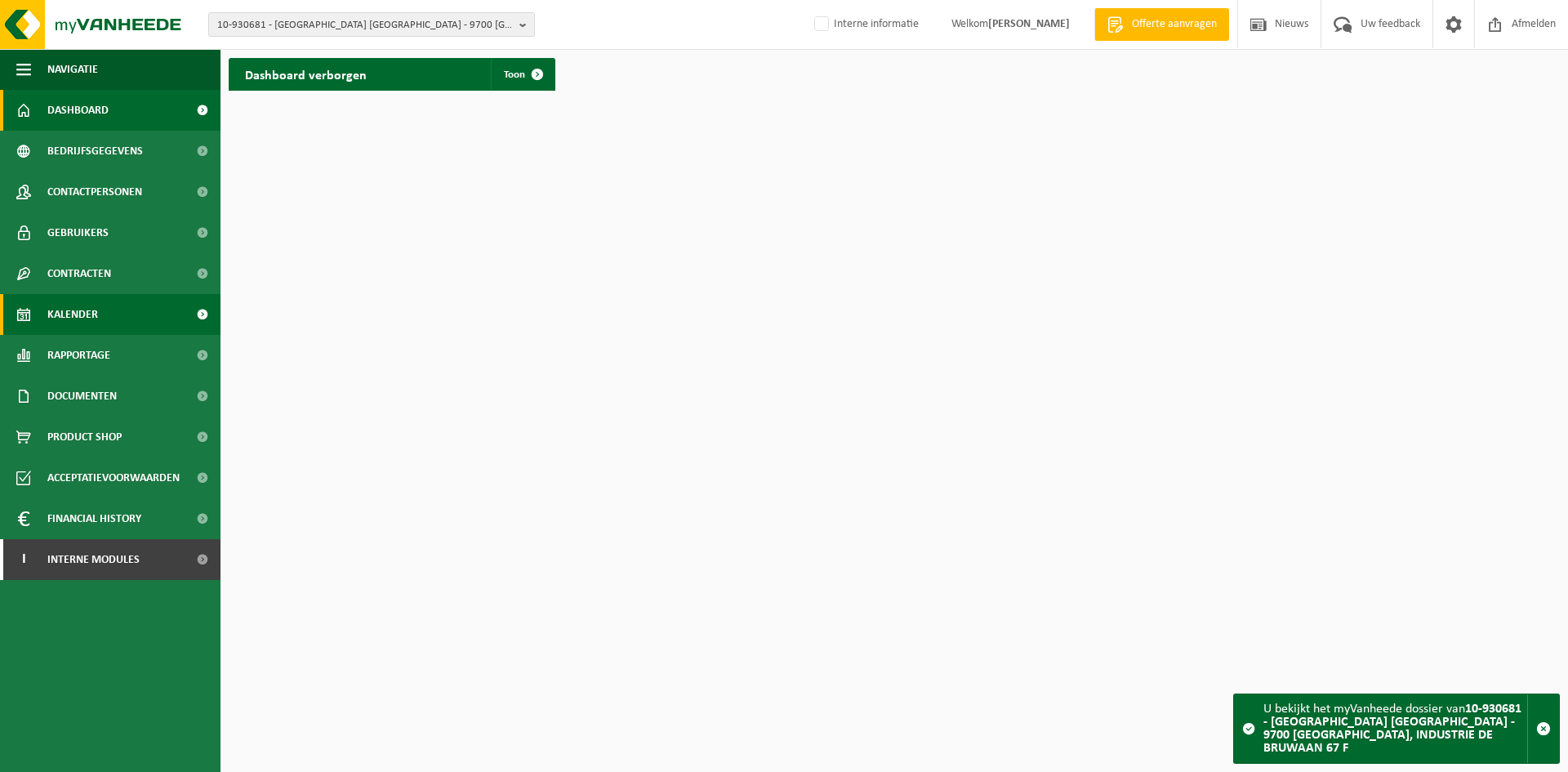
click at [76, 311] on span "Kalender" at bounding box center [72, 315] width 50 height 41
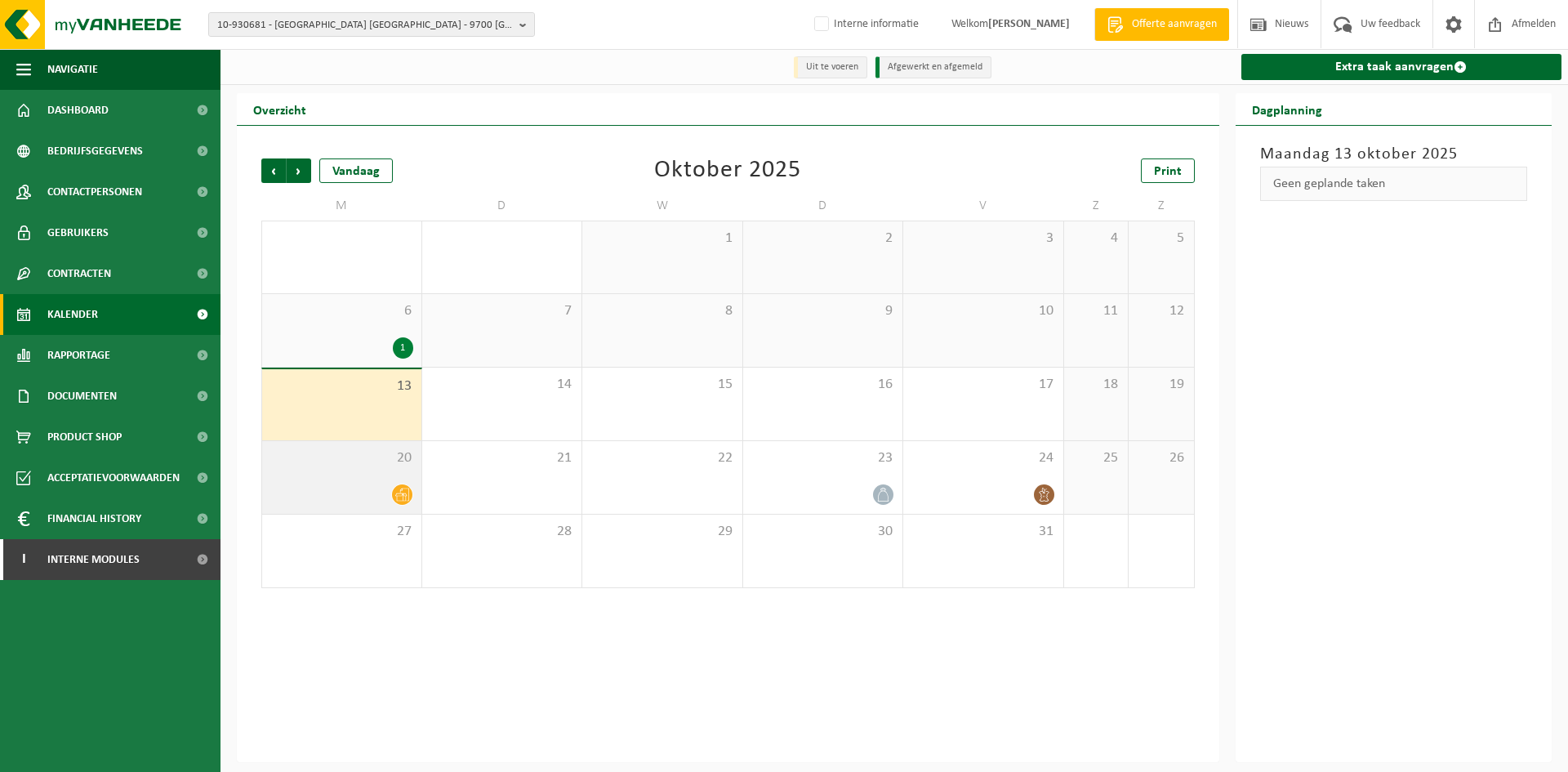
click at [366, 484] on div at bounding box center [341, 495] width 143 height 22
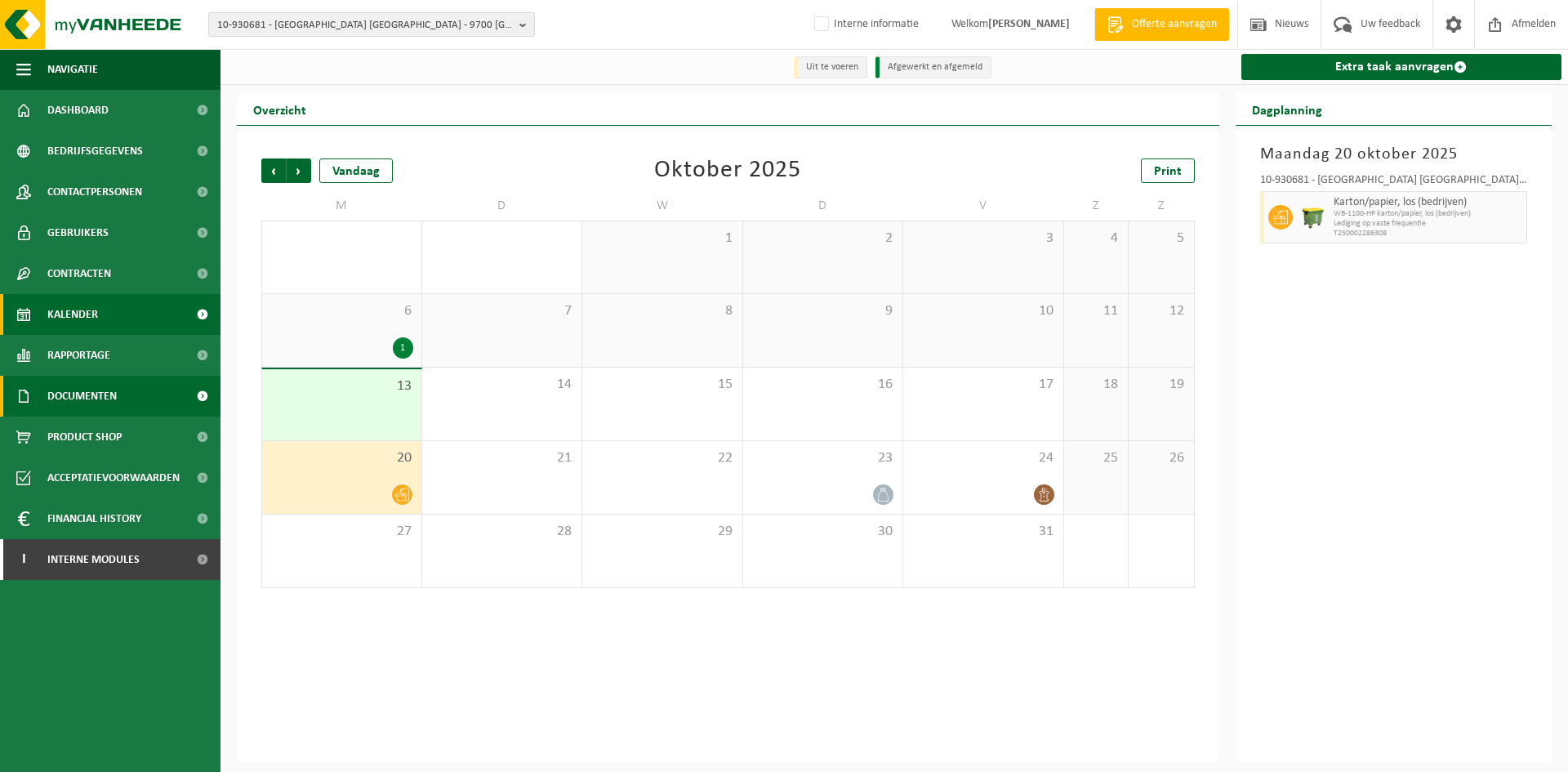
click at [114, 414] on span "Documenten" at bounding box center [81, 396] width 69 height 41
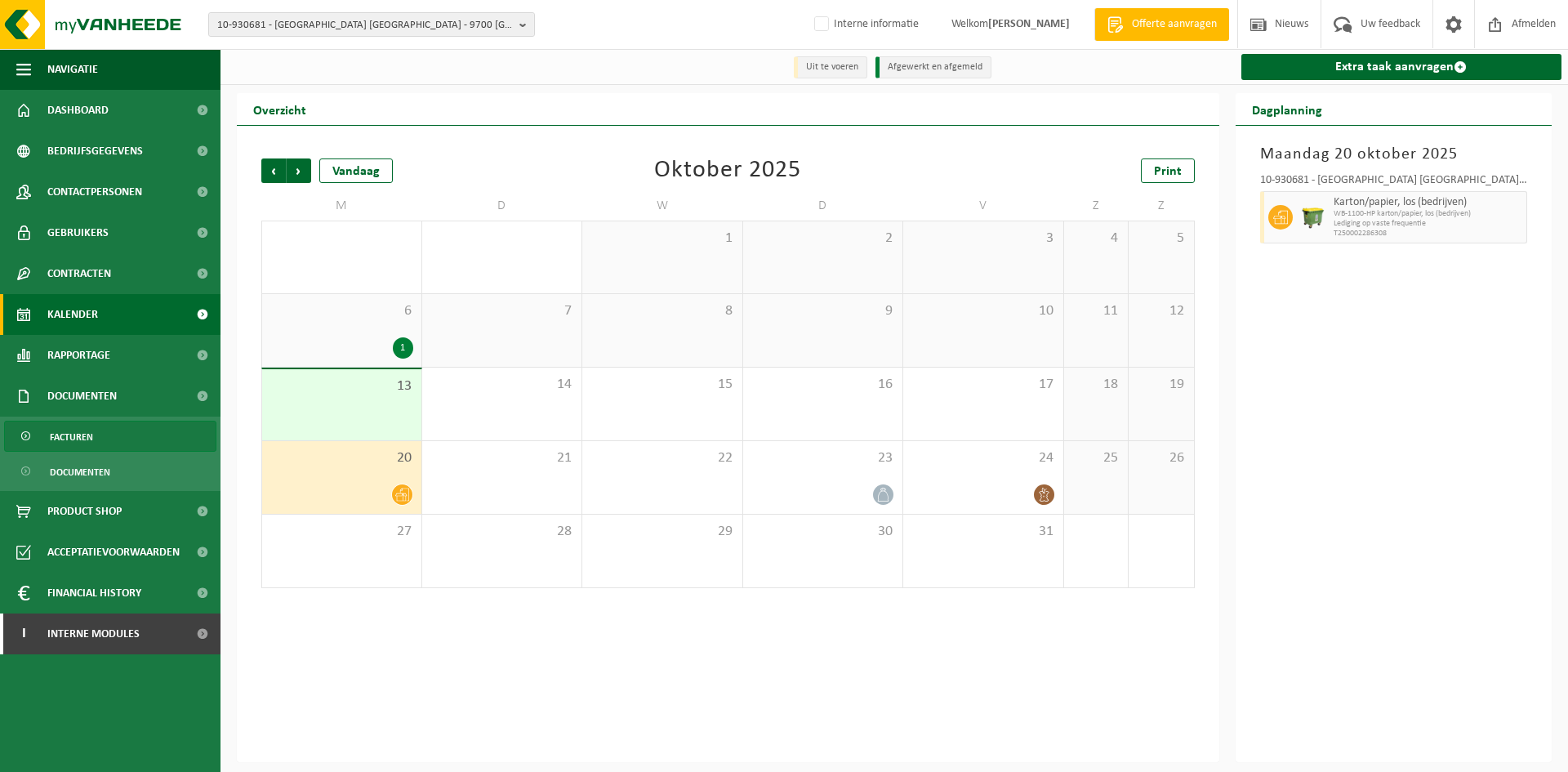
click at [96, 447] on link "Facturen" at bounding box center [110, 436] width 212 height 31
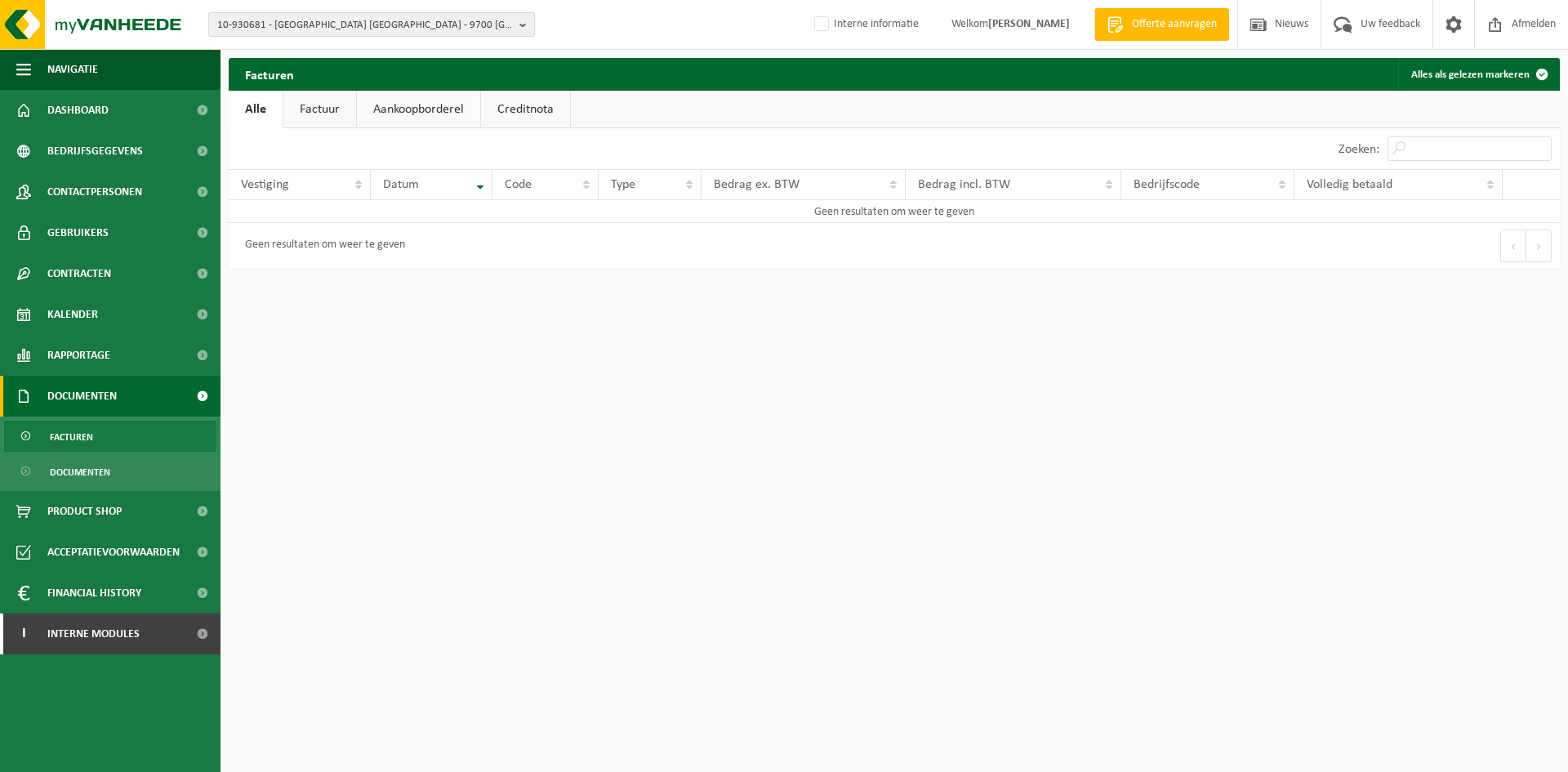
click at [347, 24] on span "10-930681 - [GEOGRAPHIC_DATA] [GEOGRAPHIC_DATA] - 9700 [GEOGRAPHIC_DATA], INDUS…" at bounding box center [365, 25] width 296 height 25
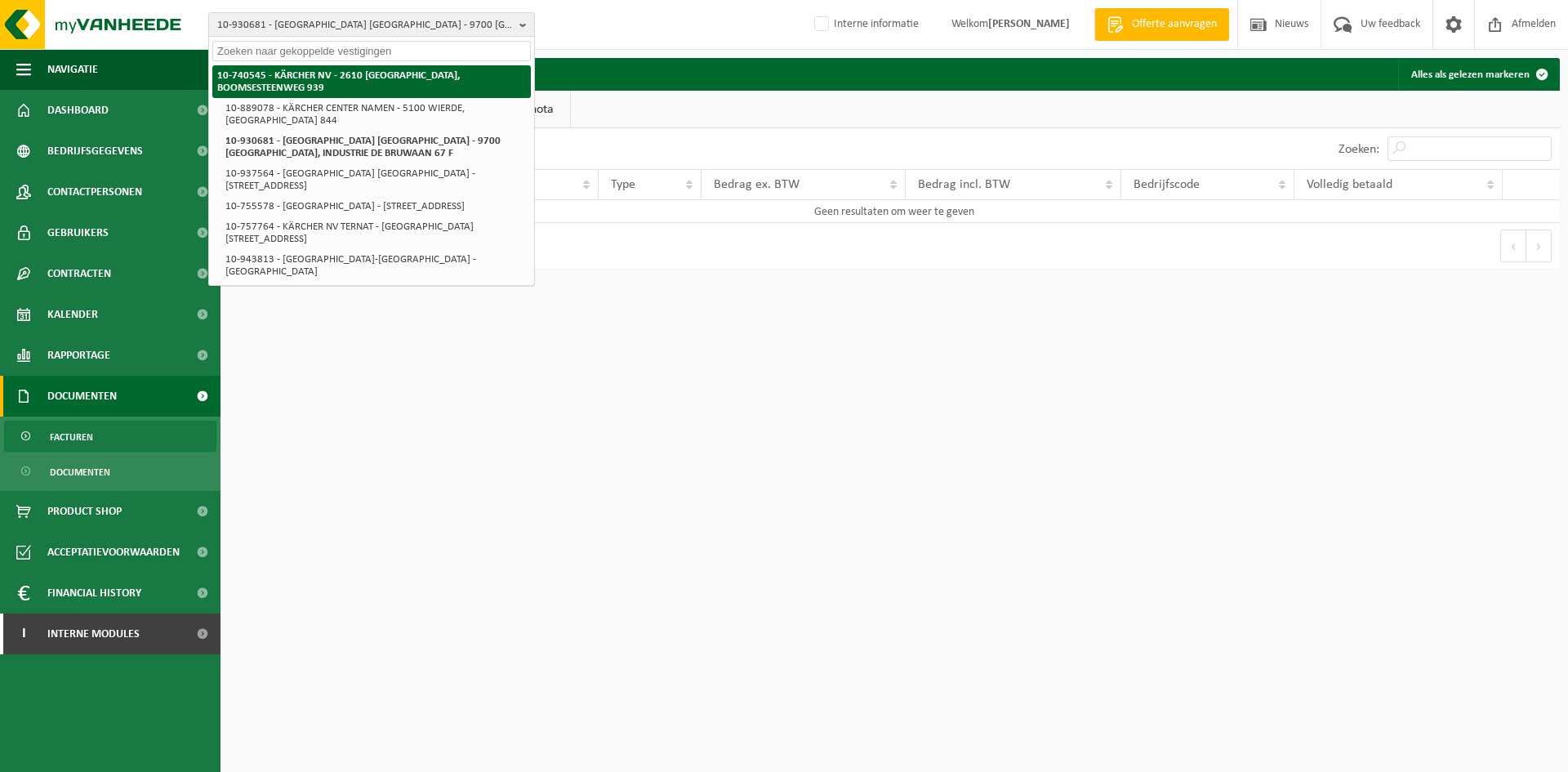
click at [315, 70] on strong "10-740545 - KÄRCHER NV - 2610 [GEOGRAPHIC_DATA], BOOMSESTEENWEG 939" at bounding box center [339, 81] width 243 height 23
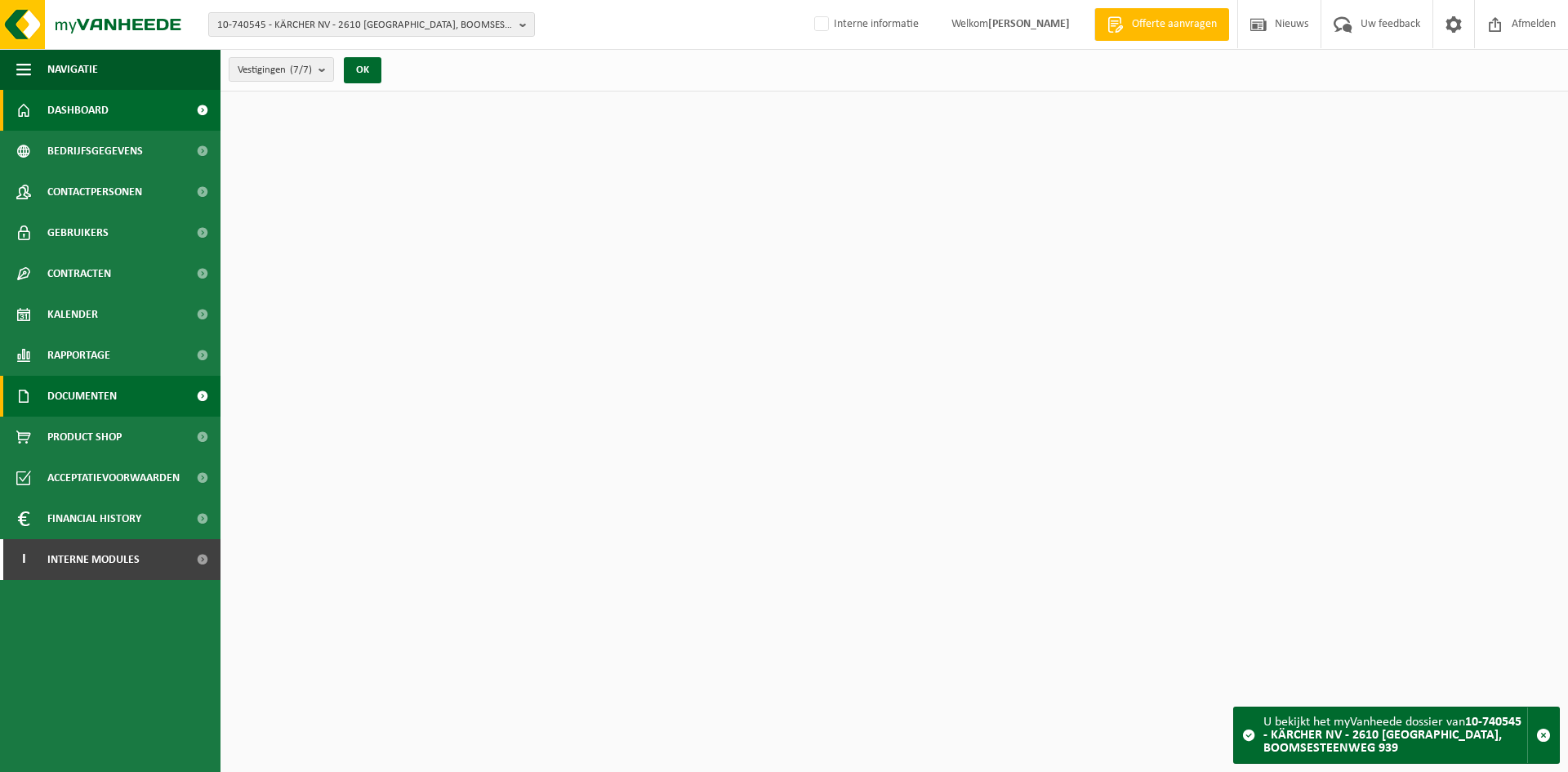
click at [90, 403] on span "Documenten" at bounding box center [81, 396] width 69 height 41
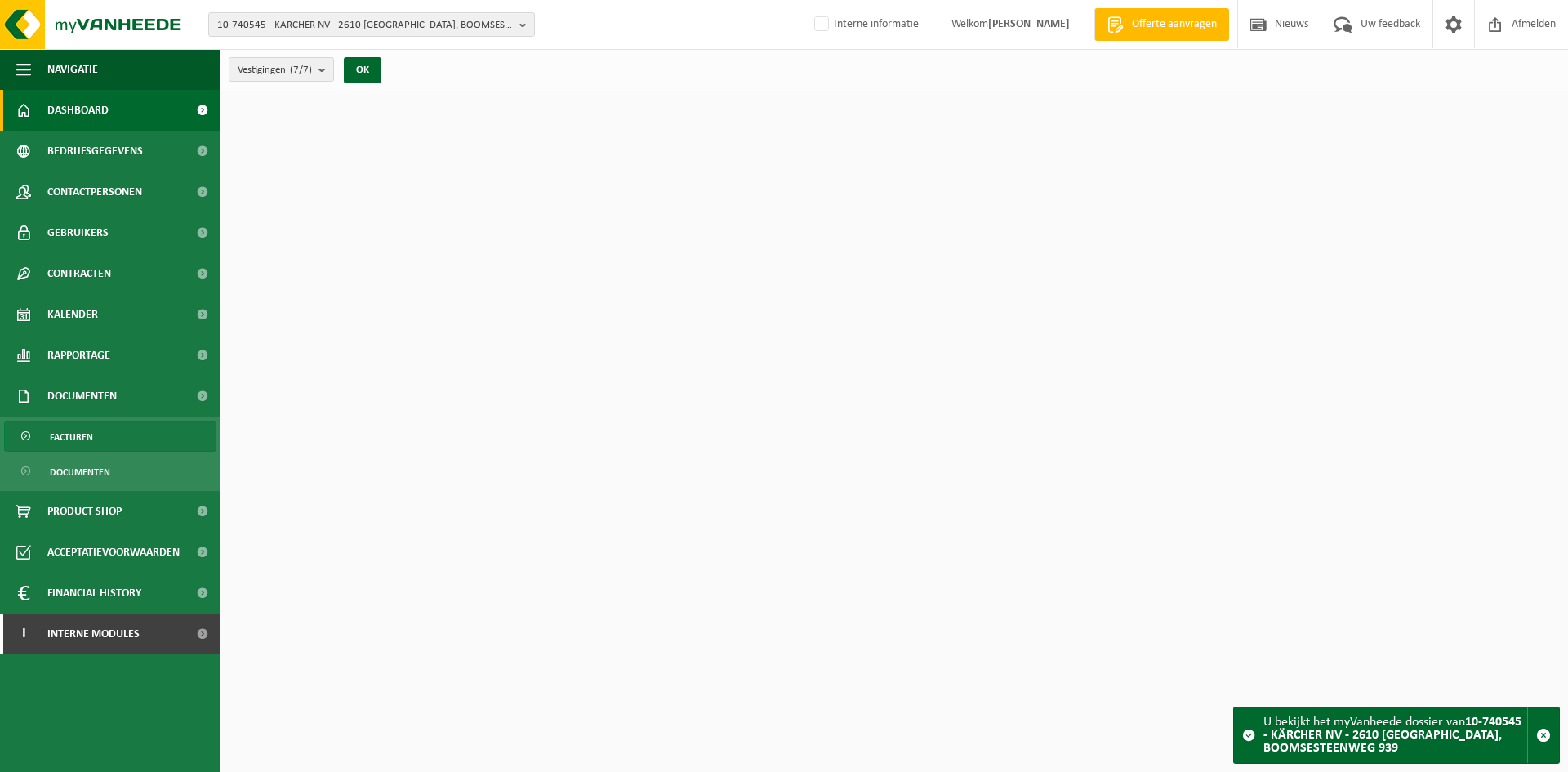
click at [87, 430] on span "Facturen" at bounding box center [71, 437] width 44 height 31
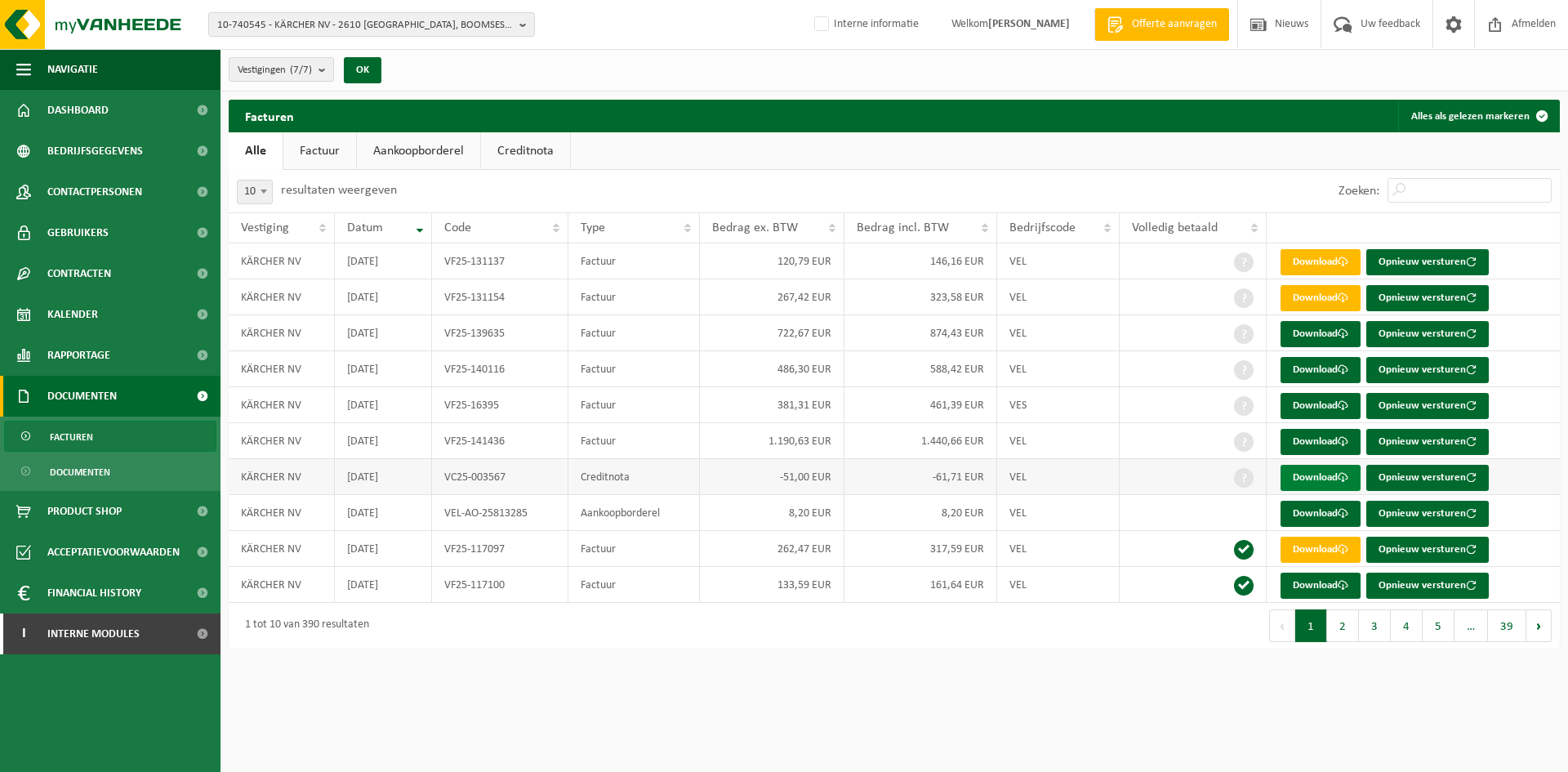
click at [1328, 478] on link "Download" at bounding box center [1321, 478] width 80 height 27
drag, startPoint x: 517, startPoint y: 477, endPoint x: 445, endPoint y: 480, distance: 72.1
click at [445, 480] on td "VC25-003567" at bounding box center [500, 478] width 135 height 36
copy td "VC25-003567"
click at [421, 18] on span "10-740545 - KÄRCHER NV - 2610 [GEOGRAPHIC_DATA], BOOMSESTEENWEG 939" at bounding box center [365, 25] width 296 height 25
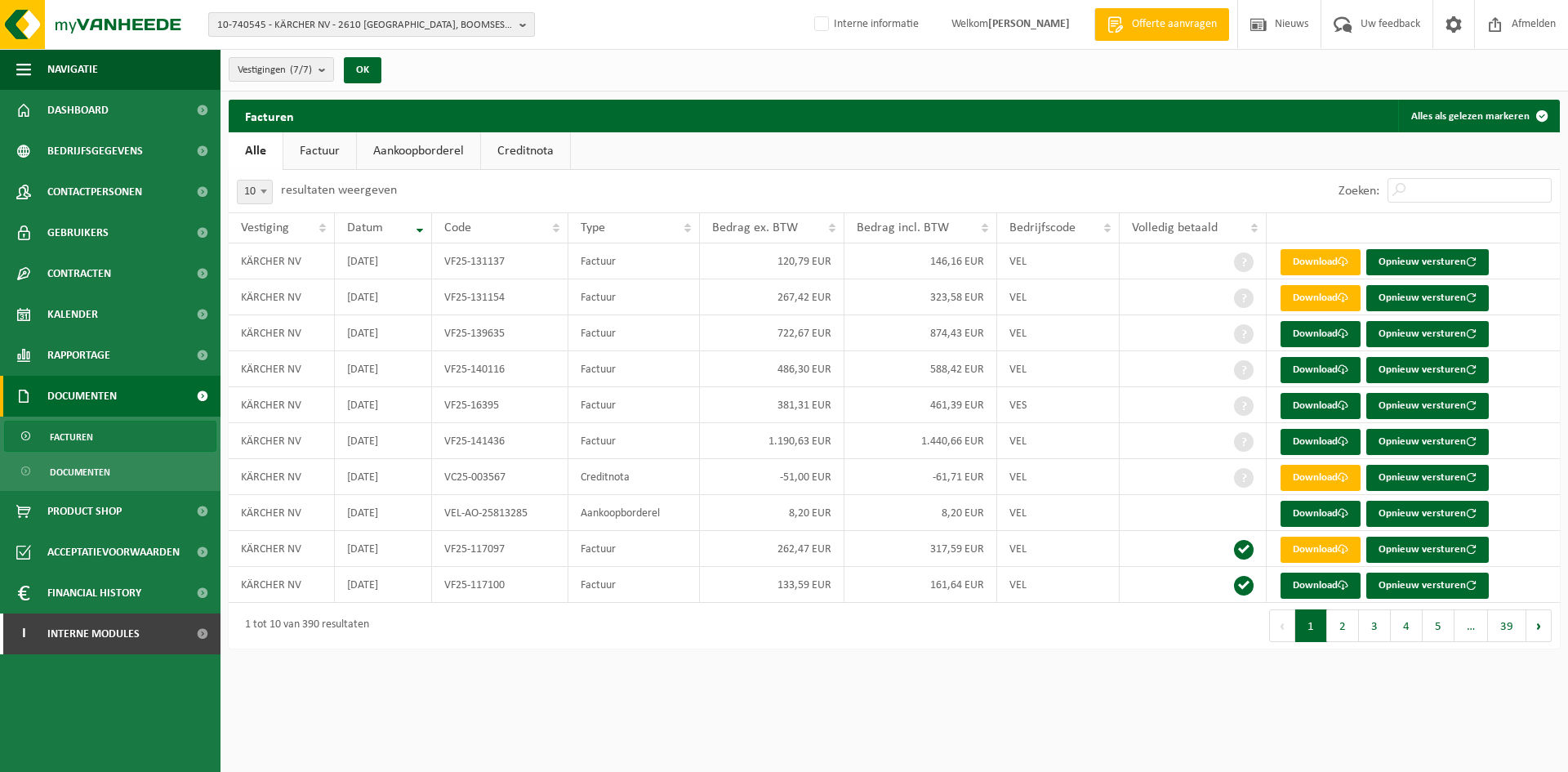
paste input "01-093621"
drag, startPoint x: 353, startPoint y: 50, endPoint x: 30, endPoint y: 53, distance: 323.0
click at [30, 53] on div "10-740545 - KÄRCHER NV - 2610 [GEOGRAPHIC_DATA], BOOMSESTEENWEG 939 01-093621 1…" at bounding box center [784, 332] width 1568 height 665
click at [270, 21] on span "10-740545 - KÄRCHER NV - 2610 [GEOGRAPHIC_DATA], BOOMSESTEENWEG 939" at bounding box center [365, 25] width 296 height 25
type input "TL-VEL-004134"
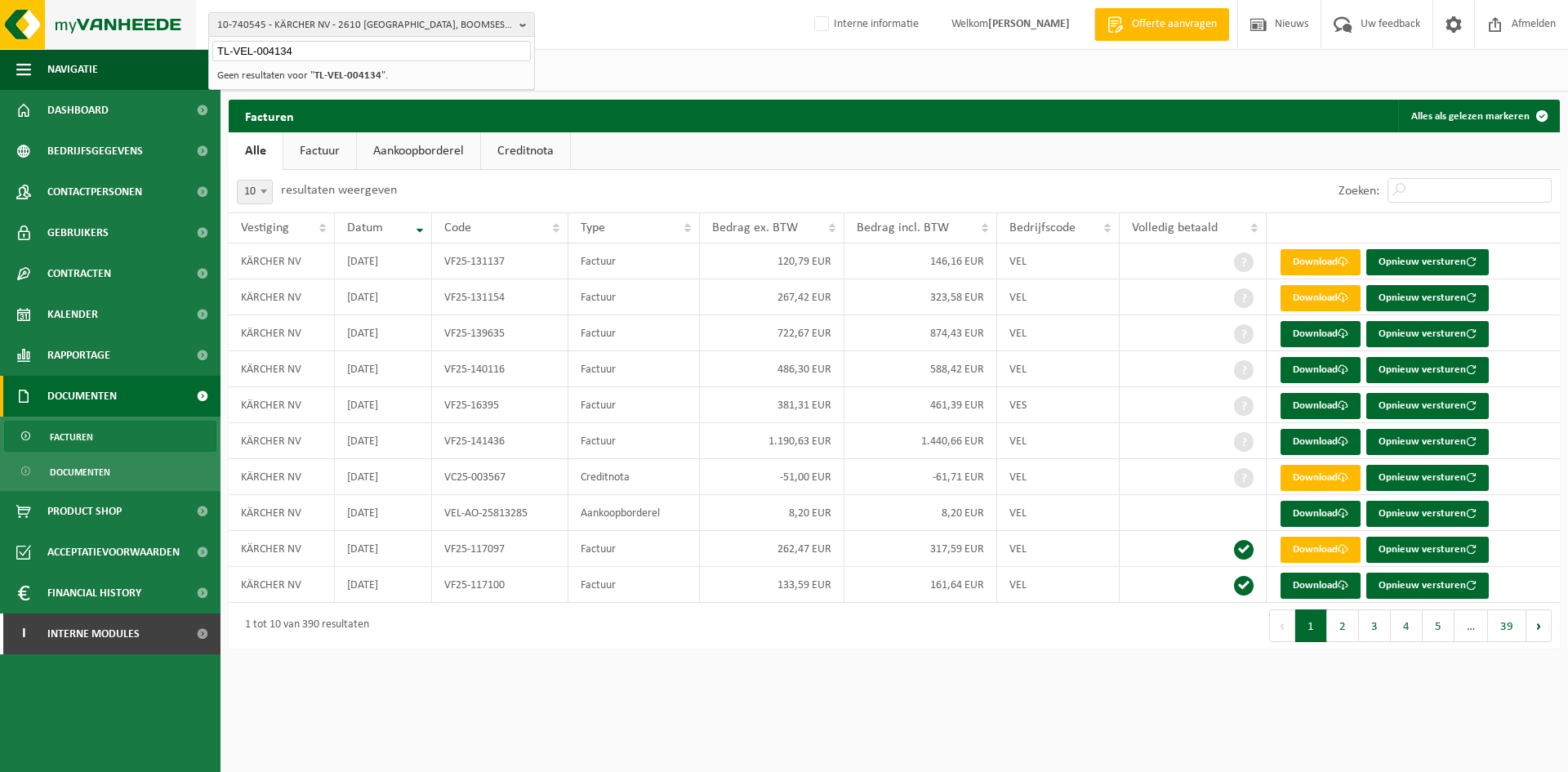
drag, startPoint x: 305, startPoint y: 45, endPoint x: 185, endPoint y: 48, distance: 120.0
click at [185, 48] on div "10-740545 - KÄRCHER NV - 2610 [GEOGRAPHIC_DATA], BOOMSESTEENWEG 939 TL-VEL-0041…" at bounding box center [784, 25] width 1568 height 50
click at [684, 55] on div "Vestigingen (7/7) Alles selecteren Alles deselecteren KÄRCHER NV - [GEOGRAPHIC_…" at bounding box center [894, 70] width 1347 height 43
click at [699, 66] on div "Vestigingen (7/7) Alles selecteren Alles deselecteren KÄRCHER NV - [GEOGRAPHIC_…" at bounding box center [894, 70] width 1347 height 43
